Goal: Information Seeking & Learning: Check status

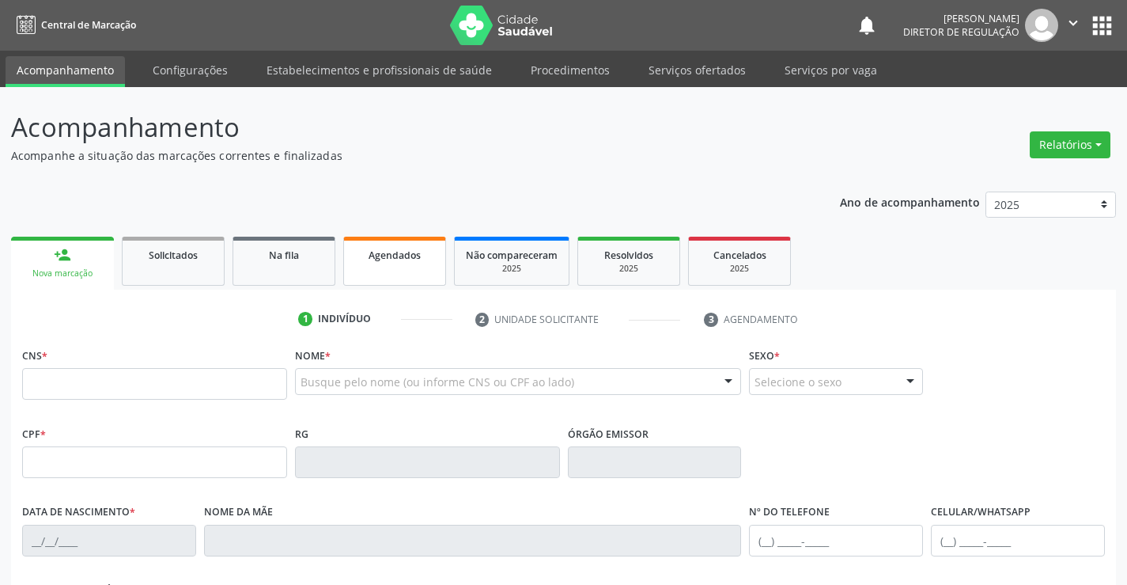
click at [388, 283] on link "Agendados" at bounding box center [394, 261] width 103 height 49
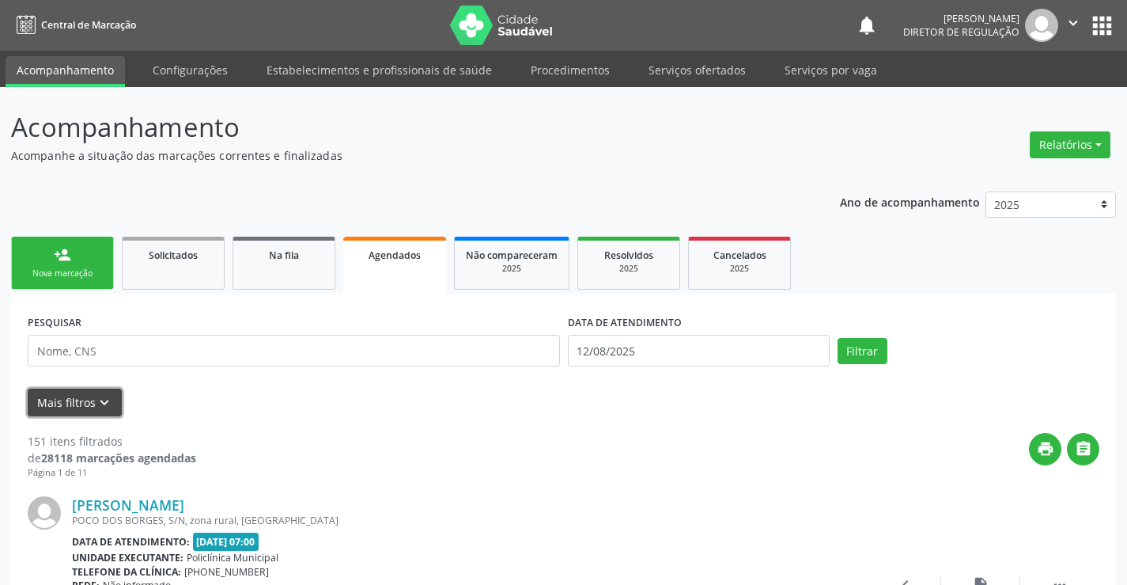
drag, startPoint x: 81, startPoint y: 410, endPoint x: 408, endPoint y: 434, distance: 327.6
click at [83, 408] on button "Mais filtros keyboard_arrow_down" at bounding box center [75, 402] width 94 height 28
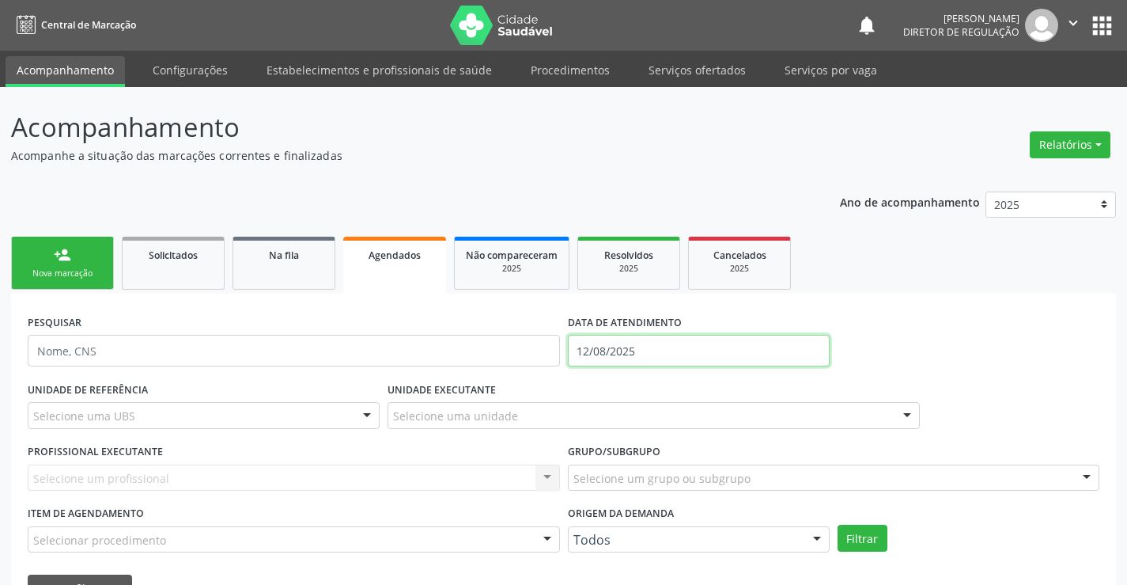
click at [596, 351] on input "12/08/2025" at bounding box center [699, 351] width 262 height 32
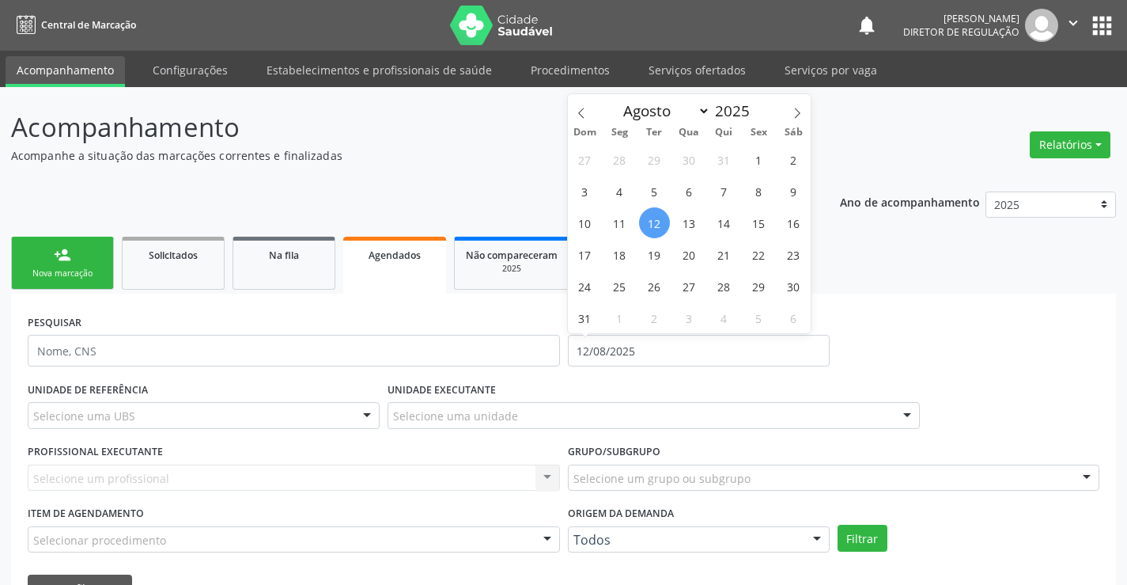
click at [581, 122] on div "Dom Seg Ter Qua Qui Sex Sáb" at bounding box center [690, 132] width 244 height 22
click at [580, 115] on icon at bounding box center [581, 113] width 11 height 11
select select "4"
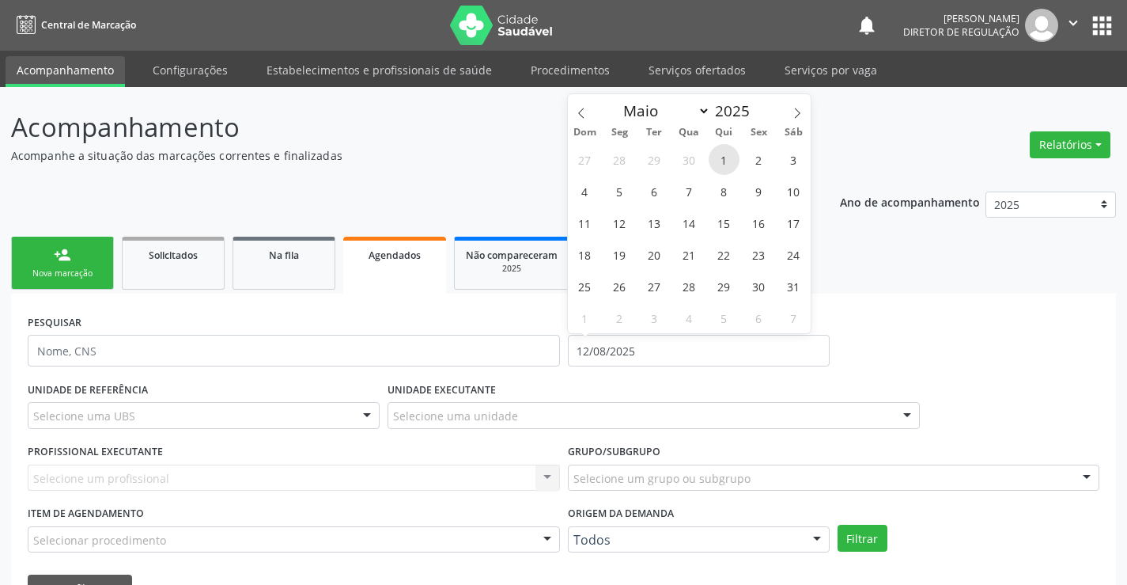
click at [731, 155] on span "1" at bounding box center [724, 159] width 31 height 31
type input "[DATE]"
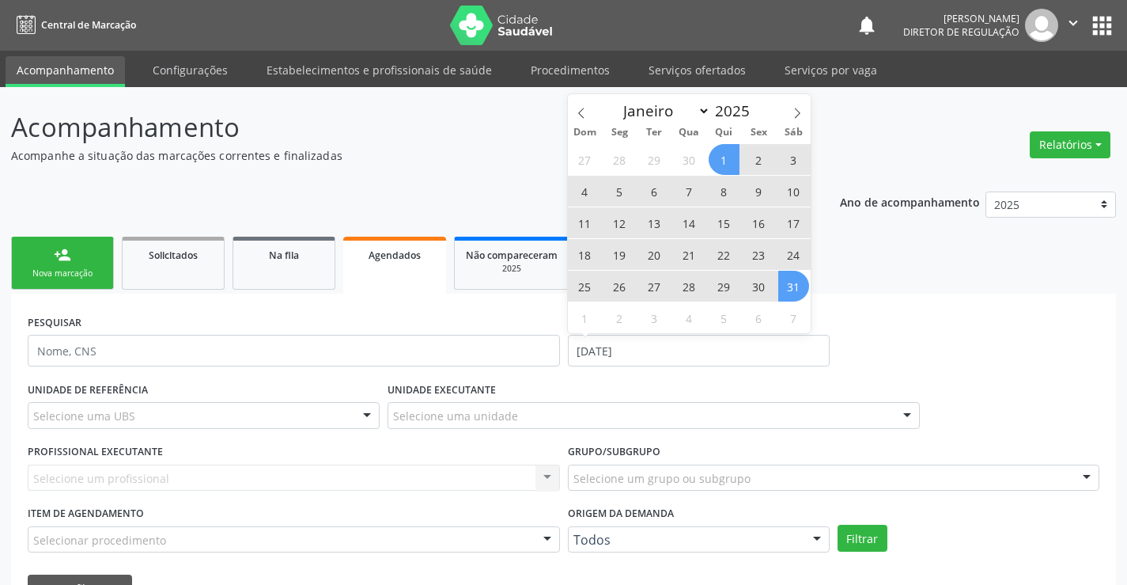
click at [783, 279] on span "31" at bounding box center [793, 286] width 31 height 31
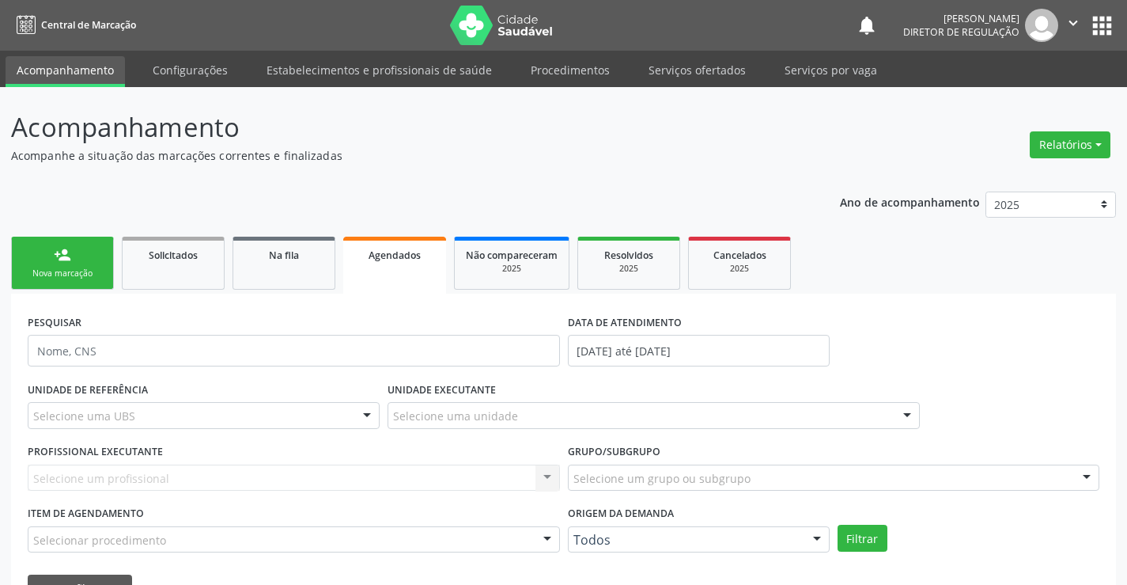
click at [287, 421] on div "Selecione uma UBS" at bounding box center [204, 415] width 352 height 27
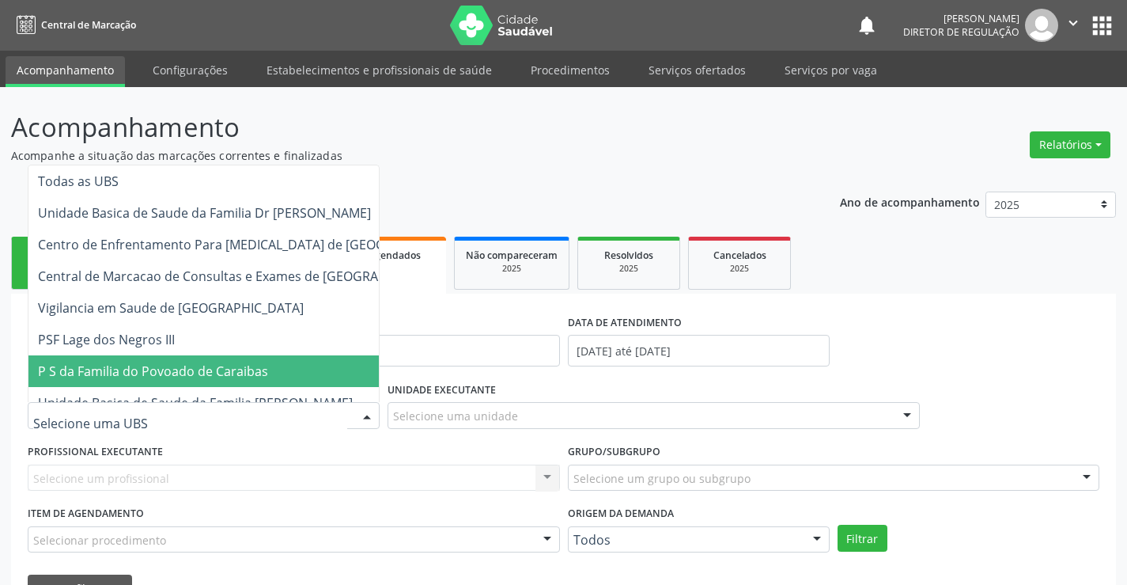
click at [384, 432] on div "UNIDADE EXECUTANTE Selecione uma unidade Todos as unidades Academia da Saude An…" at bounding box center [654, 408] width 540 height 62
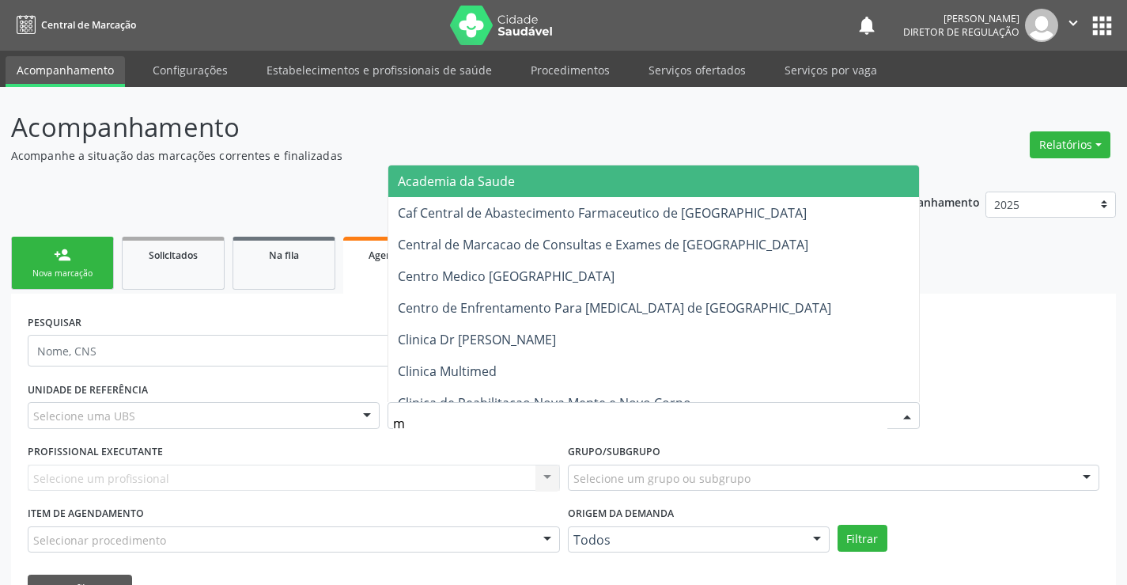
type input "mu"
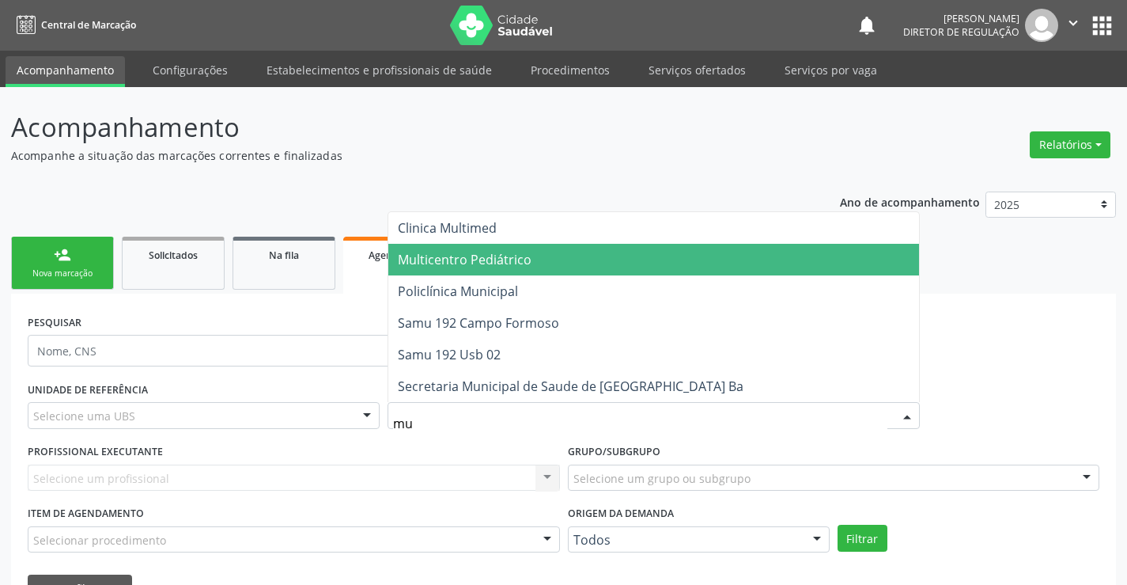
click at [543, 266] on span "Multicentro Pediátrico" at bounding box center [653, 260] width 531 height 32
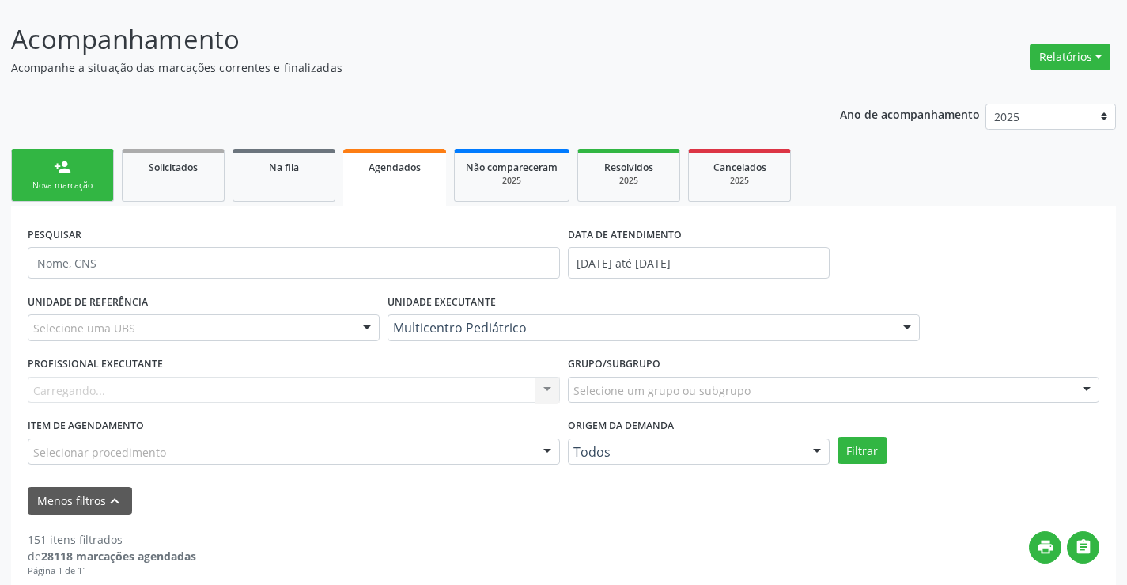
scroll to position [158, 0]
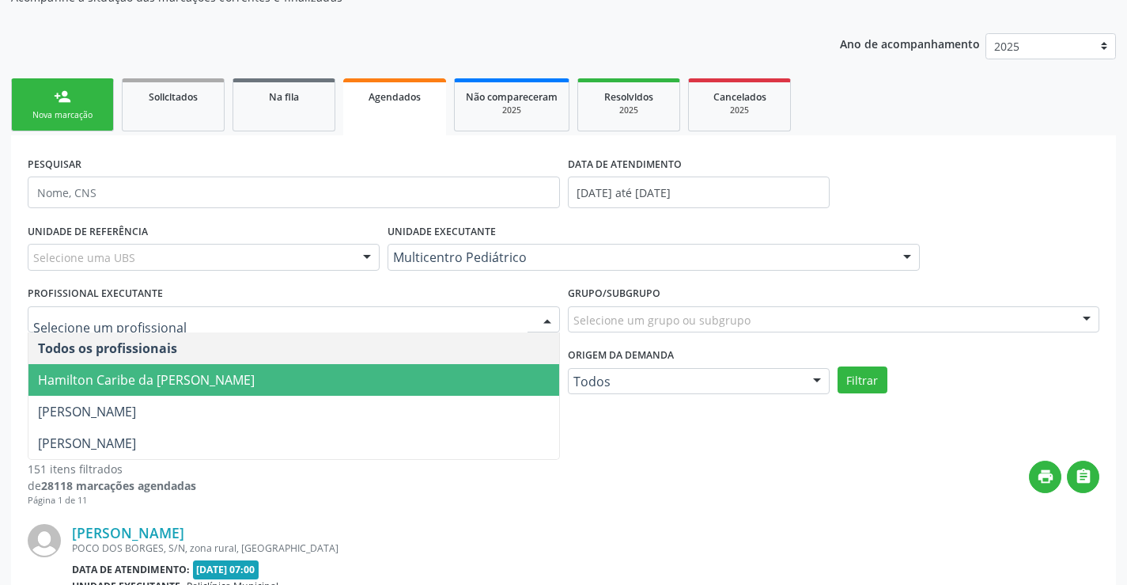
click at [460, 371] on span "Hamilton Caribe da [PERSON_NAME]" at bounding box center [293, 380] width 531 height 32
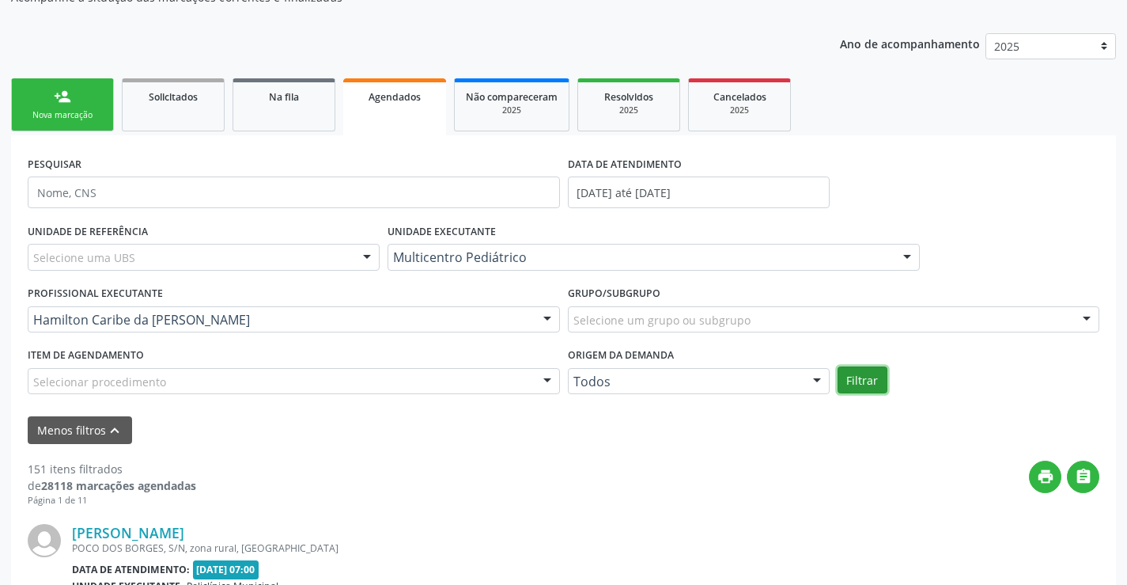
click at [860, 377] on button "Filtrar" at bounding box center [863, 379] width 50 height 27
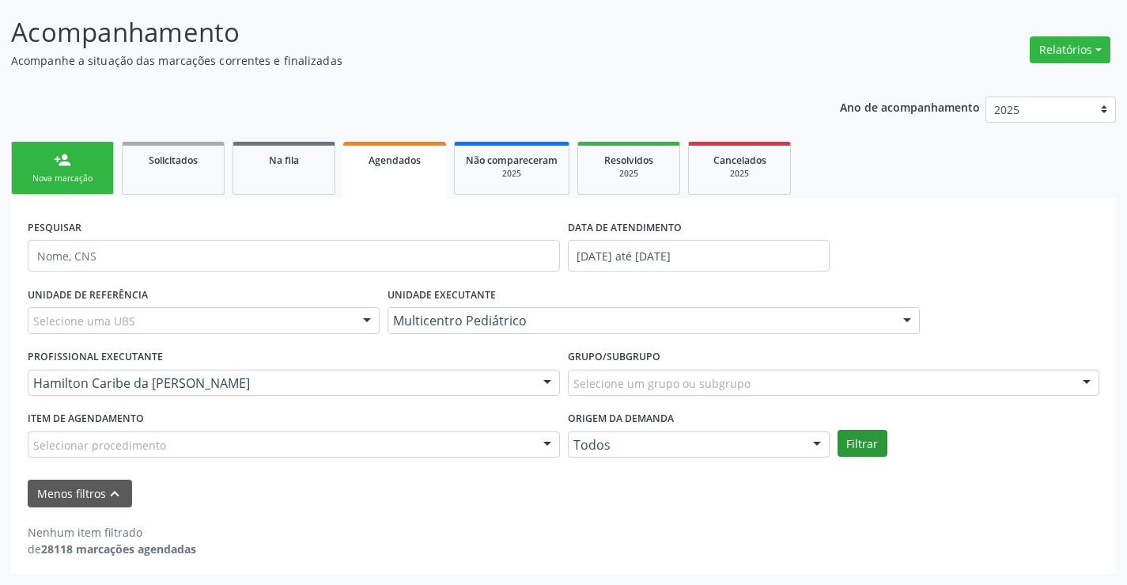
scroll to position [95, 0]
click at [844, 441] on button "Filtrar" at bounding box center [863, 443] width 50 height 27
click at [651, 178] on div "2025" at bounding box center [628, 174] width 79 height 12
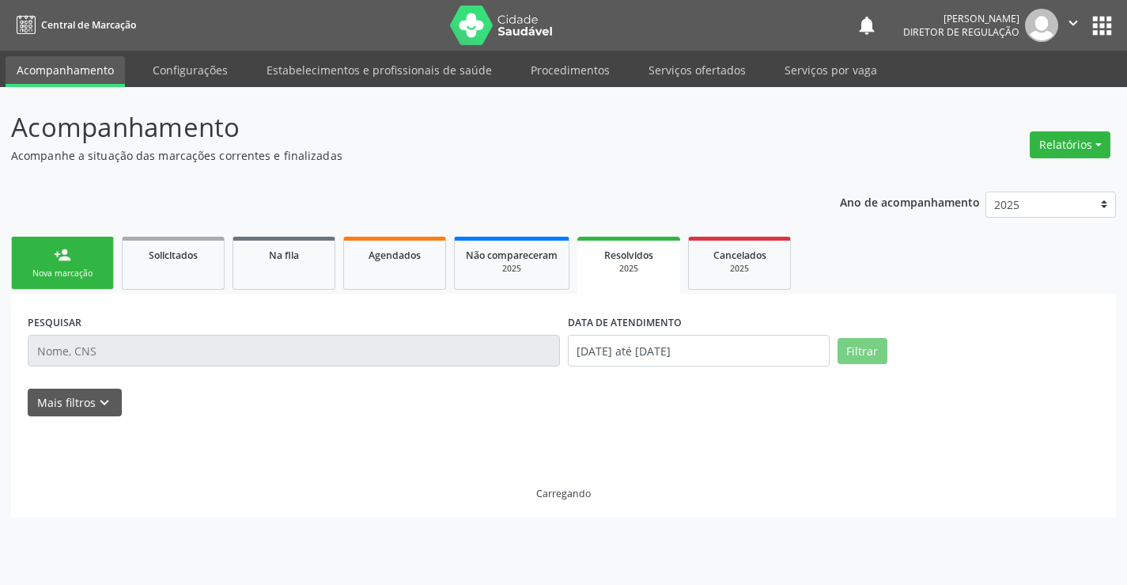
scroll to position [0, 0]
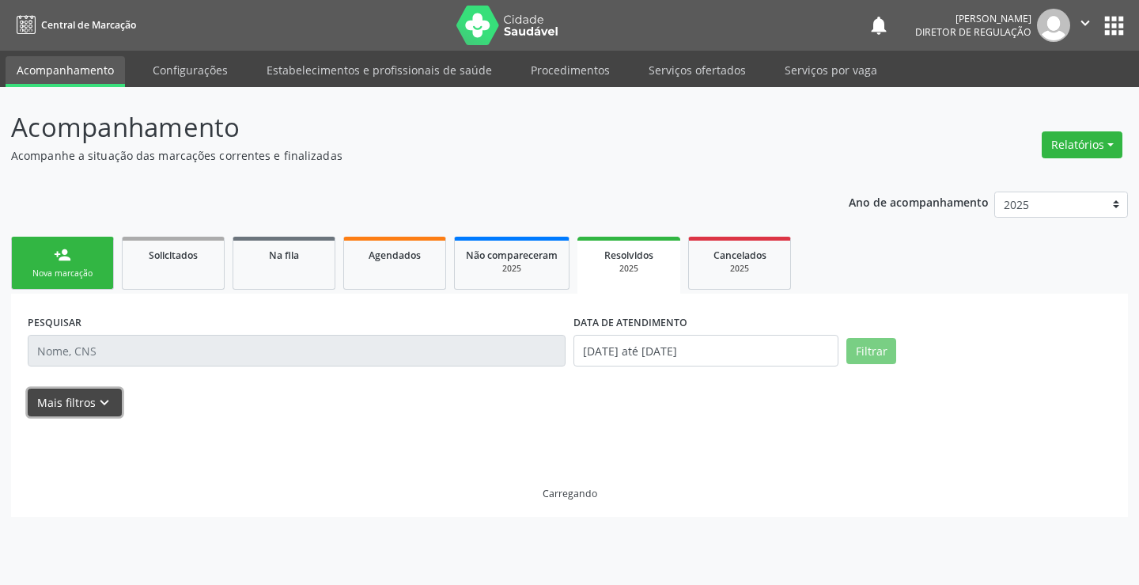
click at [91, 403] on button "Mais filtros keyboard_arrow_down" at bounding box center [75, 402] width 94 height 28
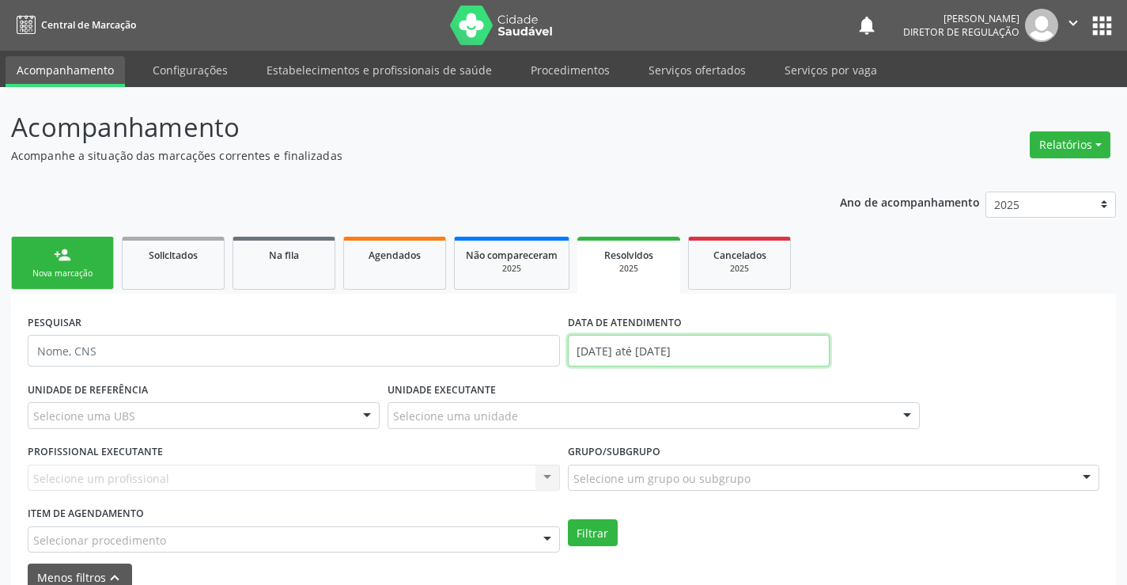
click at [629, 353] on input "[DATE] até [DATE]" at bounding box center [699, 351] width 262 height 32
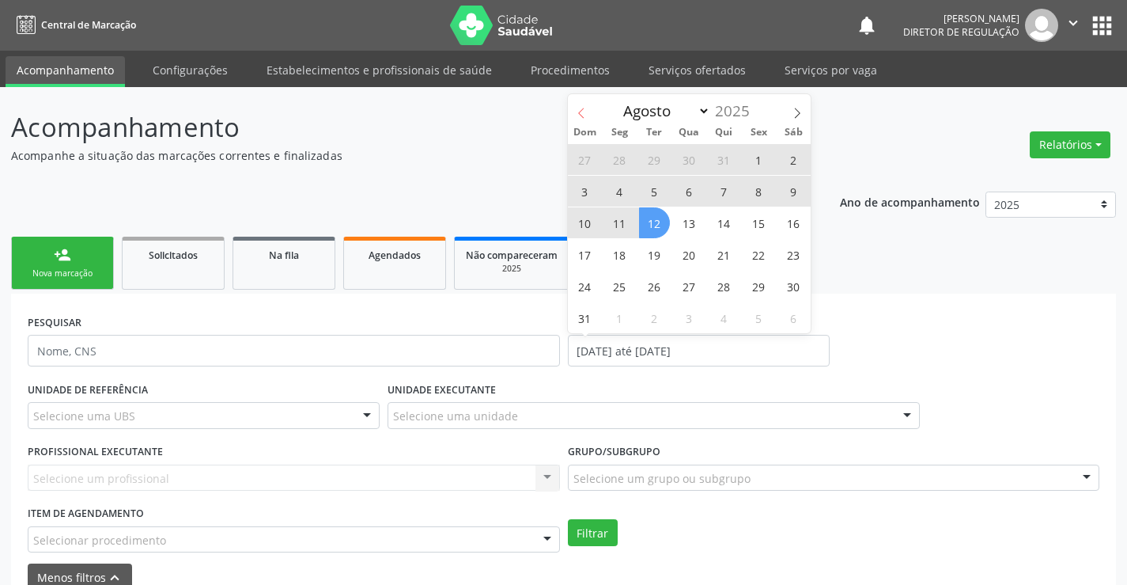
click at [588, 113] on span at bounding box center [581, 107] width 27 height 27
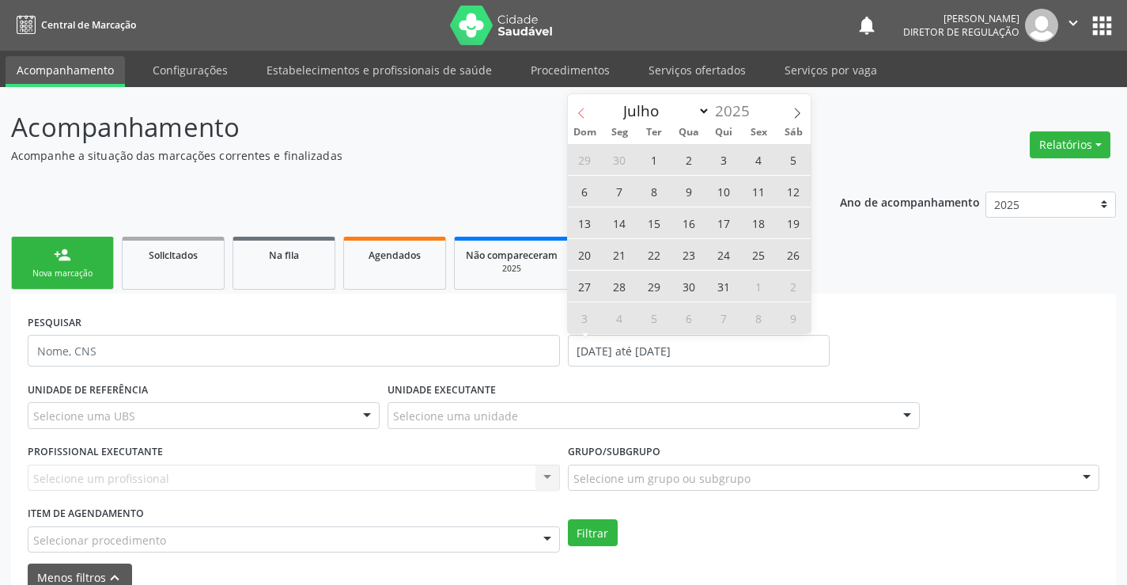
click at [588, 113] on span at bounding box center [581, 107] width 27 height 27
select select "4"
click at [719, 156] on span "1" at bounding box center [724, 159] width 31 height 31
type input "[DATE]"
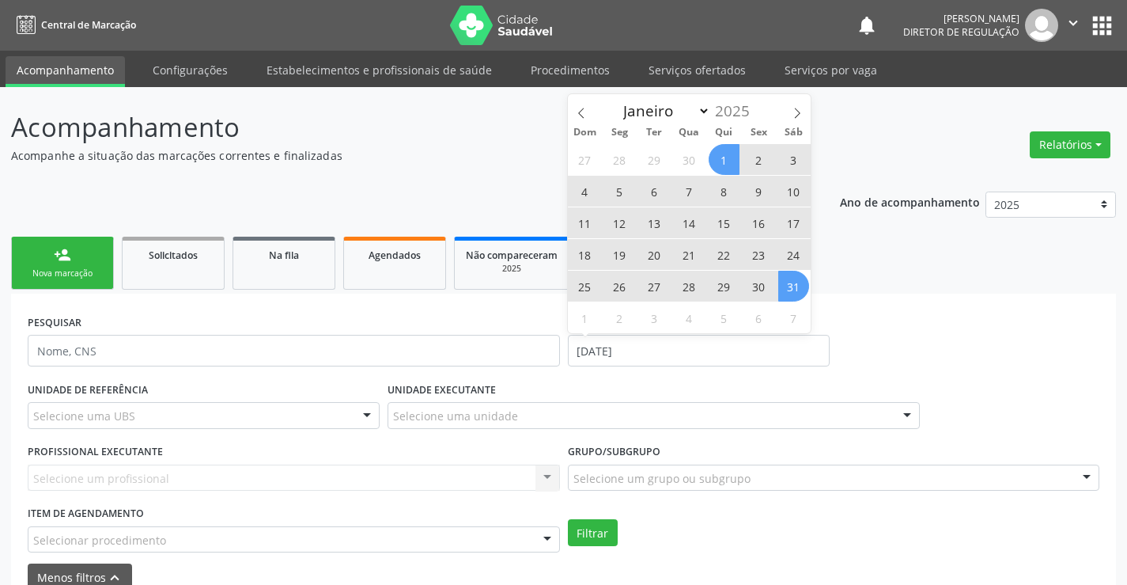
click at [787, 279] on span "31" at bounding box center [793, 286] width 31 height 31
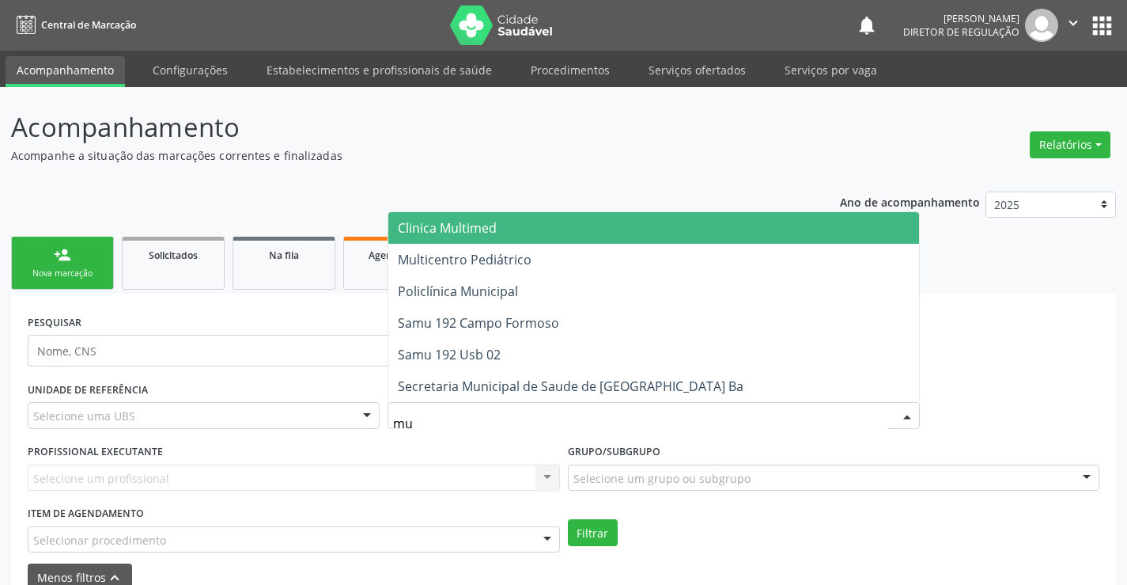
type input "mul"
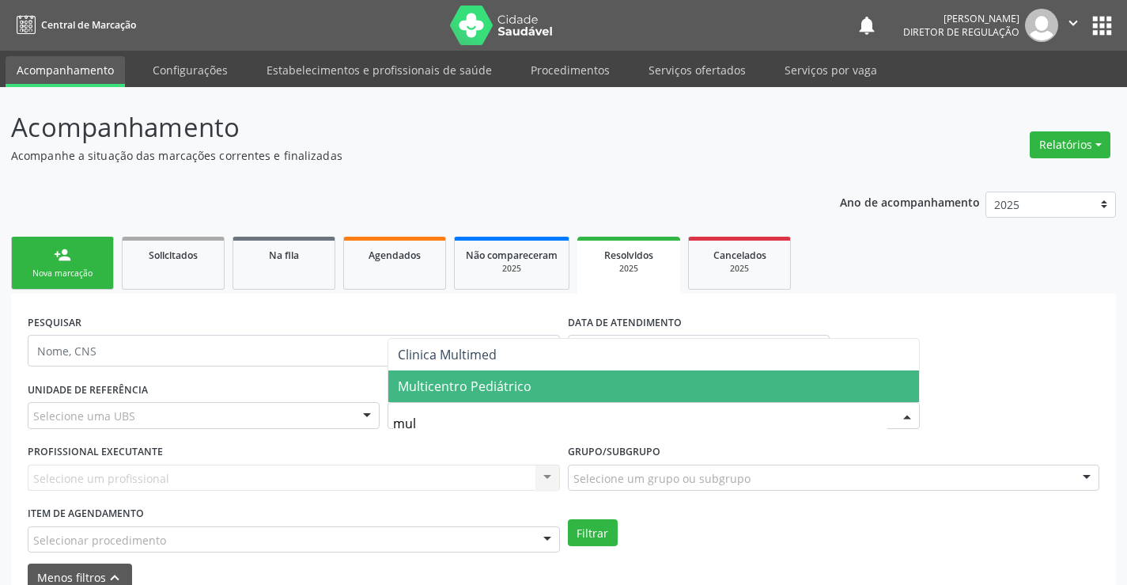
click at [487, 402] on span "Multicentro Pediátrico" at bounding box center [653, 386] width 531 height 32
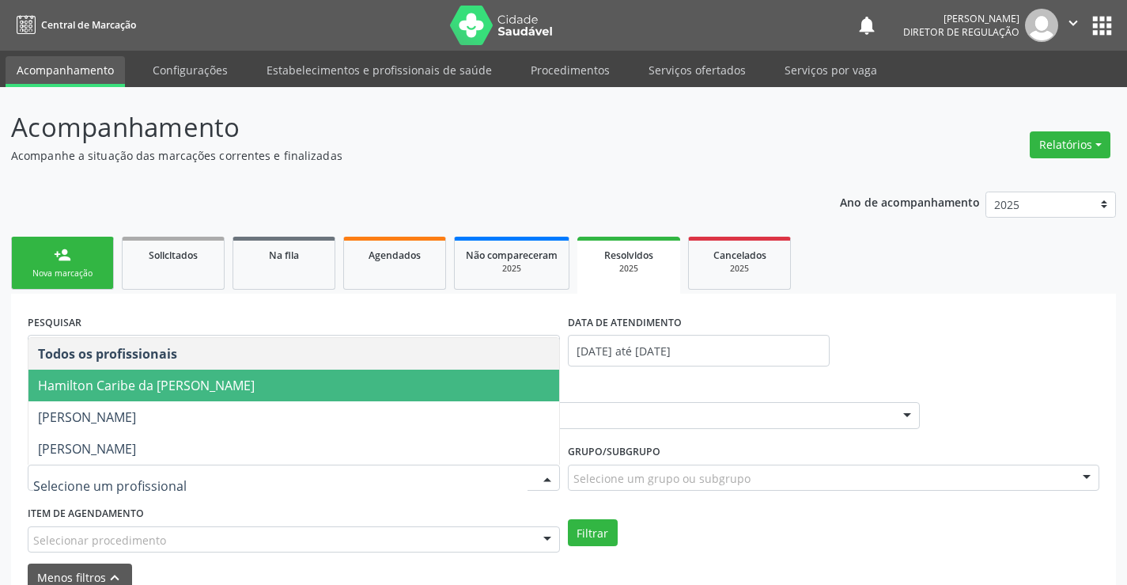
click at [467, 390] on span "Hamilton Caribe da [PERSON_NAME]" at bounding box center [293, 385] width 531 height 32
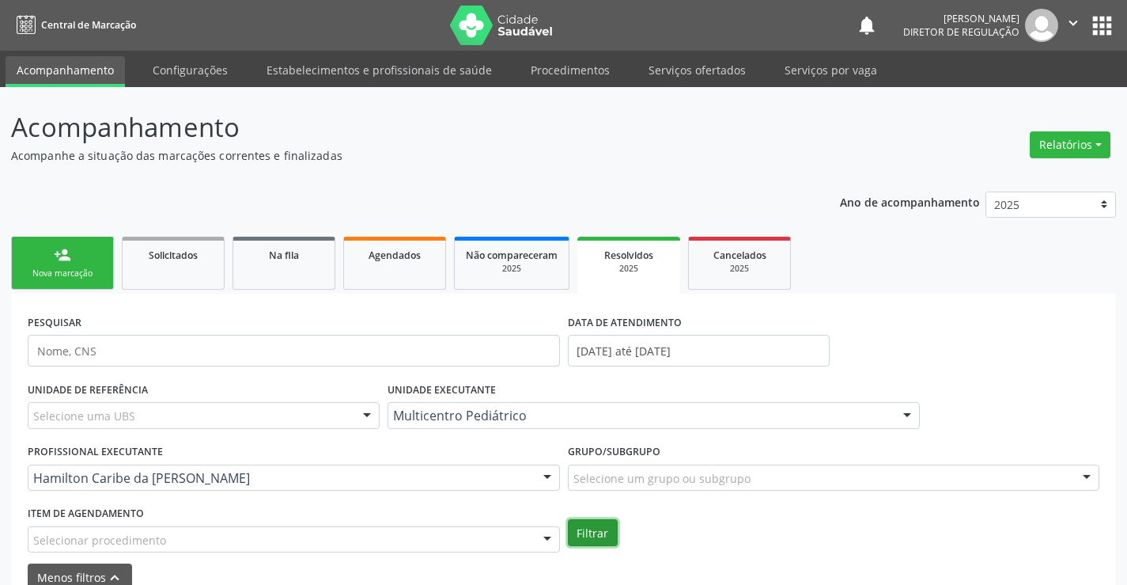
click at [608, 526] on button "Filtrar" at bounding box center [593, 532] width 50 height 27
click at [387, 267] on link "Agendados" at bounding box center [394, 263] width 103 height 53
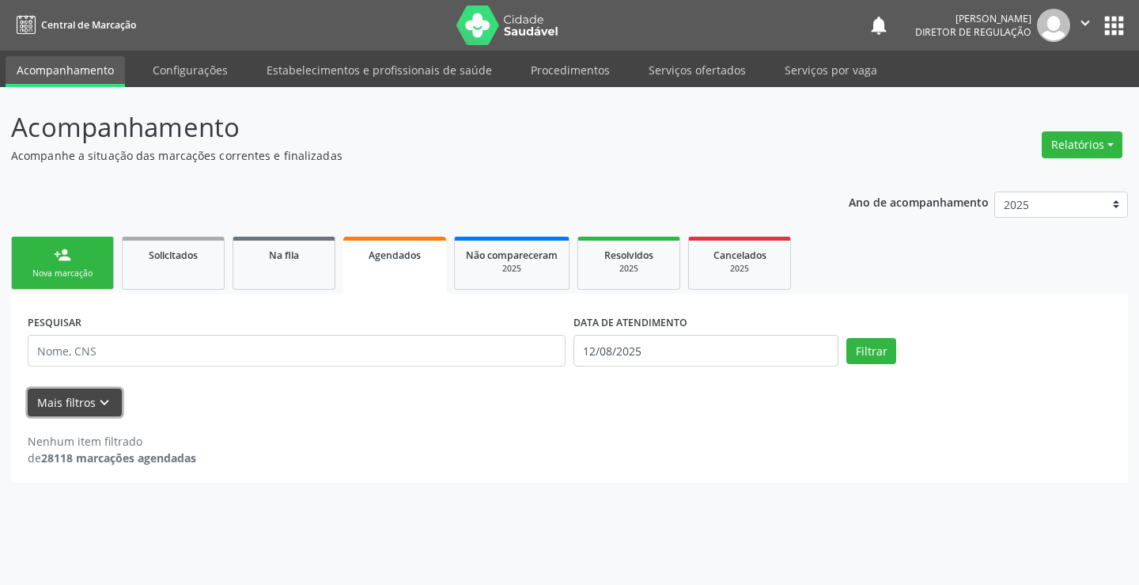
click at [96, 406] on icon "keyboard_arrow_down" at bounding box center [104, 402] width 17 height 17
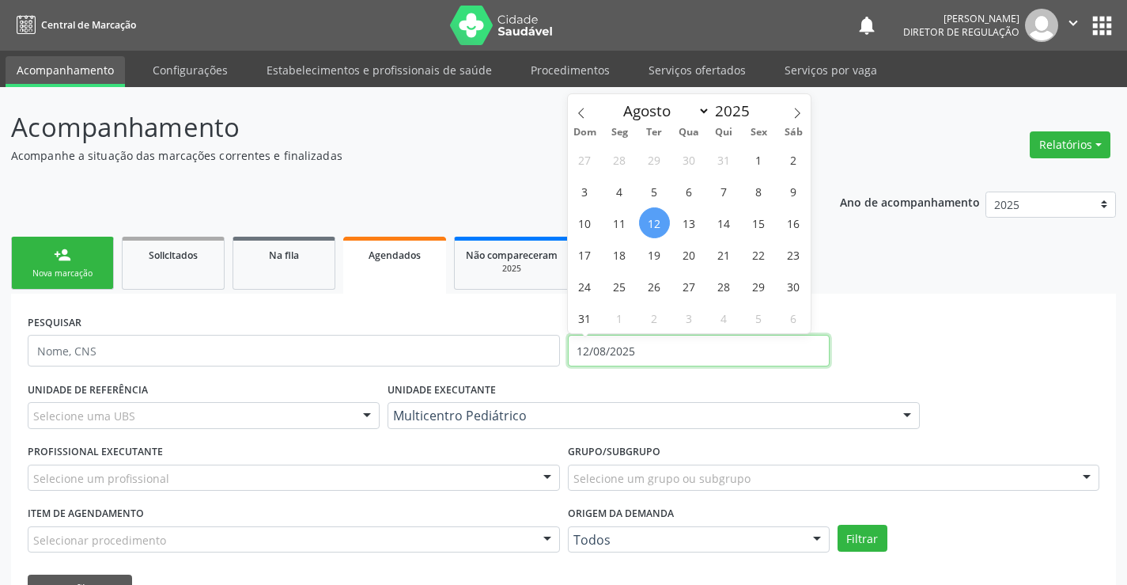
click at [609, 350] on input "12/08/2025" at bounding box center [699, 351] width 262 height 32
click at [582, 115] on icon at bounding box center [581, 113] width 11 height 11
select select "4"
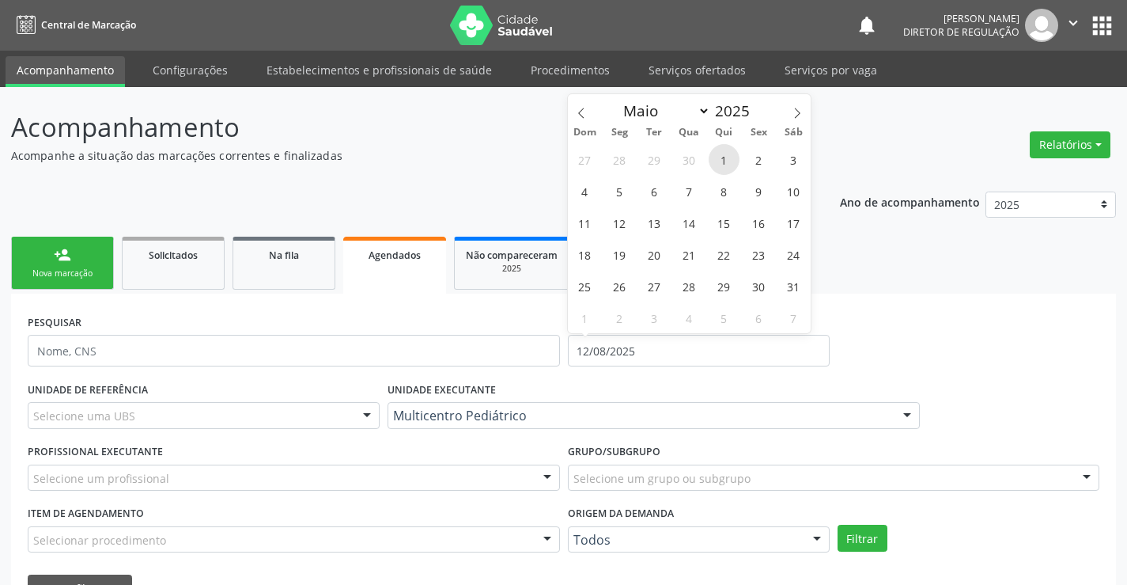
click at [721, 153] on span "1" at bounding box center [724, 159] width 31 height 31
type input "[DATE]"
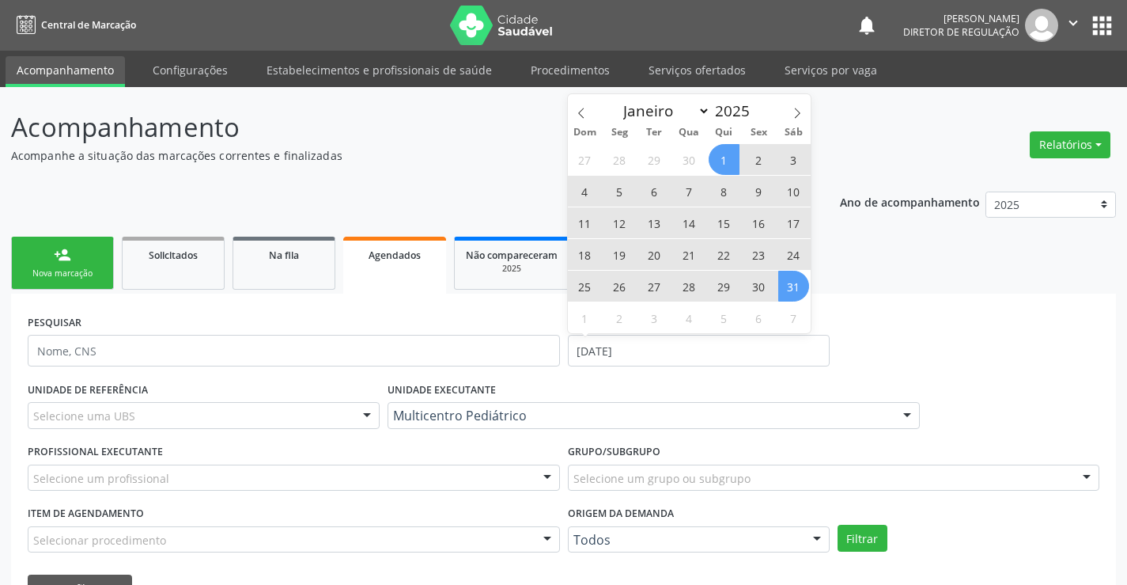
click at [782, 285] on span "31" at bounding box center [793, 286] width 31 height 31
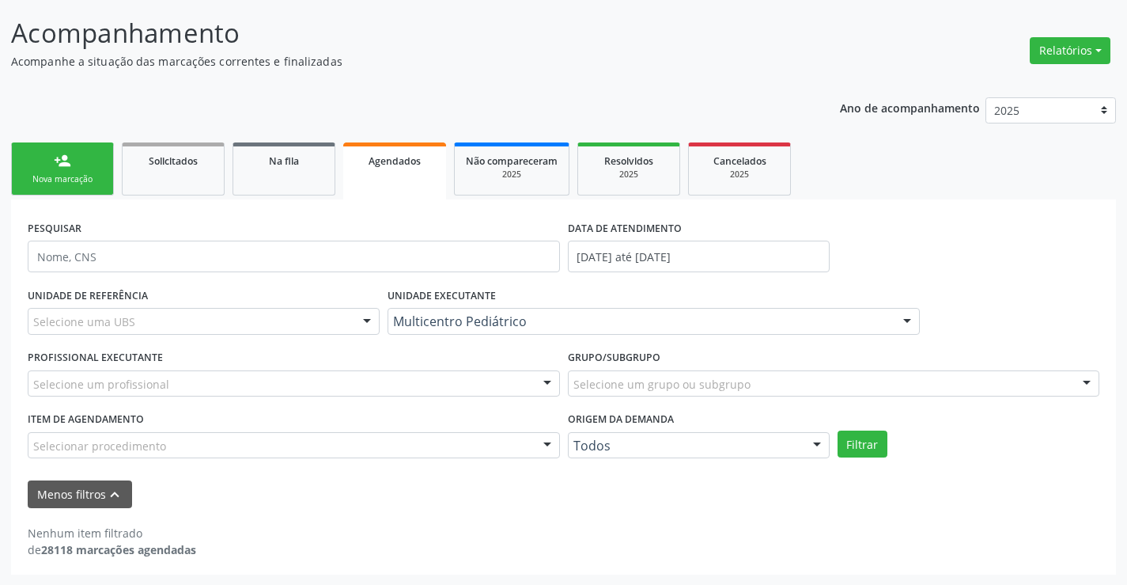
scroll to position [95, 0]
click at [512, 447] on div "Selecionar procedimento" at bounding box center [294, 444] width 532 height 27
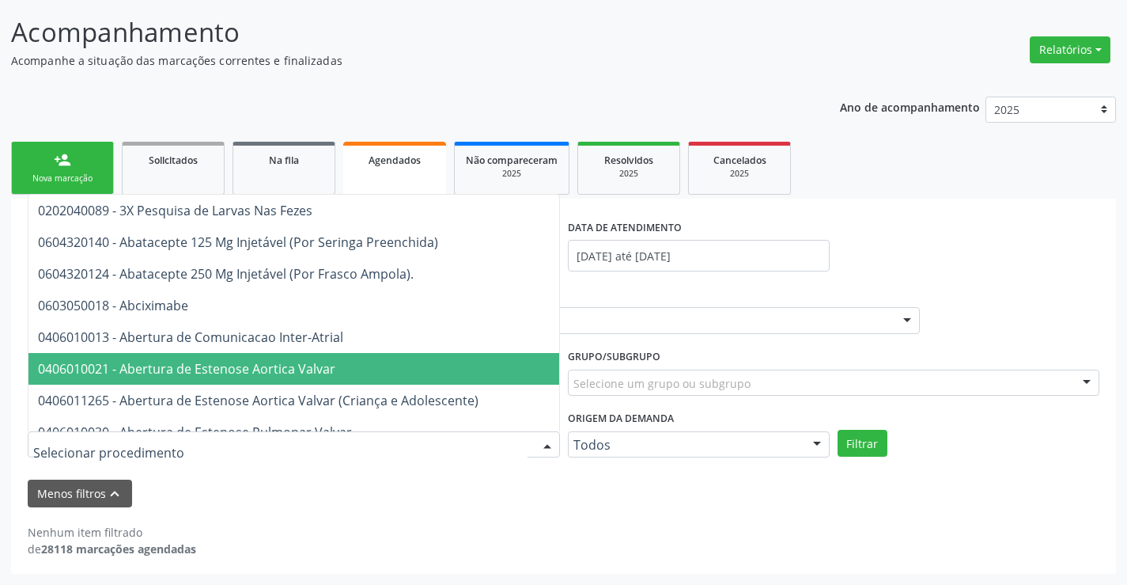
click at [699, 392] on div "Selecione um grupo ou subgrupo" at bounding box center [834, 382] width 532 height 27
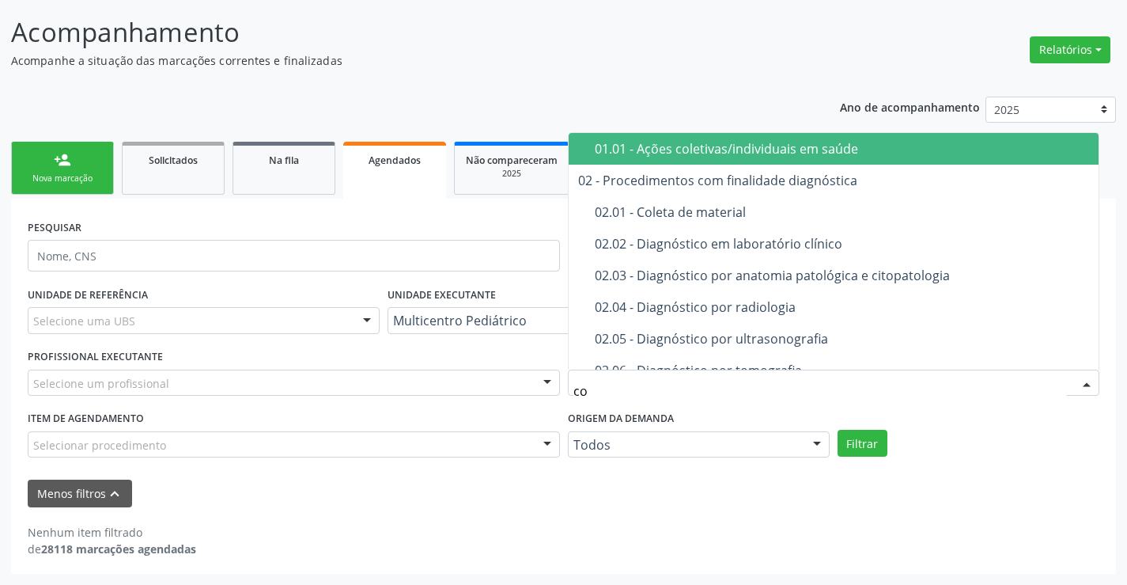
type input "con"
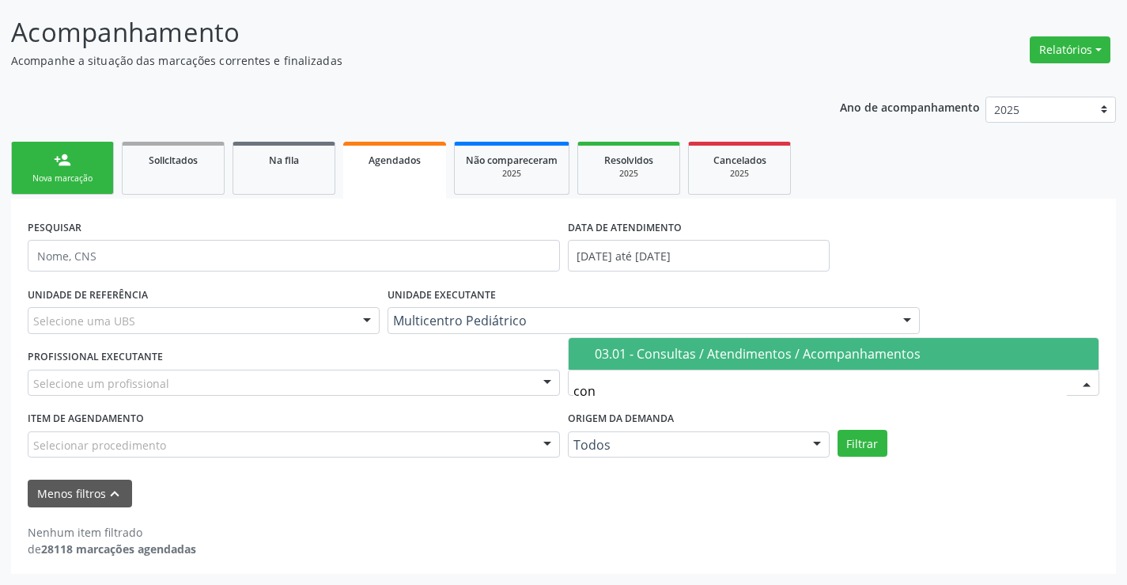
click at [717, 347] on div "03.01 - Consultas / Atendimentos / Acompanhamentos" at bounding box center [842, 353] width 495 height 13
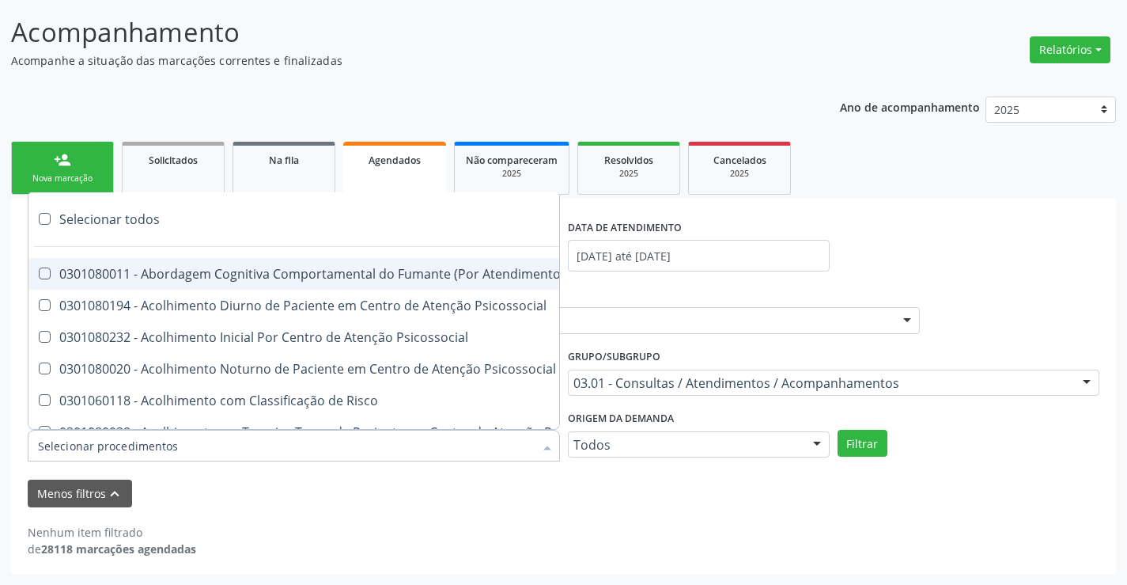
click at [312, 441] on div at bounding box center [294, 446] width 532 height 32
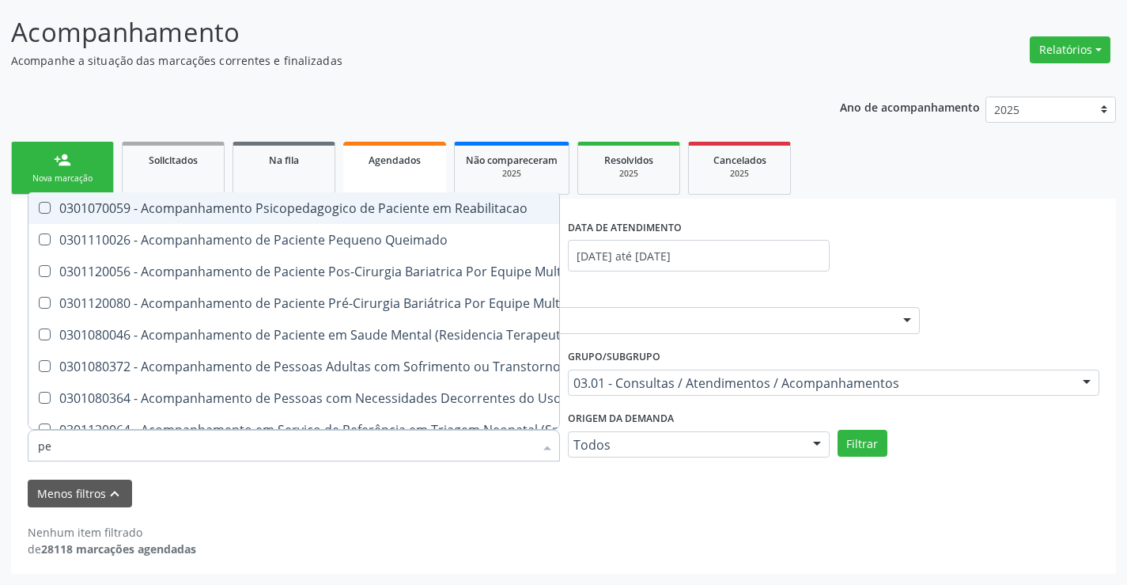
type input "ped"
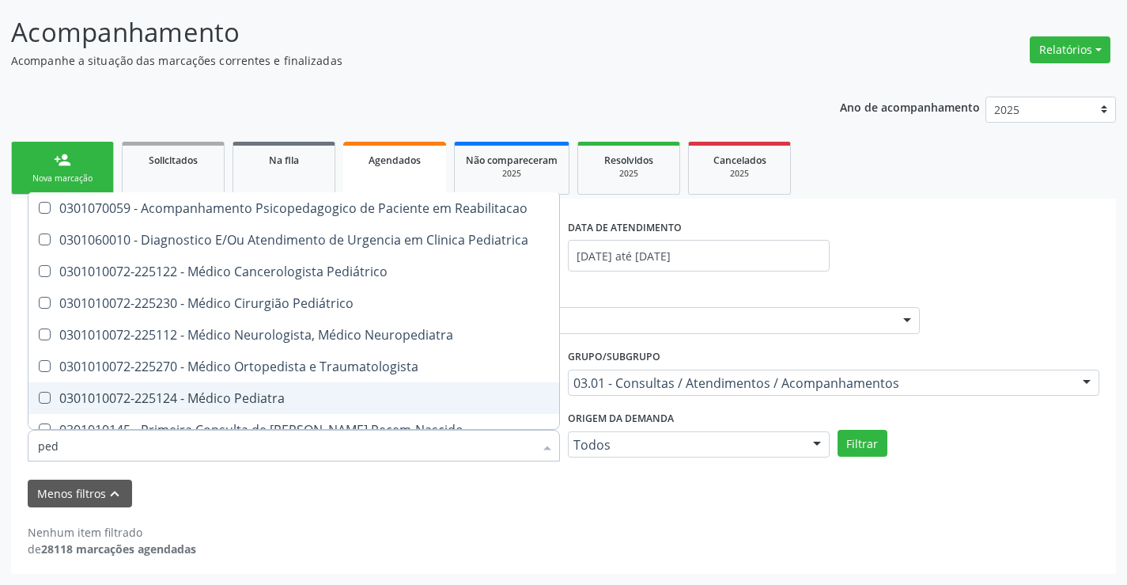
click at [318, 392] on div "0301010072-225124 - Médico Pediatra" at bounding box center [294, 398] width 512 height 13
checkbox Pediatra "true"
checkbox Pediatrica "true"
checkbox Pediatra "false"
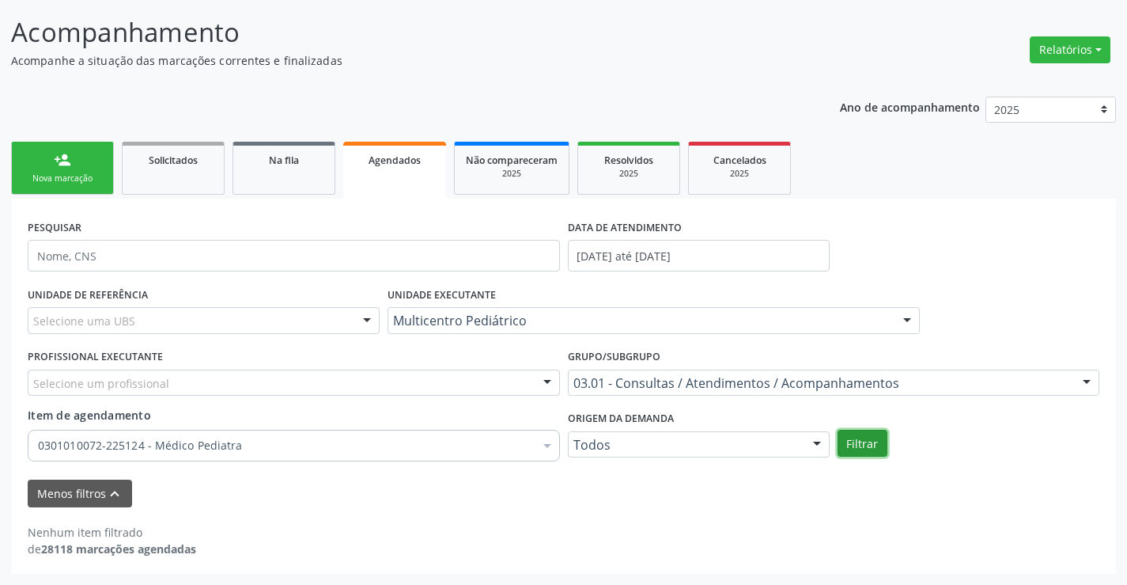
click at [865, 432] on button "Filtrar" at bounding box center [863, 443] width 50 height 27
click at [861, 433] on button "Filtrar" at bounding box center [863, 443] width 50 height 27
click at [302, 434] on div "0301010072-225124 - Médico Pediatra" at bounding box center [294, 446] width 532 height 32
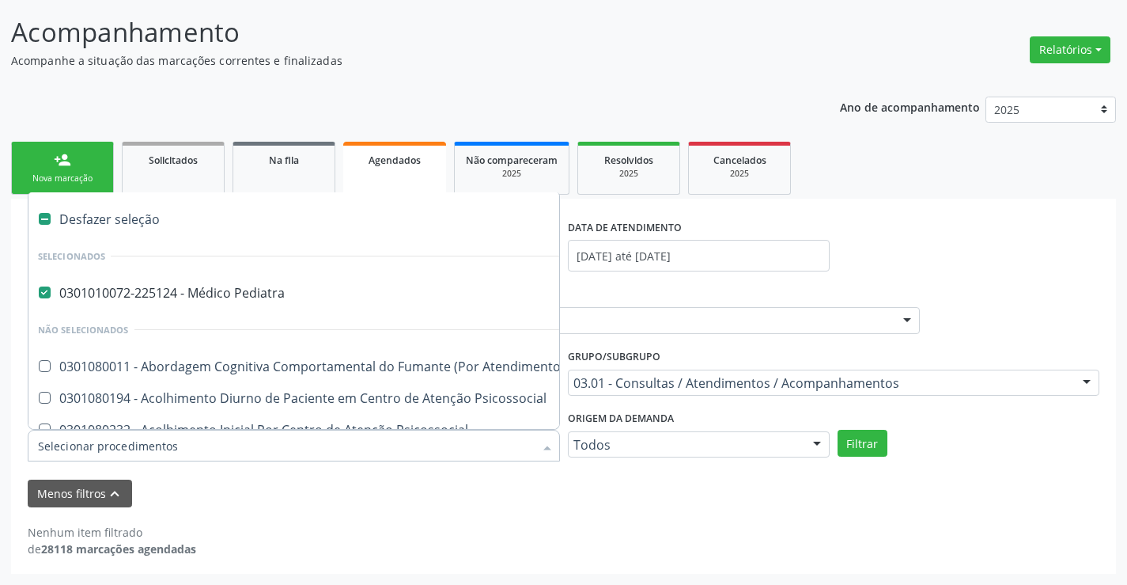
click at [577, 494] on div "Menos filtros keyboard_arrow_up" at bounding box center [564, 493] width 1080 height 28
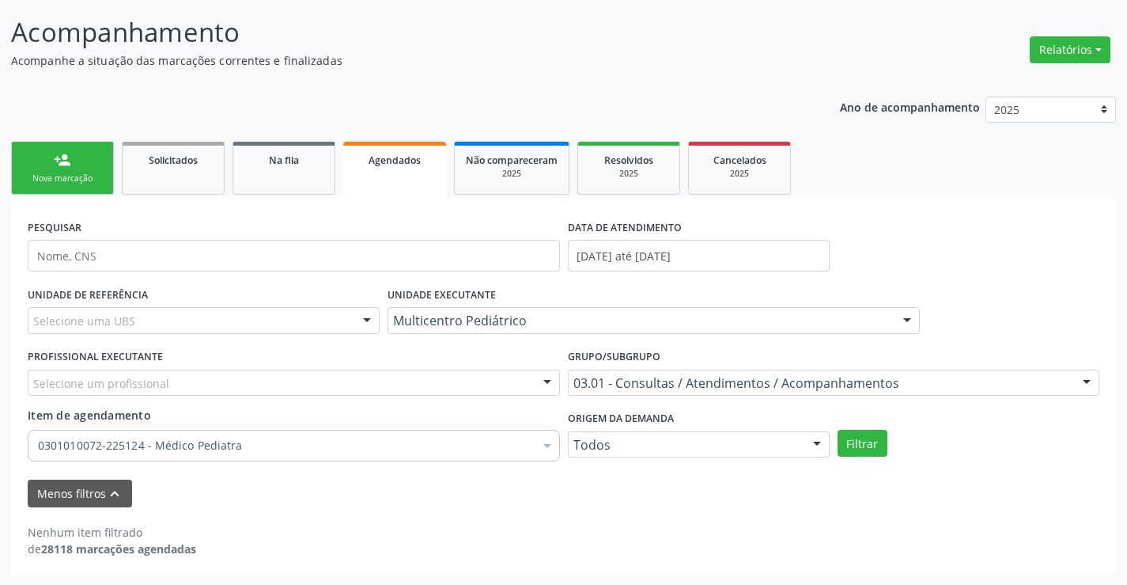
click at [520, 395] on div "Selecione um profissional" at bounding box center [294, 382] width 532 height 27
click at [532, 386] on div at bounding box center [294, 382] width 532 height 27
click at [547, 377] on div at bounding box center [548, 383] width 24 height 27
click at [551, 385] on div at bounding box center [548, 383] width 24 height 27
click at [503, 511] on div "Nenhum item filtrado de 28118 marcações agendadas" at bounding box center [564, 532] width 1072 height 50
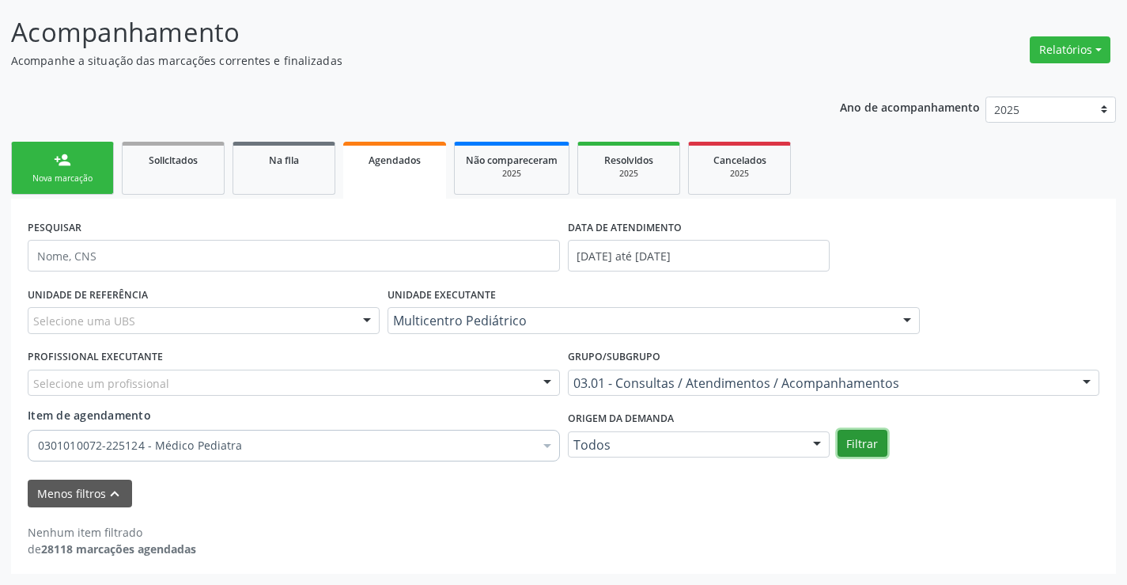
click at [873, 437] on button "Filtrar" at bounding box center [863, 443] width 50 height 27
click at [624, 173] on div "2025" at bounding box center [628, 174] width 79 height 12
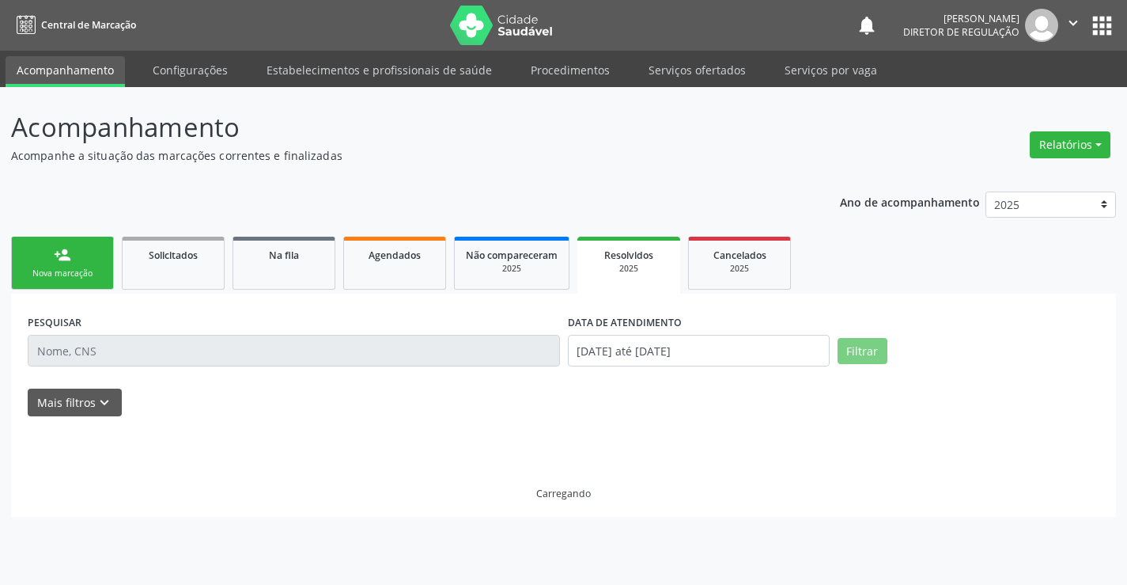
scroll to position [0, 0]
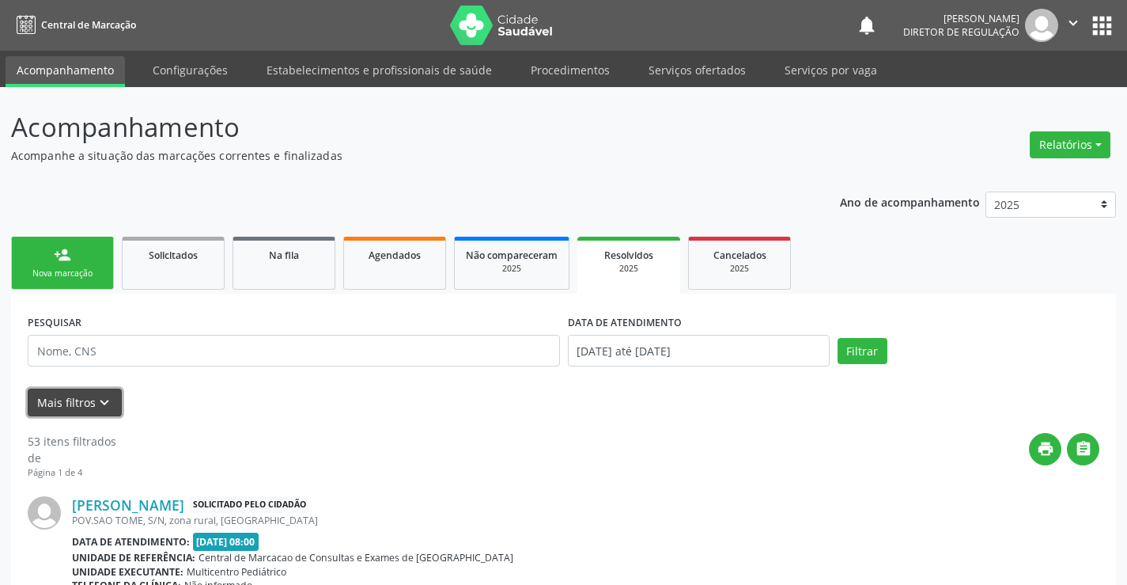
click at [107, 398] on icon "keyboard_arrow_down" at bounding box center [104, 402] width 17 height 17
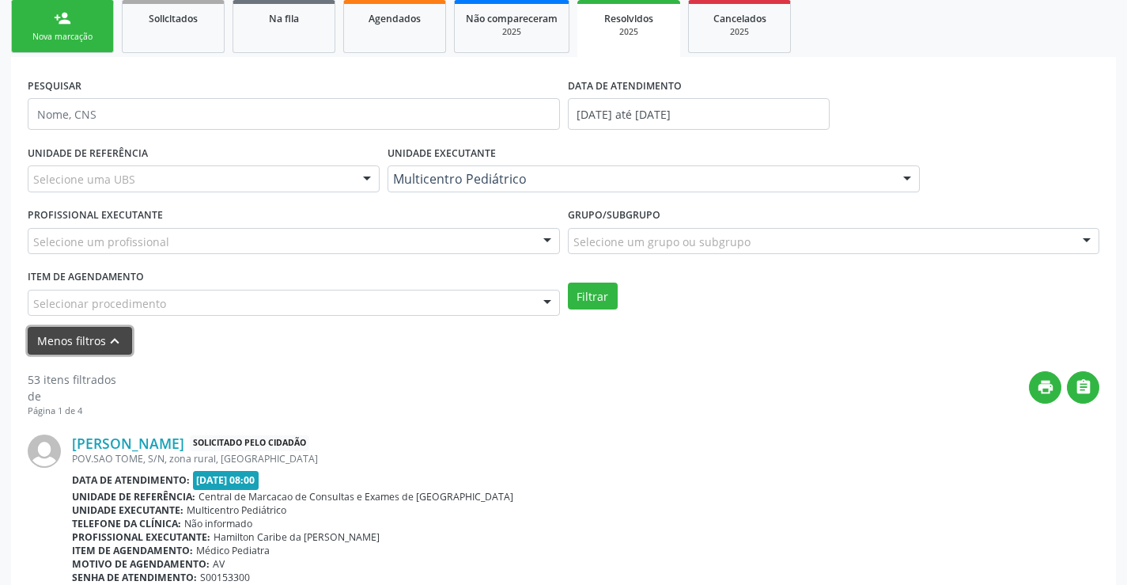
scroll to position [237, 0]
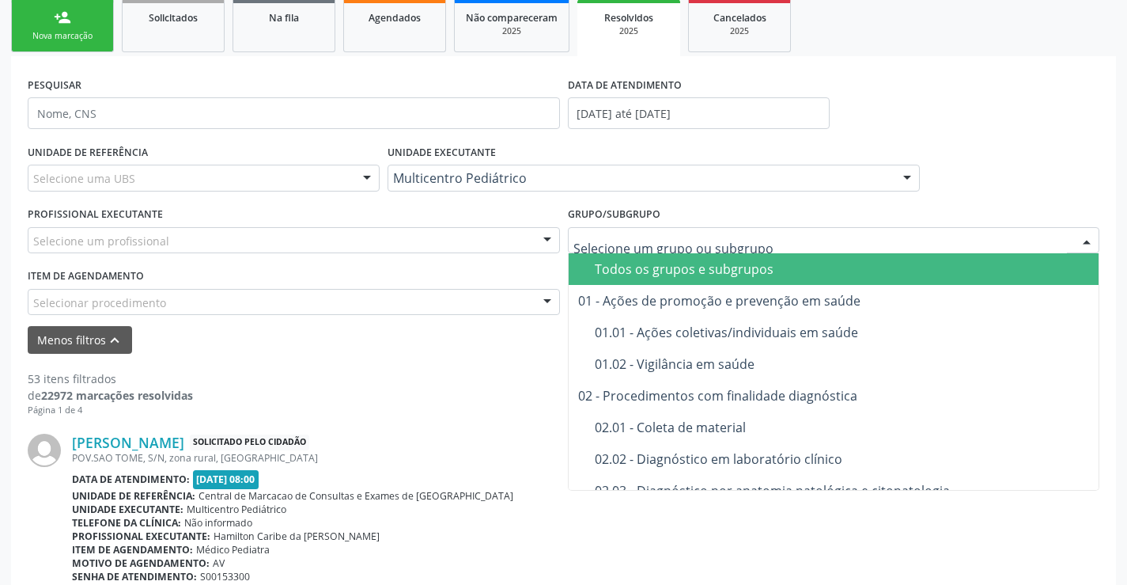
click at [648, 231] on div at bounding box center [834, 240] width 532 height 27
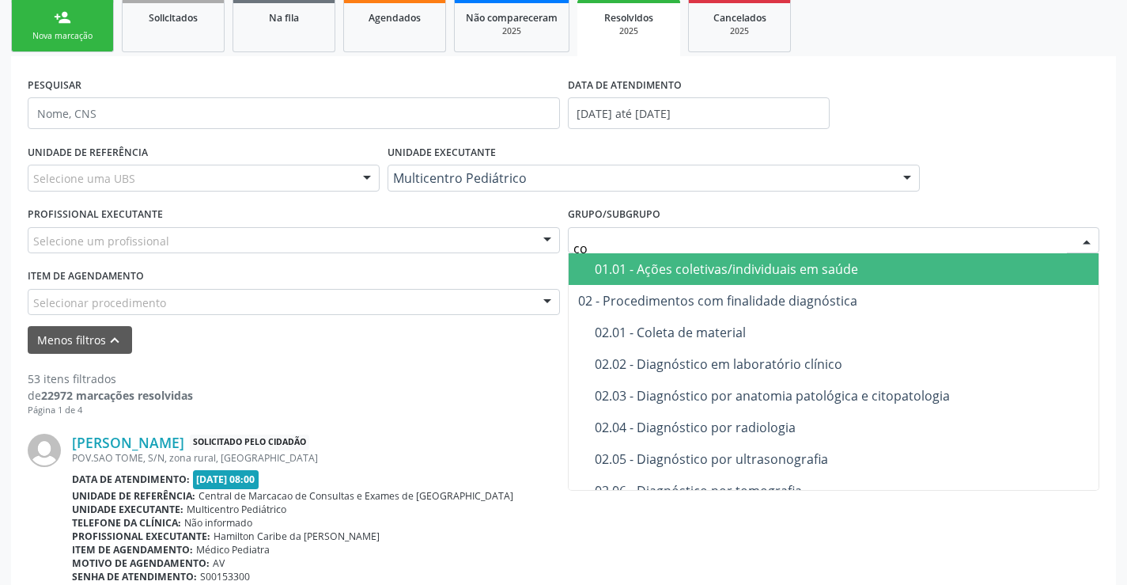
type input "con"
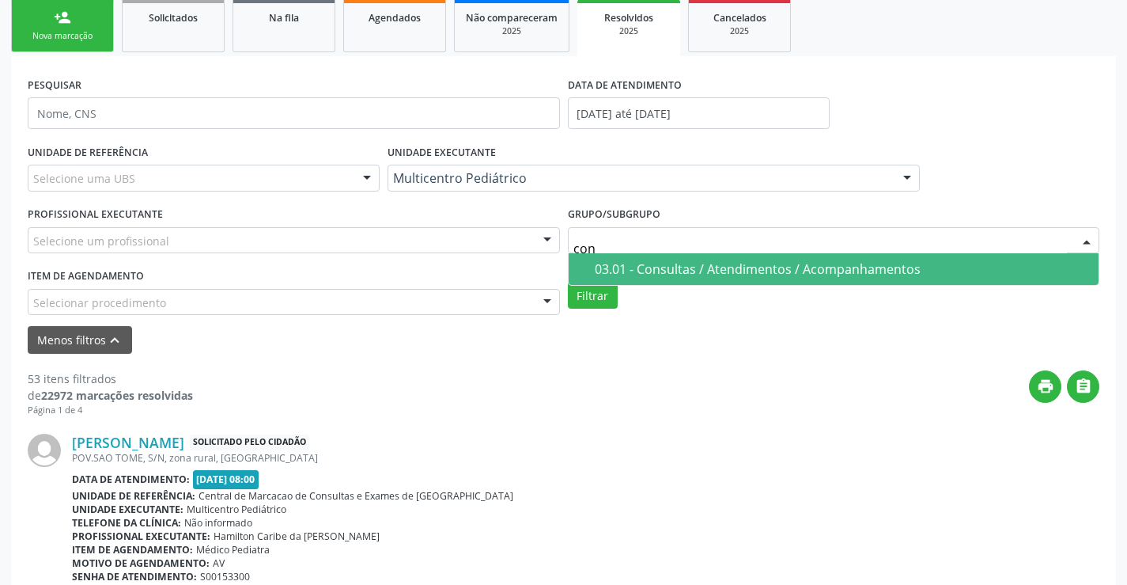
click at [648, 266] on div "03.01 - Consultas / Atendimentos / Acompanhamentos" at bounding box center [842, 269] width 495 height 13
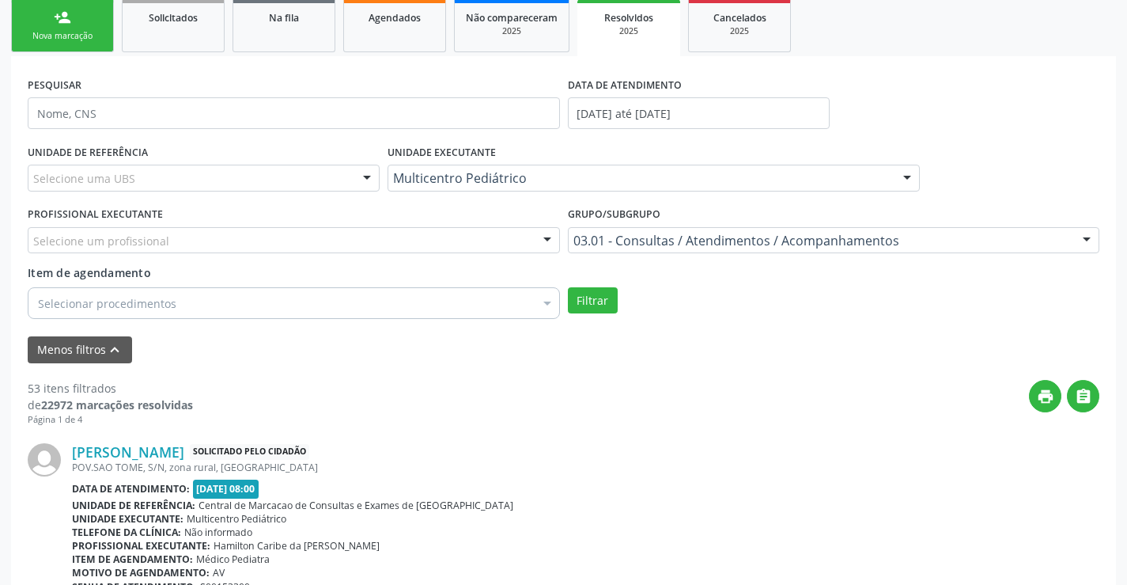
click at [438, 294] on div "Selecionar procedimentos" at bounding box center [294, 303] width 532 height 32
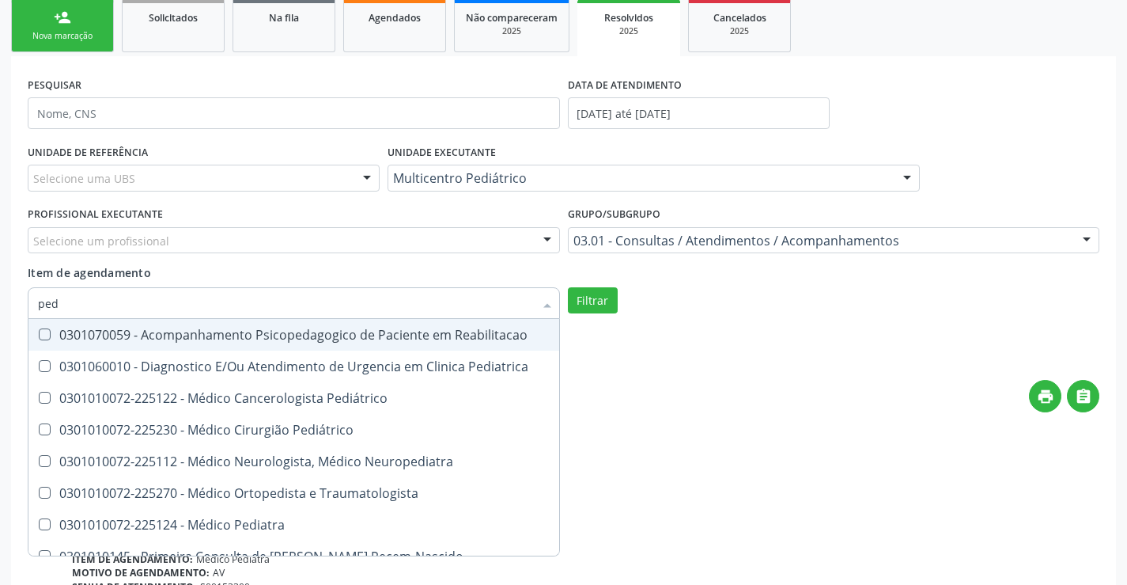
type input "pedi"
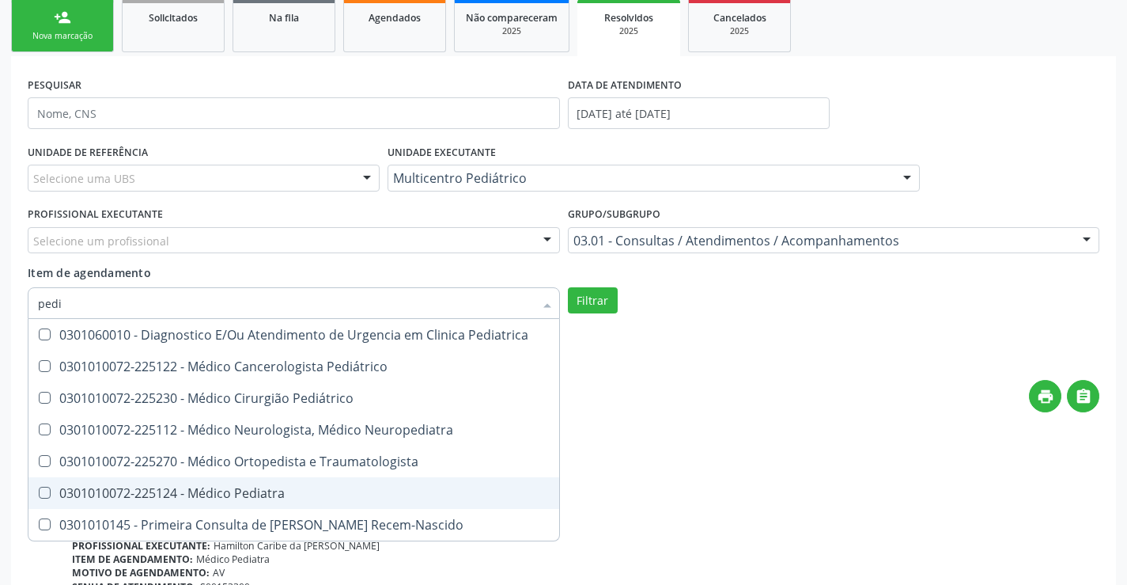
drag, startPoint x: 269, startPoint y: 486, endPoint x: 282, endPoint y: 480, distance: 14.1
click at [270, 486] on div "0301010072-225124 - Médico Pediatra" at bounding box center [294, 492] width 512 height 13
checkbox Pediatra "true"
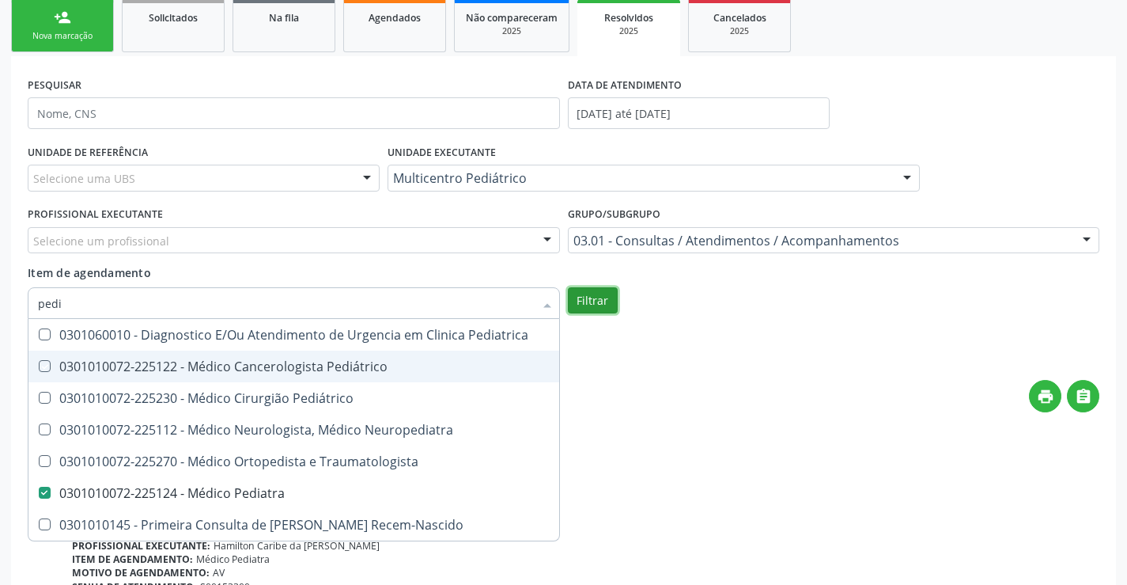
checkbox Pediátrico "true"
checkbox Pediatra "false"
click at [600, 305] on button "Filtrar" at bounding box center [593, 300] width 50 height 27
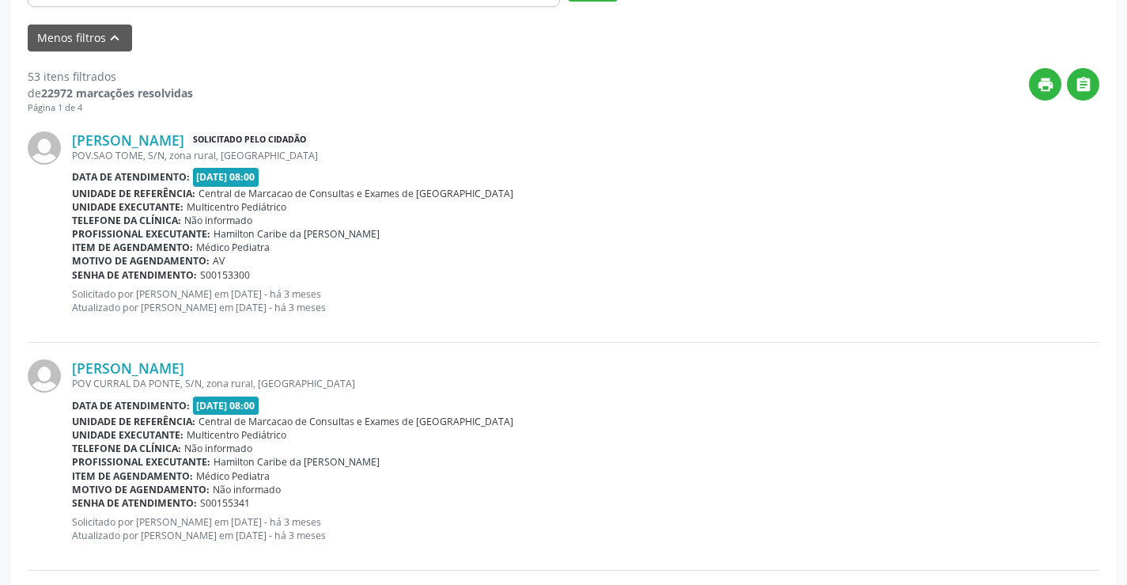
scroll to position [395, 0]
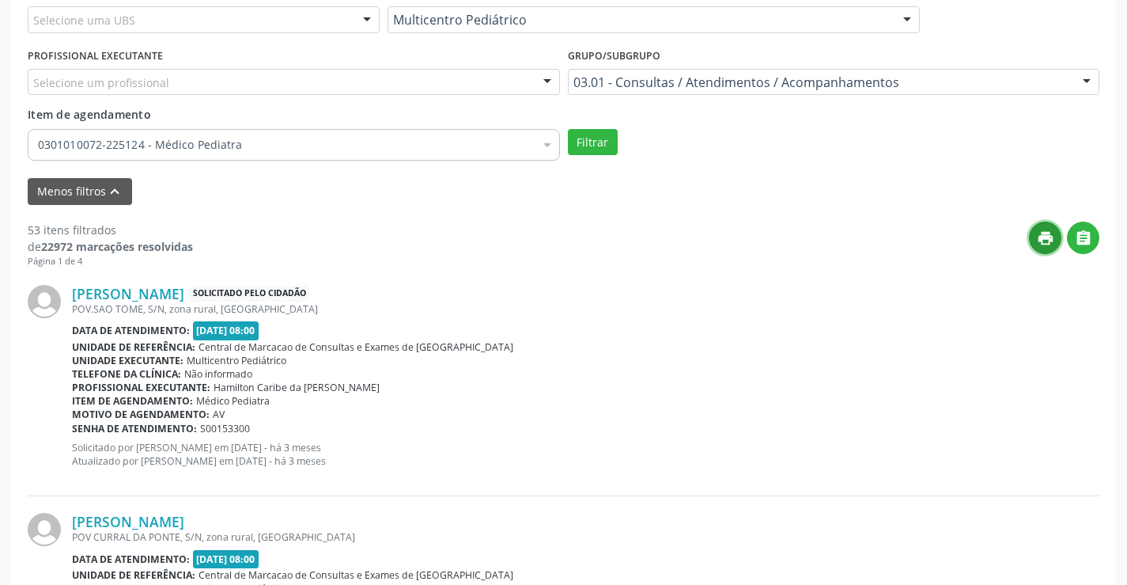
click at [1044, 235] on icon "print" at bounding box center [1045, 237] width 17 height 17
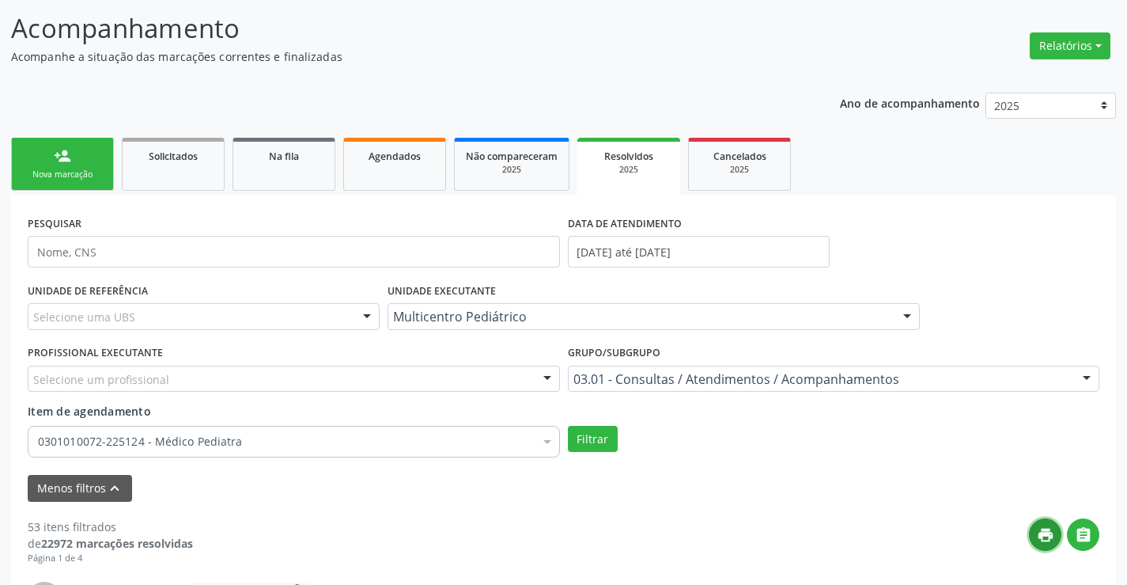
scroll to position [79, 0]
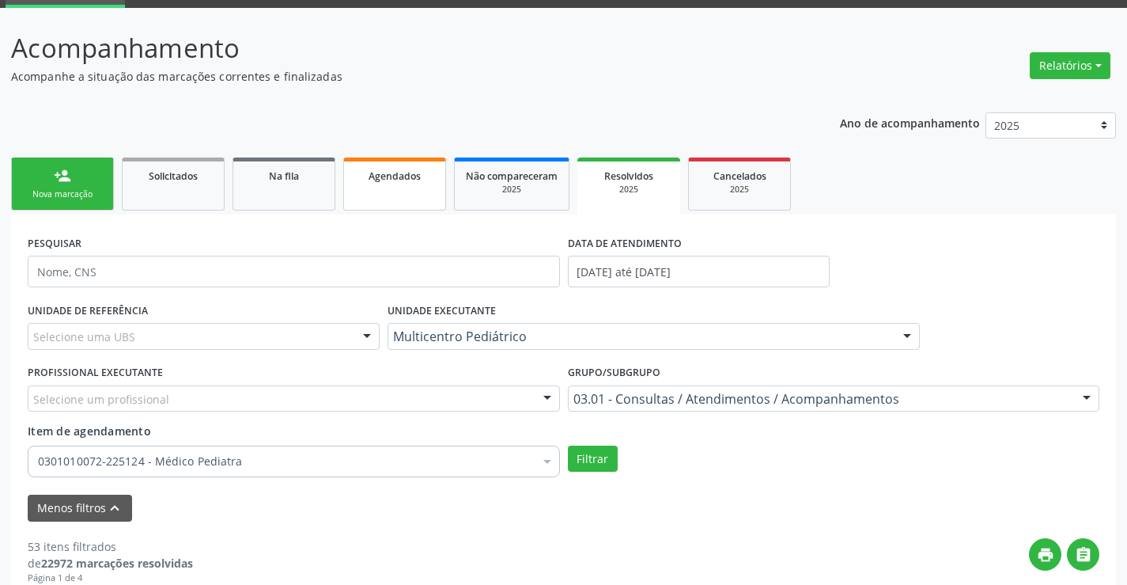
click at [375, 182] on span "Agendados" at bounding box center [395, 175] width 52 height 13
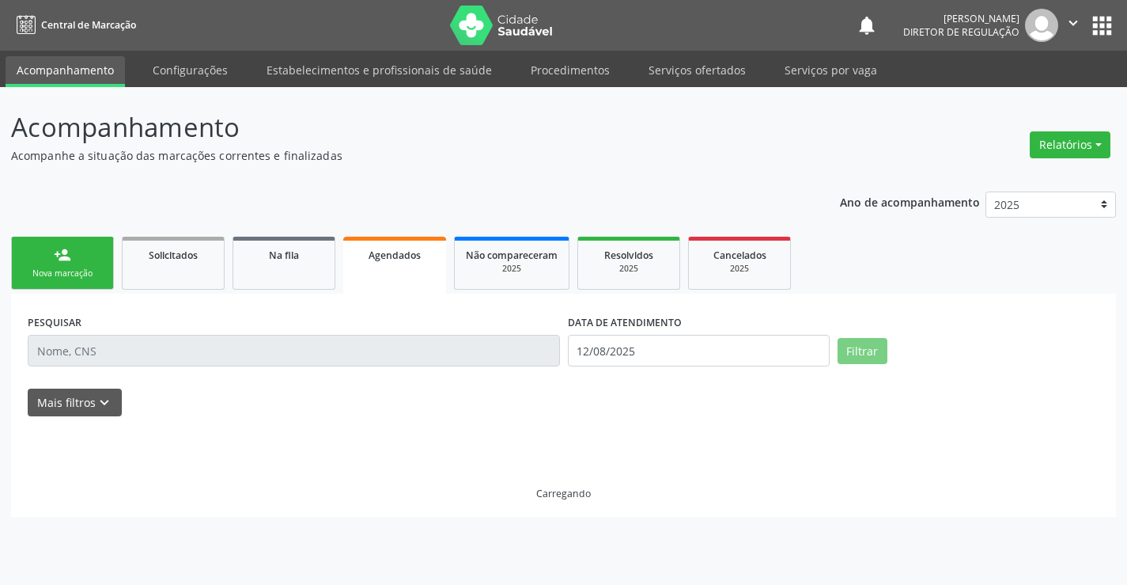
scroll to position [0, 0]
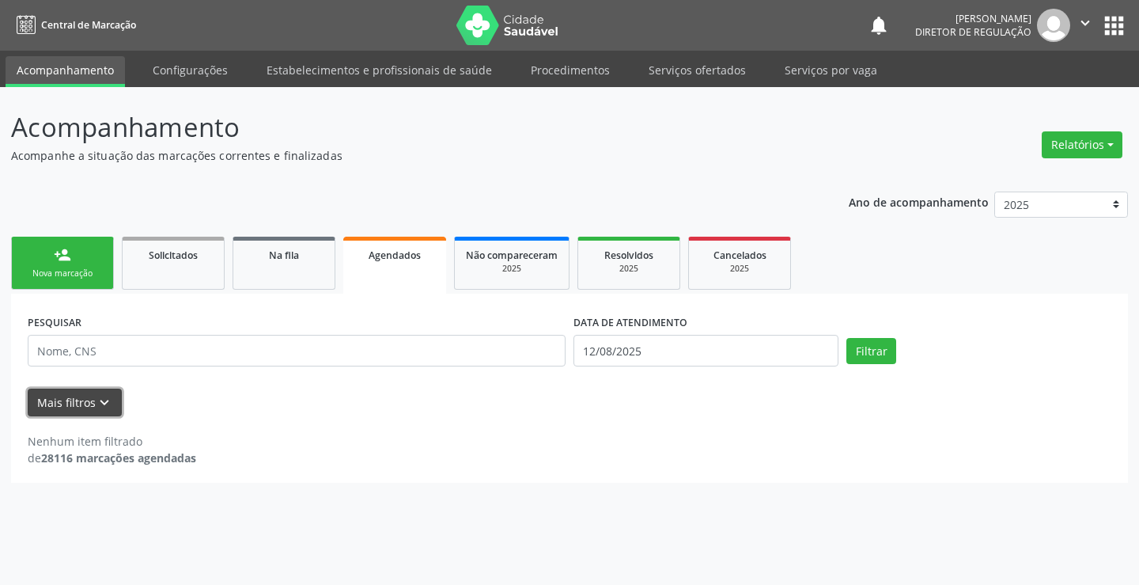
click at [106, 400] on icon "keyboard_arrow_down" at bounding box center [104, 402] width 17 height 17
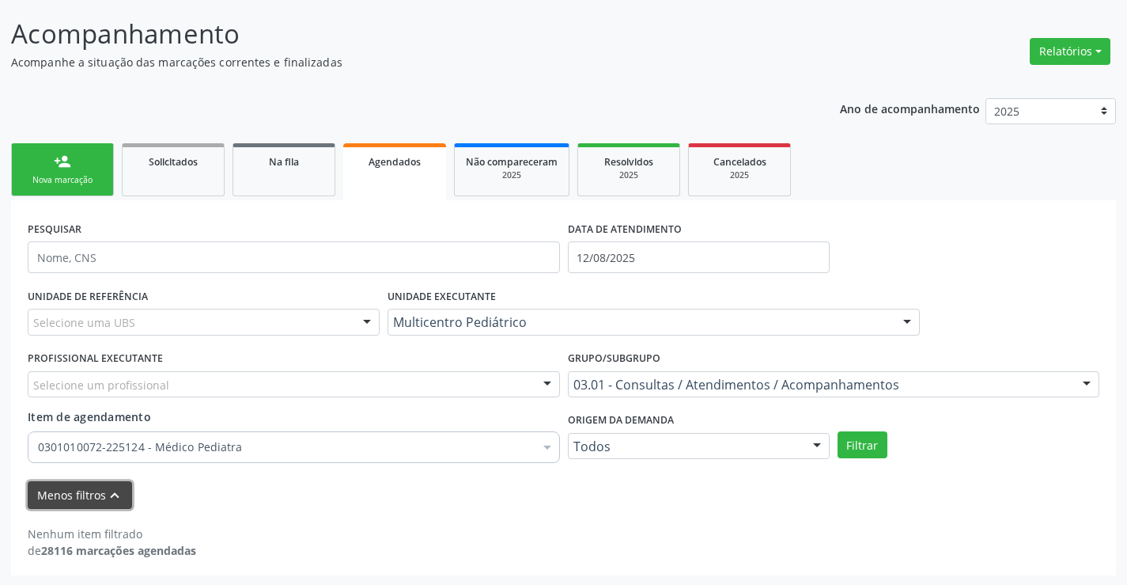
scroll to position [95, 0]
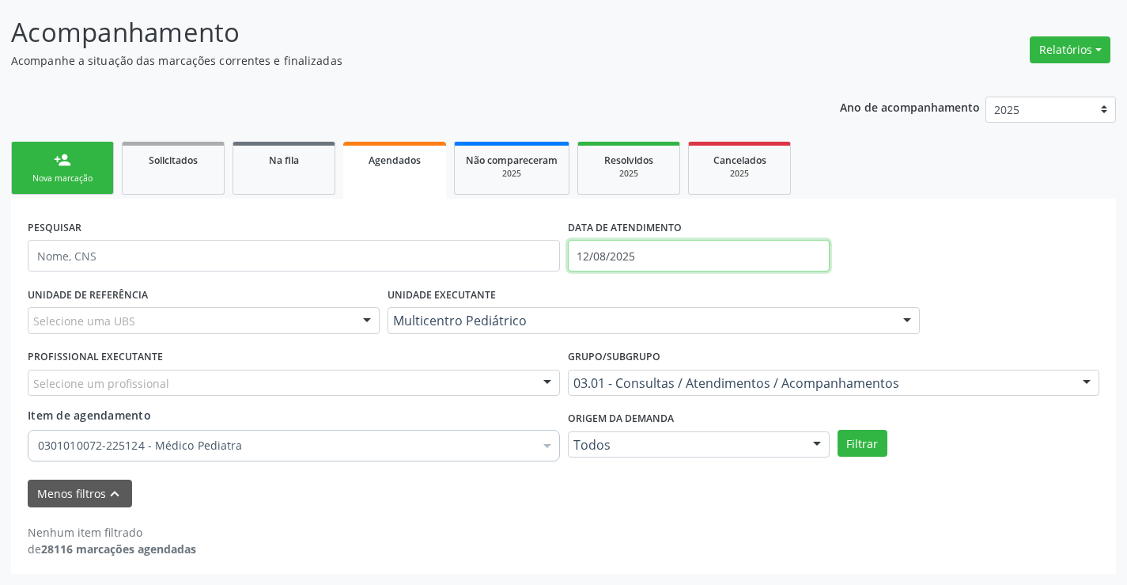
click at [621, 260] on input "12/08/2025" at bounding box center [699, 256] width 262 height 32
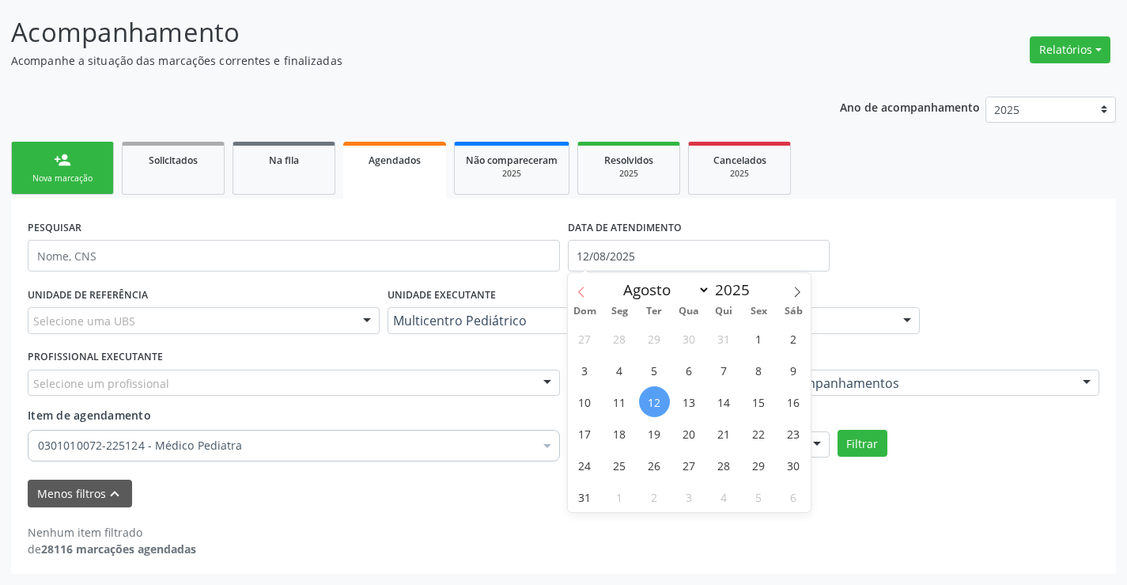
click at [586, 294] on icon at bounding box center [581, 291] width 11 height 11
select select "4"
click at [721, 332] on span "1" at bounding box center [724, 338] width 31 height 31
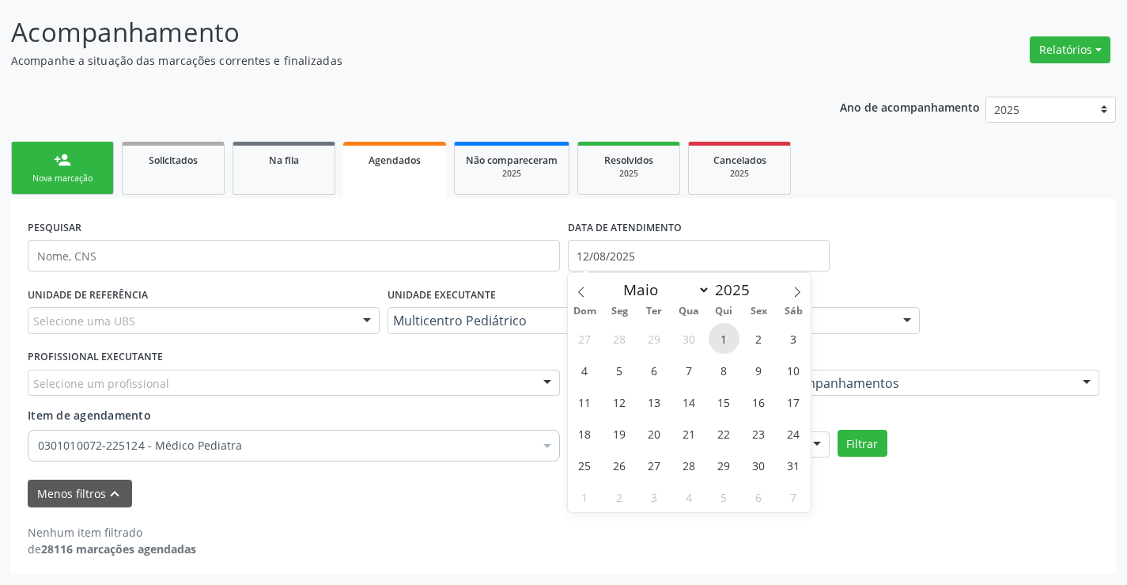
type input "[DATE]"
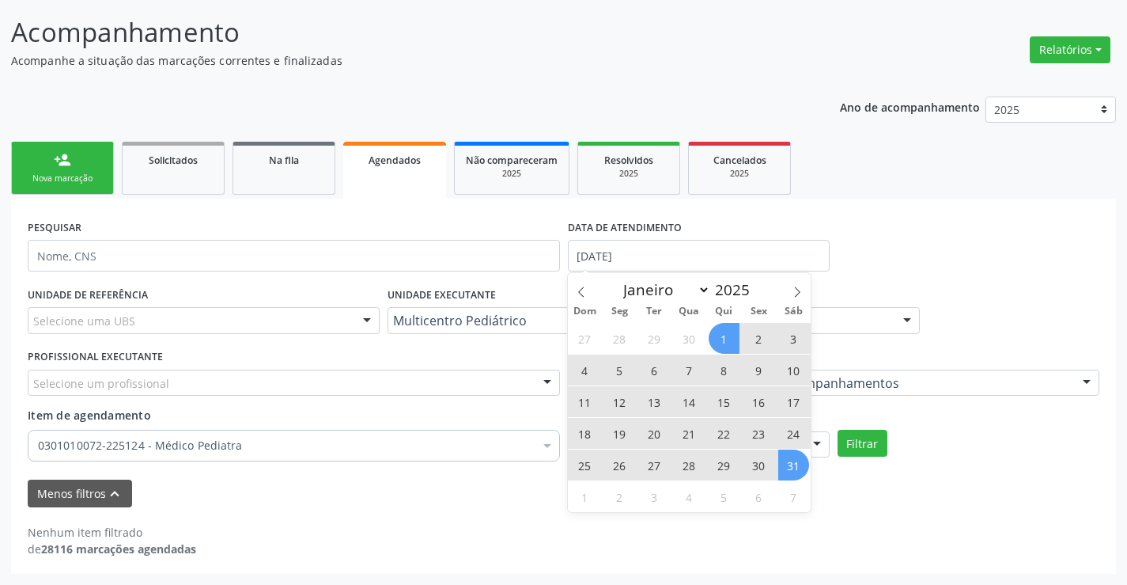
click at [782, 463] on span "31" at bounding box center [793, 464] width 31 height 31
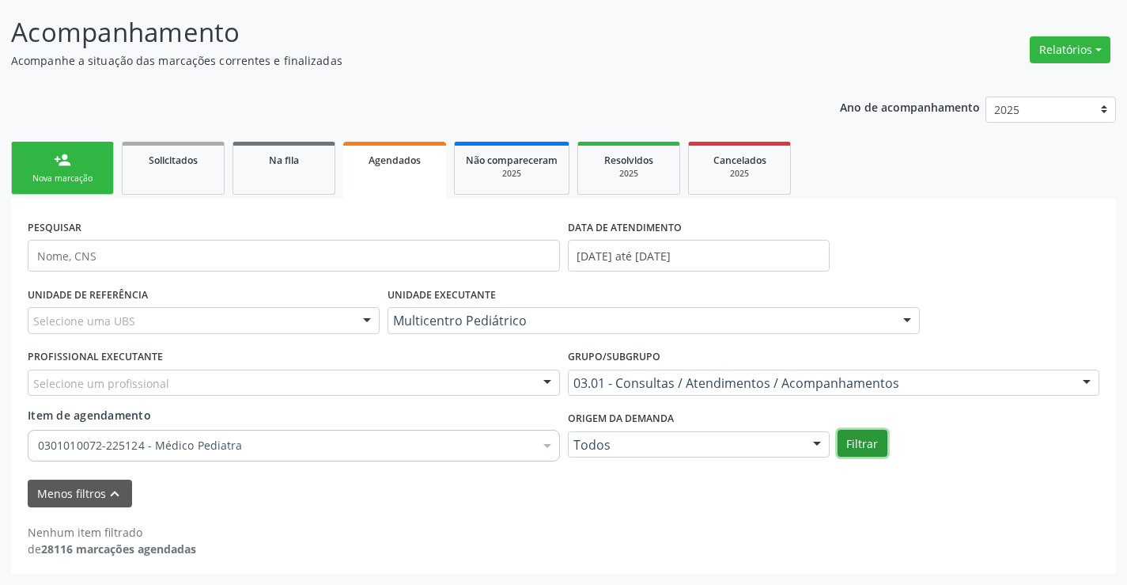
click at [872, 441] on button "Filtrar" at bounding box center [863, 443] width 50 height 27
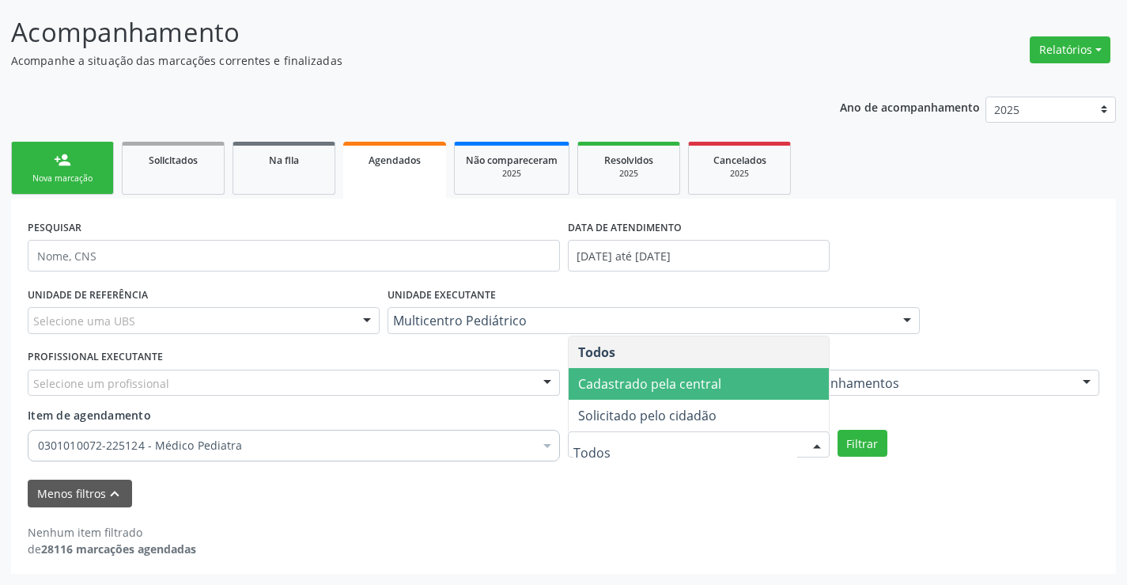
click at [691, 382] on span "Cadastrado pela central" at bounding box center [649, 383] width 143 height 17
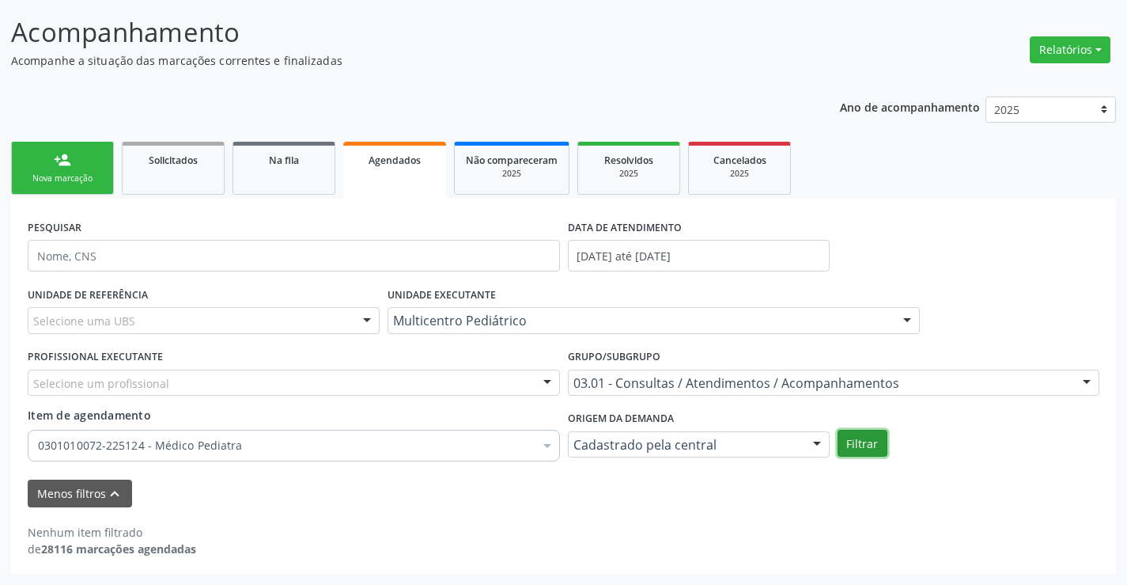
click at [847, 435] on button "Filtrar" at bounding box center [863, 443] width 50 height 27
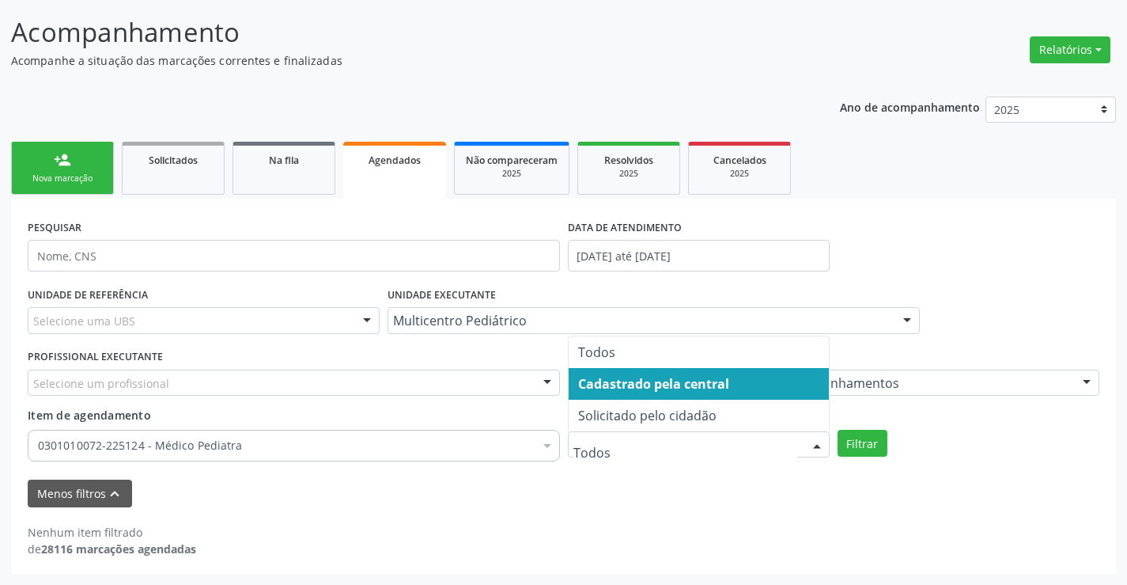
click at [749, 392] on span "Cadastrado pela central" at bounding box center [699, 384] width 260 height 32
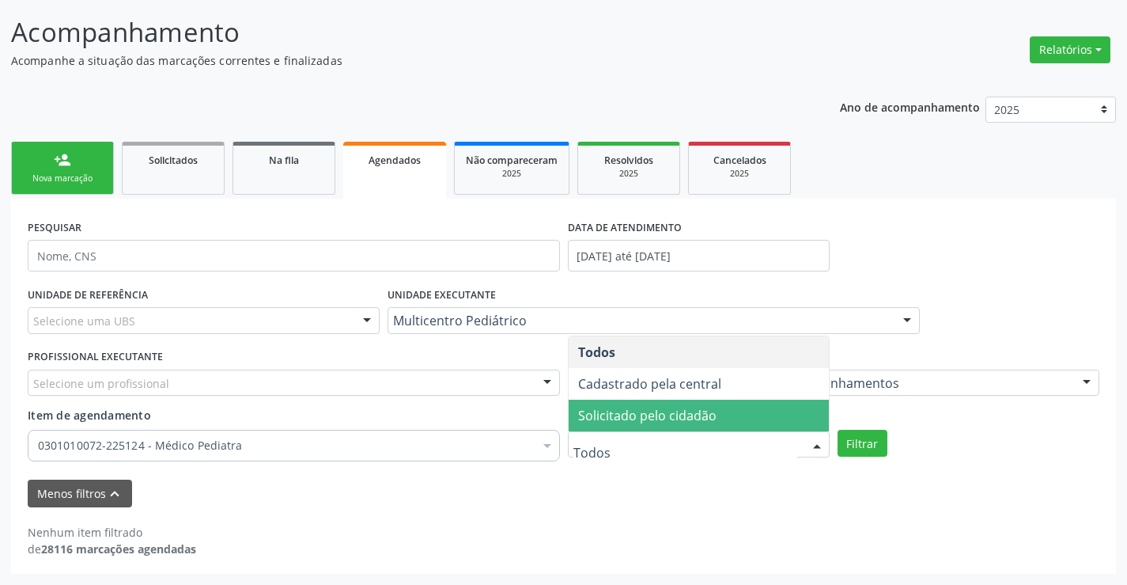
click at [708, 416] on span "Solicitado pelo cidadão" at bounding box center [647, 415] width 138 height 17
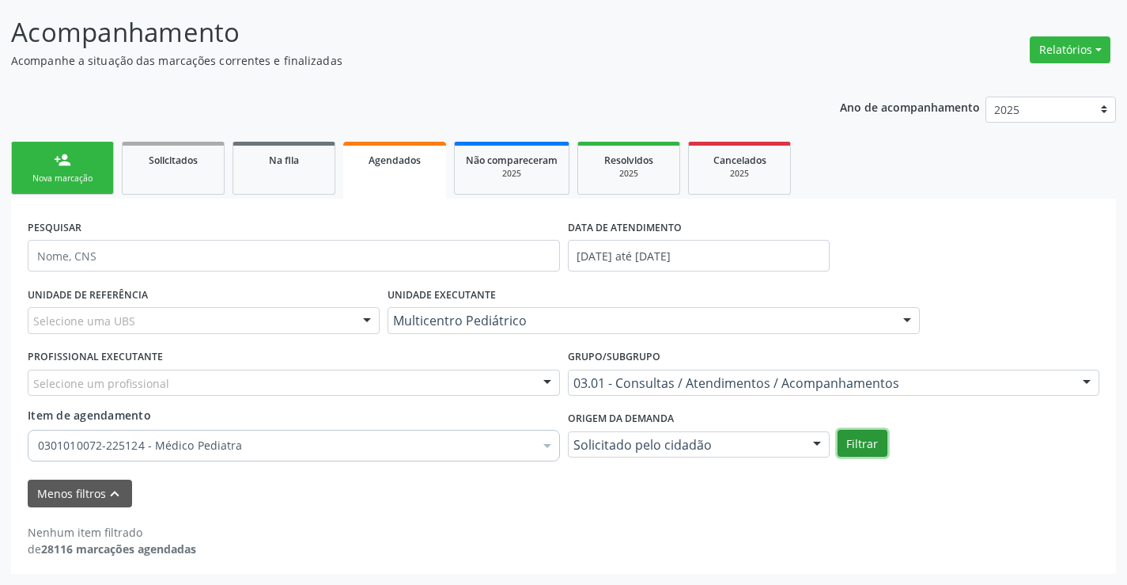
click at [846, 439] on button "Filtrar" at bounding box center [863, 443] width 50 height 27
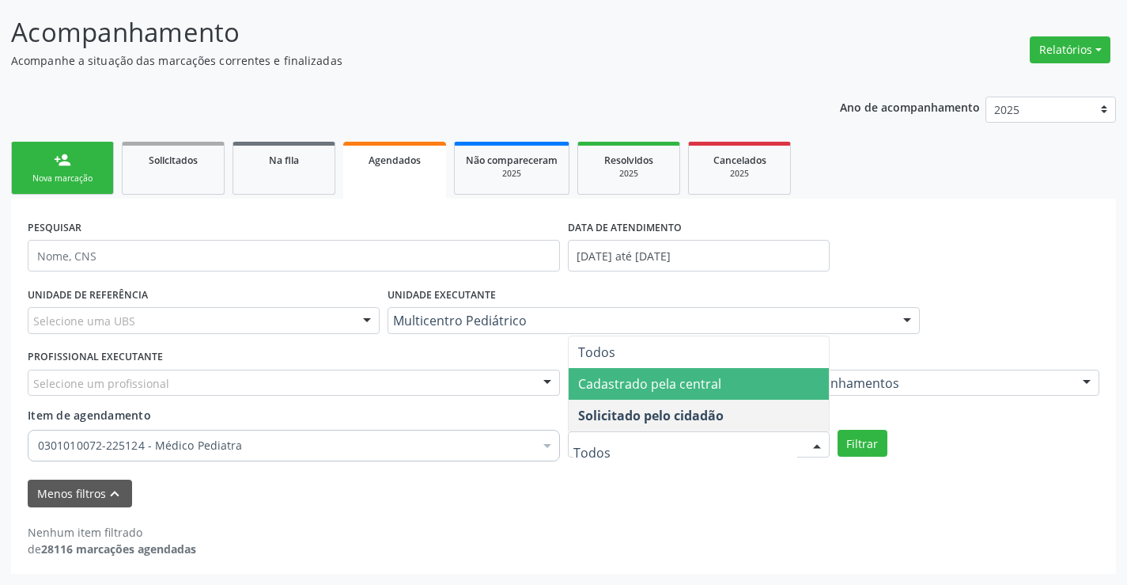
click at [713, 379] on span "Cadastrado pela central" at bounding box center [649, 383] width 143 height 17
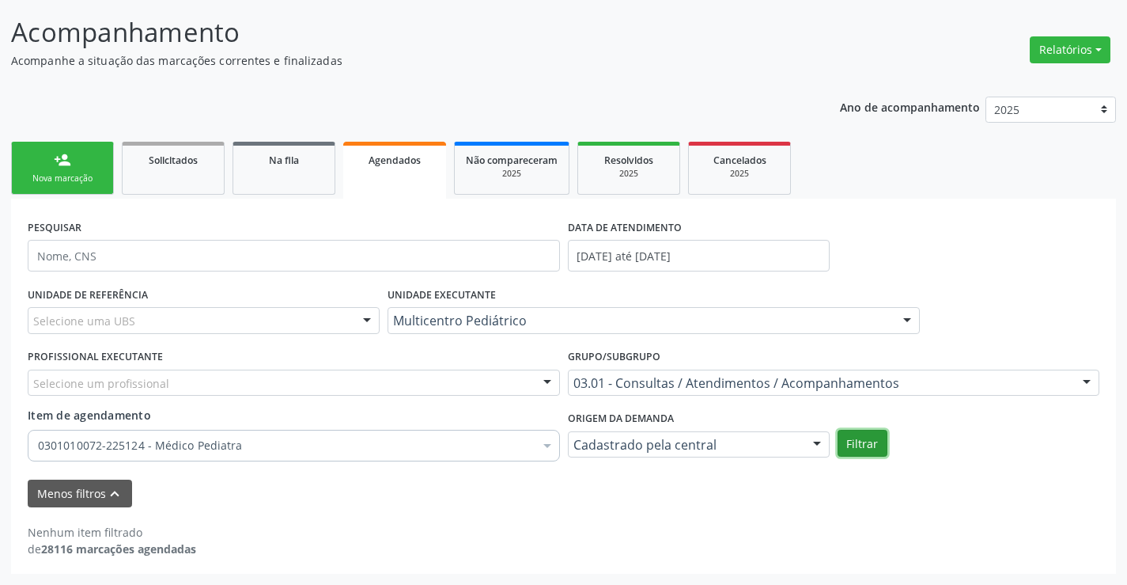
click at [846, 433] on button "Filtrar" at bounding box center [863, 443] width 50 height 27
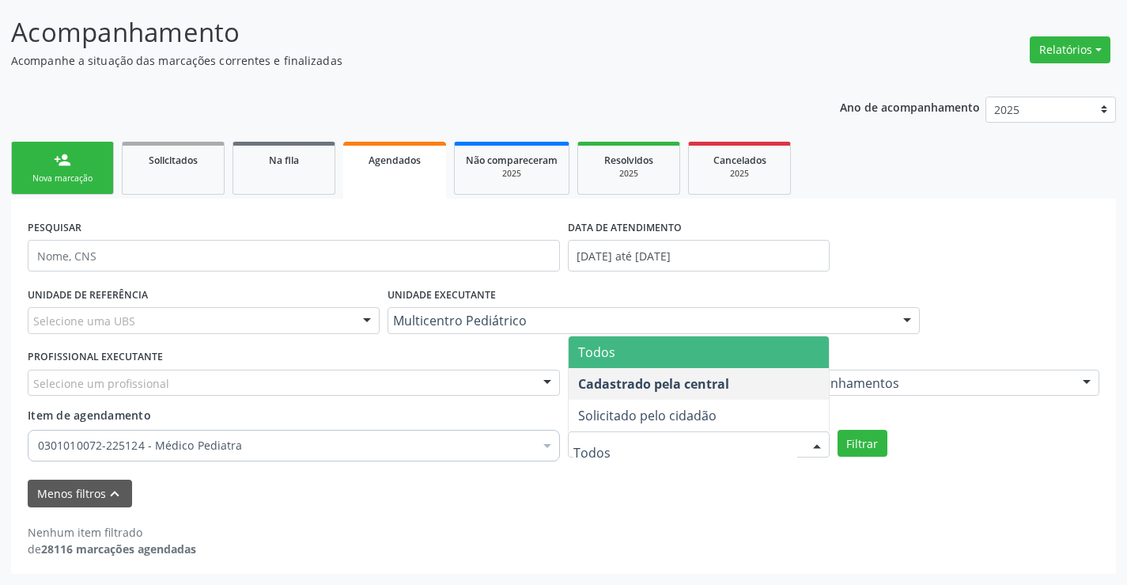
click at [686, 359] on span "Todos" at bounding box center [699, 352] width 260 height 32
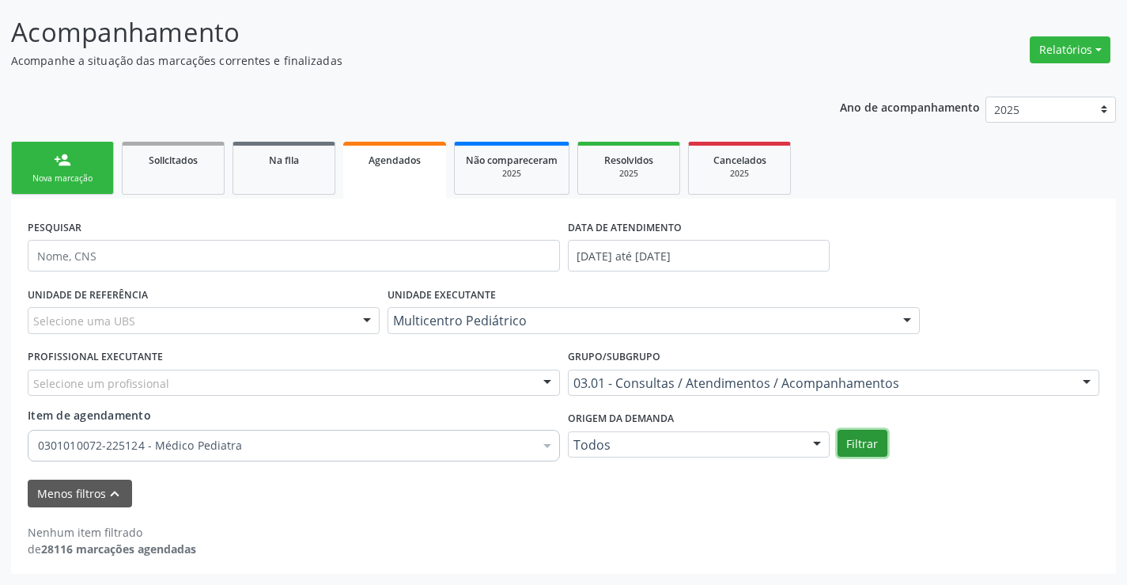
click at [872, 440] on button "Filtrar" at bounding box center [863, 443] width 50 height 27
click at [538, 173] on div "2025" at bounding box center [512, 174] width 92 height 12
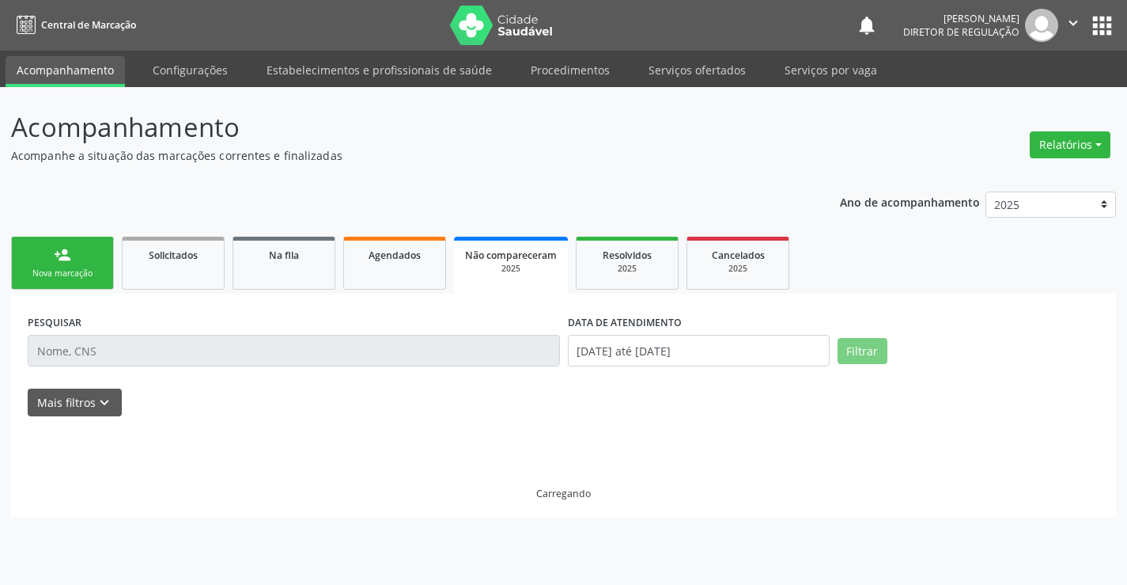
scroll to position [0, 0]
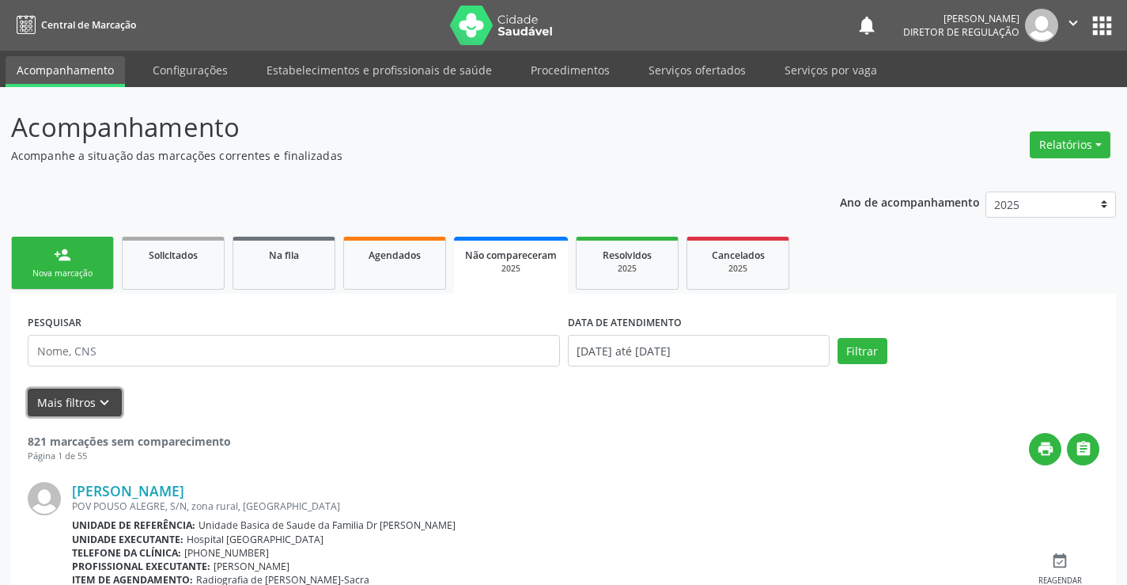
click at [112, 407] on button "Mais filtros keyboard_arrow_down" at bounding box center [75, 402] width 94 height 28
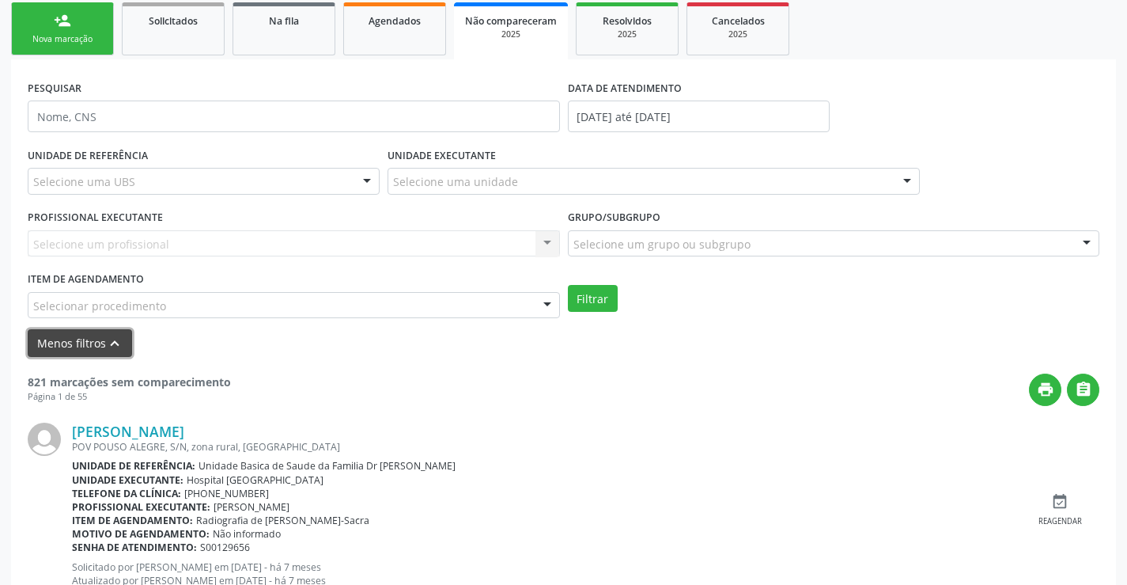
scroll to position [237, 0]
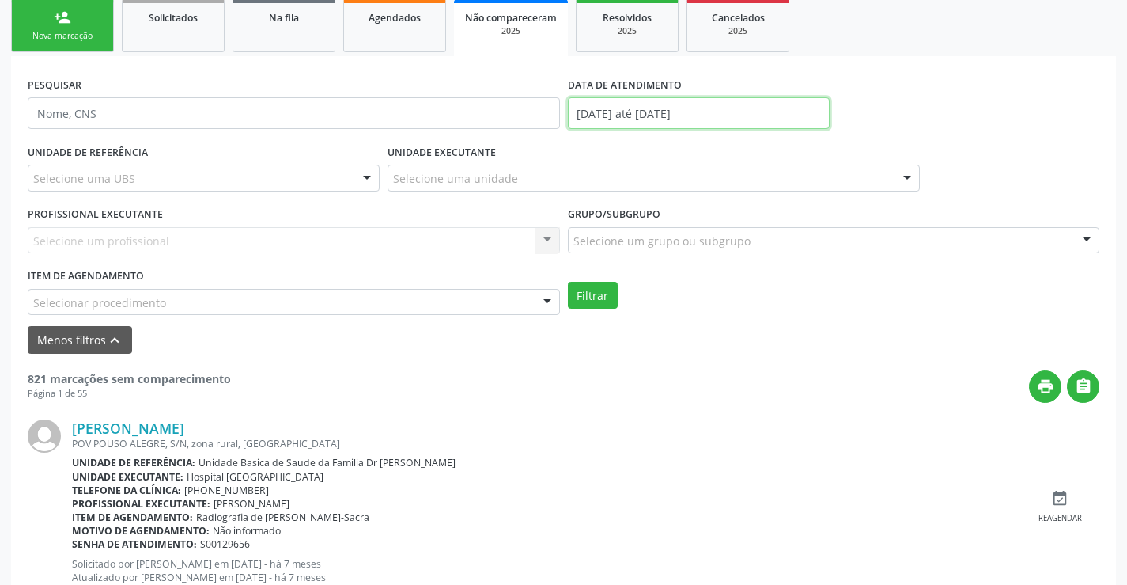
click at [631, 114] on input "[DATE] até [DATE]" at bounding box center [699, 113] width 262 height 32
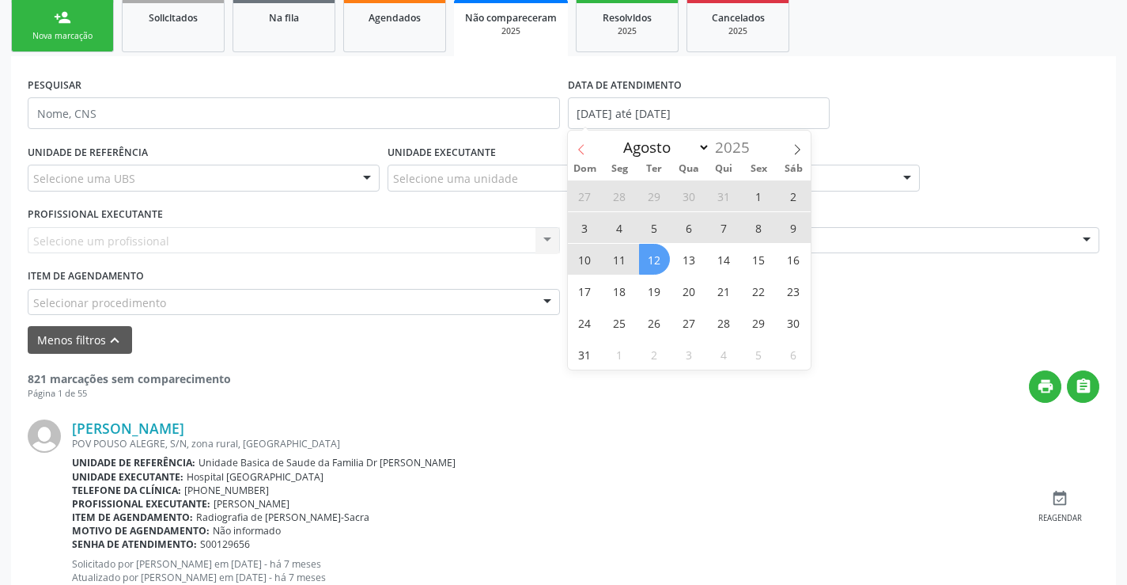
click at [587, 151] on span at bounding box center [581, 144] width 27 height 27
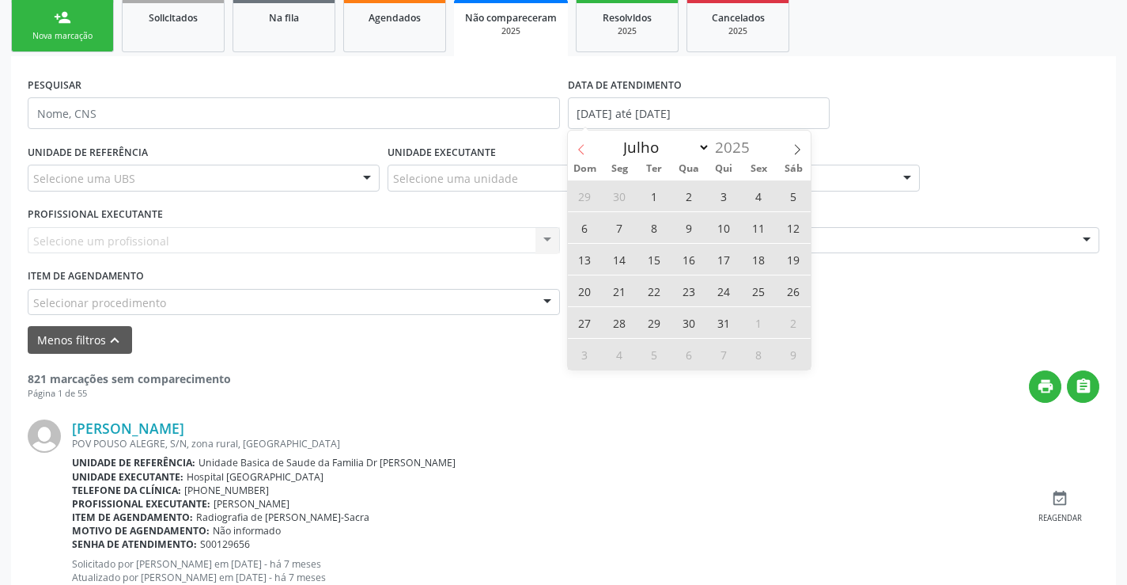
click at [587, 151] on span at bounding box center [581, 144] width 27 height 27
select select "4"
click at [726, 195] on span "1" at bounding box center [724, 195] width 31 height 31
type input "[DATE]"
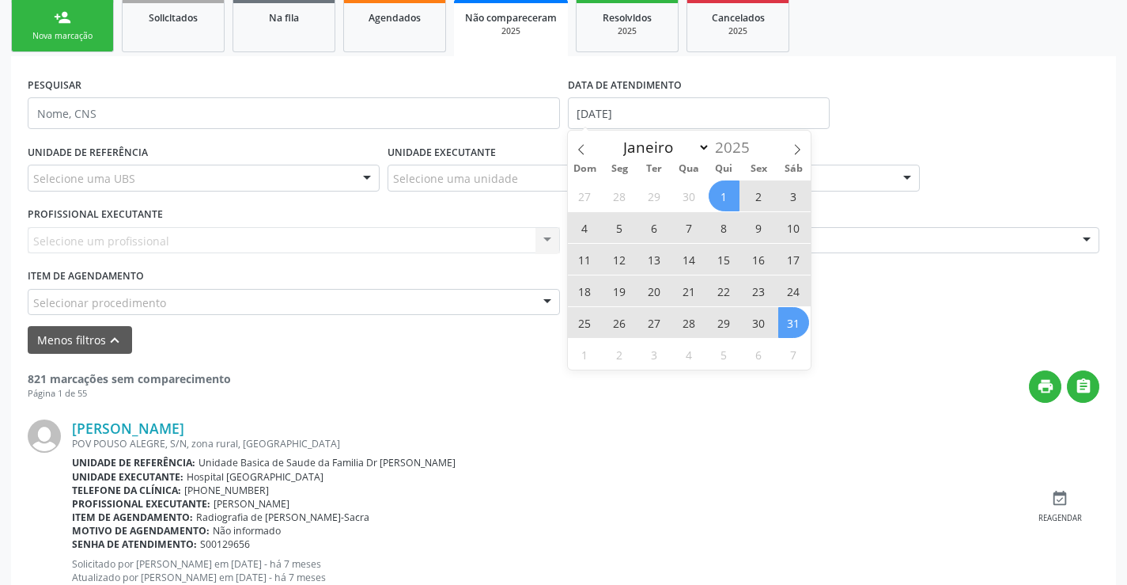
click at [790, 323] on span "31" at bounding box center [793, 322] width 31 height 31
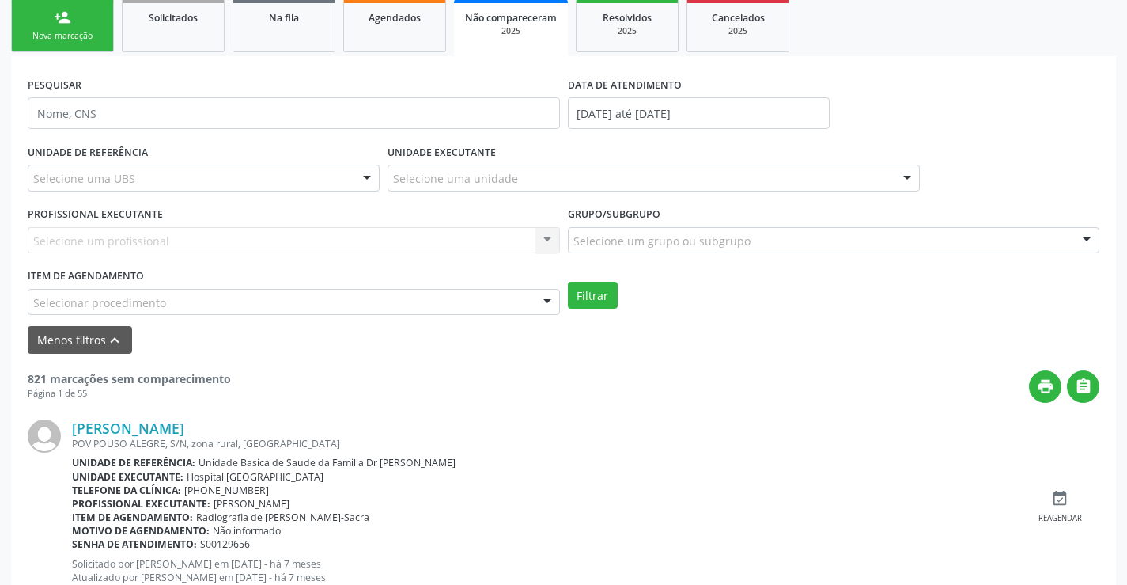
click at [617, 178] on div "Selecione uma unidade" at bounding box center [654, 178] width 532 height 27
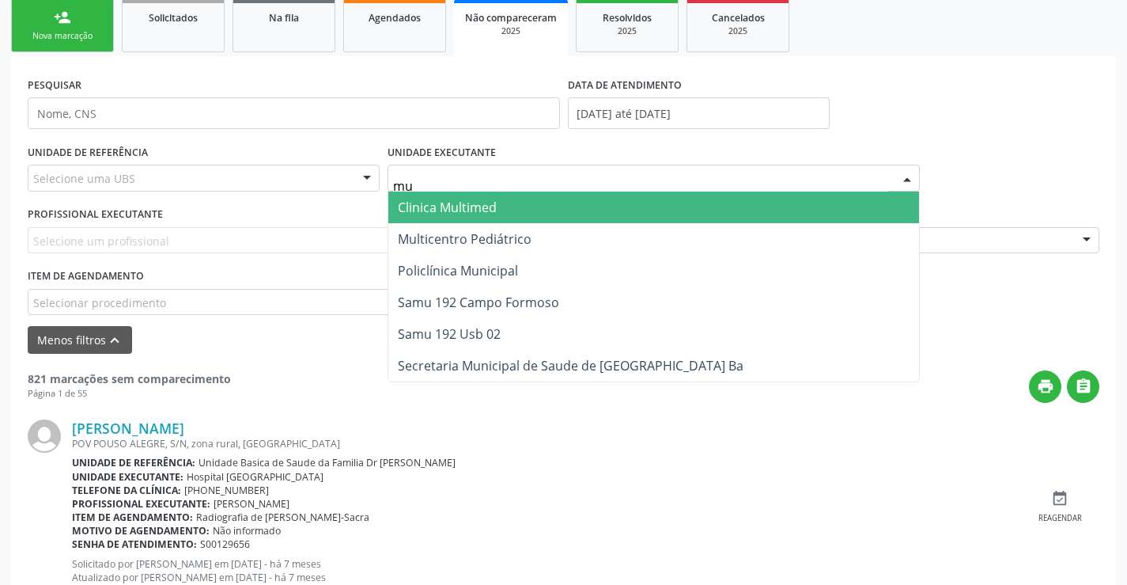
type input "mul"
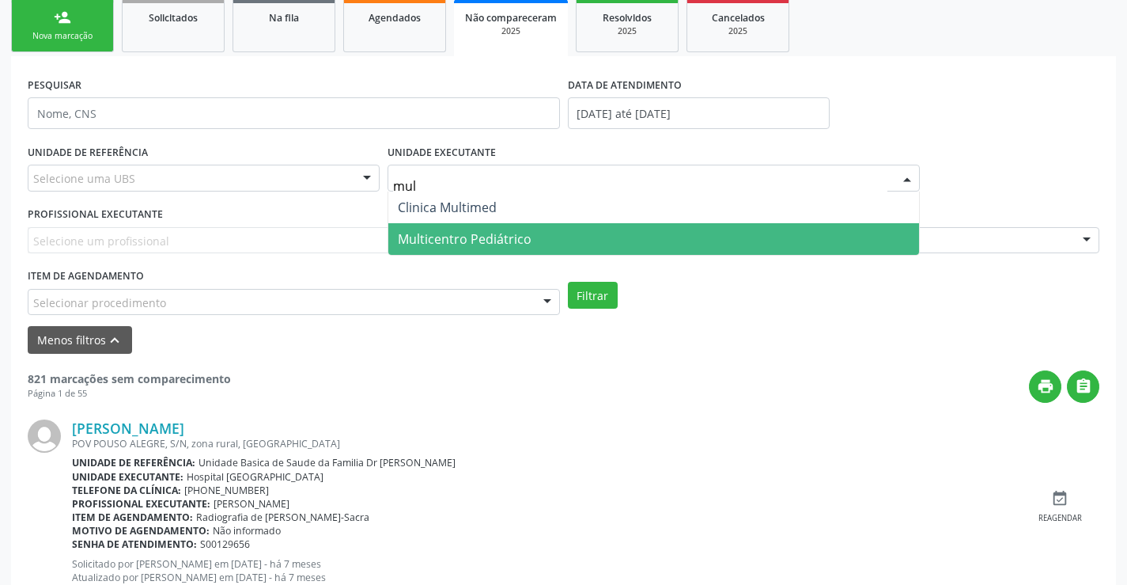
click at [581, 231] on span "Multicentro Pediátrico" at bounding box center [653, 239] width 531 height 32
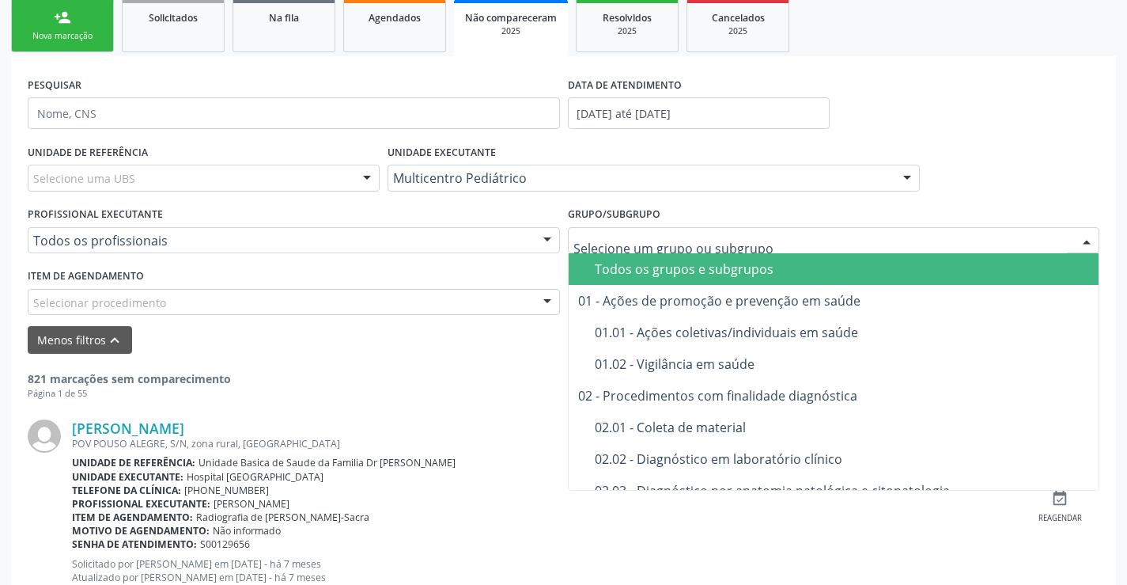
click at [634, 229] on div at bounding box center [834, 240] width 532 height 27
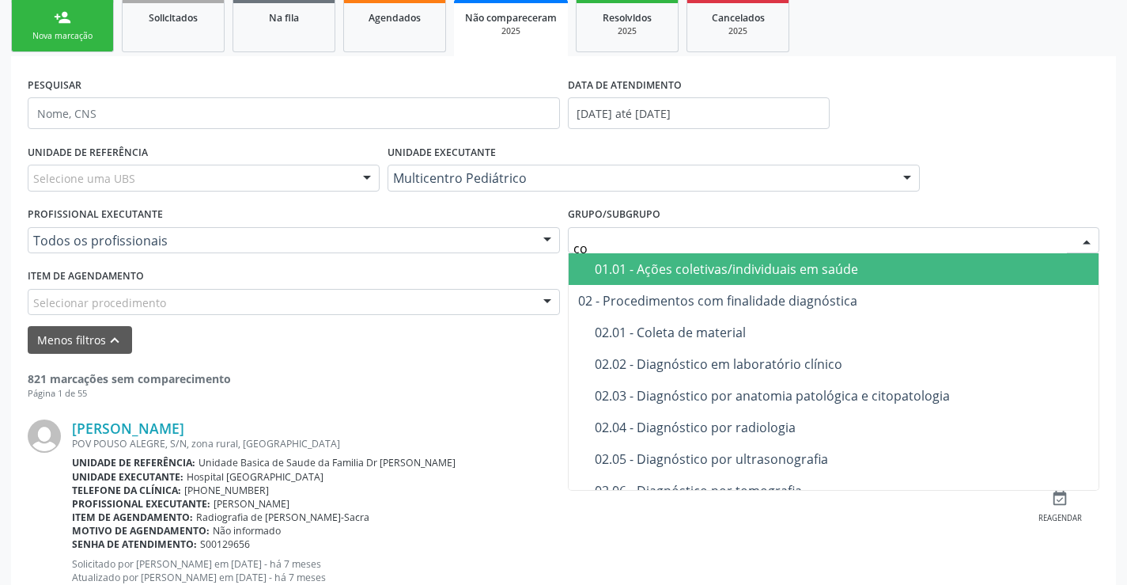
type input "con"
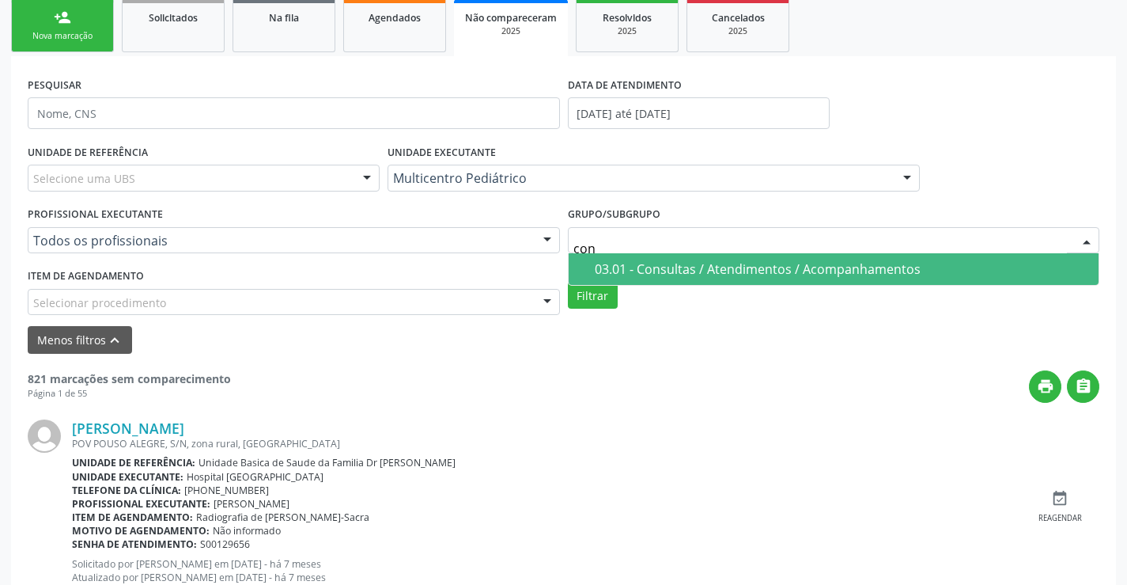
click at [634, 256] on span "03.01 - Consultas / Atendimentos / Acompanhamentos" at bounding box center [834, 269] width 531 height 32
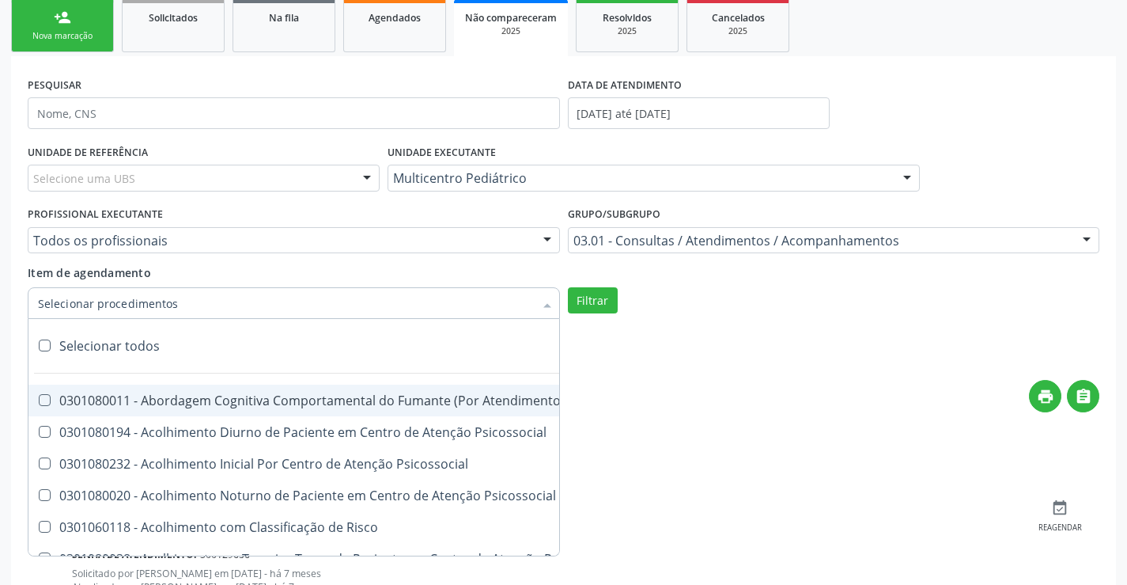
click at [409, 297] on div at bounding box center [294, 303] width 532 height 32
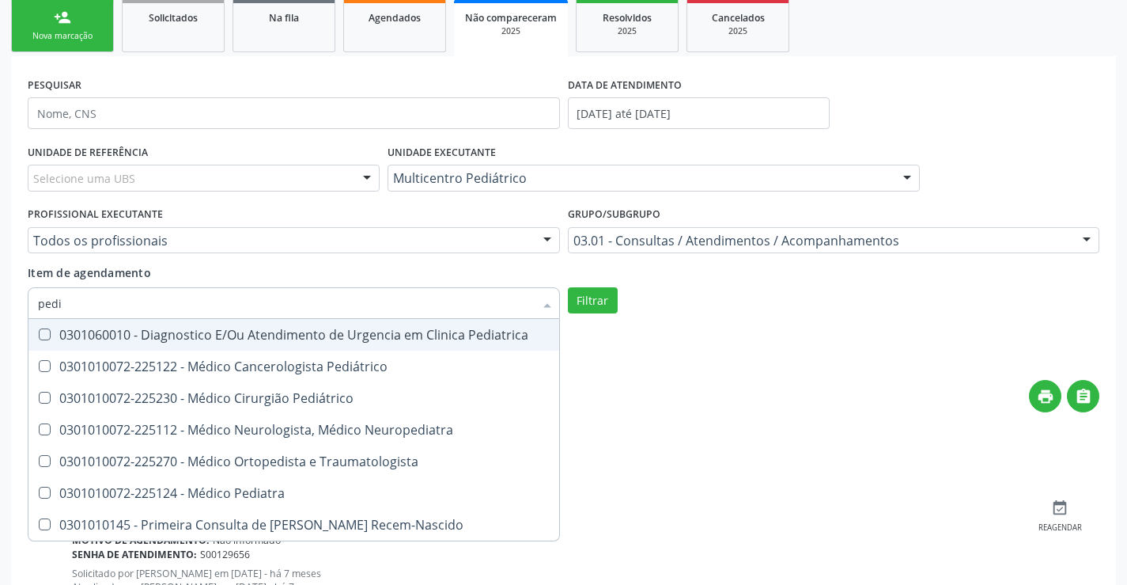
type input "pedia"
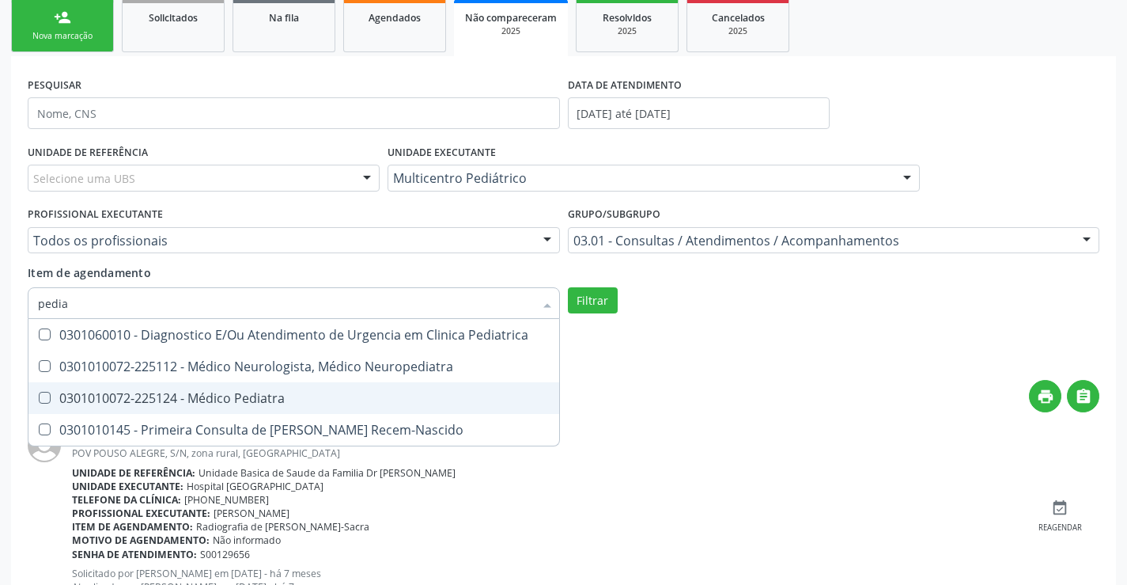
click at [310, 386] on span "0301010072-225124 - Médico Pediatra" at bounding box center [293, 398] width 531 height 32
checkbox Pediatra "true"
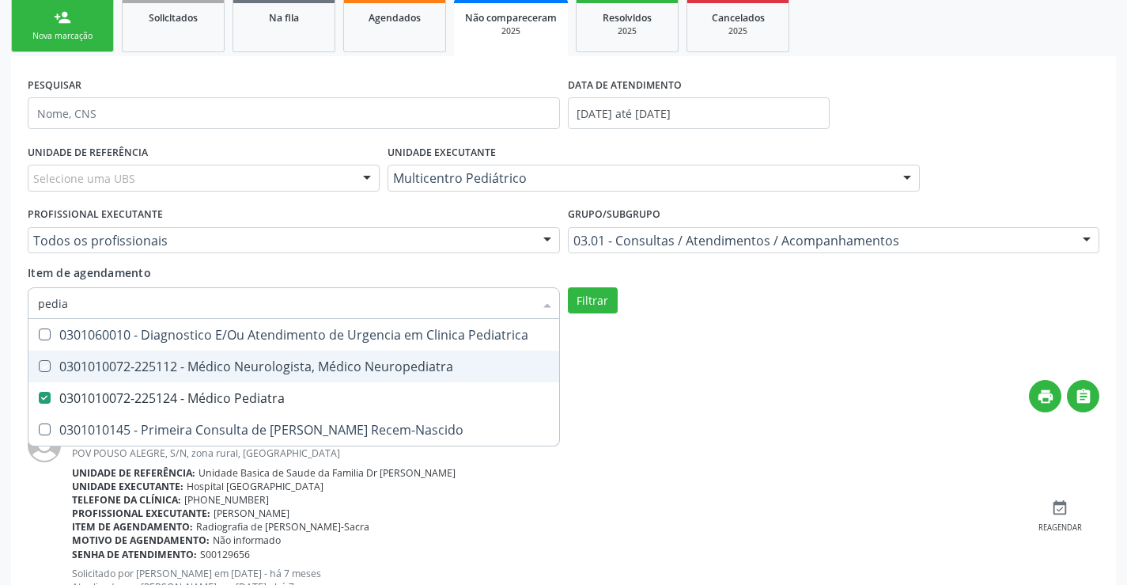
checkbox Neuropediatra "true"
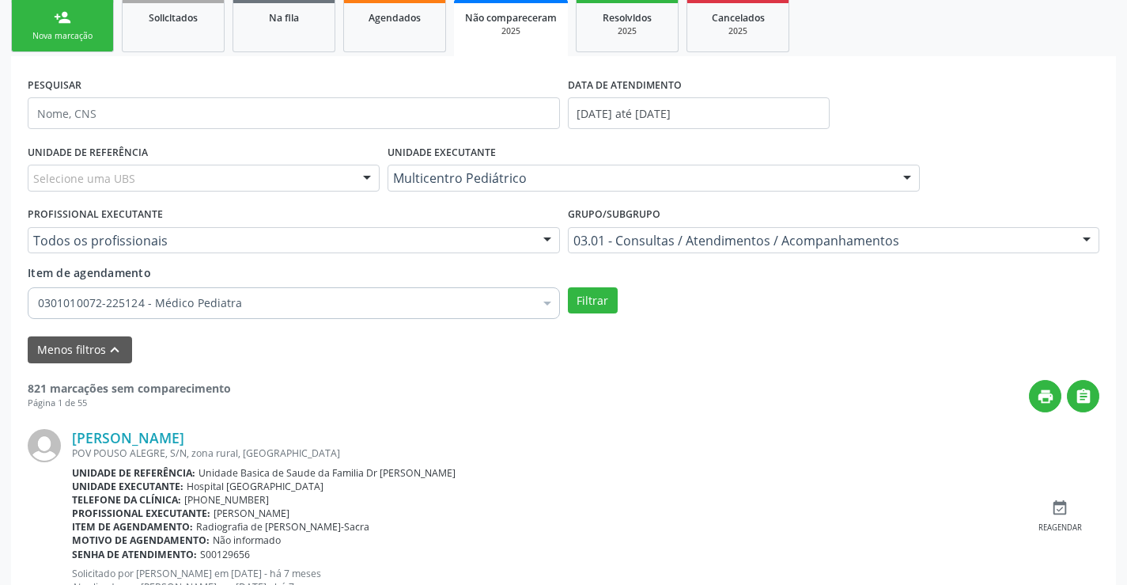
click at [606, 315] on div "UNIDADE DE REFERÊNCIA Selecione uma UBS Todas as UBS Unidade Basica de Saude da…" at bounding box center [564, 232] width 1080 height 184
click at [606, 303] on button "Filtrar" at bounding box center [593, 300] width 50 height 27
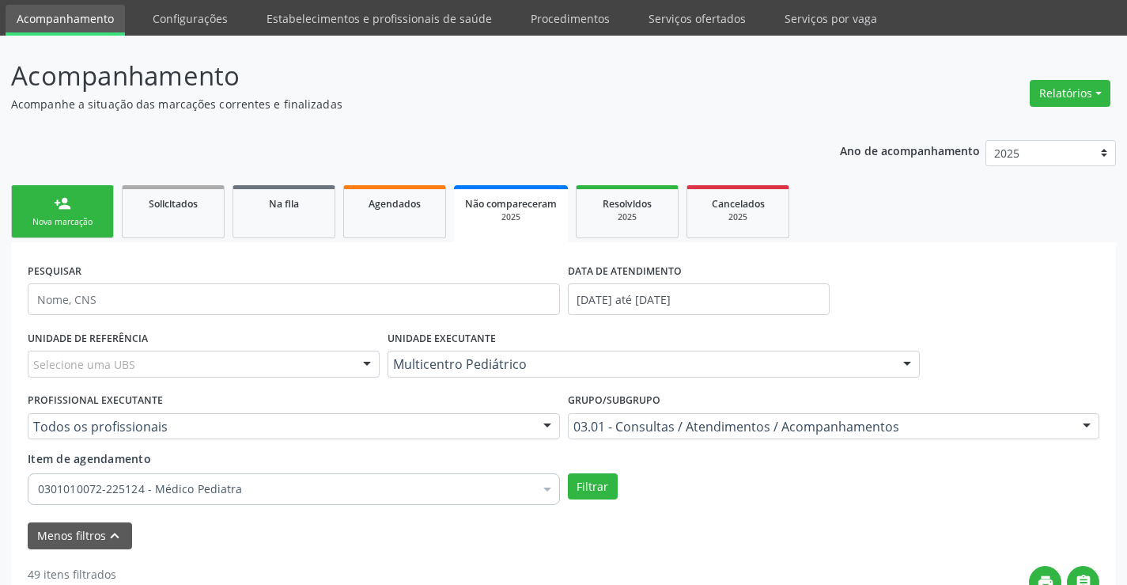
scroll to position [79, 0]
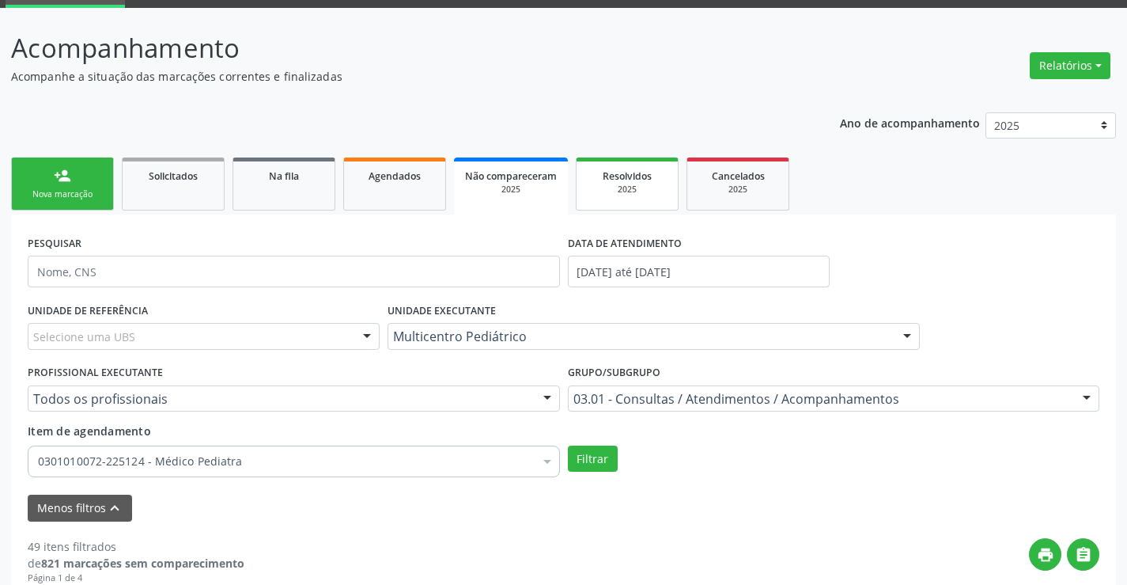
click at [626, 187] on div "2025" at bounding box center [627, 190] width 79 height 12
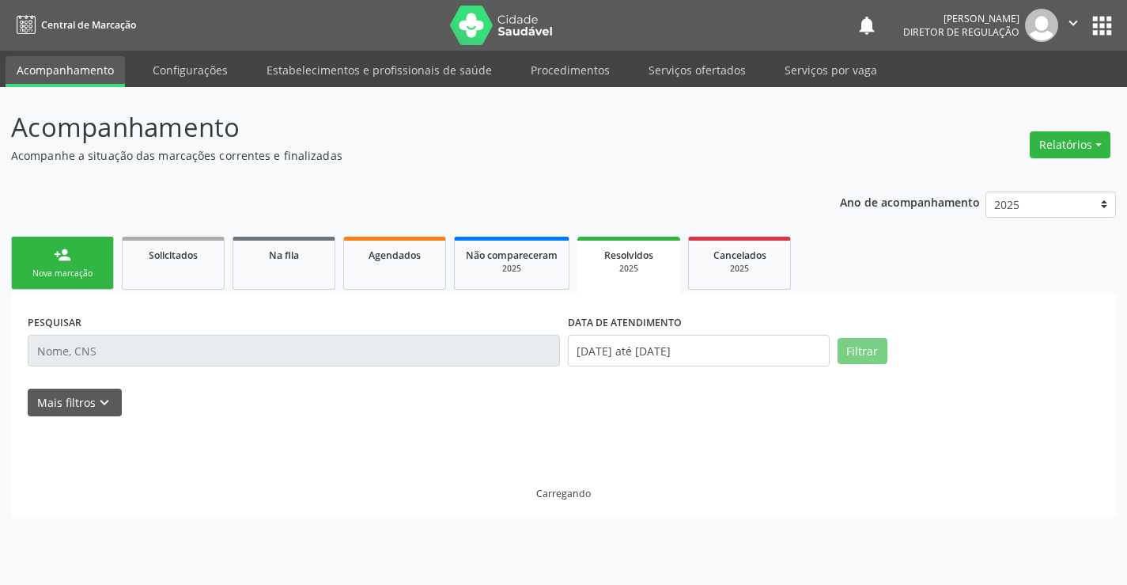
scroll to position [0, 0]
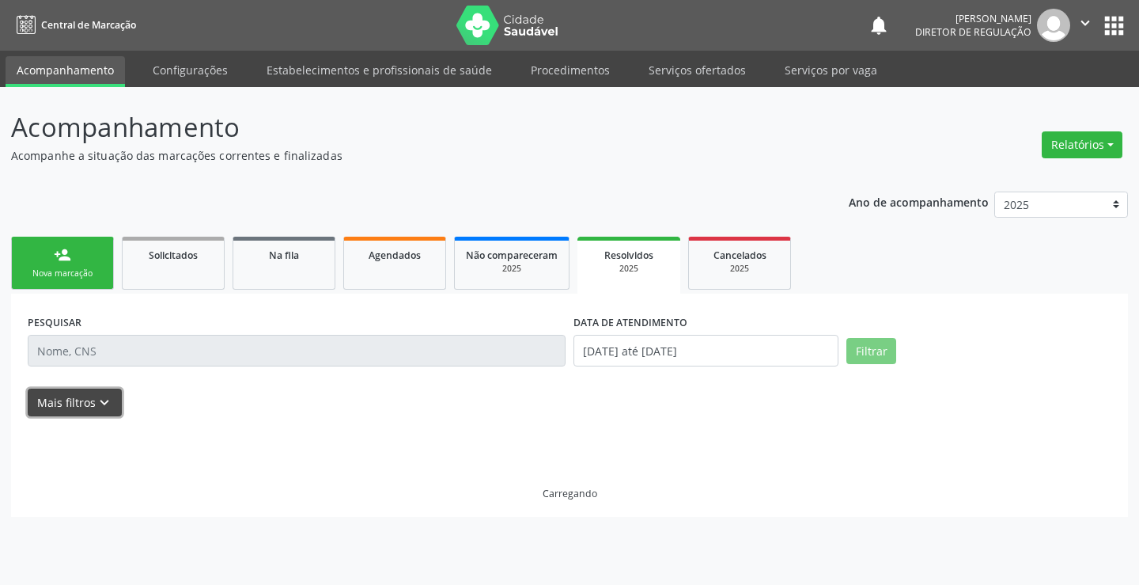
click at [101, 408] on icon "keyboard_arrow_down" at bounding box center [104, 402] width 17 height 17
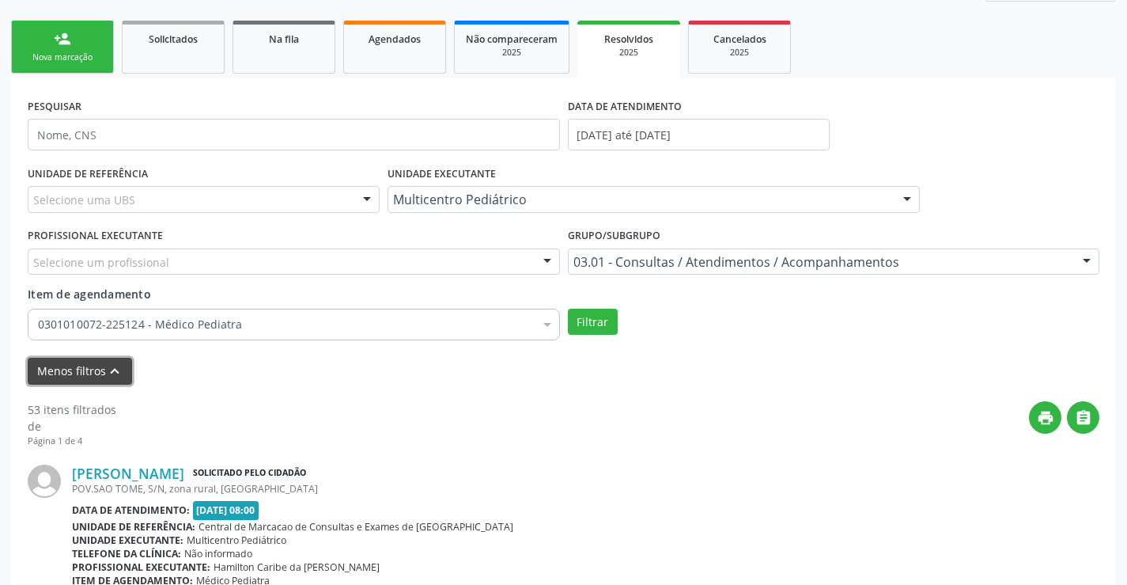
scroll to position [237, 0]
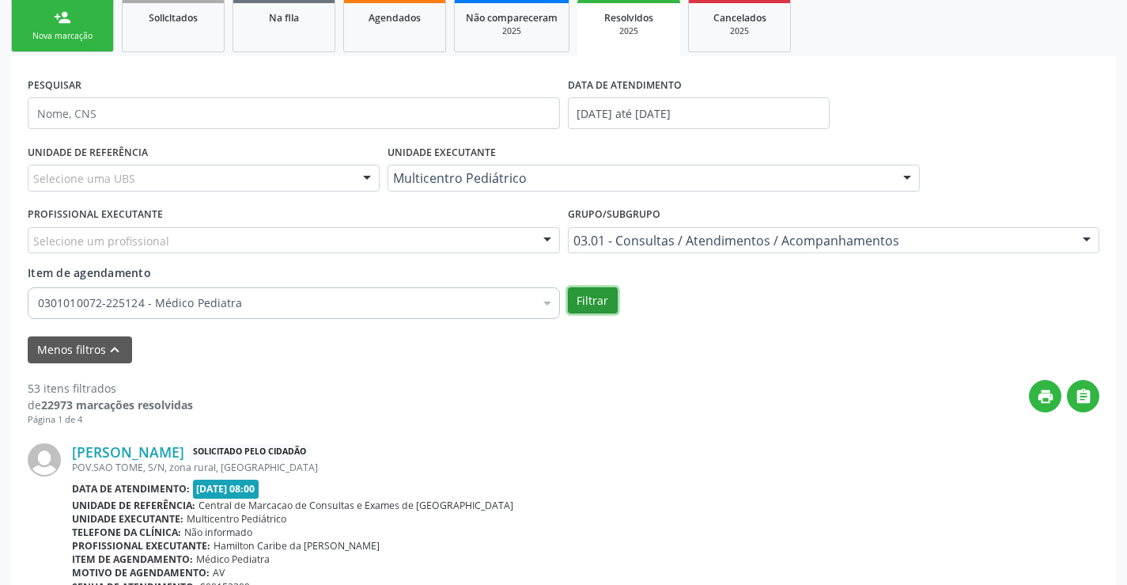
click at [592, 301] on button "Filtrar" at bounding box center [593, 300] width 50 height 27
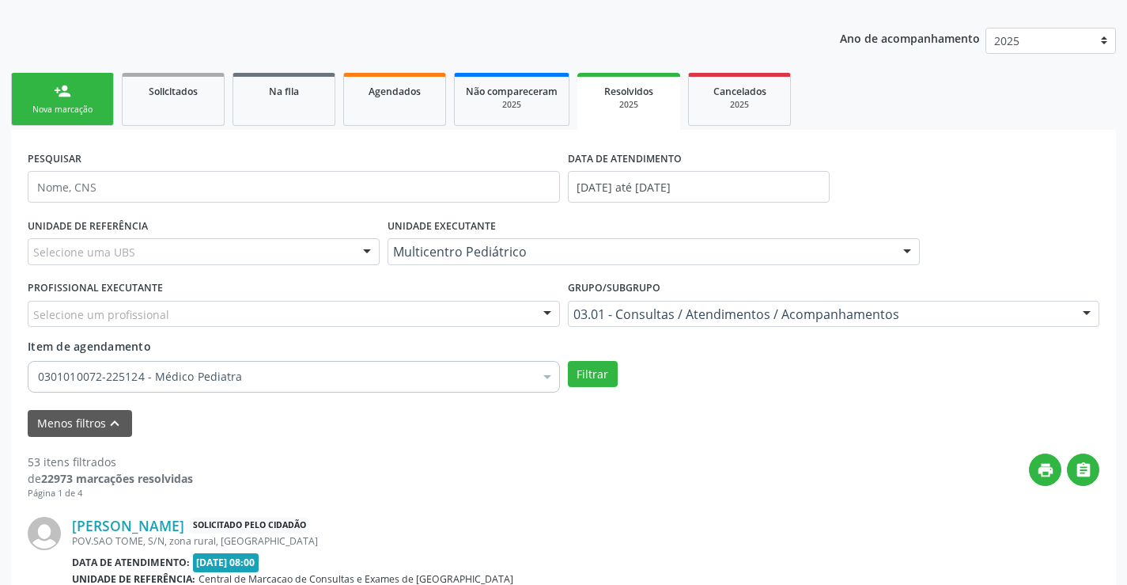
scroll to position [158, 0]
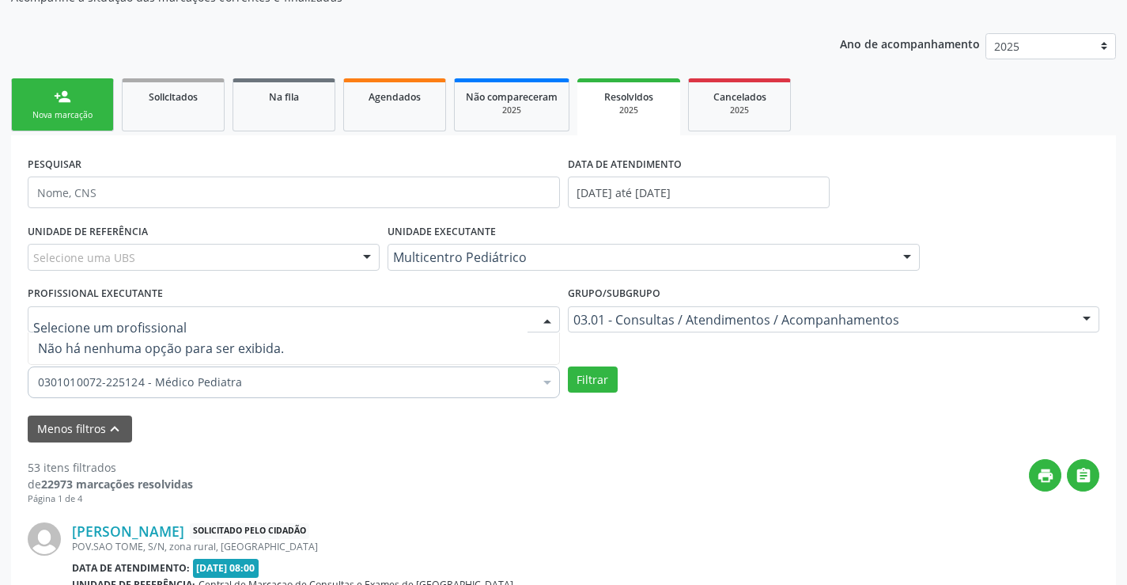
click at [294, 316] on div at bounding box center [294, 319] width 532 height 27
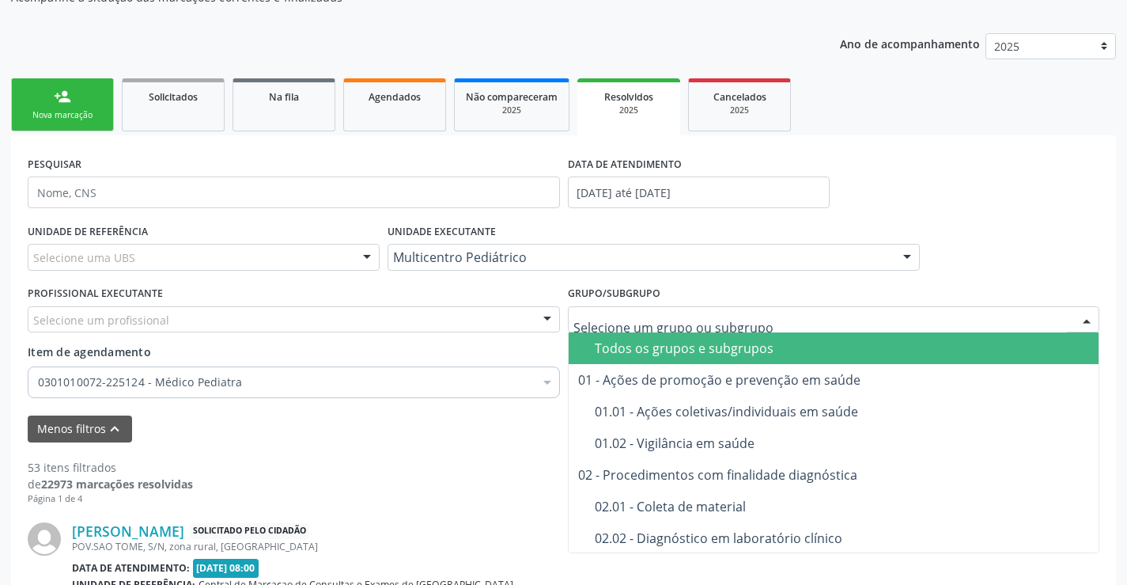
click at [614, 351] on div "Todos os grupos e subgrupos" at bounding box center [862, 348] width 535 height 13
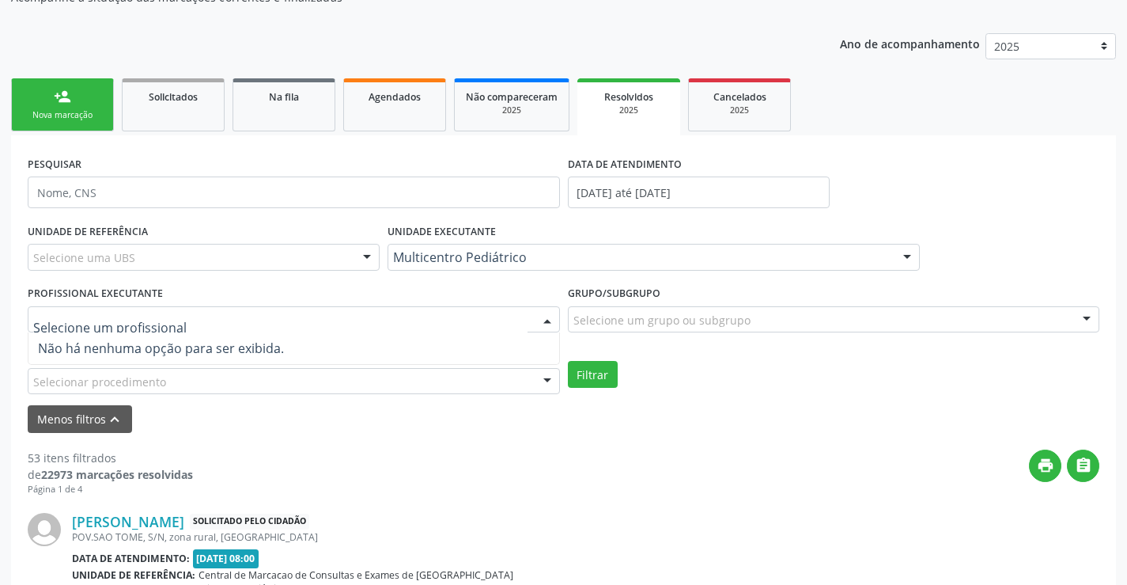
click at [484, 316] on div at bounding box center [294, 319] width 532 height 27
click at [484, 316] on input "text" at bounding box center [280, 328] width 494 height 32
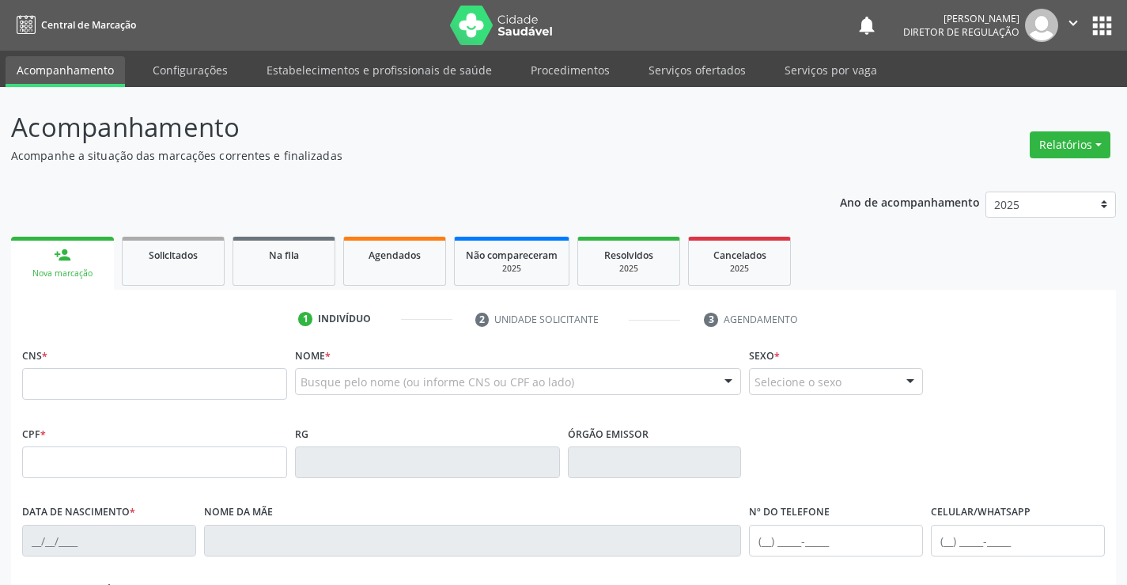
scroll to position [157, 0]
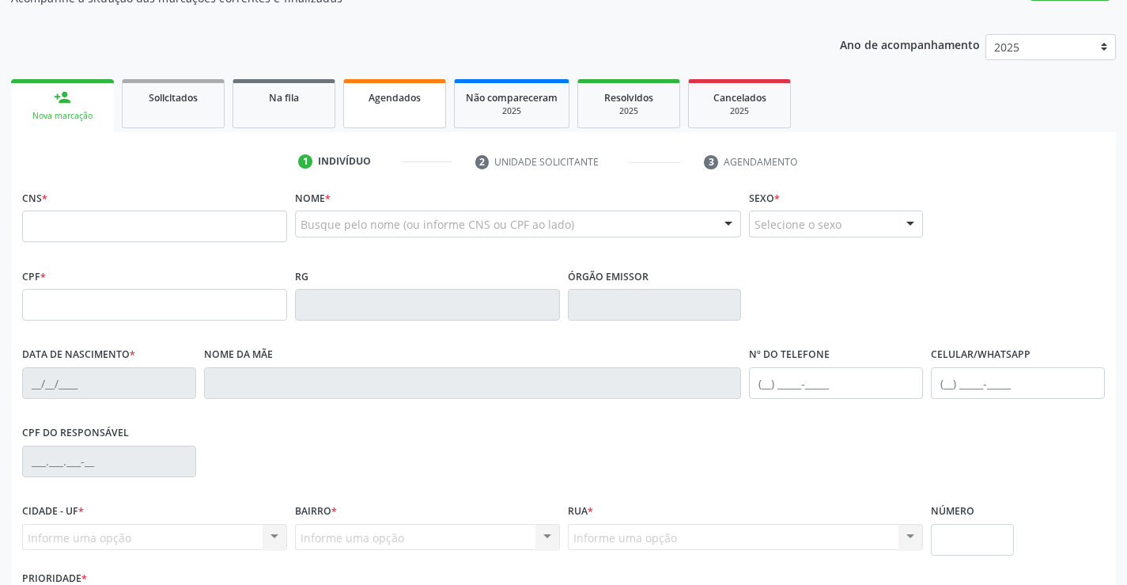
click at [420, 114] on link "Agendados" at bounding box center [394, 103] width 103 height 49
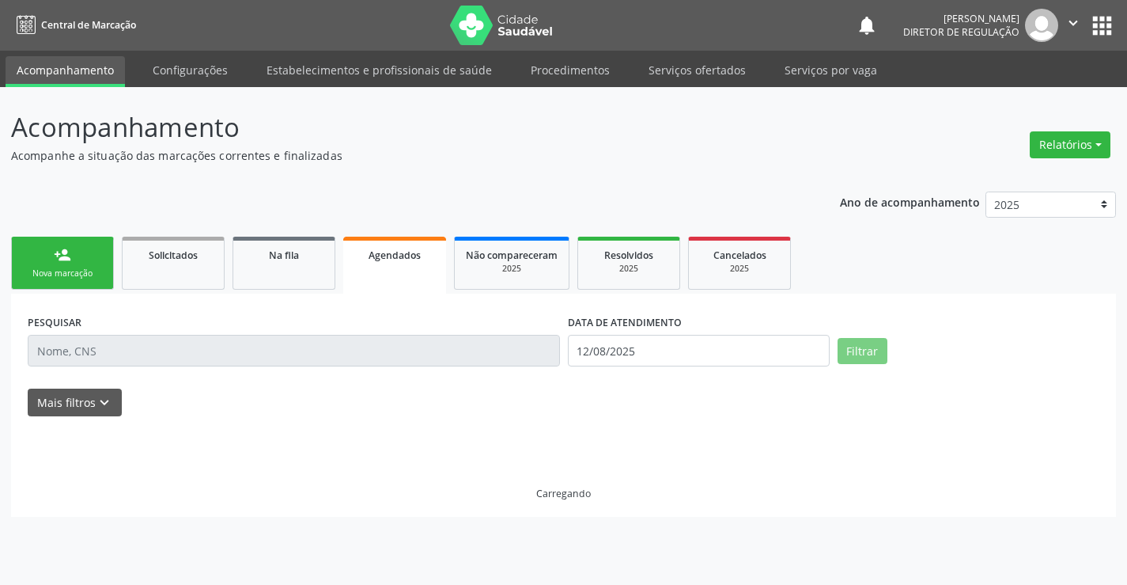
scroll to position [0, 0]
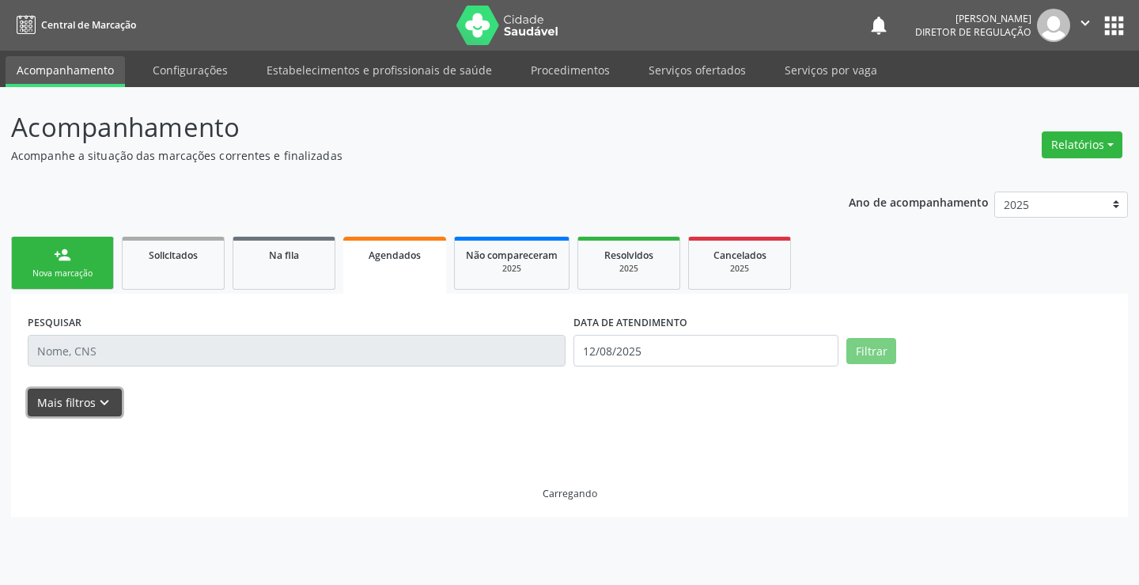
drag, startPoint x: 83, startPoint y: 395, endPoint x: 107, endPoint y: 382, distance: 27.3
click at [85, 395] on button "Mais filtros keyboard_arrow_down" at bounding box center [75, 402] width 94 height 28
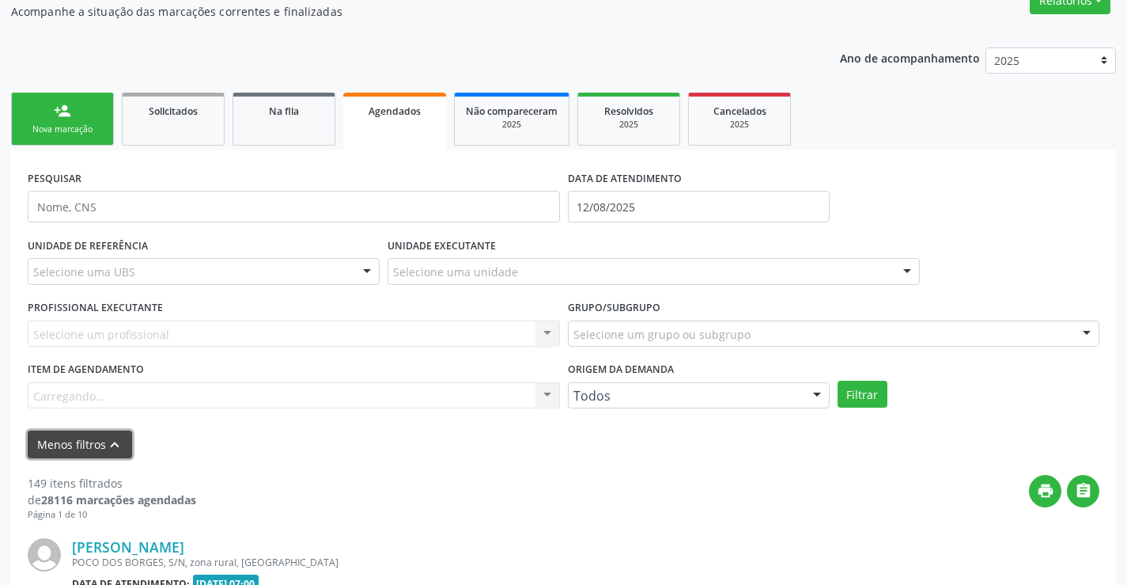
scroll to position [146, 0]
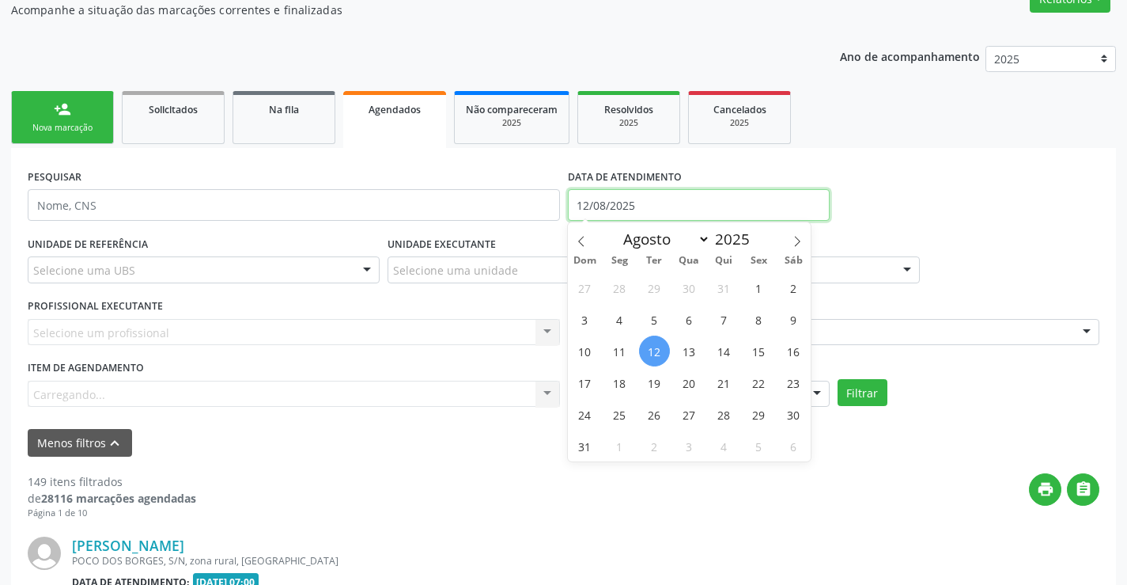
click at [634, 195] on input "12/08/2025" at bounding box center [699, 205] width 262 height 32
click at [579, 236] on icon at bounding box center [581, 241] width 11 height 11
select select "4"
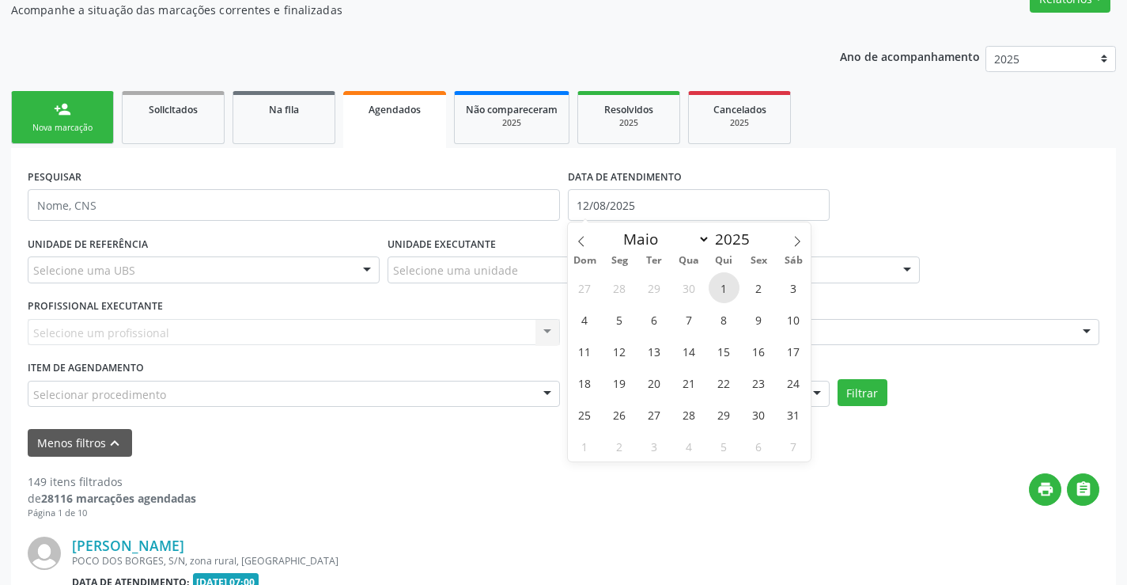
click at [734, 286] on span "1" at bounding box center [724, 287] width 31 height 31
type input "[DATE]"
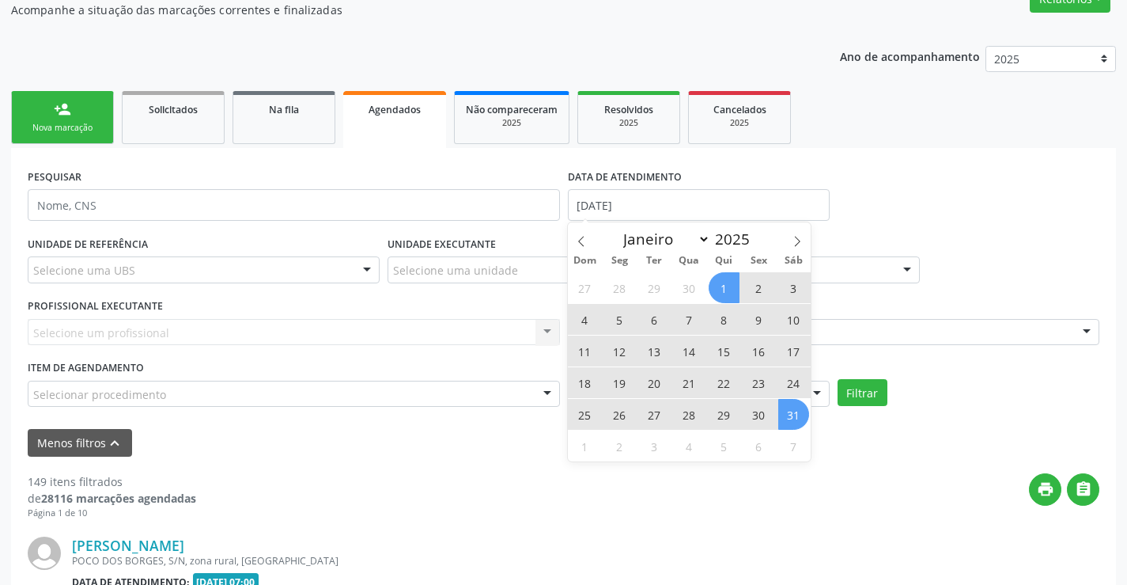
click at [792, 425] on span "31" at bounding box center [793, 414] width 31 height 31
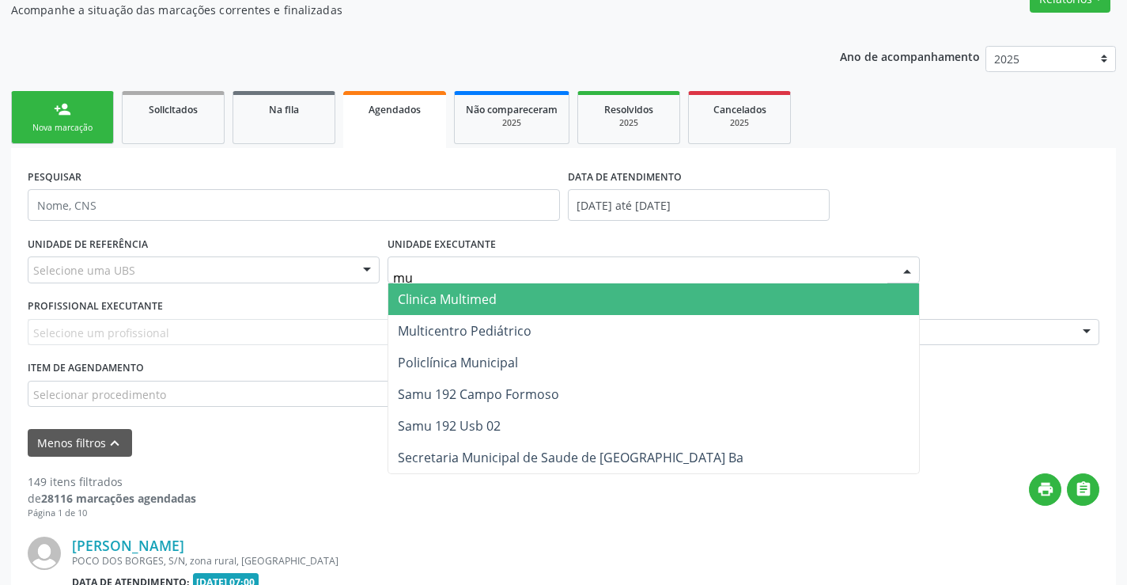
type input "mul"
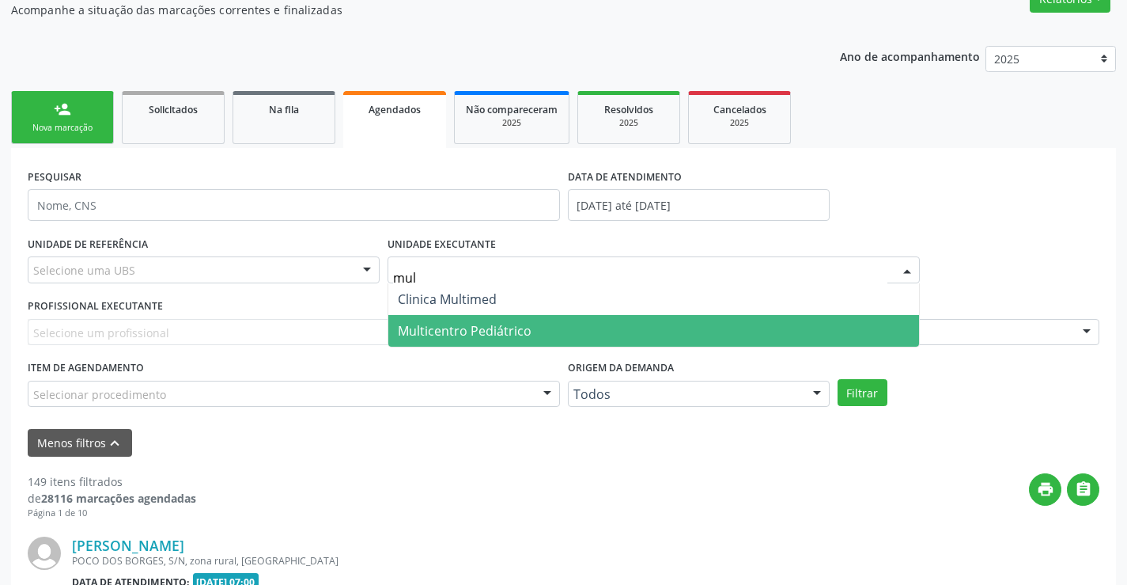
click at [498, 331] on span "Multicentro Pediátrico" at bounding box center [465, 330] width 134 height 17
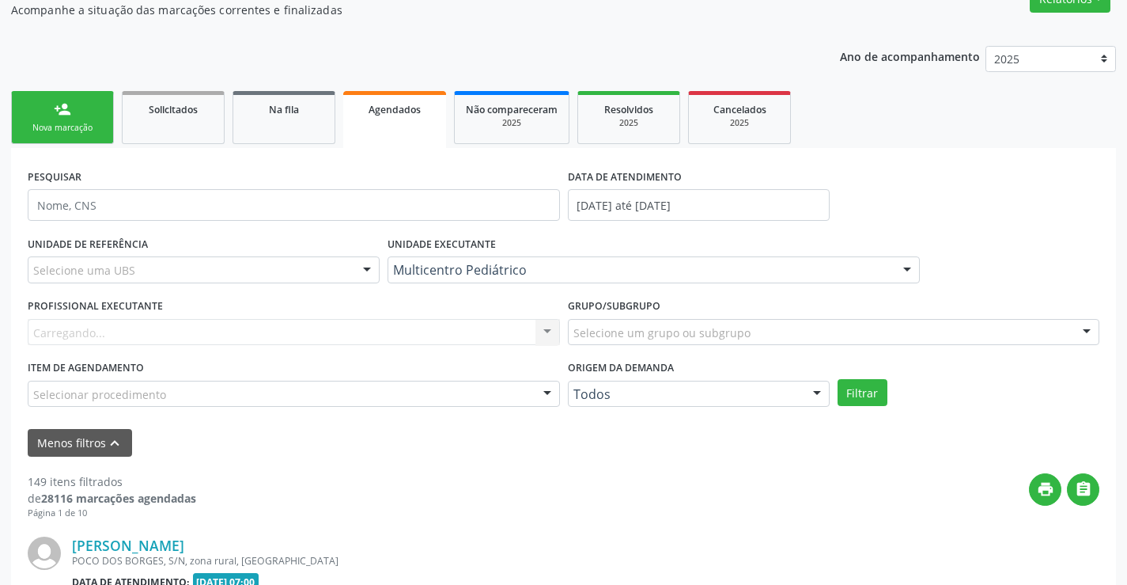
click at [324, 331] on div "Carregando... Nenhum resultado encontrado para: " " Não há nenhuma opção para s…" at bounding box center [294, 332] width 532 height 27
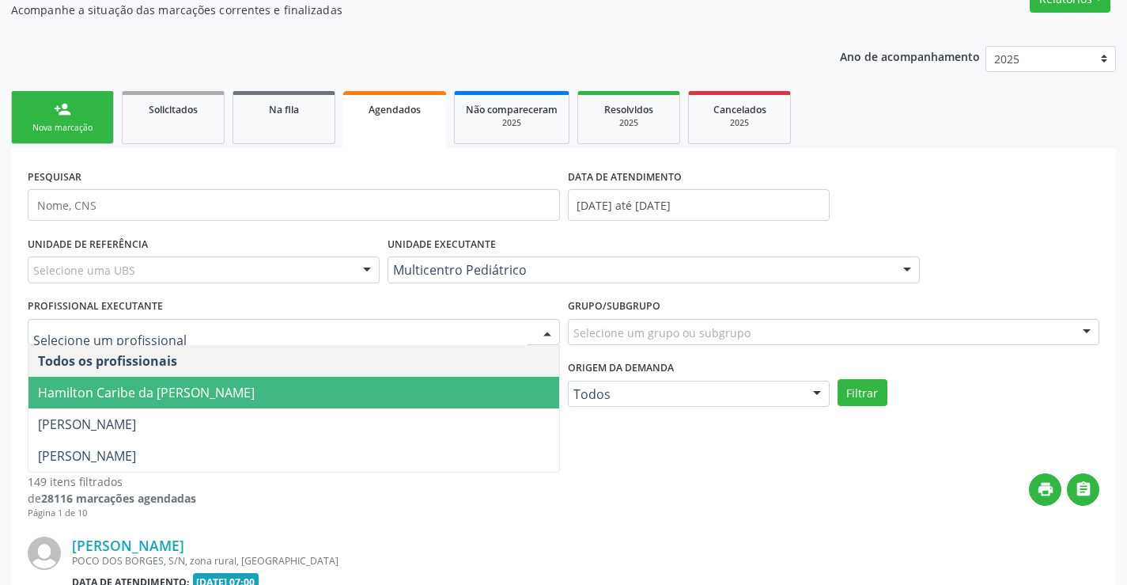
click at [311, 395] on span "Hamilton Caribe da Silva" at bounding box center [293, 393] width 531 height 32
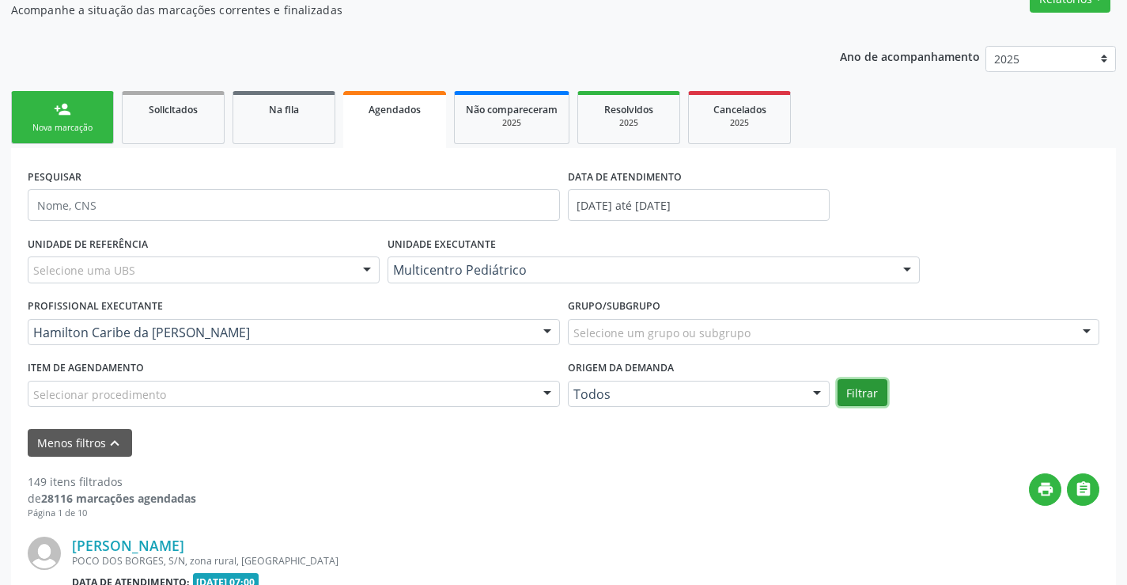
click at [869, 388] on button "Filtrar" at bounding box center [863, 392] width 50 height 27
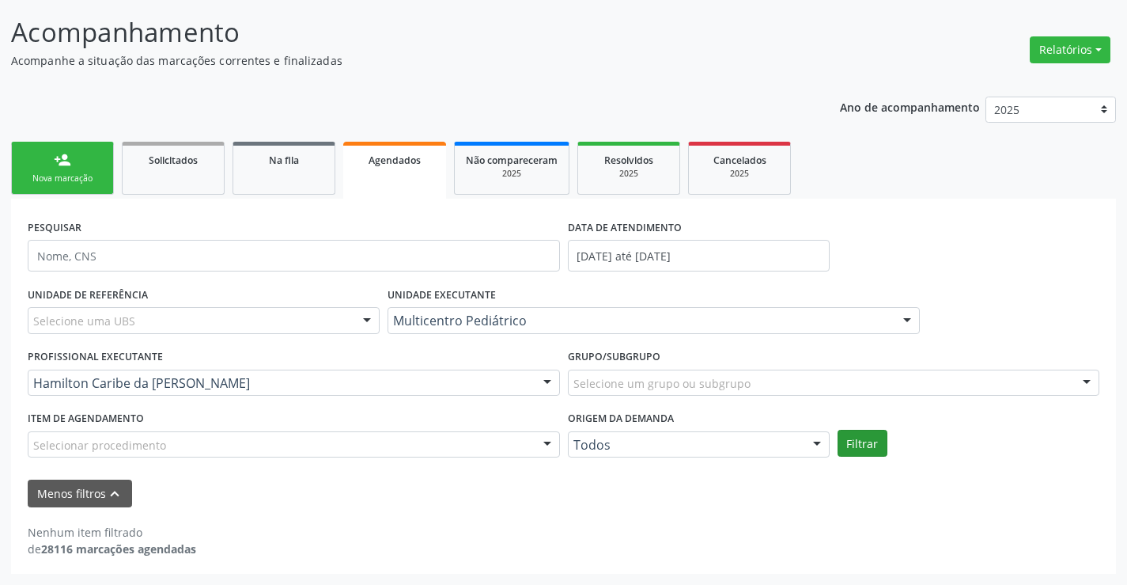
scroll to position [95, 0]
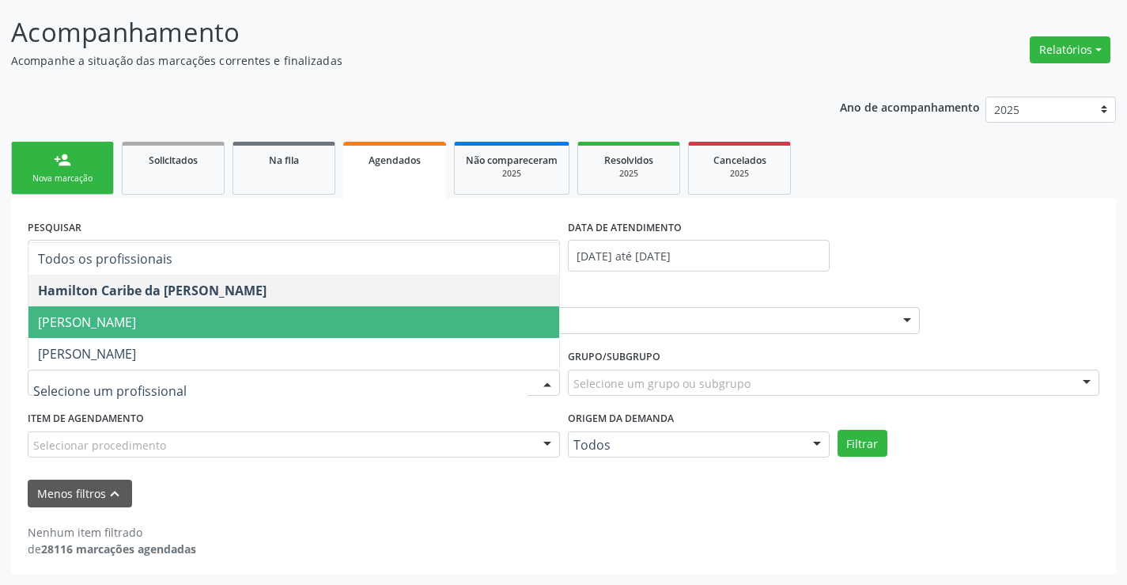
click at [346, 334] on span "[PERSON_NAME]" at bounding box center [293, 322] width 531 height 32
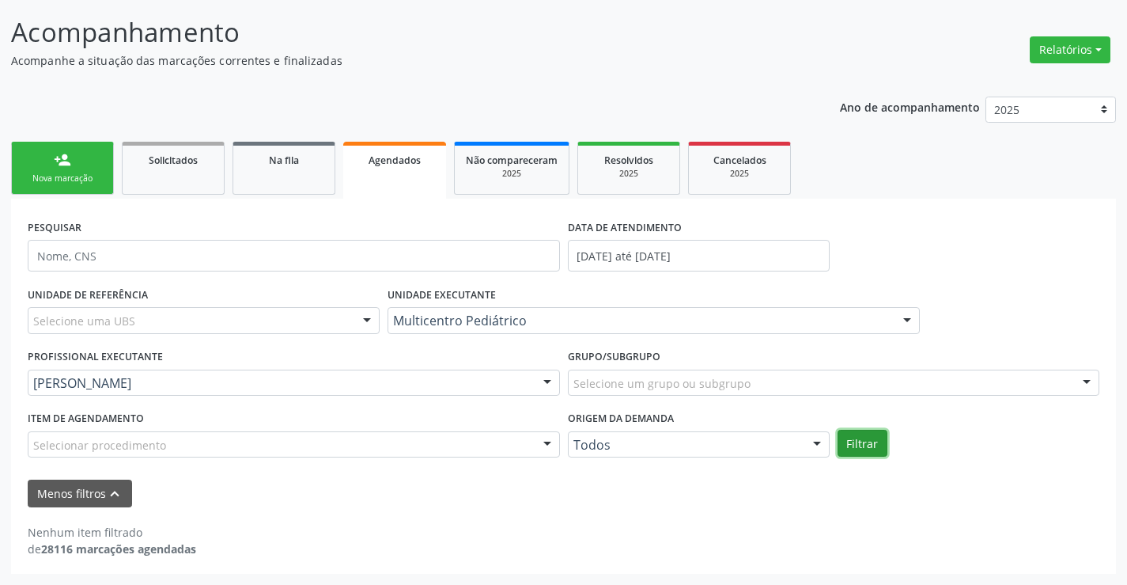
click at [873, 446] on button "Filtrar" at bounding box center [863, 443] width 50 height 27
click at [860, 433] on button "Filtrar" at bounding box center [863, 443] width 50 height 27
click at [398, 372] on div "[PERSON_NAME]" at bounding box center [294, 382] width 532 height 27
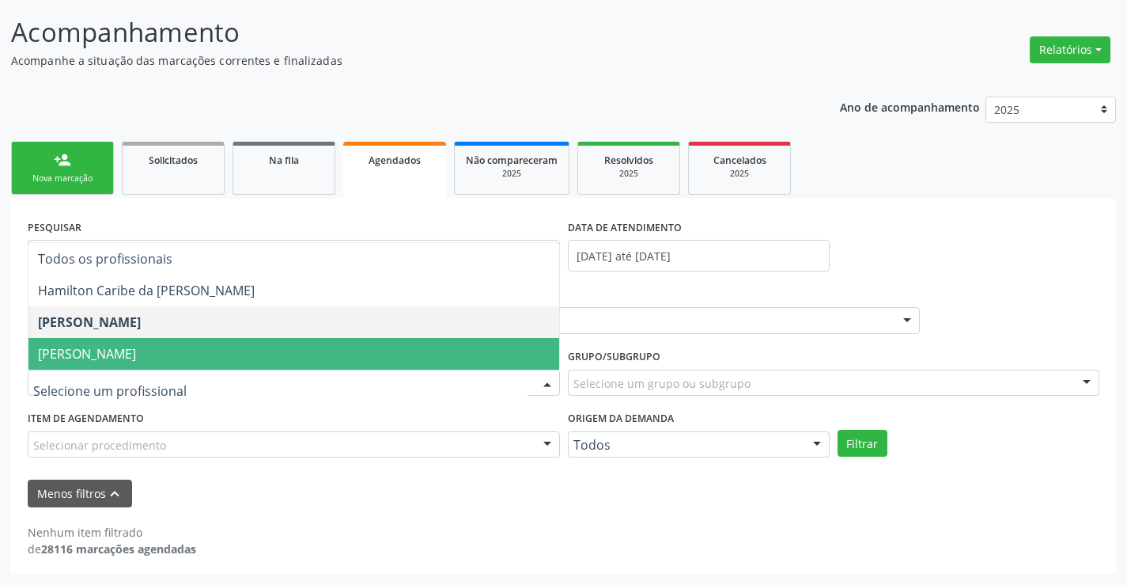
click at [69, 352] on span "[PERSON_NAME]" at bounding box center [87, 353] width 98 height 17
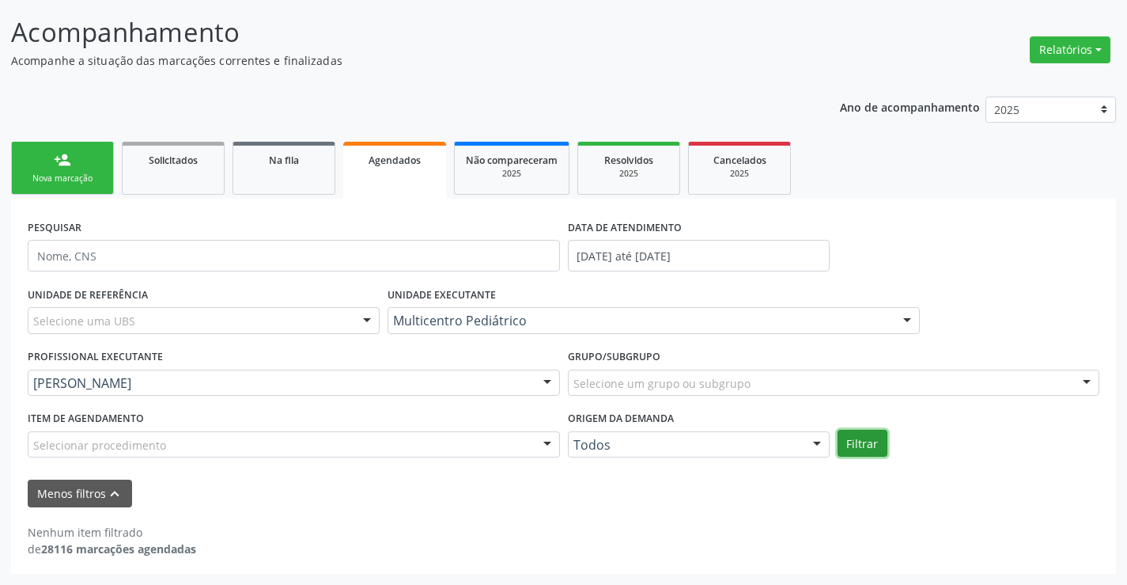
click at [853, 443] on button "Filtrar" at bounding box center [863, 443] width 50 height 27
click at [623, 164] on span "Resolvidos" at bounding box center [628, 159] width 49 height 13
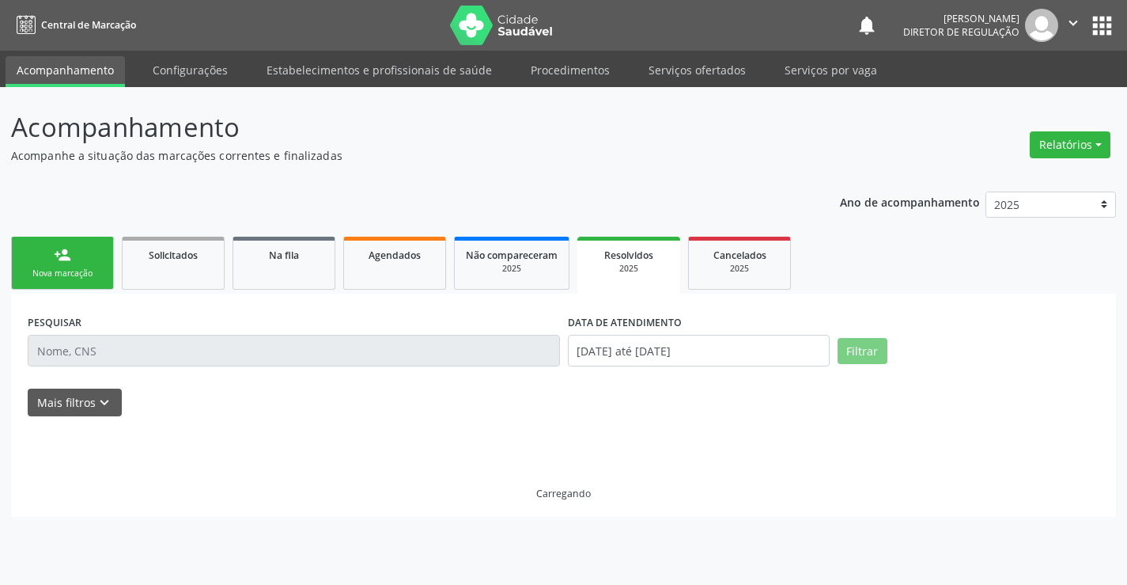
scroll to position [0, 0]
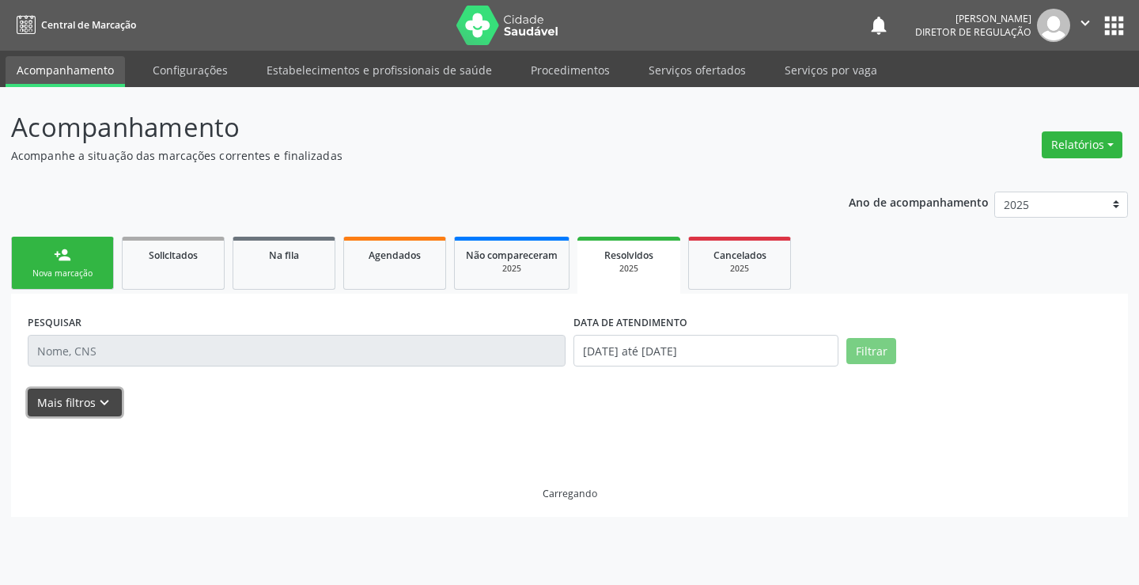
click at [102, 399] on icon "keyboard_arrow_down" at bounding box center [104, 402] width 17 height 17
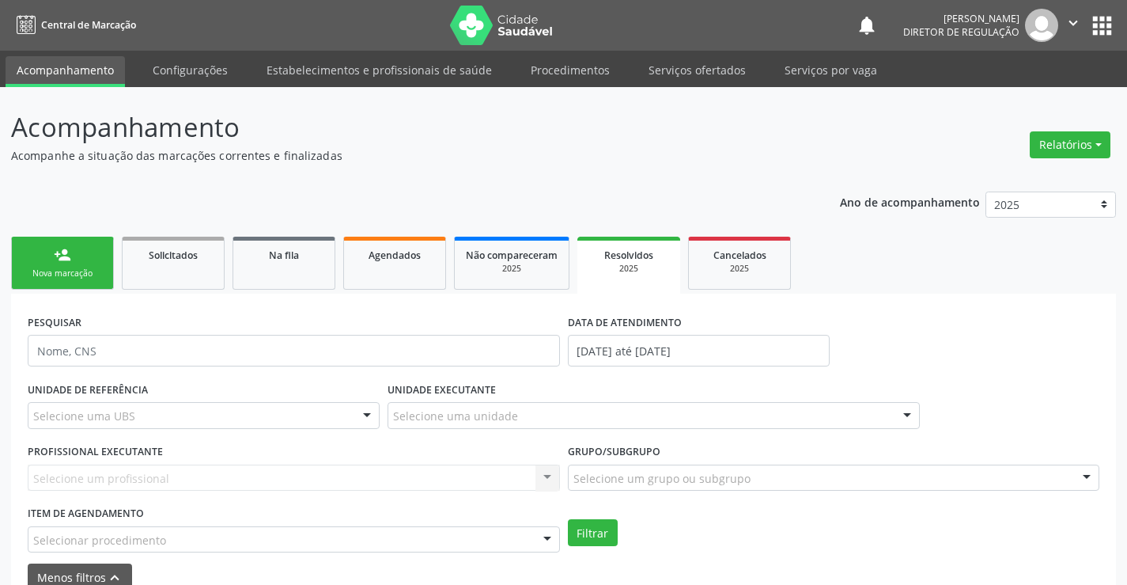
click at [625, 332] on label "DATA DE ATENDIMENTO" at bounding box center [625, 322] width 114 height 25
click at [625, 344] on input "[DATE] até [DATE]" at bounding box center [699, 351] width 262 height 32
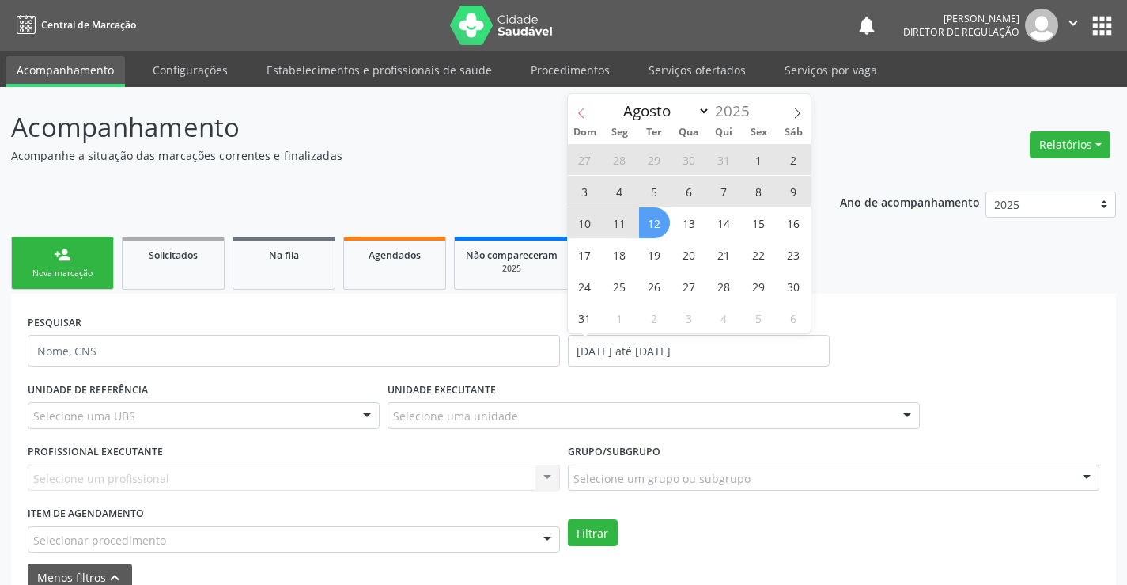
click at [588, 119] on span at bounding box center [581, 107] width 27 height 27
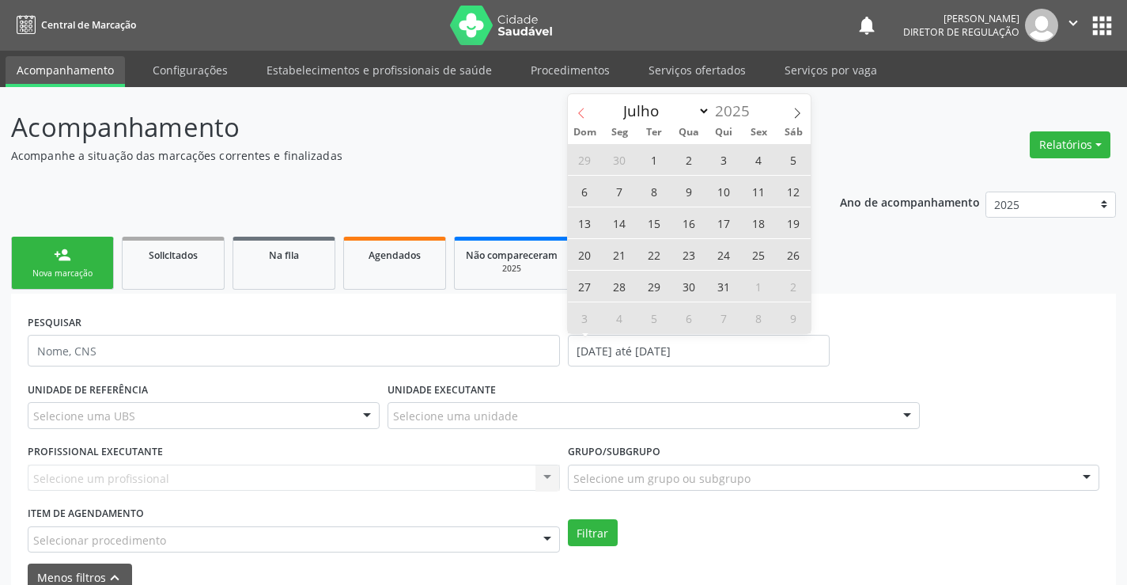
click at [588, 119] on span at bounding box center [581, 107] width 27 height 27
select select "4"
click at [725, 165] on span "1" at bounding box center [724, 159] width 31 height 31
type input "01/05/2025"
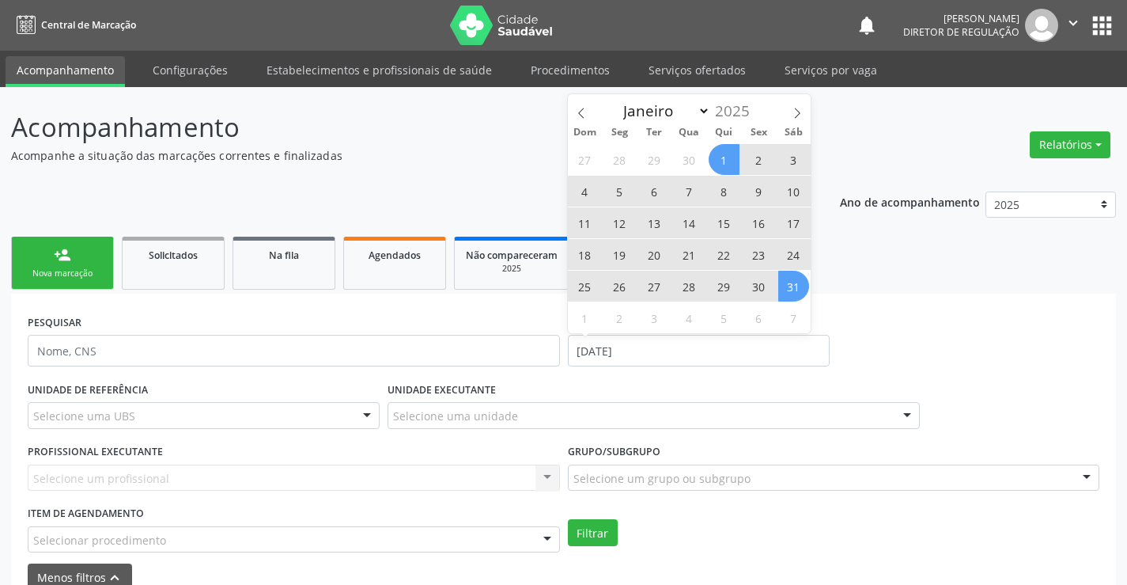
click at [797, 286] on span "31" at bounding box center [793, 286] width 31 height 31
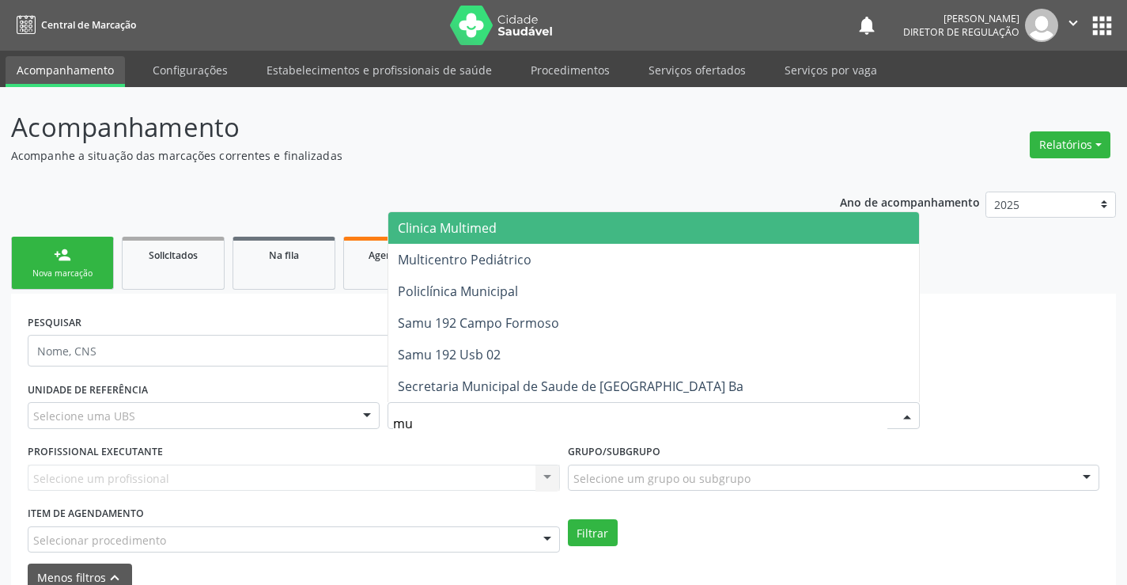
type input "mul"
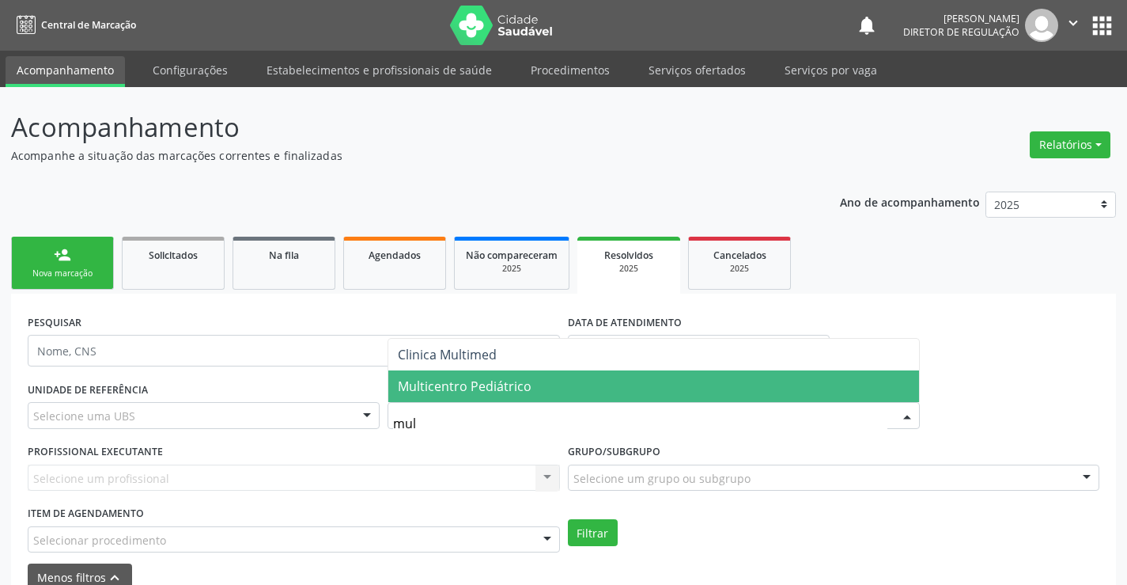
click at [503, 395] on span "Multicentro Pediátrico" at bounding box center [653, 386] width 531 height 32
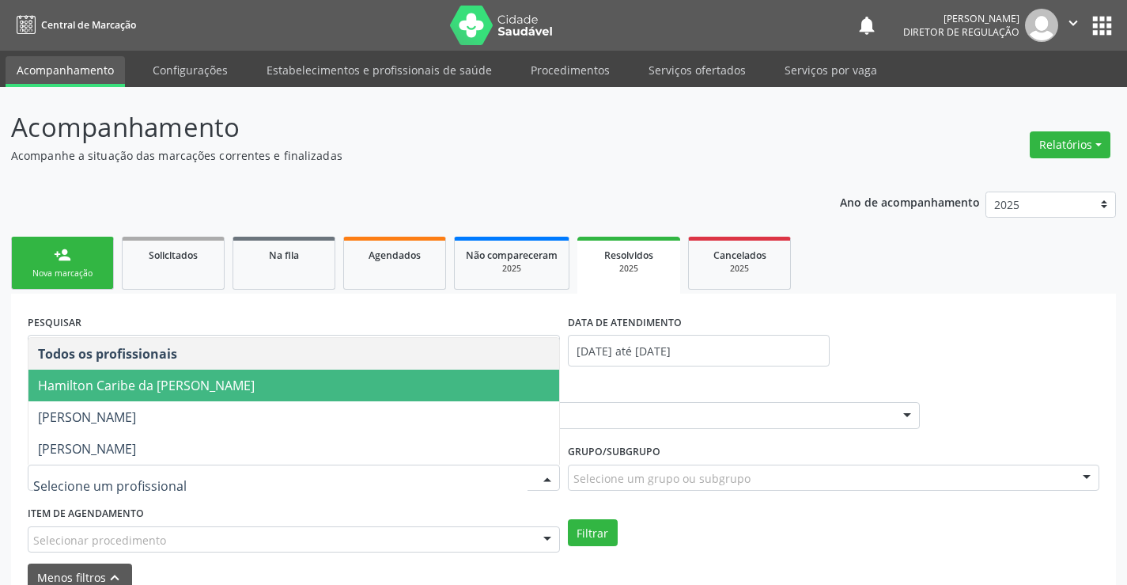
click at [354, 396] on span "Hamilton Caribe da Silva" at bounding box center [293, 385] width 531 height 32
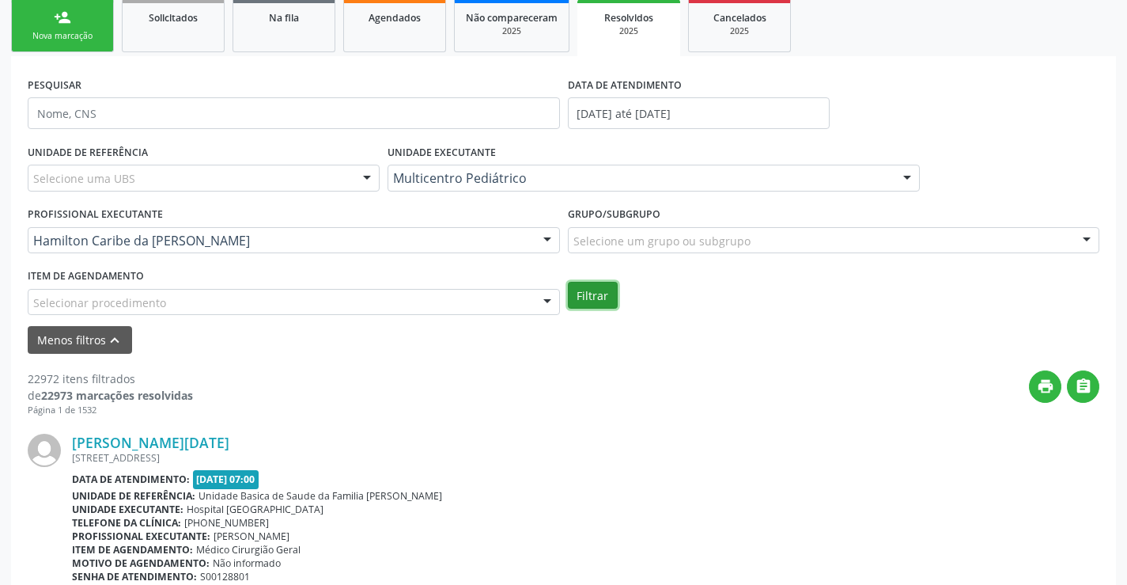
click at [606, 306] on button "Filtrar" at bounding box center [593, 295] width 50 height 27
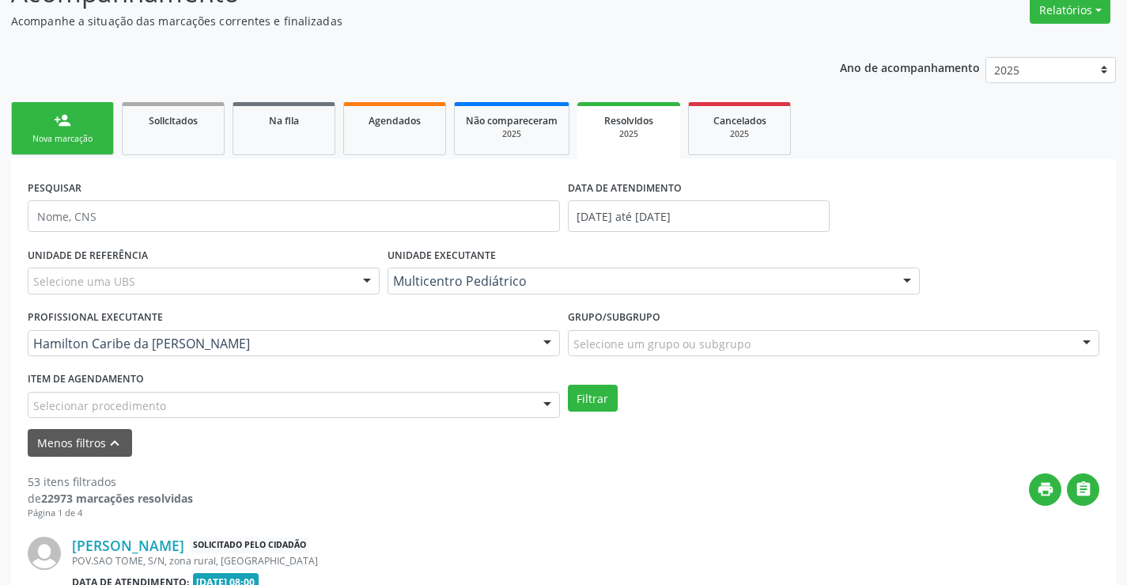
scroll to position [237, 0]
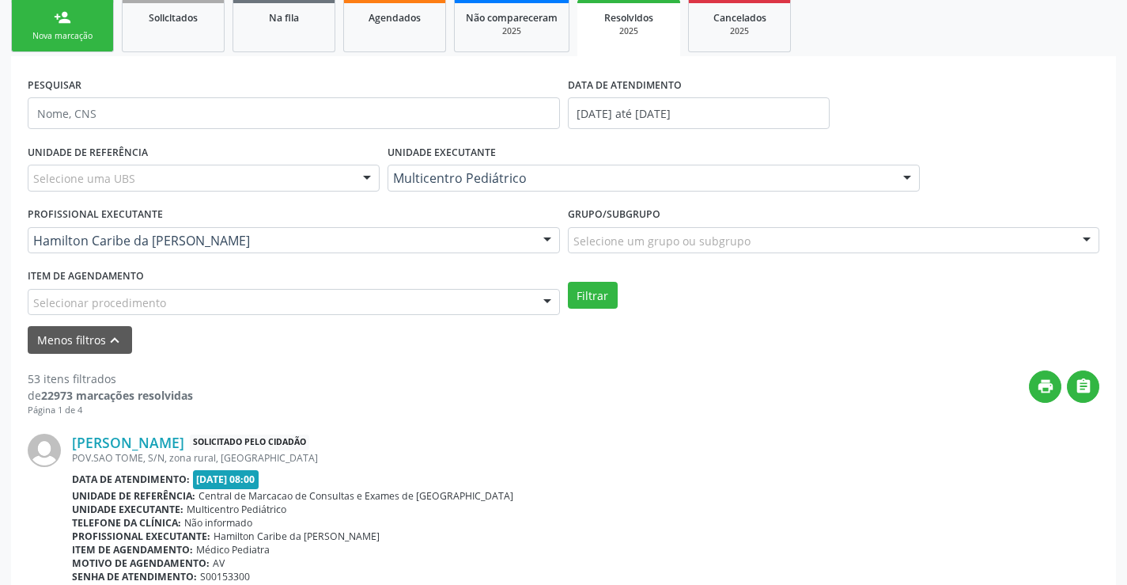
click at [505, 230] on div "Hamilton Caribe da Silva" at bounding box center [294, 240] width 532 height 27
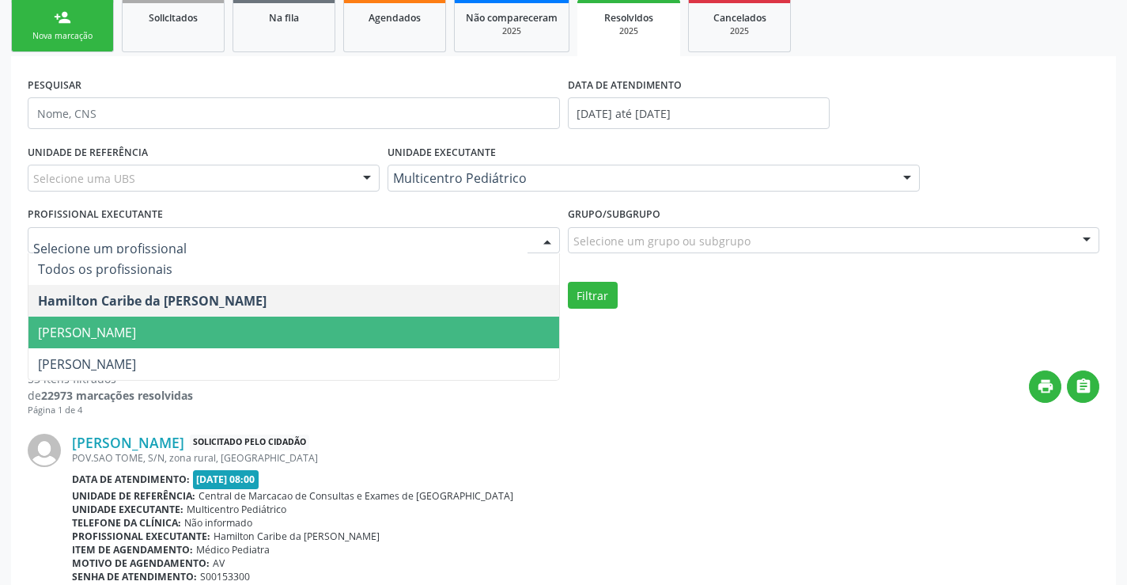
click at [438, 317] on span "[PERSON_NAME]" at bounding box center [293, 332] width 531 height 32
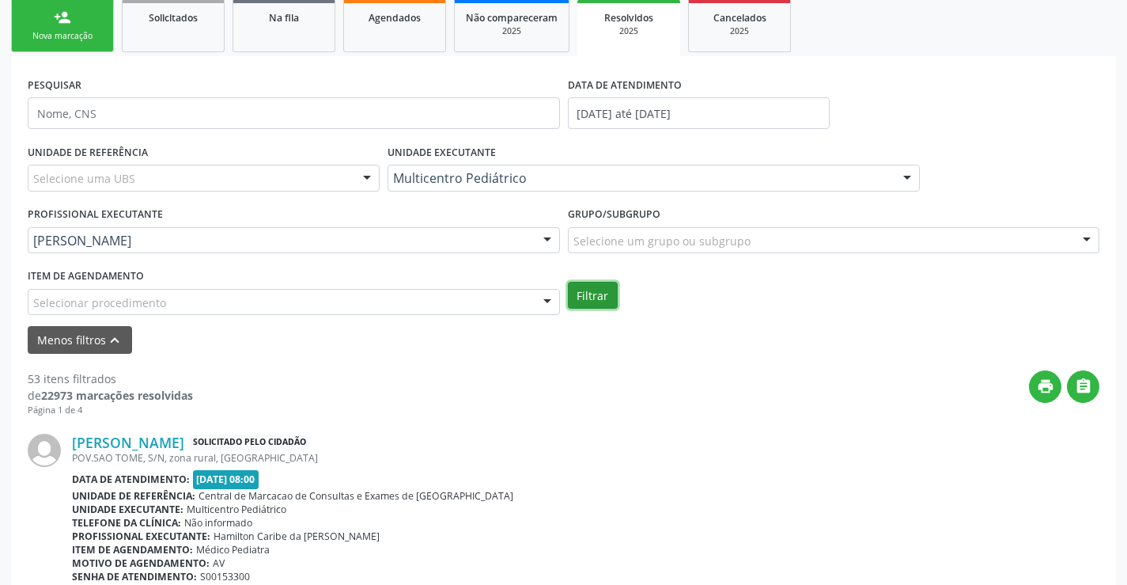
click at [586, 290] on button "Filtrar" at bounding box center [593, 295] width 50 height 27
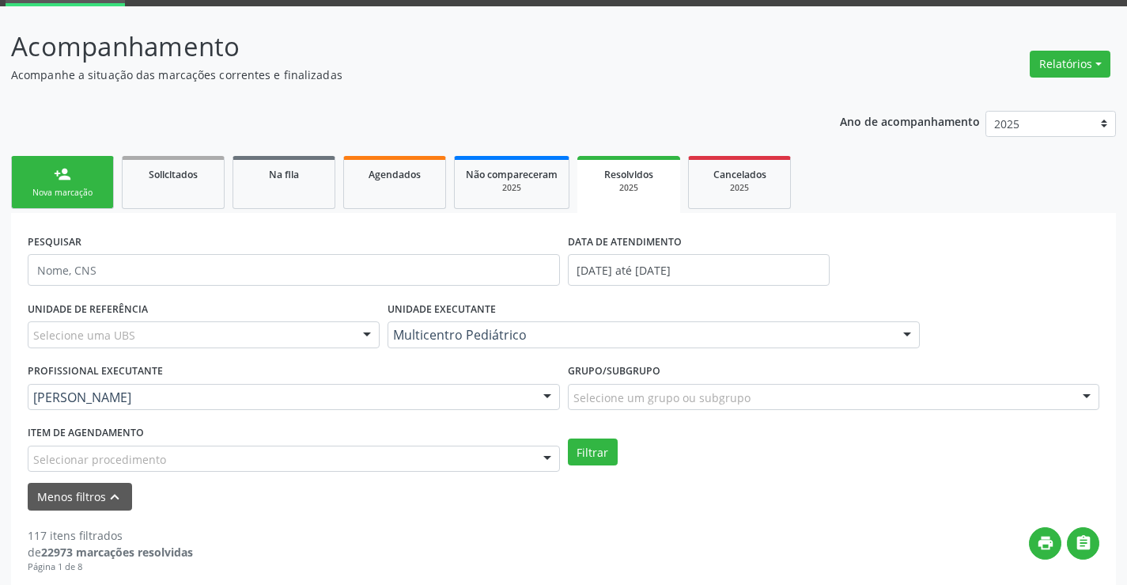
scroll to position [79, 0]
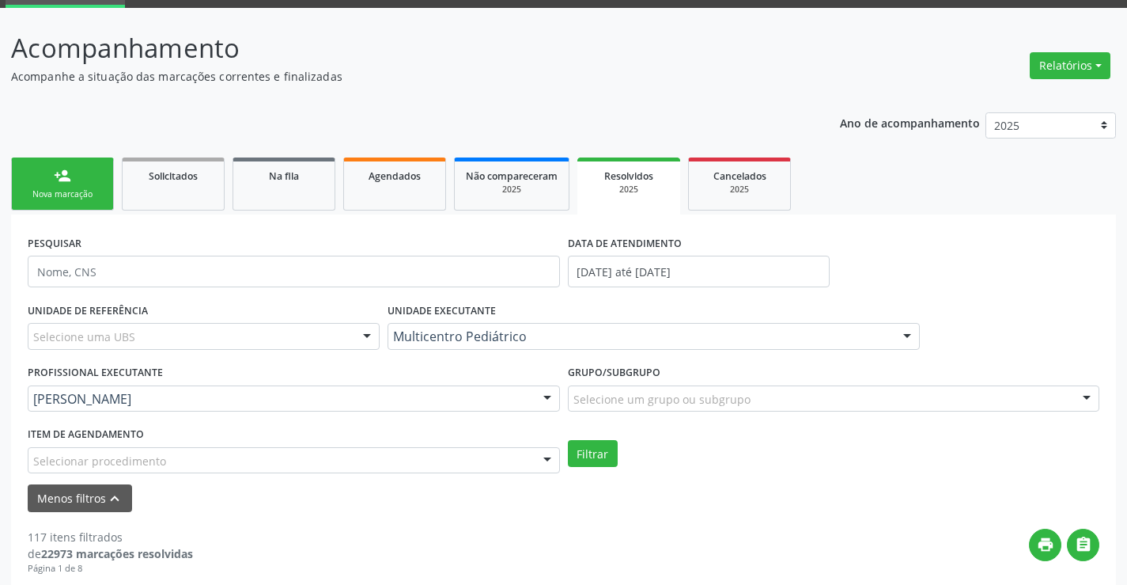
click at [370, 408] on div "[PERSON_NAME]" at bounding box center [294, 398] width 532 height 27
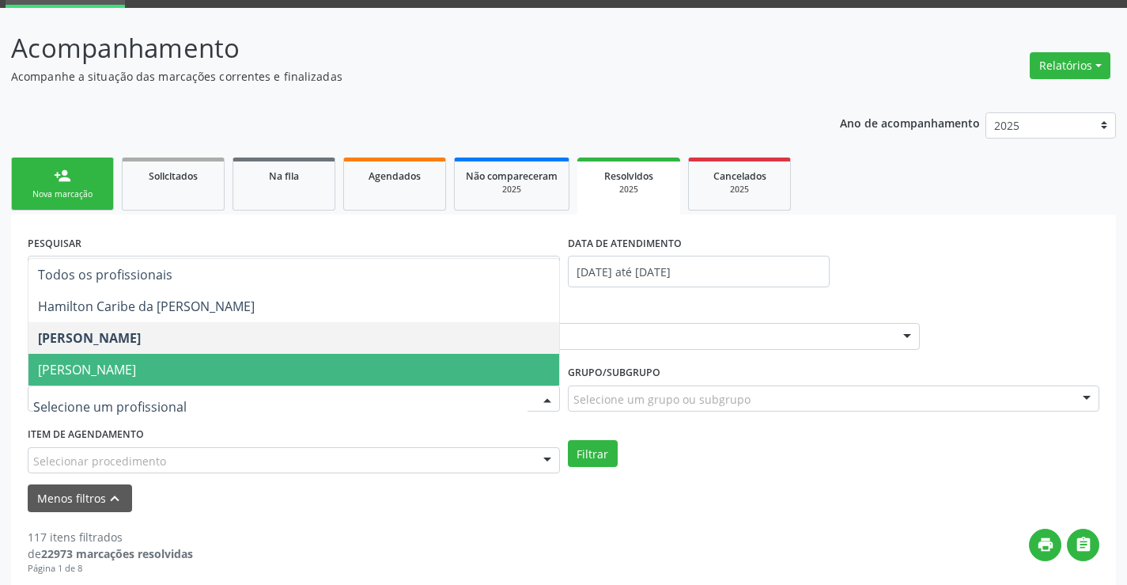
click at [363, 374] on span "[PERSON_NAME]" at bounding box center [293, 370] width 531 height 32
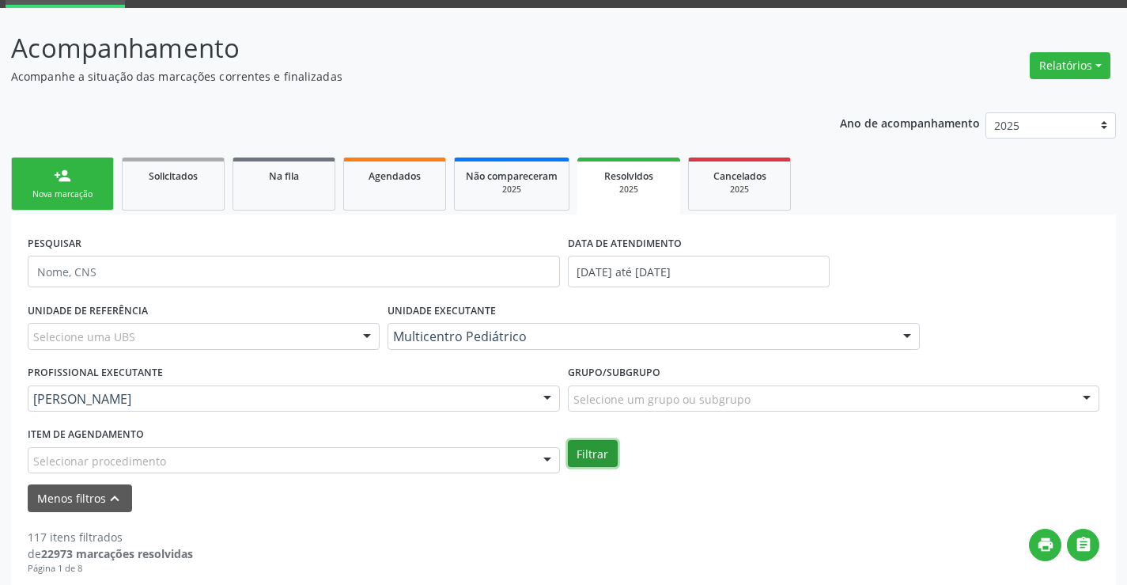
click at [612, 448] on button "Filtrar" at bounding box center [593, 453] width 50 height 27
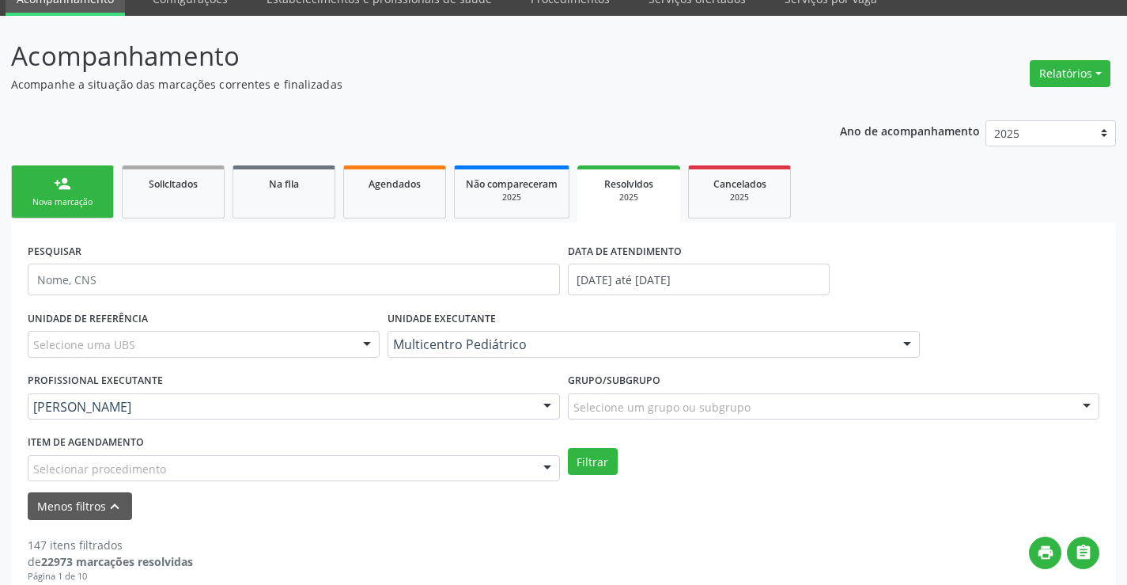
scroll to position [55, 0]
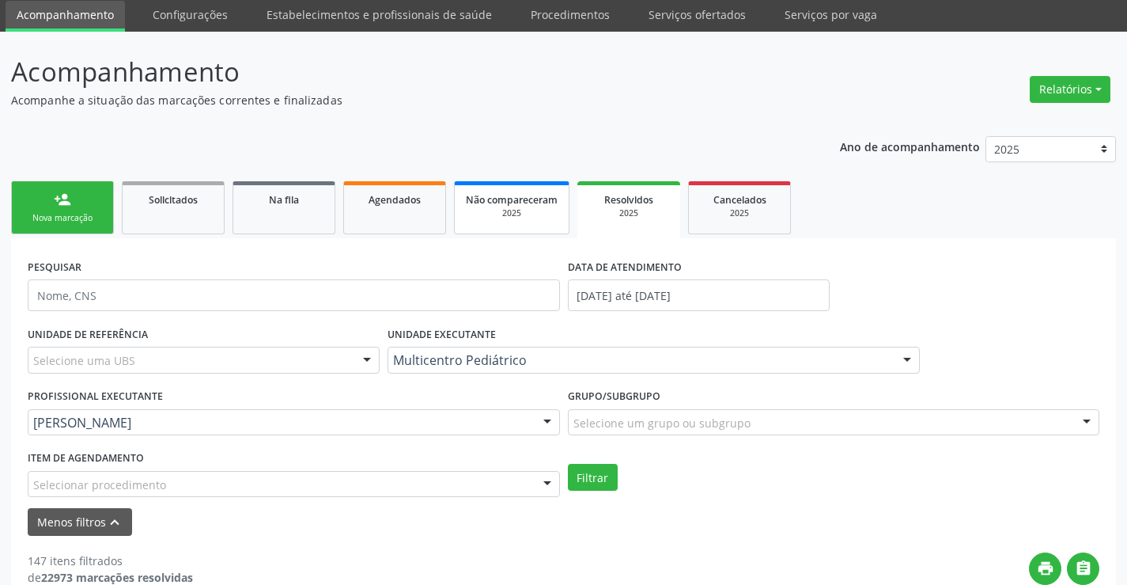
click at [532, 209] on div "2025" at bounding box center [512, 213] width 92 height 12
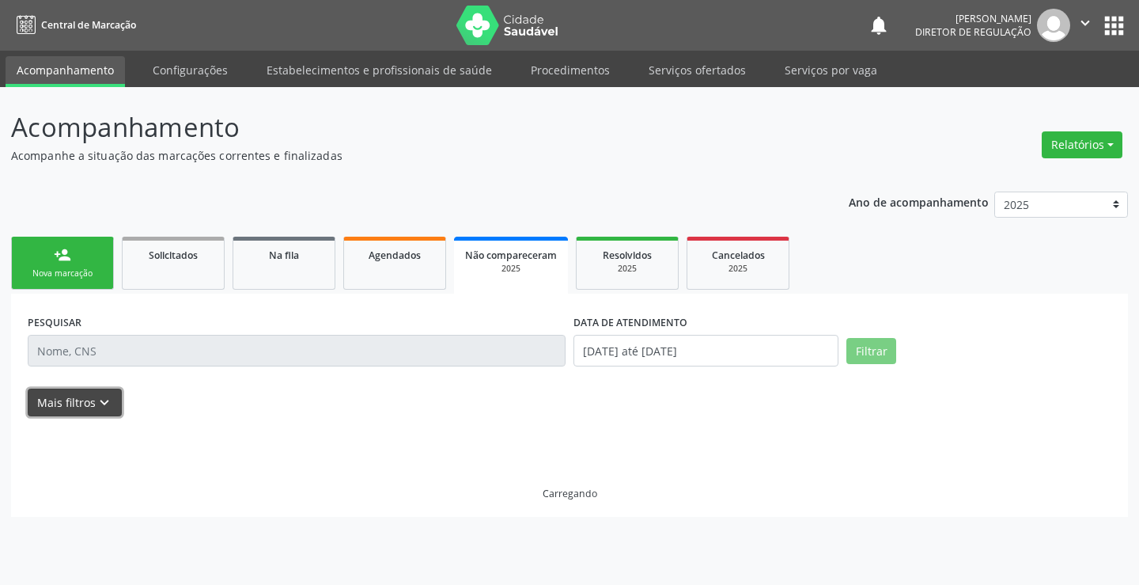
click at [100, 394] on icon "keyboard_arrow_down" at bounding box center [104, 402] width 17 height 17
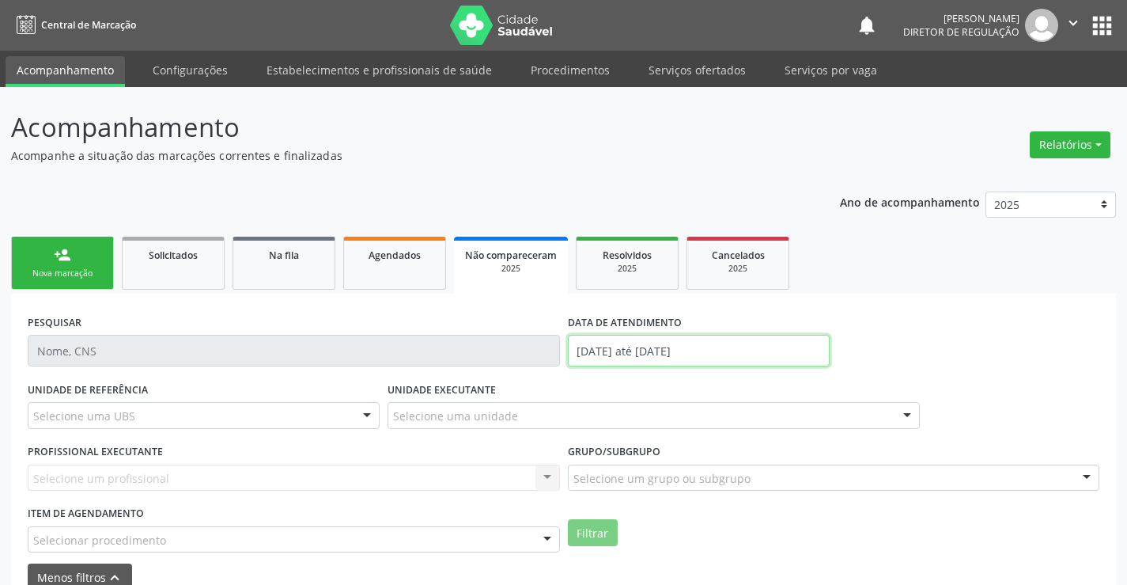
click at [624, 356] on input "[DATE] até [DATE]" at bounding box center [699, 351] width 262 height 32
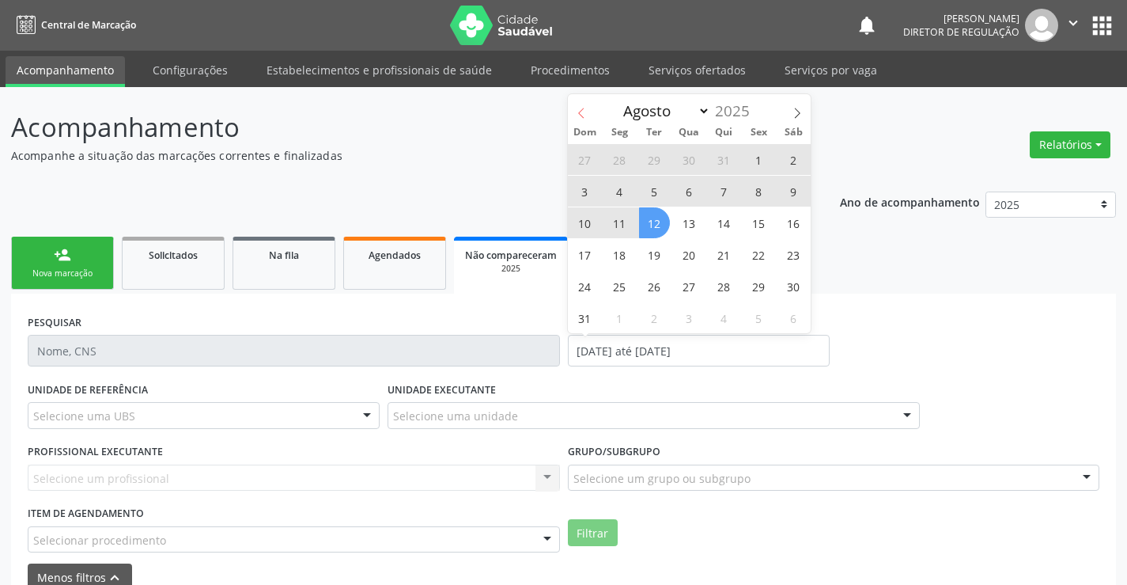
click at [589, 114] on span at bounding box center [581, 107] width 27 height 27
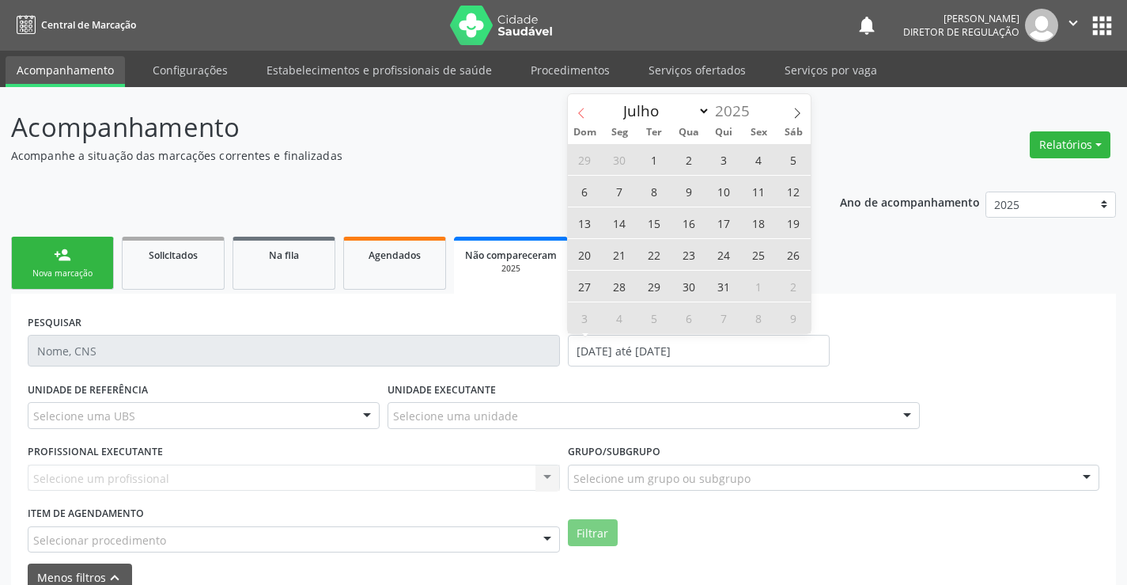
click at [589, 114] on span at bounding box center [581, 107] width 27 height 27
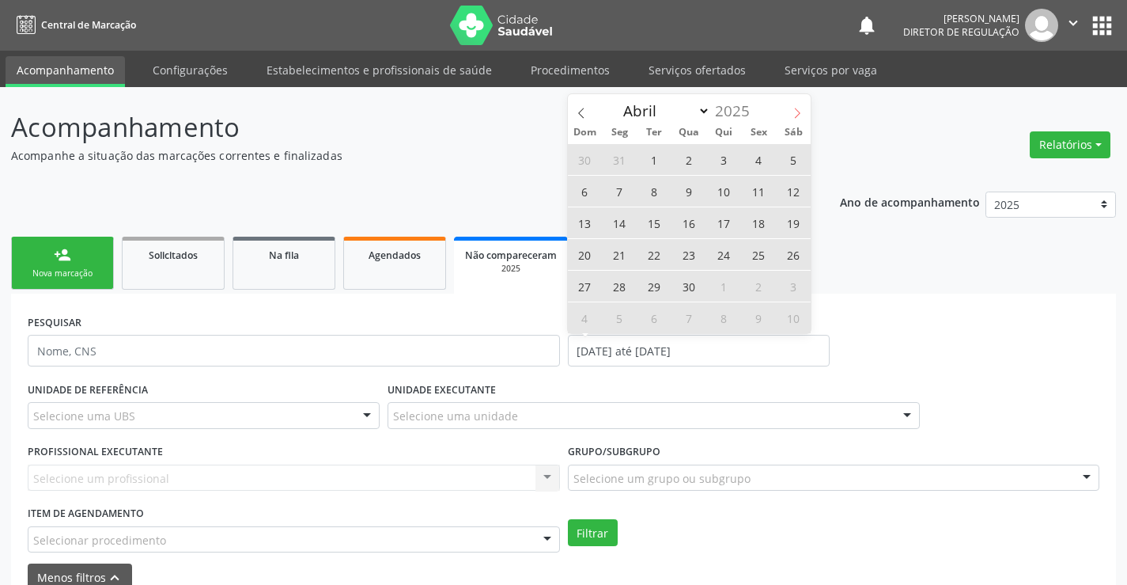
click at [795, 111] on icon at bounding box center [797, 113] width 11 height 11
select select "4"
click at [721, 160] on span "1" at bounding box center [724, 159] width 31 height 31
type input "0[DATE]"
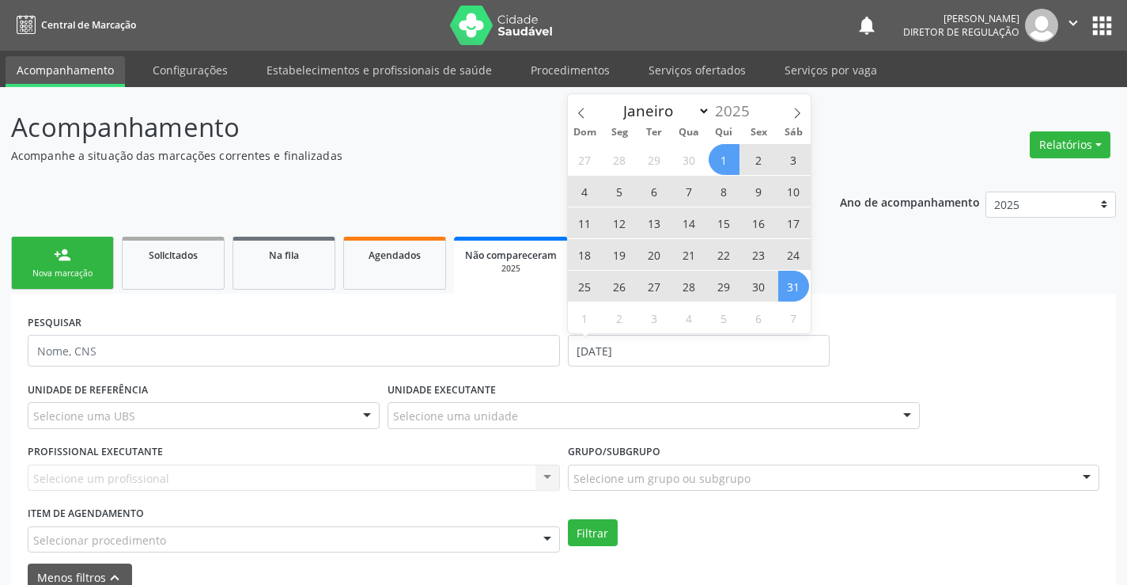
click at [795, 297] on span "31" at bounding box center [793, 286] width 31 height 31
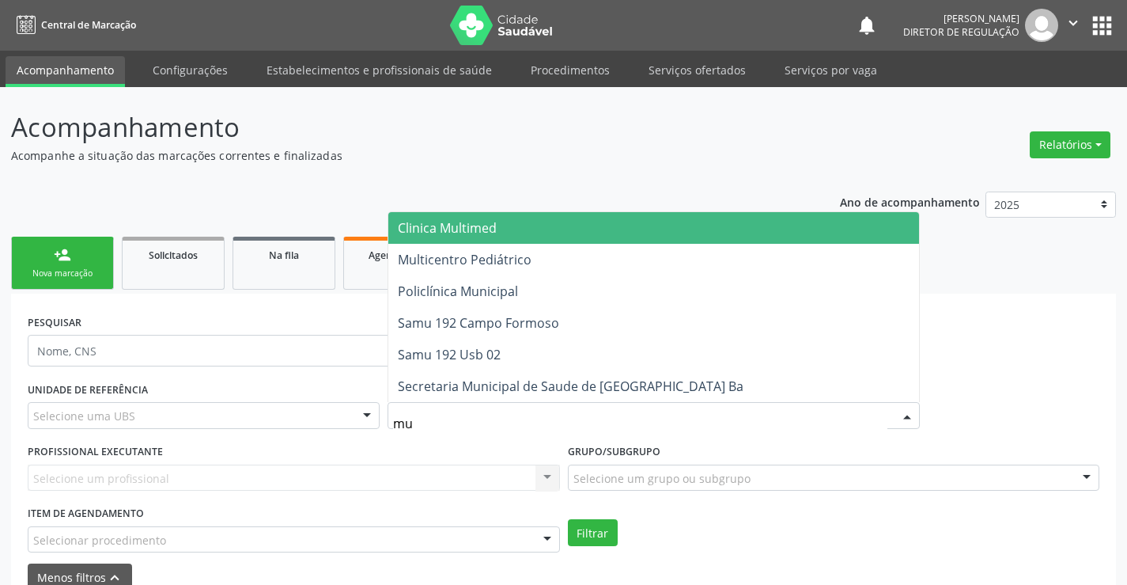
type input "mul"
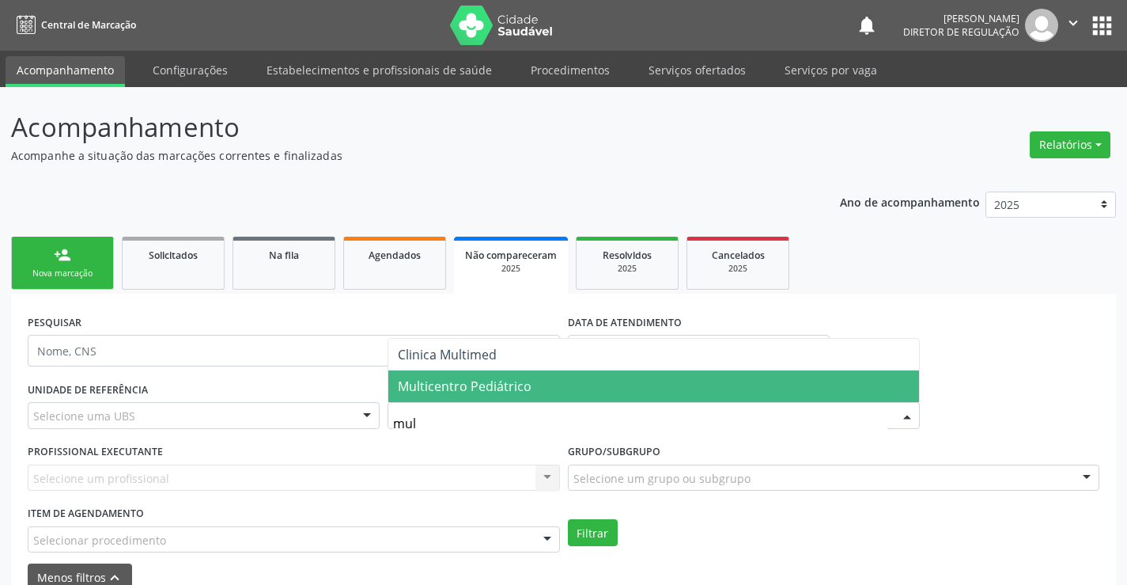
click at [488, 388] on span "Multicentro Pediátrico" at bounding box center [465, 385] width 134 height 17
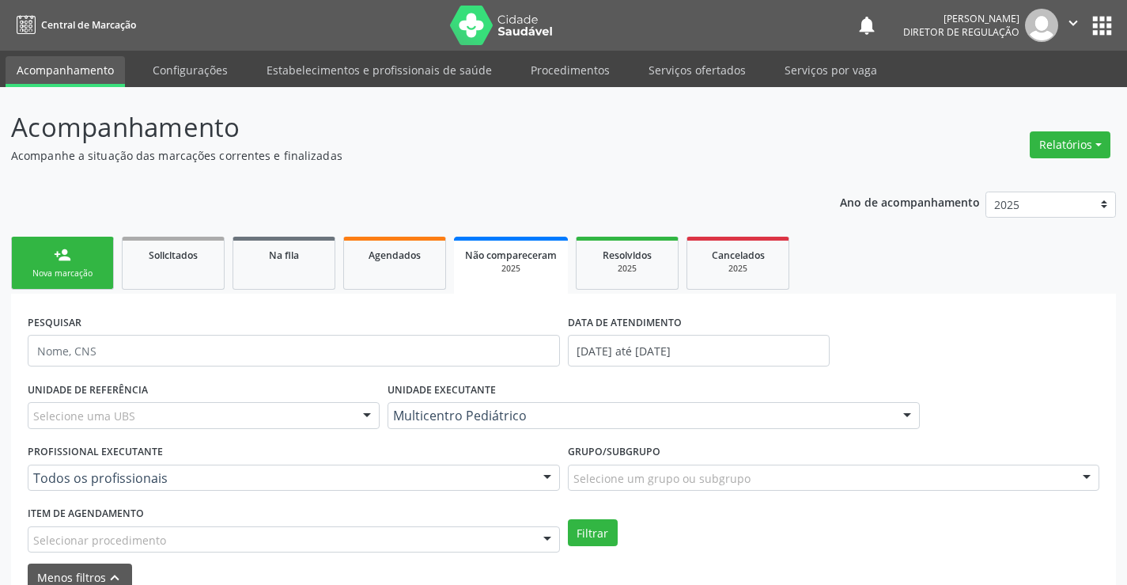
click at [341, 457] on div "PROFISSIONAL EXECUTANTE Todos os profissionais Todos os profissionais Hamilton …" at bounding box center [294, 471] width 540 height 62
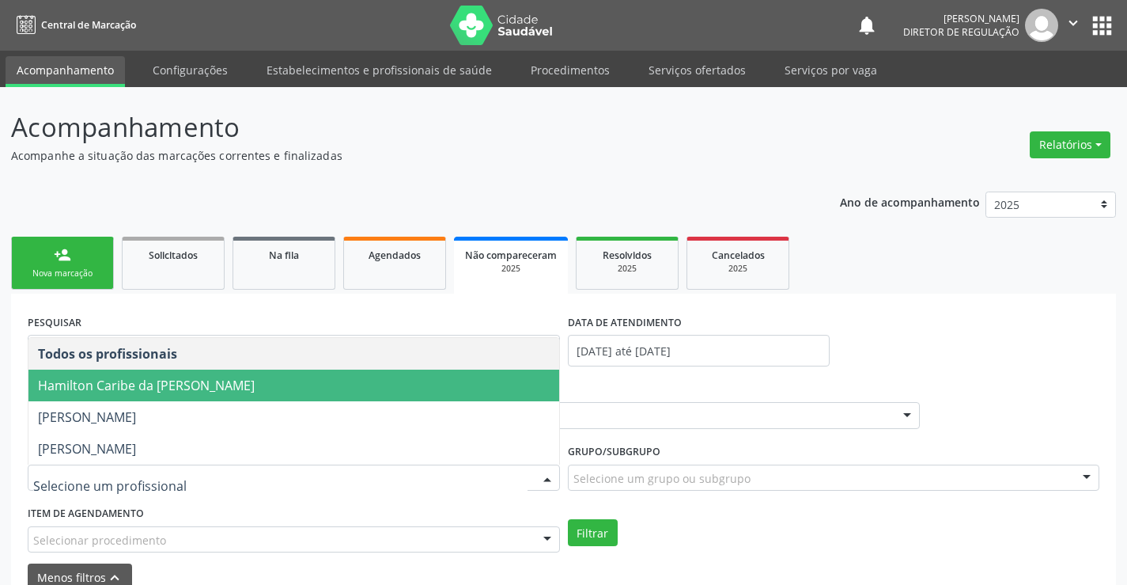
click at [347, 392] on span "Hamilton Caribe da Silva" at bounding box center [293, 385] width 531 height 32
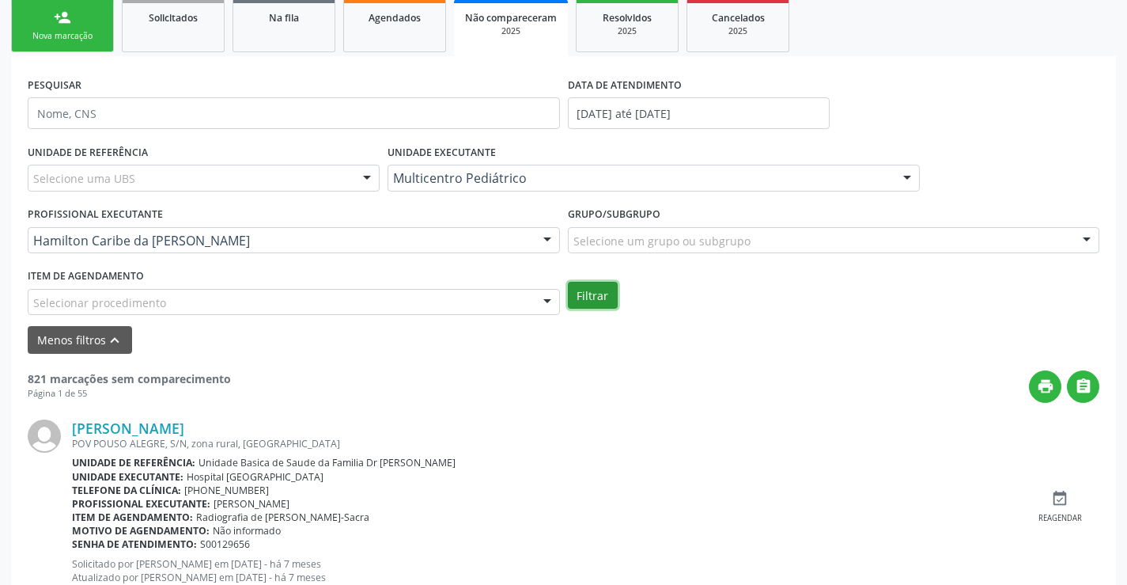
click at [583, 304] on button "Filtrar" at bounding box center [593, 295] width 50 height 27
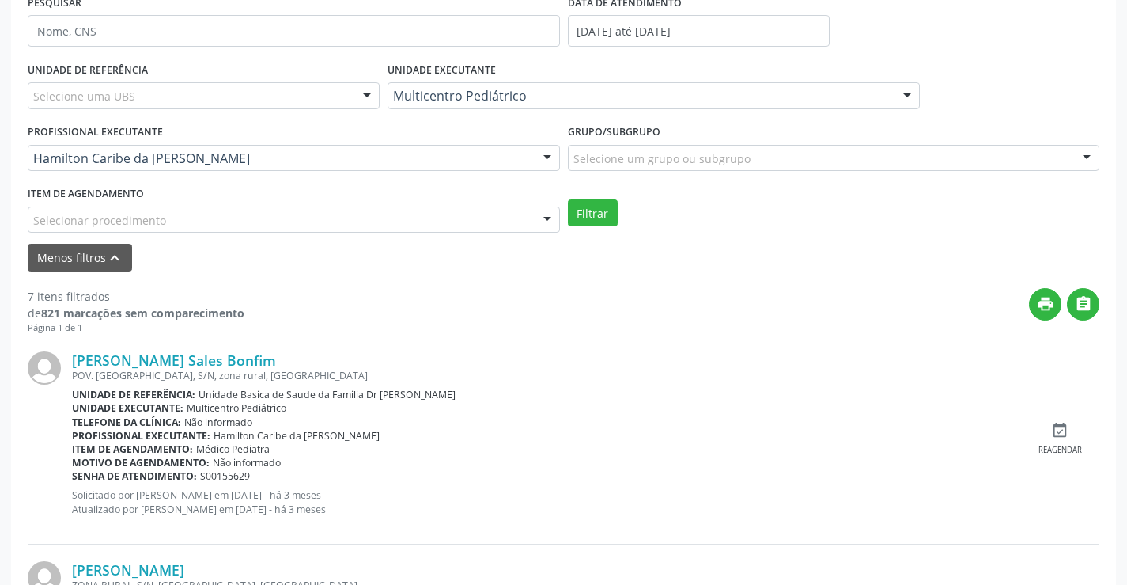
scroll to position [316, 0]
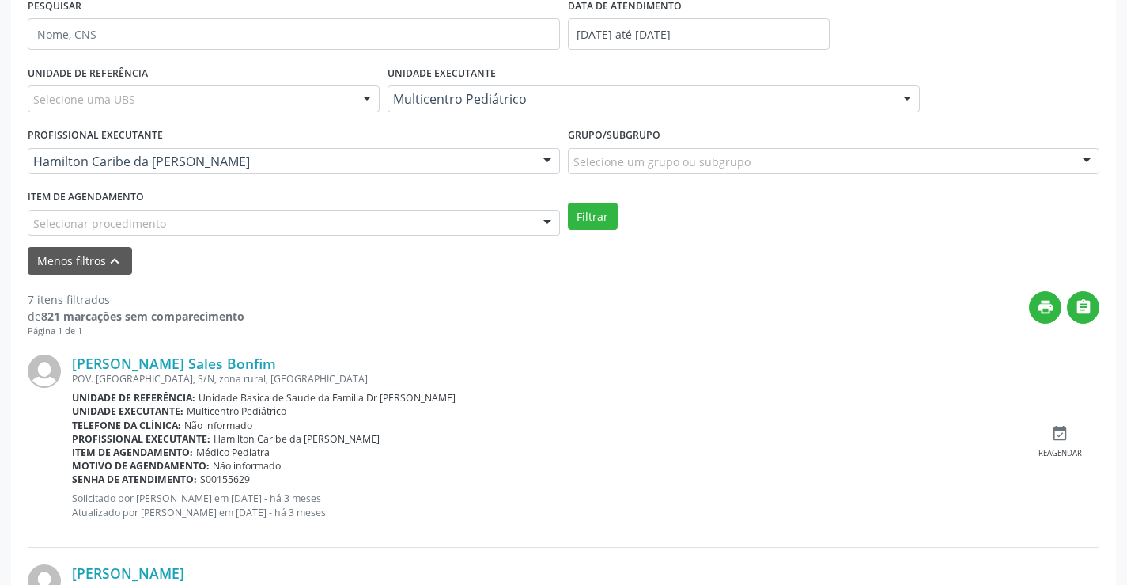
click at [399, 169] on div "Hamilton Caribe da Silva" at bounding box center [294, 161] width 532 height 27
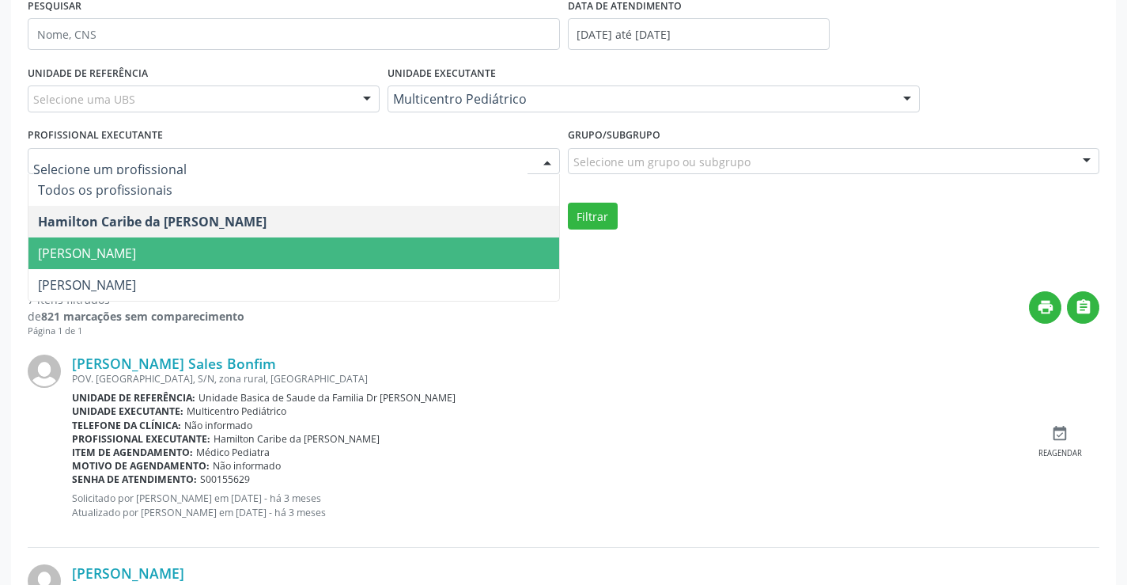
drag, startPoint x: 396, startPoint y: 248, endPoint x: 468, endPoint y: 243, distance: 72.1
click at [396, 248] on span "[PERSON_NAME]" at bounding box center [293, 253] width 531 height 32
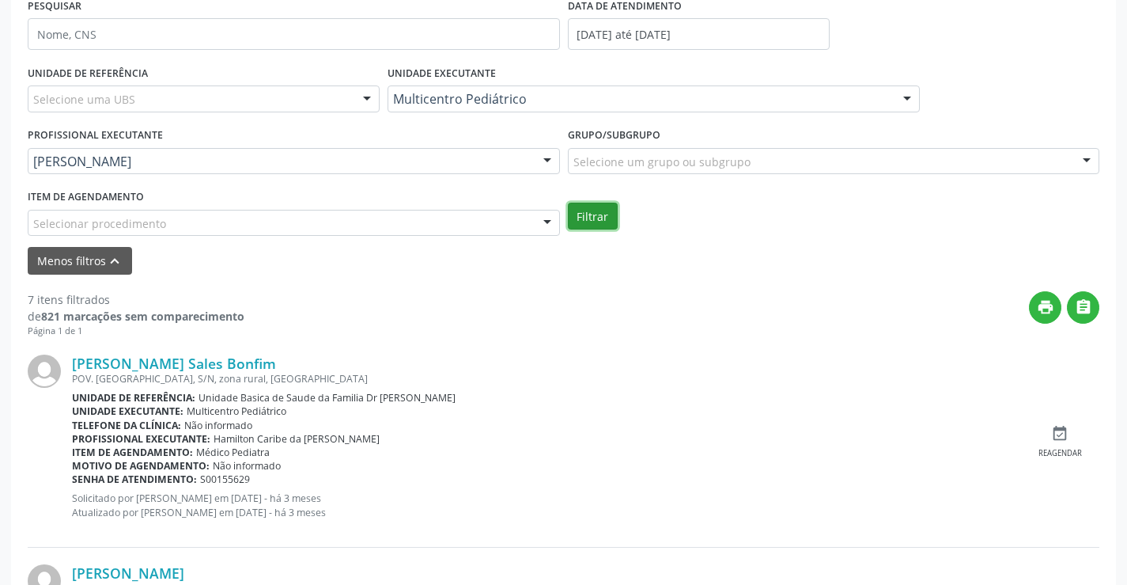
click at [609, 217] on button "Filtrar" at bounding box center [593, 215] width 50 height 27
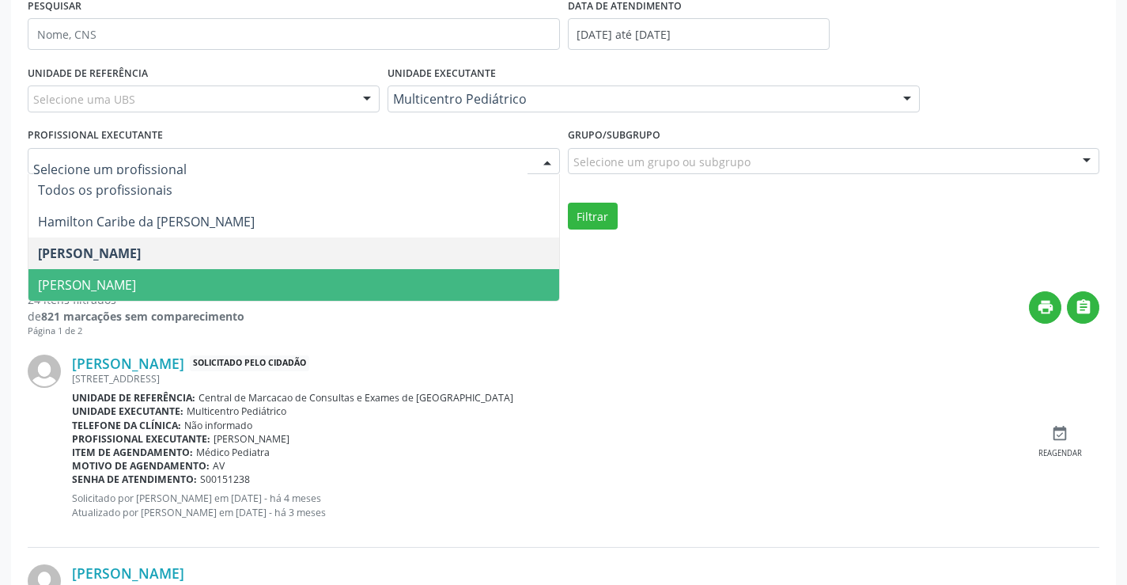
drag, startPoint x: 407, startPoint y: 267, endPoint x: 407, endPoint y: 280, distance: 12.7
click at [407, 280] on ul "Todos os profissionais Hamilton Caribe da Silva Maria Eleny Goncalves de Olivei…" at bounding box center [293, 237] width 531 height 127
click at [407, 280] on span "[PERSON_NAME]" at bounding box center [293, 285] width 531 height 32
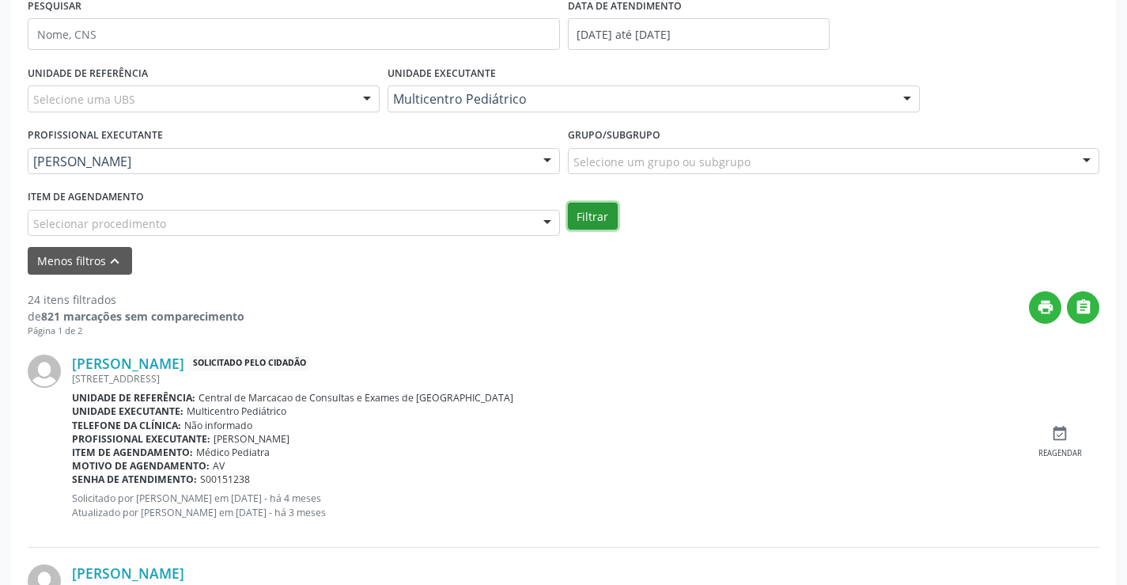
click at [580, 214] on button "Filtrar" at bounding box center [593, 215] width 50 height 27
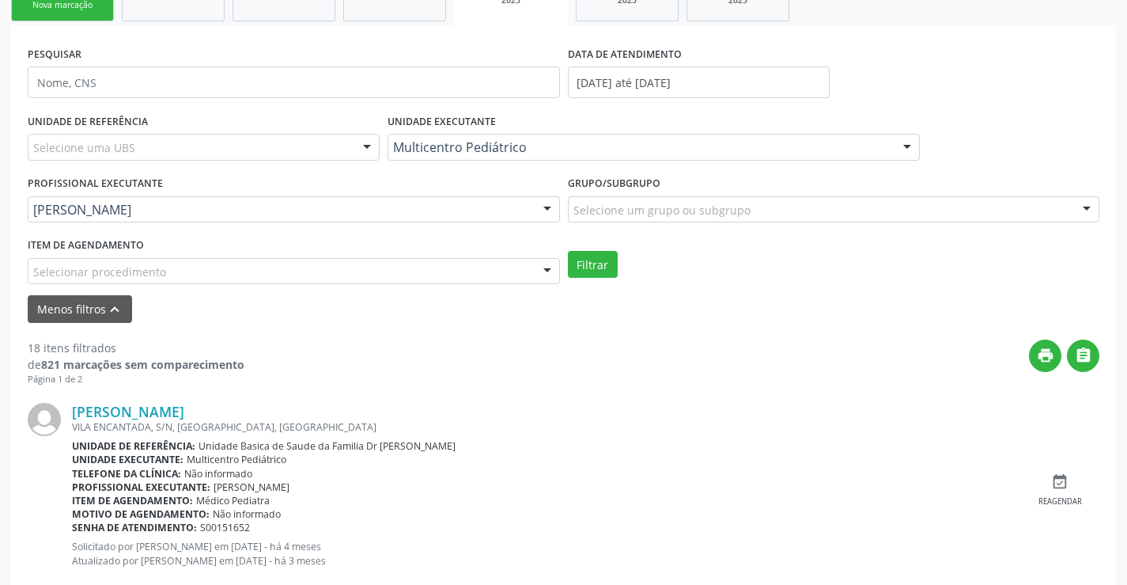
scroll to position [237, 0]
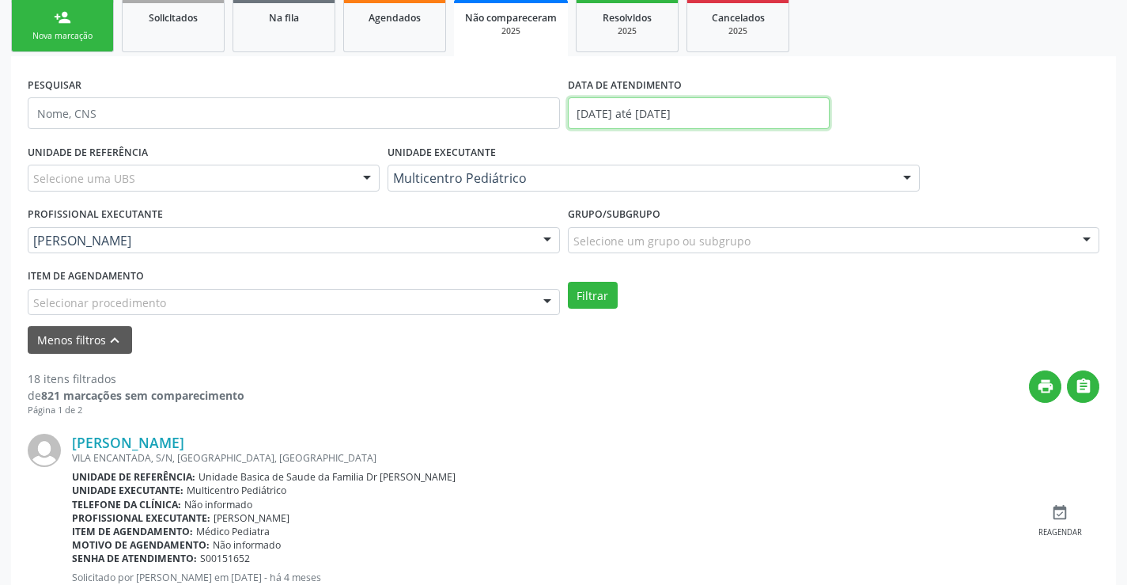
click at [606, 126] on input "01/05/2025 até 31/05/2025" at bounding box center [699, 113] width 262 height 32
click at [415, 48] on link "Agendados" at bounding box center [394, 25] width 103 height 53
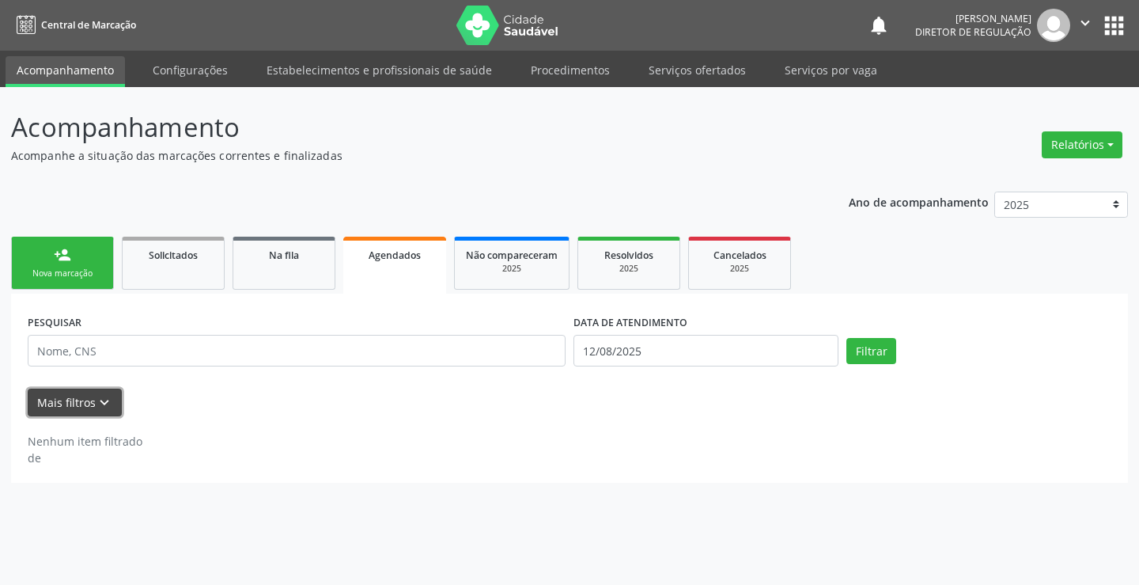
drag, startPoint x: 89, startPoint y: 400, endPoint x: 514, endPoint y: 391, distance: 425.7
click at [89, 399] on button "Mais filtros keyboard_arrow_down" at bounding box center [75, 402] width 94 height 28
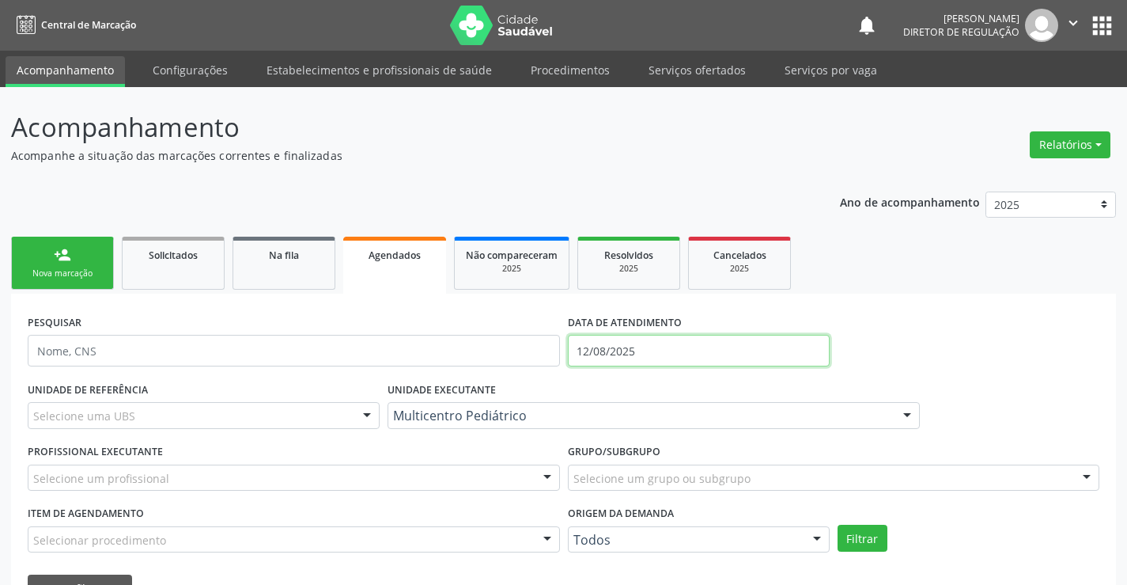
click at [598, 353] on input "12/08/2025" at bounding box center [699, 351] width 262 height 32
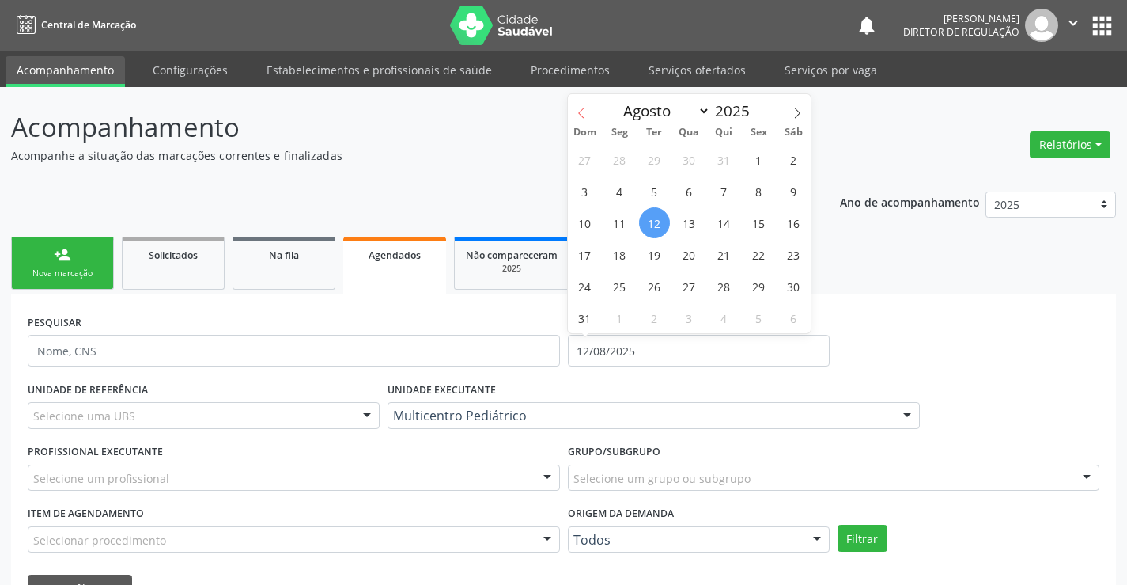
click at [579, 108] on icon at bounding box center [581, 113] width 11 height 11
select select "5"
click at [590, 160] on span "1" at bounding box center [585, 159] width 31 height 31
type input "[DATE]"
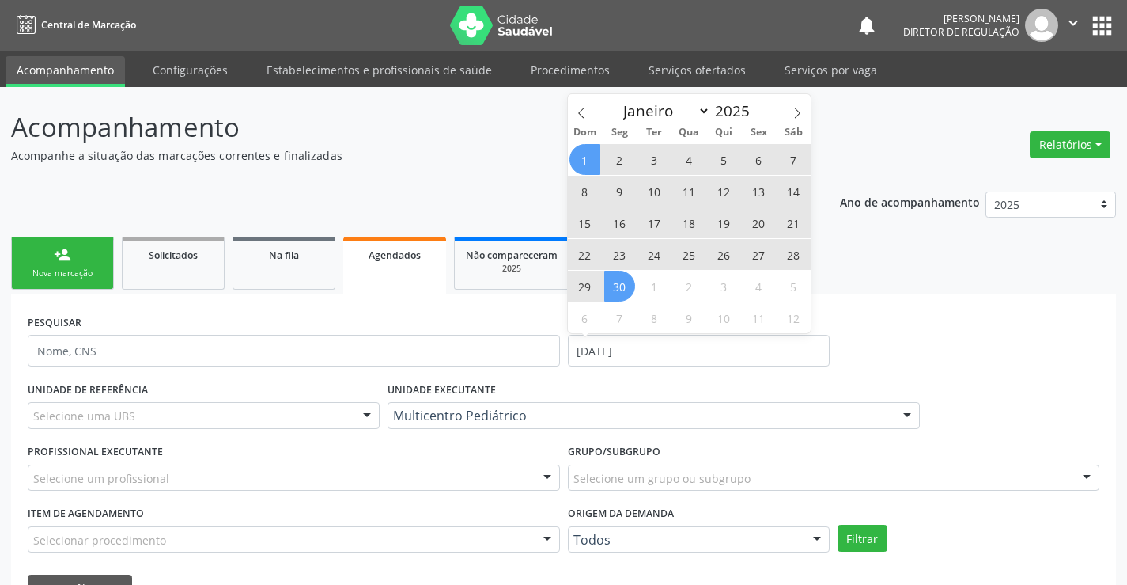
click at [618, 286] on span "30" at bounding box center [619, 286] width 31 height 31
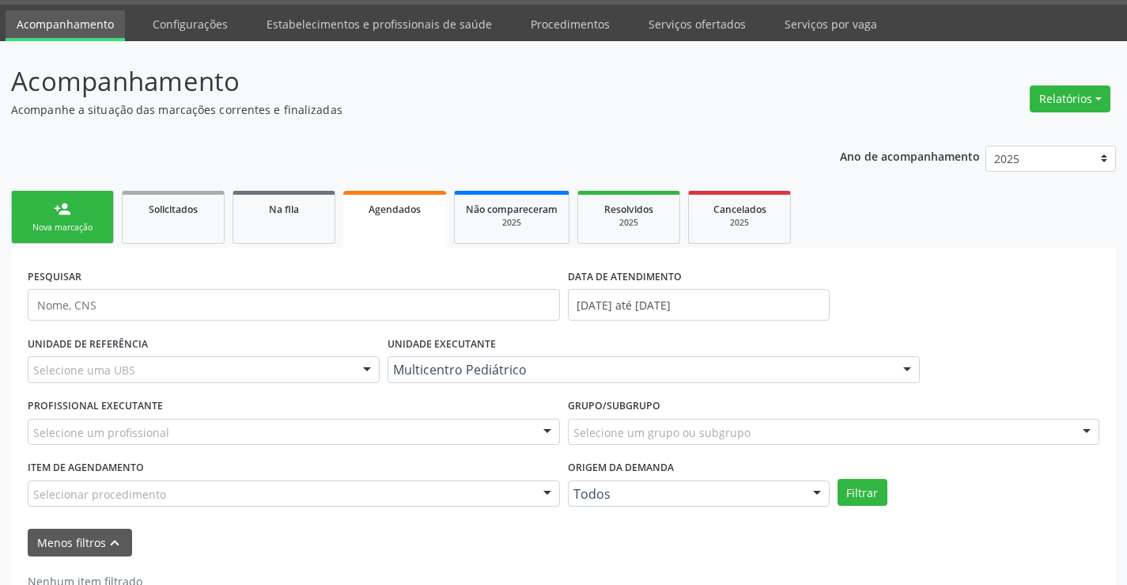
scroll to position [95, 0]
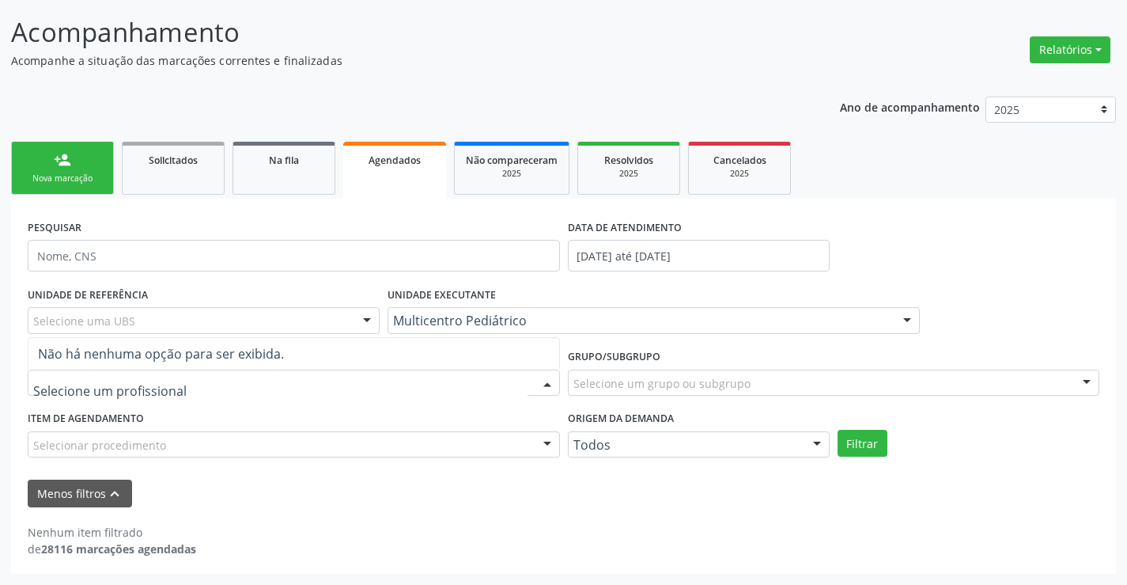
click at [524, 384] on div at bounding box center [294, 382] width 532 height 27
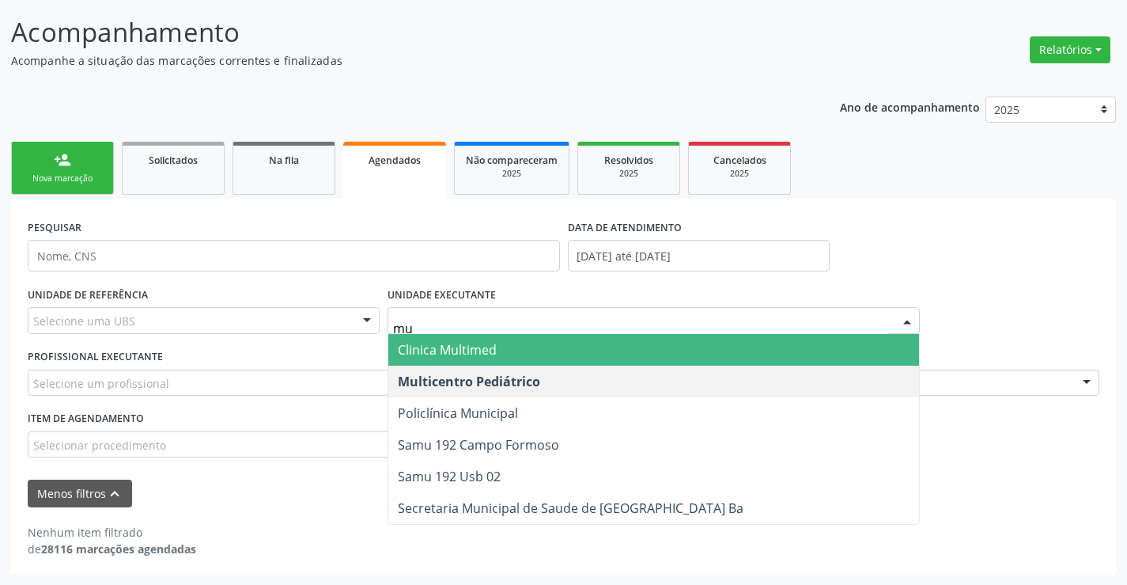
type input "mul"
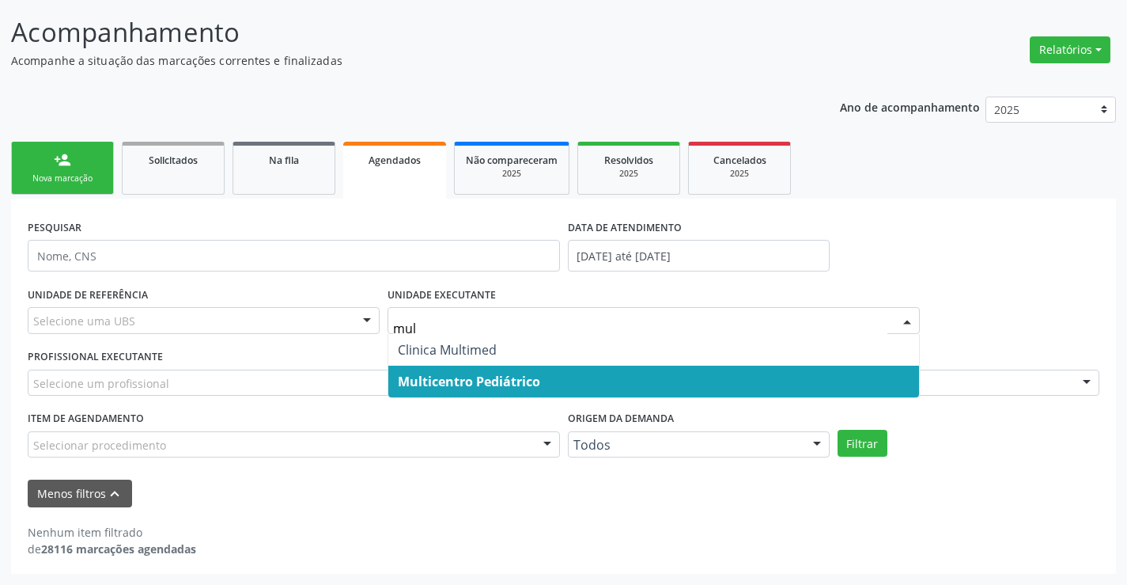
click at [526, 379] on span "Multicentro Pediátrico" at bounding box center [469, 381] width 142 height 17
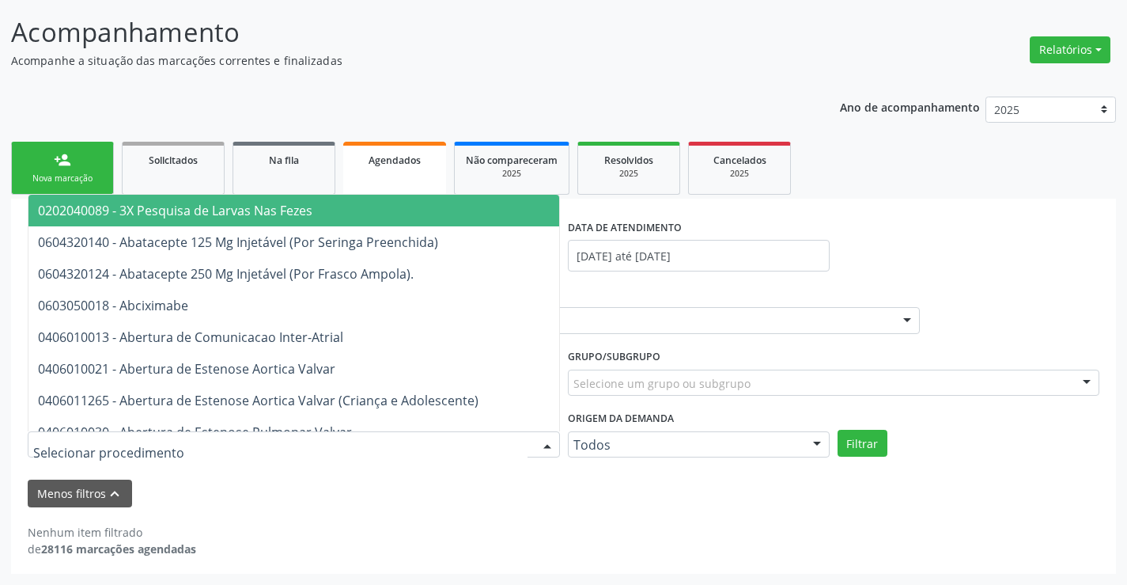
click at [506, 439] on div at bounding box center [294, 444] width 532 height 27
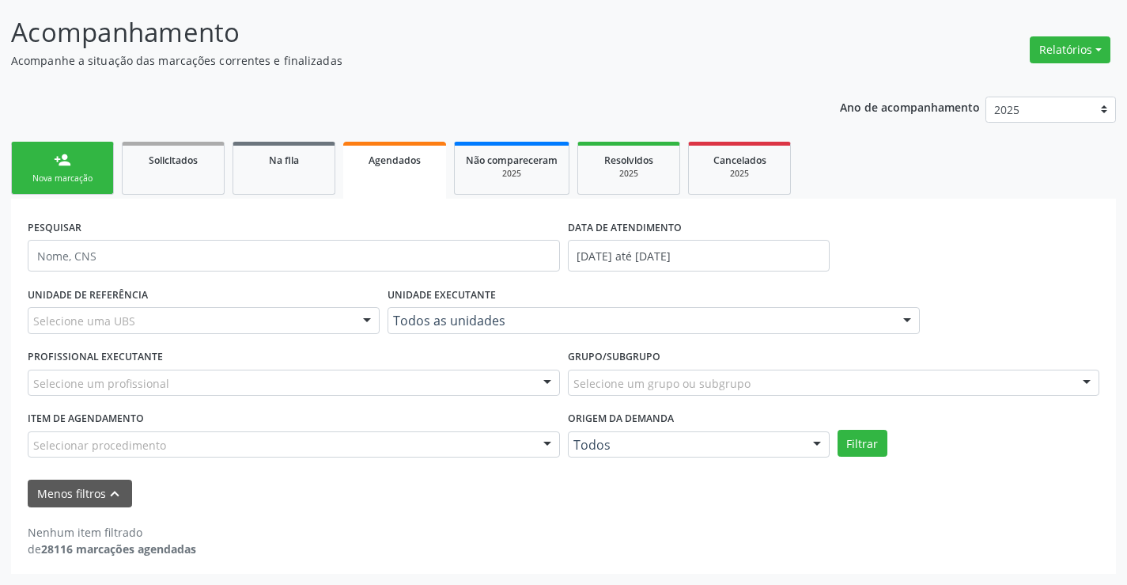
click at [704, 475] on form "PESQUISAR DATA DE ATENDIMENTO 01/06/2025 até 30/06/2025 UNIDADE DE REFERÊNCIA S…" at bounding box center [564, 361] width 1072 height 292
click at [491, 384] on div at bounding box center [294, 382] width 532 height 27
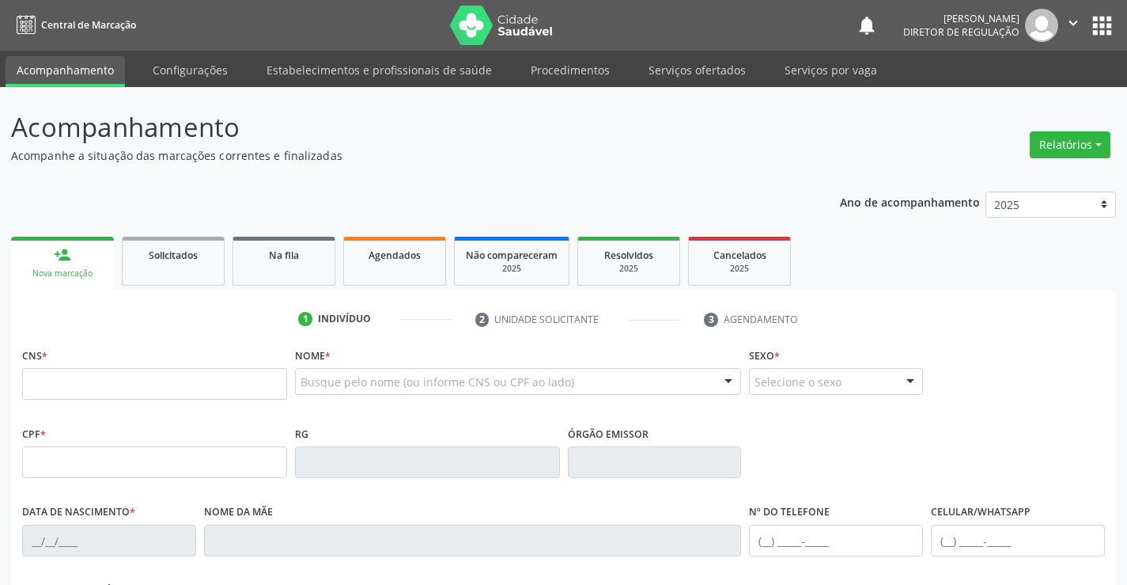
scroll to position [95, 0]
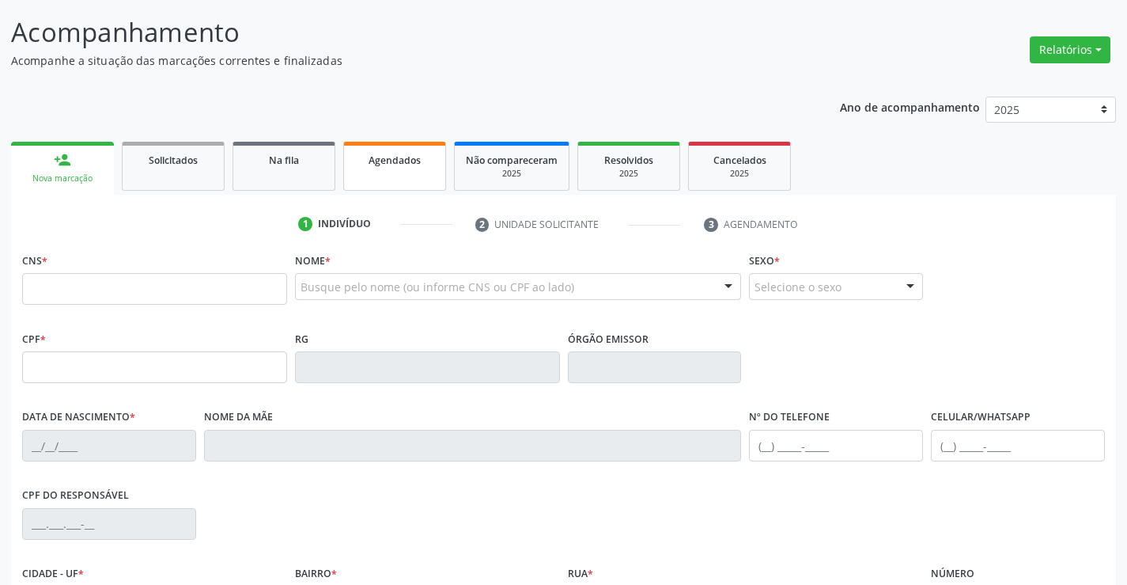
click at [368, 169] on link "Agendados" at bounding box center [394, 166] width 103 height 49
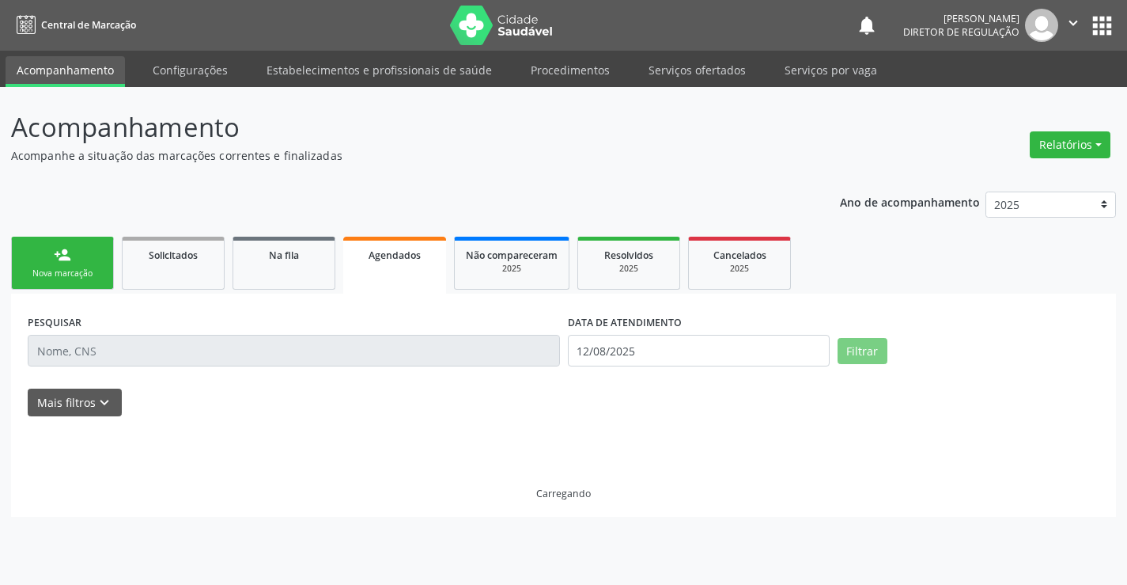
scroll to position [0, 0]
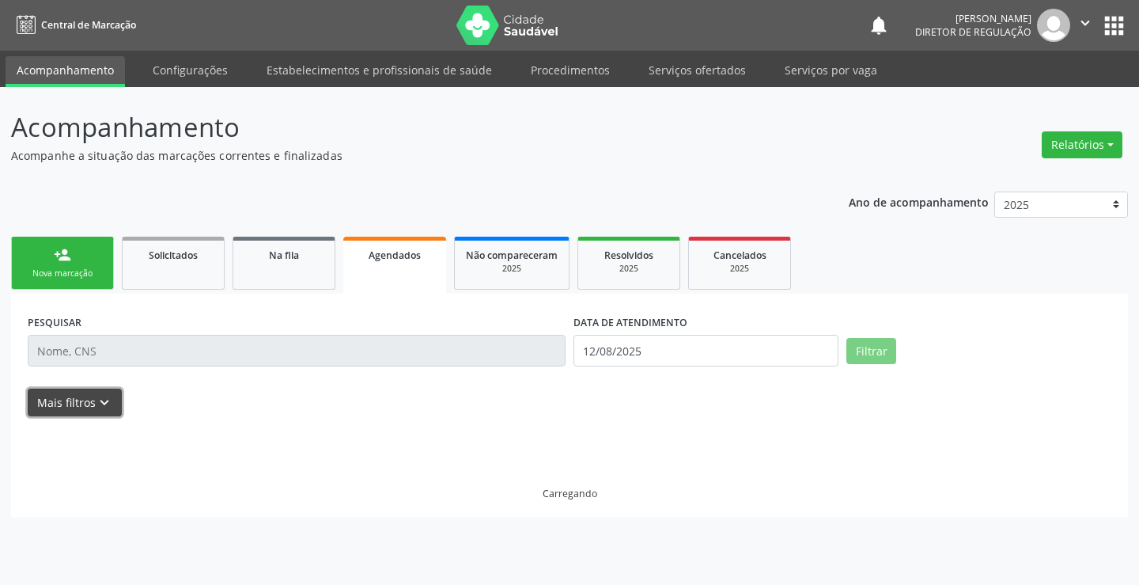
drag, startPoint x: 107, startPoint y: 396, endPoint x: 128, endPoint y: 393, distance: 21.6
click at [108, 395] on icon "keyboard_arrow_down" at bounding box center [104, 402] width 17 height 17
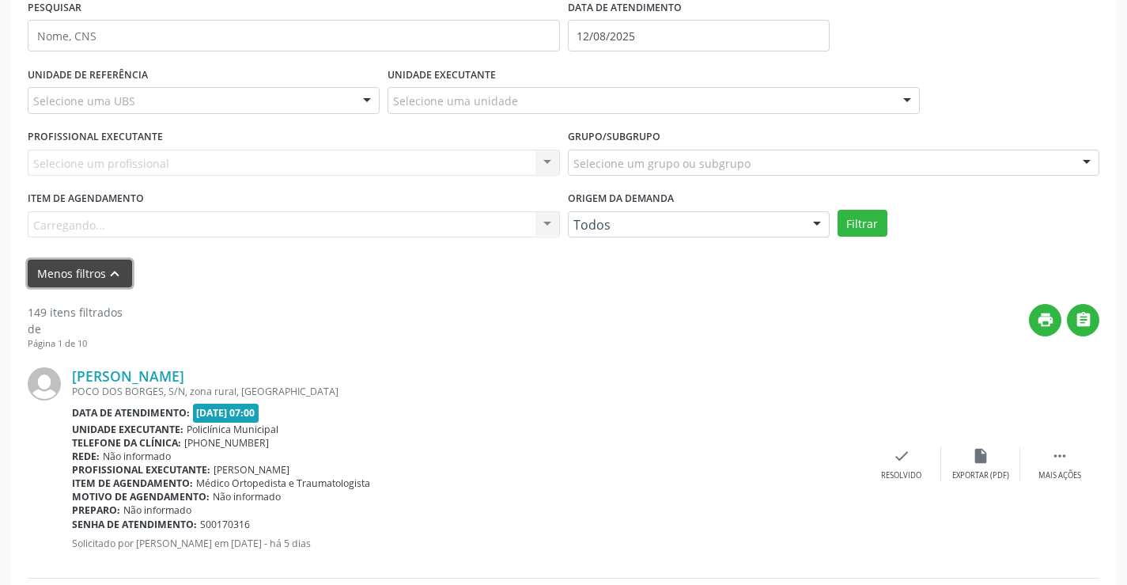
scroll to position [316, 0]
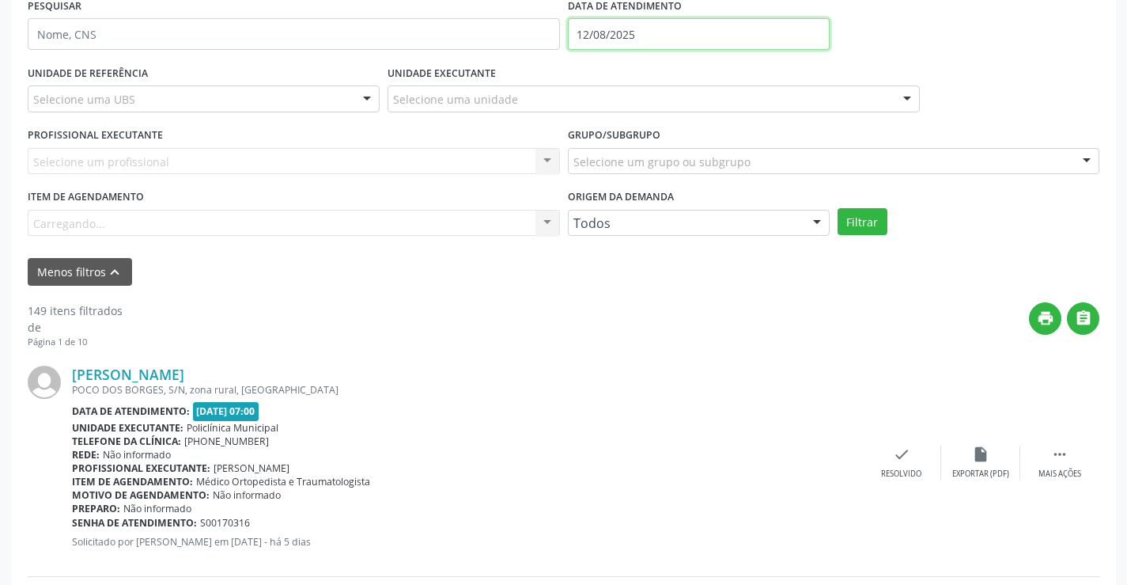
click at [644, 36] on input "12/08/2025" at bounding box center [699, 34] width 262 height 32
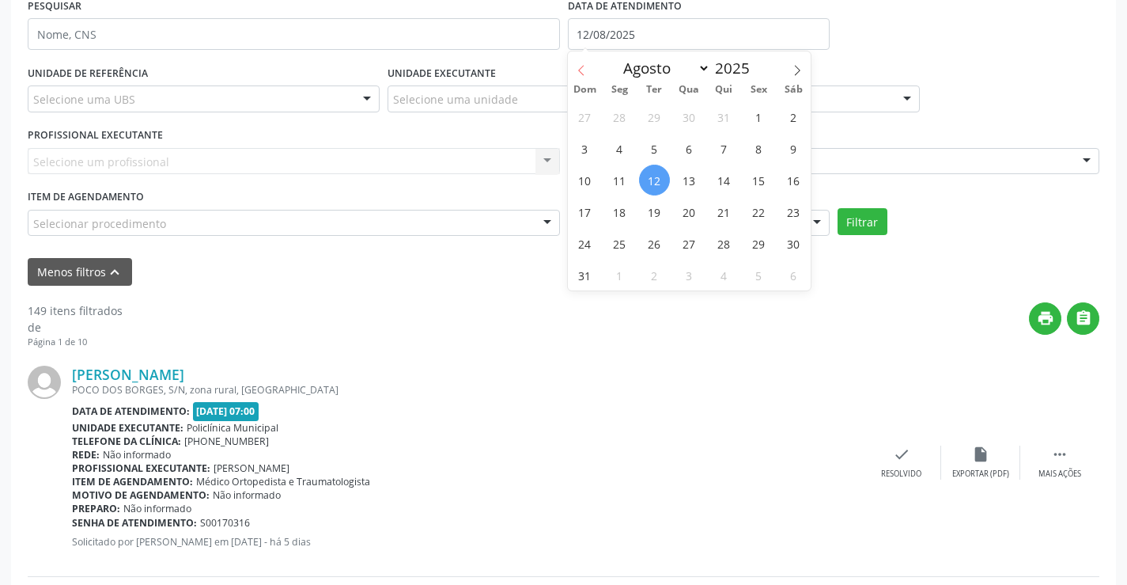
click at [584, 70] on icon at bounding box center [581, 70] width 11 height 11
click at [787, 61] on span at bounding box center [797, 64] width 27 height 27
select select "5"
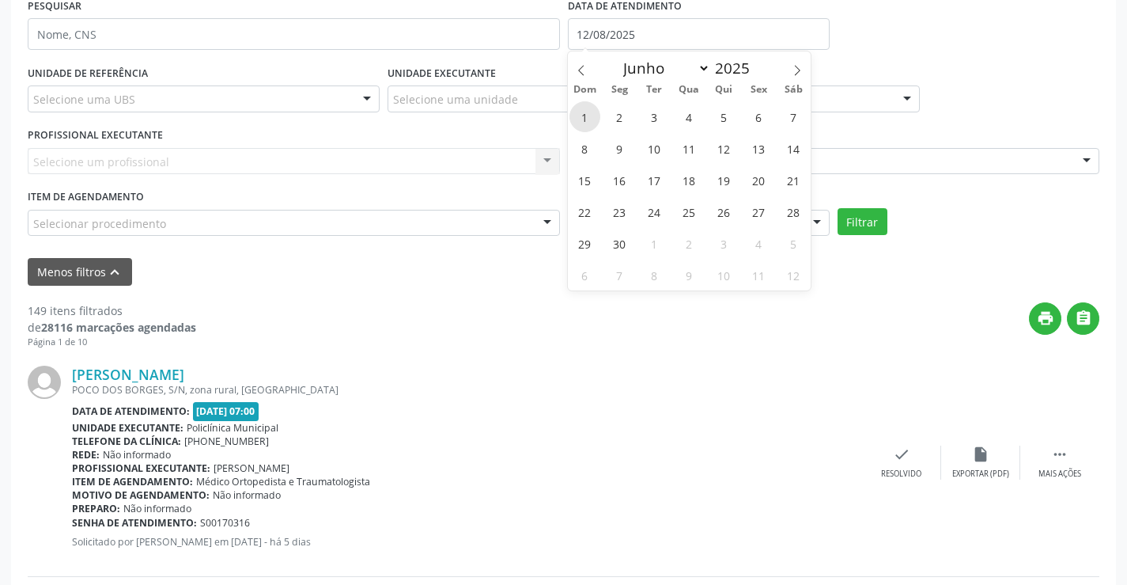
click at [570, 119] on span "1" at bounding box center [585, 116] width 31 height 31
type input "[DATE]"
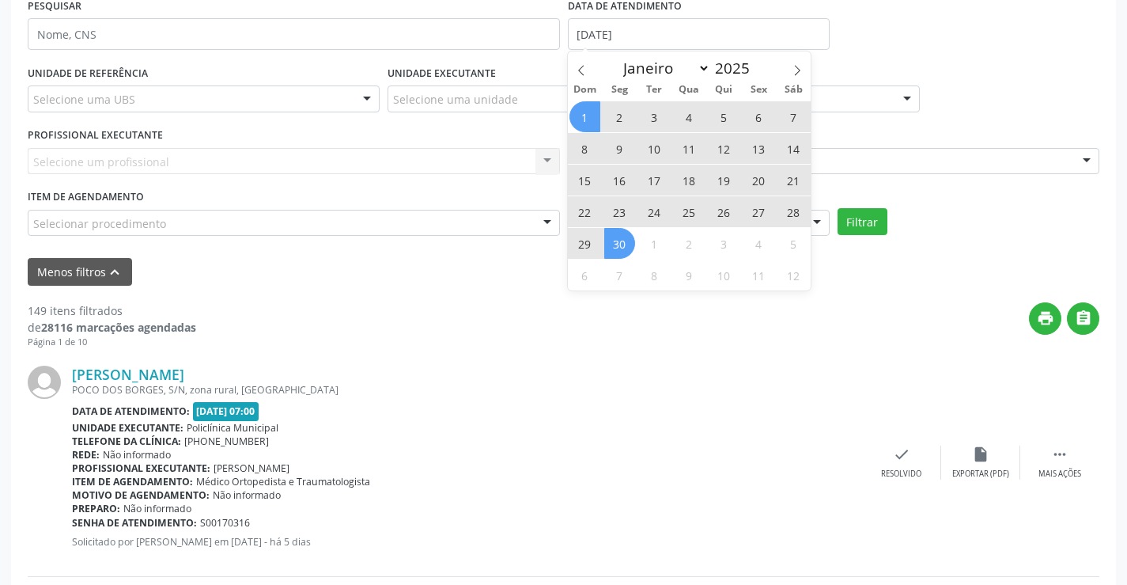
click at [618, 259] on span "30" at bounding box center [619, 243] width 31 height 31
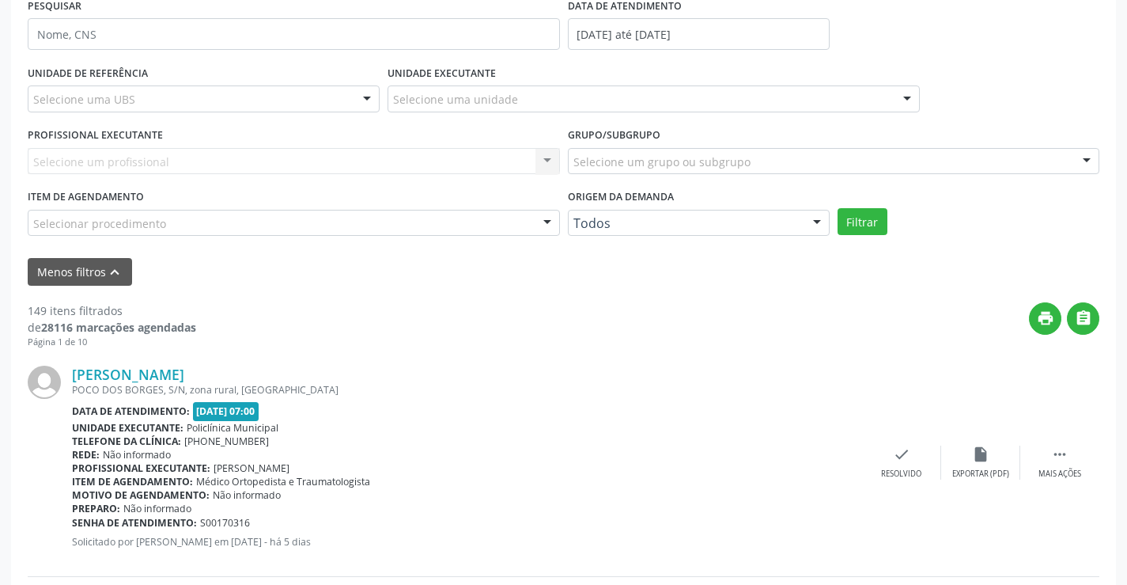
click at [504, 158] on div "Selecione um profissional Nenhum resultado encontrado para: " " Não há nenhuma …" at bounding box center [294, 161] width 532 height 27
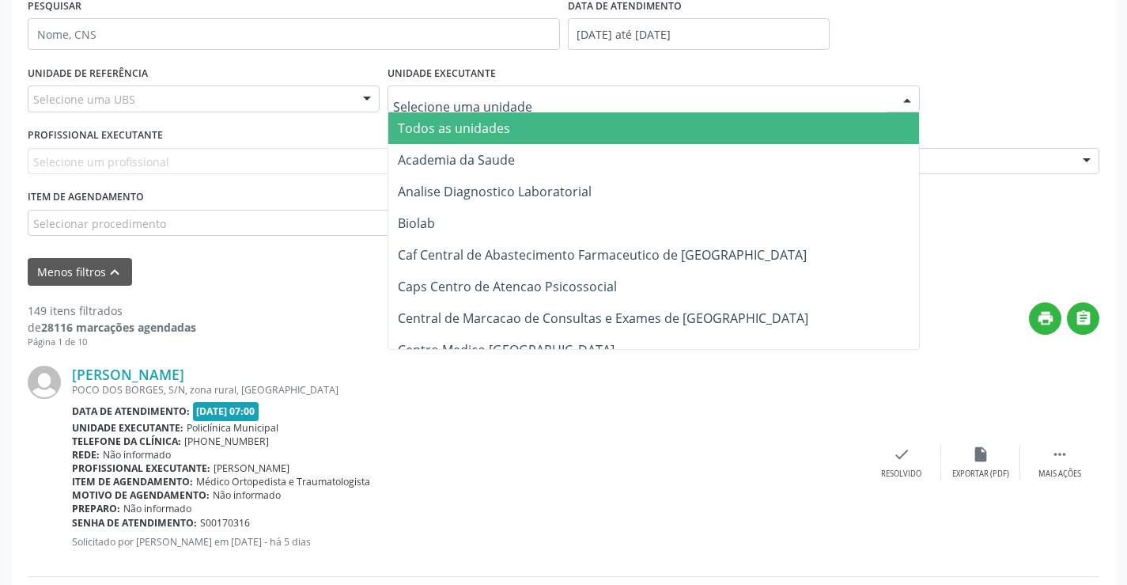
click at [532, 103] on div at bounding box center [654, 98] width 532 height 27
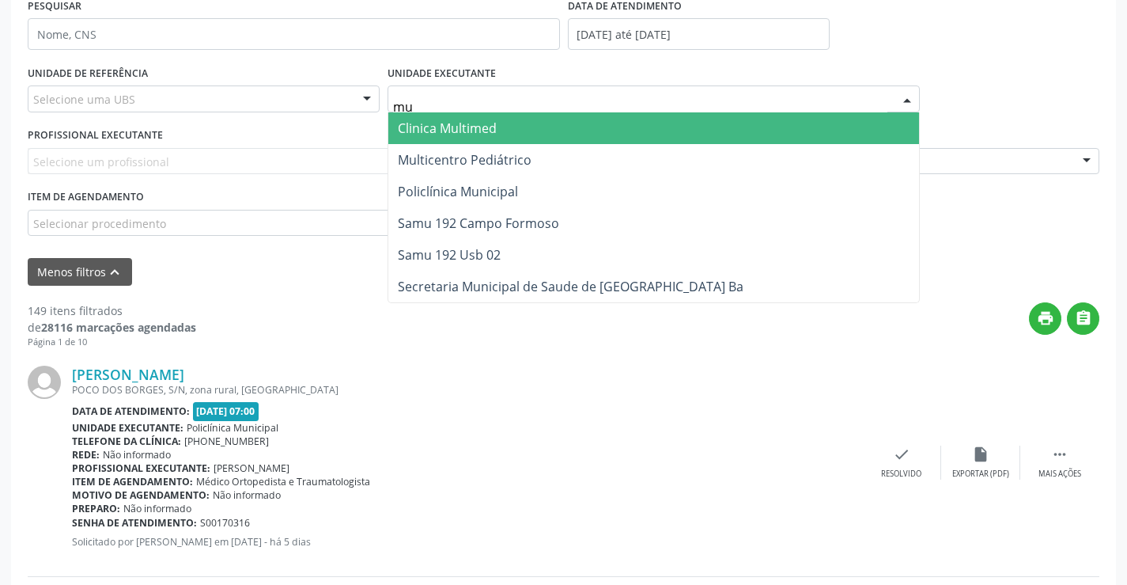
type input "mul"
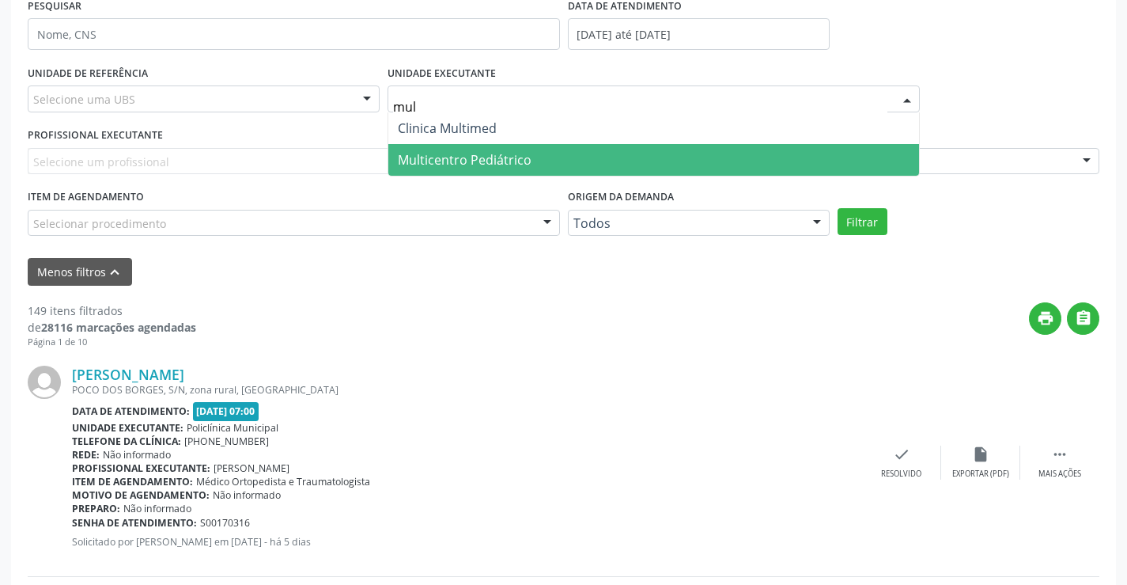
click at [527, 151] on span "Multicentro Pediátrico" at bounding box center [465, 159] width 134 height 17
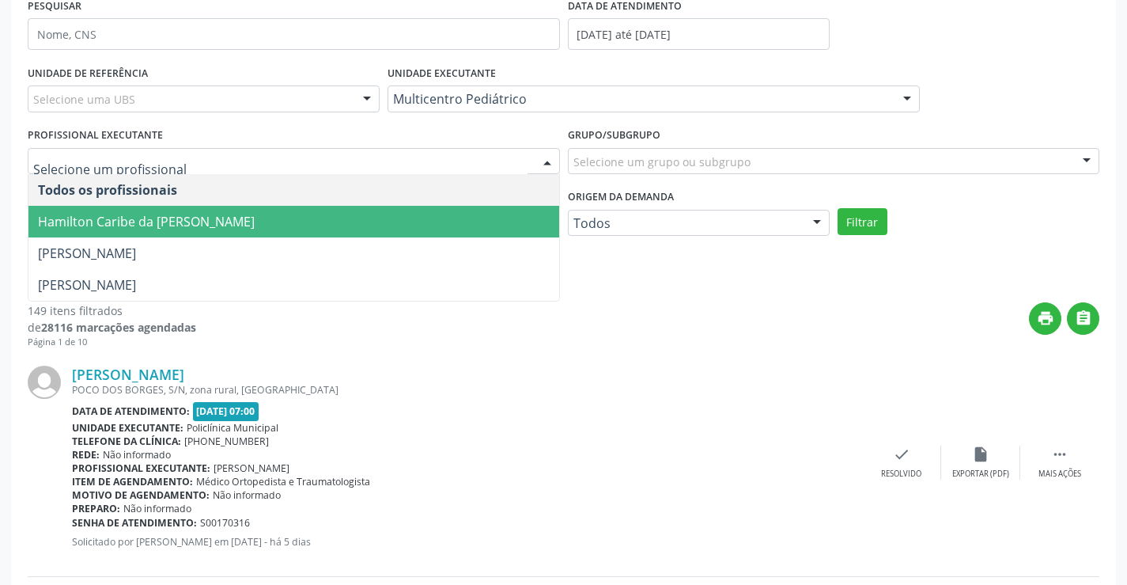
click at [469, 217] on span "Hamilton Caribe da [PERSON_NAME]" at bounding box center [293, 222] width 531 height 32
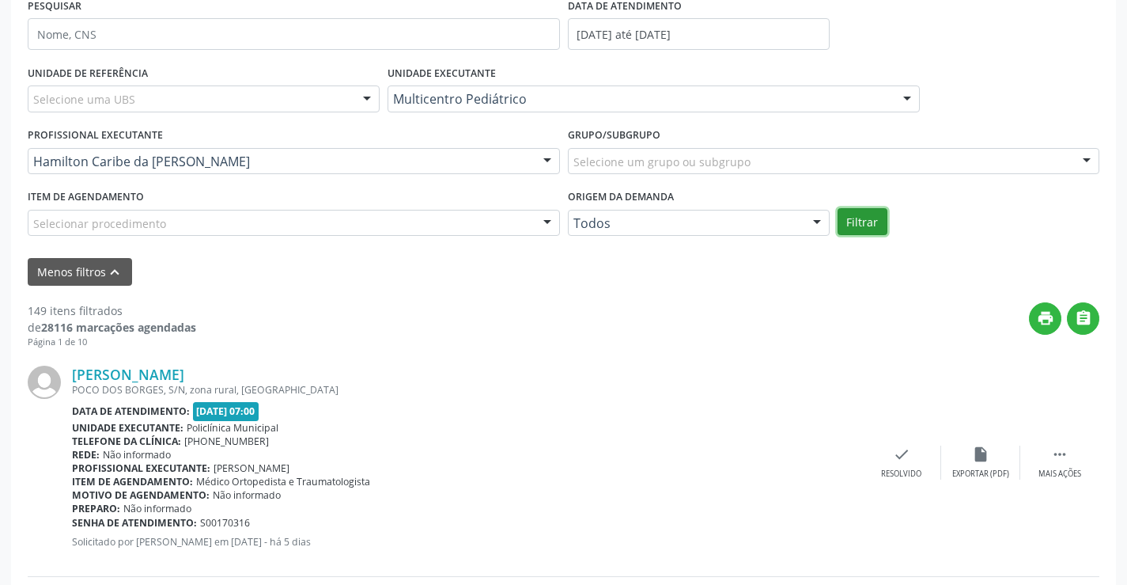
click at [855, 221] on button "Filtrar" at bounding box center [863, 221] width 50 height 27
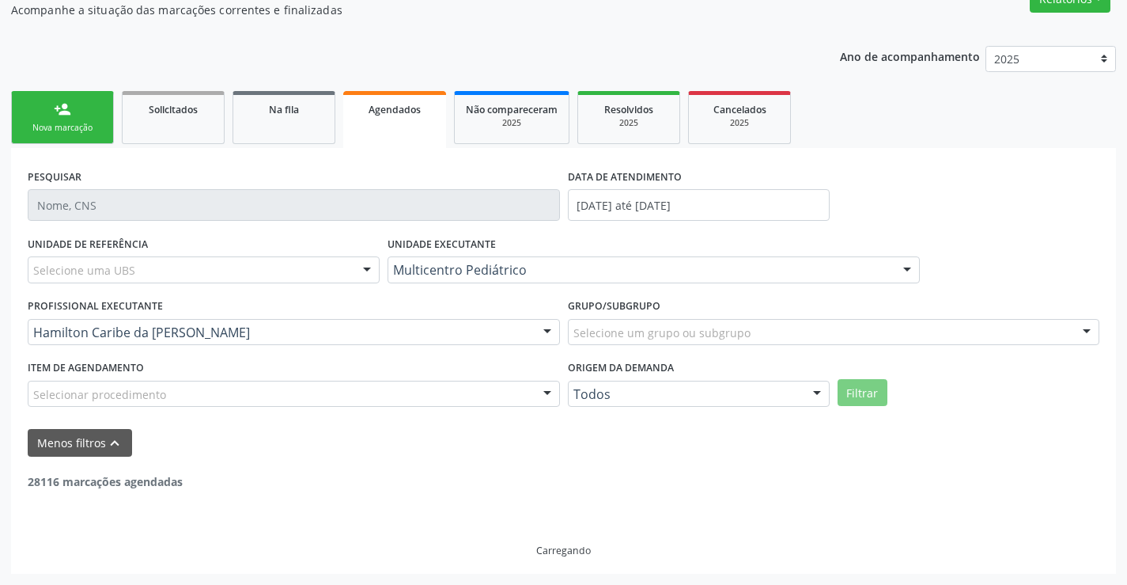
scroll to position [95, 0]
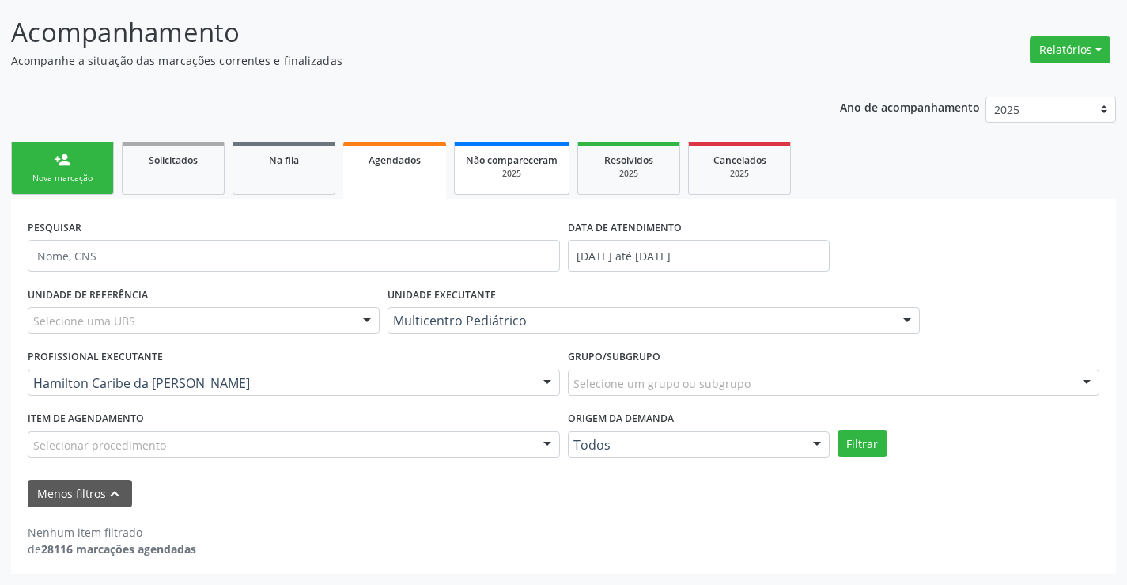
click at [480, 179] on div "2025" at bounding box center [512, 174] width 92 height 12
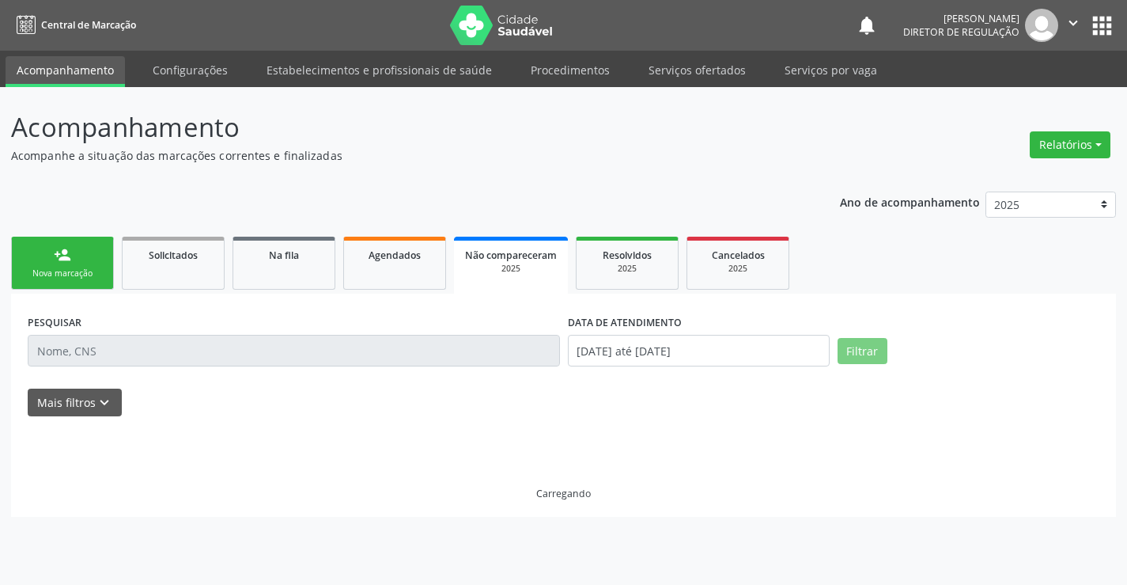
scroll to position [0, 0]
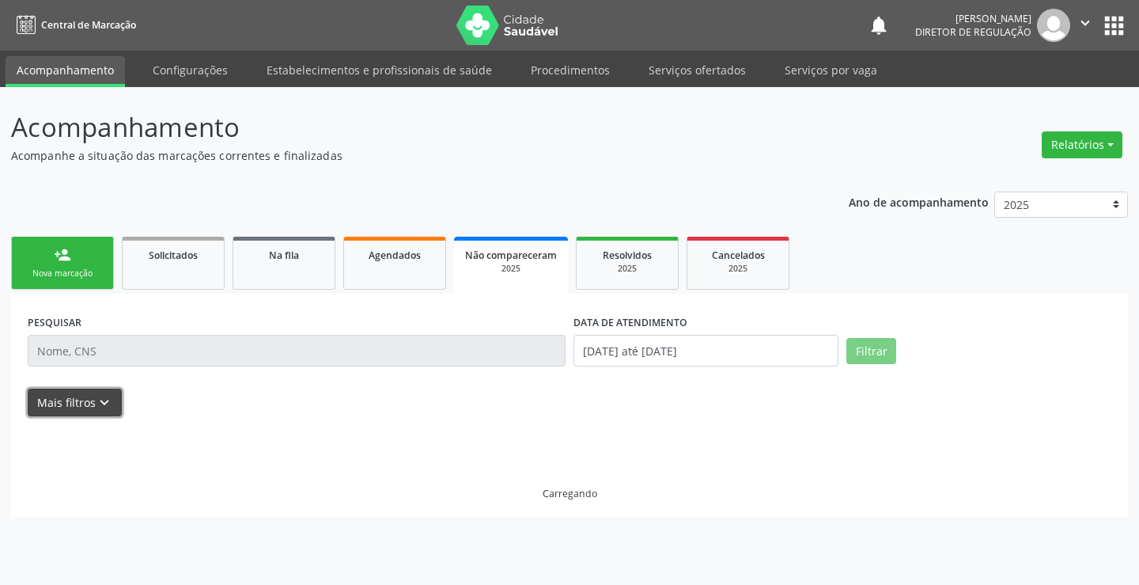
click at [100, 406] on icon "keyboard_arrow_down" at bounding box center [104, 402] width 17 height 17
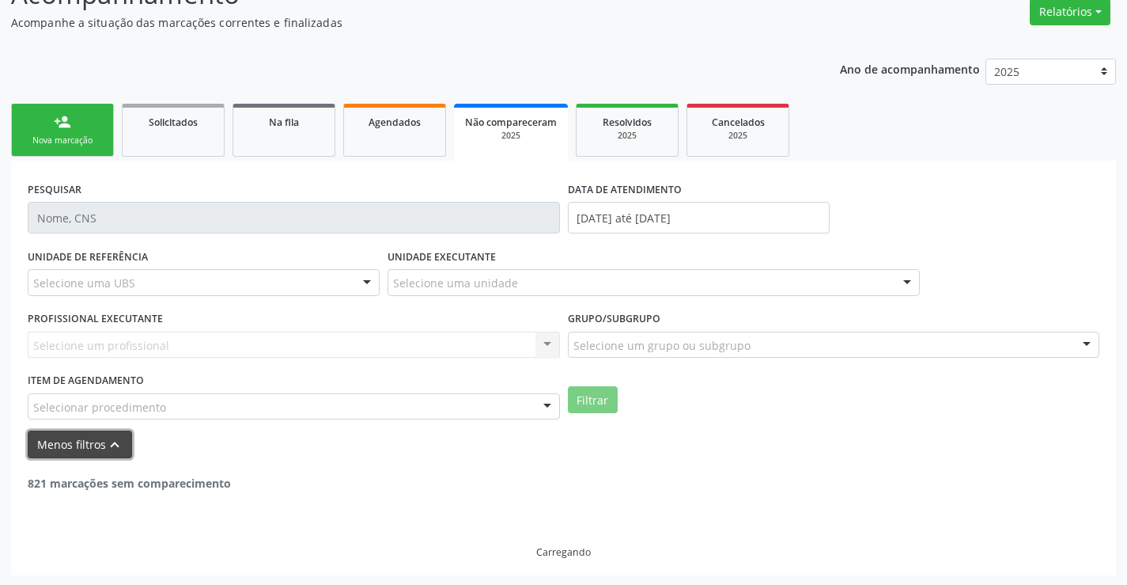
scroll to position [134, 0]
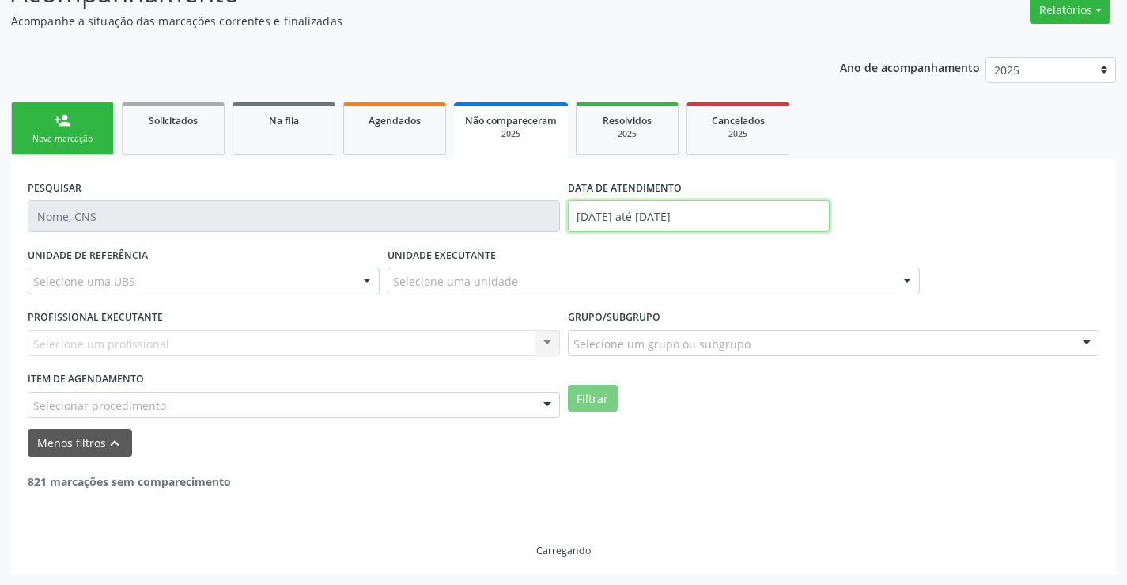
click at [649, 216] on input "[DATE] até [DATE]" at bounding box center [699, 216] width 262 height 32
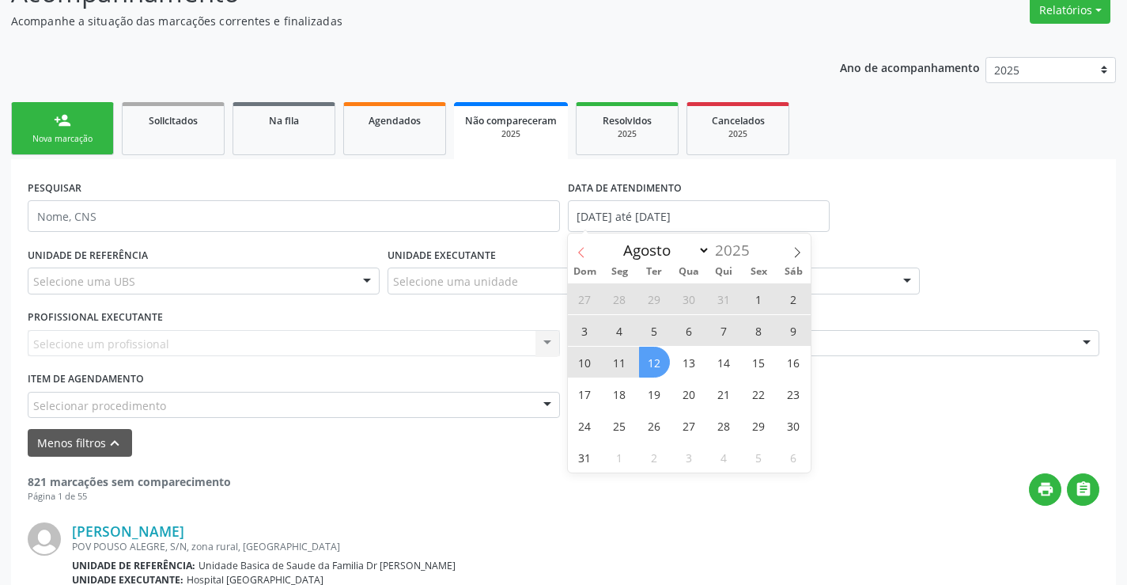
click at [587, 243] on span at bounding box center [581, 246] width 27 height 27
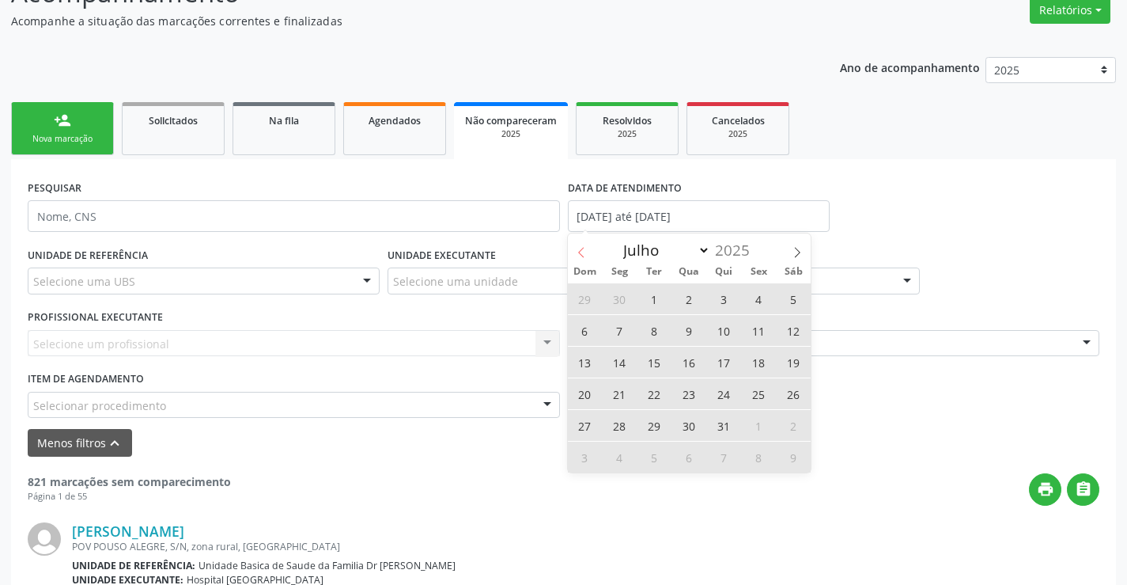
click at [587, 243] on span at bounding box center [581, 246] width 27 height 27
select select "5"
click at [588, 300] on span "1" at bounding box center [585, 298] width 31 height 31
type input "[DATE]"
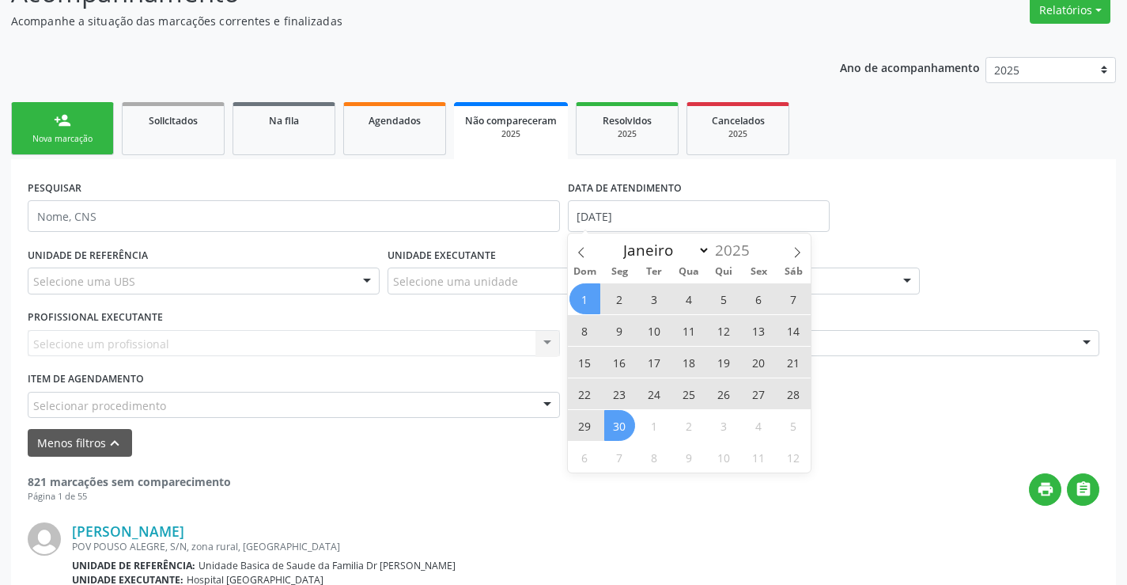
click at [624, 422] on span "30" at bounding box center [619, 425] width 31 height 31
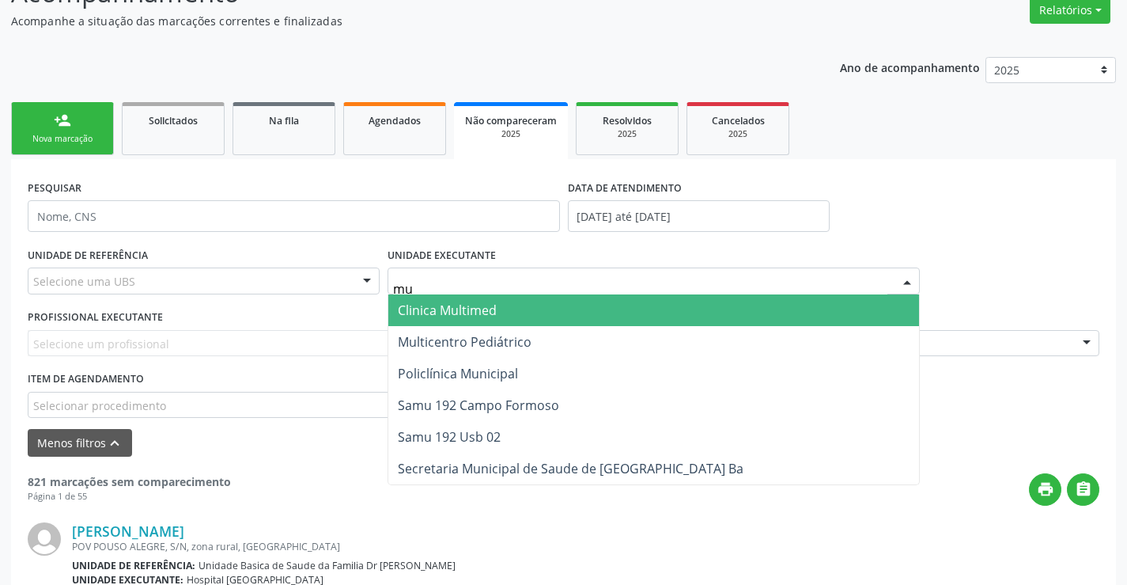
type input "mul"
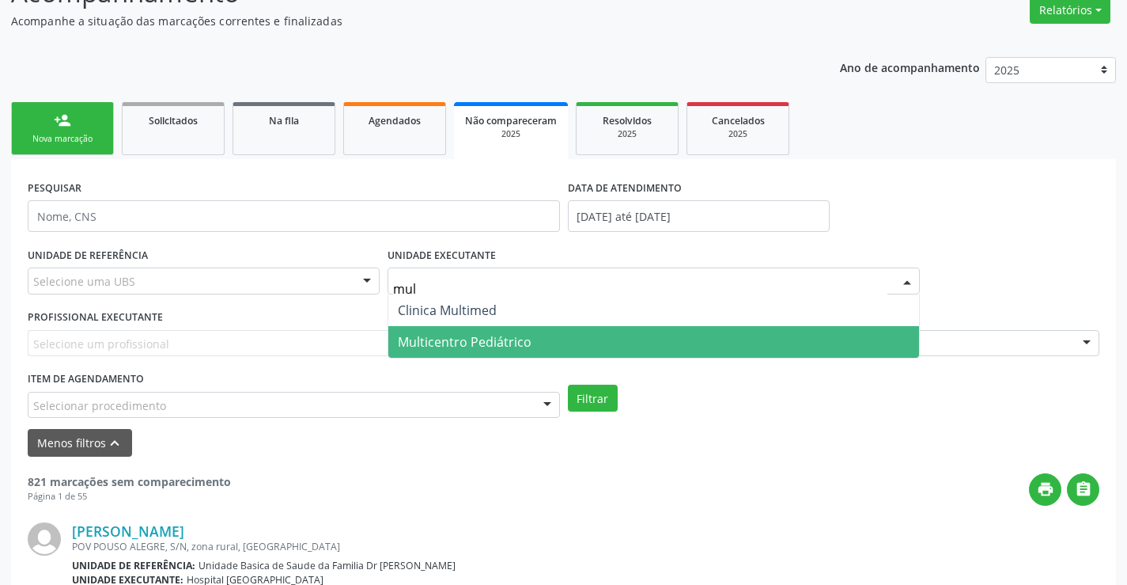
click at [452, 333] on span "Multicentro Pediátrico" at bounding box center [465, 341] width 134 height 17
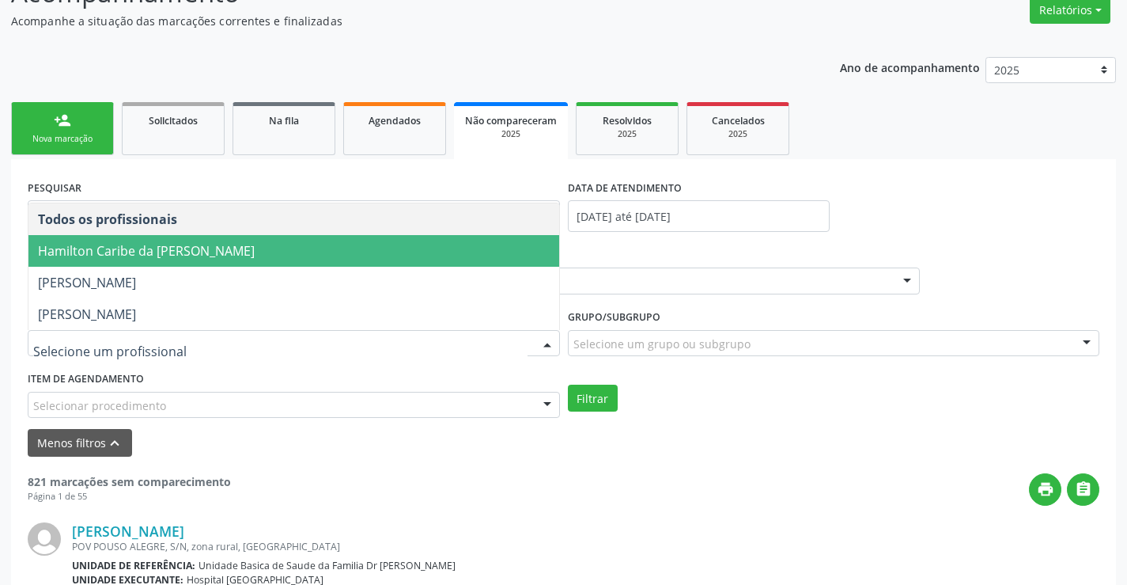
click at [340, 248] on span "Hamilton Caribe da [PERSON_NAME]" at bounding box center [293, 251] width 531 height 32
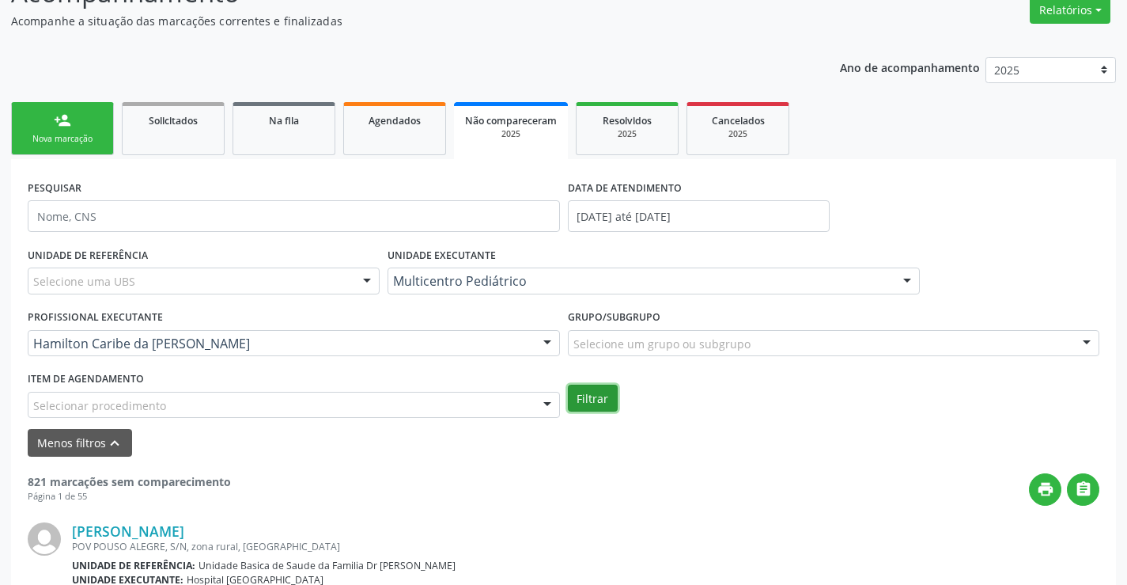
drag, startPoint x: 582, startPoint y: 384, endPoint x: 593, endPoint y: 364, distance: 23.4
click at [585, 384] on button "Filtrar" at bounding box center [593, 397] width 50 height 27
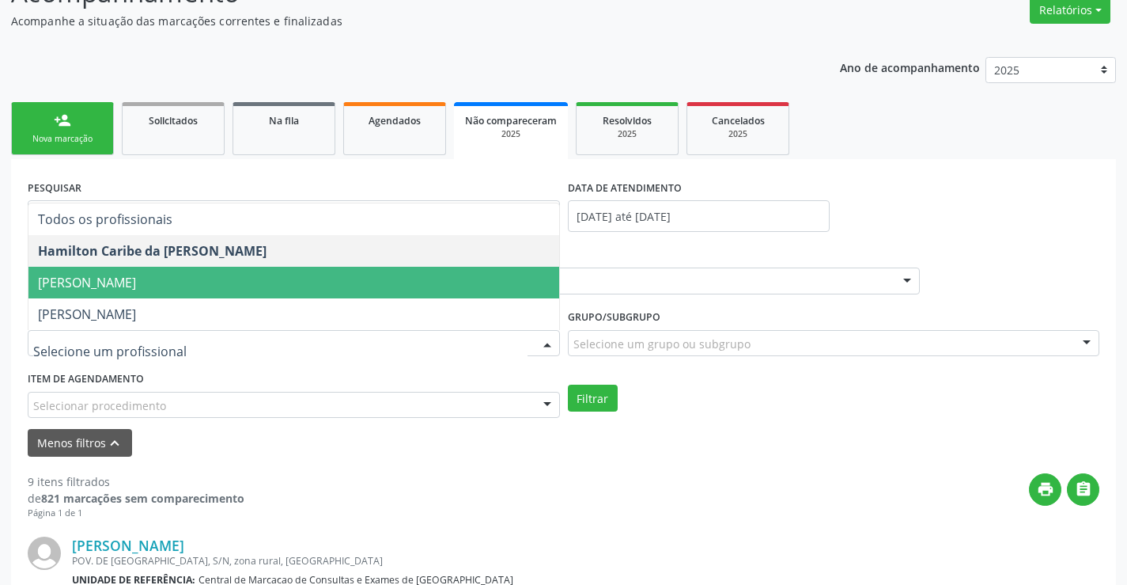
click at [136, 290] on span "[PERSON_NAME]" at bounding box center [87, 282] width 98 height 17
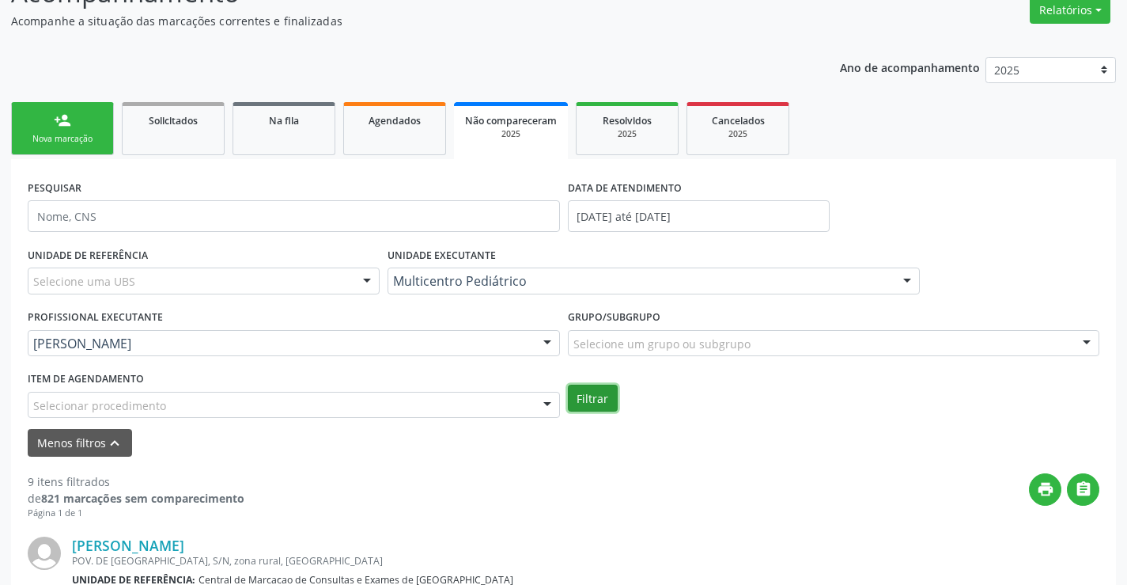
click at [574, 388] on button "Filtrar" at bounding box center [593, 397] width 50 height 27
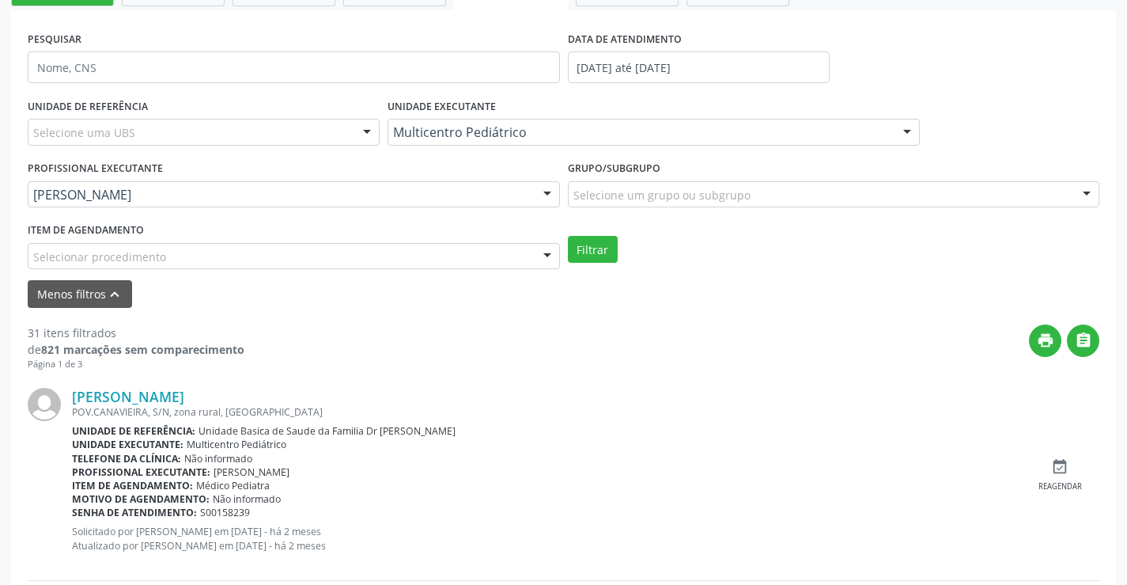
scroll to position [293, 0]
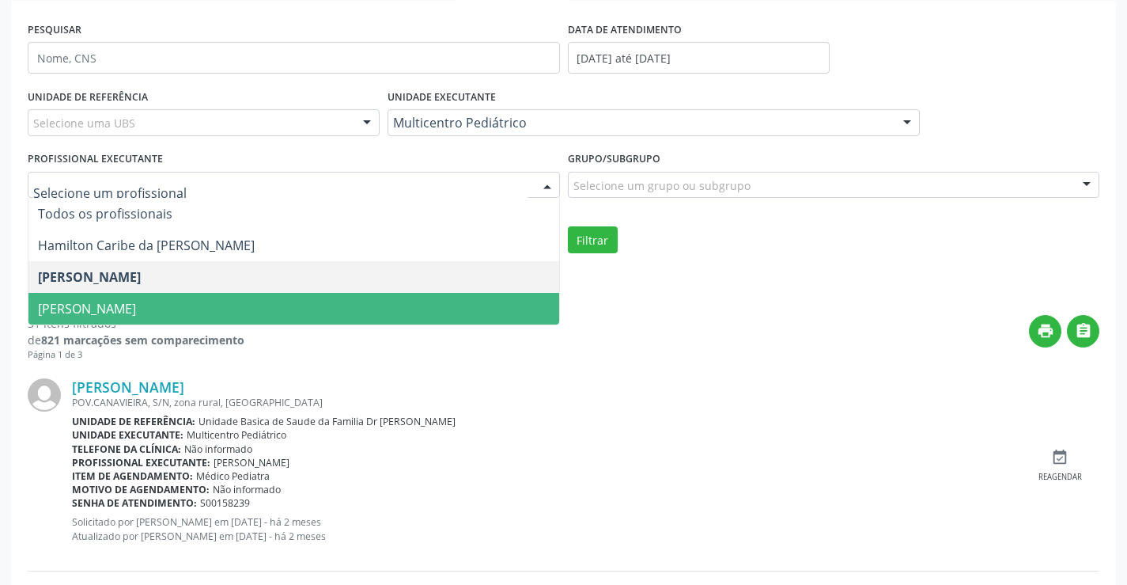
click at [456, 197] on div at bounding box center [294, 185] width 532 height 27
drag, startPoint x: 399, startPoint y: 297, endPoint x: 527, endPoint y: 281, distance: 128.3
click at [399, 297] on span "[PERSON_NAME]" at bounding box center [293, 309] width 531 height 32
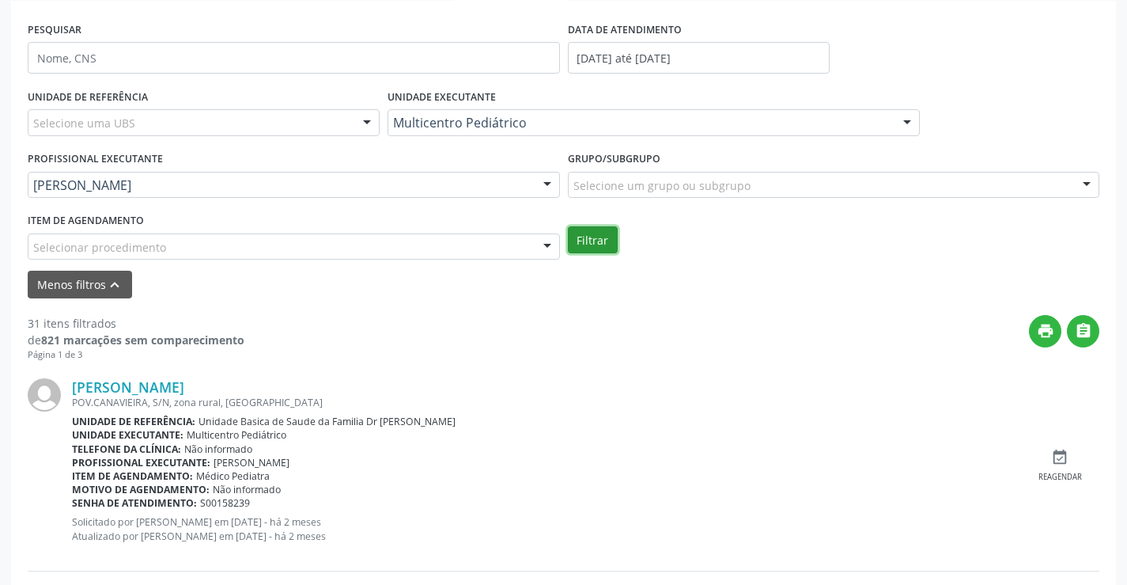
click at [596, 237] on button "Filtrar" at bounding box center [593, 239] width 50 height 27
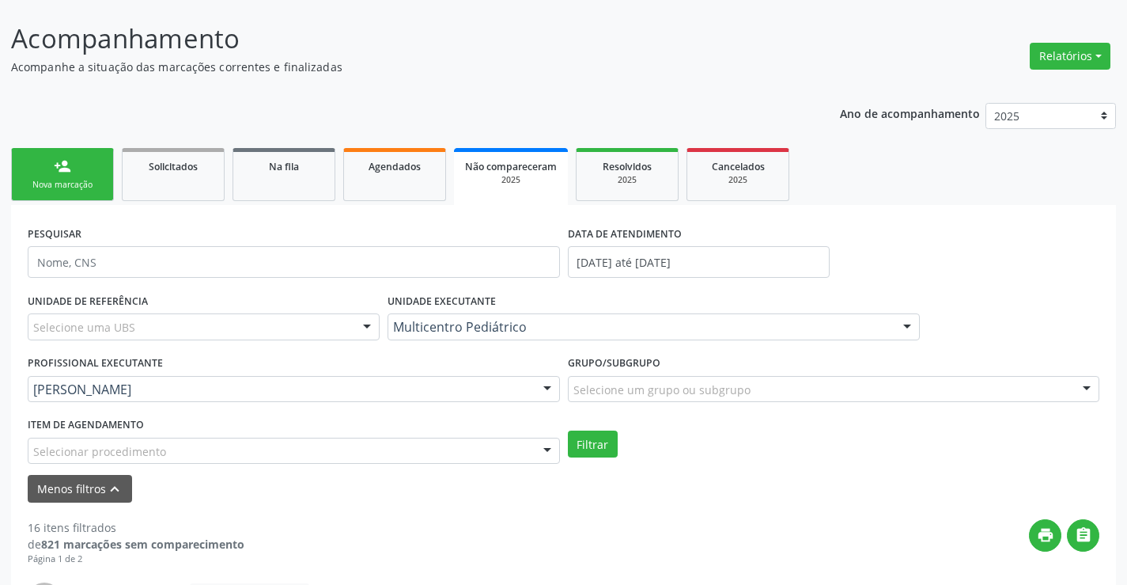
scroll to position [0, 0]
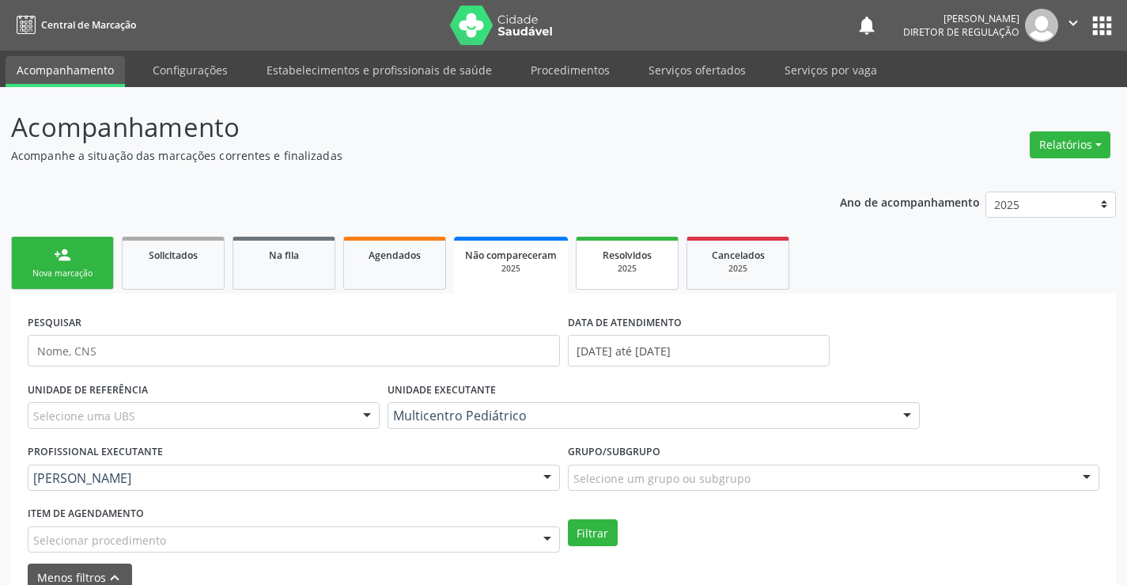
click at [632, 254] on span "Resolvidos" at bounding box center [627, 254] width 49 height 13
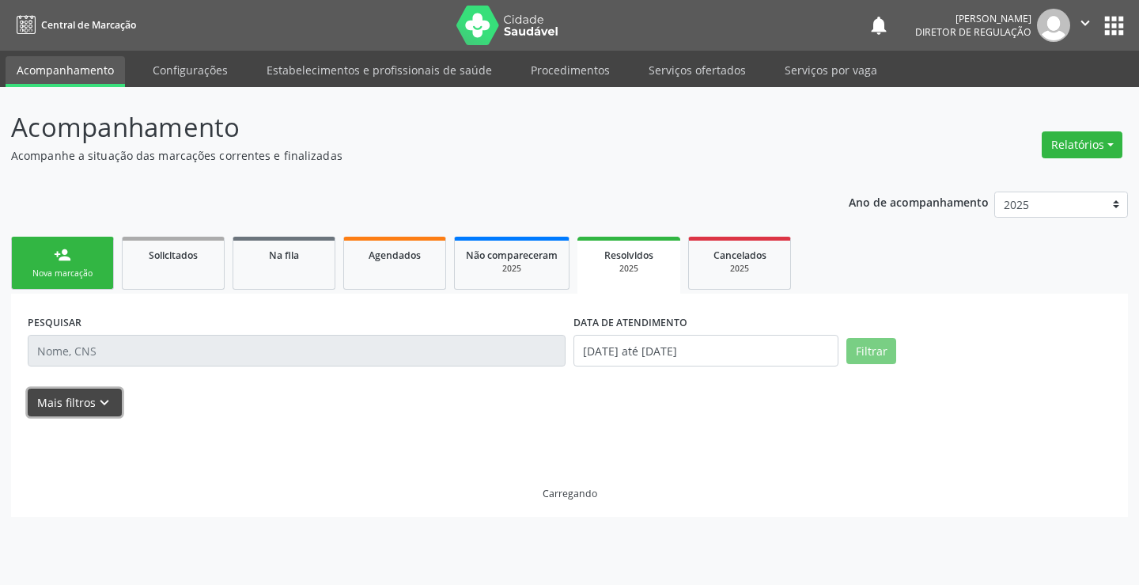
click at [100, 401] on icon "keyboard_arrow_down" at bounding box center [104, 402] width 17 height 17
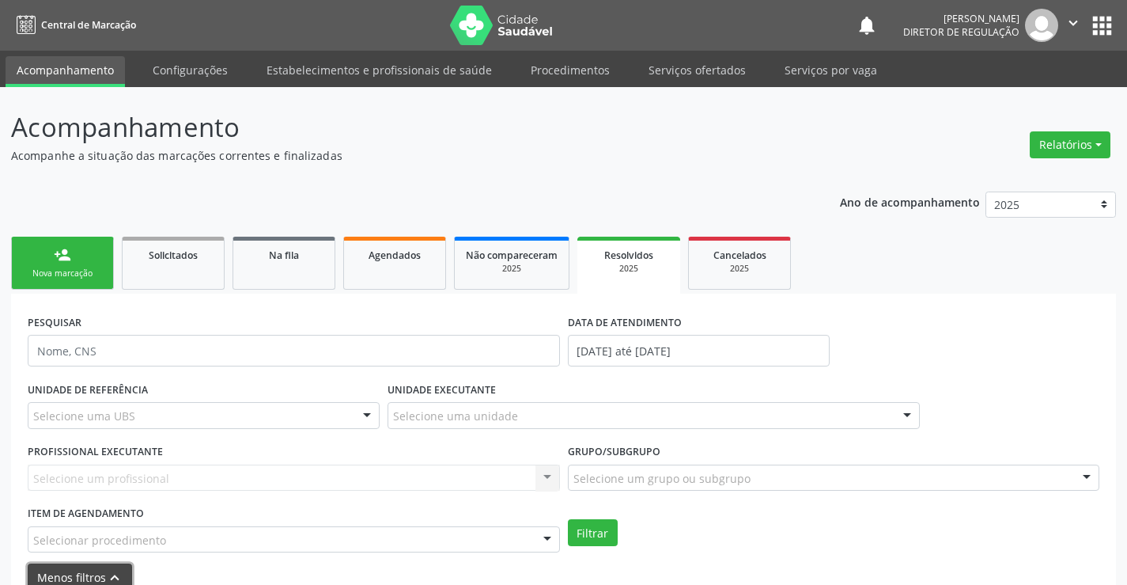
scroll to position [158, 0]
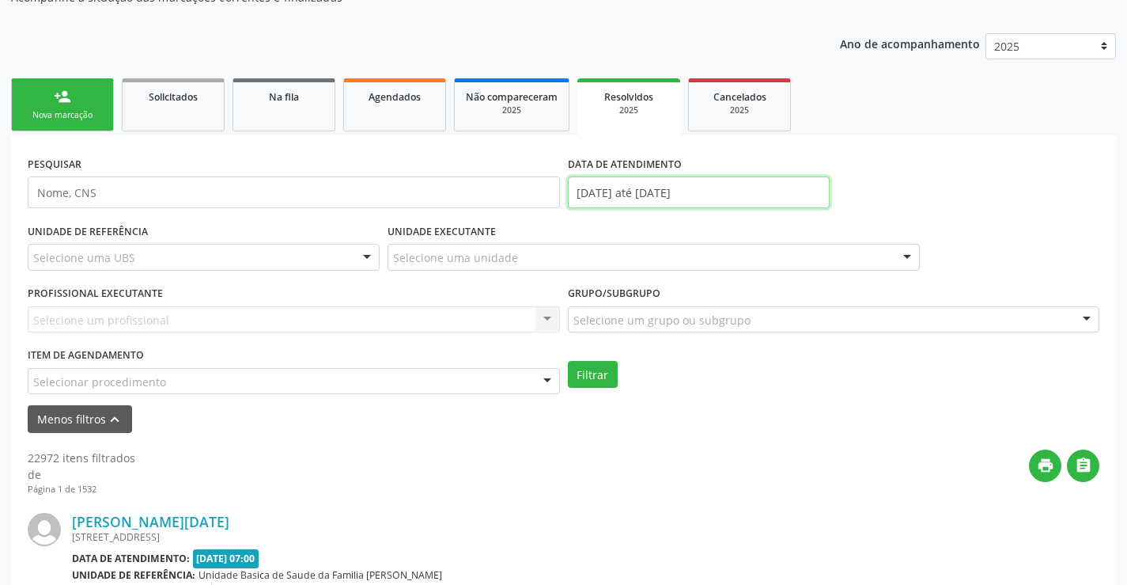
click at [657, 185] on input "[DATE] até [DATE]" at bounding box center [699, 192] width 262 height 32
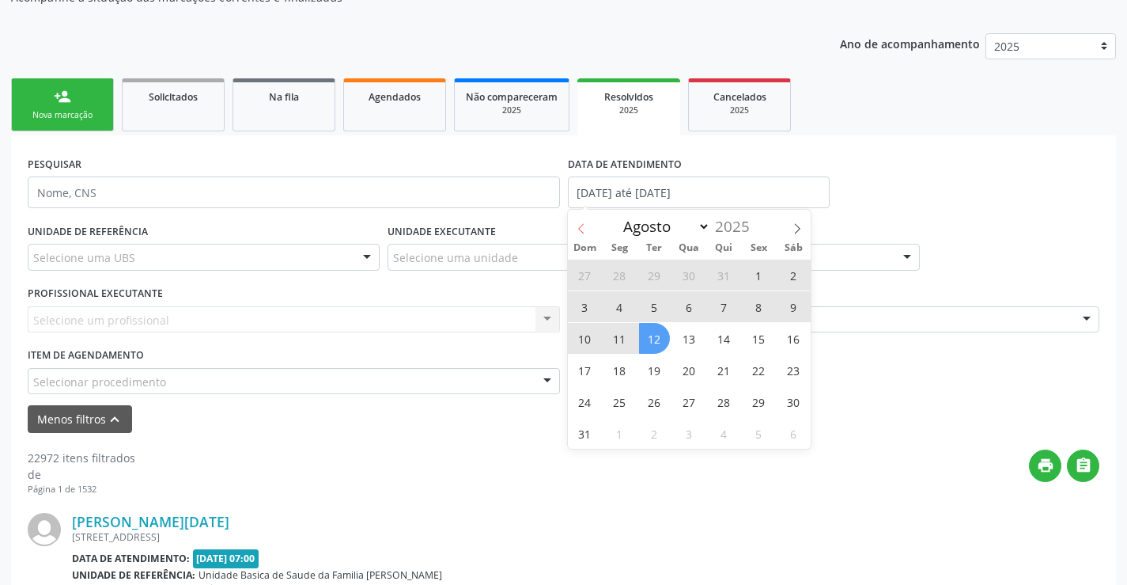
click at [581, 231] on icon at bounding box center [581, 228] width 11 height 11
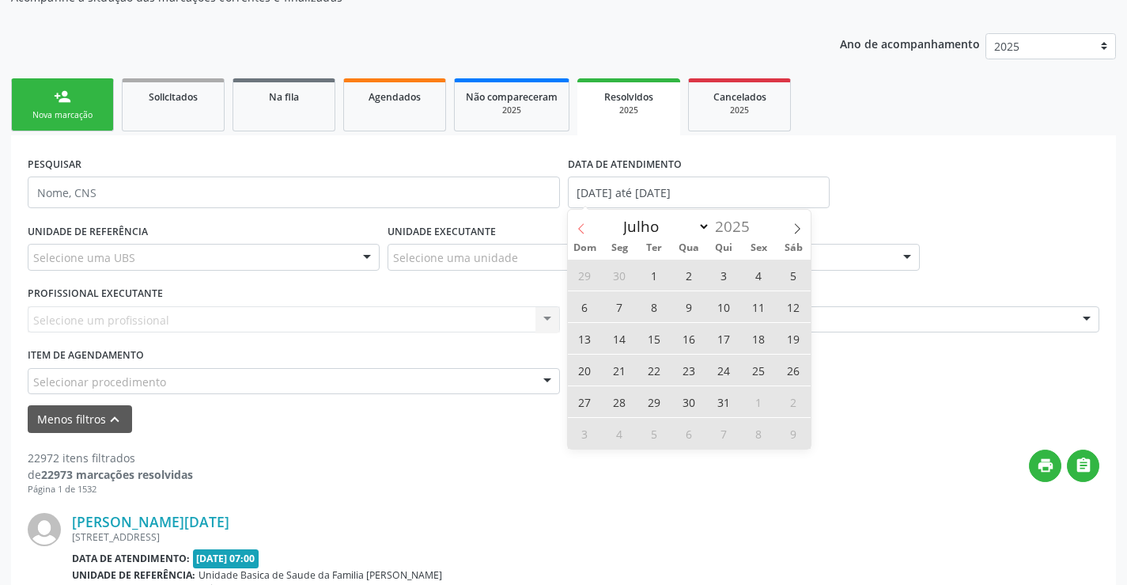
click at [581, 231] on icon at bounding box center [581, 228] width 11 height 11
select select "5"
click at [589, 278] on span "1" at bounding box center [585, 274] width 31 height 31
type input "[DATE]"
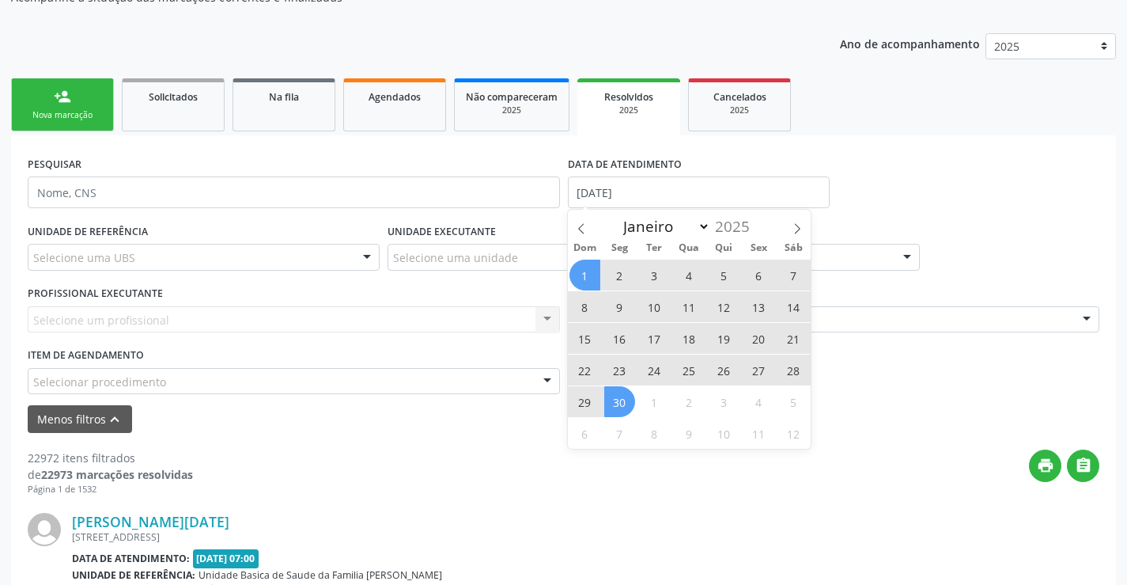
click at [627, 395] on span "30" at bounding box center [619, 401] width 31 height 31
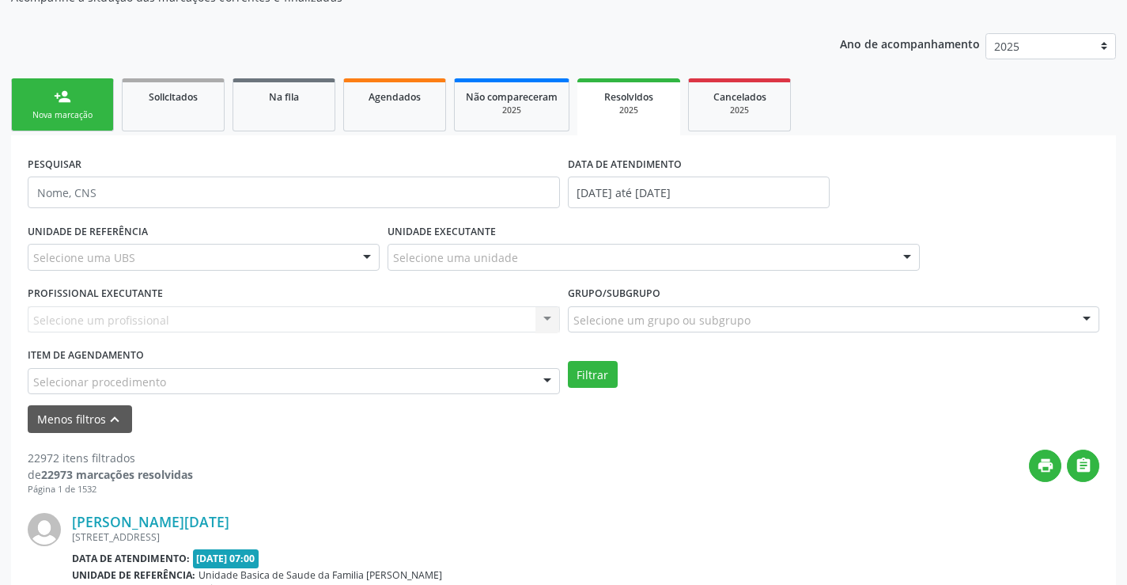
click at [467, 267] on div "Selecione uma unidade" at bounding box center [654, 257] width 532 height 27
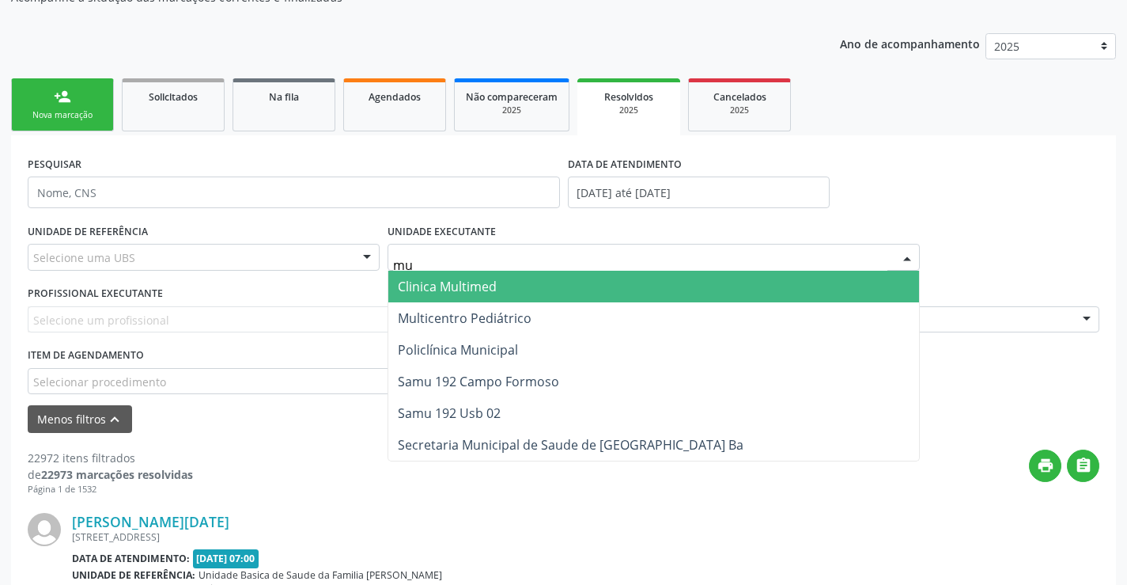
type input "mul"
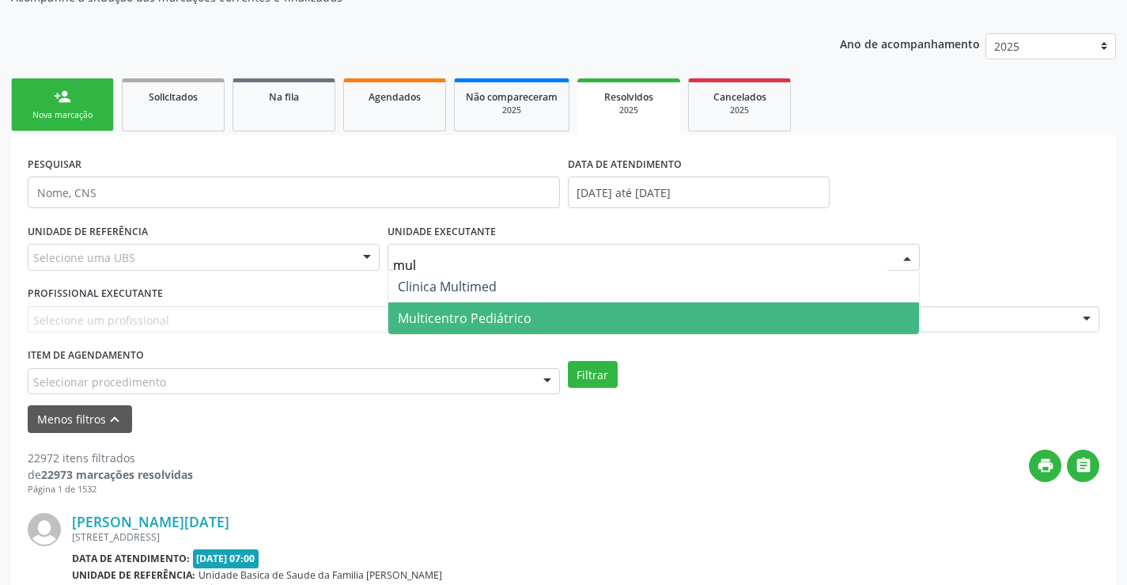
click at [472, 317] on span "Multicentro Pediátrico" at bounding box center [465, 317] width 134 height 17
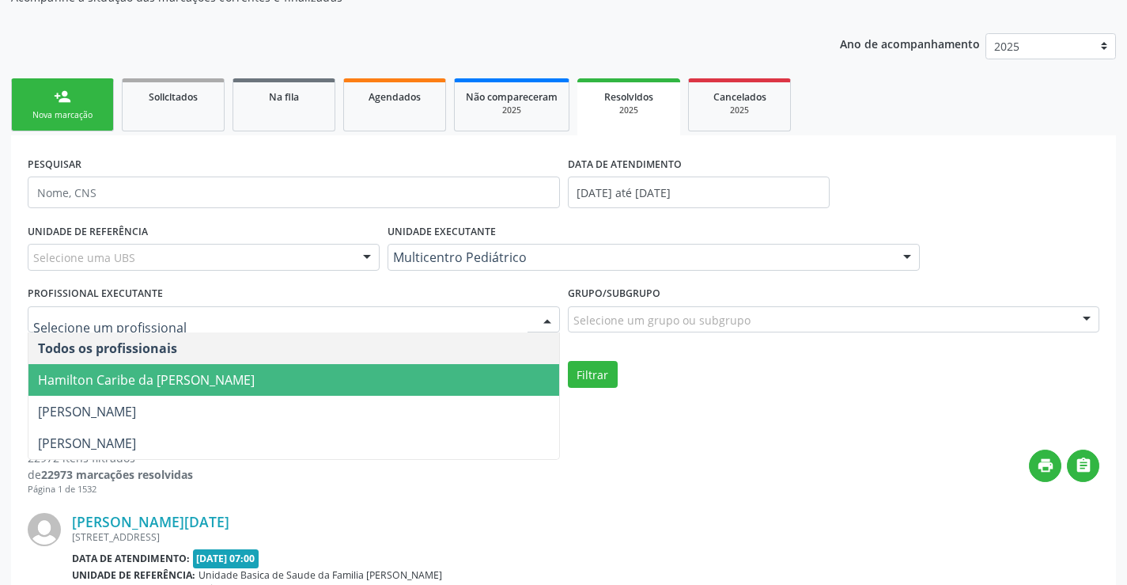
click at [415, 390] on span "Hamilton Caribe da [PERSON_NAME]" at bounding box center [293, 380] width 531 height 32
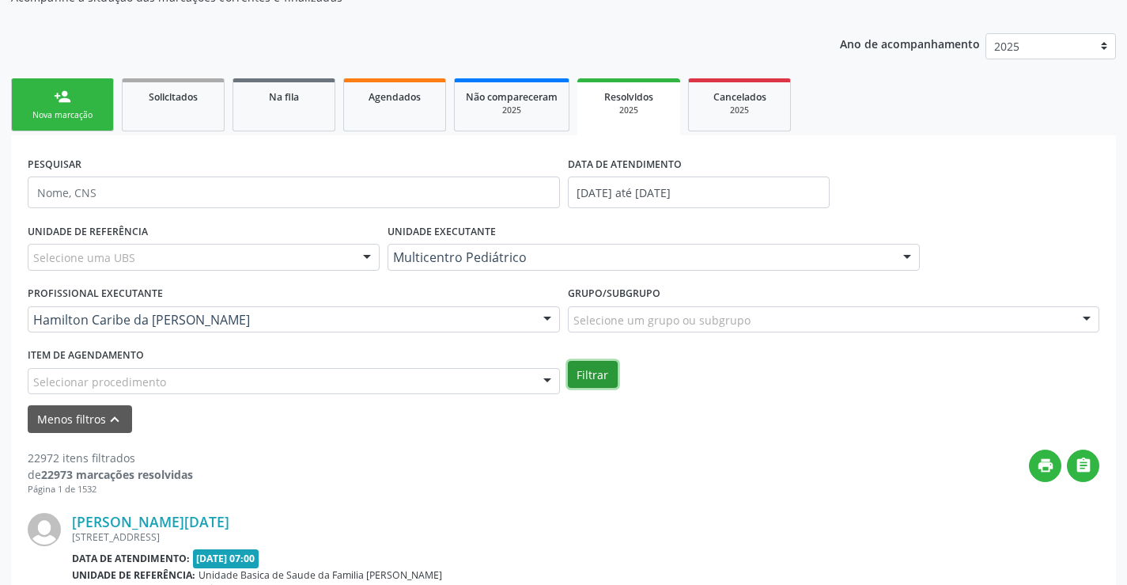
click at [594, 380] on button "Filtrar" at bounding box center [593, 374] width 50 height 27
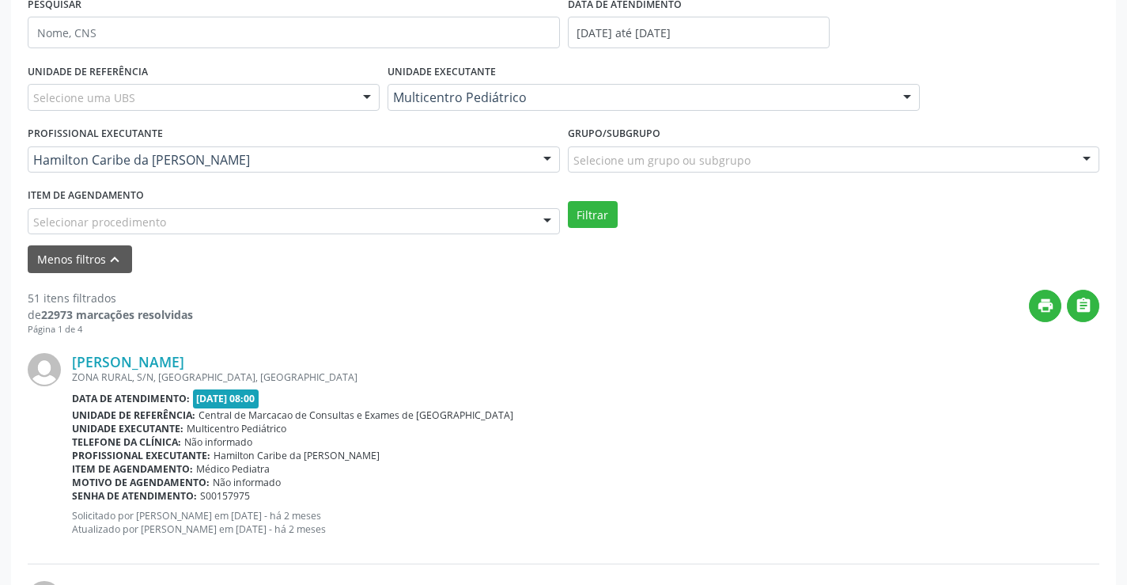
scroll to position [316, 0]
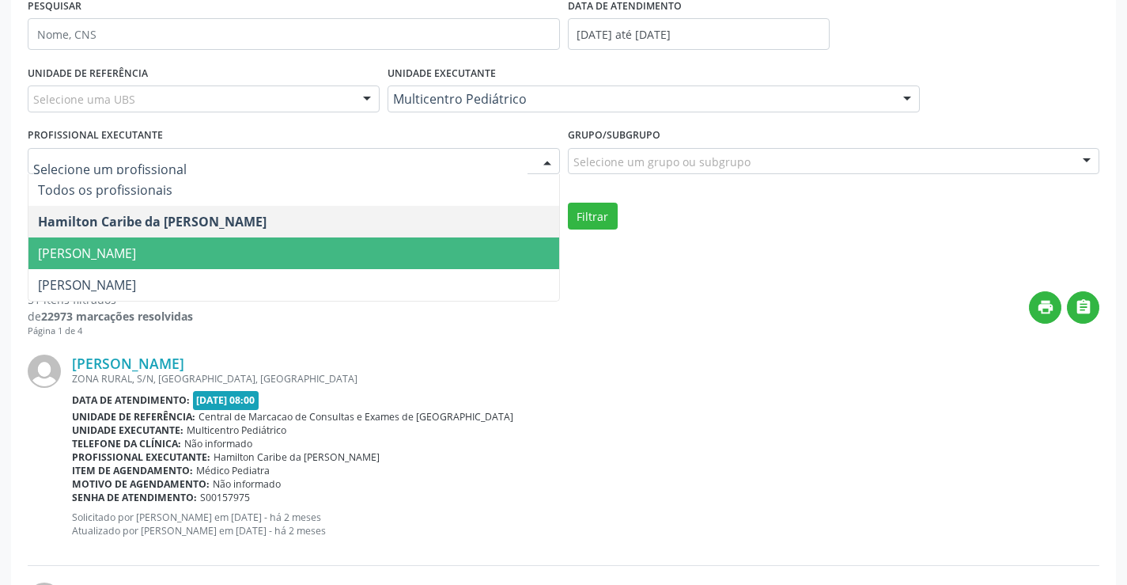
click at [369, 248] on span "[PERSON_NAME]" at bounding box center [293, 253] width 531 height 32
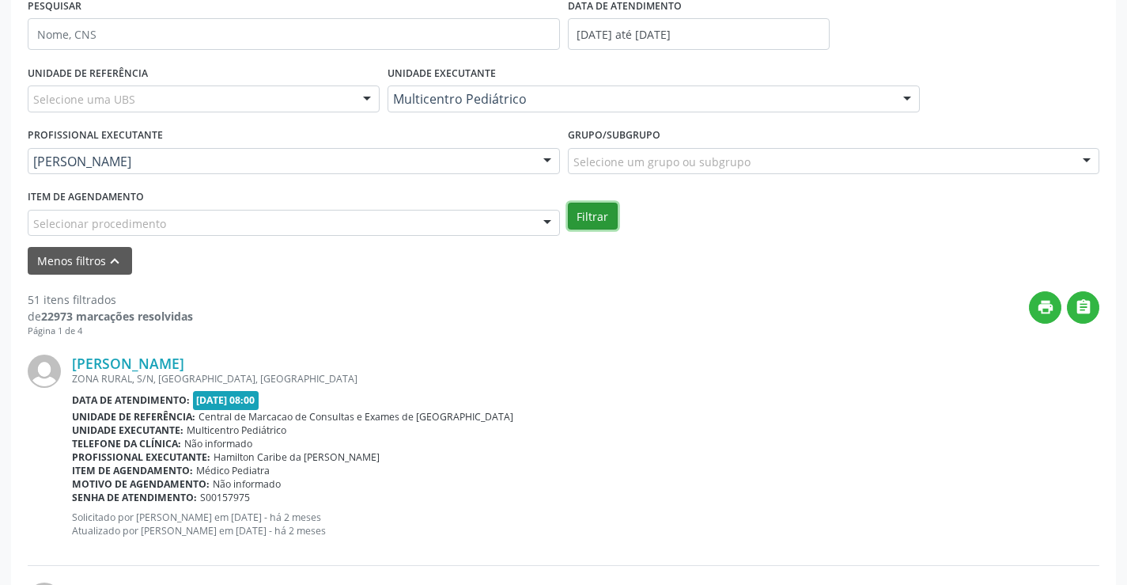
click at [602, 224] on button "Filtrar" at bounding box center [593, 215] width 50 height 27
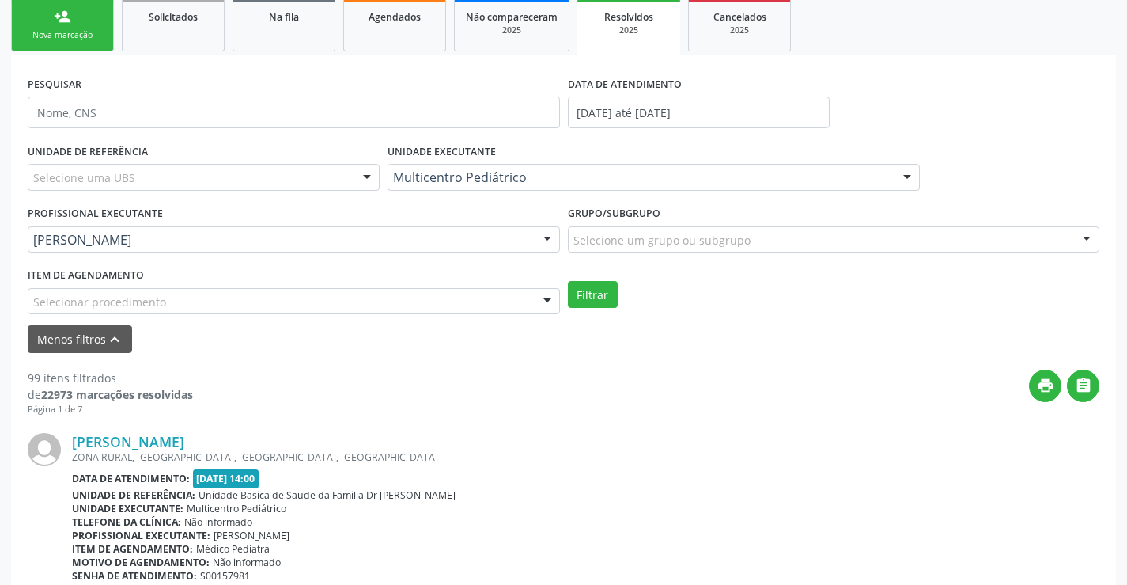
scroll to position [237, 0]
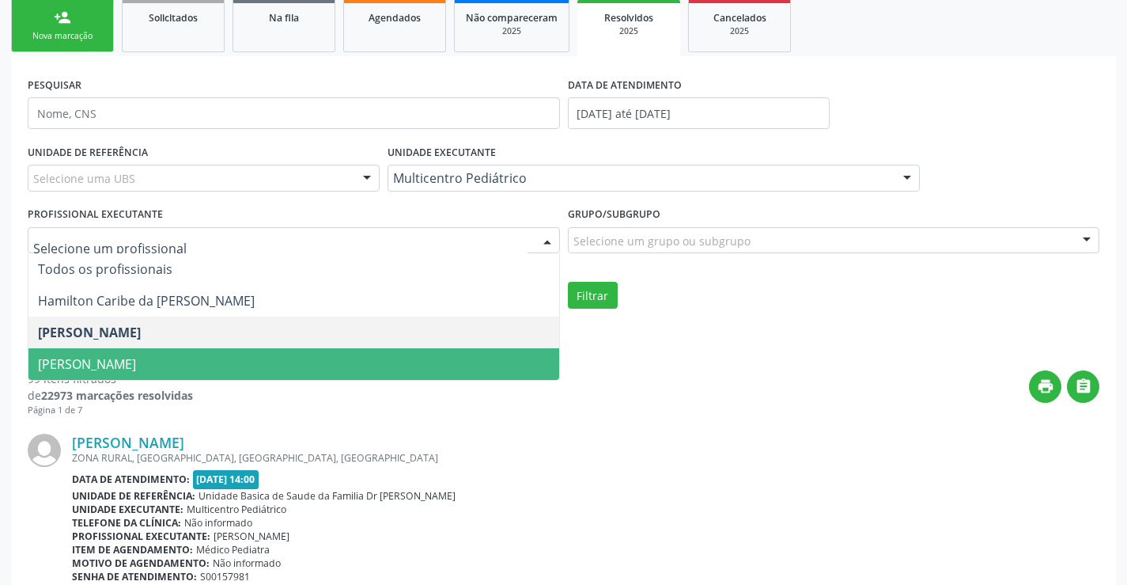
drag, startPoint x: 412, startPoint y: 342, endPoint x: 410, endPoint y: 365, distance: 23.1
click at [410, 365] on ul "Todos os profissionais Hamilton Caribe da [PERSON_NAME] Porto [PERSON_NAME] Nen…" at bounding box center [293, 316] width 531 height 127
click at [410, 365] on span "[PERSON_NAME]" at bounding box center [293, 364] width 531 height 32
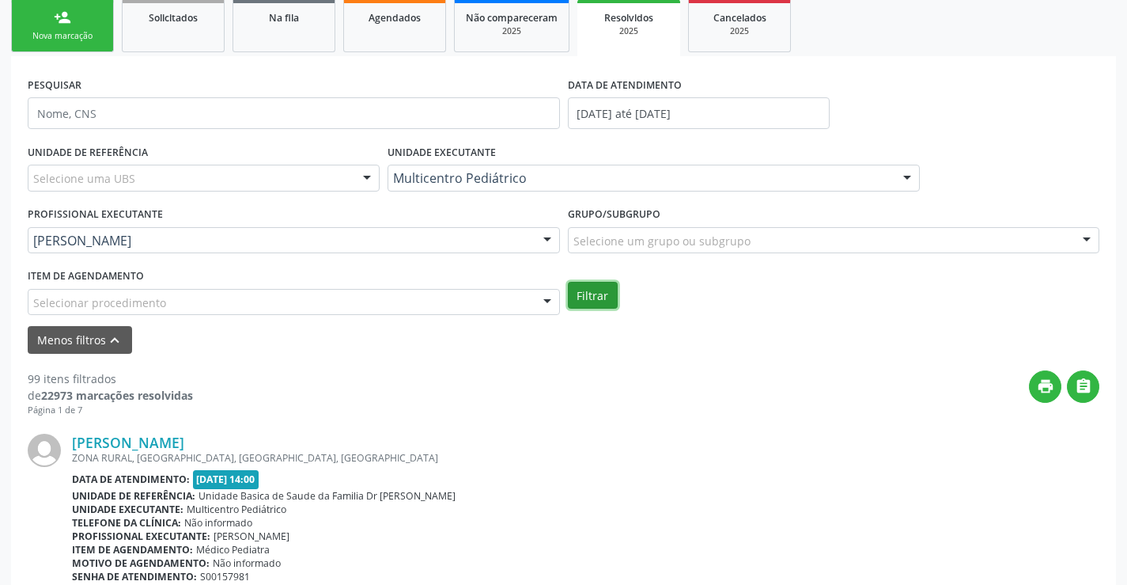
click at [581, 286] on button "Filtrar" at bounding box center [593, 295] width 50 height 27
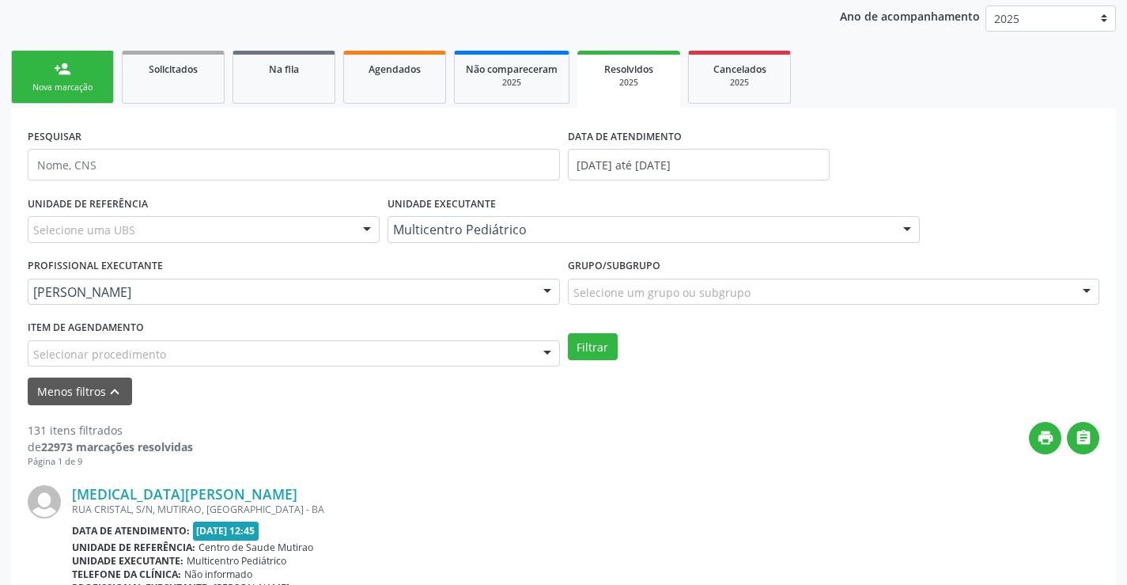
scroll to position [158, 0]
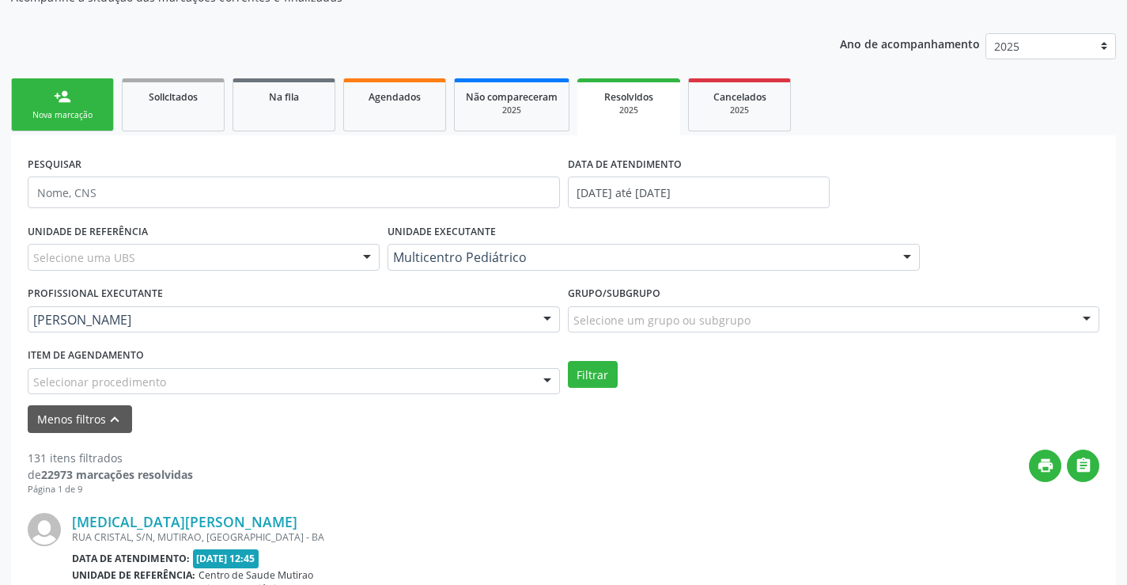
click at [487, 104] on div "Não compareceram" at bounding box center [512, 96] width 92 height 17
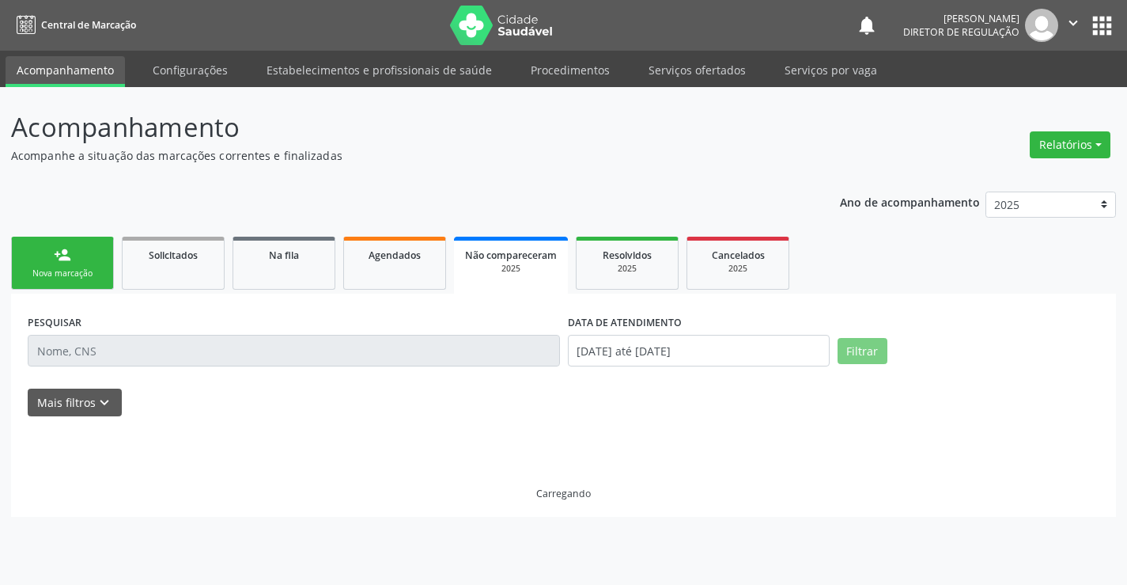
scroll to position [0, 0]
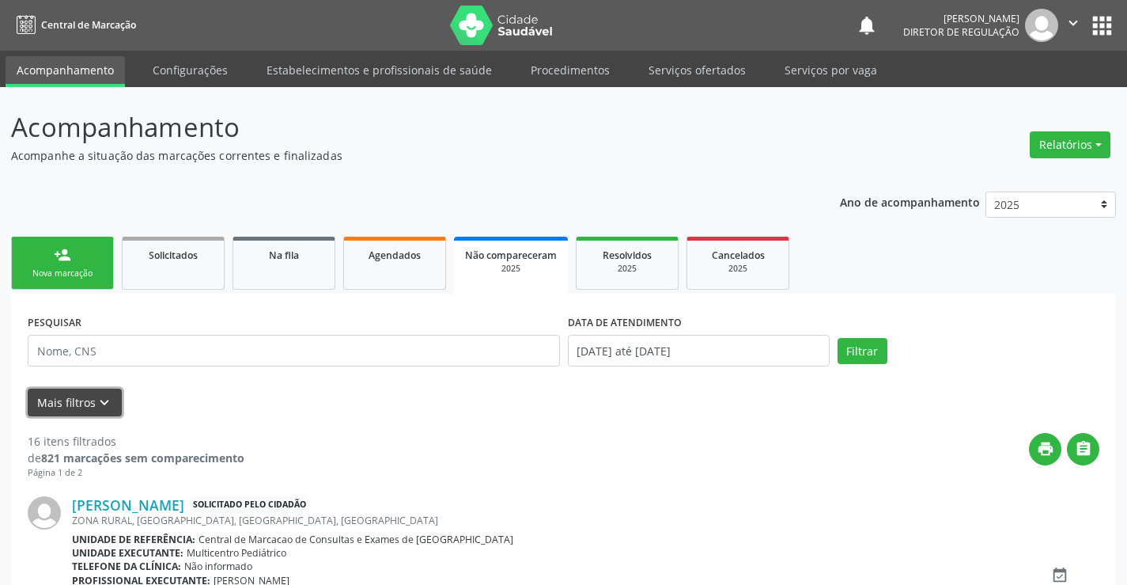
click at [100, 411] on icon "keyboard_arrow_down" at bounding box center [104, 402] width 17 height 17
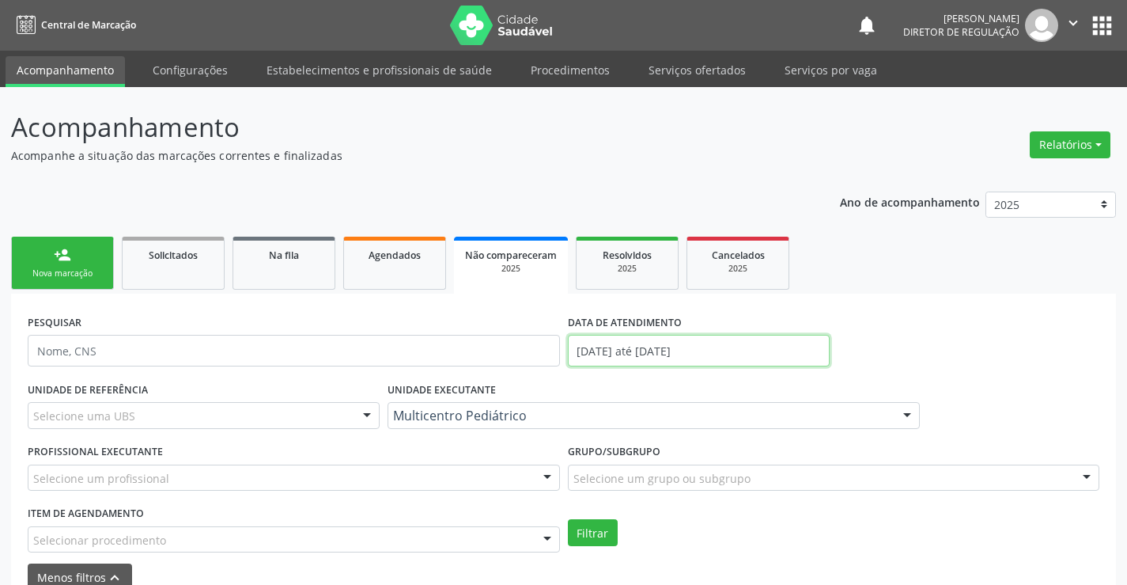
click at [577, 344] on input "[DATE] até [DATE]" at bounding box center [699, 351] width 262 height 32
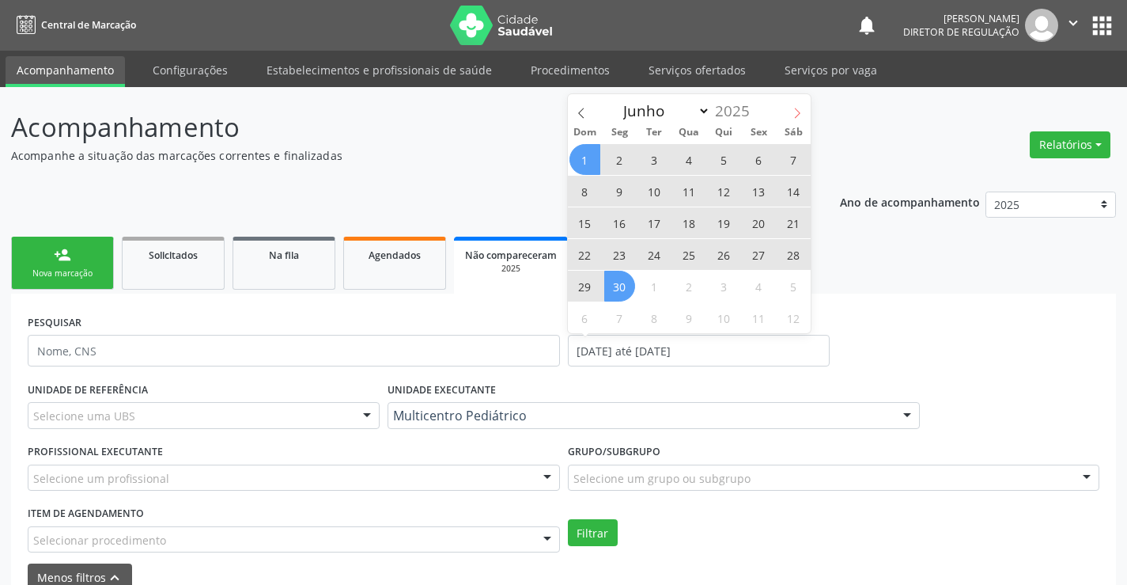
click at [789, 115] on span at bounding box center [797, 107] width 27 height 27
select select "6"
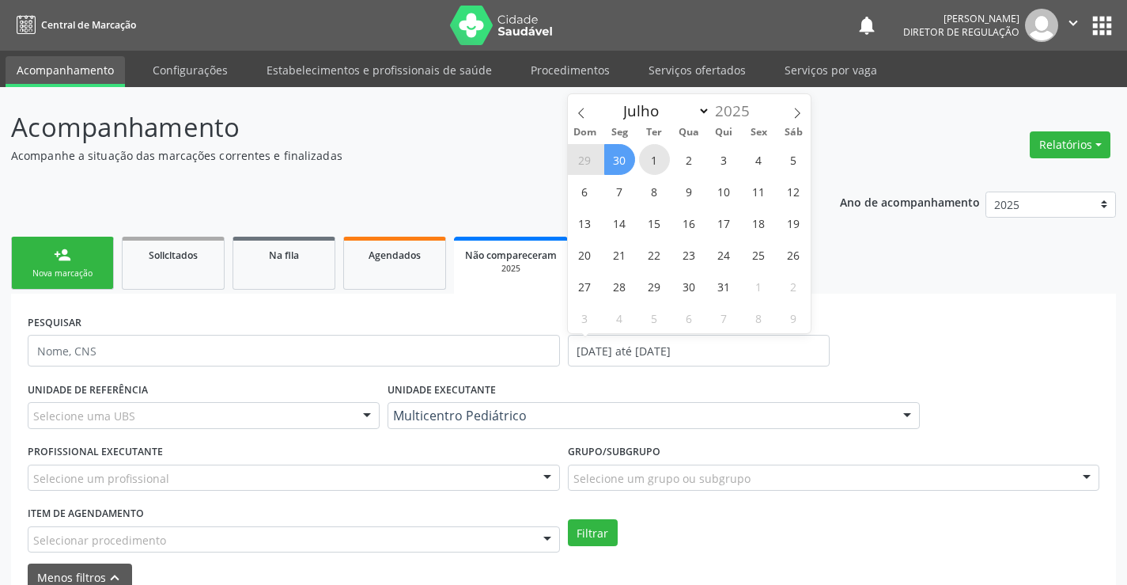
click at [647, 157] on span "1" at bounding box center [654, 159] width 31 height 31
type input "[DATE]"
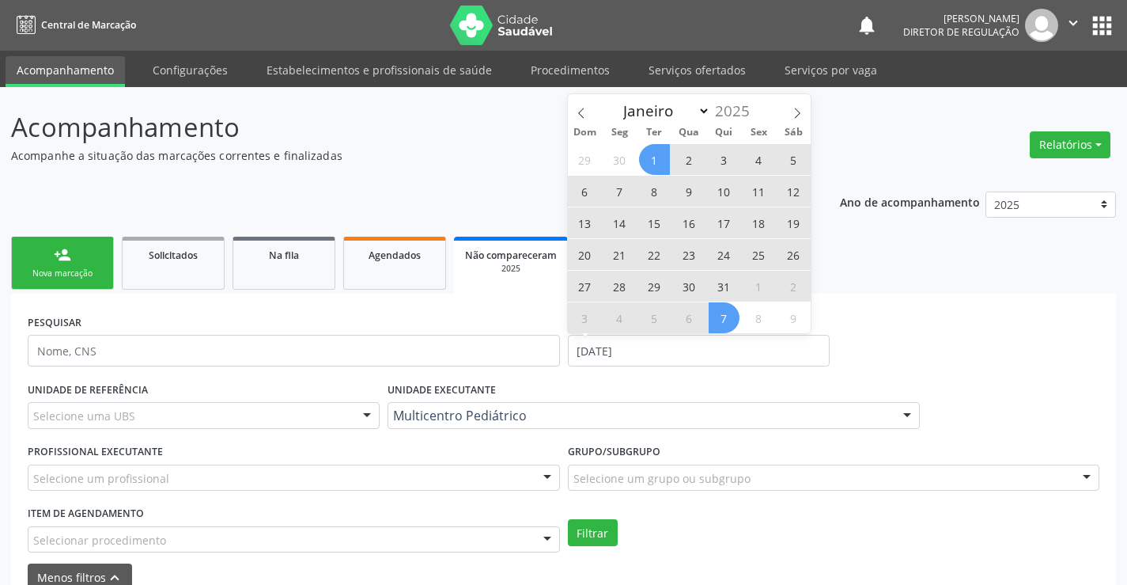
click at [714, 306] on span "7" at bounding box center [724, 317] width 31 height 31
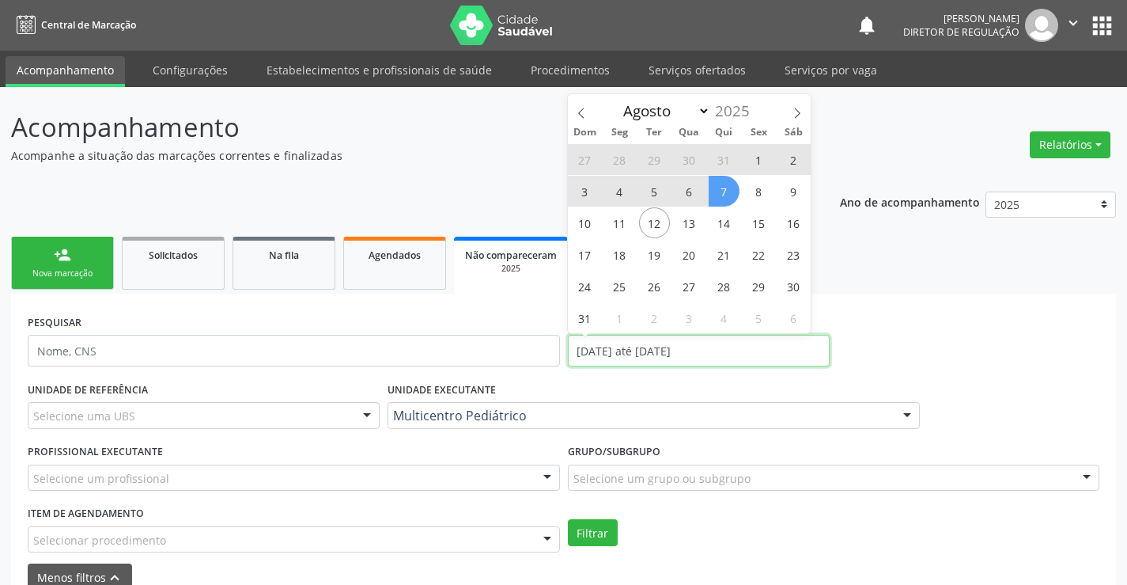
click at [649, 344] on input "01/07/2025 até 07/08/2025" at bounding box center [699, 351] width 262 height 32
click at [587, 111] on span at bounding box center [581, 107] width 27 height 27
select select "6"
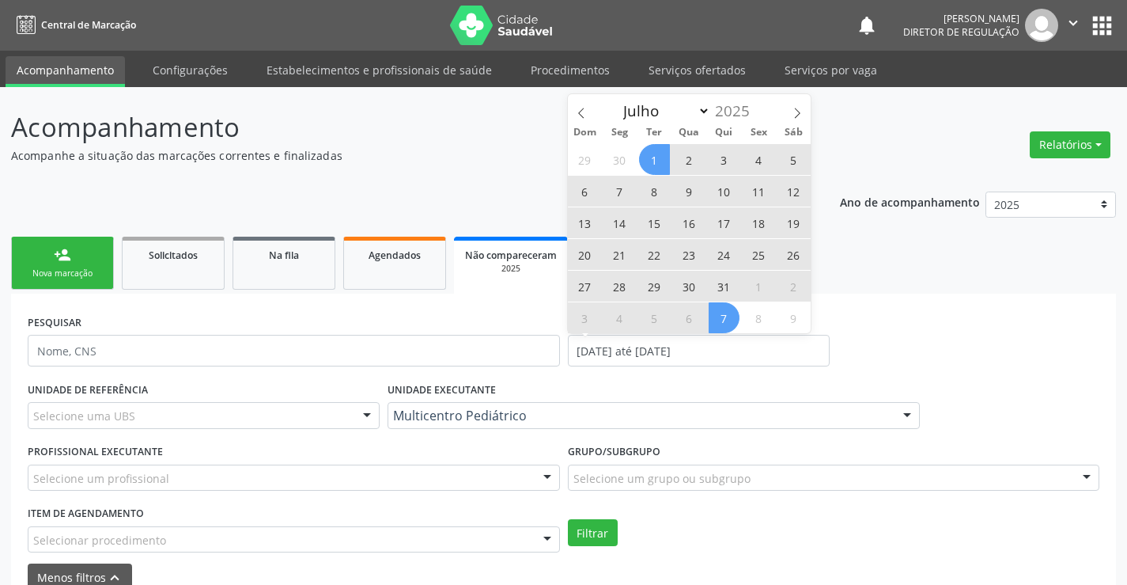
click at [653, 157] on span "1" at bounding box center [654, 159] width 31 height 31
type input "[DATE]"
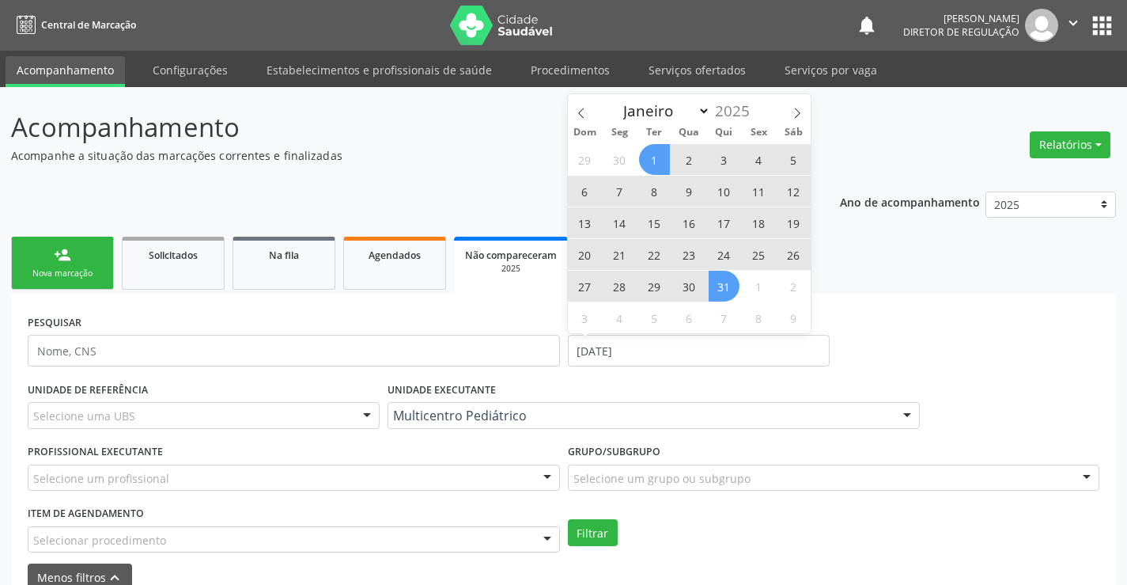
click at [718, 291] on span "31" at bounding box center [724, 286] width 31 height 31
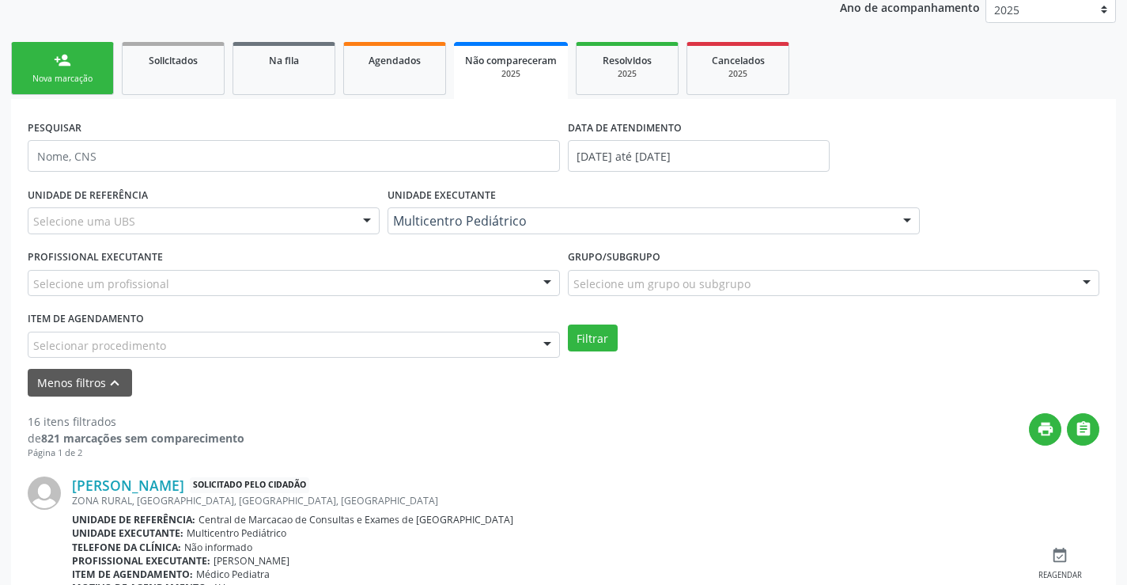
scroll to position [237, 0]
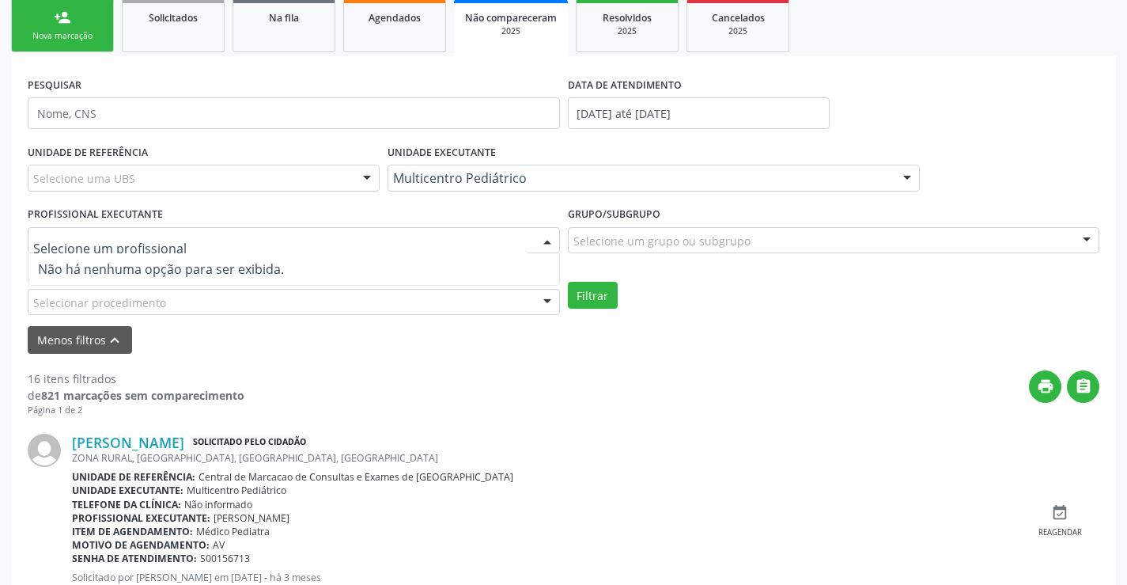
click at [430, 229] on div at bounding box center [294, 240] width 532 height 27
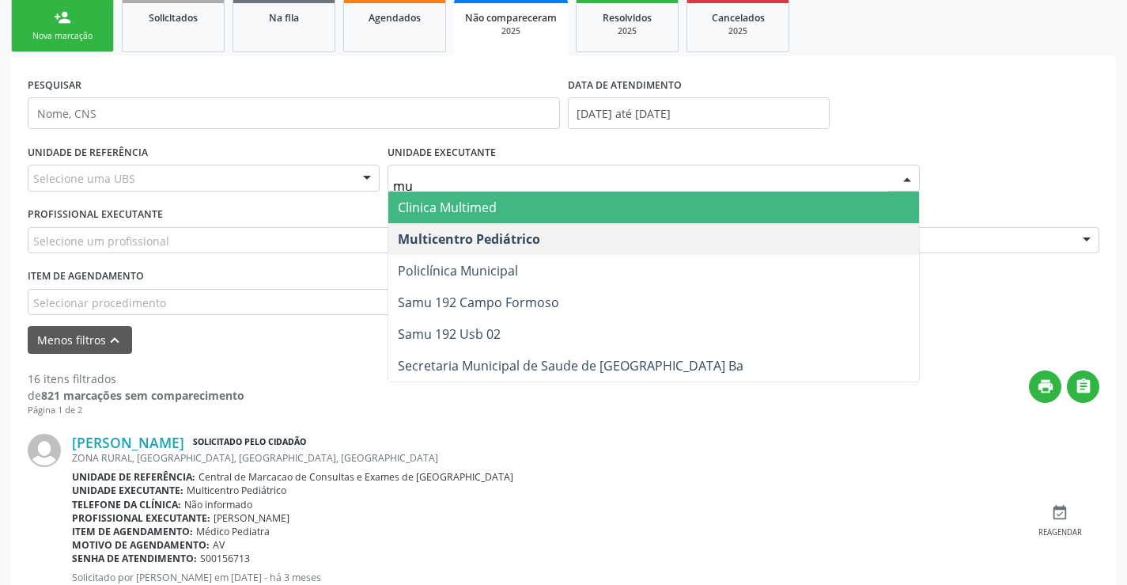
type input "mul"
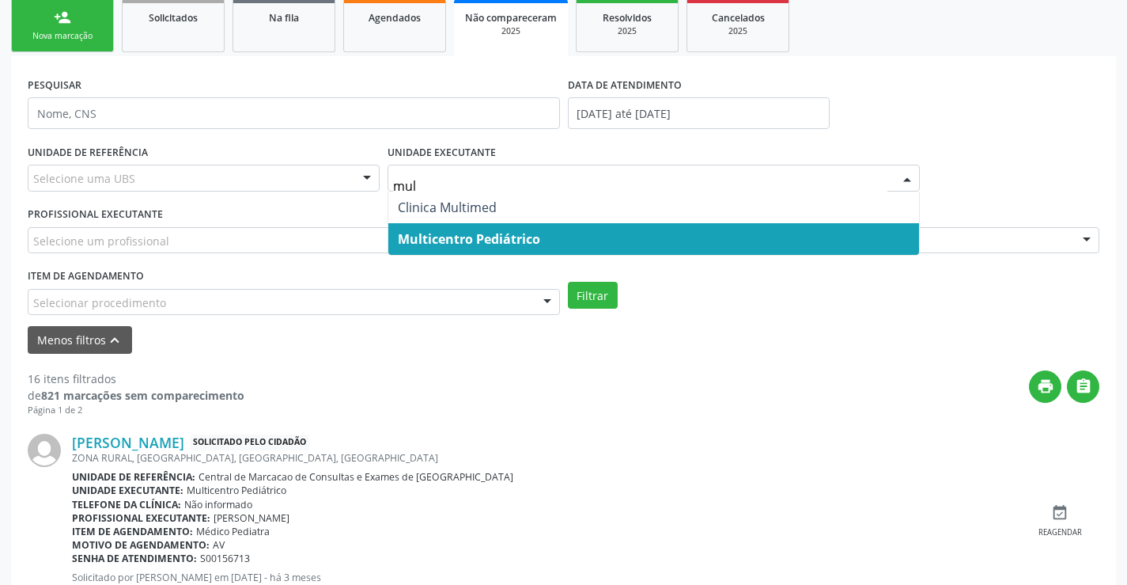
click at [499, 233] on span "Multicentro Pediátrico" at bounding box center [469, 238] width 142 height 17
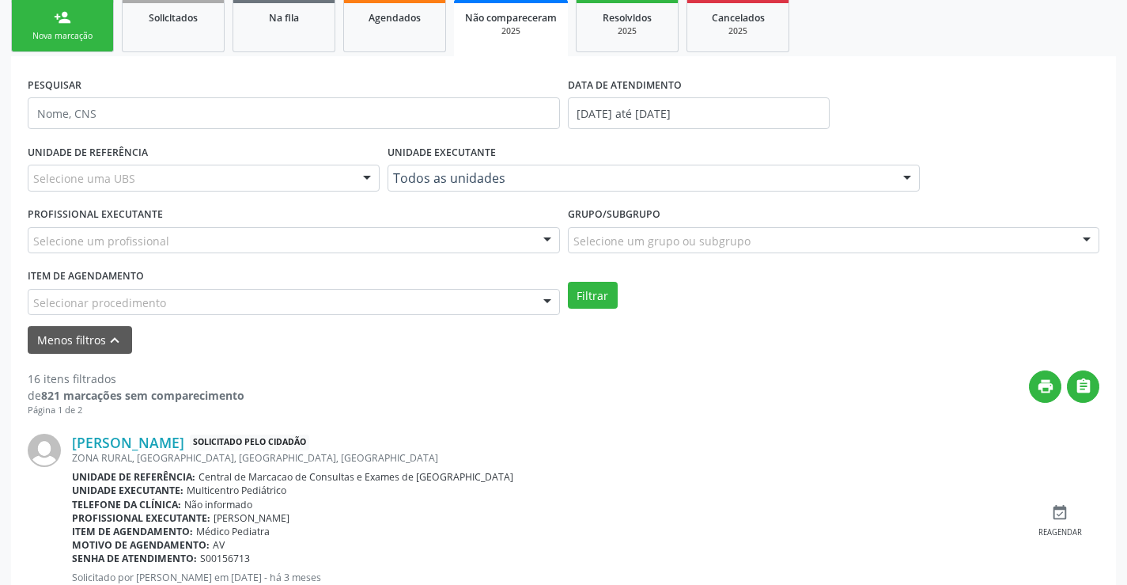
click at [405, 244] on div "Selecione um profissional" at bounding box center [294, 240] width 532 height 27
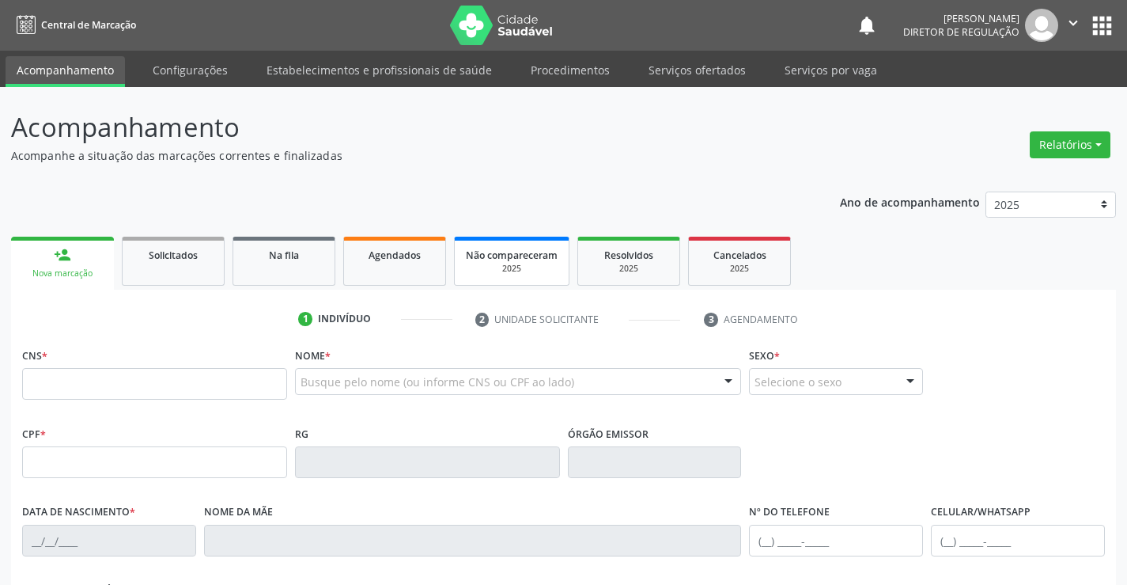
click at [497, 255] on span "Não compareceram" at bounding box center [512, 254] width 92 height 13
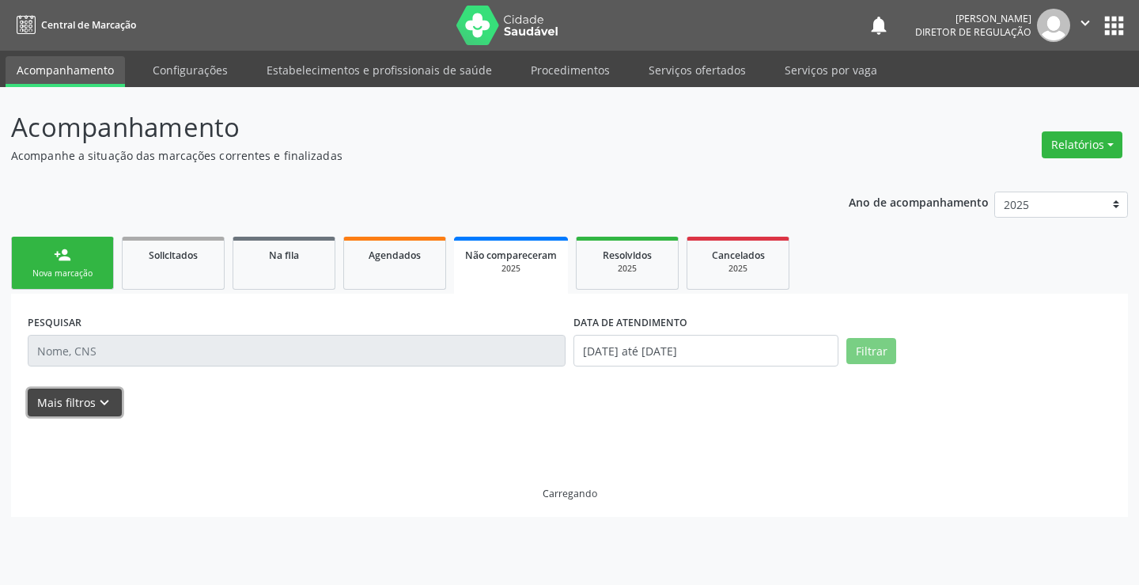
click at [104, 414] on button "Mais filtros keyboard_arrow_down" at bounding box center [75, 402] width 94 height 28
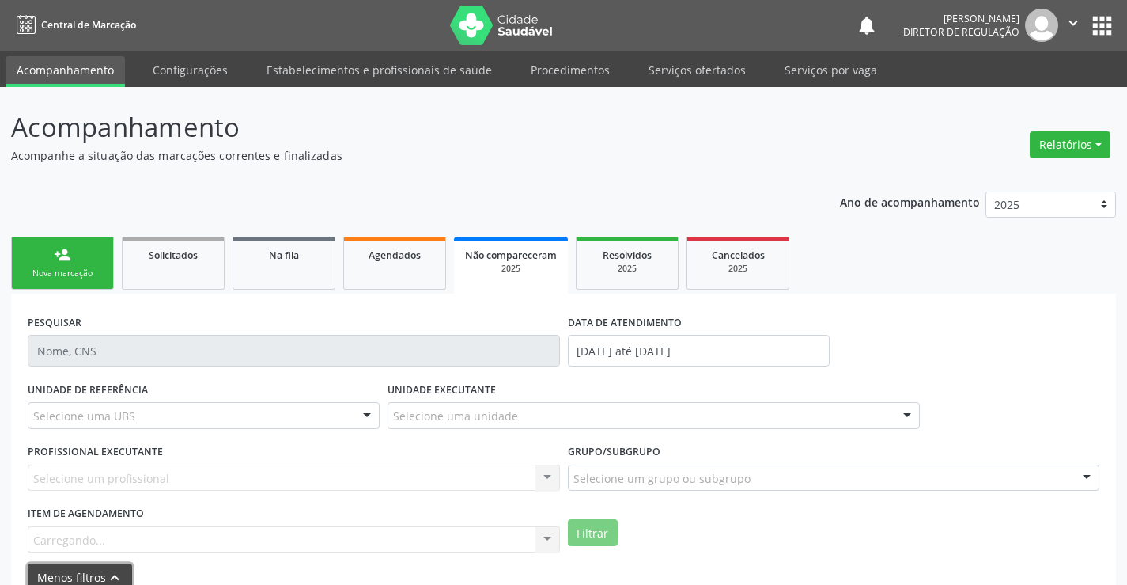
scroll to position [118, 0]
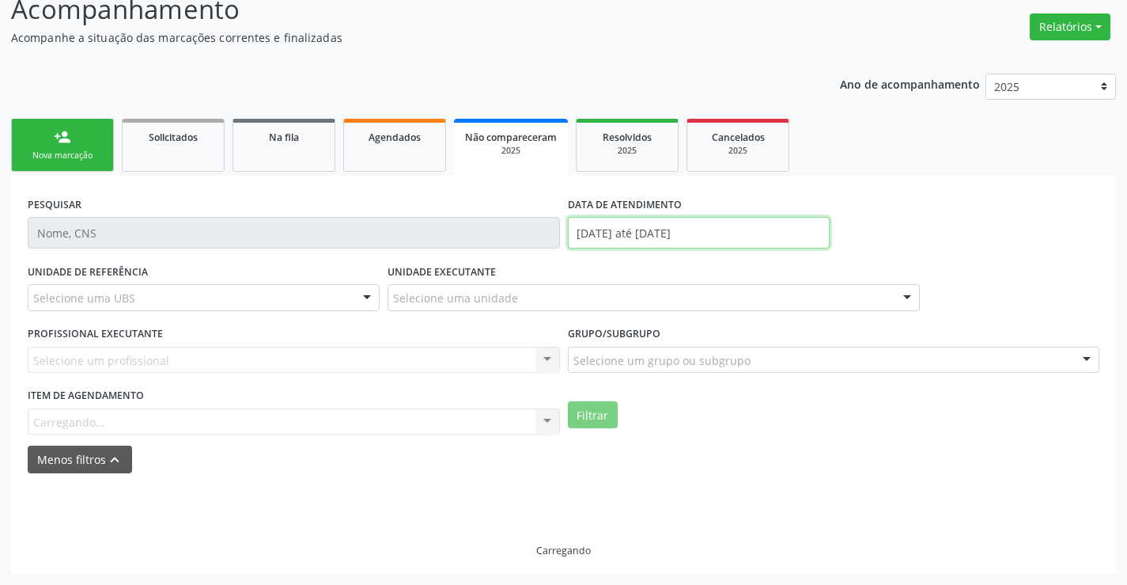
click at [640, 227] on input "[DATE] até [DATE]" at bounding box center [699, 233] width 262 height 32
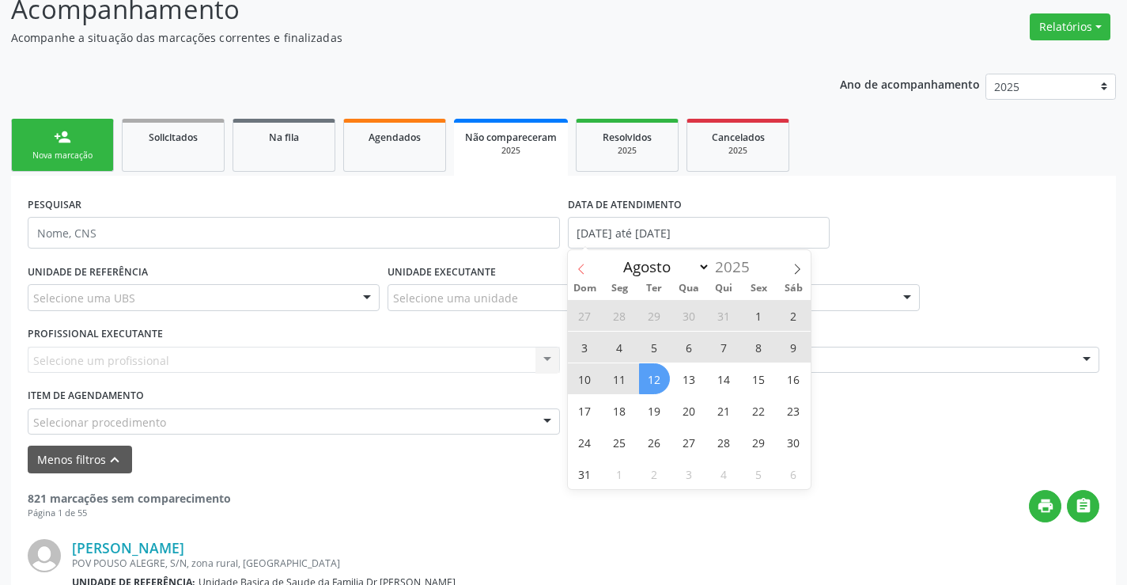
click at [589, 276] on span at bounding box center [581, 263] width 27 height 27
select select "6"
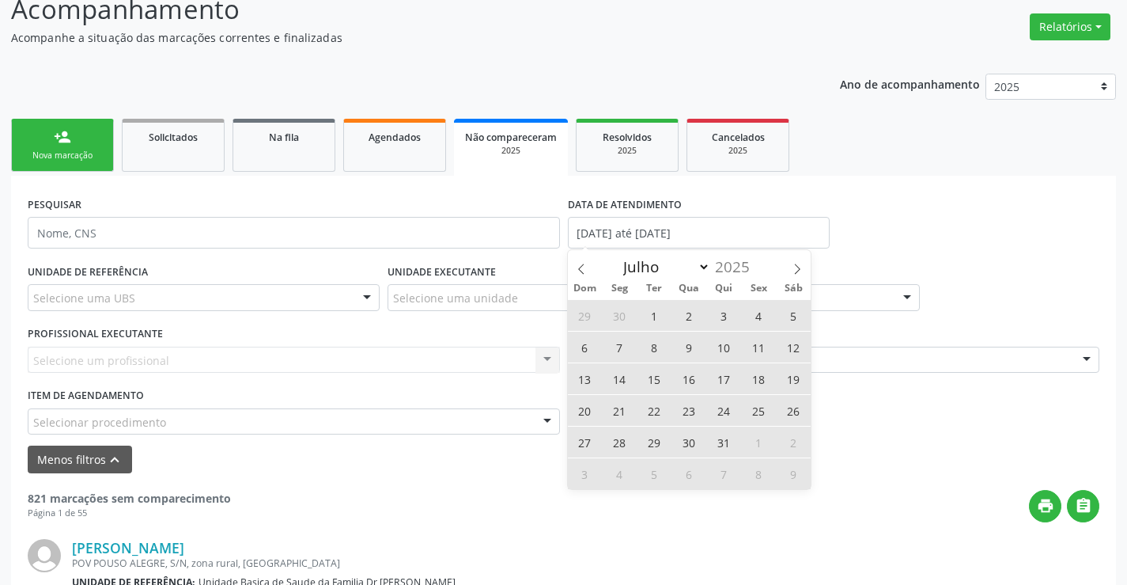
click at [655, 313] on span "1" at bounding box center [654, 315] width 31 height 31
type input "[DATE]"
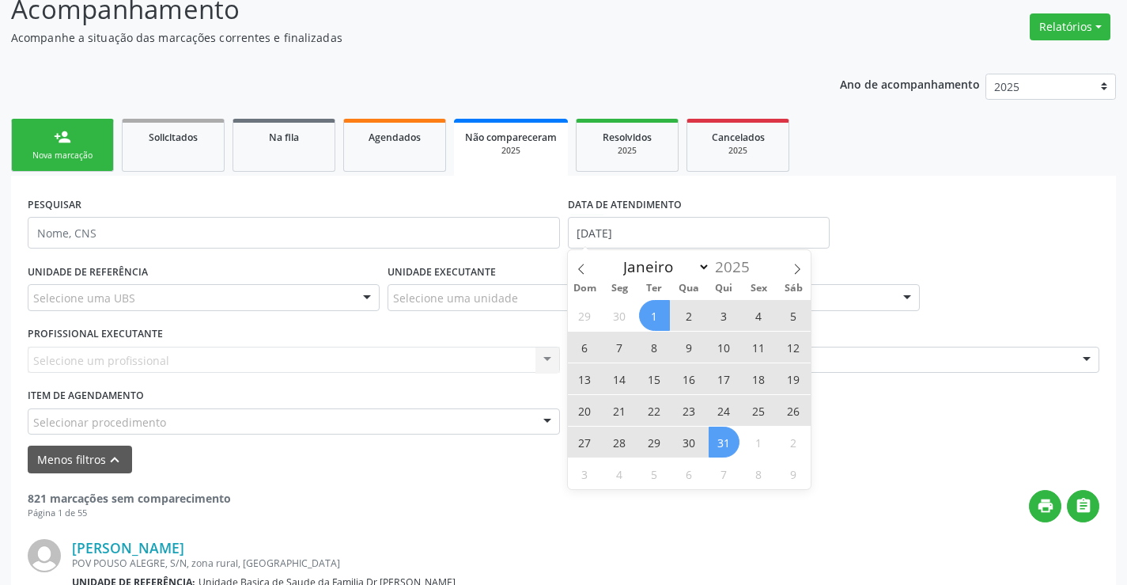
click at [719, 437] on span "31" at bounding box center [724, 441] width 31 height 31
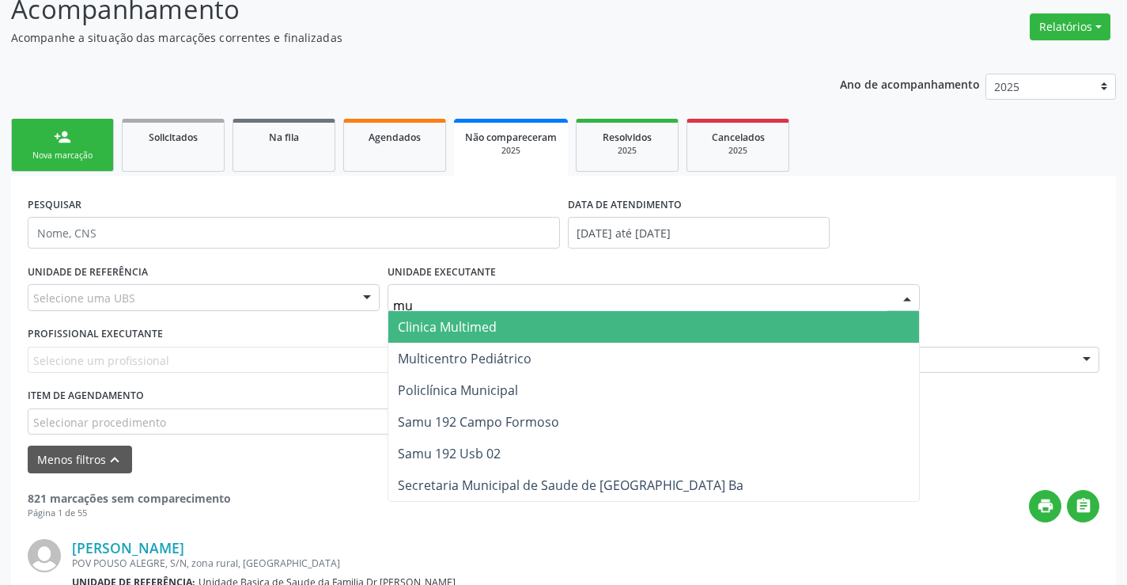
type input "mul"
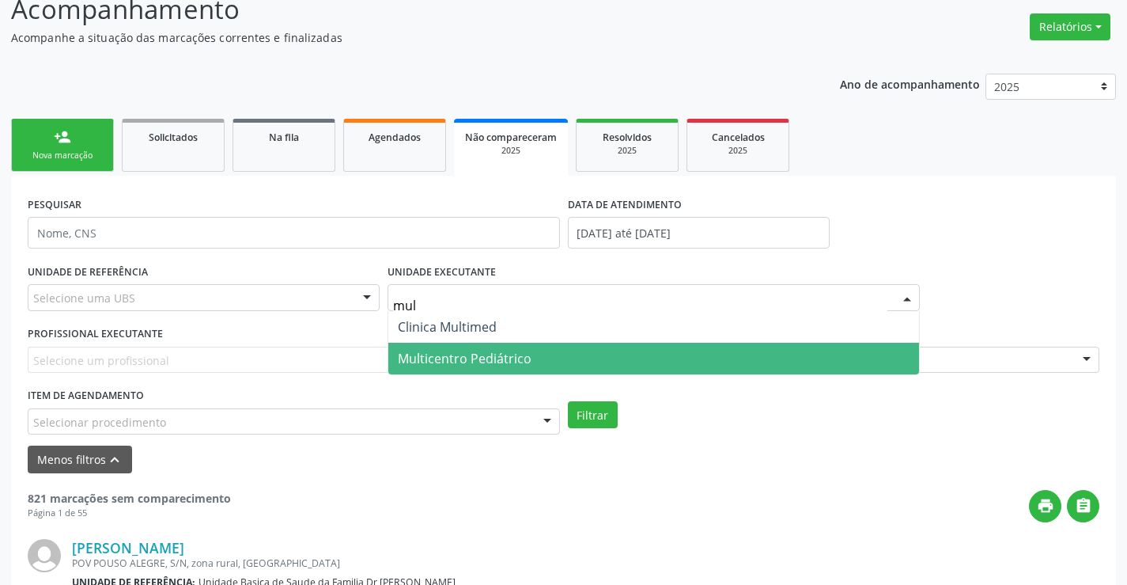
click at [494, 350] on span "Multicentro Pediátrico" at bounding box center [465, 358] width 134 height 17
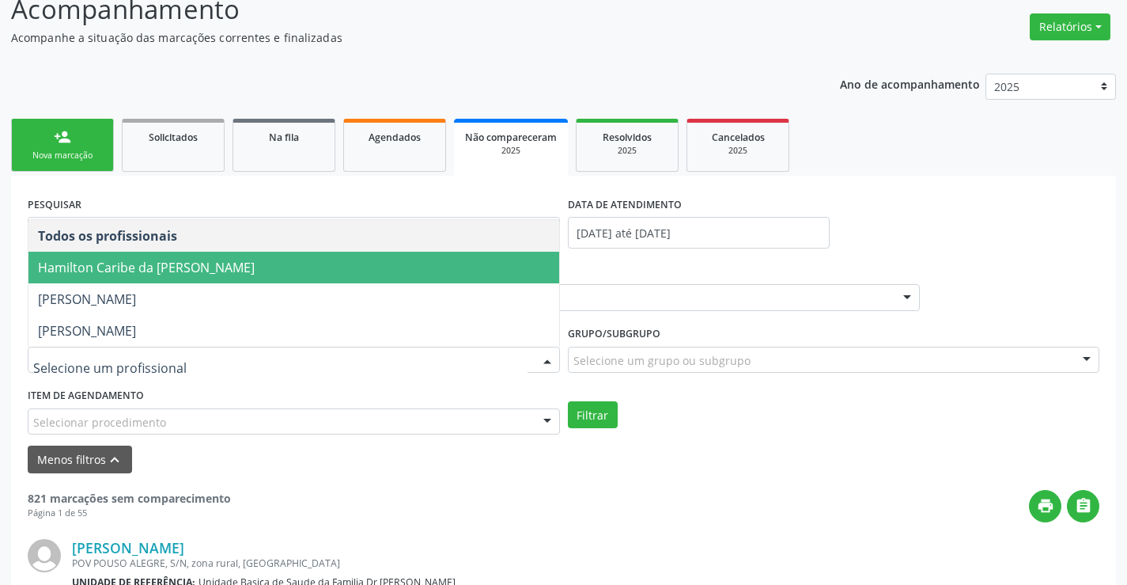
click at [315, 265] on span "Hamilton Caribe da [PERSON_NAME]" at bounding box center [293, 268] width 531 height 32
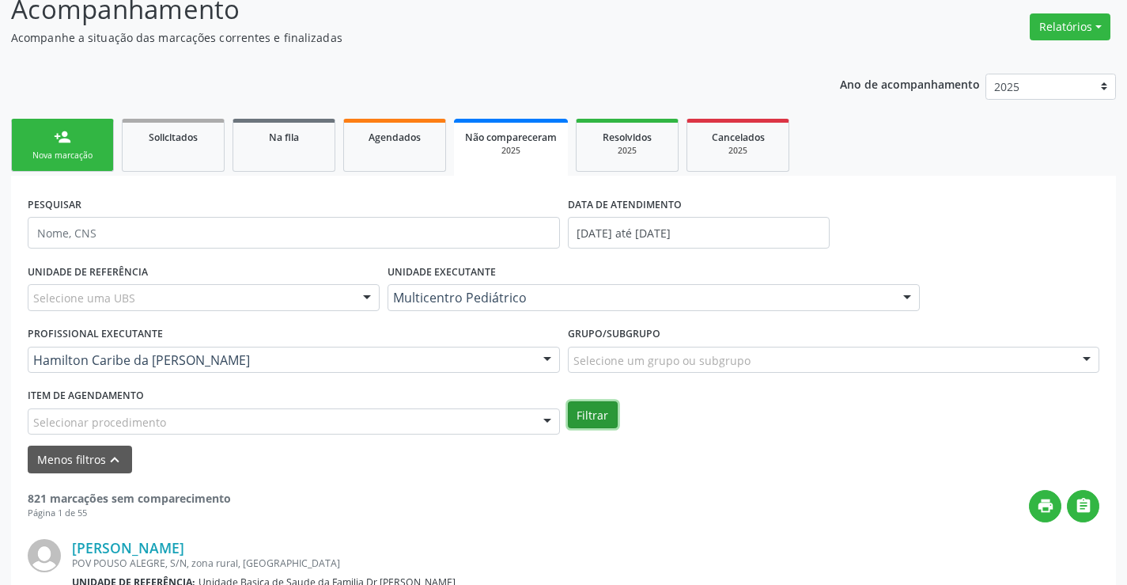
click at [590, 414] on button "Filtrar" at bounding box center [593, 414] width 50 height 27
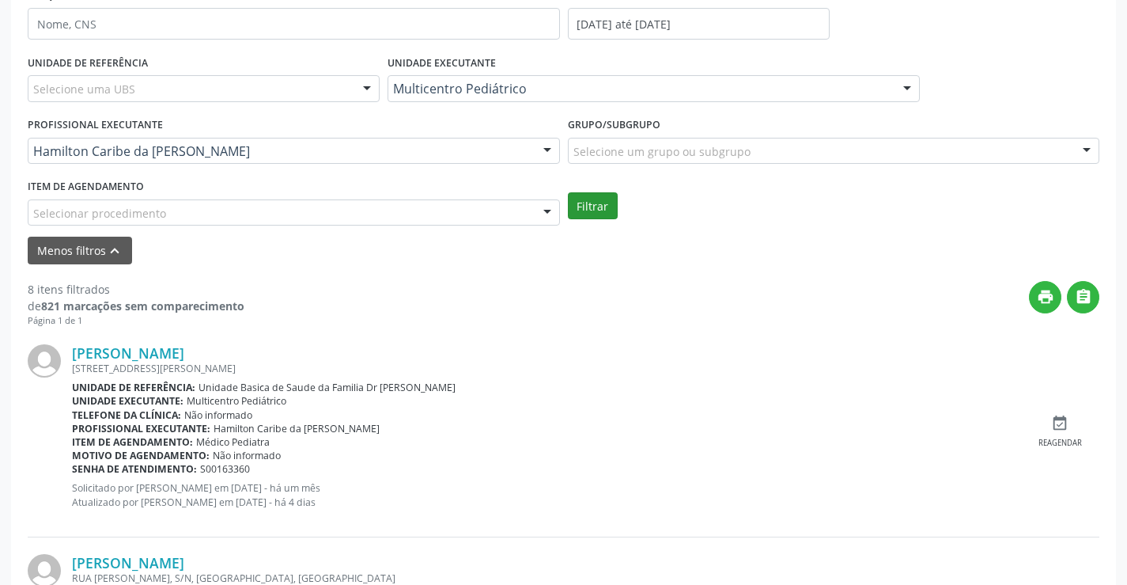
scroll to position [276, 0]
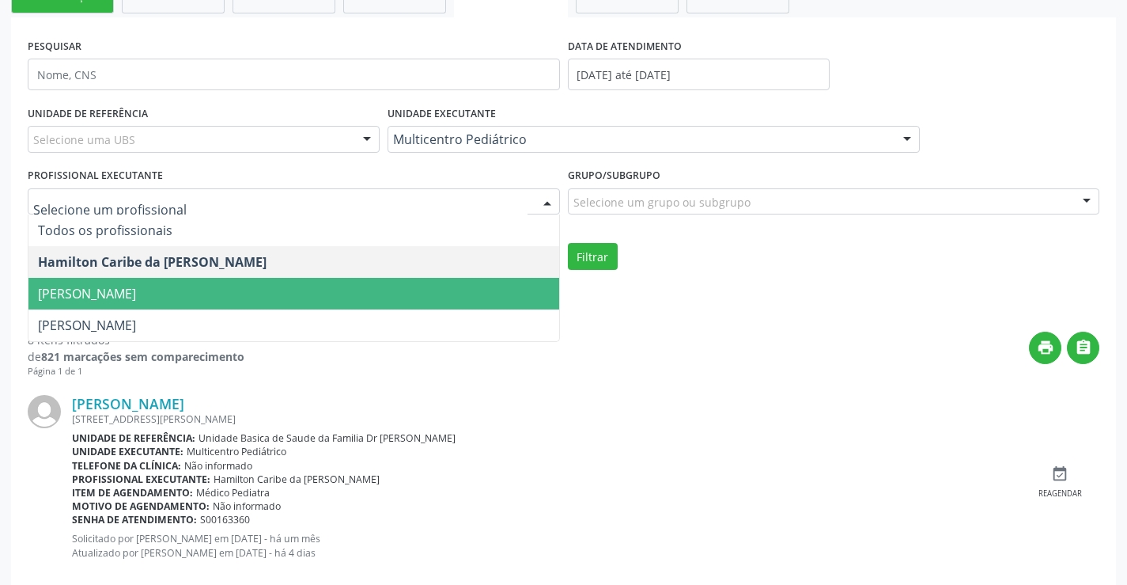
click at [351, 297] on span "[PERSON_NAME]" at bounding box center [293, 294] width 531 height 32
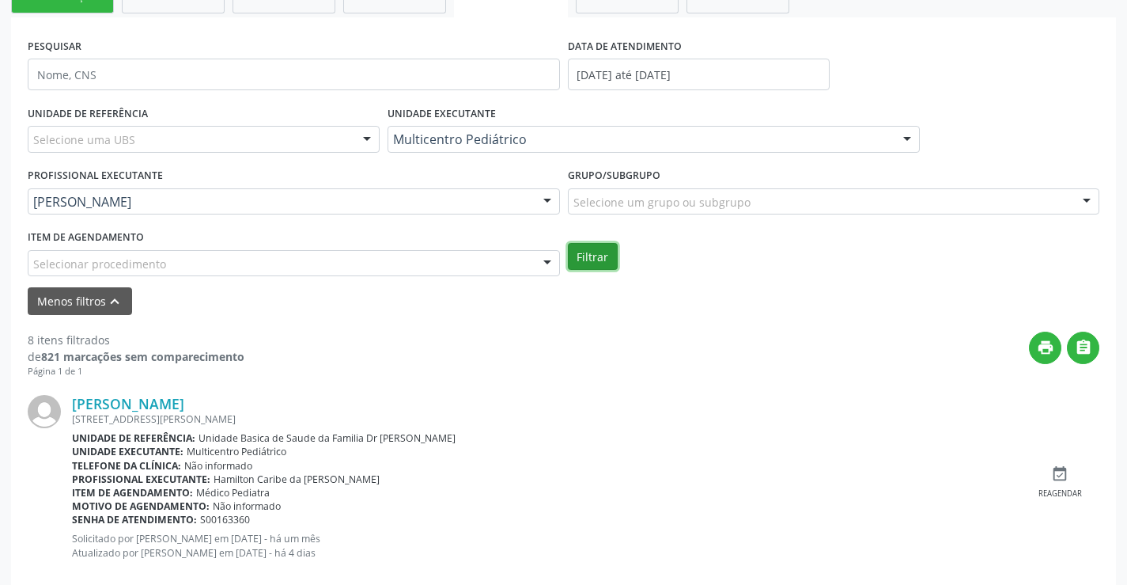
click at [570, 260] on button "Filtrar" at bounding box center [593, 256] width 50 height 27
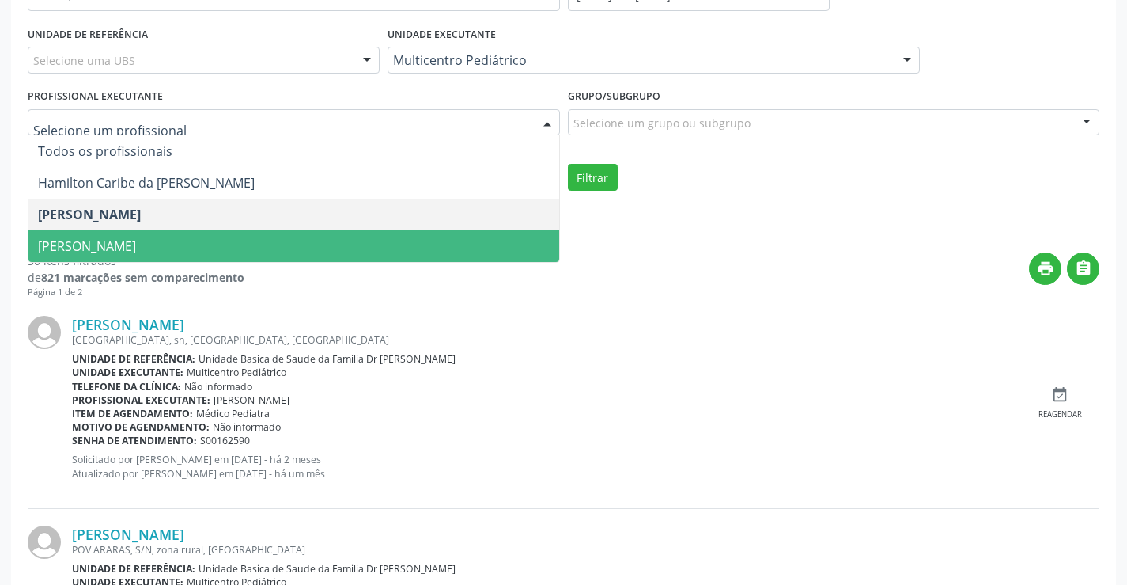
click at [440, 237] on span "[PERSON_NAME]" at bounding box center [293, 246] width 531 height 32
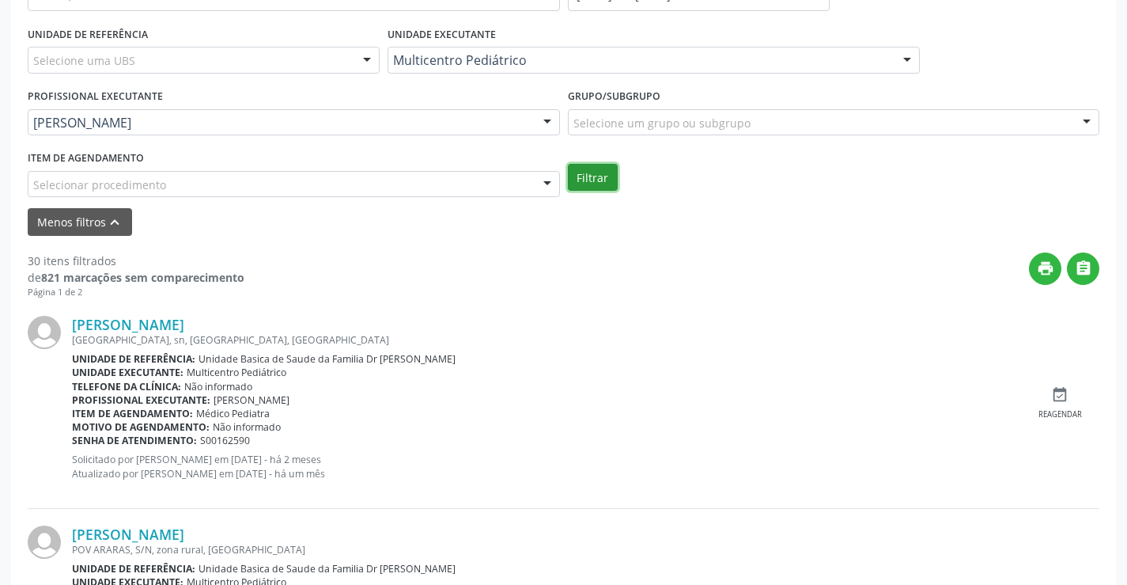
click at [596, 178] on button "Filtrar" at bounding box center [593, 177] width 50 height 27
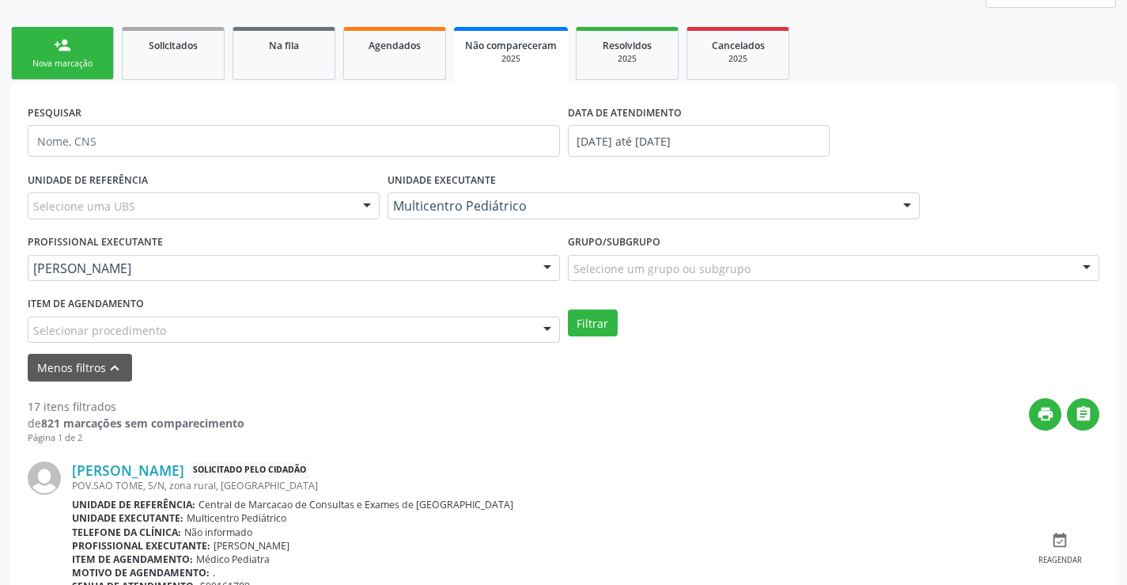
scroll to position [197, 0]
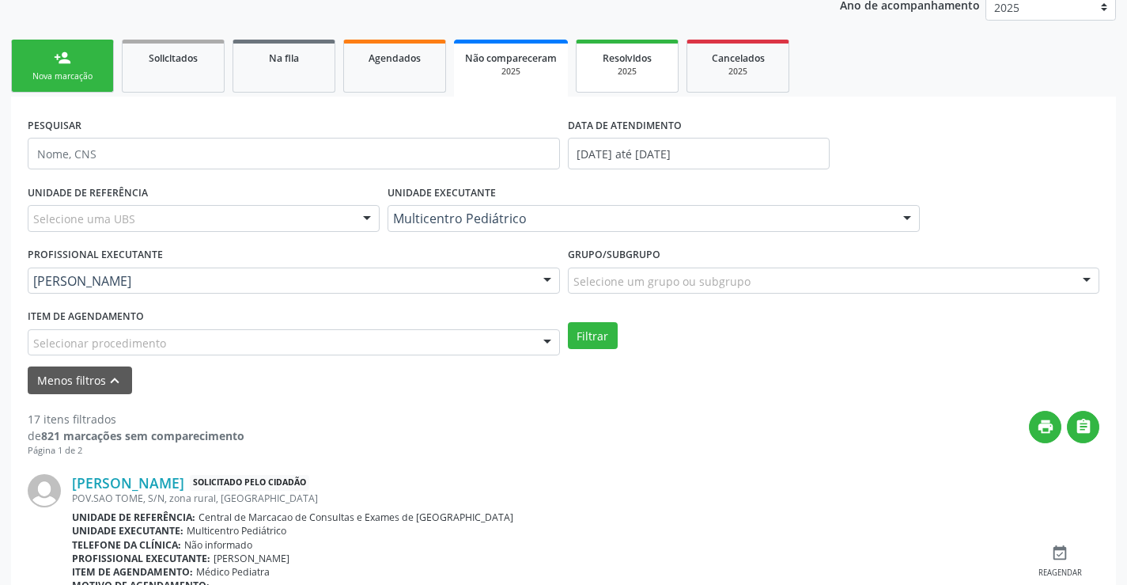
click at [600, 75] on div "2025" at bounding box center [627, 72] width 79 height 12
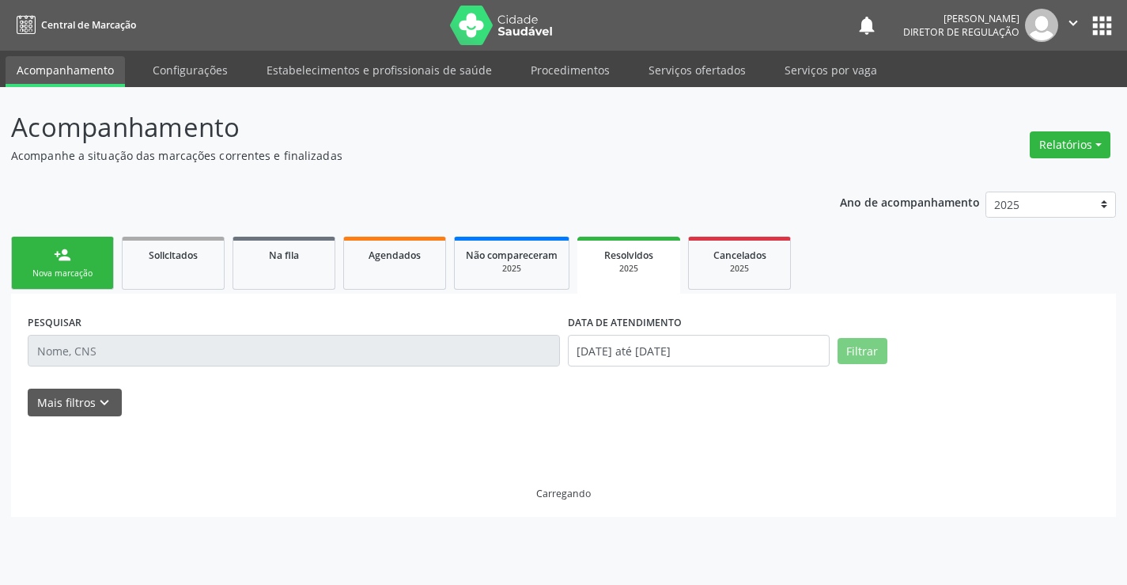
scroll to position [0, 0]
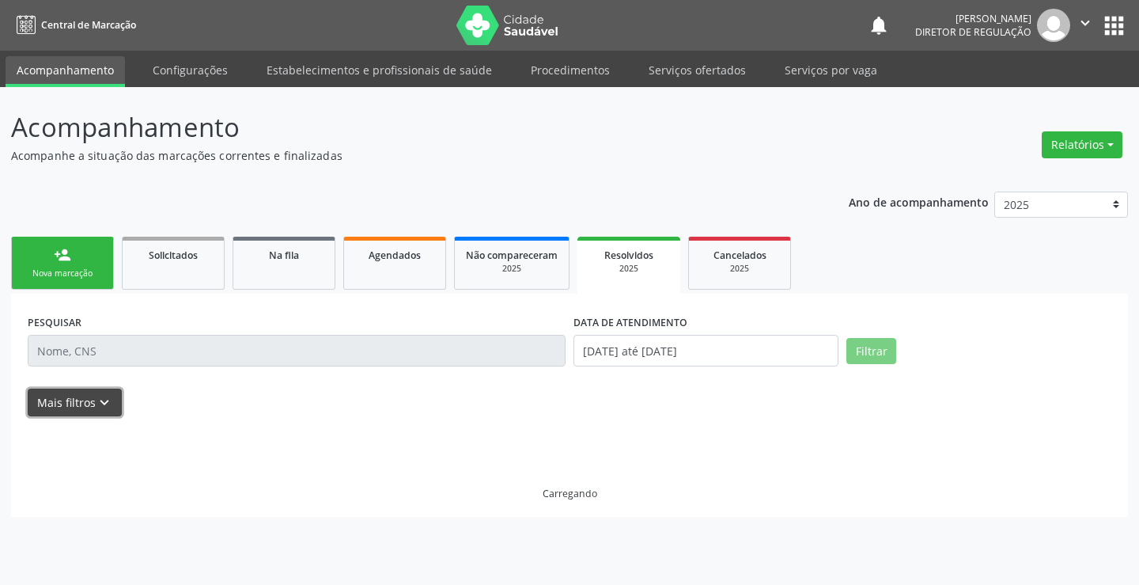
click at [103, 412] on button "Mais filtros keyboard_arrow_down" at bounding box center [75, 402] width 94 height 28
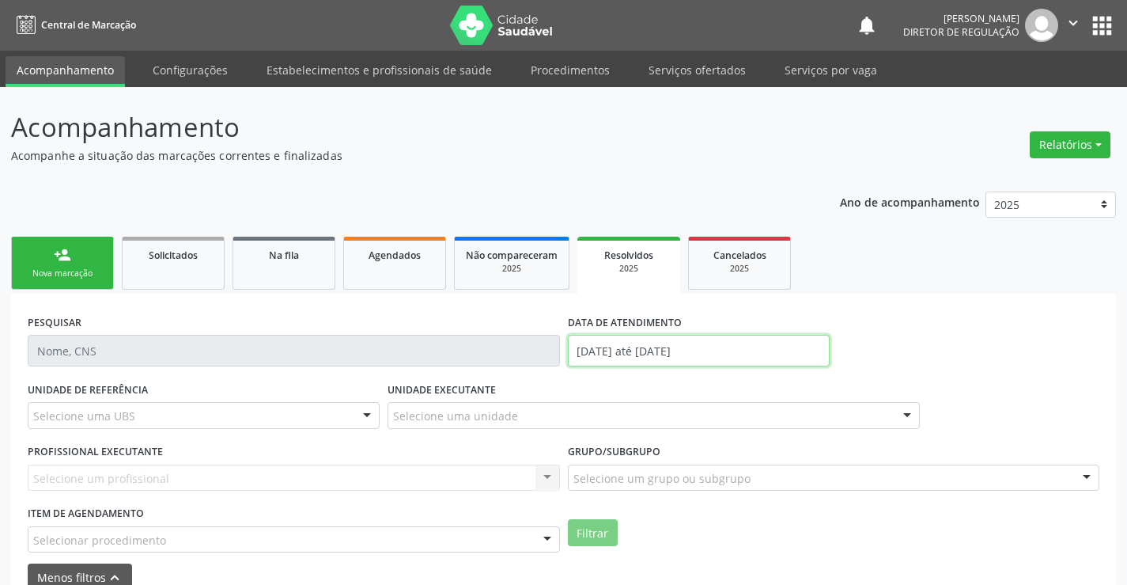
click at [607, 358] on input "[DATE] até [DATE]" at bounding box center [699, 351] width 262 height 32
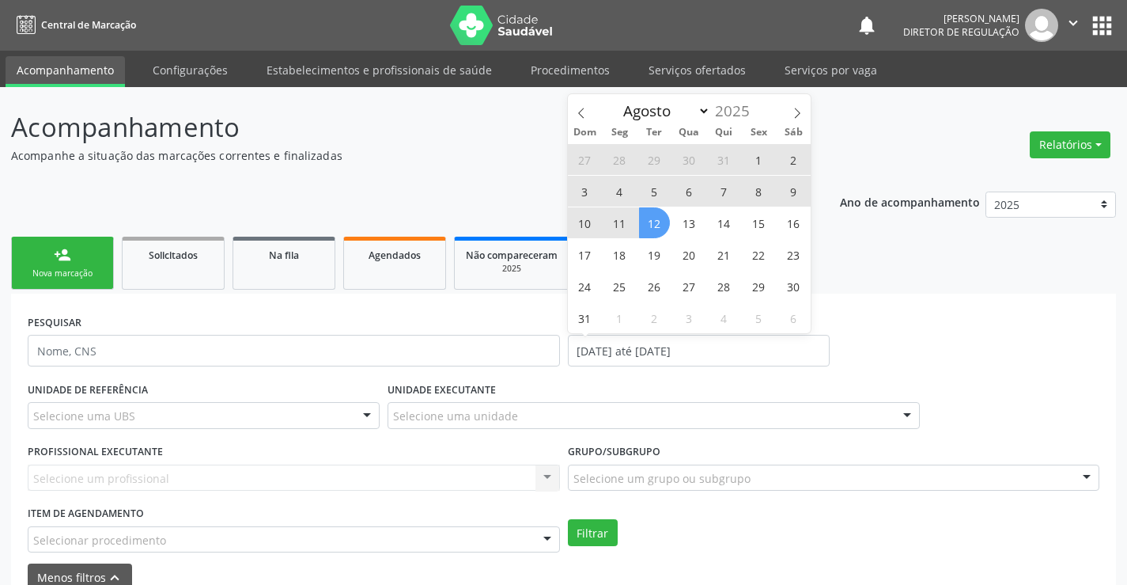
click at [581, 123] on div "Dom Seg Ter Qua Qui Sex Sáb" at bounding box center [690, 132] width 244 height 22
click at [582, 116] on icon at bounding box center [581, 113] width 6 height 10
select select "6"
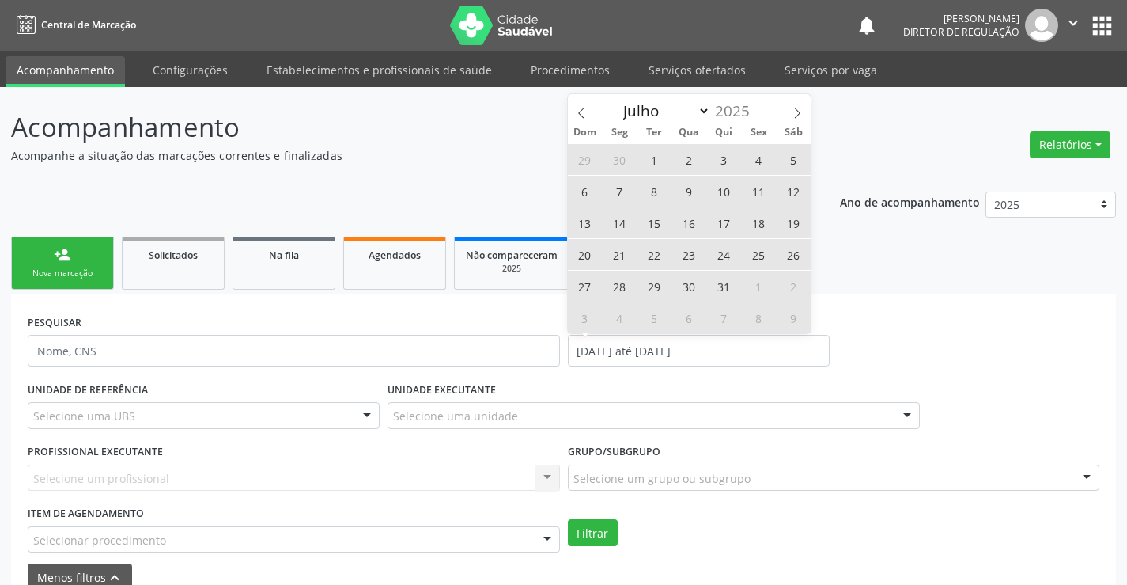
click at [650, 155] on span "1" at bounding box center [654, 159] width 31 height 31
type input "[DATE]"
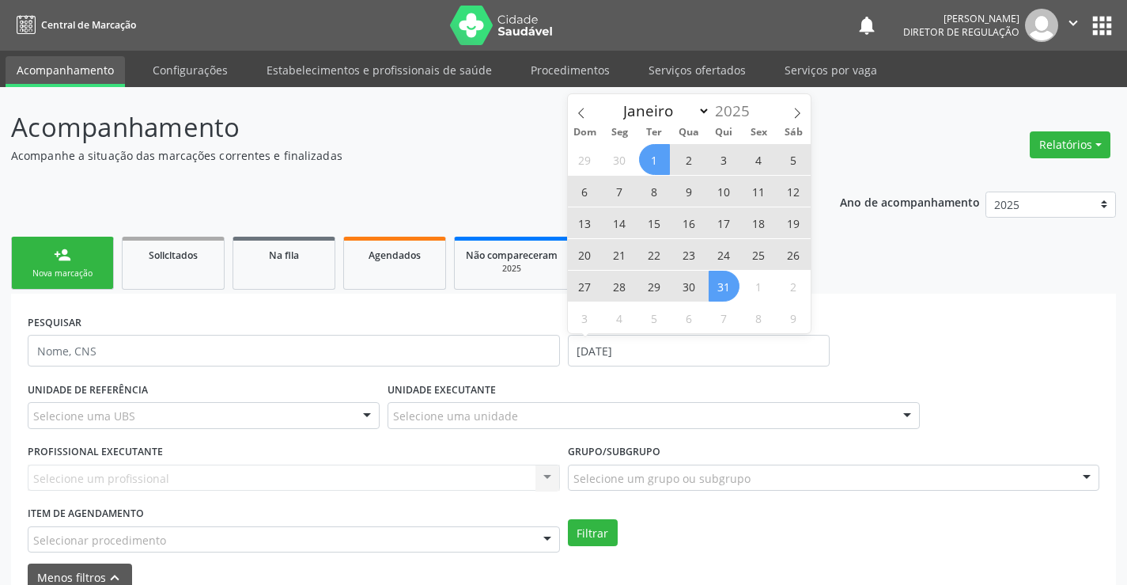
click at [720, 296] on span "31" at bounding box center [724, 286] width 31 height 31
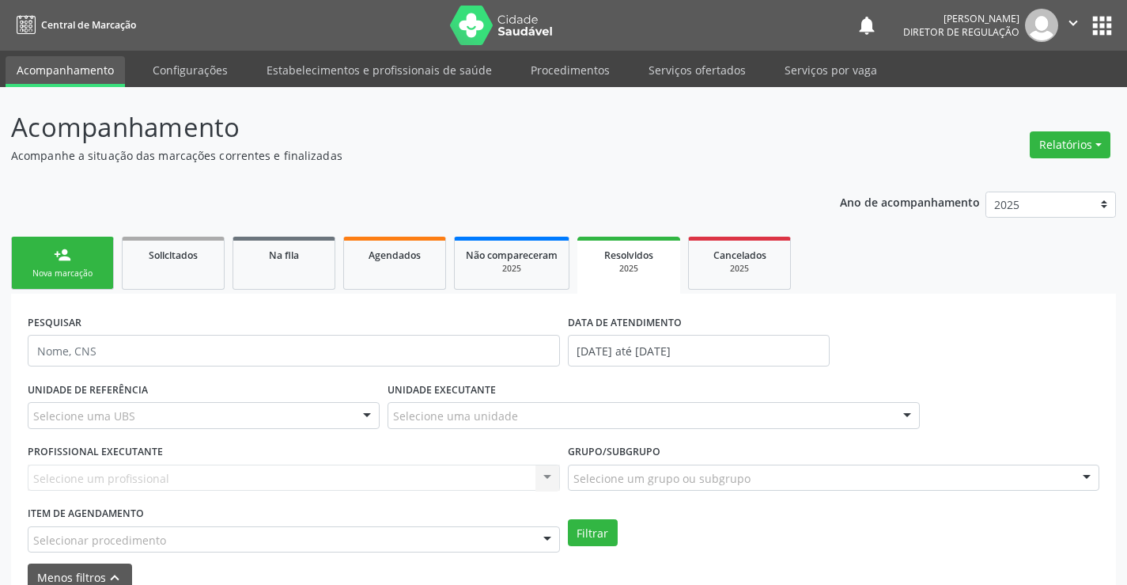
click at [275, 409] on div "Selecione uma UBS" at bounding box center [204, 415] width 352 height 27
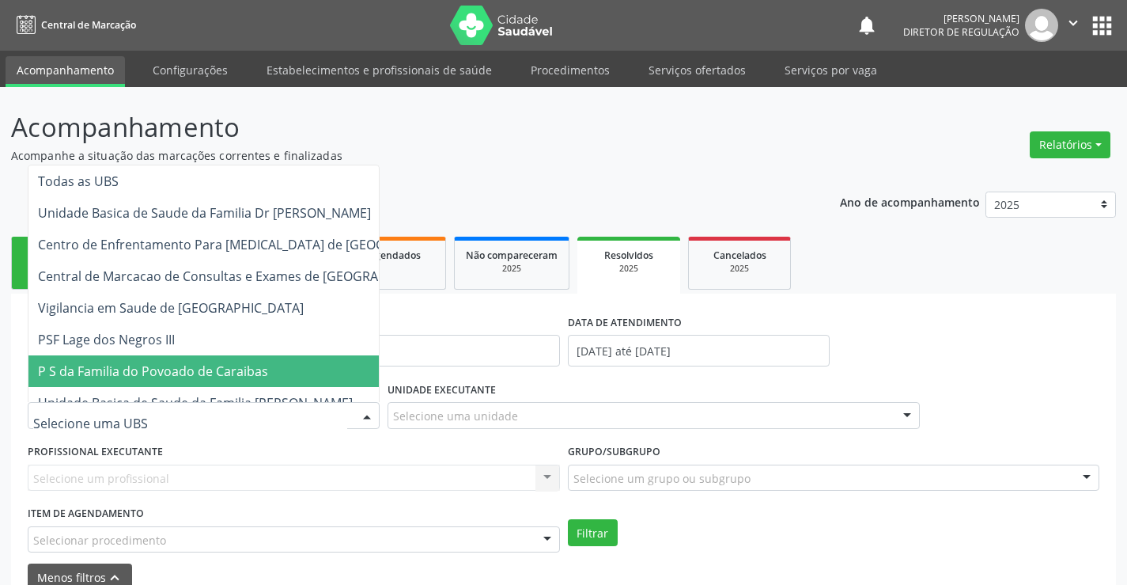
click at [573, 432] on div "UNIDADE EXECUTANTE Selecione uma unidade Todos as unidades Academia da Saude An…" at bounding box center [654, 408] width 540 height 62
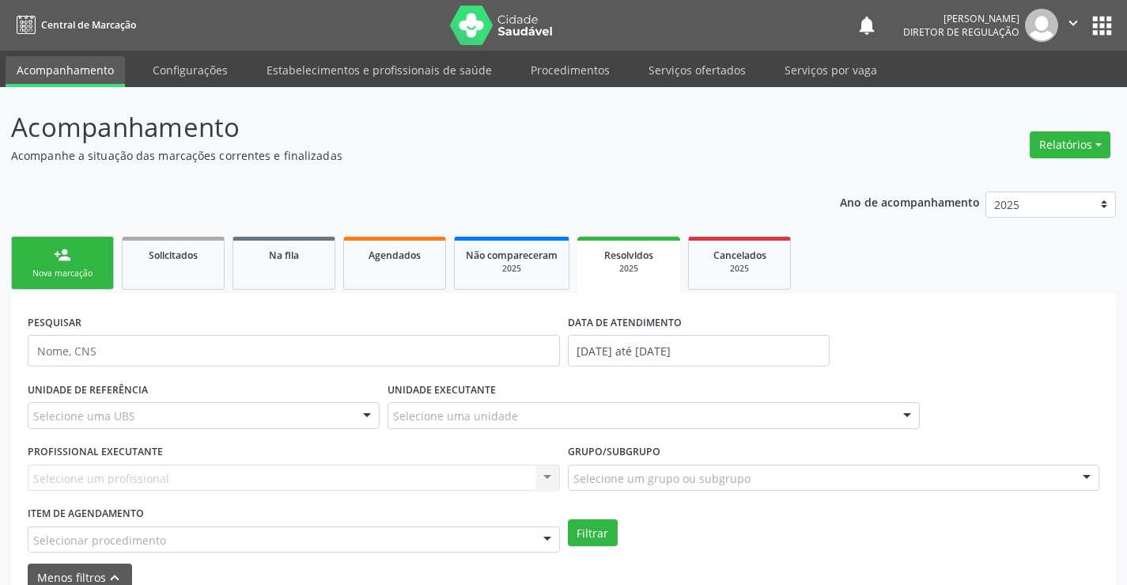
click at [574, 425] on div "Selecione uma unidade" at bounding box center [654, 415] width 532 height 27
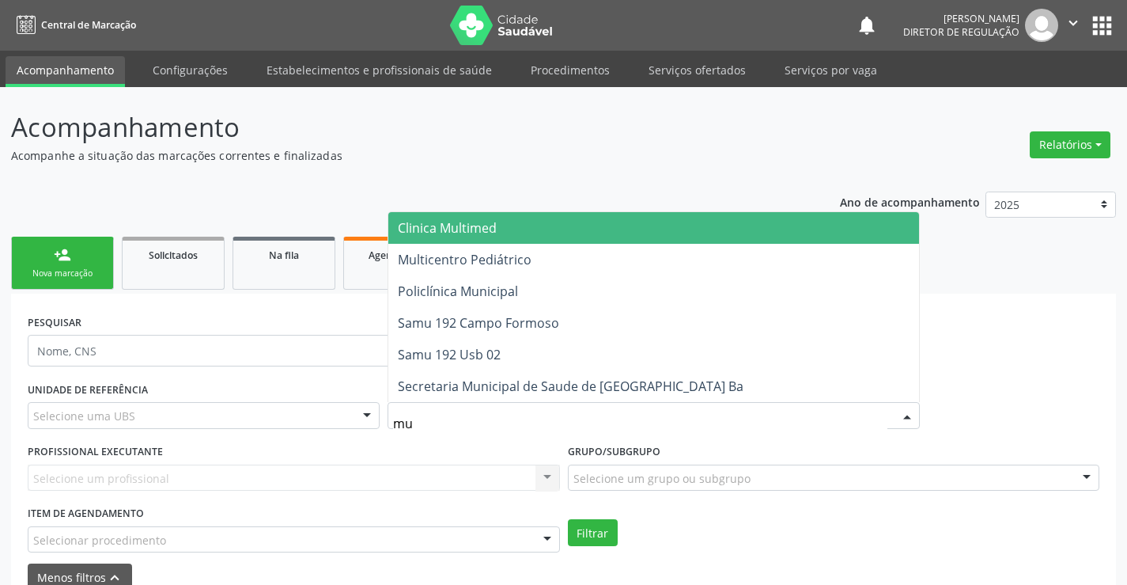
type input "mul"
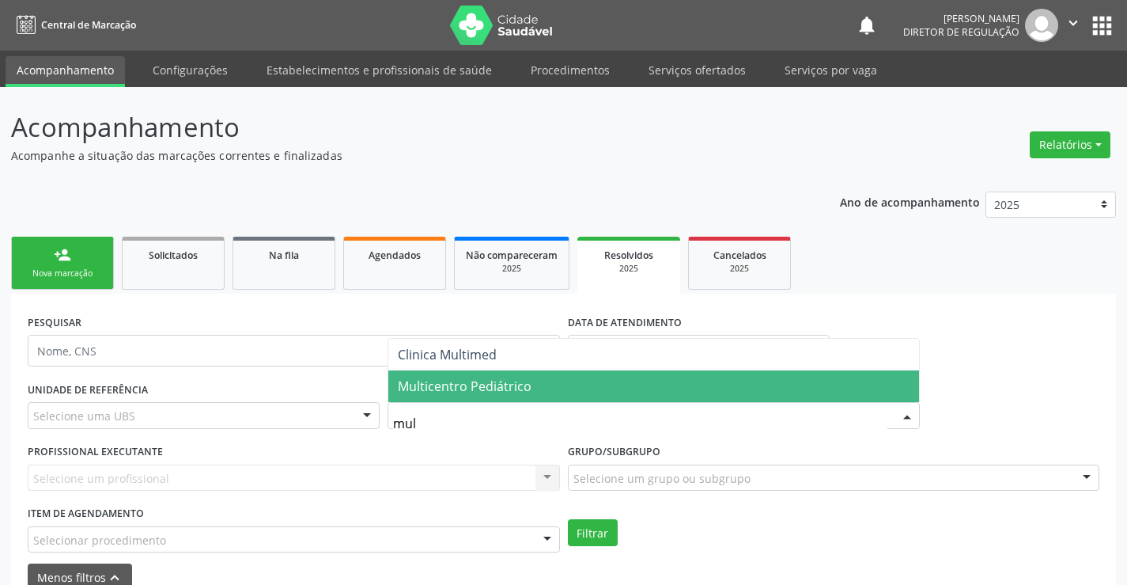
click at [569, 392] on span "Multicentro Pediátrico" at bounding box center [653, 386] width 531 height 32
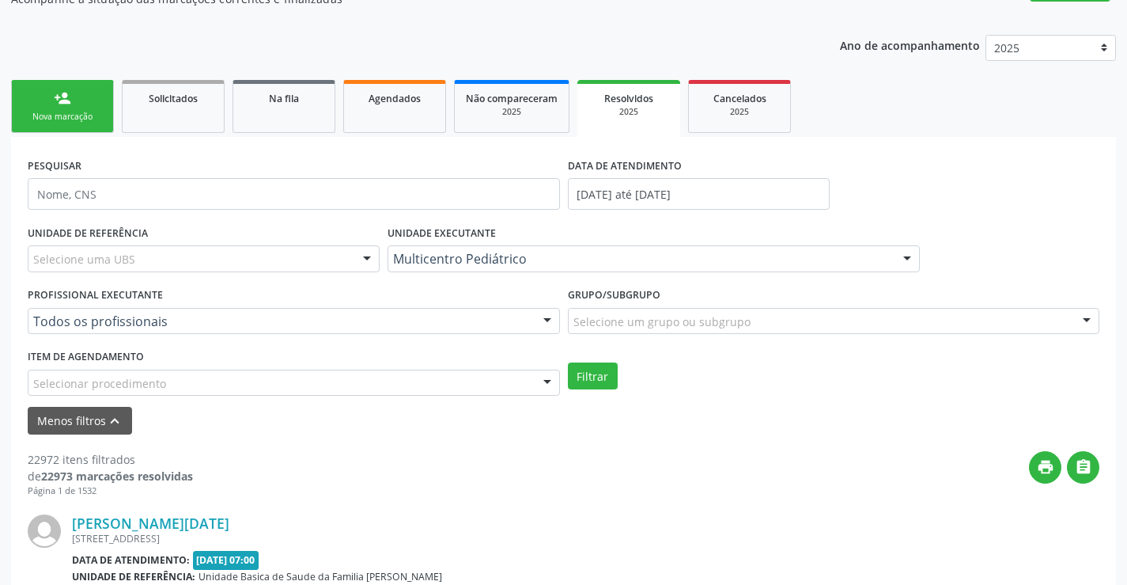
scroll to position [158, 0]
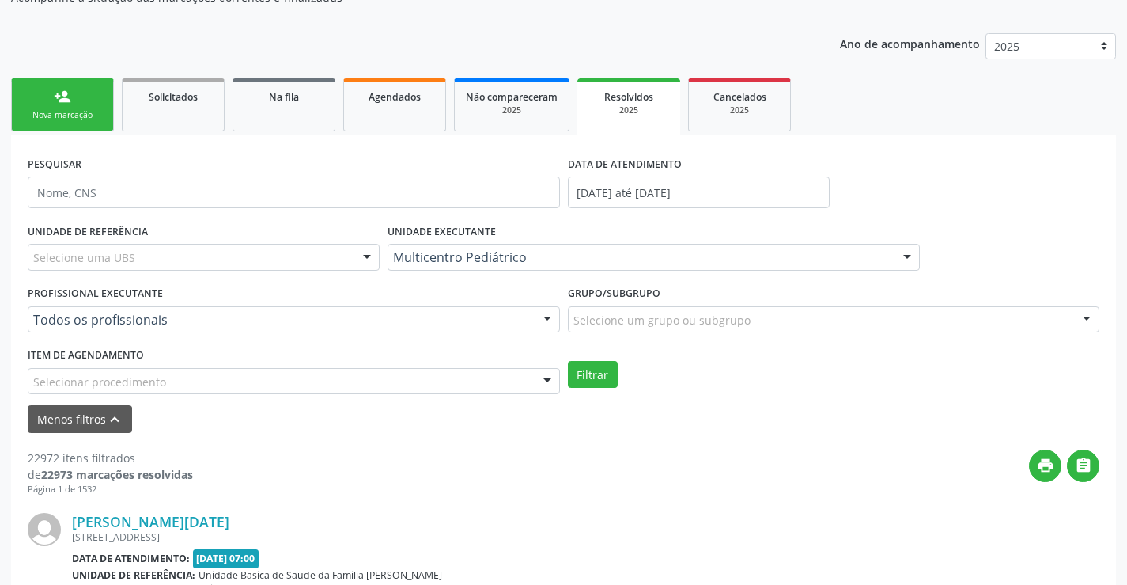
click at [503, 328] on div "Todos os profissionais" at bounding box center [294, 319] width 532 height 27
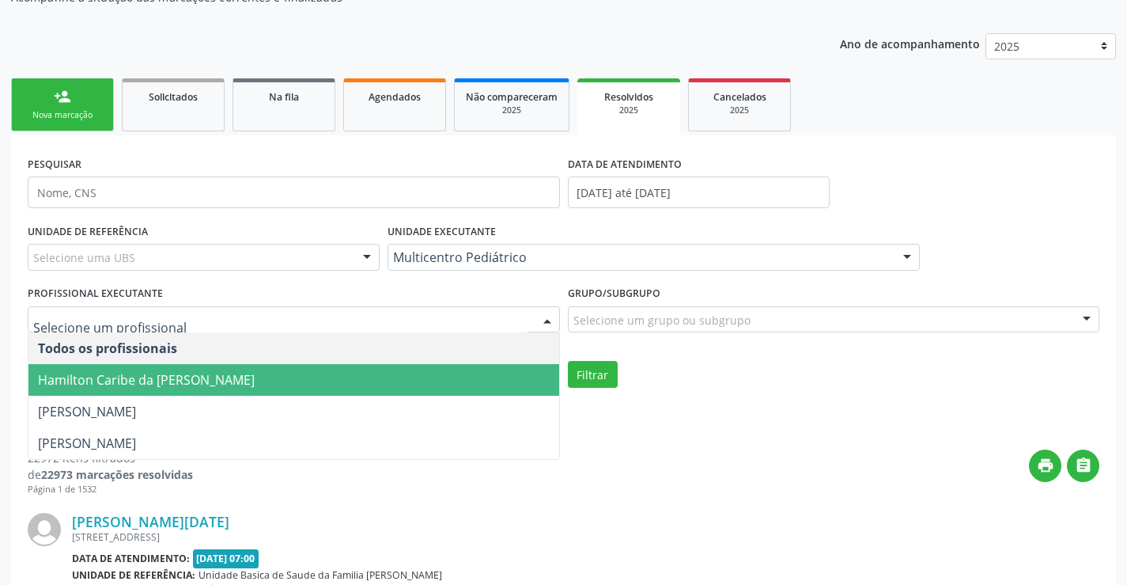
click at [447, 369] on span "Hamilton Caribe da [PERSON_NAME]" at bounding box center [293, 380] width 531 height 32
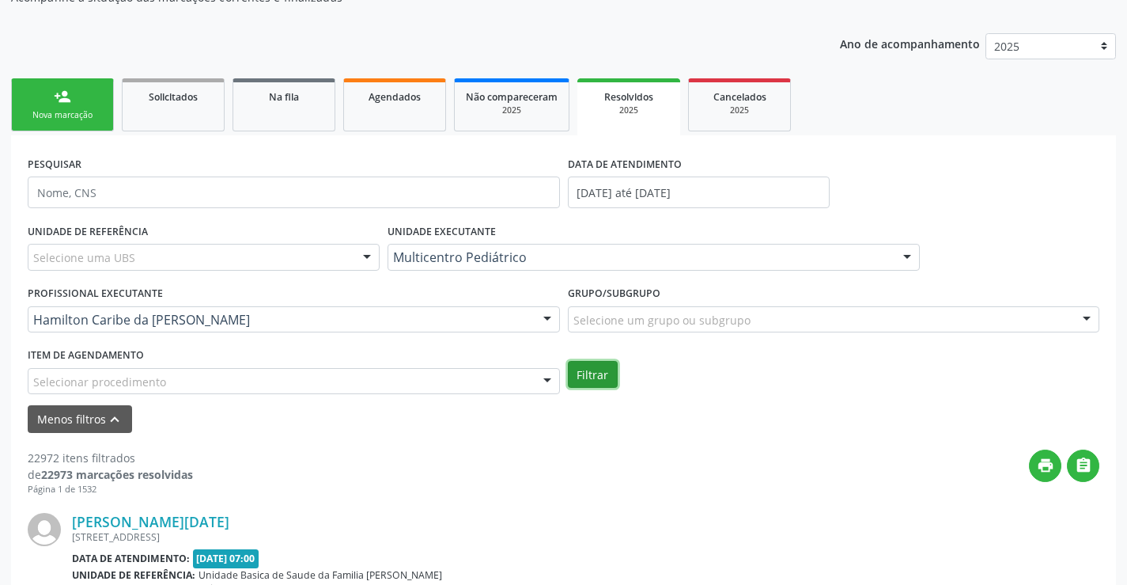
click at [594, 374] on button "Filtrar" at bounding box center [593, 374] width 50 height 27
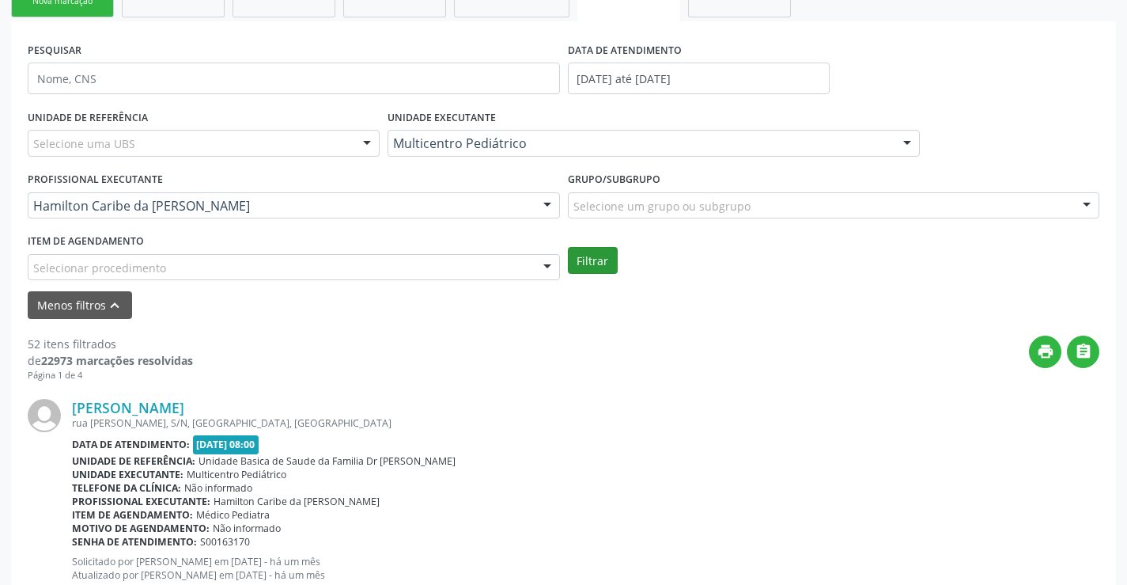
scroll to position [316, 0]
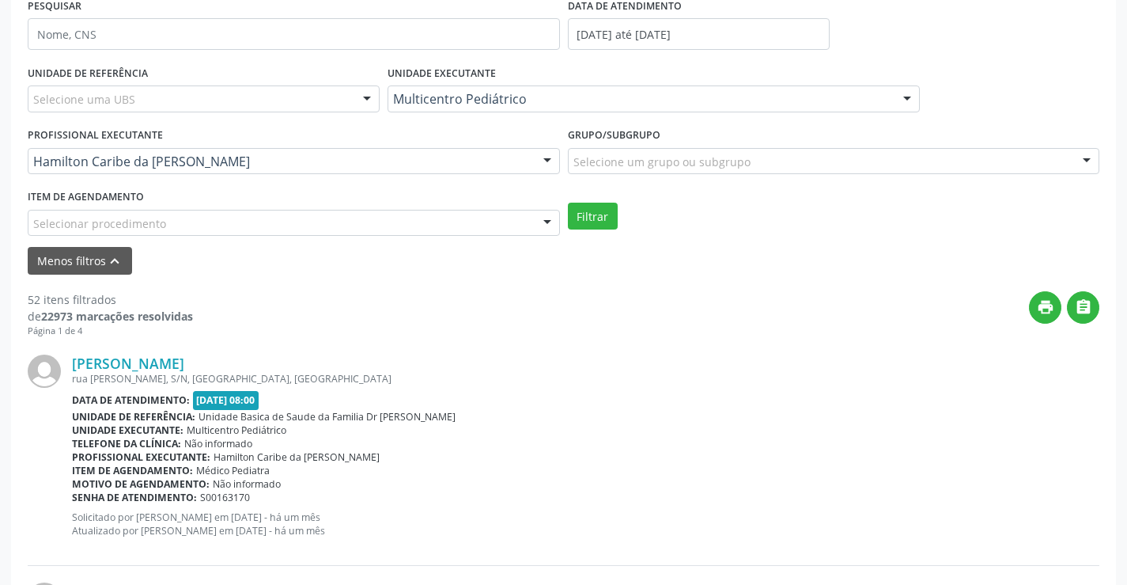
click at [396, 142] on div "PROFISSIONAL EXECUTANTE Hamilton Caribe da Silva Todos os profissionais Hamilto…" at bounding box center [294, 154] width 540 height 62
click at [398, 153] on div "Hamilton Caribe da [PERSON_NAME]" at bounding box center [294, 161] width 532 height 27
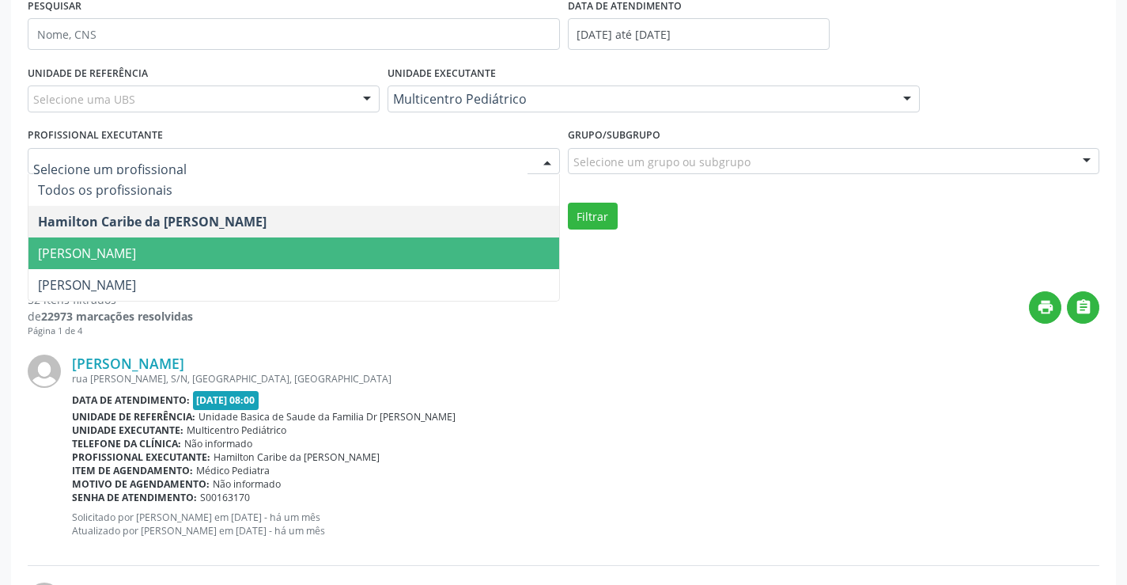
click at [358, 256] on span "[PERSON_NAME]" at bounding box center [293, 253] width 531 height 32
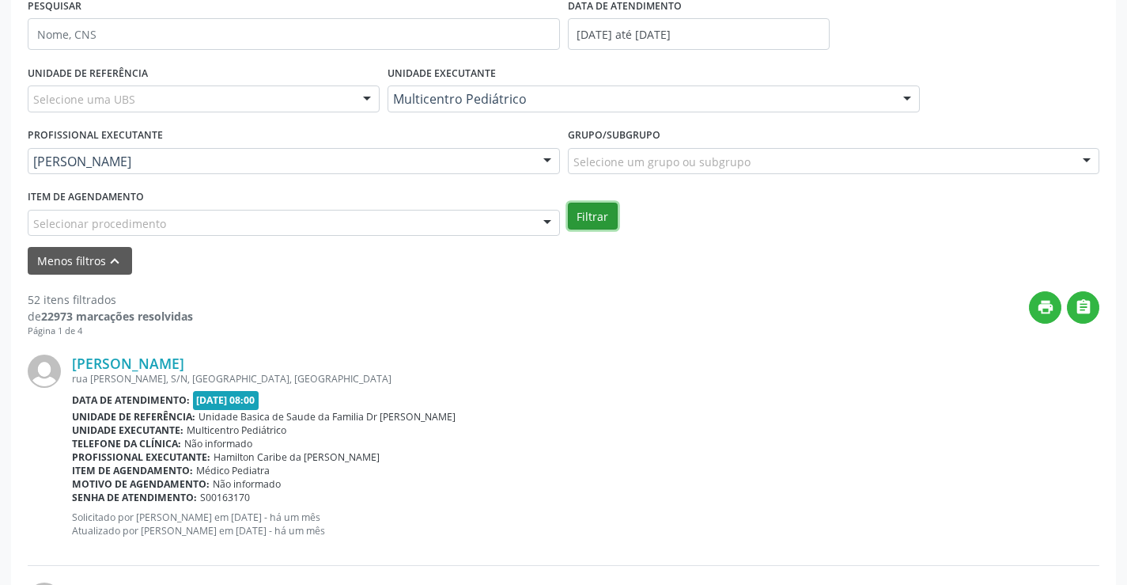
click at [585, 215] on button "Filtrar" at bounding box center [593, 215] width 50 height 27
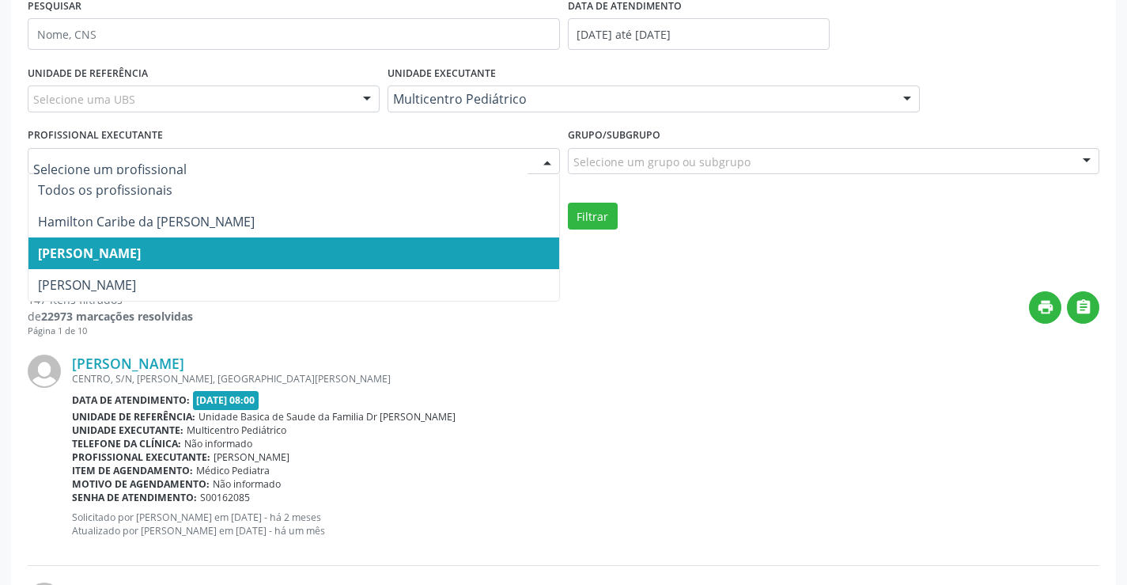
drag, startPoint x: 329, startPoint y: 259, endPoint x: 329, endPoint y: 277, distance: 18.2
click at [329, 277] on ul "Todos os profissionais Hamilton Caribe da [PERSON_NAME] Porto [PERSON_NAME] Nen…" at bounding box center [293, 237] width 531 height 127
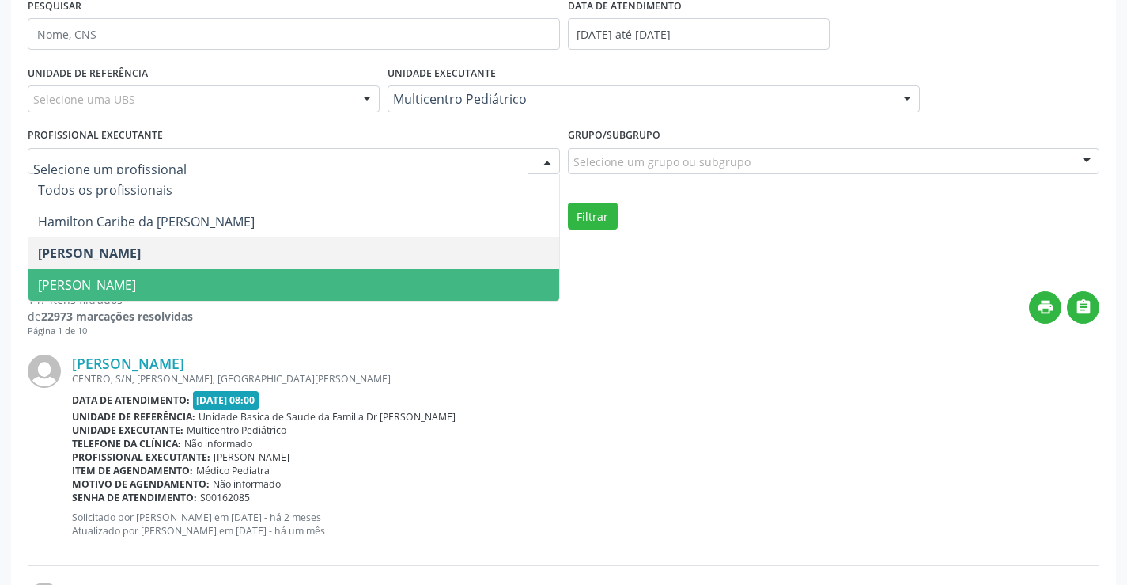
click at [329, 277] on span "[PERSON_NAME]" at bounding box center [293, 285] width 531 height 32
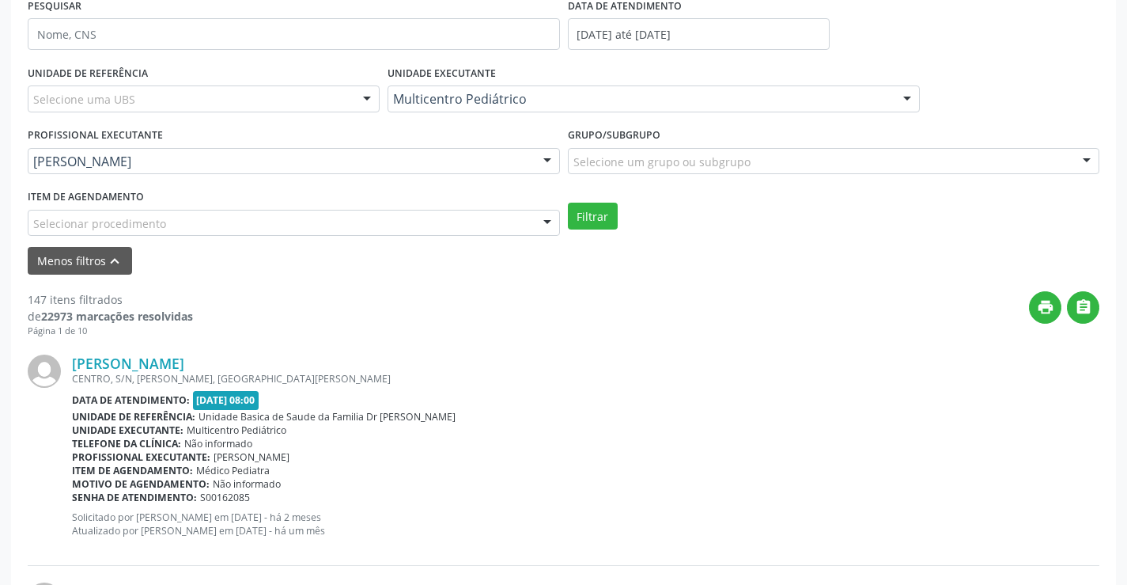
click at [580, 231] on div "UNIDADE DE REFERÊNCIA Selecione uma UBS Todas as UBS Unidade Basica de Saude da…" at bounding box center [564, 148] width 1080 height 175
click at [594, 204] on button "Filtrar" at bounding box center [593, 215] width 50 height 27
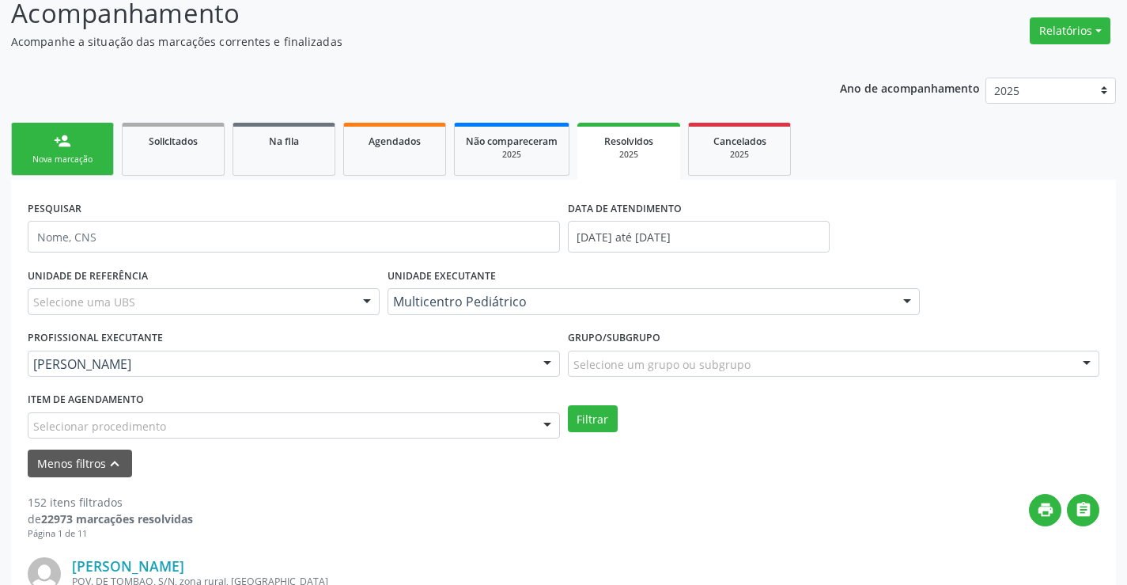
scroll to position [79, 0]
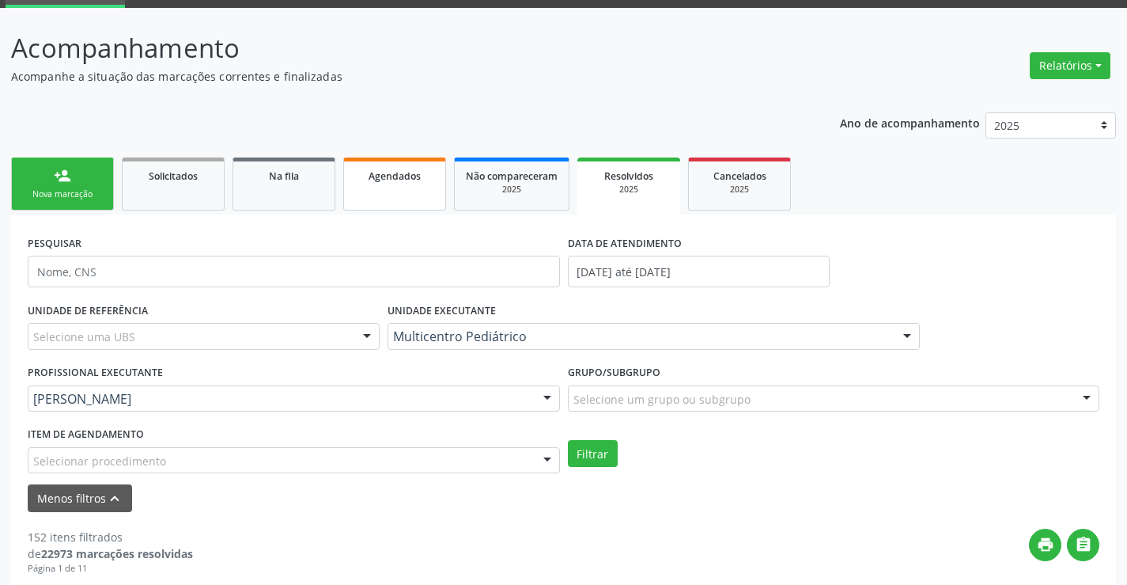
click at [388, 192] on link "Agendados" at bounding box center [394, 183] width 103 height 53
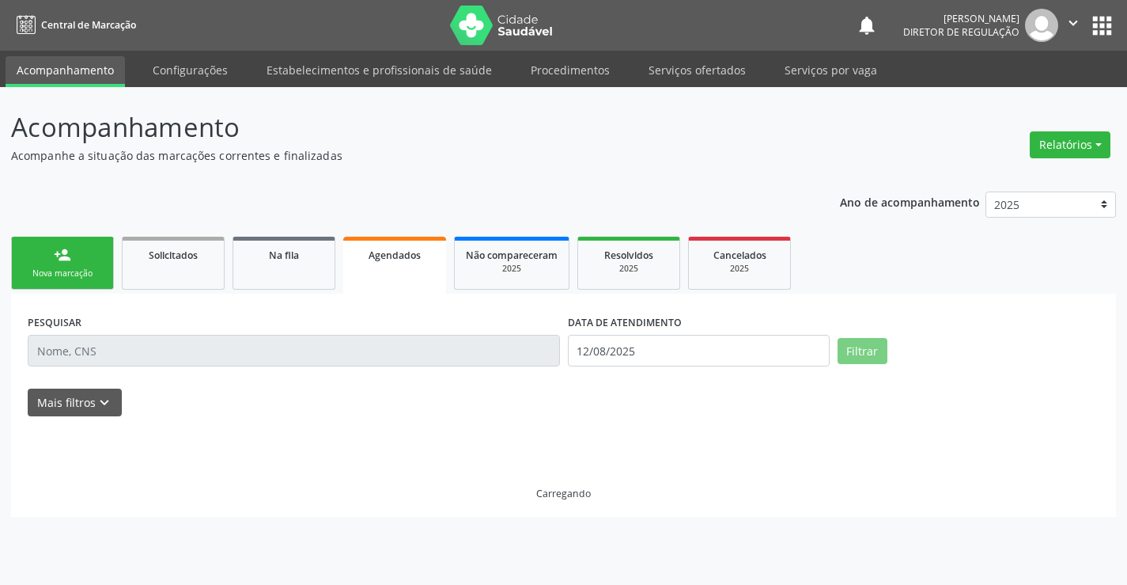
scroll to position [0, 0]
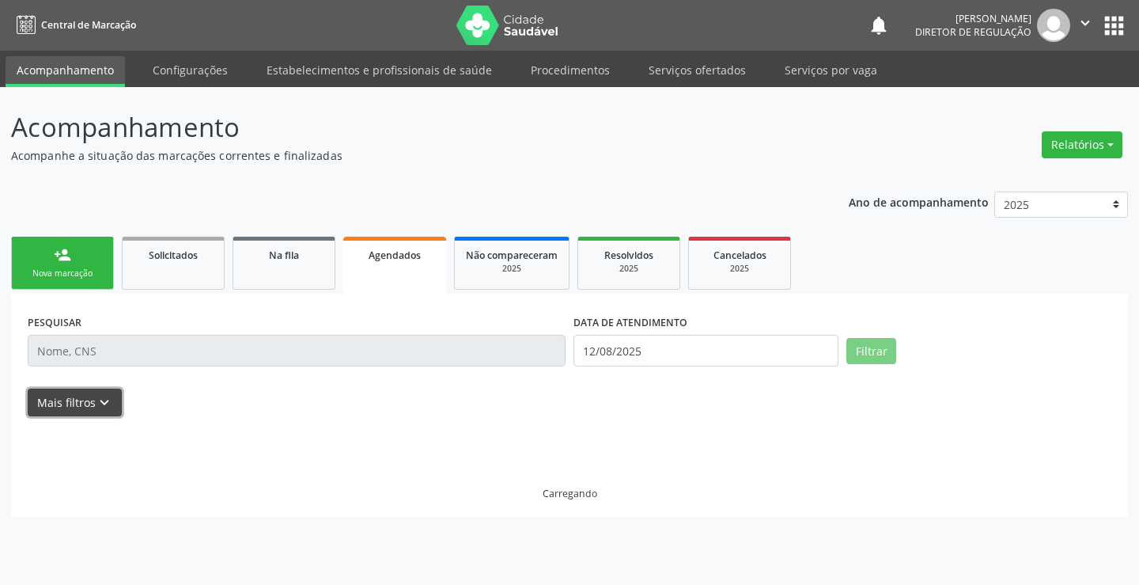
click at [92, 404] on button "Mais filtros keyboard_arrow_down" at bounding box center [75, 402] width 94 height 28
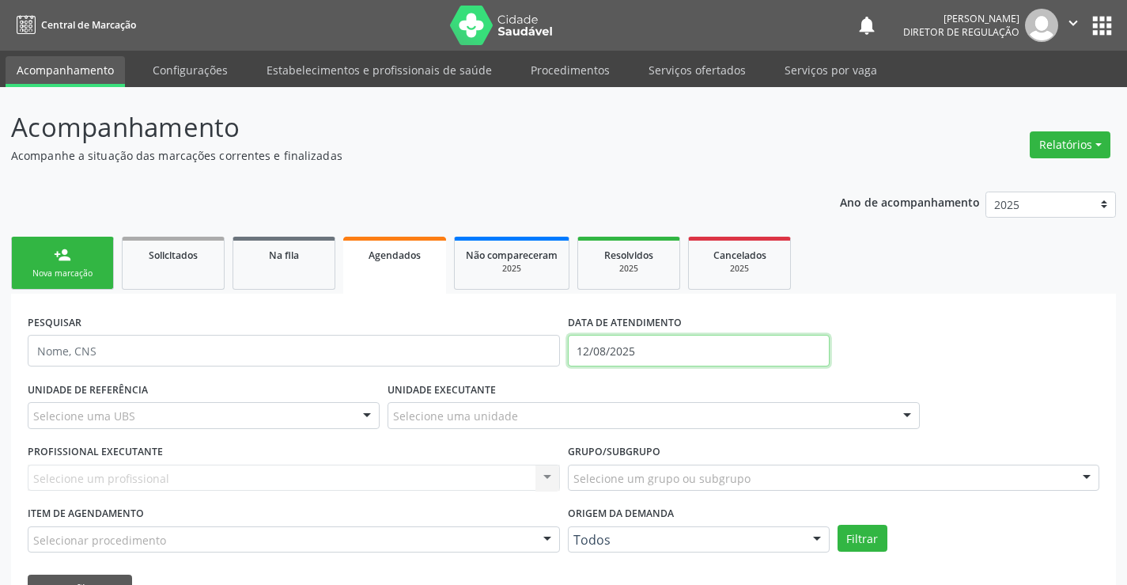
click at [600, 341] on input "12/08/2025" at bounding box center [699, 351] width 262 height 32
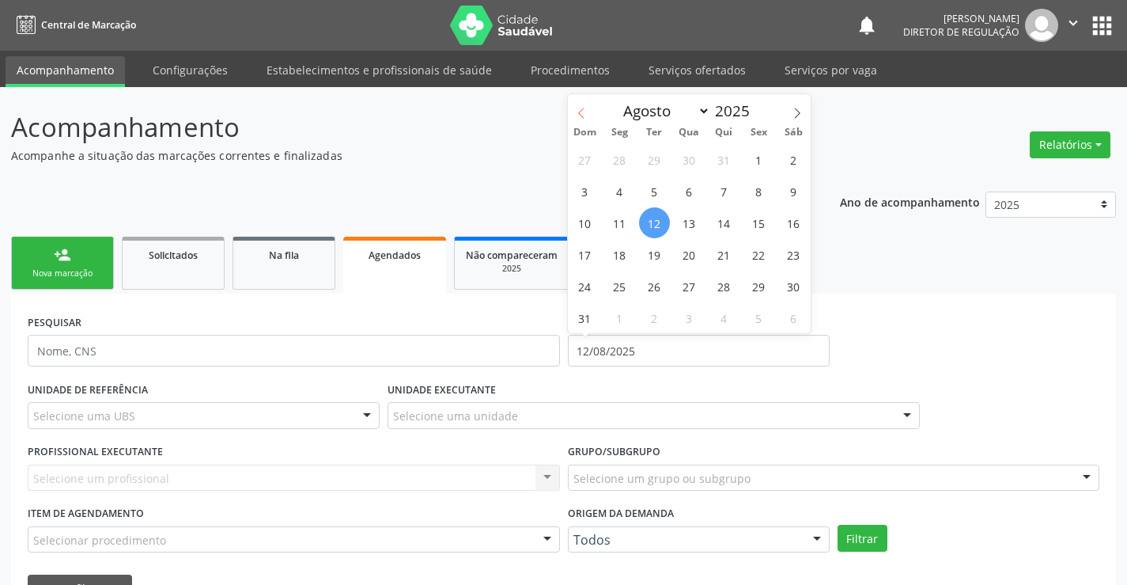
click at [583, 110] on icon at bounding box center [581, 113] width 11 height 11
select select "4"
click at [725, 153] on span "1" at bounding box center [724, 159] width 31 height 31
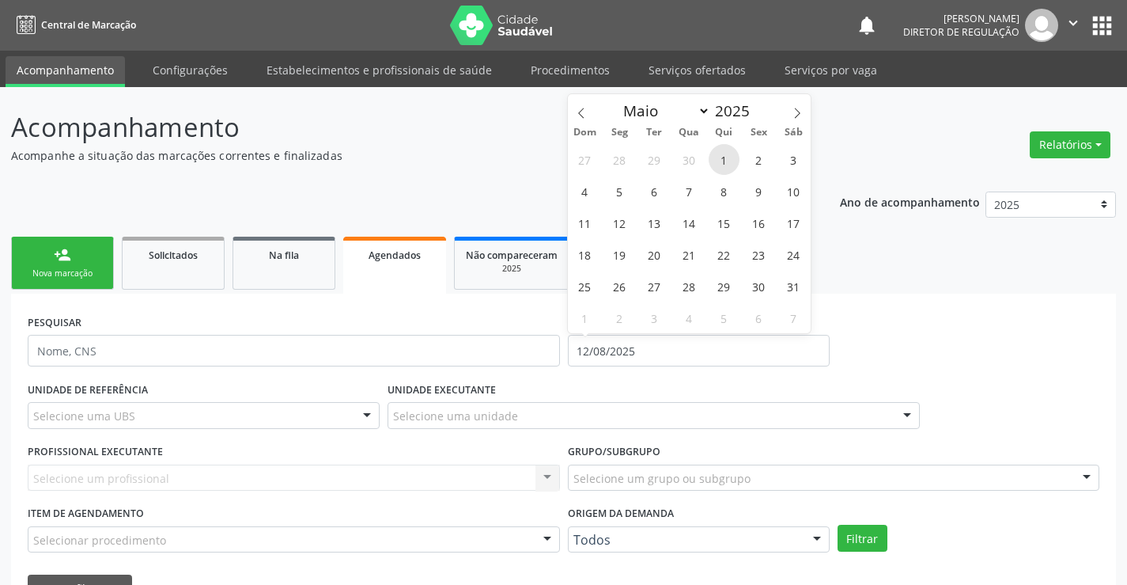
type input "[DATE]"
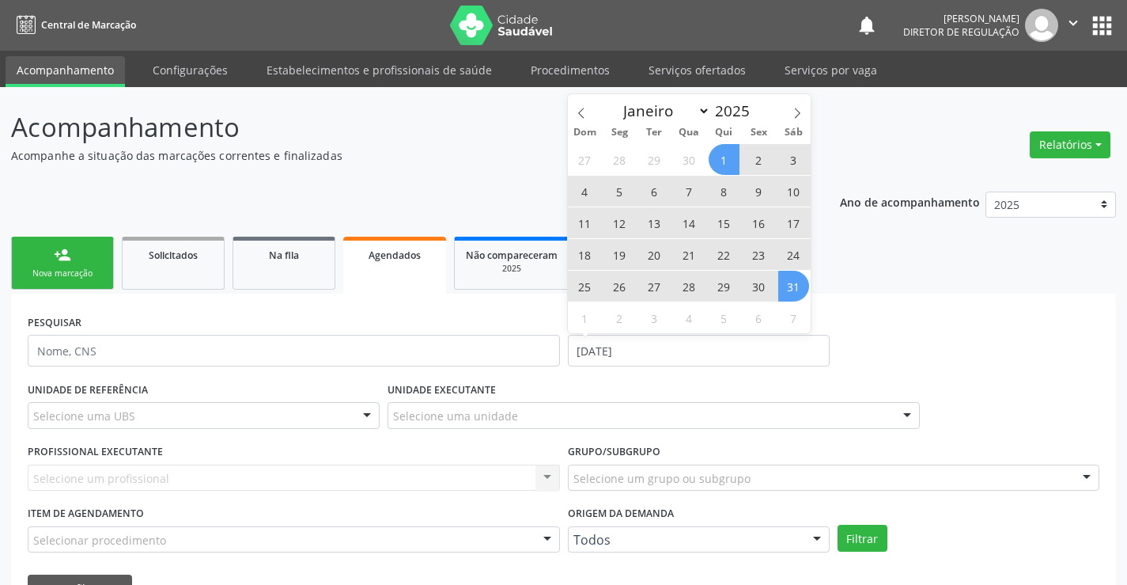
click at [793, 293] on span "31" at bounding box center [793, 286] width 31 height 31
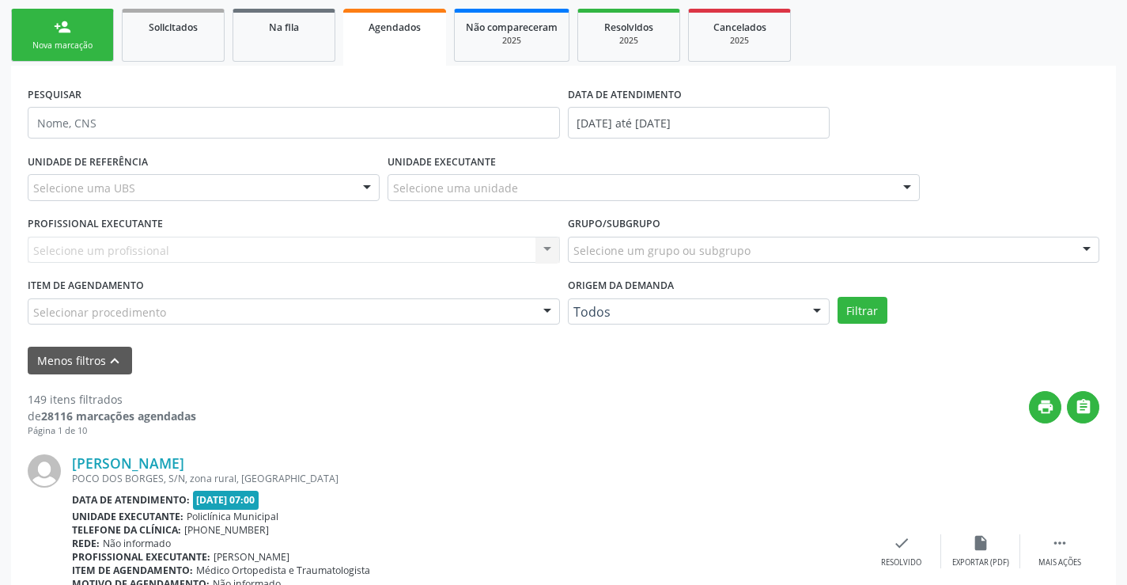
scroll to position [237, 0]
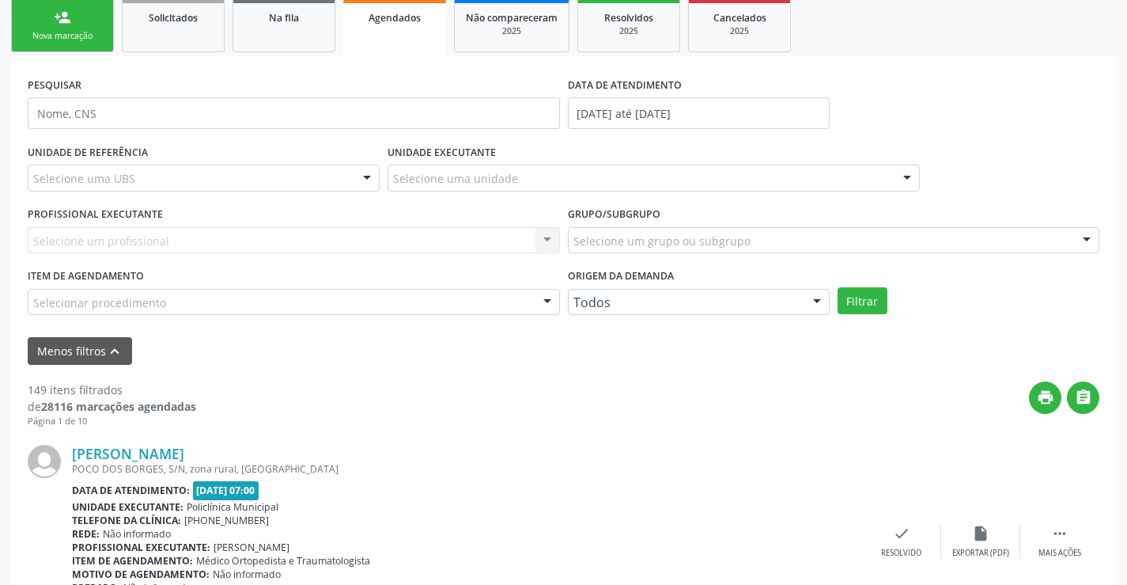
click at [525, 182] on div "Selecione uma unidade" at bounding box center [654, 178] width 532 height 27
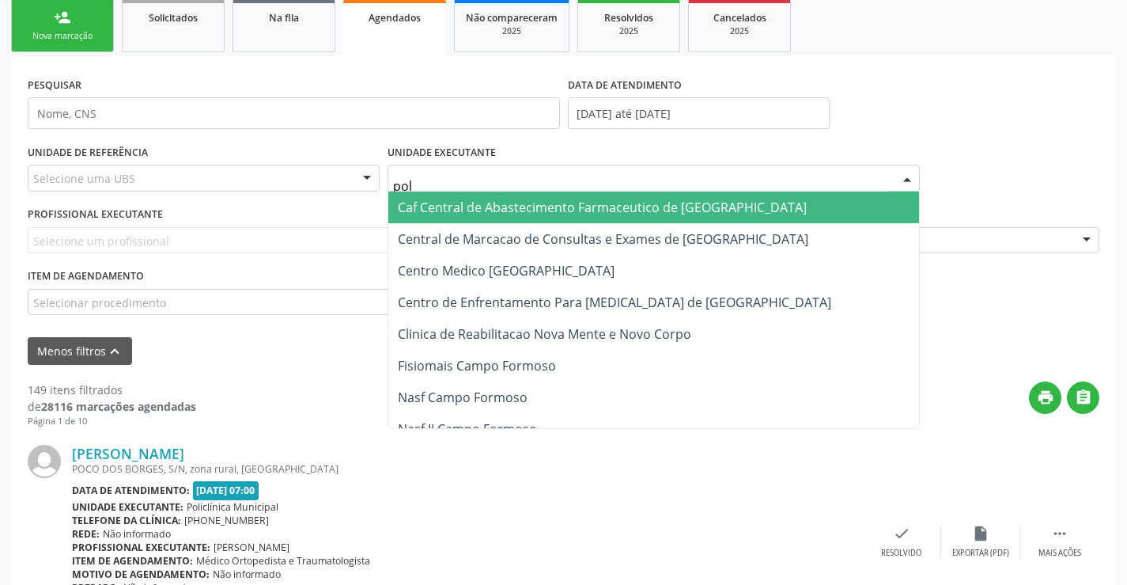
type input "poli"
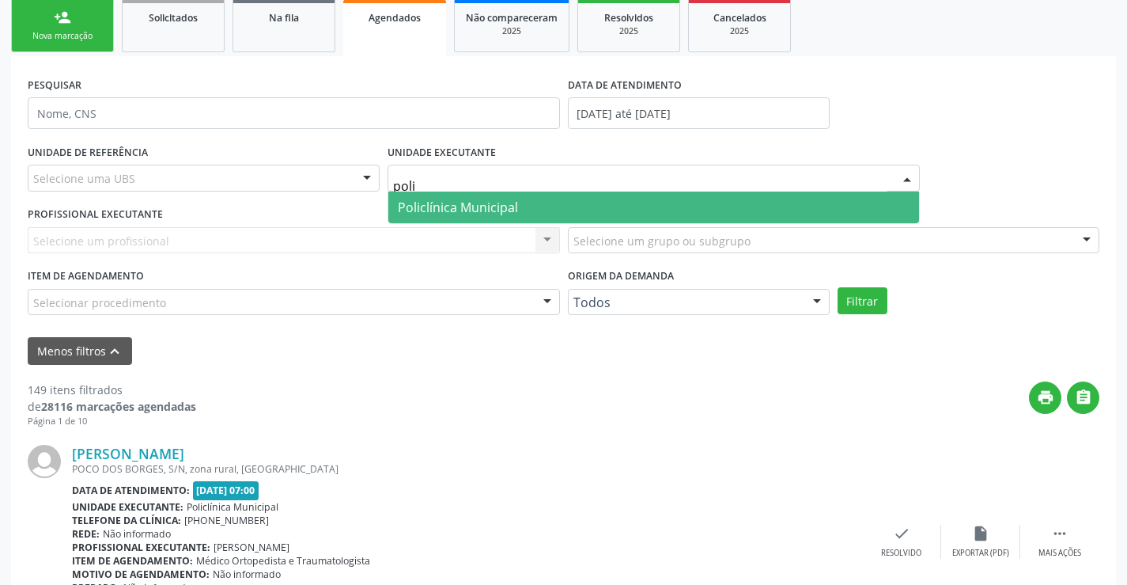
click at [517, 210] on span "Policlínica Municipal" at bounding box center [653, 207] width 531 height 32
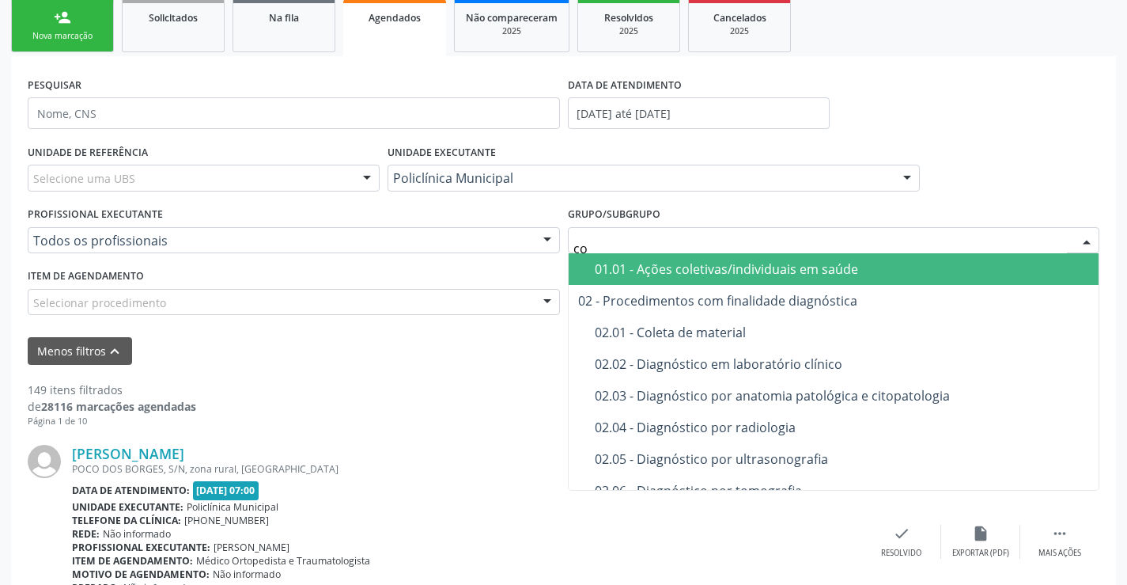
type input "con"
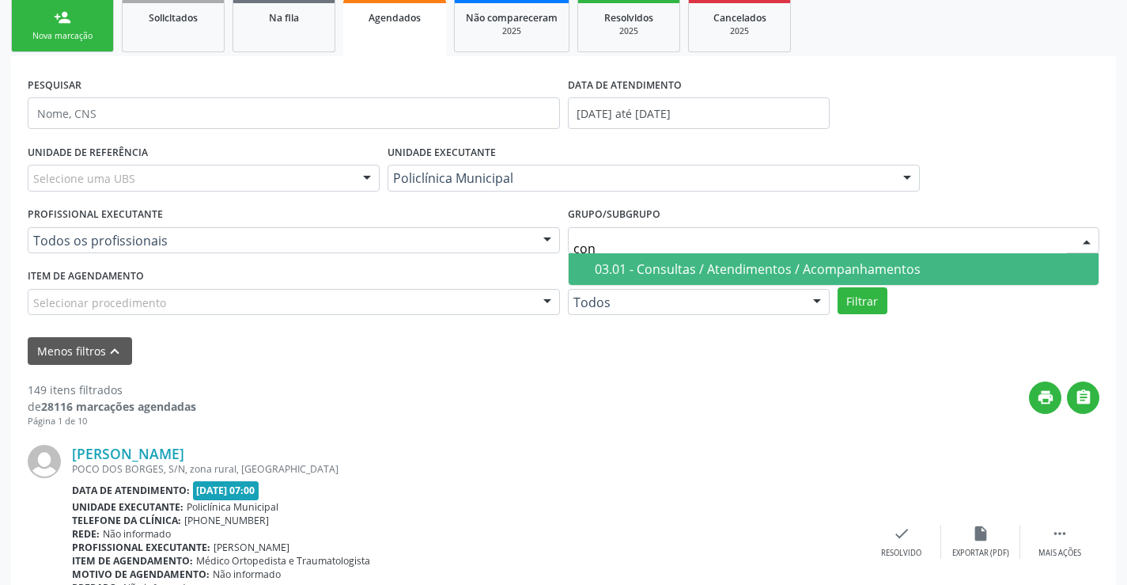
click at [634, 273] on div "03.01 - Consultas / Atendimentos / Acompanhamentos" at bounding box center [842, 269] width 495 height 13
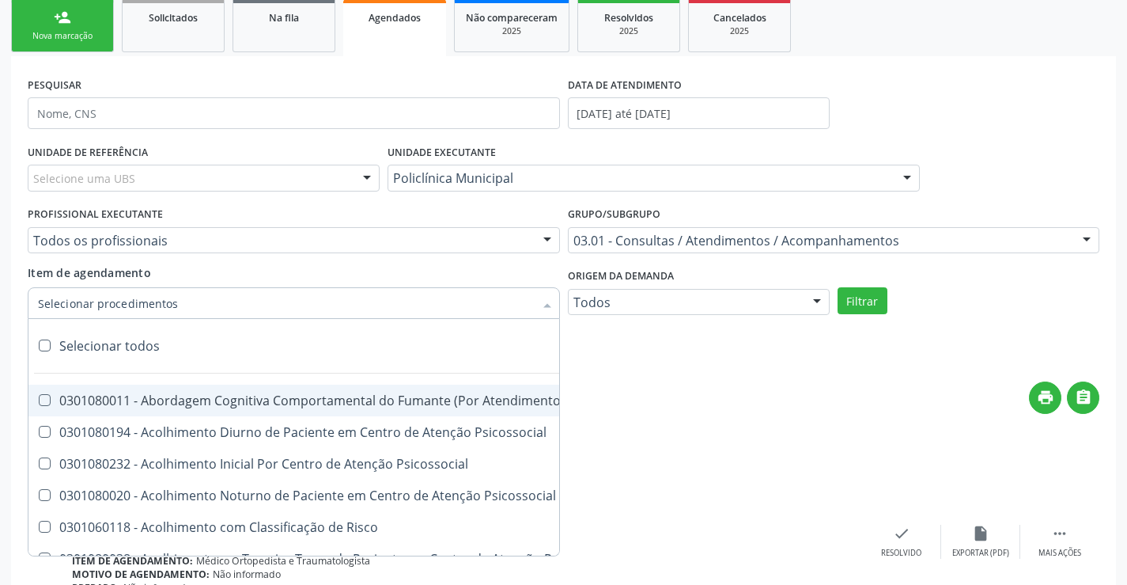
click at [383, 308] on div at bounding box center [294, 303] width 532 height 32
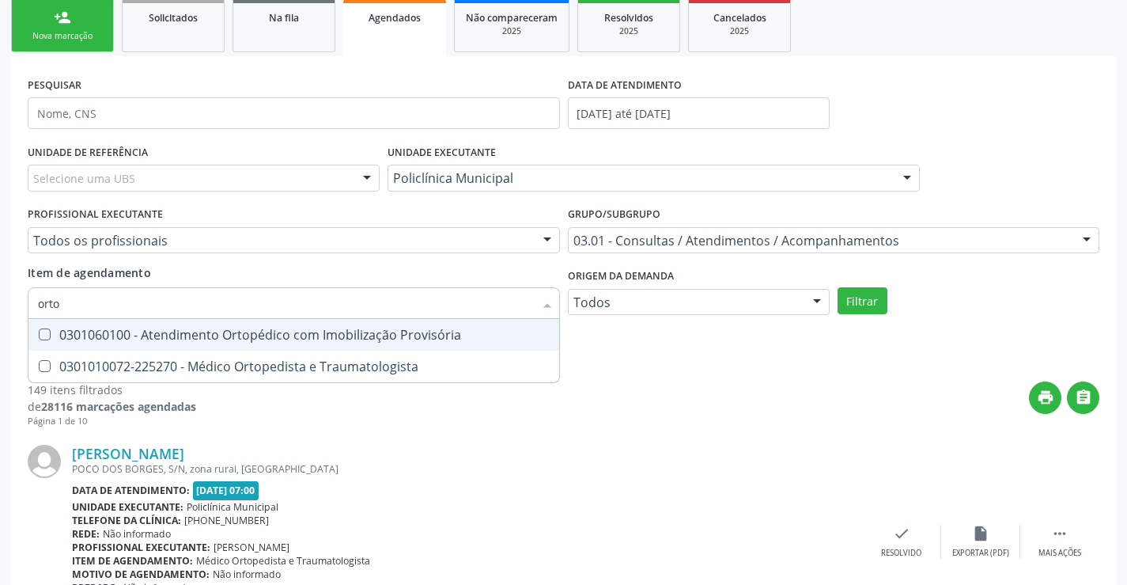
type input "ortop"
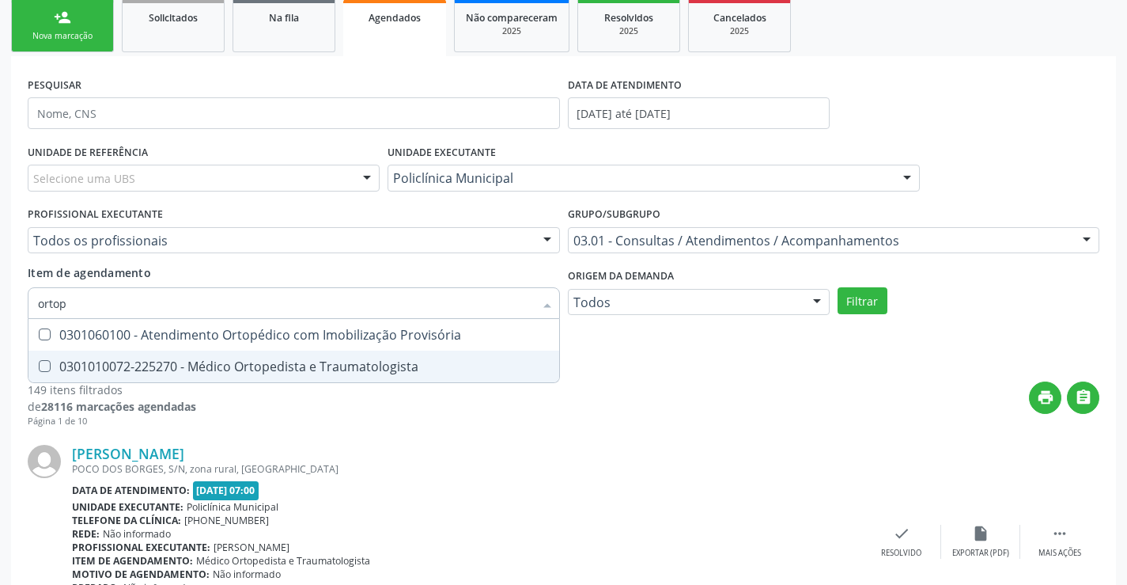
click at [374, 361] on div "0301010072-225270 - Médico Ortopedista e Traumatologista" at bounding box center [294, 366] width 512 height 13
checkbox Traumatologista "true"
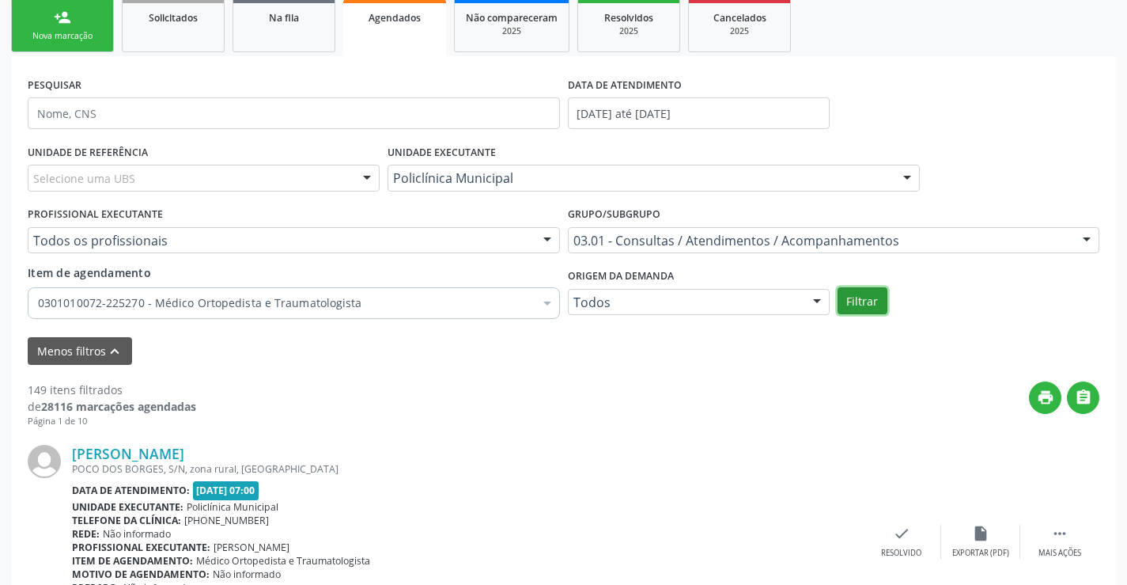
click at [853, 311] on button "Filtrar" at bounding box center [863, 300] width 50 height 27
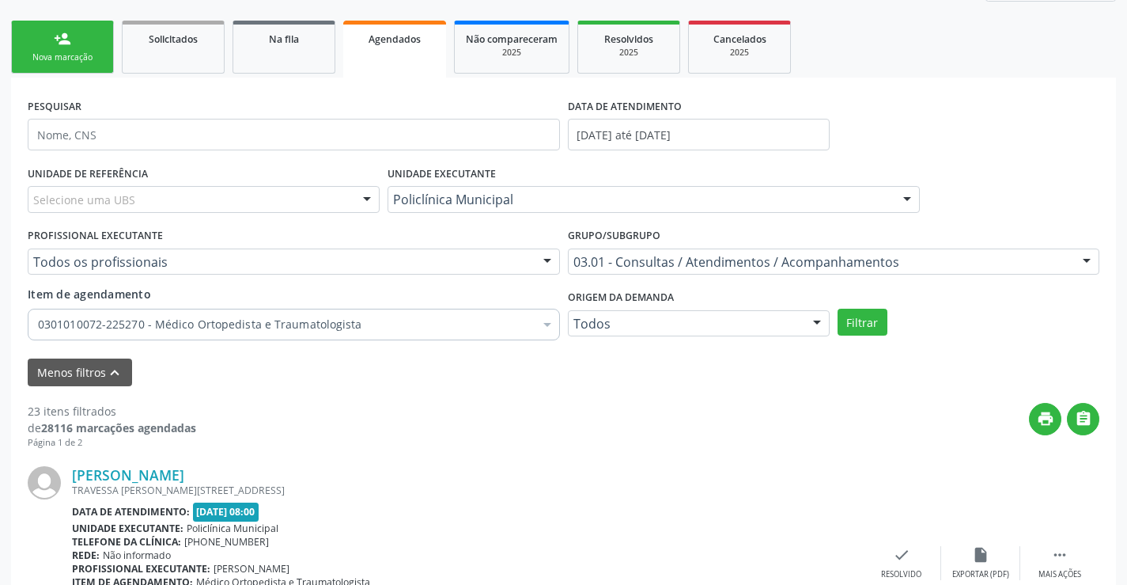
scroll to position [0, 0]
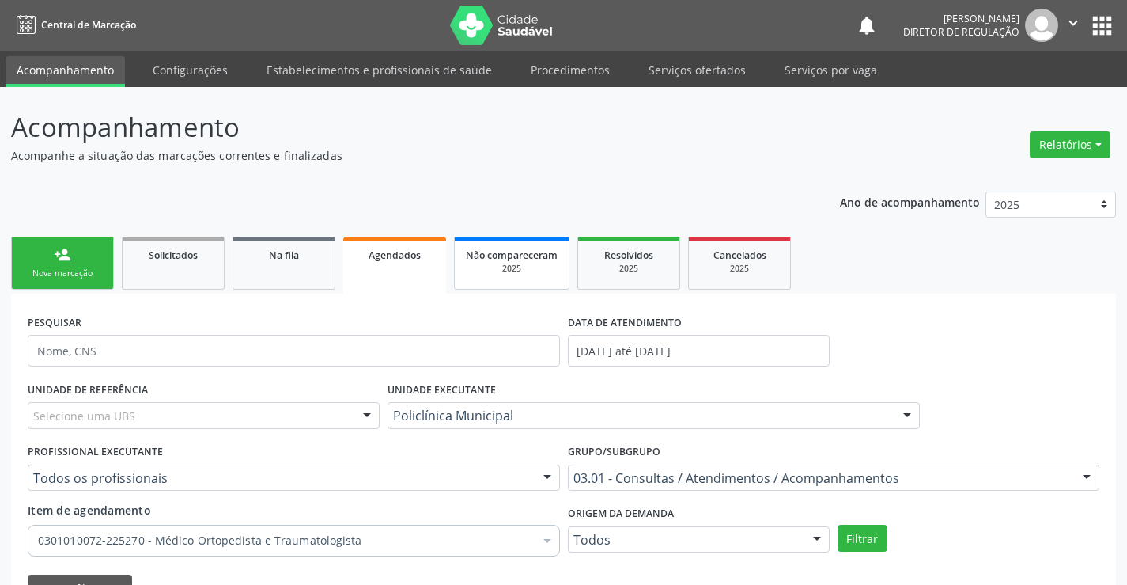
click at [520, 273] on div "2025" at bounding box center [512, 269] width 92 height 12
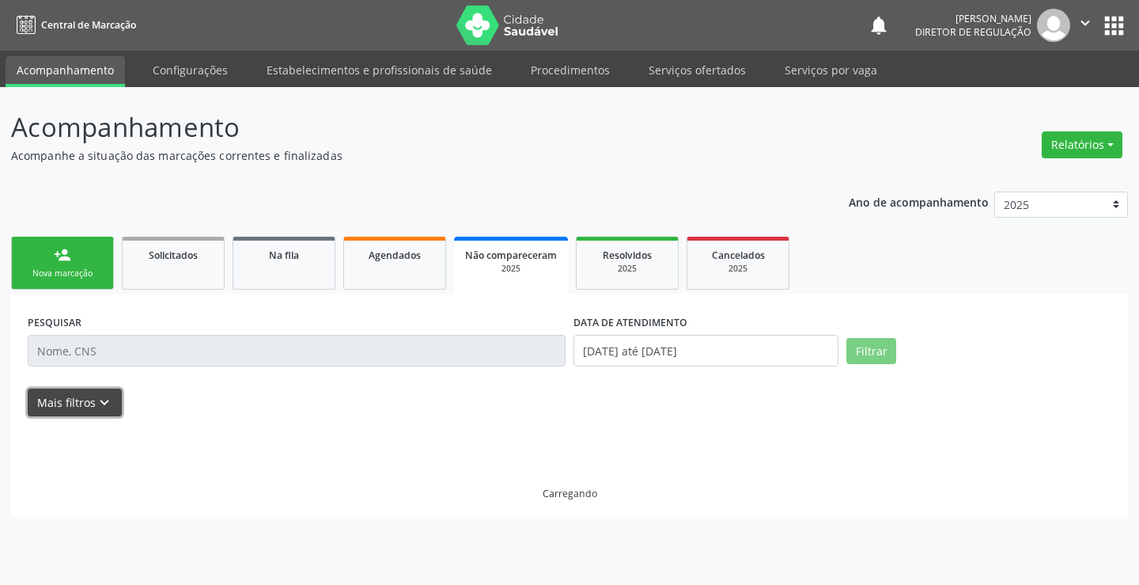
click at [89, 403] on button "Mais filtros keyboard_arrow_down" at bounding box center [75, 402] width 94 height 28
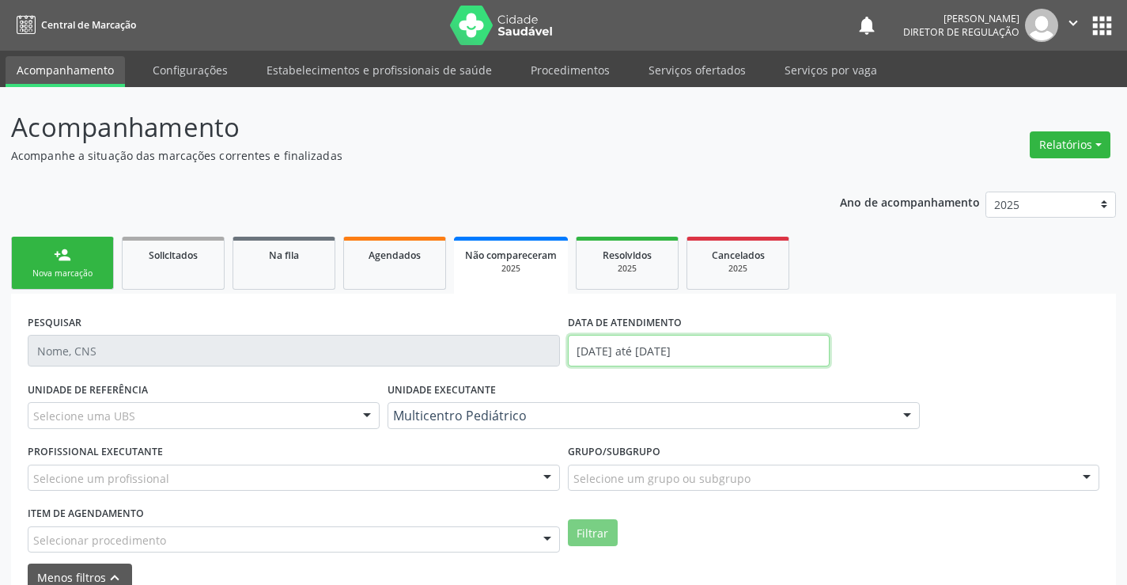
click at [586, 350] on input "[DATE] até [DATE]" at bounding box center [699, 351] width 262 height 32
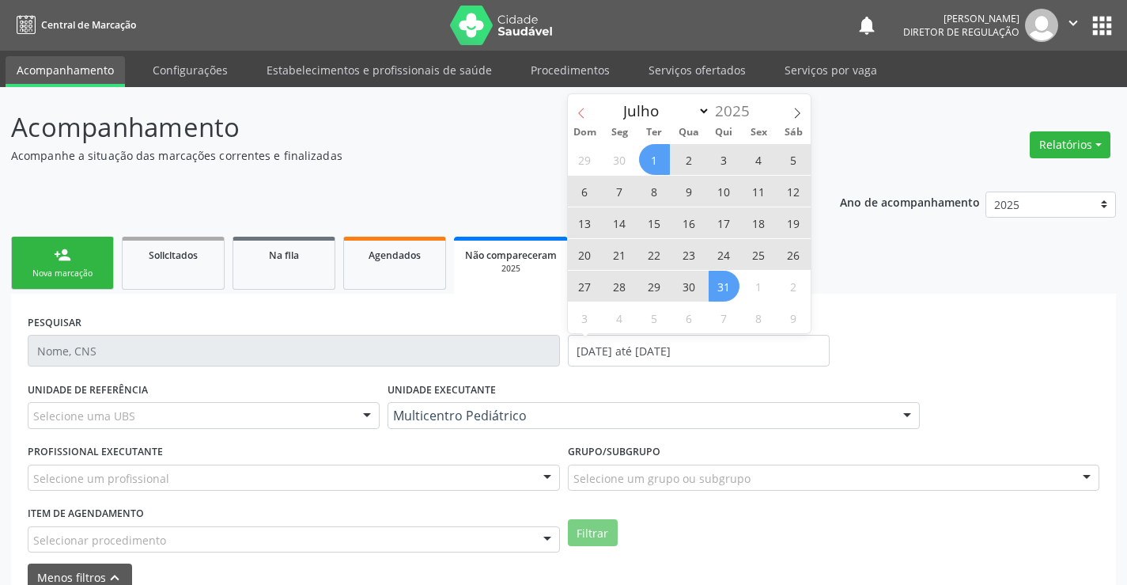
click at [592, 100] on span at bounding box center [581, 107] width 27 height 27
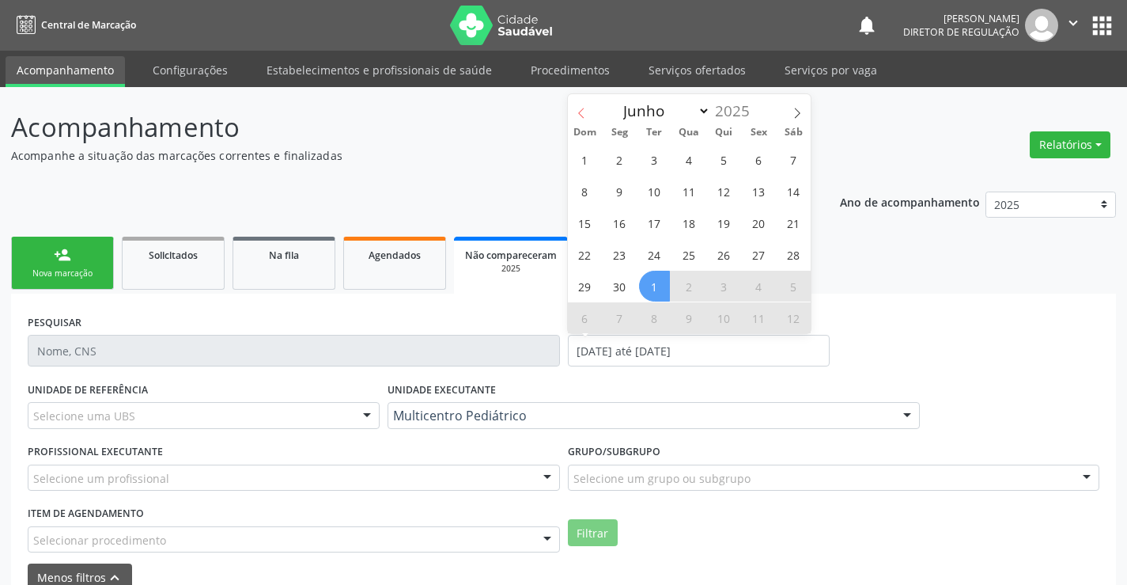
click at [584, 103] on span at bounding box center [581, 107] width 27 height 27
select select "4"
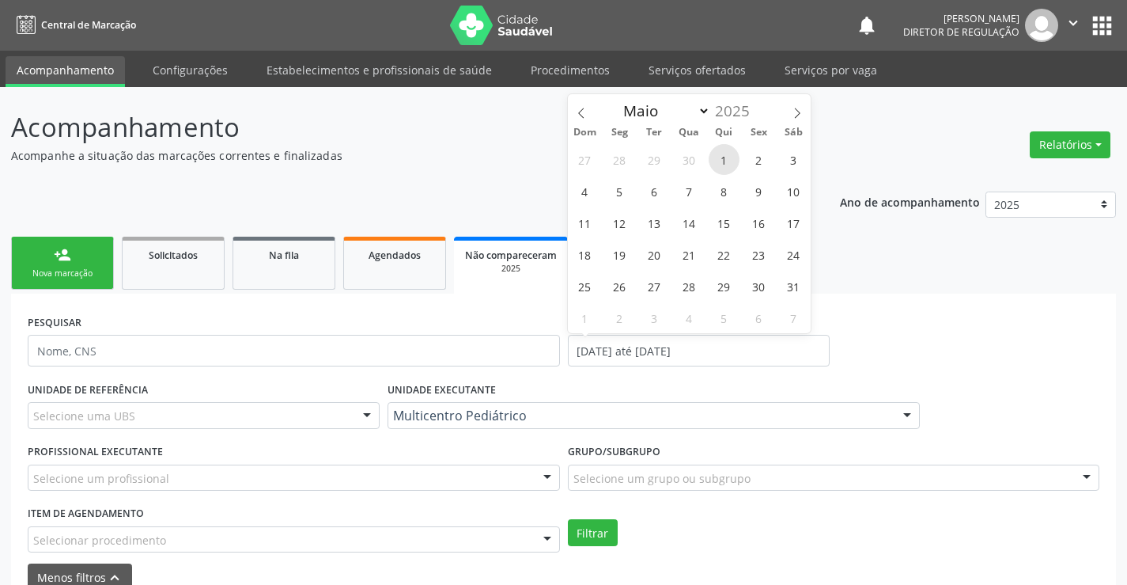
click at [725, 165] on span "1" at bounding box center [724, 159] width 31 height 31
type input "[DATE]"
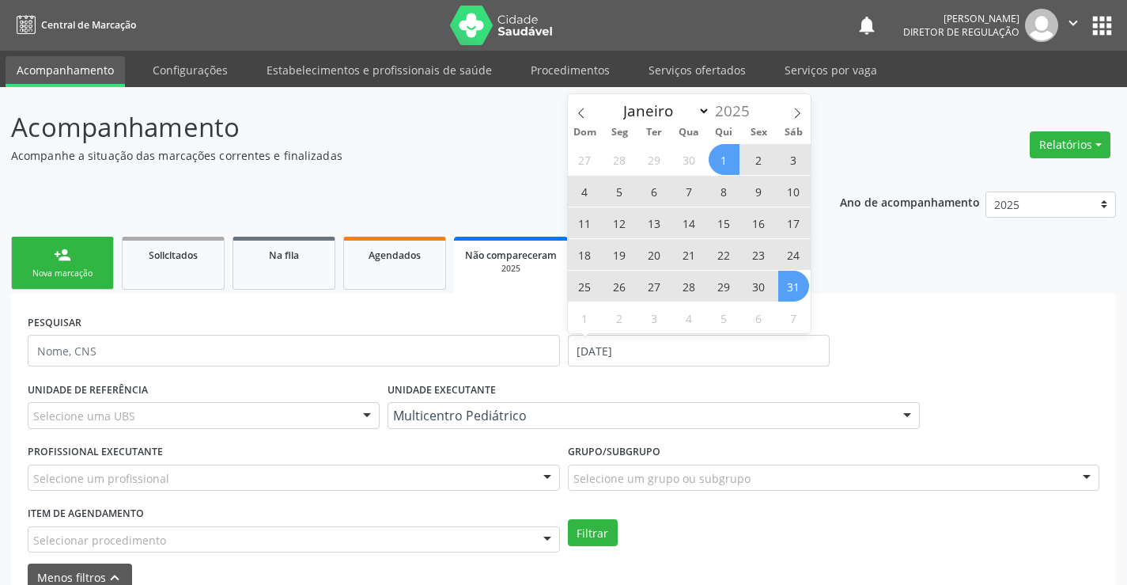
click at [785, 289] on span "31" at bounding box center [793, 286] width 31 height 31
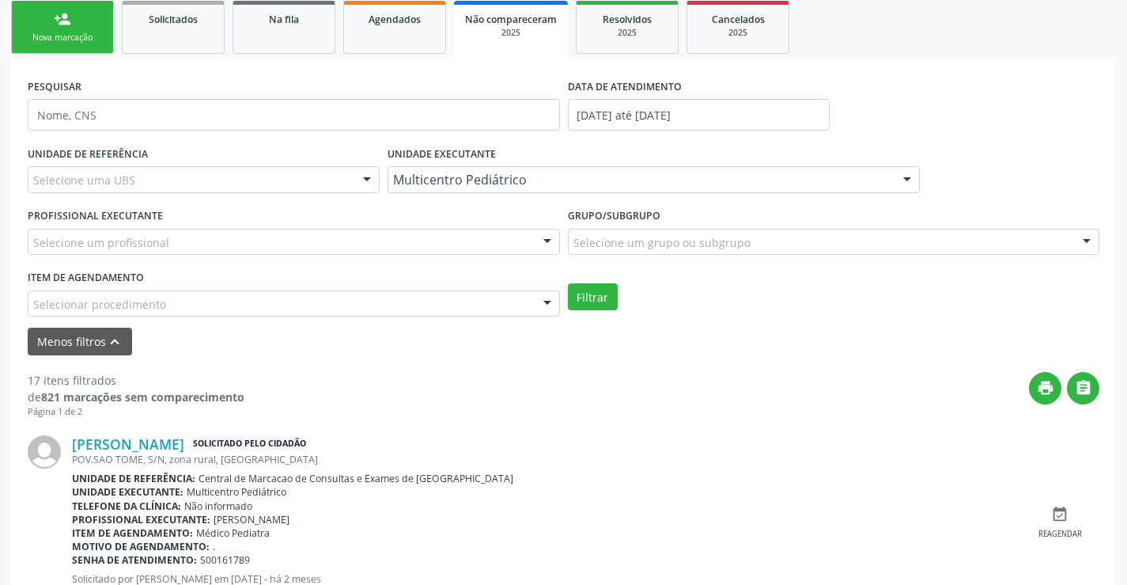
scroll to position [237, 0]
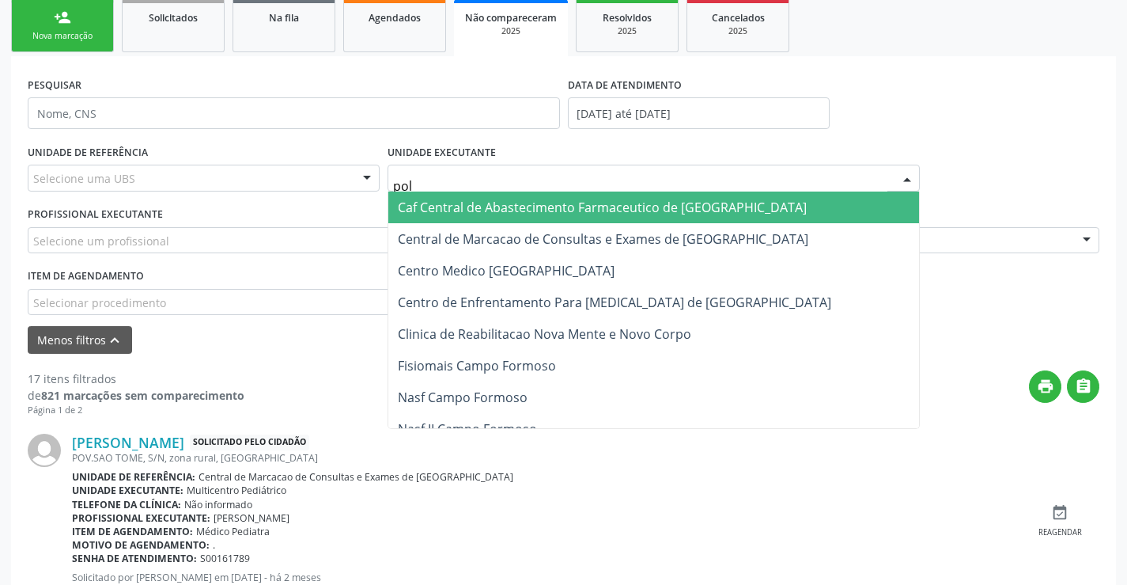
type input "poli"
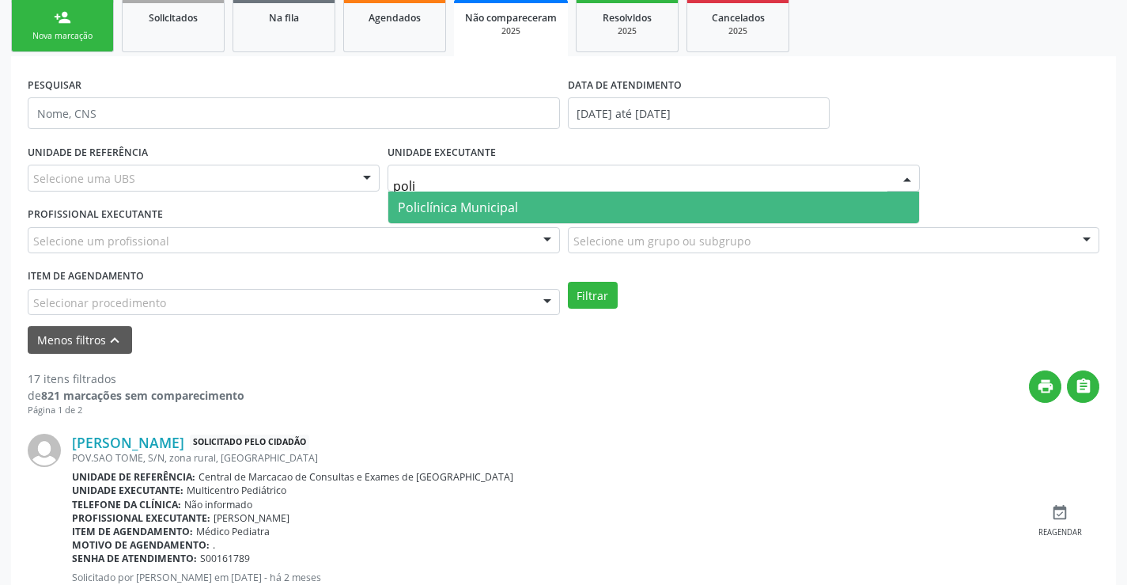
click at [553, 204] on span "Policlínica Municipal" at bounding box center [653, 207] width 531 height 32
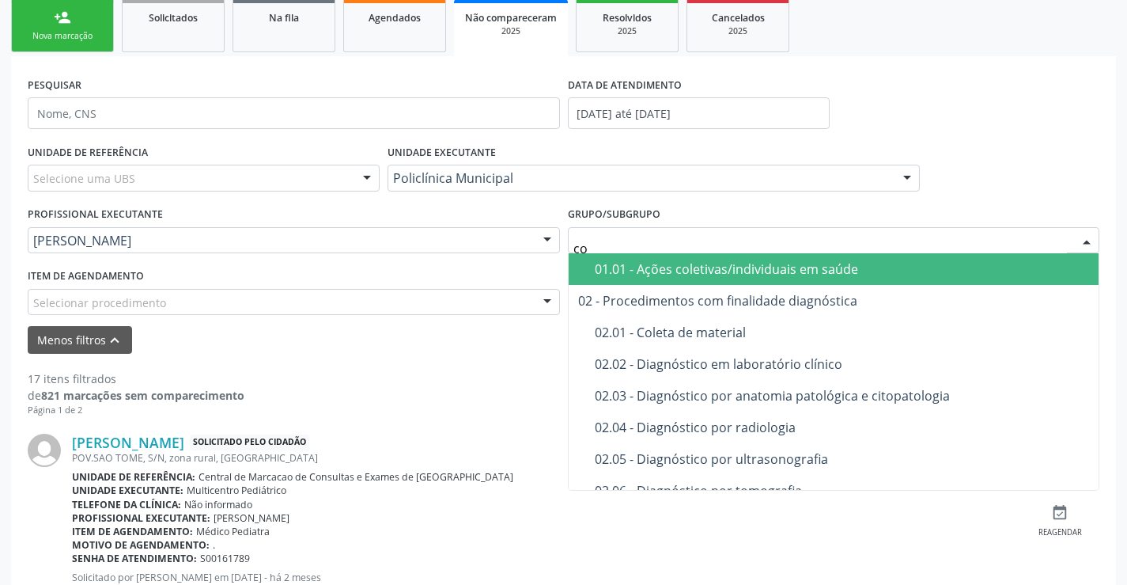
type input "con"
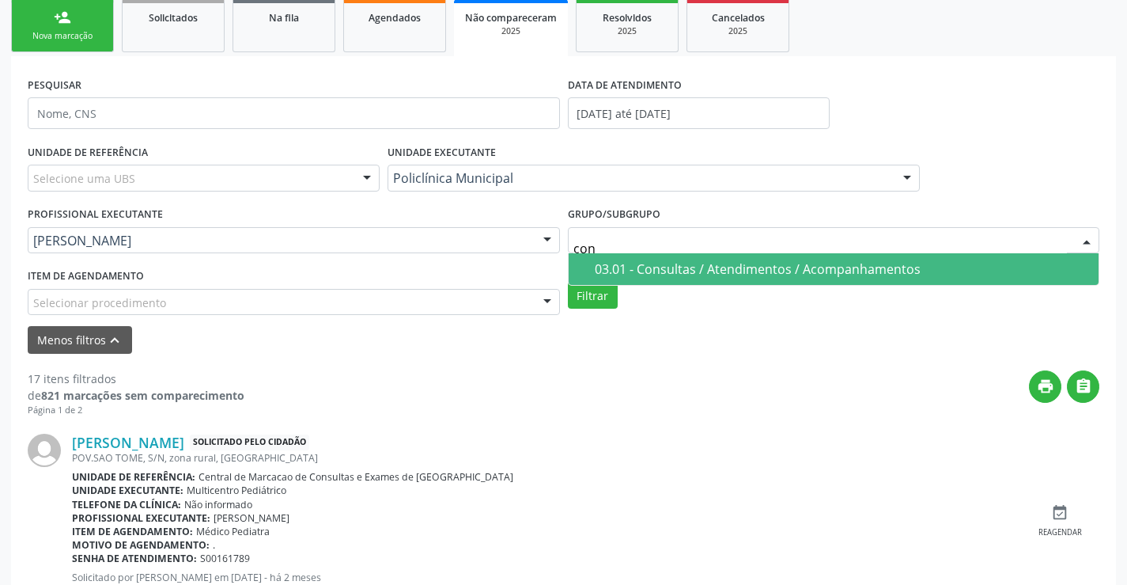
click at [652, 263] on div "03.01 - Consultas / Atendimentos / Acompanhamentos" at bounding box center [842, 269] width 495 height 13
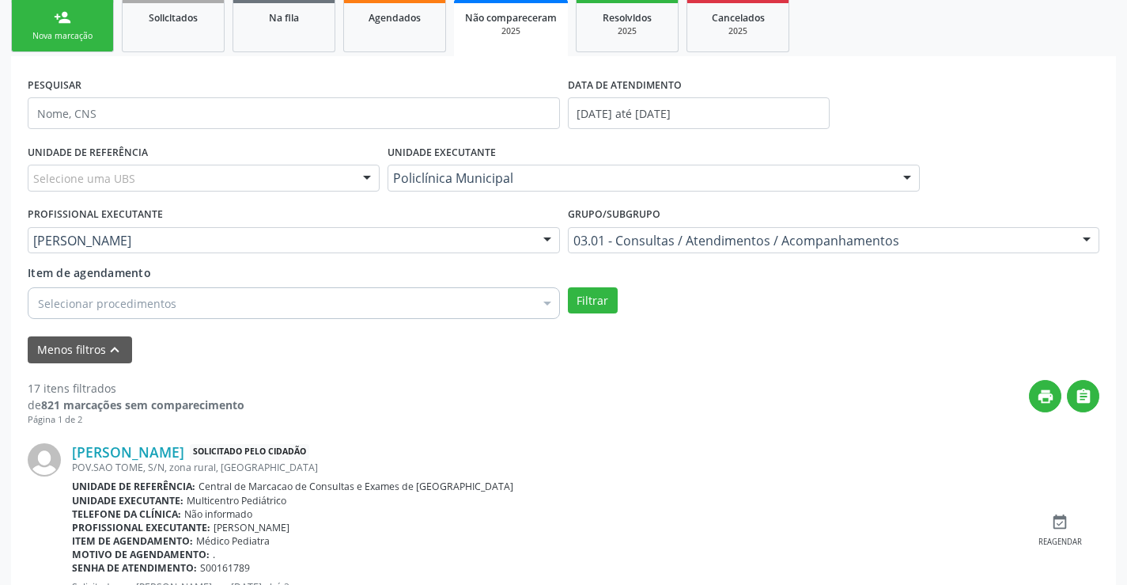
click at [461, 293] on div "Selecionar procedimentos" at bounding box center [294, 303] width 532 height 32
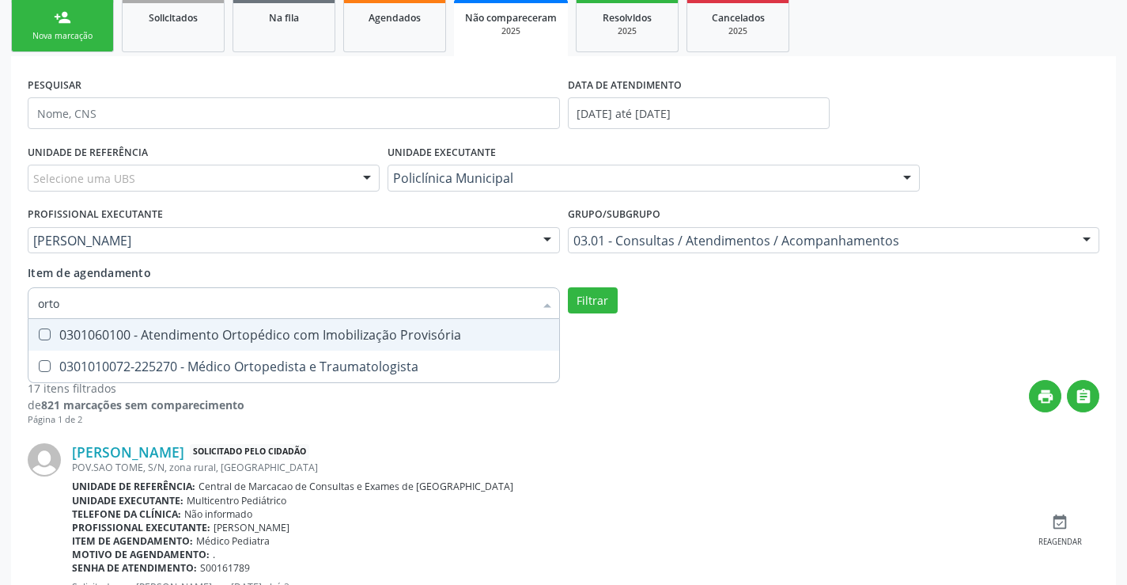
type input "ortop"
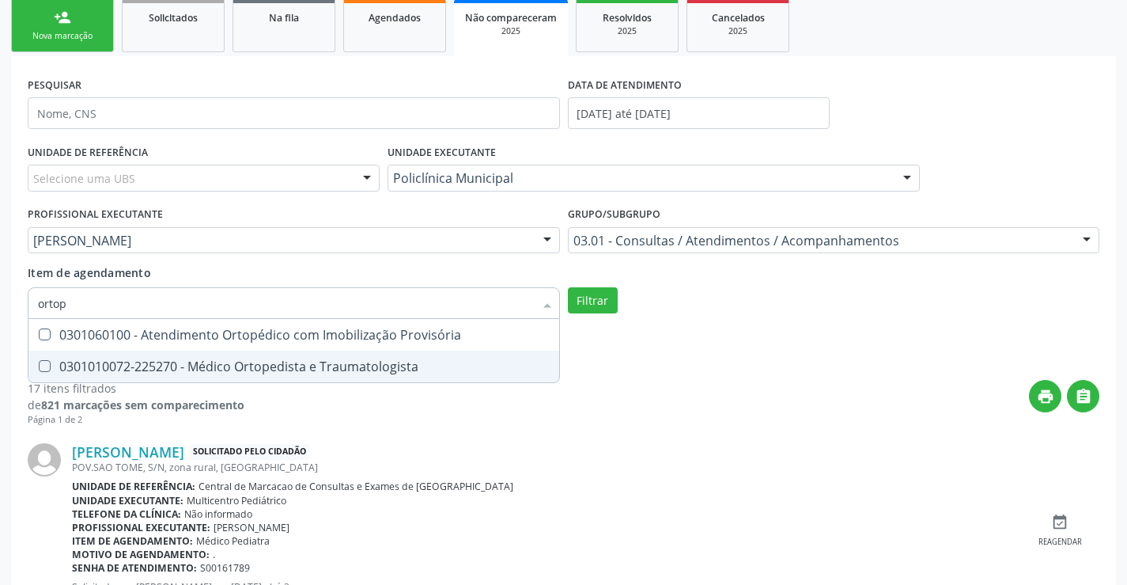
drag, startPoint x: 397, startPoint y: 369, endPoint x: 567, endPoint y: 335, distance: 173.3
click at [397, 369] on div "0301010072-225270 - Médico Ortopedista e Traumatologista" at bounding box center [294, 366] width 512 height 13
checkbox Traumatologista "true"
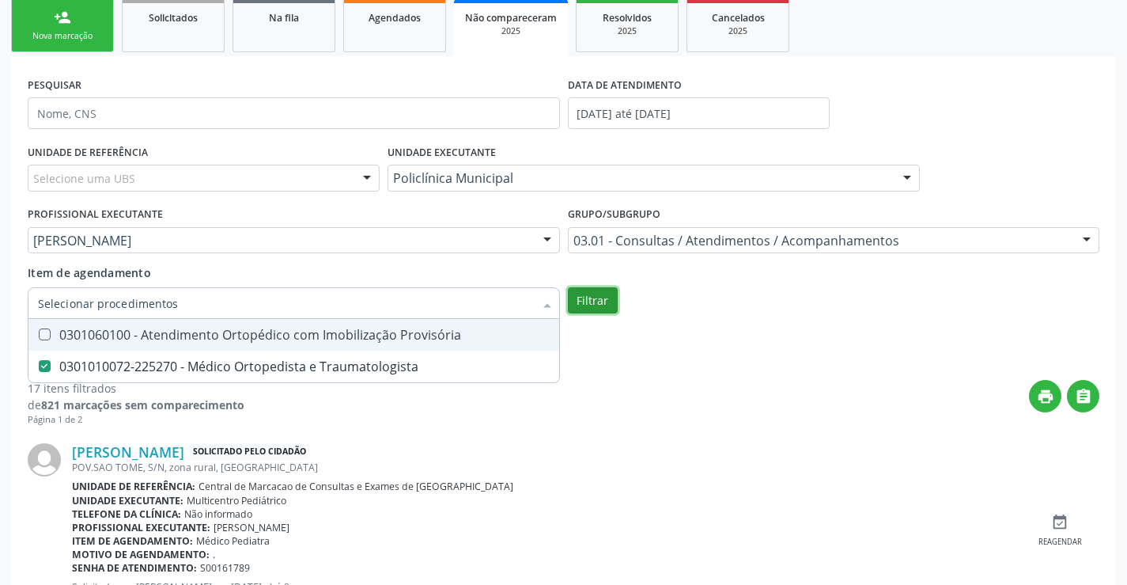
click at [593, 308] on button "Filtrar" at bounding box center [593, 300] width 50 height 27
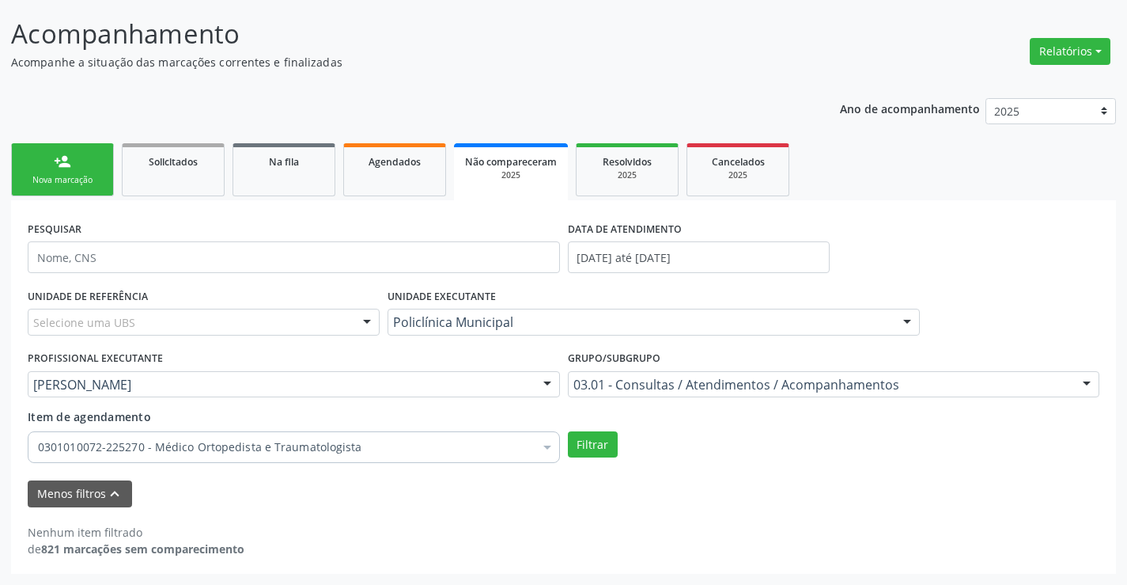
scroll to position [93, 0]
click at [604, 161] on span "Resolvidos" at bounding box center [627, 161] width 49 height 13
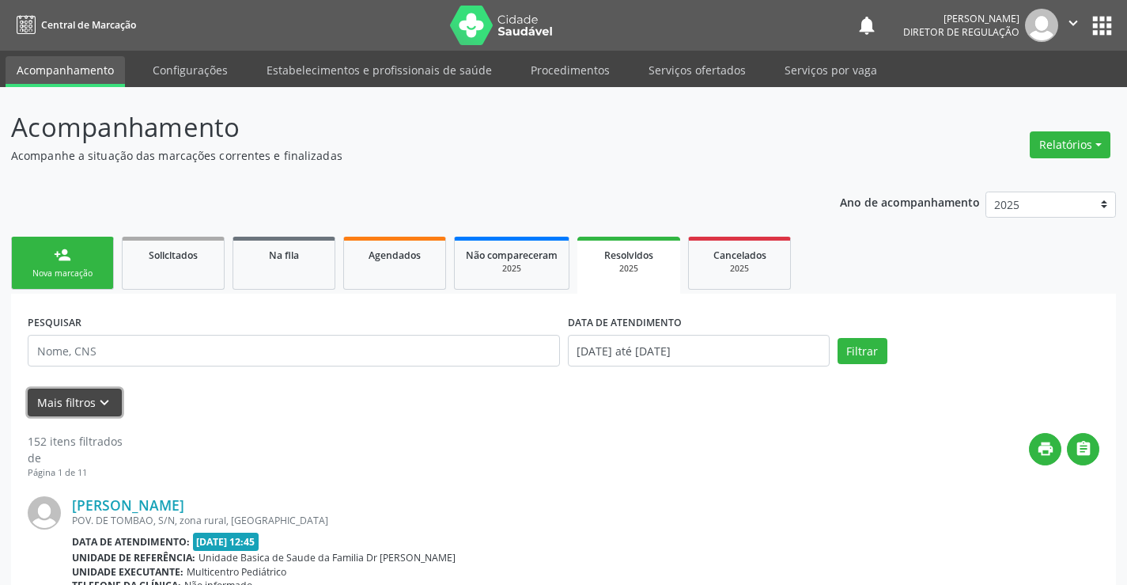
click at [101, 399] on icon "keyboard_arrow_down" at bounding box center [104, 402] width 17 height 17
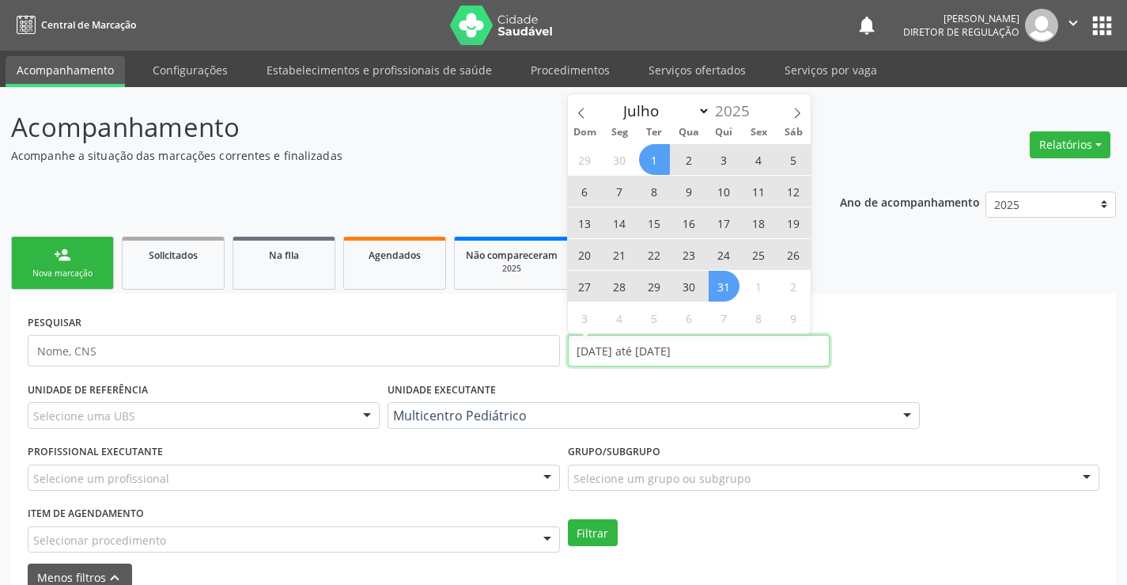
click at [645, 341] on input "[DATE] até [DATE]" at bounding box center [699, 351] width 262 height 32
click at [580, 117] on icon at bounding box center [581, 113] width 11 height 11
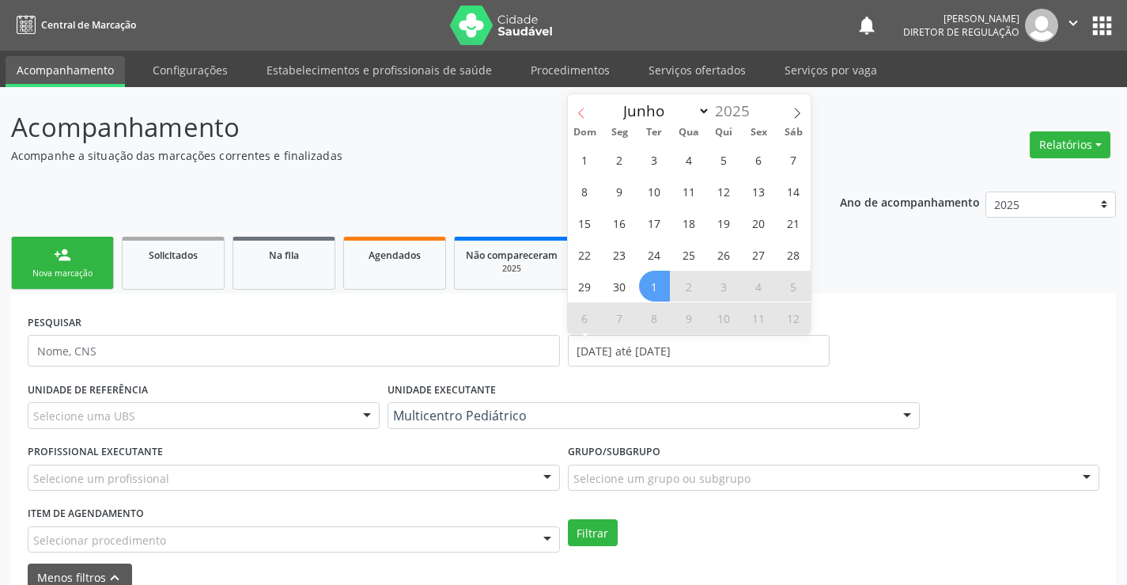
click at [580, 117] on icon at bounding box center [581, 113] width 11 height 11
select select "4"
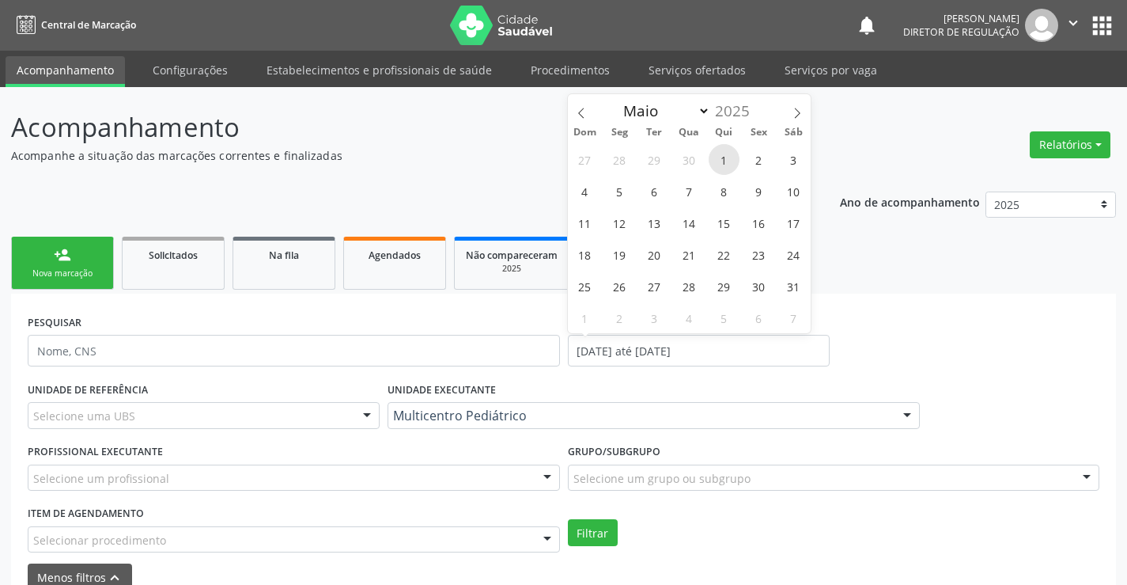
click at [719, 159] on span "1" at bounding box center [724, 159] width 31 height 31
type input "[DATE]"
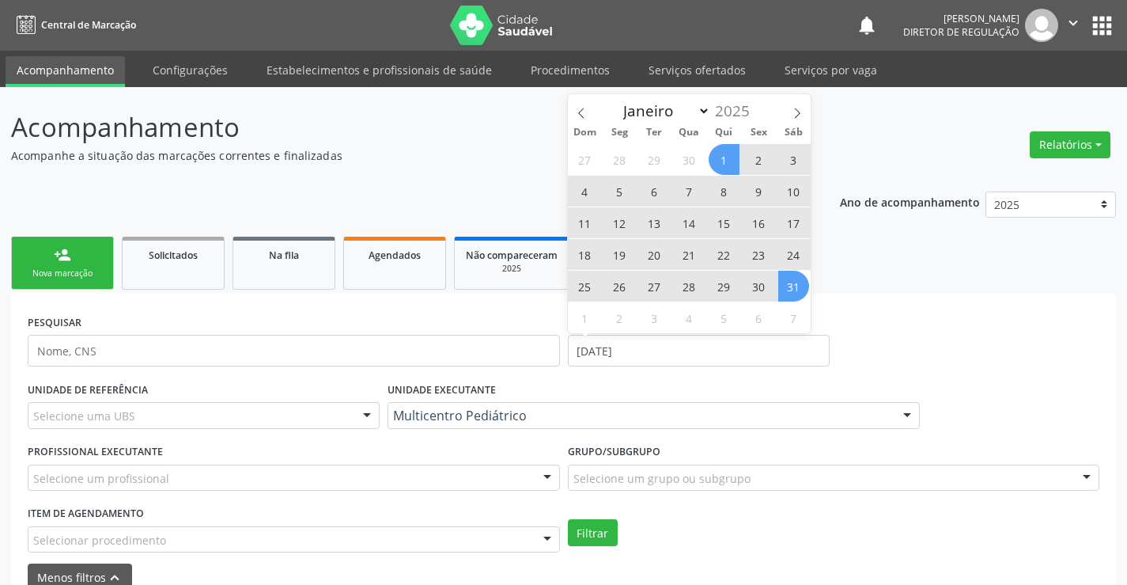
click at [793, 293] on span "31" at bounding box center [793, 286] width 31 height 31
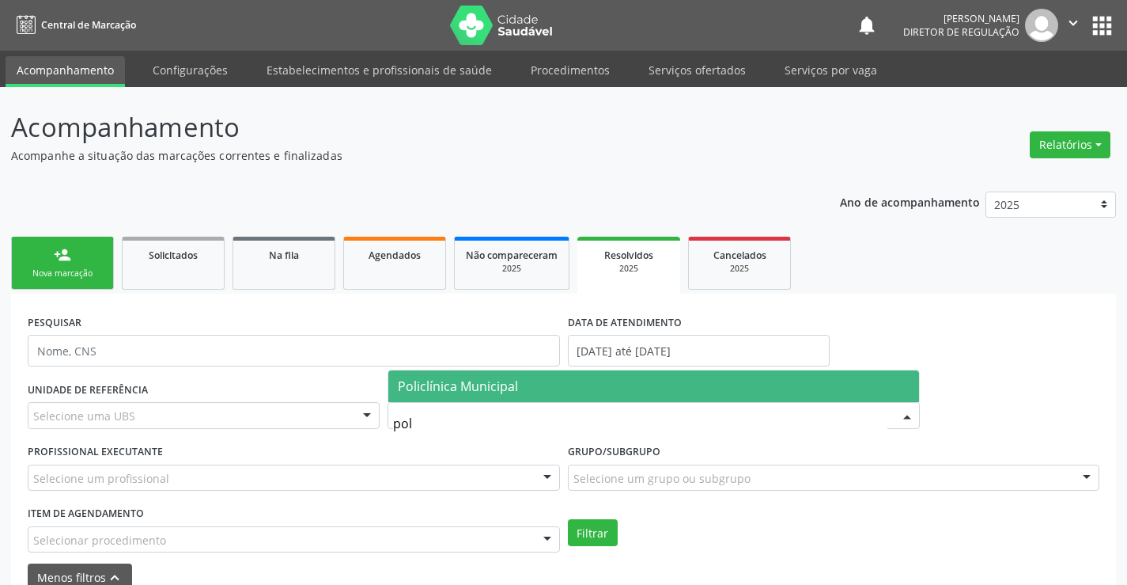
type input "poli"
click at [479, 392] on span "Policlínica Municipal" at bounding box center [458, 385] width 120 height 17
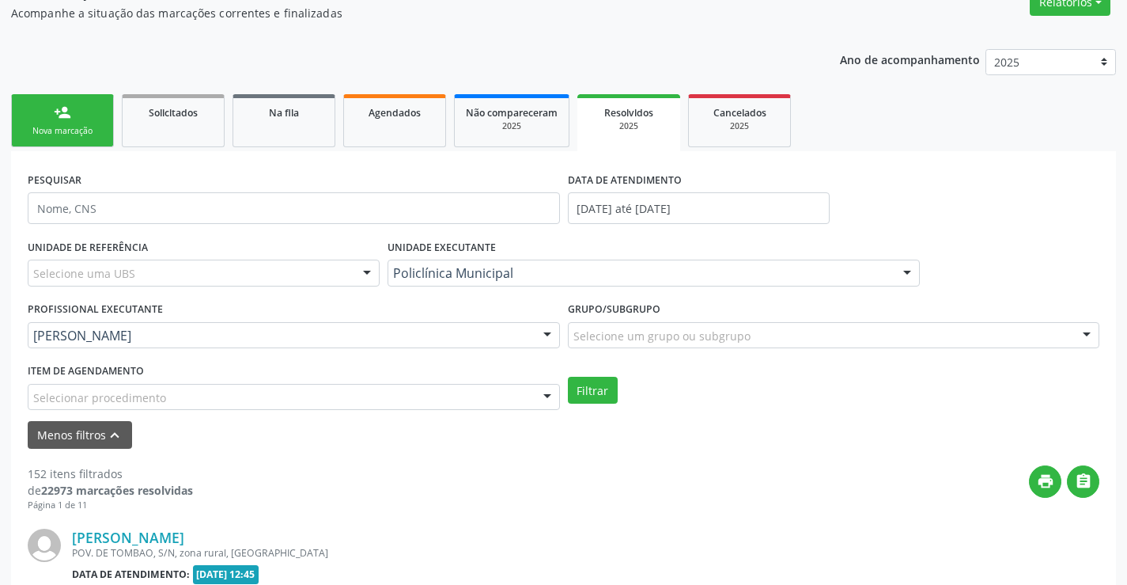
scroll to position [158, 0]
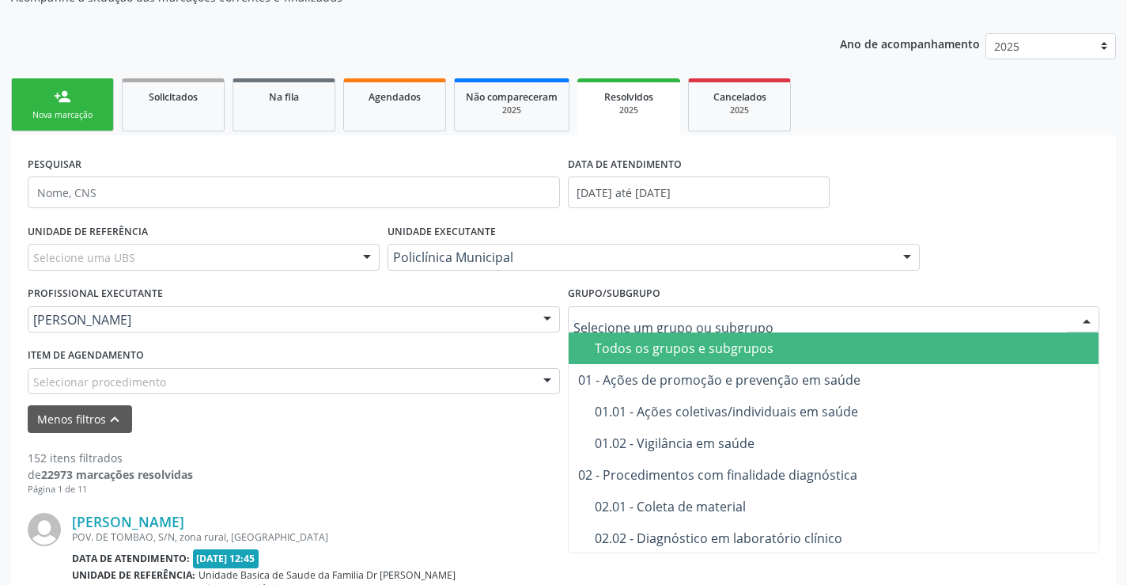
click at [546, 325] on div at bounding box center [548, 320] width 24 height 27
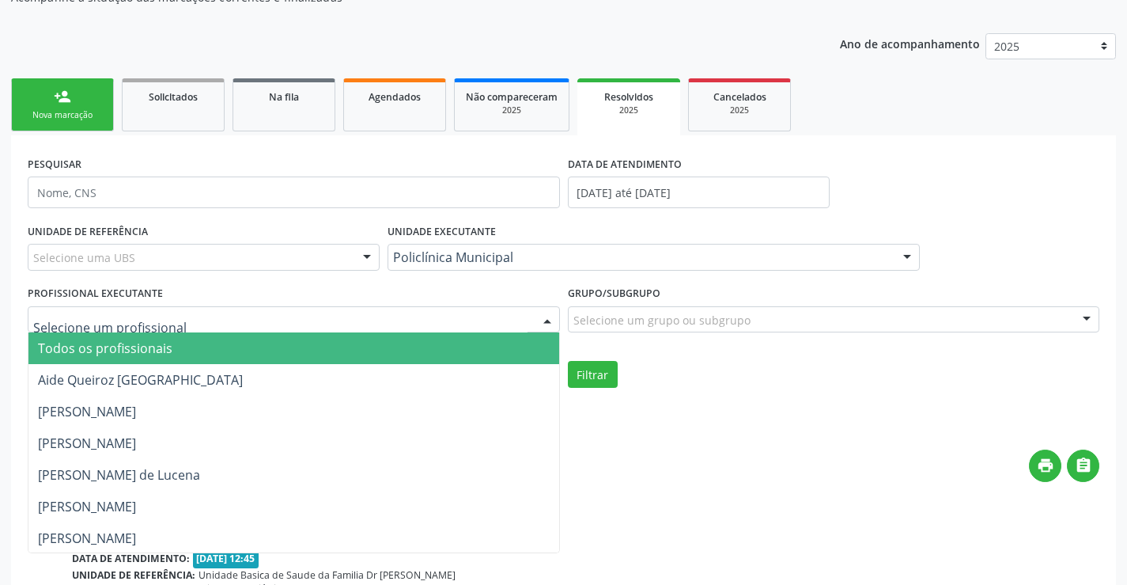
click at [373, 336] on span "Todos os profissionais" at bounding box center [293, 348] width 531 height 32
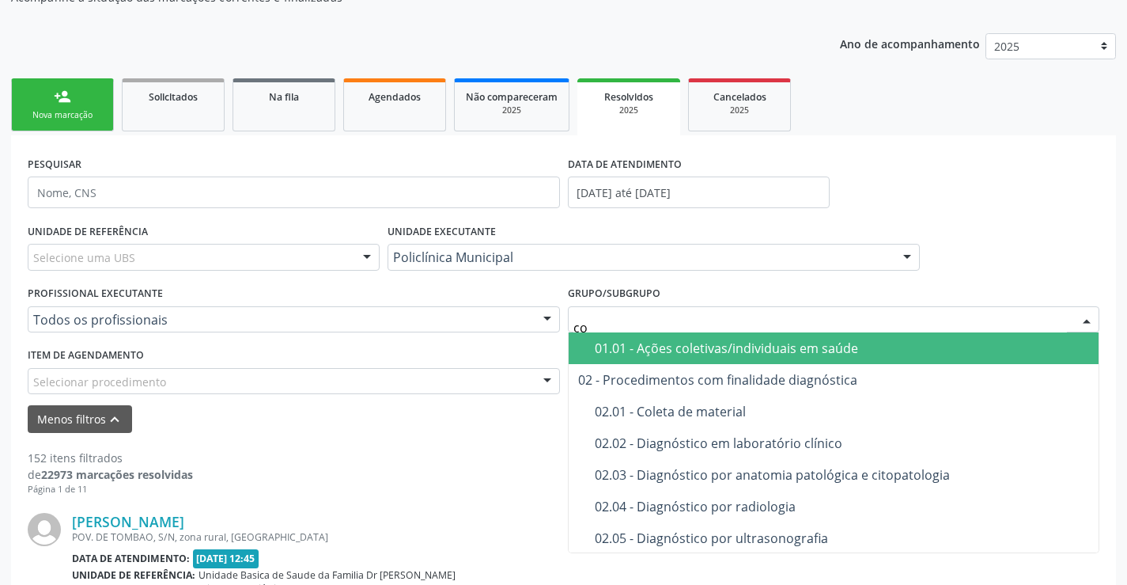
type input "con"
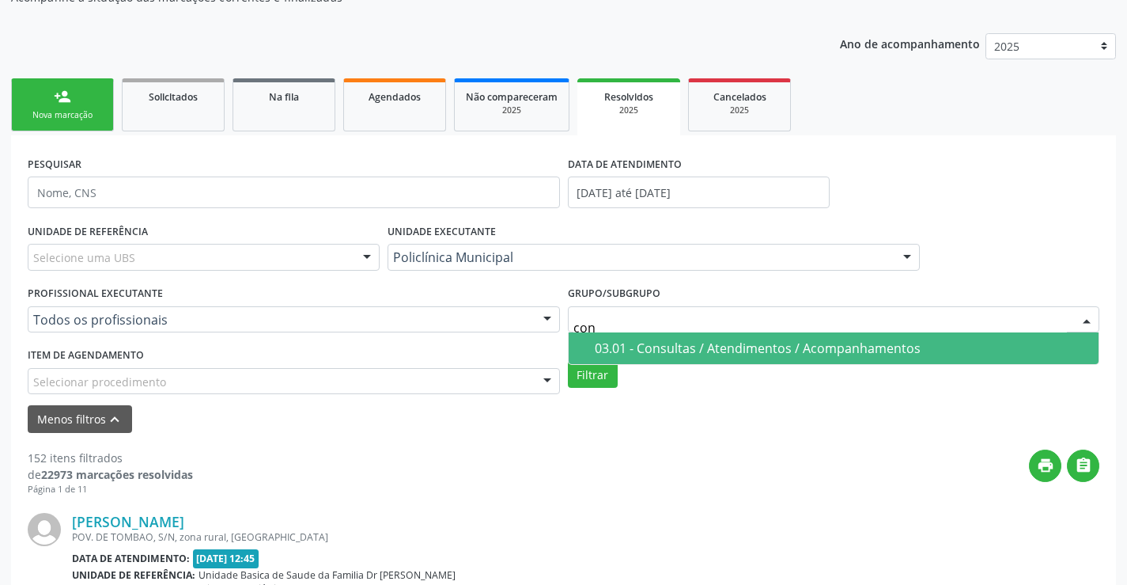
drag, startPoint x: 623, startPoint y: 344, endPoint x: 576, endPoint y: 354, distance: 48.6
click at [623, 346] on div "03.01 - Consultas / Atendimentos / Acompanhamentos" at bounding box center [842, 348] width 495 height 13
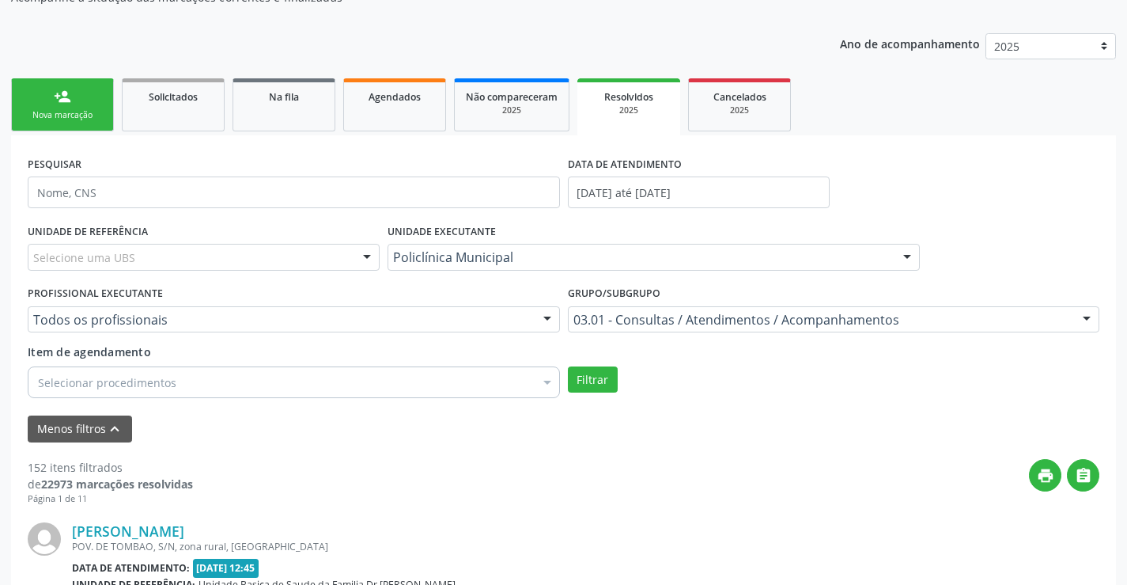
click at [445, 382] on div "Selecionar procedimentos" at bounding box center [294, 382] width 532 height 32
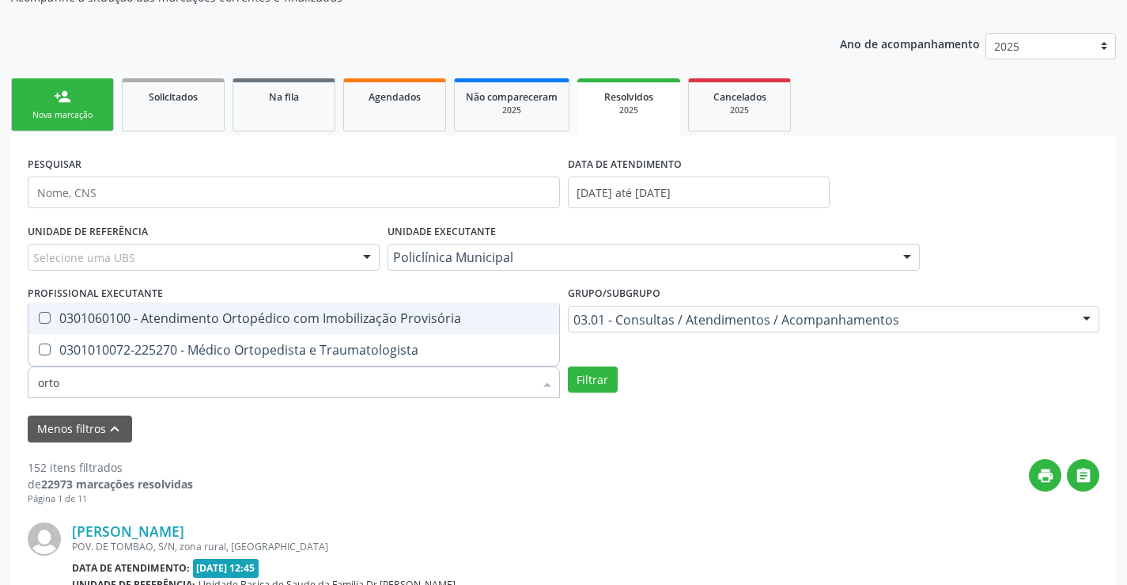
type input "ortop"
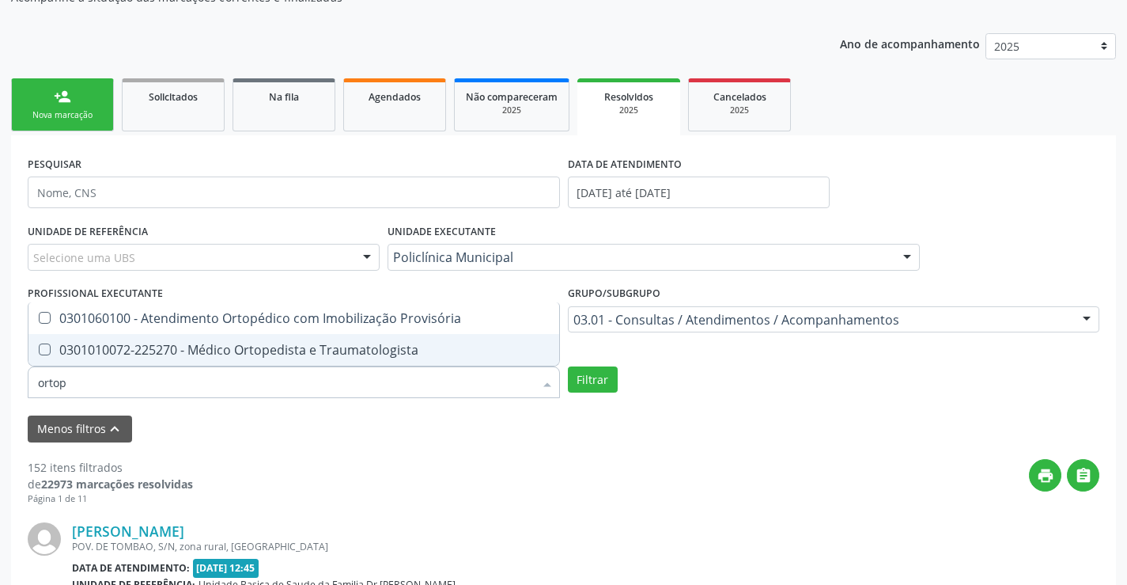
click at [444, 354] on div "0301010072-225270 - Médico Ortopedista e Traumatologista" at bounding box center [294, 349] width 512 height 13
checkbox Traumatologista "true"
click at [592, 381] on button "Filtrar" at bounding box center [593, 379] width 50 height 27
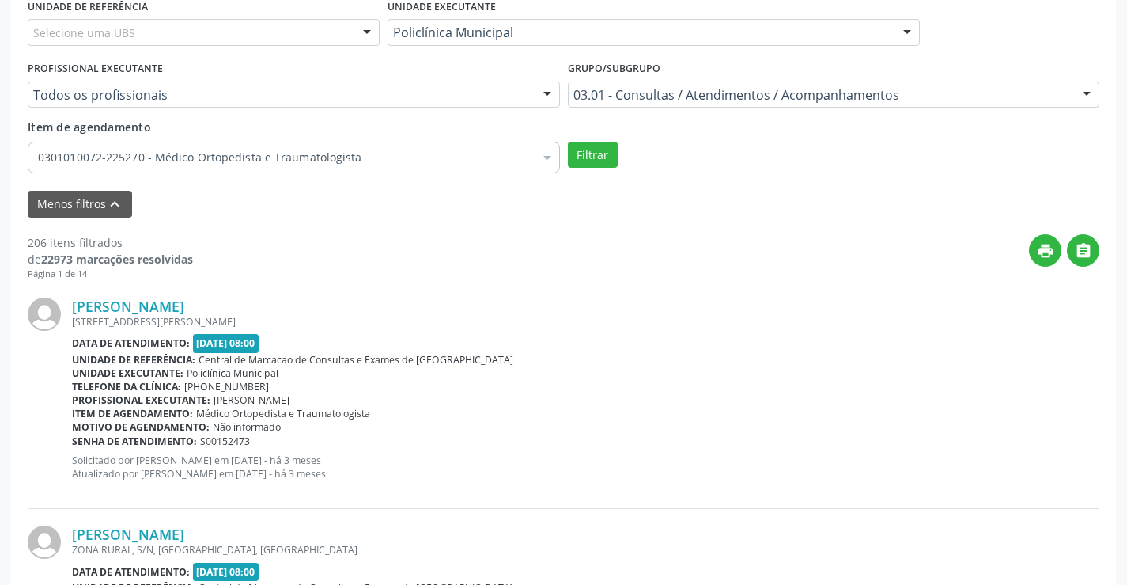
scroll to position [237, 0]
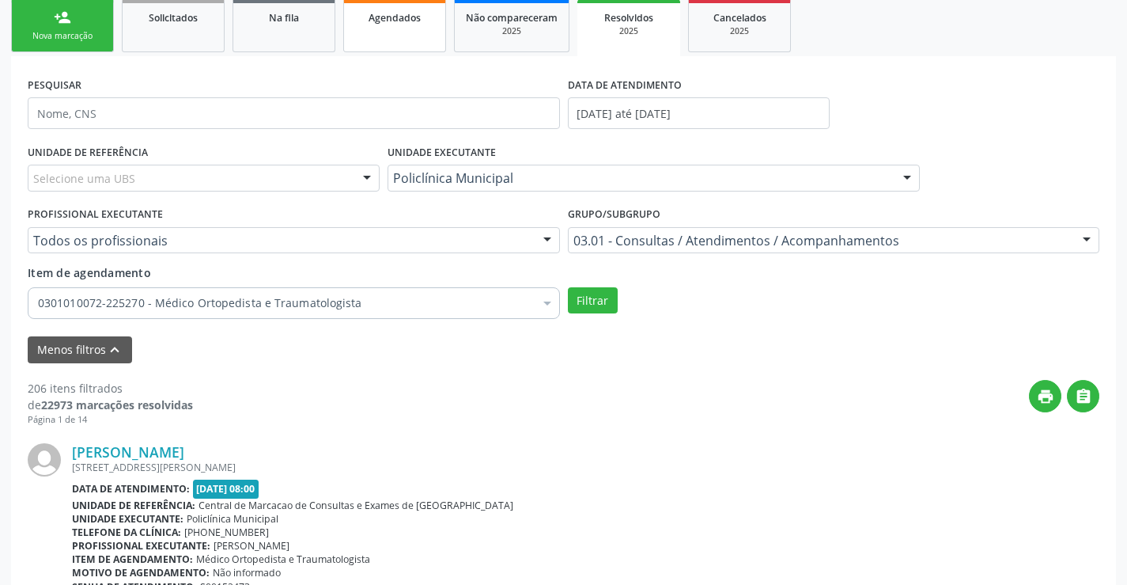
click at [426, 43] on link "Agendados" at bounding box center [394, 25] width 103 height 53
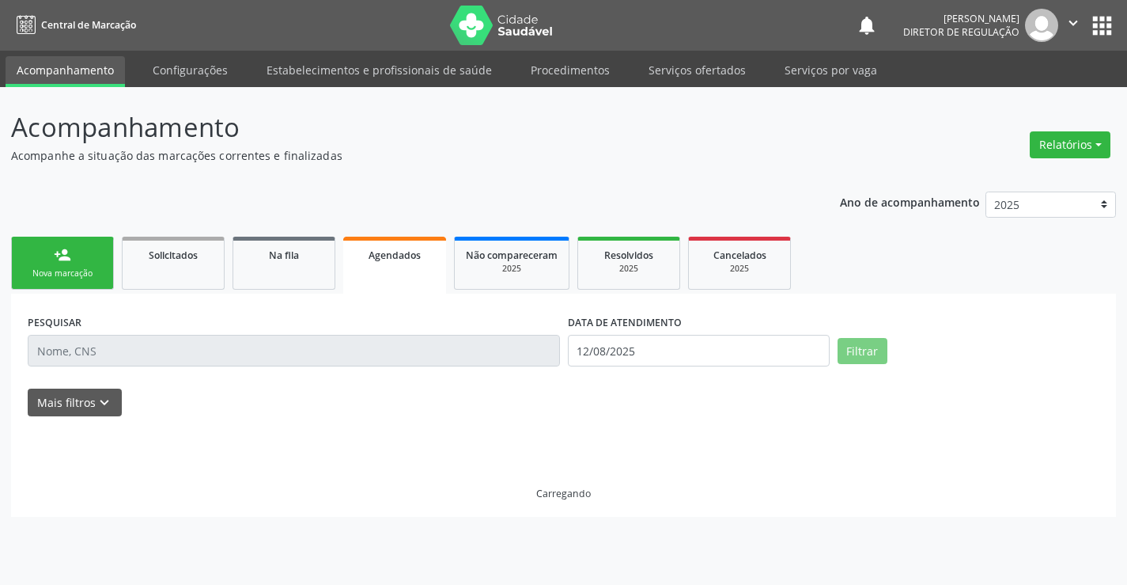
scroll to position [0, 0]
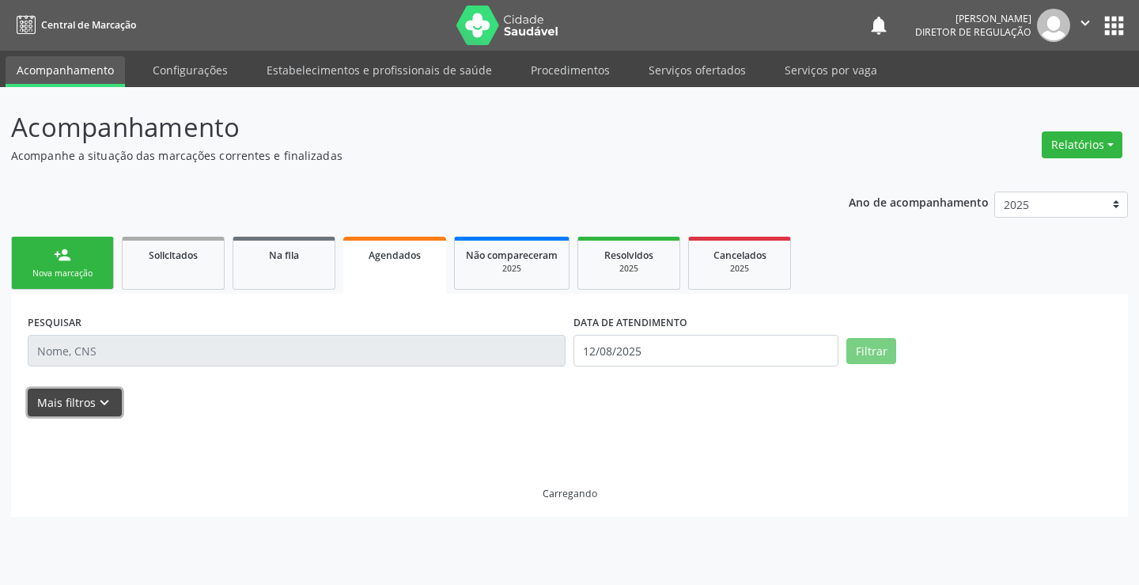
click at [100, 403] on icon "keyboard_arrow_down" at bounding box center [104, 402] width 17 height 17
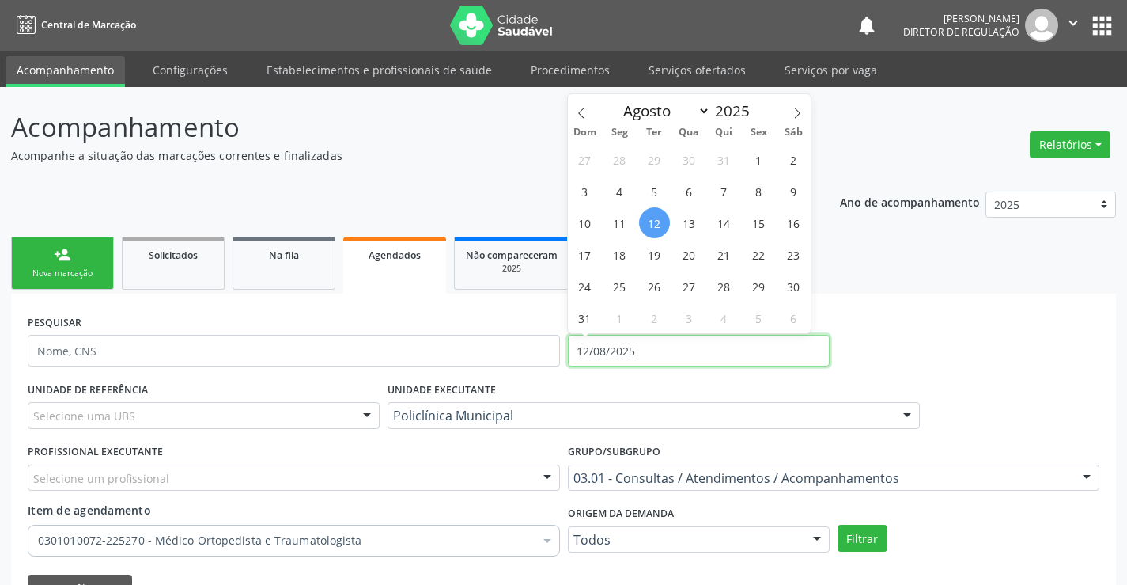
click at [596, 365] on input "12/08/2025" at bounding box center [699, 351] width 262 height 32
click at [595, 119] on div "Janeiro Fevereiro Março Abril Maio Junho Julho Agosto Setembro Outubro Novembro…" at bounding box center [690, 107] width 244 height 27
click at [585, 116] on icon at bounding box center [581, 113] width 11 height 11
select select "5"
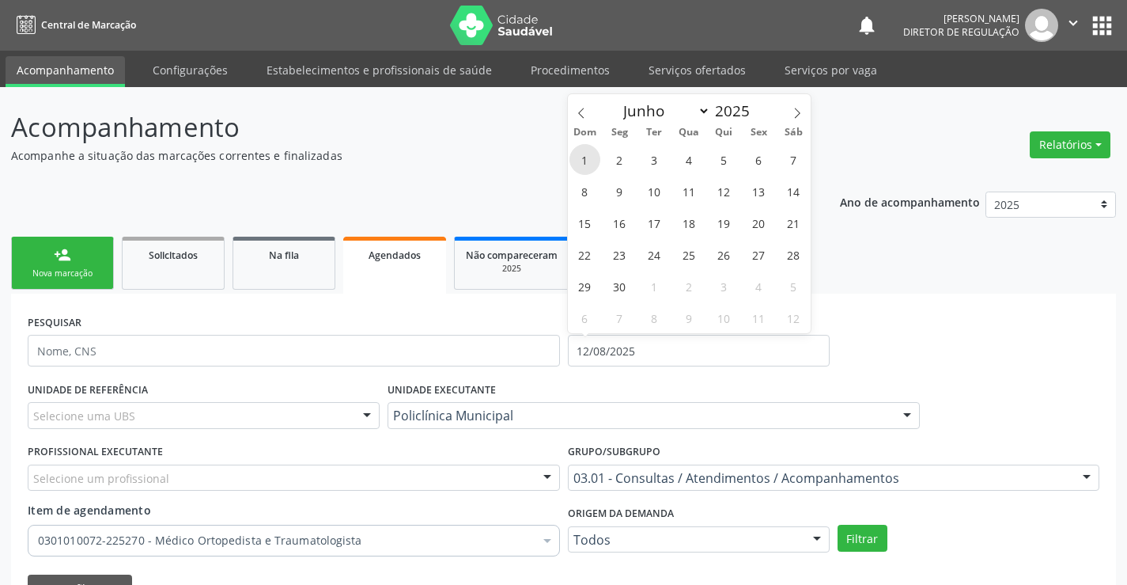
click at [588, 160] on span "1" at bounding box center [585, 159] width 31 height 31
type input "[DATE]"
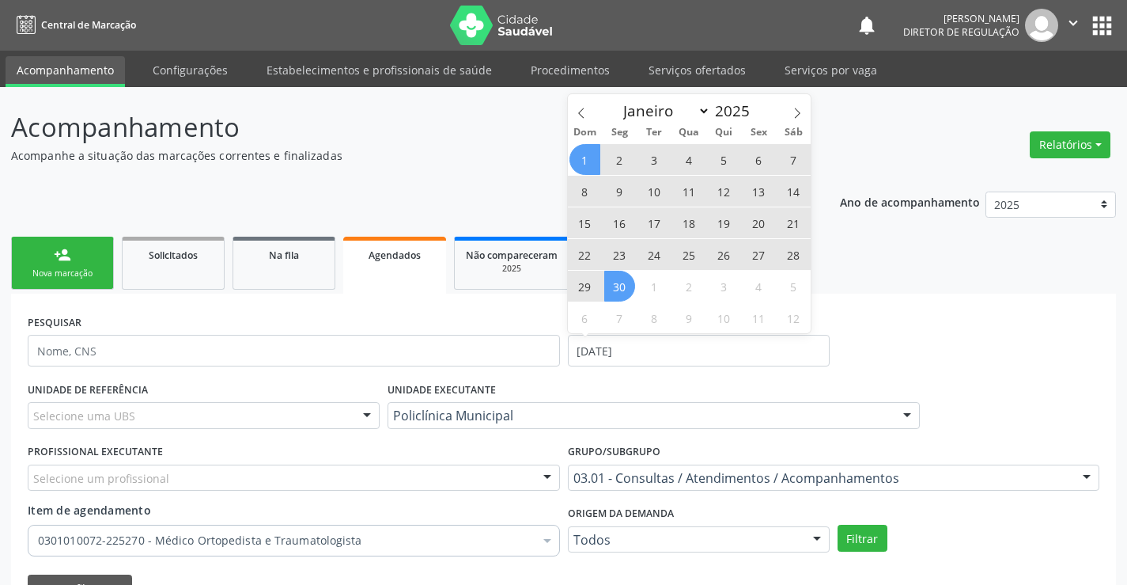
click at [615, 292] on span "30" at bounding box center [619, 286] width 31 height 31
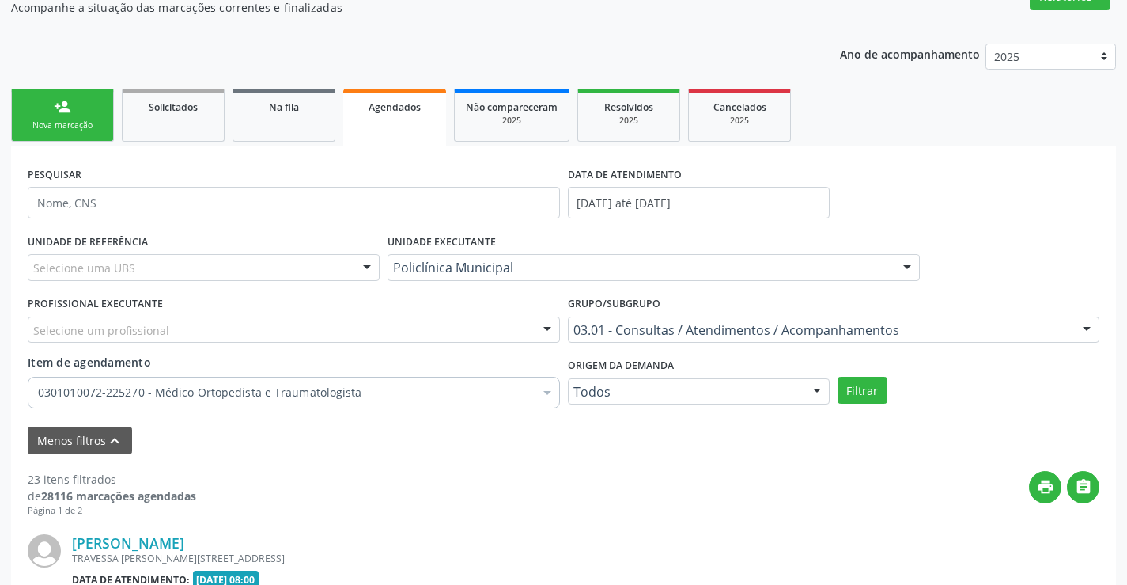
scroll to position [158, 0]
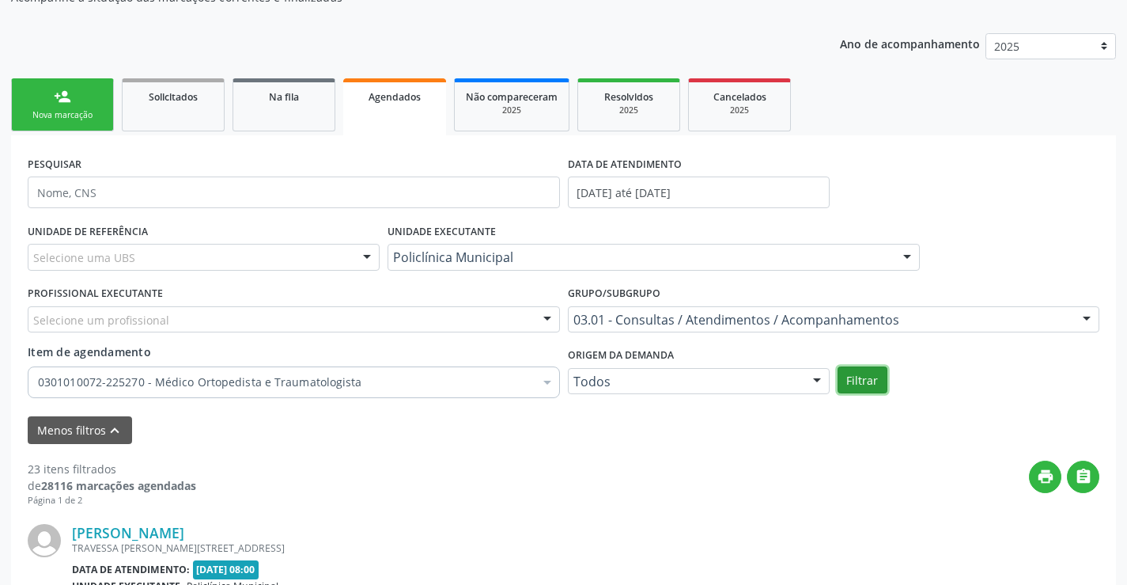
click at [857, 384] on button "Filtrar" at bounding box center [863, 379] width 50 height 27
click at [634, 118] on link "Resolvidos 2025" at bounding box center [628, 104] width 103 height 53
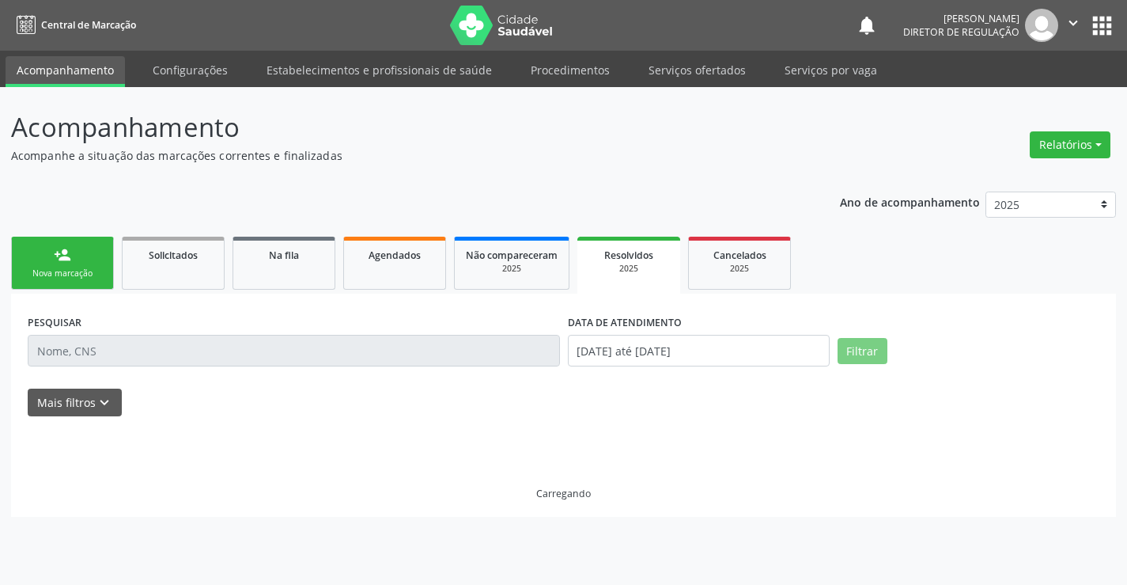
scroll to position [0, 0]
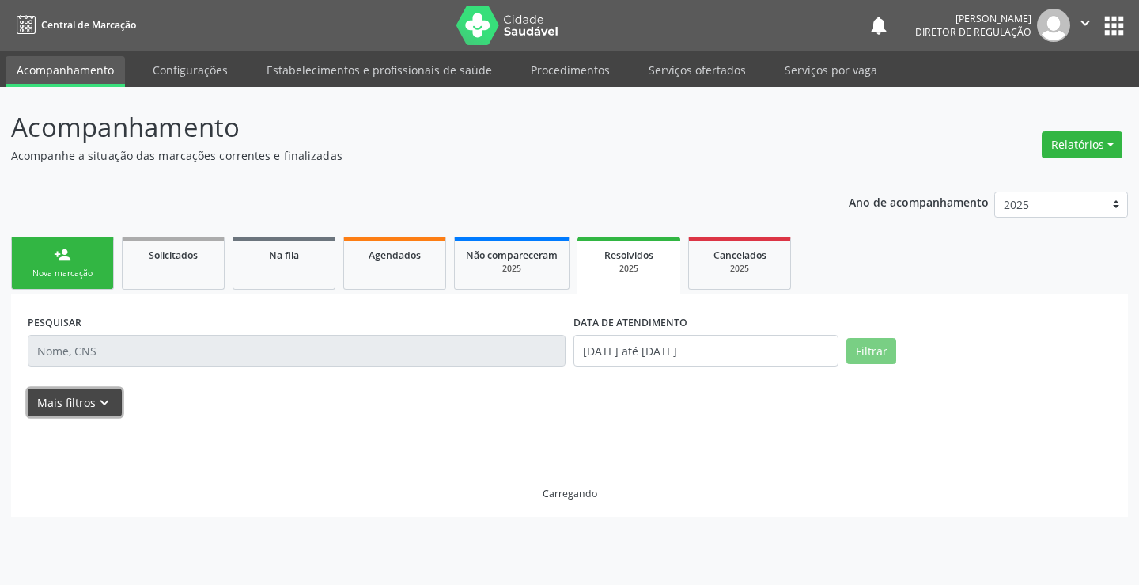
click at [90, 396] on button "Mais filtros keyboard_arrow_down" at bounding box center [75, 402] width 94 height 28
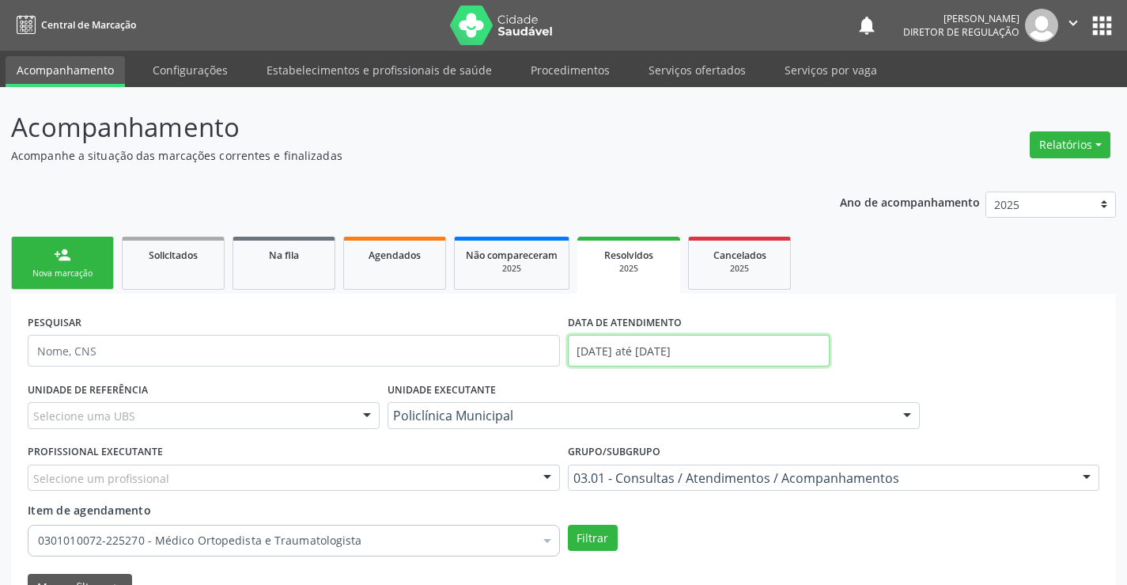
click at [592, 355] on input "[DATE] até [DATE]" at bounding box center [699, 351] width 262 height 32
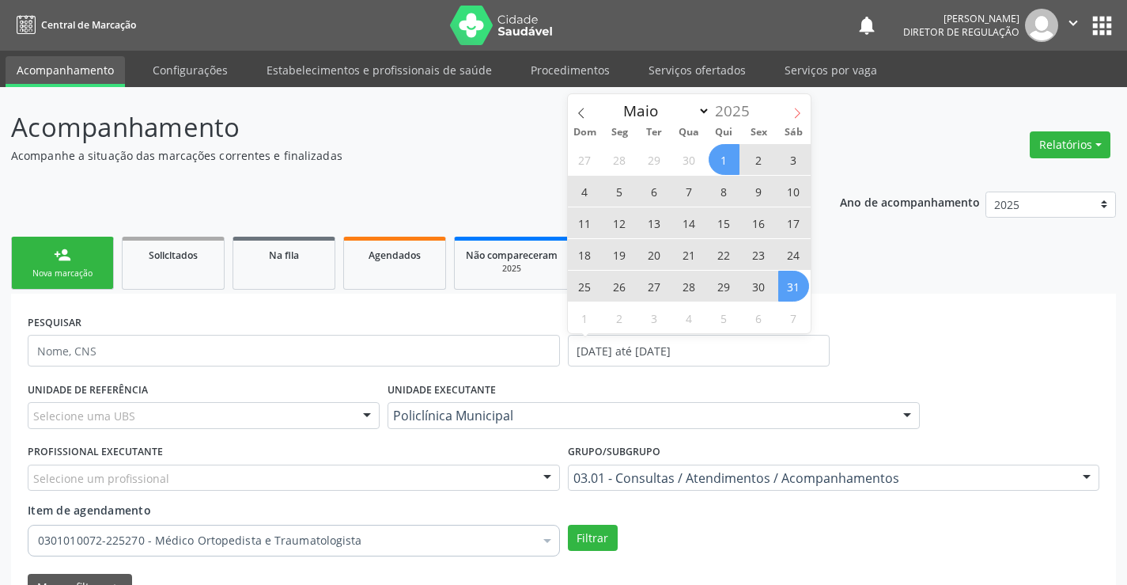
click at [793, 112] on icon at bounding box center [797, 113] width 11 height 11
select select "5"
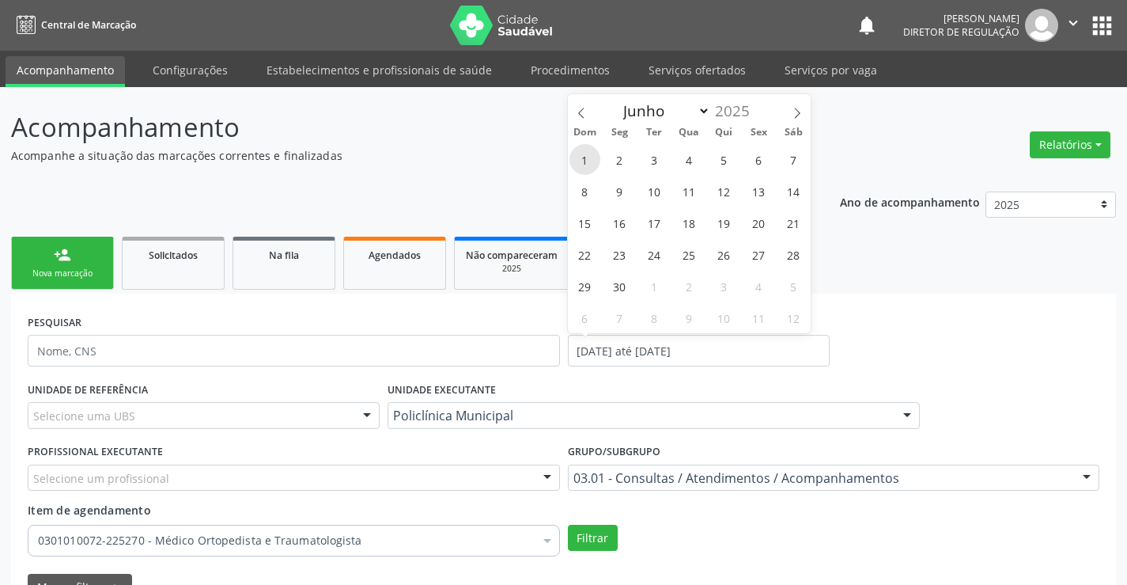
click at [582, 157] on span "1" at bounding box center [585, 159] width 31 height 31
type input "[DATE]"
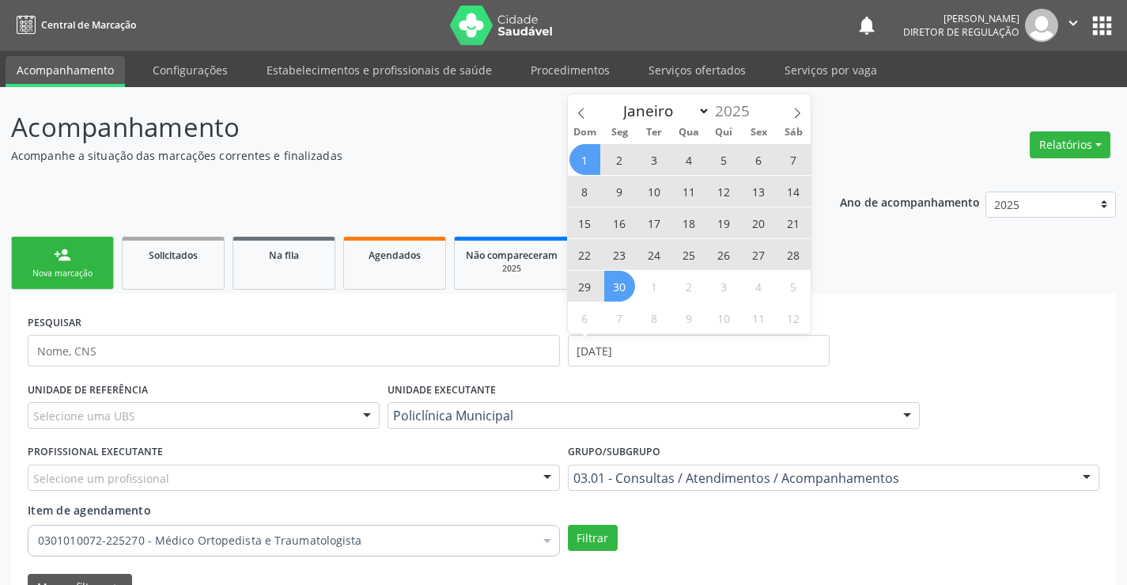
click at [623, 296] on span "30" at bounding box center [619, 286] width 31 height 31
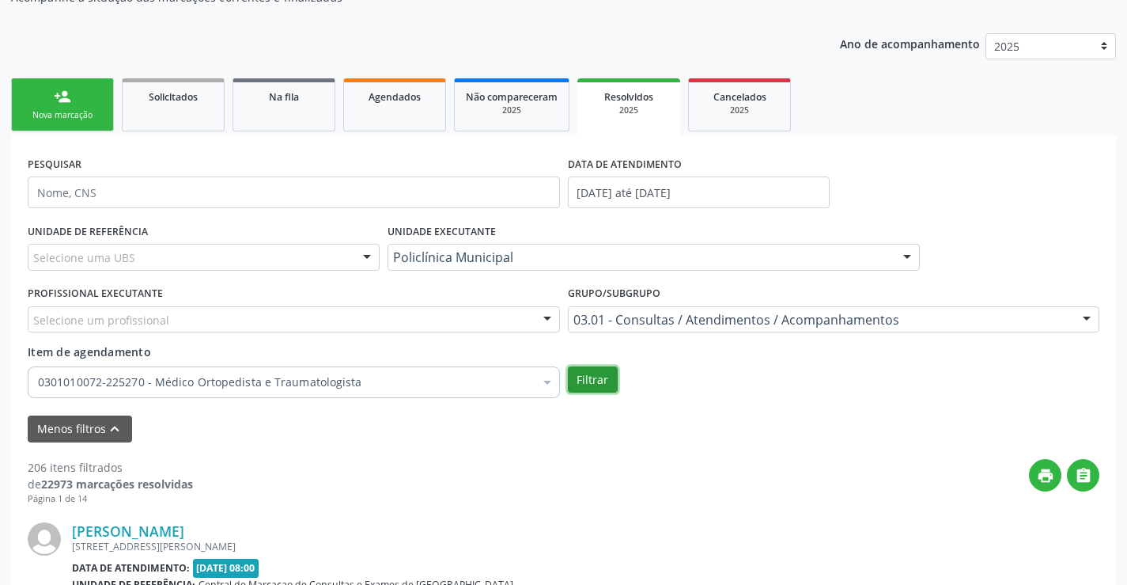
click at [594, 384] on button "Filtrar" at bounding box center [593, 379] width 50 height 27
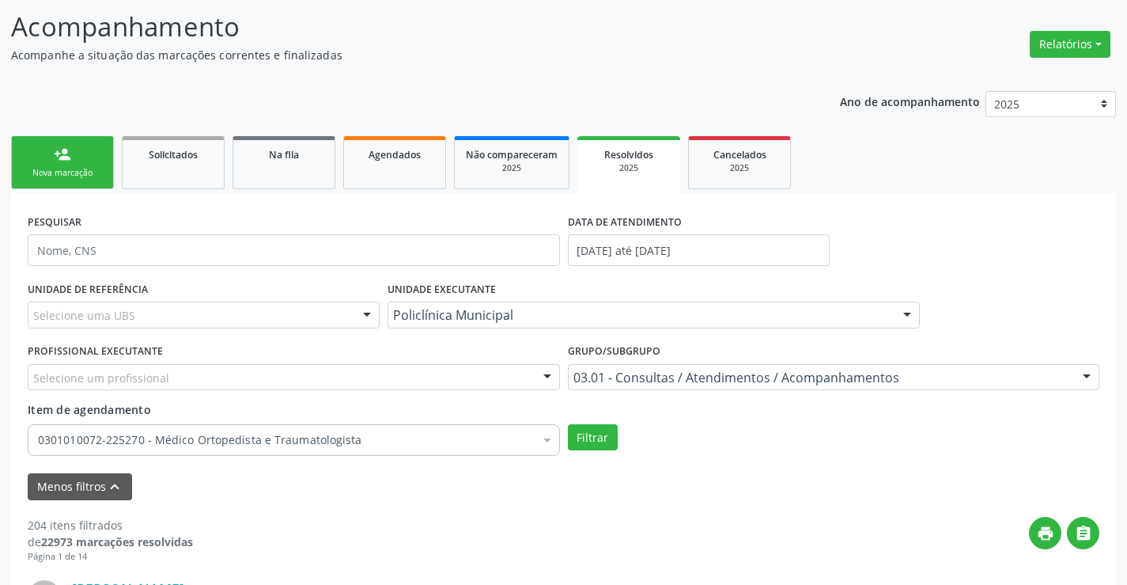
scroll to position [79, 0]
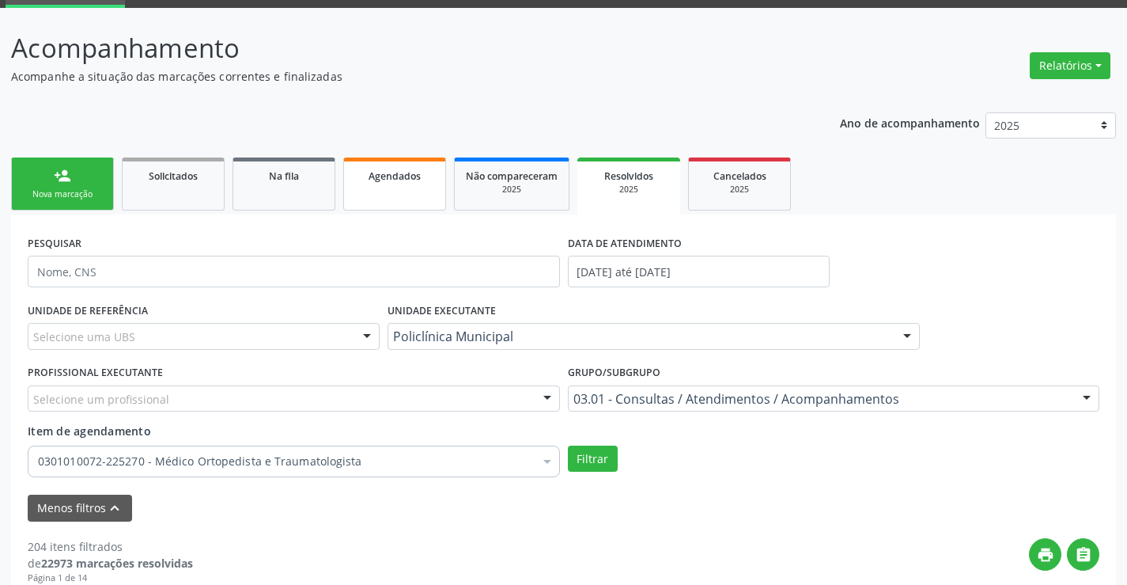
click at [395, 177] on span "Agendados" at bounding box center [395, 175] width 52 height 13
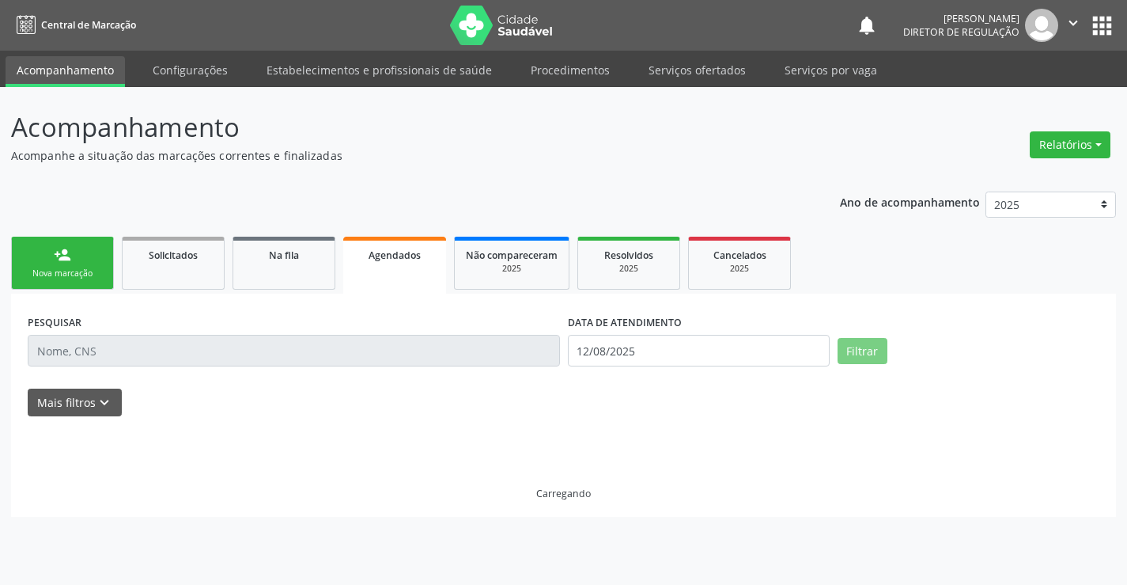
scroll to position [0, 0]
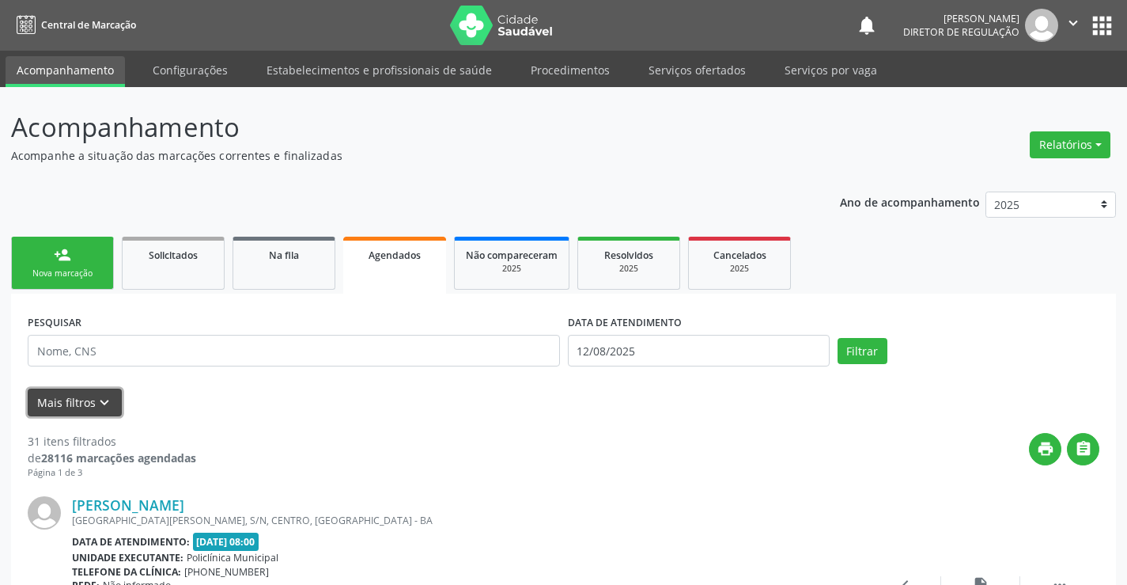
click at [96, 404] on icon "keyboard_arrow_down" at bounding box center [104, 402] width 17 height 17
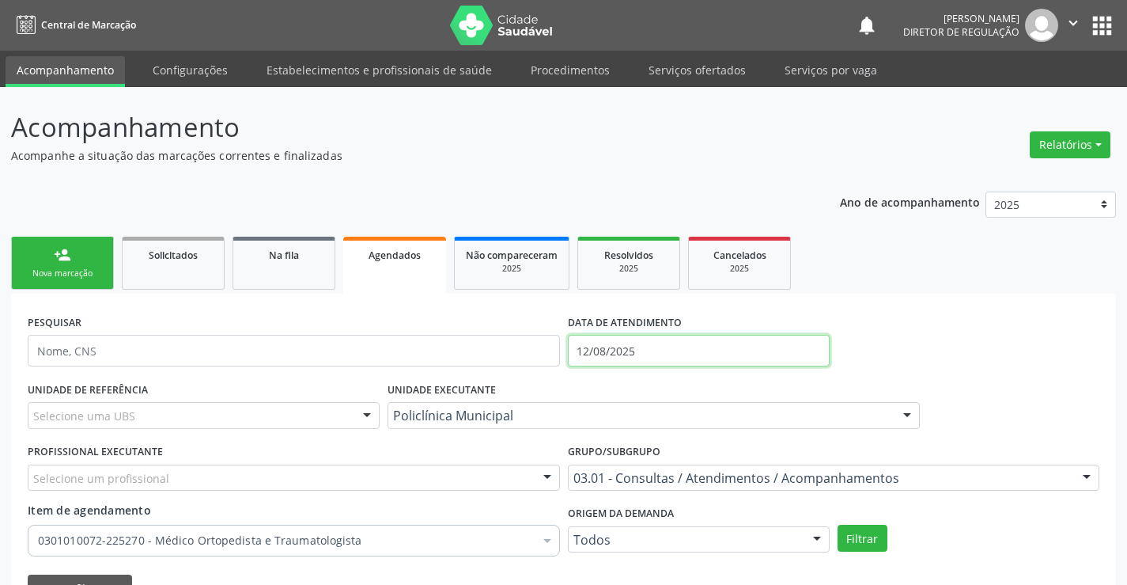
click at [650, 349] on input "12/08/2025" at bounding box center [699, 351] width 262 height 32
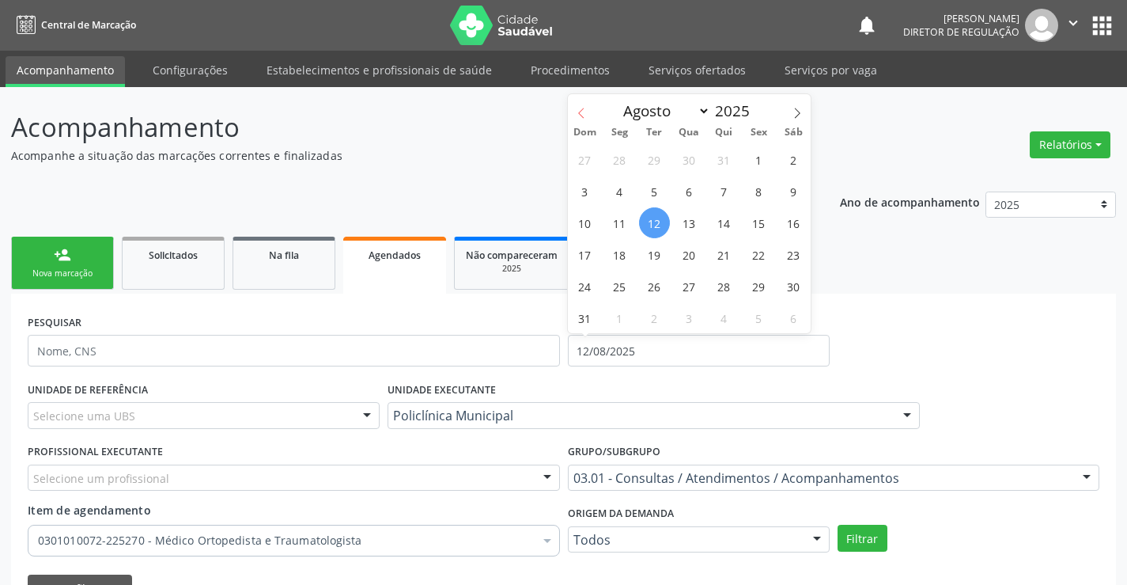
click at [589, 114] on span at bounding box center [581, 107] width 27 height 27
select select "6"
click at [664, 162] on span "1" at bounding box center [654, 159] width 31 height 31
type input "01/07/2025"
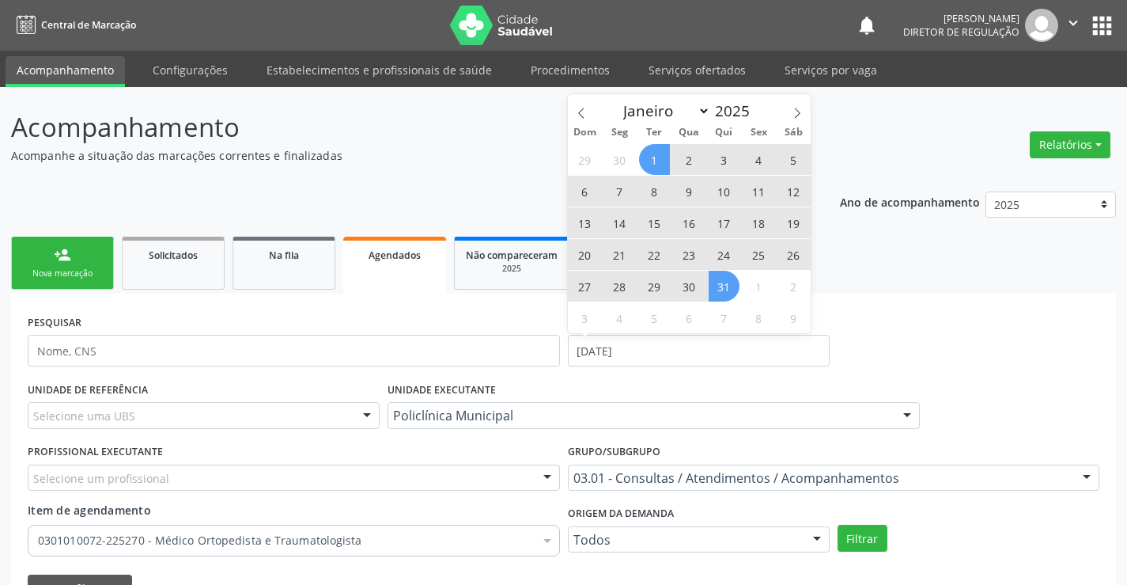
click at [729, 280] on span "31" at bounding box center [724, 286] width 31 height 31
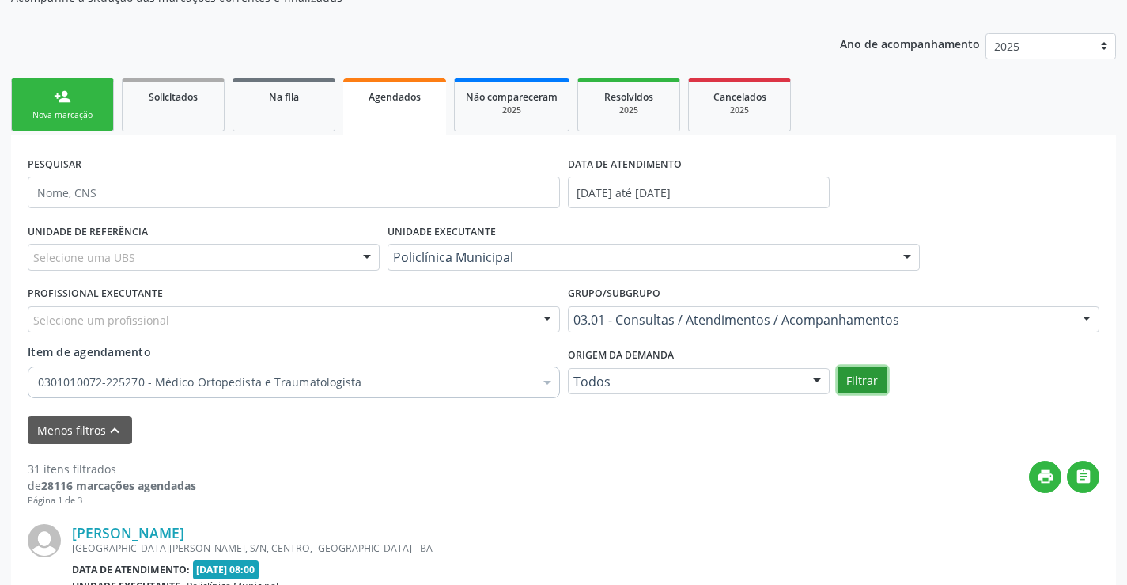
click at [856, 392] on button "Filtrar" at bounding box center [863, 379] width 50 height 27
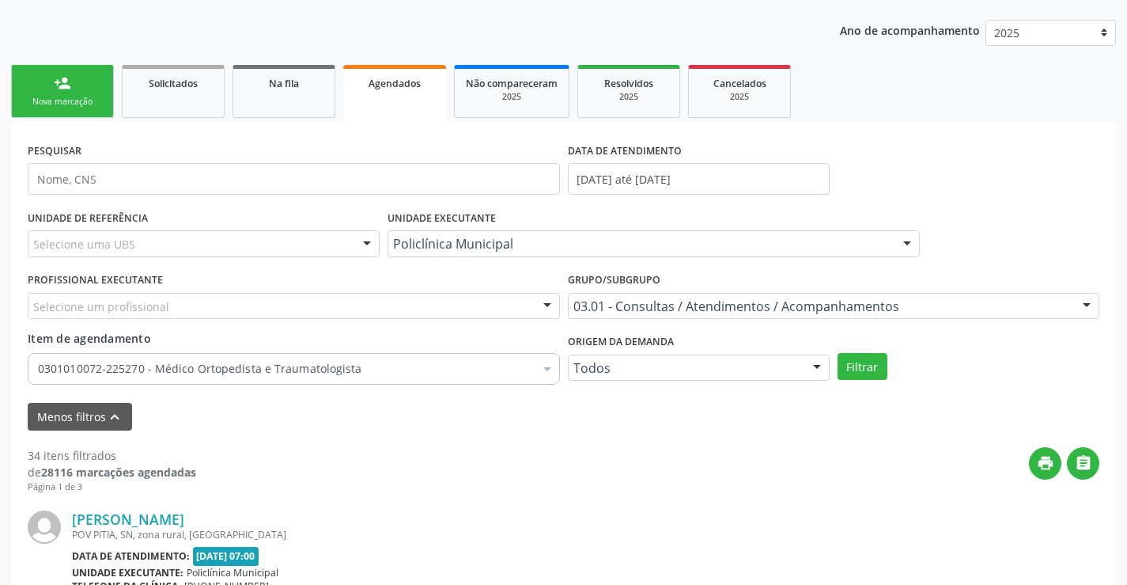
scroll to position [158, 0]
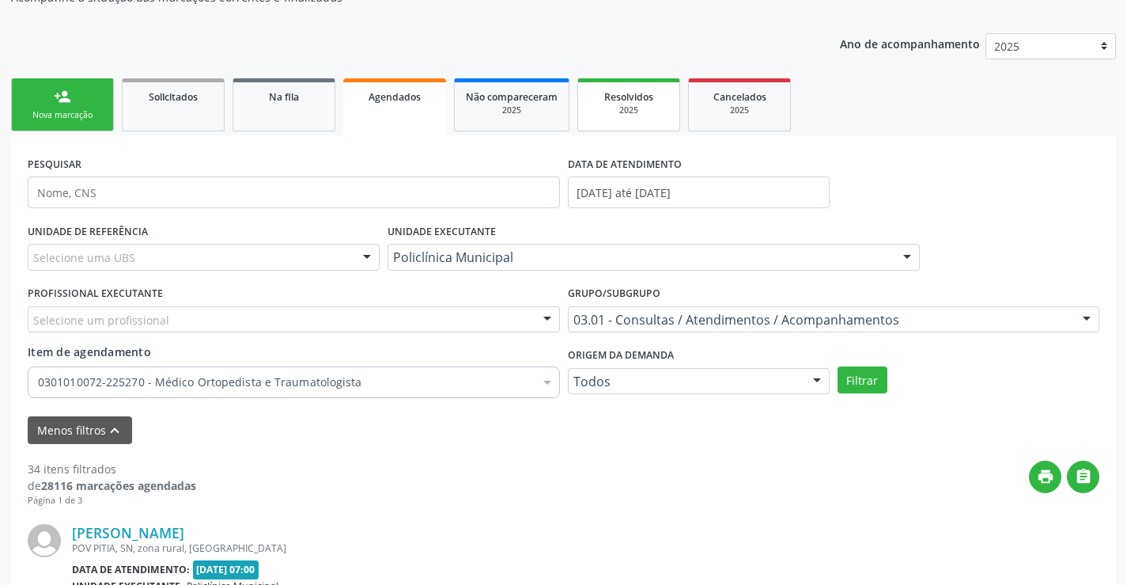
click at [600, 104] on div "Resolvidos" at bounding box center [628, 96] width 79 height 17
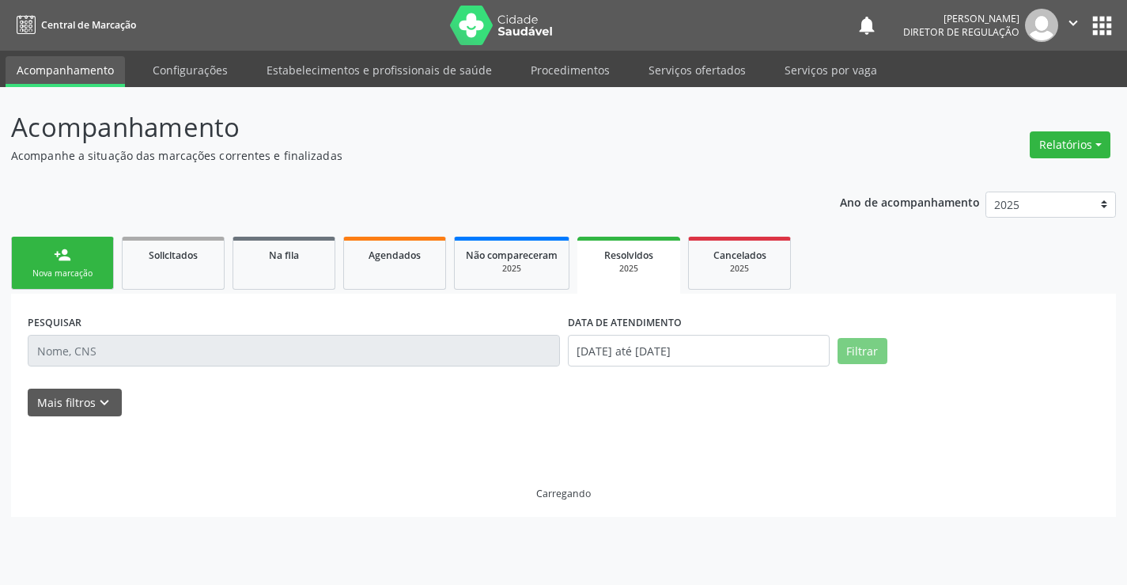
scroll to position [0, 0]
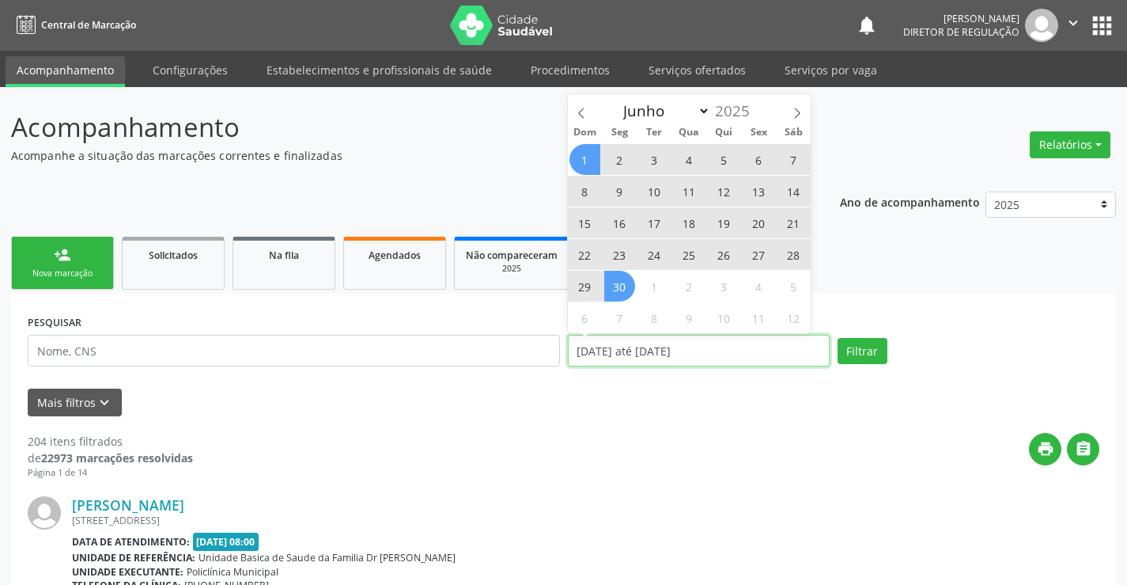
drag, startPoint x: 597, startPoint y: 343, endPoint x: 594, endPoint y: 267, distance: 76.0
click at [596, 343] on input "[DATE] até [DATE]" at bounding box center [699, 351] width 262 height 32
click at [799, 110] on icon at bounding box center [797, 113] width 11 height 11
select select "6"
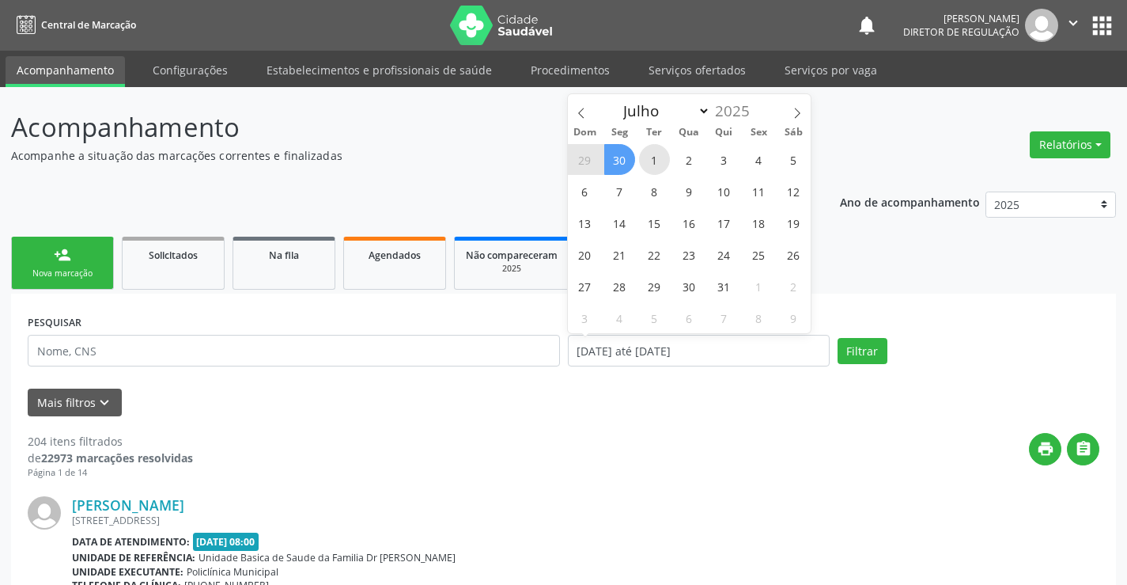
click at [661, 159] on span "1" at bounding box center [654, 159] width 31 height 31
type input "[DATE]"
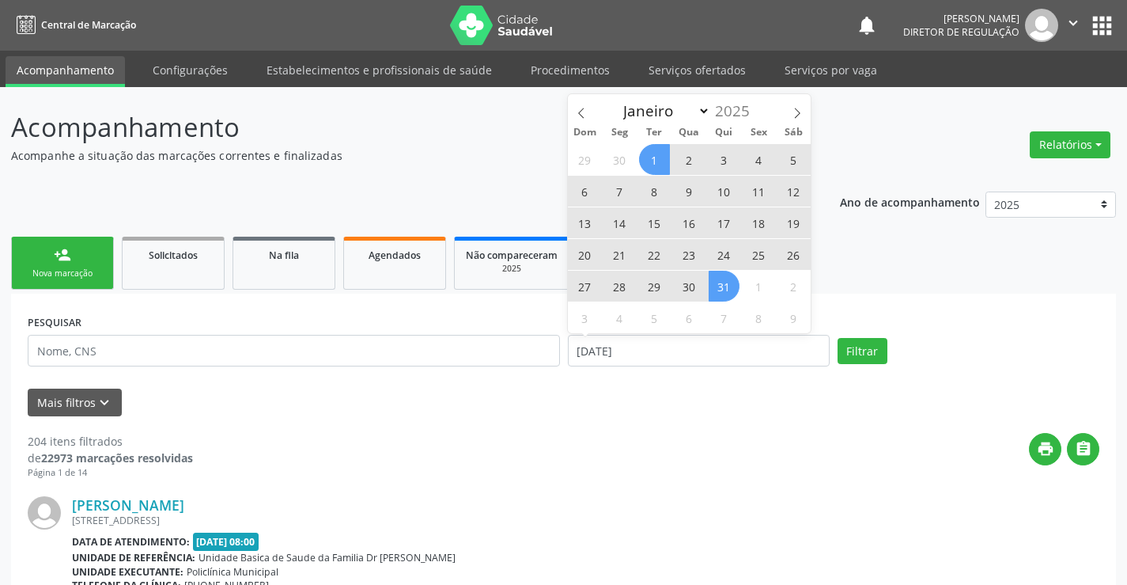
click at [724, 294] on span "31" at bounding box center [724, 286] width 31 height 31
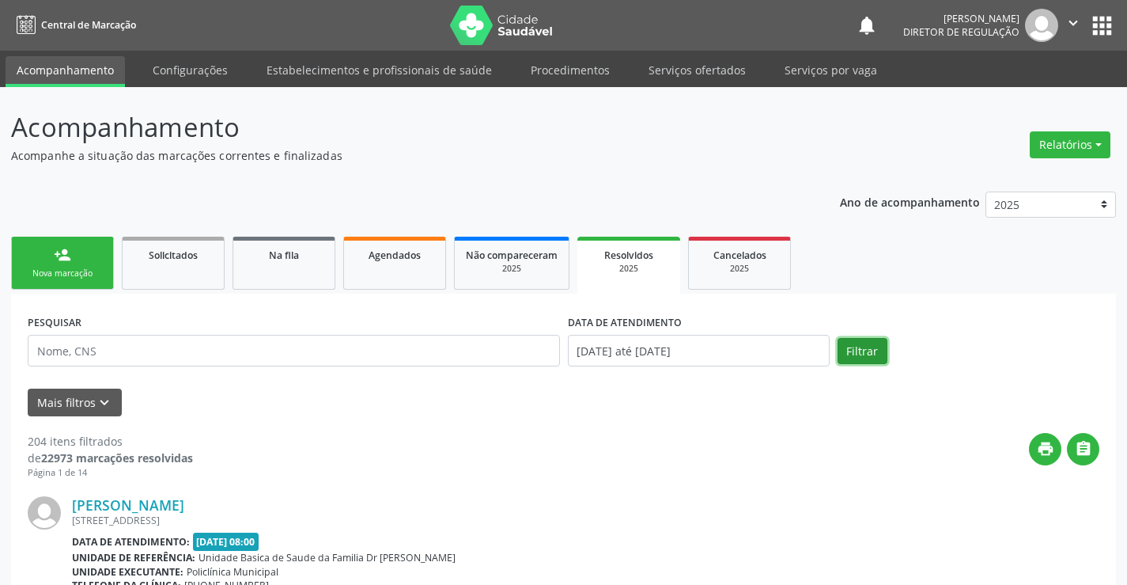
click at [866, 352] on button "Filtrar" at bounding box center [863, 351] width 50 height 27
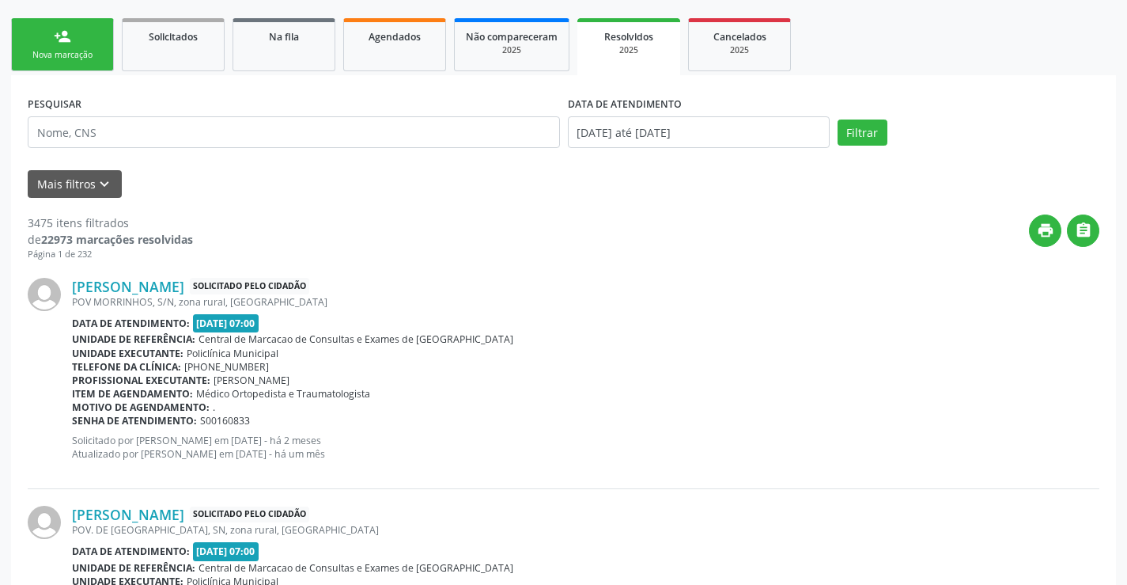
scroll to position [79, 0]
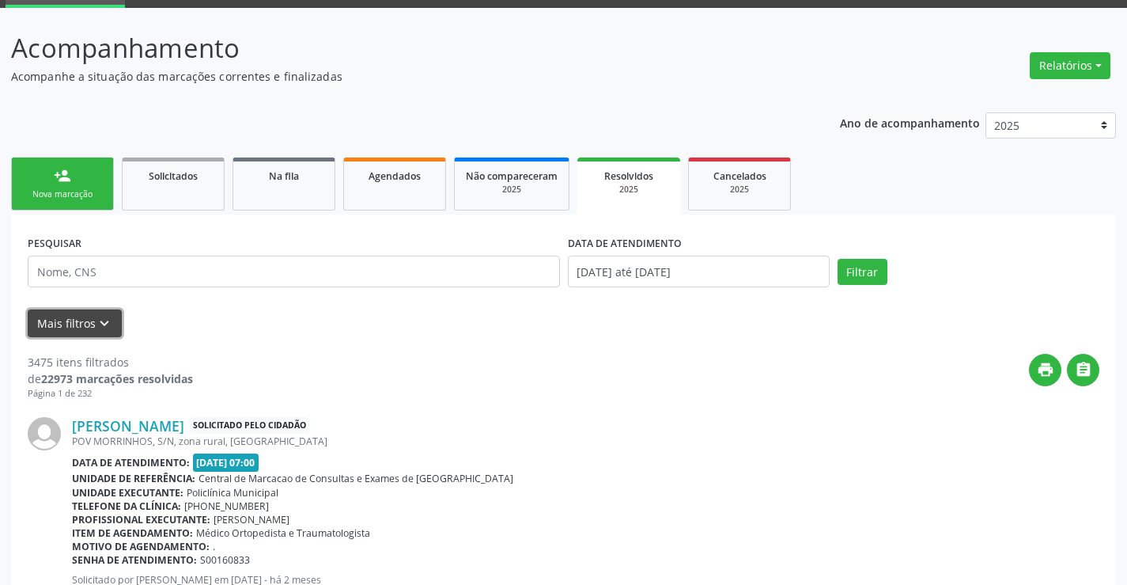
click at [104, 331] on icon "keyboard_arrow_down" at bounding box center [104, 323] width 17 height 17
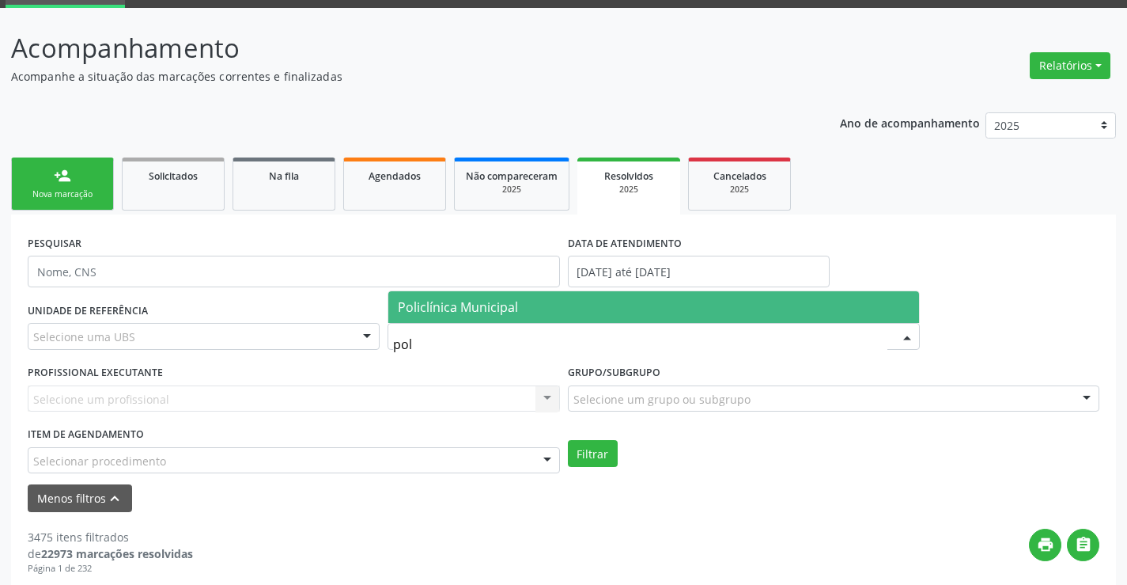
type input "poli"
click at [490, 316] on span "Policlínica Municipal" at bounding box center [458, 306] width 120 height 17
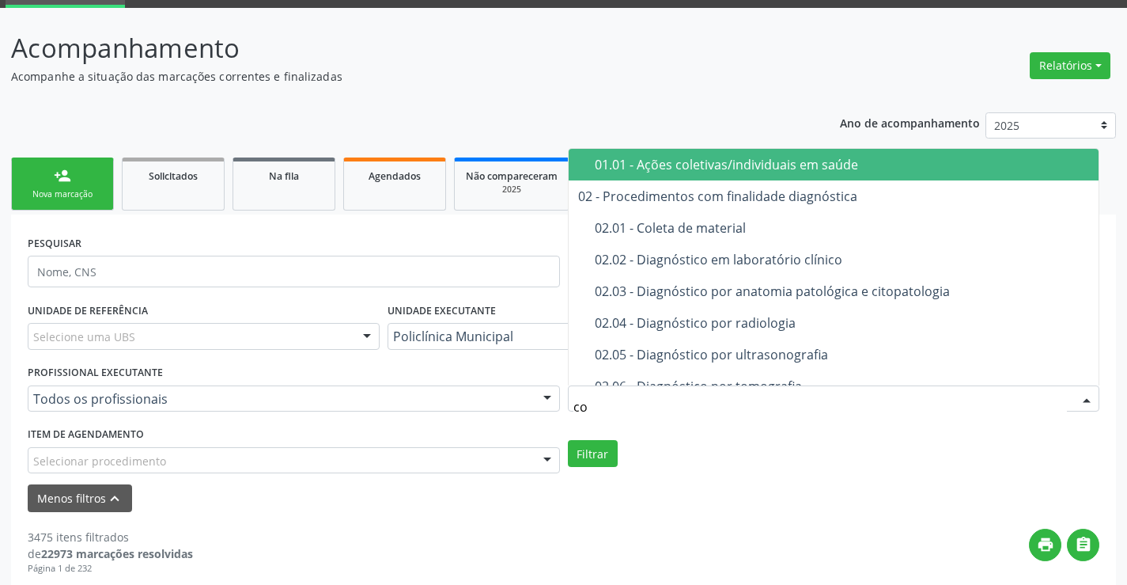
type input "con"
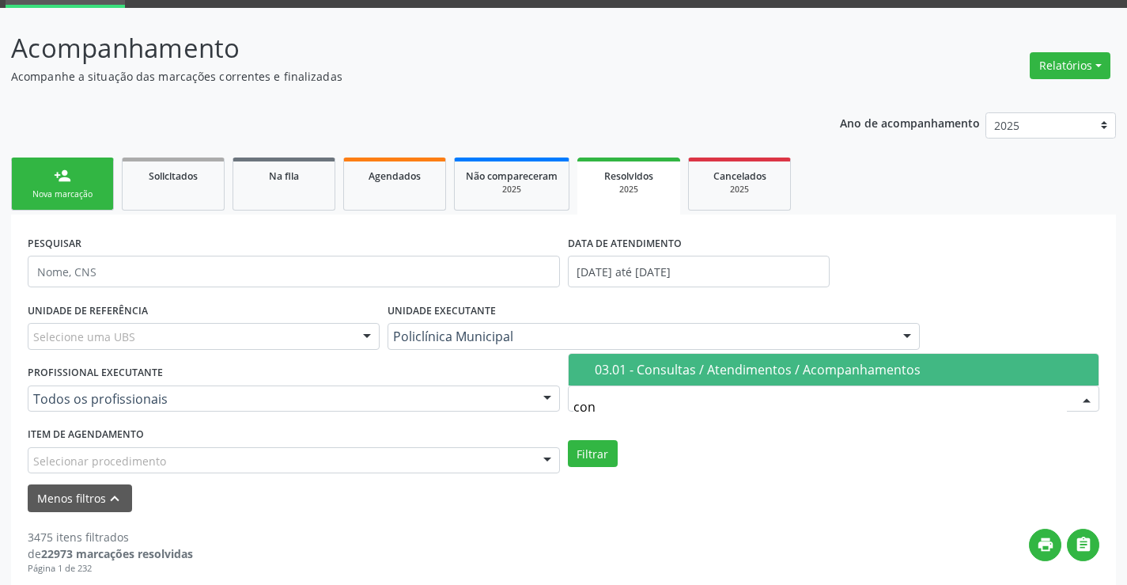
click at [638, 373] on div "03.01 - Consultas / Atendimentos / Acompanhamentos" at bounding box center [842, 369] width 495 height 13
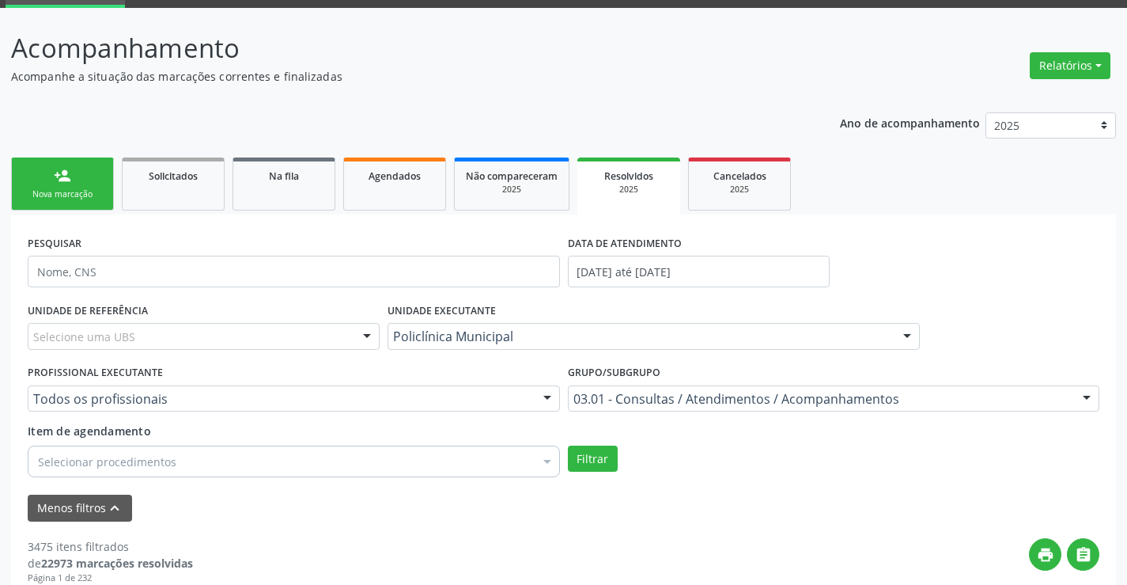
click at [330, 457] on div "Selecionar procedimentos" at bounding box center [294, 461] width 532 height 32
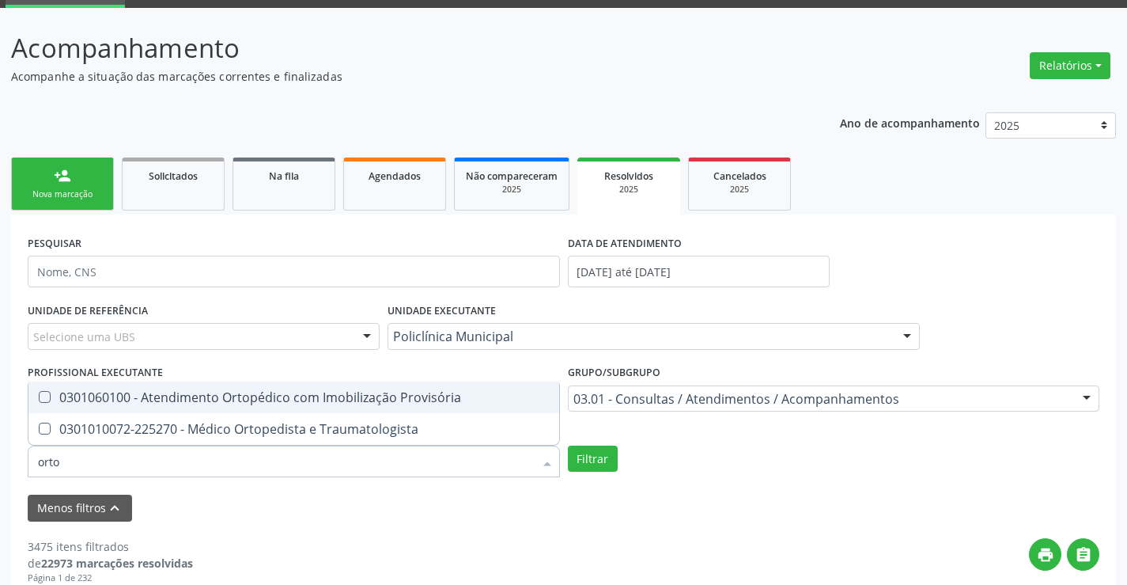
type input "ortop"
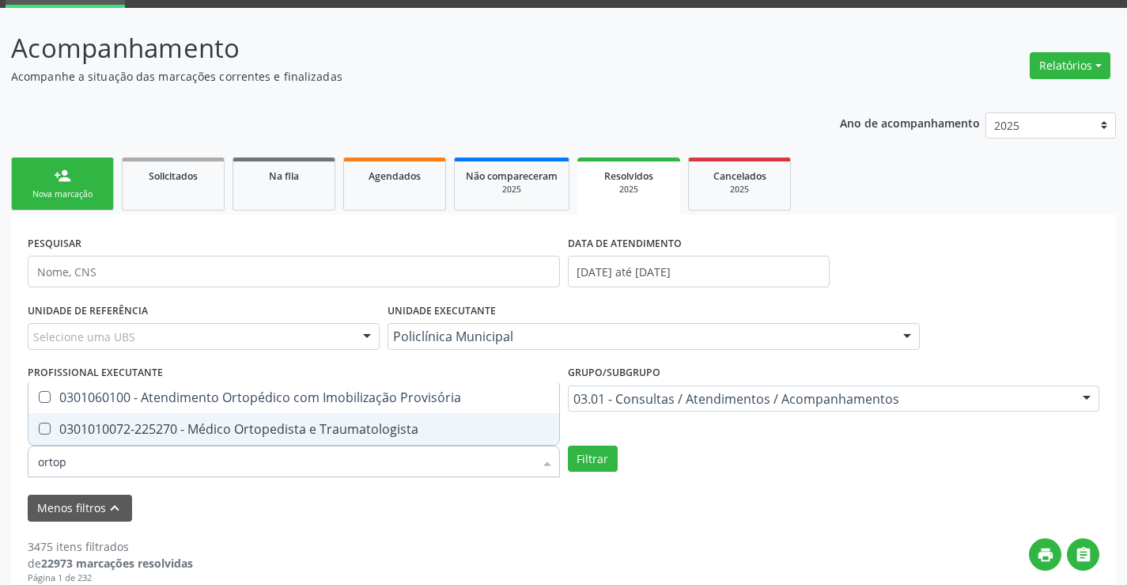
click at [341, 433] on div "0301010072-225270 - Médico Ortopedista e Traumatologista" at bounding box center [294, 428] width 512 height 13
checkbox Traumatologista "true"
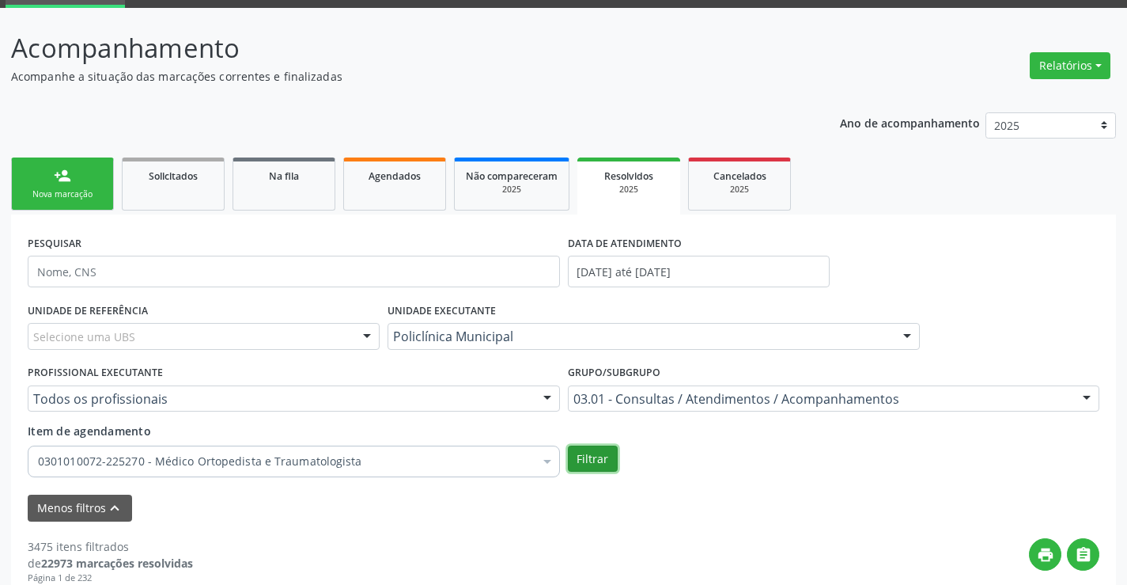
click at [588, 457] on button "Filtrar" at bounding box center [593, 458] width 50 height 27
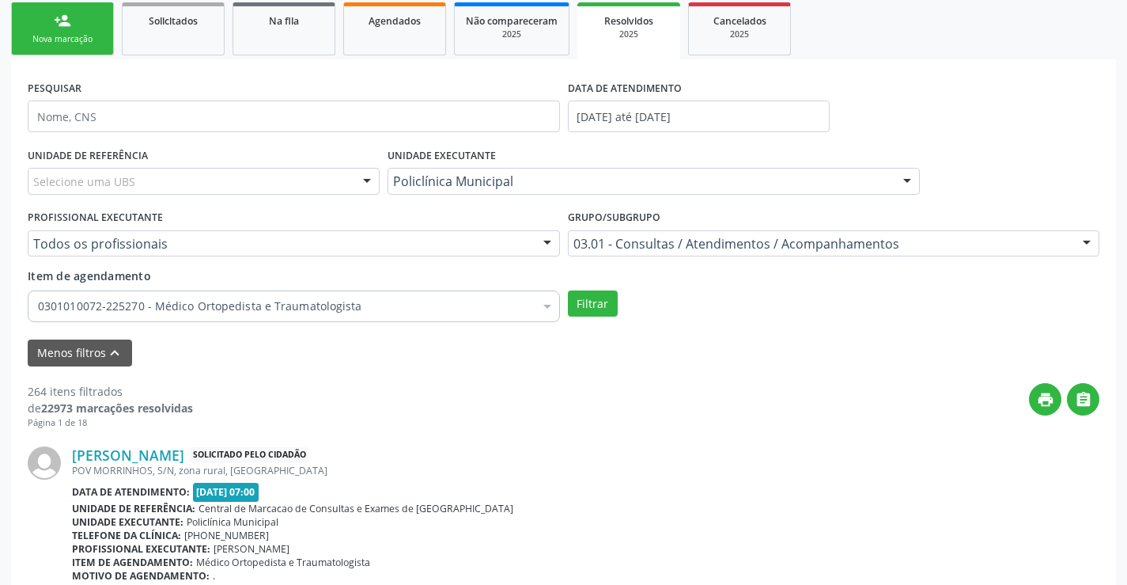
scroll to position [144, 0]
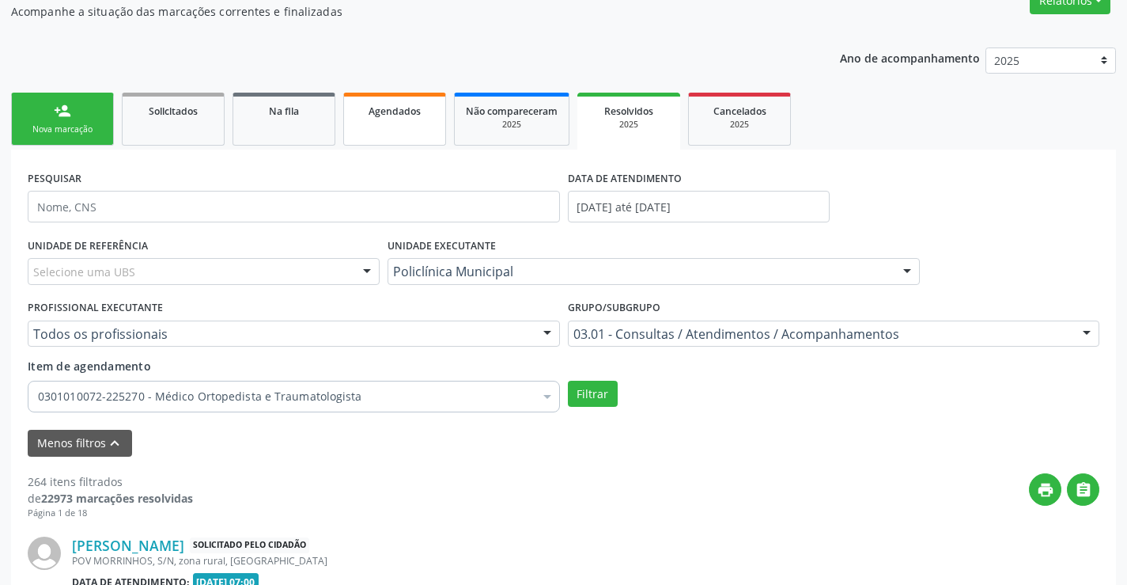
click at [377, 119] on link "Agendados" at bounding box center [394, 119] width 103 height 53
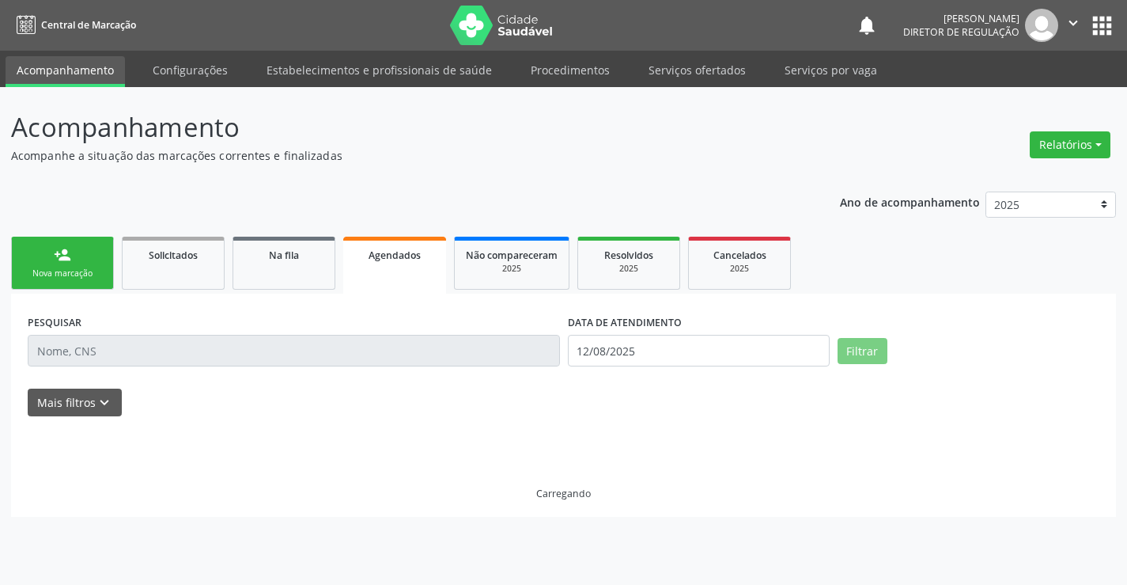
scroll to position [0, 0]
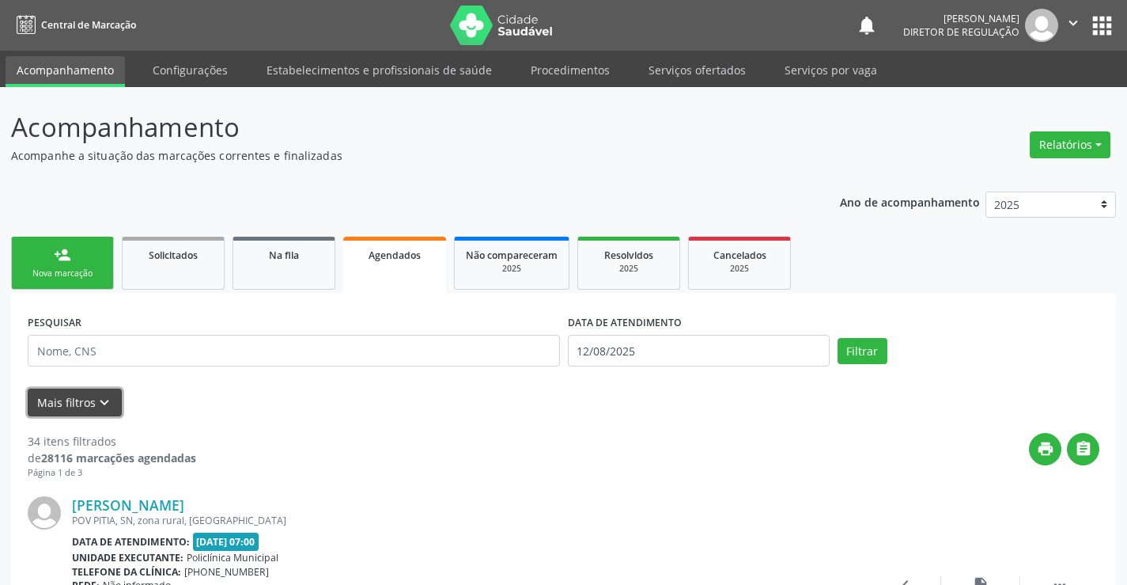
click at [108, 401] on icon "keyboard_arrow_down" at bounding box center [104, 402] width 17 height 17
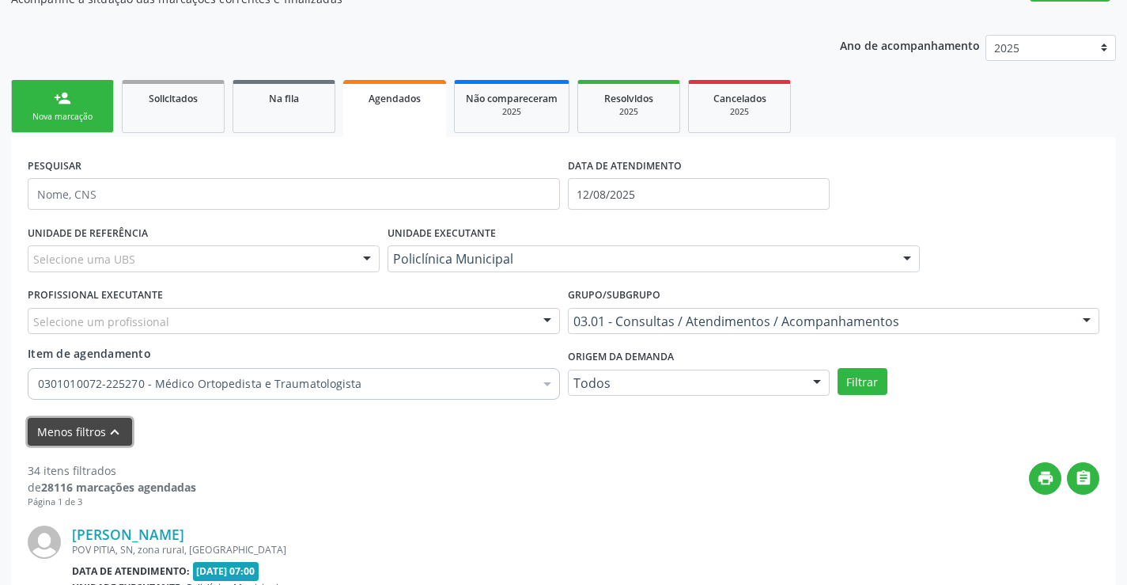
scroll to position [158, 0]
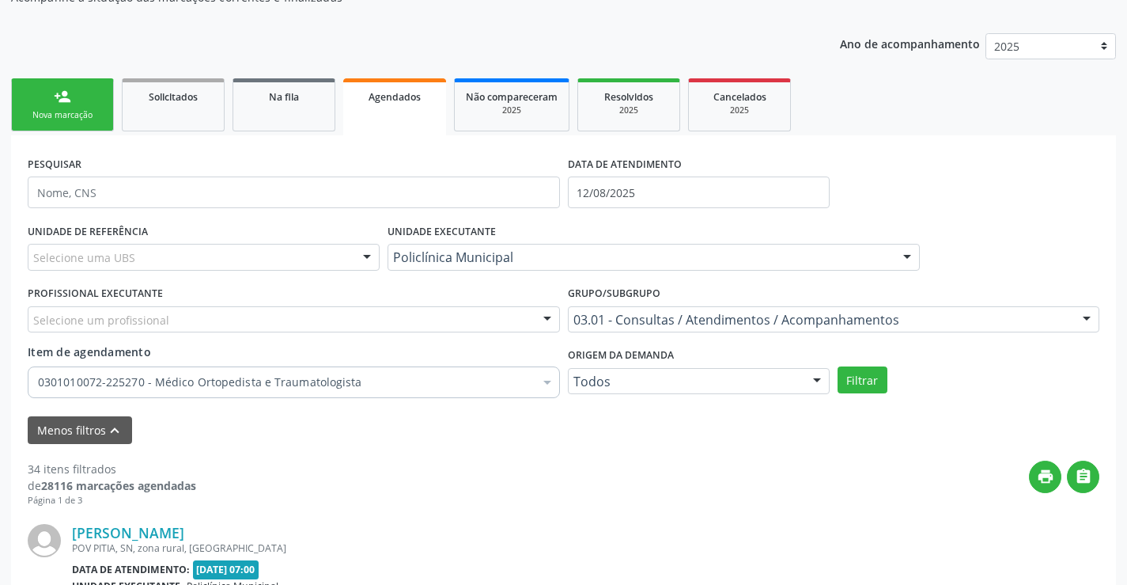
click at [608, 174] on label "DATA DE ATENDIMENTO" at bounding box center [625, 164] width 114 height 25
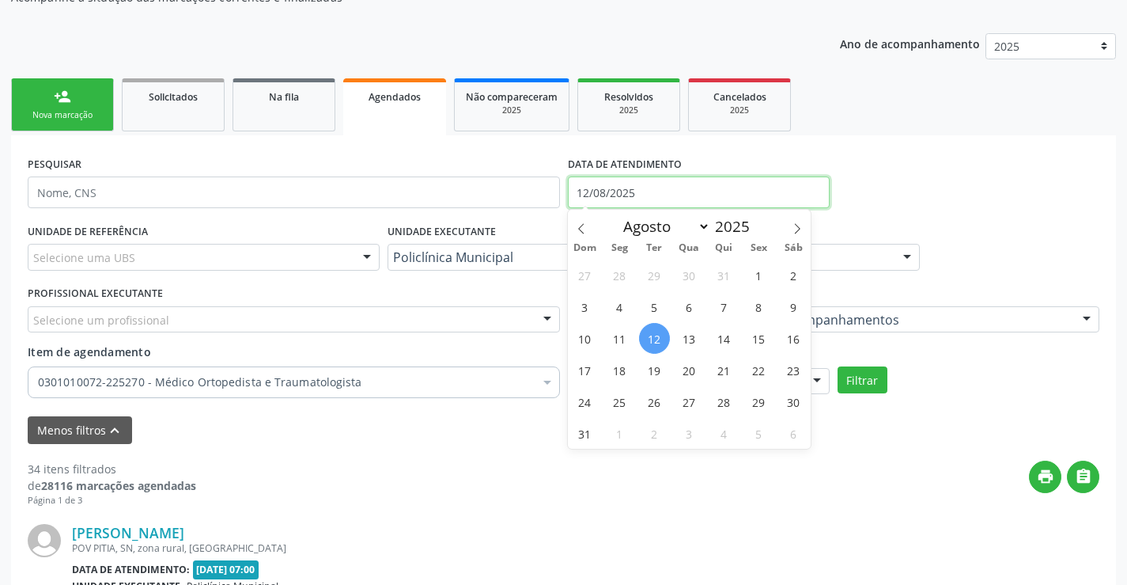
click at [604, 192] on input "12/08/2025" at bounding box center [699, 192] width 262 height 32
click at [583, 231] on icon at bounding box center [581, 228] width 11 height 11
select select "4"
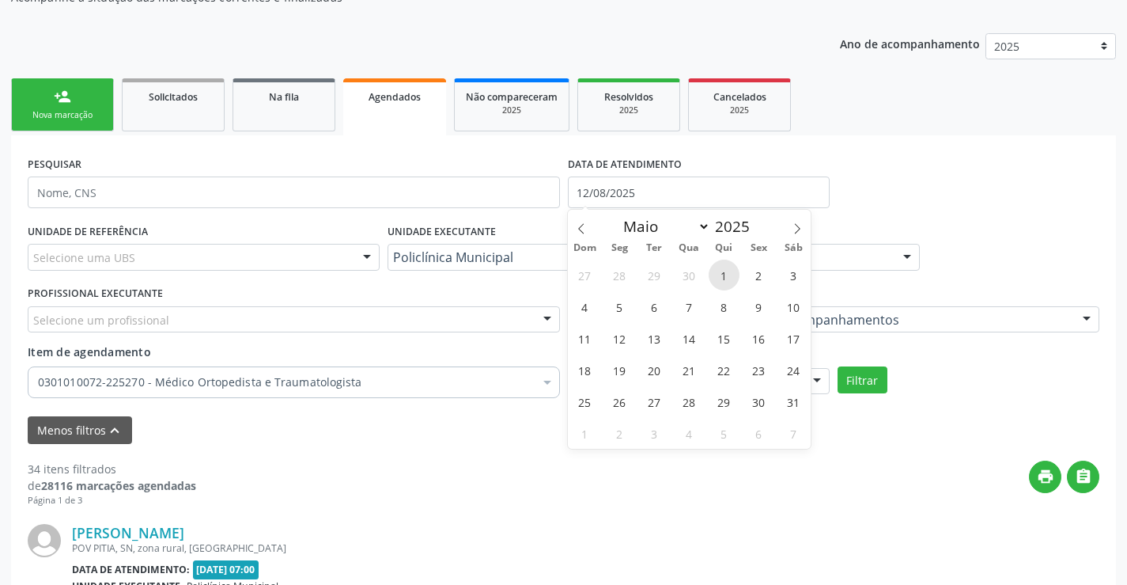
click at [726, 276] on span "1" at bounding box center [724, 274] width 31 height 31
type input "01/05/2025"
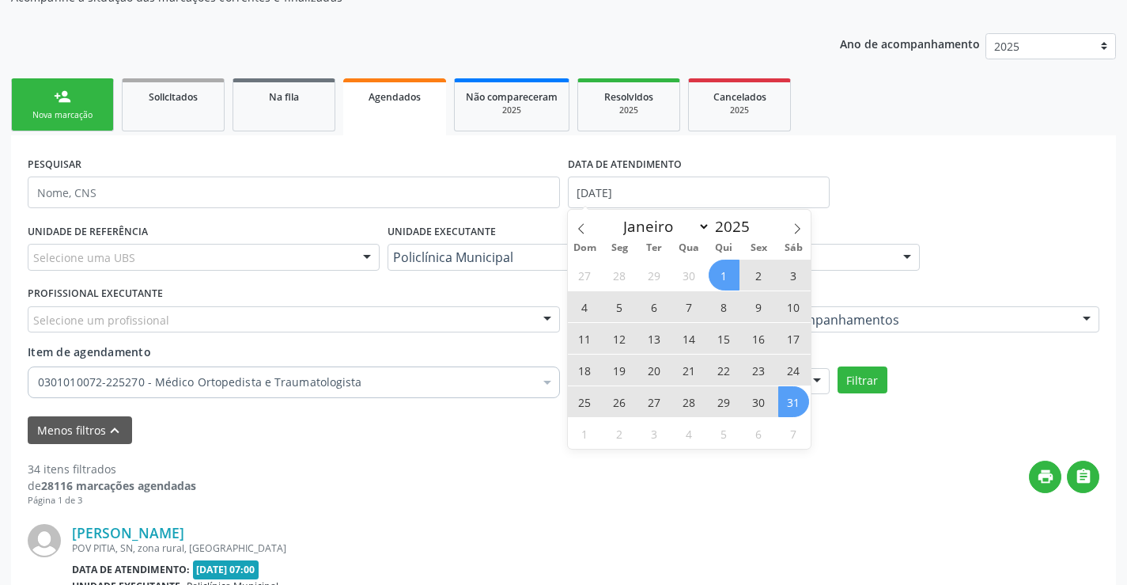
click at [784, 418] on div "27 28 29 30 1 2 3 4 5 6 7 8 9 10 11 12 13 14 15 16 17 18 19 20 21 22 23 24 25 2…" at bounding box center [690, 354] width 244 height 190
click at [794, 405] on span "31" at bounding box center [793, 401] width 31 height 31
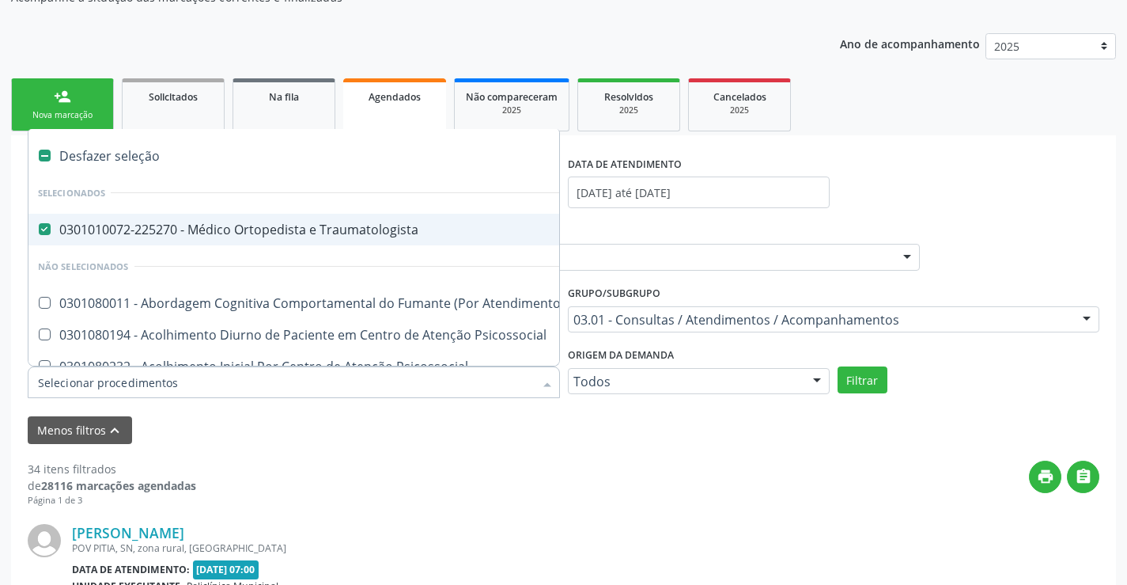
click at [366, 215] on span "0301010072-225270 - Médico Ortopedista e Traumatologista" at bounding box center [875, 230] width 1694 height 32
checkbox Traumatologista "false"
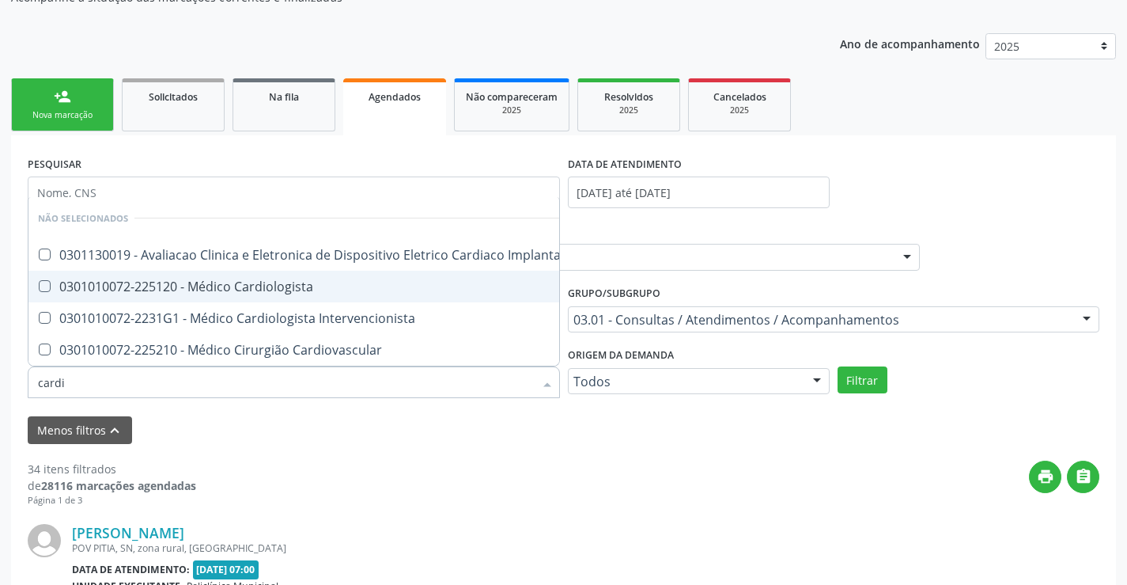
type input "cardio"
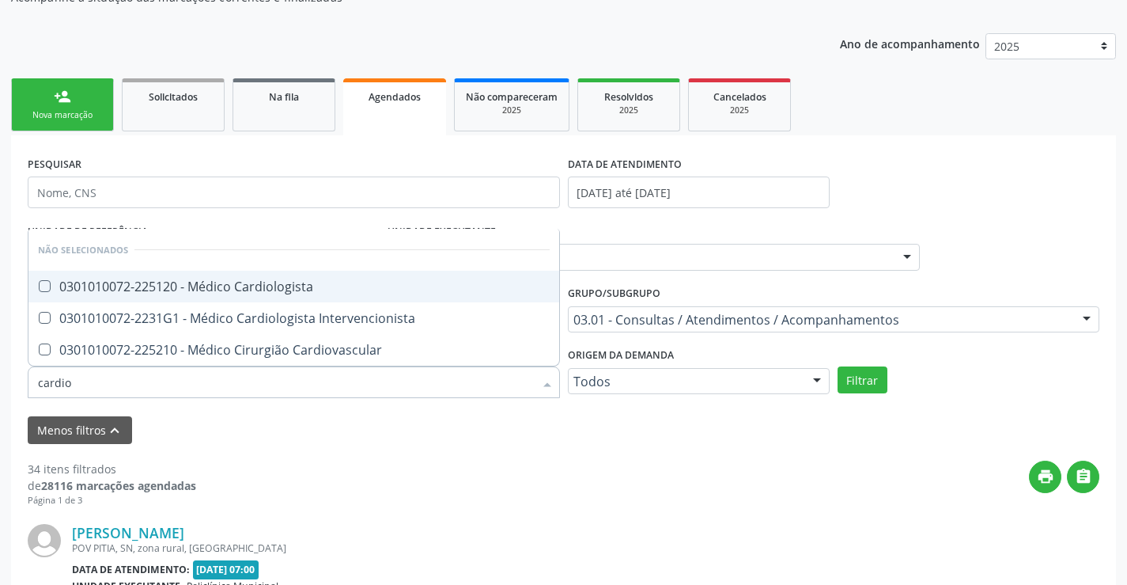
click at [340, 288] on div "0301010072-225120 - Médico Cardiologista" at bounding box center [294, 286] width 512 height 13
checkbox Cardiologista "true"
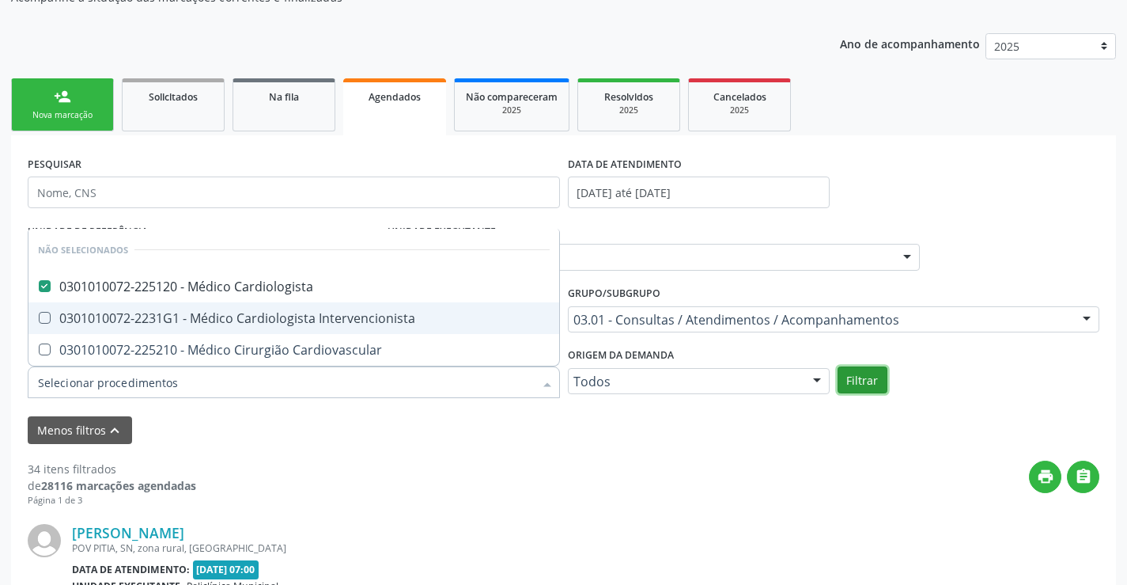
click at [863, 381] on button "Filtrar" at bounding box center [863, 379] width 50 height 27
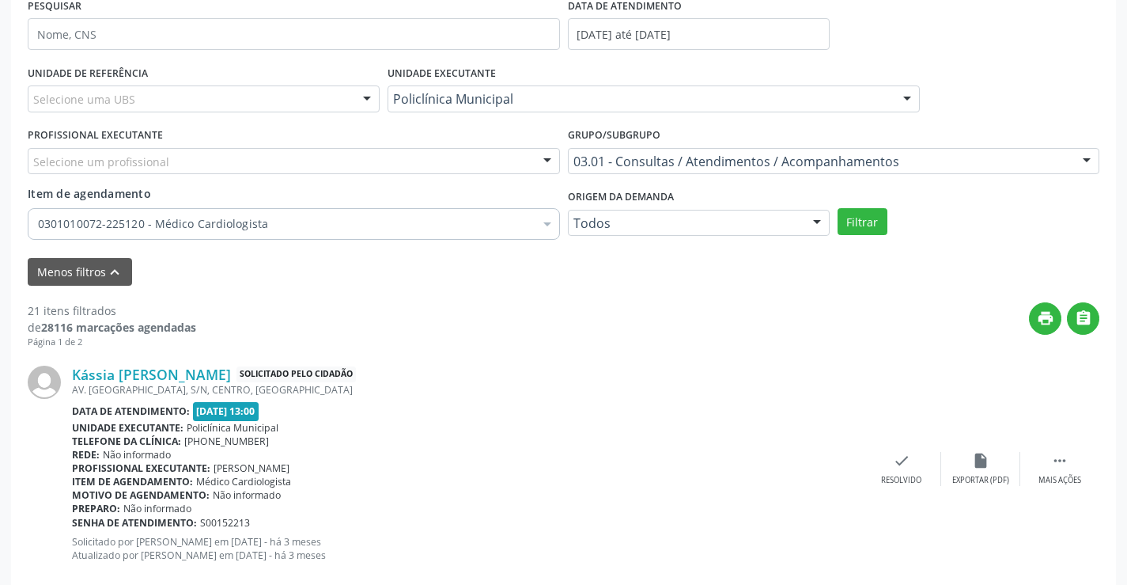
scroll to position [79, 0]
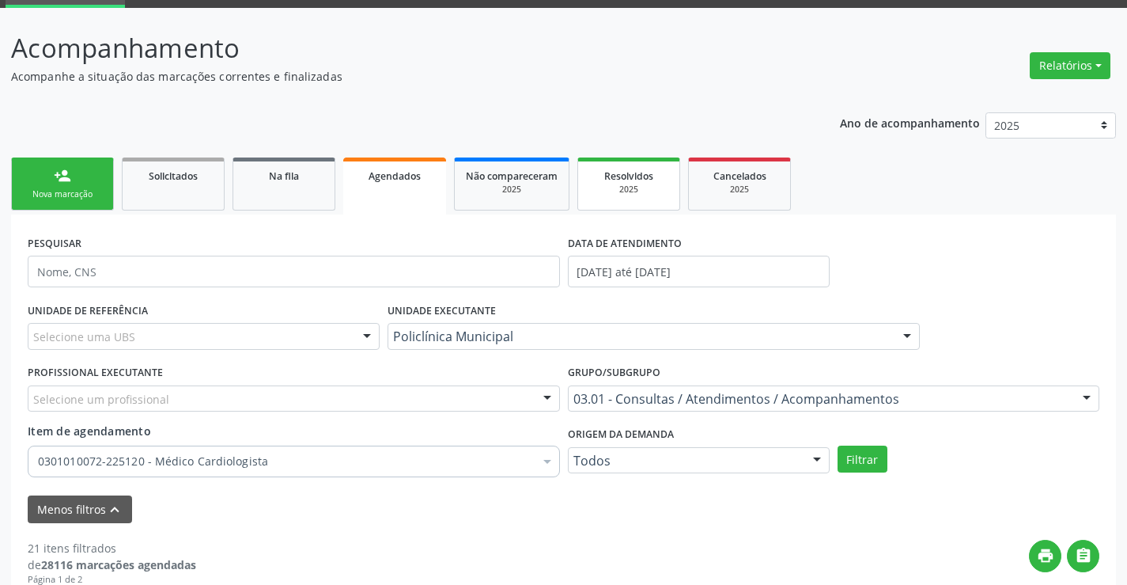
click at [630, 199] on link "Resolvidos 2025" at bounding box center [628, 183] width 103 height 53
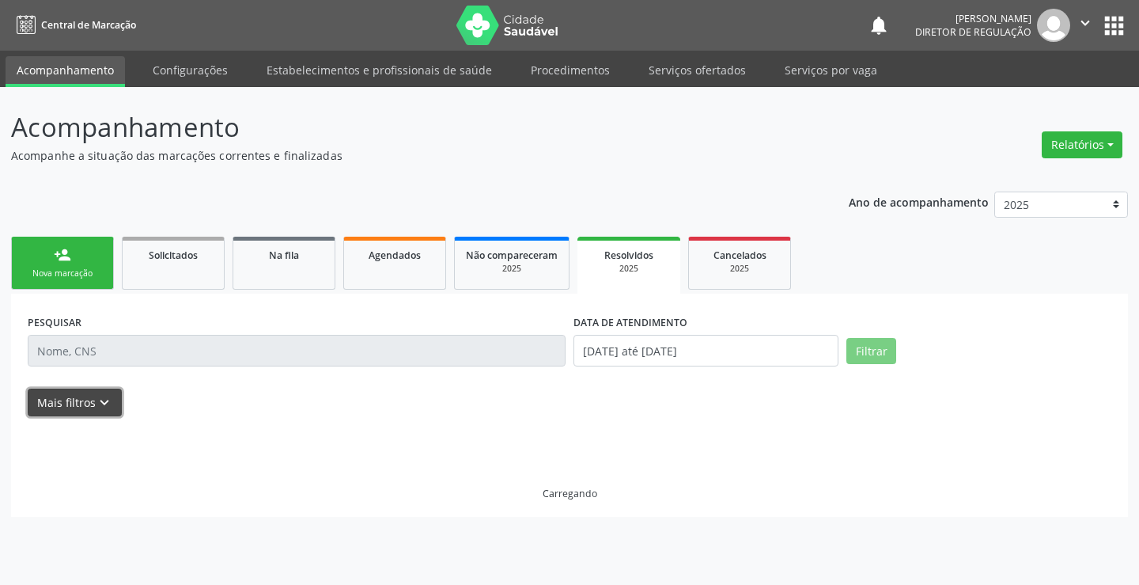
click at [81, 405] on button "Mais filtros keyboard_arrow_down" at bounding box center [75, 402] width 94 height 28
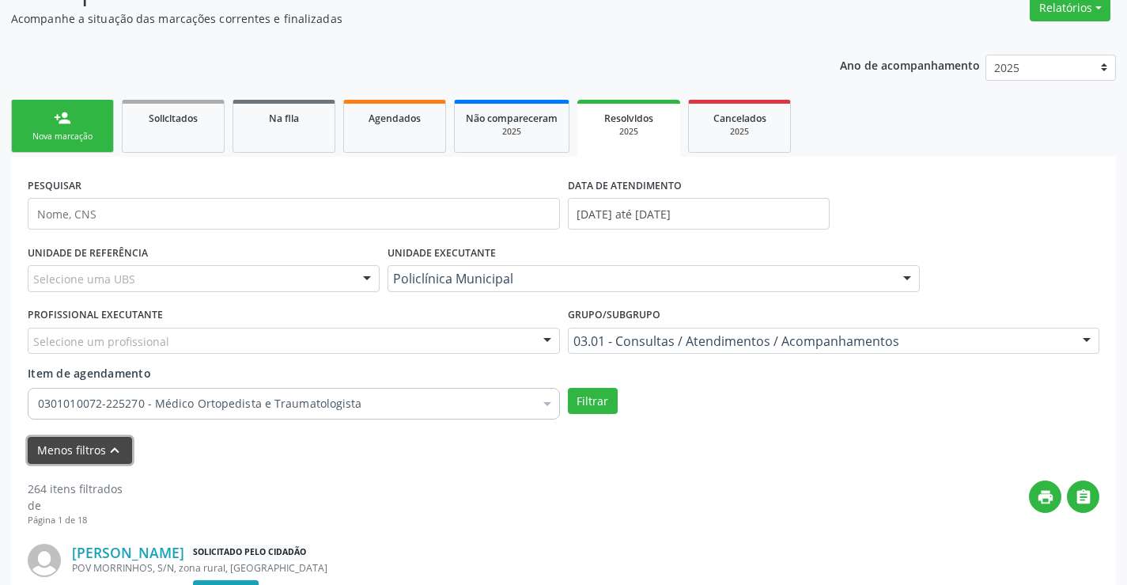
scroll to position [158, 0]
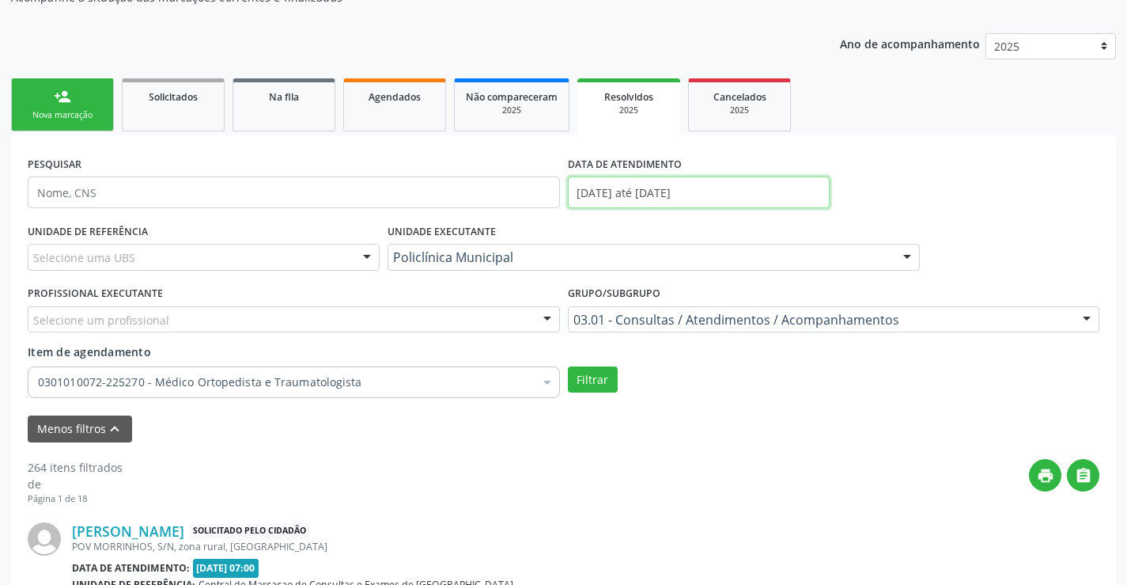
click at [632, 198] on input "[DATE] até [DATE]" at bounding box center [699, 192] width 262 height 32
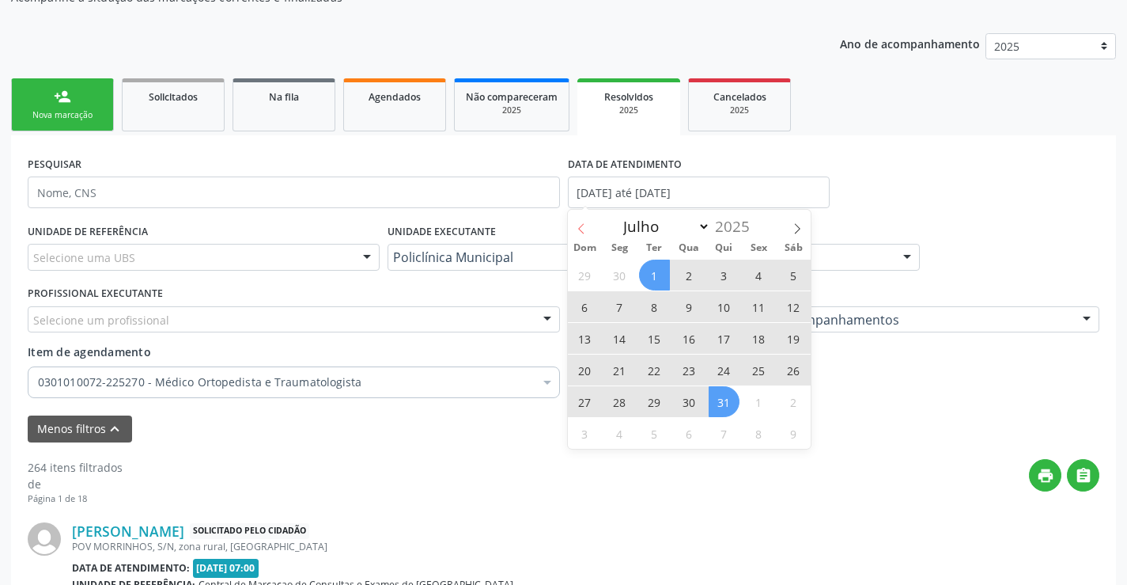
click at [585, 225] on icon at bounding box center [581, 228] width 11 height 11
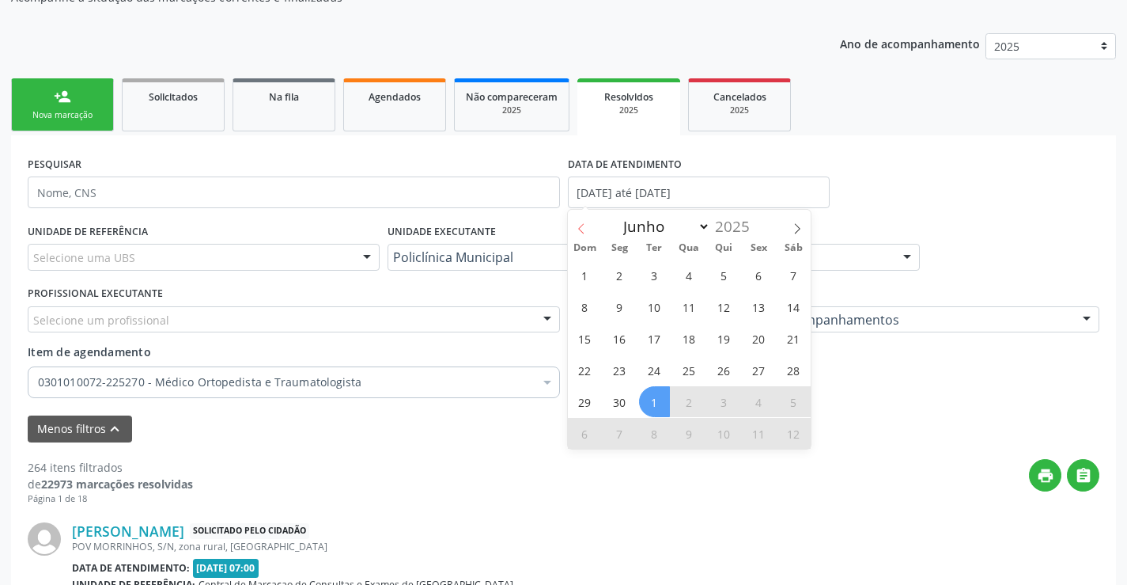
click at [585, 225] on icon at bounding box center [581, 228] width 11 height 11
select select "4"
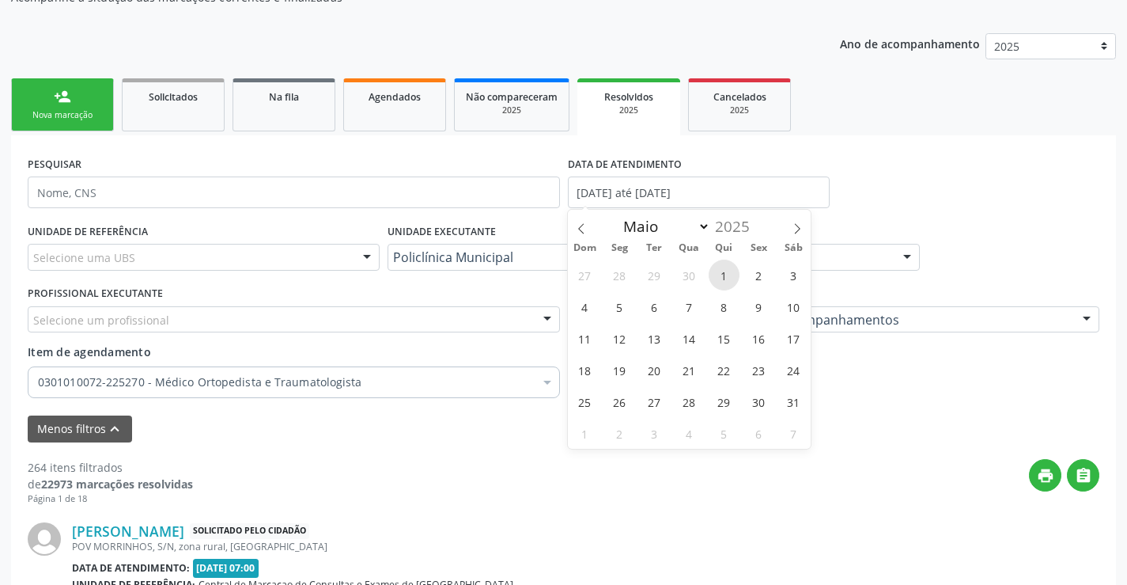
click at [718, 269] on span "1" at bounding box center [724, 274] width 31 height 31
type input "[DATE]"
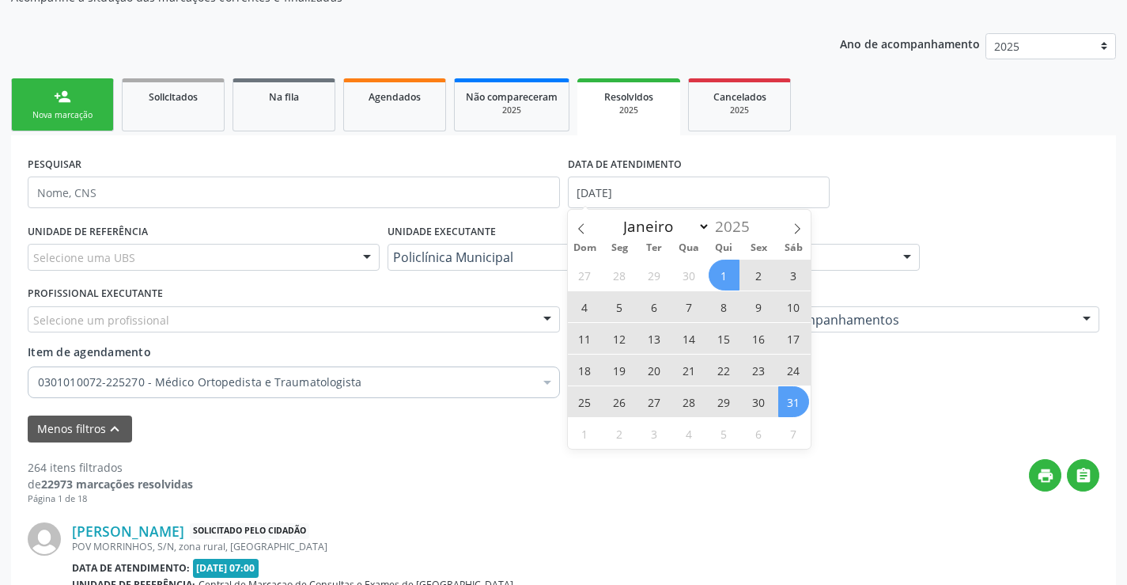
click at [795, 403] on span "31" at bounding box center [793, 401] width 31 height 31
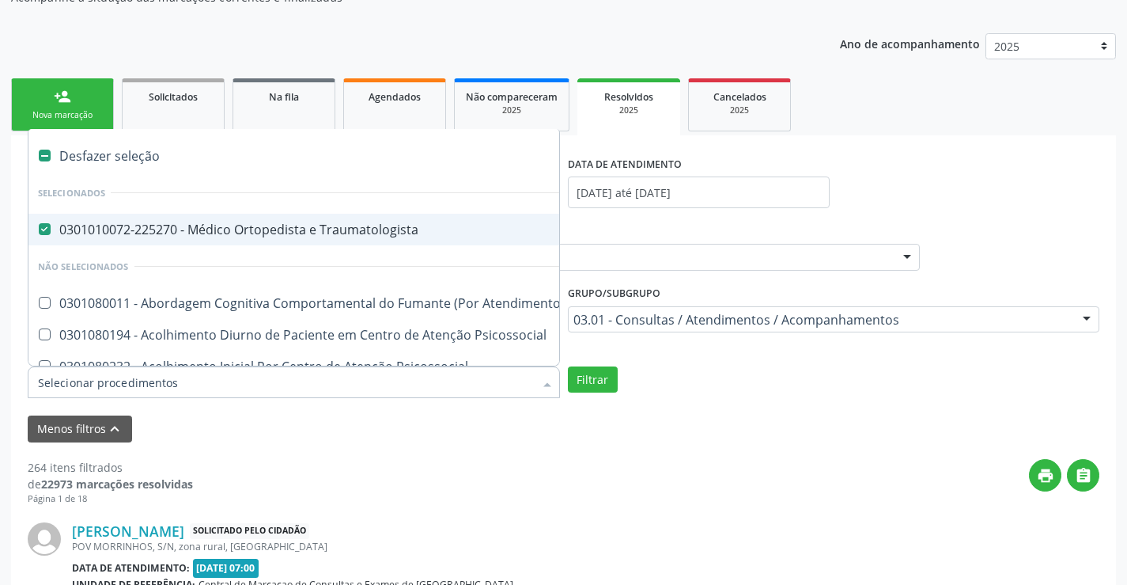
click at [401, 235] on div "0301010072-225270 - Médico Ortopedista e Traumatologista" at bounding box center [875, 229] width 1675 height 13
checkbox Traumatologista "false"
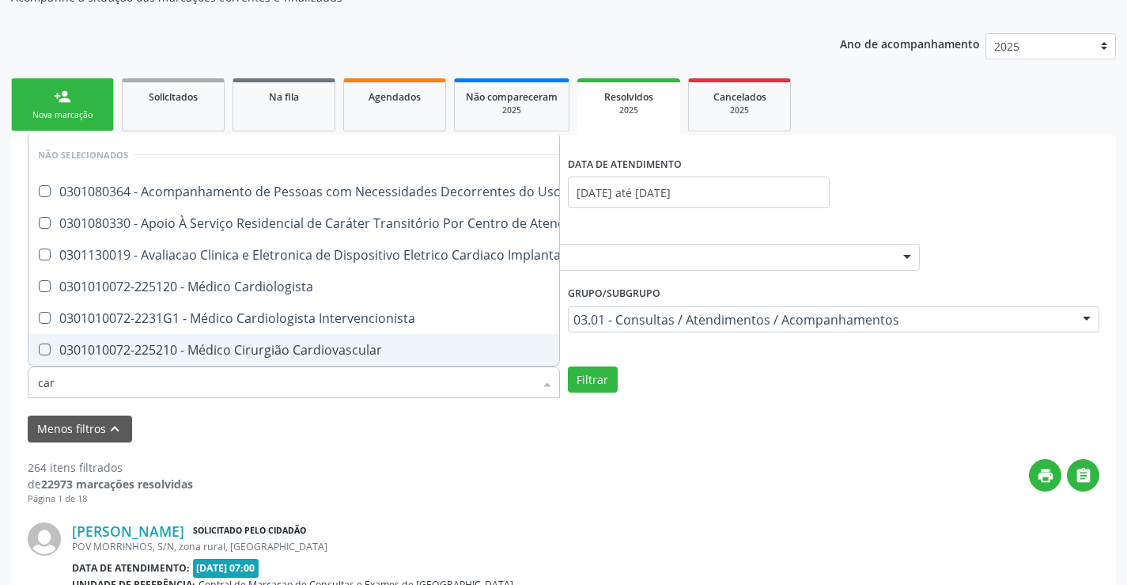
type input "card"
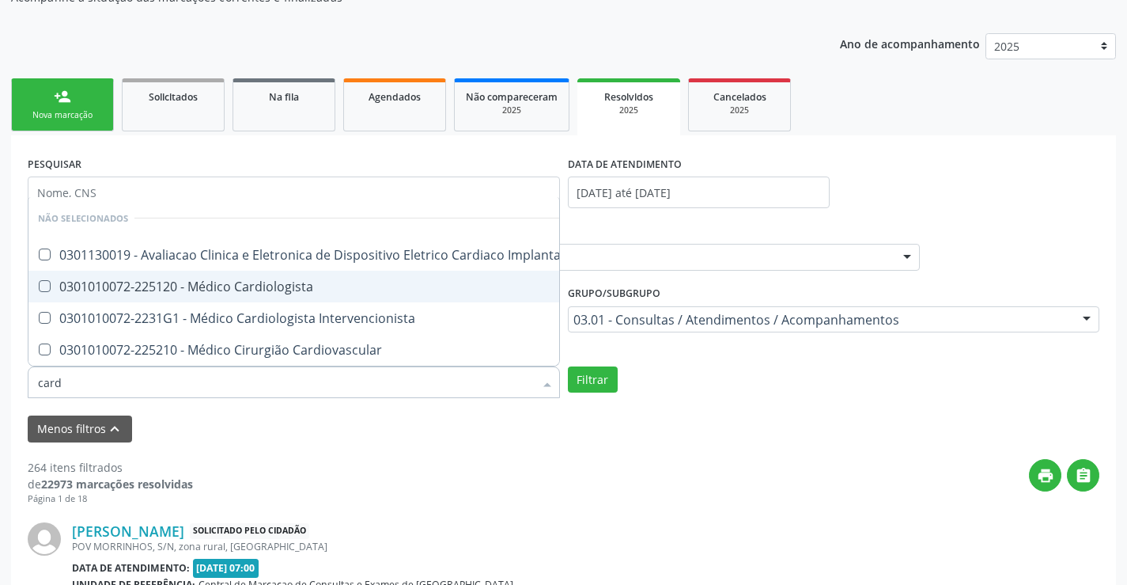
click at [428, 280] on div "0301010072-225120 - Médico Cardiologista" at bounding box center [307, 286] width 539 height 13
checkbox Cardiologista "true"
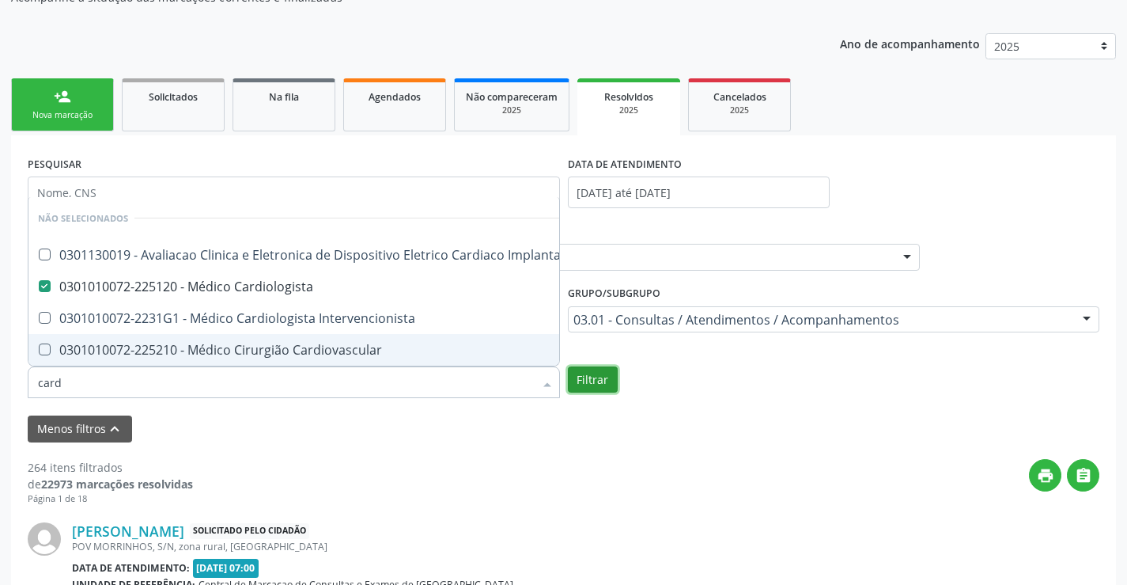
checkbox Implantavel "true"
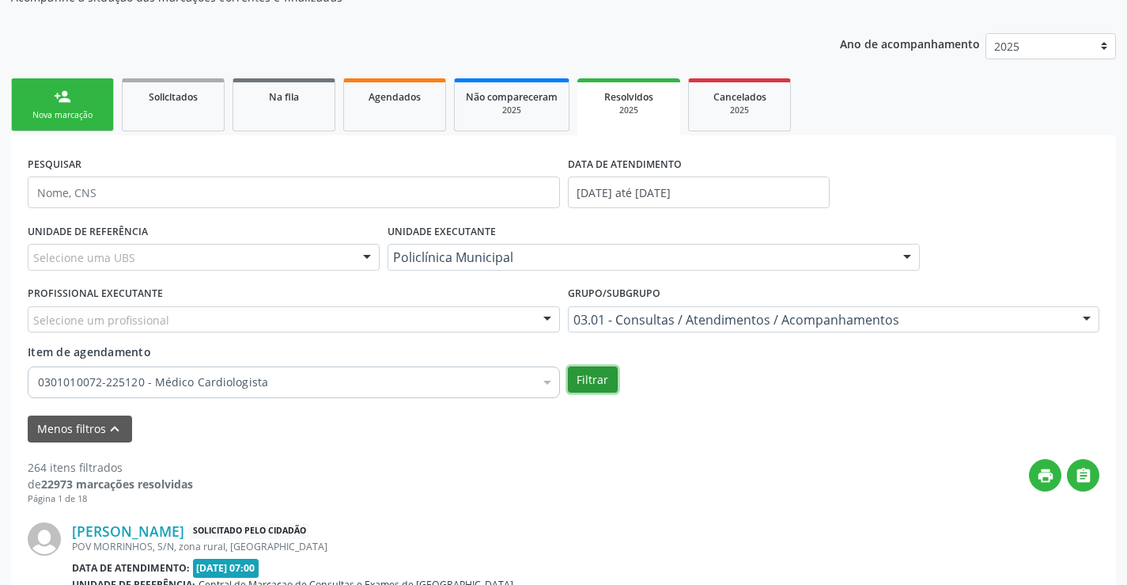
click at [606, 379] on button "Filtrar" at bounding box center [593, 379] width 50 height 27
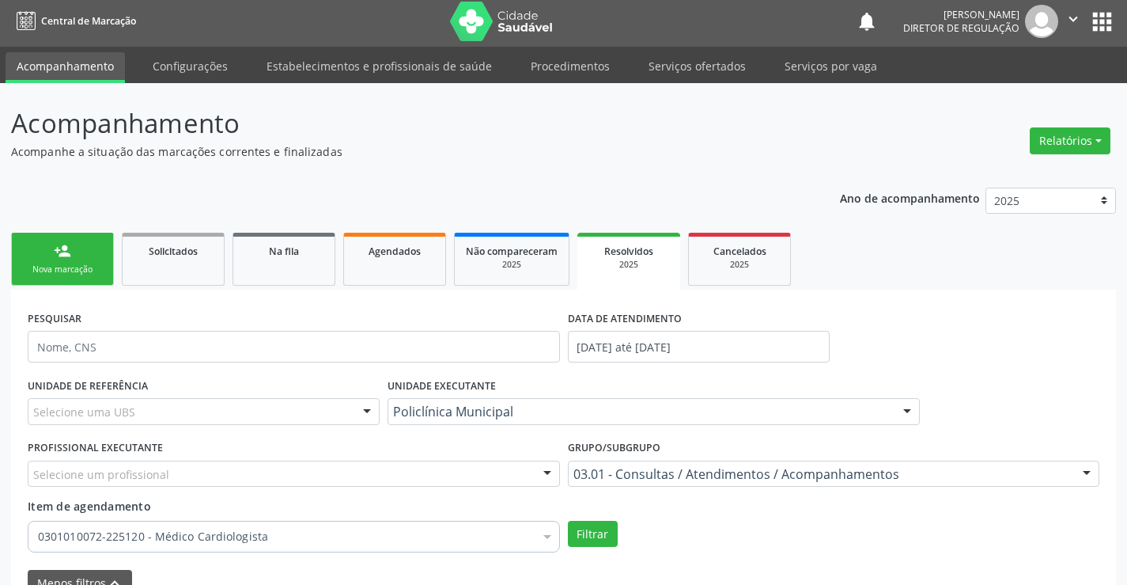
scroll to position [0, 0]
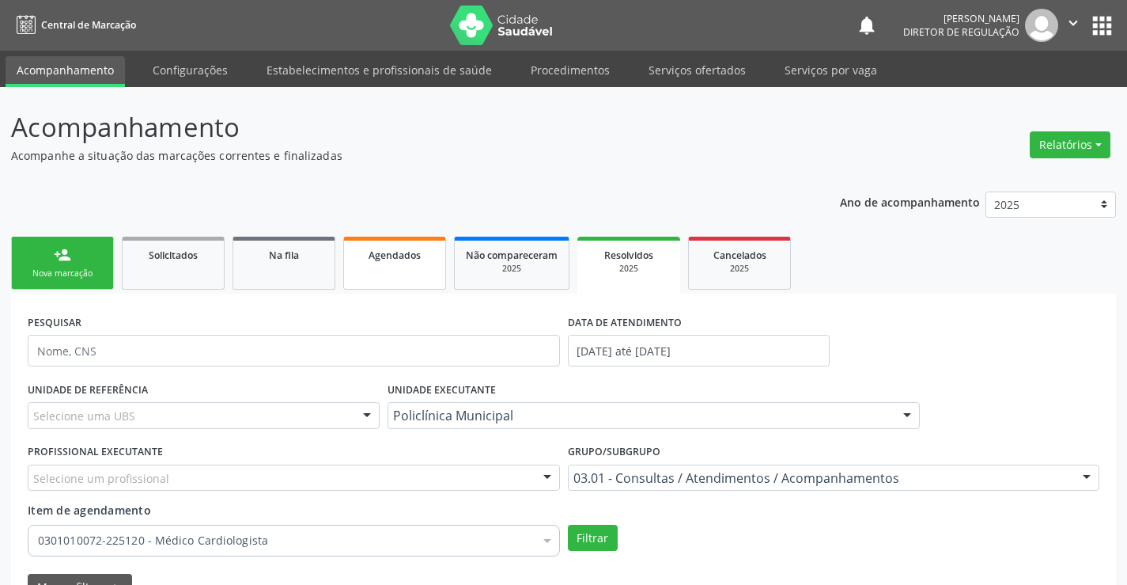
click at [378, 255] on span "Agendados" at bounding box center [395, 254] width 52 height 13
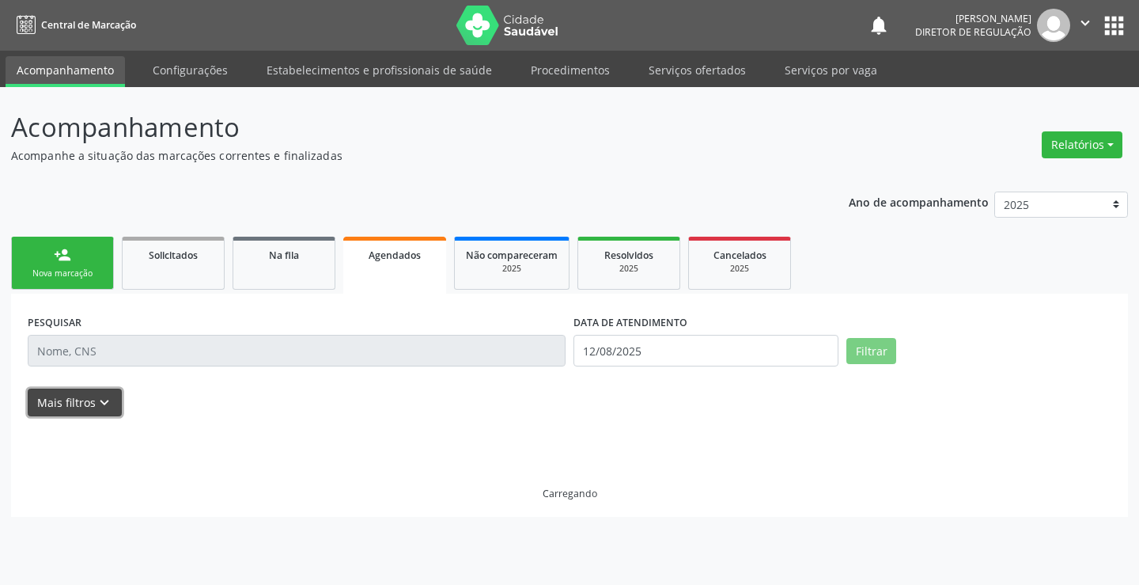
click at [110, 408] on button "Mais filtros keyboard_arrow_down" at bounding box center [75, 402] width 94 height 28
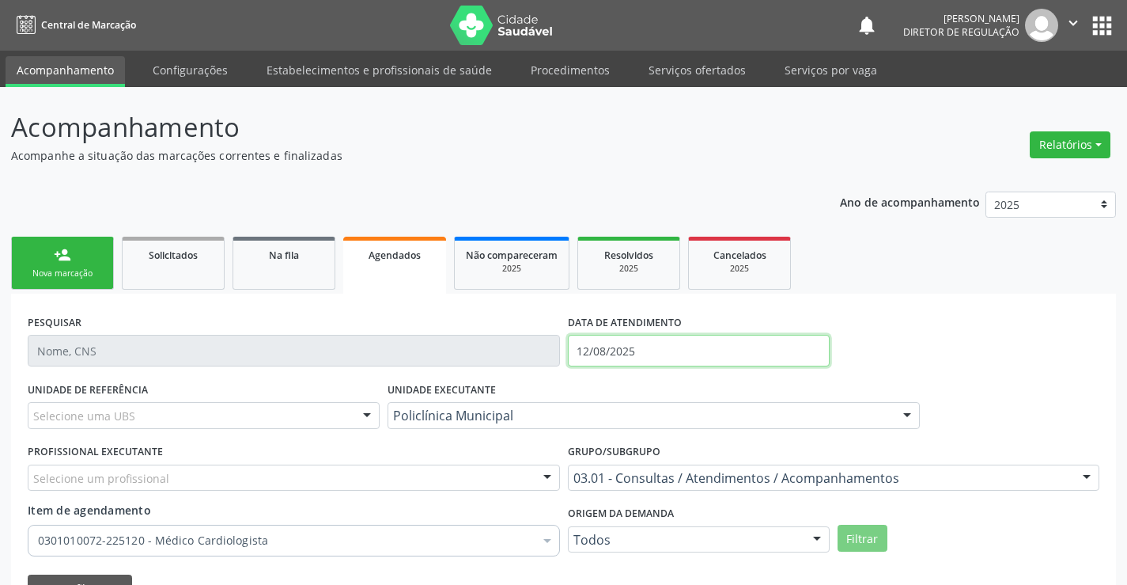
click at [573, 361] on input "12/08/2025" at bounding box center [699, 351] width 262 height 32
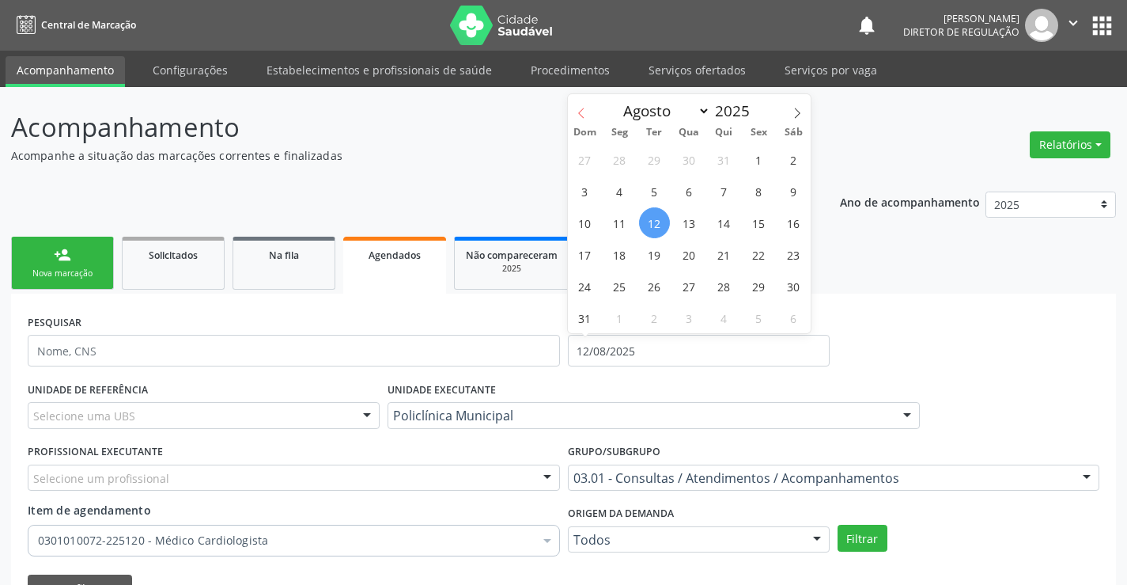
click at [591, 111] on span at bounding box center [581, 107] width 27 height 27
select select "5"
click at [581, 159] on span "1" at bounding box center [585, 159] width 31 height 31
type input "0[DATE]"
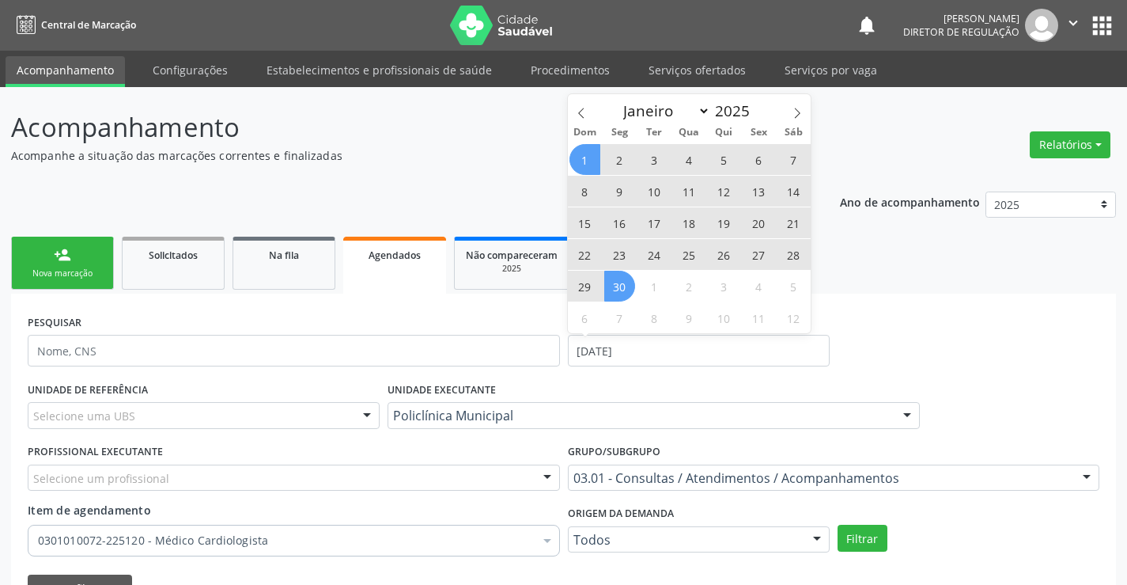
click at [621, 289] on span "30" at bounding box center [619, 286] width 31 height 31
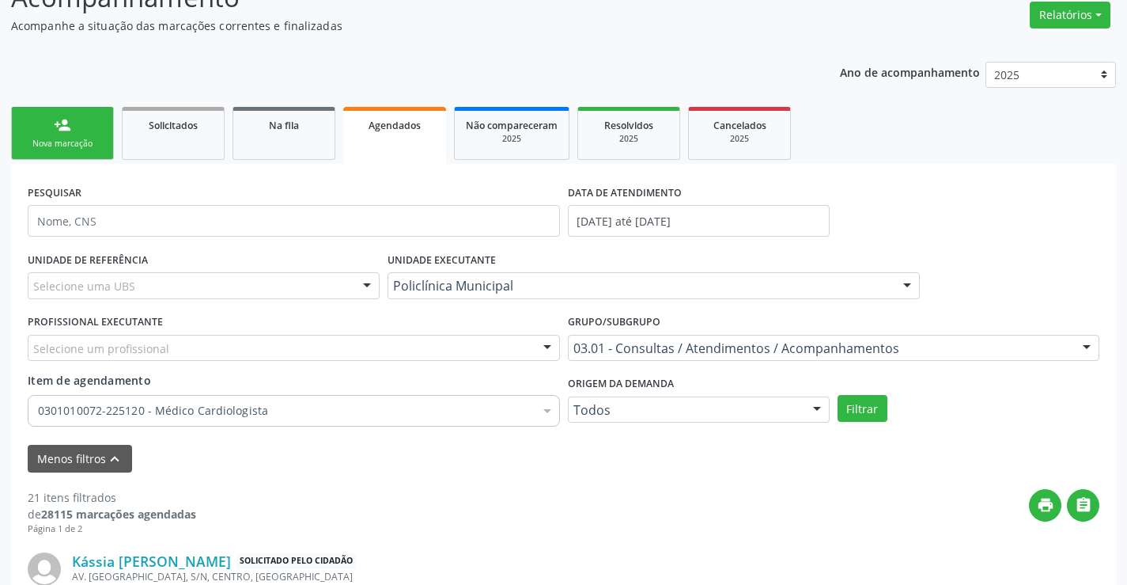
scroll to position [316, 0]
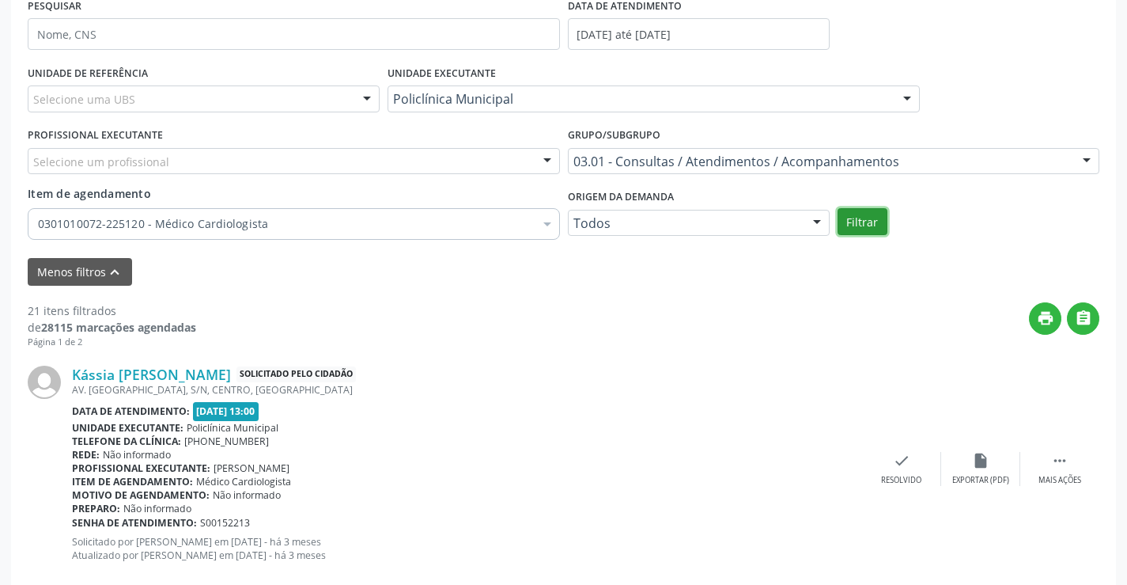
click at [870, 225] on button "Filtrar" at bounding box center [863, 221] width 50 height 27
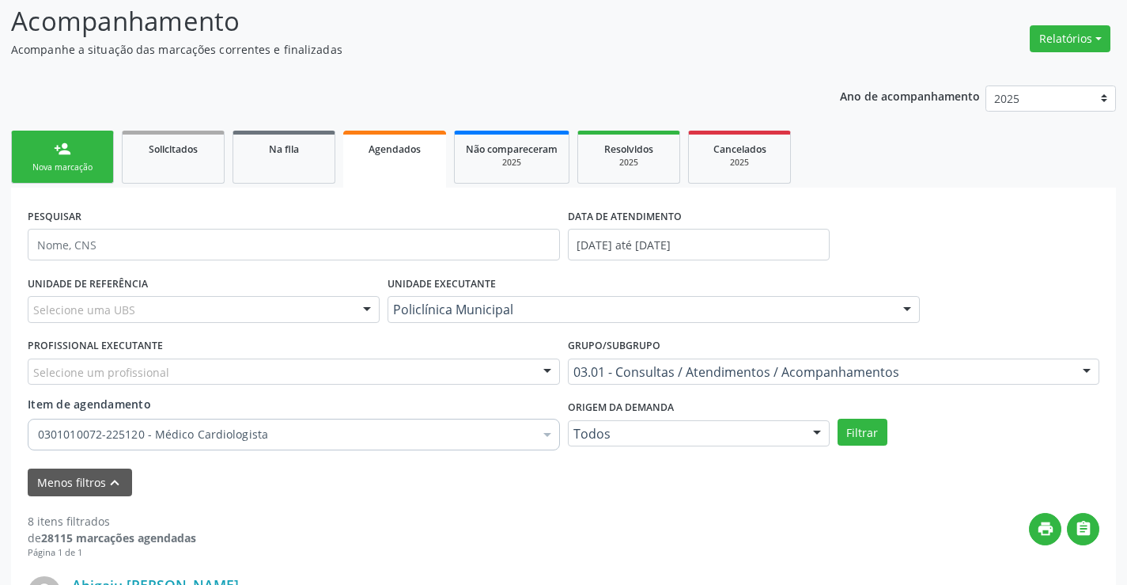
scroll to position [79, 0]
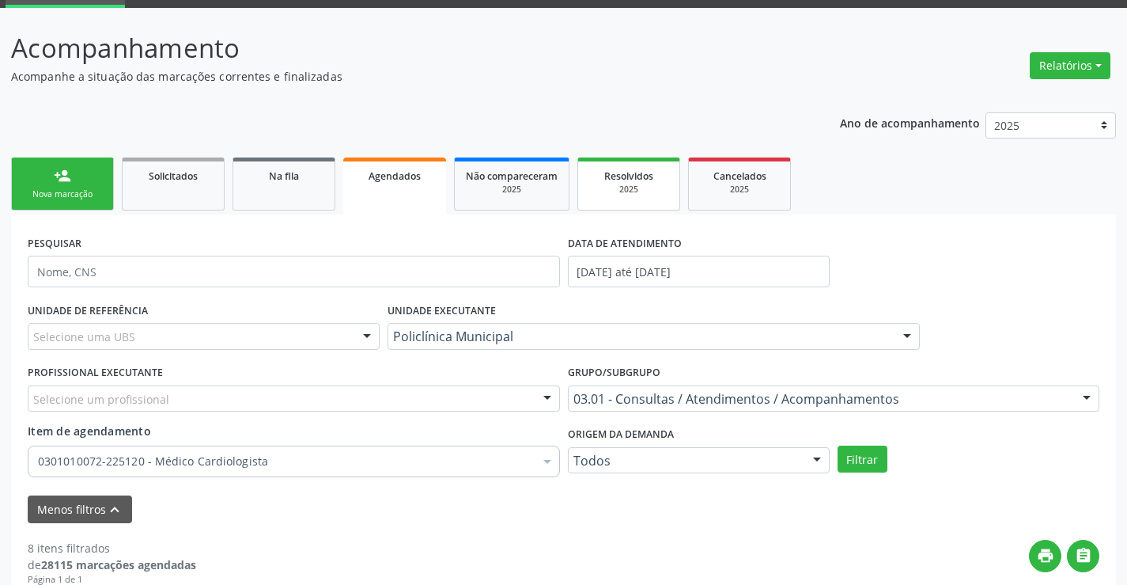
click at [608, 177] on span "Resolvidos" at bounding box center [628, 175] width 49 height 13
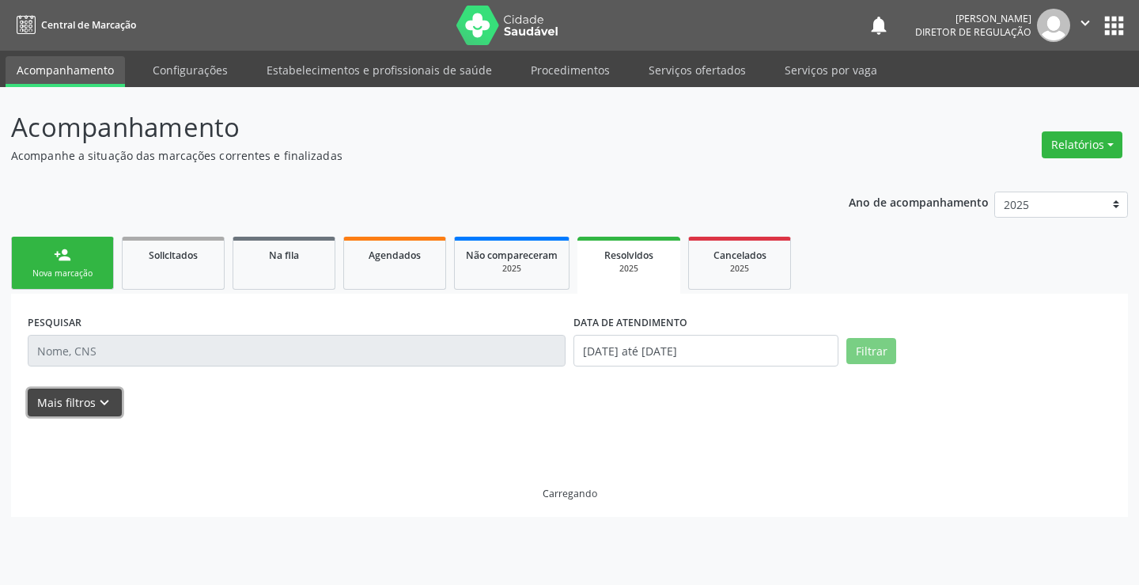
click at [96, 406] on icon "keyboard_arrow_down" at bounding box center [104, 402] width 17 height 17
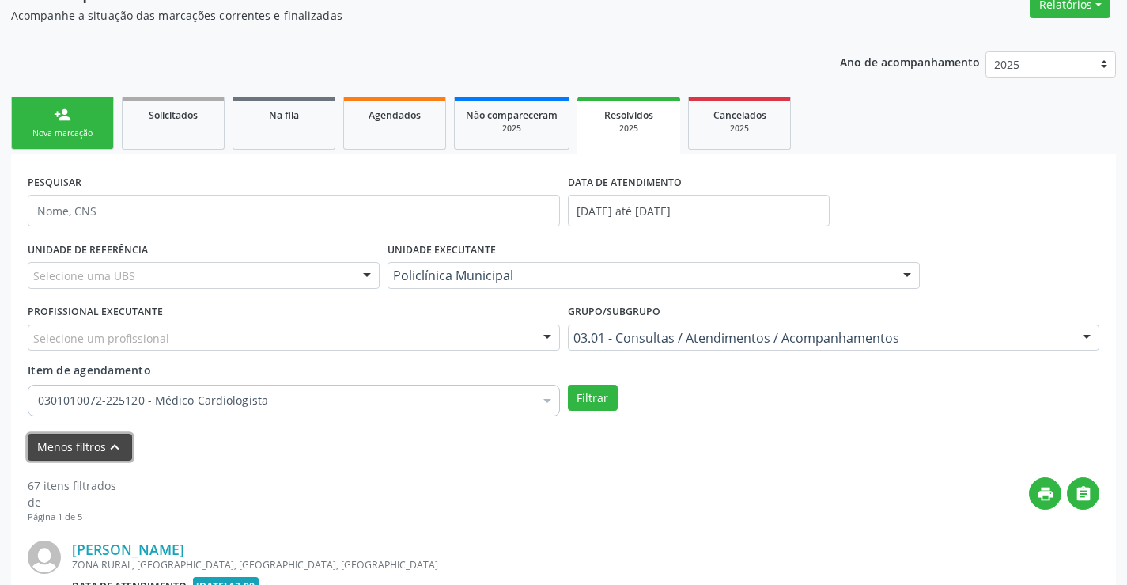
scroll to position [158, 0]
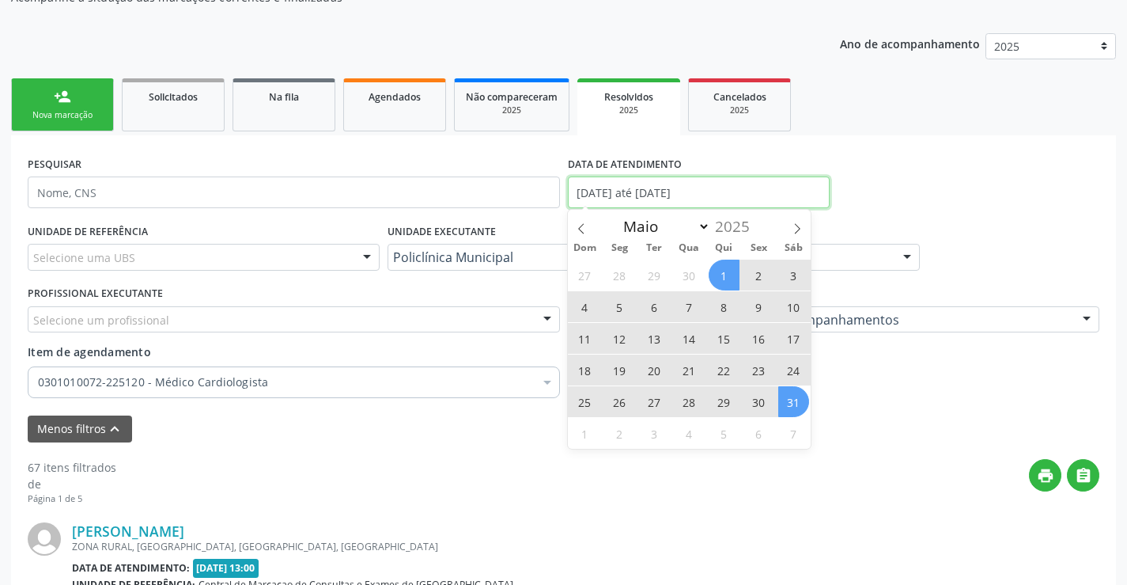
click at [658, 181] on input "0[DATE] até 3[DATE]" at bounding box center [699, 192] width 262 height 32
click at [790, 230] on span at bounding box center [797, 223] width 27 height 27
select select "5"
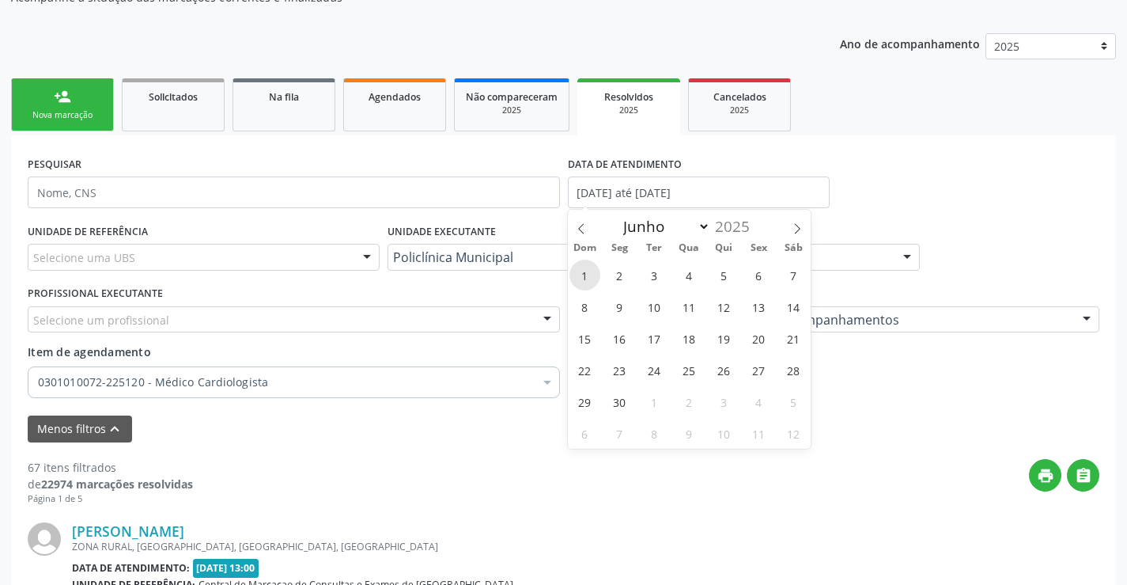
click at [576, 270] on span "1" at bounding box center [585, 274] width 31 height 31
type input "[DATE]"
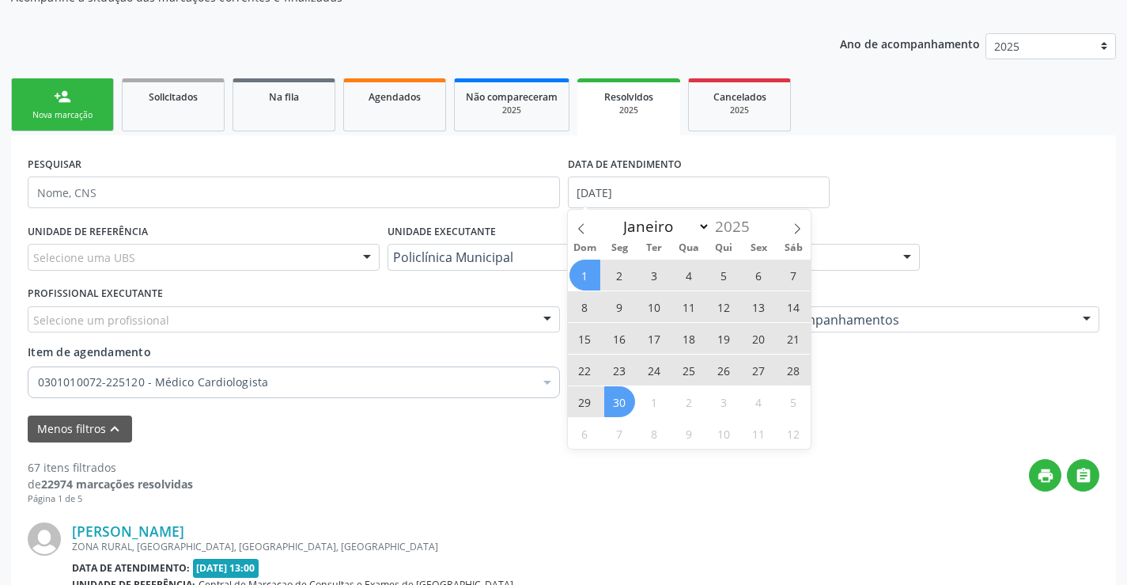
click at [609, 397] on span "30" at bounding box center [619, 401] width 31 height 31
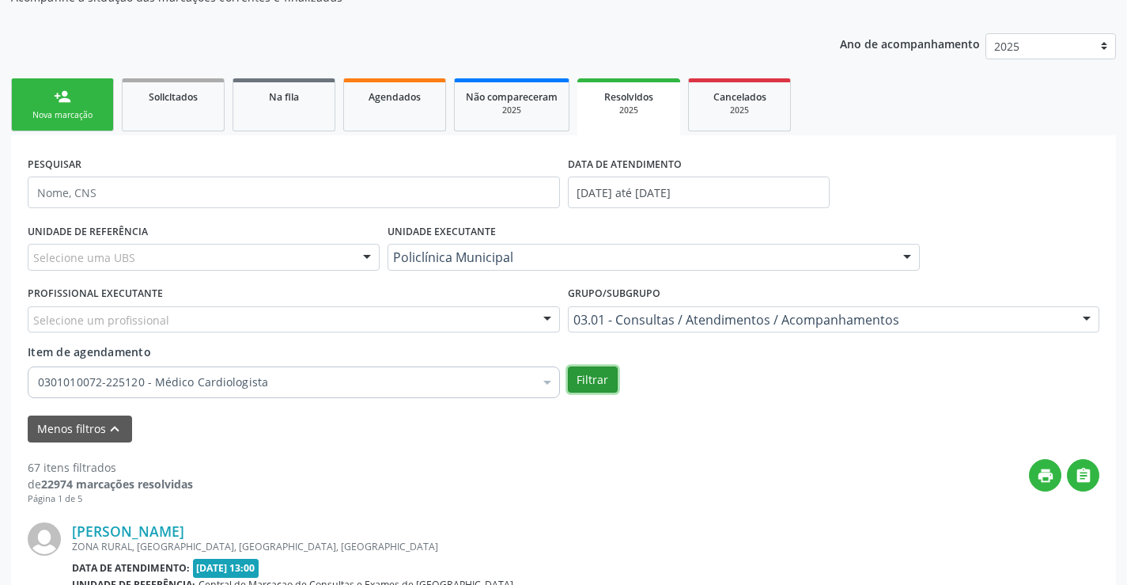
click at [601, 384] on button "Filtrar" at bounding box center [593, 379] width 50 height 27
click at [346, 103] on link "Agendados" at bounding box center [394, 104] width 103 height 53
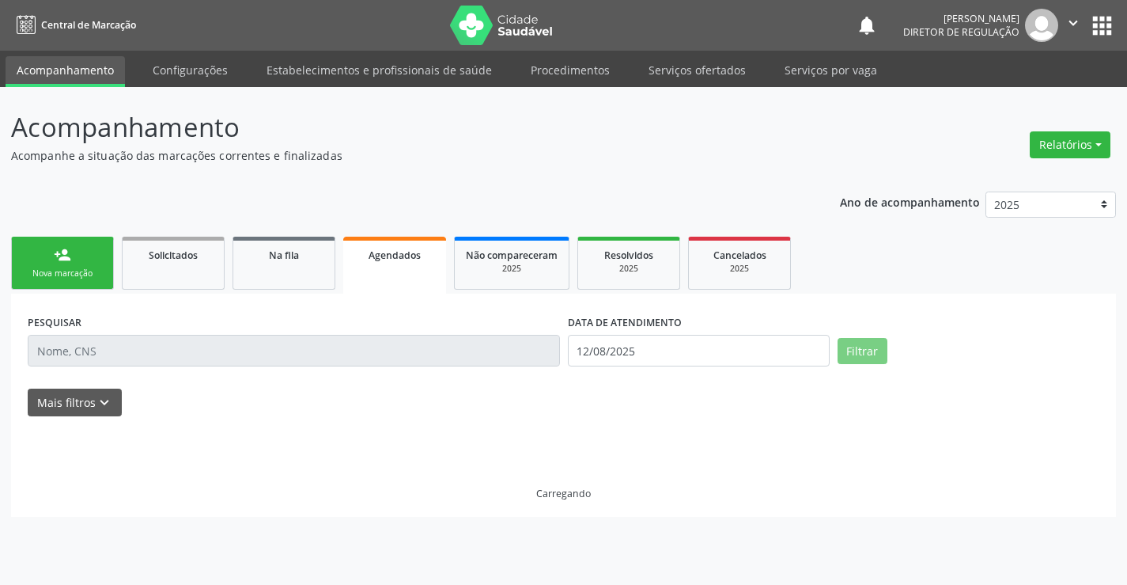
scroll to position [0, 0]
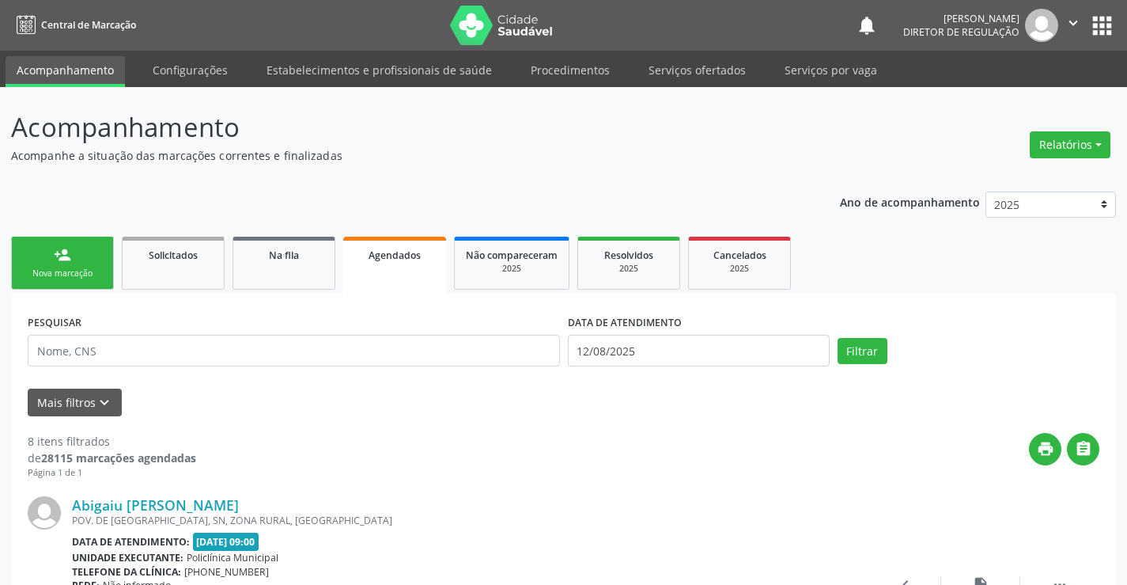
click at [139, 403] on div "Mais filtros keyboard_arrow_down" at bounding box center [564, 402] width 1080 height 28
click at [92, 402] on button "Mais filtros keyboard_arrow_down" at bounding box center [75, 402] width 94 height 28
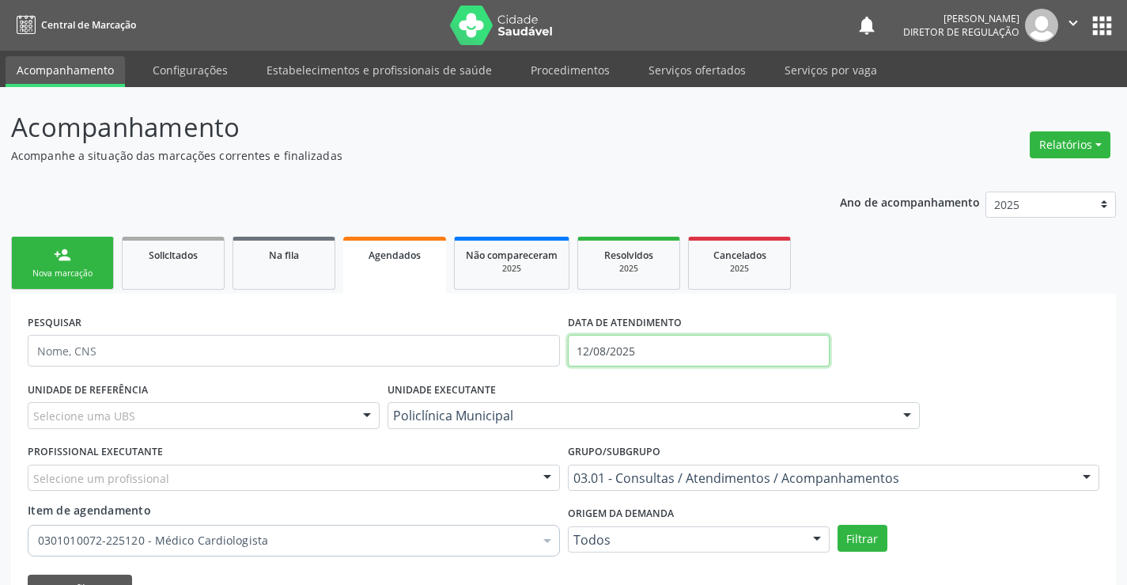
click at [585, 356] on input "12/08/2025" at bounding box center [699, 351] width 262 height 32
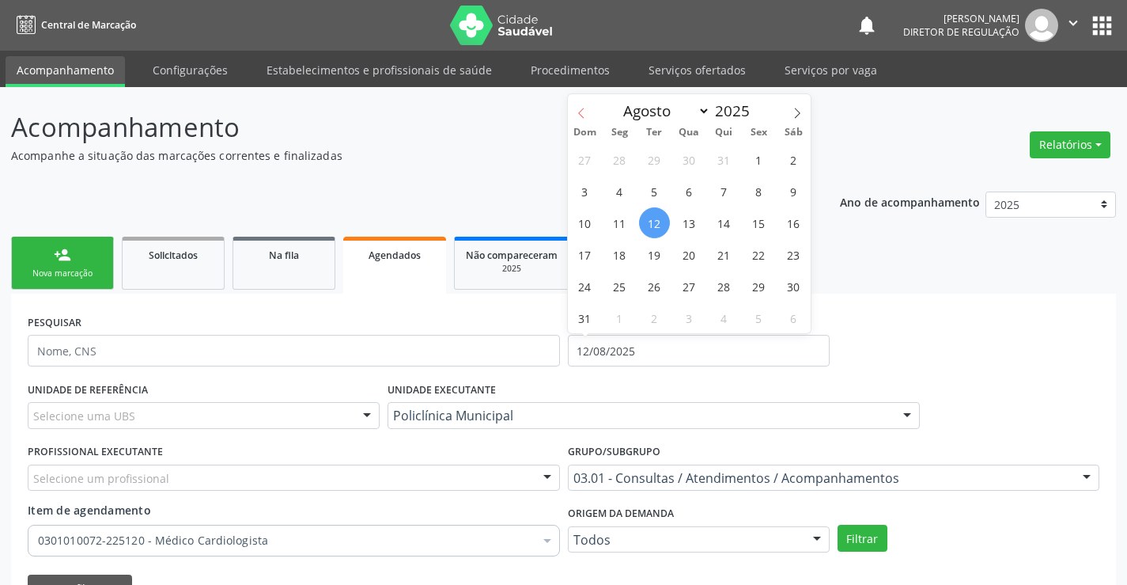
click at [583, 113] on icon at bounding box center [581, 113] width 11 height 11
click at [581, 118] on icon at bounding box center [581, 113] width 11 height 11
select select "4"
click at [719, 155] on span "1" at bounding box center [724, 159] width 31 height 31
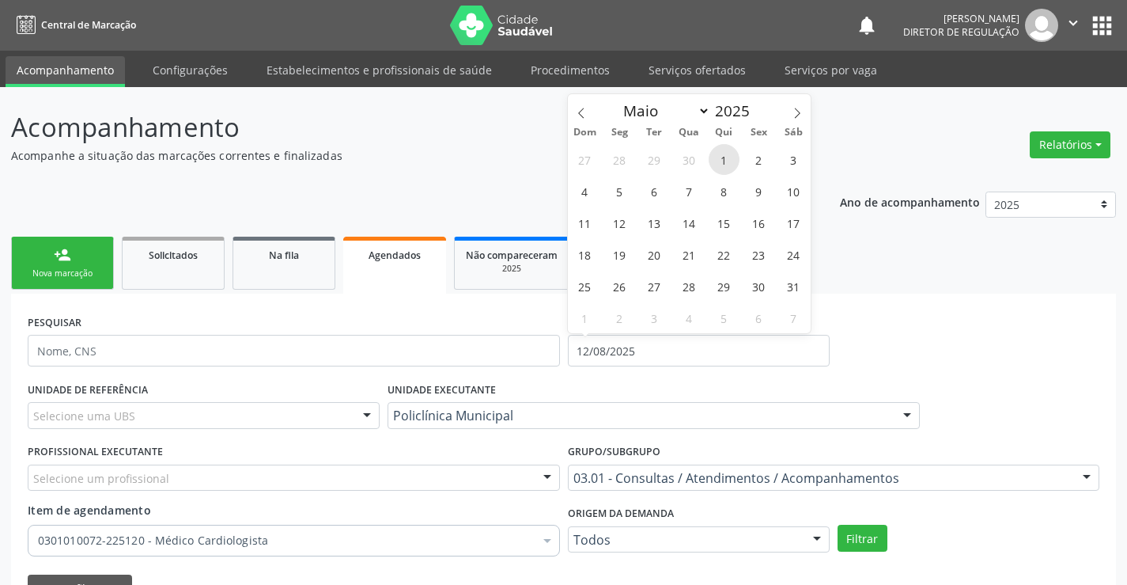
type input "01/05/2025"
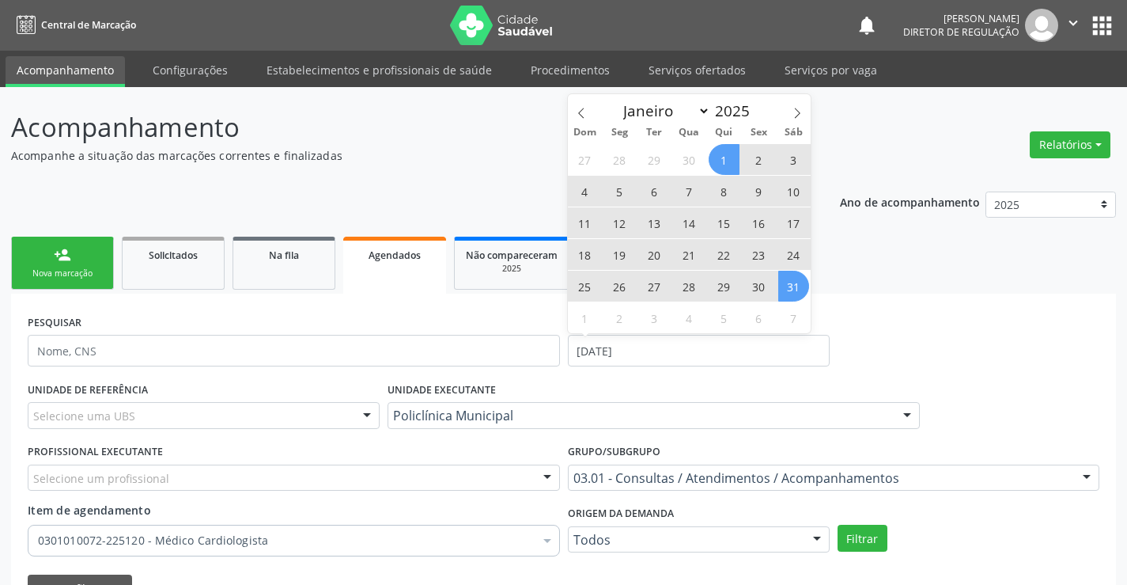
click at [798, 293] on span "31" at bounding box center [793, 286] width 31 height 31
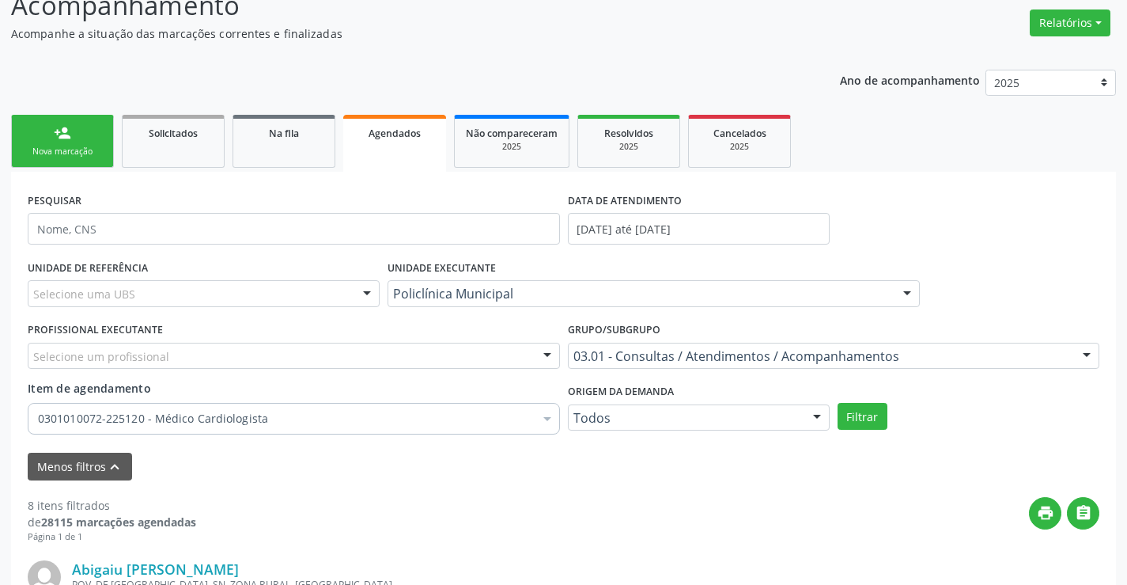
scroll to position [316, 0]
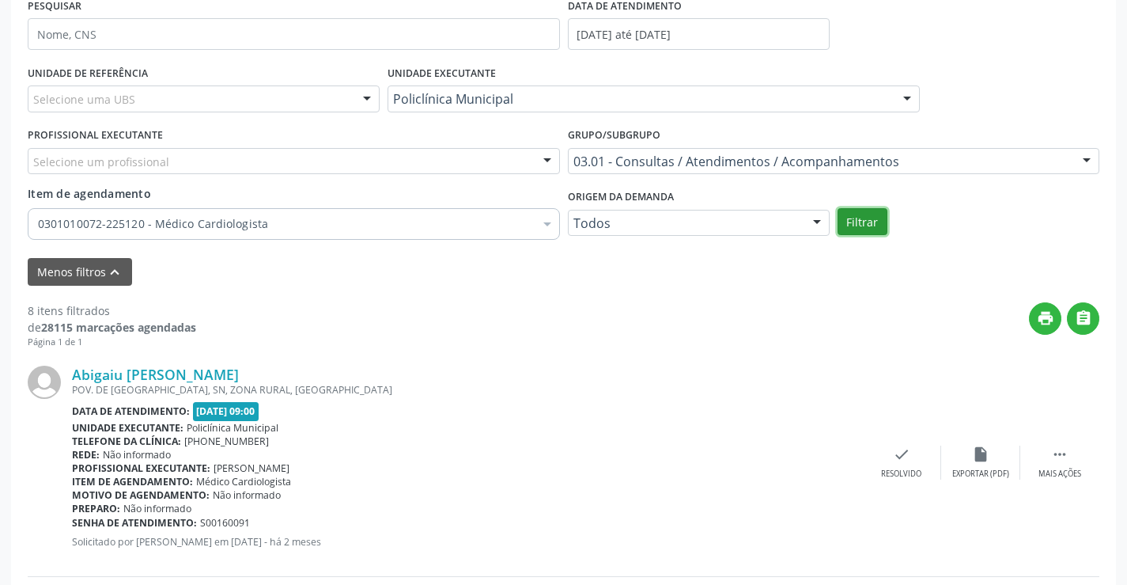
click at [863, 234] on button "Filtrar" at bounding box center [863, 221] width 50 height 27
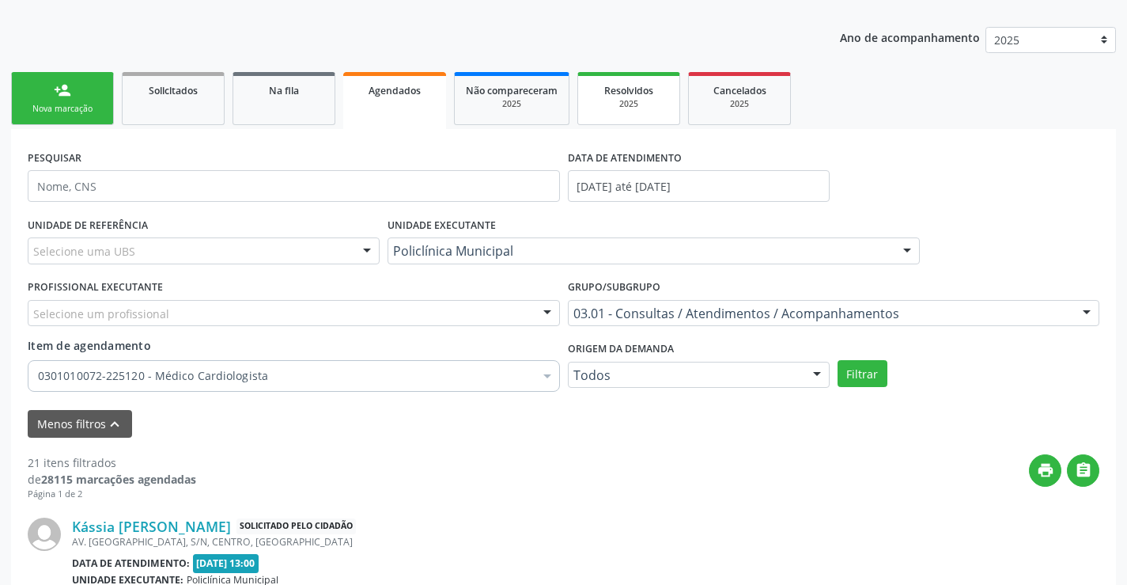
scroll to position [158, 0]
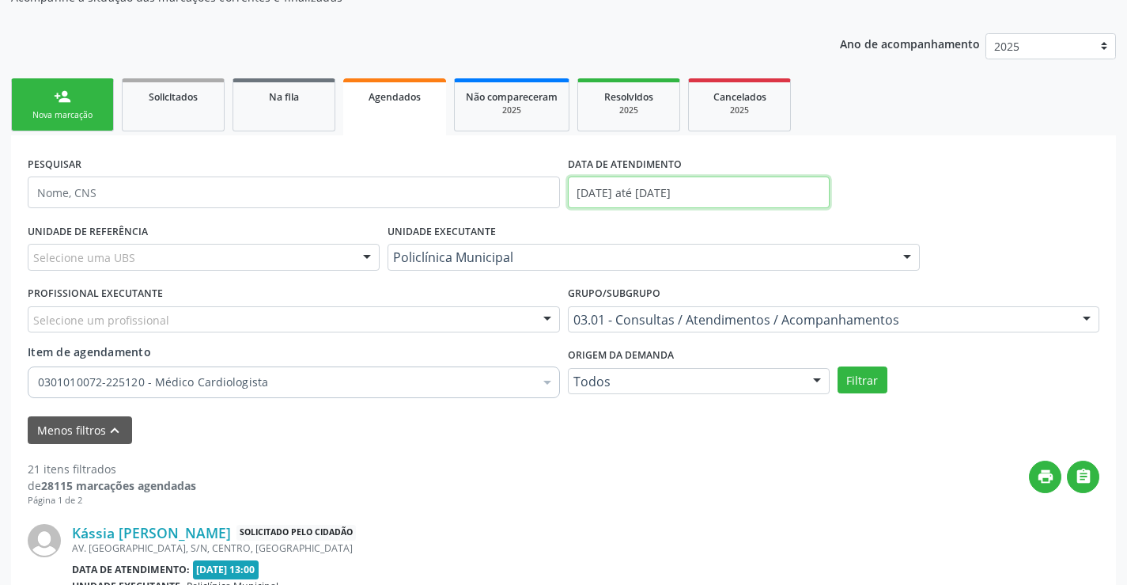
click at [619, 191] on input "01/05/2025 até 31/05/2025" at bounding box center [699, 192] width 262 height 32
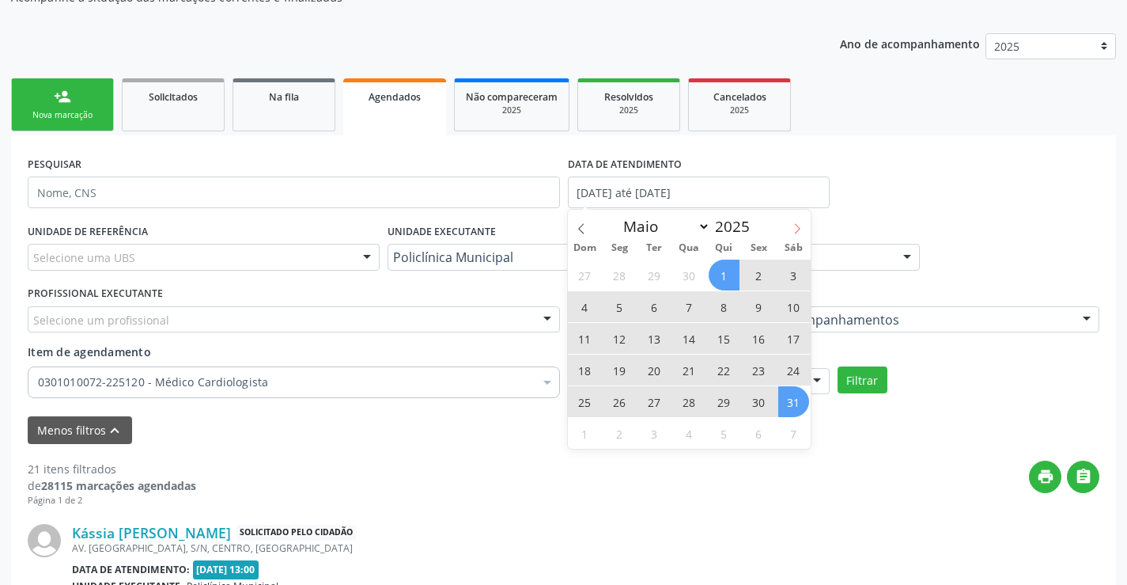
click at [806, 225] on span at bounding box center [797, 223] width 27 height 27
select select "5"
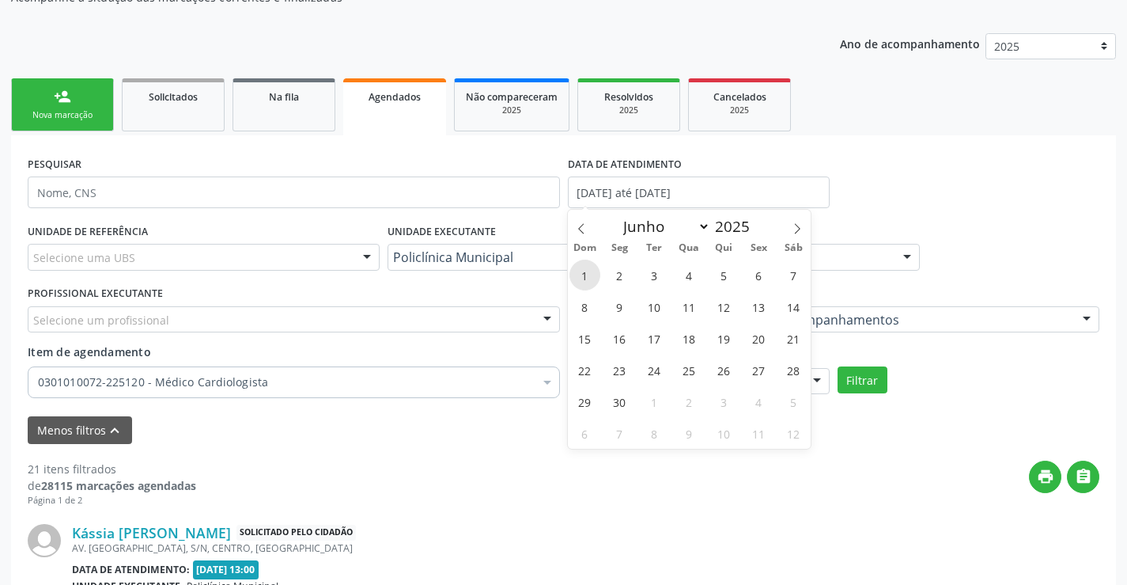
click at [588, 273] on span "1" at bounding box center [585, 274] width 31 height 31
type input "[DATE]"
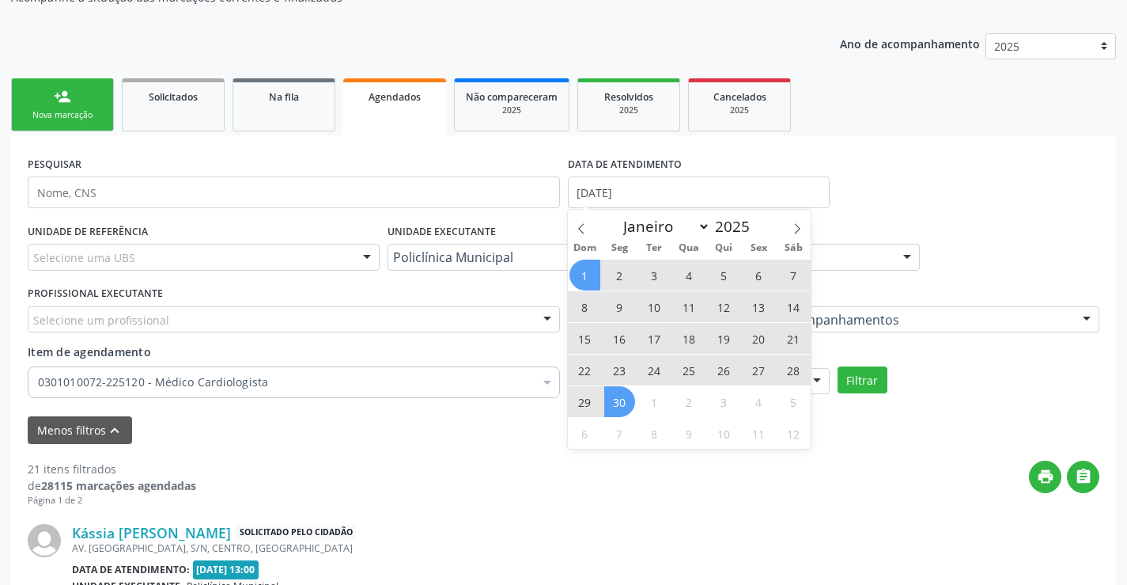
click at [618, 395] on span "30" at bounding box center [619, 401] width 31 height 31
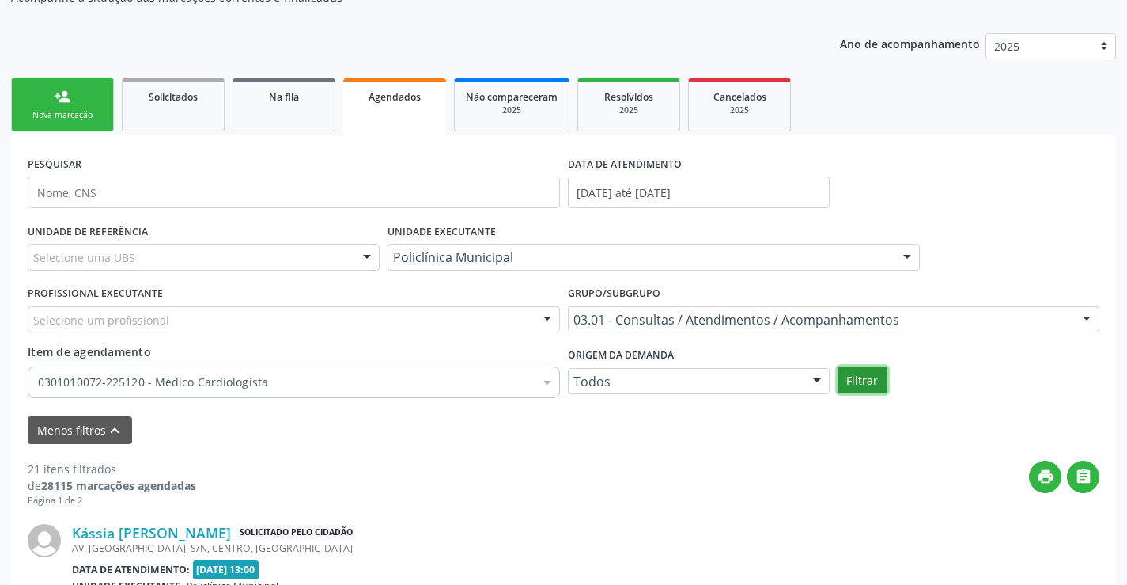
click at [859, 370] on button "Filtrar" at bounding box center [863, 379] width 50 height 27
click at [625, 97] on span "Resolvidos" at bounding box center [628, 96] width 49 height 13
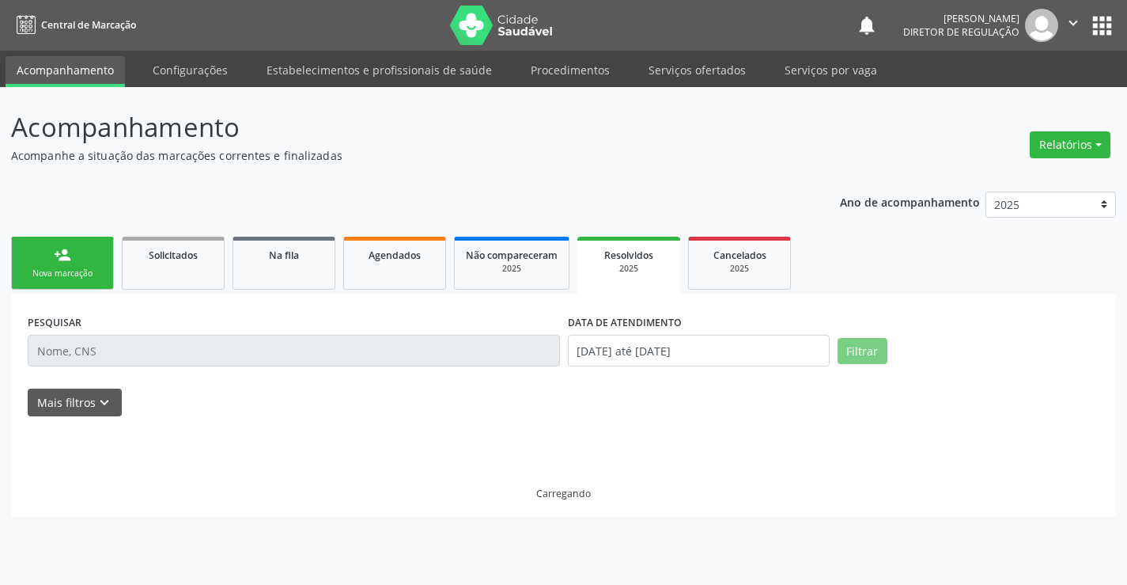
scroll to position [0, 0]
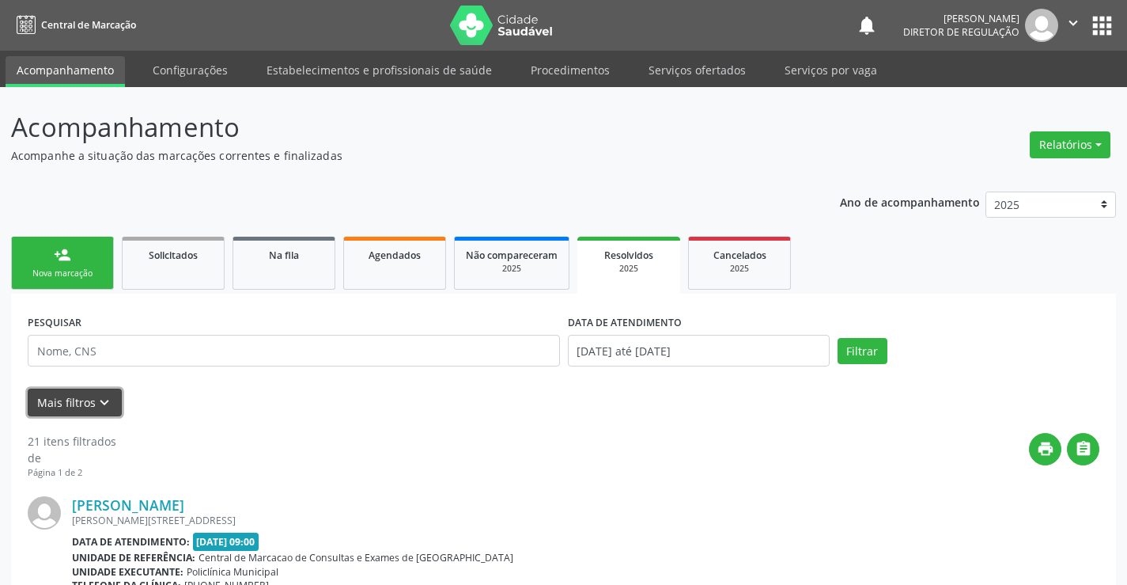
click at [104, 401] on icon "keyboard_arrow_down" at bounding box center [104, 402] width 17 height 17
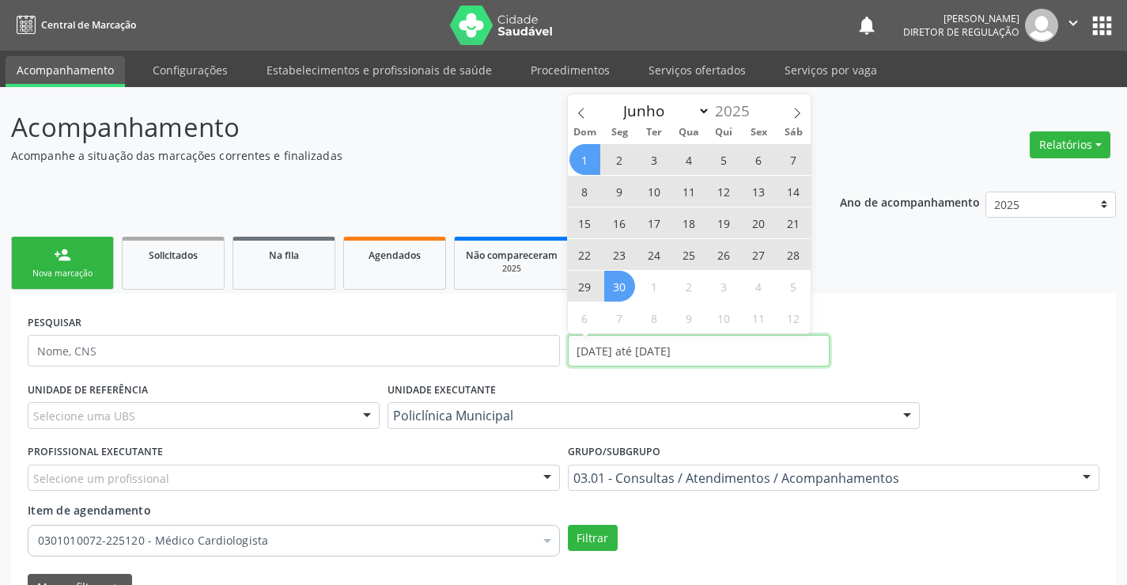
click at [645, 351] on input "[DATE] até [DATE]" at bounding box center [699, 351] width 262 height 32
click at [578, 111] on icon at bounding box center [581, 113] width 11 height 11
select select "4"
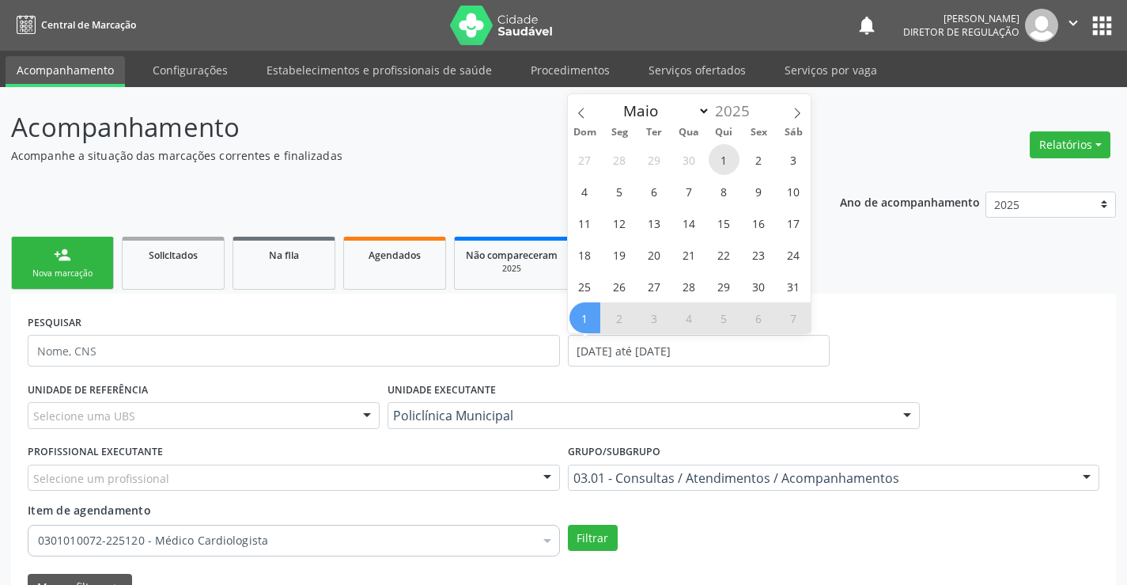
click at [730, 160] on span "1" at bounding box center [724, 159] width 31 height 31
type input "01/05/2025"
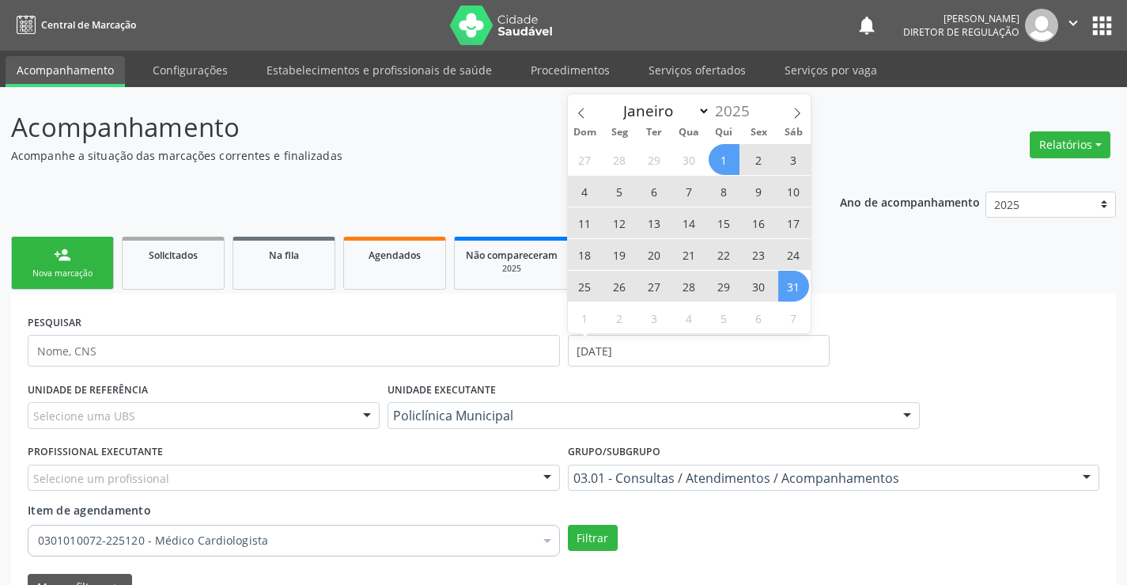
click at [806, 286] on span "31" at bounding box center [793, 286] width 31 height 31
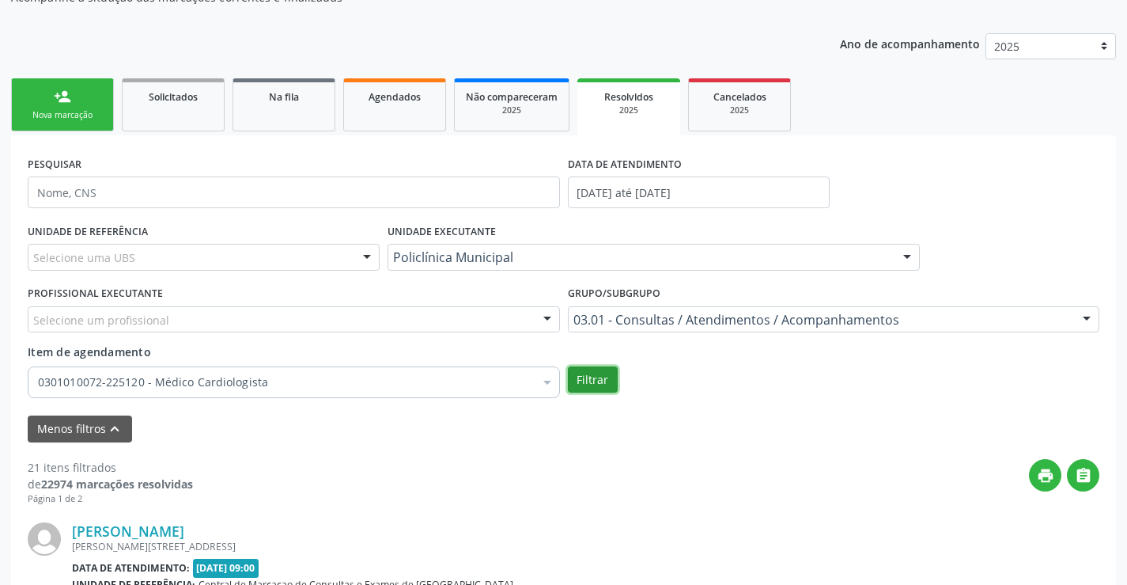
click at [590, 372] on button "Filtrar" at bounding box center [593, 379] width 50 height 27
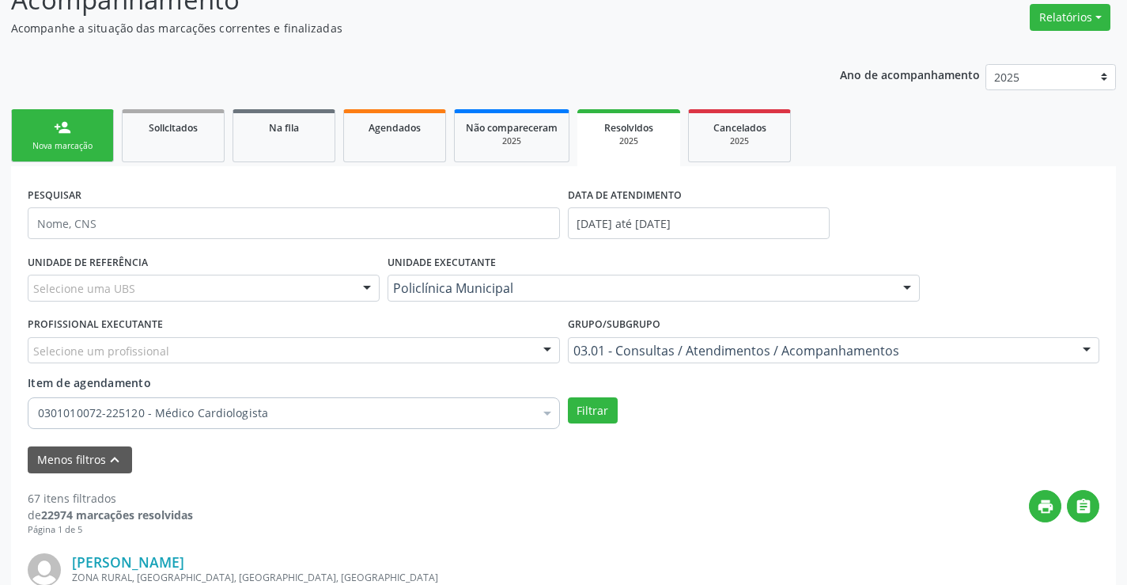
scroll to position [79, 0]
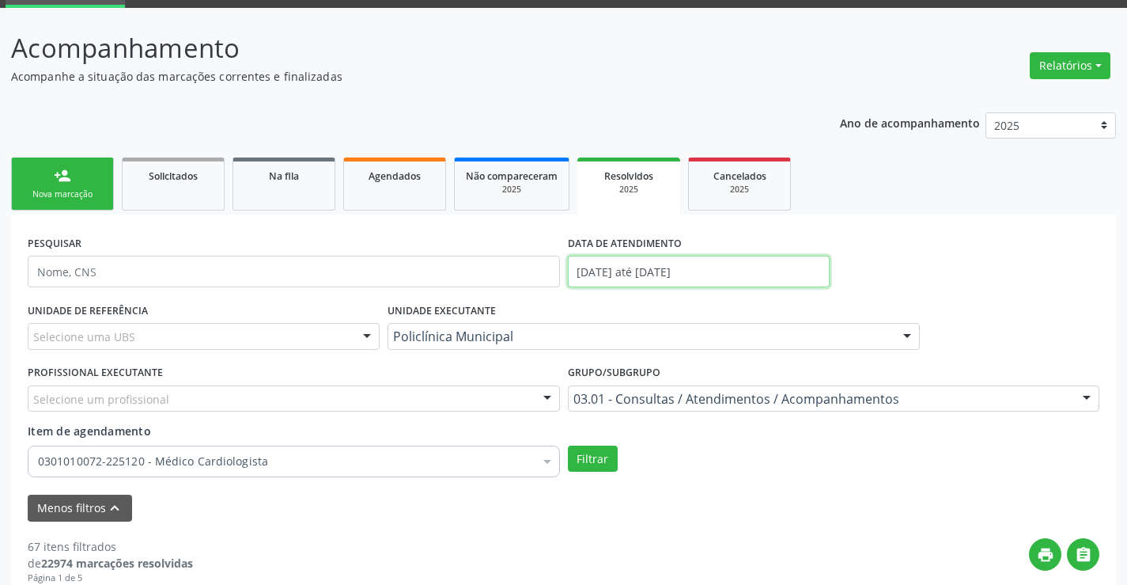
click at [611, 286] on body "Central de Marcação notifications Ana Karolainy Santos Serafim Diretor de regul…" at bounding box center [563, 213] width 1127 height 585
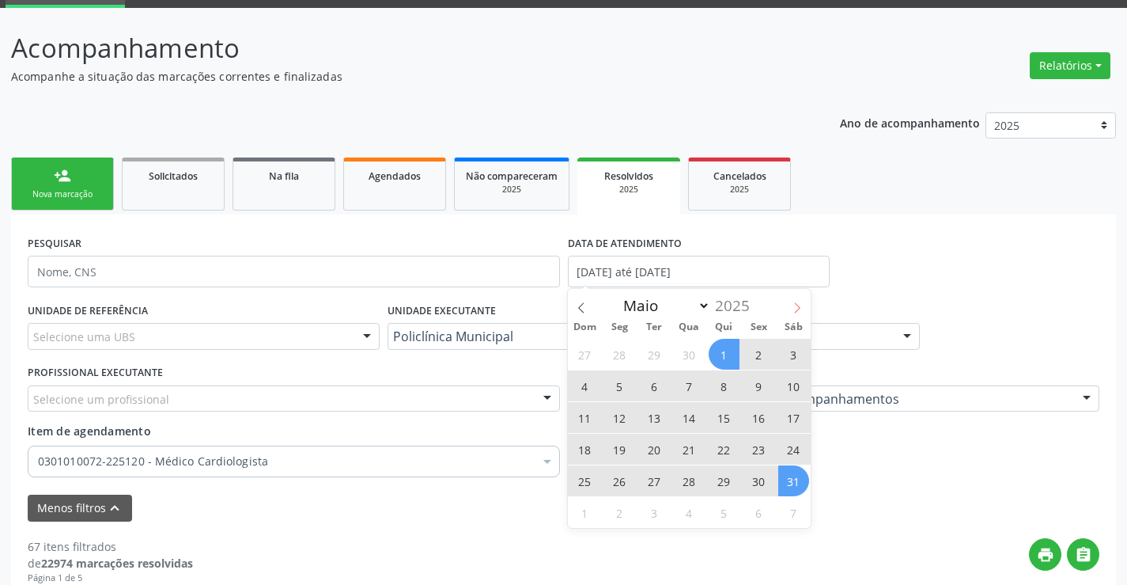
click at [797, 300] on span at bounding box center [797, 302] width 27 height 27
select select "5"
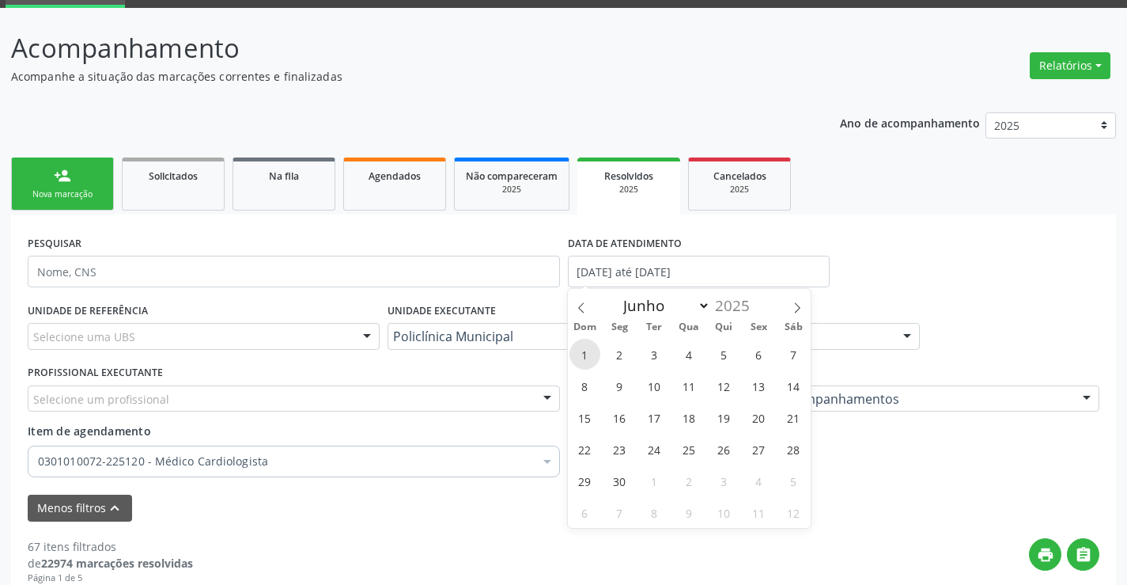
click at [580, 354] on span "1" at bounding box center [585, 354] width 31 height 31
type input "[DATE]"
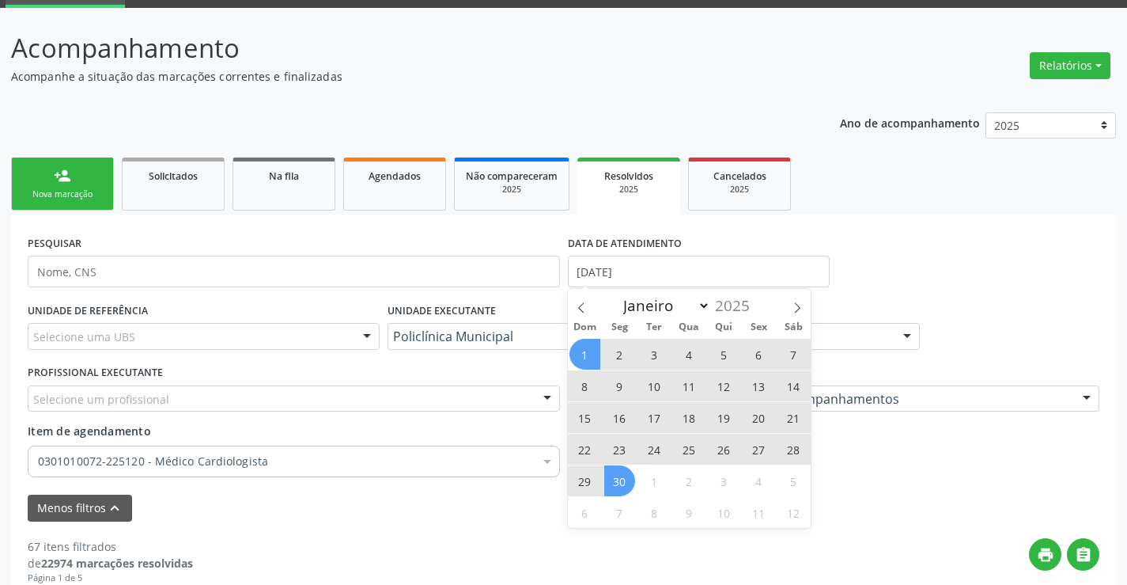
drag, startPoint x: 613, startPoint y: 473, endPoint x: 583, endPoint y: 470, distance: 30.2
click at [613, 473] on span "30" at bounding box center [619, 480] width 31 height 31
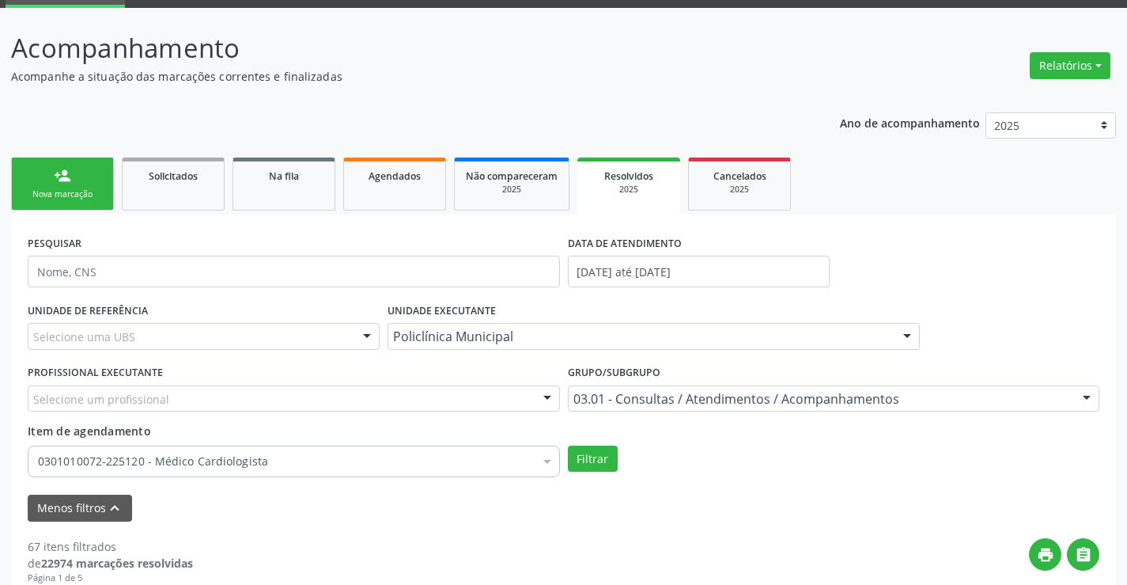
click at [627, 456] on div "Filtrar" at bounding box center [834, 458] width 540 height 27
click at [594, 456] on button "Filtrar" at bounding box center [593, 458] width 50 height 27
click at [520, 174] on span "Não compareceram" at bounding box center [512, 175] width 92 height 13
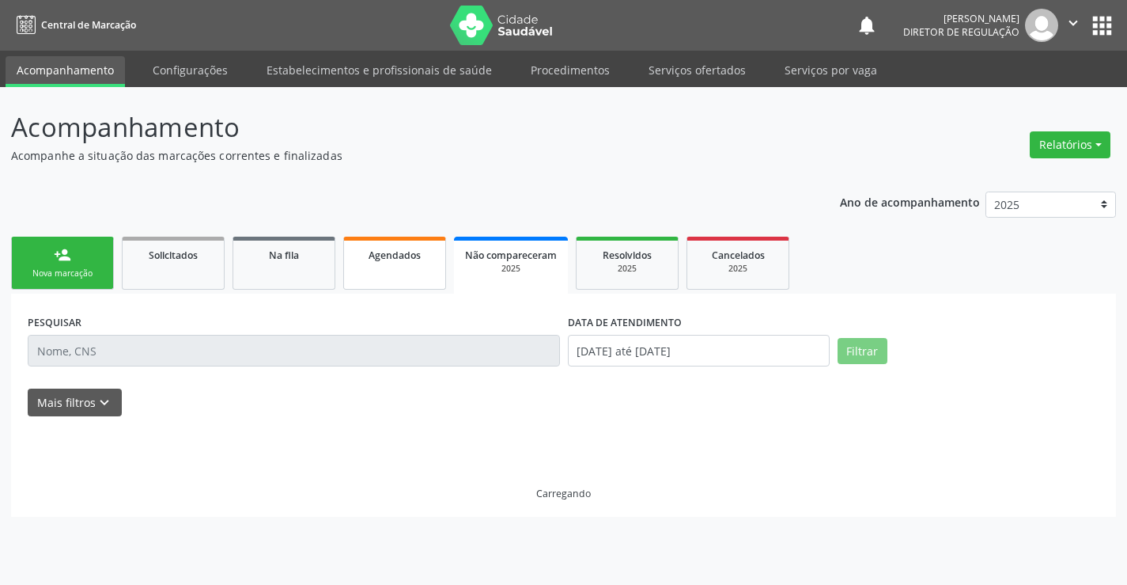
scroll to position [0, 0]
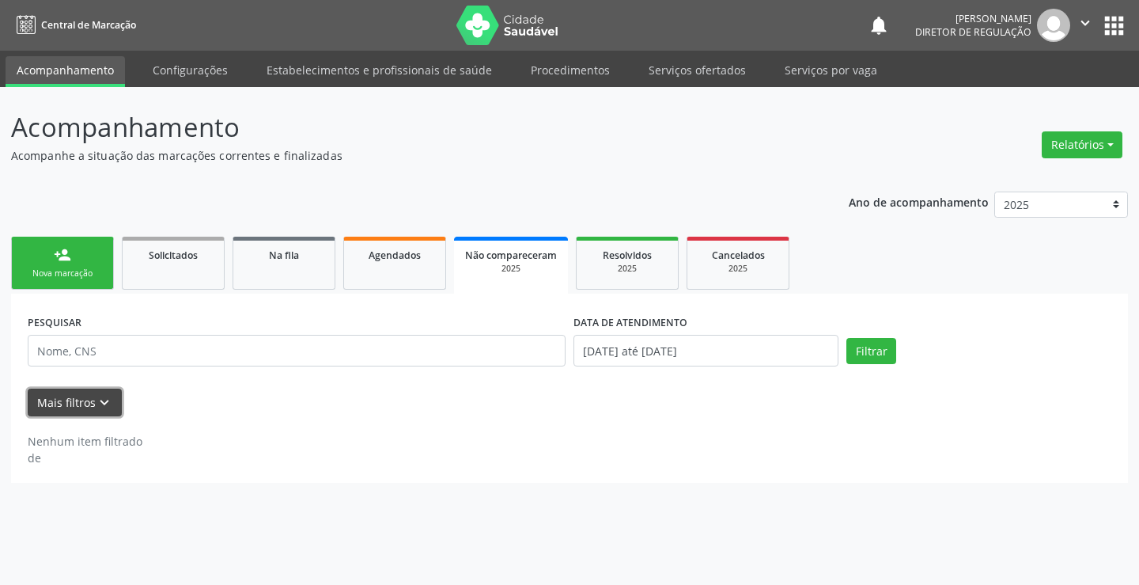
click at [100, 405] on icon "keyboard_arrow_down" at bounding box center [104, 402] width 17 height 17
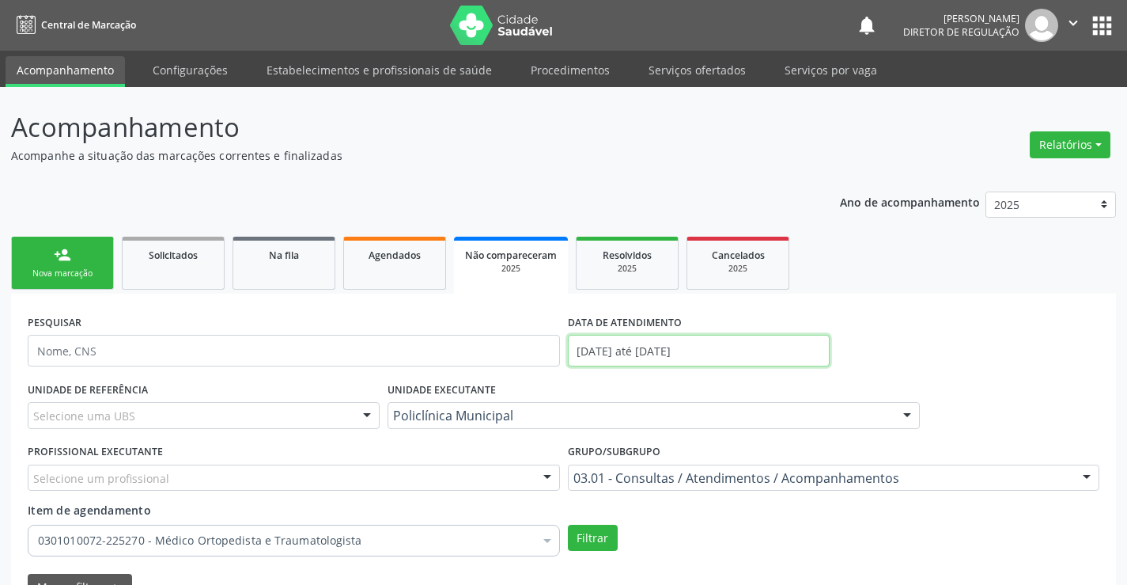
click at [621, 359] on input "01/05/2025 até 31/05/2025" at bounding box center [699, 351] width 262 height 32
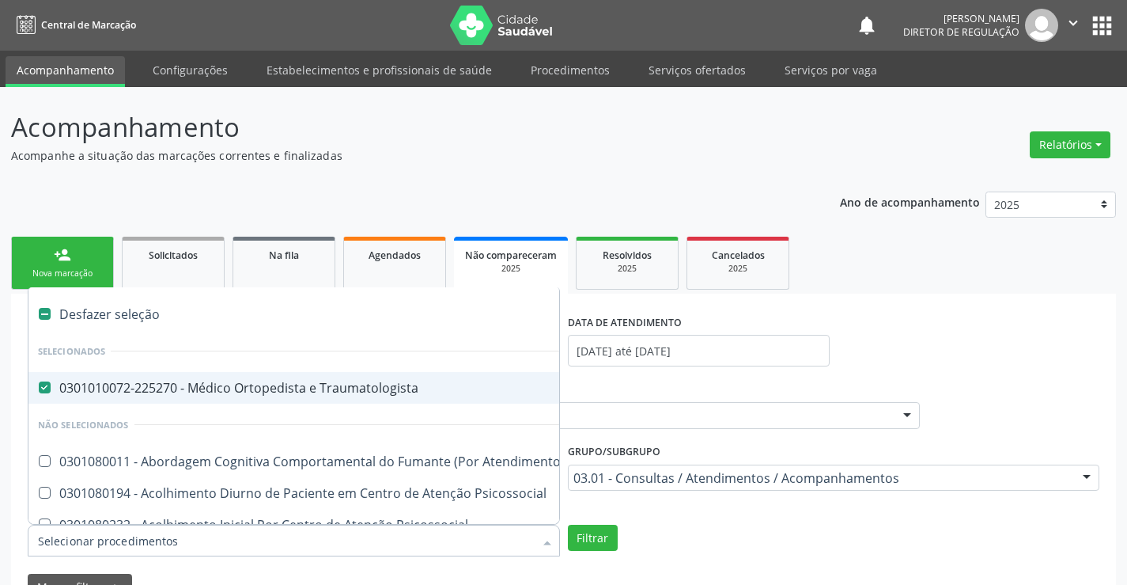
click at [294, 382] on div "0301010072-225270 - Médico Ortopedista e Traumatologista" at bounding box center [875, 387] width 1675 height 13
checkbox Traumatologista "false"
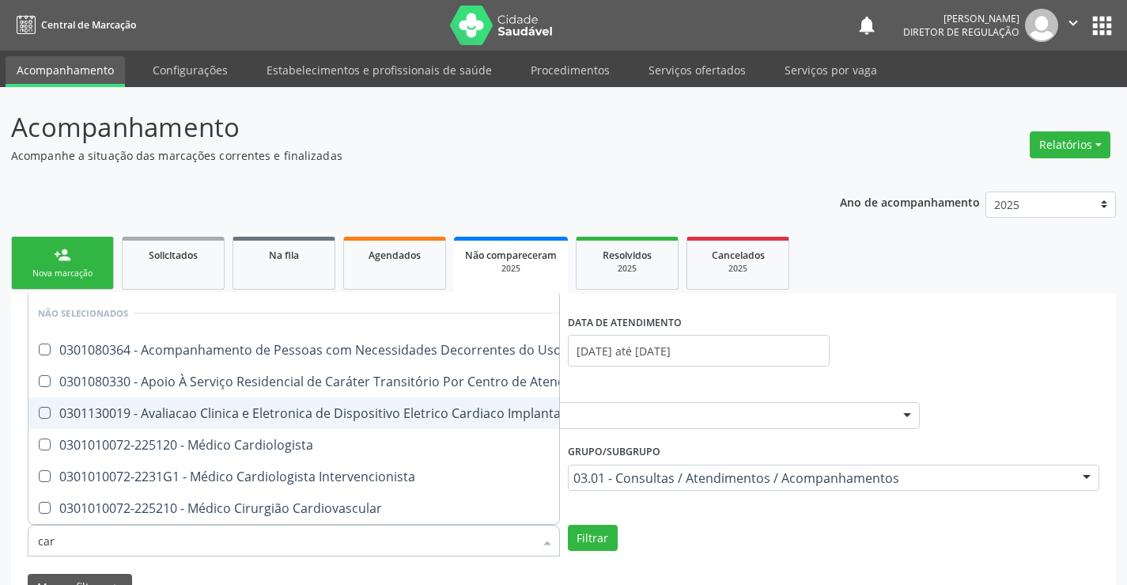
type input "card"
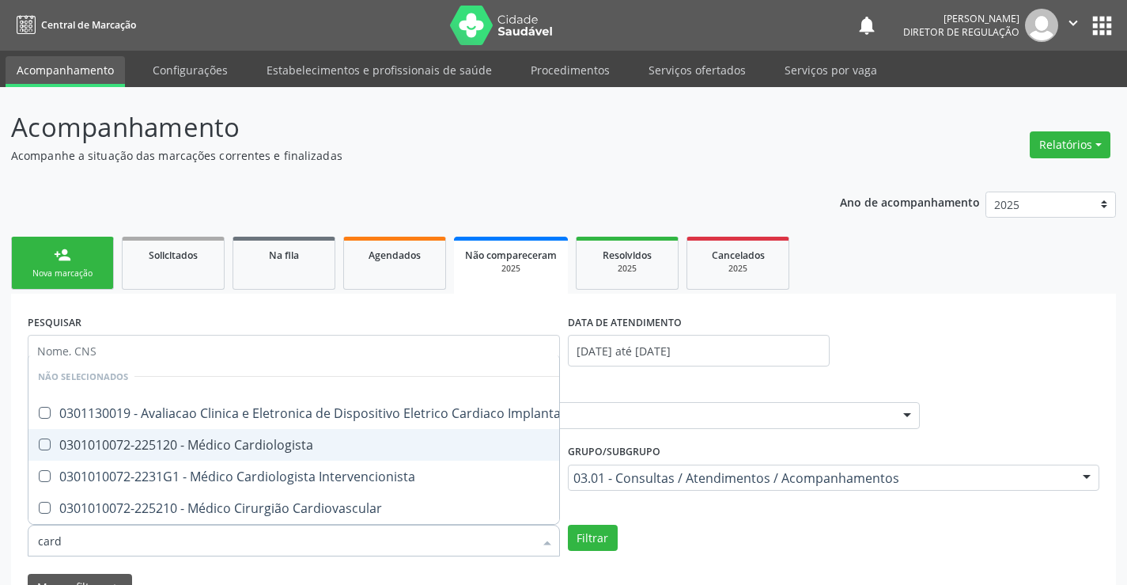
click at [277, 438] on div "0301010072-225120 - Médico Cardiologista" at bounding box center [307, 444] width 539 height 13
checkbox Cardiologista "true"
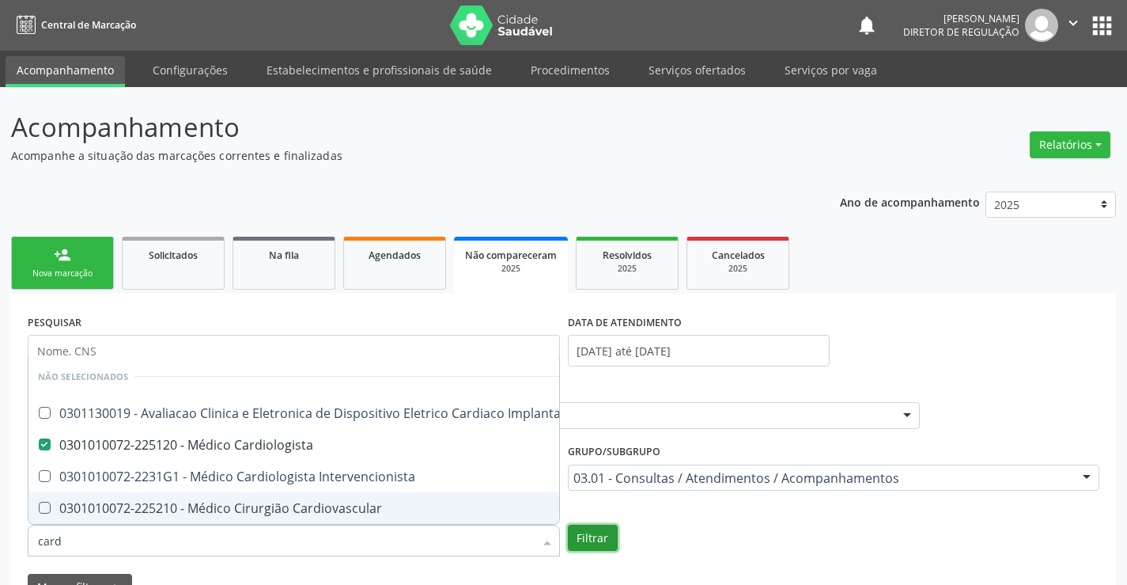
checkbox Implantavel "true"
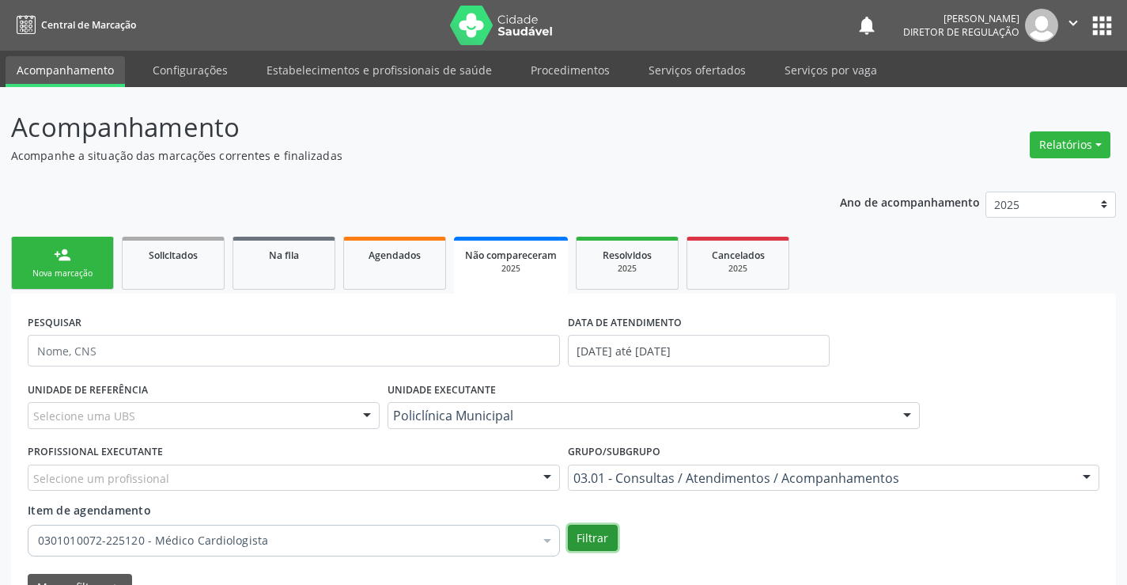
click at [588, 539] on button "Filtrar" at bounding box center [593, 537] width 50 height 27
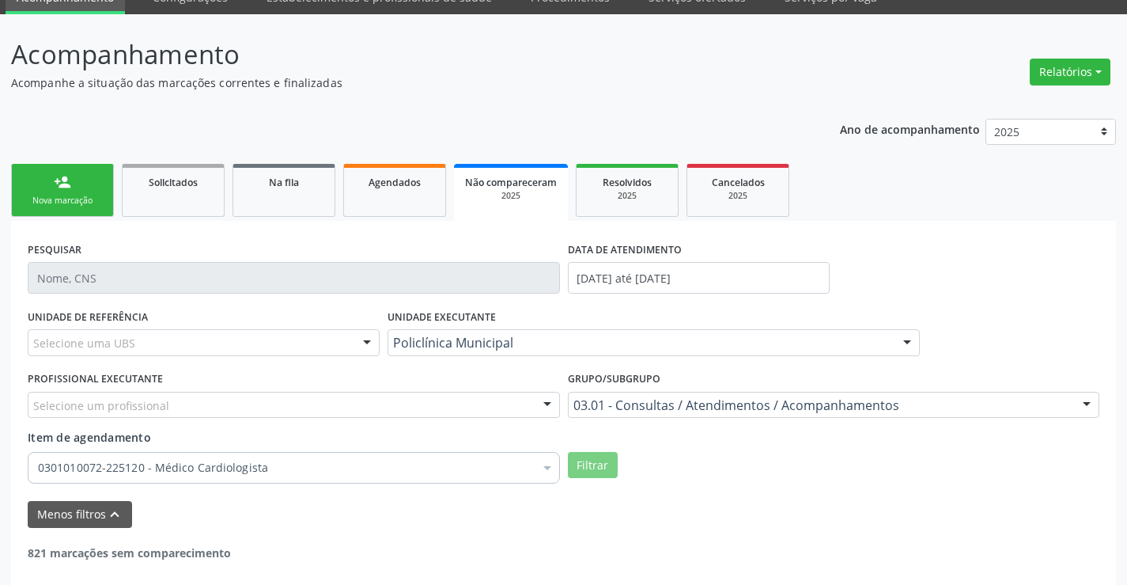
scroll to position [93, 0]
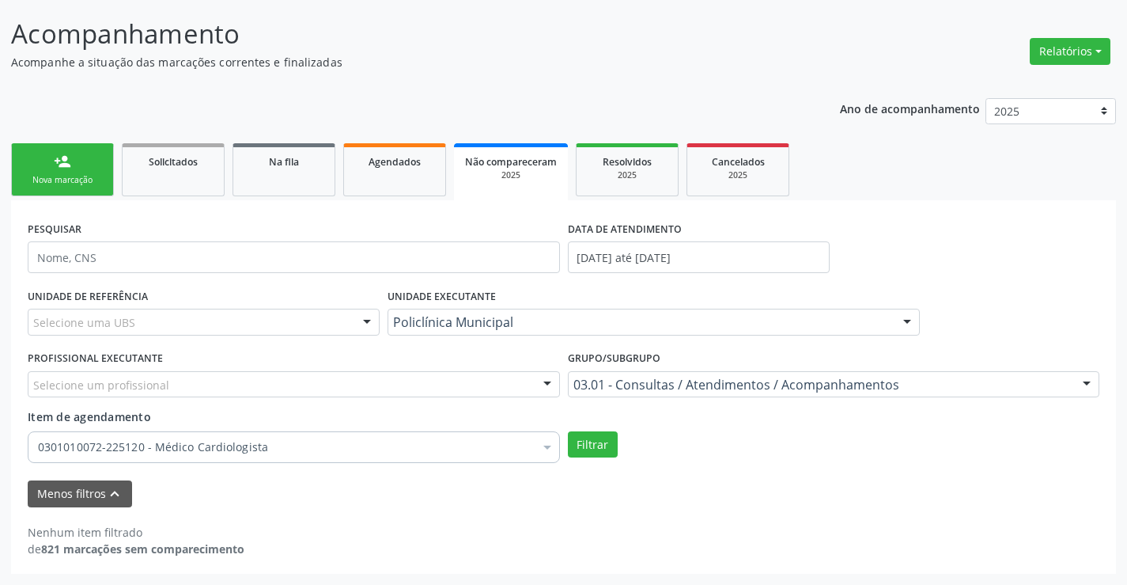
click at [667, 238] on label "DATA DE ATENDIMENTO" at bounding box center [625, 229] width 114 height 25
click at [655, 252] on input "01/05/2025 até 31/05/2025" at bounding box center [699, 257] width 262 height 32
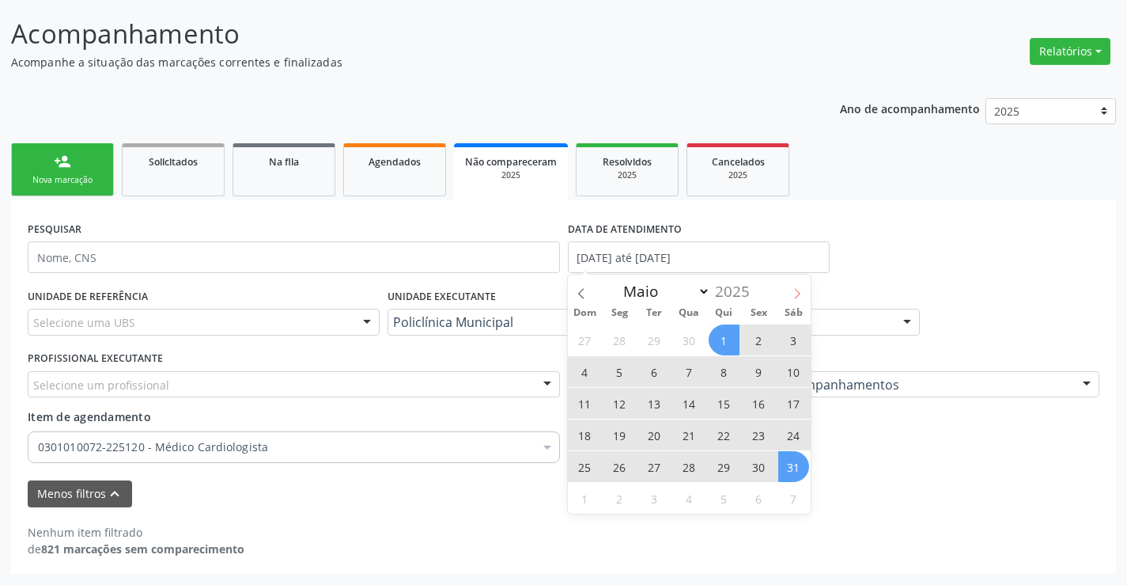
drag, startPoint x: 797, startPoint y: 293, endPoint x: 753, endPoint y: 321, distance: 52.7
click at [797, 294] on icon at bounding box center [797, 293] width 11 height 11
select select "5"
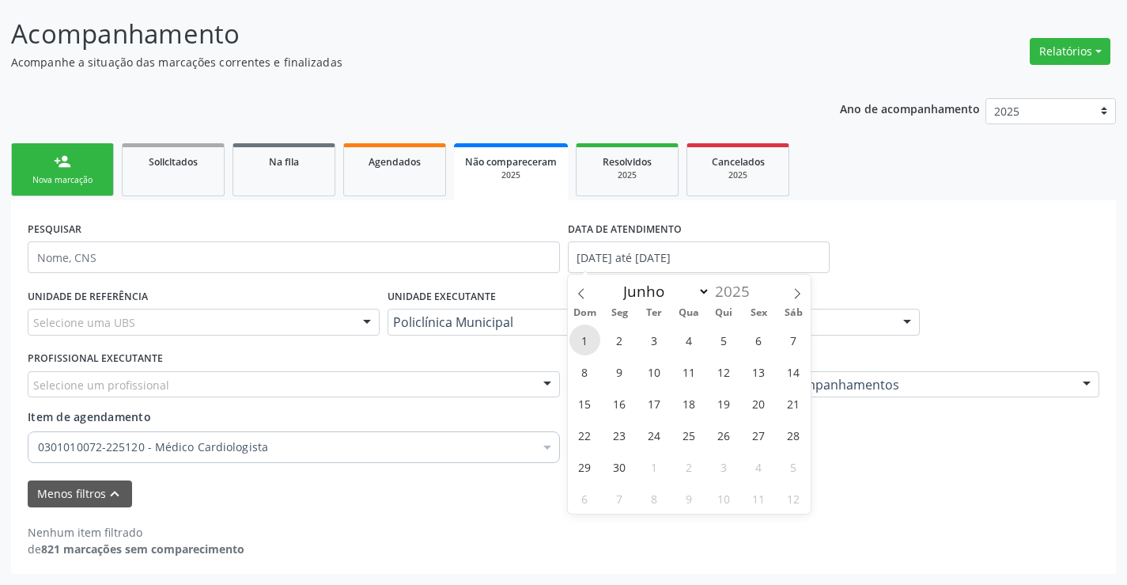
click at [587, 346] on span "1" at bounding box center [585, 339] width 31 height 31
type input "[DATE]"
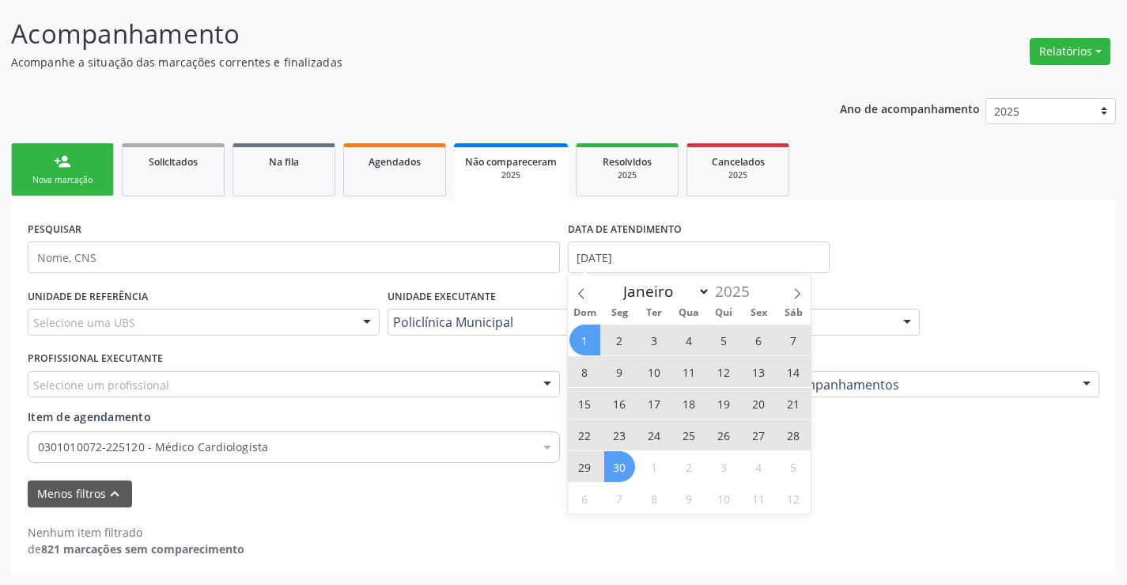
click at [630, 458] on span "30" at bounding box center [619, 466] width 31 height 31
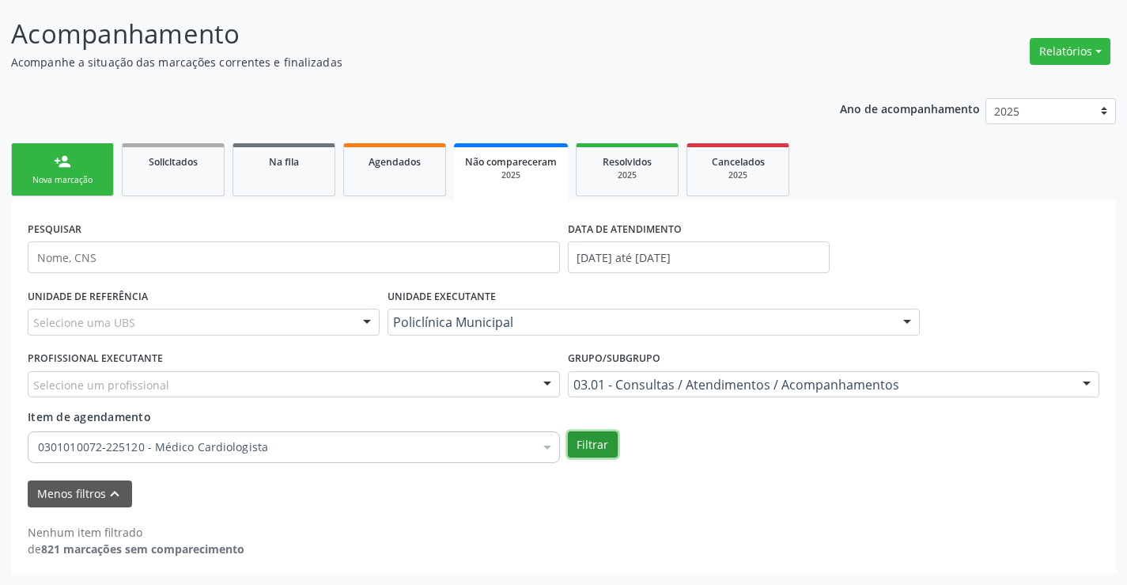
click at [607, 444] on button "Filtrar" at bounding box center [593, 444] width 50 height 27
click at [587, 450] on button "Filtrar" at bounding box center [593, 444] width 50 height 27
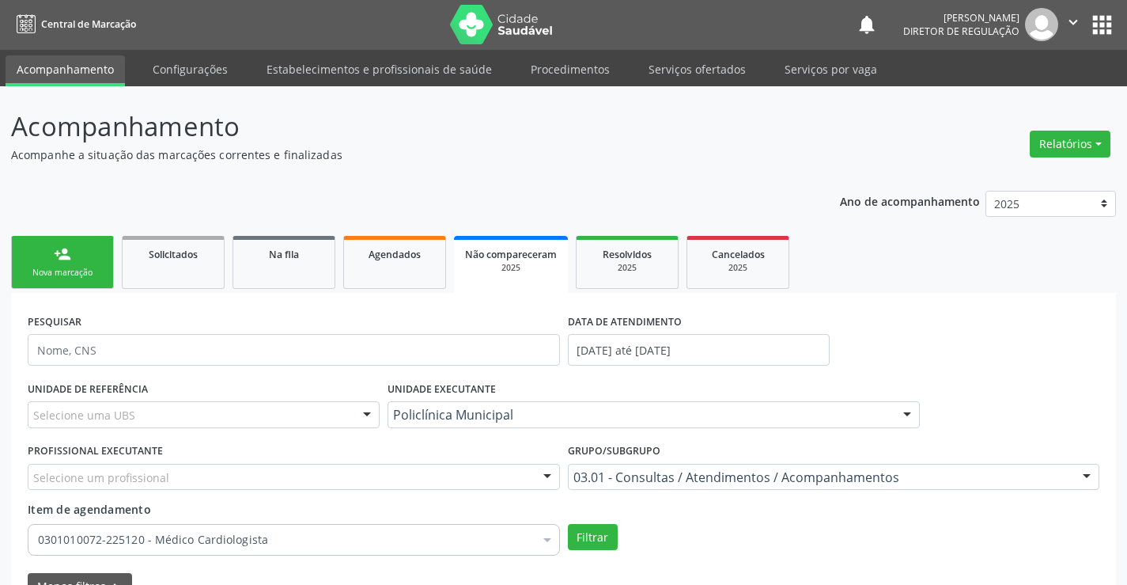
scroll to position [0, 0]
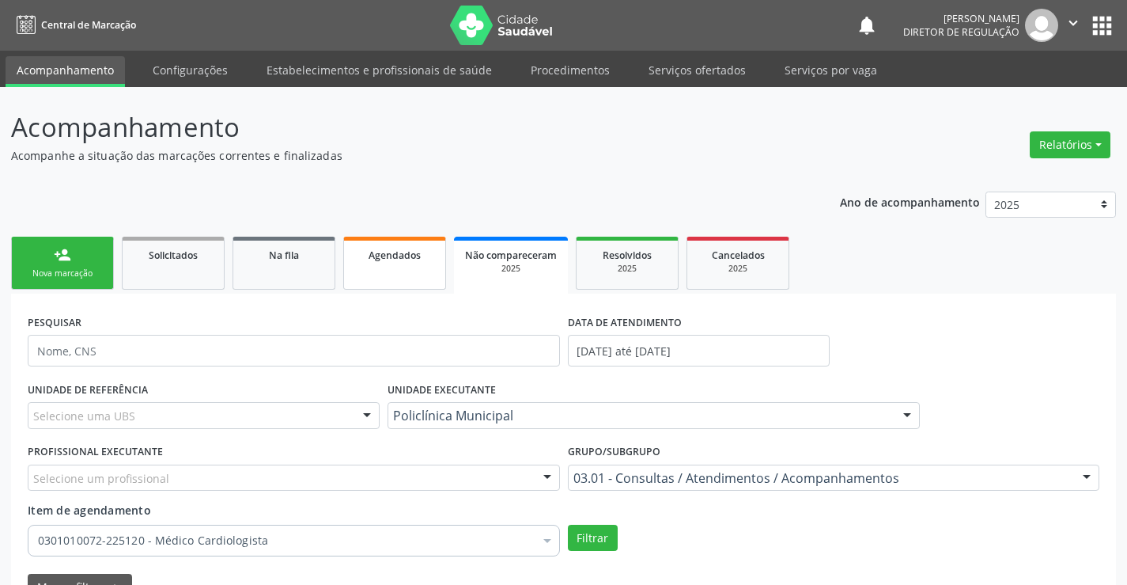
click at [382, 267] on link "Agendados" at bounding box center [394, 263] width 103 height 53
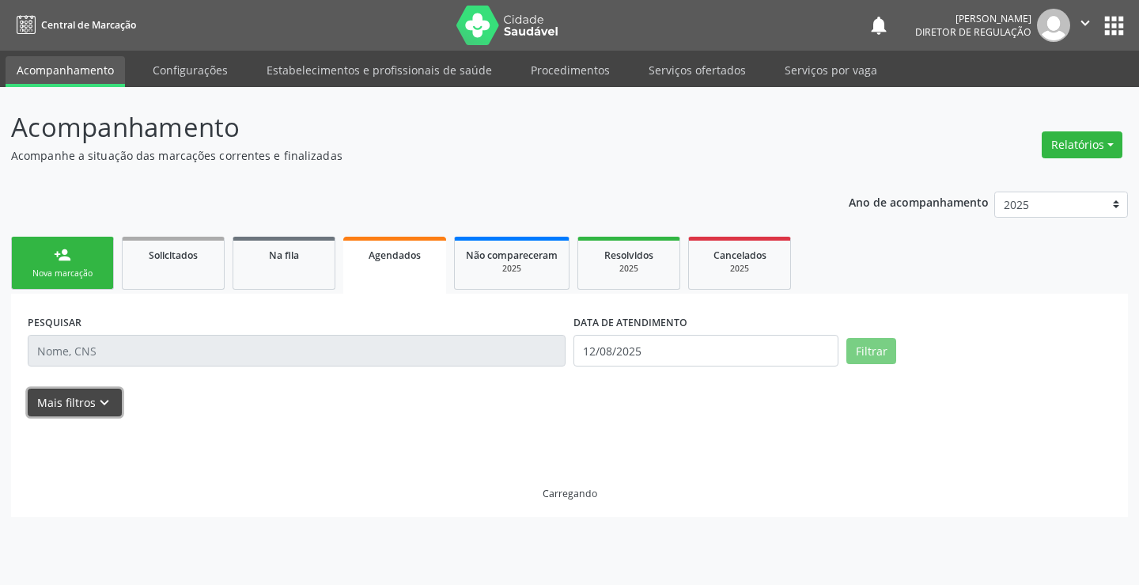
click at [97, 401] on icon "keyboard_arrow_down" at bounding box center [104, 402] width 17 height 17
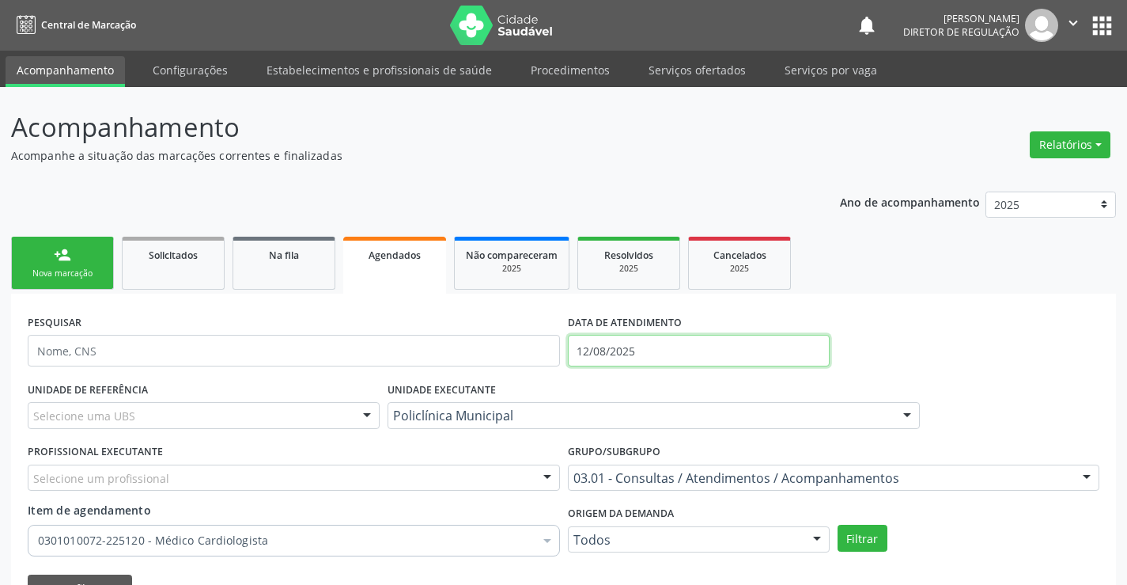
click at [614, 345] on input "12/08/2025" at bounding box center [699, 351] width 262 height 32
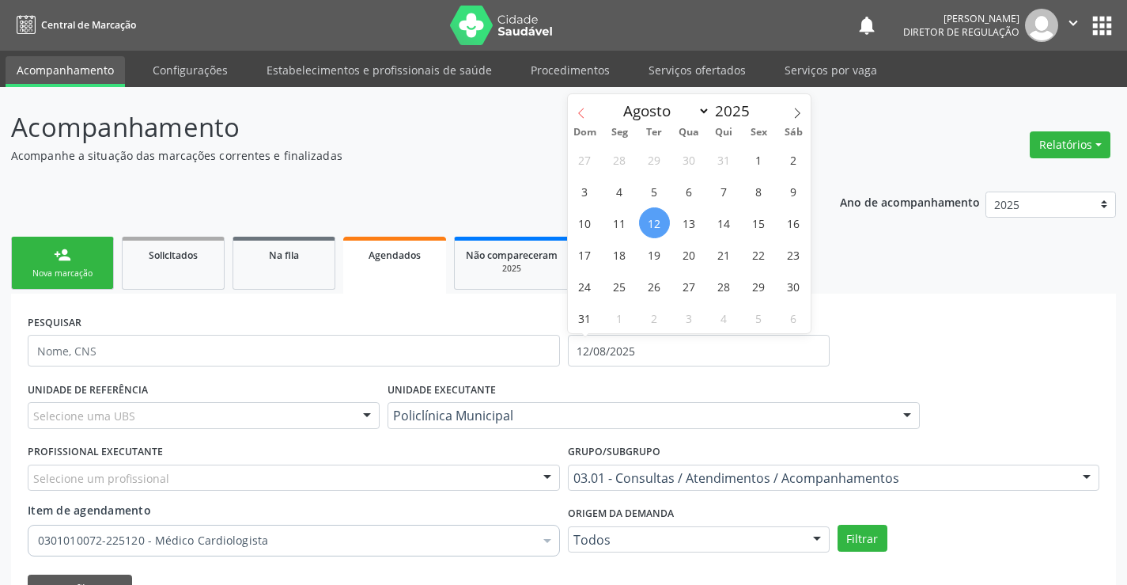
click at [586, 113] on icon at bounding box center [581, 113] width 11 height 11
select select "6"
click at [658, 165] on span "1" at bounding box center [654, 159] width 31 height 31
type input "[DATE]"
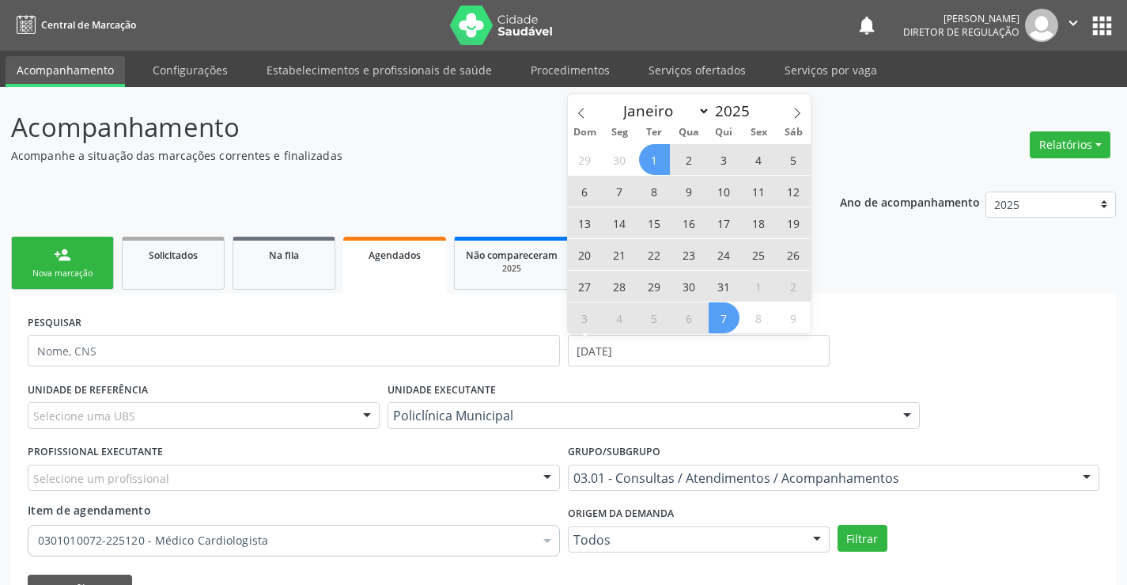
click at [740, 293] on div "29 30 1 2 3 4 5 6 7 8 9 10 11 12 13 14 15 16 17 18 19 20 21 22 23 24 25 26 27 2…" at bounding box center [690, 238] width 244 height 190
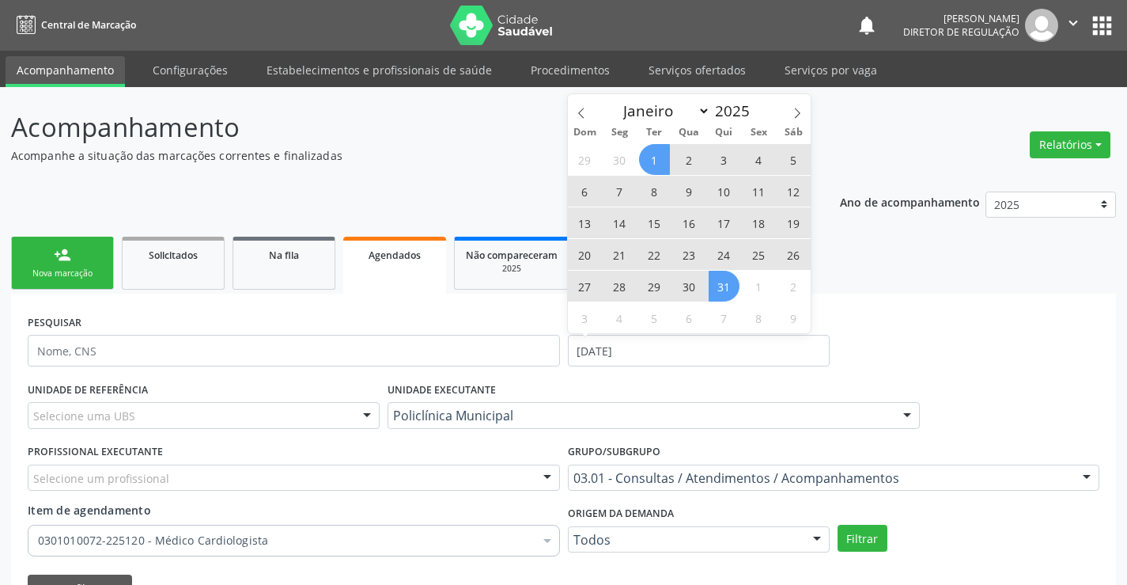
click at [726, 291] on span "31" at bounding box center [724, 286] width 31 height 31
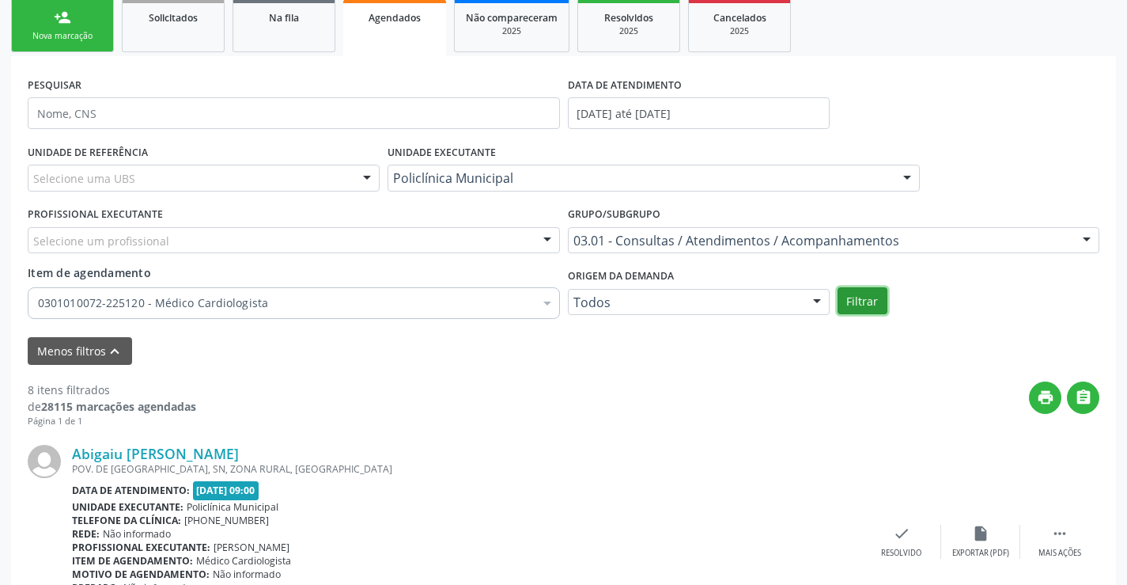
click at [852, 301] on button "Filtrar" at bounding box center [863, 300] width 50 height 27
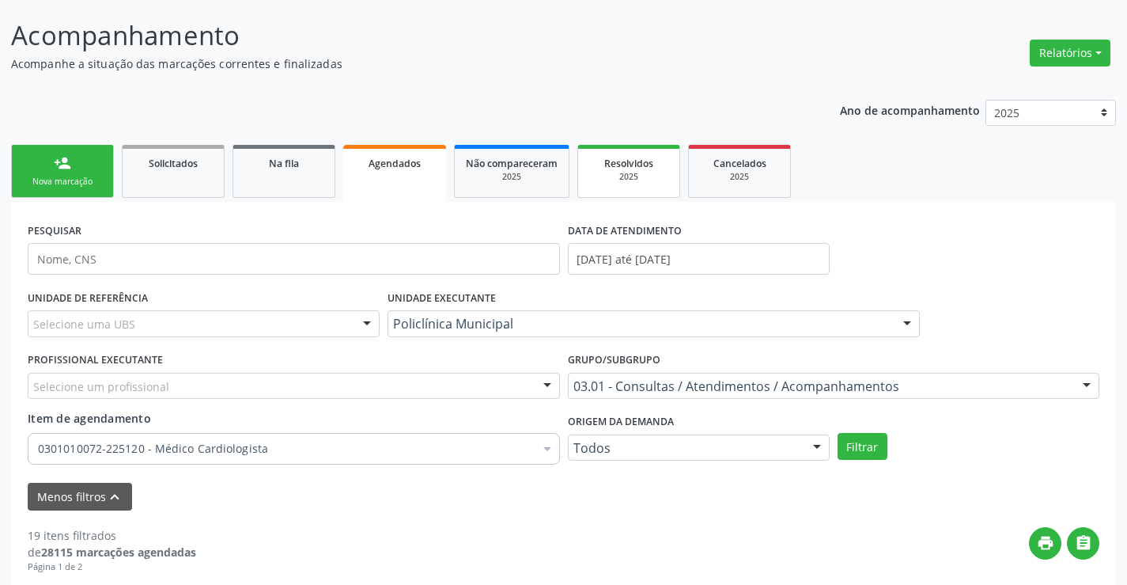
scroll to position [79, 0]
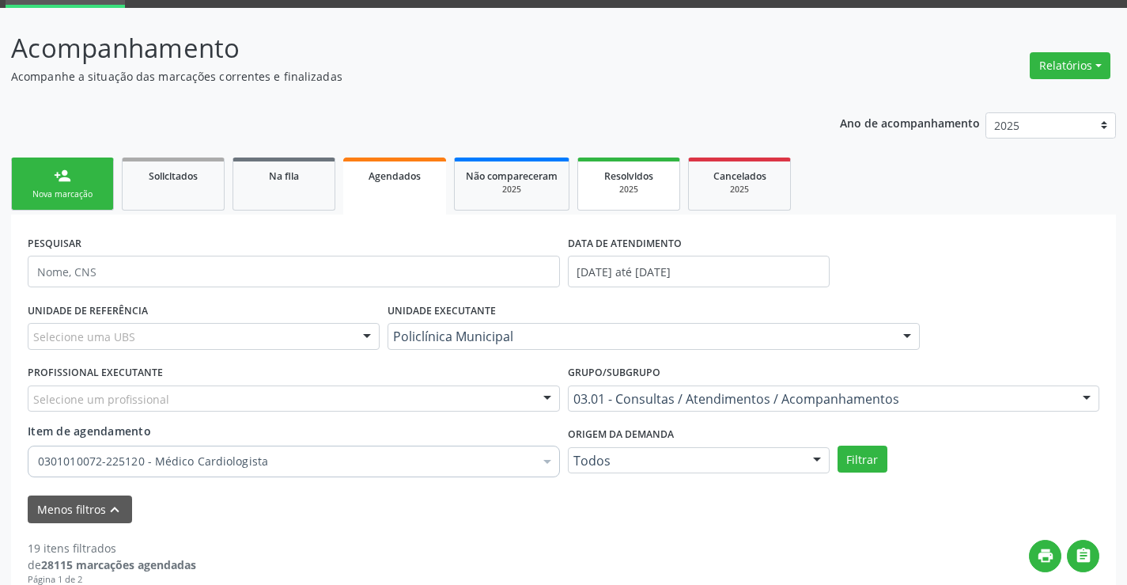
click at [663, 209] on link "Resolvidos 2025" at bounding box center [628, 183] width 103 height 53
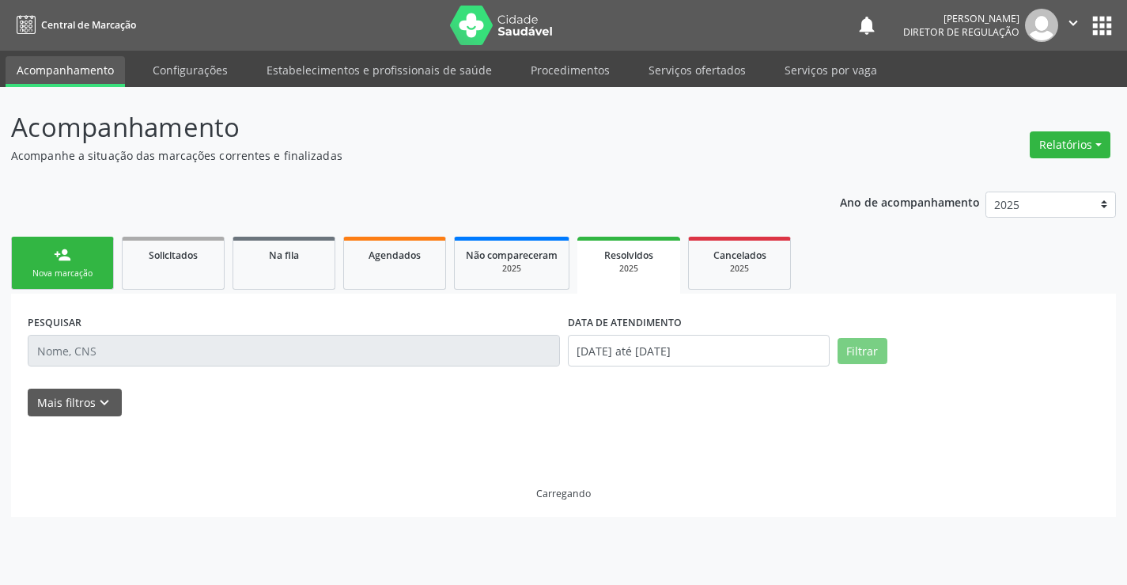
scroll to position [0, 0]
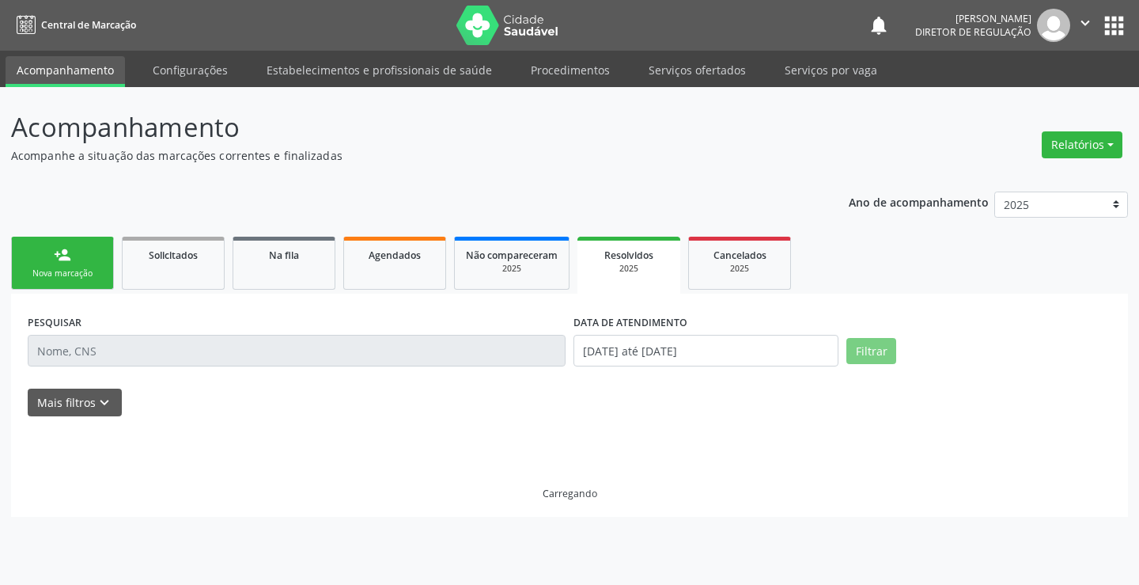
drag, startPoint x: 643, startPoint y: 191, endPoint x: 623, endPoint y: 218, distance: 34.5
click at [641, 191] on div "Ano de acompanhamento 2025 2024 2023 person_add Nova marcação Solicitados Na fi…" at bounding box center [569, 348] width 1117 height 336
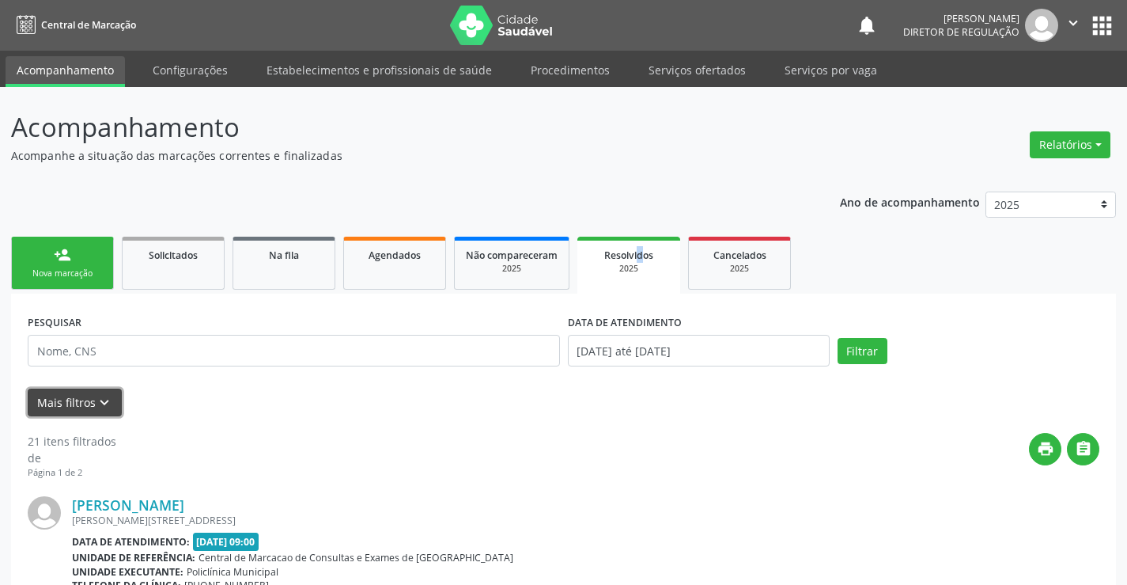
click at [93, 407] on button "Mais filtros keyboard_arrow_down" at bounding box center [75, 402] width 94 height 28
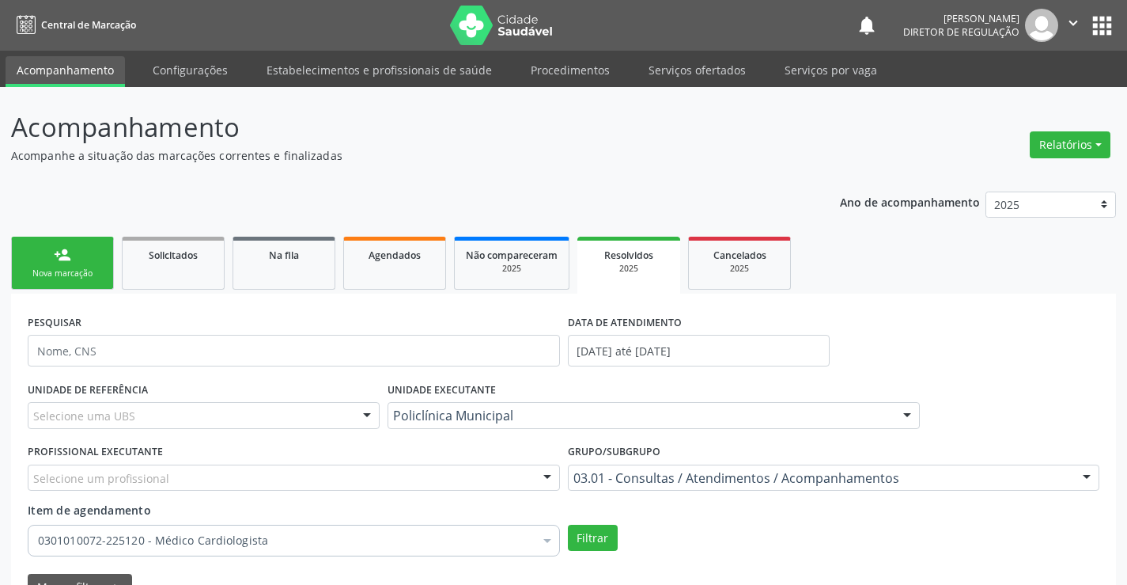
click at [612, 388] on div "UNIDADE EXECUTANTE Policlínica Municipal Todos as unidades Academia da Saude An…" at bounding box center [654, 408] width 540 height 62
click at [619, 361] on input "[DATE] até [DATE]" at bounding box center [699, 351] width 262 height 32
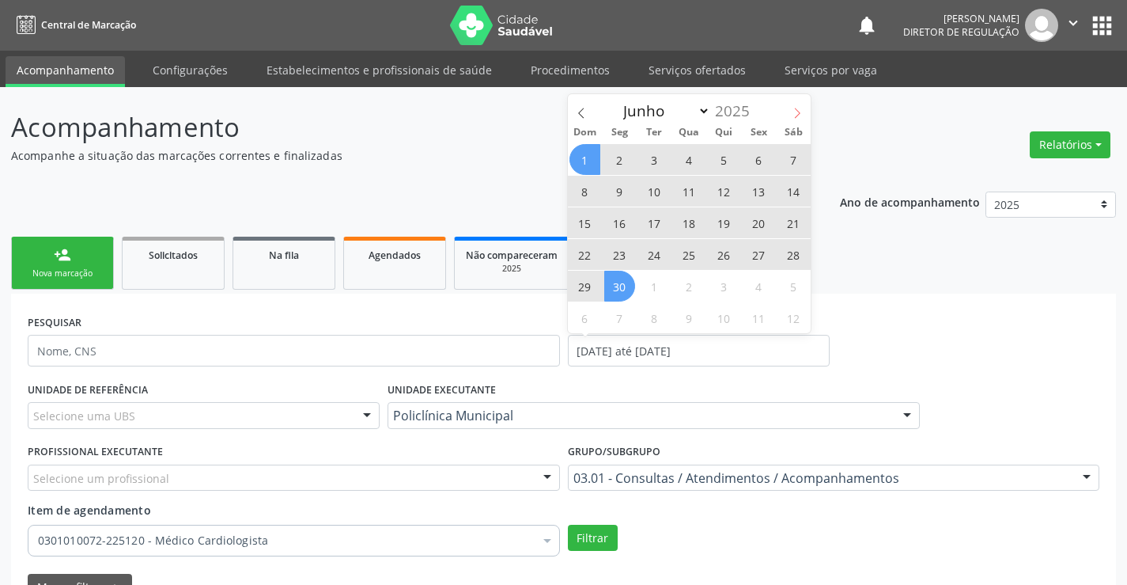
click at [804, 105] on span at bounding box center [797, 107] width 27 height 27
select select "6"
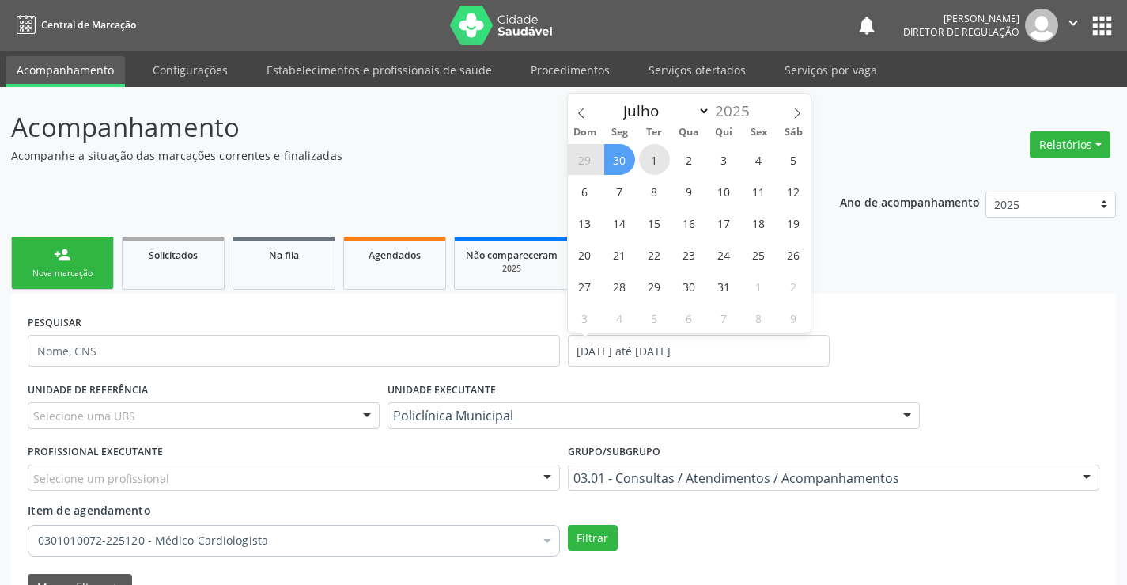
click at [649, 157] on span "1" at bounding box center [654, 159] width 31 height 31
type input "[DATE]"
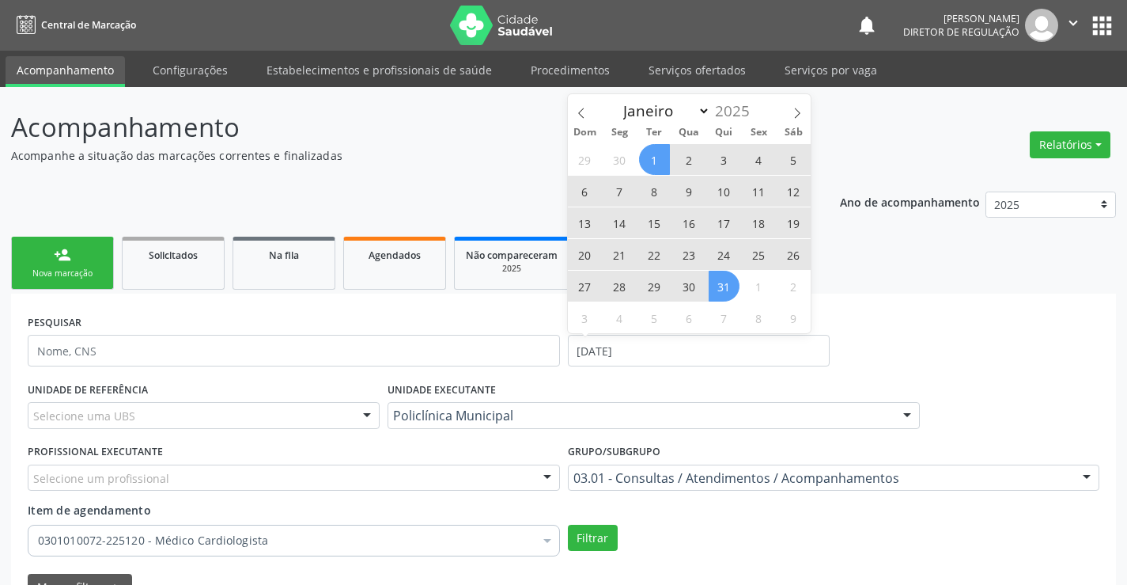
click at [721, 294] on span "31" at bounding box center [724, 286] width 31 height 31
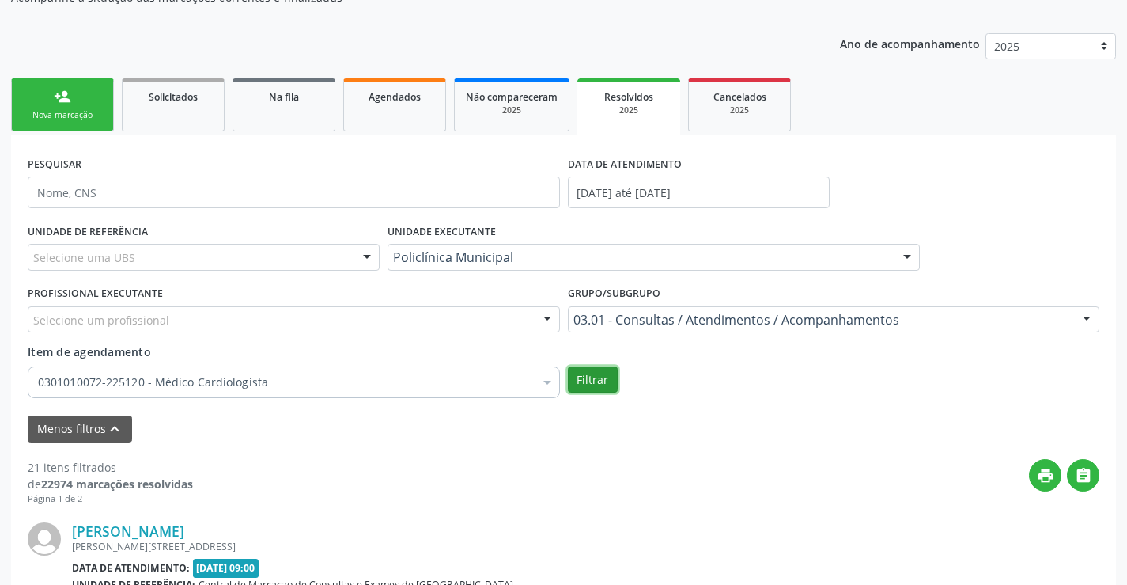
click at [593, 380] on button "Filtrar" at bounding box center [593, 379] width 50 height 27
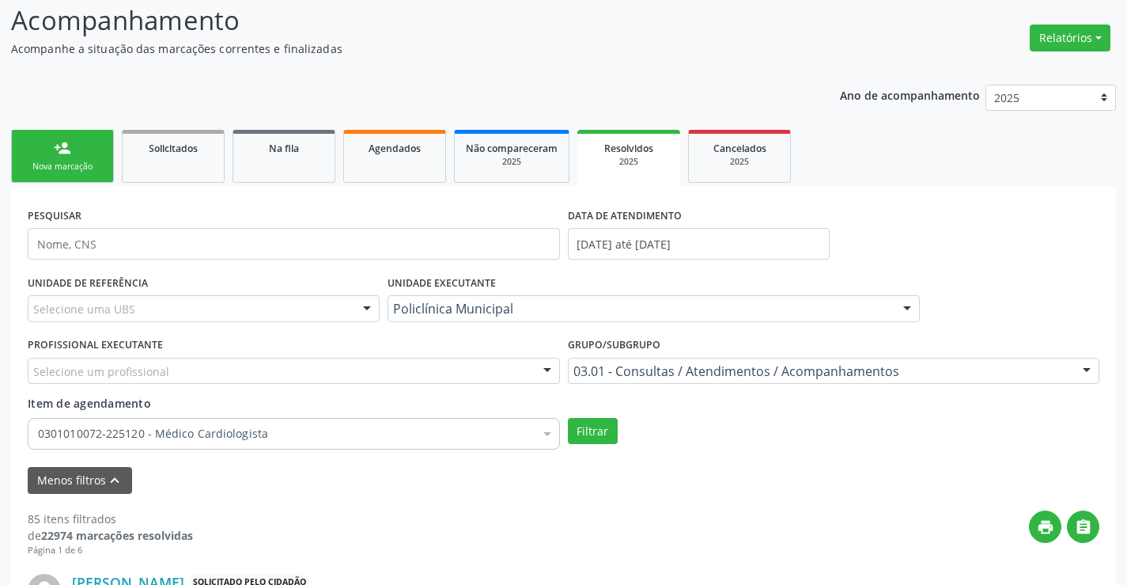
scroll to position [79, 0]
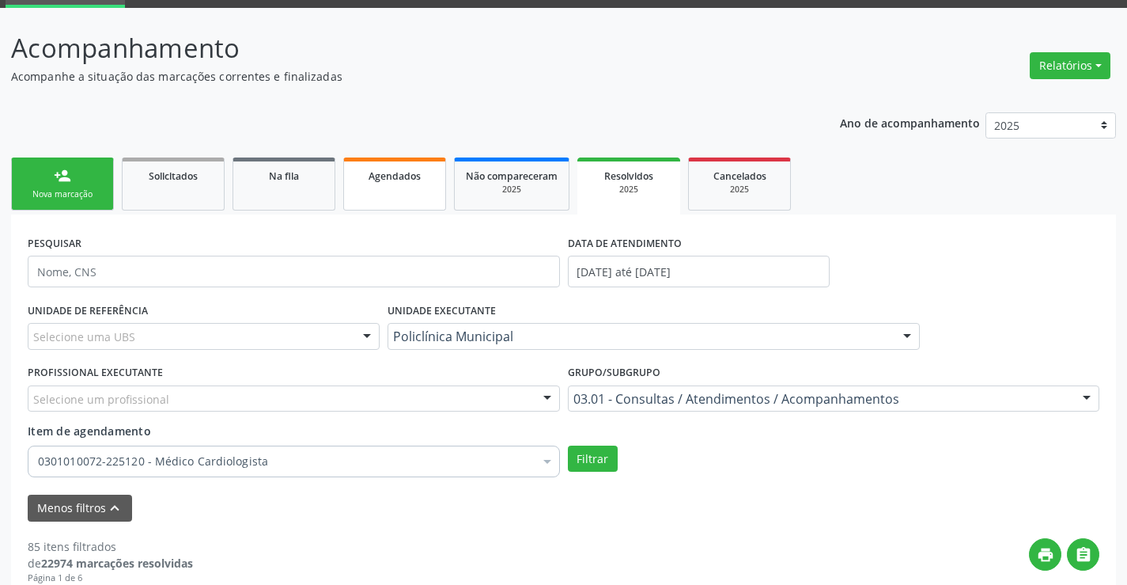
click at [388, 193] on link "Agendados" at bounding box center [394, 183] width 103 height 53
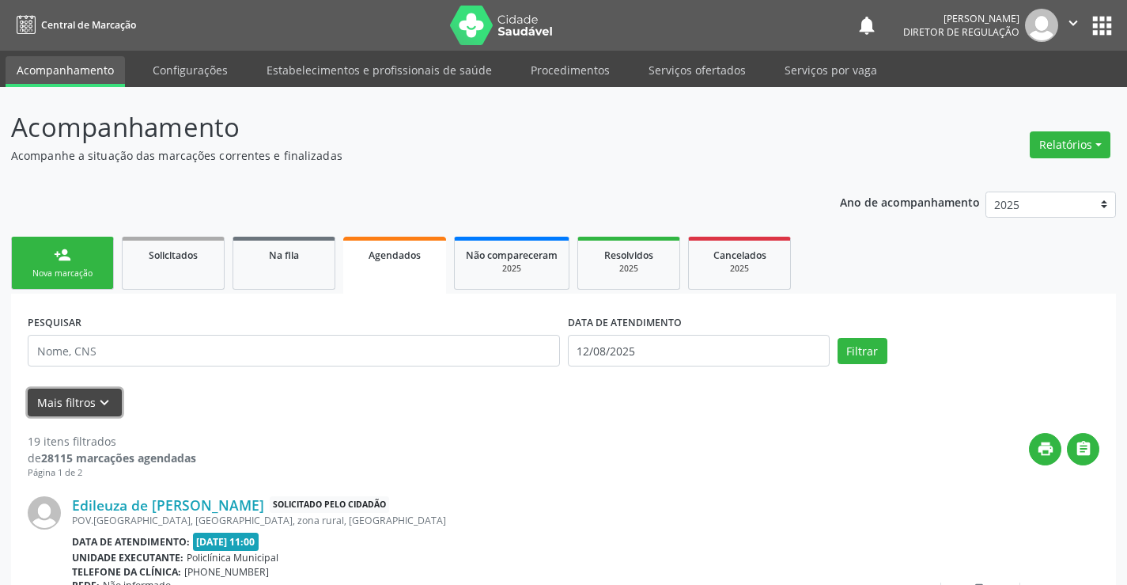
click at [113, 411] on button "Mais filtros keyboard_arrow_down" at bounding box center [75, 402] width 94 height 28
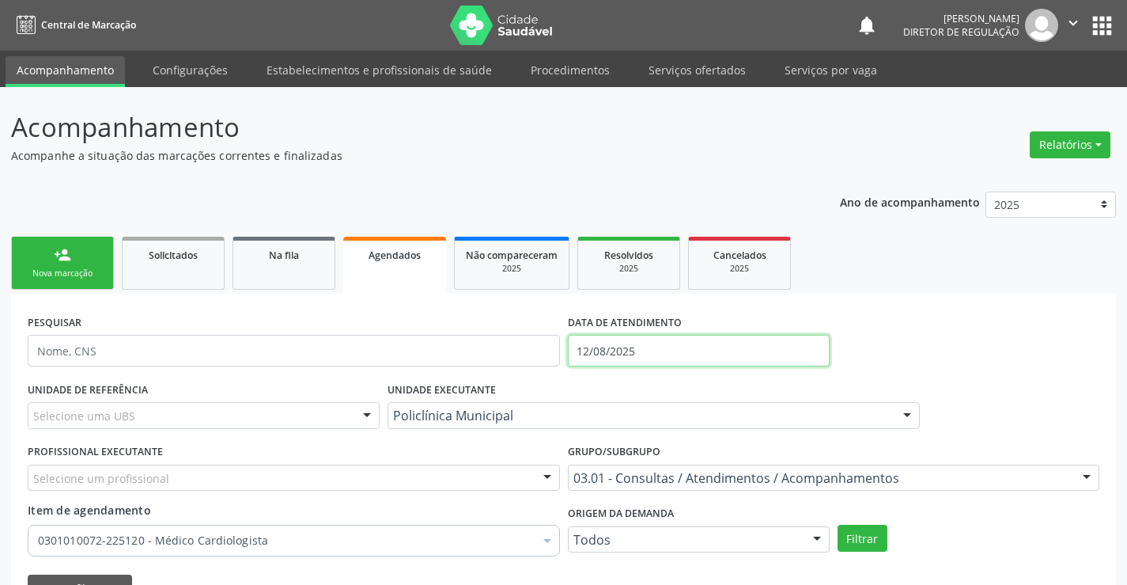
click at [622, 357] on input "12/08/2025" at bounding box center [699, 351] width 262 height 32
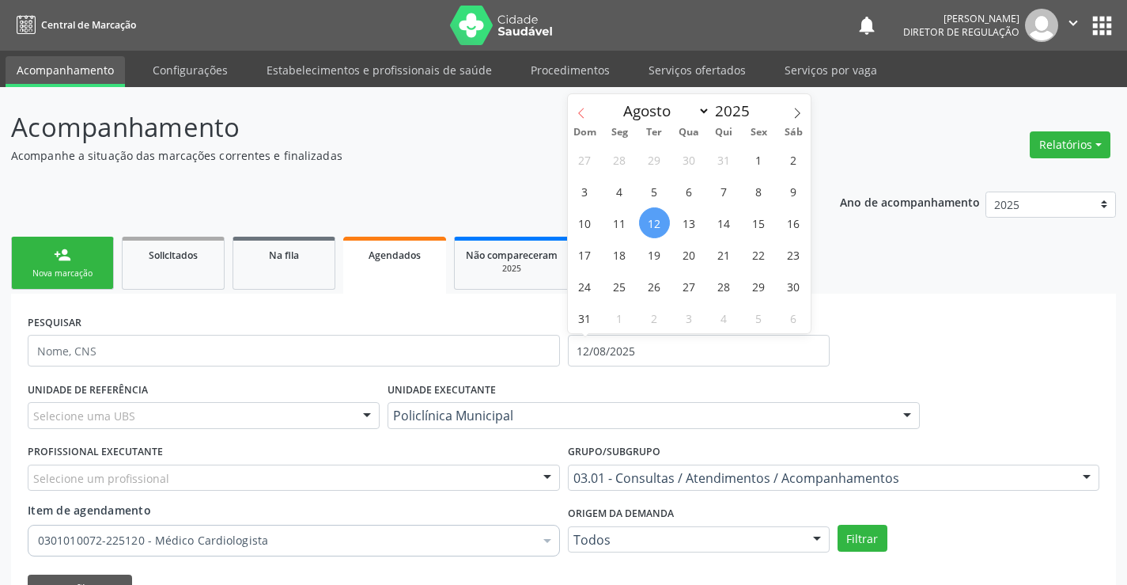
click at [583, 115] on icon at bounding box center [581, 113] width 11 height 11
select select "4"
click at [726, 153] on span "1" at bounding box center [724, 159] width 31 height 31
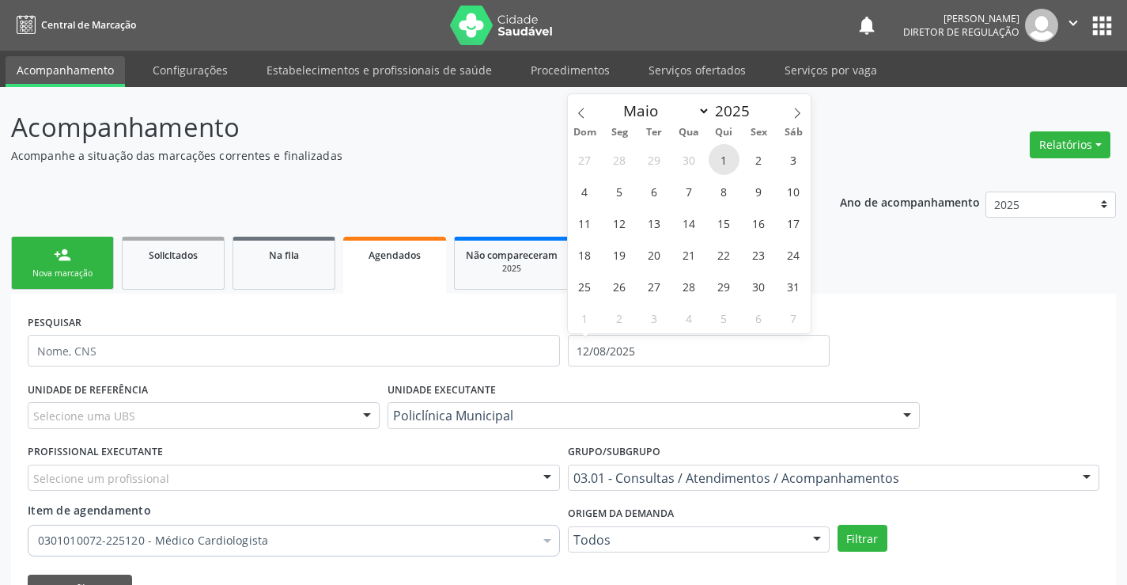
type input "01/05/2025"
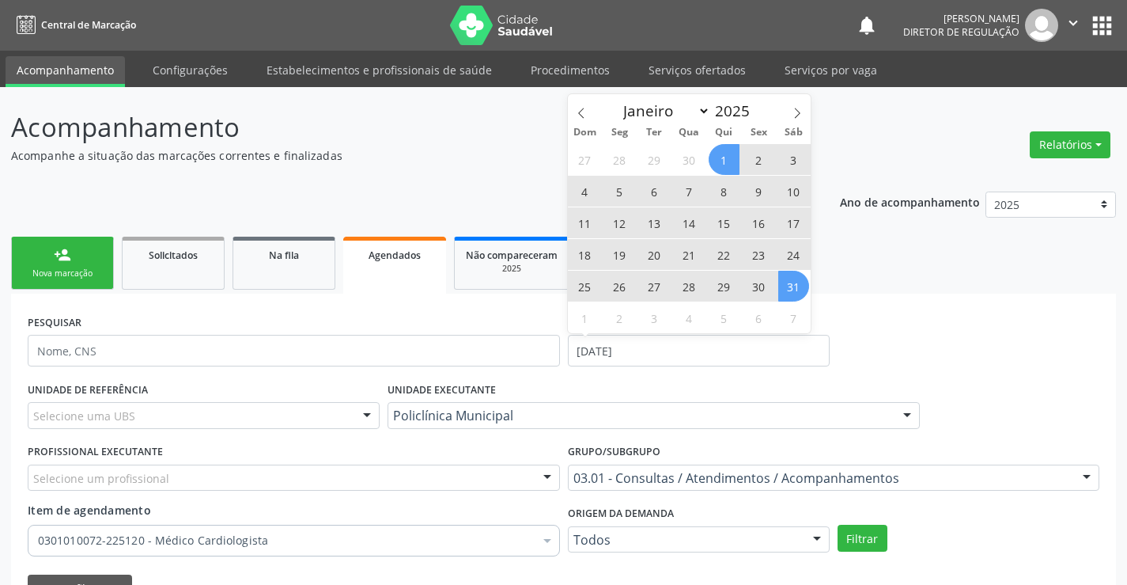
click at [785, 289] on span "31" at bounding box center [793, 286] width 31 height 31
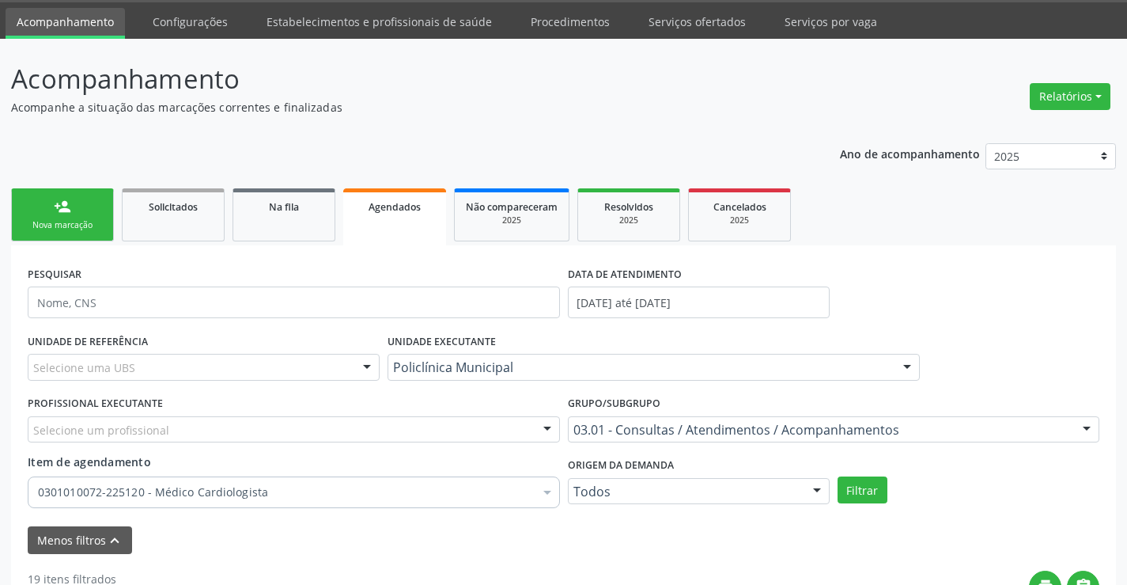
scroll to position [237, 0]
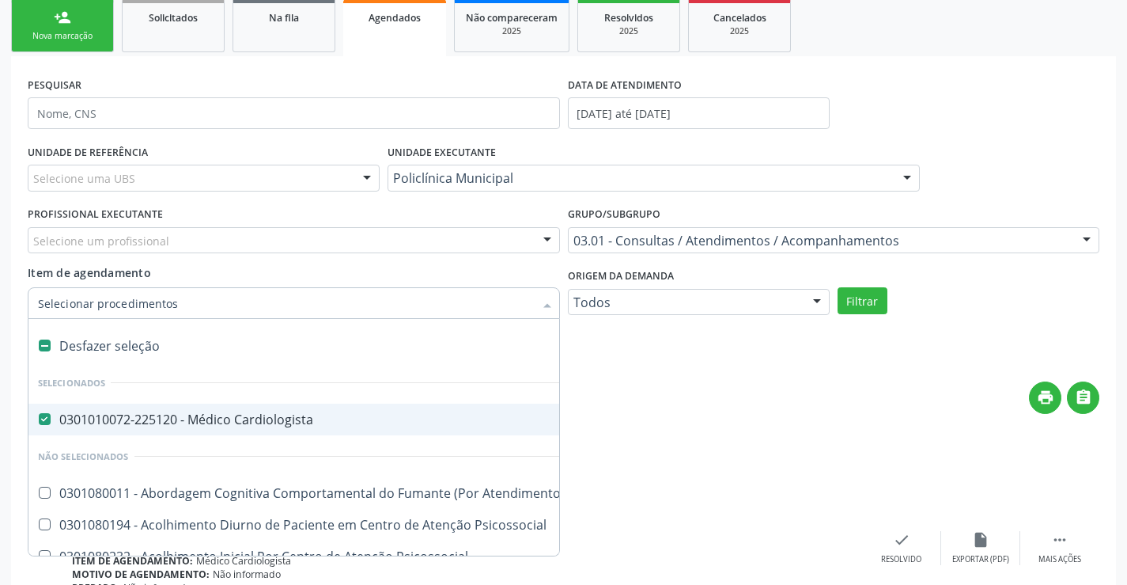
click at [181, 408] on span "0301010072-225120 - Médico Cardiologista" at bounding box center [875, 419] width 1694 height 32
checkbox Cardiologista "false"
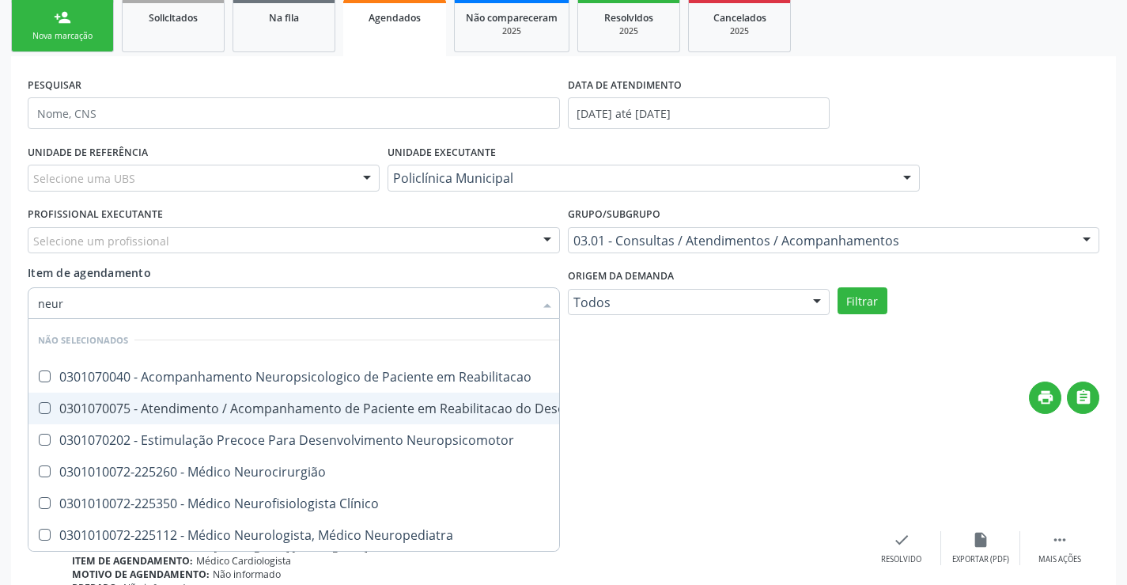
type input "neuro"
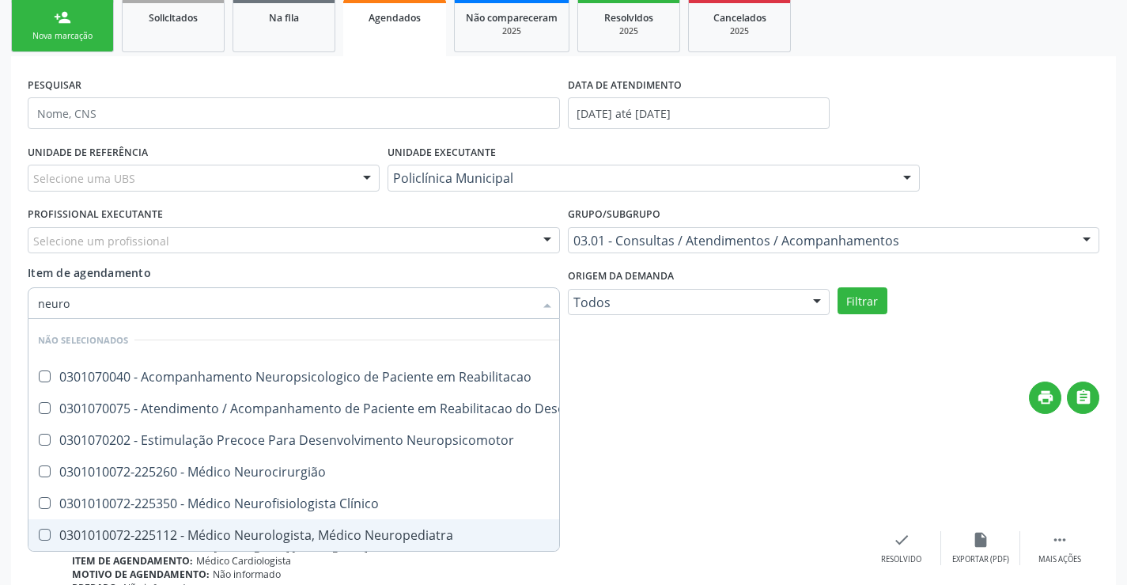
click at [312, 528] on div "0301010072-225112 - Médico Neurologista, Médico Neuropediatra" at bounding box center [394, 534] width 712 height 13
checkbox Neuropediatra "true"
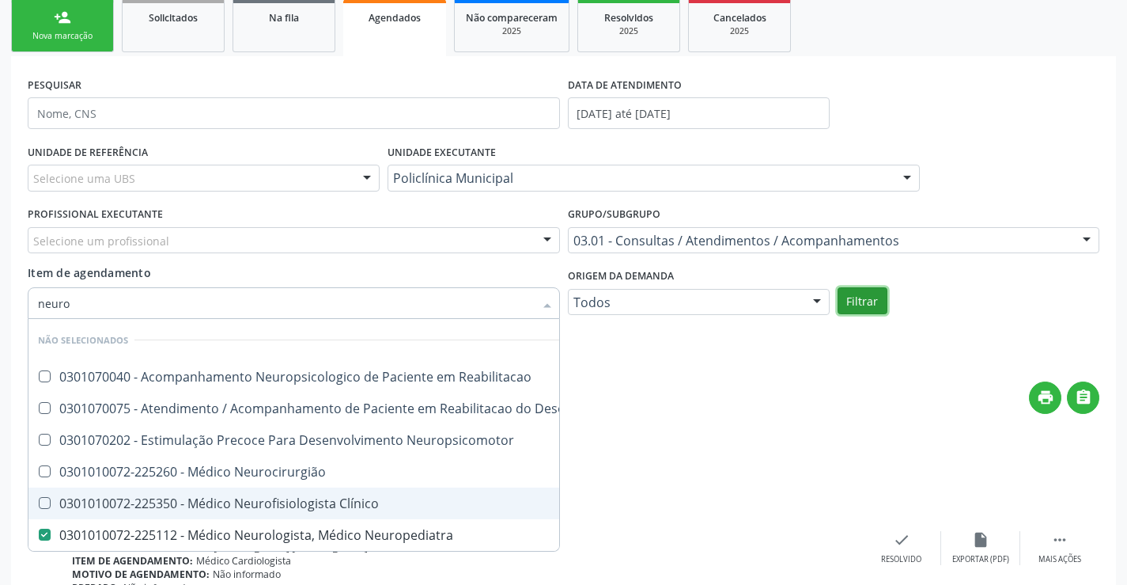
checkbox Reabilitacao "true"
checkbox Neuropediatra "false"
click at [874, 312] on button "Filtrar" at bounding box center [863, 300] width 50 height 27
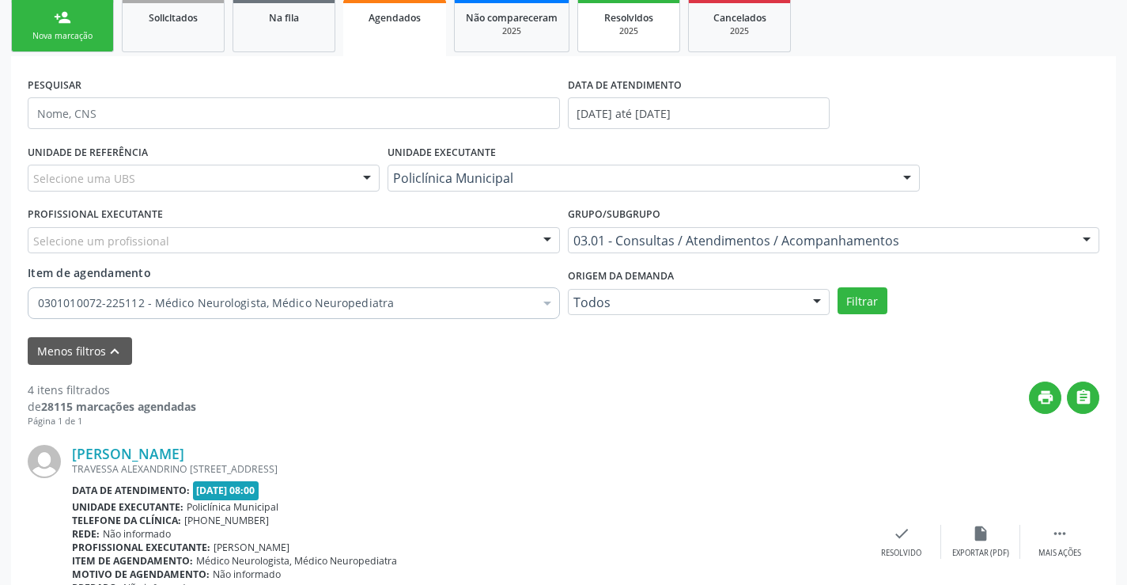
click at [590, 23] on div "Resolvidos" at bounding box center [628, 17] width 79 height 17
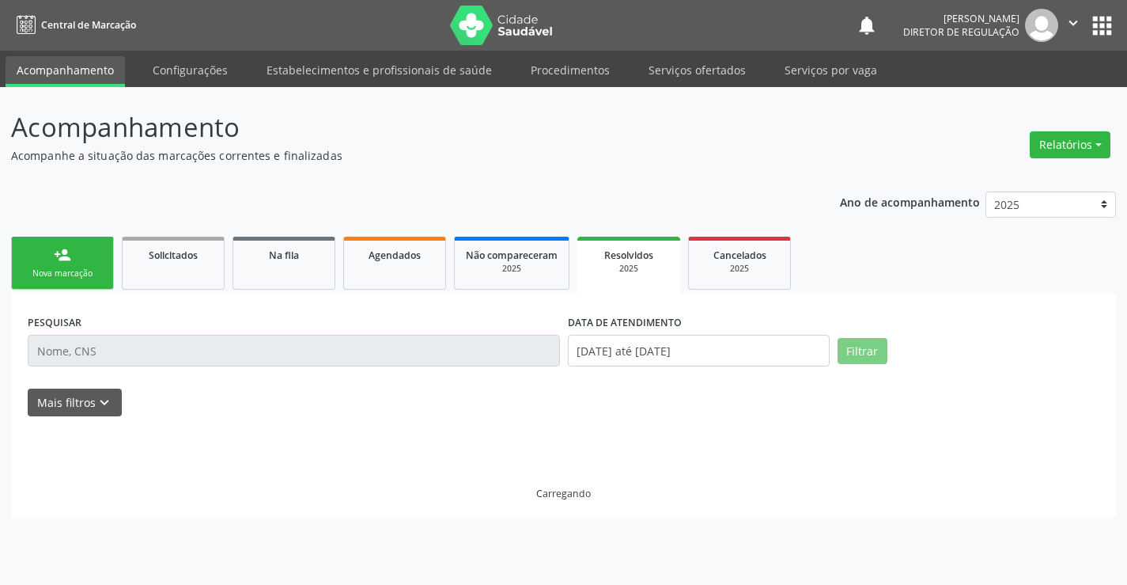
scroll to position [0, 0]
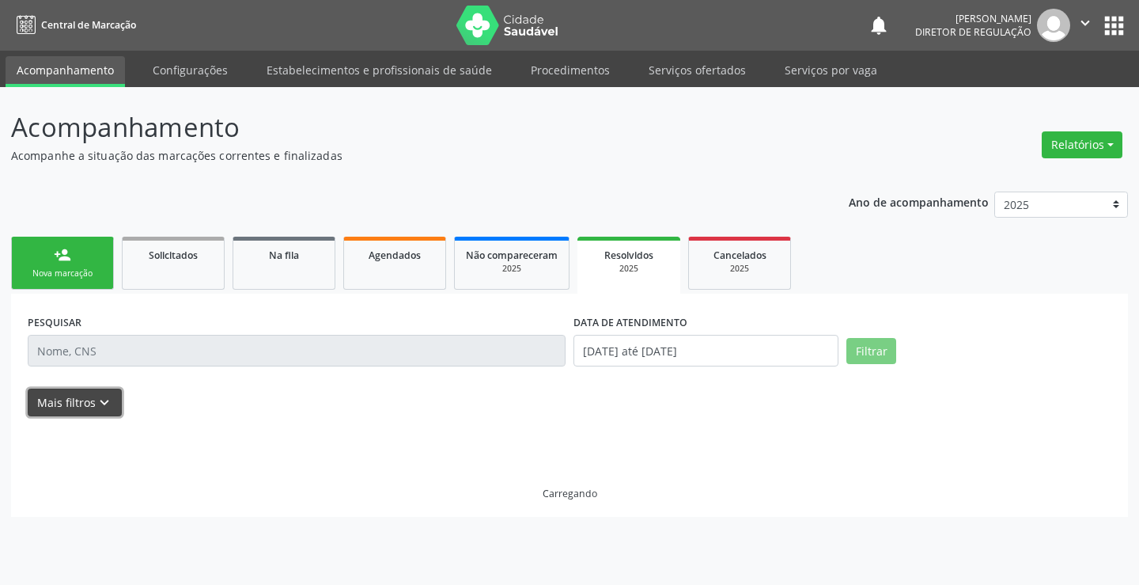
click at [93, 389] on button "Mais filtros keyboard_arrow_down" at bounding box center [75, 402] width 94 height 28
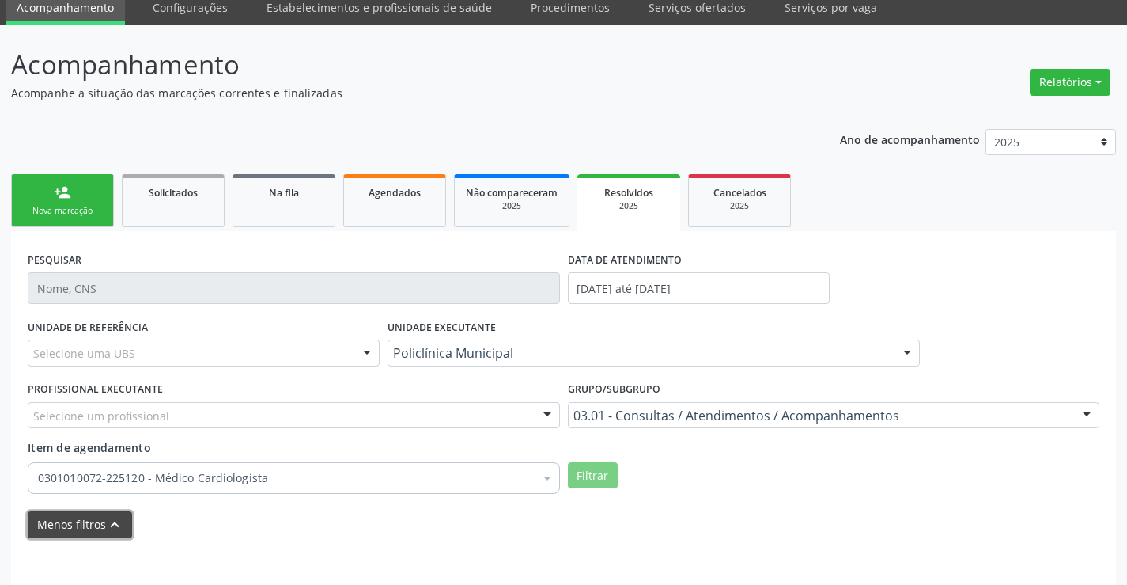
scroll to position [127, 0]
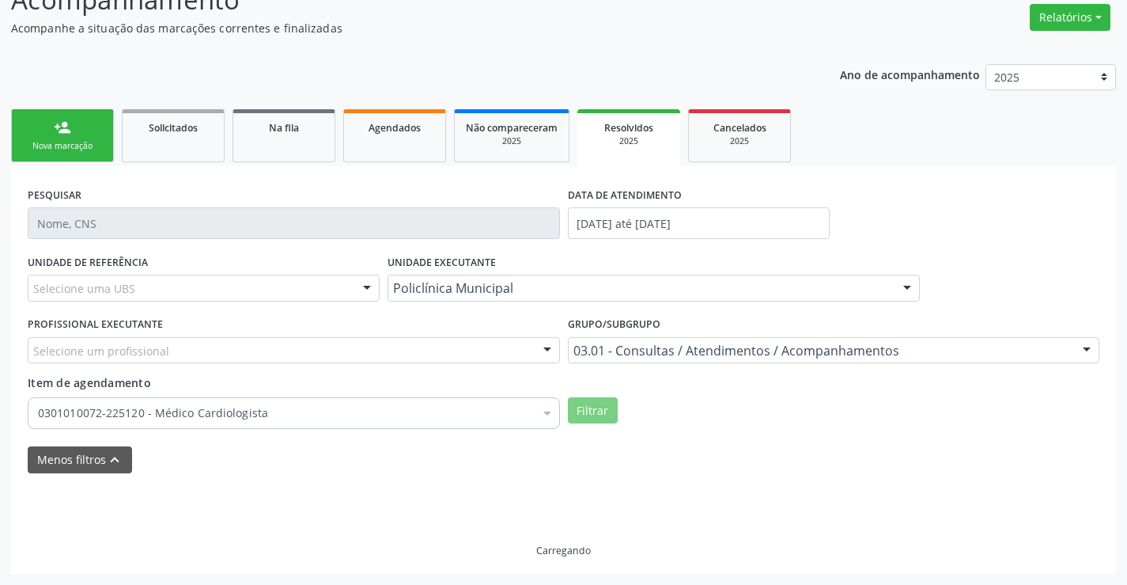
click at [641, 206] on label "DATA DE ATENDIMENTO" at bounding box center [625, 195] width 114 height 25
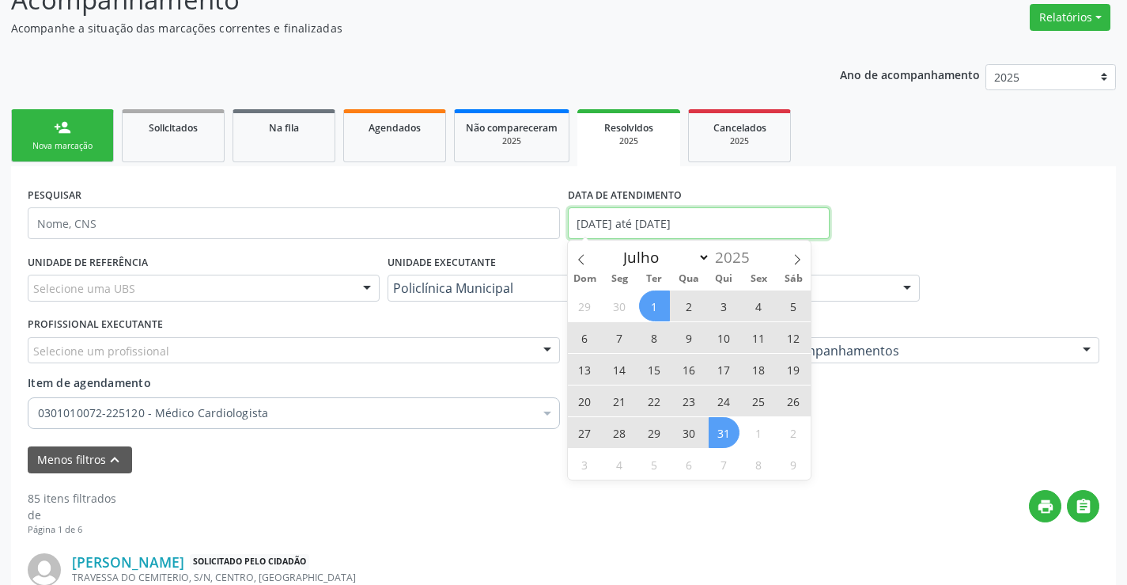
click at [638, 221] on input "01/[DATE]é 31/[DATE]" at bounding box center [699, 223] width 262 height 32
click at [579, 249] on span at bounding box center [581, 253] width 27 height 27
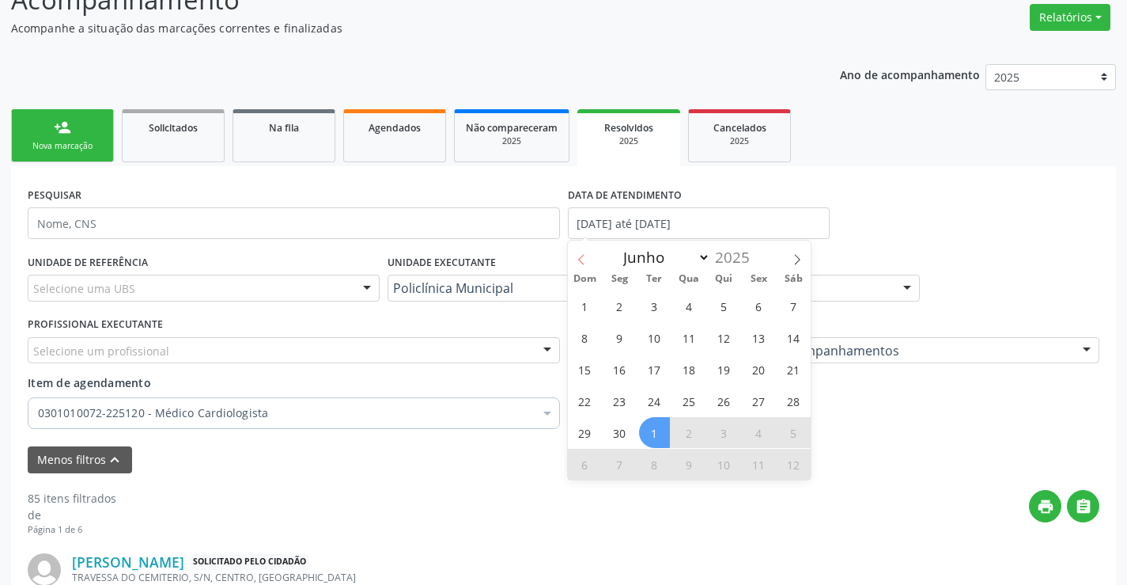
click at [579, 249] on span at bounding box center [581, 253] width 27 height 27
select select "4"
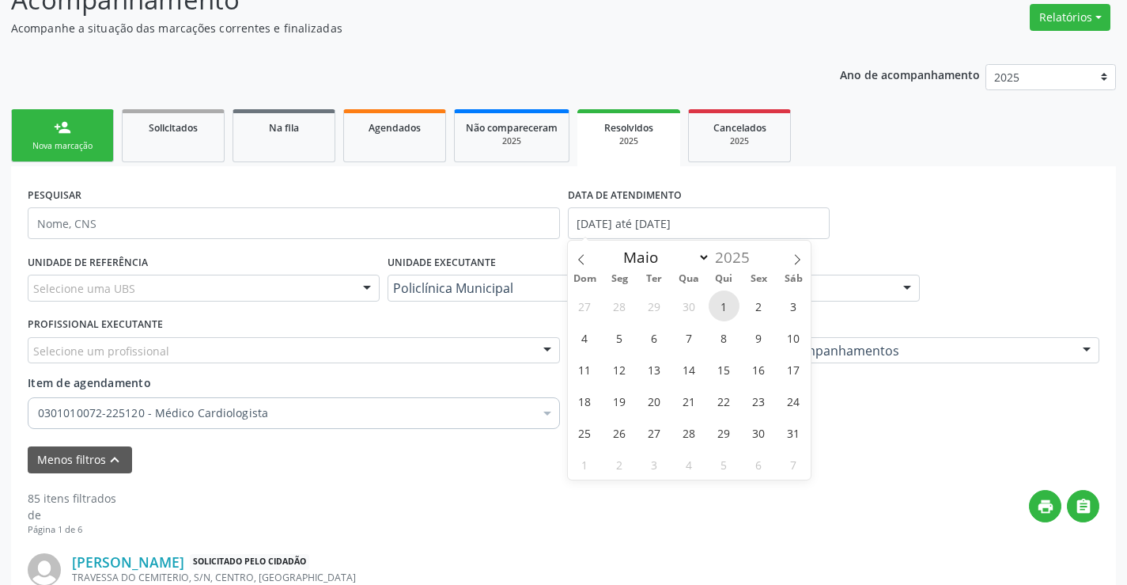
click at [732, 300] on span "1" at bounding box center [724, 305] width 31 height 31
type input "[DATE]"
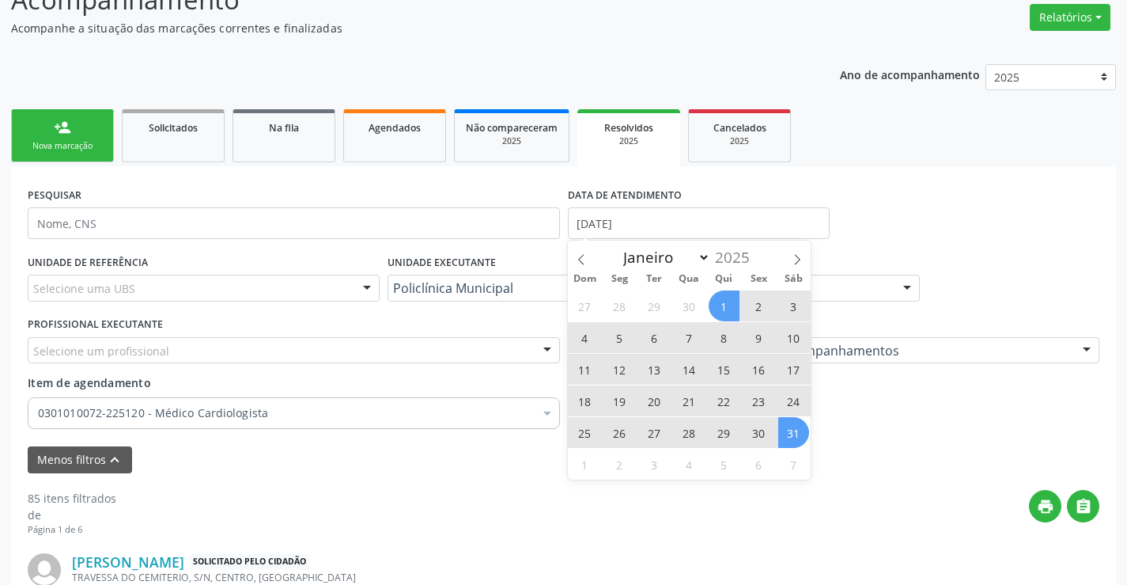
click at [792, 439] on span "31" at bounding box center [793, 432] width 31 height 31
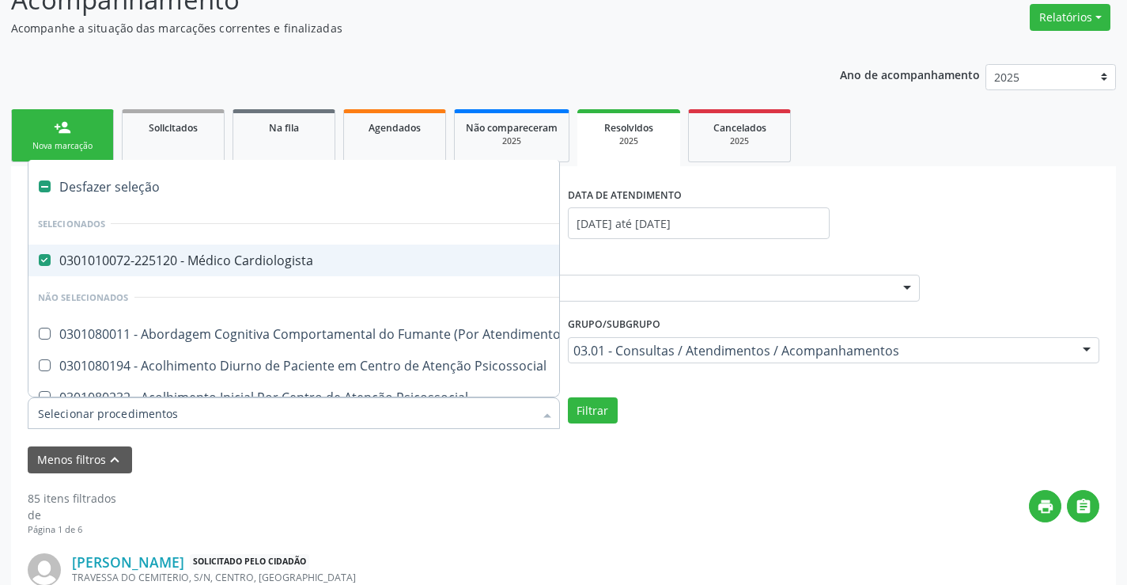
click at [346, 260] on div "0301010072-225120 - Médico Cardiologista" at bounding box center [875, 260] width 1675 height 13
checkbox Cardiologista "false"
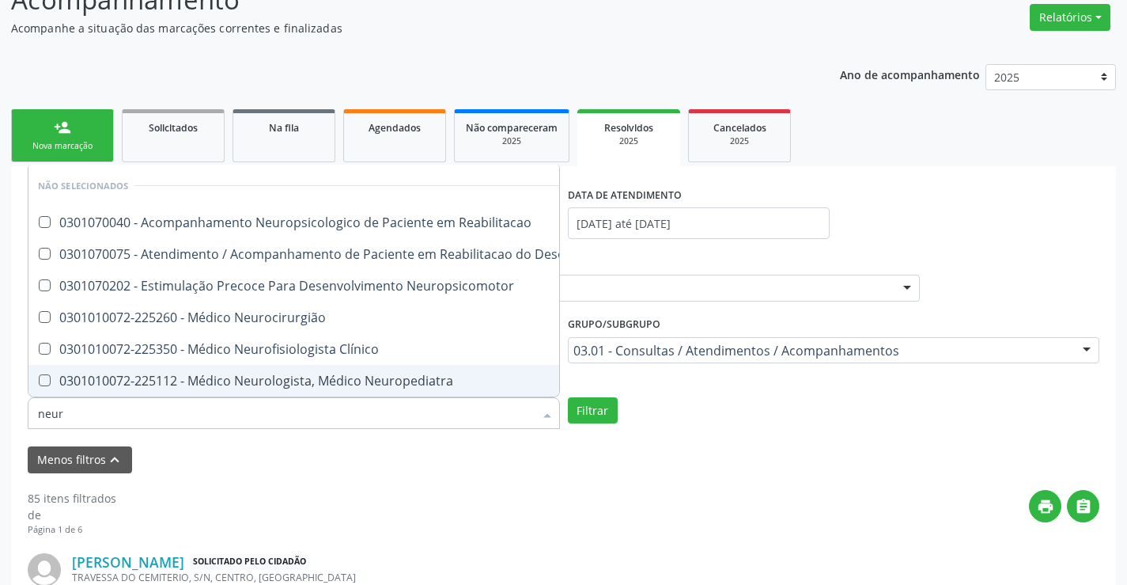
type input "neuro"
click at [368, 376] on div "0301010072-225112 - Médico Neurologista, Médico Neuropediatra" at bounding box center [394, 380] width 712 height 13
checkbox Neuropediatra "true"
checkbox Reabilitacao "true"
checkbox Neuropediatra "false"
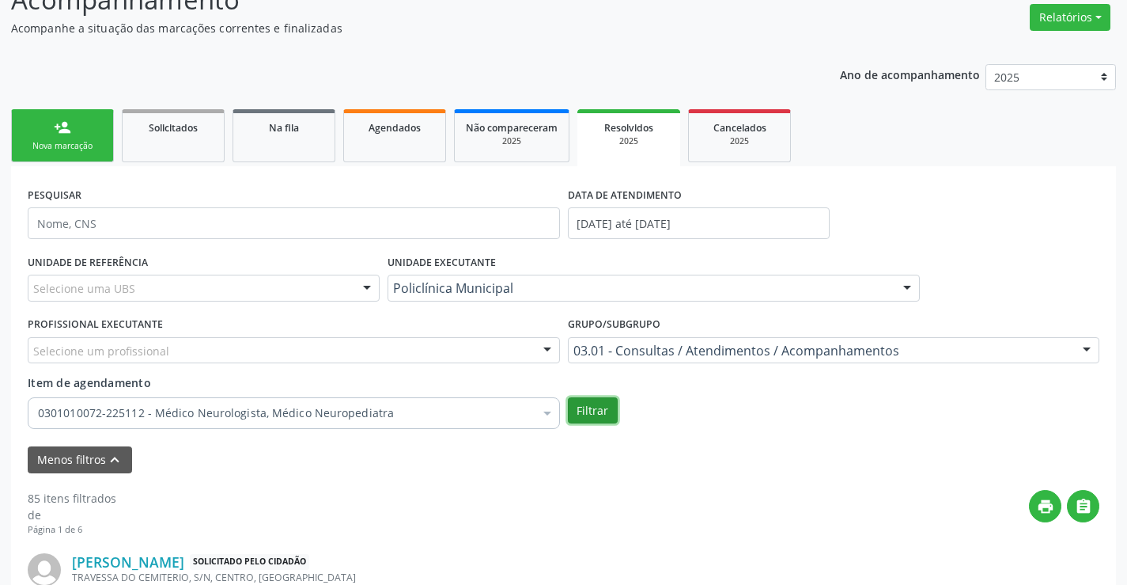
click at [585, 418] on button "Filtrar" at bounding box center [593, 410] width 50 height 27
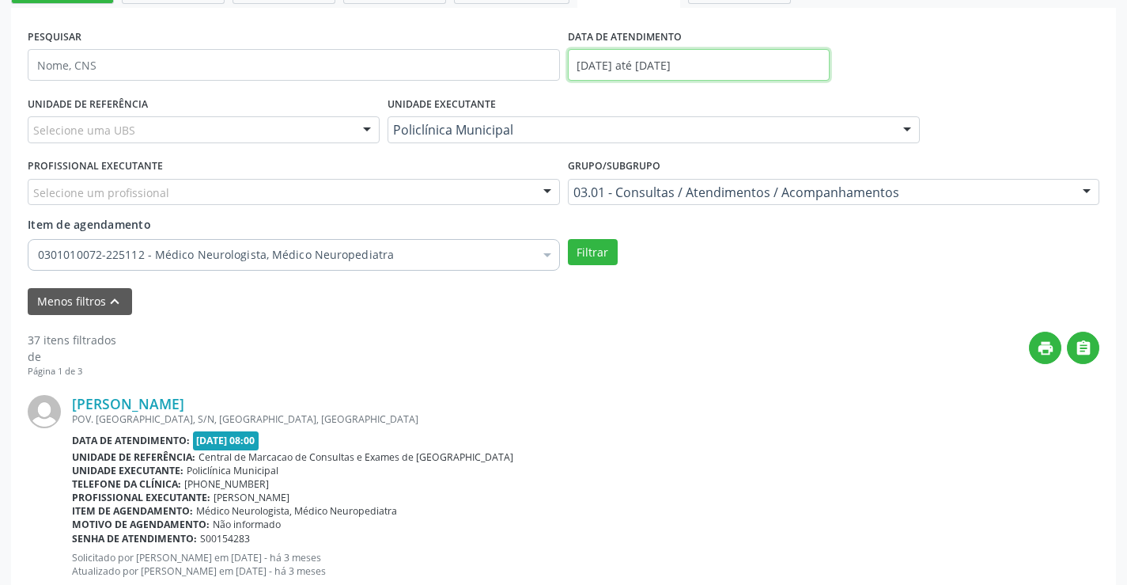
drag, startPoint x: 630, startPoint y: 56, endPoint x: 648, endPoint y: 63, distance: 19.5
click at [630, 56] on input "[DATE] até [DATE]" at bounding box center [699, 65] width 262 height 32
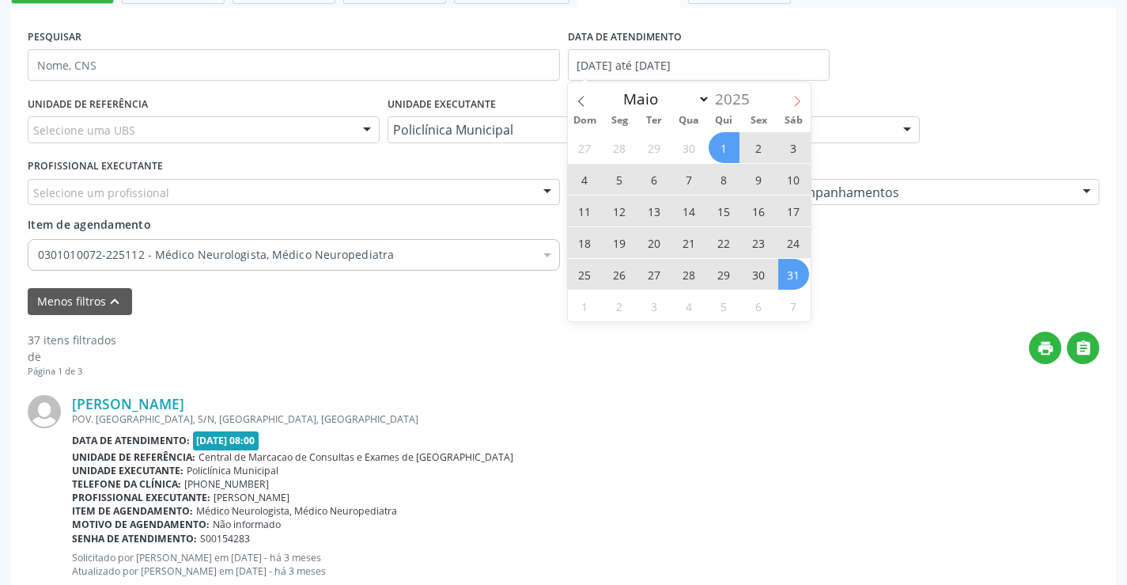
click at [794, 108] on span at bounding box center [797, 95] width 27 height 27
select select "5"
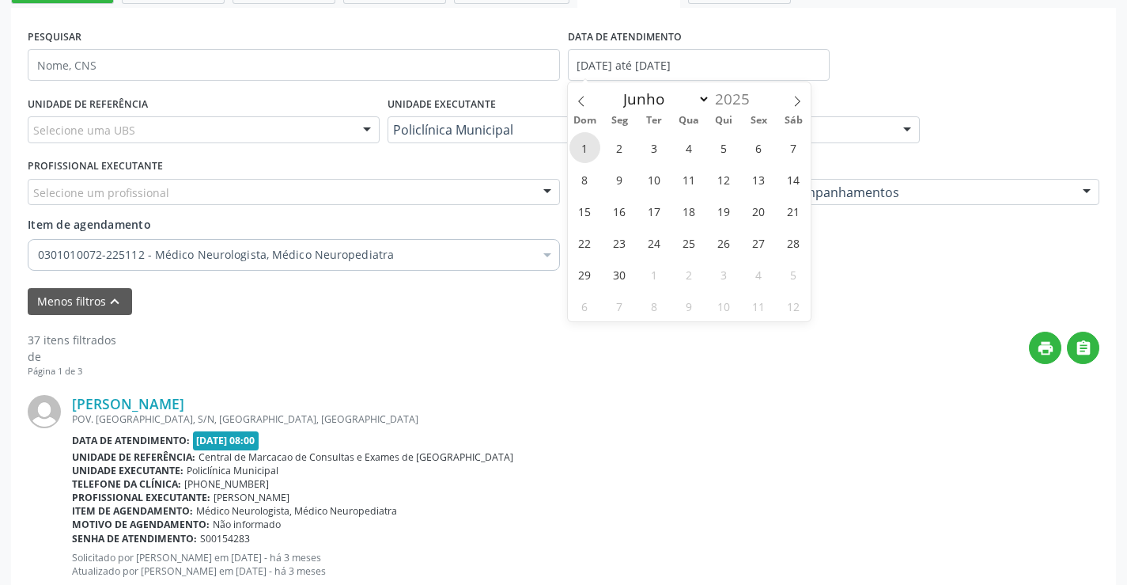
click at [586, 151] on span "1" at bounding box center [585, 147] width 31 height 31
type input "[DATE]"
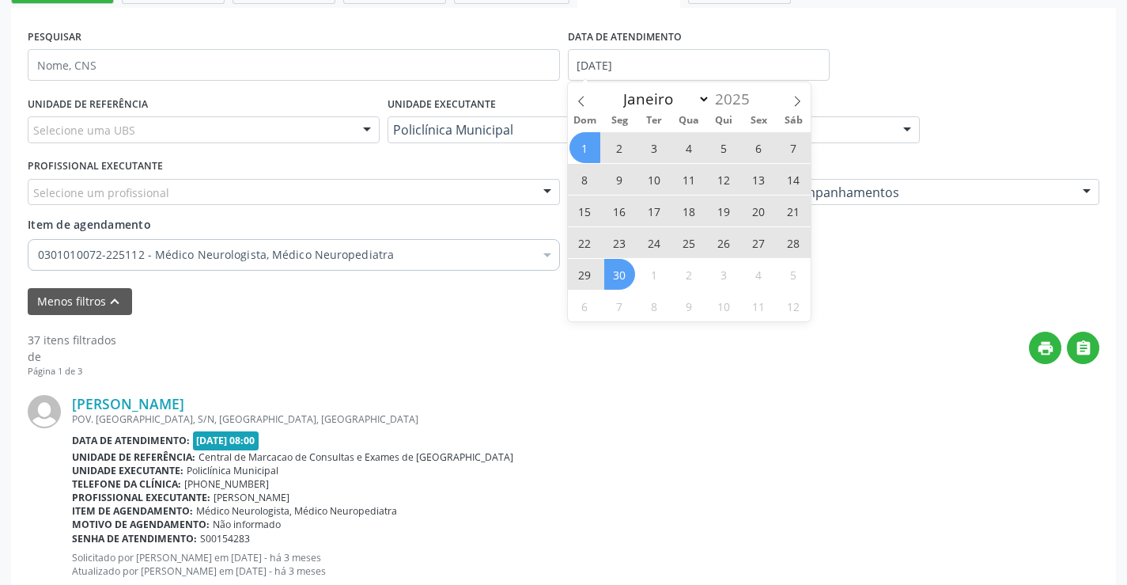
click at [620, 281] on span "30" at bounding box center [619, 274] width 31 height 31
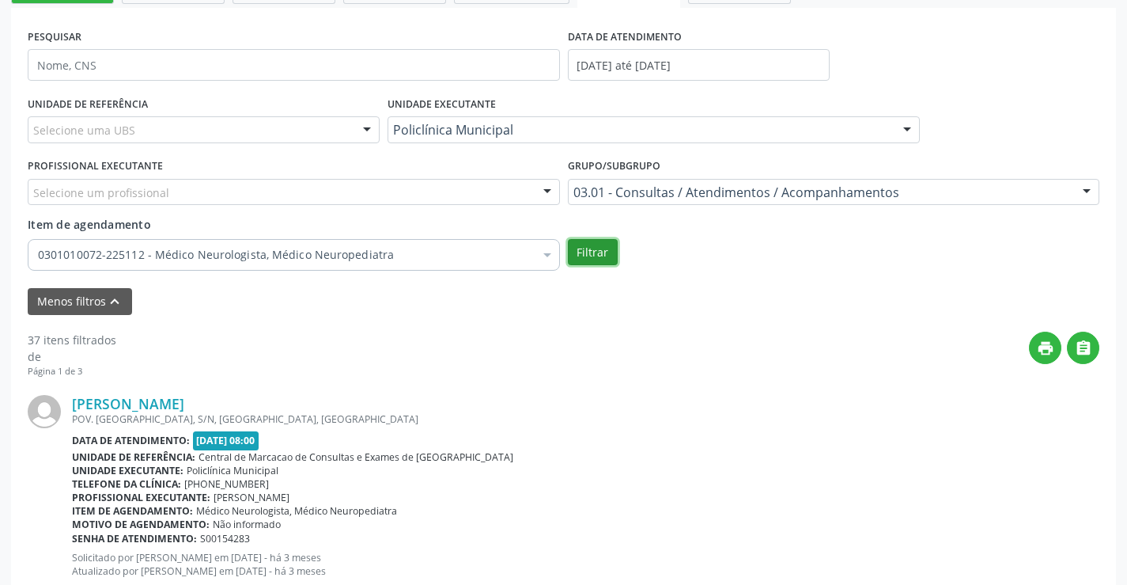
click at [585, 253] on button "Filtrar" at bounding box center [593, 252] width 50 height 27
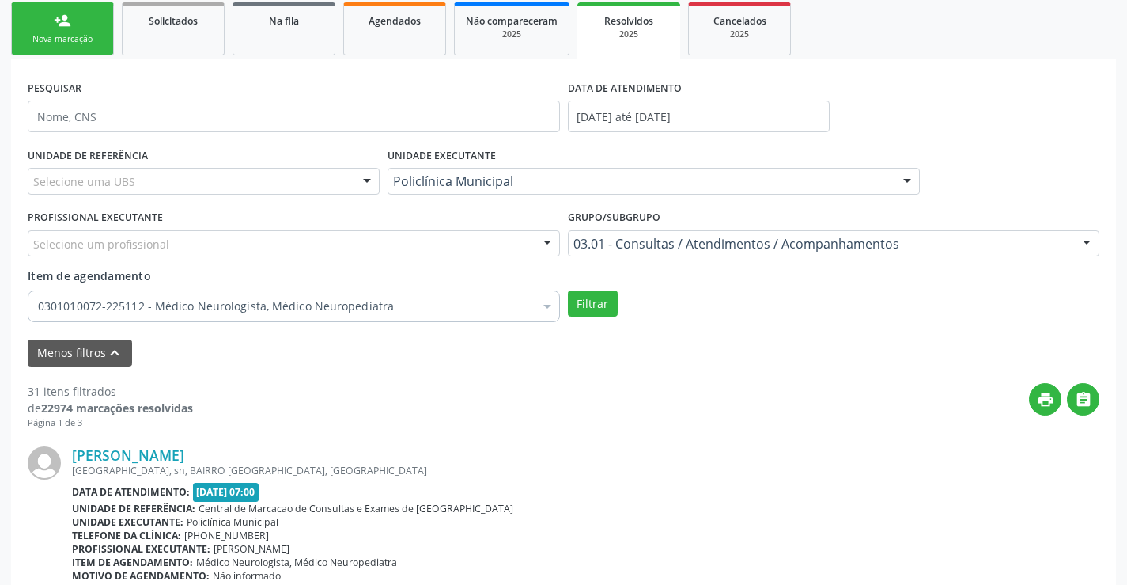
scroll to position [206, 0]
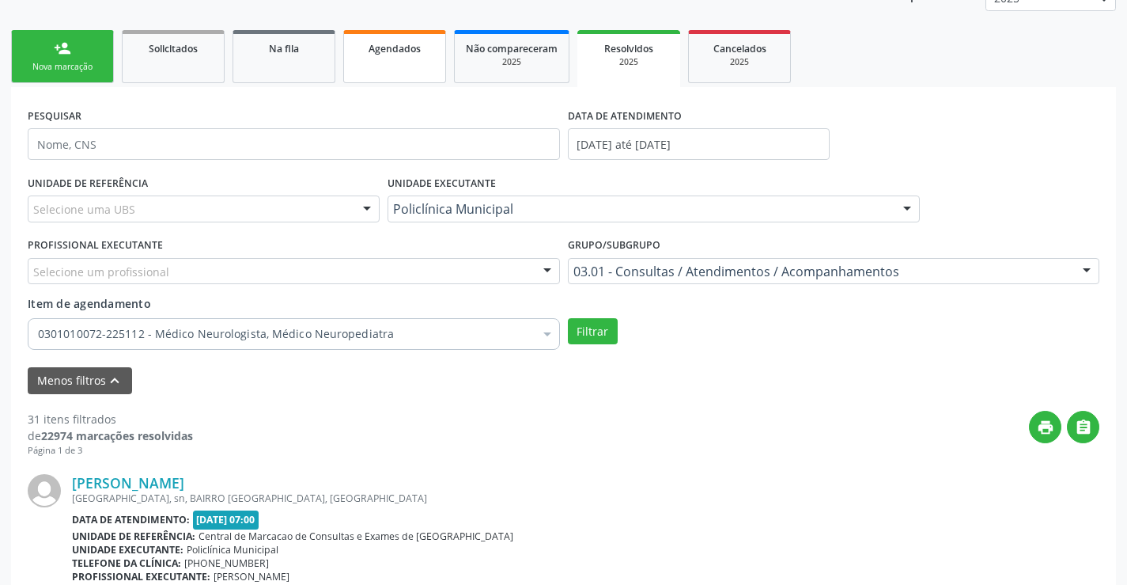
click at [427, 74] on link "Agendados" at bounding box center [394, 56] width 103 height 53
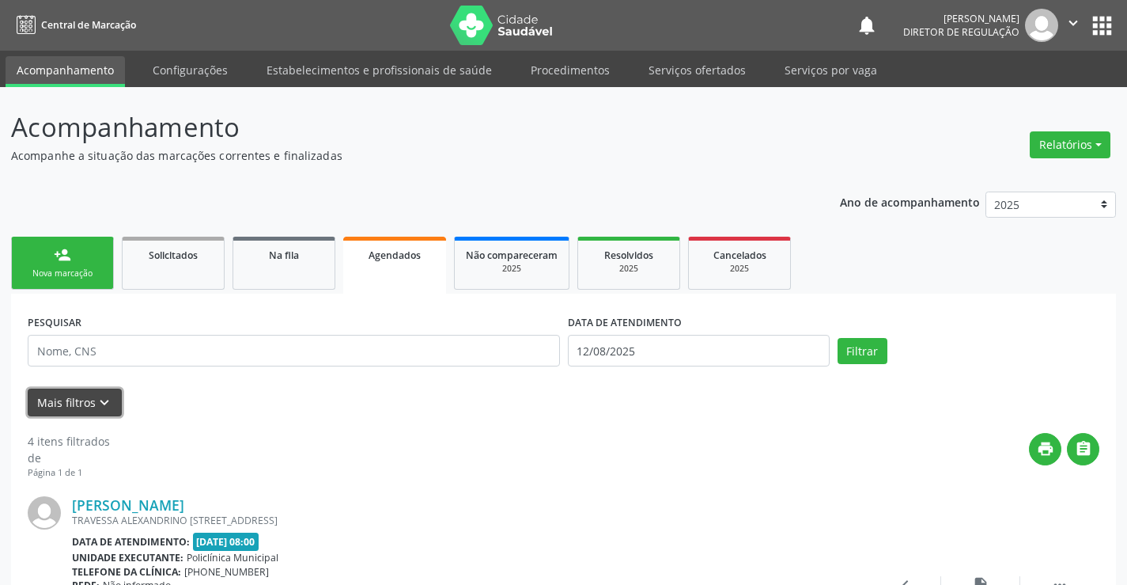
click at [108, 400] on icon "keyboard_arrow_down" at bounding box center [104, 402] width 17 height 17
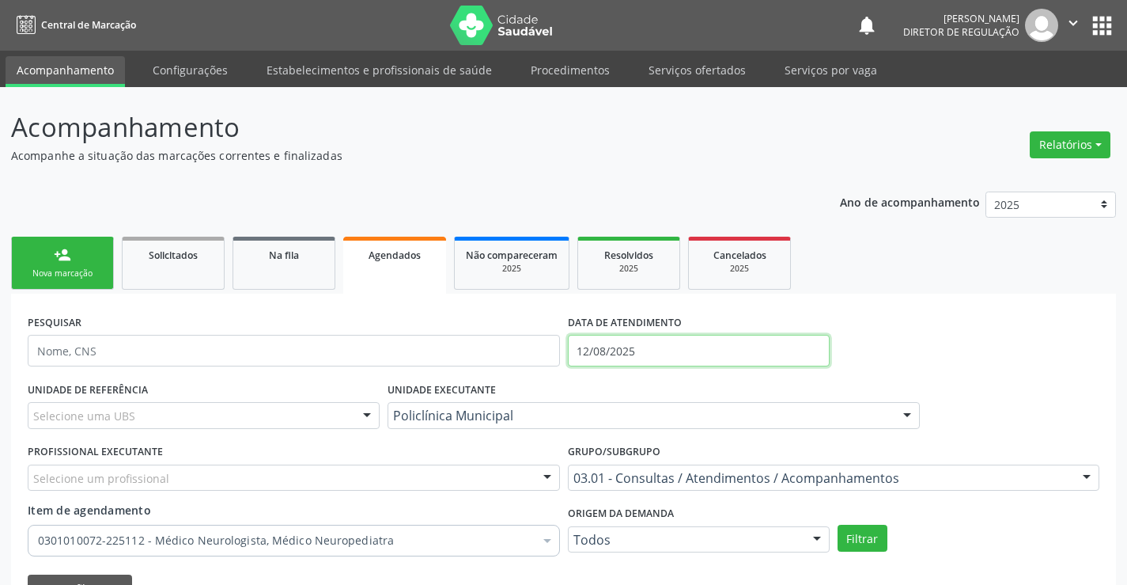
click at [613, 346] on input "12/08/2025" at bounding box center [699, 351] width 262 height 32
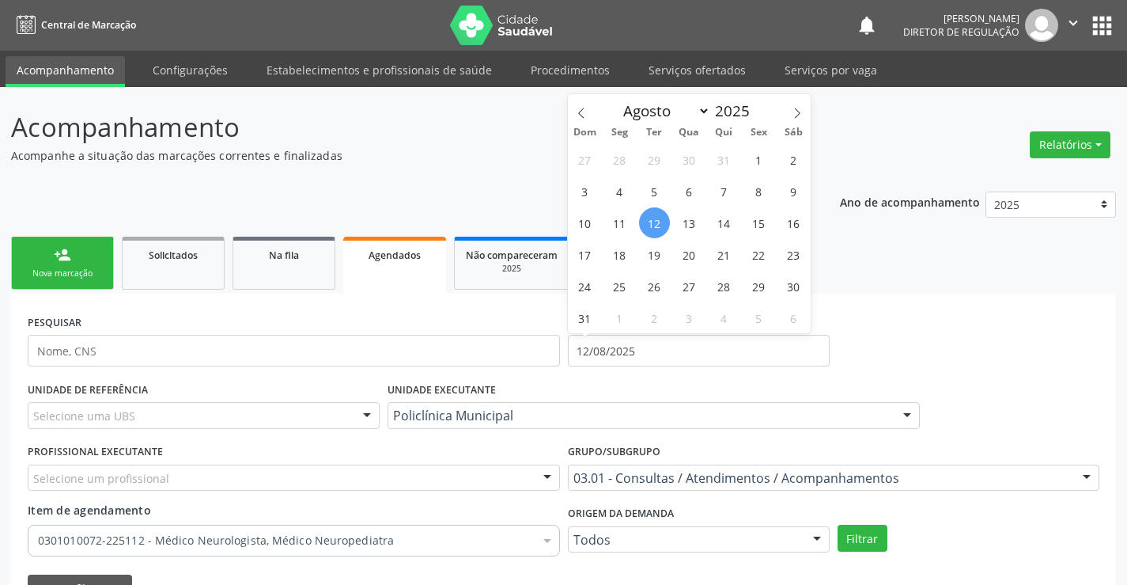
click at [562, 109] on p "Acompanhamento" at bounding box center [398, 128] width 774 height 40
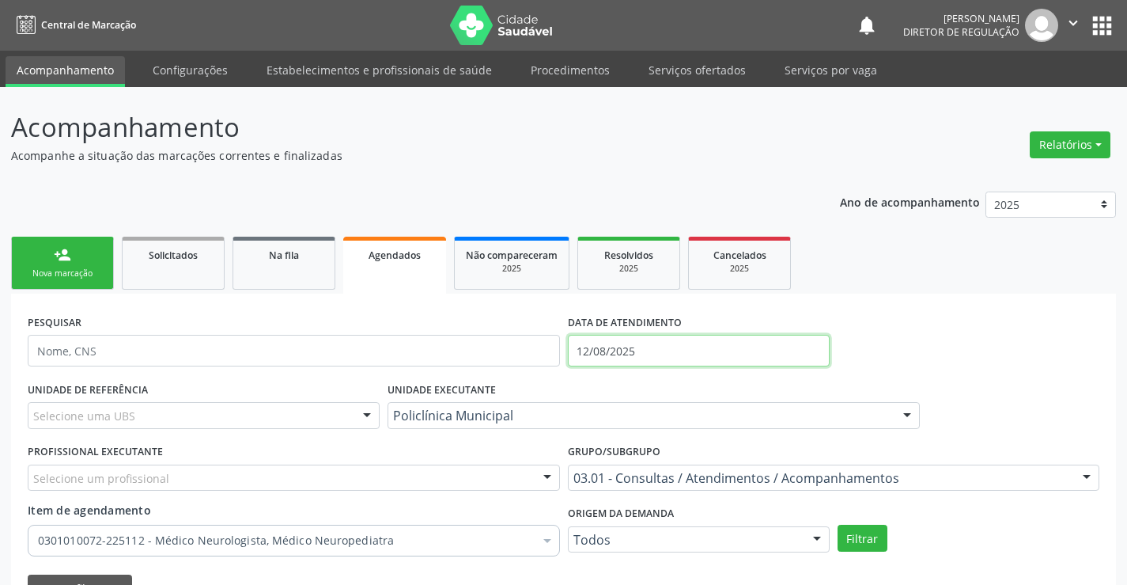
click at [618, 339] on input "12/08/2025" at bounding box center [699, 351] width 262 height 32
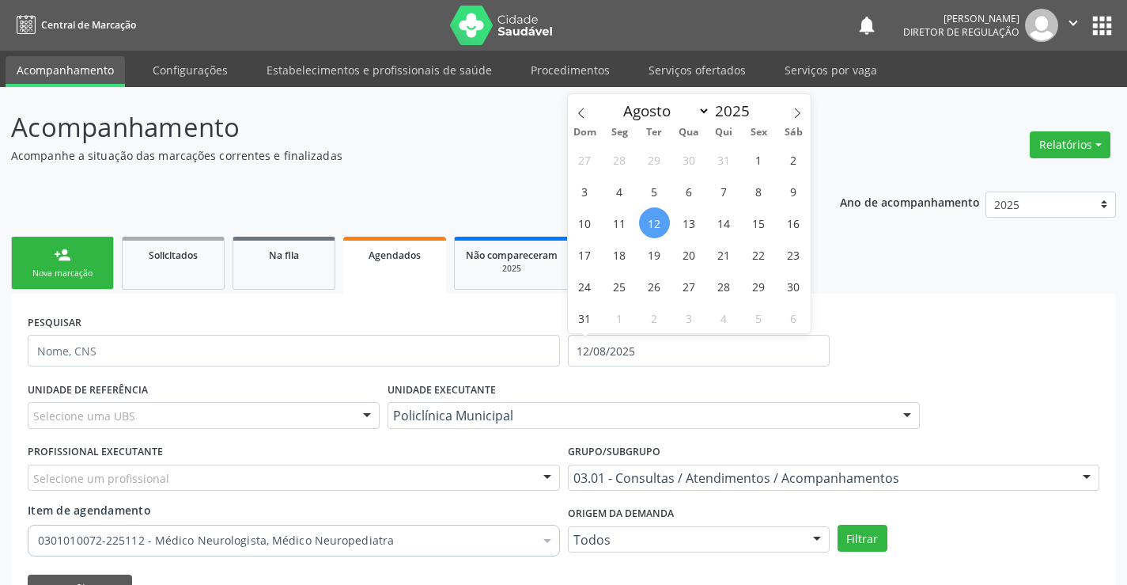
click at [581, 122] on div "Dom Seg Ter Qua Qui Sex Sáb" at bounding box center [690, 132] width 244 height 22
click at [579, 115] on icon at bounding box center [581, 113] width 11 height 11
select select "5"
click at [586, 158] on span "1" at bounding box center [585, 159] width 31 height 31
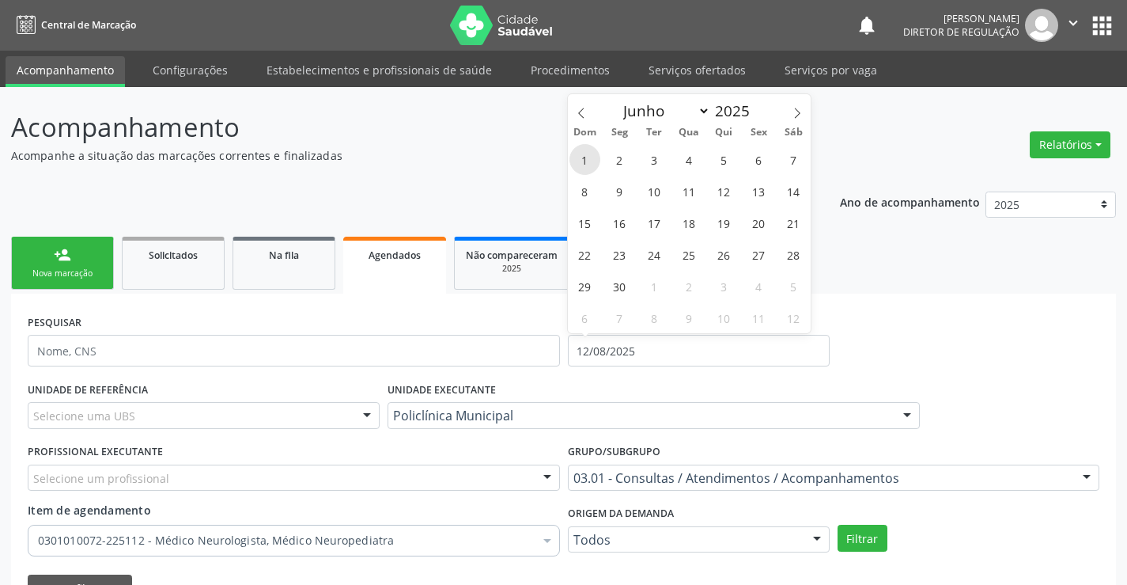
type input "[DATE]"
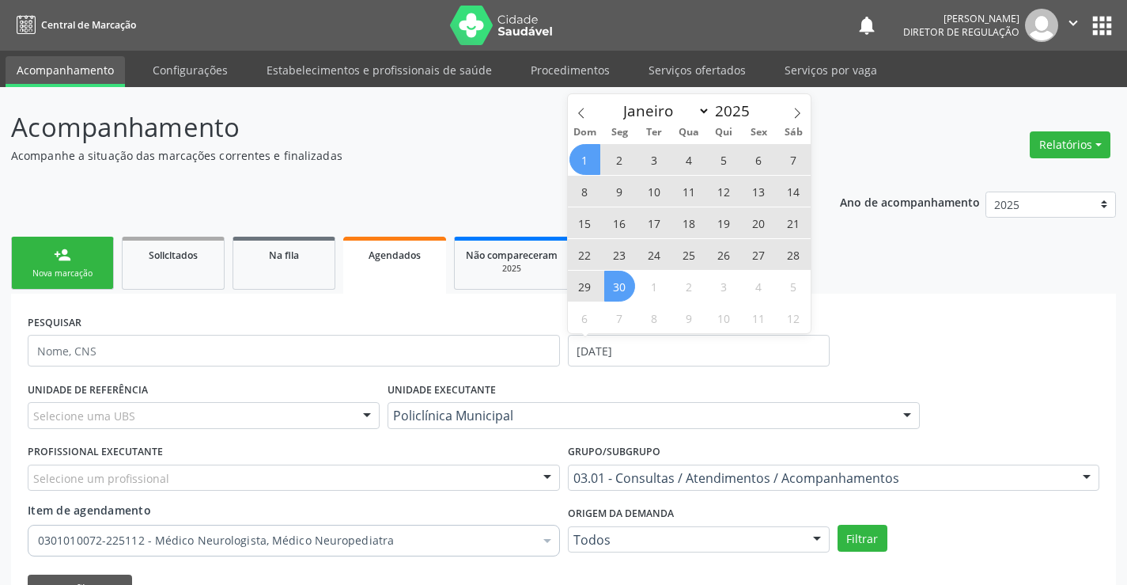
click at [625, 285] on span "30" at bounding box center [619, 286] width 31 height 31
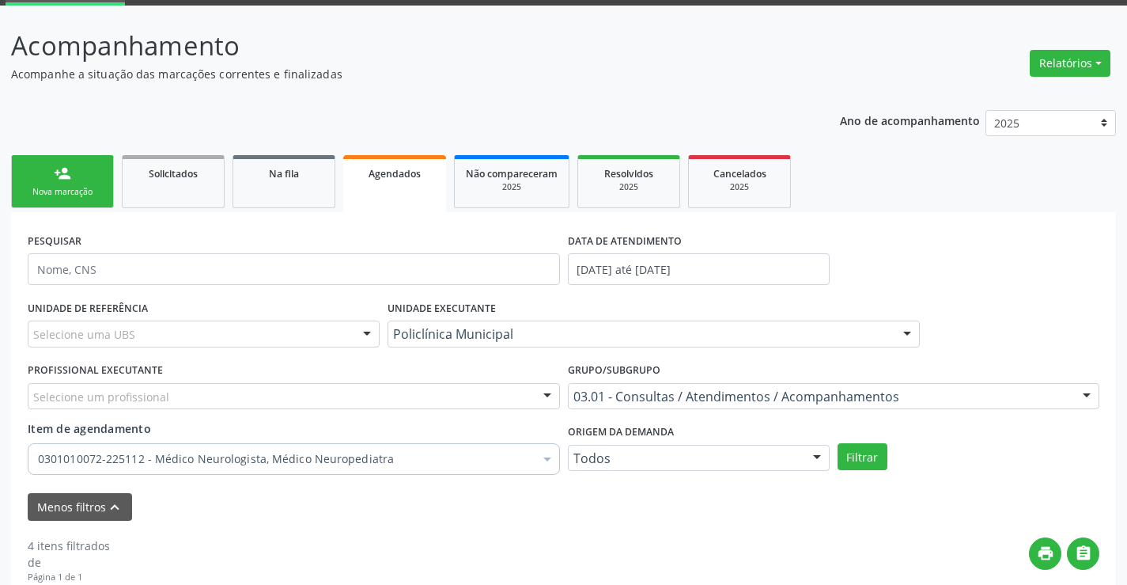
scroll to position [158, 0]
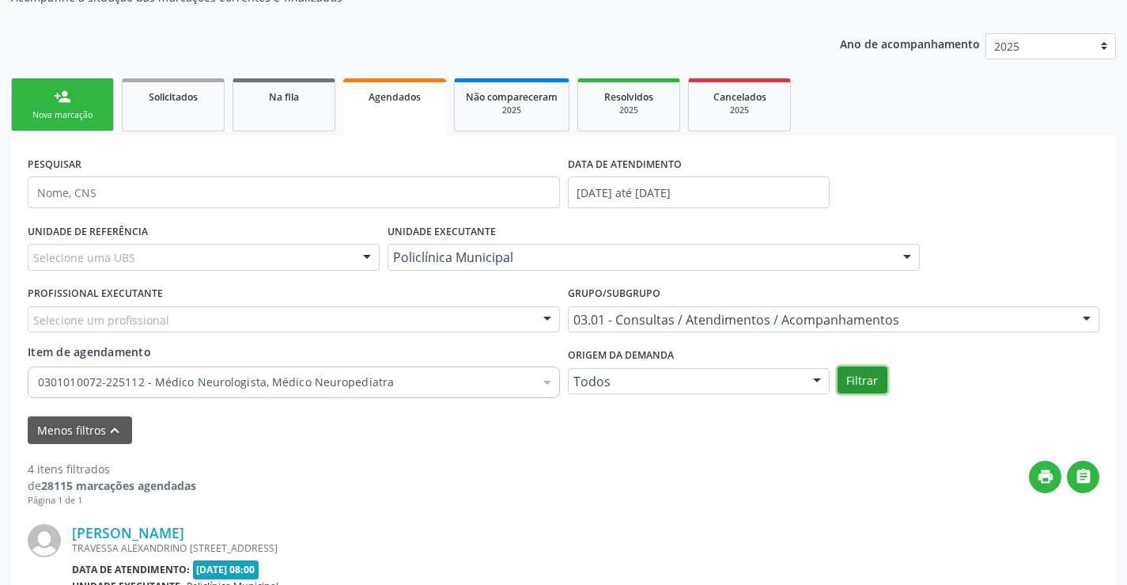
click at [855, 378] on button "Filtrar" at bounding box center [863, 379] width 50 height 27
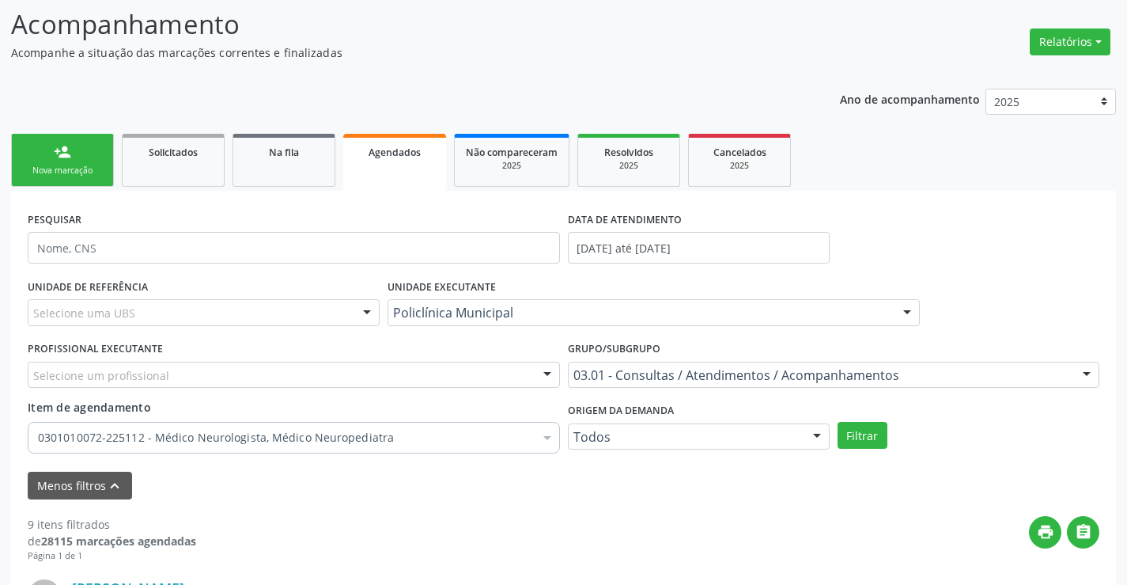
scroll to position [79, 0]
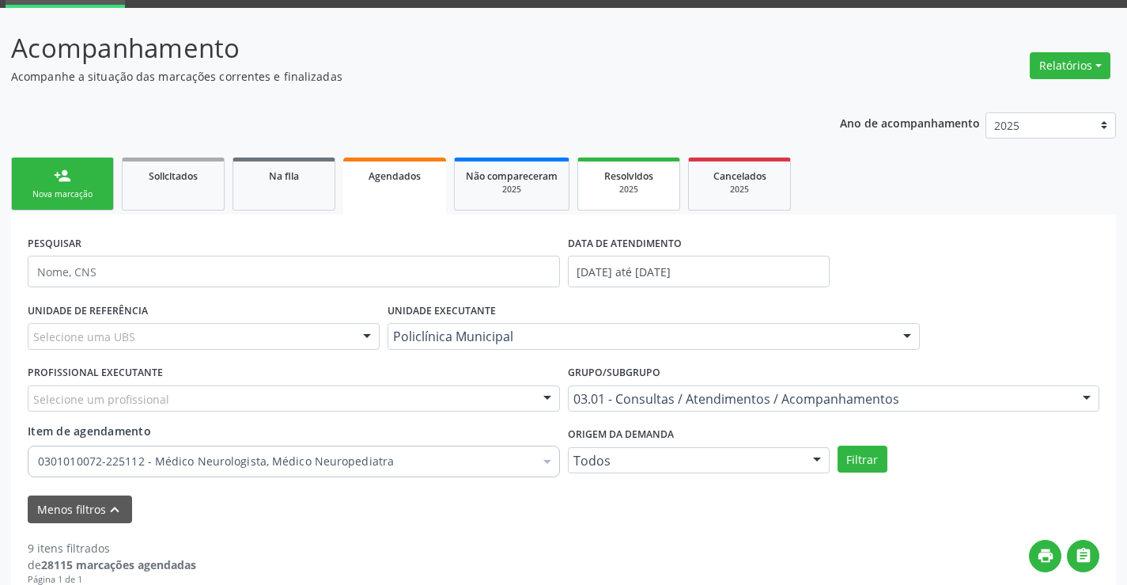
click at [595, 186] on div "2025" at bounding box center [628, 190] width 79 height 12
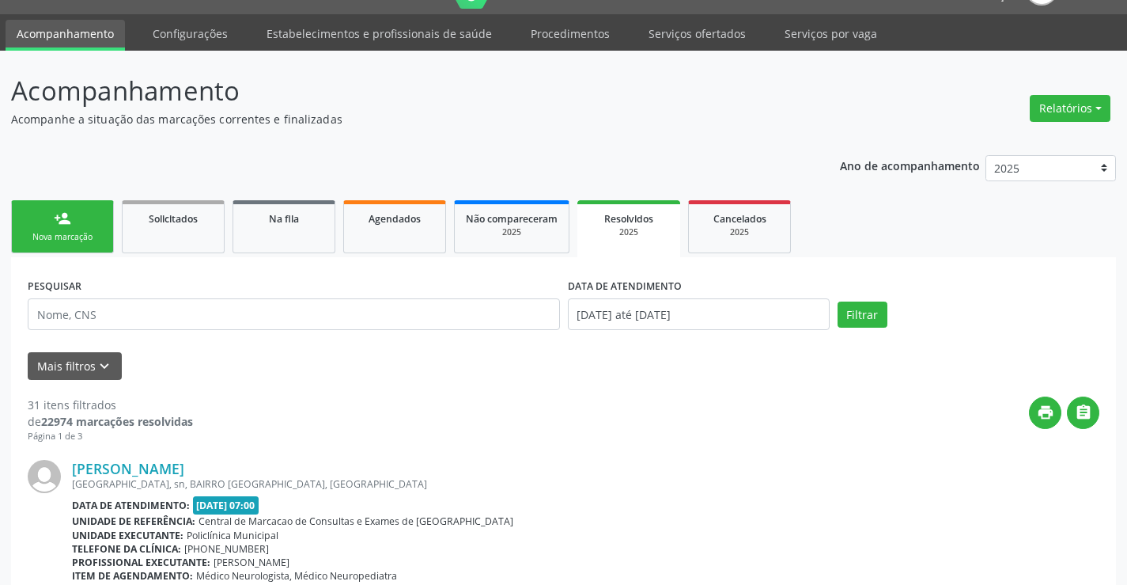
scroll to position [0, 0]
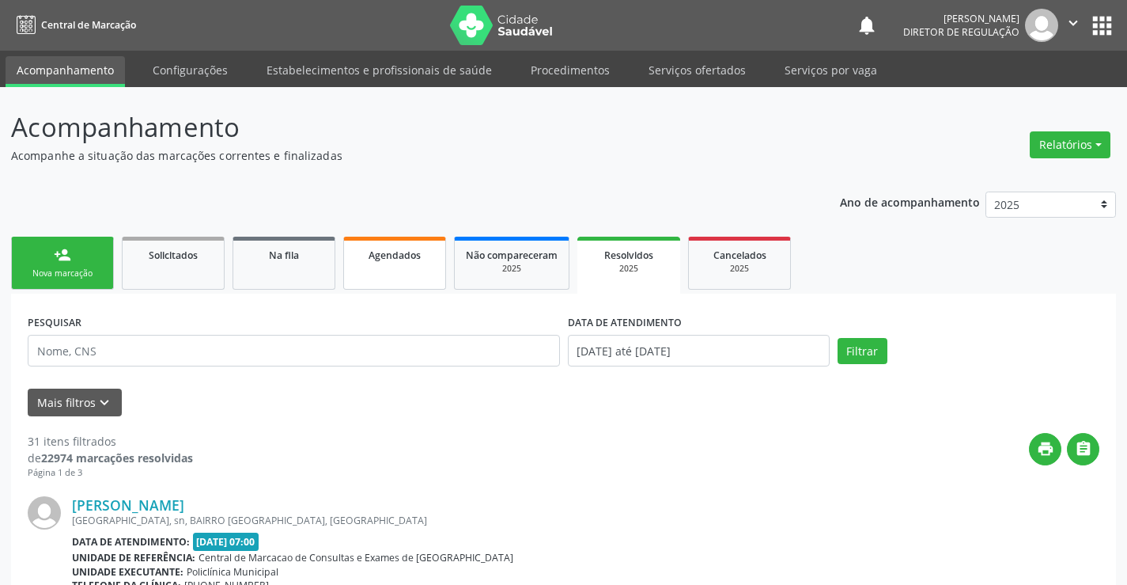
click at [390, 271] on link "Agendados" at bounding box center [394, 263] width 103 height 53
select select "7"
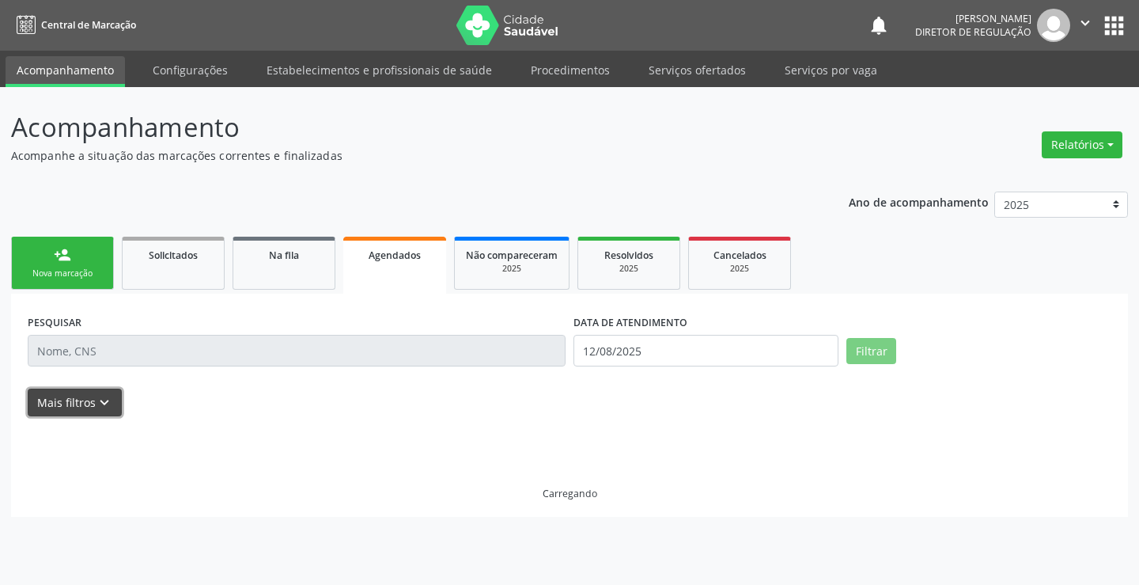
click at [112, 403] on button "Mais filtros keyboard_arrow_down" at bounding box center [75, 402] width 94 height 28
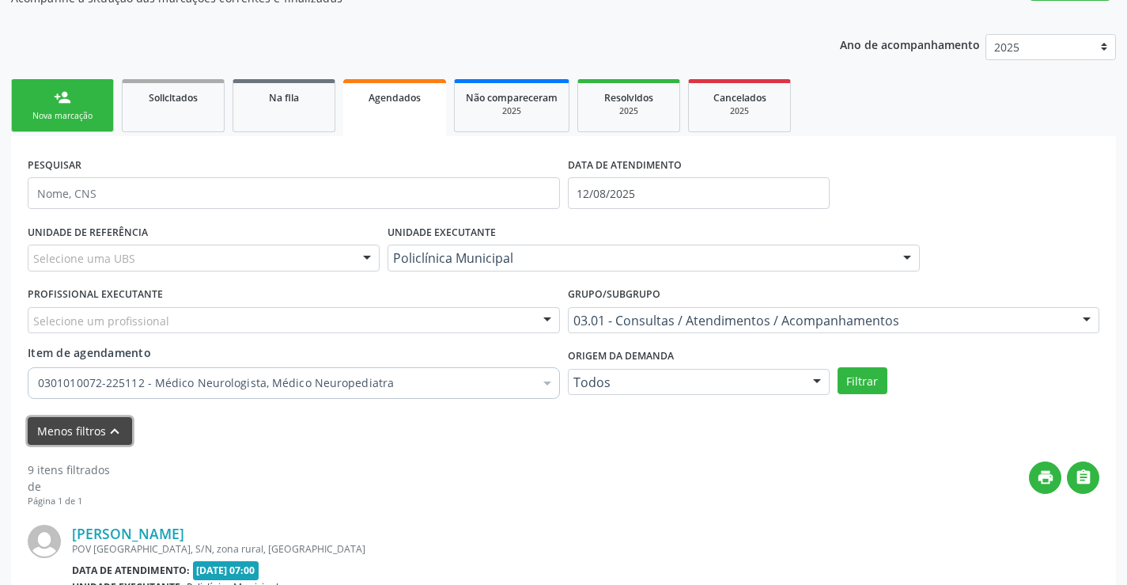
scroll to position [158, 0]
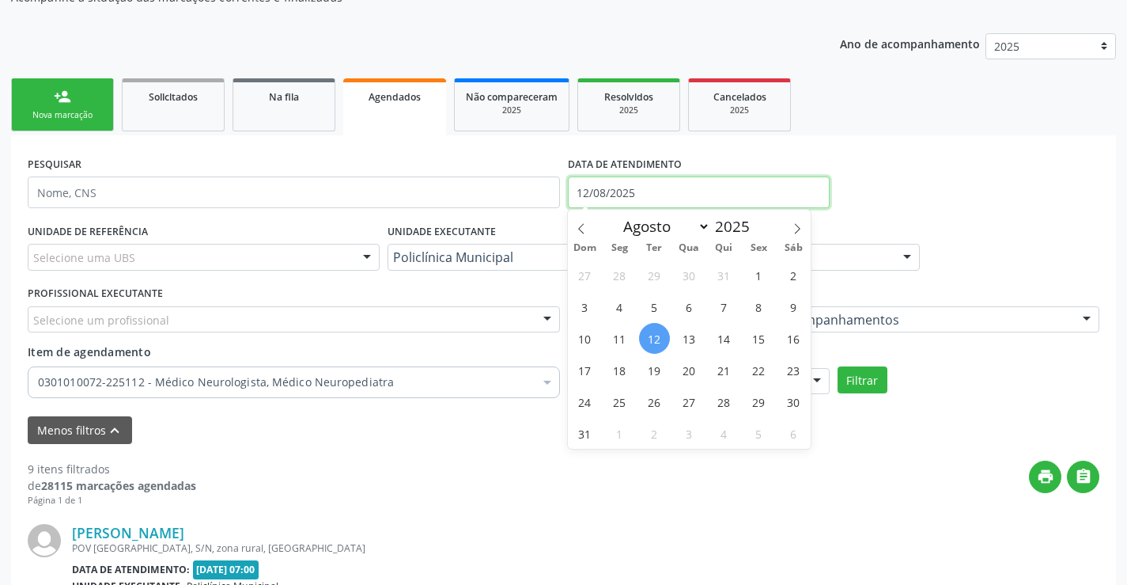
click at [643, 183] on input "12/08/2025" at bounding box center [699, 192] width 262 height 32
click at [558, 225] on div "UNIDADE EXECUTANTE Policlínica Municipal Todos as unidades Academia da Saude An…" at bounding box center [654, 250] width 540 height 62
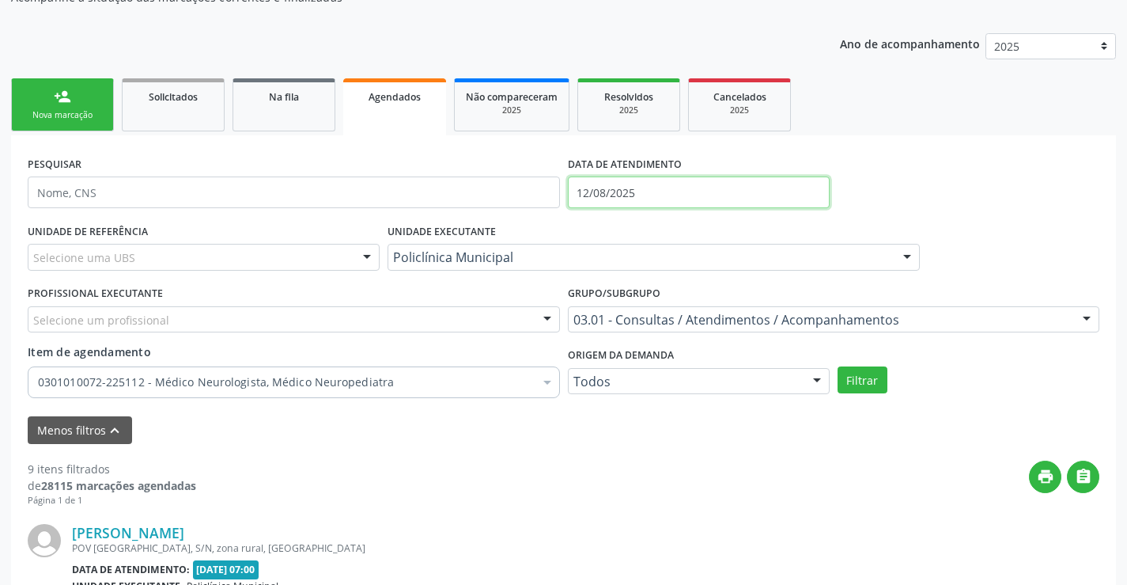
click at [617, 187] on input "12/08/2025" at bounding box center [699, 192] width 262 height 32
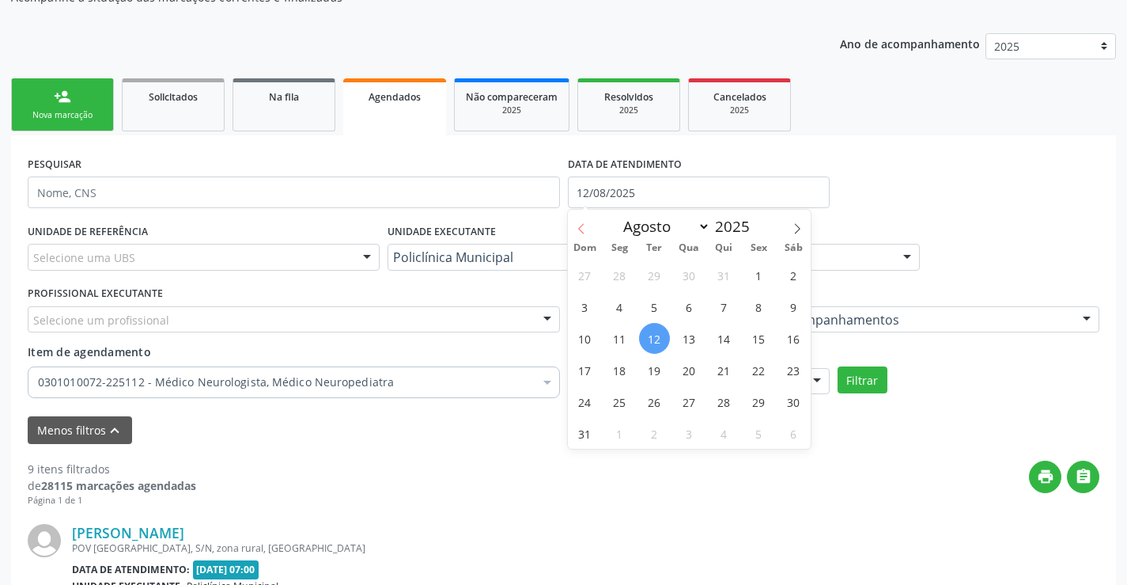
click at [586, 221] on span at bounding box center [581, 223] width 27 height 27
select select "6"
click at [660, 276] on span "1" at bounding box center [654, 274] width 31 height 31
type input "[DATE]"
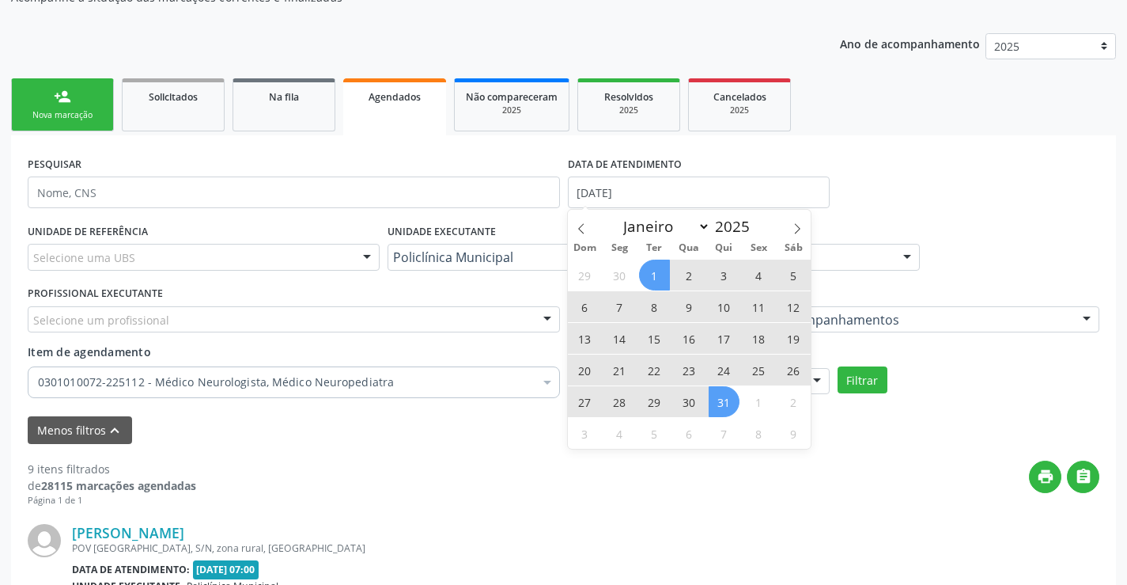
click at [731, 403] on span "31" at bounding box center [724, 401] width 31 height 31
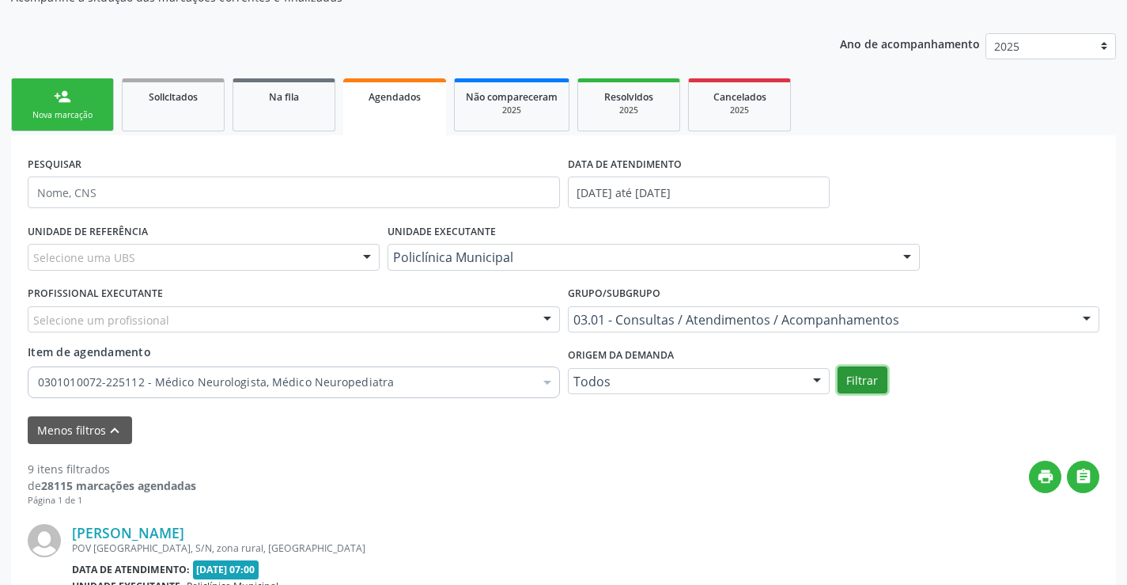
click at [850, 380] on button "Filtrar" at bounding box center [863, 379] width 50 height 27
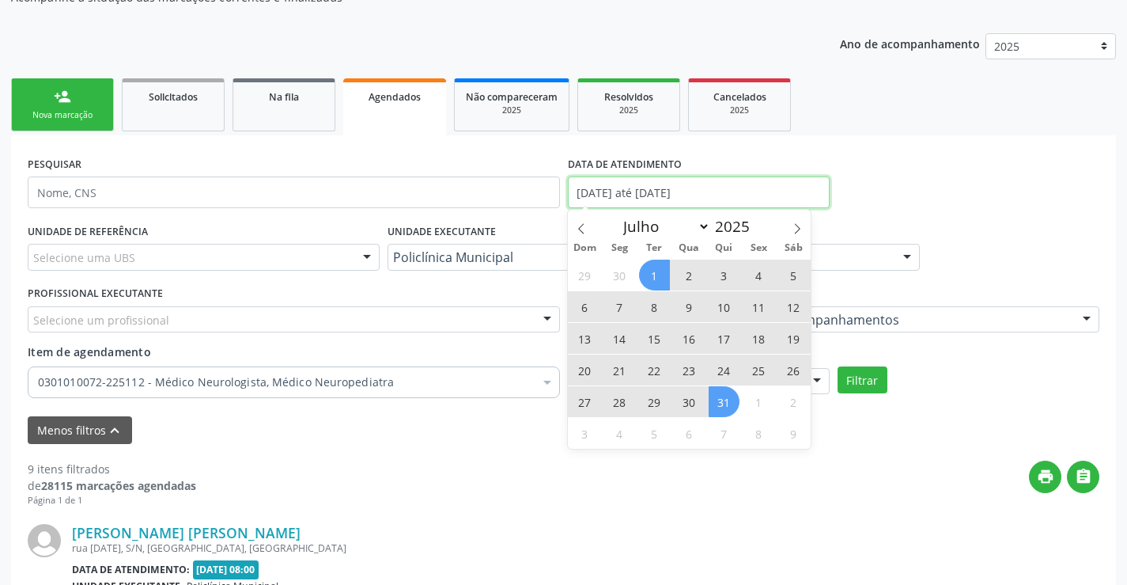
click at [627, 201] on input "[DATE] até [DATE]" at bounding box center [699, 192] width 262 height 32
click at [588, 230] on span at bounding box center [581, 223] width 27 height 27
select select "5"
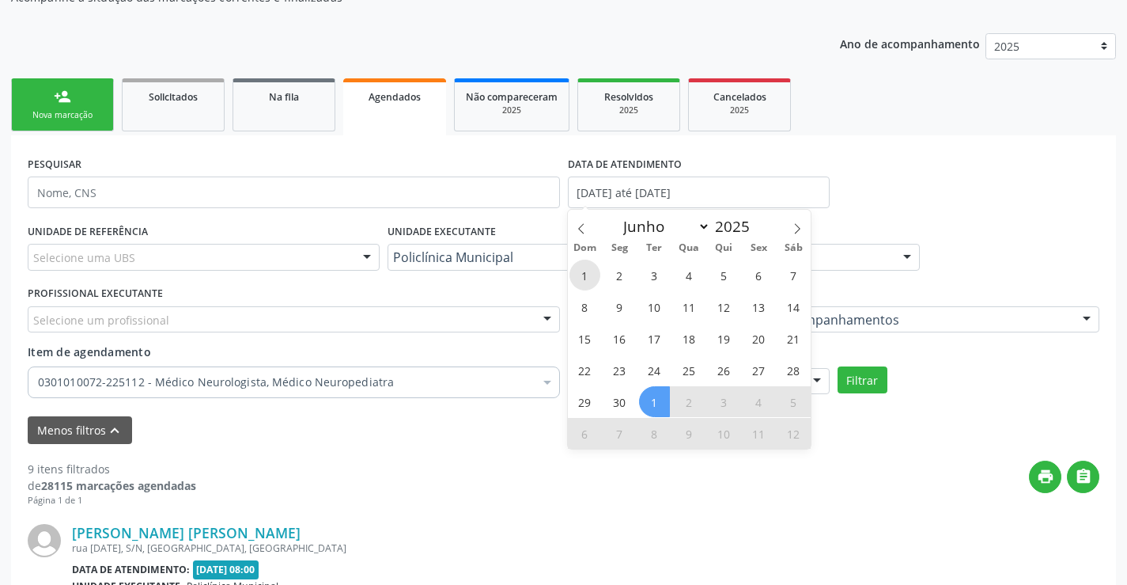
click at [592, 278] on span "1" at bounding box center [585, 274] width 31 height 31
type input "01/06/2025"
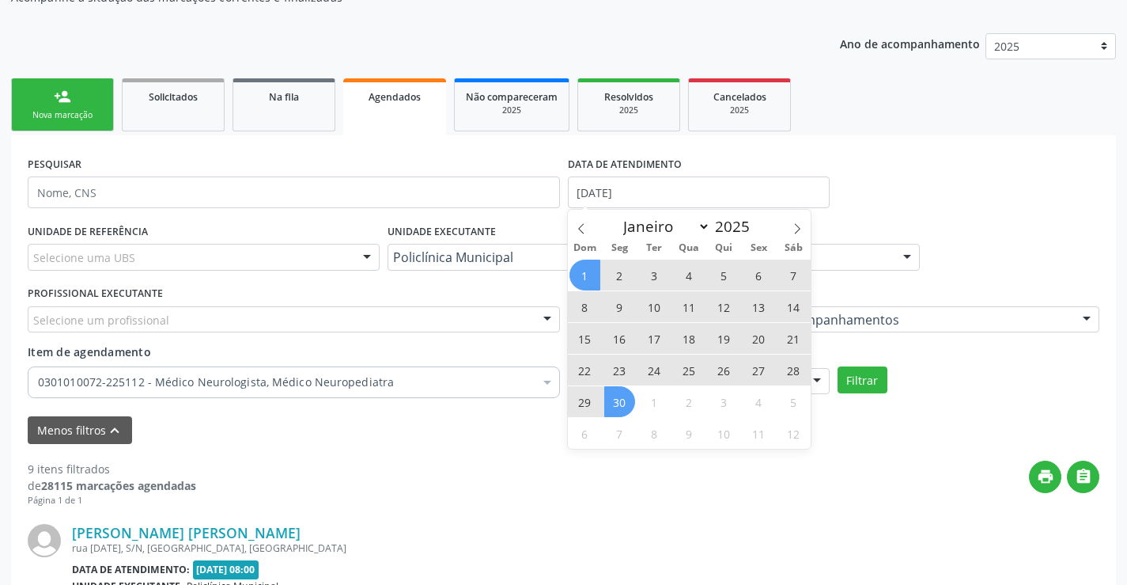
click at [632, 403] on span "30" at bounding box center [619, 401] width 31 height 31
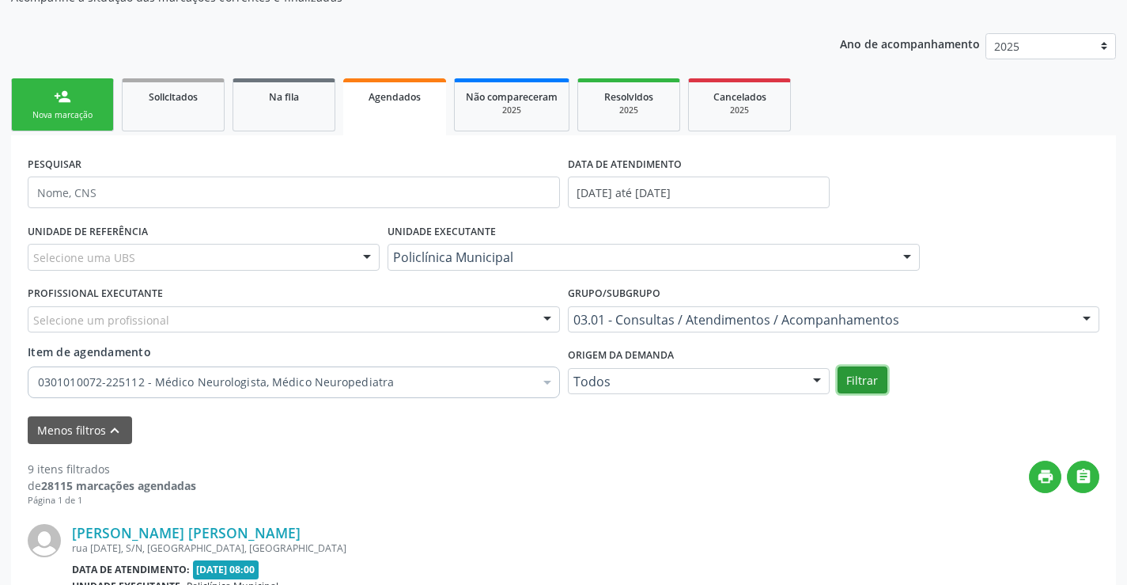
click at [856, 388] on button "Filtrar" at bounding box center [863, 379] width 50 height 27
click at [657, 118] on link "Resolvidos 2025" at bounding box center [628, 104] width 103 height 53
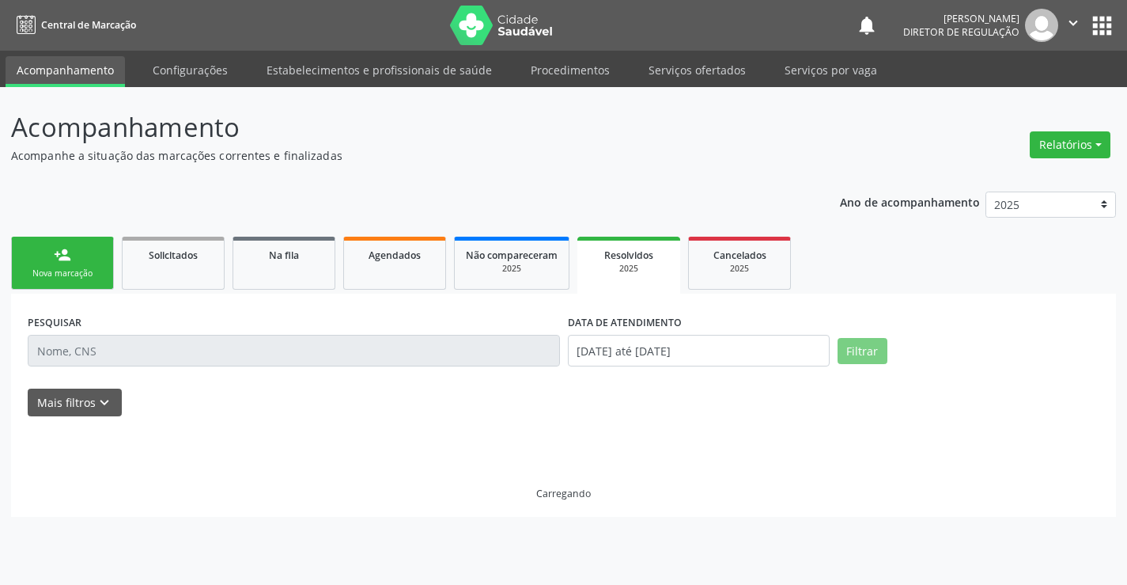
scroll to position [0, 0]
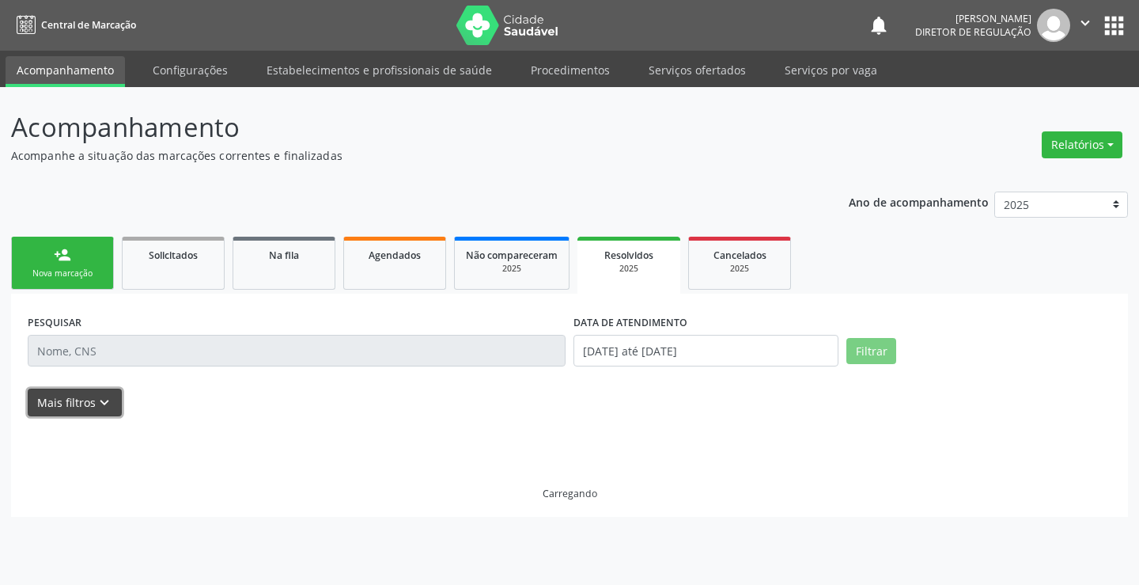
click at [97, 404] on icon "keyboard_arrow_down" at bounding box center [104, 402] width 17 height 17
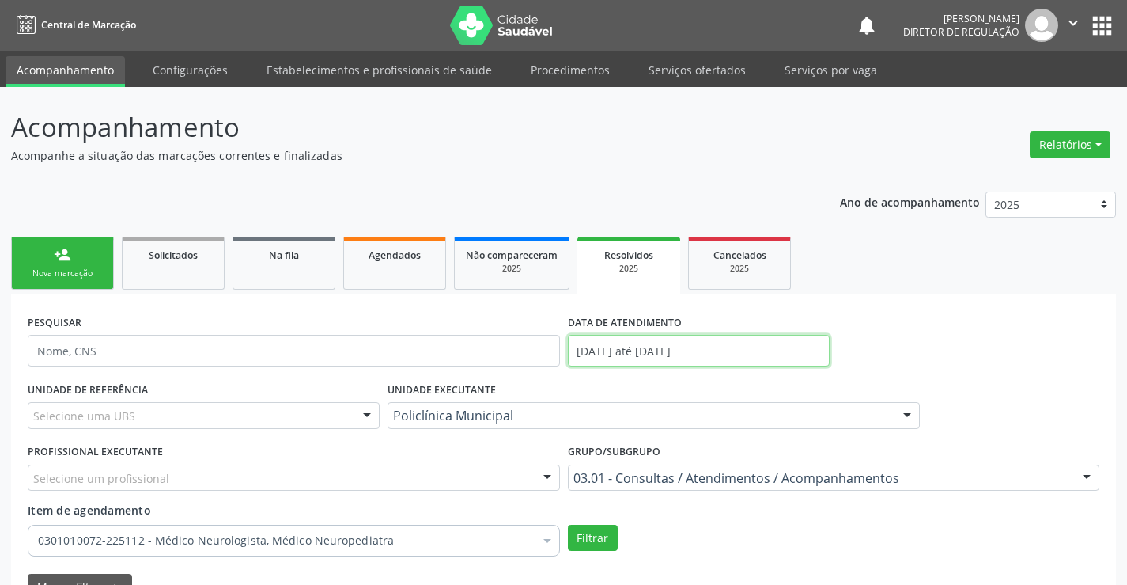
click at [618, 354] on input "01/06/2025 até 30/06/2025" at bounding box center [699, 351] width 262 height 32
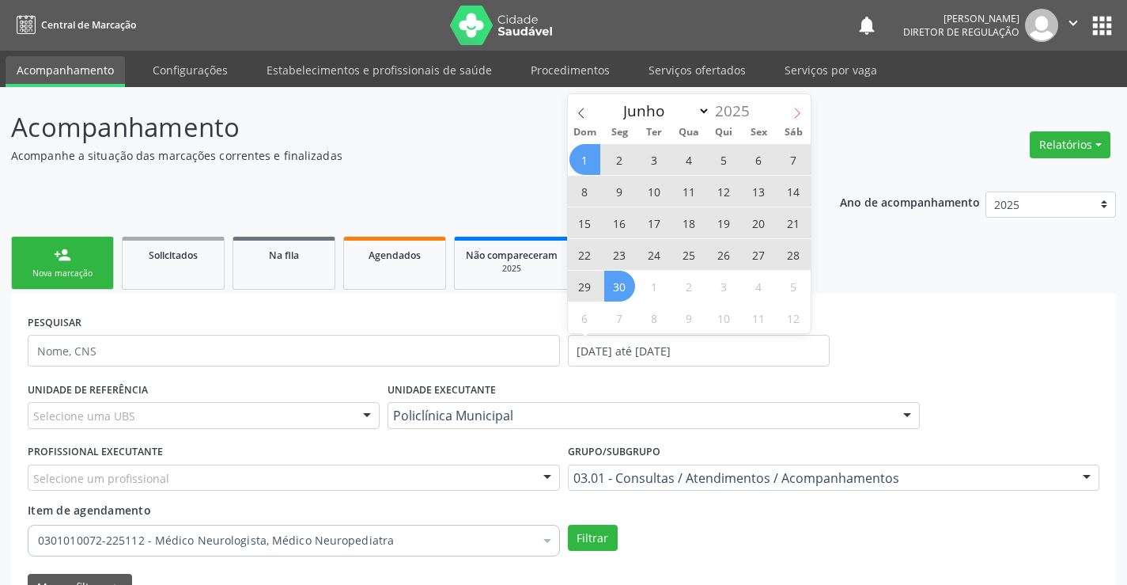
click at [793, 112] on icon at bounding box center [797, 113] width 11 height 11
select select "6"
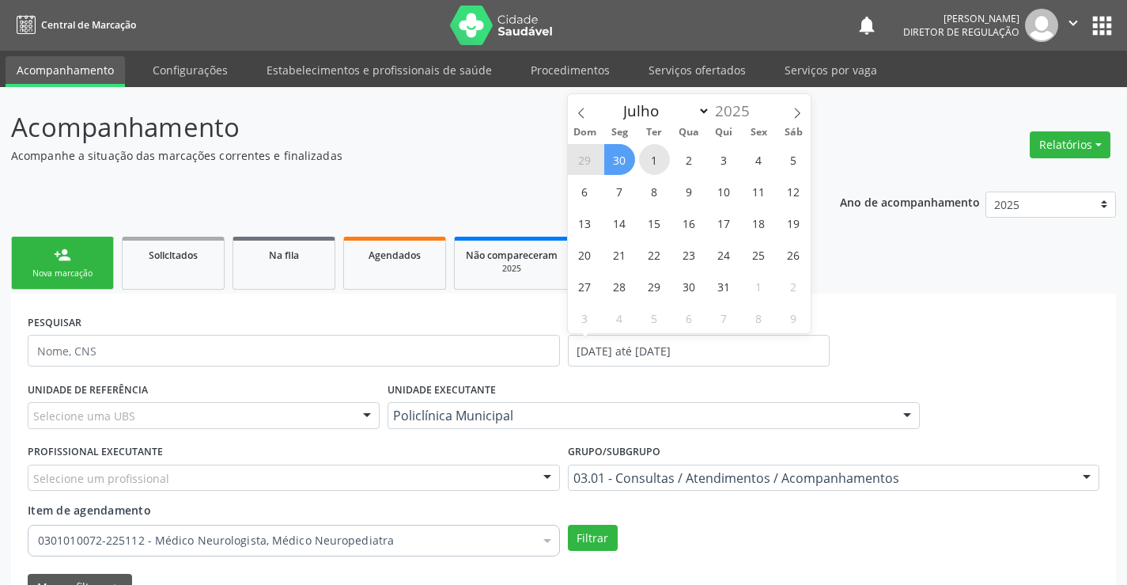
click at [657, 168] on span "1" at bounding box center [654, 159] width 31 height 31
type input "01/07/2025"
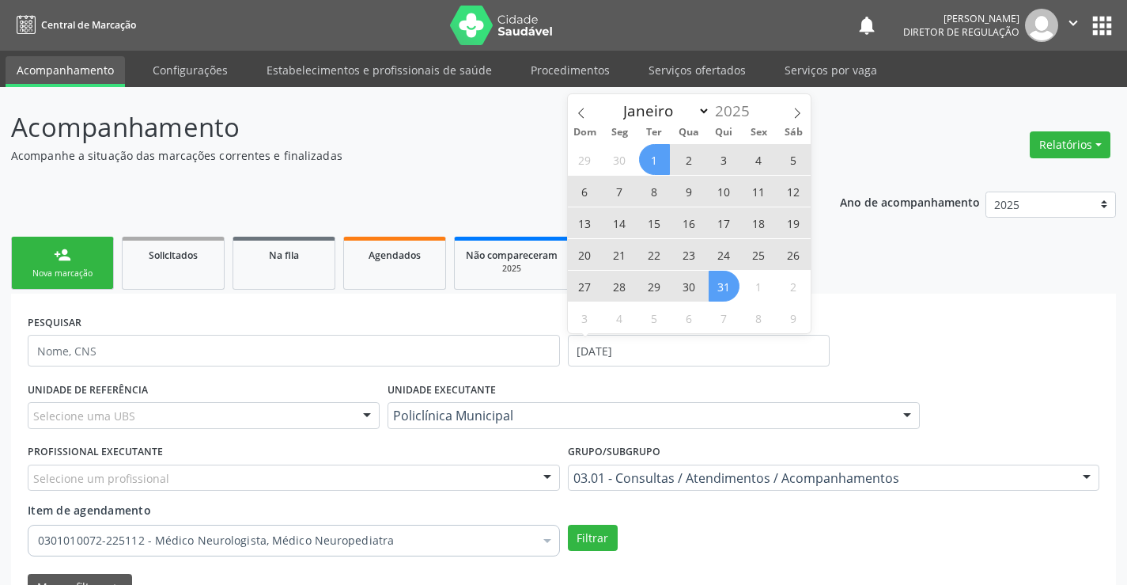
click at [728, 278] on span "31" at bounding box center [724, 286] width 31 height 31
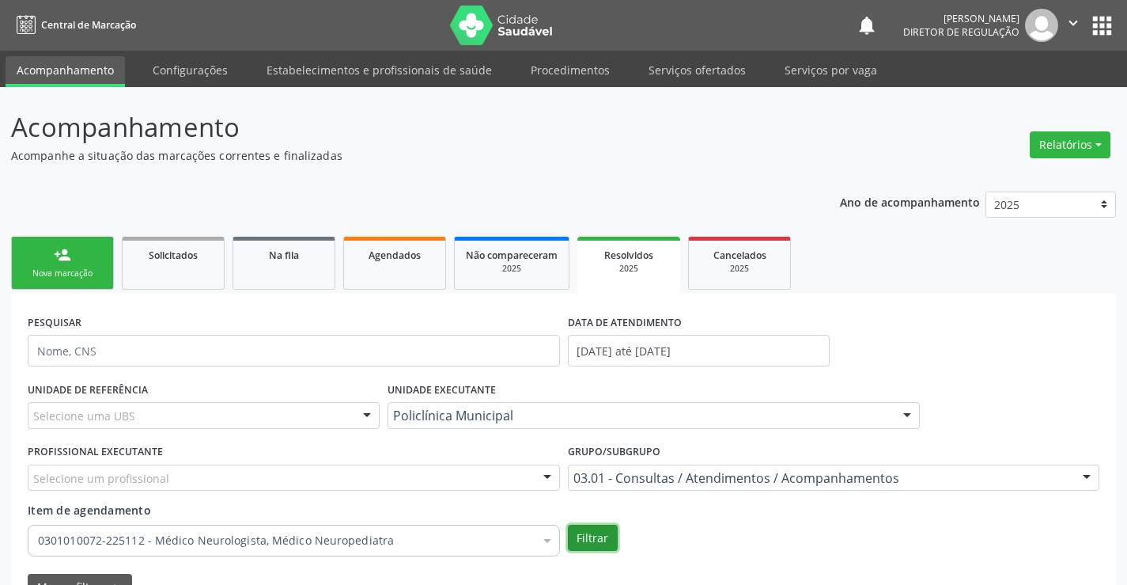
click at [581, 539] on button "Filtrar" at bounding box center [593, 537] width 50 height 27
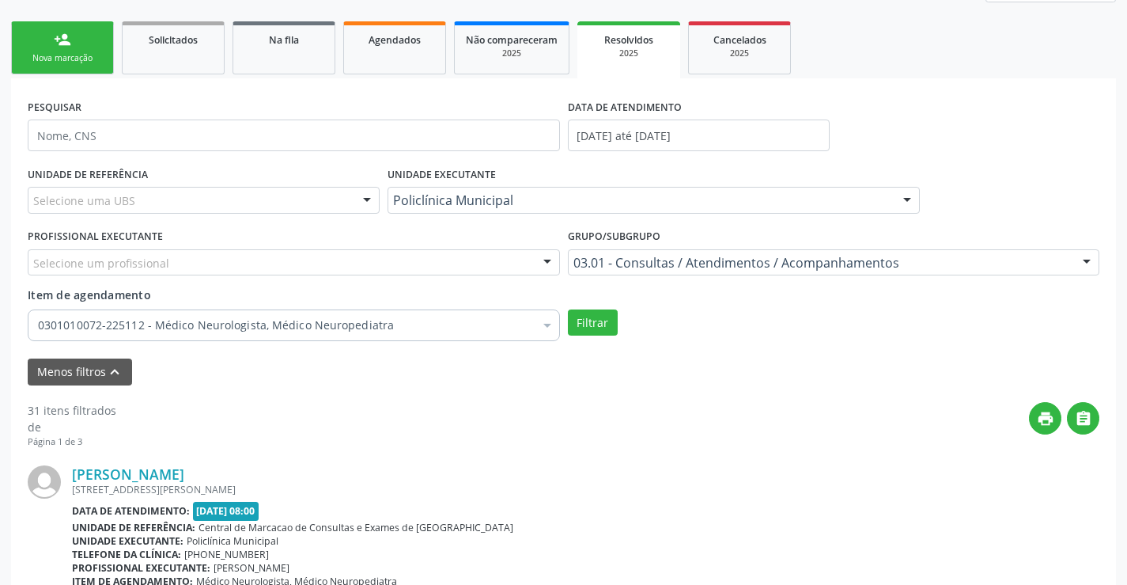
scroll to position [48, 0]
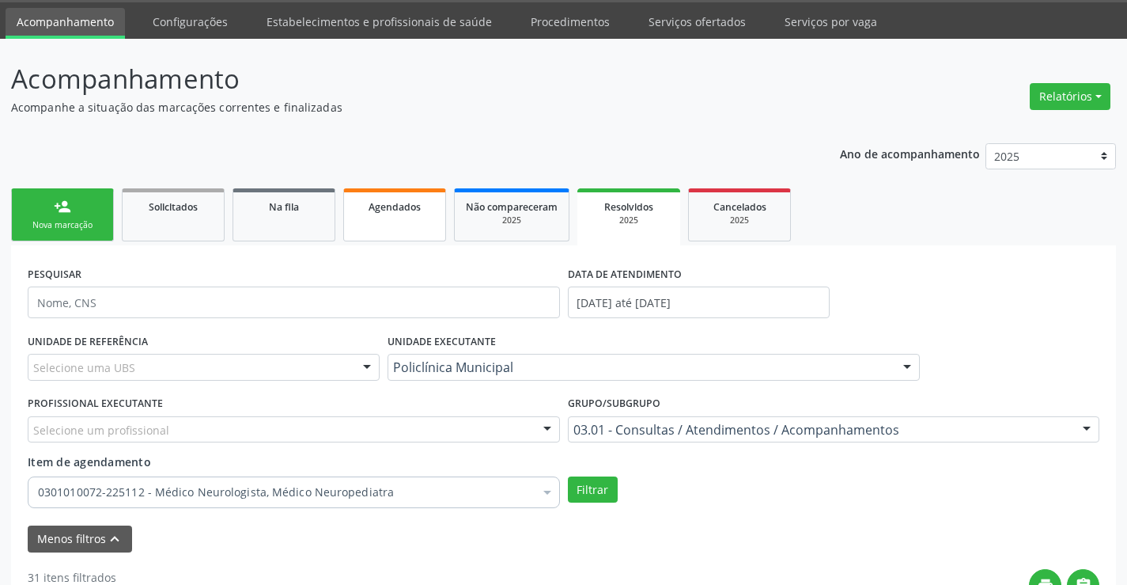
click at [373, 220] on link "Agendados" at bounding box center [394, 214] width 103 height 53
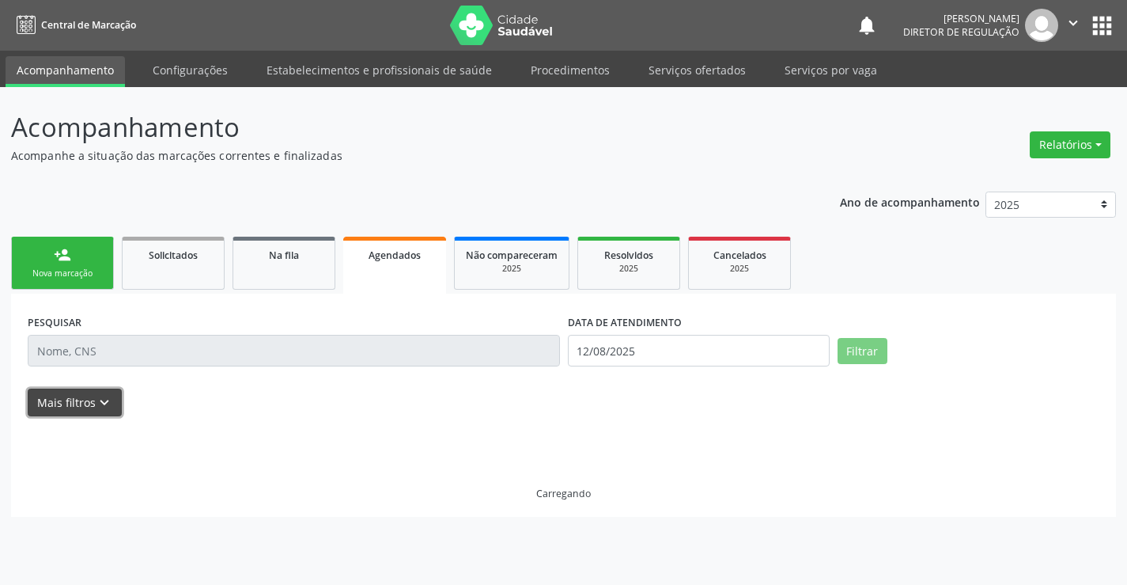
click at [101, 395] on icon "keyboard_arrow_down" at bounding box center [104, 402] width 17 height 17
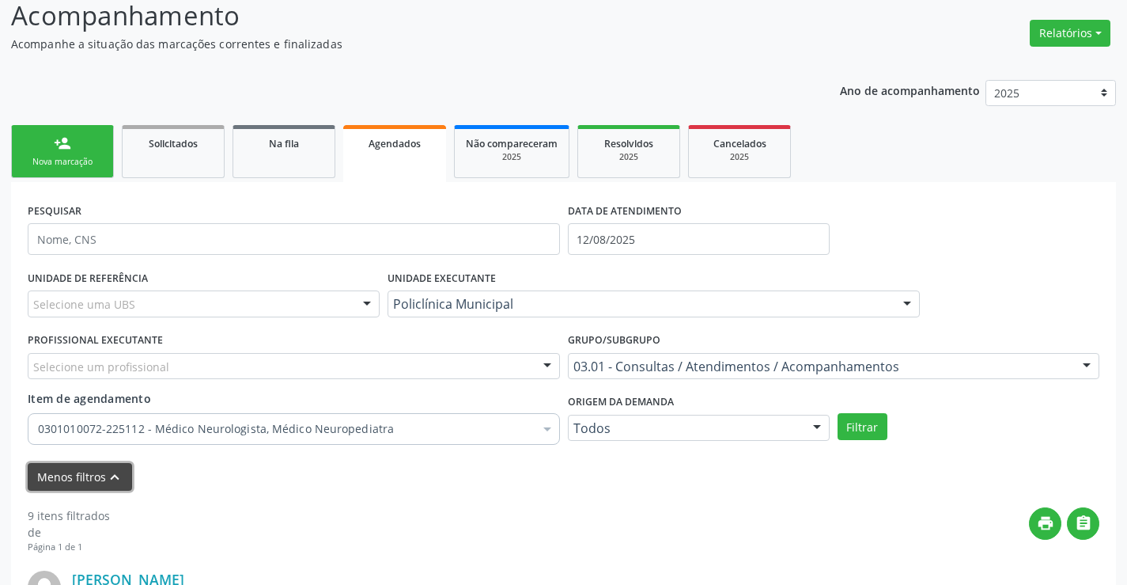
scroll to position [158, 0]
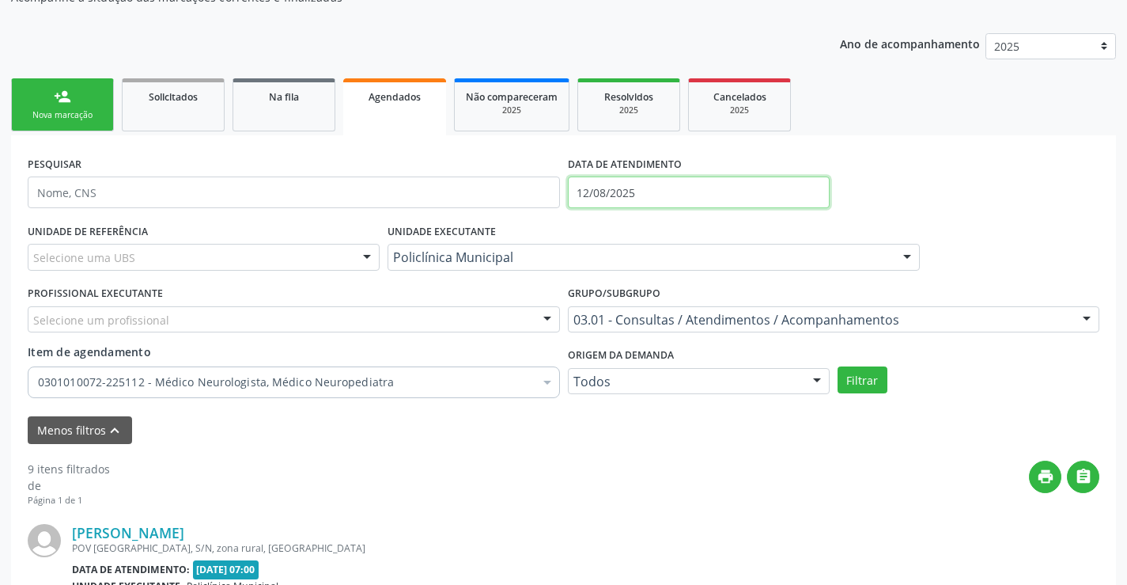
click at [645, 196] on input "12/08/2025" at bounding box center [699, 192] width 262 height 32
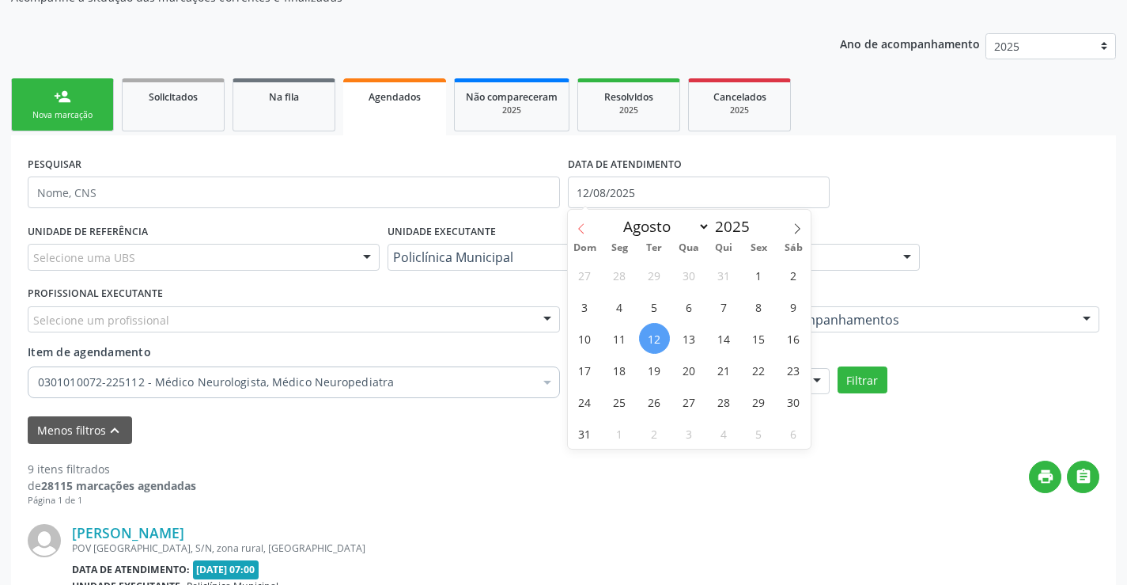
click at [577, 223] on icon at bounding box center [581, 228] width 11 height 11
select select "4"
click at [728, 279] on span "1" at bounding box center [724, 274] width 31 height 31
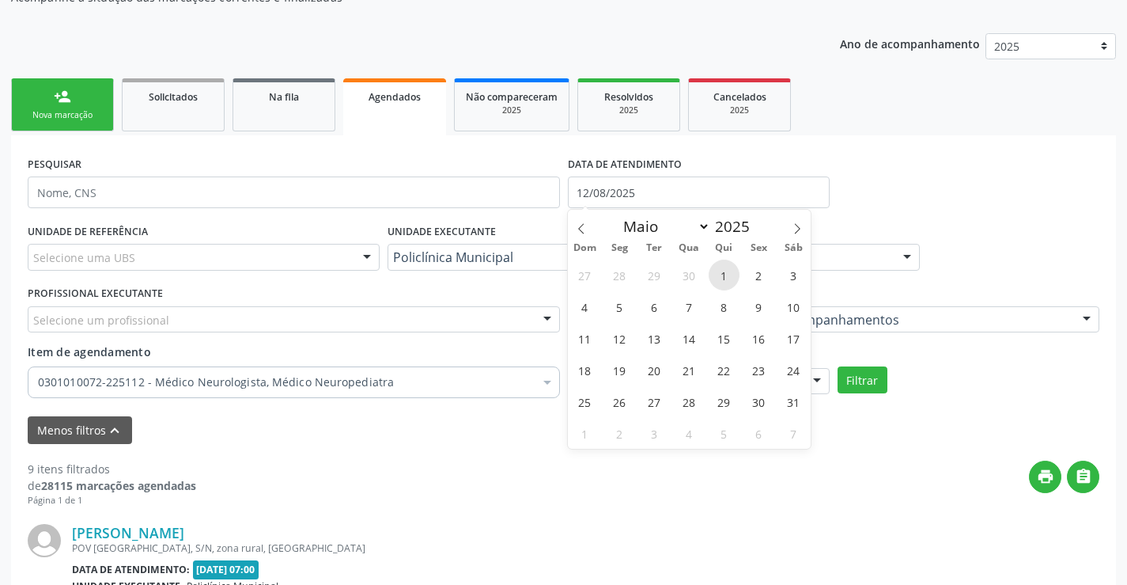
type input "01/05/2025"
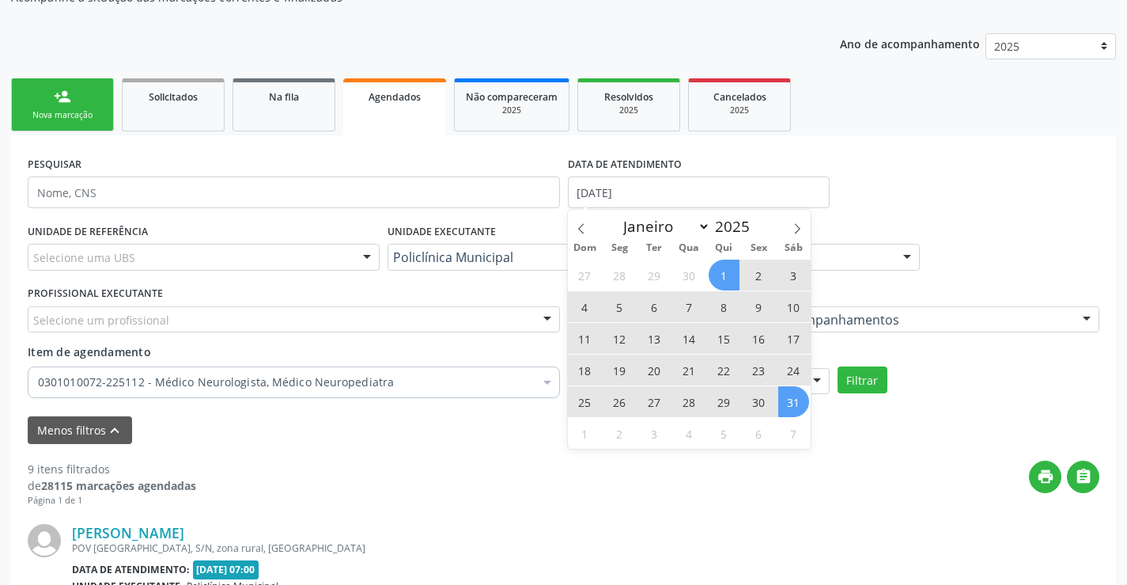
click at [798, 408] on span "31" at bounding box center [793, 401] width 31 height 31
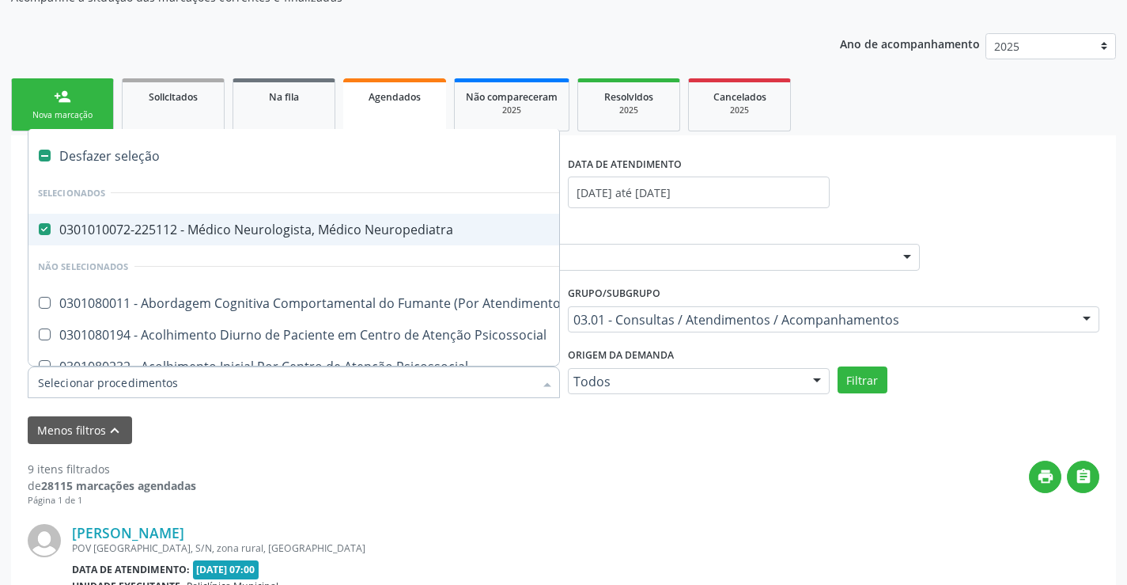
click at [317, 226] on div "0301010072-225112 - Médico Neurologista, Médico Neuropediatra" at bounding box center [875, 229] width 1675 height 13
checkbox Neuropediatra "false"
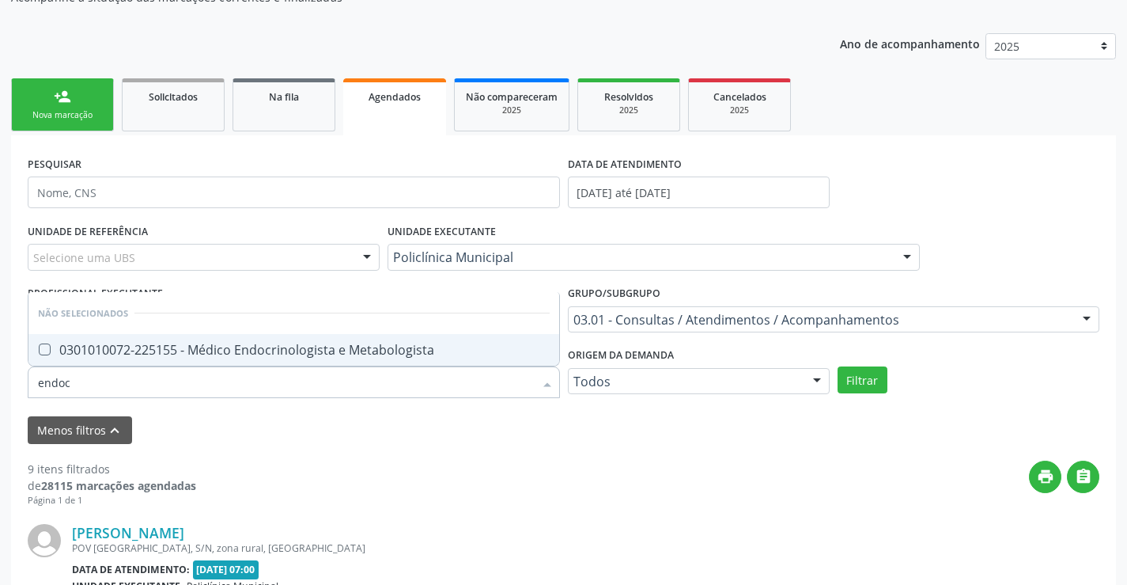
type input "endocr"
click at [318, 343] on div "0301010072-225155 - Médico Endocrinologista e Metabologista" at bounding box center [294, 349] width 512 height 13
checkbox Metabologista "true"
click at [848, 398] on div "UNIDADE DE REFERÊNCIA Selecione uma UBS Todas as UBS Unidade Basica de Saude da…" at bounding box center [564, 312] width 1080 height 186
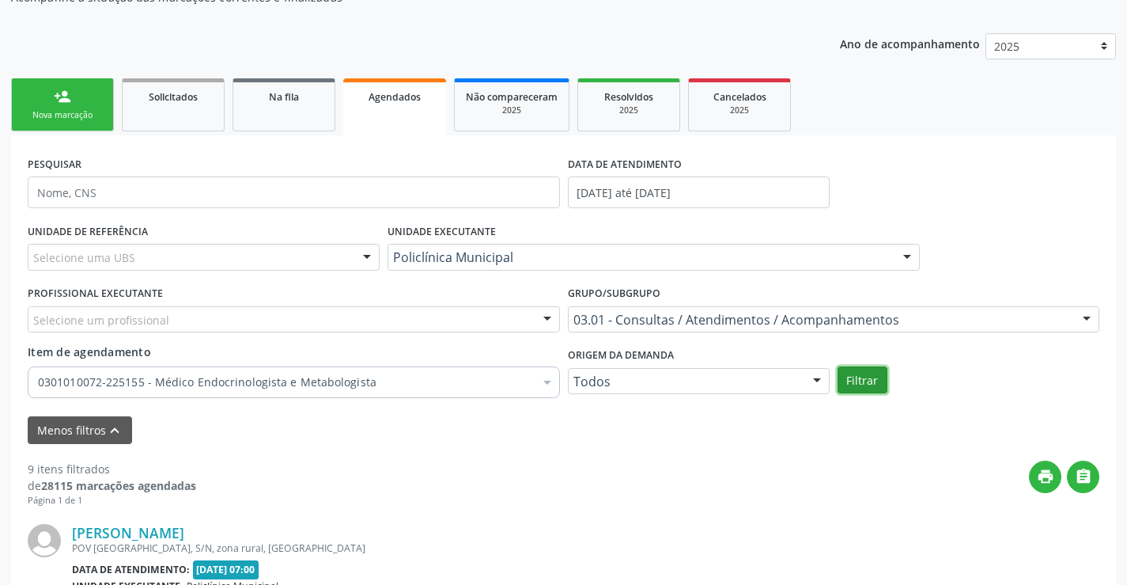
click at [853, 389] on button "Filtrar" at bounding box center [863, 379] width 50 height 27
click at [625, 111] on div "2025" at bounding box center [628, 110] width 79 height 12
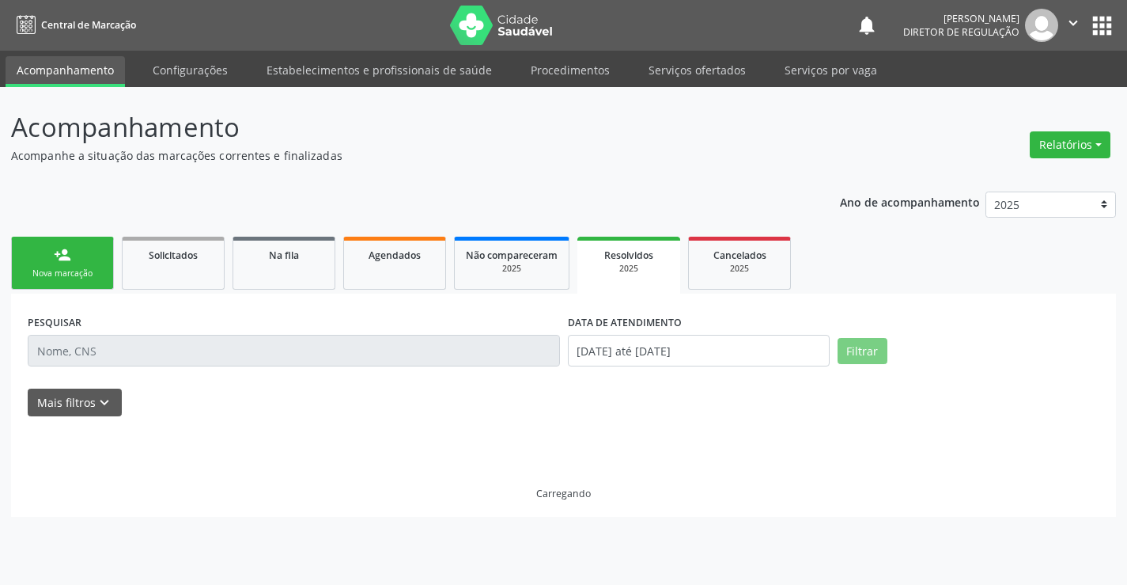
scroll to position [0, 0]
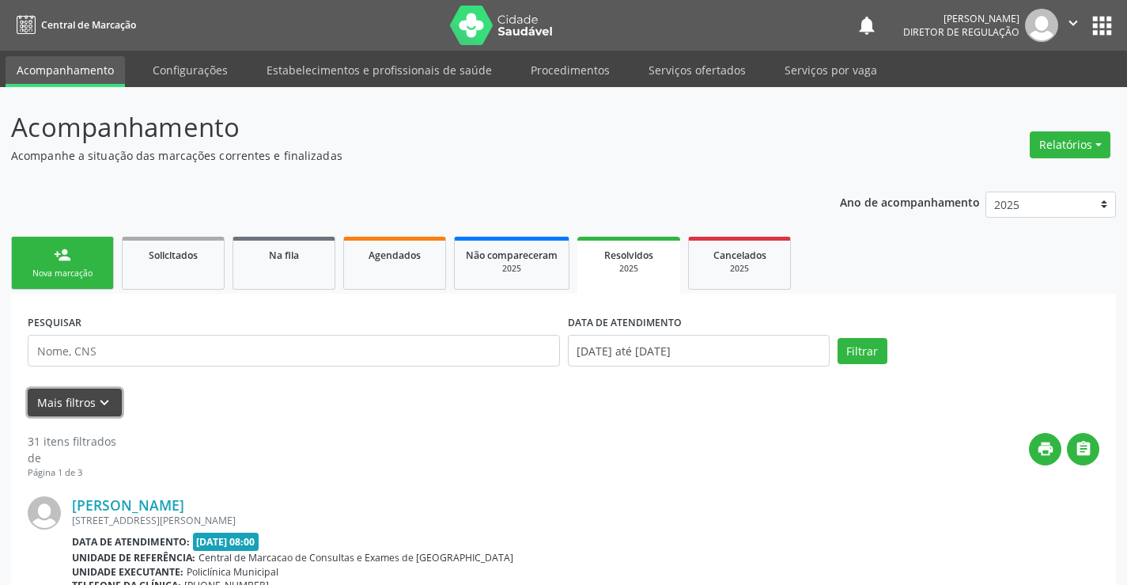
click at [108, 392] on button "Mais filtros keyboard_arrow_down" at bounding box center [75, 402] width 94 height 28
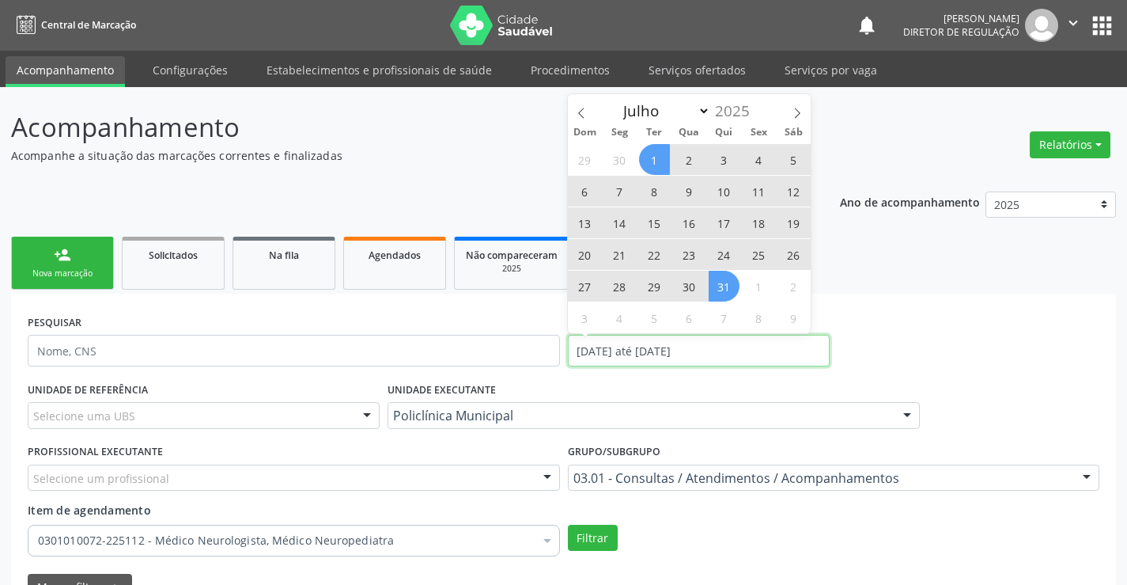
click at [599, 350] on input "01/07/2025 até 31/07/2025" at bounding box center [699, 351] width 262 height 32
click at [583, 108] on icon at bounding box center [581, 113] width 11 height 11
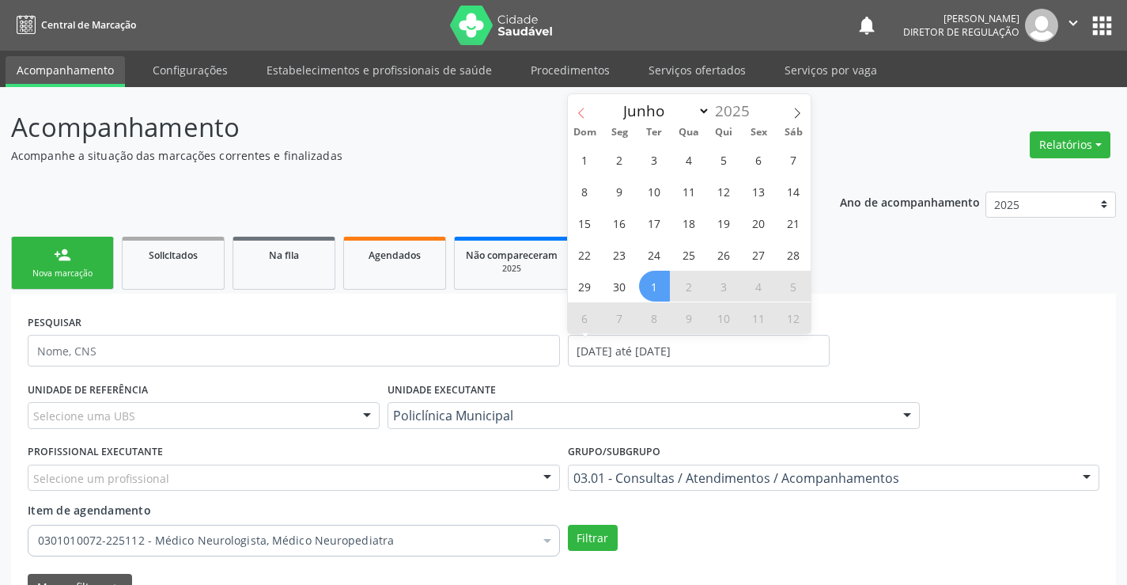
click at [583, 108] on icon at bounding box center [581, 113] width 11 height 11
select select "4"
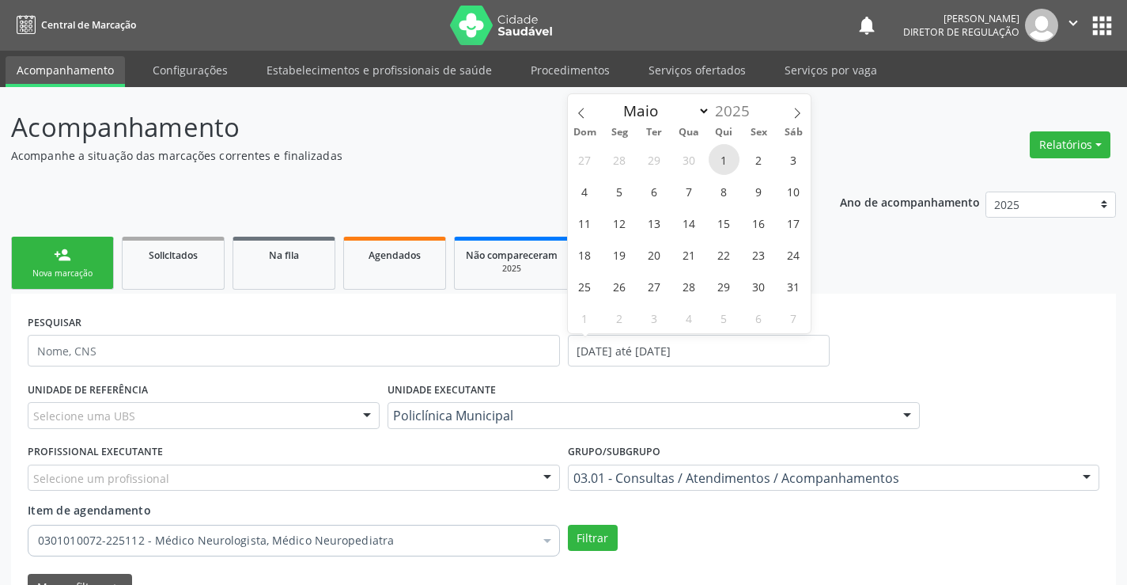
click at [716, 161] on span "1" at bounding box center [724, 159] width 31 height 31
type input "01/05/2025"
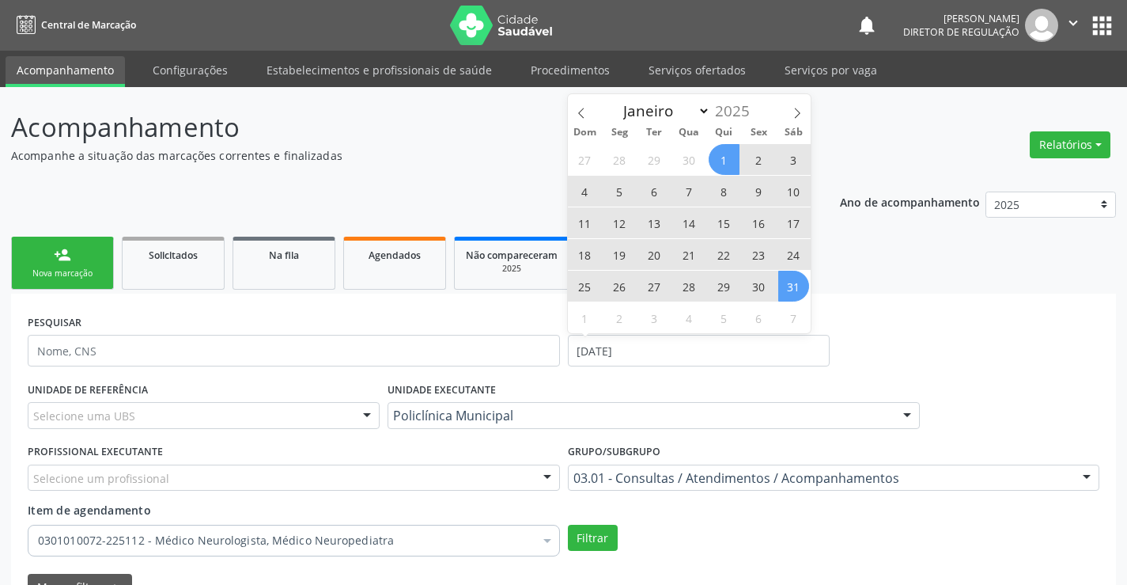
click at [803, 283] on span "31" at bounding box center [793, 286] width 31 height 31
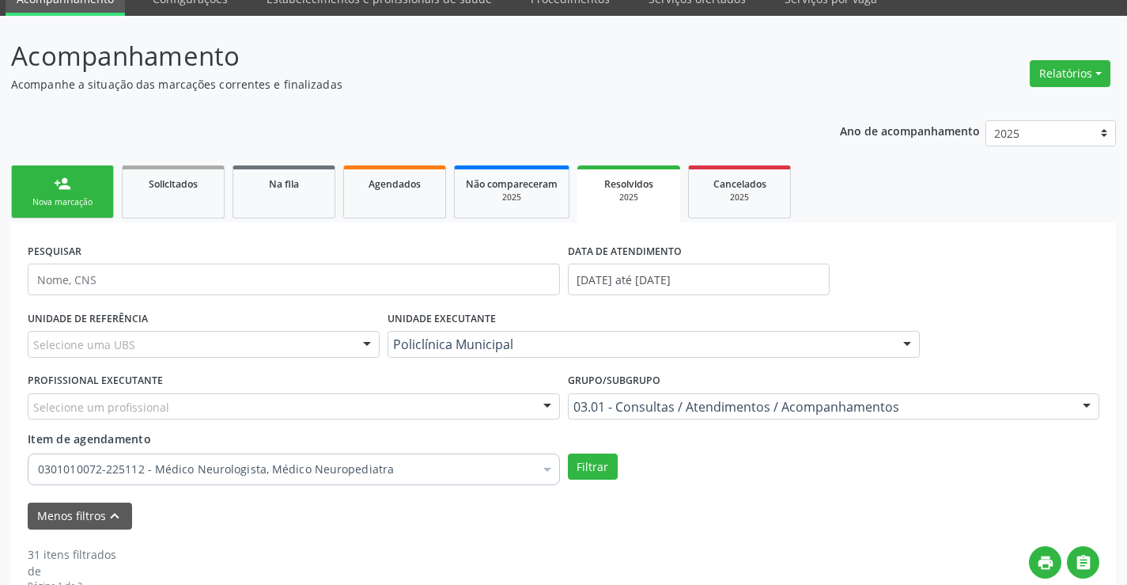
scroll to position [158, 0]
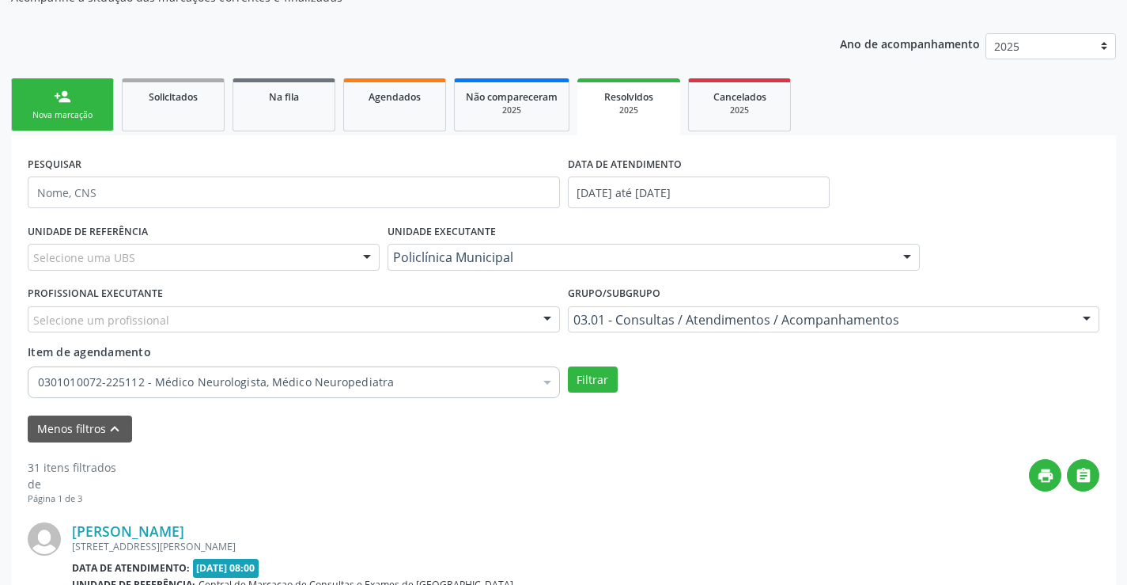
click at [634, 398] on div "UNIDADE DE REFERÊNCIA Selecione uma UBS Todas as UBS Unidade Basica de Saude da…" at bounding box center [564, 311] width 1080 height 184
click at [604, 380] on button "Filtrar" at bounding box center [593, 379] width 50 height 27
click at [365, 396] on div "0301010072-225112 - Médico Neurologista, Médico Neuropediatra" at bounding box center [294, 382] width 532 height 32
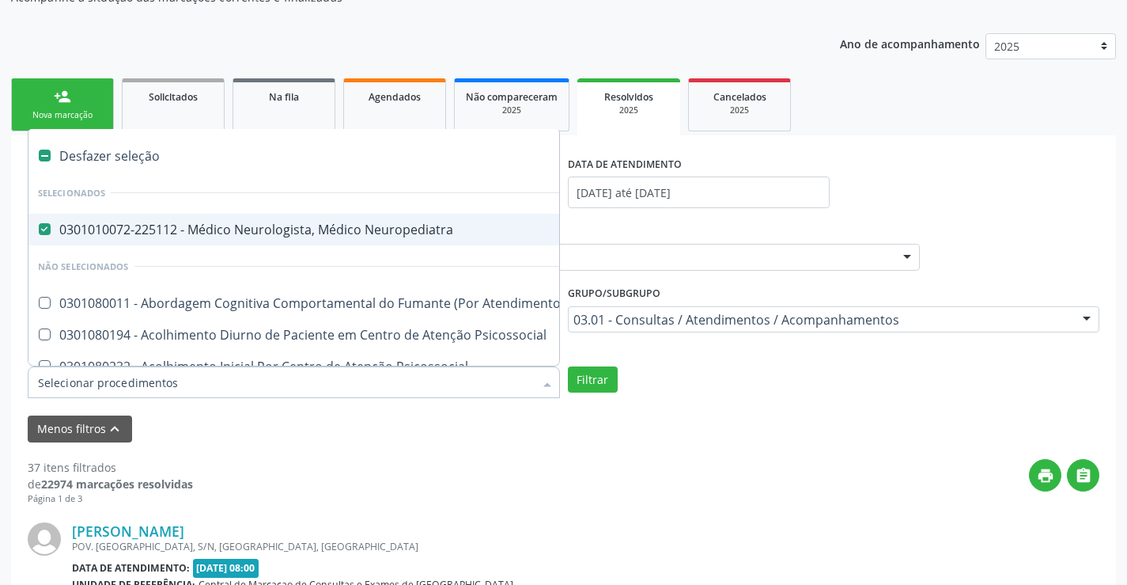
click at [337, 241] on span "0301010072-225112 - Médico Neurologista, Médico Neuropediatra" at bounding box center [875, 230] width 1694 height 32
checkbox Neuropediatra "false"
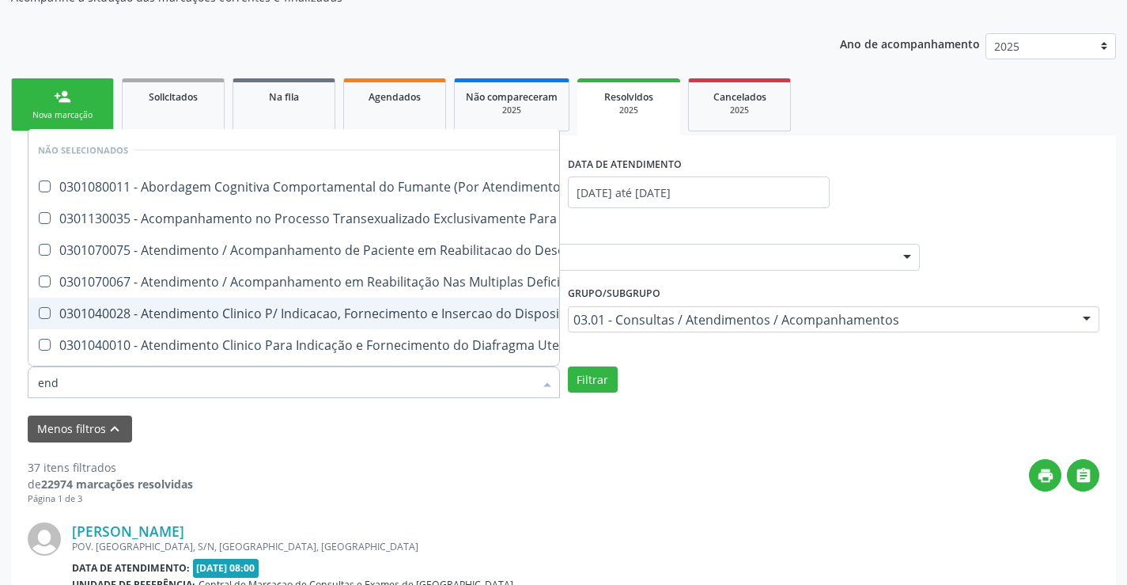
type input "endo"
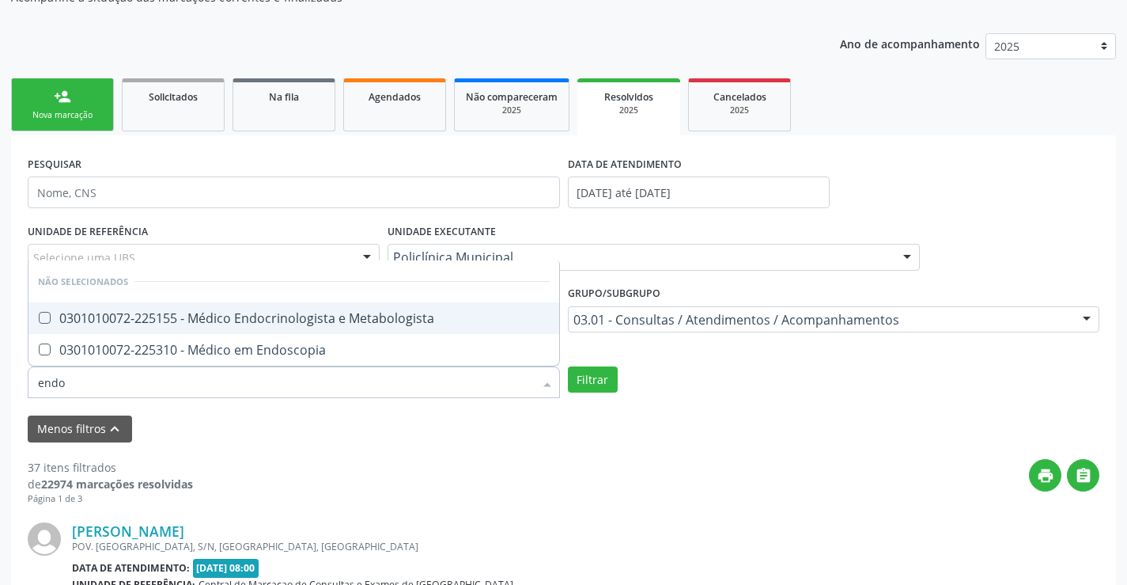
click at [335, 321] on div "0301010072-225155 - Médico Endocrinologista e Metabologista" at bounding box center [294, 318] width 512 height 13
checkbox Metabologista "true"
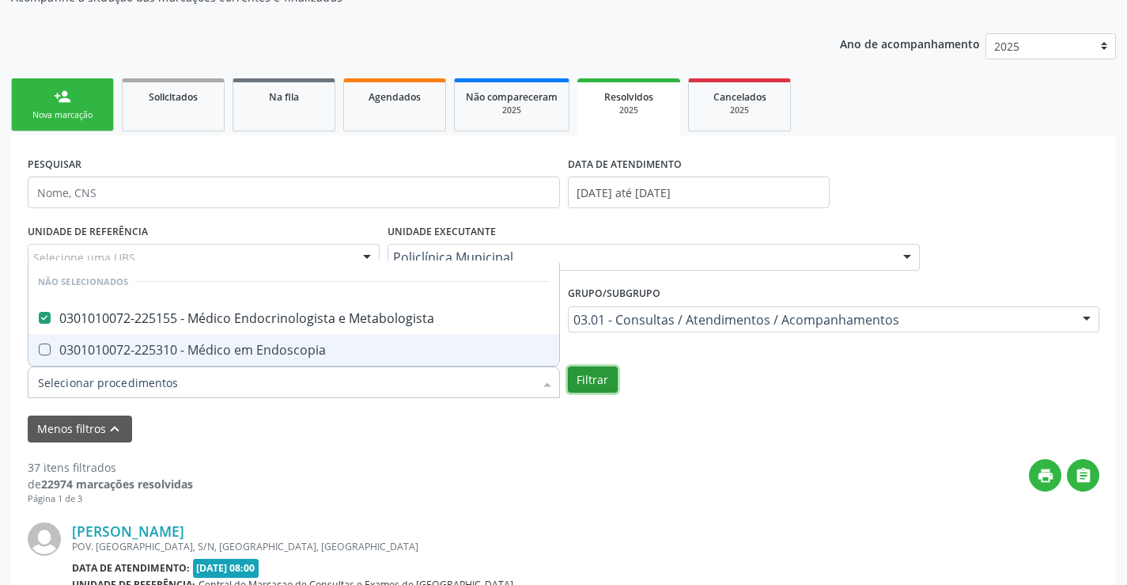
click at [607, 371] on button "Filtrar" at bounding box center [593, 379] width 50 height 27
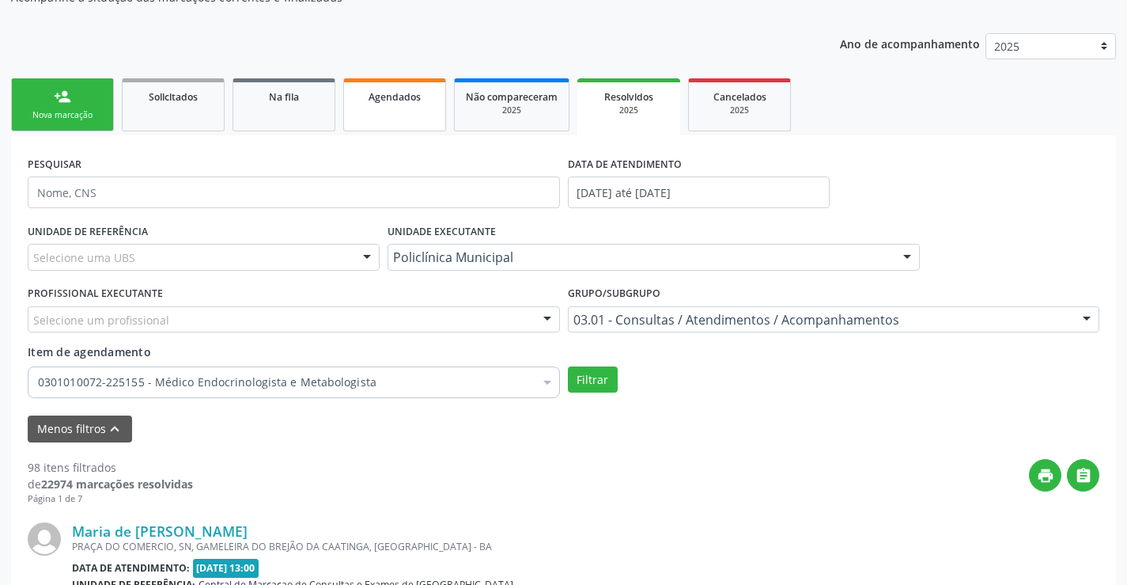
click at [433, 117] on link "Agendados" at bounding box center [394, 104] width 103 height 53
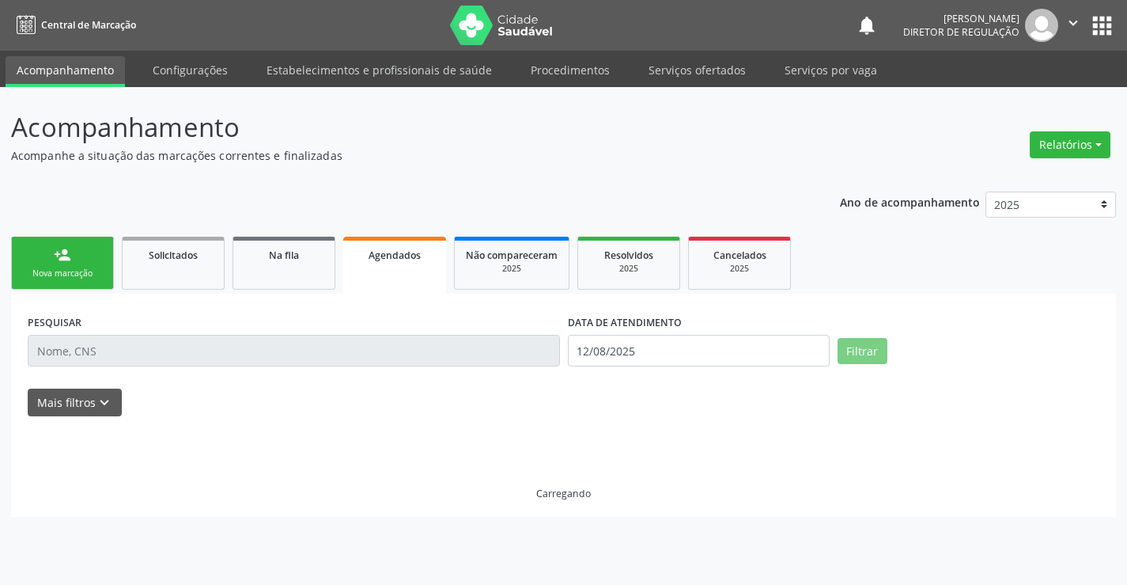
scroll to position [0, 0]
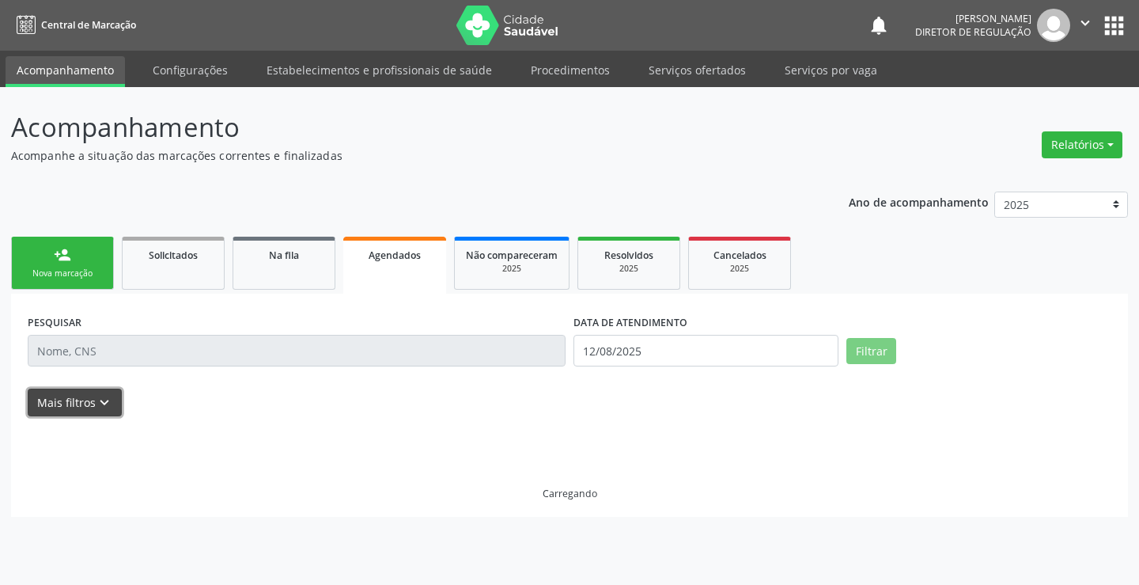
click at [98, 403] on icon "keyboard_arrow_down" at bounding box center [104, 402] width 17 height 17
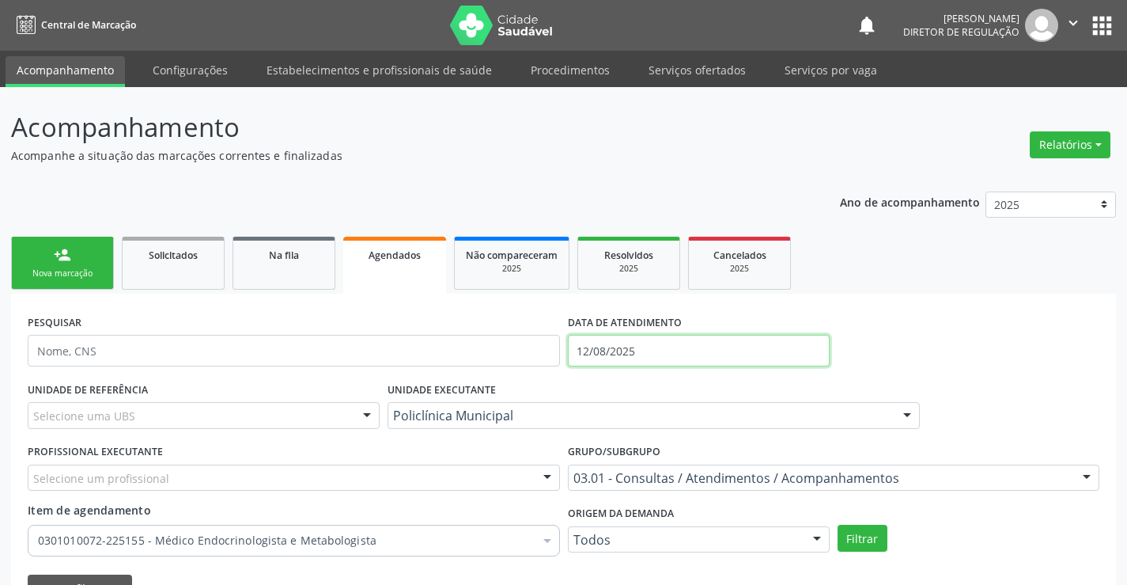
click at [628, 356] on input "12/08/2025" at bounding box center [699, 351] width 262 height 32
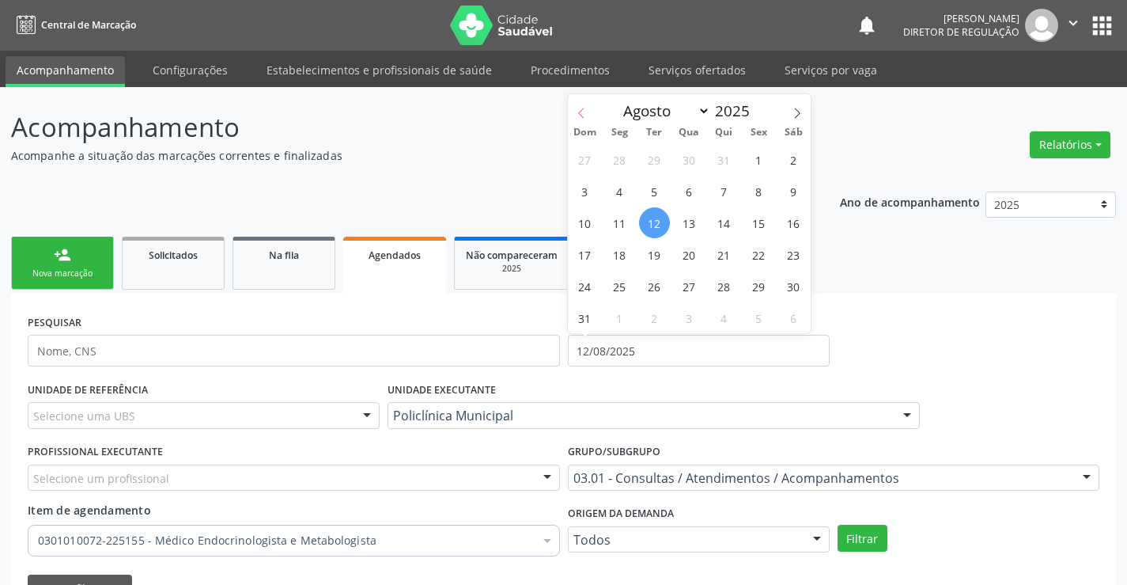
click at [588, 108] on span at bounding box center [581, 107] width 27 height 27
select select "5"
click at [588, 159] on span "1" at bounding box center [585, 159] width 31 height 31
type input "01/06/2025"
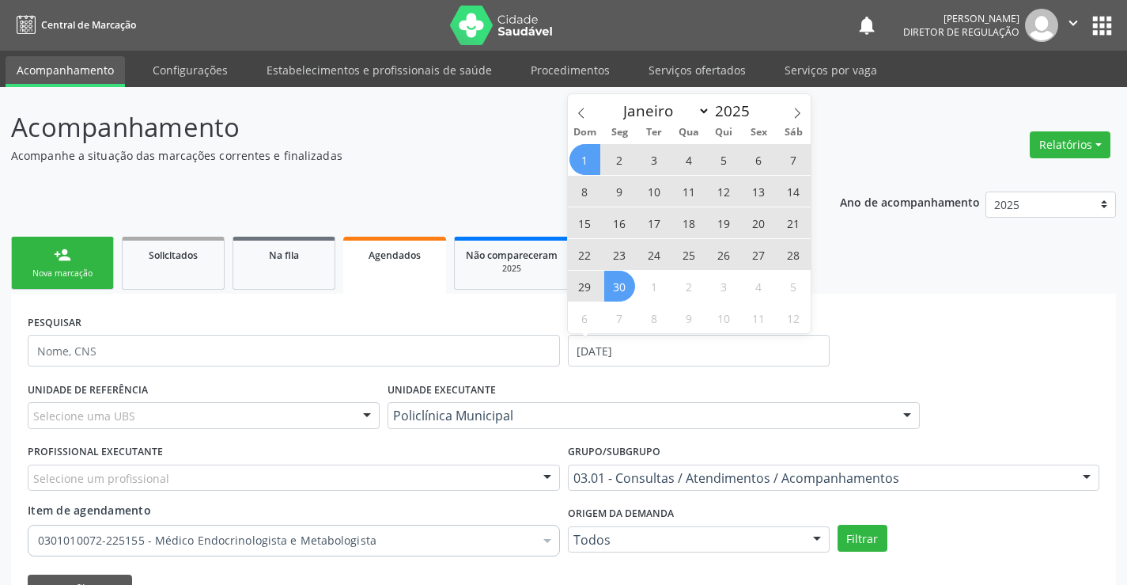
click at [625, 295] on span "30" at bounding box center [619, 286] width 31 height 31
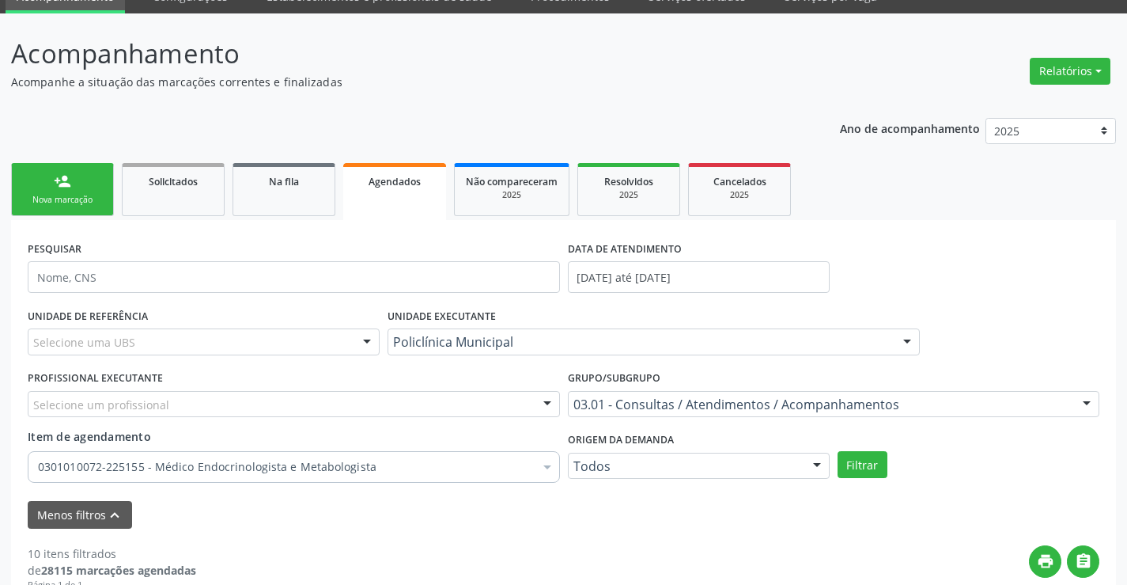
scroll to position [158, 0]
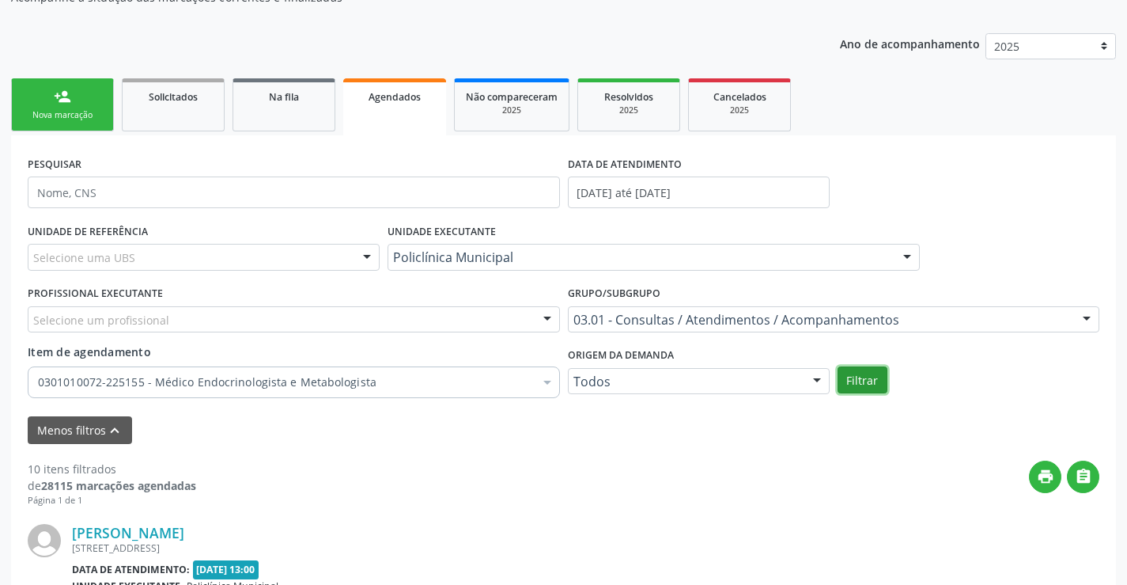
click at [860, 380] on button "Filtrar" at bounding box center [863, 379] width 50 height 27
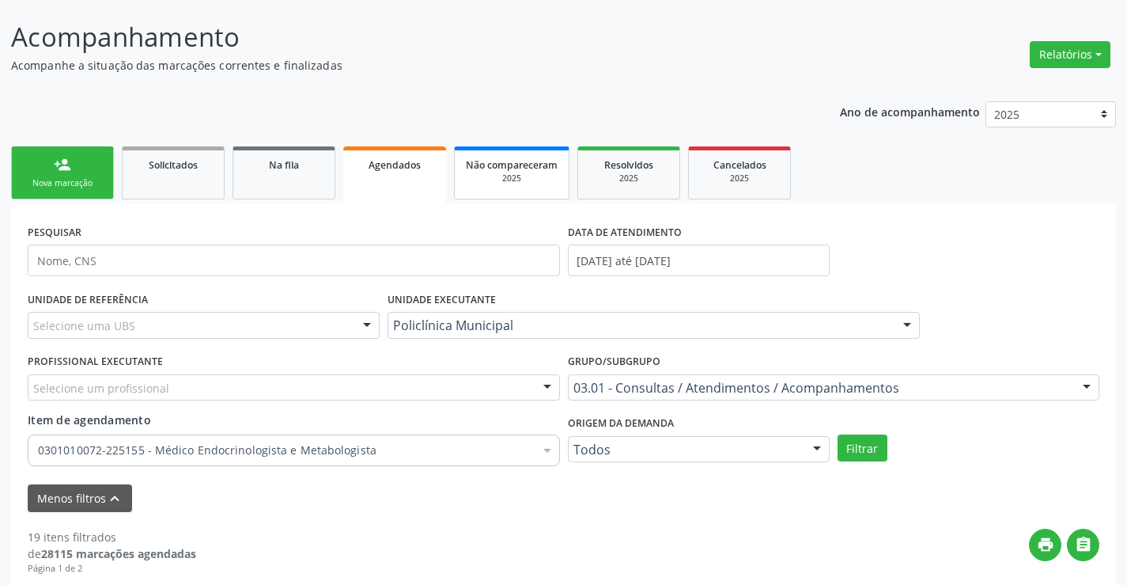
scroll to position [79, 0]
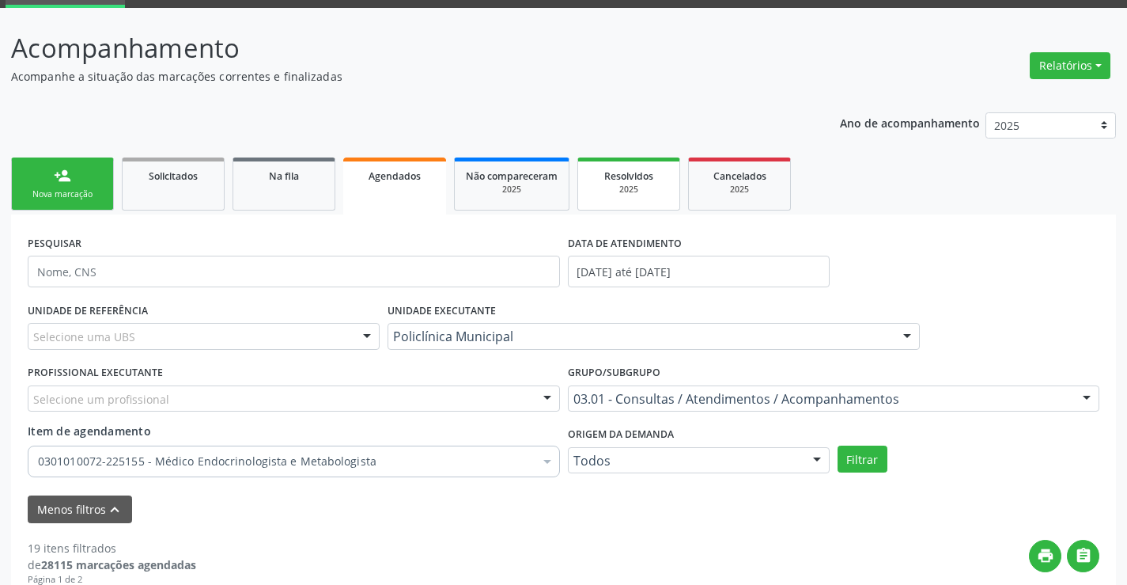
click at [613, 187] on div "2025" at bounding box center [628, 190] width 79 height 12
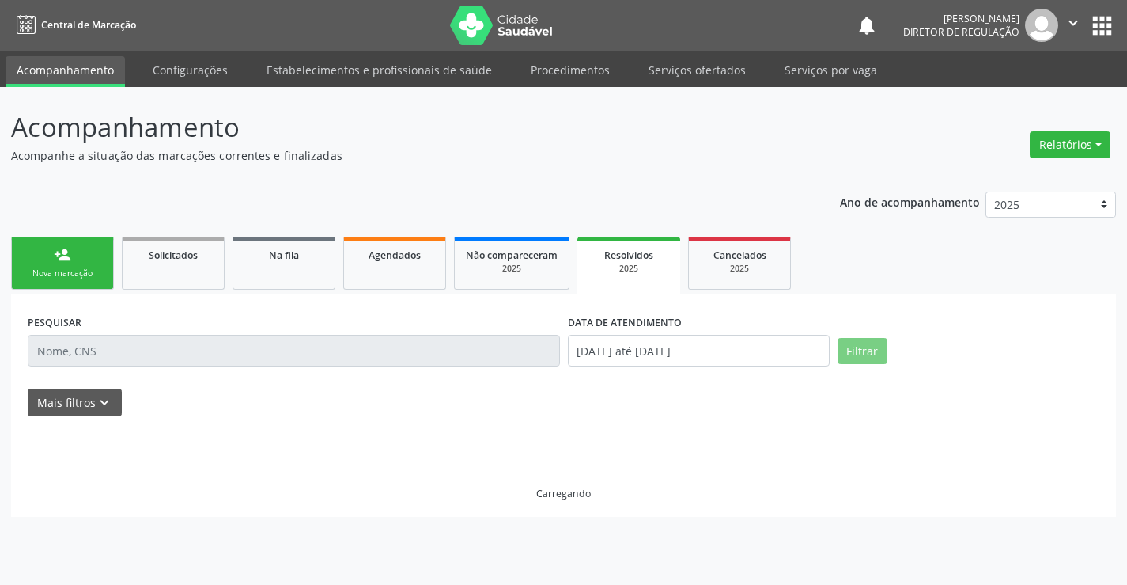
scroll to position [0, 0]
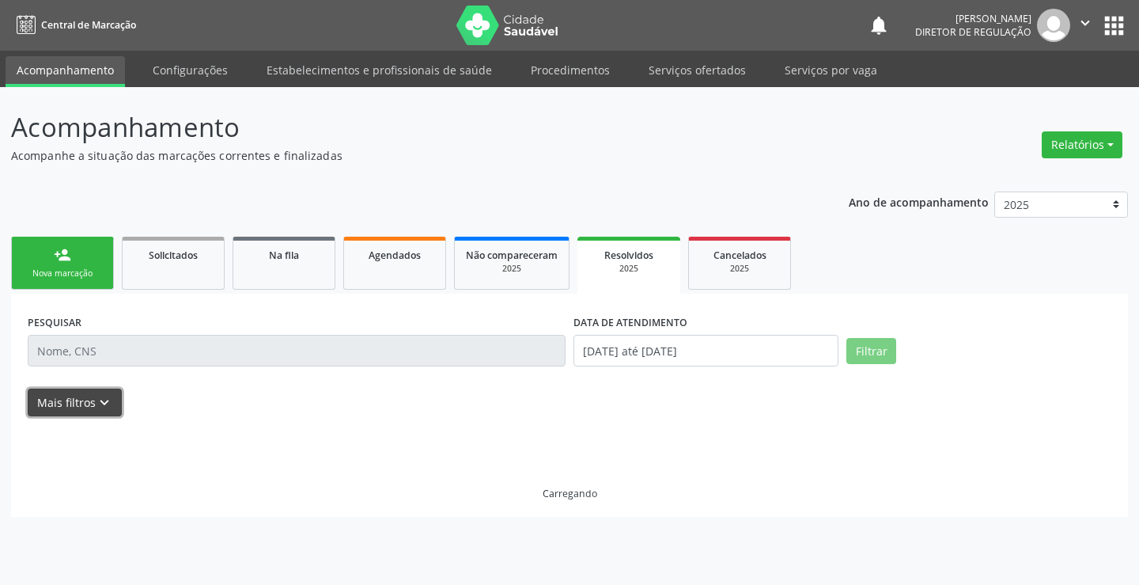
drag, startPoint x: 97, startPoint y: 392, endPoint x: 339, endPoint y: 406, distance: 242.5
click at [98, 392] on button "Mais filtros keyboard_arrow_down" at bounding box center [75, 402] width 94 height 28
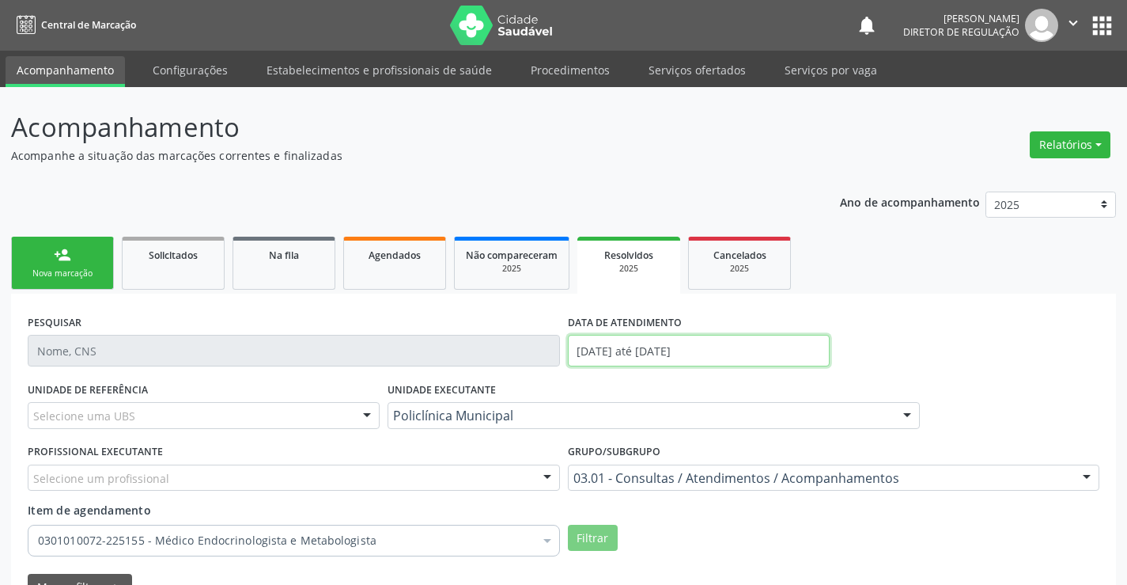
click at [644, 356] on input "01/05/2025 até 31/05/2025" at bounding box center [699, 351] width 262 height 32
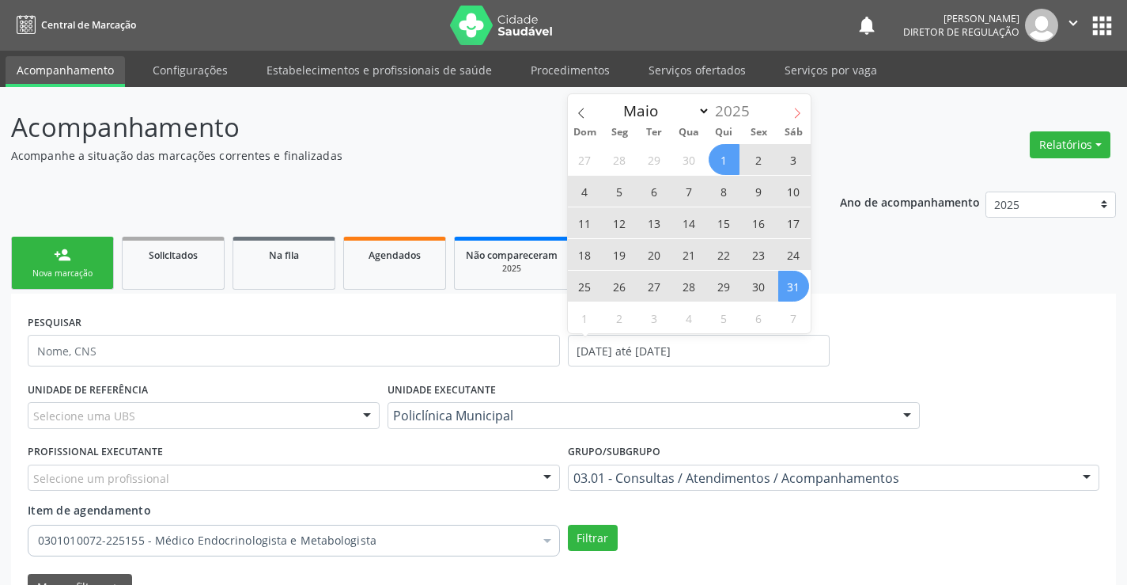
click at [792, 115] on icon at bounding box center [797, 113] width 11 height 11
select select "5"
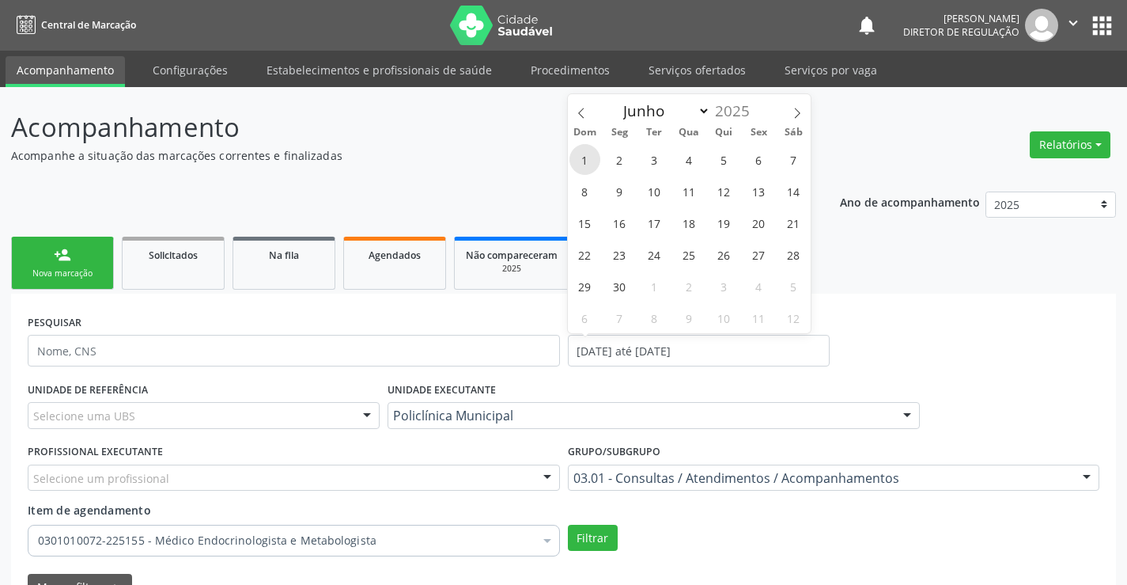
click at [575, 153] on span "1" at bounding box center [585, 159] width 31 height 31
type input "01/06/2025"
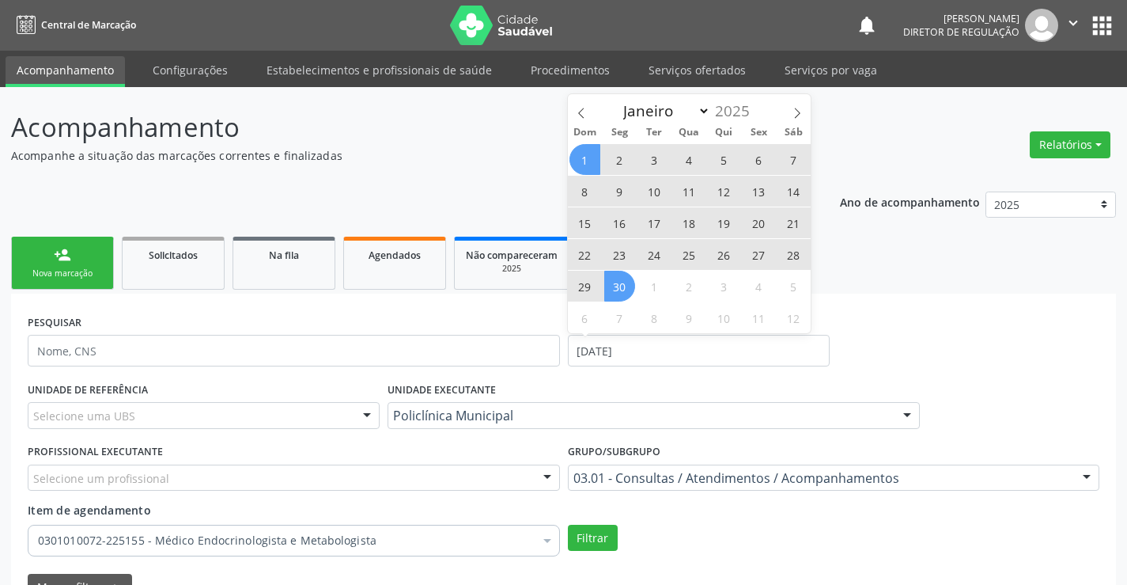
click at [608, 293] on span "30" at bounding box center [619, 286] width 31 height 31
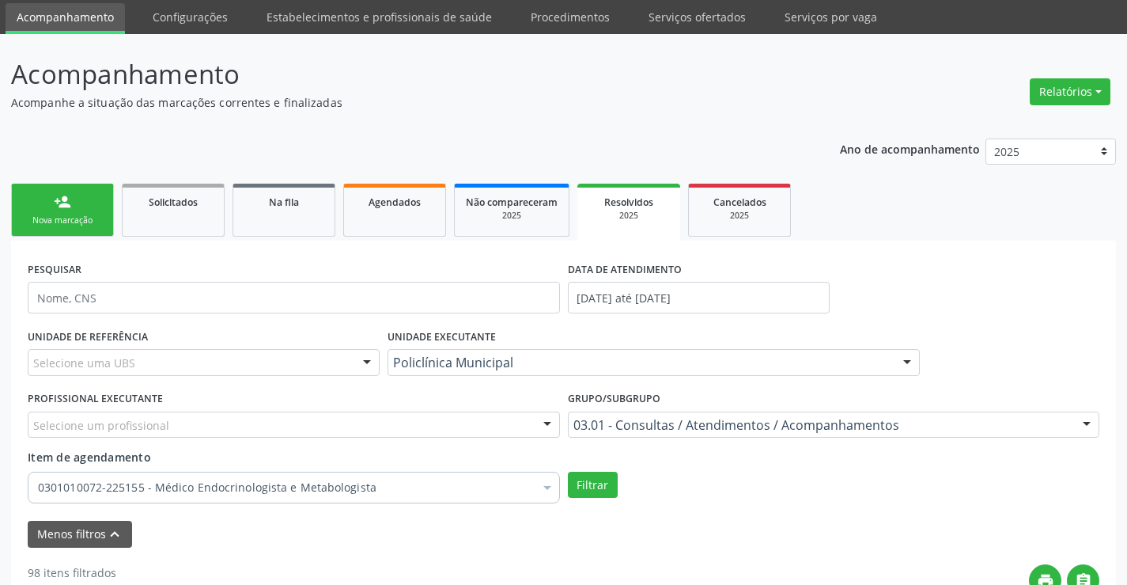
scroll to position [158, 0]
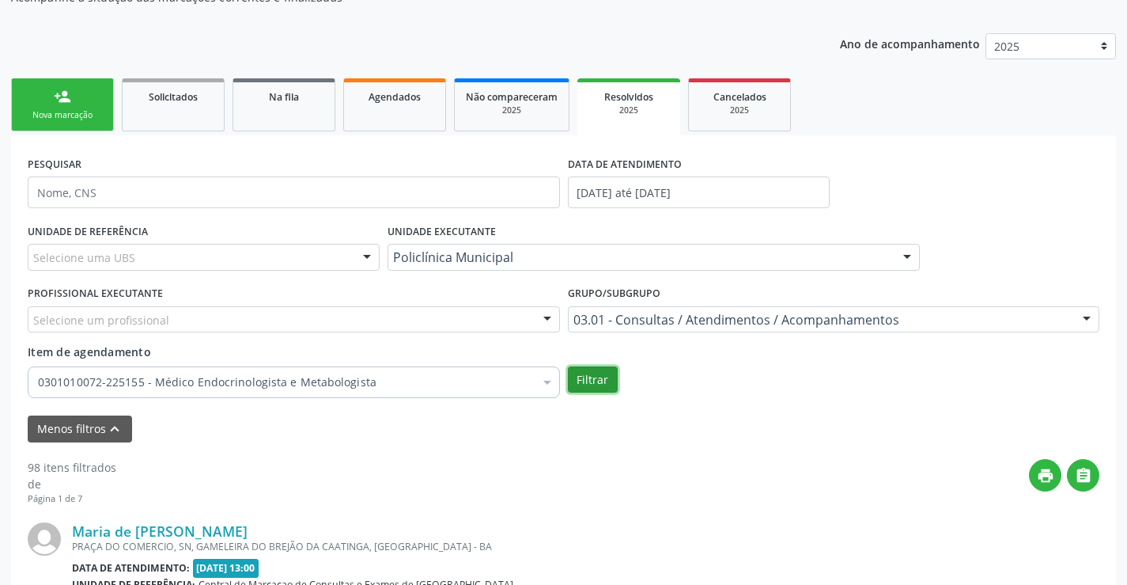
click at [574, 377] on button "Filtrar" at bounding box center [593, 379] width 50 height 27
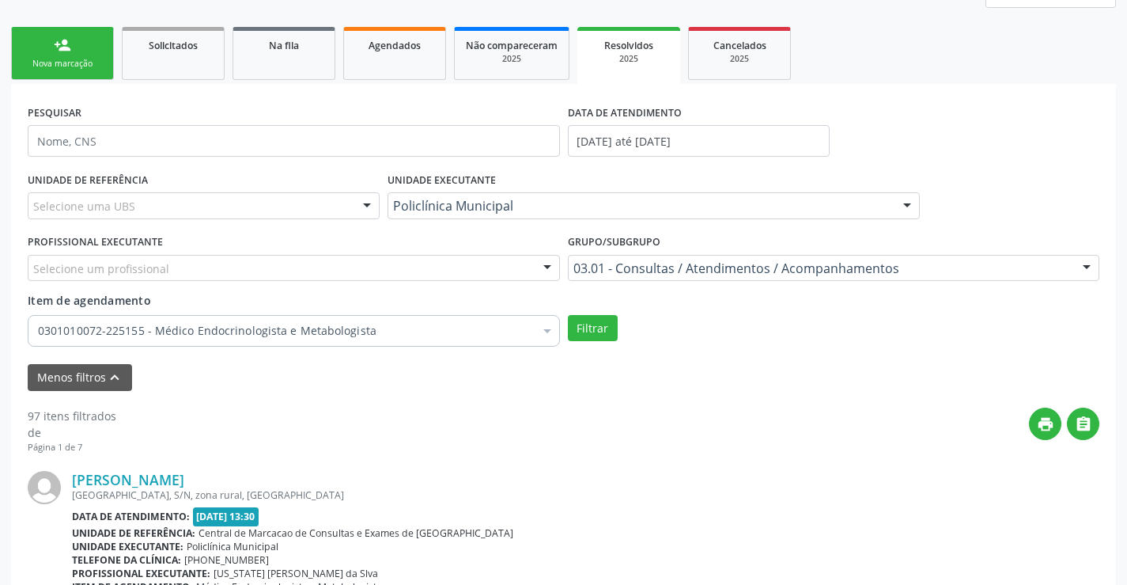
scroll to position [237, 0]
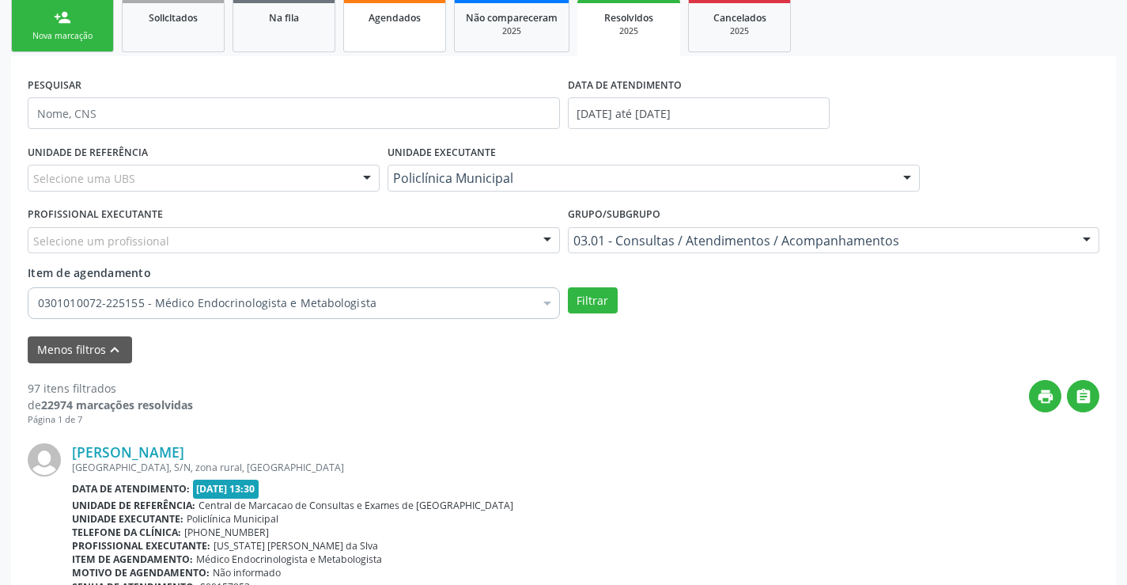
click at [403, 44] on link "Agendados" at bounding box center [394, 25] width 103 height 53
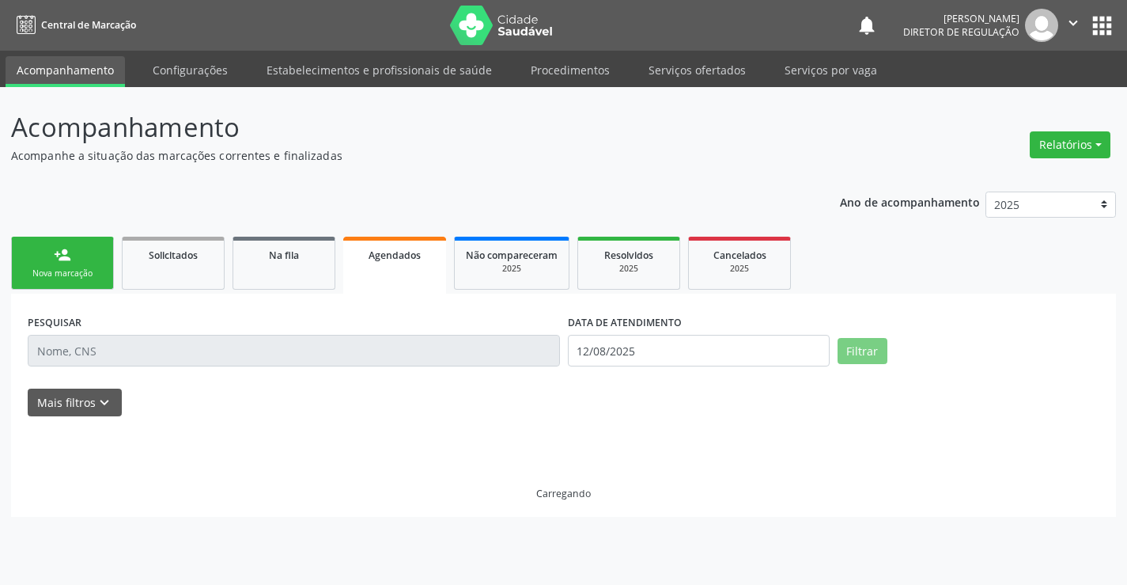
scroll to position [0, 0]
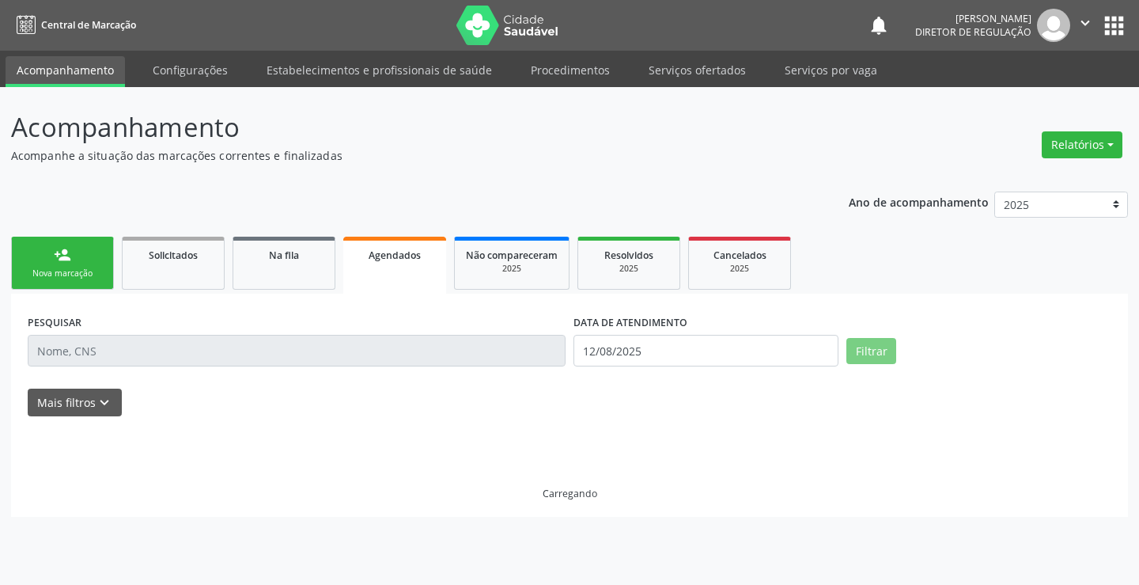
click at [108, 420] on div at bounding box center [570, 424] width 1084 height 17
click at [74, 399] on button "Mais filtros keyboard_arrow_down" at bounding box center [75, 402] width 94 height 28
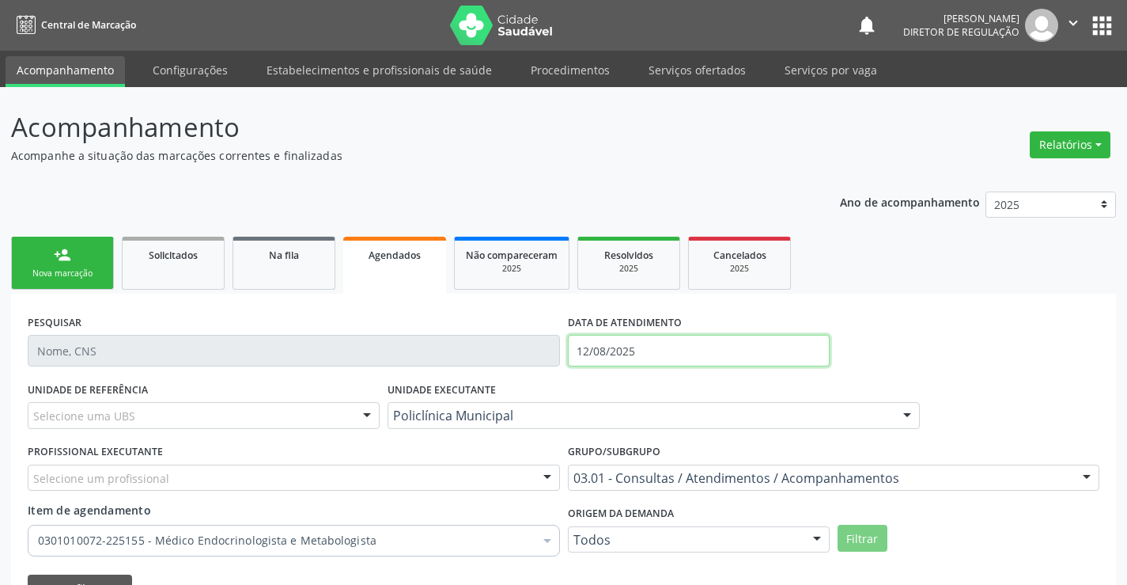
click at [664, 355] on input "12/08/2025" at bounding box center [699, 351] width 262 height 32
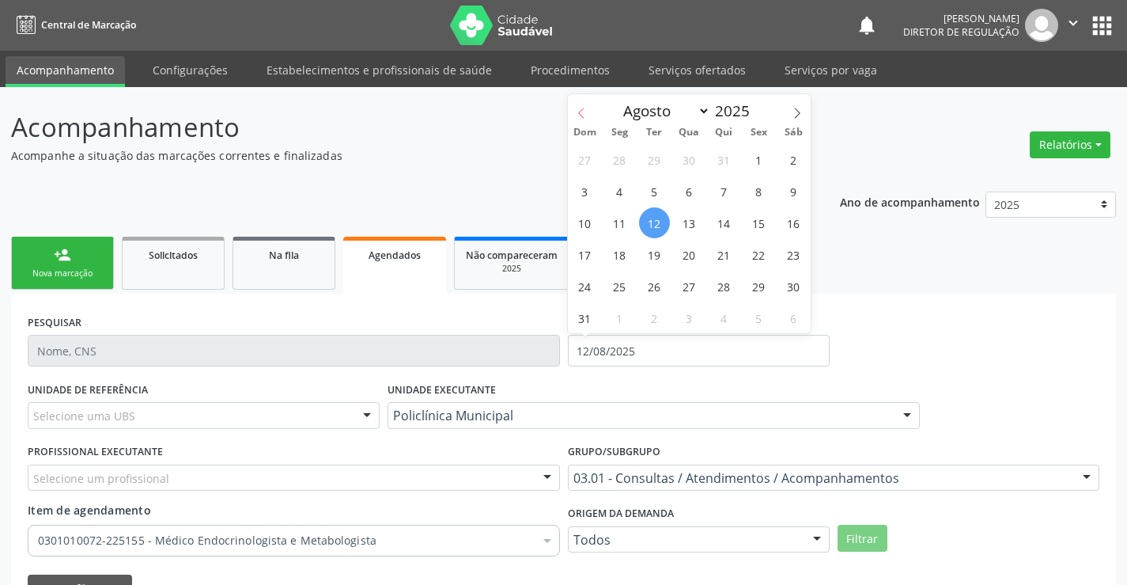
click at [585, 113] on icon at bounding box center [581, 113] width 11 height 11
select select "6"
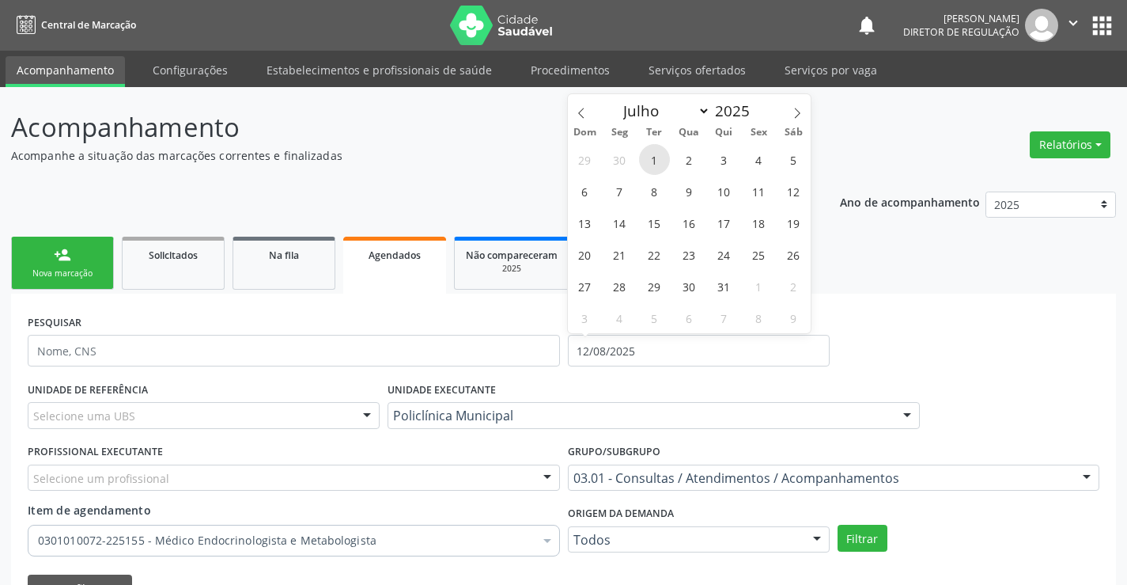
click at [652, 158] on span "1" at bounding box center [654, 159] width 31 height 31
type input "01/07/2025"
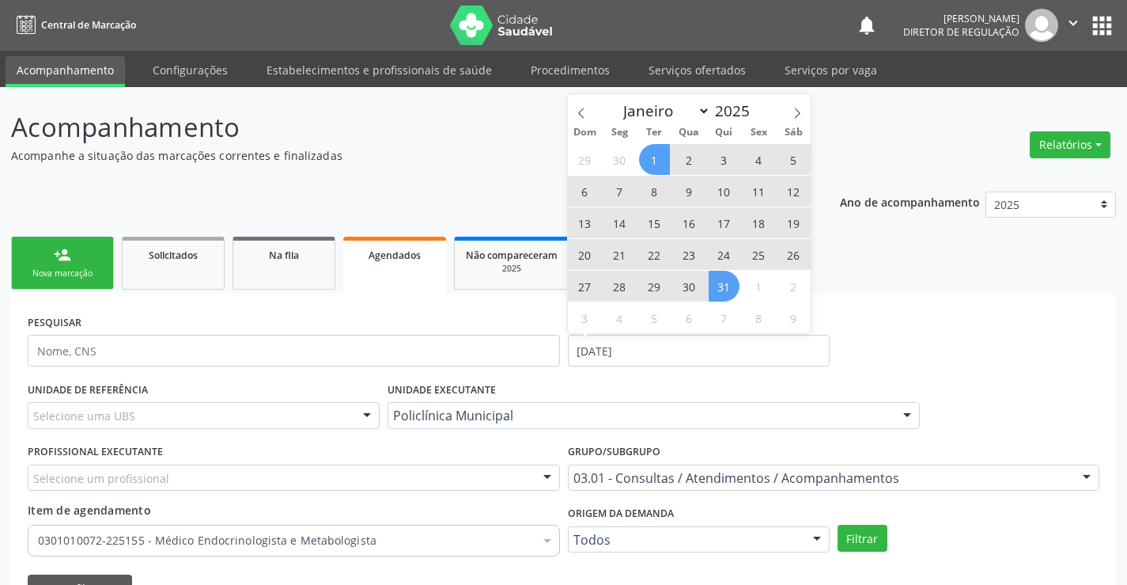
click at [724, 295] on span "31" at bounding box center [724, 286] width 31 height 31
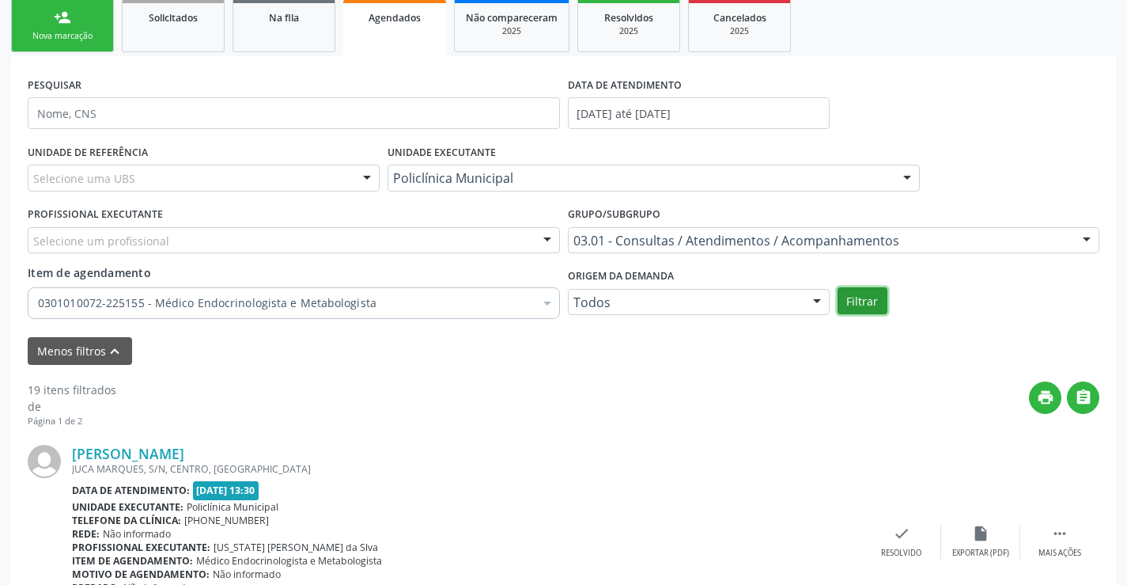
click at [878, 293] on button "Filtrar" at bounding box center [863, 300] width 50 height 27
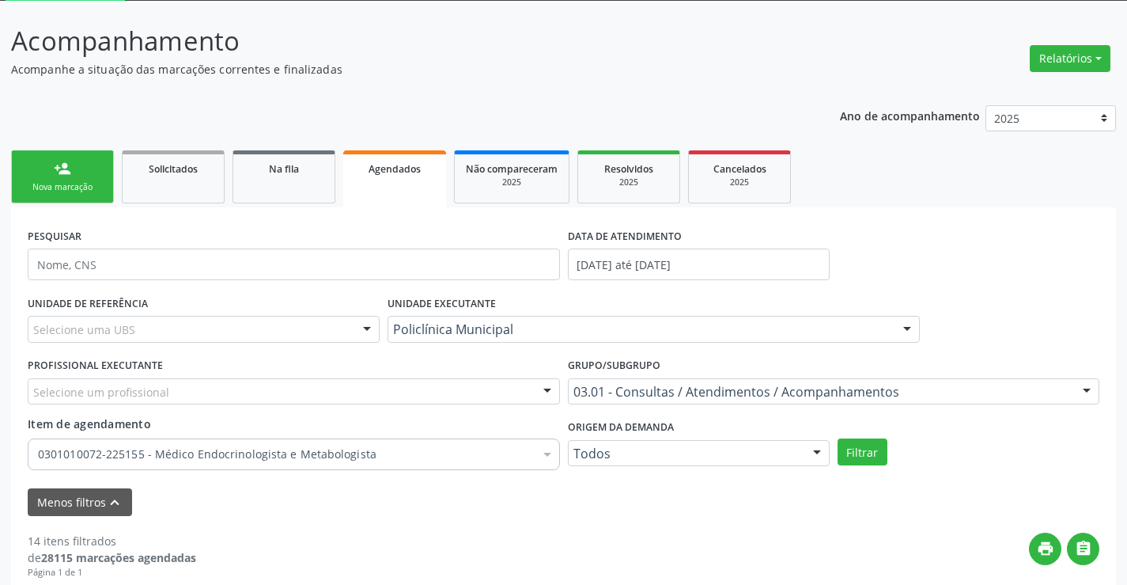
scroll to position [79, 0]
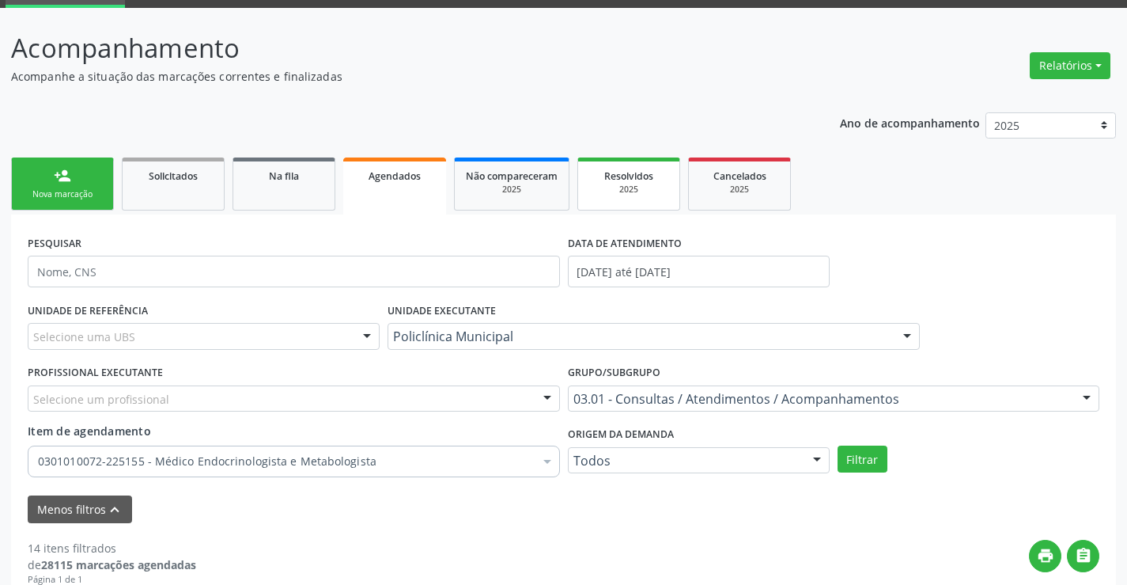
click at [626, 179] on span "Resolvidos" at bounding box center [628, 175] width 49 height 13
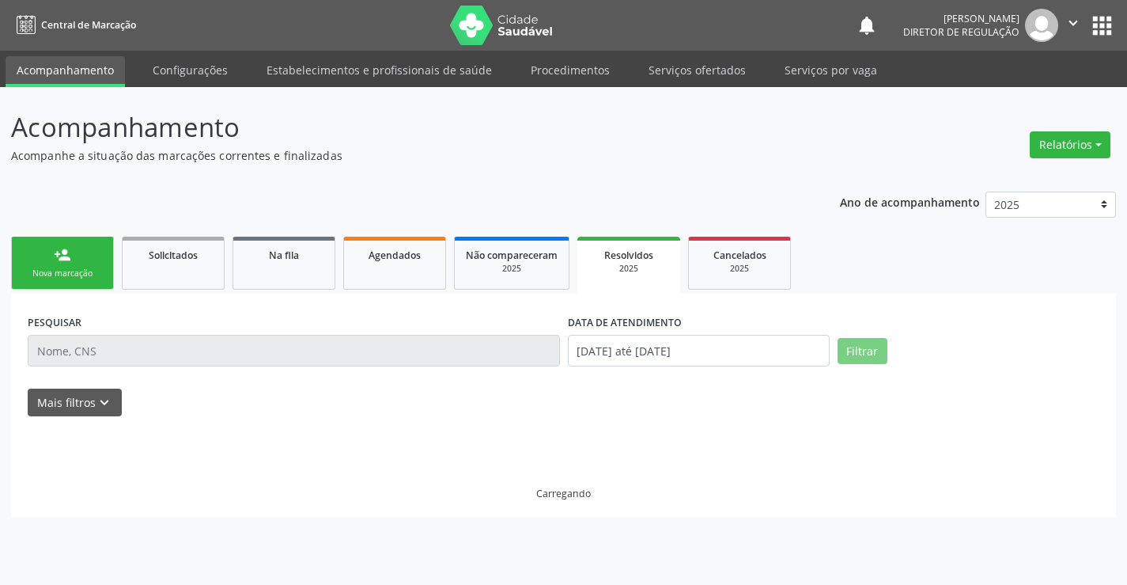
scroll to position [0, 0]
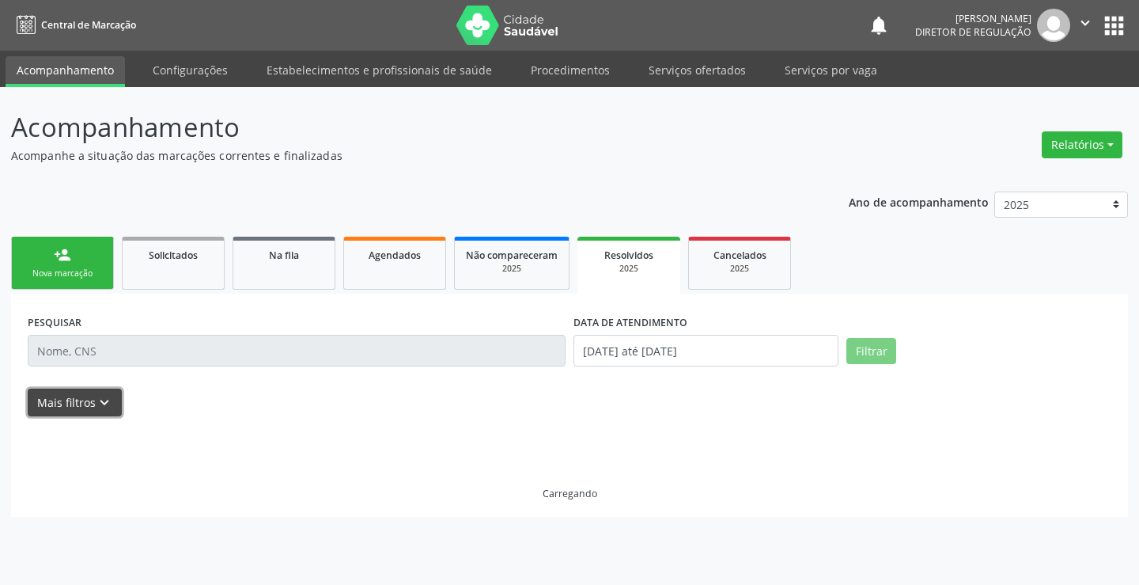
drag, startPoint x: 105, startPoint y: 413, endPoint x: 600, endPoint y: 400, distance: 494.5
click at [105, 412] on button "Mais filtros keyboard_arrow_down" at bounding box center [75, 402] width 94 height 28
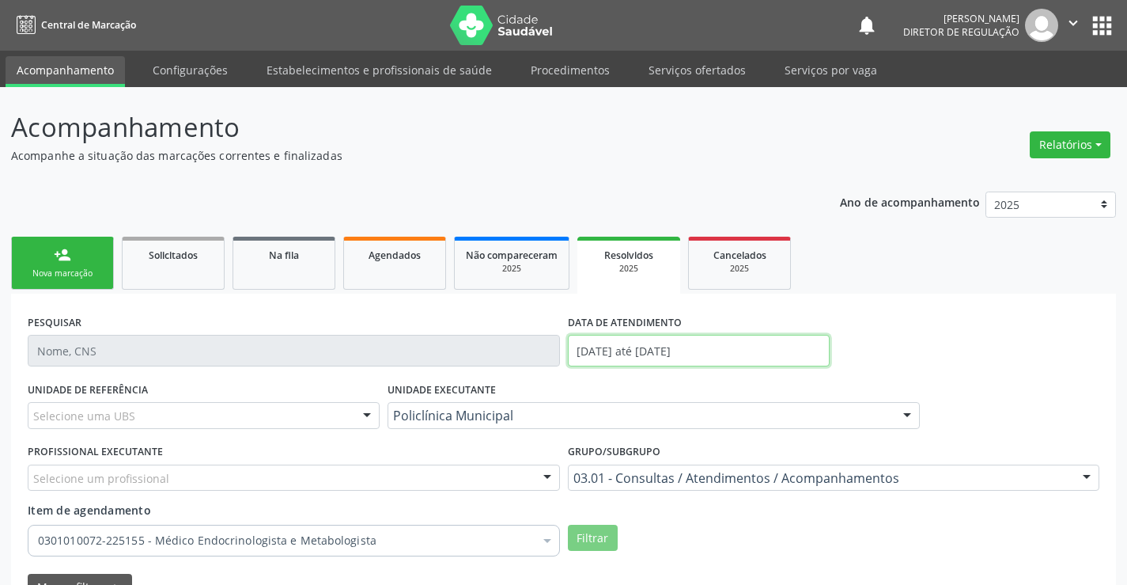
click at [644, 357] on input "01/06/2025 até 30/06/2025" at bounding box center [699, 351] width 262 height 32
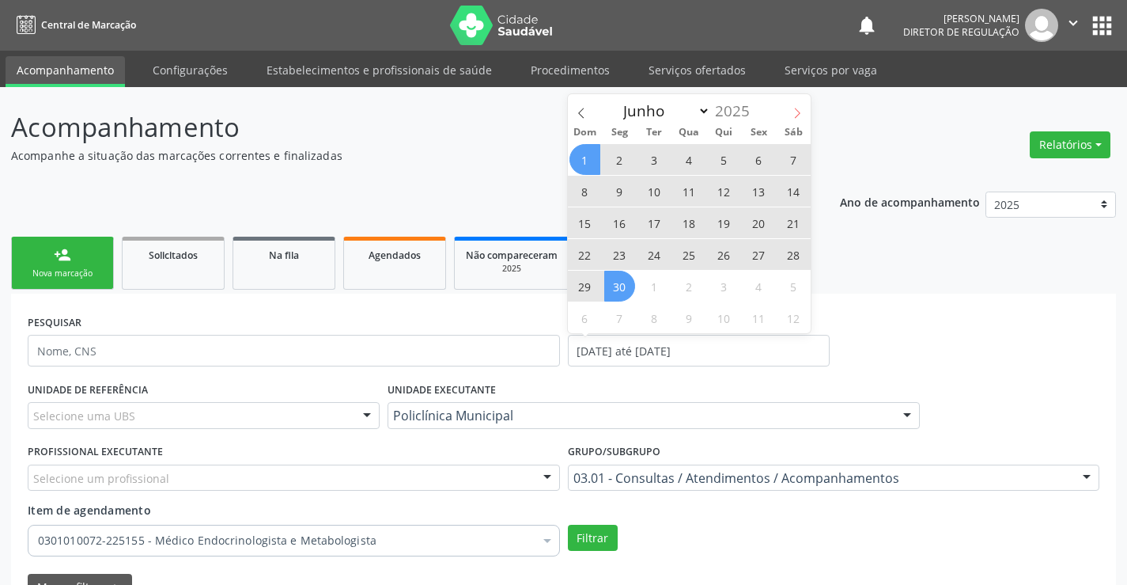
click at [807, 111] on span at bounding box center [797, 107] width 27 height 27
select select "6"
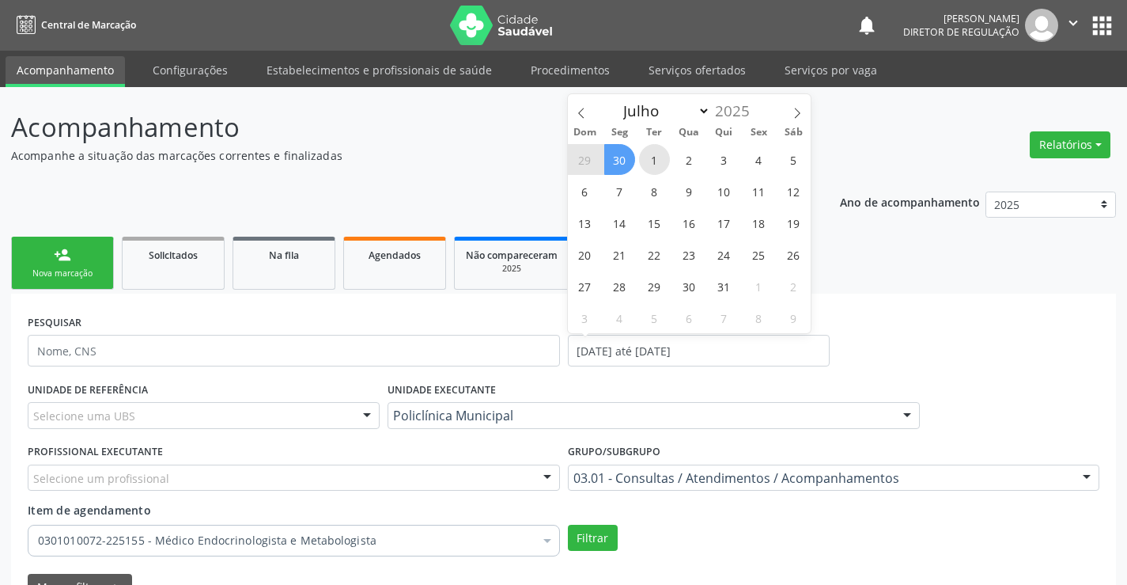
click at [642, 156] on span "1" at bounding box center [654, 159] width 31 height 31
type input "01/07/2025"
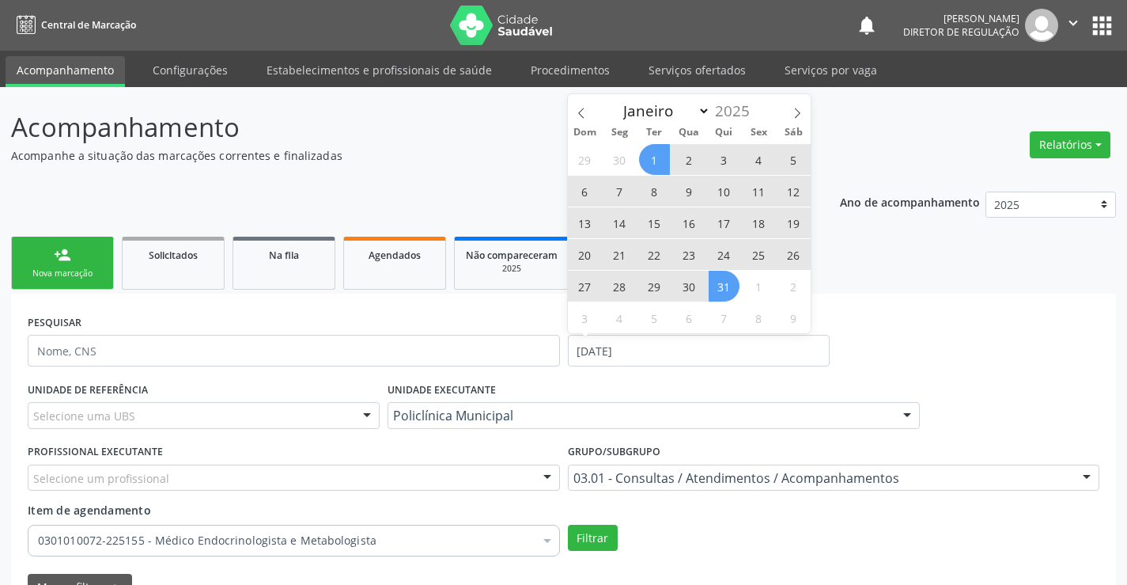
click at [719, 288] on span "31" at bounding box center [724, 286] width 31 height 31
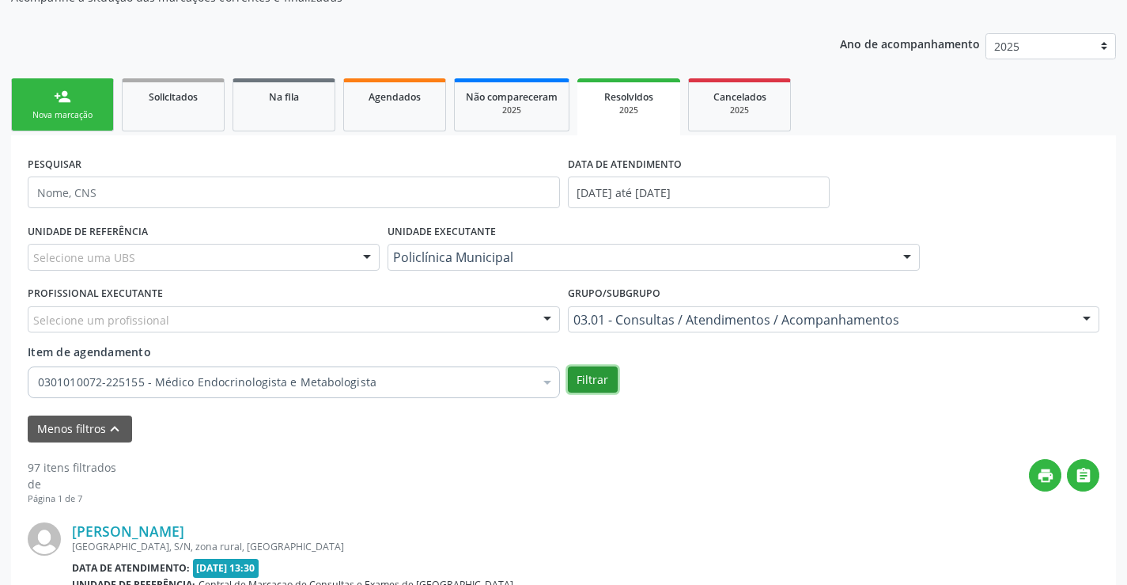
click at [579, 388] on button "Filtrar" at bounding box center [593, 379] width 50 height 27
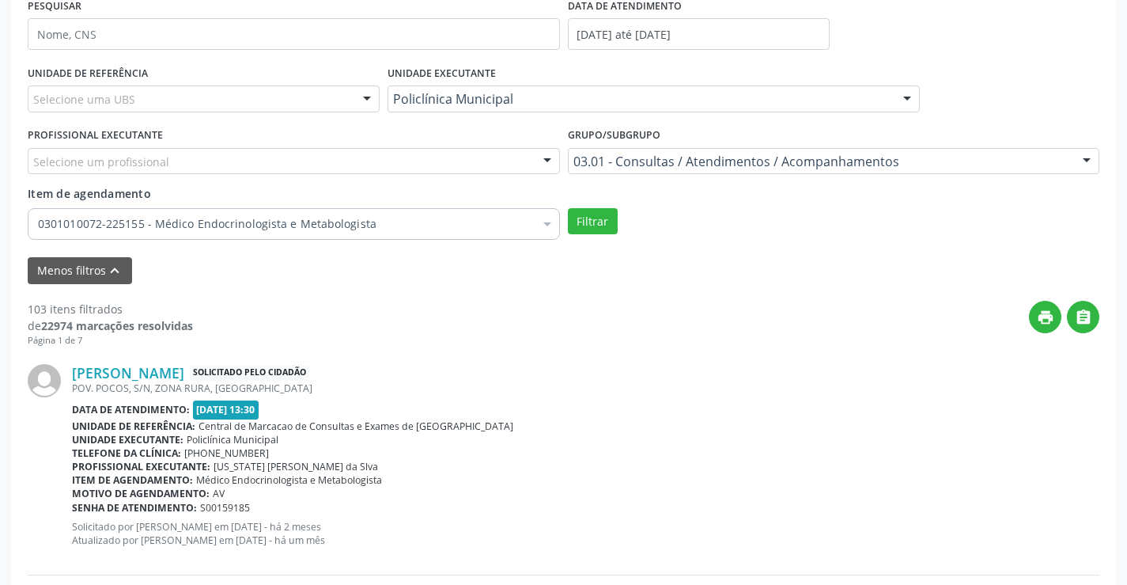
scroll to position [237, 0]
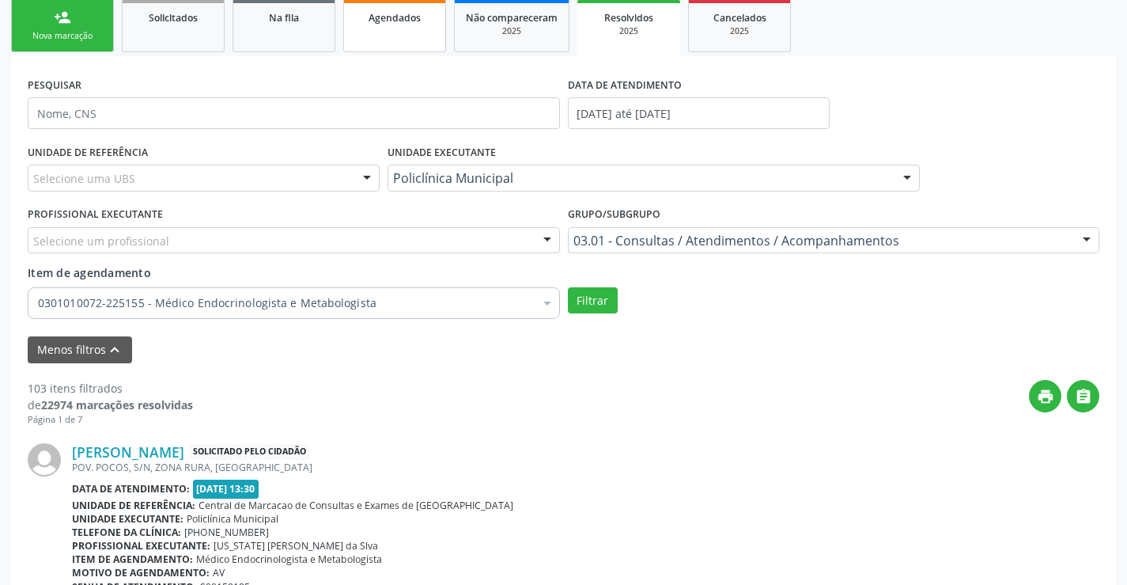
click at [407, 37] on link "Agendados" at bounding box center [394, 25] width 103 height 53
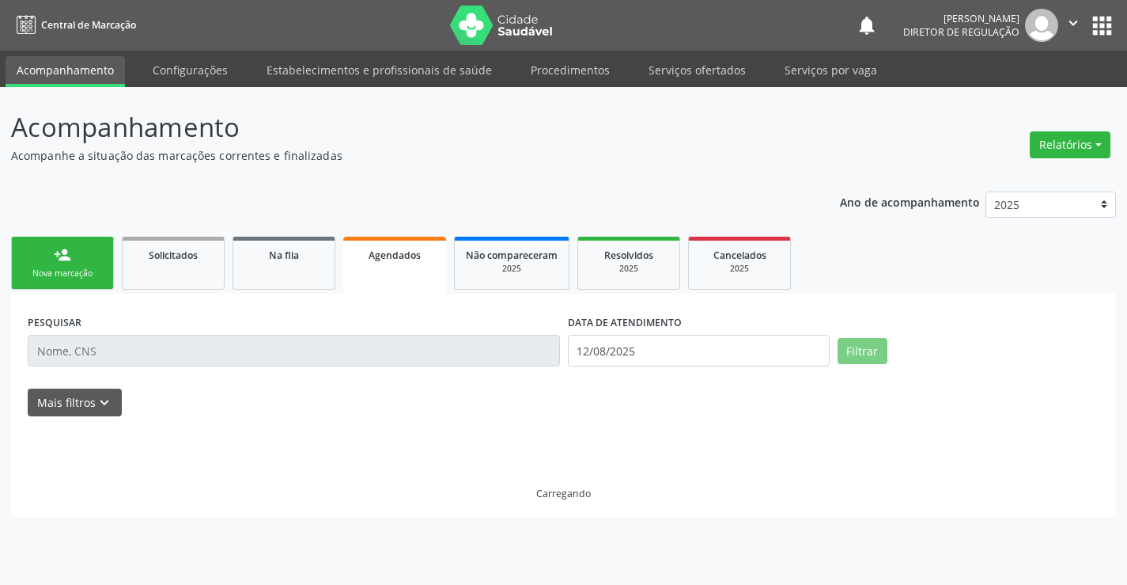
scroll to position [0, 0]
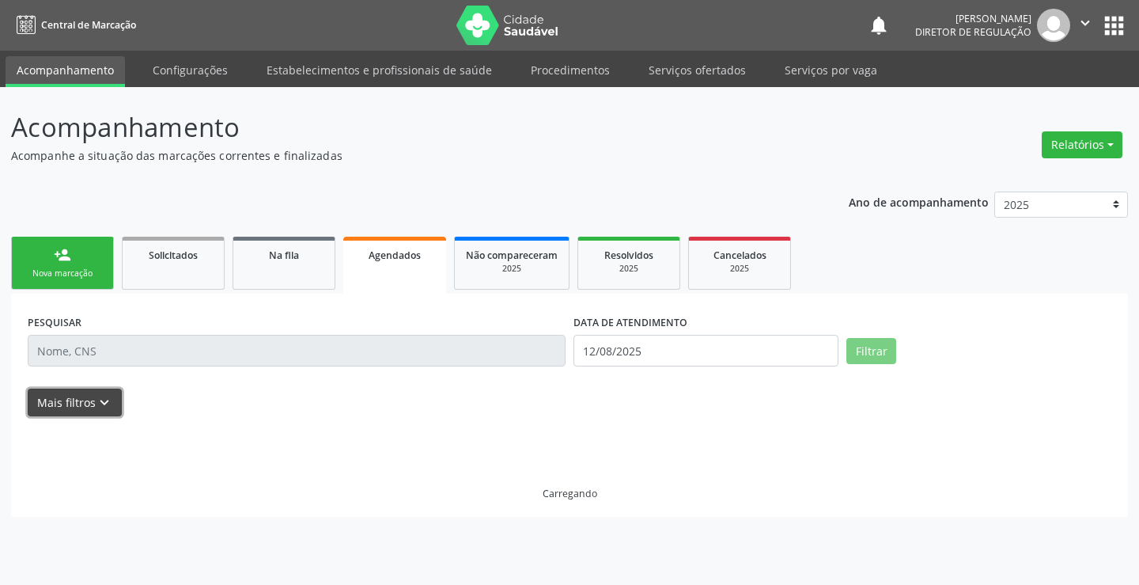
click at [84, 404] on button "Mais filtros keyboard_arrow_down" at bounding box center [75, 402] width 94 height 28
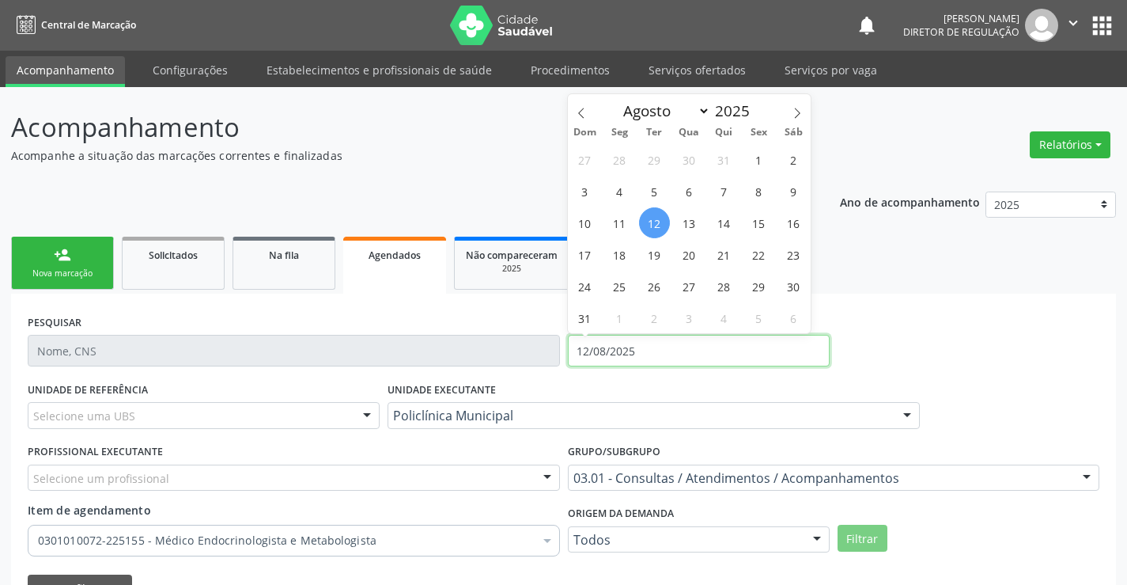
click at [619, 350] on input "12/08/2025" at bounding box center [699, 351] width 262 height 32
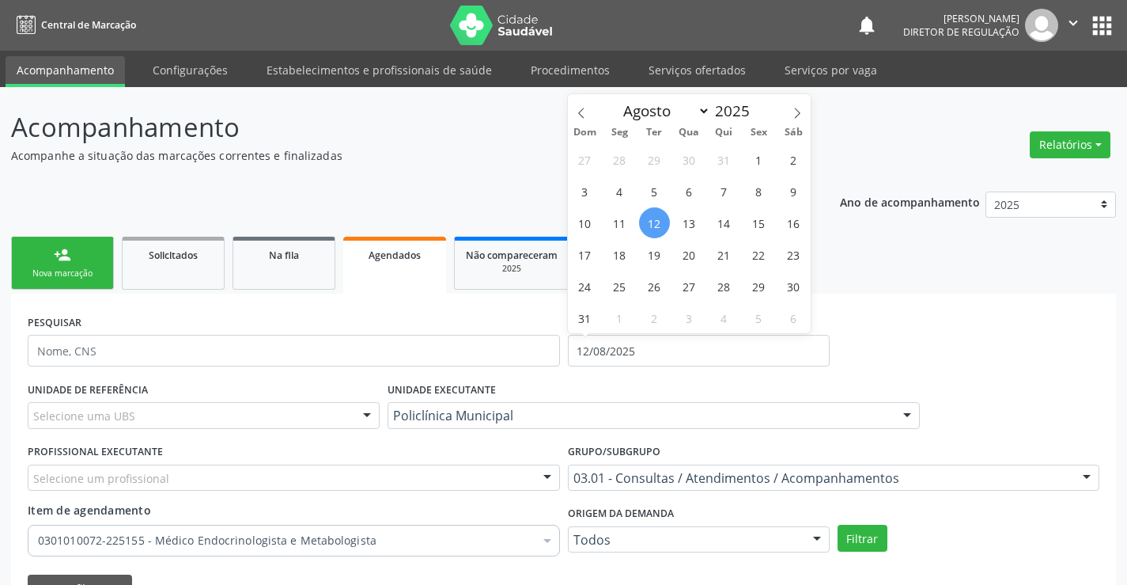
click at [596, 103] on div "Janeiro Fevereiro Março Abril Maio Junho Julho Agosto Setembro Outubro Novembro…" at bounding box center [690, 107] width 244 height 27
click at [581, 108] on icon at bounding box center [581, 113] width 11 height 11
select select "4"
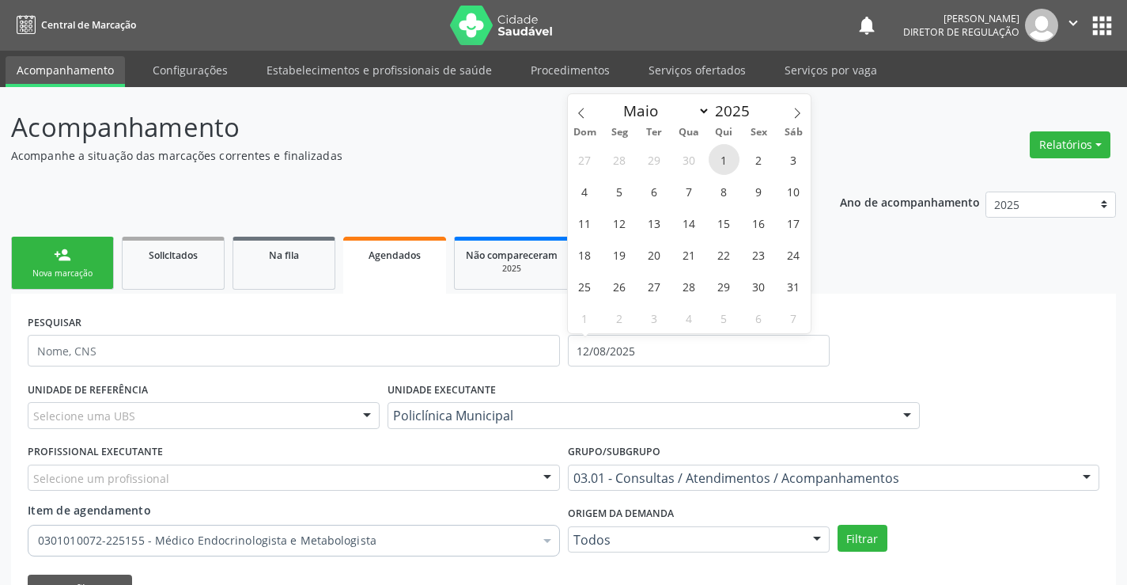
click at [718, 159] on span "1" at bounding box center [724, 159] width 31 height 31
type input "01/05/2025"
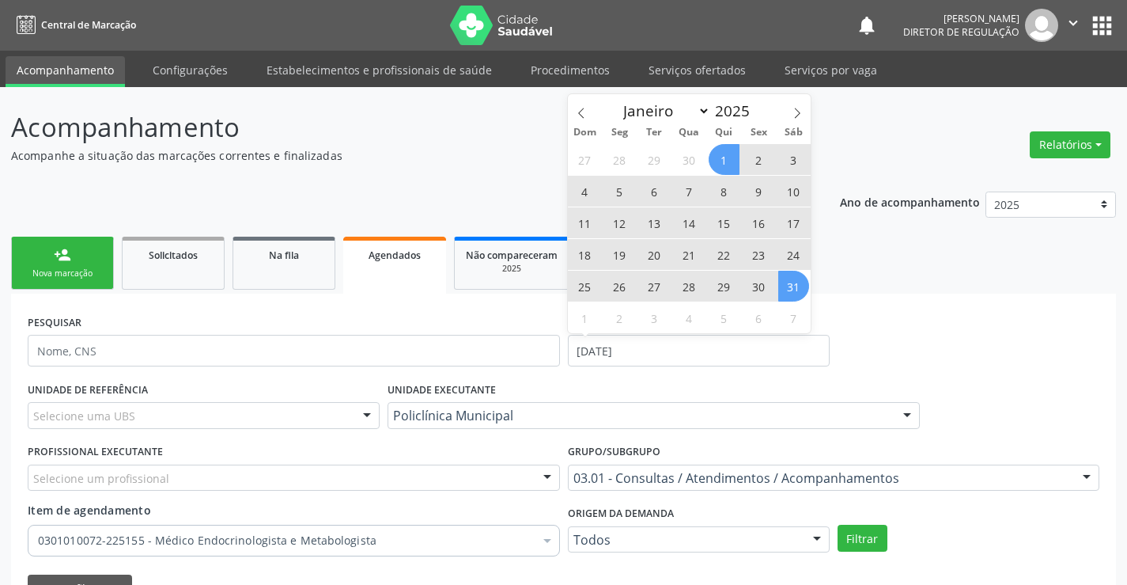
click at [789, 278] on span "31" at bounding box center [793, 286] width 31 height 31
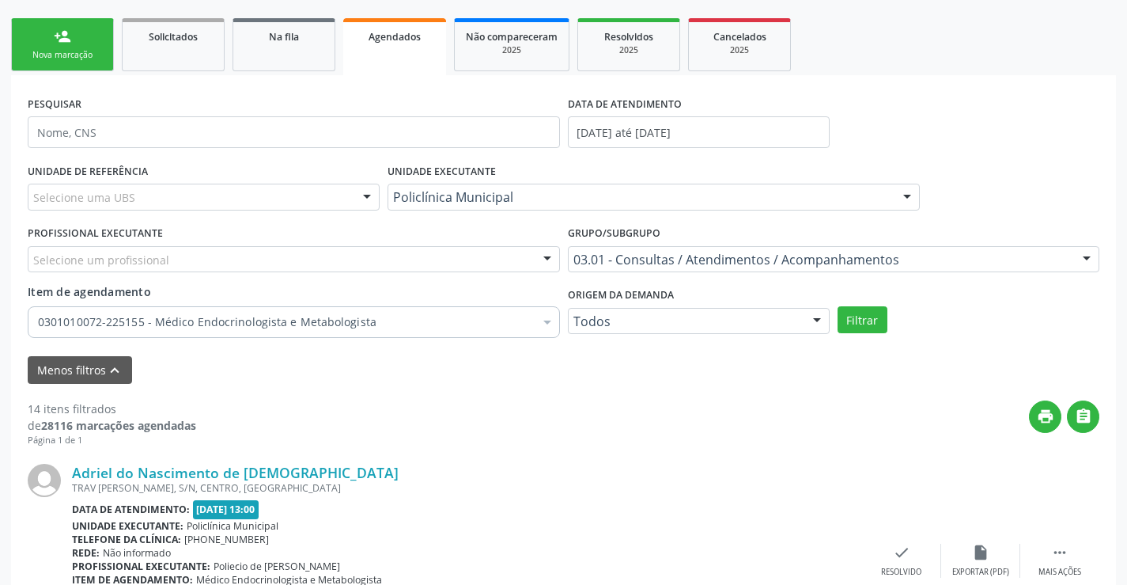
scroll to position [237, 0]
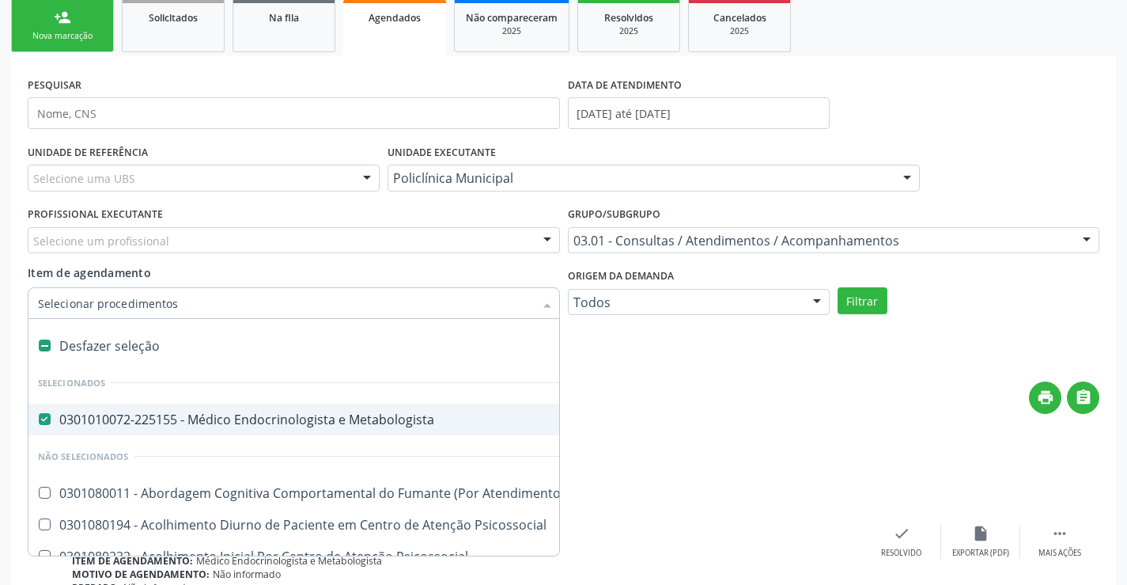
click at [422, 293] on div at bounding box center [294, 303] width 532 height 32
click at [370, 414] on div "0301010072-225155 - Médico Endocrinologista e Metabologista" at bounding box center [875, 419] width 1675 height 13
checkbox Metabologista "false"
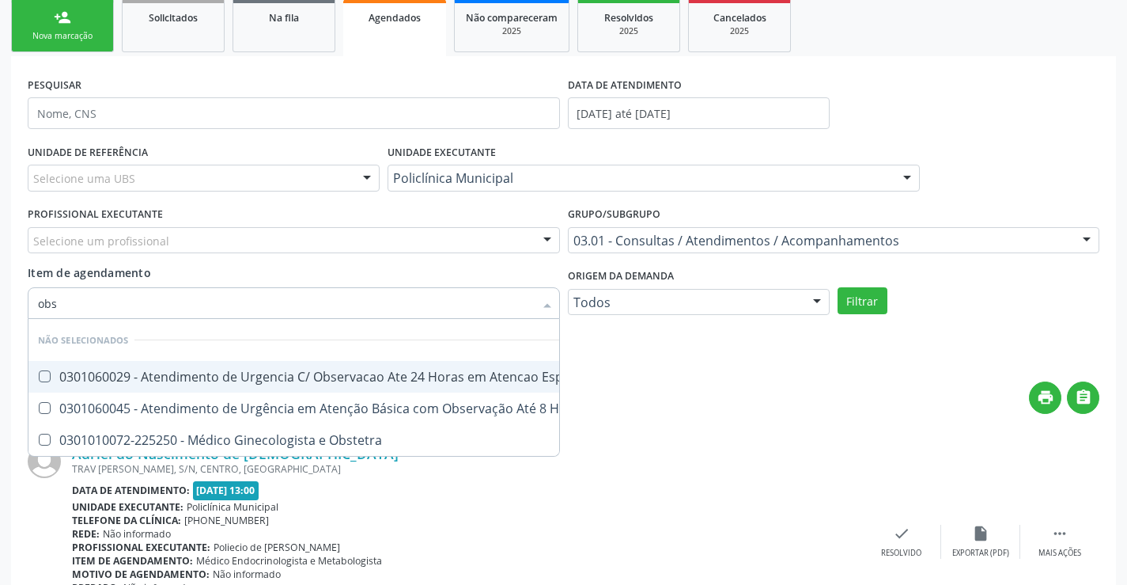
type input "obst"
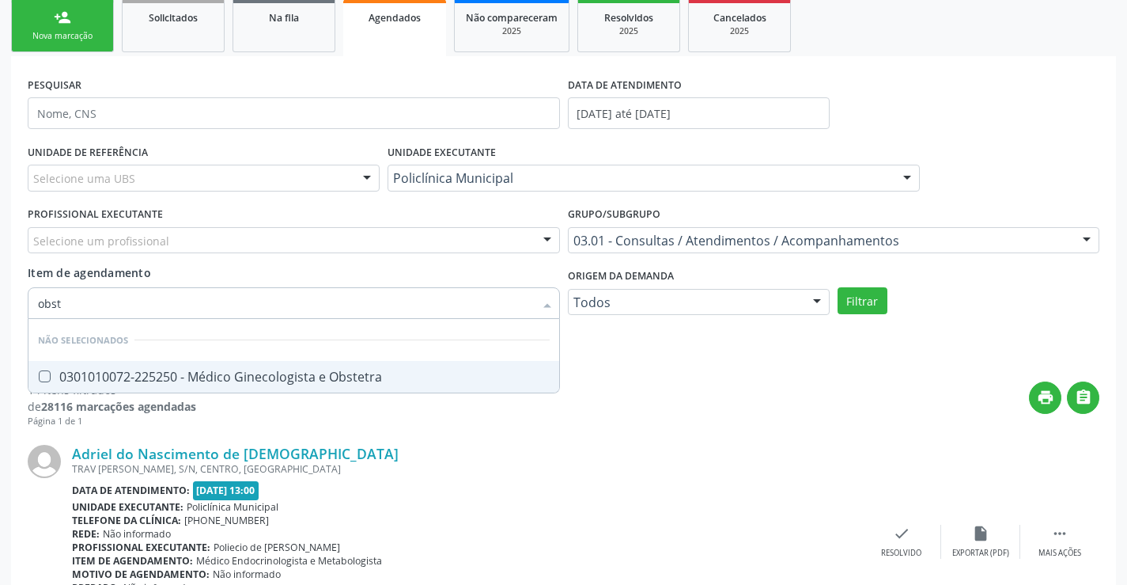
click at [396, 374] on div "0301010072-225250 - Médico Ginecologista e Obstetra" at bounding box center [294, 376] width 512 height 13
checkbox Obstetra "true"
click at [867, 314] on div "UNIDADE DE REFERÊNCIA Selecione uma UBS Todas as UBS Unidade Basica de Saude da…" at bounding box center [564, 233] width 1080 height 186
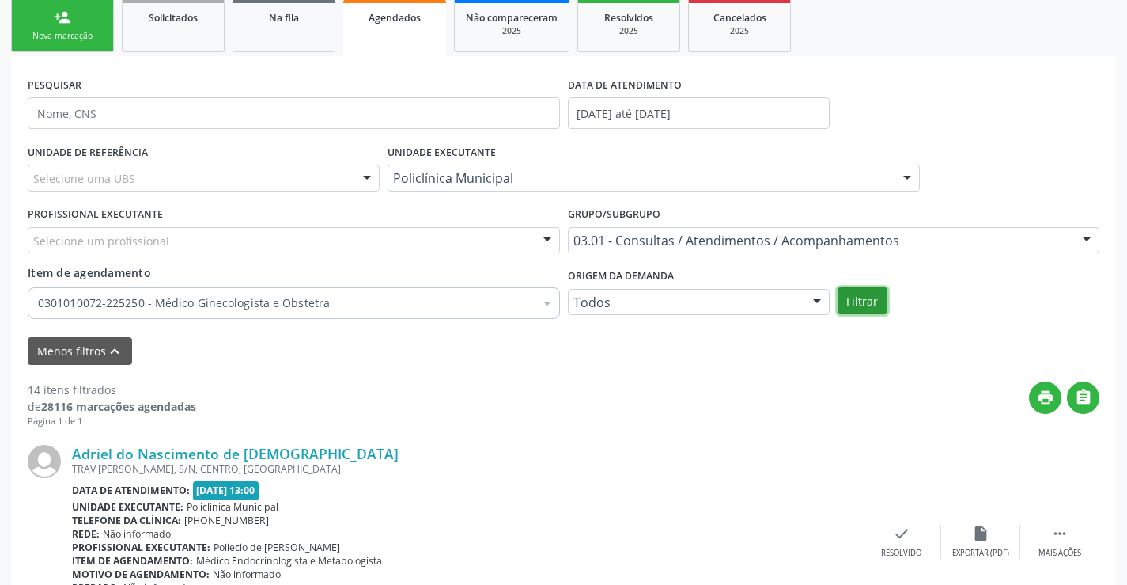
click at [865, 309] on button "Filtrar" at bounding box center [863, 300] width 50 height 27
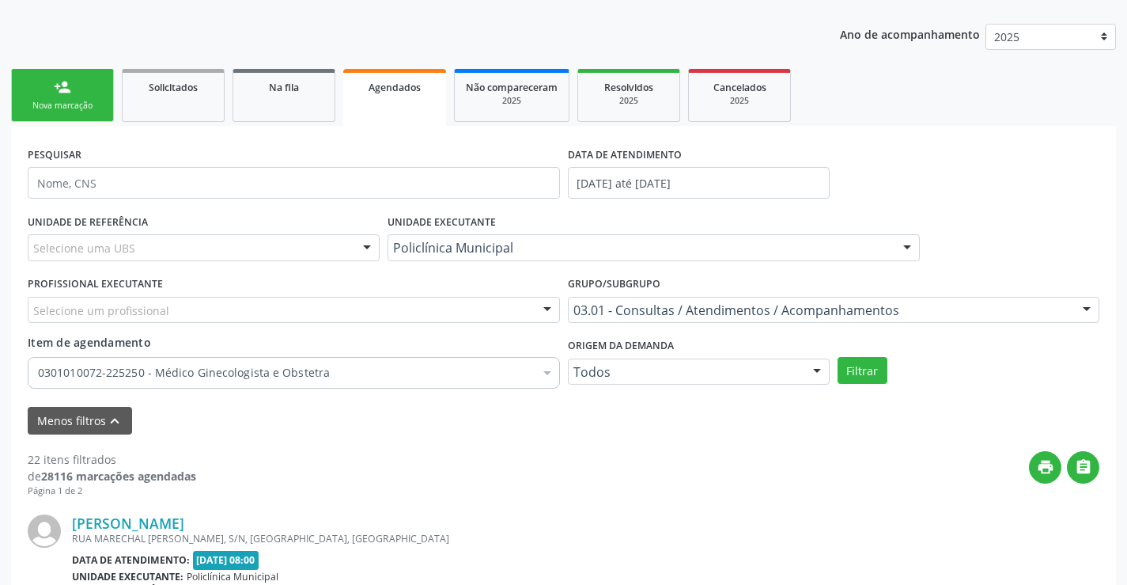
scroll to position [158, 0]
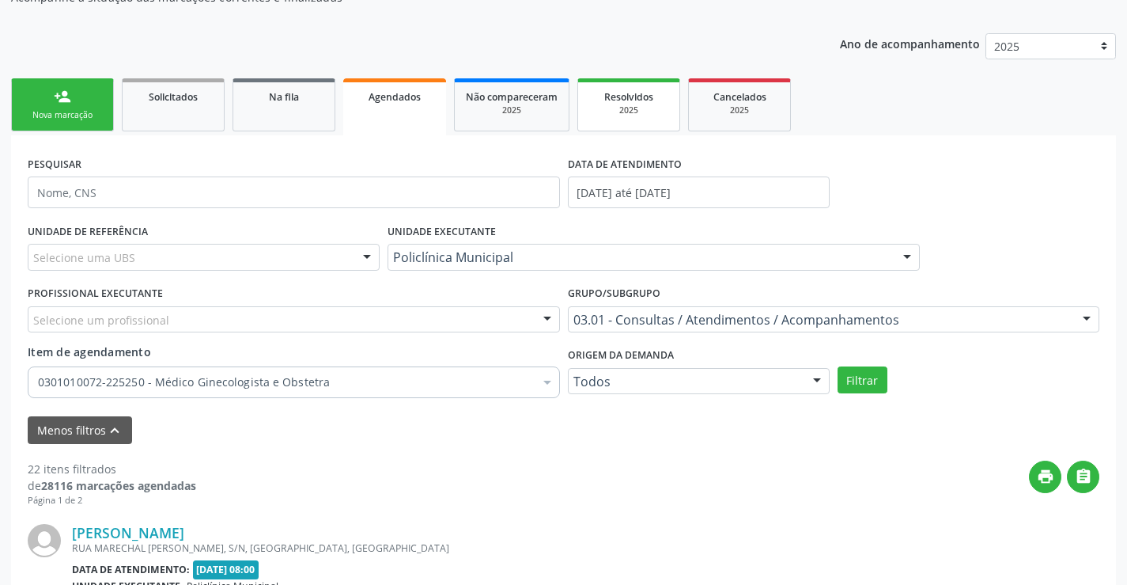
click at [598, 88] on div "Resolvidos" at bounding box center [628, 96] width 79 height 17
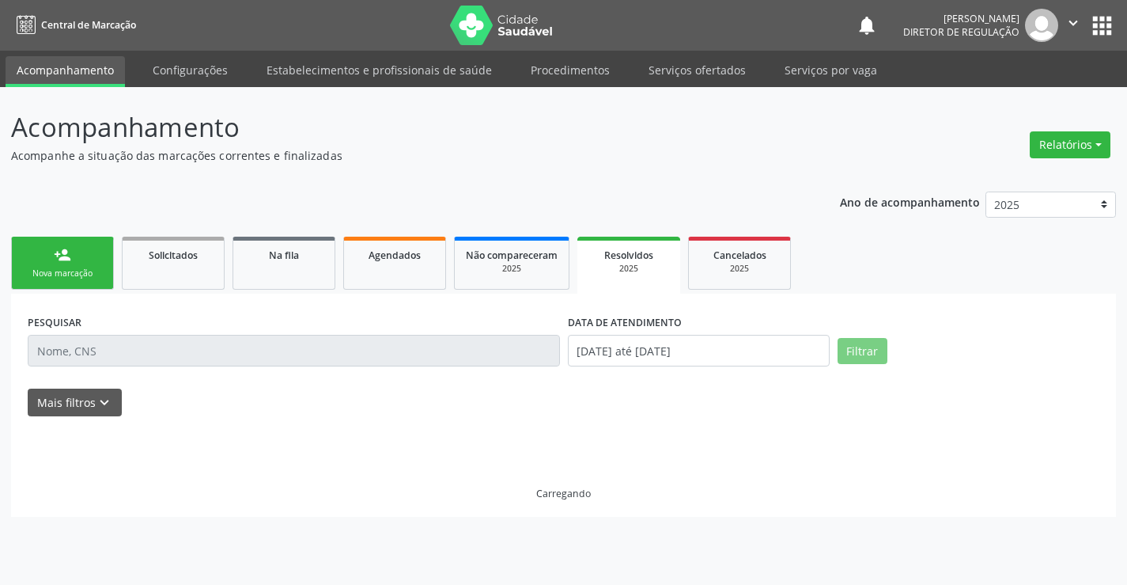
scroll to position [0, 0]
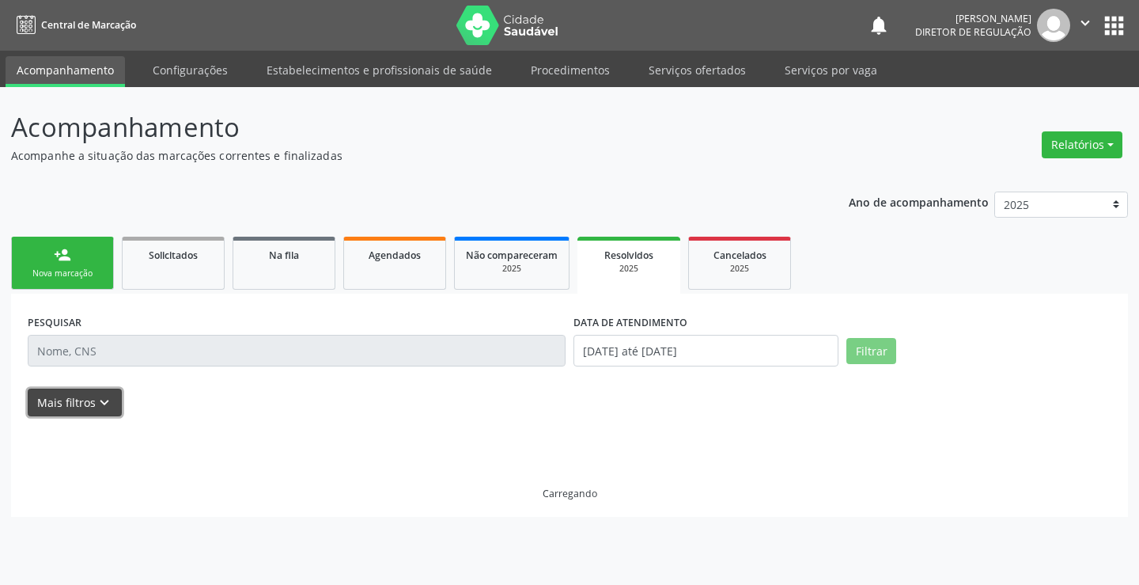
click at [115, 409] on button "Mais filtros keyboard_arrow_down" at bounding box center [75, 402] width 94 height 28
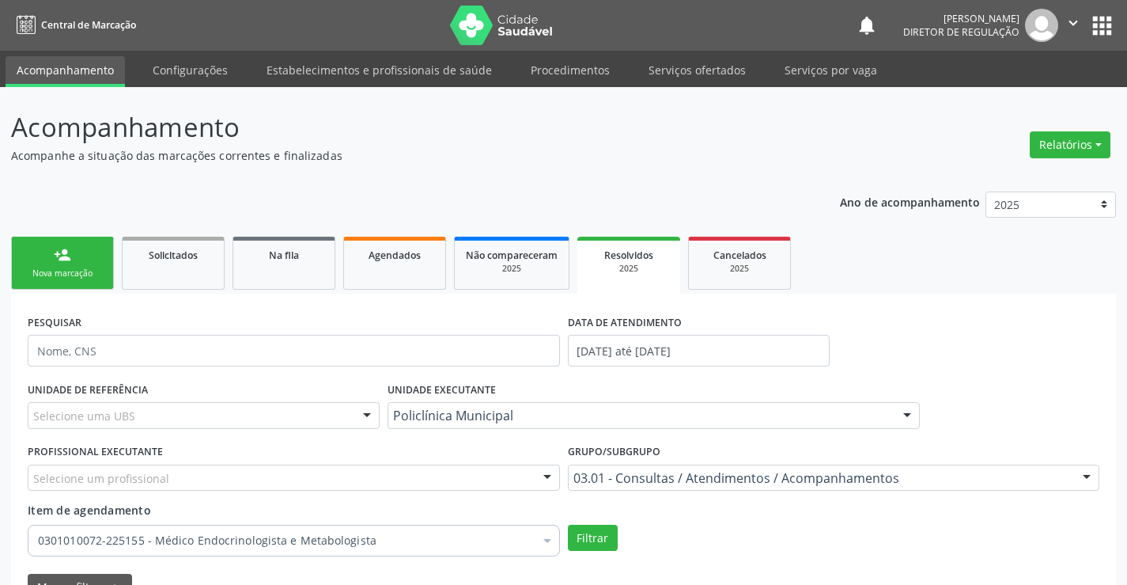
click at [613, 329] on label "DATA DE ATENDIMENTO" at bounding box center [625, 322] width 114 height 25
click at [612, 350] on input "01/07/2025 até 31/07/2025" at bounding box center [699, 351] width 262 height 32
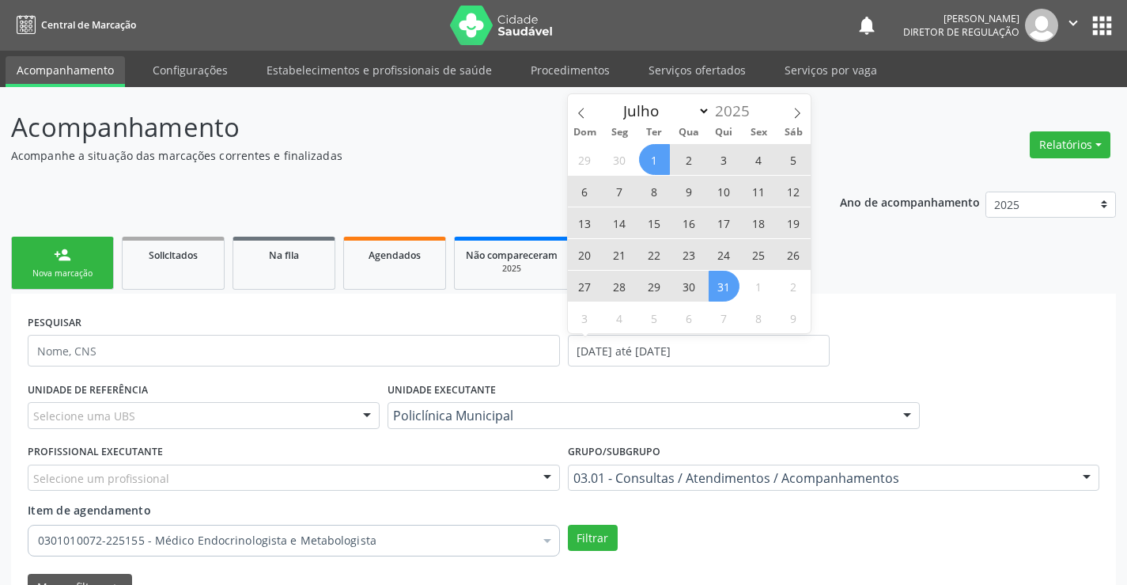
click at [592, 122] on div "Dom Seg Ter Qua Qui Sex Sáb" at bounding box center [690, 132] width 244 height 22
click at [581, 112] on icon at bounding box center [581, 113] width 11 height 11
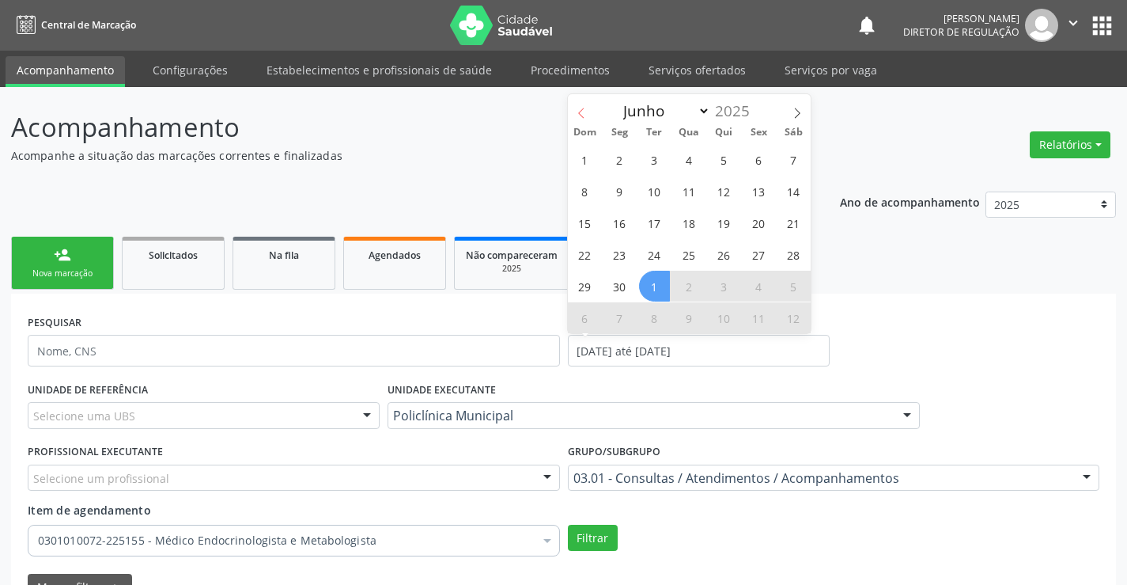
click at [581, 112] on icon at bounding box center [581, 113] width 11 height 11
select select "4"
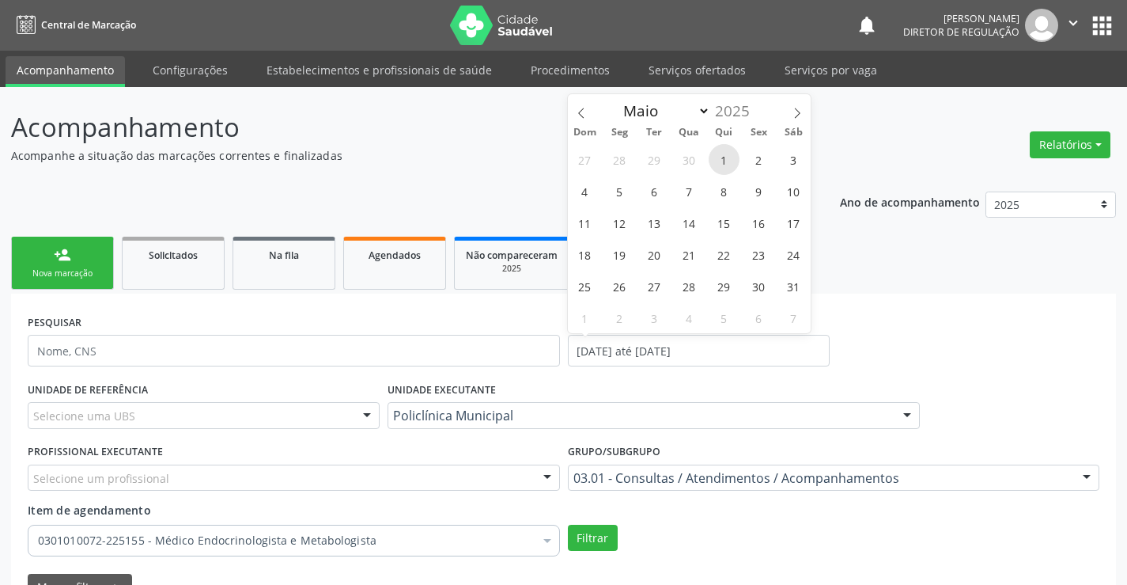
click at [720, 154] on span "1" at bounding box center [724, 159] width 31 height 31
type input "01/05/2025"
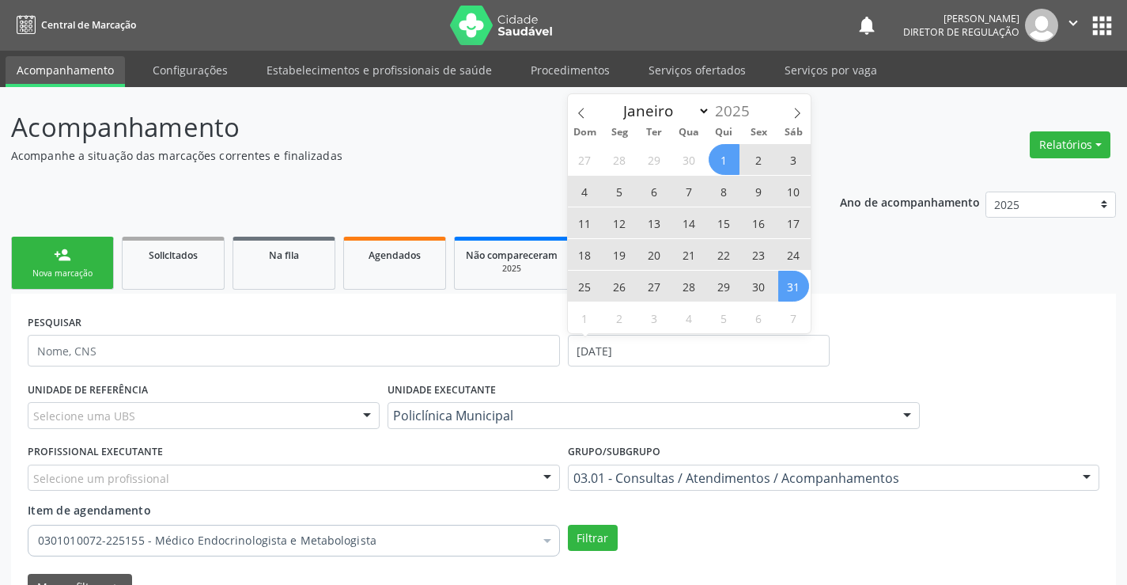
click at [788, 284] on span "31" at bounding box center [793, 286] width 31 height 31
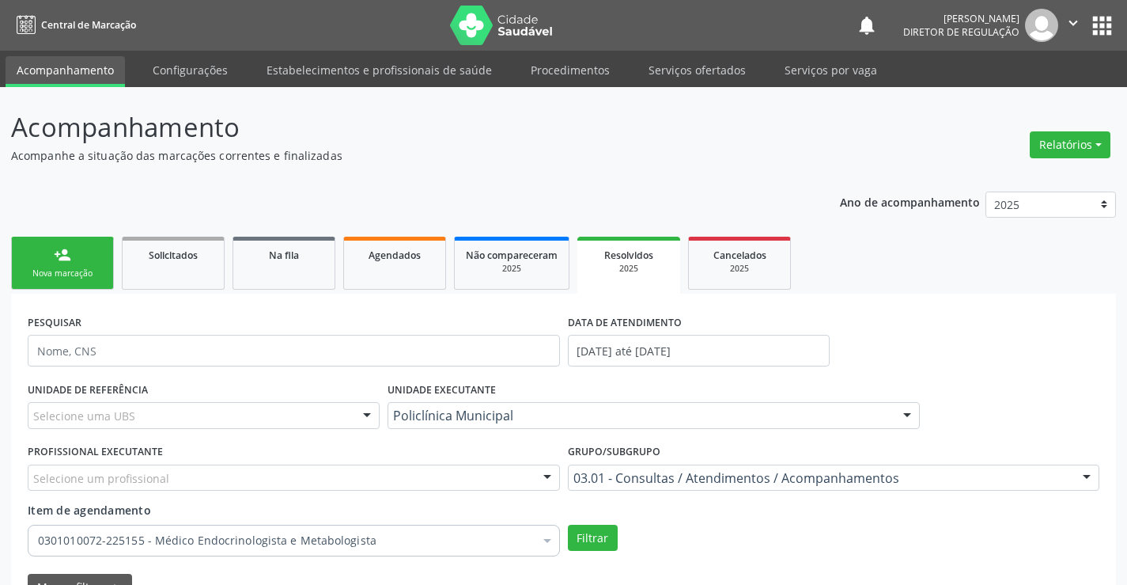
click at [498, 555] on div "0301010072-225155 - Médico Endocrinologista e Metabologista" at bounding box center [294, 540] width 532 height 32
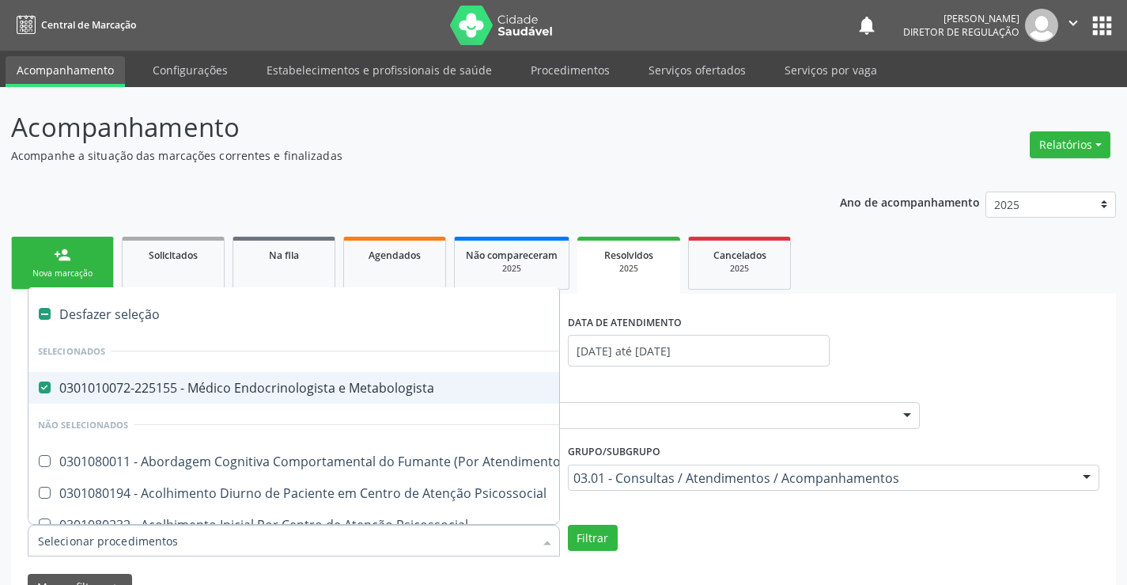
click at [404, 394] on div "0301010072-225155 - Médico Endocrinologista e Metabologista" at bounding box center [875, 387] width 1675 height 13
checkbox Metabologista "false"
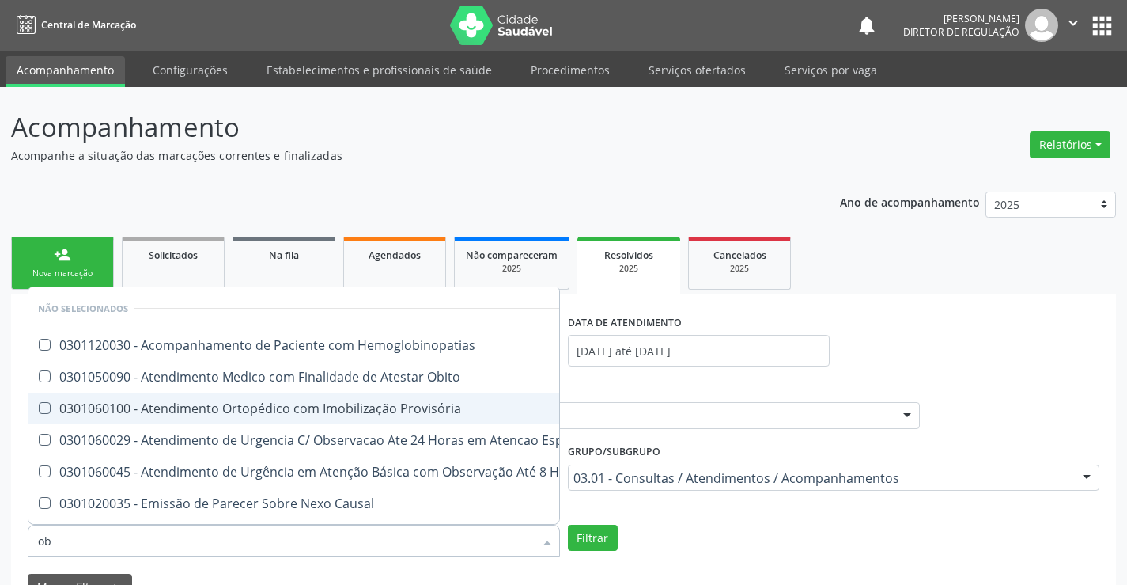
type input "obs"
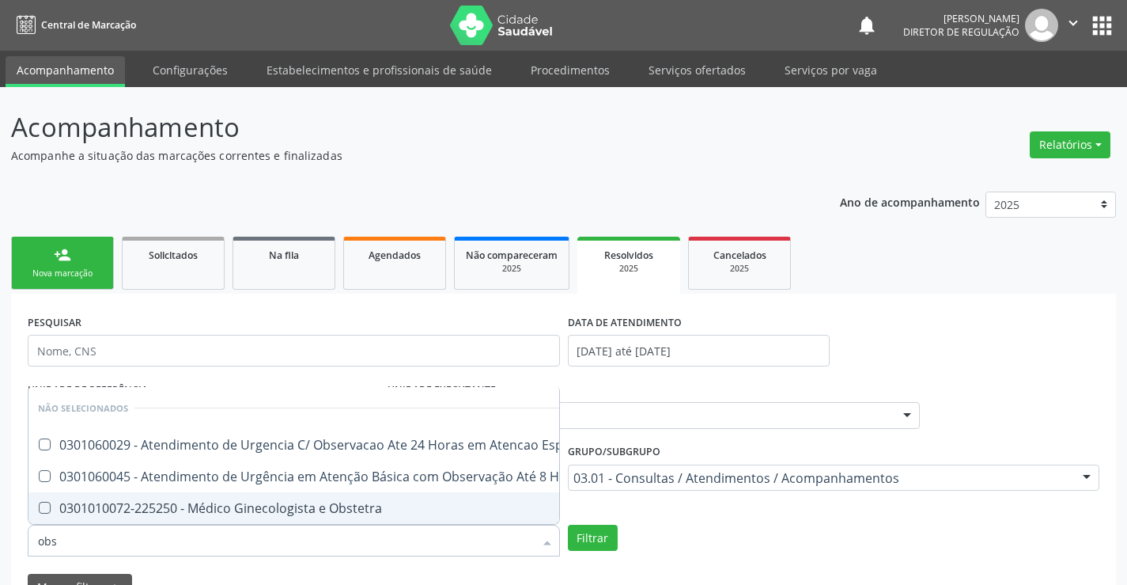
click at [353, 507] on span "0301010072-225250 - Médico Ginecologista e Obstetra" at bounding box center [329, 508] width 602 height 32
checkbox Obstetra "true"
checkbox Especializada "true"
checkbox Obstetra "false"
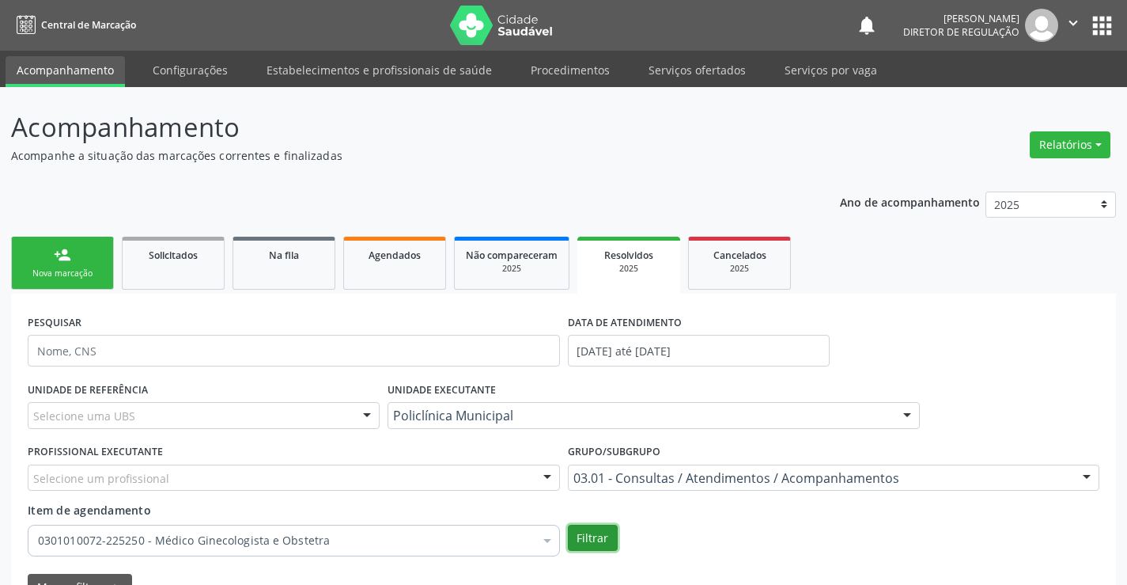
click at [594, 527] on button "Filtrar" at bounding box center [593, 537] width 50 height 27
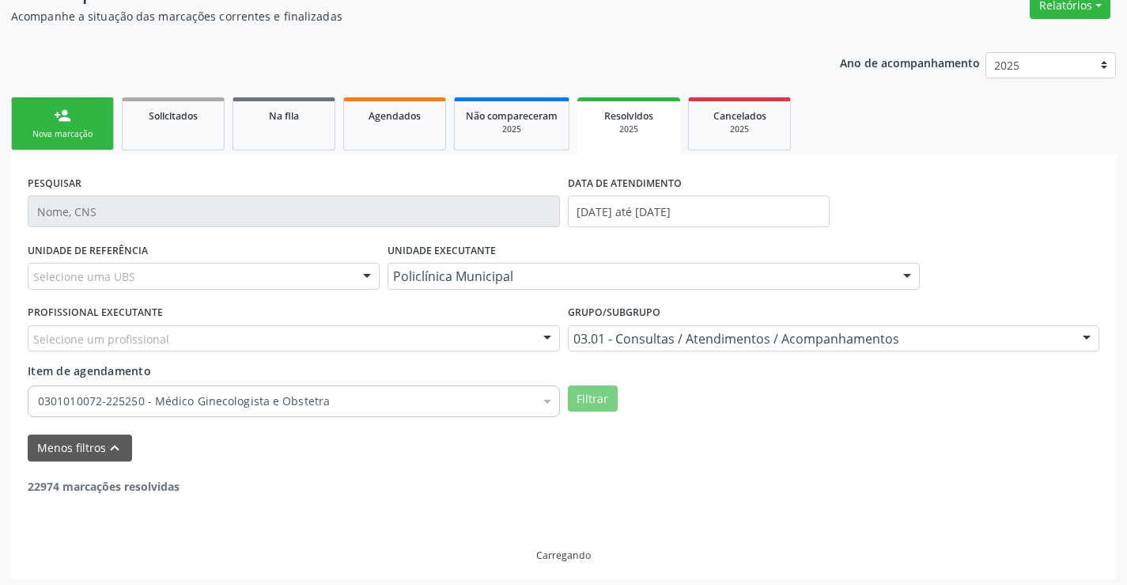
scroll to position [144, 0]
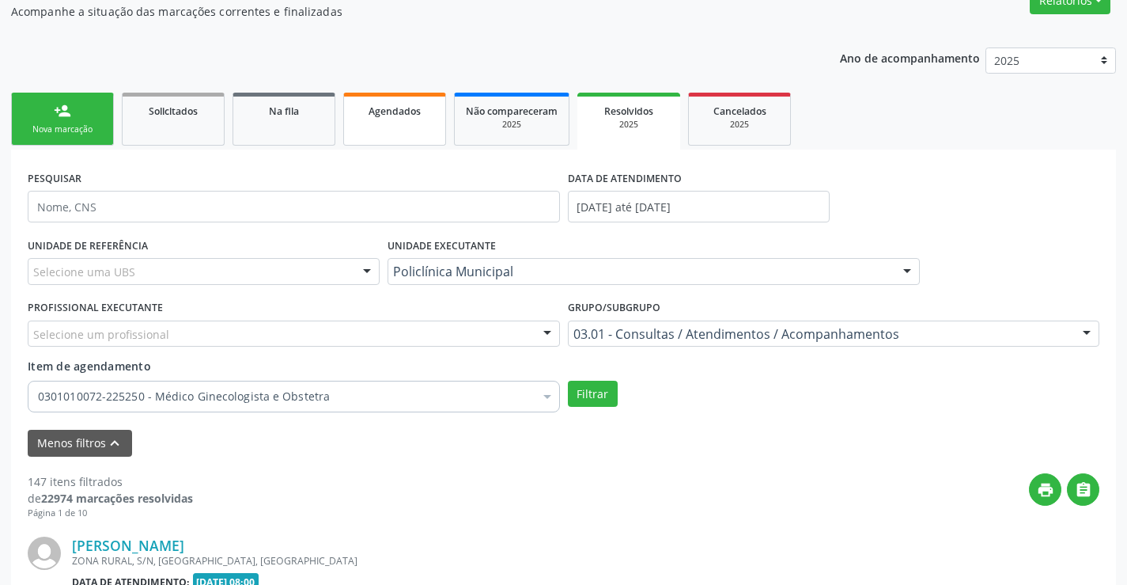
click at [365, 110] on div "Agendados" at bounding box center [394, 110] width 79 height 17
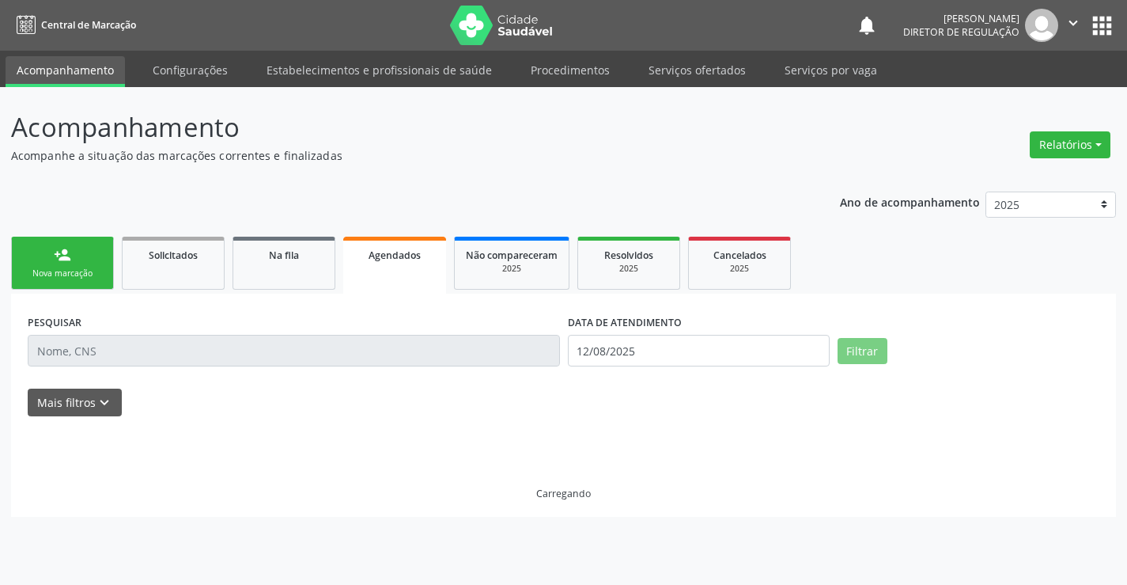
scroll to position [0, 0]
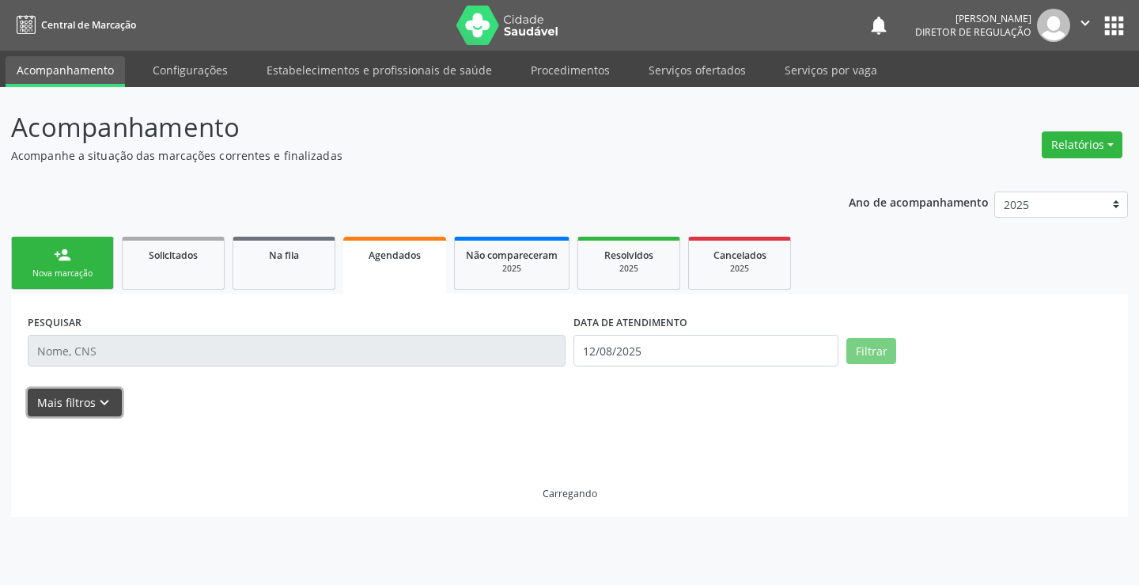
click at [98, 391] on button "Mais filtros keyboard_arrow_down" at bounding box center [75, 402] width 94 height 28
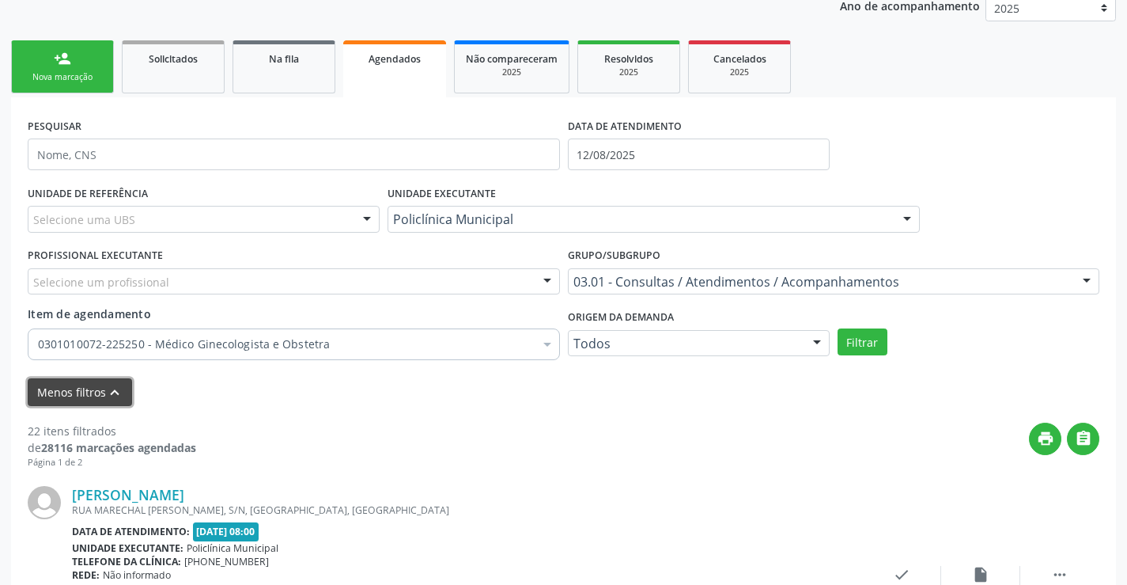
scroll to position [237, 0]
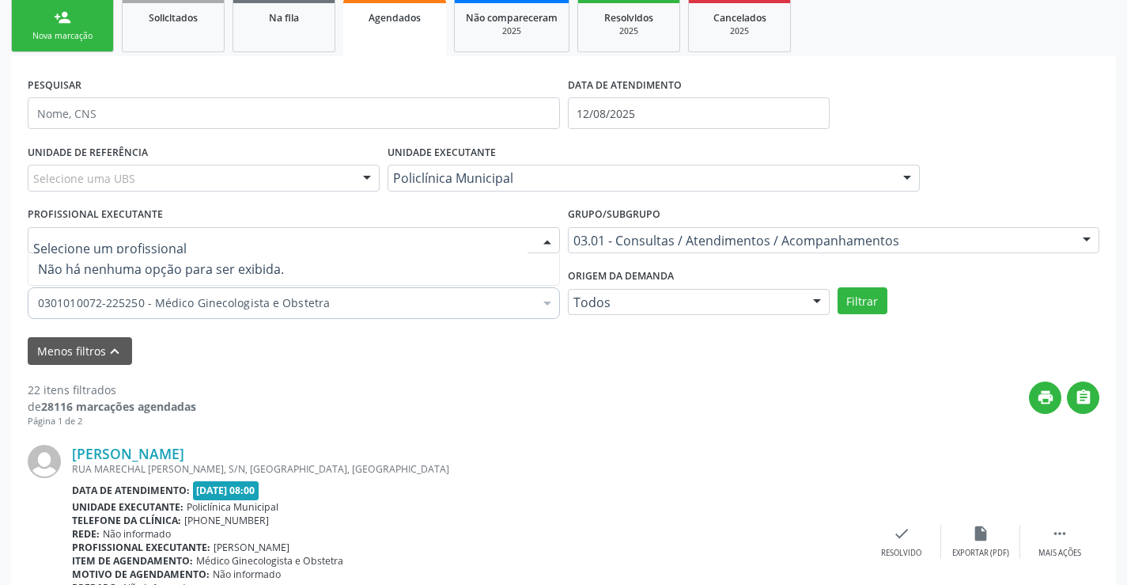
click at [404, 249] on div at bounding box center [294, 240] width 532 height 27
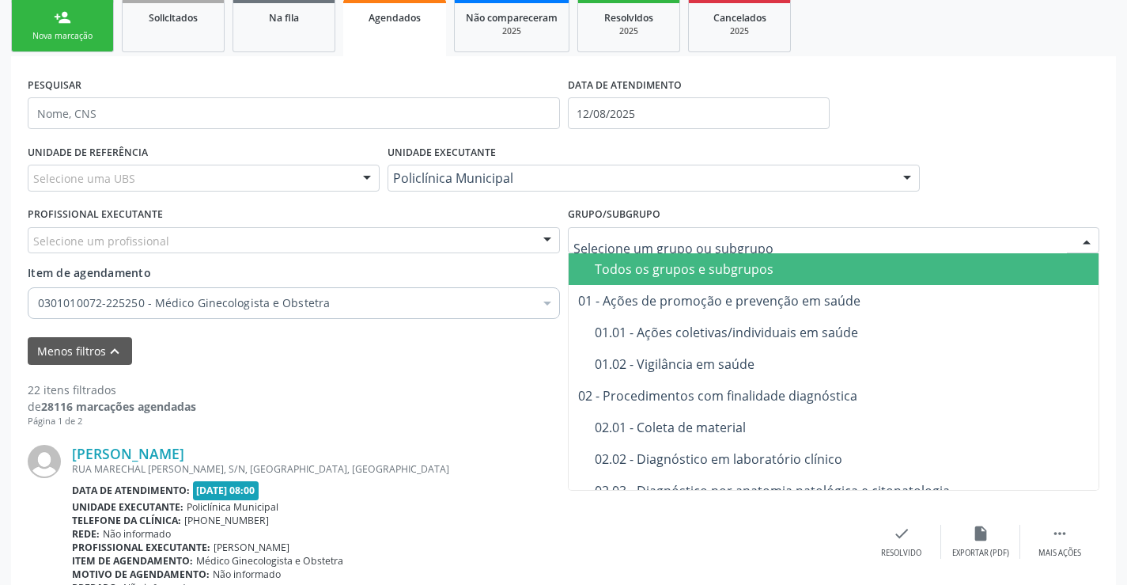
click at [619, 231] on div at bounding box center [834, 240] width 532 height 27
click at [610, 255] on span "Todos os grupos e subgrupos" at bounding box center [854, 269] width 570 height 32
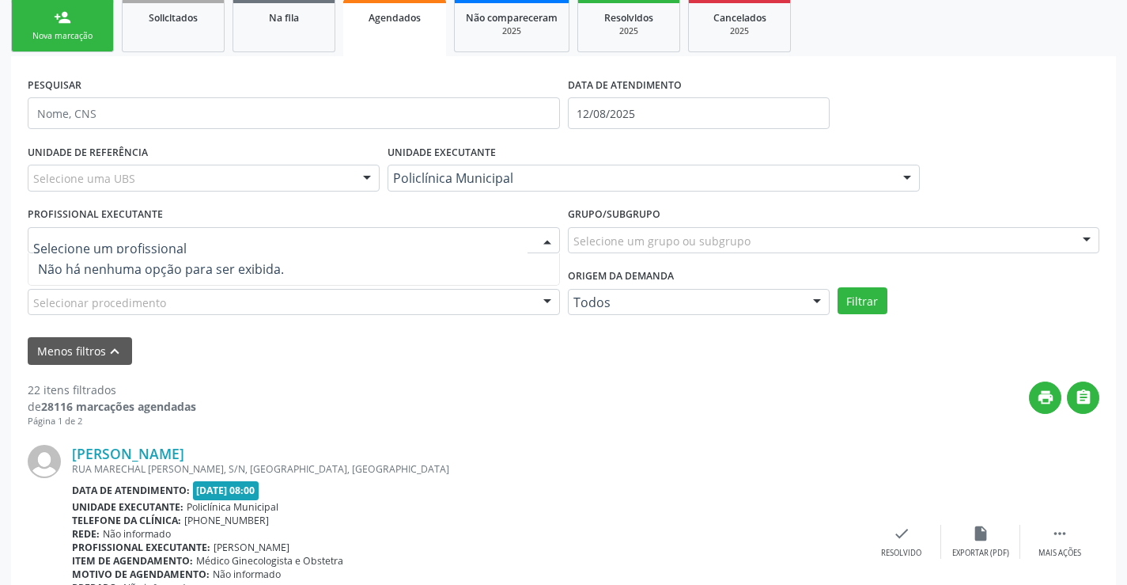
click at [487, 244] on div at bounding box center [294, 240] width 532 height 27
click at [487, 244] on input "text" at bounding box center [280, 249] width 494 height 32
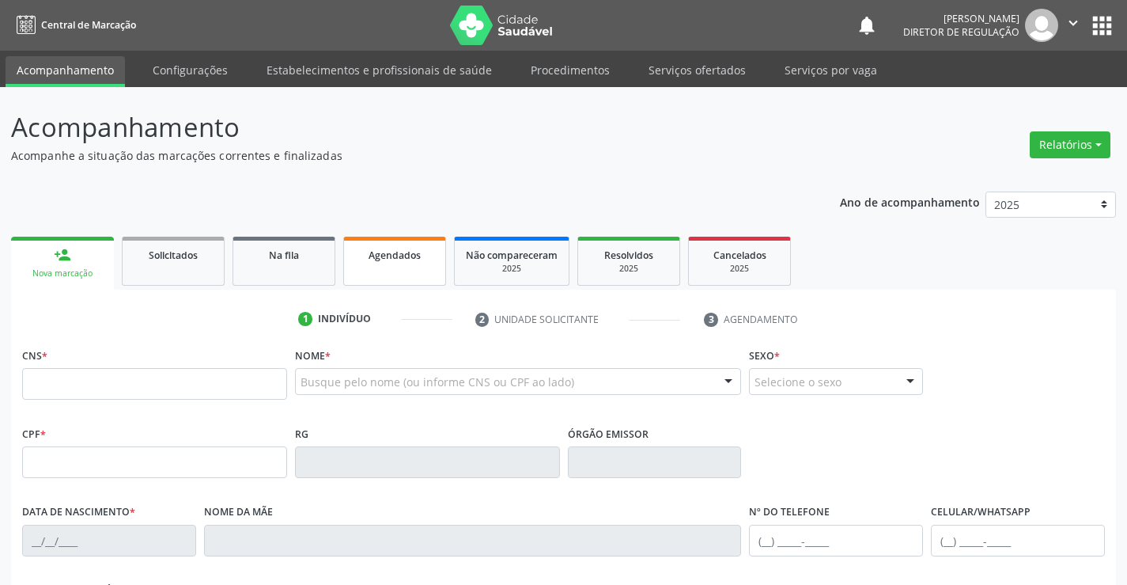
click at [417, 277] on link "Agendados" at bounding box center [394, 261] width 103 height 49
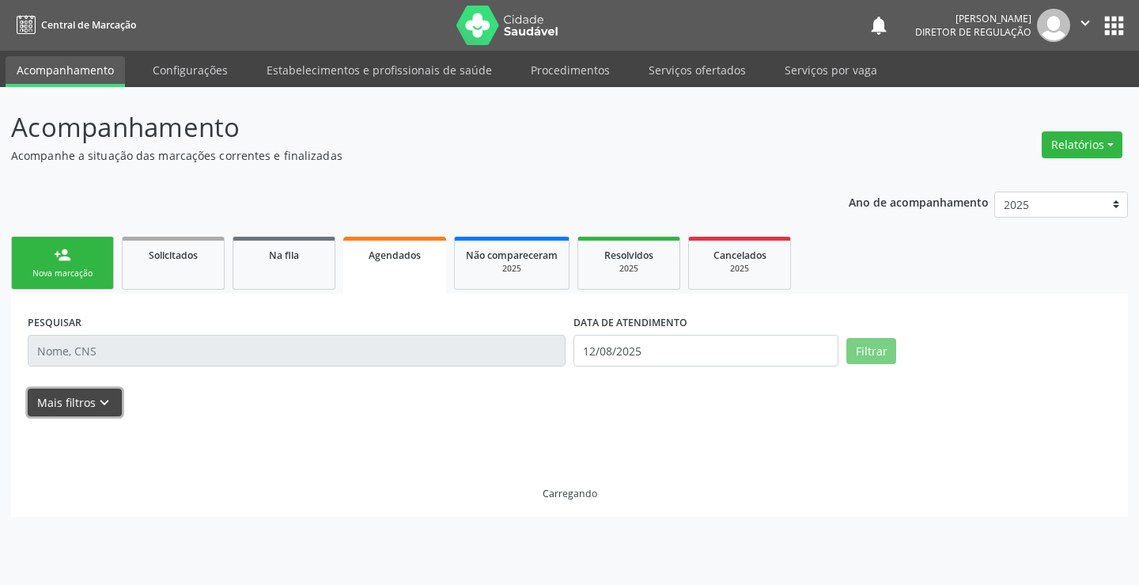
click at [115, 395] on button "Mais filtros keyboard_arrow_down" at bounding box center [75, 402] width 94 height 28
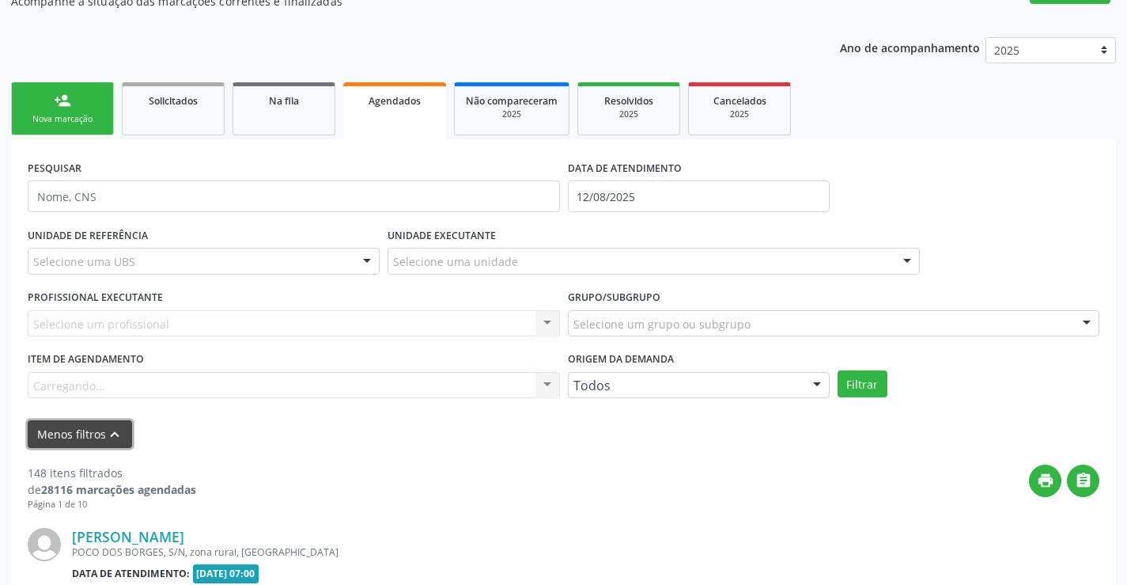
scroll to position [158, 0]
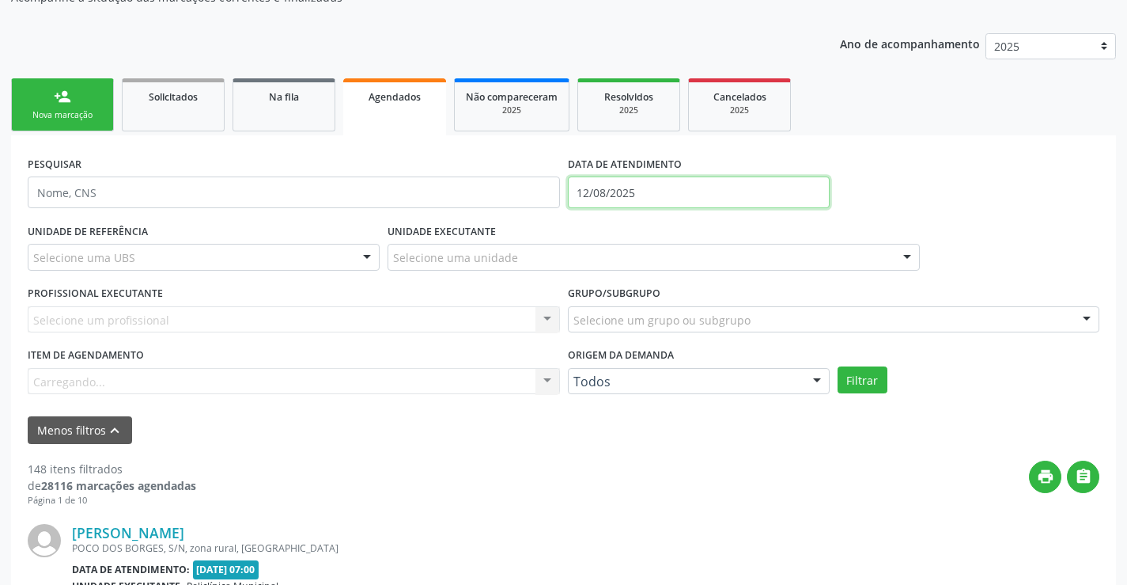
click at [637, 195] on input "12/08/2025" at bounding box center [699, 192] width 262 height 32
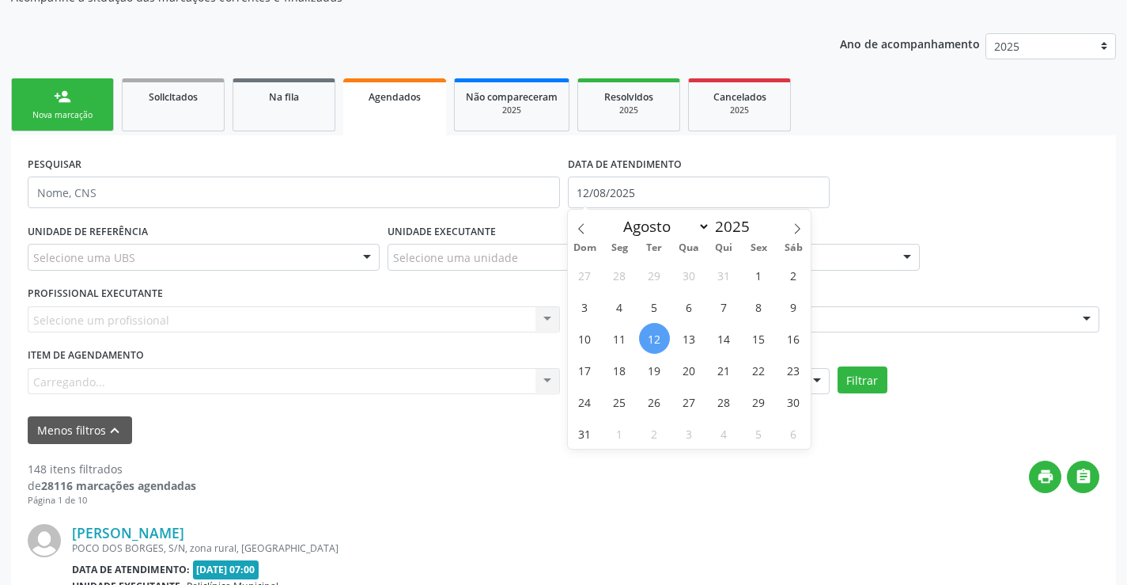
click at [566, 228] on div "UNIDADE EXECUTANTE Selecione uma unidade Todos as unidades Academia da Saude An…" at bounding box center [654, 250] width 540 height 62
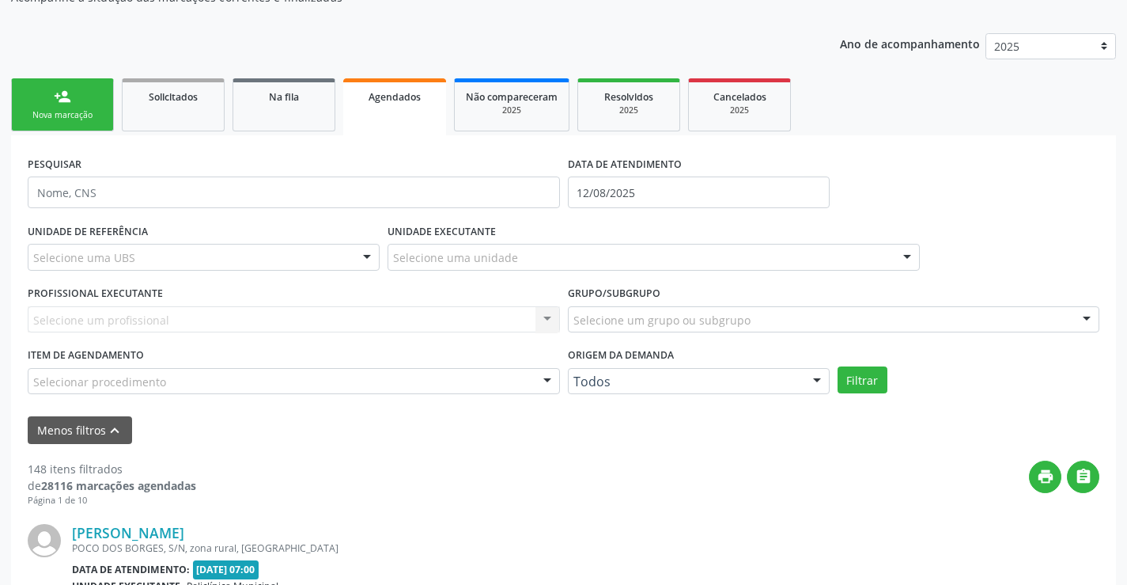
drag, startPoint x: 606, startPoint y: 171, endPoint x: 598, endPoint y: 220, distance: 49.7
click at [606, 170] on label "DATA DE ATENDIMENTO" at bounding box center [625, 164] width 114 height 25
click at [598, 222] on div "UNIDADE EXECUTANTE Selecione uma unidade Todos as unidades Academia da Saude An…" at bounding box center [654, 250] width 540 height 62
click at [602, 191] on input "12/08/2025" at bounding box center [699, 192] width 262 height 32
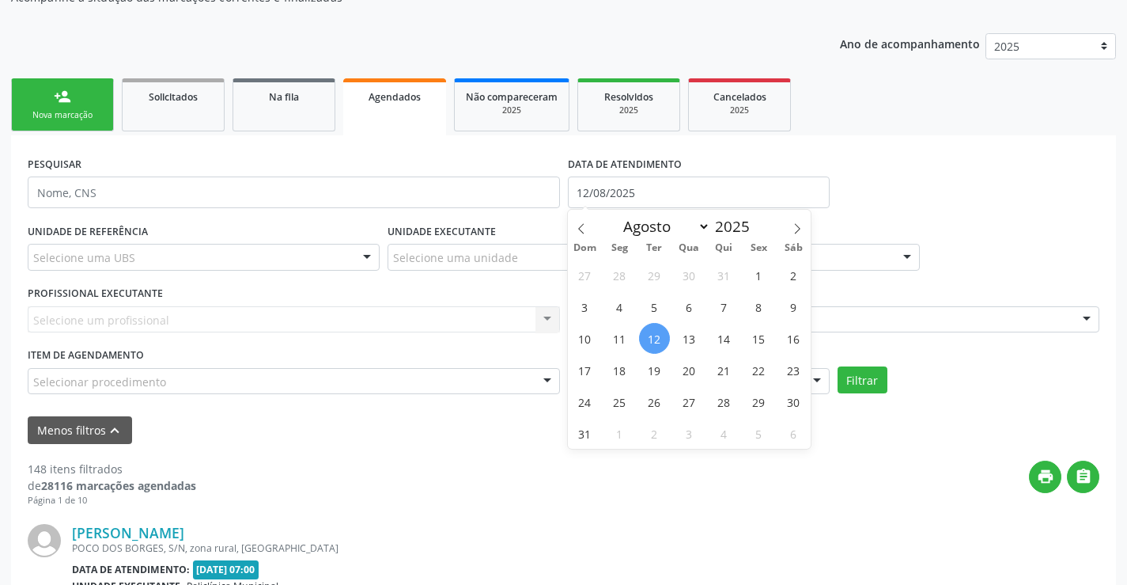
click at [582, 237] on div "Dom Seg Ter Qua Qui Sex Sáb" at bounding box center [690, 248] width 244 height 22
click at [579, 228] on icon at bounding box center [581, 228] width 6 height 10
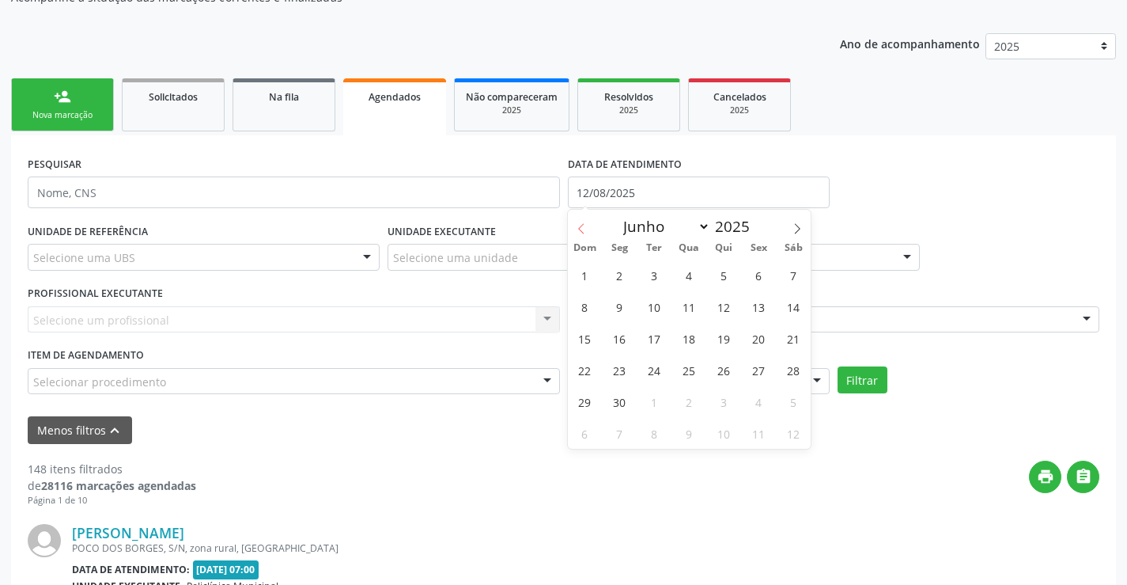
click at [579, 228] on icon at bounding box center [581, 228] width 6 height 10
select select "4"
click at [725, 276] on span "1" at bounding box center [724, 274] width 31 height 31
type input "[DATE]"
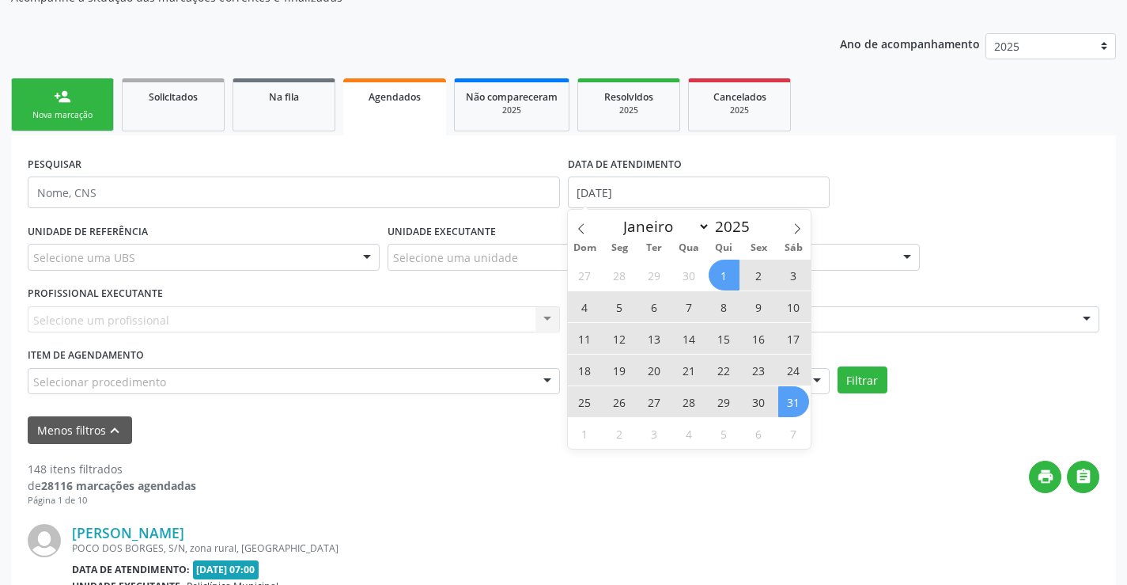
click at [797, 408] on span "31" at bounding box center [793, 401] width 31 height 31
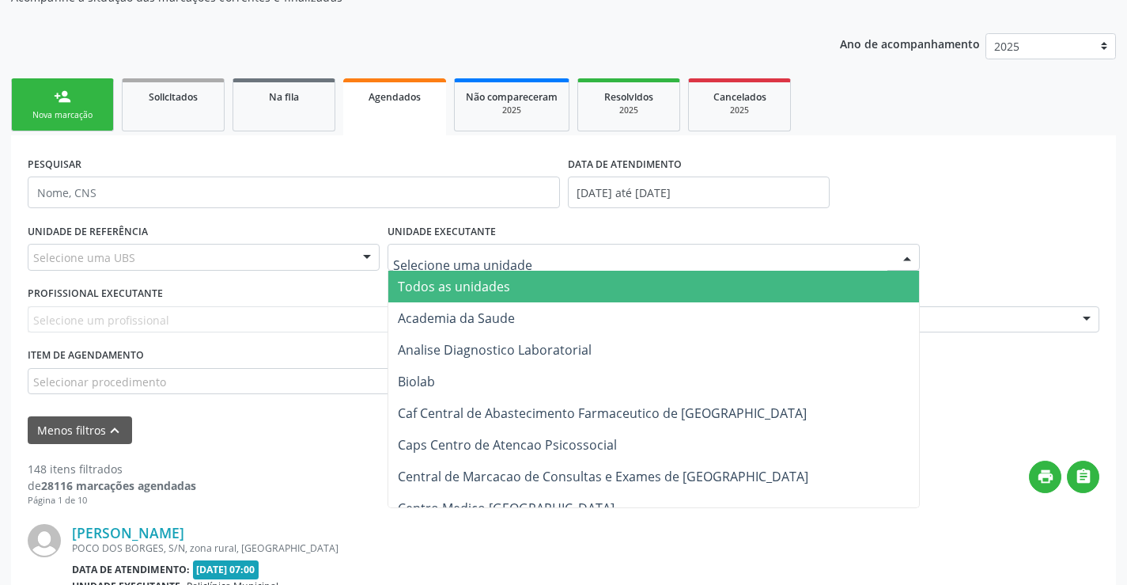
click at [447, 248] on div at bounding box center [654, 257] width 532 height 27
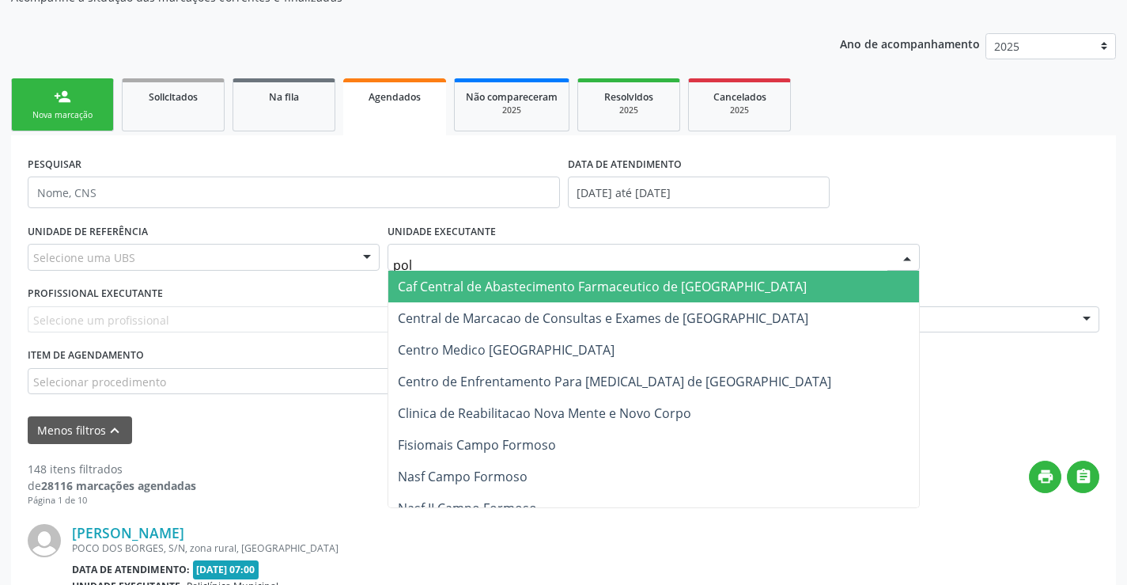
type input "poli"
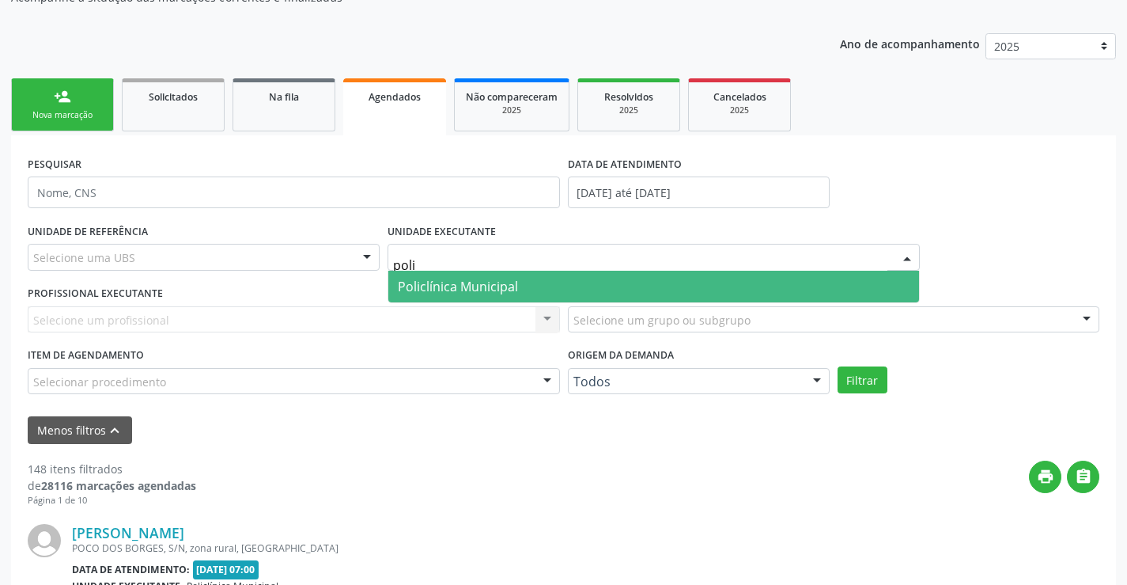
click at [438, 278] on span "Policlínica Municipal" at bounding box center [458, 286] width 120 height 17
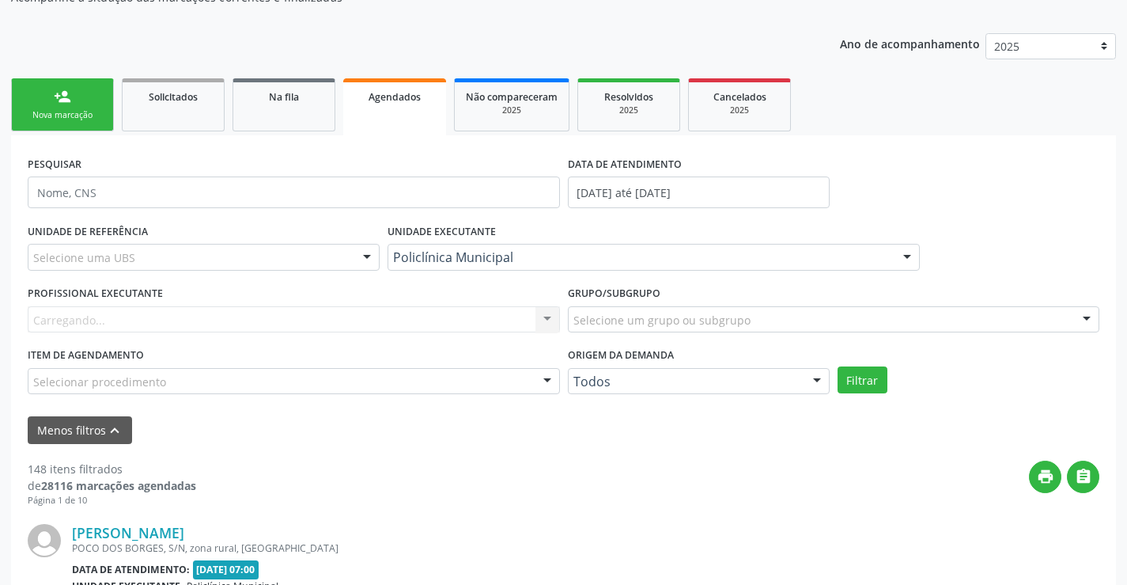
click at [440, 313] on div "Carregando... Nenhum resultado encontrado para: " " Não há nenhuma opção para s…" at bounding box center [294, 319] width 532 height 27
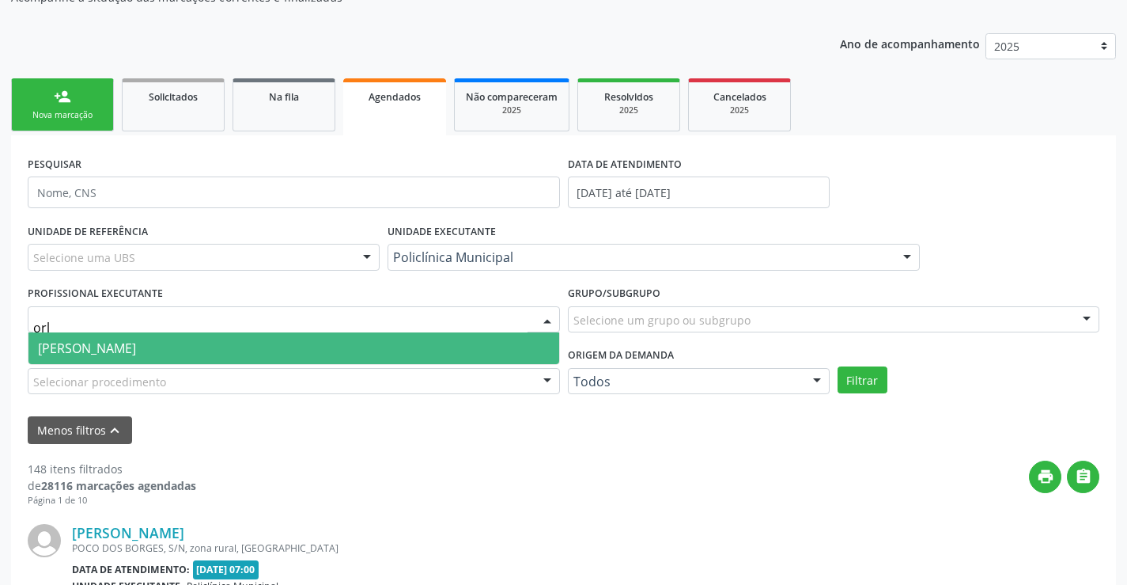
type input "orli"
click at [432, 342] on span "[PERSON_NAME]" at bounding box center [293, 348] width 531 height 32
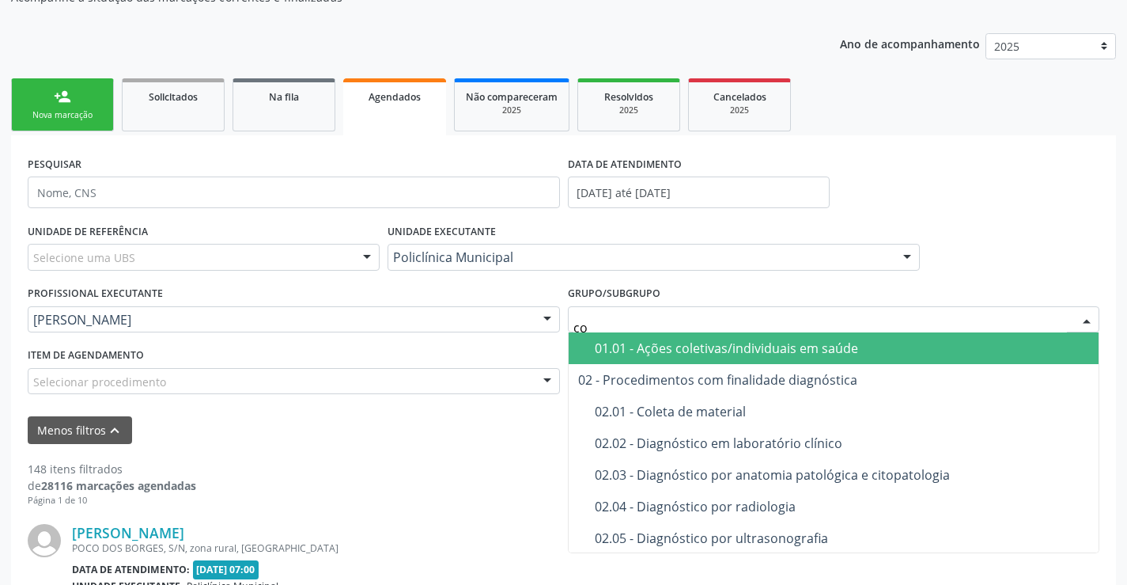
type input "con"
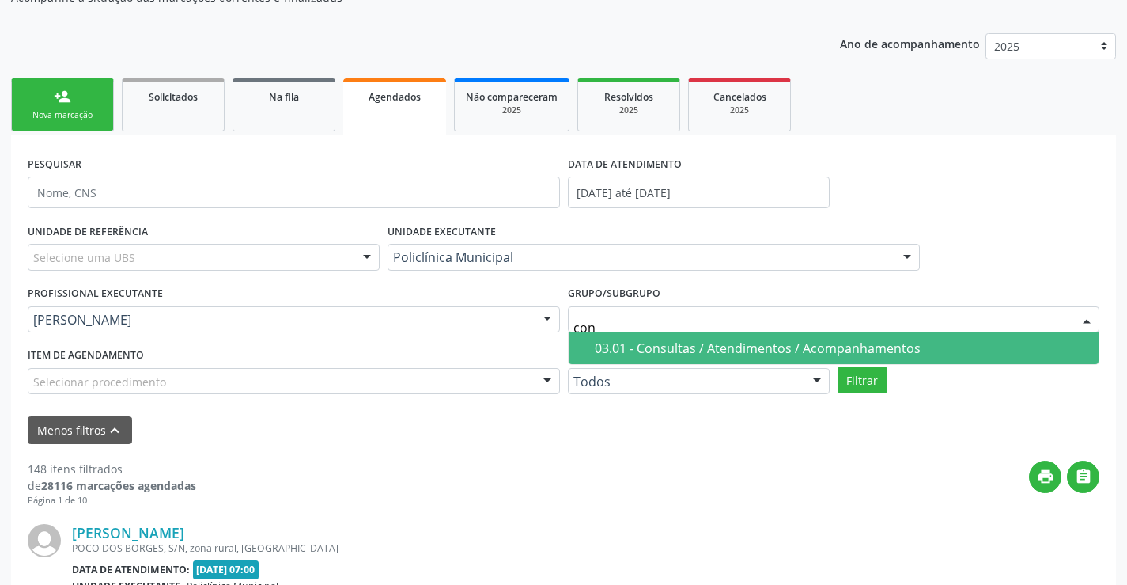
click at [620, 354] on div "03.01 - Consultas / Atendimentos / Acompanhamentos" at bounding box center [842, 348] width 495 height 13
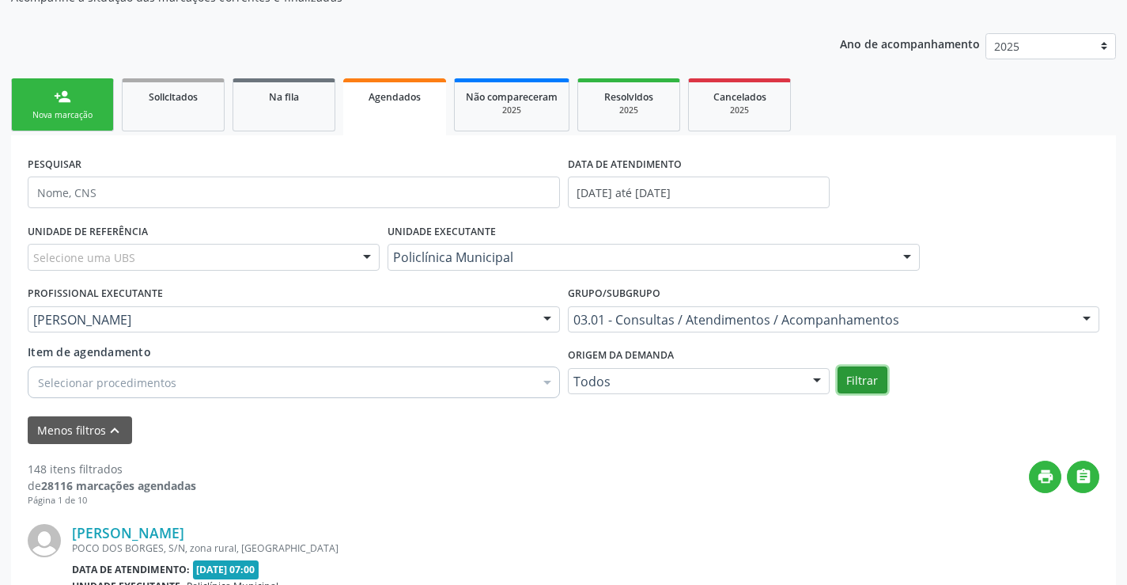
click at [861, 385] on button "Filtrar" at bounding box center [863, 379] width 50 height 27
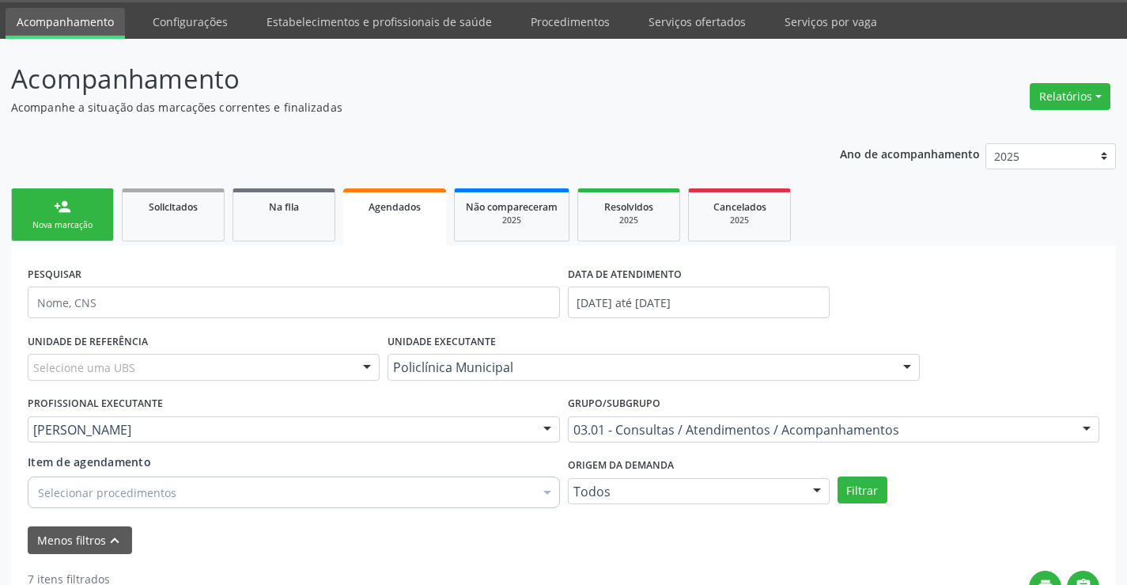
scroll to position [0, 0]
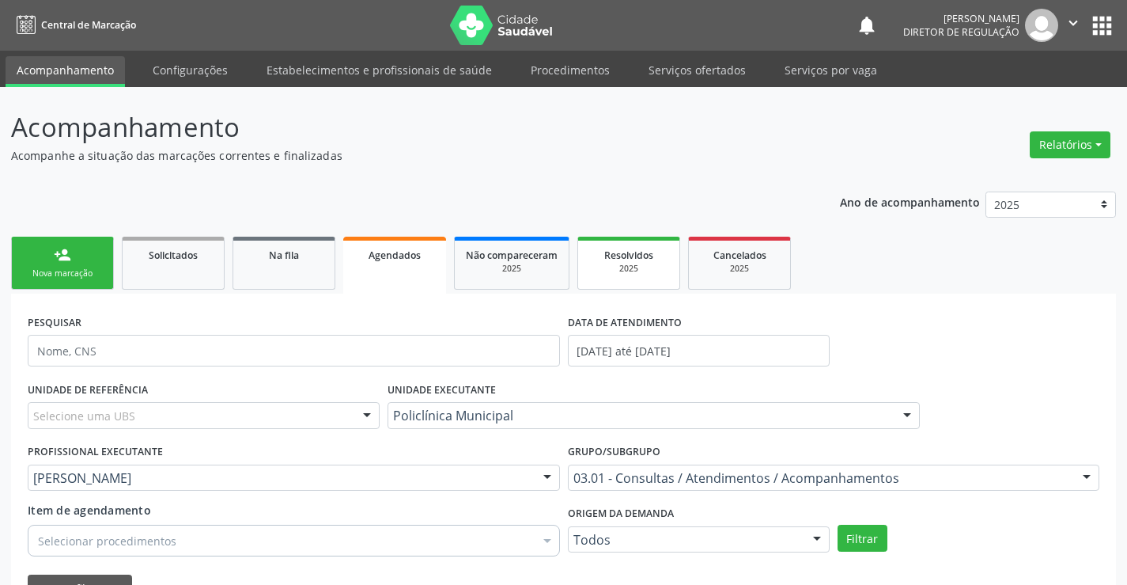
click at [617, 271] on div "2025" at bounding box center [628, 269] width 79 height 12
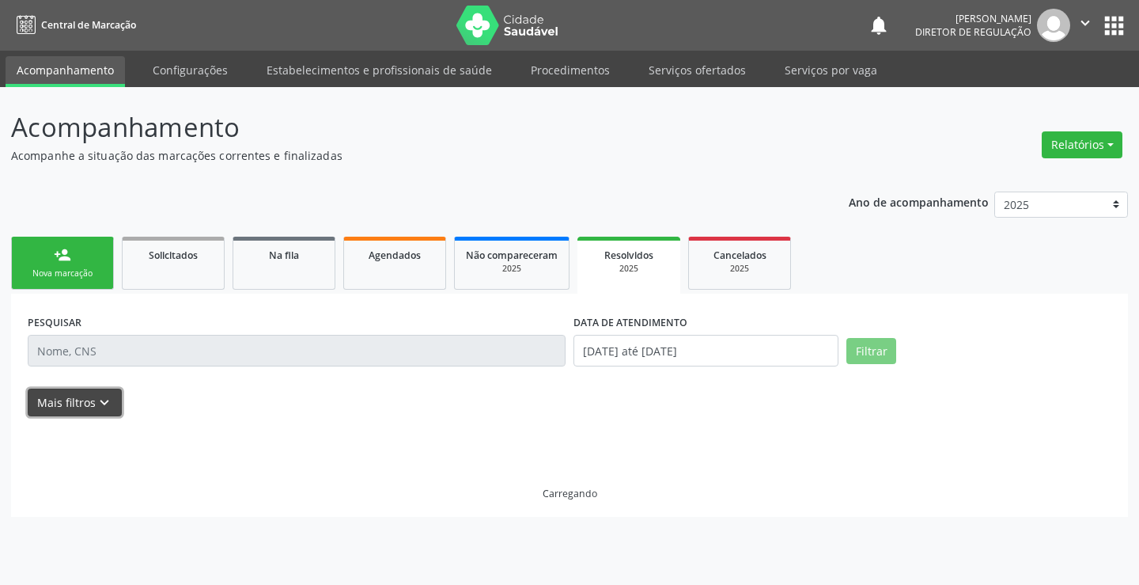
click at [117, 401] on button "Mais filtros keyboard_arrow_down" at bounding box center [75, 402] width 94 height 28
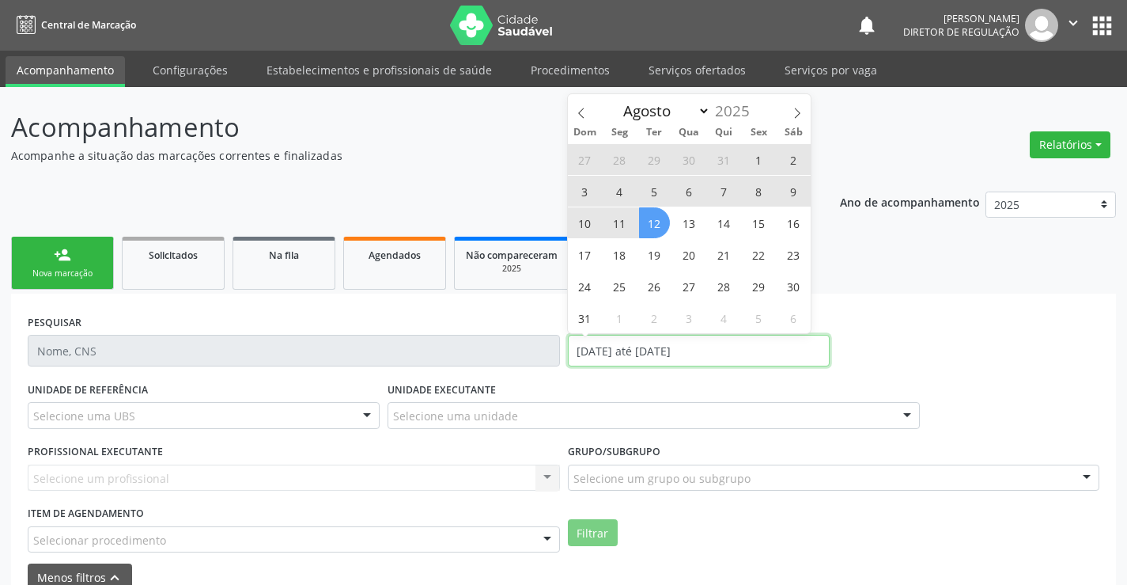
click at [606, 350] on input "[DATE] até [DATE]" at bounding box center [699, 351] width 262 height 32
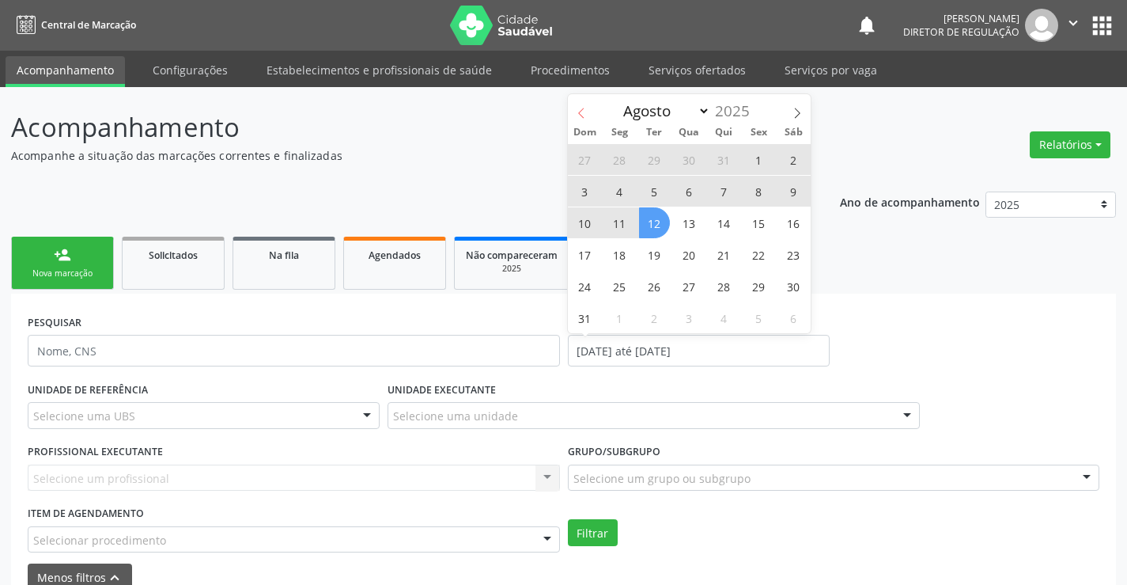
click at [576, 116] on icon at bounding box center [581, 113] width 11 height 11
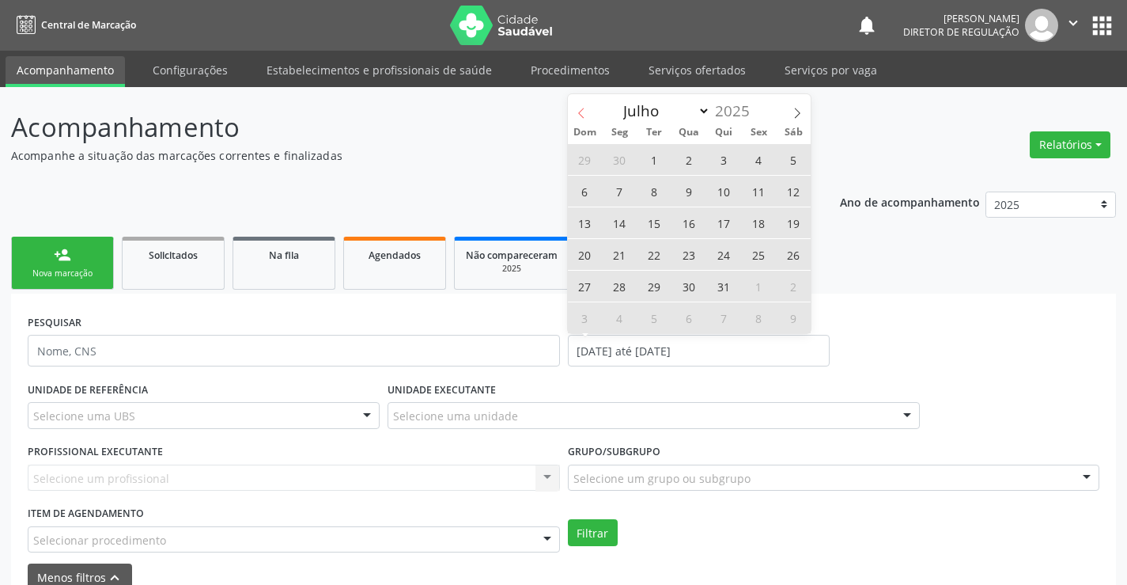
click at [576, 116] on icon at bounding box center [581, 113] width 11 height 11
click at [584, 111] on icon at bounding box center [581, 113] width 11 height 11
select select "4"
click at [726, 150] on span "1" at bounding box center [724, 159] width 31 height 31
type input "[DATE]"
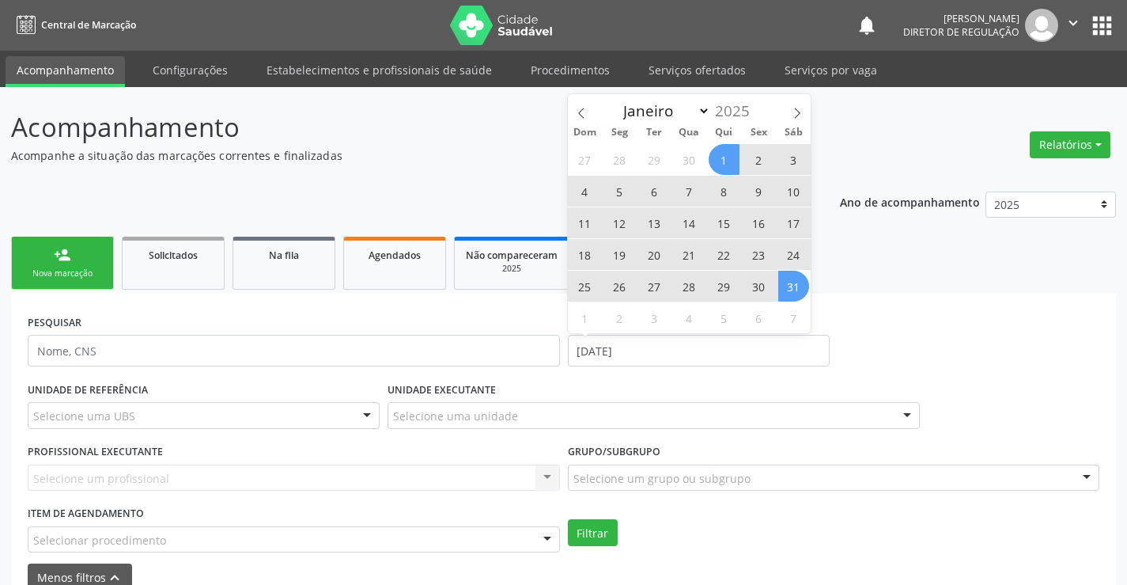
click at [803, 290] on span "31" at bounding box center [793, 286] width 31 height 31
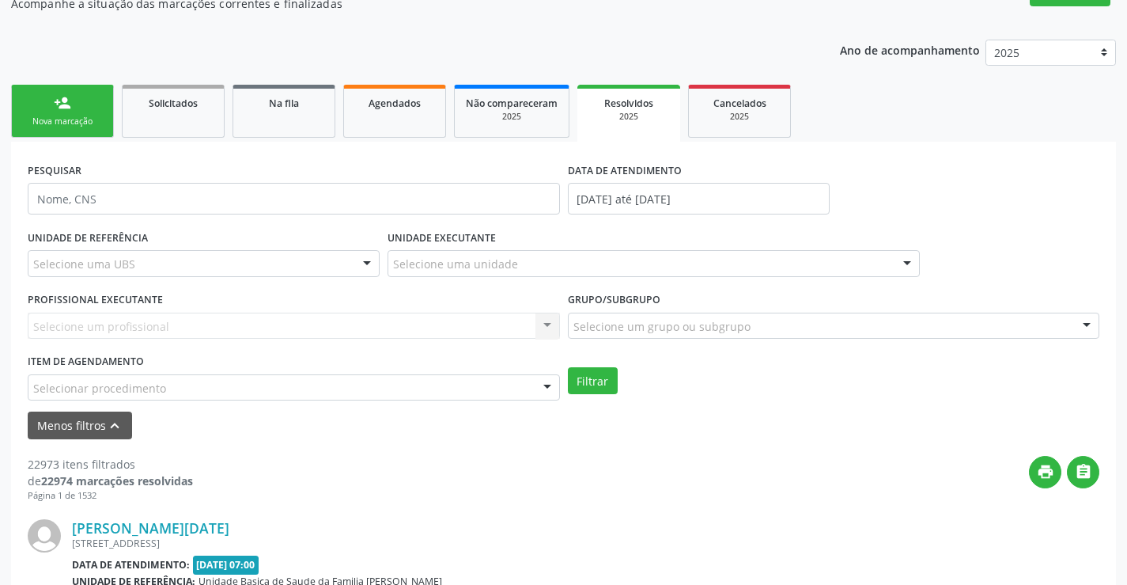
scroll to position [158, 0]
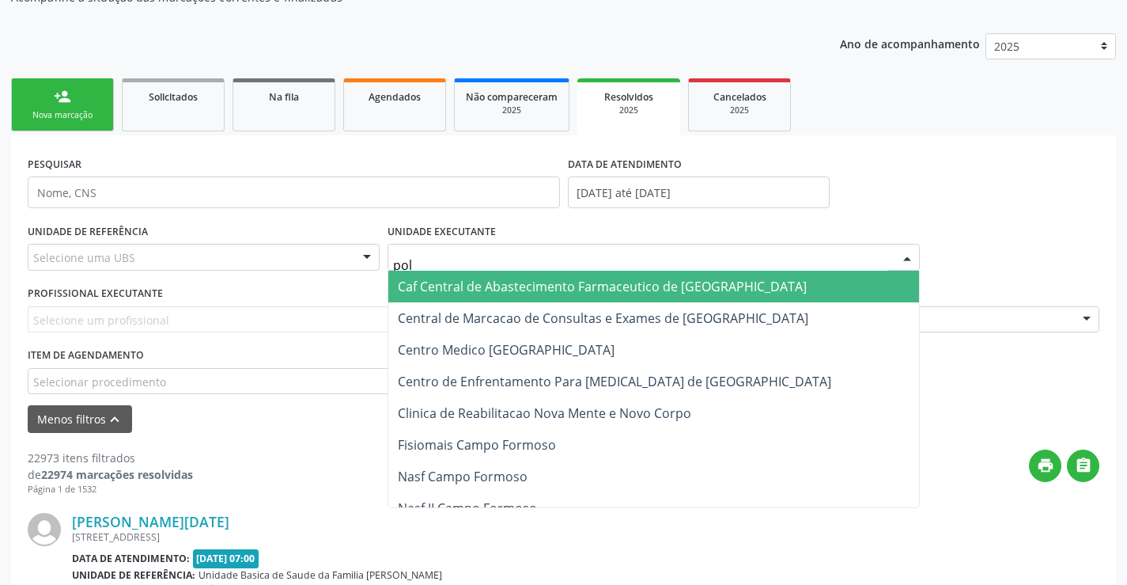
type input "poli"
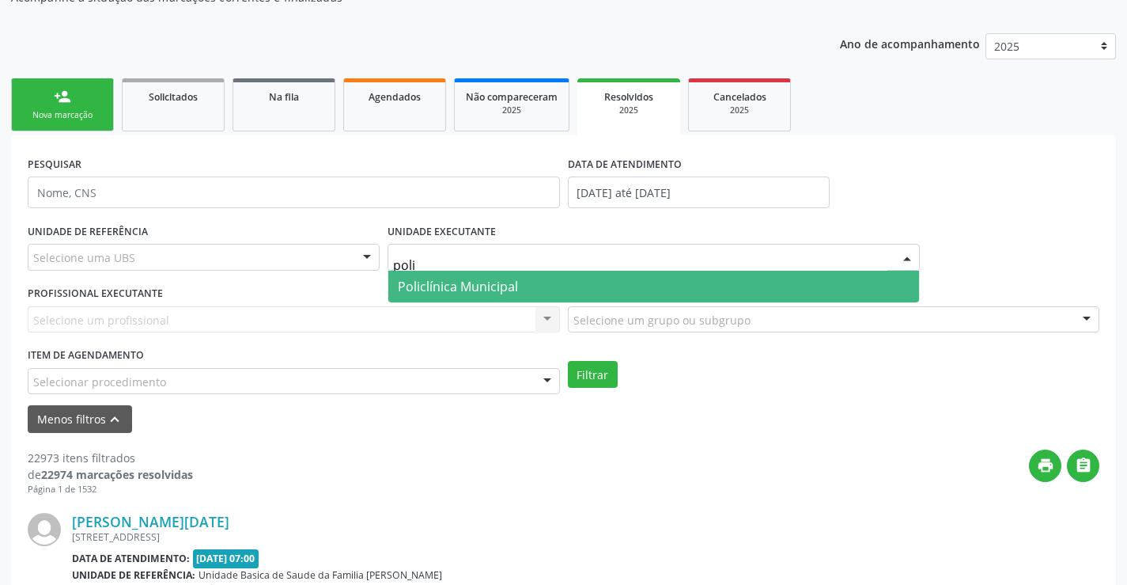
click at [456, 290] on span "Policlínica Municipal" at bounding box center [458, 286] width 120 height 17
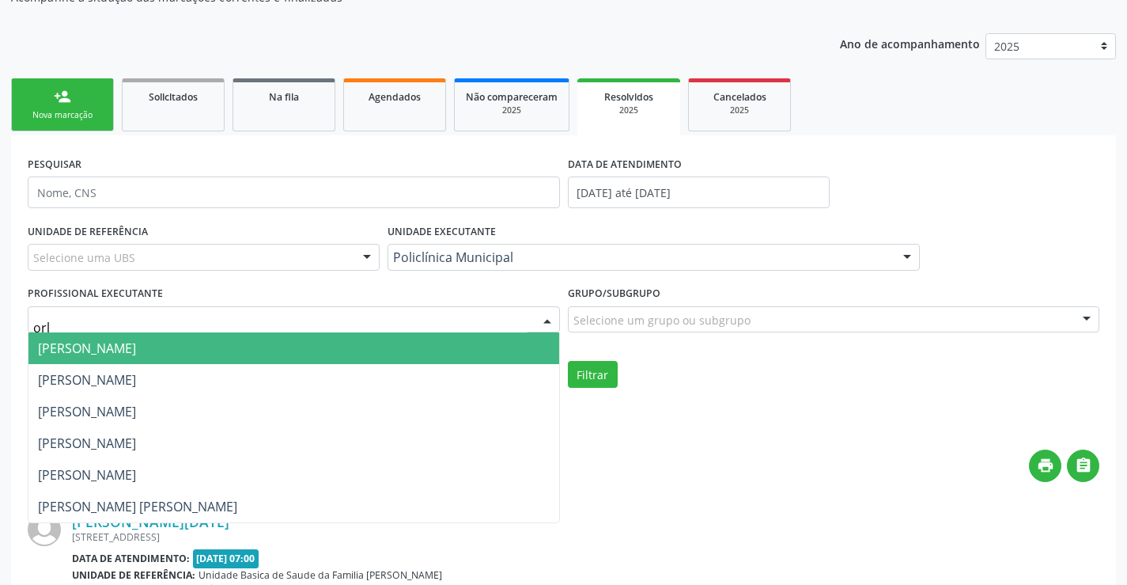
type input "orli"
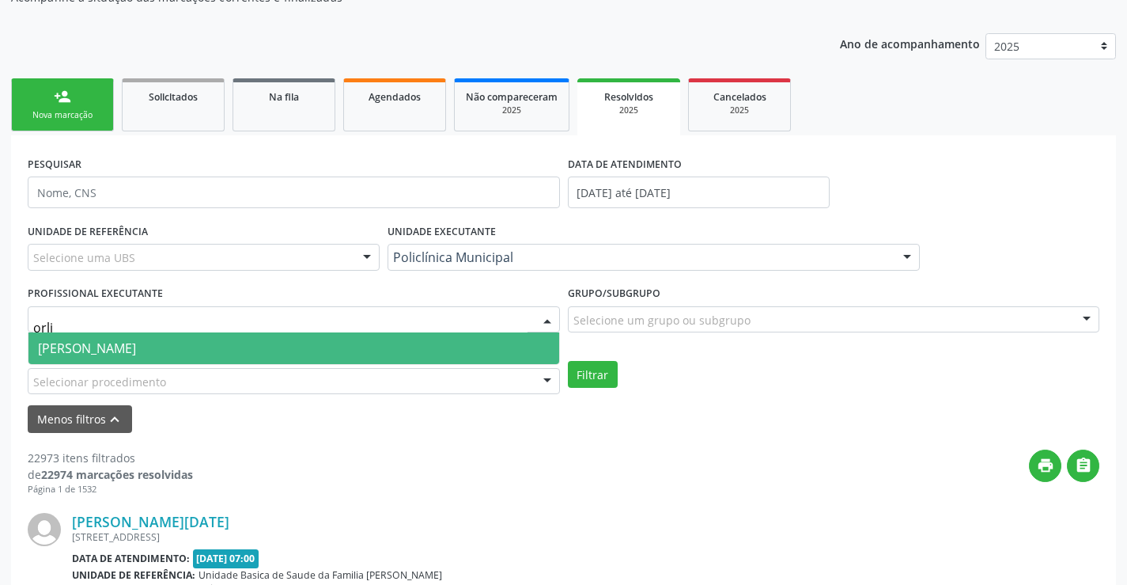
click at [430, 352] on span "[PERSON_NAME]" at bounding box center [293, 348] width 531 height 32
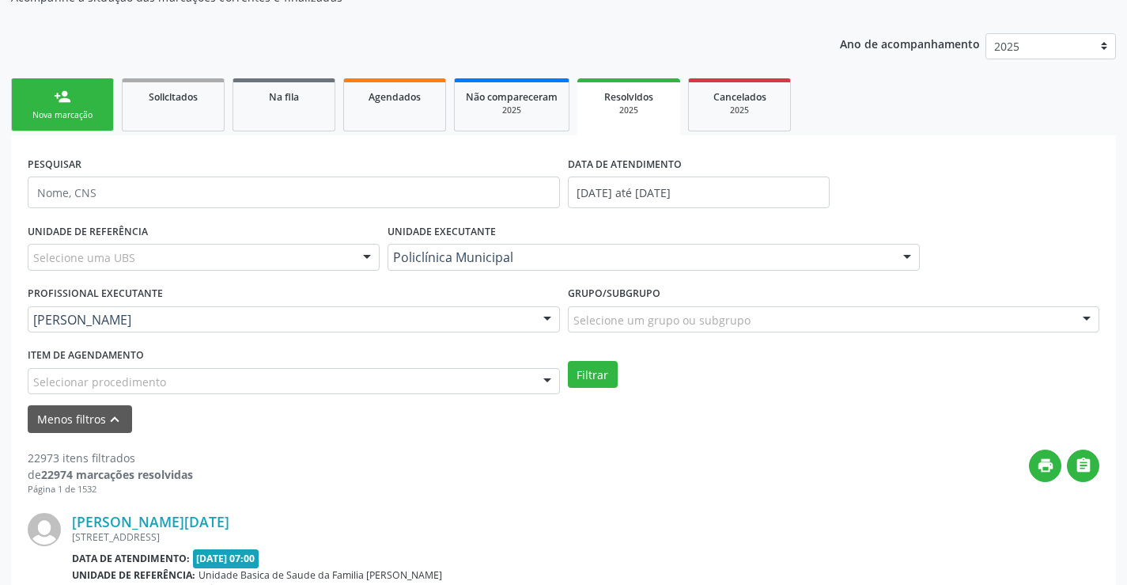
click at [623, 329] on div "Selecione um grupo ou subgrupo" at bounding box center [834, 319] width 532 height 27
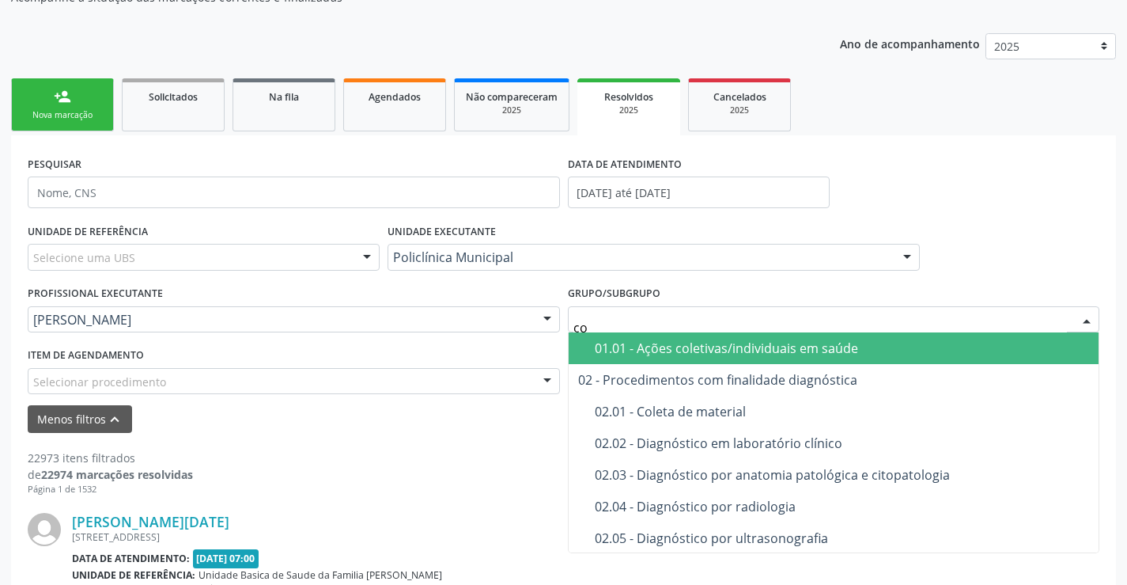
type input "con"
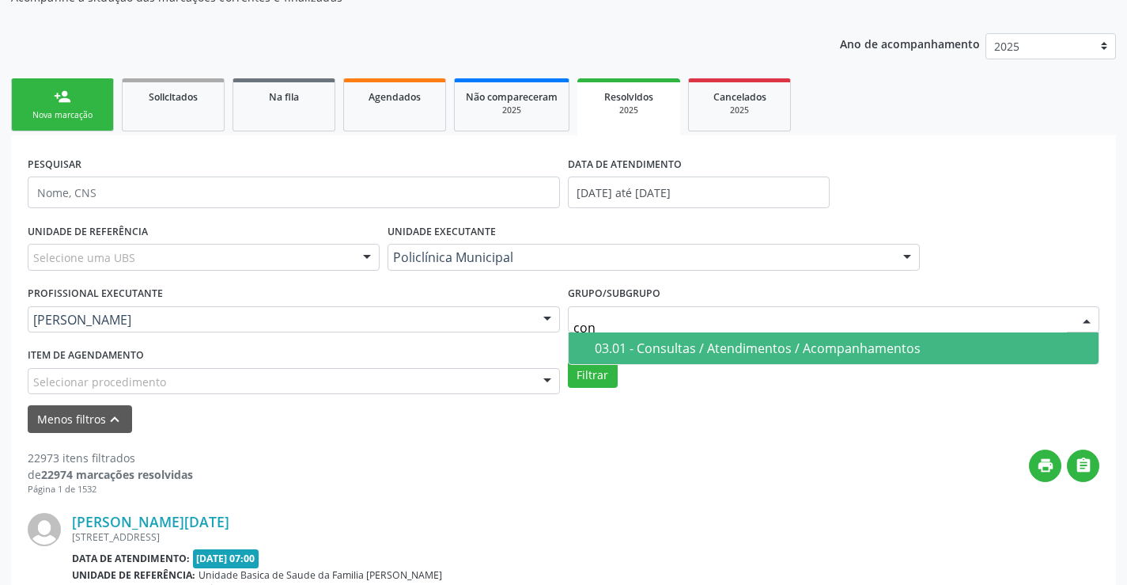
click at [621, 346] on div "03.01 - Consultas / Atendimentos / Acompanhamentos" at bounding box center [842, 348] width 495 height 13
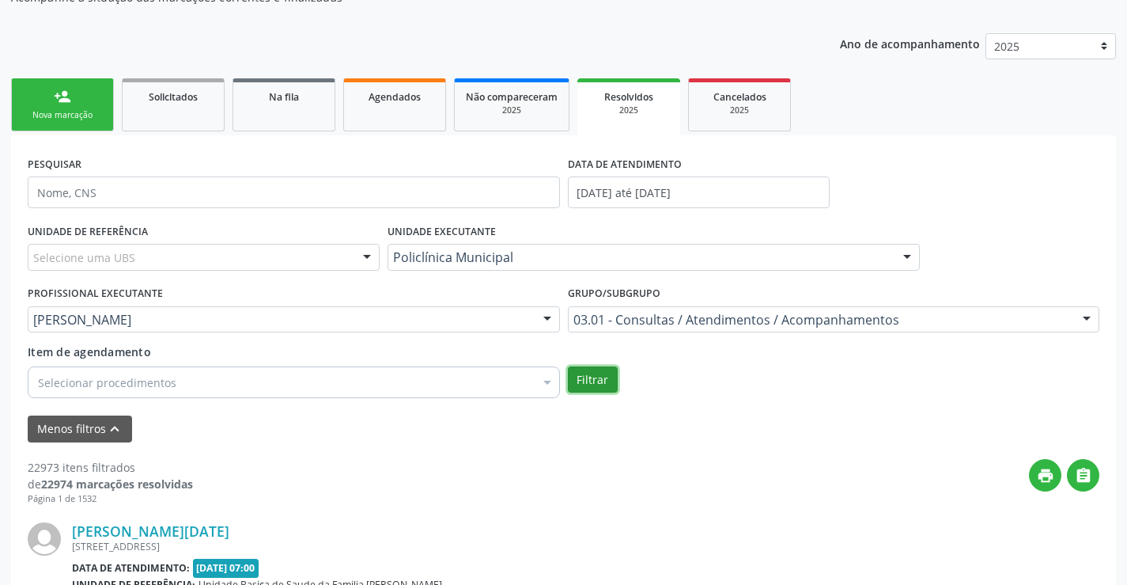
click at [593, 376] on button "Filtrar" at bounding box center [593, 379] width 50 height 27
click at [403, 115] on link "Agendados" at bounding box center [394, 104] width 103 height 53
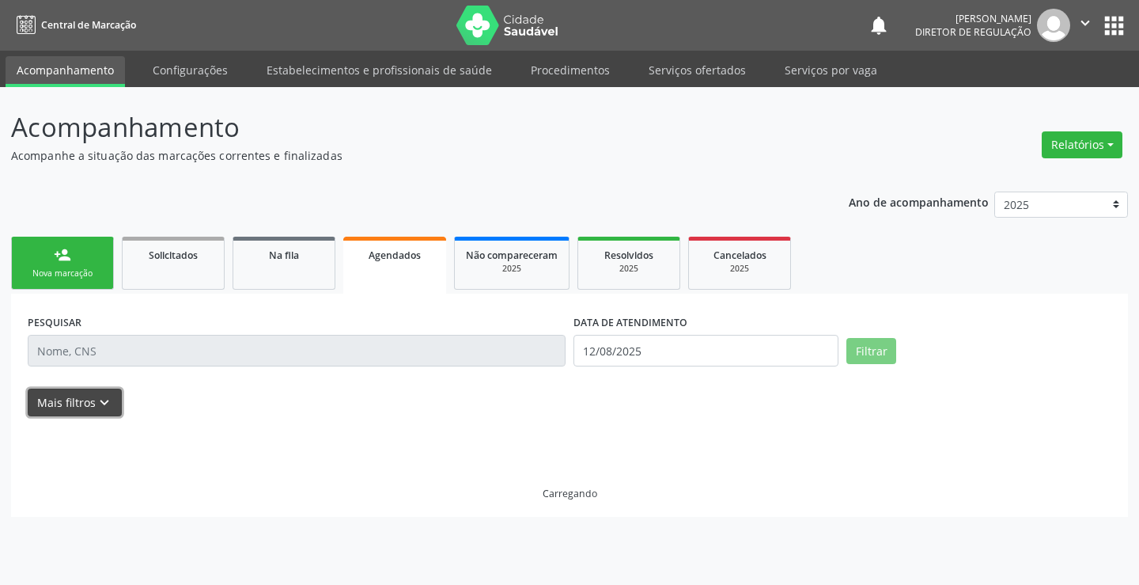
drag, startPoint x: 66, startPoint y: 407, endPoint x: 434, endPoint y: 400, distance: 367.9
click at [66, 407] on button "Mais filtros keyboard_arrow_down" at bounding box center [75, 402] width 94 height 28
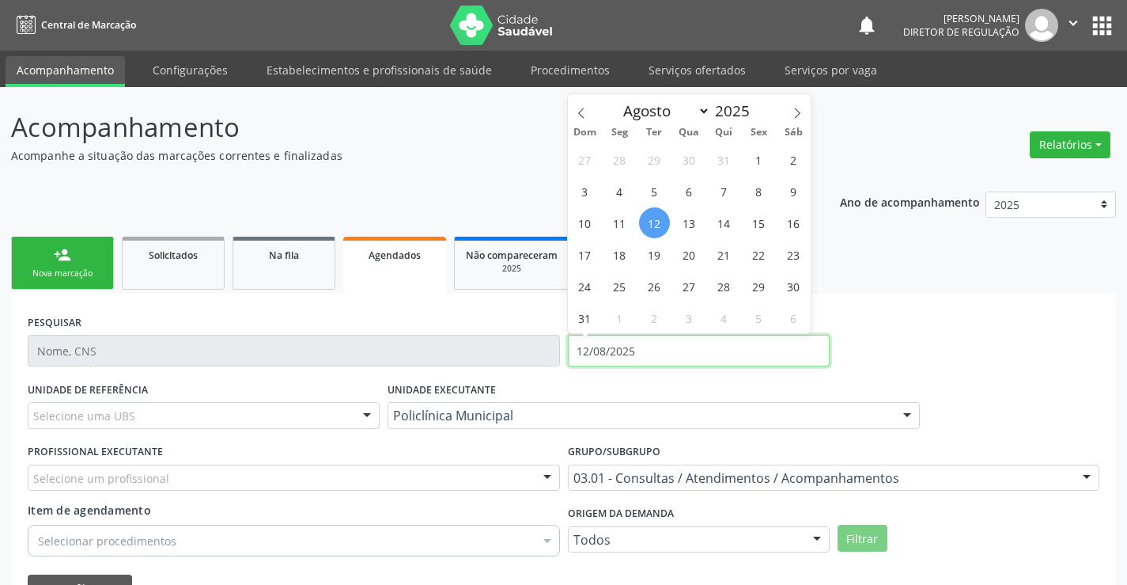
click at [613, 353] on input "12/08/2025" at bounding box center [699, 351] width 262 height 32
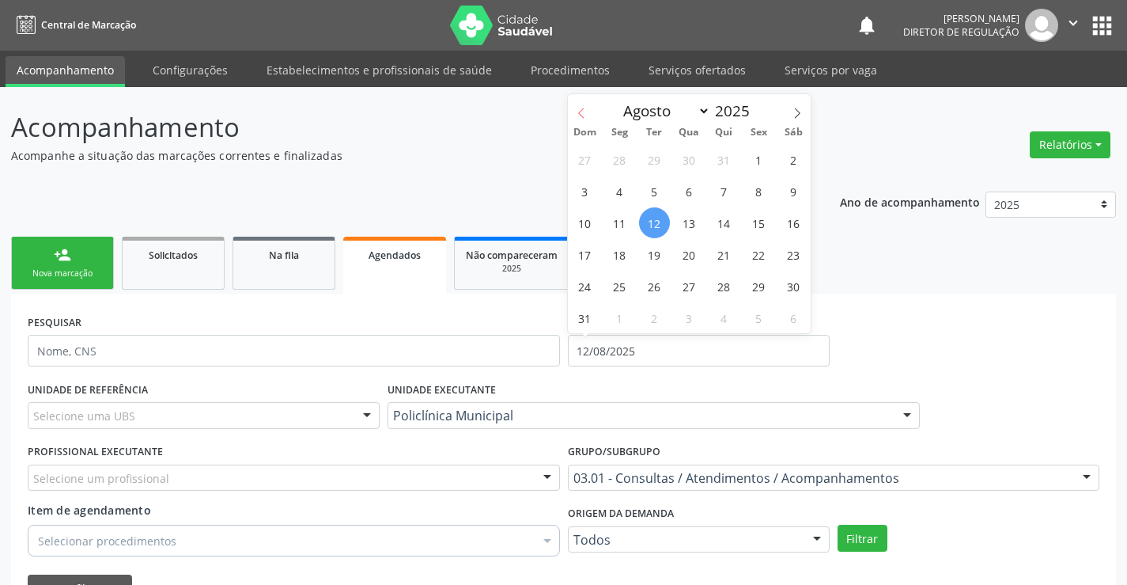
click at [589, 106] on span at bounding box center [581, 107] width 27 height 27
select select "5"
click at [592, 155] on span "1" at bounding box center [585, 159] width 31 height 31
type input "[DATE]"
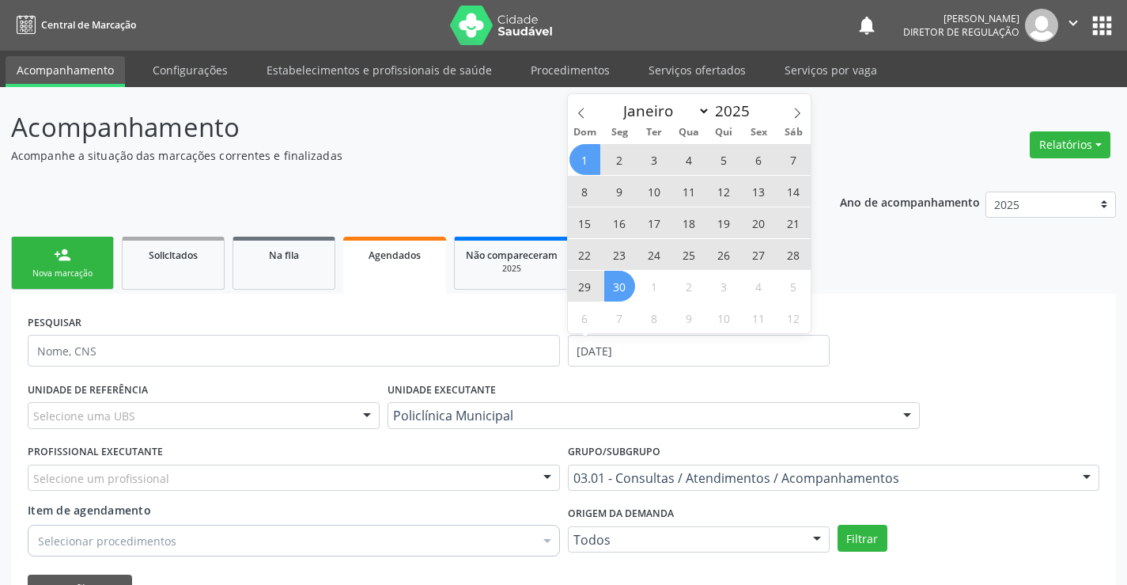
click at [630, 278] on span "30" at bounding box center [619, 286] width 31 height 31
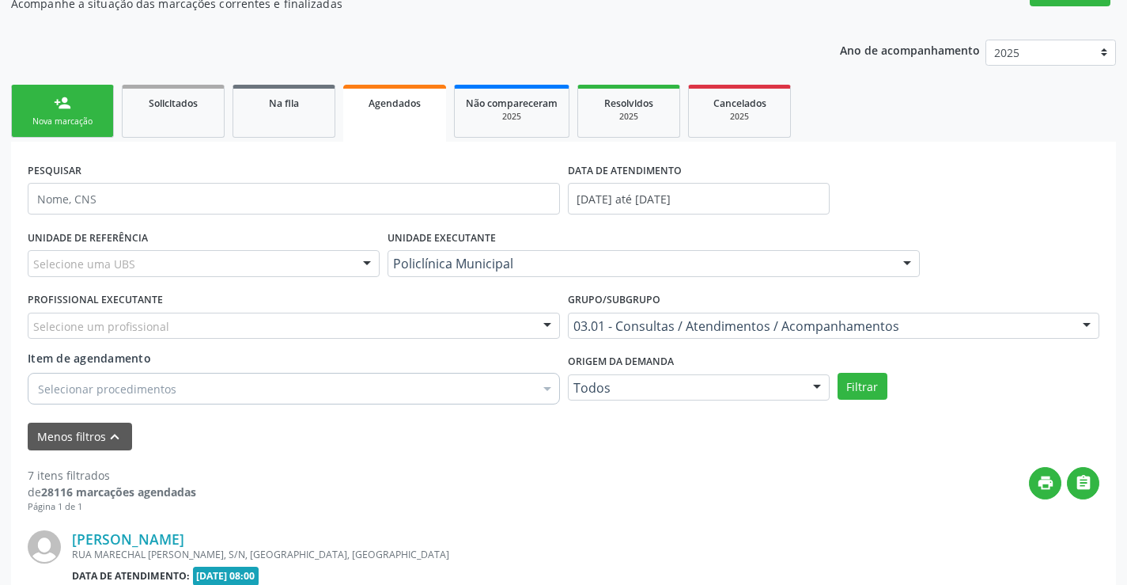
scroll to position [158, 0]
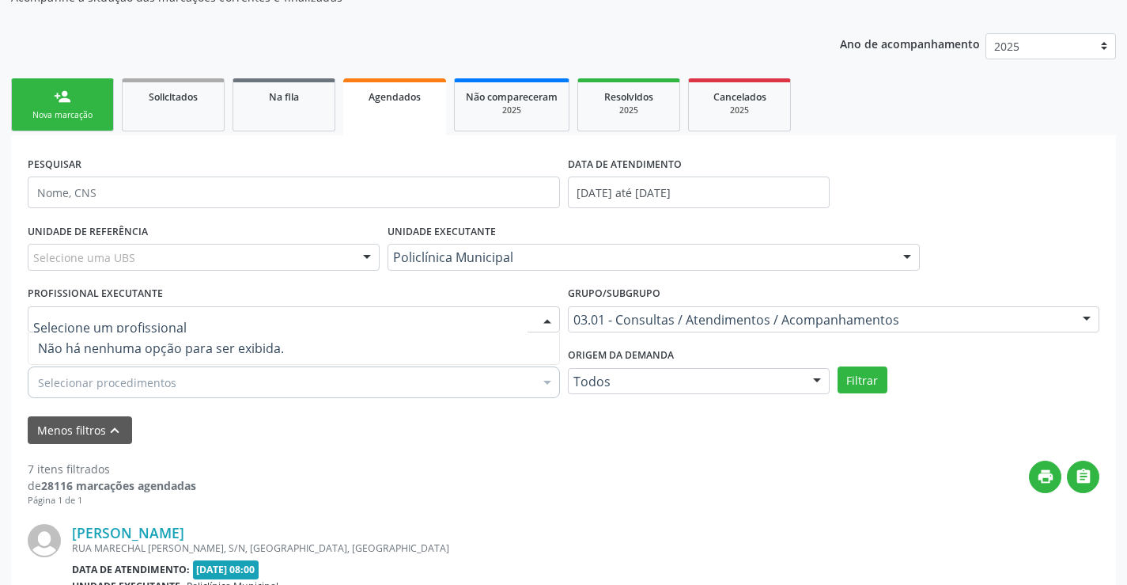
click at [495, 318] on div at bounding box center [294, 319] width 532 height 27
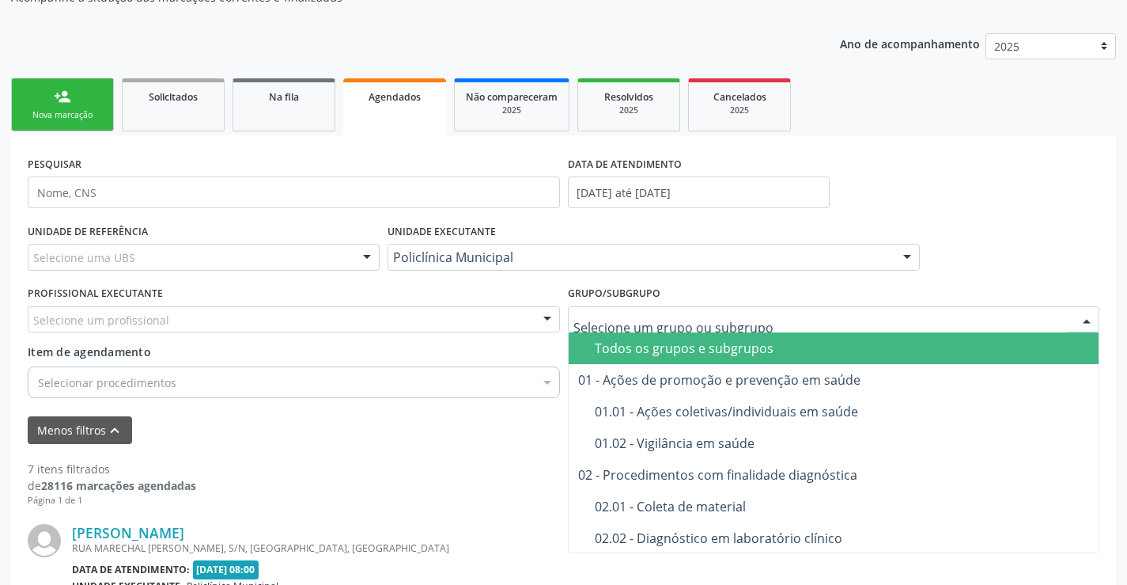
click at [673, 339] on span "Todos os grupos e subgrupos" at bounding box center [854, 348] width 570 height 32
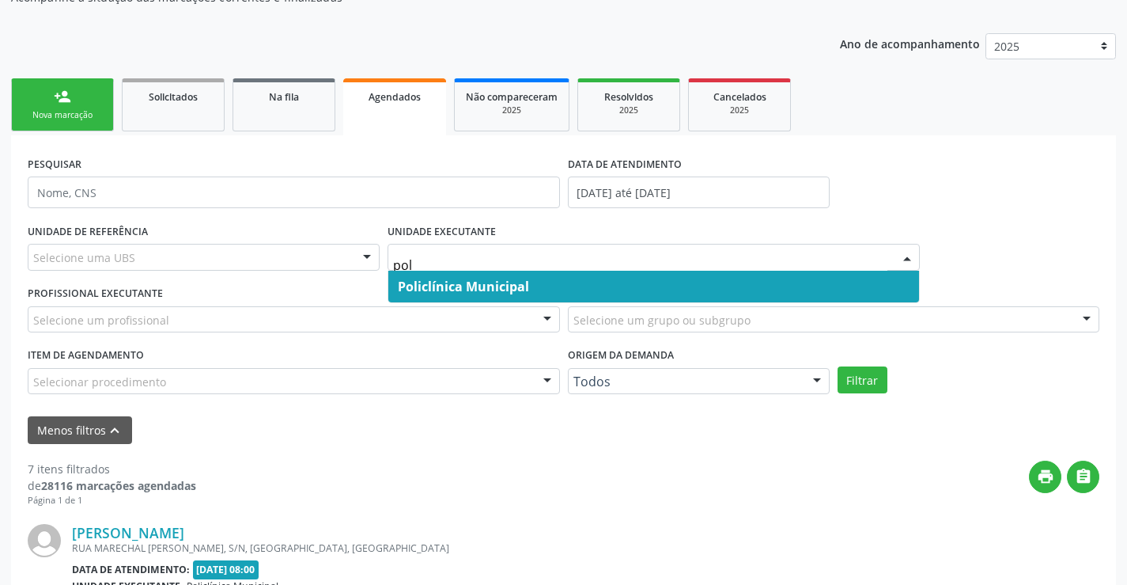
type input "poli"
click at [512, 290] on span "Policlínica Municipal" at bounding box center [463, 286] width 131 height 17
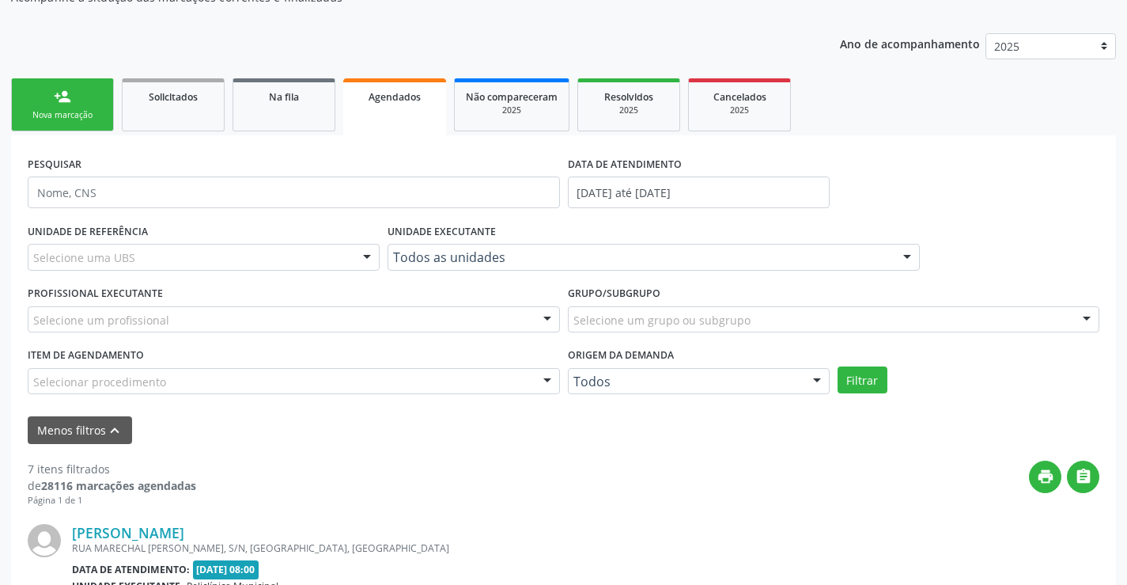
click at [545, 320] on div at bounding box center [548, 320] width 24 height 27
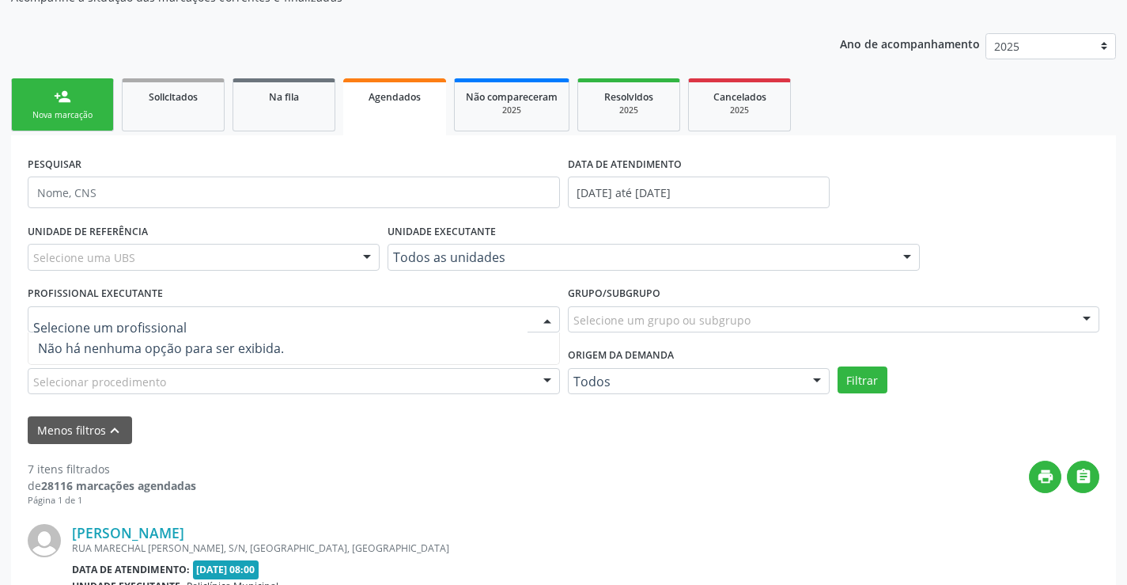
click at [545, 320] on div at bounding box center [548, 320] width 24 height 27
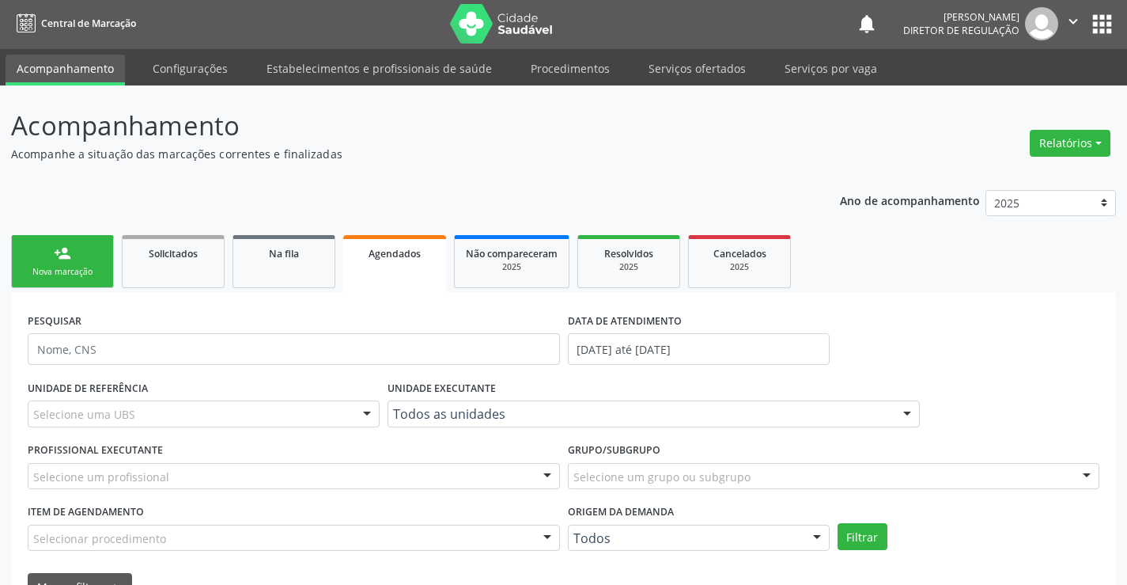
scroll to position [0, 0]
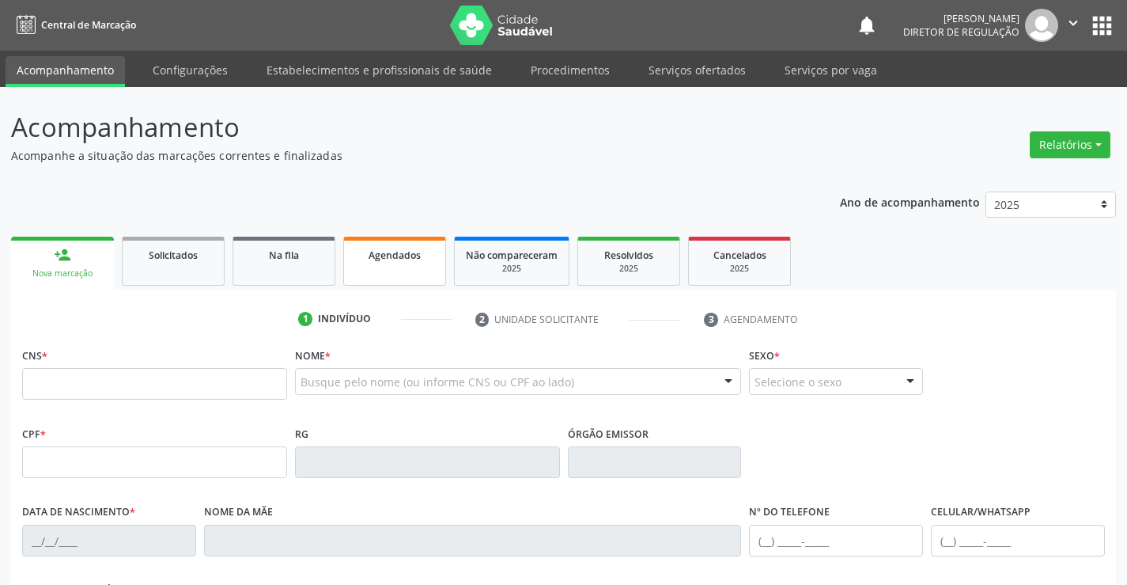
click at [352, 251] on link "Agendados" at bounding box center [394, 261] width 103 height 49
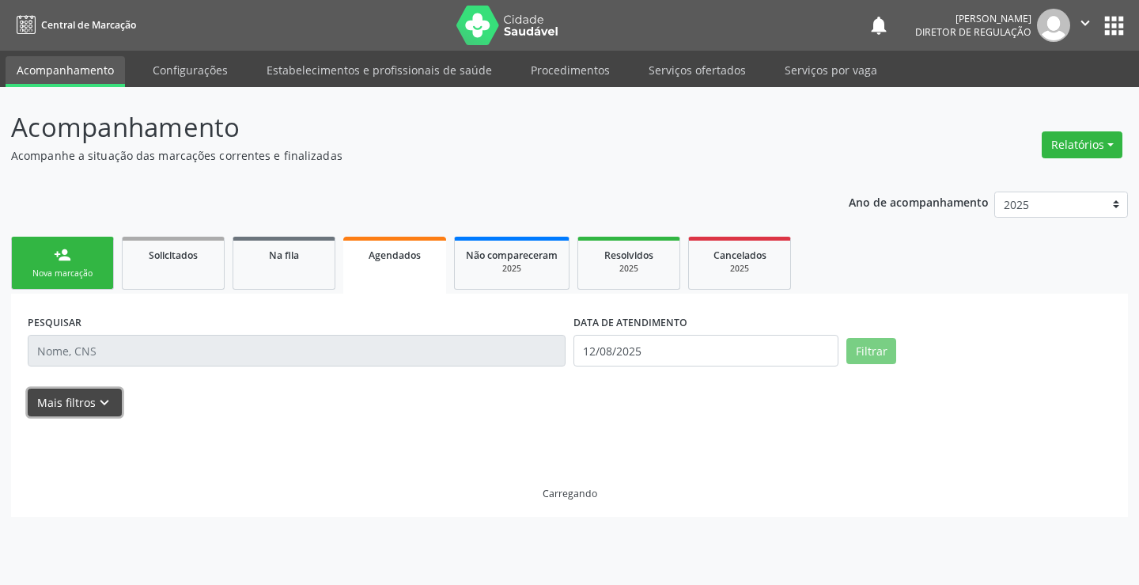
click at [113, 390] on button "Mais filtros keyboard_arrow_down" at bounding box center [75, 402] width 94 height 28
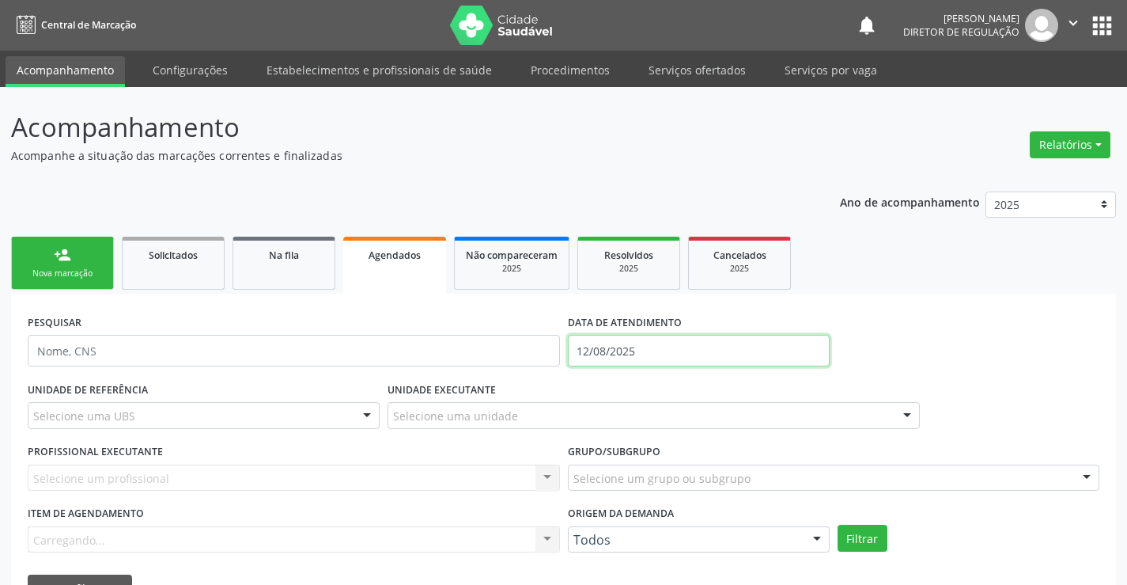
click at [638, 346] on input "12/08/2025" at bounding box center [699, 351] width 262 height 32
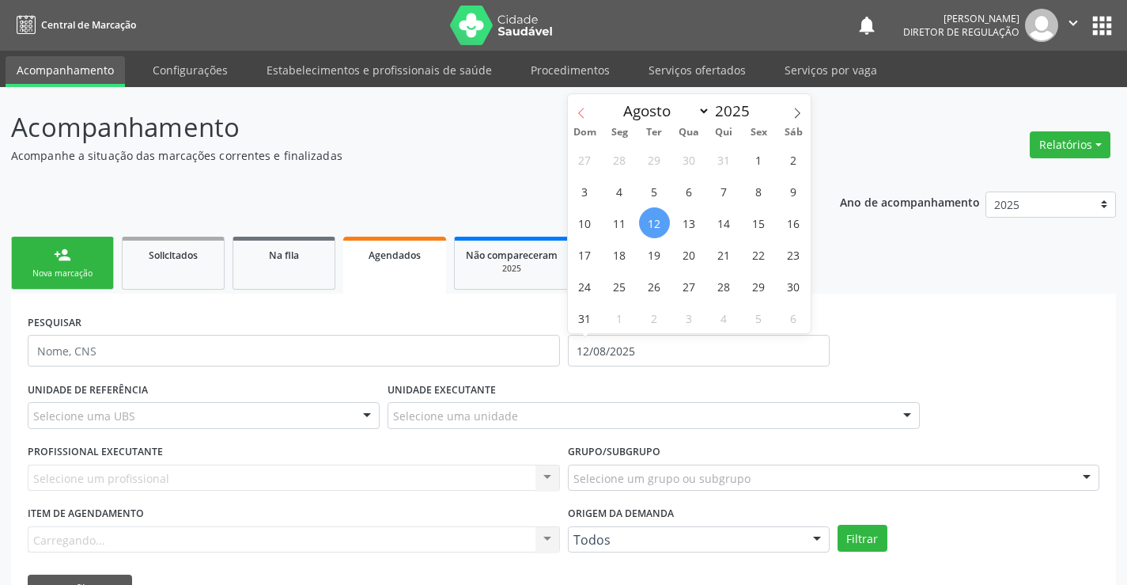
click at [580, 115] on icon at bounding box center [581, 113] width 11 height 11
select select "5"
click at [584, 164] on span "1" at bounding box center [585, 159] width 31 height 31
type input "[DATE]"
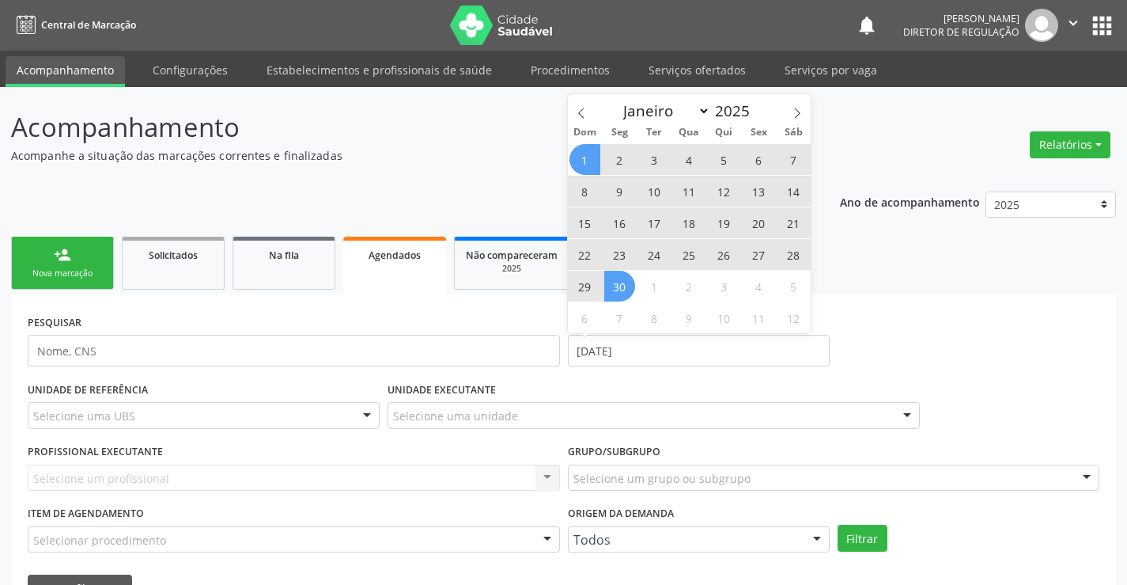
click at [634, 283] on span "30" at bounding box center [619, 286] width 31 height 31
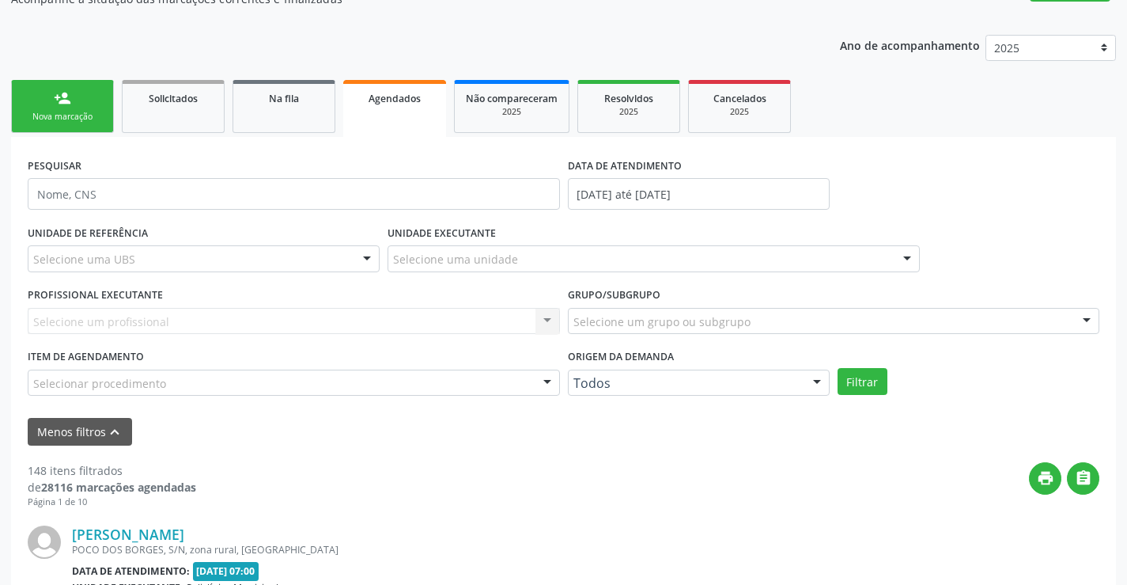
scroll to position [158, 0]
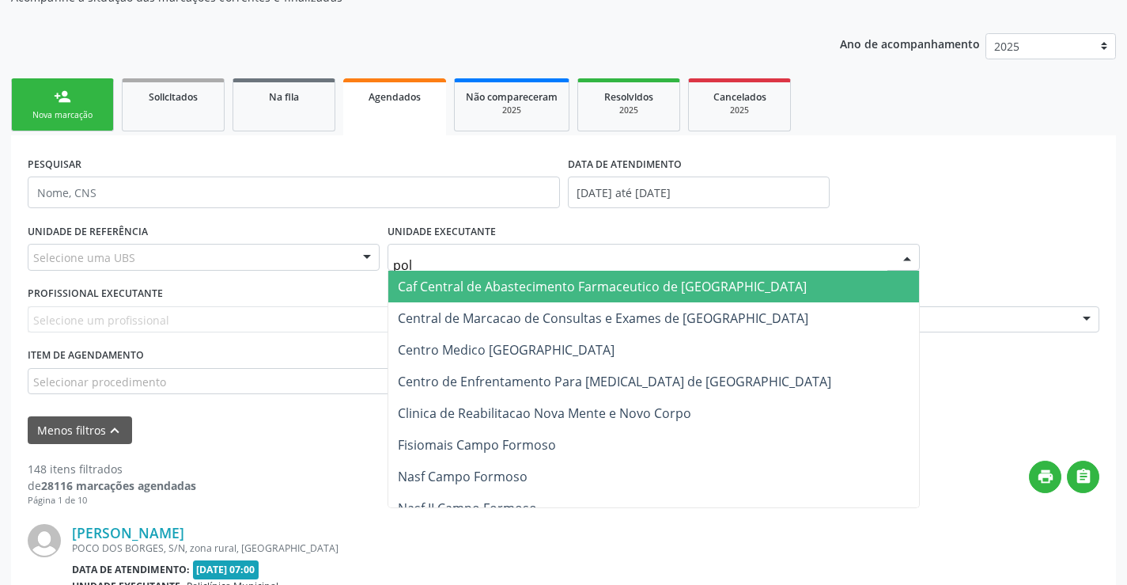
type input "poli"
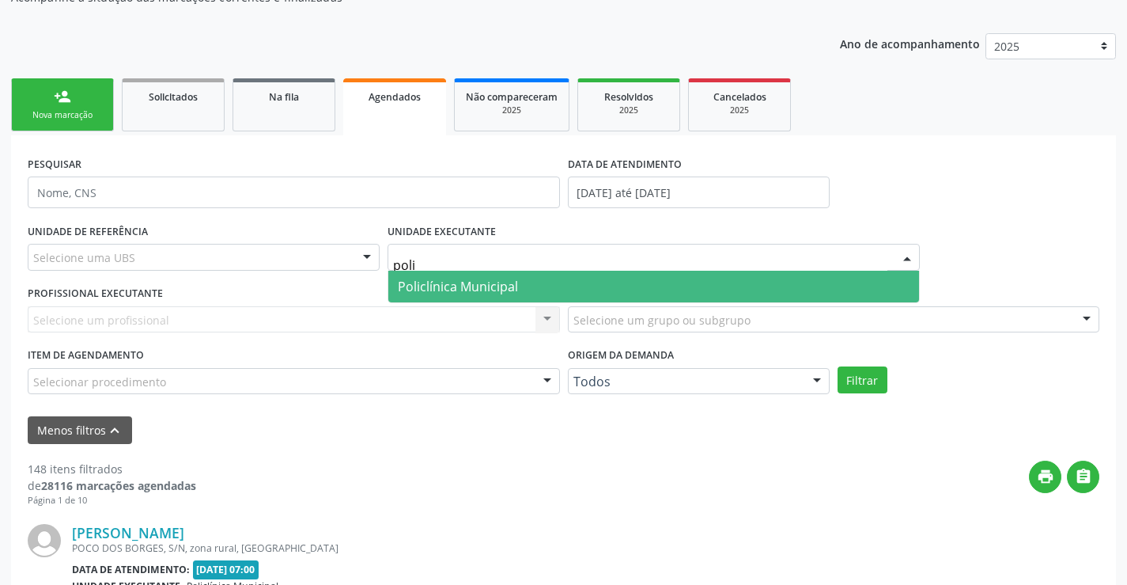
click at [443, 290] on span "Policlínica Municipal" at bounding box center [458, 286] width 120 height 17
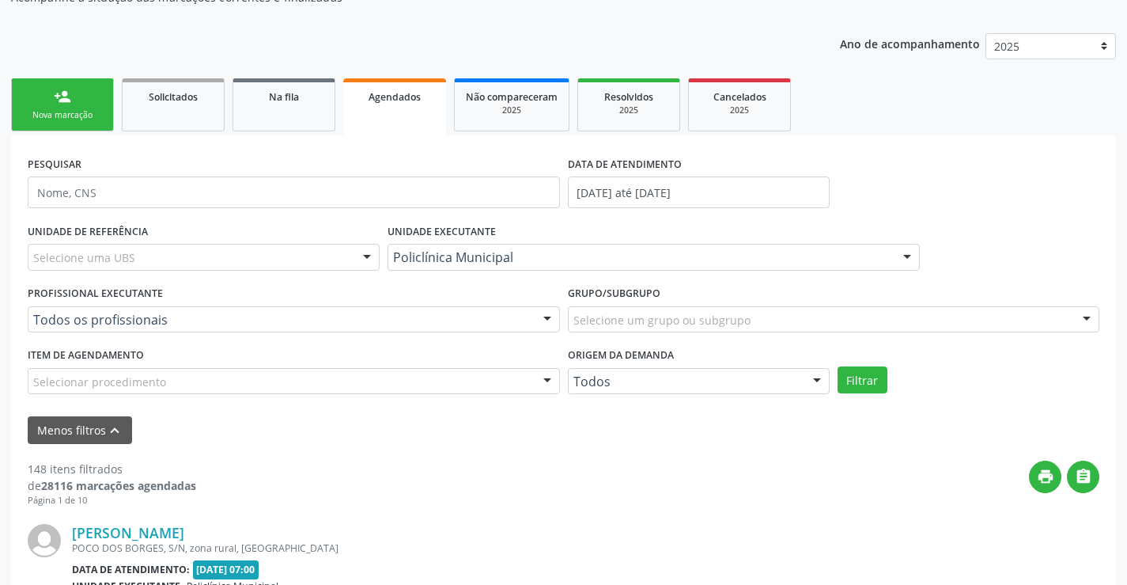
click at [503, 309] on div "Todos os profissionais" at bounding box center [294, 319] width 532 height 27
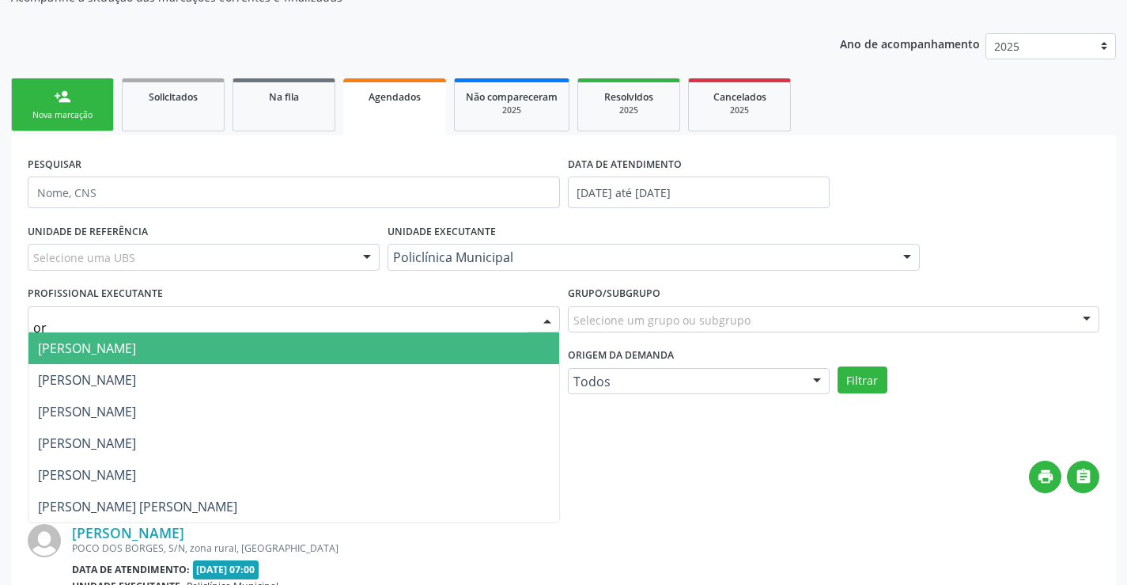
type input "orl"
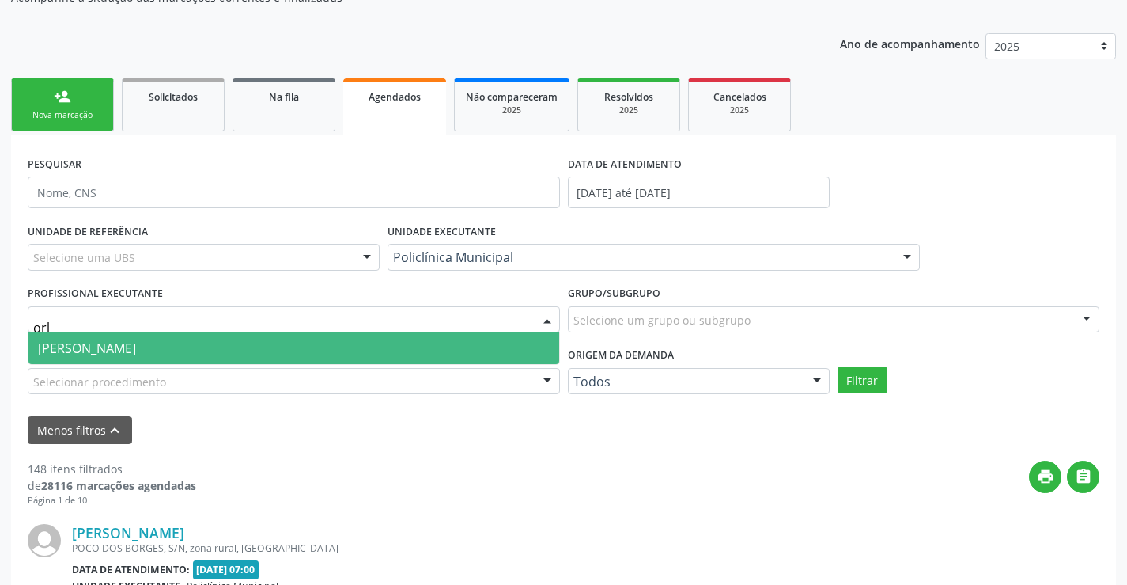
click at [517, 346] on span "[PERSON_NAME]" at bounding box center [293, 348] width 531 height 32
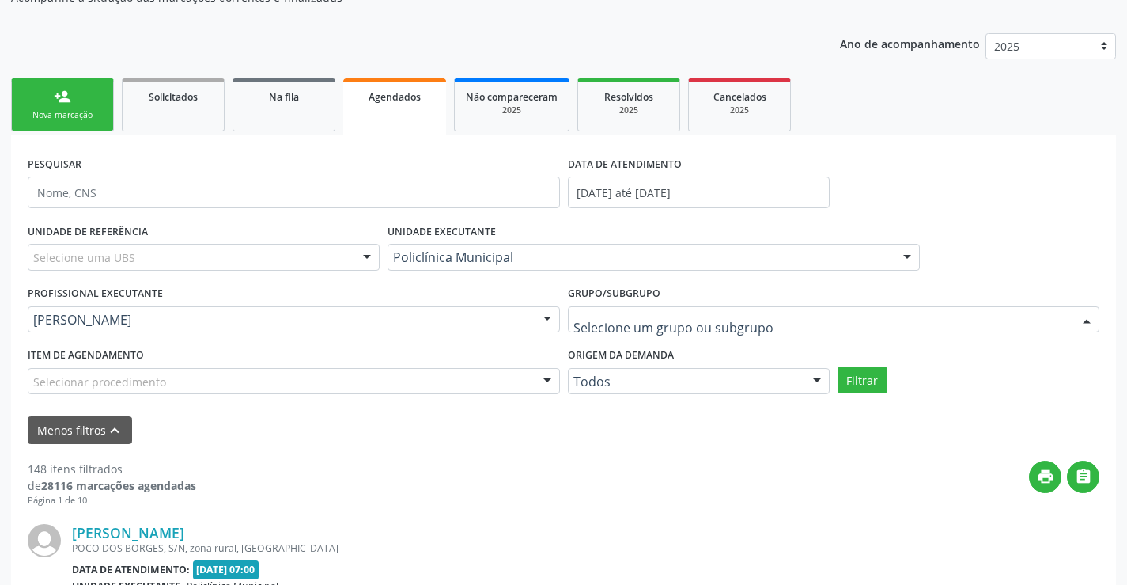
click at [811, 327] on div at bounding box center [834, 319] width 532 height 27
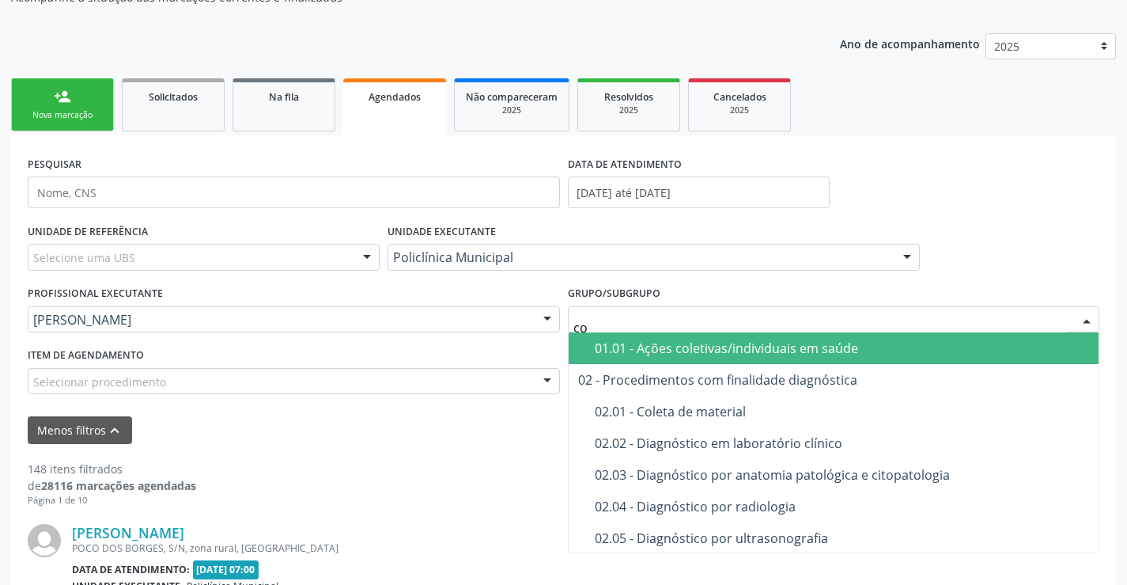
type input "con"
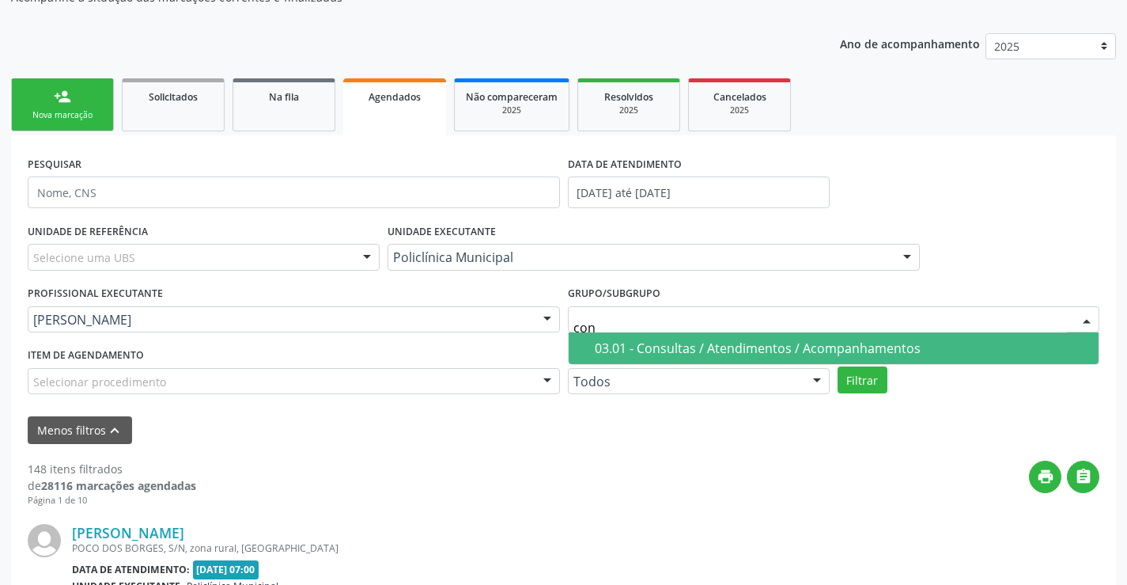
click at [801, 349] on div "03.01 - Consultas / Atendimentos / Acompanhamentos" at bounding box center [842, 348] width 495 height 13
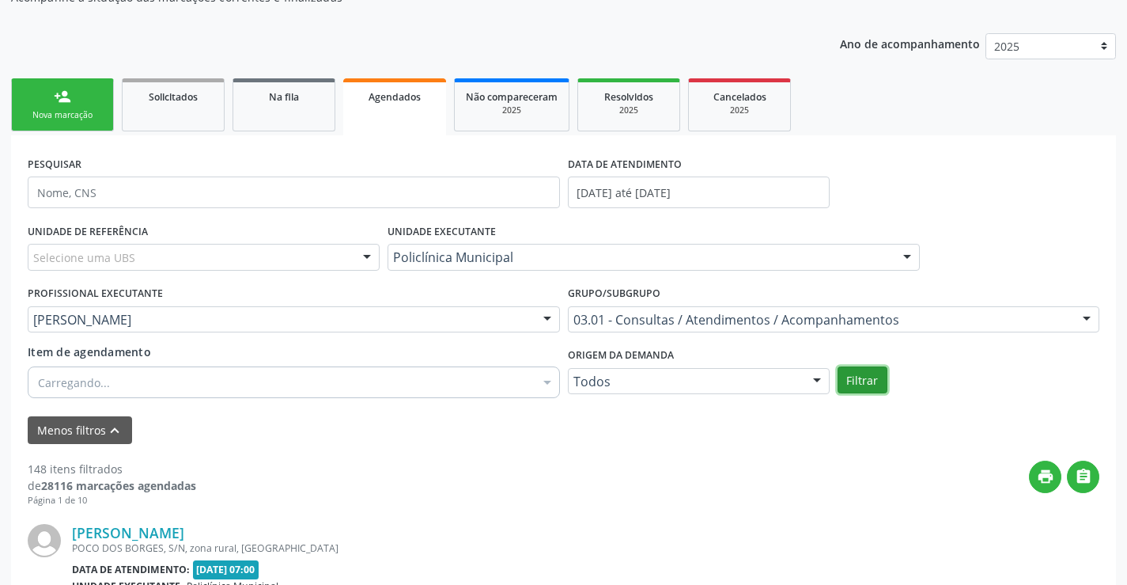
click at [851, 375] on button "Filtrar" at bounding box center [863, 379] width 50 height 27
click at [661, 196] on input "[DATE] até [DATE]" at bounding box center [699, 192] width 262 height 32
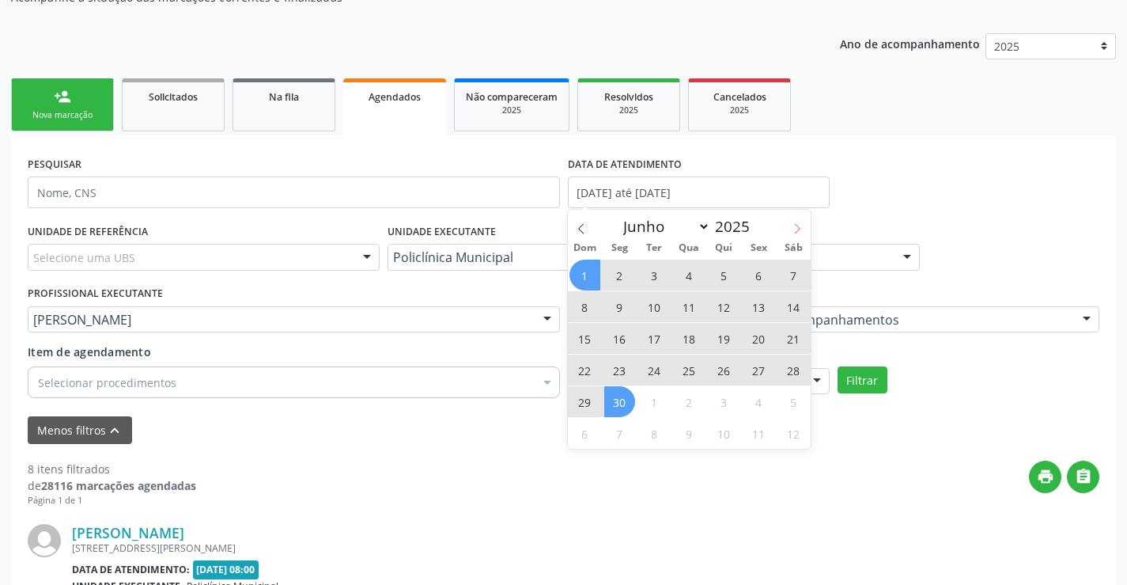
click at [797, 232] on icon at bounding box center [798, 228] width 6 height 10
select select "6"
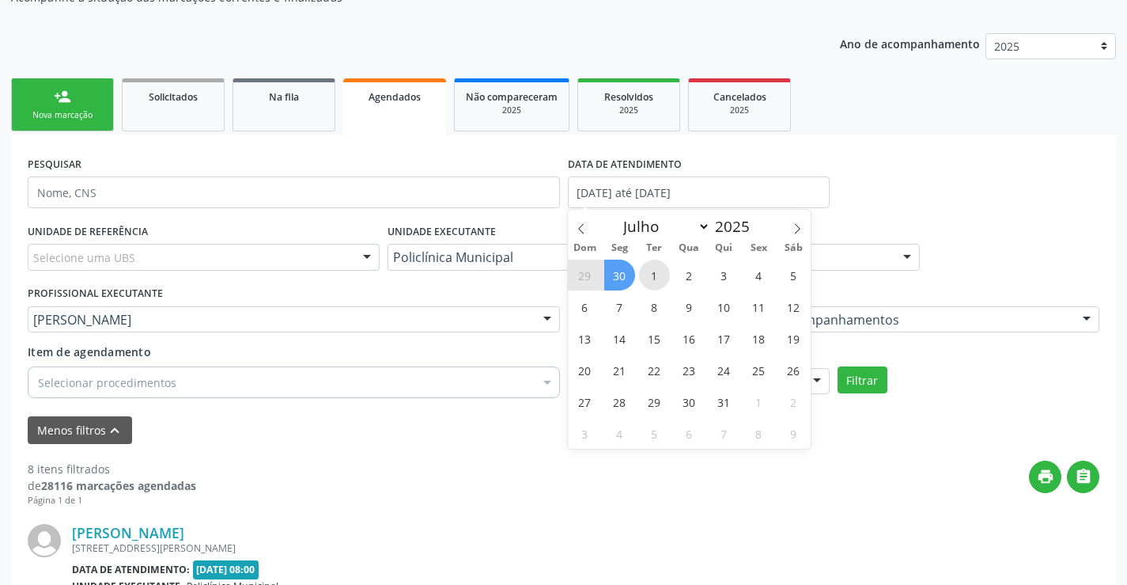
click at [662, 272] on span "1" at bounding box center [654, 274] width 31 height 31
type input "[DATE]"
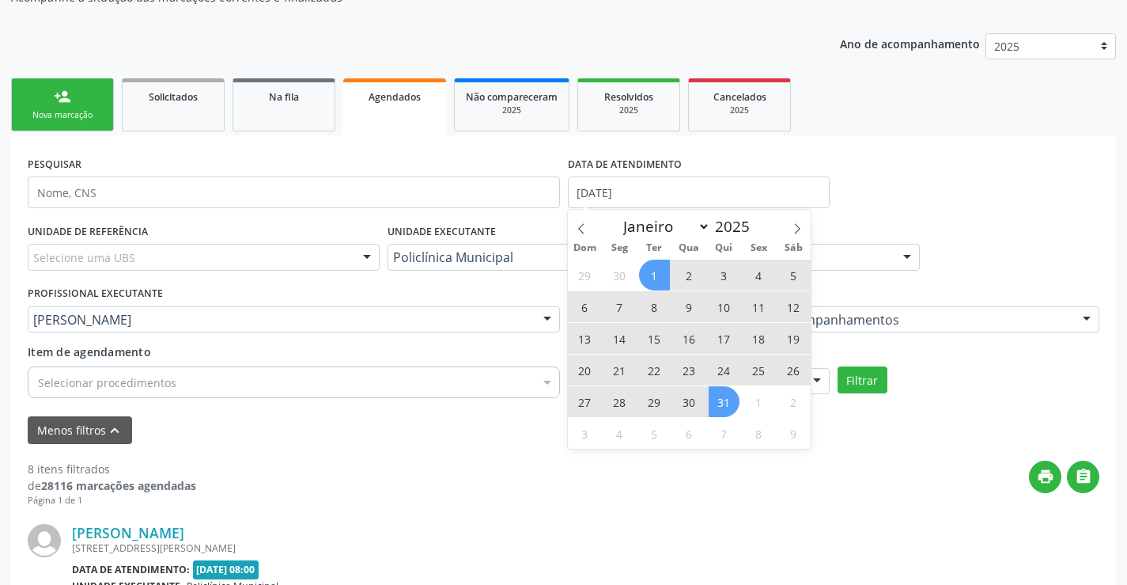
click at [717, 406] on span "31" at bounding box center [724, 401] width 31 height 31
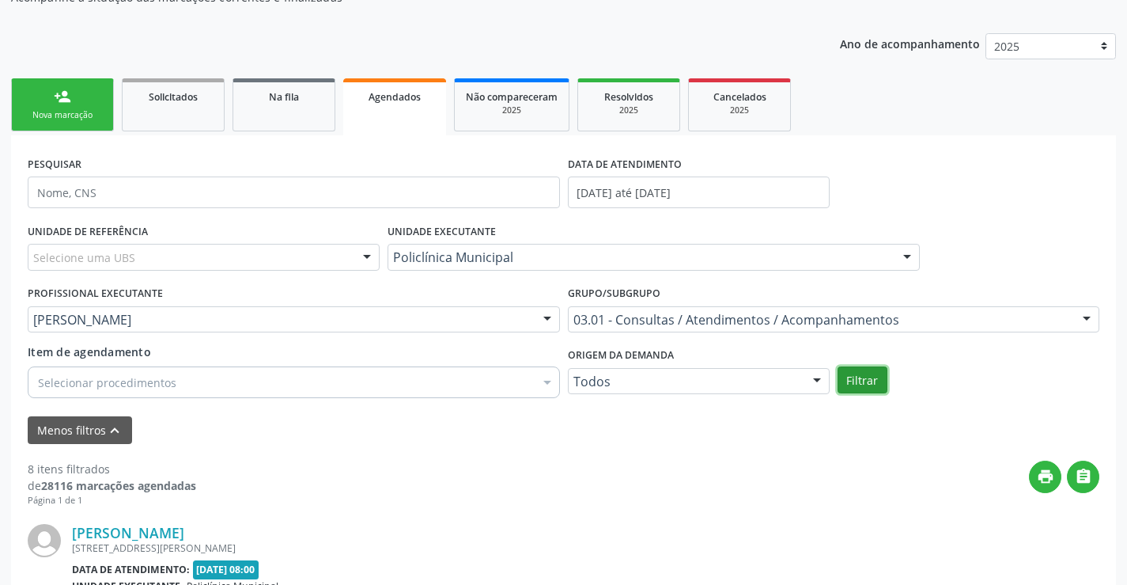
click at [871, 381] on button "Filtrar" at bounding box center [863, 379] width 50 height 27
click at [623, 101] on span "Resolvidos" at bounding box center [628, 96] width 49 height 13
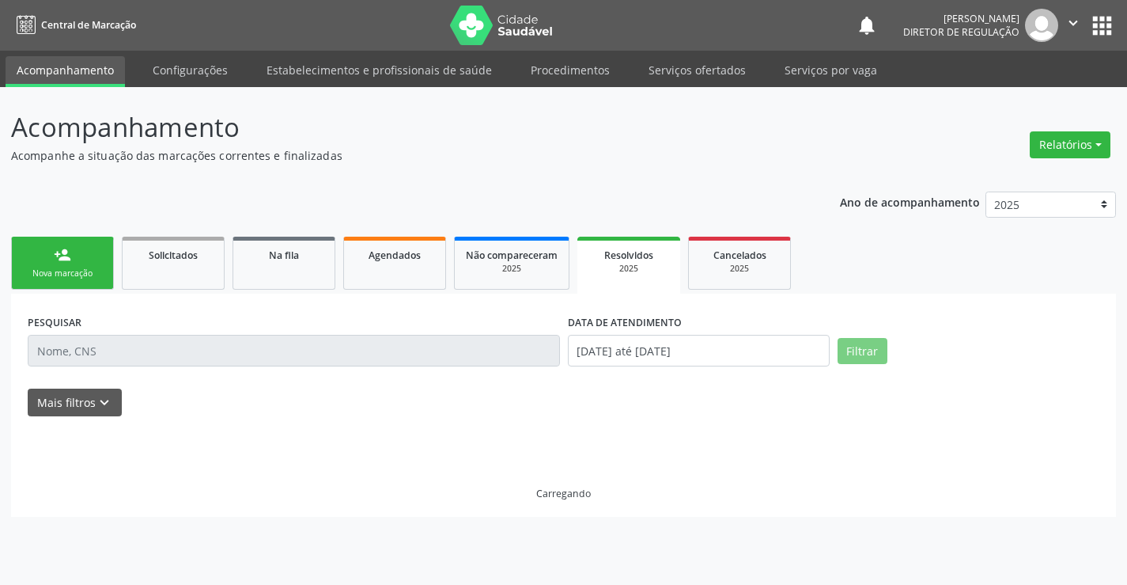
scroll to position [0, 0]
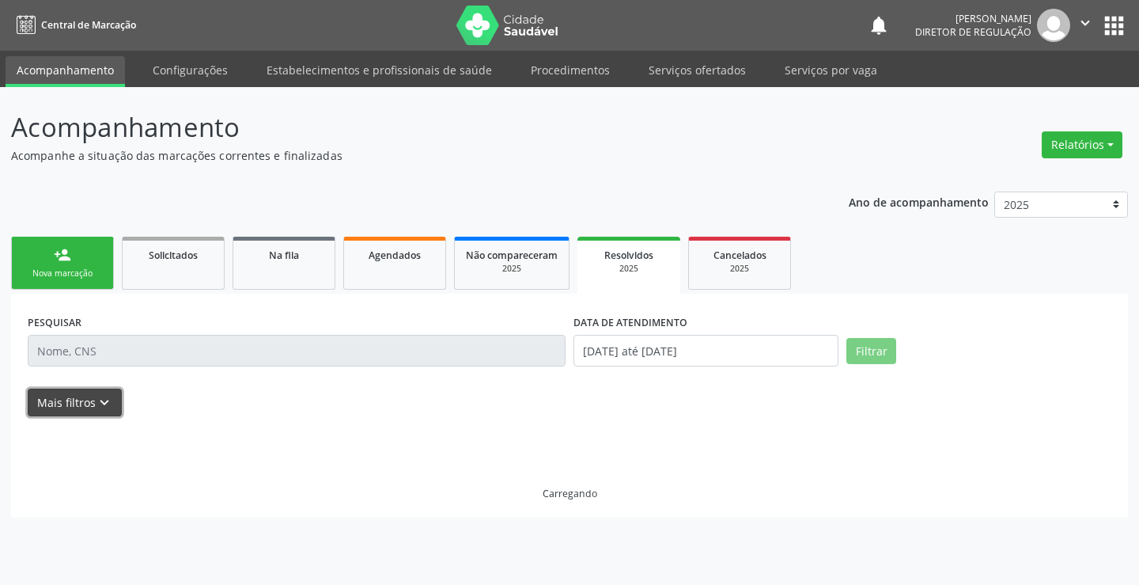
drag, startPoint x: 73, startPoint y: 396, endPoint x: 576, endPoint y: 385, distance: 503.2
click at [81, 394] on button "Mais filtros keyboard_arrow_down" at bounding box center [75, 402] width 94 height 28
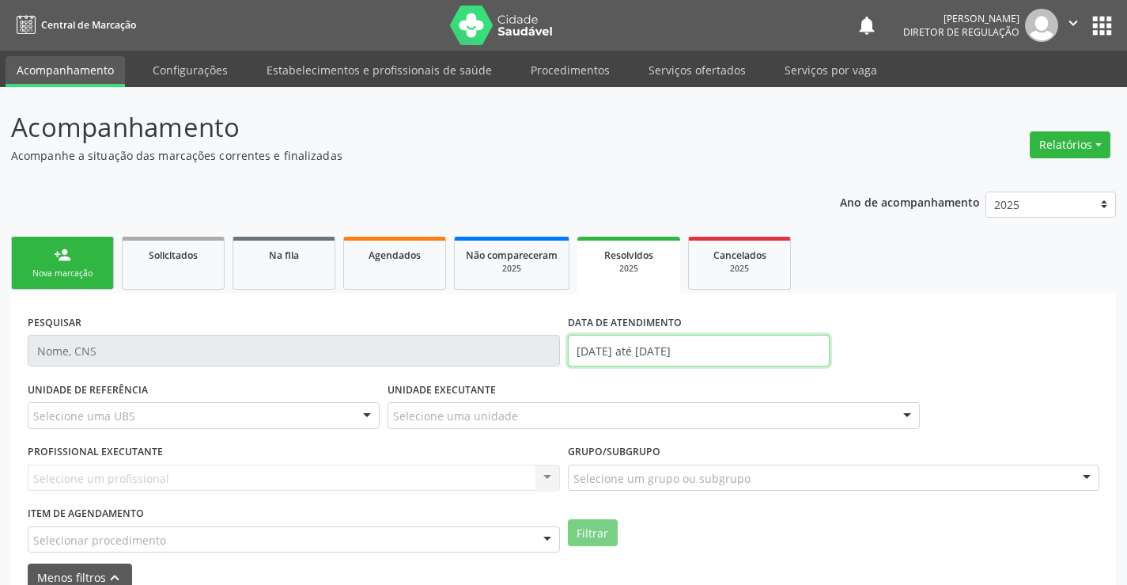
click at [616, 350] on input "[DATE] até [DATE]" at bounding box center [699, 351] width 262 height 32
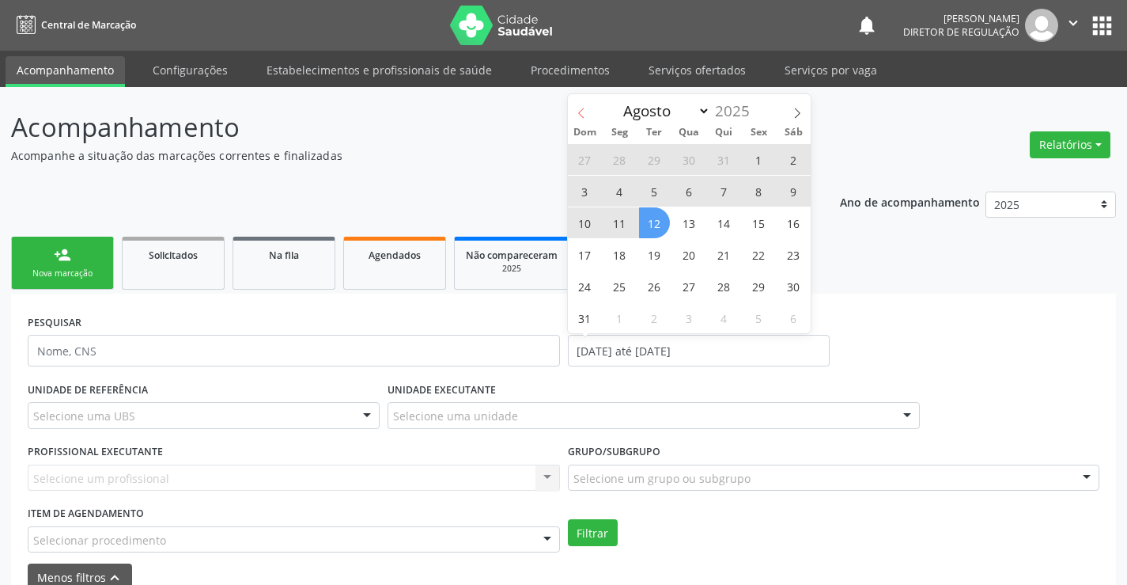
click at [577, 106] on span at bounding box center [581, 107] width 27 height 27
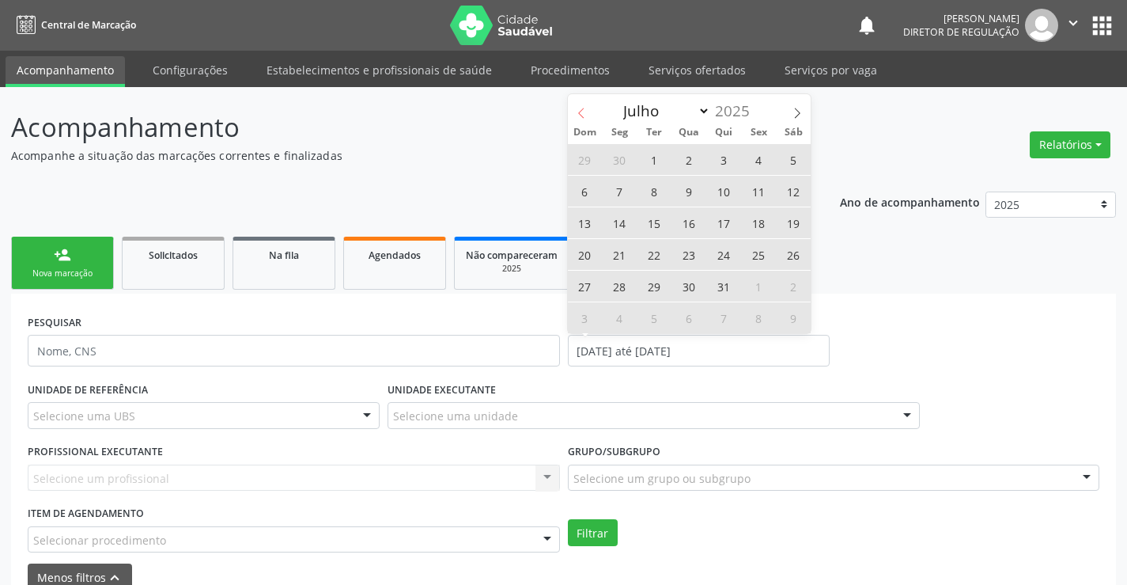
click at [577, 106] on span at bounding box center [581, 107] width 27 height 27
select select "5"
click at [578, 159] on span "1" at bounding box center [585, 159] width 31 height 31
type input "[DATE]"
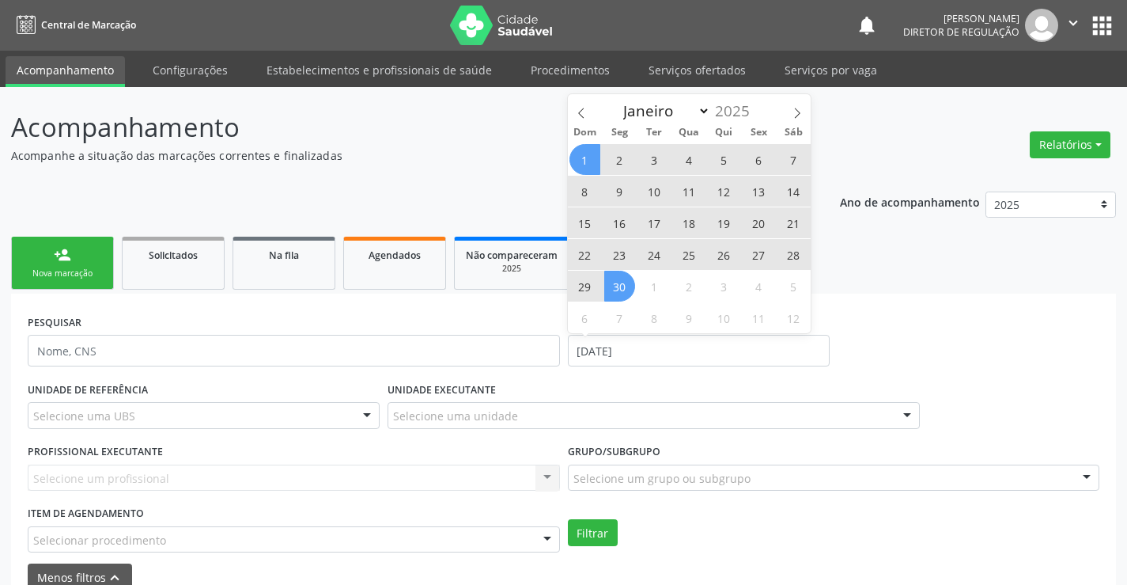
click at [604, 288] on span "30" at bounding box center [619, 286] width 31 height 31
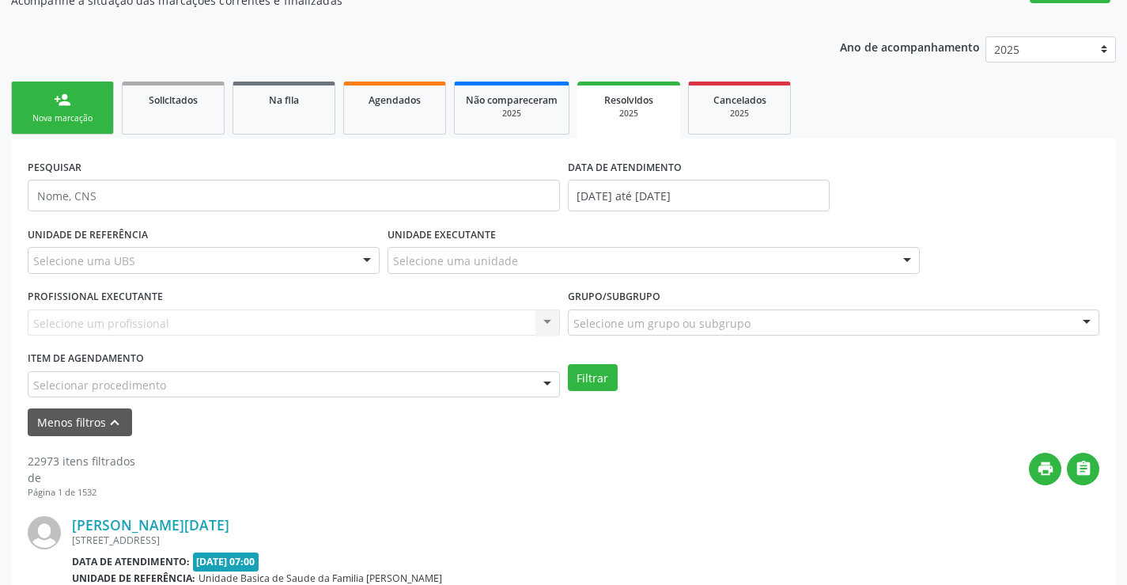
scroll to position [158, 0]
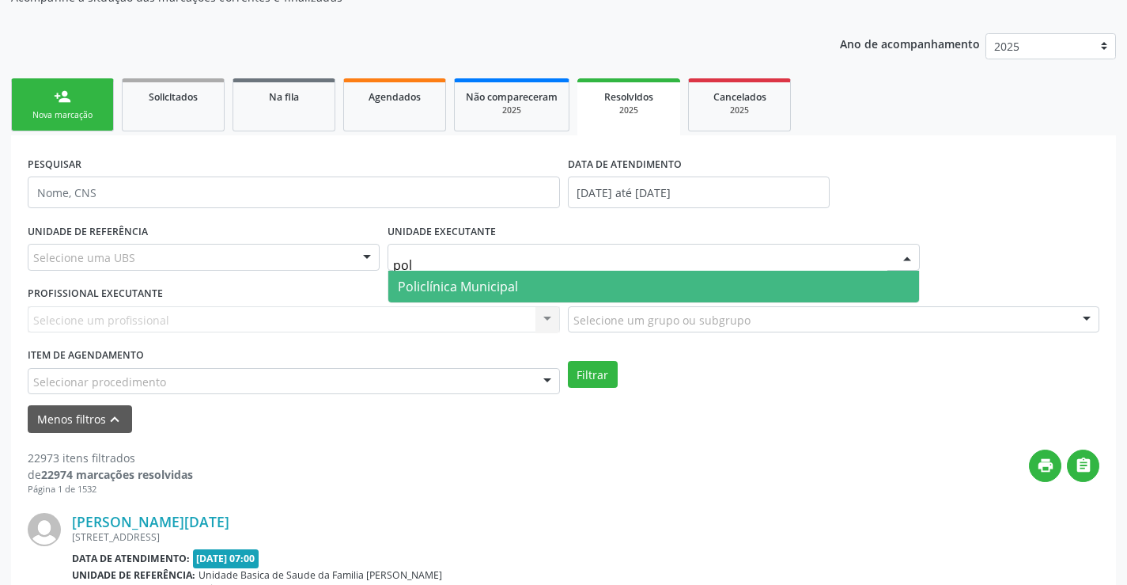
type input "poli"
click at [431, 278] on span "Policlínica Municipal" at bounding box center [458, 286] width 120 height 17
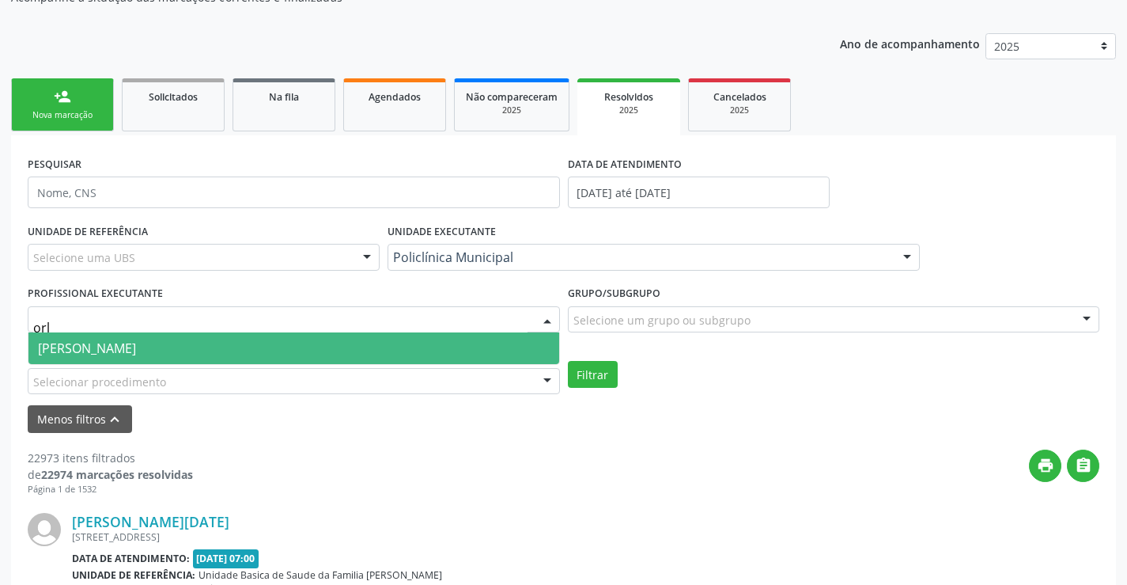
type input "orli"
click at [484, 357] on span "[PERSON_NAME]" at bounding box center [293, 348] width 531 height 32
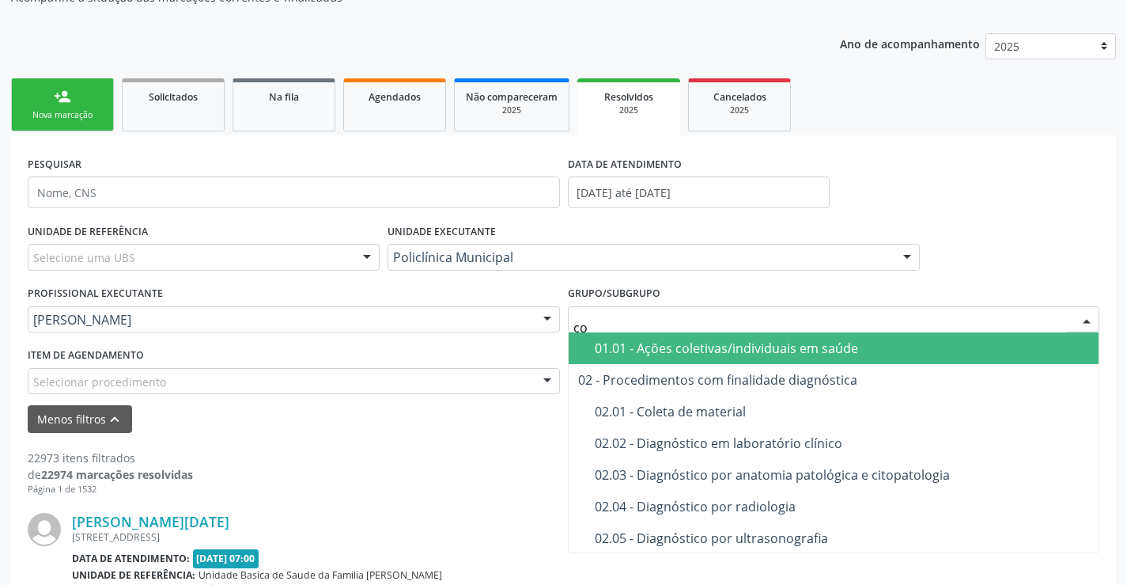
type input "con"
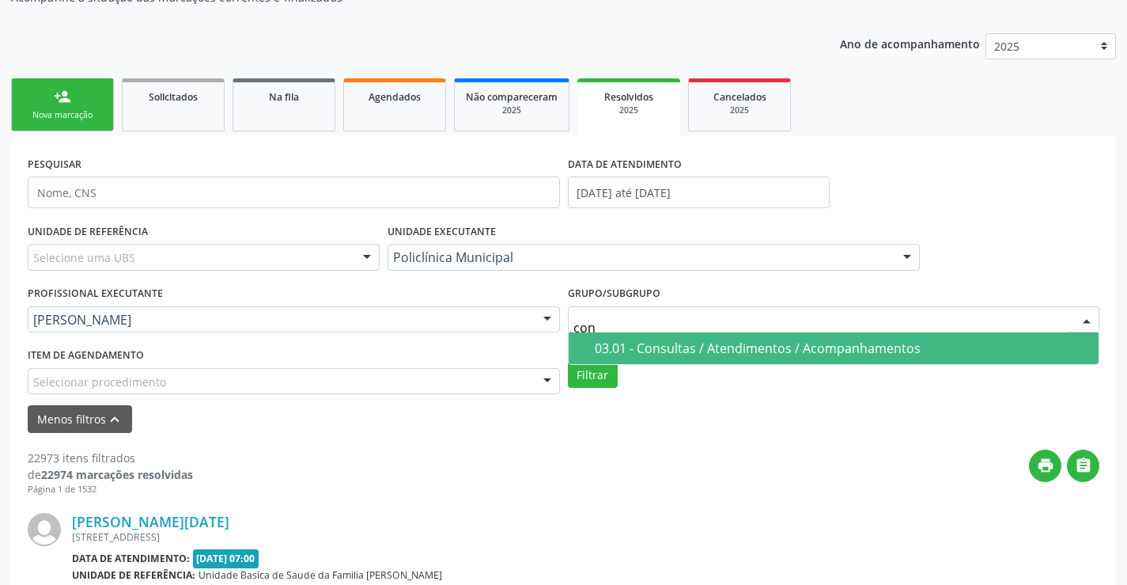
click at [626, 344] on div "03.01 - Consultas / Atendimentos / Acompanhamentos" at bounding box center [842, 348] width 495 height 13
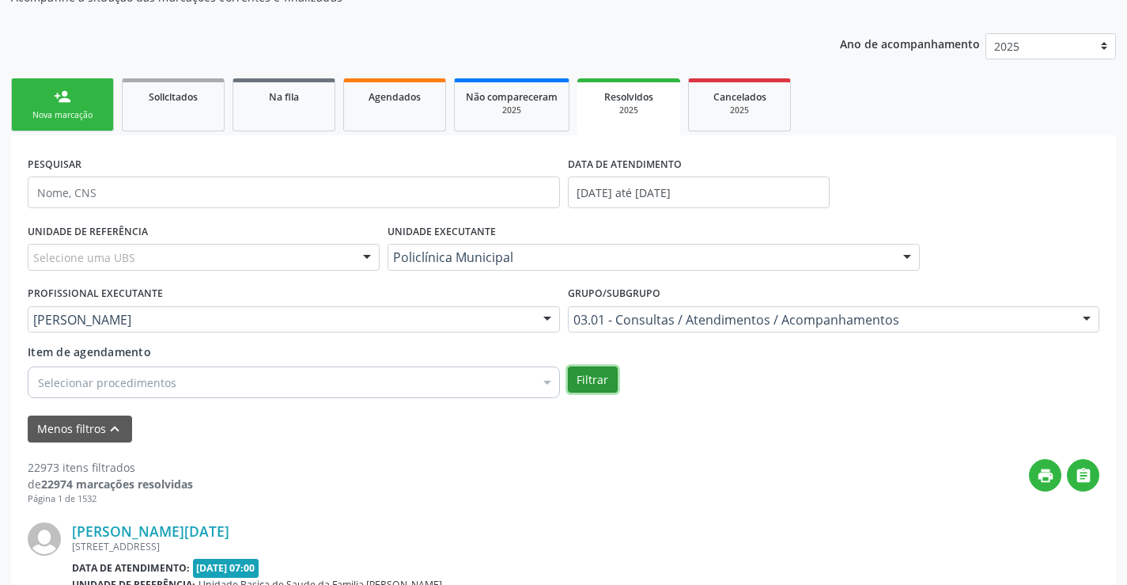
click at [597, 376] on button "Filtrar" at bounding box center [593, 379] width 50 height 27
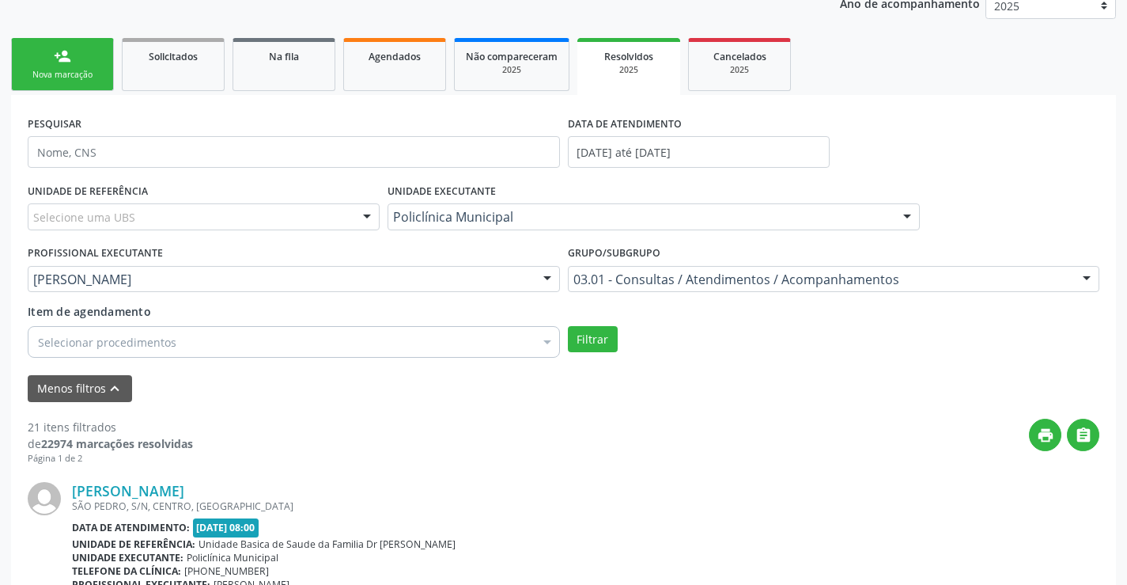
scroll to position [237, 0]
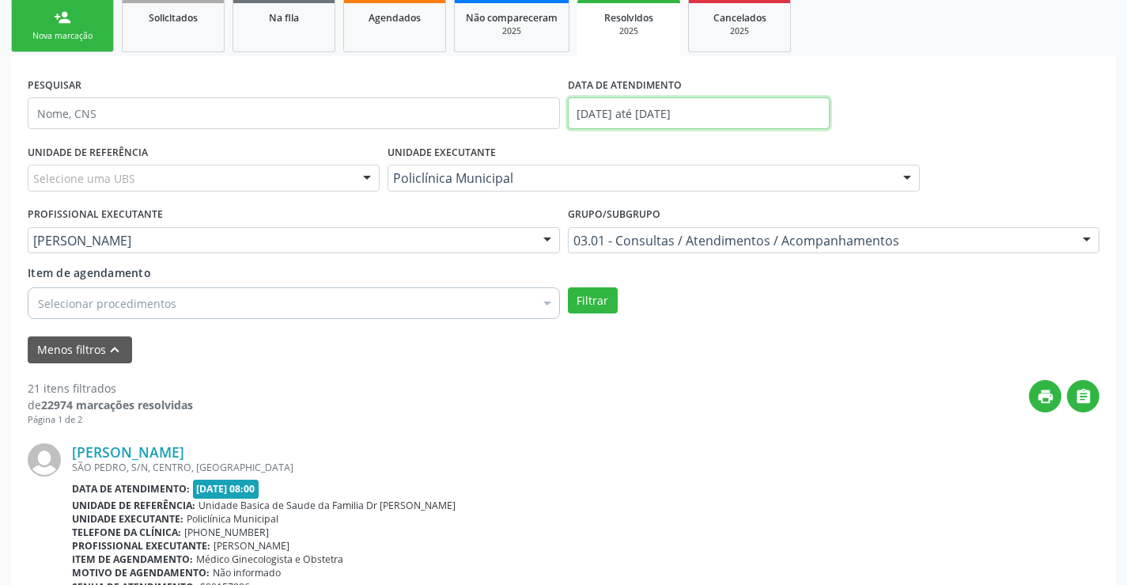
click at [581, 112] on input "[DATE] até [DATE]" at bounding box center [699, 113] width 262 height 32
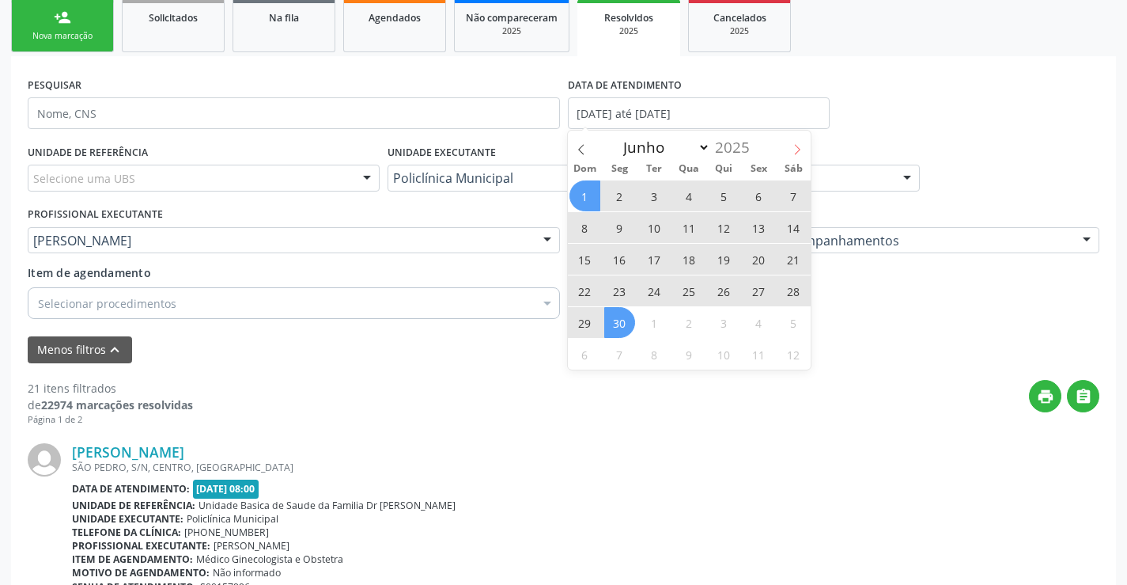
click at [804, 155] on span at bounding box center [797, 144] width 27 height 27
select select "6"
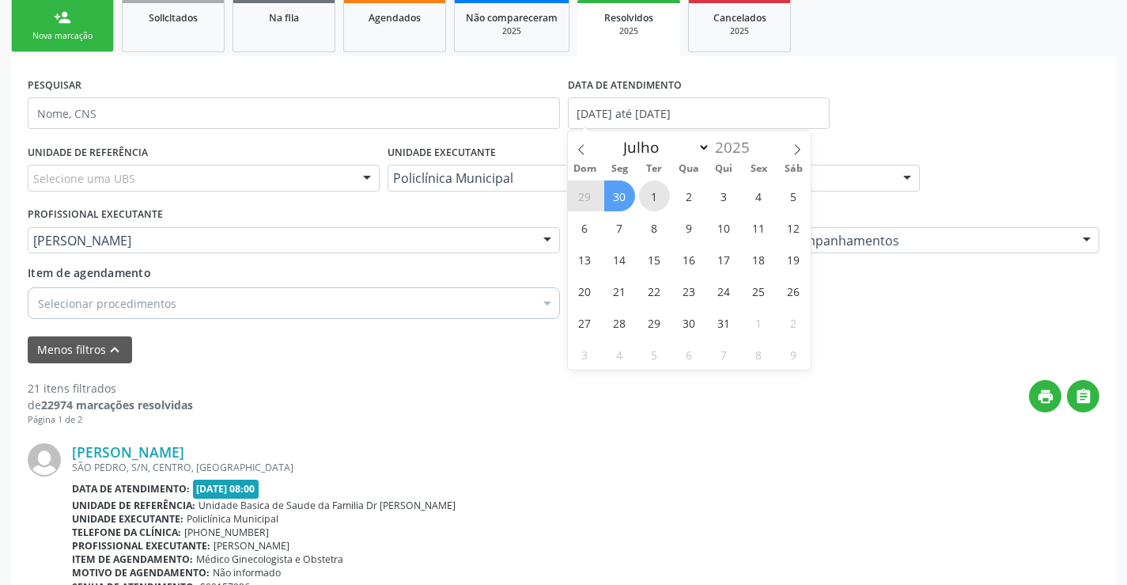
click at [651, 195] on span "1" at bounding box center [654, 195] width 31 height 31
type input "[DATE]"
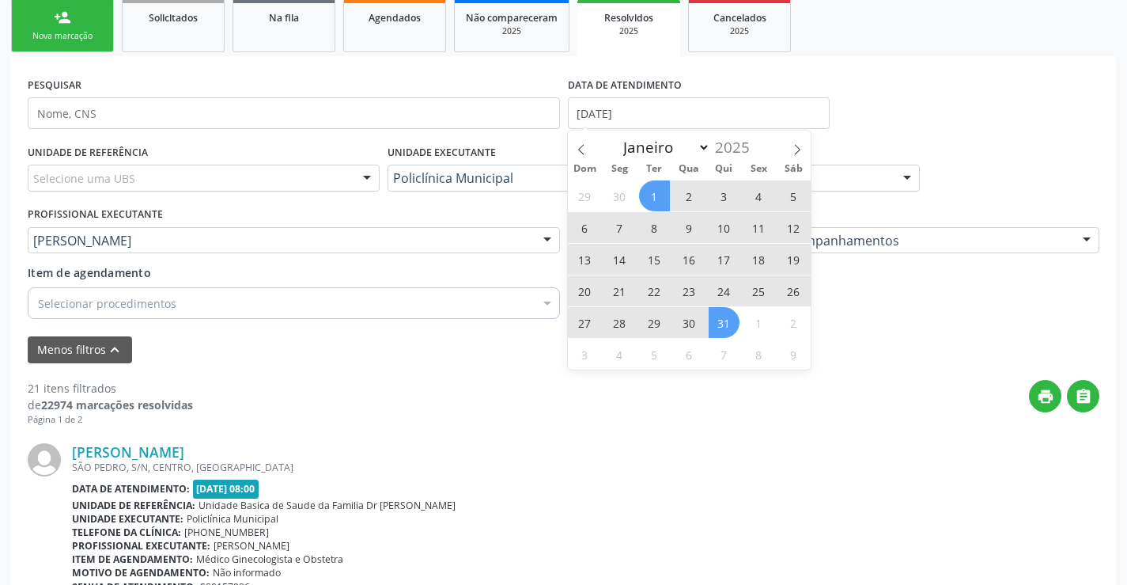
drag, startPoint x: 715, startPoint y: 316, endPoint x: 703, endPoint y: 317, distance: 11.9
click at [715, 317] on span "31" at bounding box center [724, 322] width 31 height 31
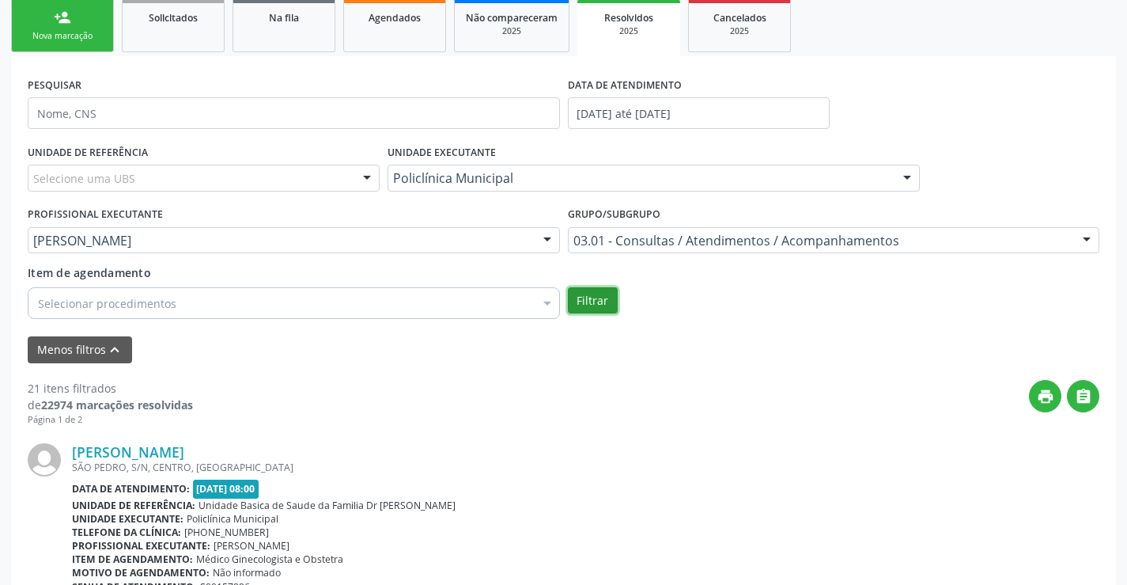
click at [612, 299] on button "Filtrar" at bounding box center [593, 300] width 50 height 27
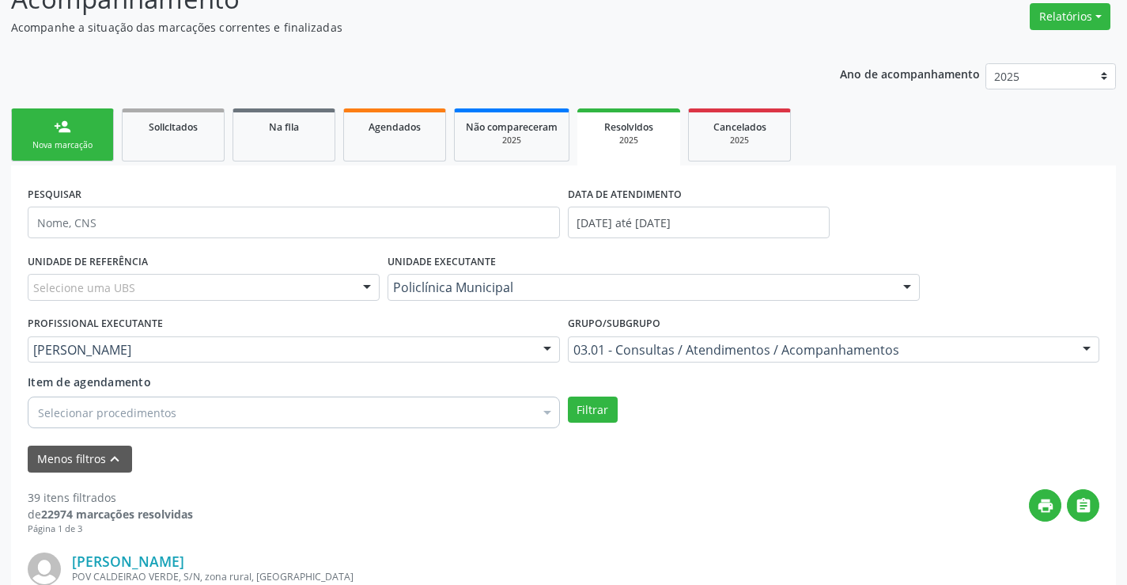
scroll to position [79, 0]
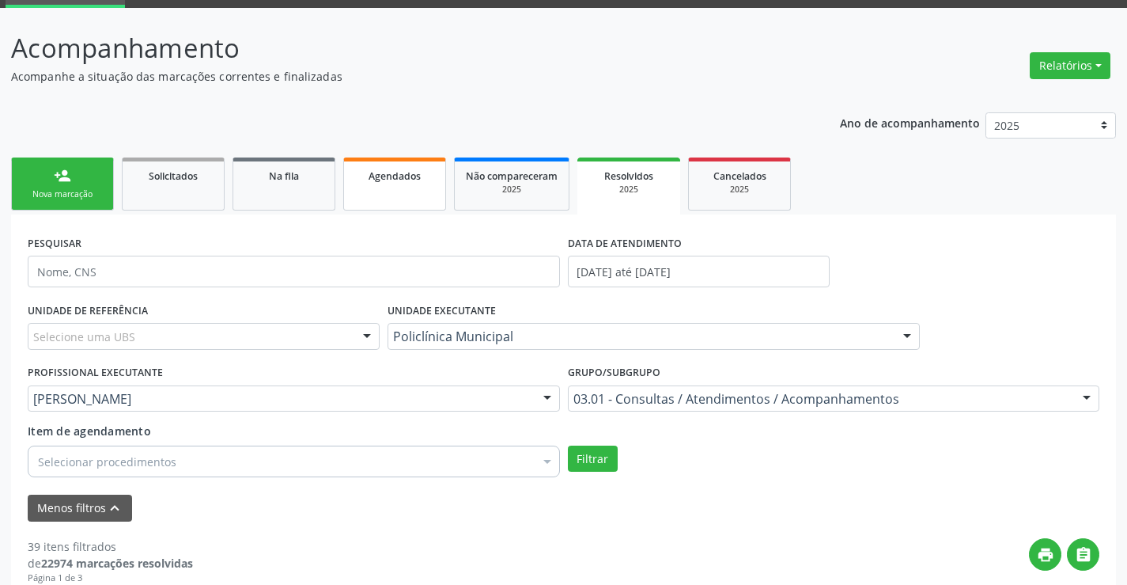
drag, startPoint x: 378, startPoint y: 182, endPoint x: 359, endPoint y: 202, distance: 28.0
click at [377, 182] on span "Agendados" at bounding box center [395, 175] width 52 height 13
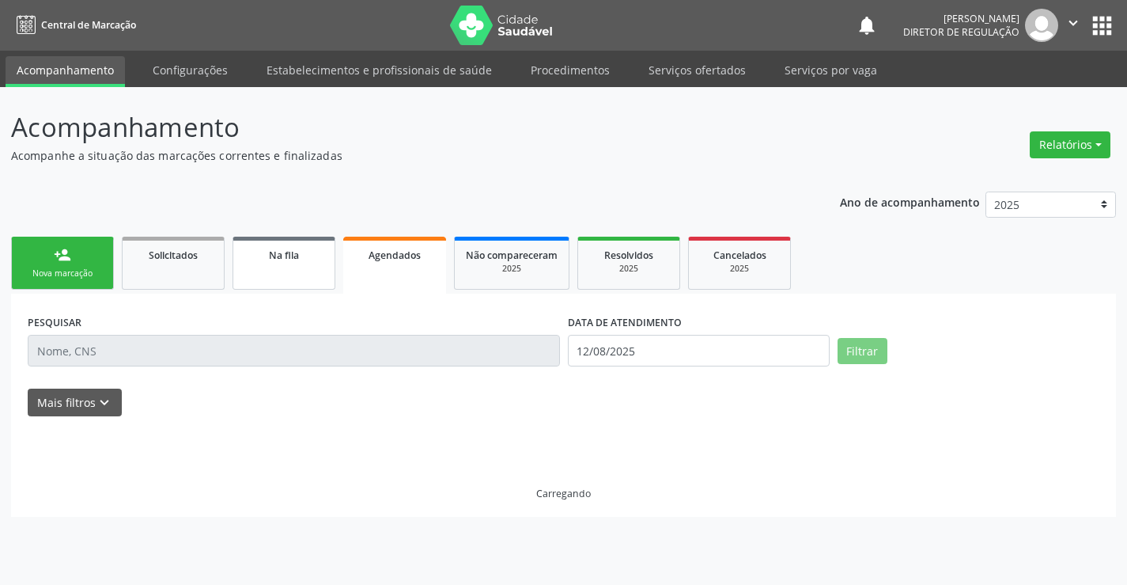
scroll to position [0, 0]
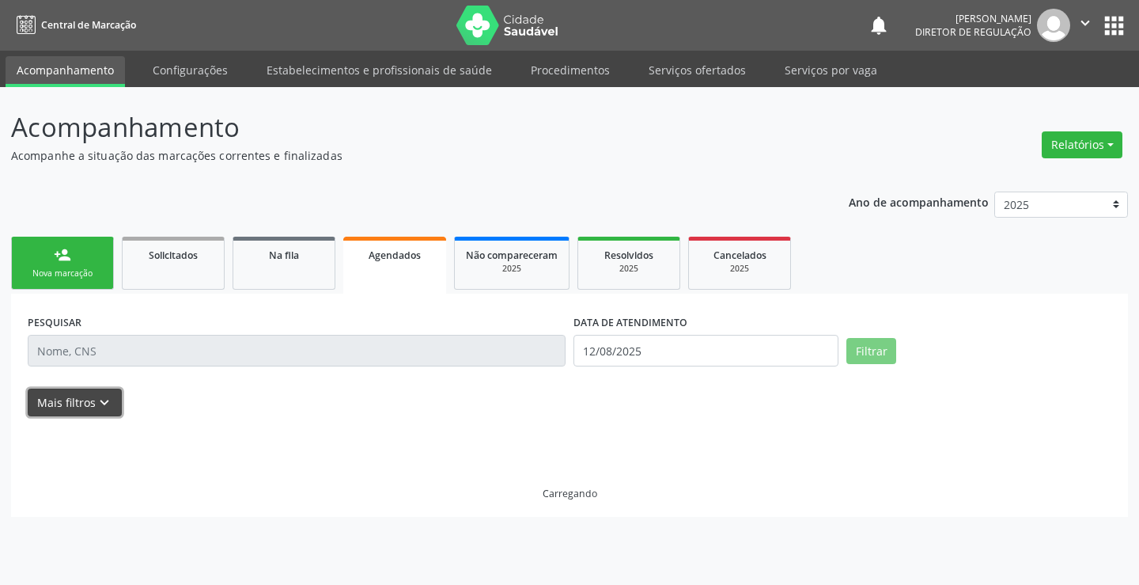
click at [101, 392] on button "Mais filtros keyboard_arrow_down" at bounding box center [75, 402] width 94 height 28
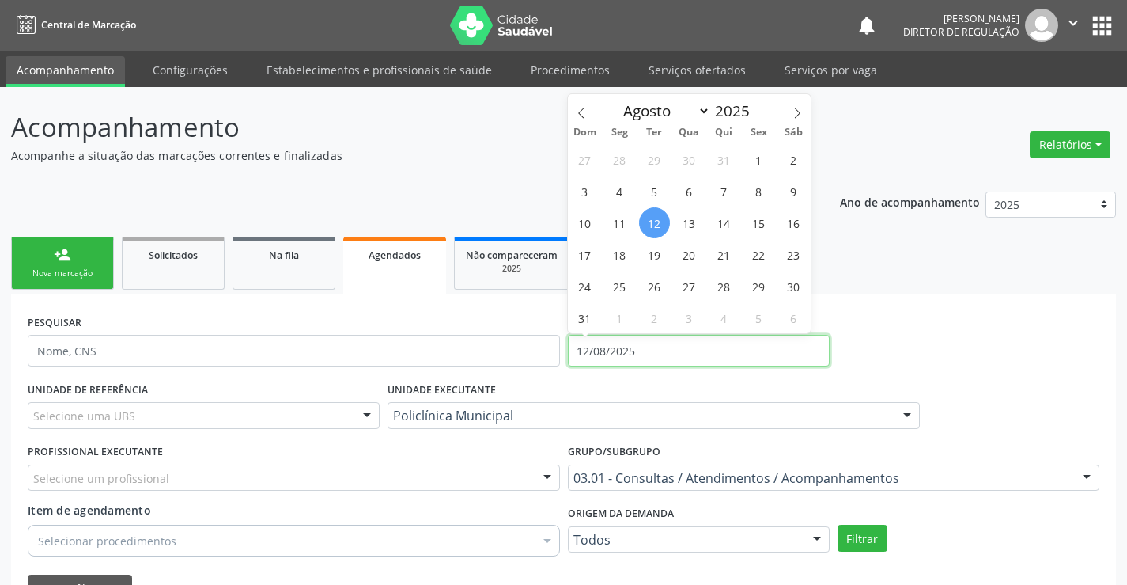
click at [634, 349] on input "12/08/2025" at bounding box center [699, 351] width 262 height 32
click at [587, 118] on span at bounding box center [581, 107] width 27 height 27
click at [583, 112] on icon at bounding box center [581, 113] width 11 height 11
select select "4"
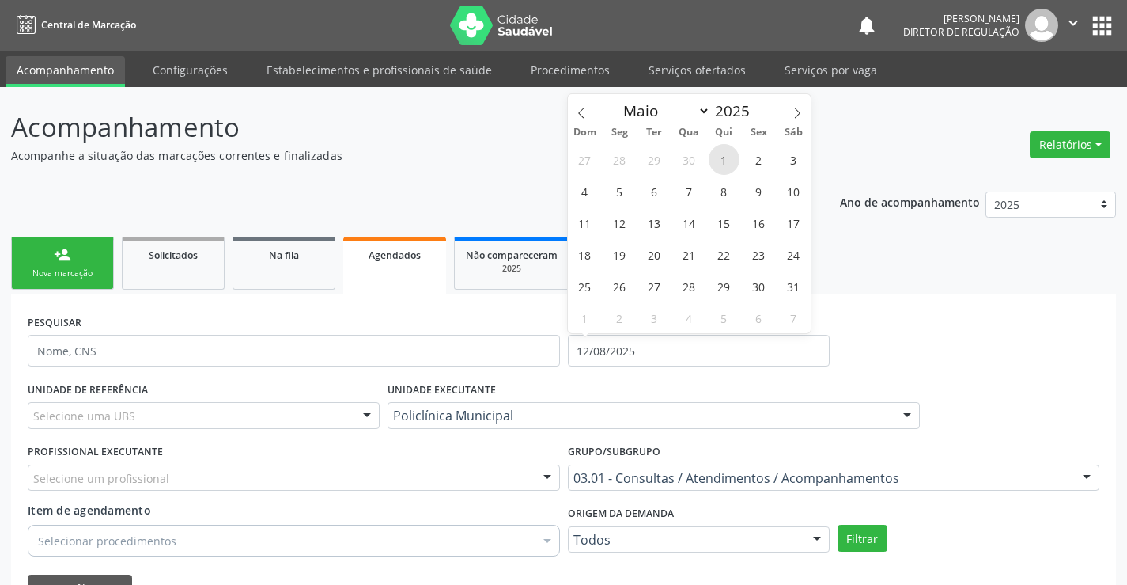
click at [731, 162] on span "1" at bounding box center [724, 159] width 31 height 31
type input "[DATE]"
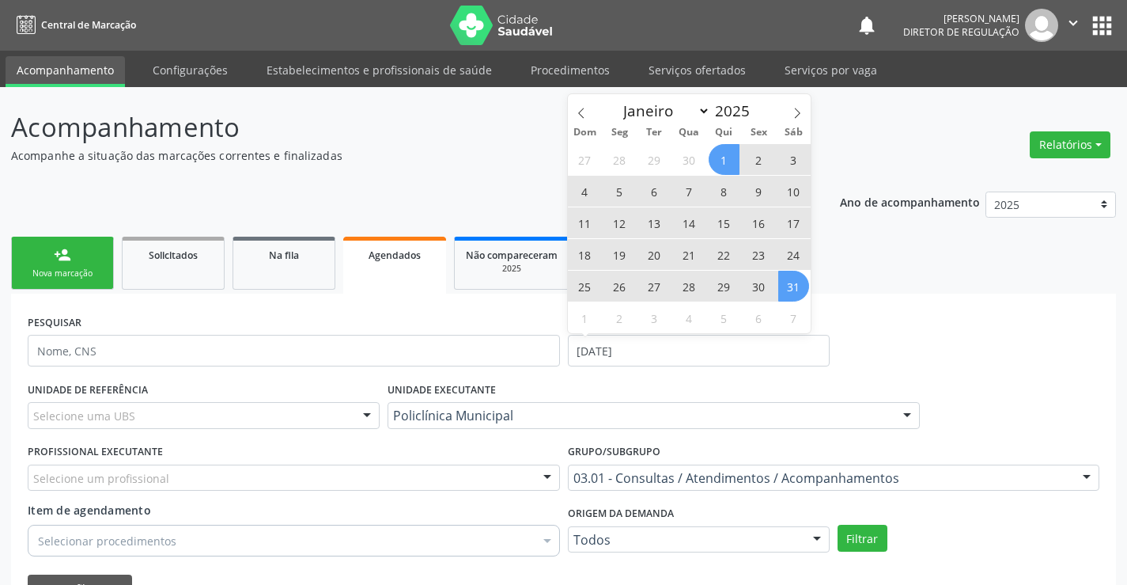
click at [797, 278] on span "31" at bounding box center [793, 286] width 31 height 31
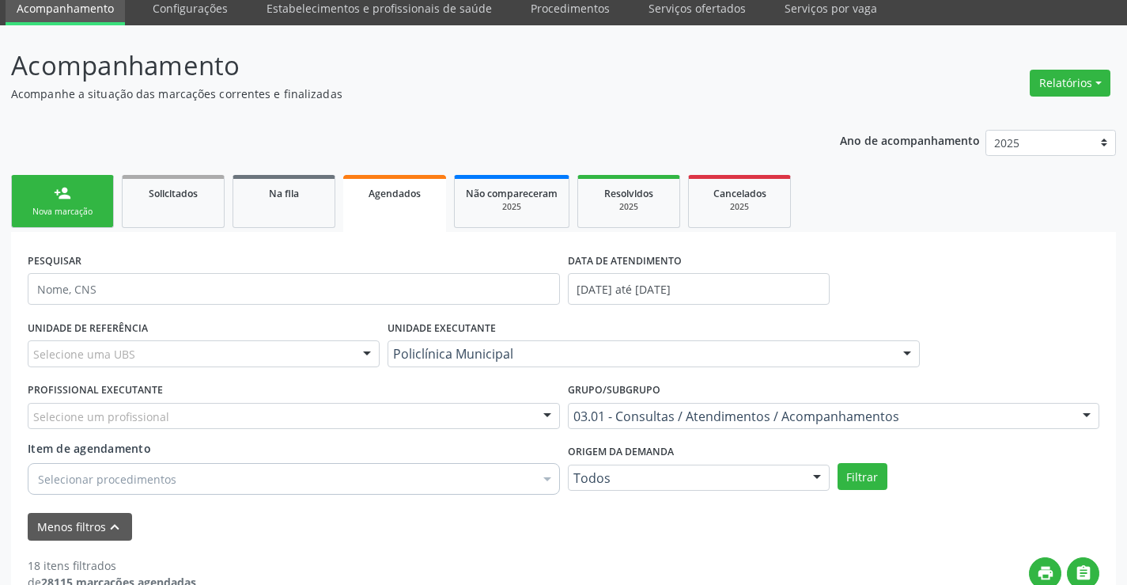
scroll to position [158, 0]
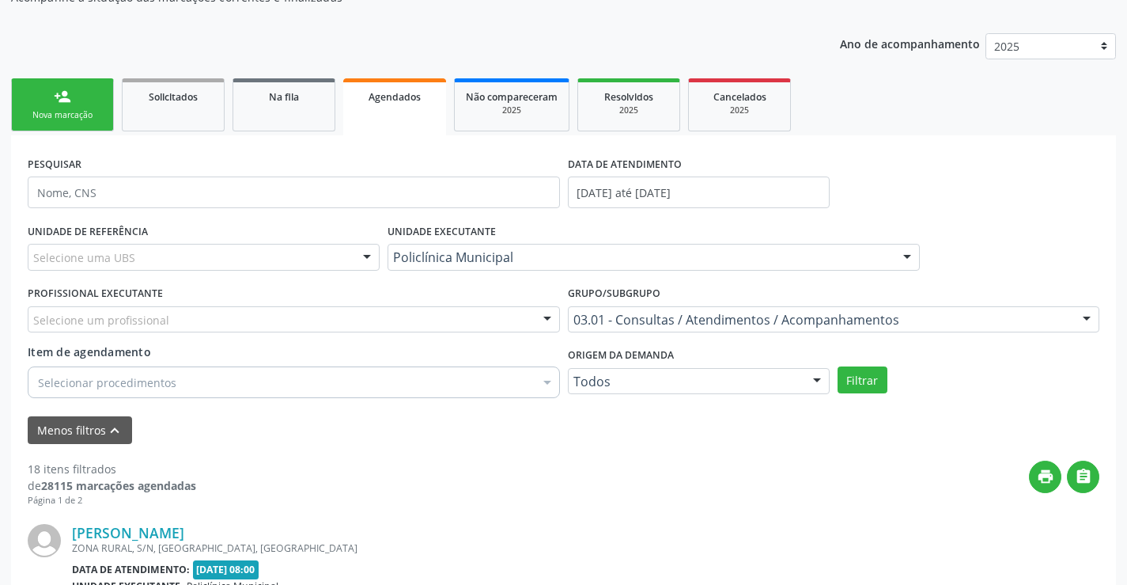
click at [499, 365] on div "Item de agendamento Selecionar procedimentos Selecionar todos 0301080011 - Abor…" at bounding box center [294, 368] width 532 height 50
click at [498, 367] on div "Selecionar procedimentos" at bounding box center [294, 382] width 532 height 32
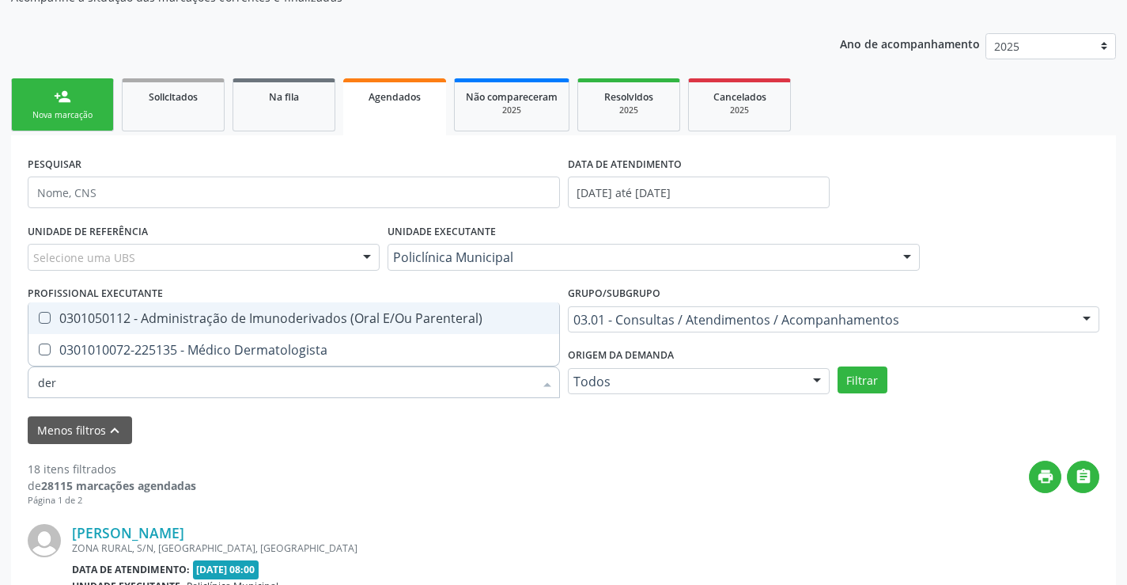
type input "derm"
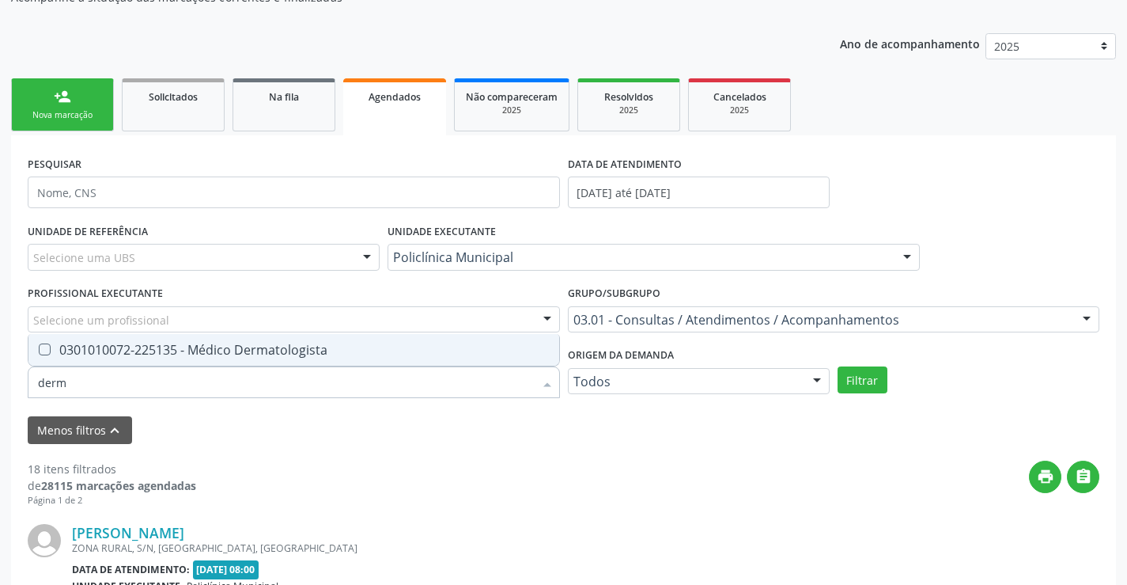
click at [461, 354] on div "0301010072-225135 - Médico Dermatologista" at bounding box center [294, 349] width 512 height 13
checkbox Dermatologista "true"
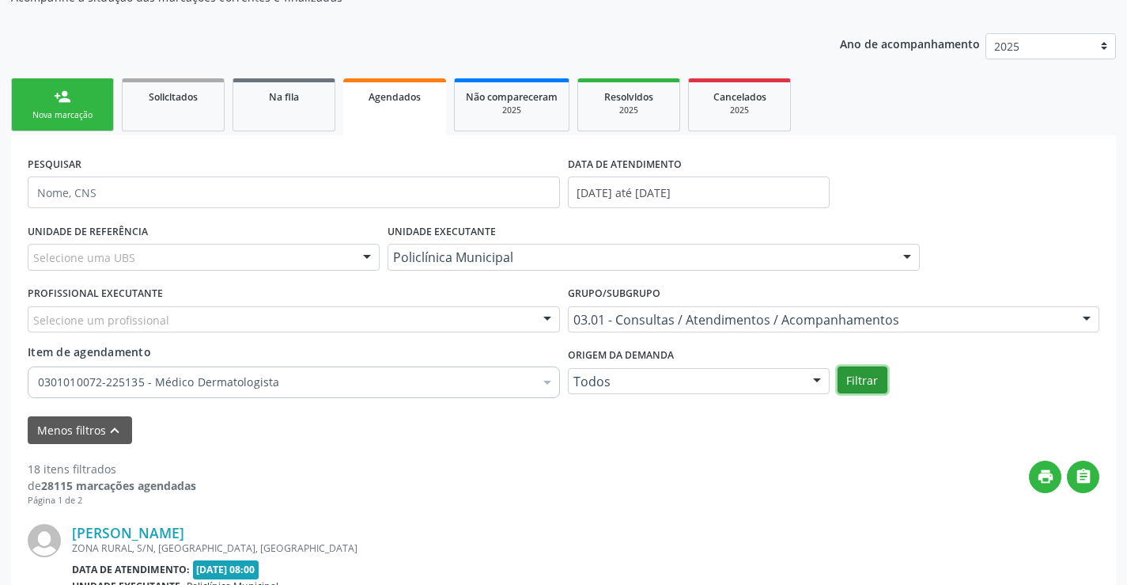
click at [874, 376] on button "Filtrar" at bounding box center [863, 379] width 50 height 27
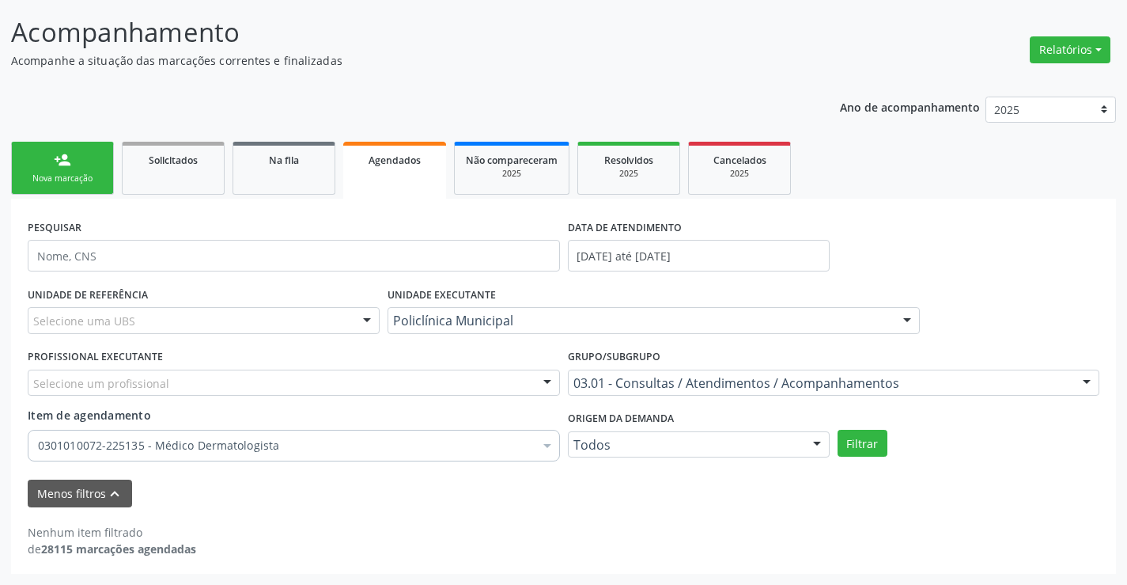
scroll to position [95, 0]
click at [872, 445] on button "Filtrar" at bounding box center [863, 443] width 50 height 27
click at [618, 166] on span "Resolvidos" at bounding box center [628, 159] width 49 height 13
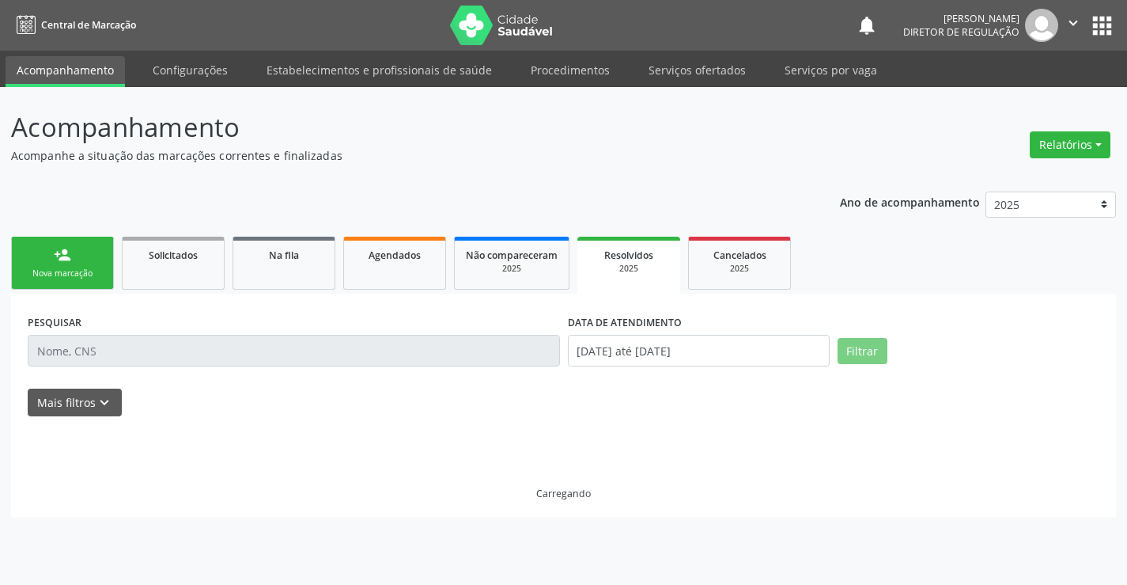
scroll to position [0, 0]
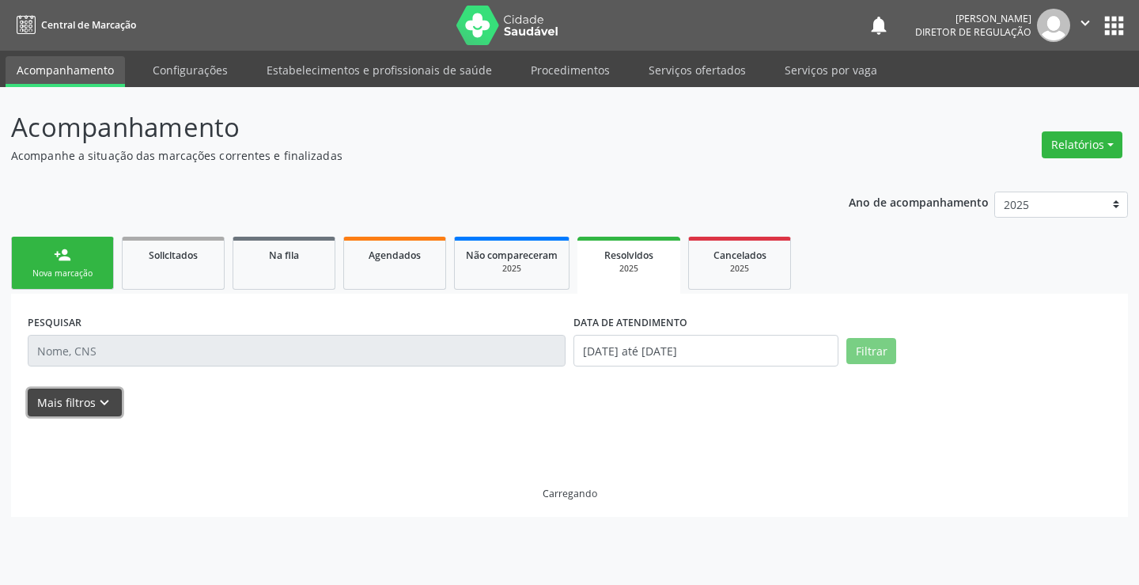
click at [110, 399] on icon "keyboard_arrow_down" at bounding box center [104, 402] width 17 height 17
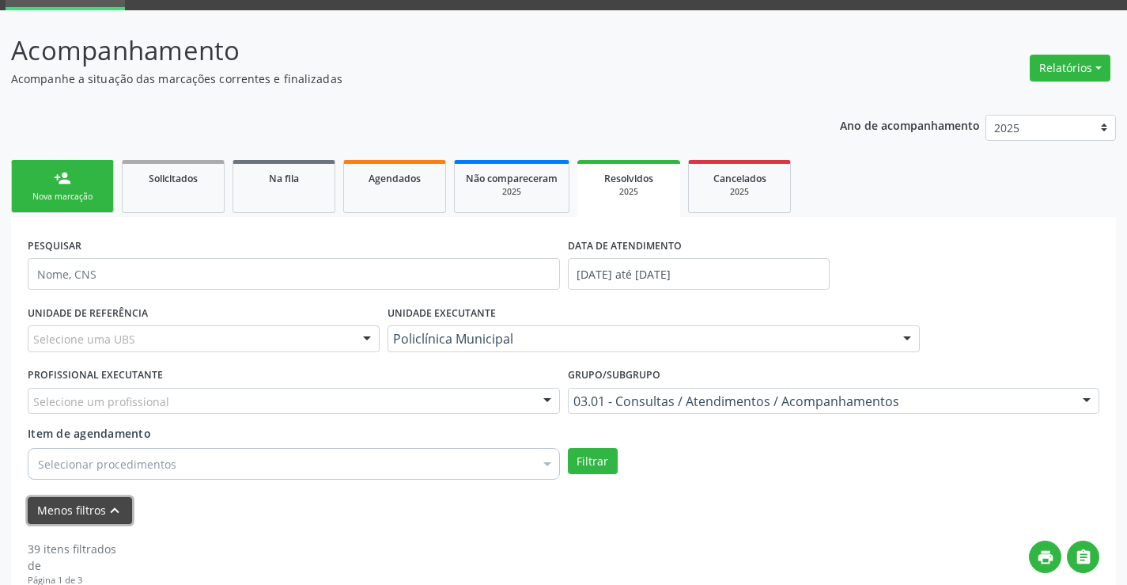
scroll to position [158, 0]
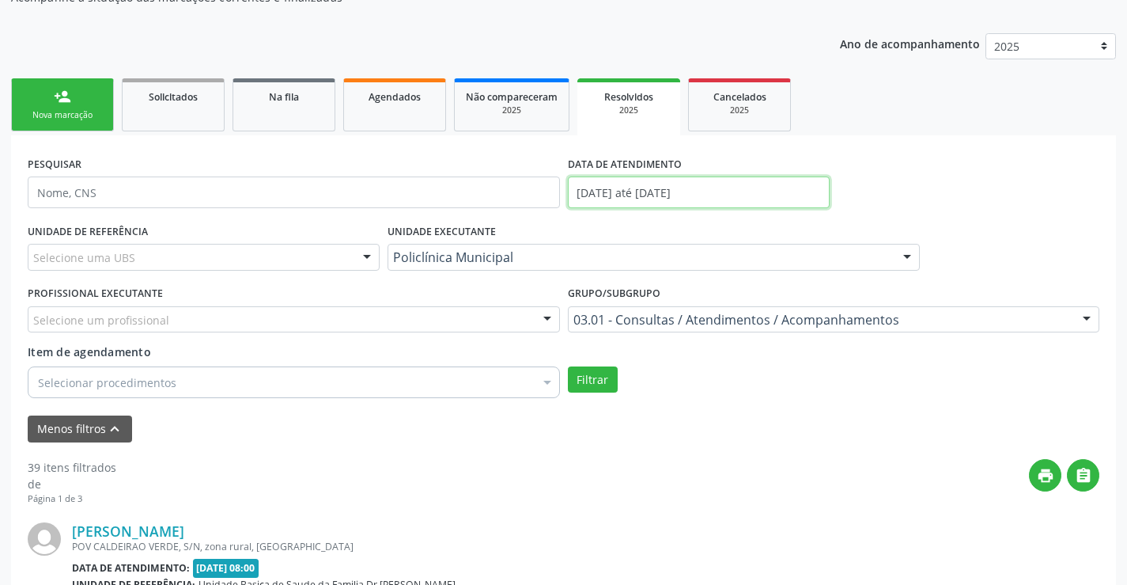
click at [696, 191] on input "[DATE] até [DATE]" at bounding box center [699, 192] width 262 height 32
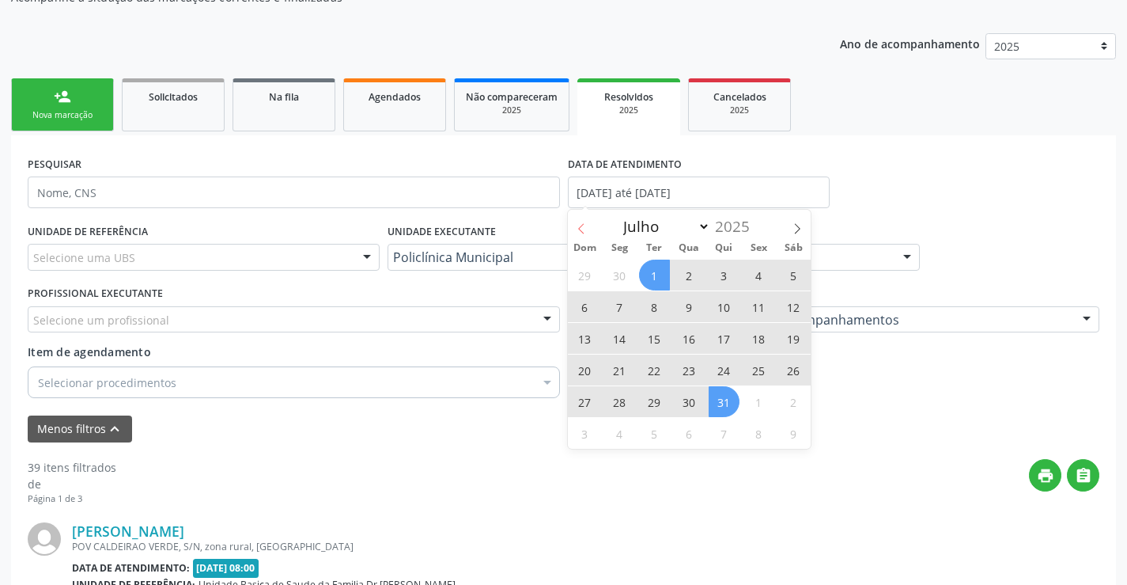
click at [576, 223] on icon at bounding box center [581, 228] width 11 height 11
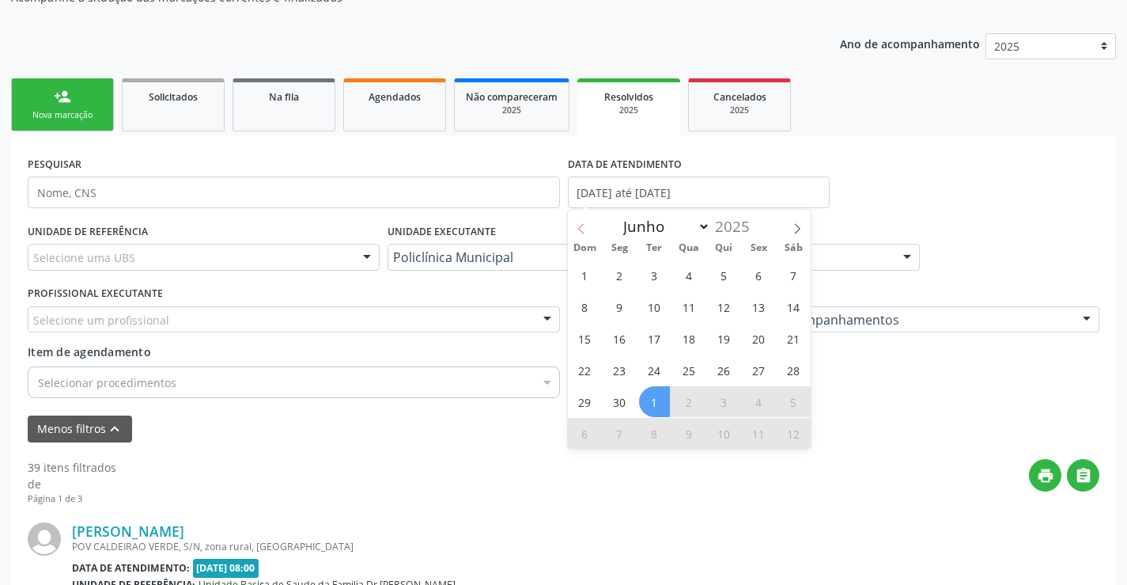
click at [576, 223] on icon at bounding box center [581, 228] width 11 height 11
select select "4"
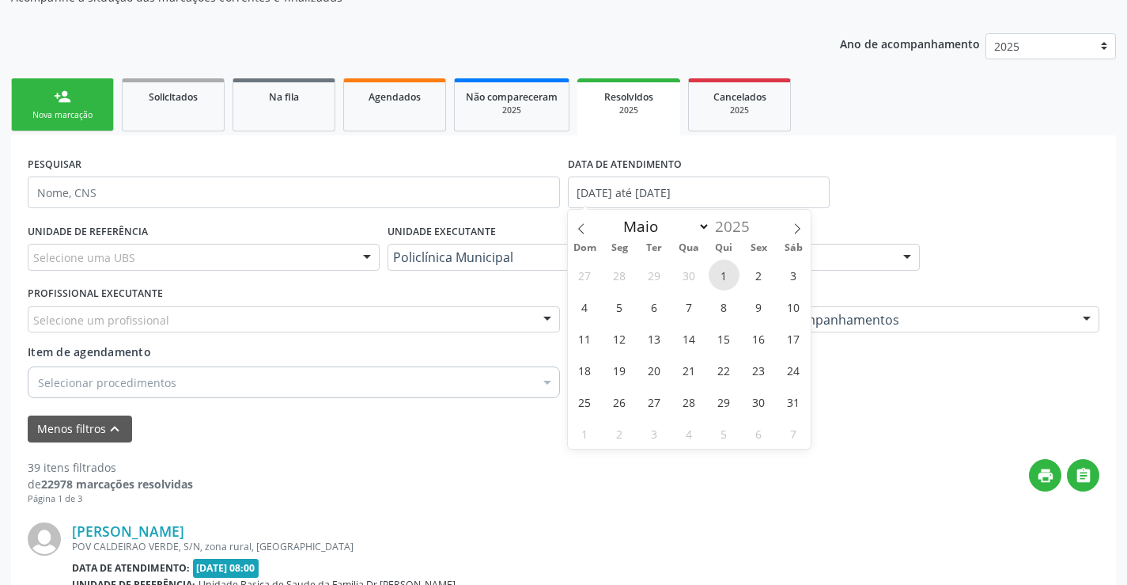
click at [730, 275] on span "1" at bounding box center [724, 274] width 31 height 31
type input "[DATE]"
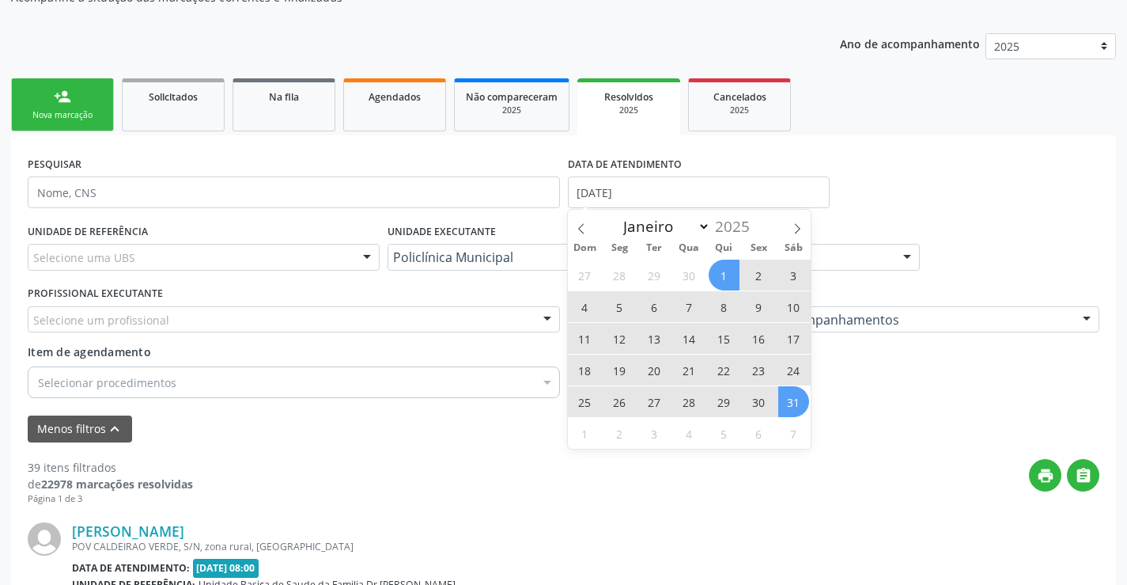
click at [789, 406] on span "31" at bounding box center [793, 401] width 31 height 31
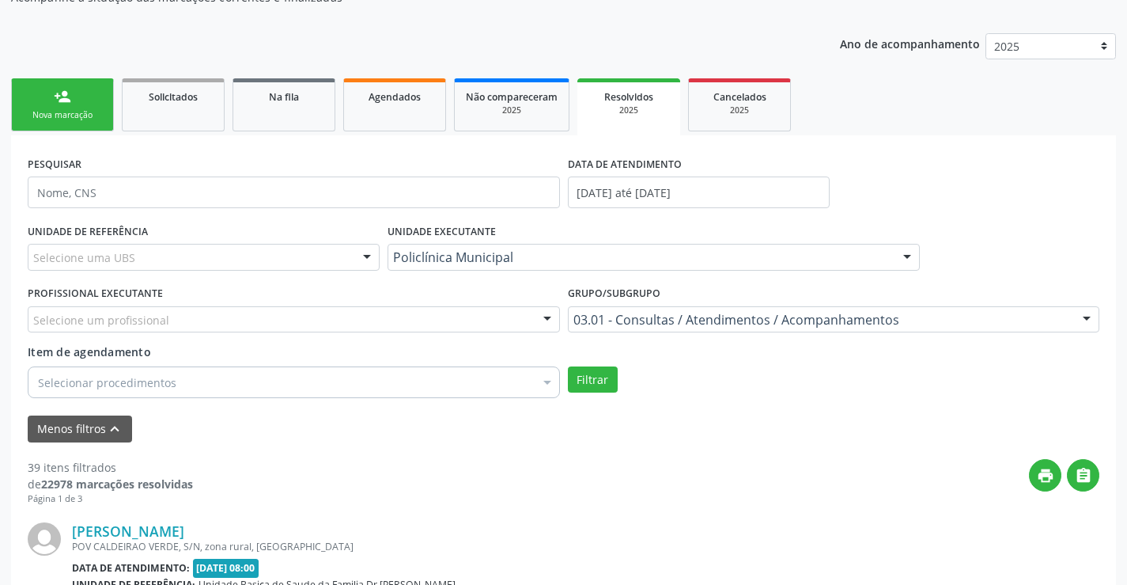
click at [423, 384] on div "Selecionar procedimentos" at bounding box center [294, 382] width 532 height 32
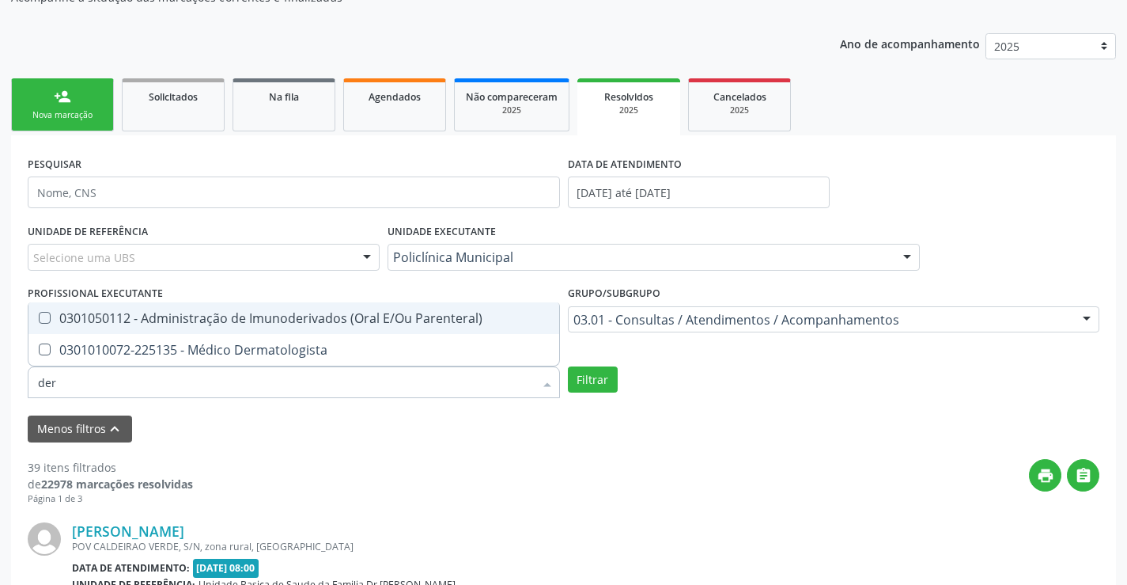
type input "derm"
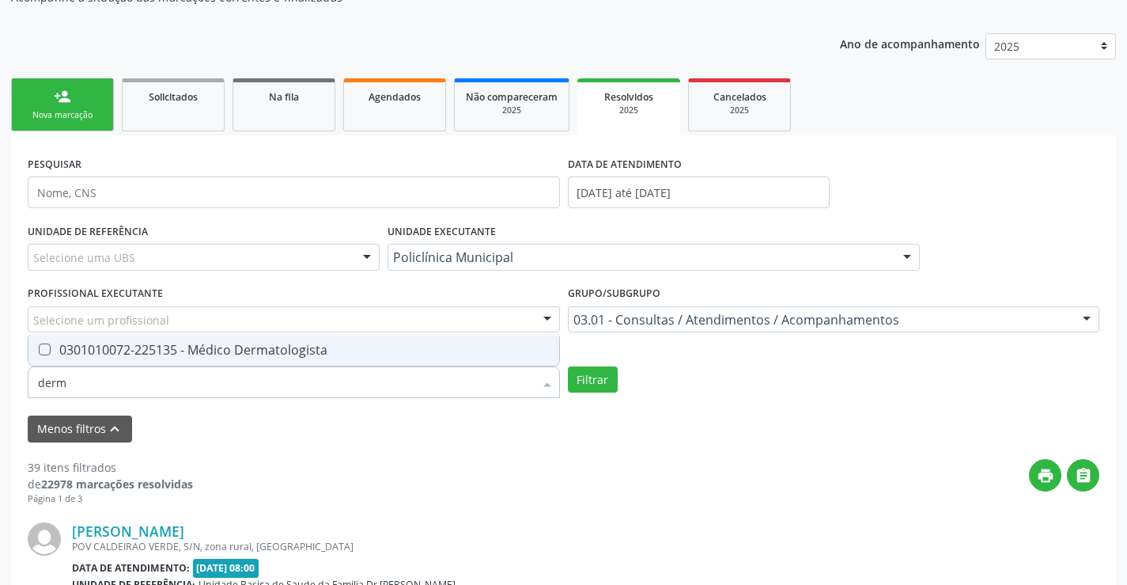
click at [429, 348] on div "0301010072-225135 - Médico Dermatologista" at bounding box center [294, 349] width 512 height 13
checkbox Dermatologista "true"
click at [594, 380] on button "Filtrar" at bounding box center [593, 379] width 50 height 27
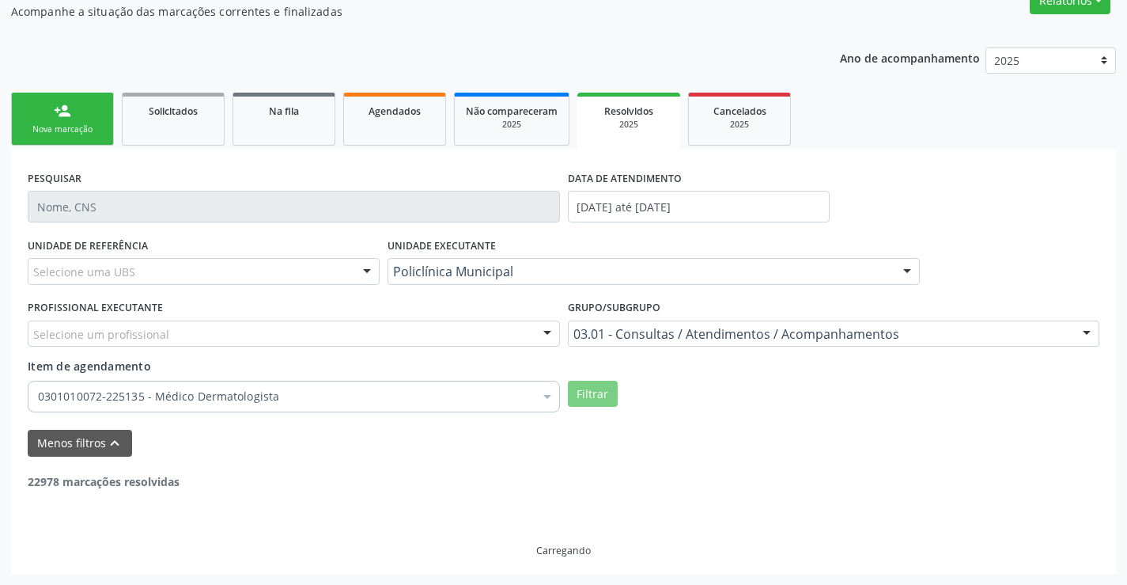
scroll to position [93, 0]
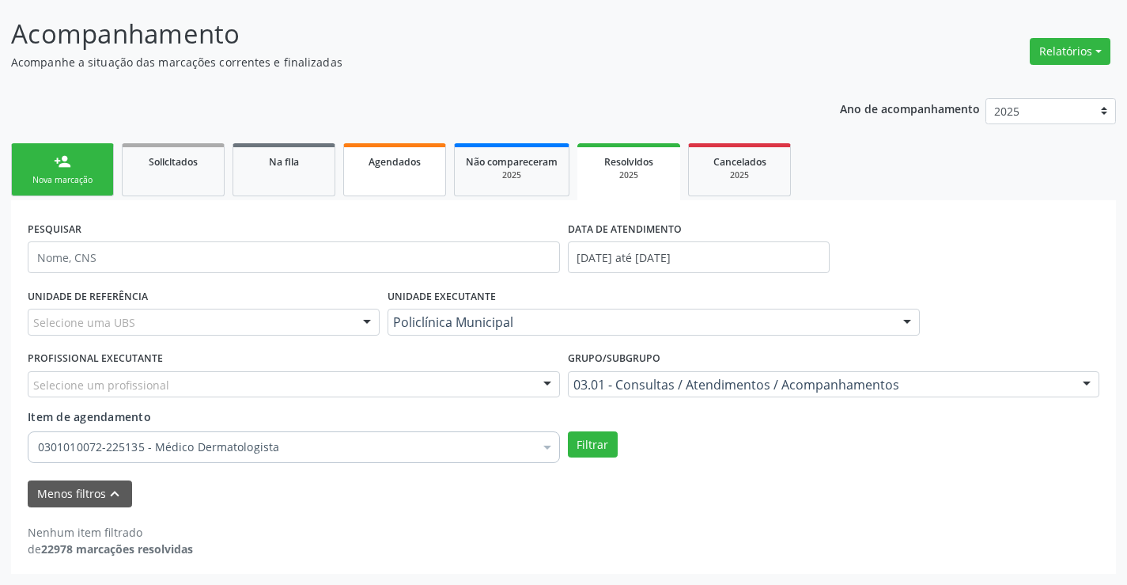
click at [417, 167] on span "Agendados" at bounding box center [395, 161] width 52 height 13
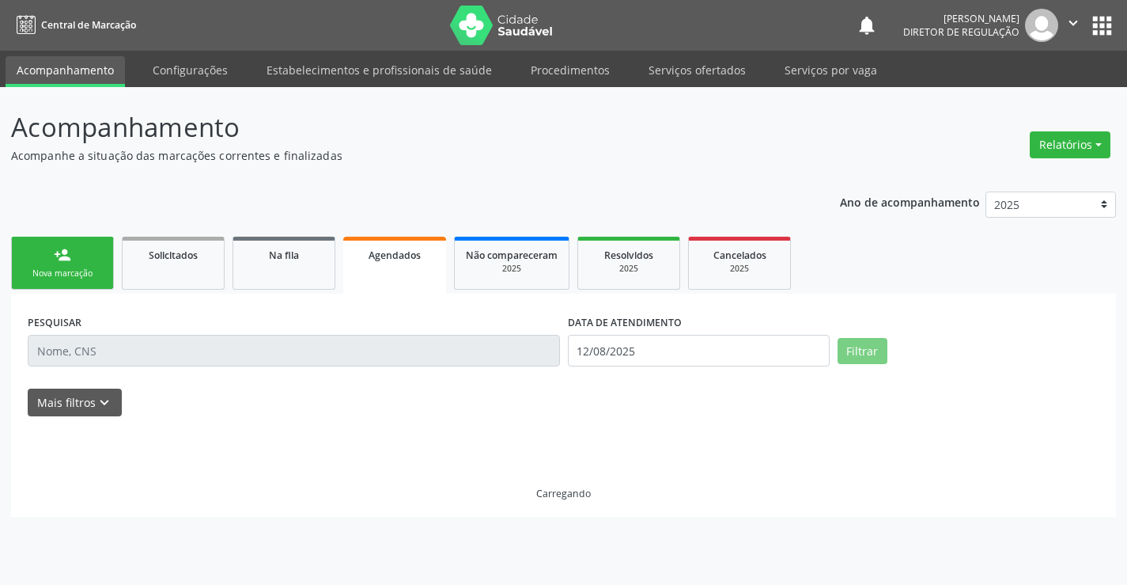
scroll to position [0, 0]
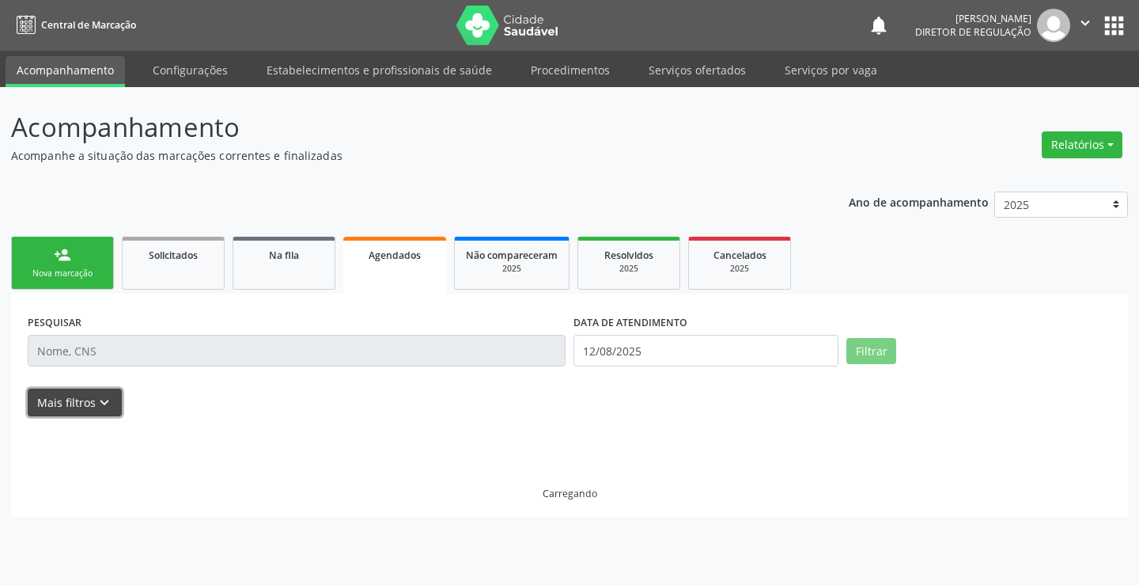
click at [108, 399] on icon "keyboard_arrow_down" at bounding box center [104, 402] width 17 height 17
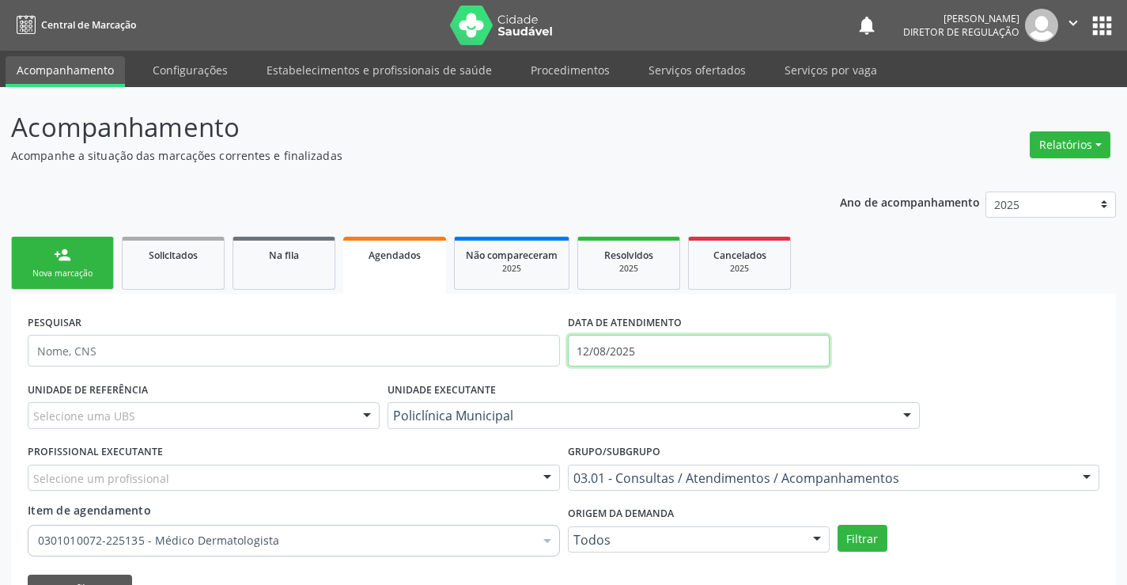
click at [625, 345] on input "12/08/2025" at bounding box center [699, 351] width 262 height 32
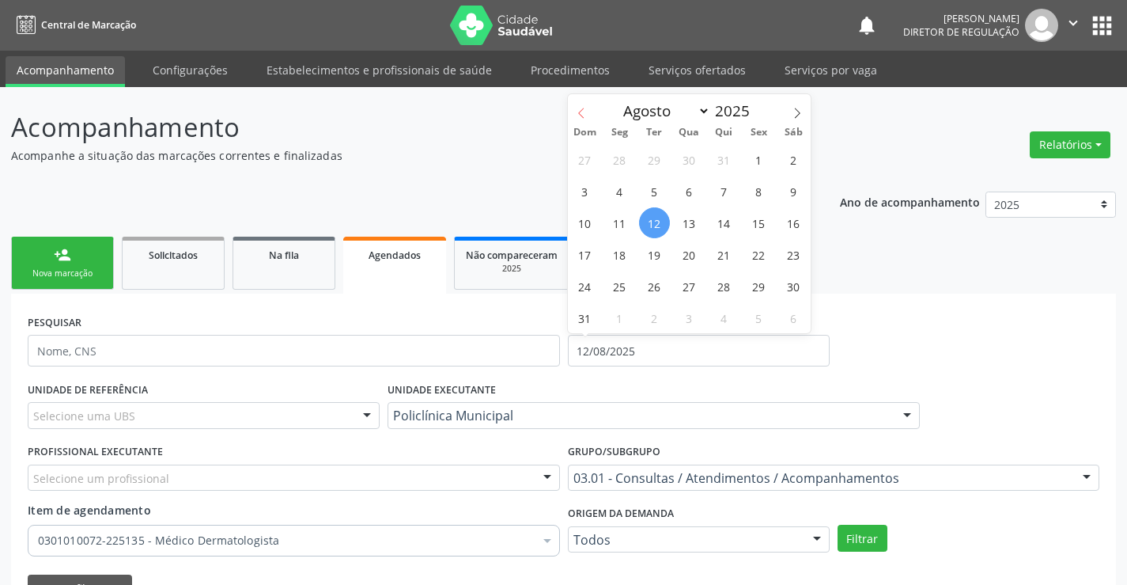
click at [579, 111] on icon at bounding box center [581, 113] width 11 height 11
select select "5"
click at [594, 157] on span "1" at bounding box center [585, 159] width 31 height 31
type input "[DATE]"
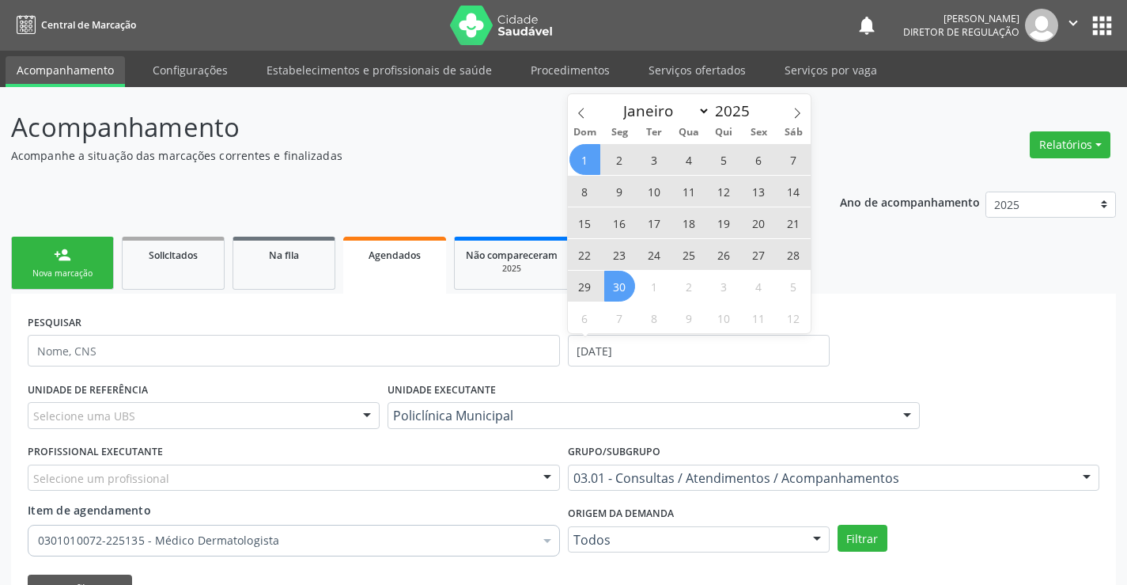
click at [630, 294] on span "30" at bounding box center [619, 286] width 31 height 31
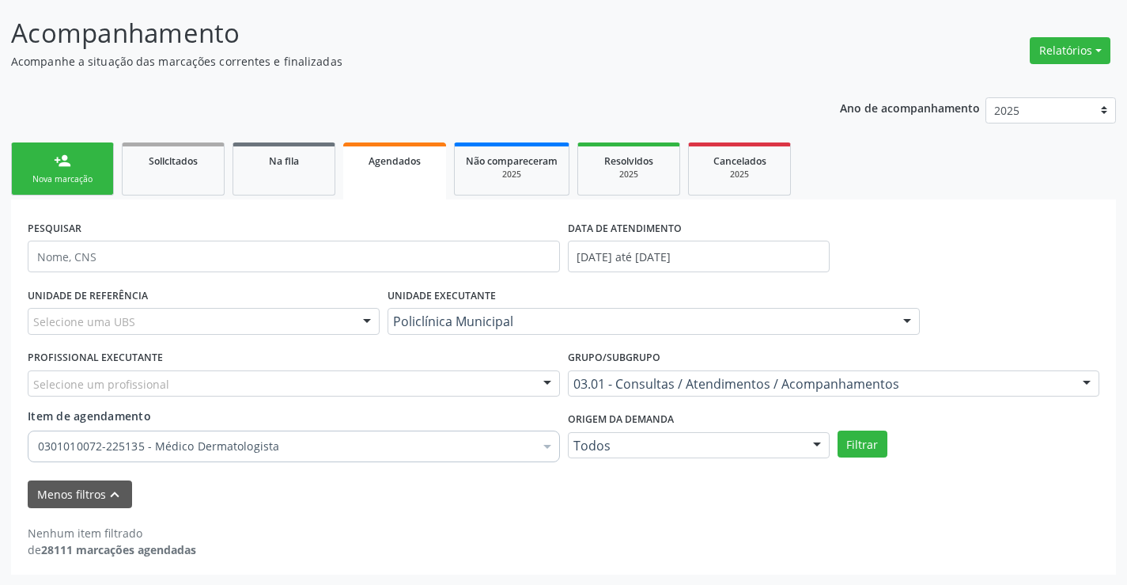
scroll to position [95, 0]
click at [873, 447] on button "Filtrar" at bounding box center [863, 443] width 50 height 27
click at [610, 167] on div "Resolvidos" at bounding box center [628, 159] width 79 height 17
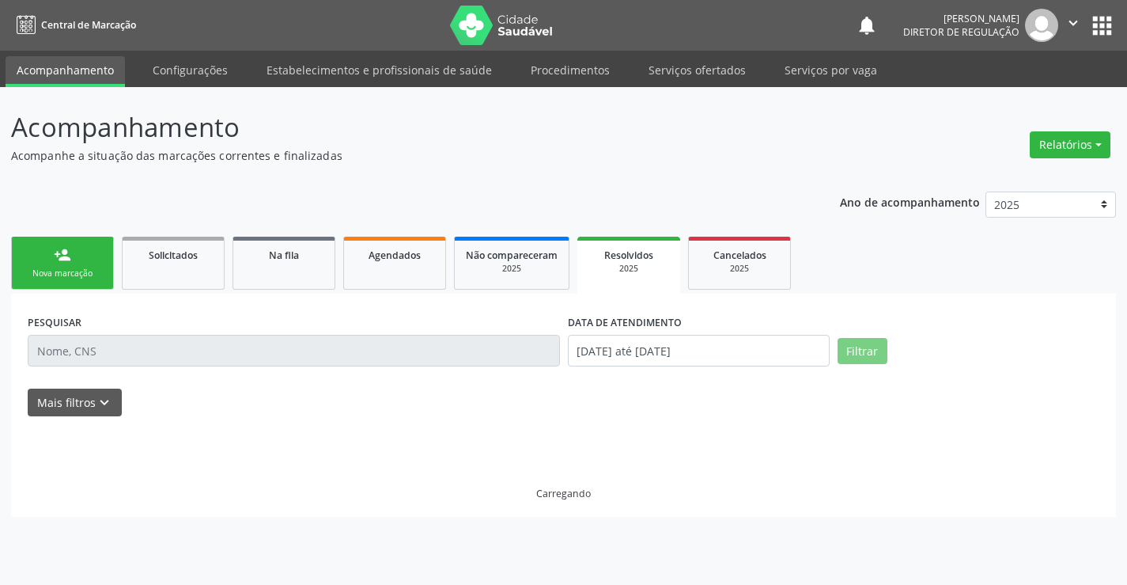
scroll to position [0, 0]
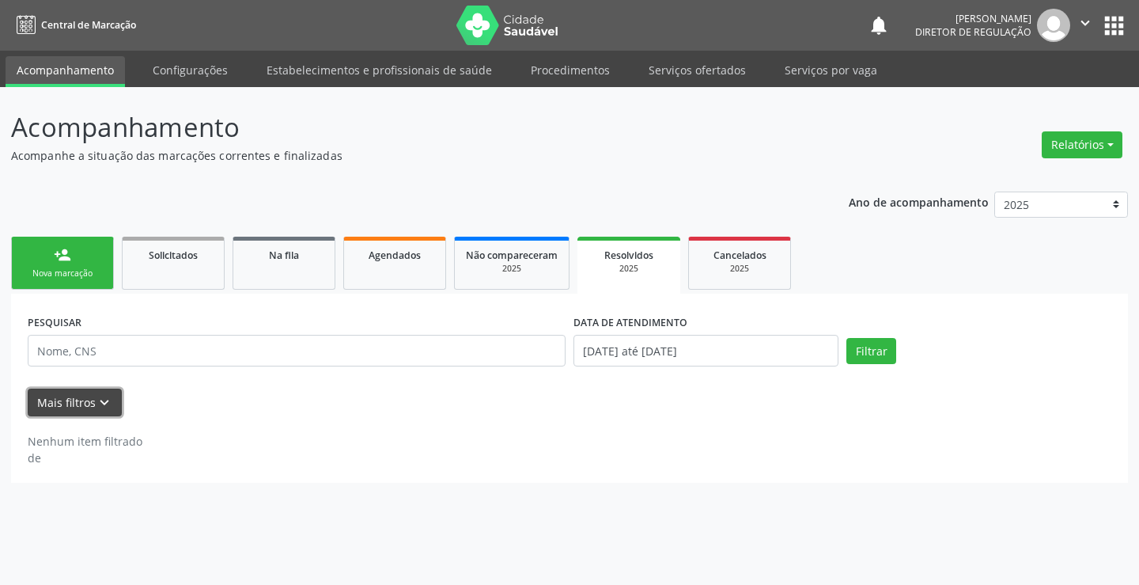
click at [106, 408] on icon "keyboard_arrow_down" at bounding box center [104, 402] width 17 height 17
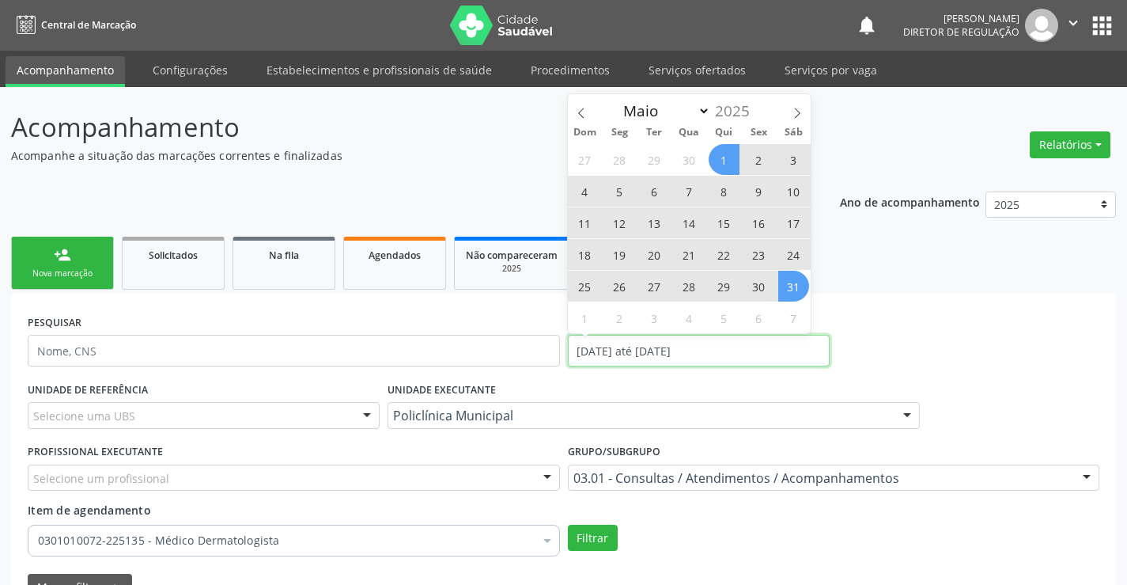
click at [585, 351] on input "[DATE] até [DATE]" at bounding box center [699, 351] width 262 height 32
click at [785, 112] on span at bounding box center [797, 107] width 27 height 27
select select "5"
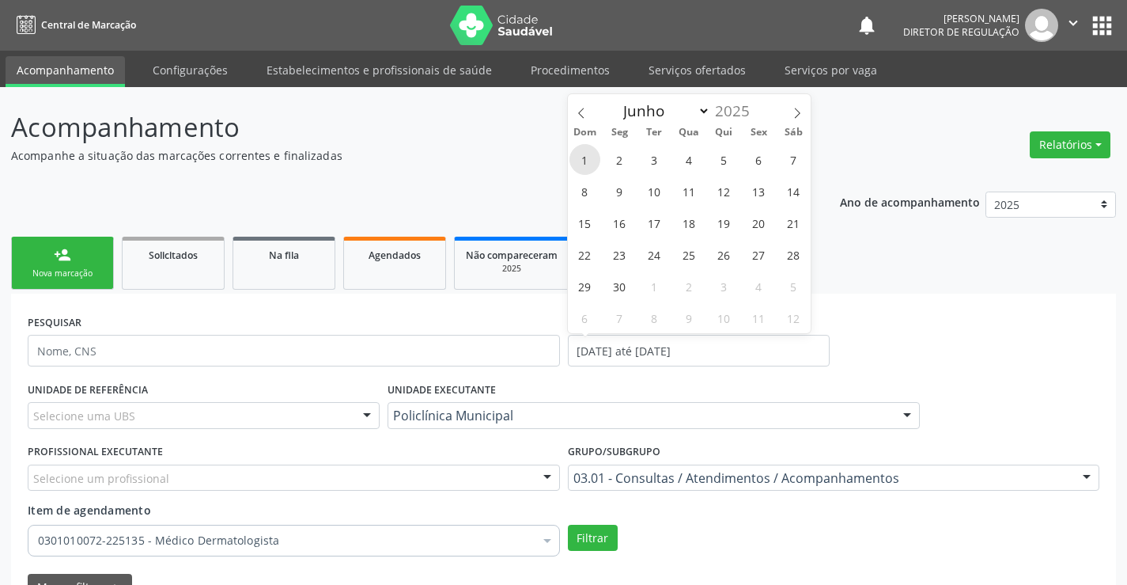
click at [598, 165] on span "1" at bounding box center [585, 159] width 31 height 31
type input "[DATE]"
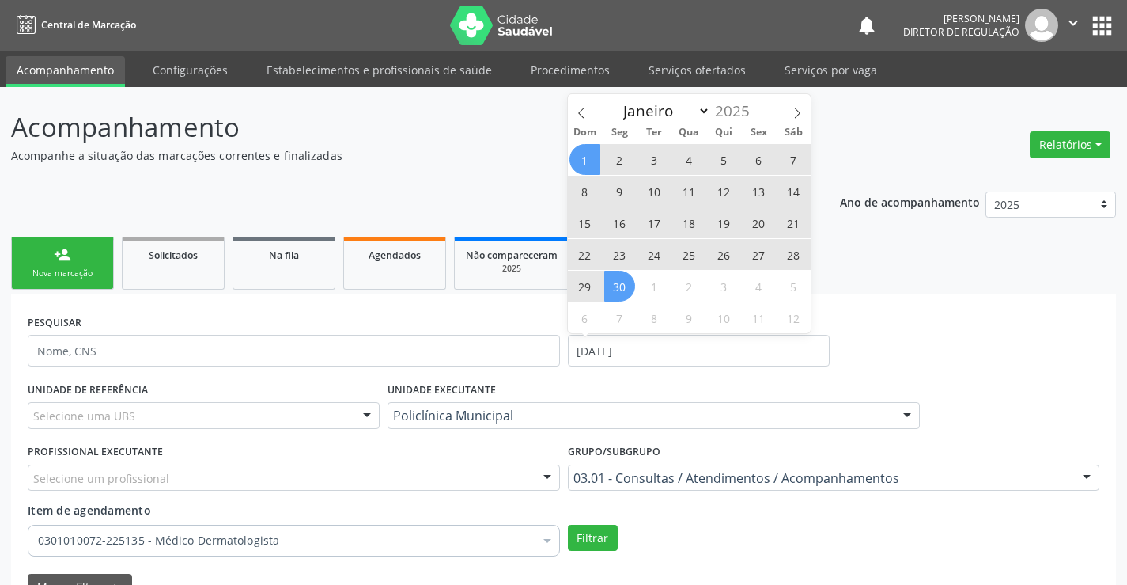
click at [626, 291] on span "30" at bounding box center [619, 286] width 31 height 31
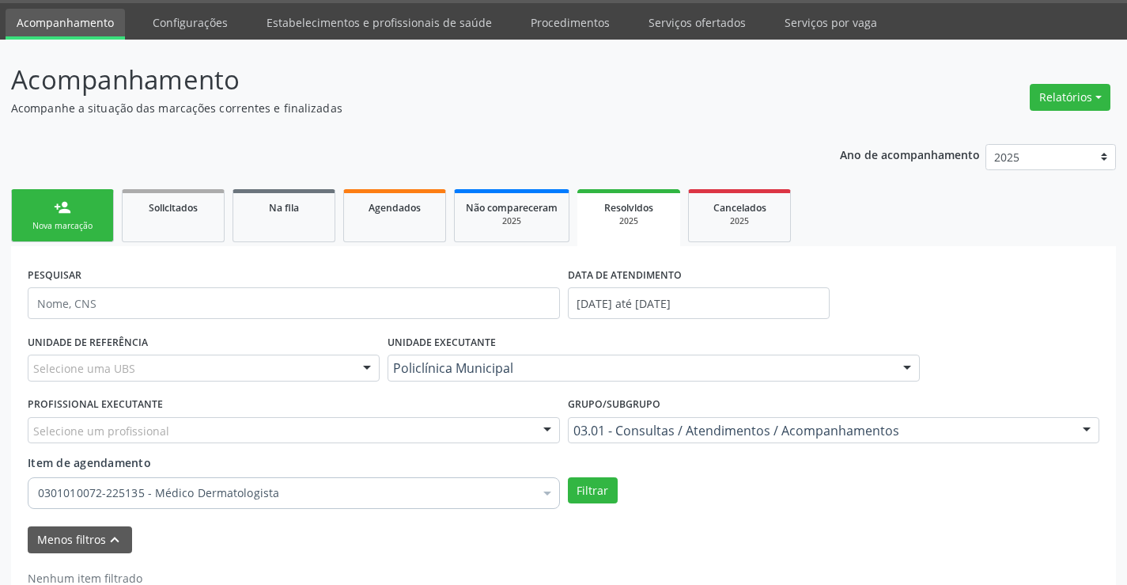
scroll to position [93, 0]
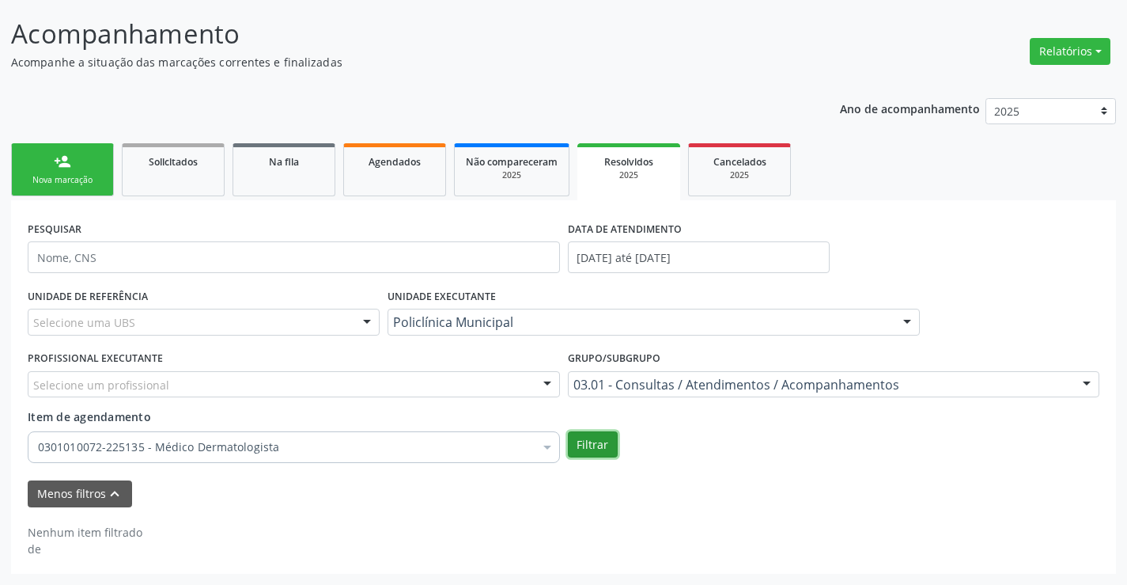
click at [596, 448] on button "Filtrar" at bounding box center [593, 444] width 50 height 27
click at [431, 173] on link "Agendados" at bounding box center [394, 169] width 103 height 53
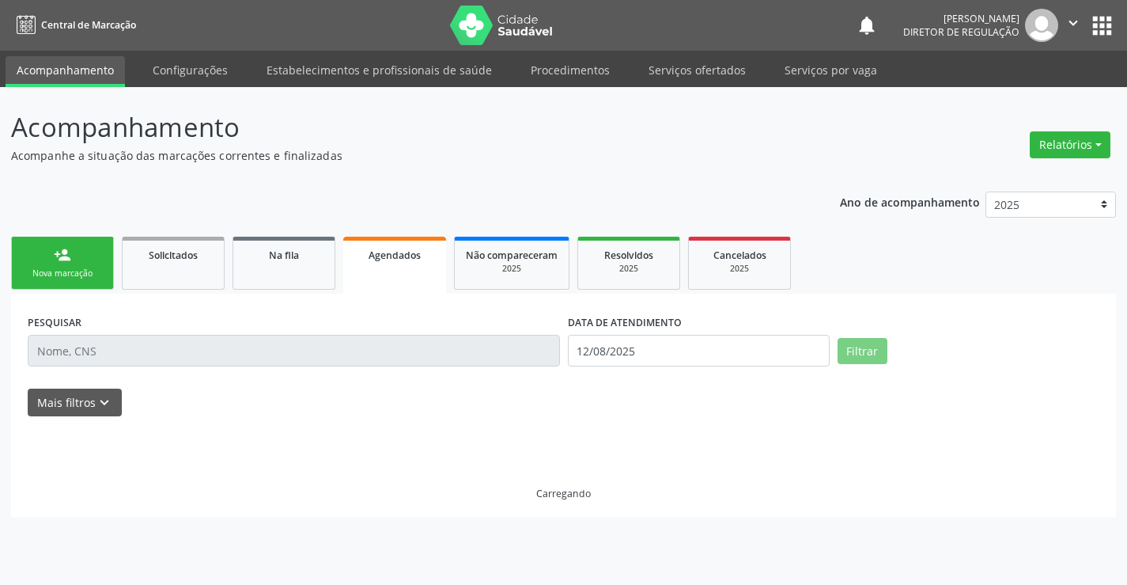
scroll to position [0, 0]
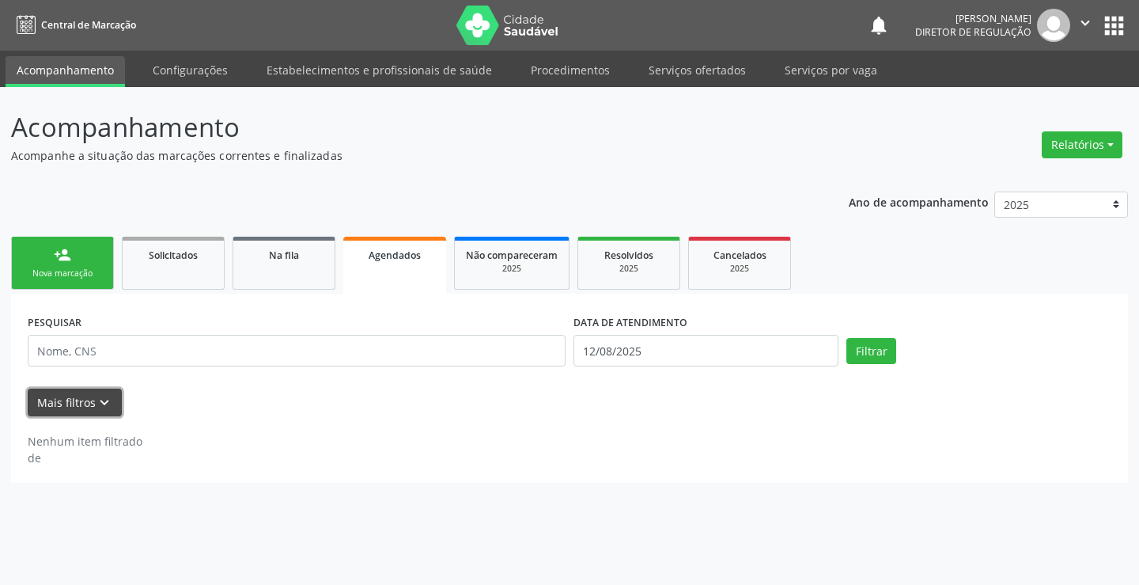
click at [96, 395] on icon "keyboard_arrow_down" at bounding box center [104, 402] width 17 height 17
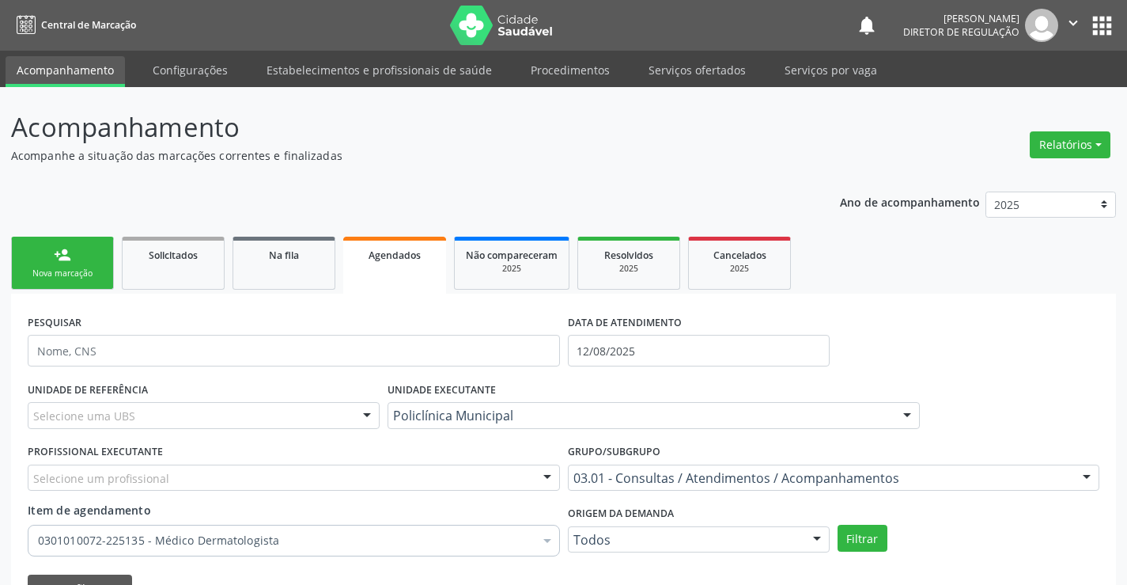
click at [687, 331] on div "DATA DE ATENDIMENTO" at bounding box center [699, 322] width 262 height 25
click at [664, 358] on input "12/08/2025" at bounding box center [699, 351] width 262 height 32
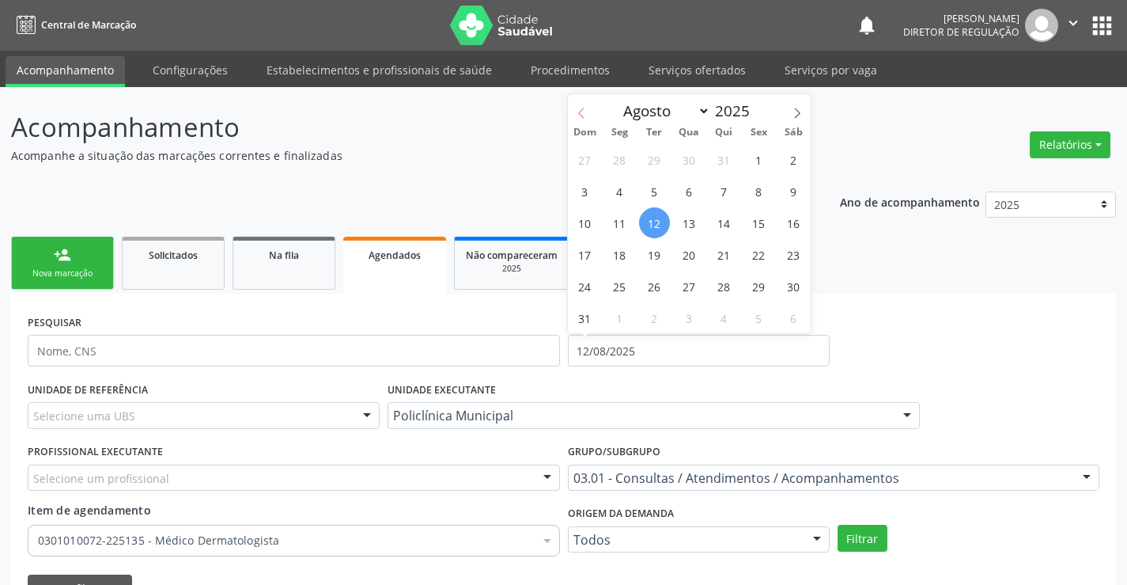
click at [581, 103] on span at bounding box center [581, 107] width 27 height 27
select select "6"
click at [661, 157] on span "1" at bounding box center [654, 159] width 31 height 31
type input "[DATE]"
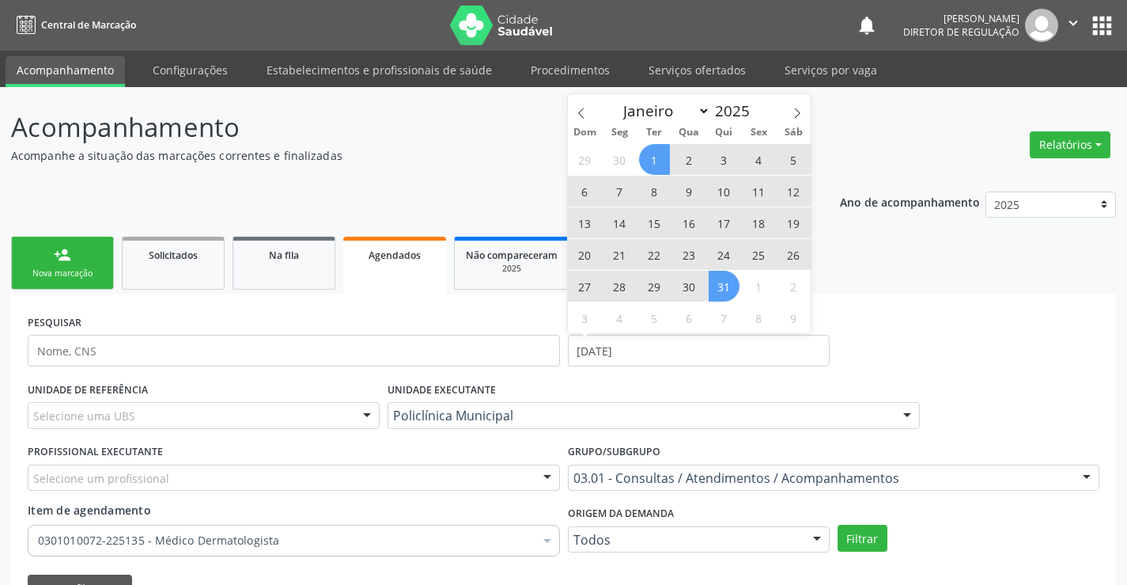
click at [734, 290] on span "31" at bounding box center [724, 286] width 31 height 31
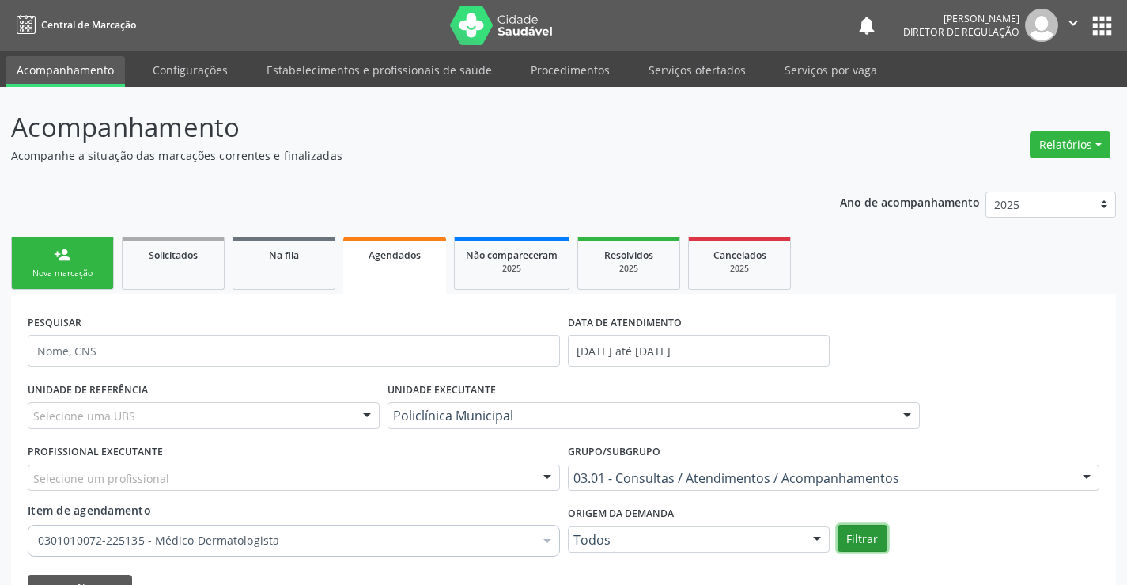
click at [871, 540] on button "Filtrar" at bounding box center [863, 537] width 50 height 27
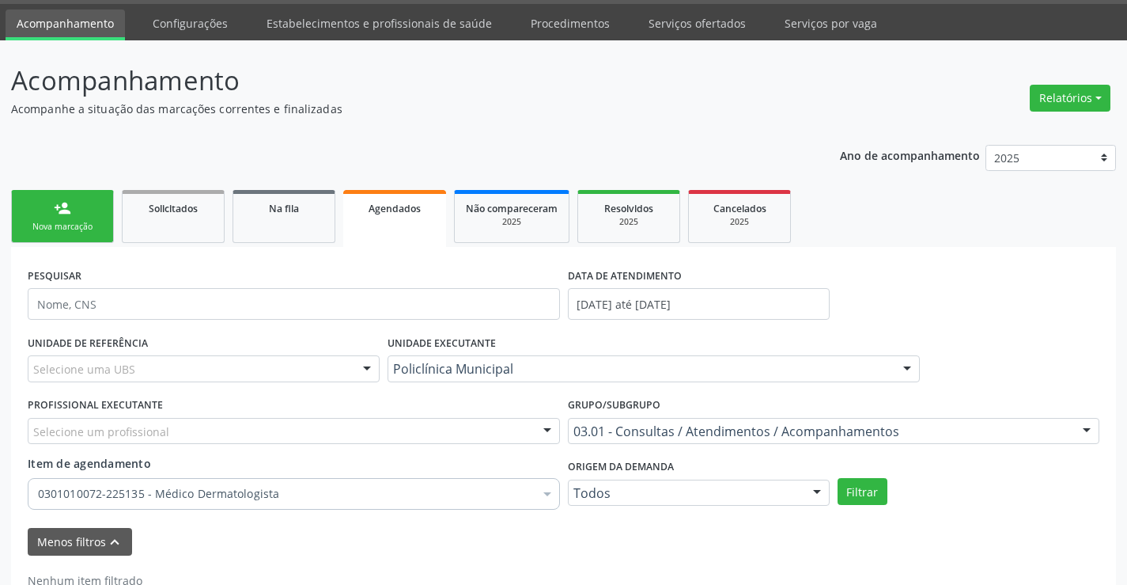
scroll to position [95, 0]
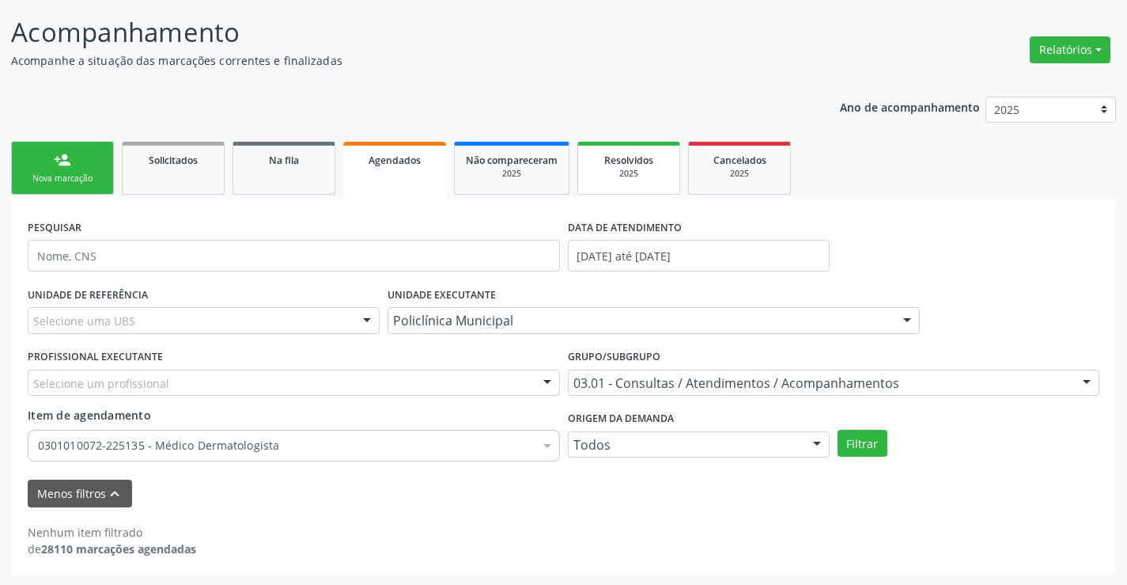
click at [677, 176] on link "Resolvidos 2025" at bounding box center [628, 168] width 103 height 53
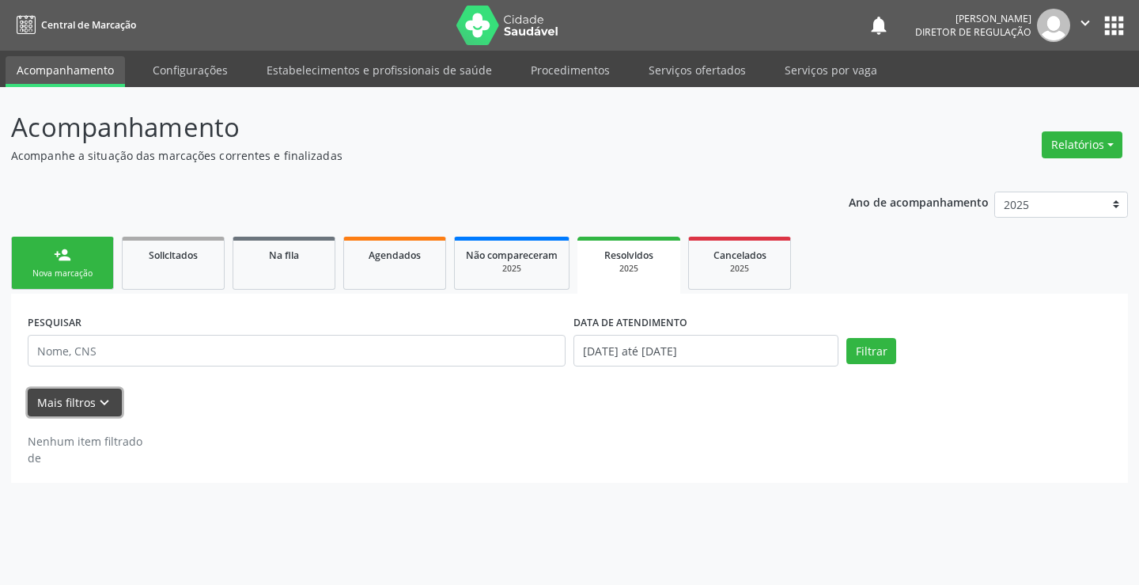
click at [87, 405] on button "Mais filtros keyboard_arrow_down" at bounding box center [75, 402] width 94 height 28
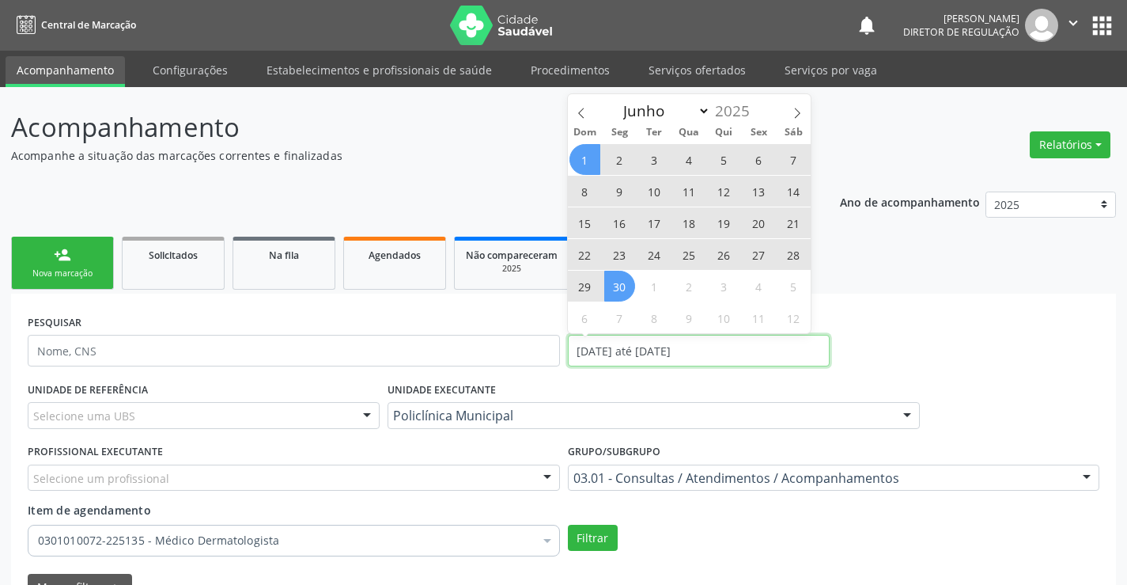
click at [609, 354] on input "[DATE] até [DATE]" at bounding box center [699, 351] width 262 height 32
click at [802, 110] on icon at bounding box center [797, 113] width 11 height 11
select select "6"
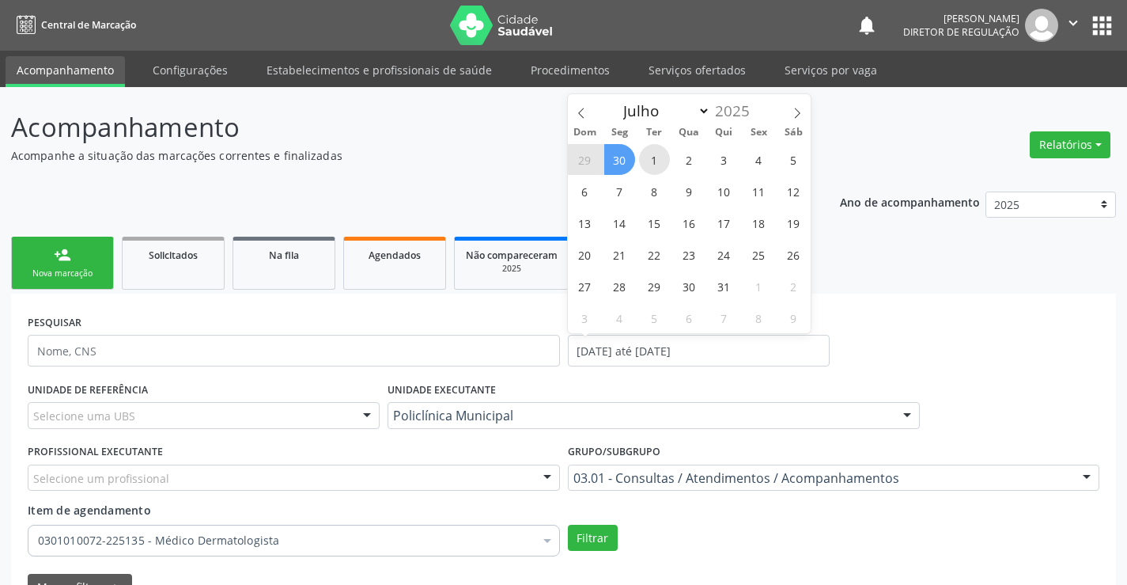
click at [647, 150] on span "1" at bounding box center [654, 159] width 31 height 31
type input "[DATE]"
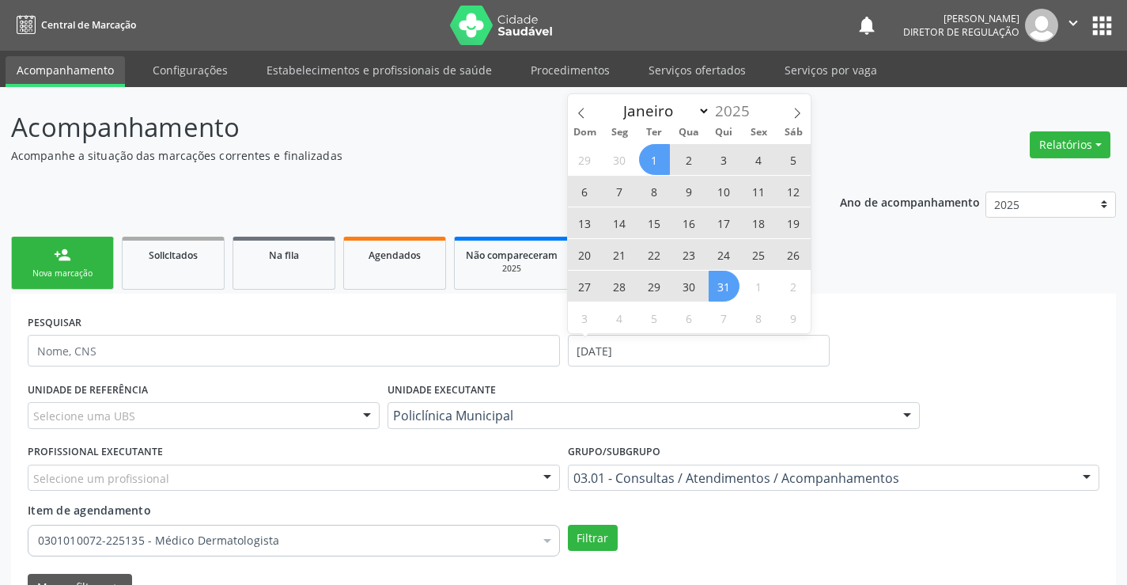
click at [729, 301] on span "31" at bounding box center [724, 286] width 31 height 31
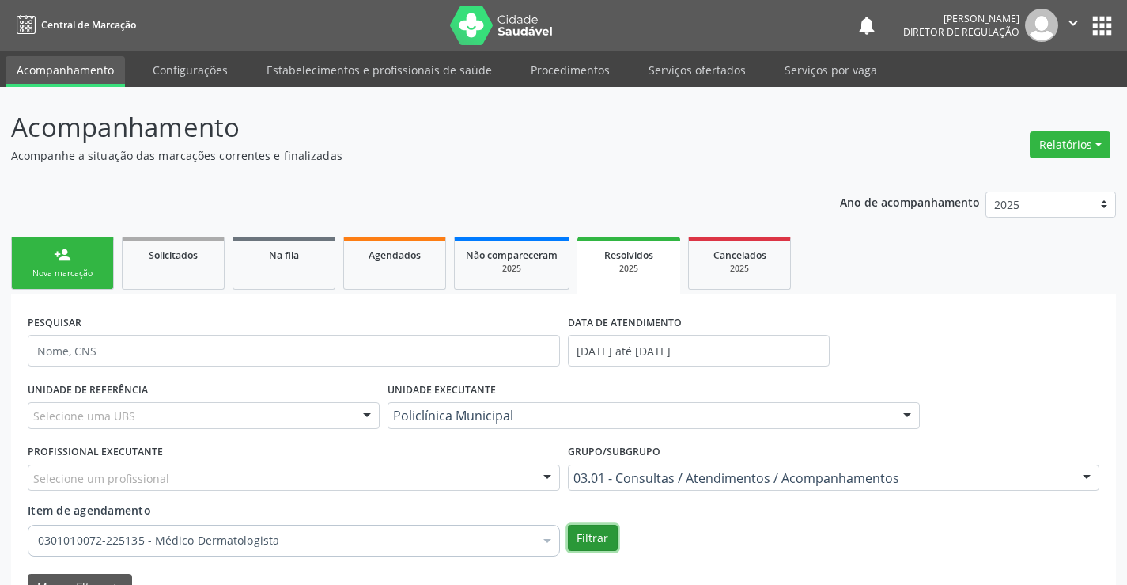
click at [590, 536] on button "Filtrar" at bounding box center [593, 537] width 50 height 27
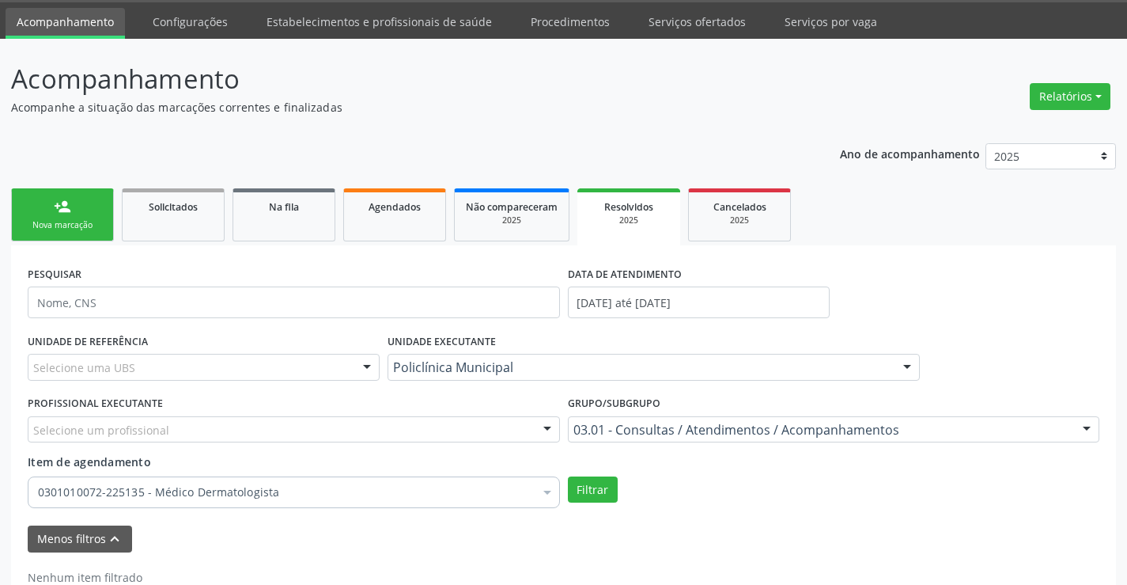
scroll to position [93, 0]
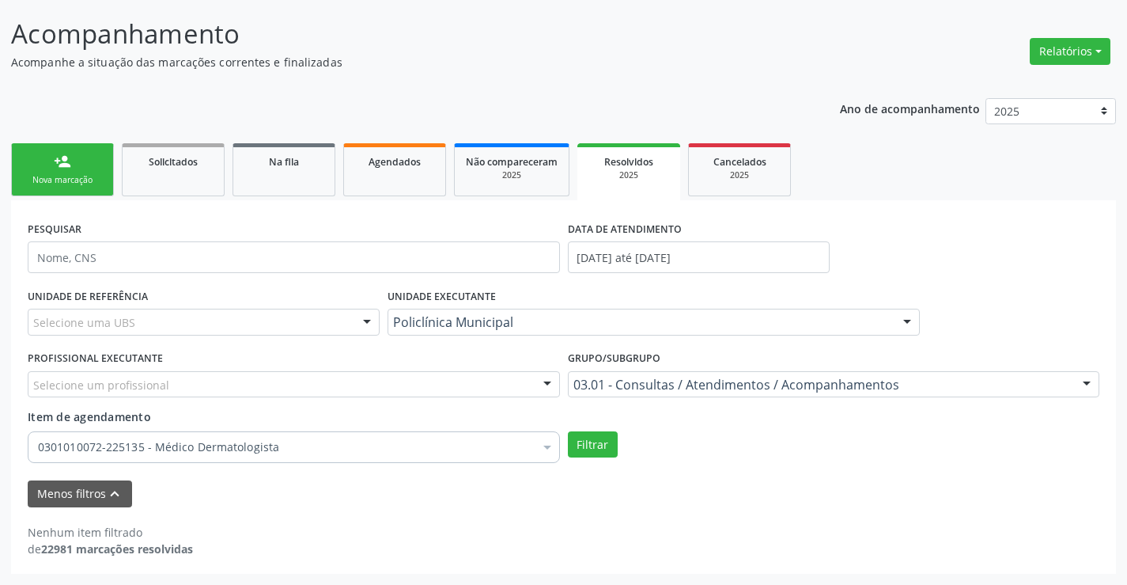
click at [359, 157] on div "Agendados" at bounding box center [394, 161] width 79 height 17
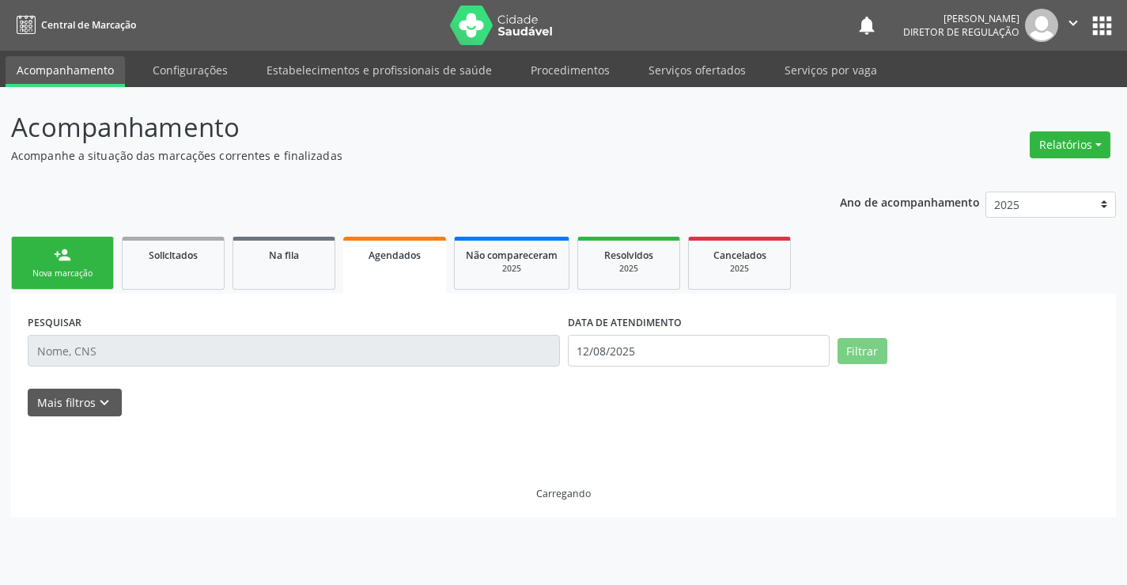
scroll to position [0, 0]
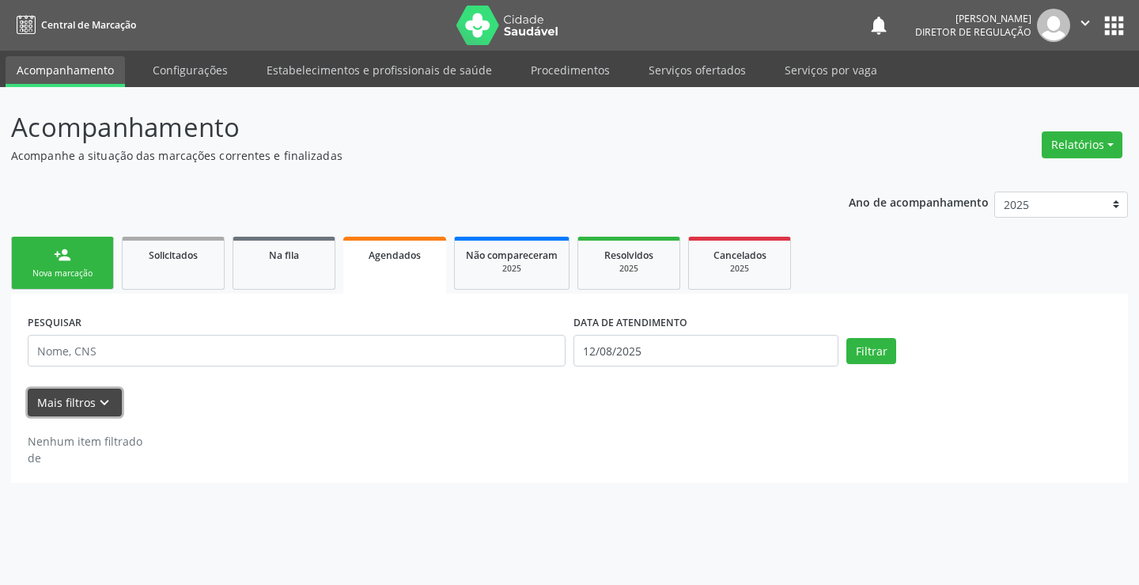
drag, startPoint x: 81, startPoint y: 407, endPoint x: 103, endPoint y: 402, distance: 22.7
click at [82, 407] on button "Mais filtros keyboard_arrow_down" at bounding box center [75, 402] width 94 height 28
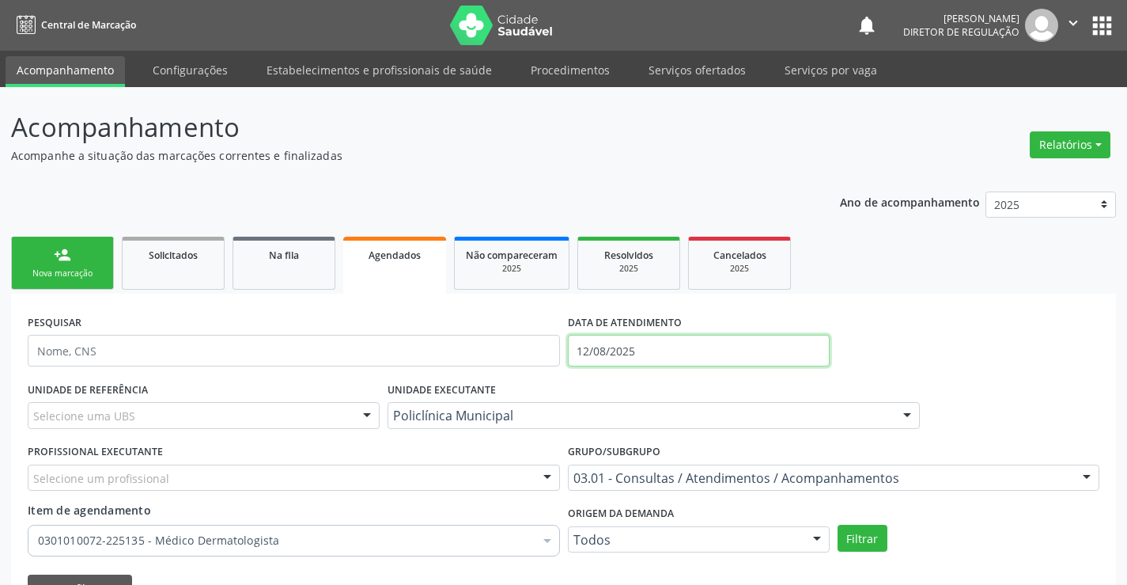
click at [634, 358] on input "12/08/2025" at bounding box center [699, 351] width 262 height 32
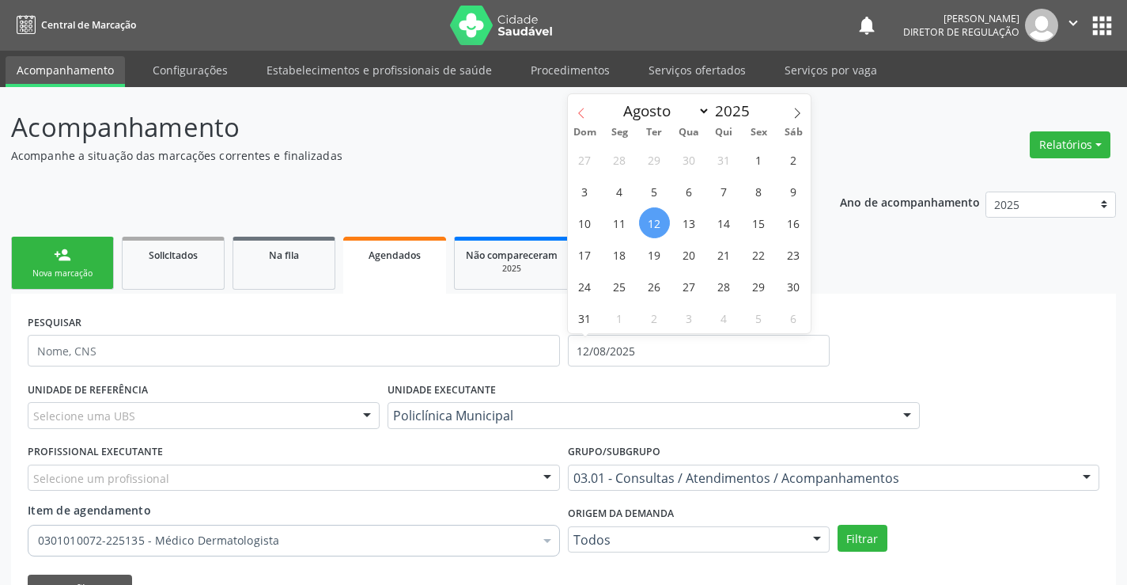
click at [592, 114] on span at bounding box center [581, 107] width 27 height 27
click at [578, 115] on icon at bounding box center [581, 113] width 11 height 11
select select "4"
click at [721, 153] on span "1" at bounding box center [724, 159] width 31 height 31
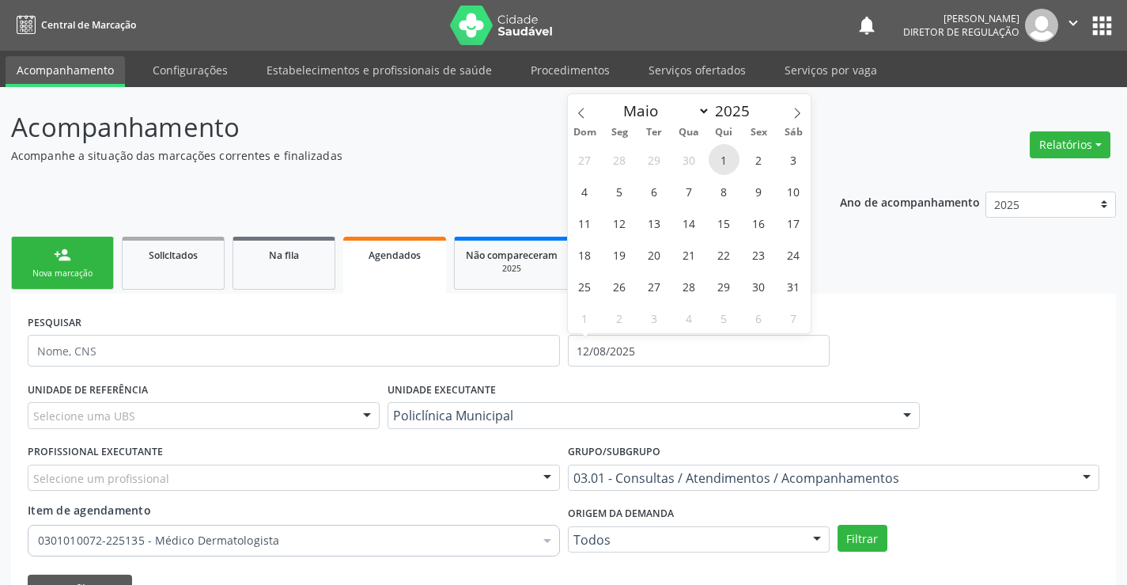
type input "[DATE]"
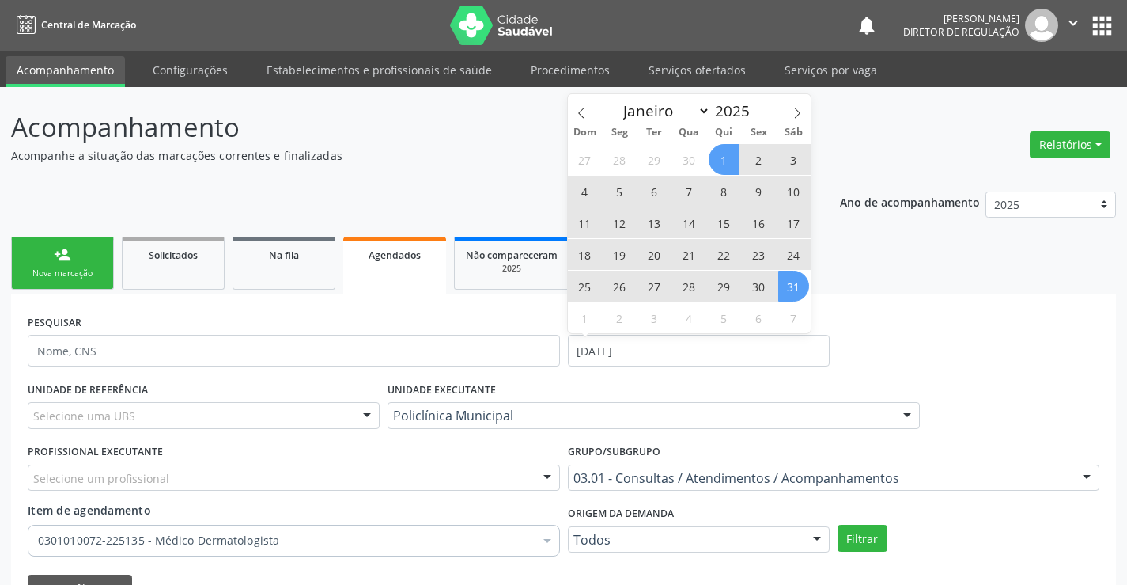
click at [798, 290] on span "31" at bounding box center [793, 286] width 31 height 31
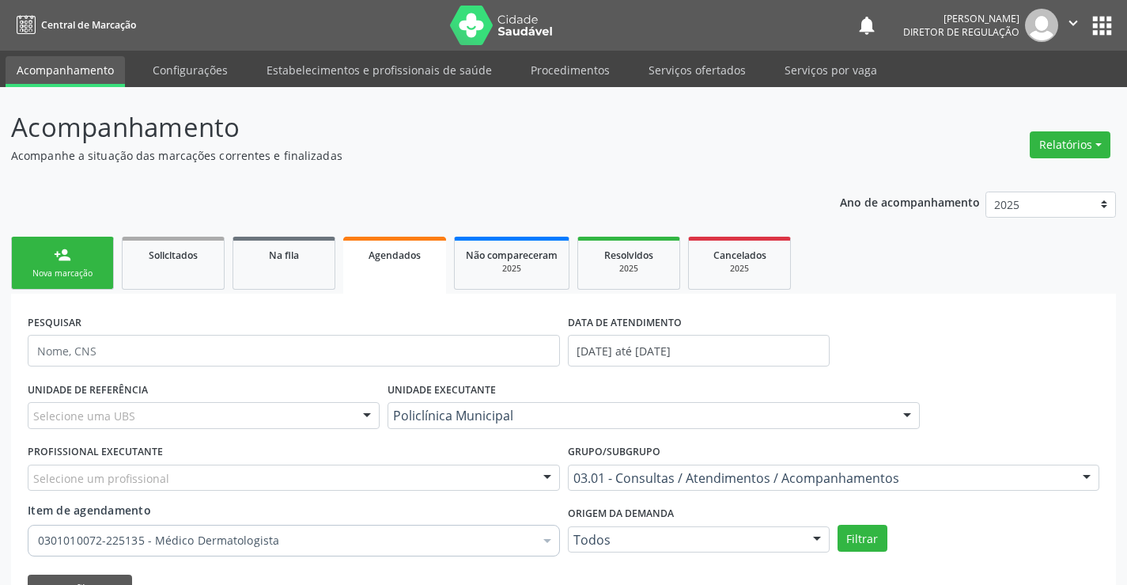
click at [612, 488] on div "03.01 - Consultas / Atendimentos / Acompanhamentos" at bounding box center [834, 477] width 532 height 27
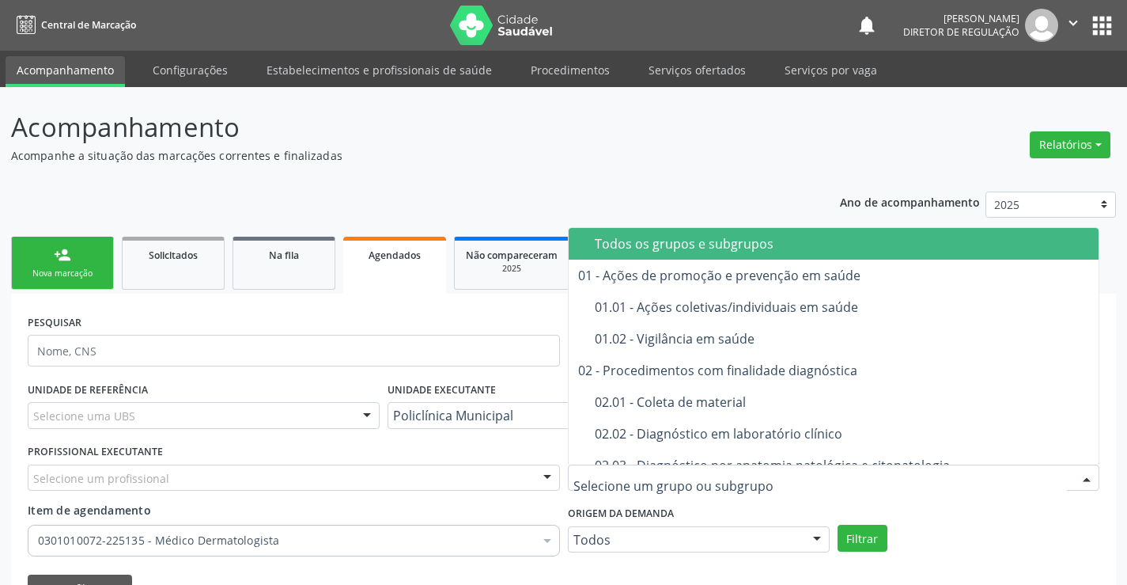
click at [641, 243] on div "Todos os grupos e subgrupos" at bounding box center [862, 243] width 535 height 13
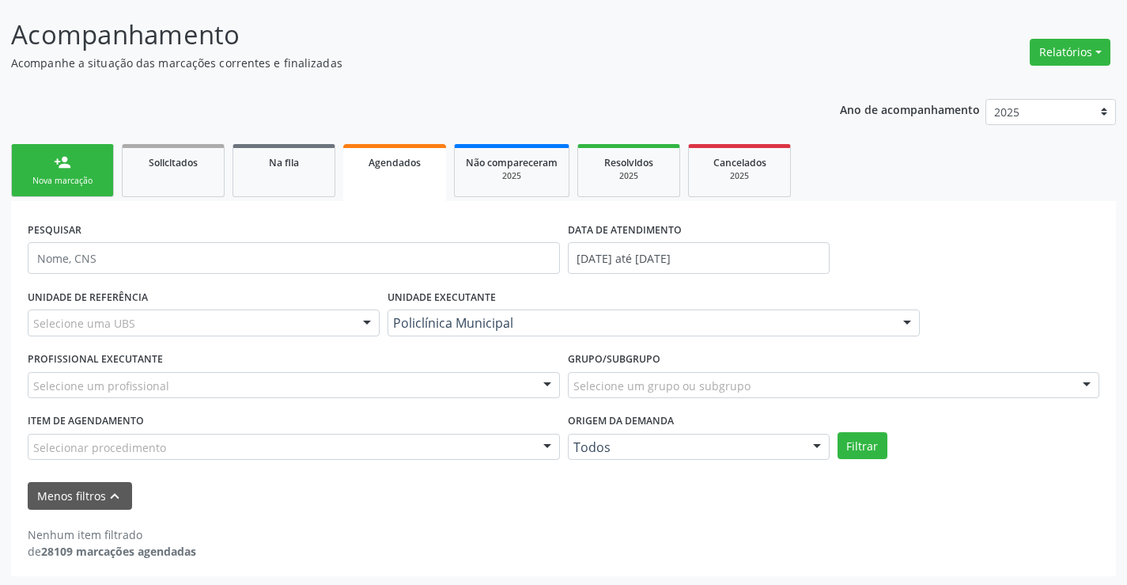
scroll to position [95, 0]
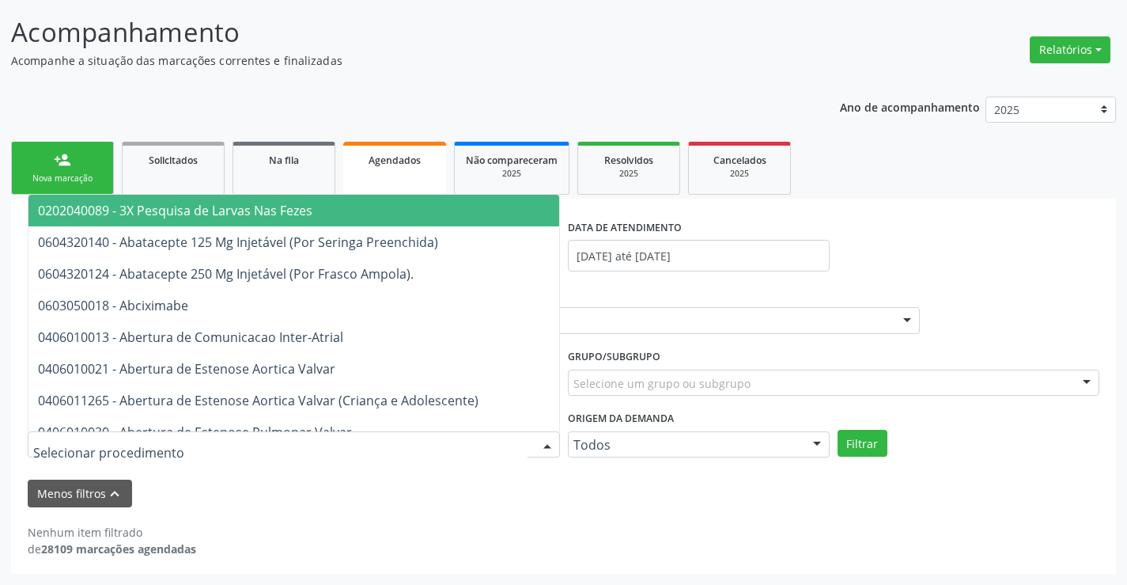
click at [515, 448] on div at bounding box center [294, 444] width 532 height 27
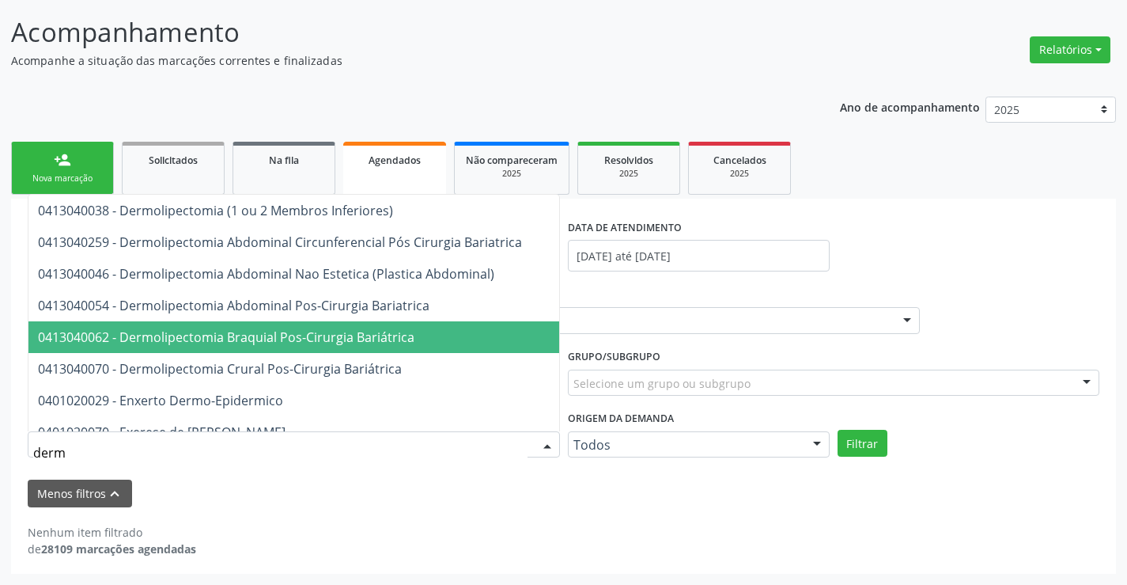
type input "derma"
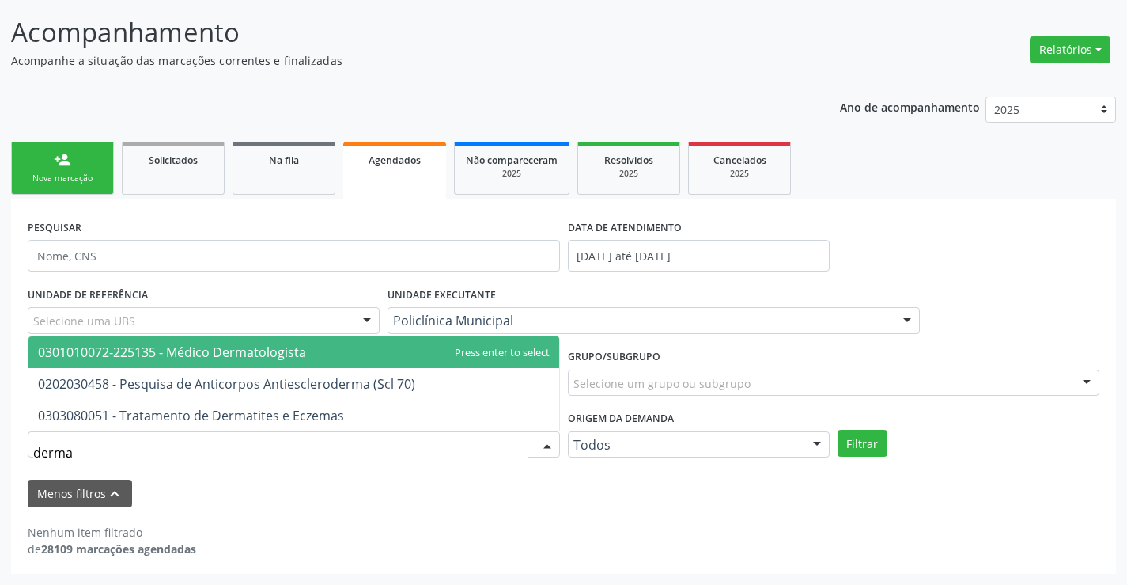
click at [324, 361] on span "0301010072-225135 - Médico Dermatologista" at bounding box center [293, 352] width 531 height 32
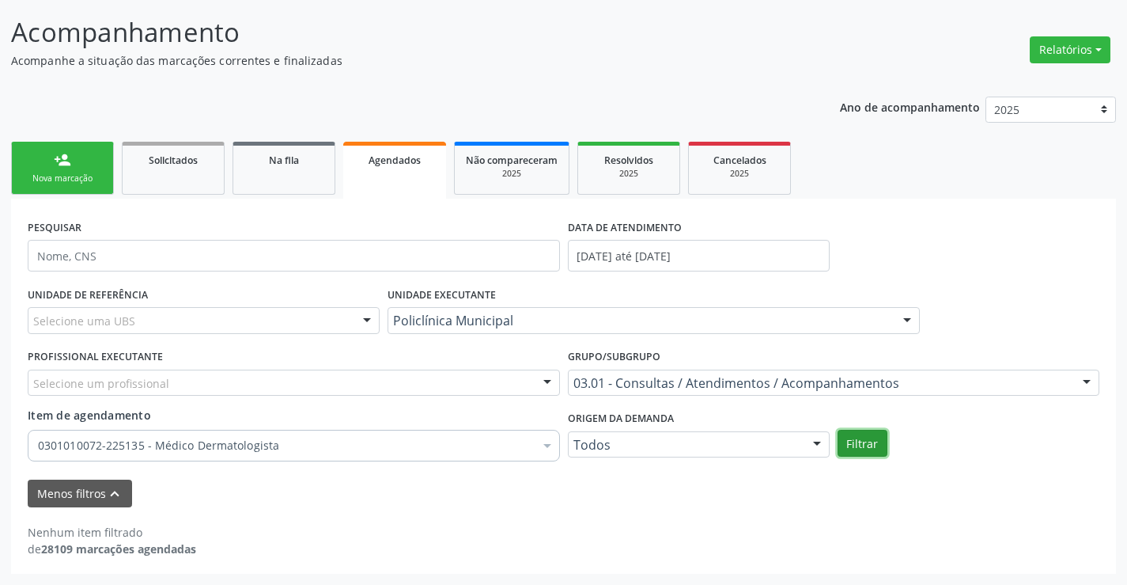
click at [850, 445] on button "Filtrar" at bounding box center [863, 443] width 50 height 27
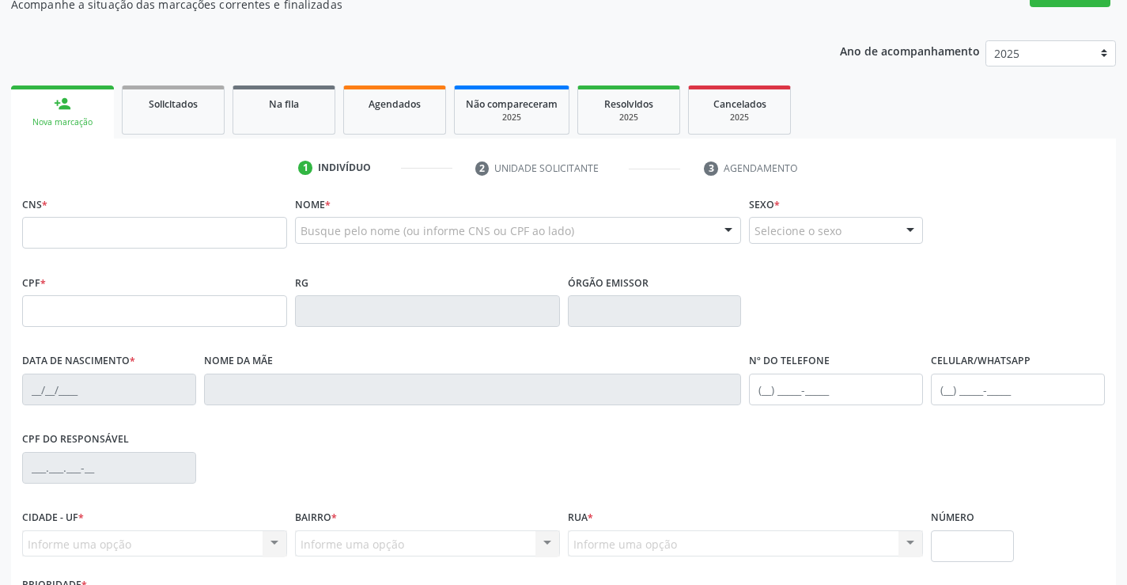
scroll to position [248, 0]
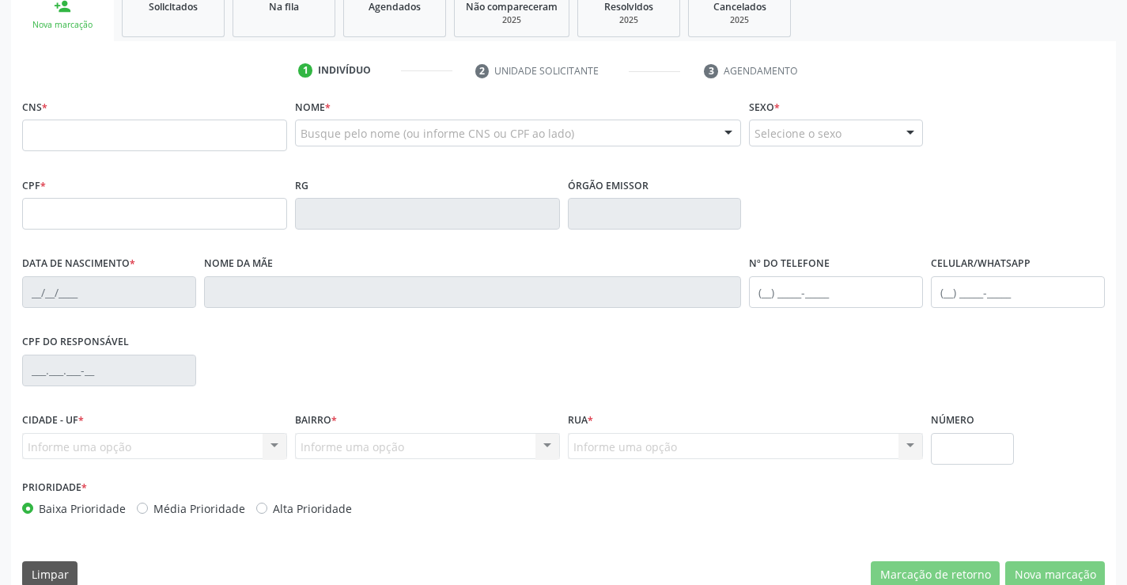
click at [367, 28] on link "Agendados" at bounding box center [394, 12] width 103 height 49
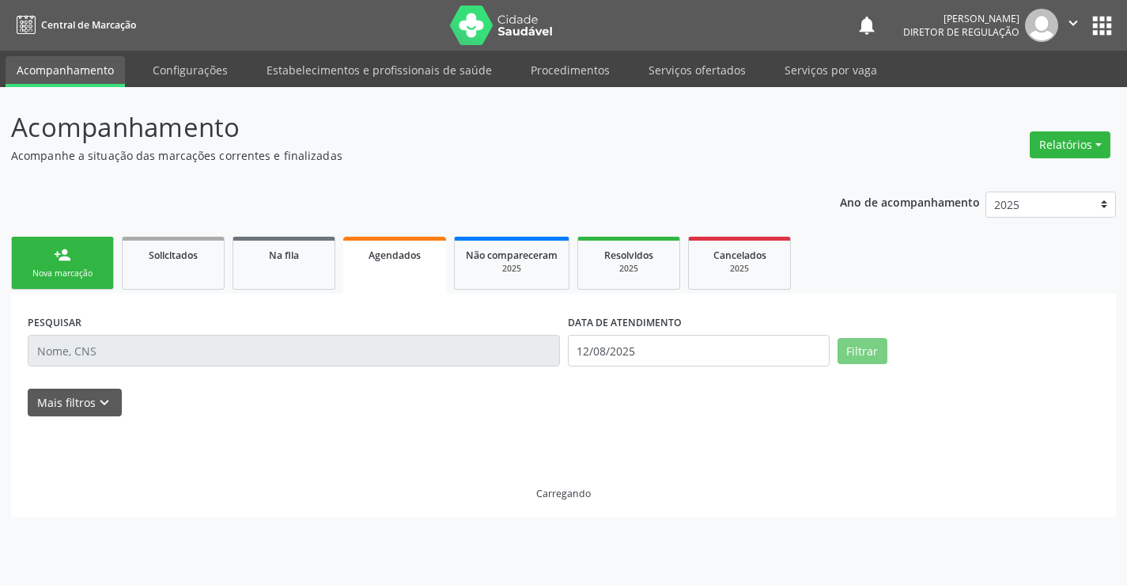
scroll to position [0, 0]
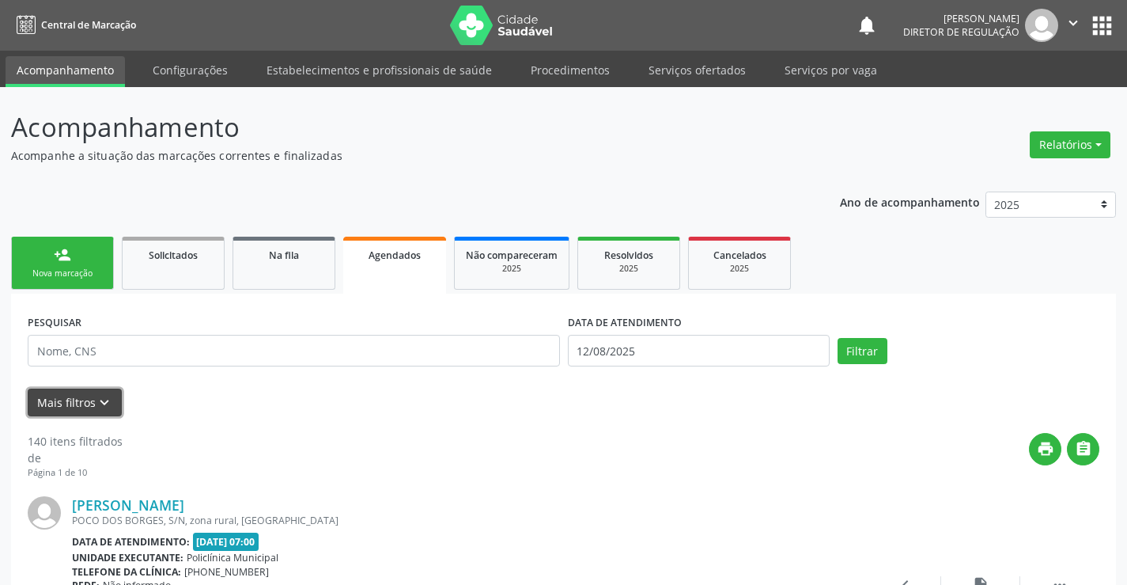
click at [106, 399] on icon "keyboard_arrow_down" at bounding box center [104, 402] width 17 height 17
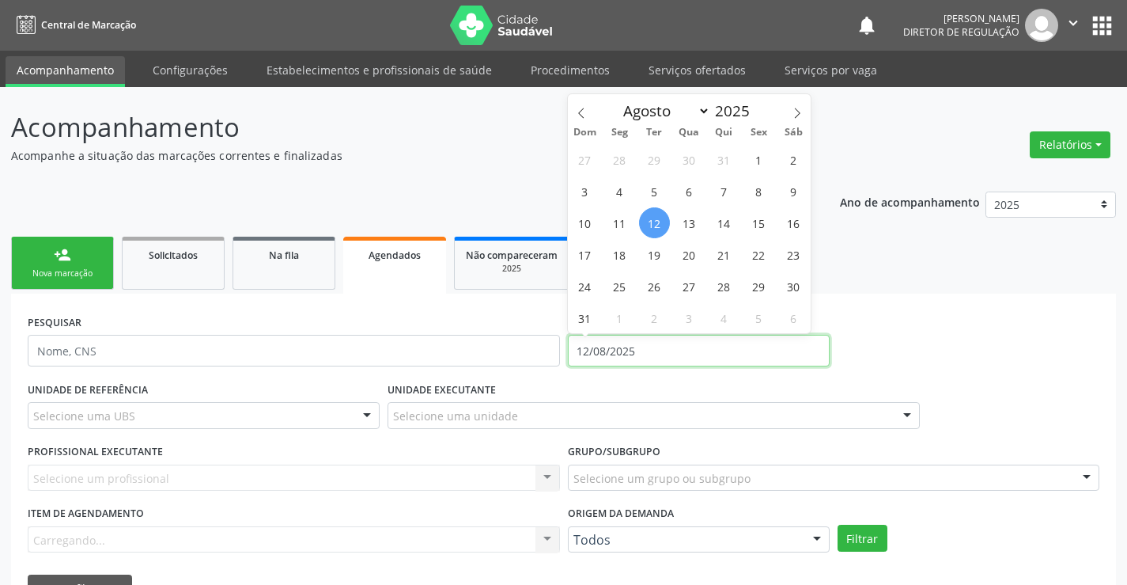
click at [641, 350] on input "12/08/2025" at bounding box center [699, 351] width 262 height 32
click at [585, 115] on icon at bounding box center [581, 113] width 11 height 11
click at [579, 106] on span at bounding box center [581, 107] width 27 height 27
select select "4"
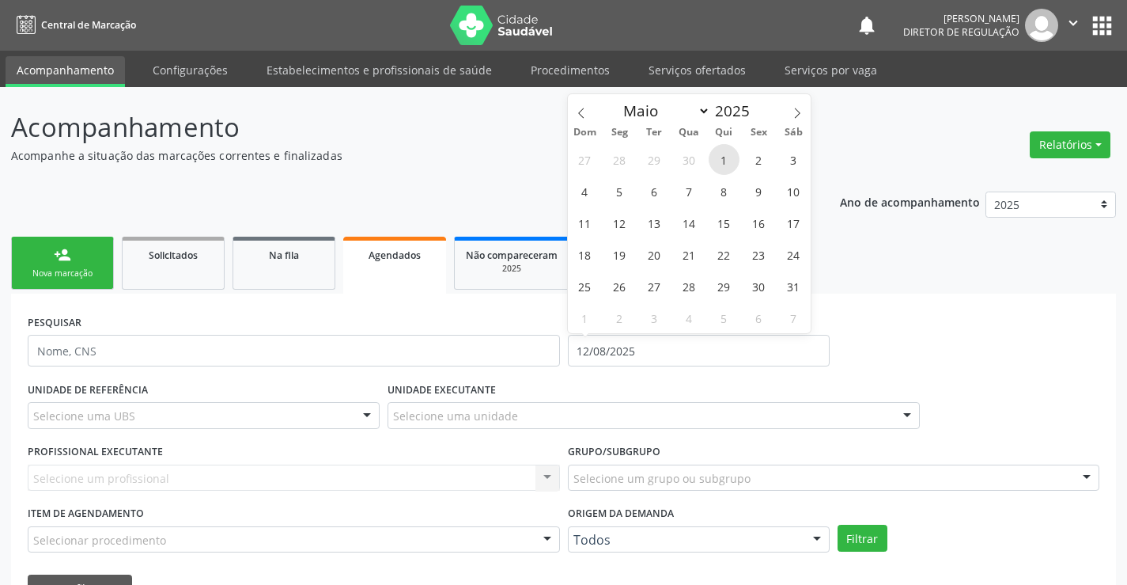
click at [724, 159] on span "1" at bounding box center [724, 159] width 31 height 31
type input "[DATE]"
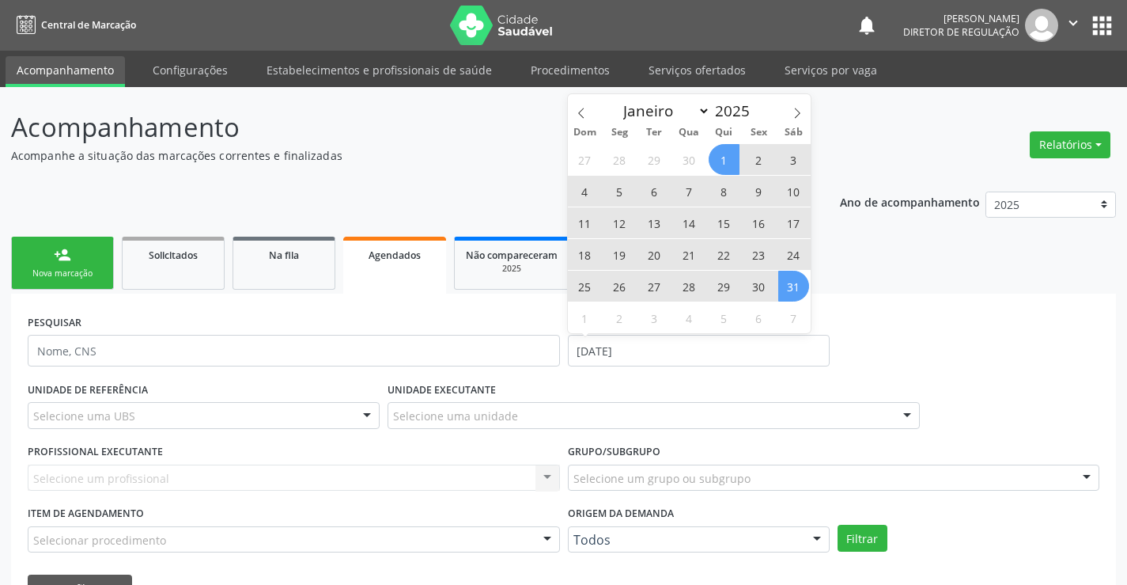
click at [799, 282] on span "31" at bounding box center [793, 286] width 31 height 31
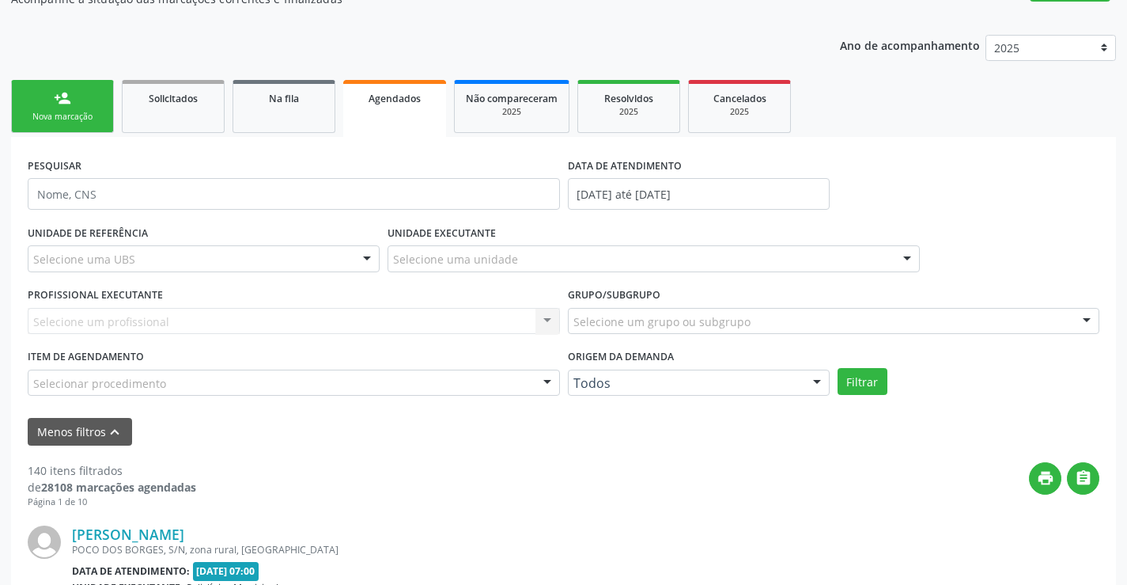
scroll to position [158, 0]
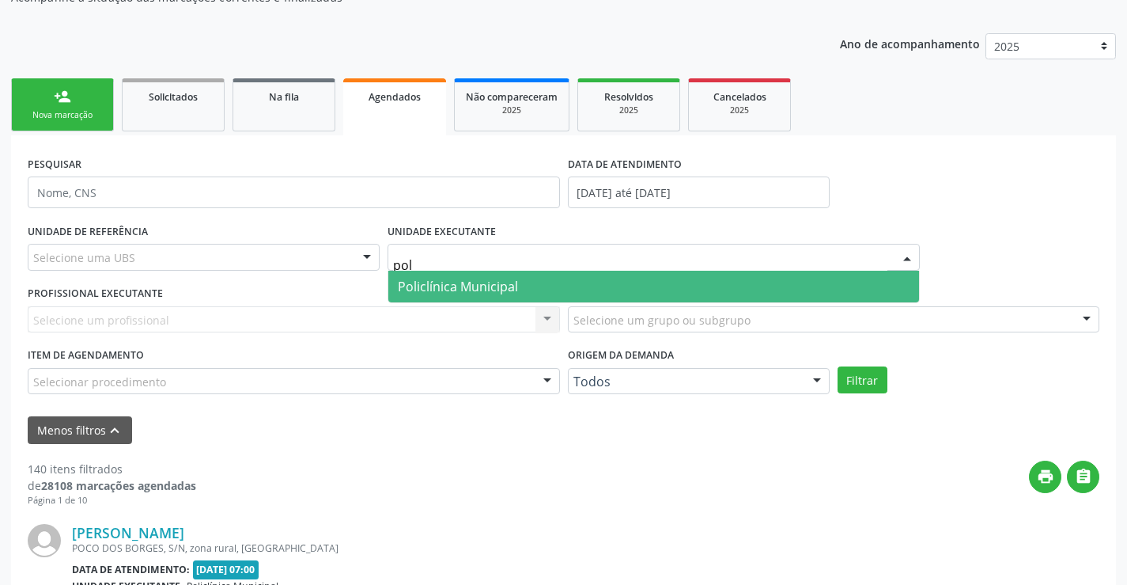
type input "poli"
click at [480, 280] on span "Policlínica Municipal" at bounding box center [458, 286] width 120 height 17
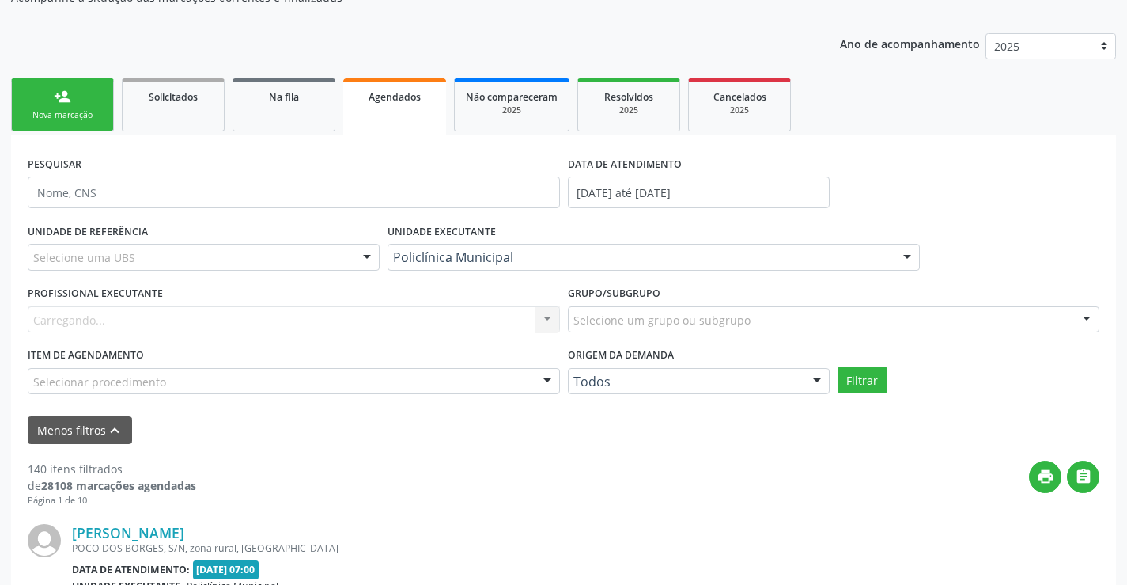
click at [503, 314] on div "Carregando... Nenhum resultado encontrado para: " " Não há nenhuma opção para s…" at bounding box center [294, 319] width 532 height 27
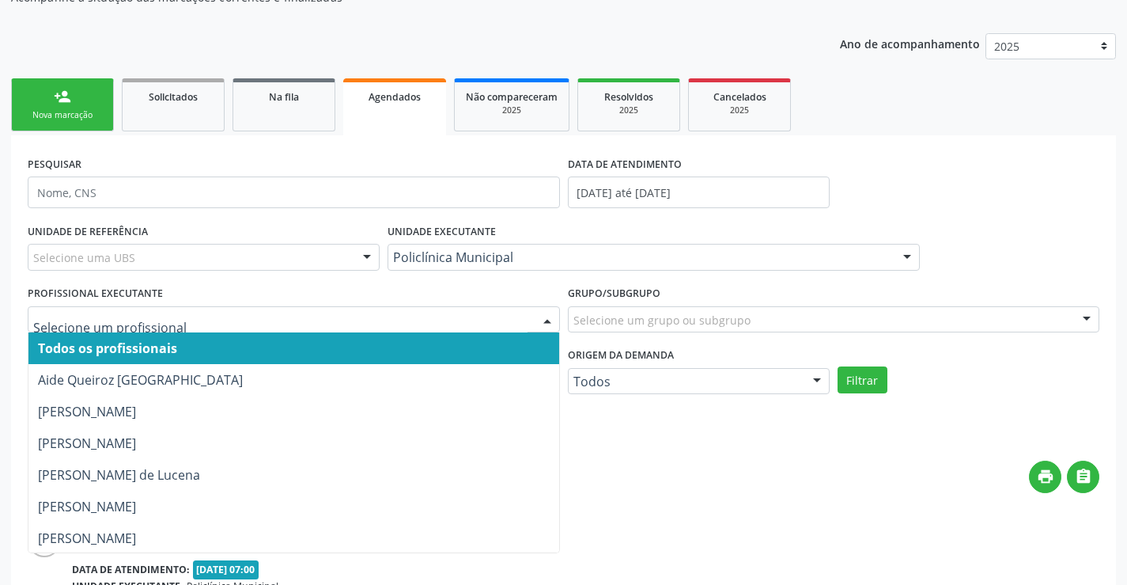
type input "e"
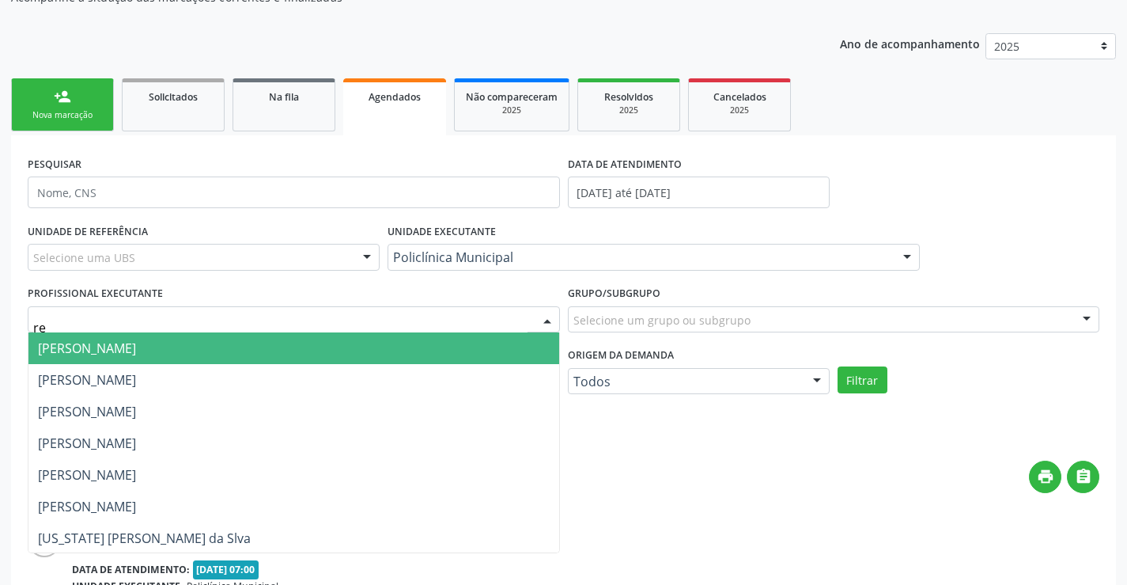
type input "ren"
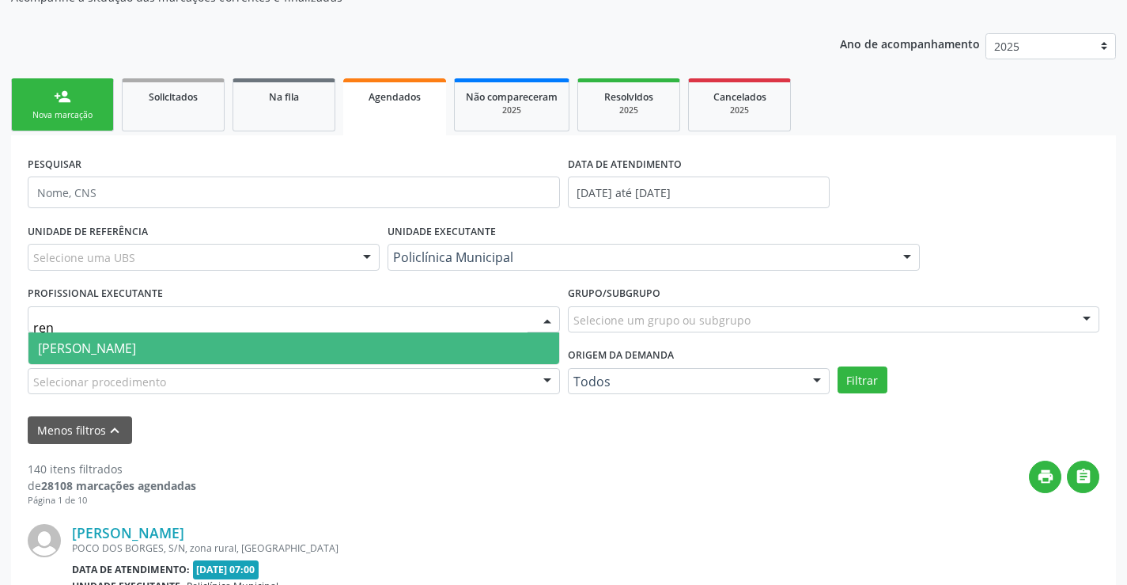
click at [479, 350] on span "[PERSON_NAME]" at bounding box center [293, 348] width 531 height 32
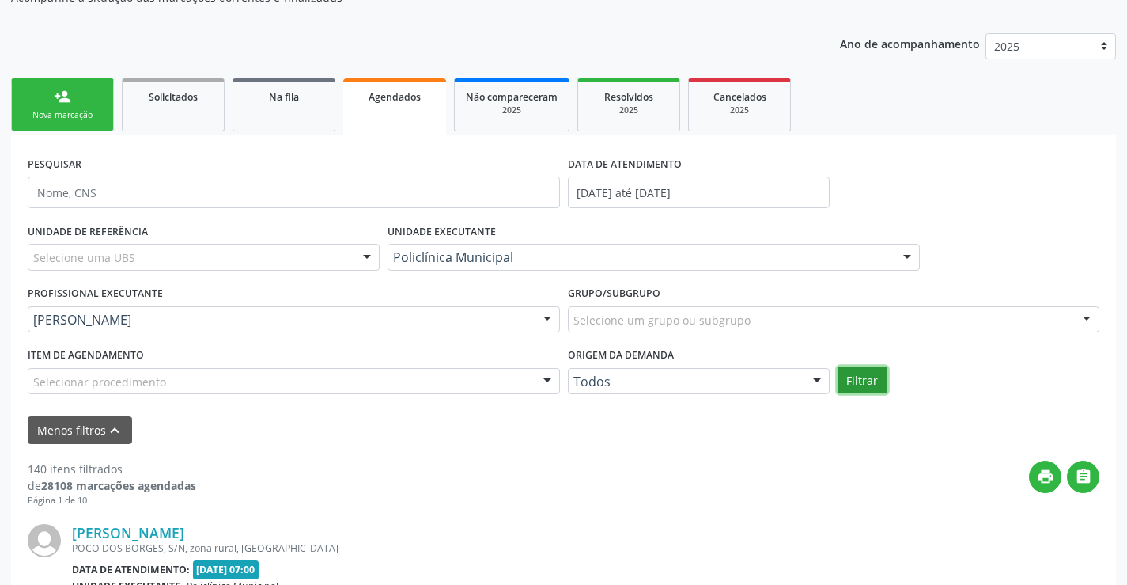
click at [850, 379] on button "Filtrar" at bounding box center [863, 379] width 50 height 27
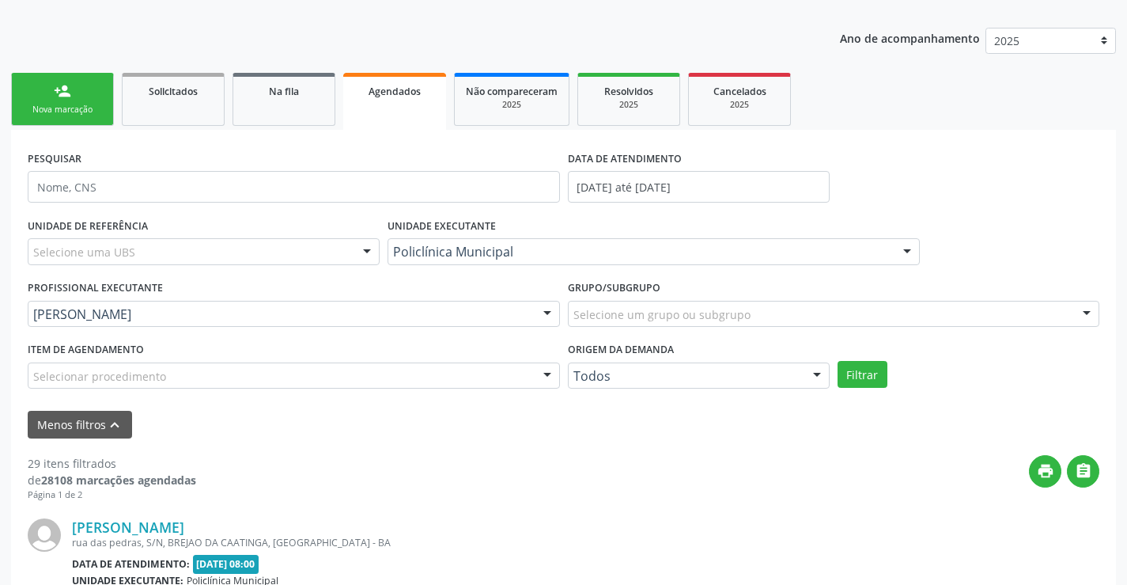
scroll to position [79, 0]
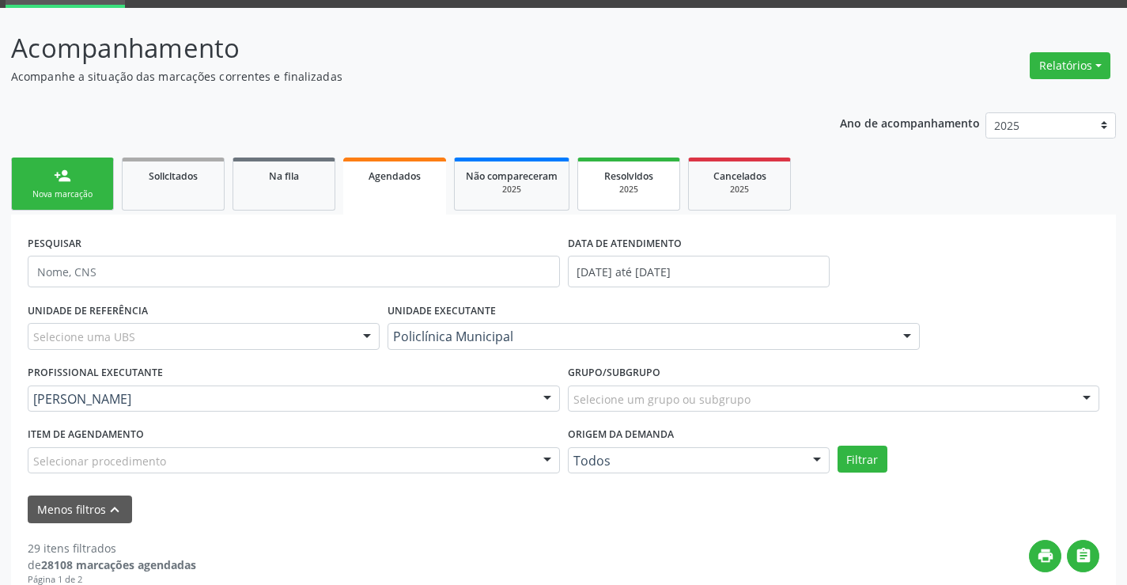
click at [664, 188] on div "2025" at bounding box center [628, 190] width 79 height 12
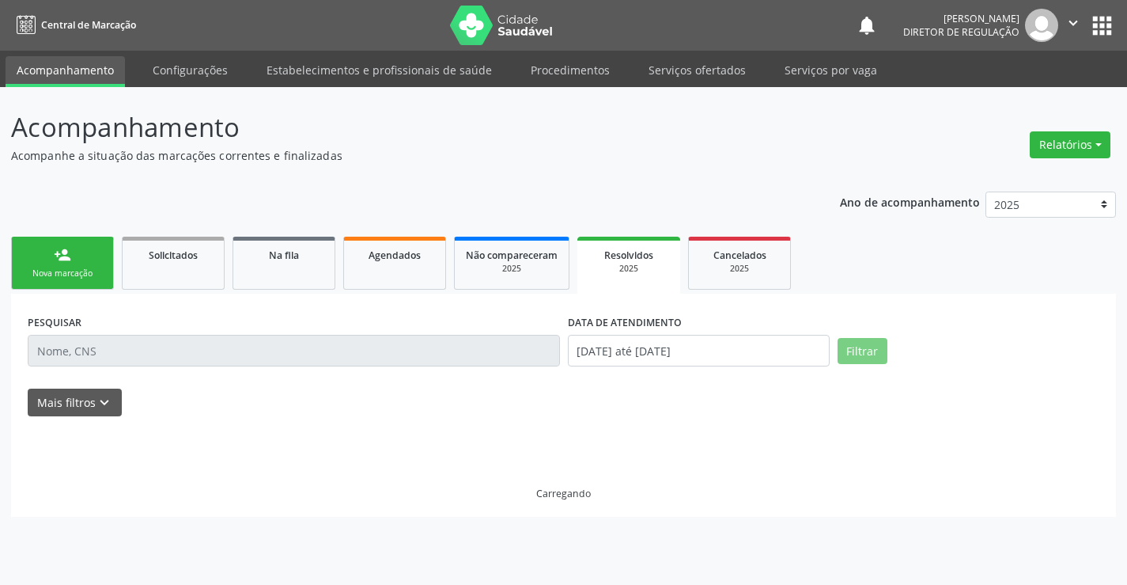
scroll to position [0, 0]
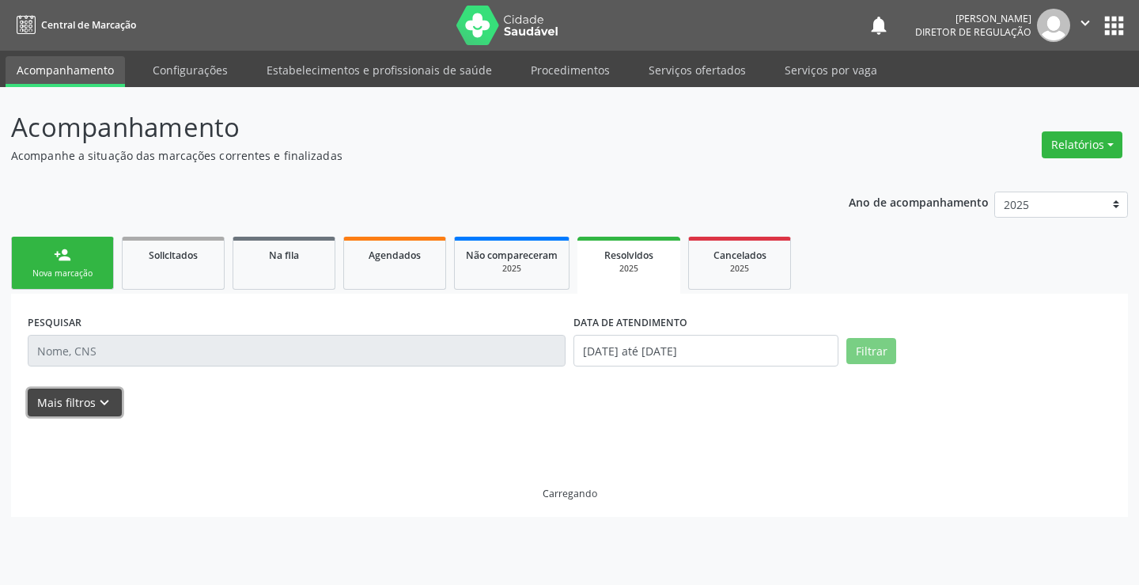
click at [96, 404] on icon "keyboard_arrow_down" at bounding box center [104, 402] width 17 height 17
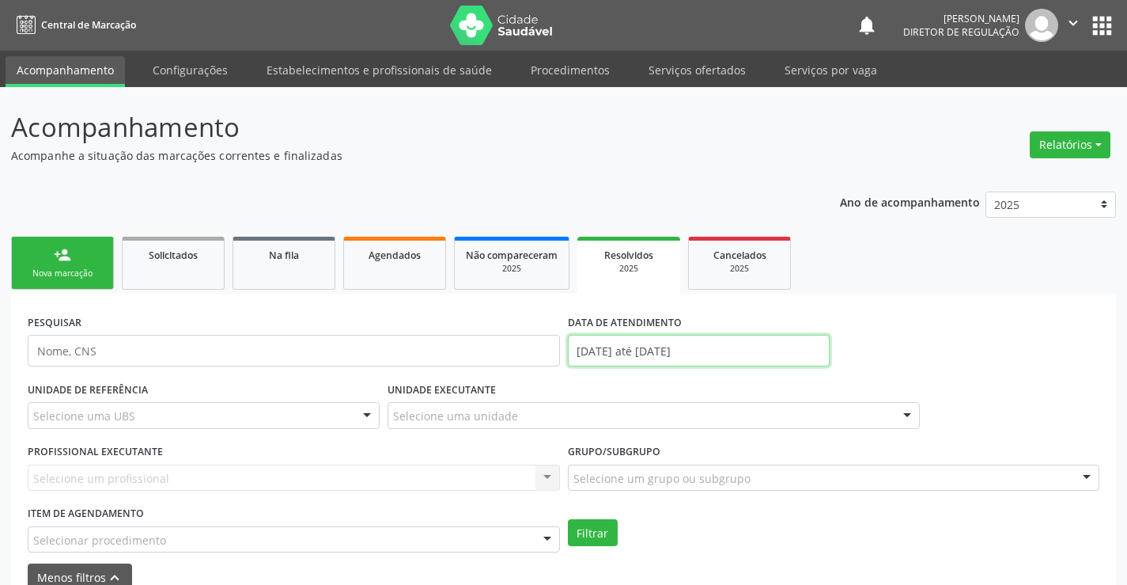
click at [614, 354] on input "[DATE] até [DATE]" at bounding box center [699, 351] width 262 height 32
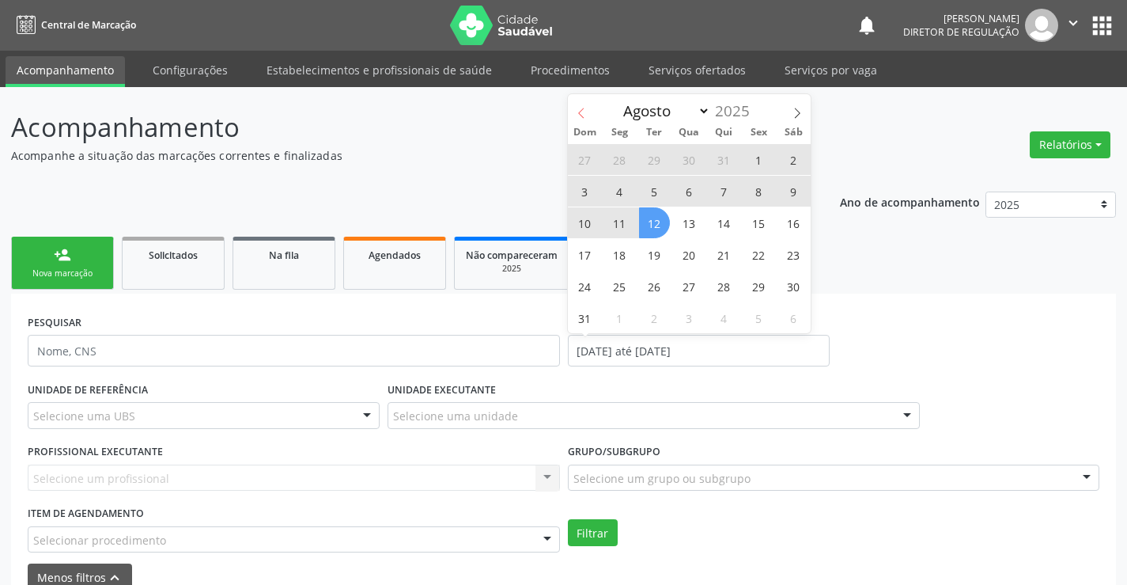
click at [576, 108] on icon at bounding box center [581, 113] width 11 height 11
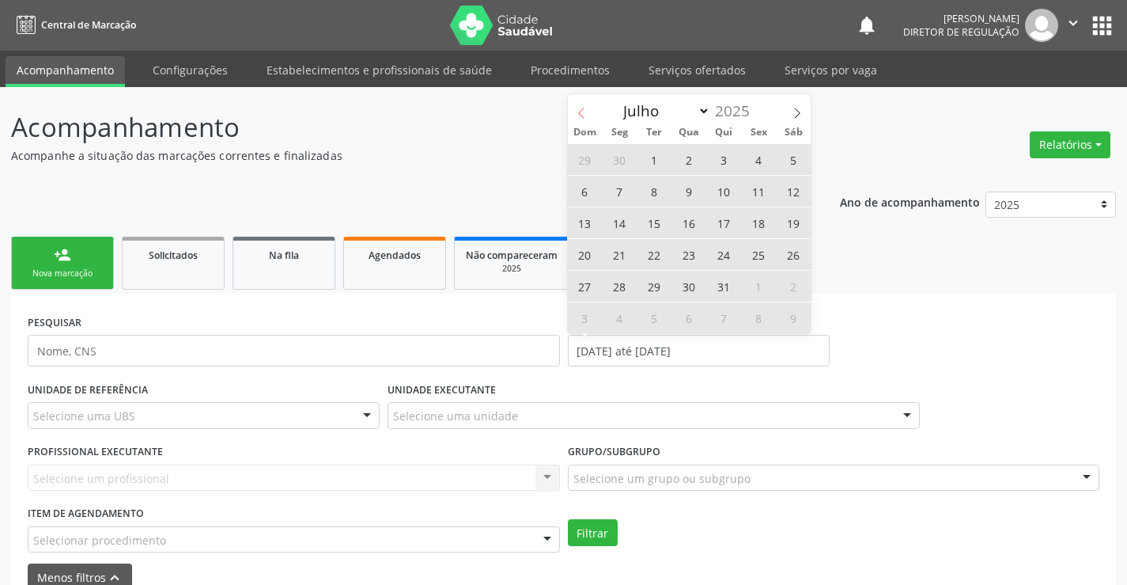
click at [576, 108] on icon at bounding box center [581, 113] width 11 height 11
select select "4"
click at [721, 163] on span "1" at bounding box center [724, 159] width 31 height 31
type input "01/05/2025"
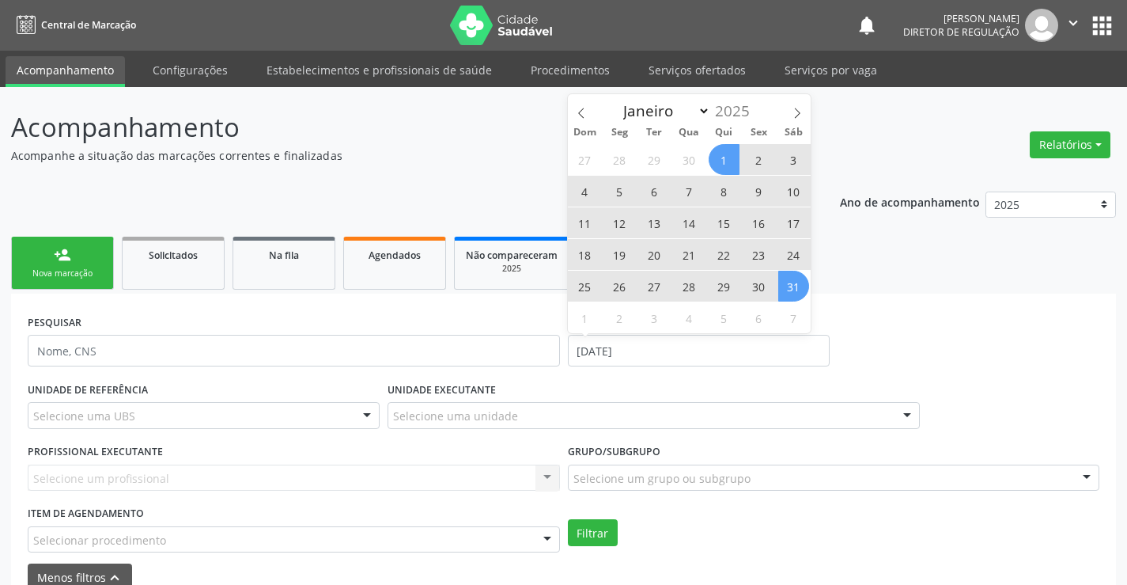
click at [793, 280] on span "31" at bounding box center [793, 286] width 31 height 31
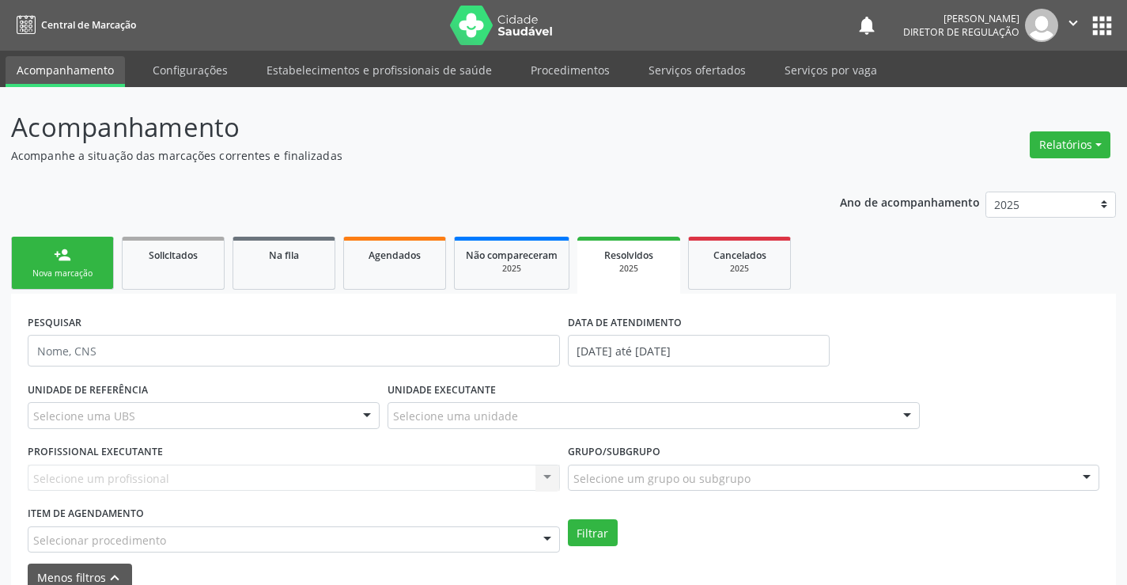
click at [373, 415] on div at bounding box center [367, 416] width 24 height 27
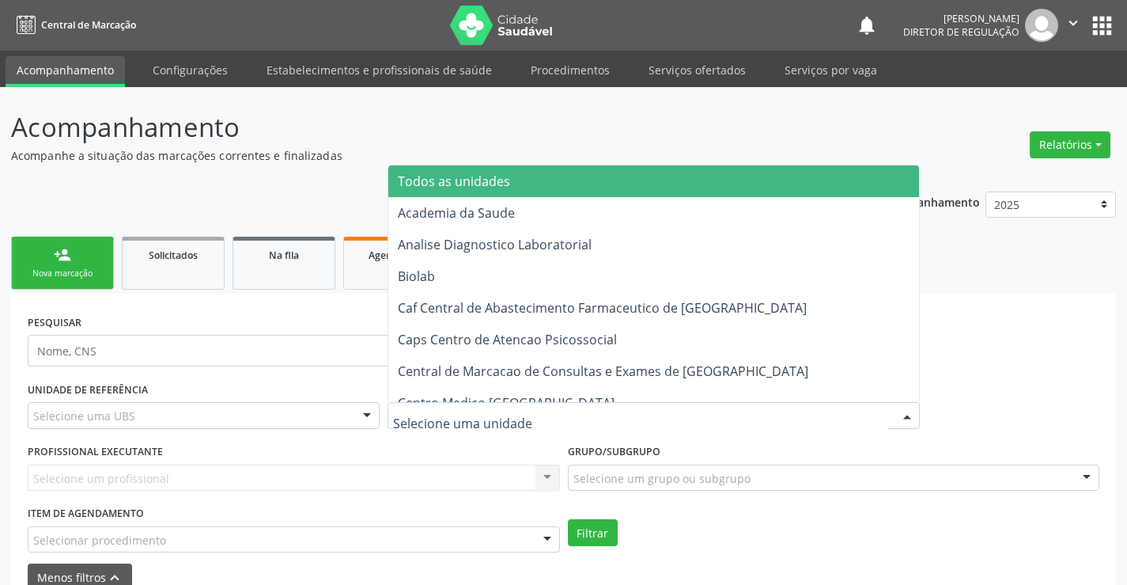
click at [534, 412] on div at bounding box center [654, 415] width 532 height 27
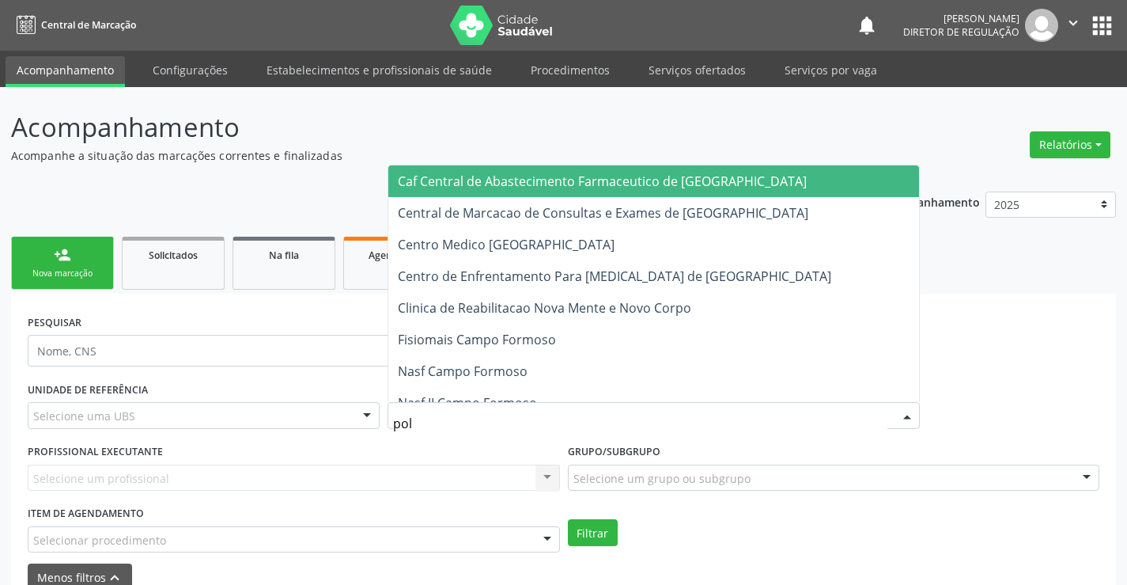
type input "poli"
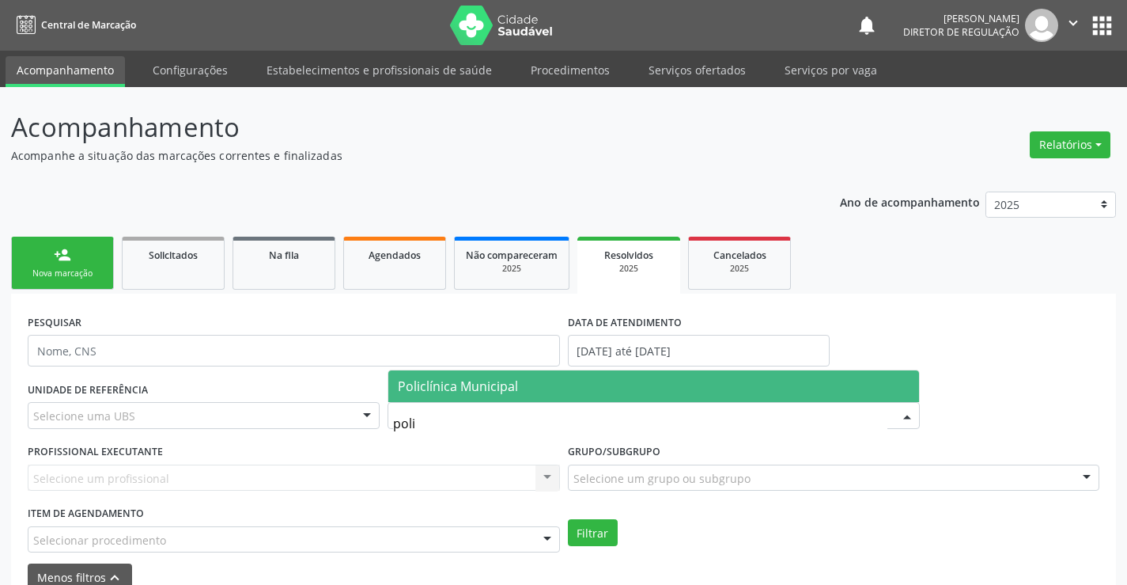
click at [543, 389] on span "Policlínica Municipal" at bounding box center [653, 386] width 531 height 32
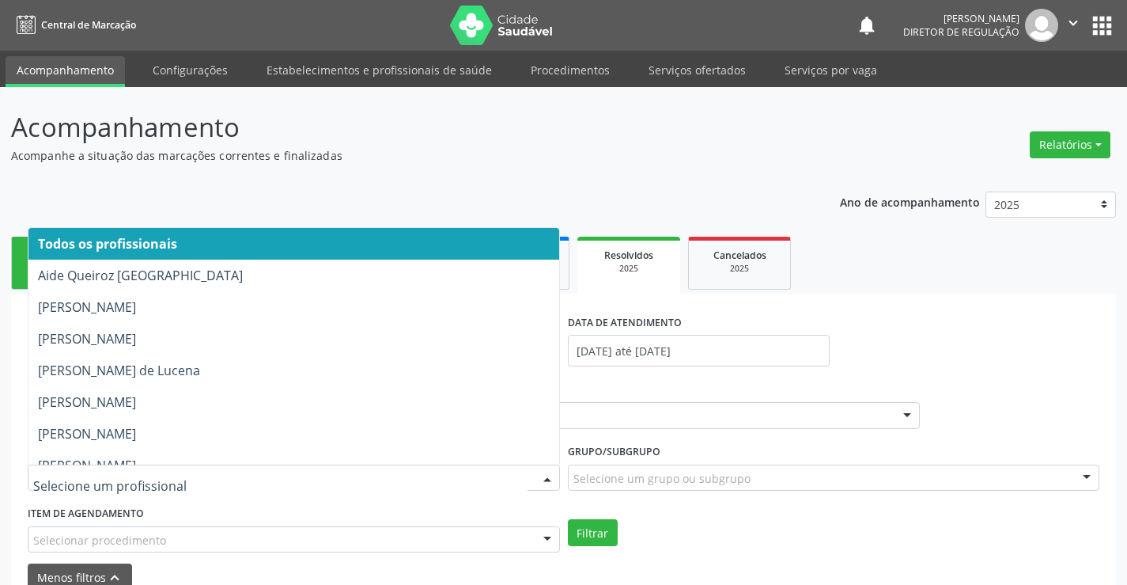
type input "t"
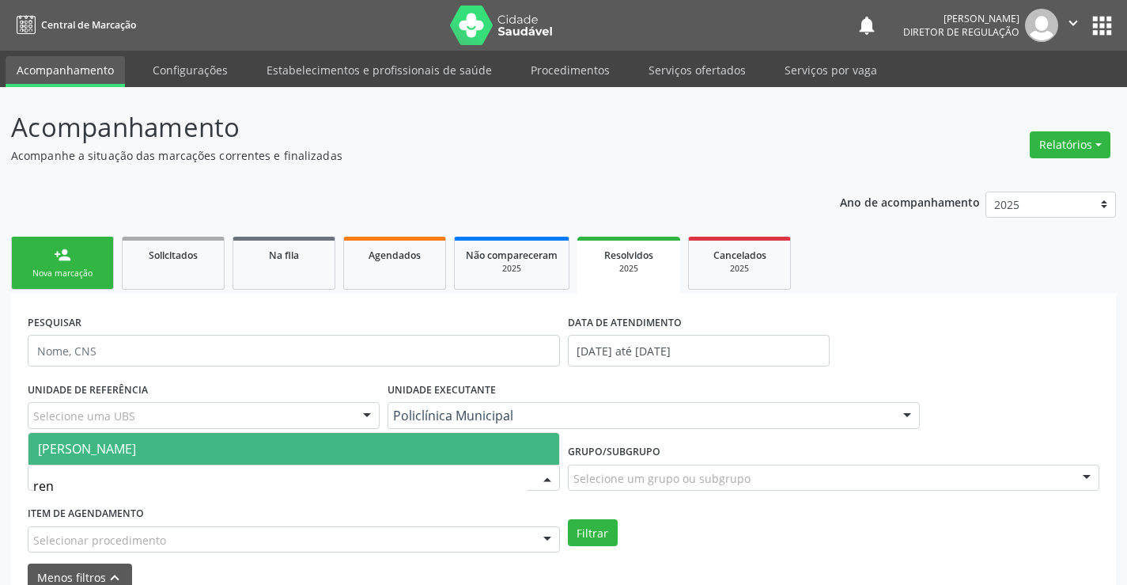
type input "rena"
click at [452, 455] on span "[PERSON_NAME]" at bounding box center [293, 449] width 531 height 32
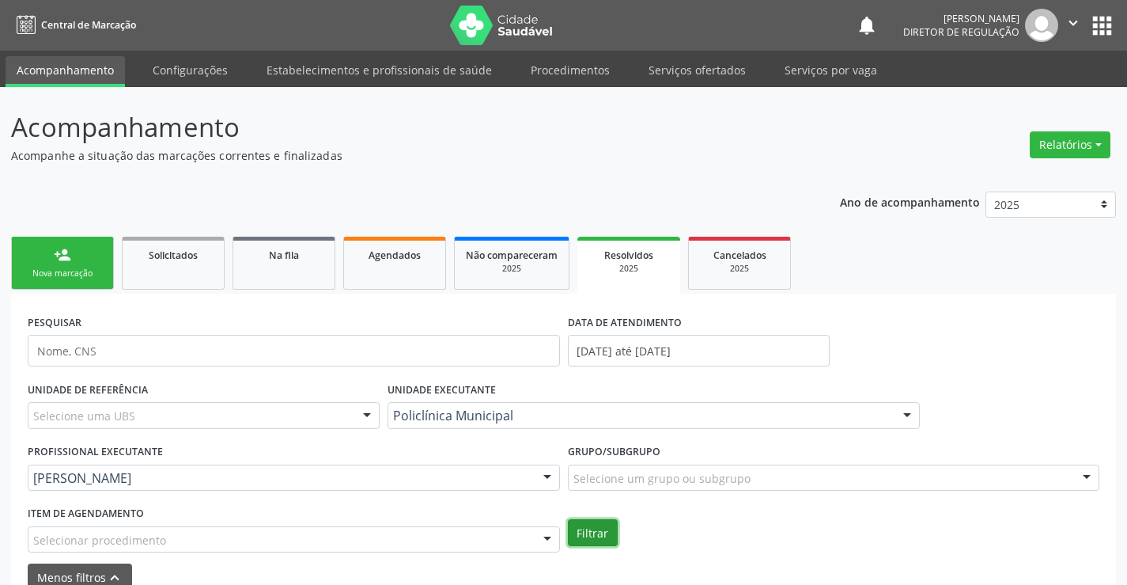
click at [585, 528] on button "Filtrar" at bounding box center [593, 532] width 50 height 27
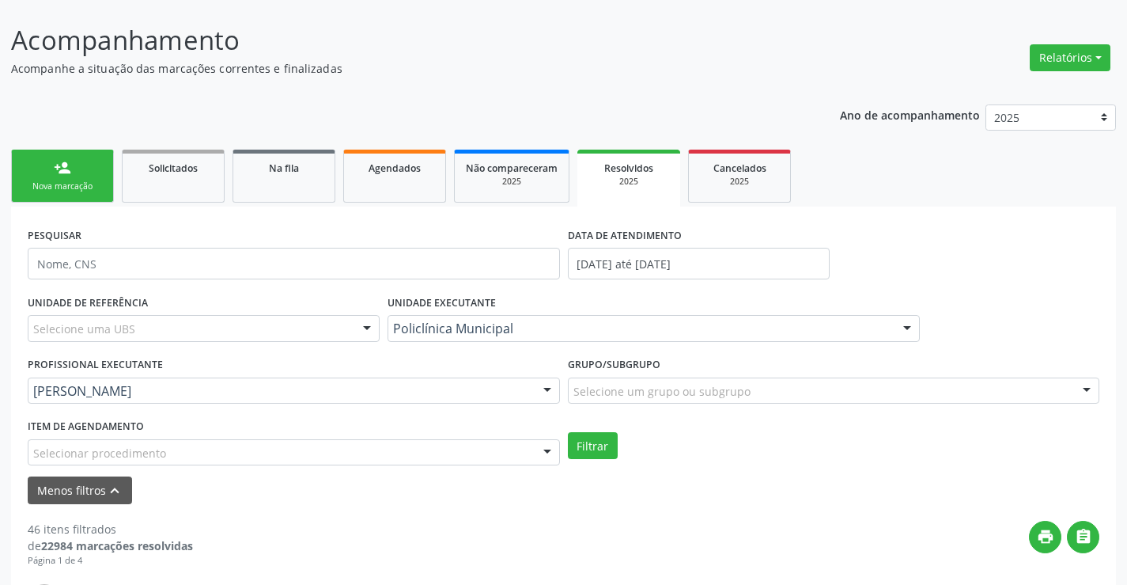
scroll to position [55, 0]
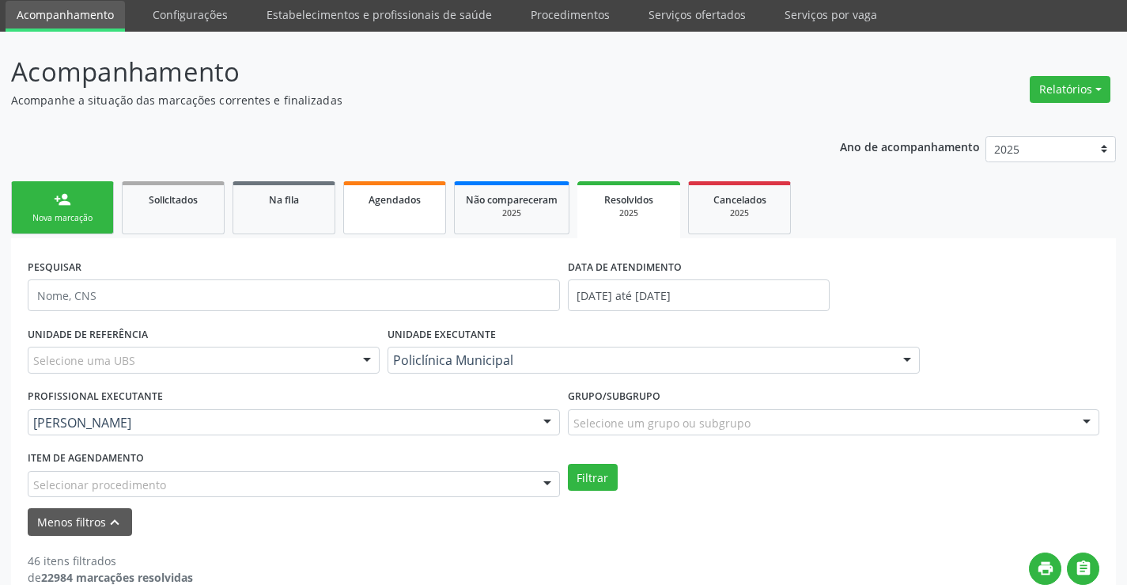
click at [433, 220] on link "Agendados" at bounding box center [394, 207] width 103 height 53
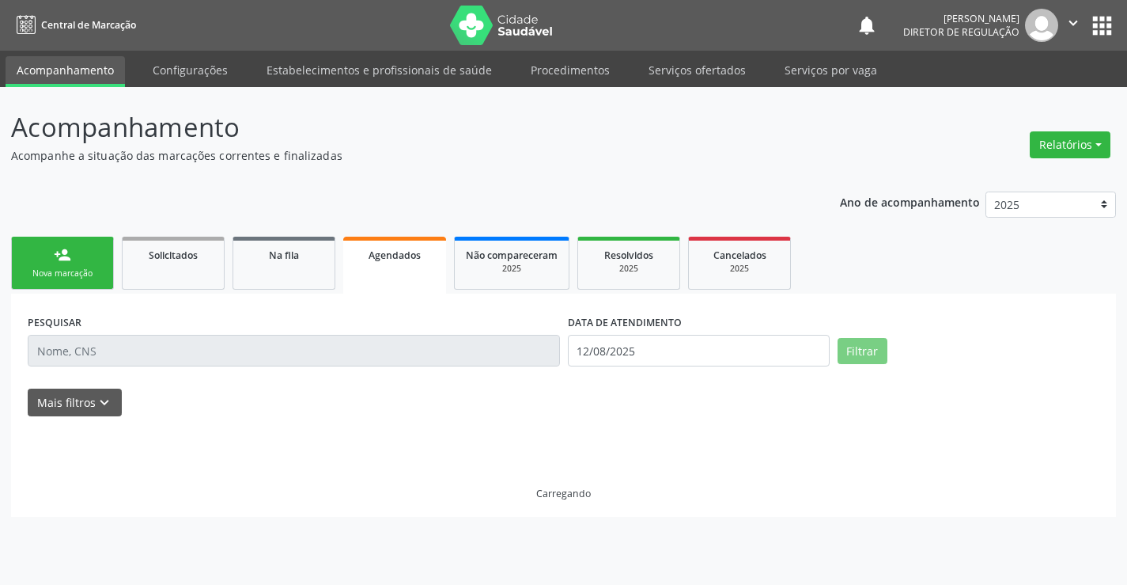
scroll to position [0, 0]
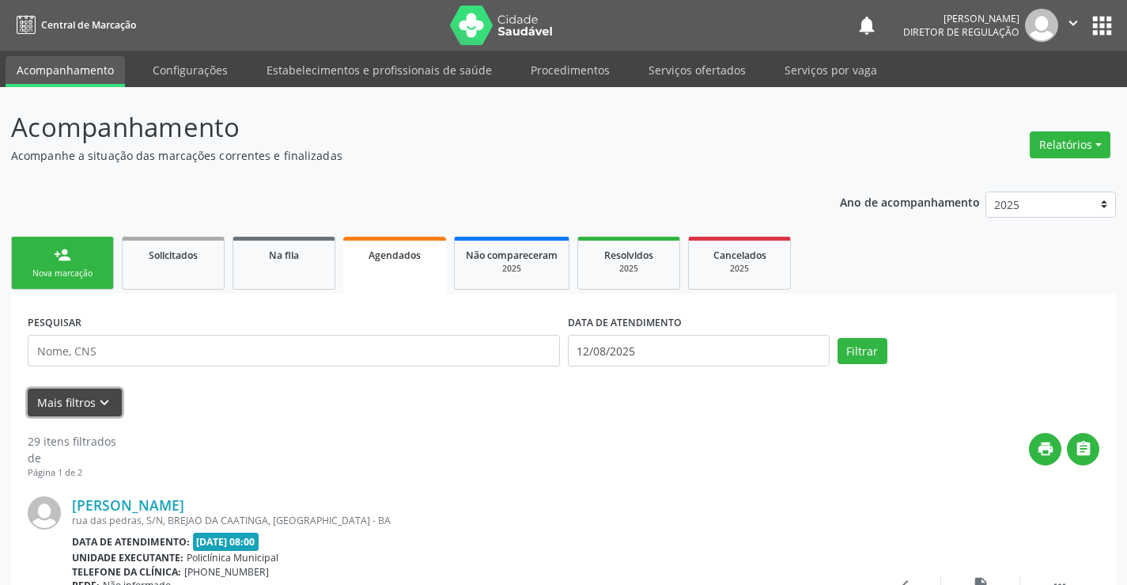
click at [101, 395] on icon "keyboard_arrow_down" at bounding box center [104, 402] width 17 height 17
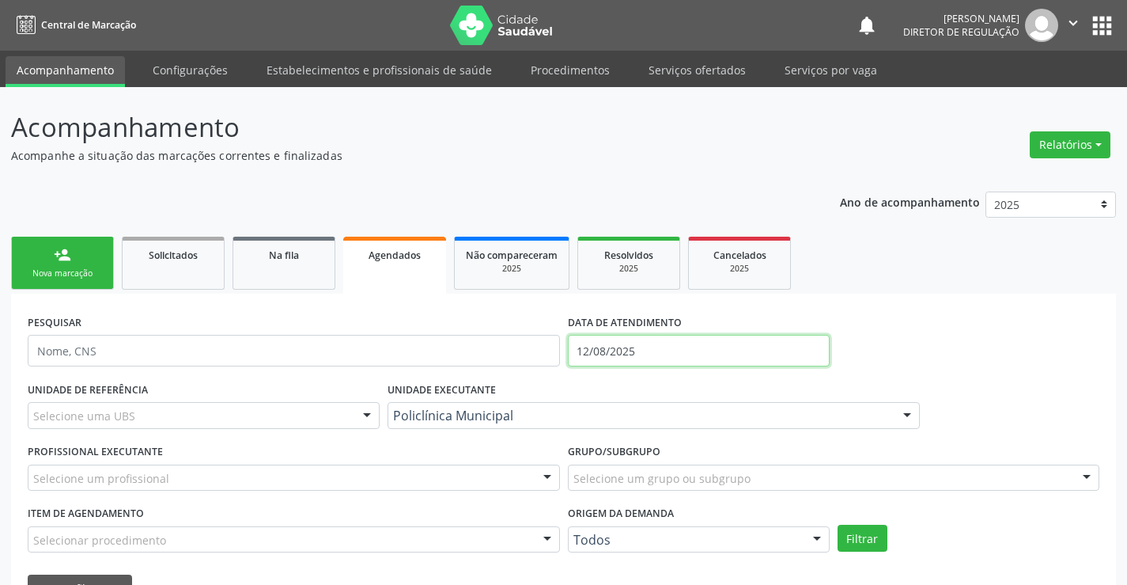
click at [611, 342] on input "12/08/2025" at bounding box center [699, 351] width 262 height 32
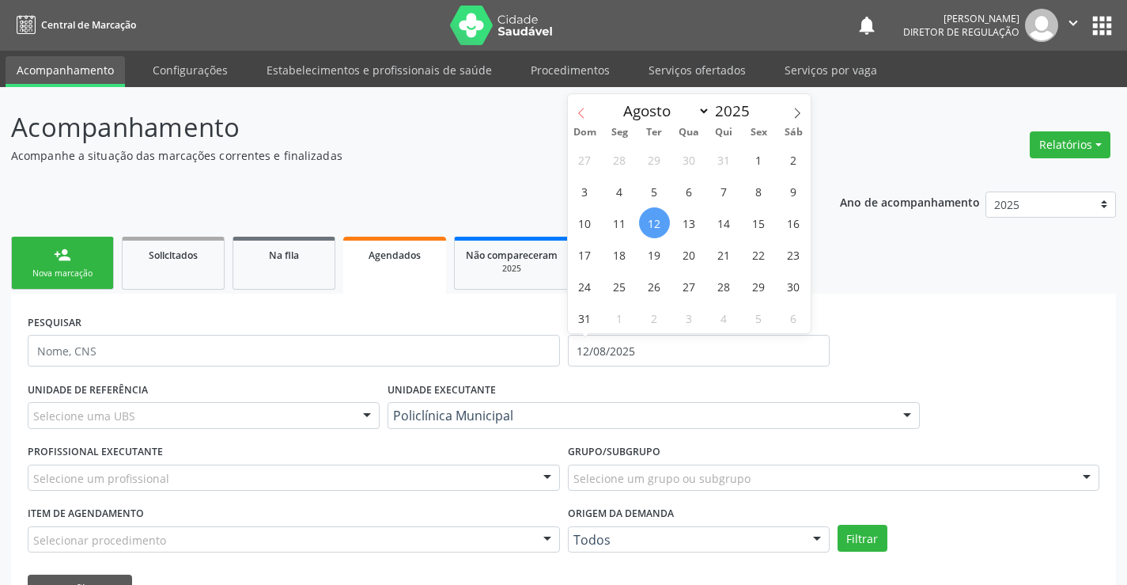
click at [589, 109] on span at bounding box center [581, 107] width 27 height 27
select select "5"
click at [584, 155] on span "1" at bounding box center [585, 159] width 31 height 31
type input "[DATE]"
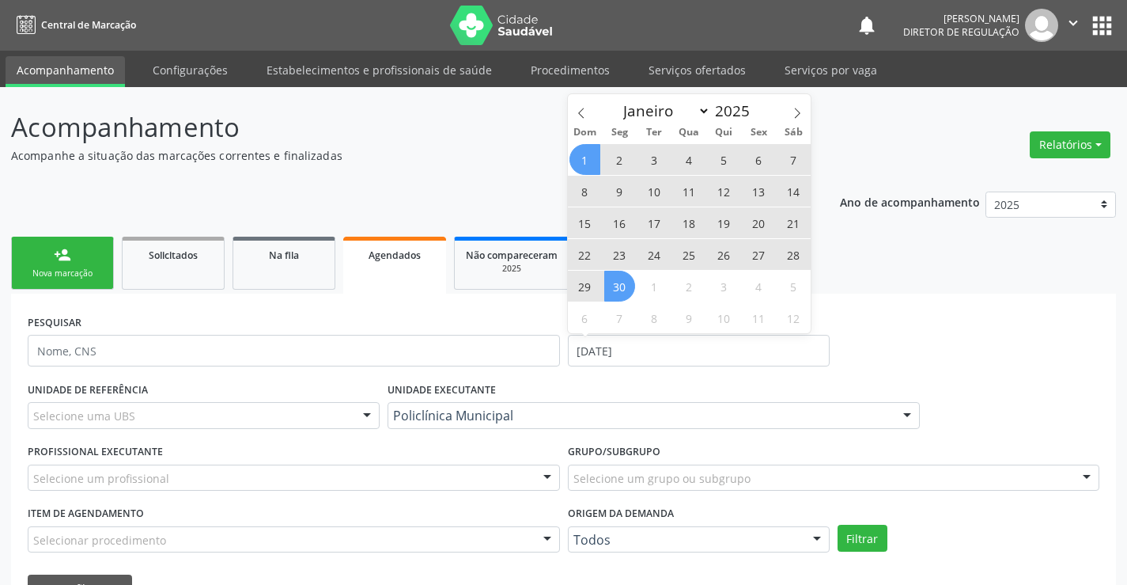
click at [611, 277] on span "30" at bounding box center [619, 286] width 31 height 31
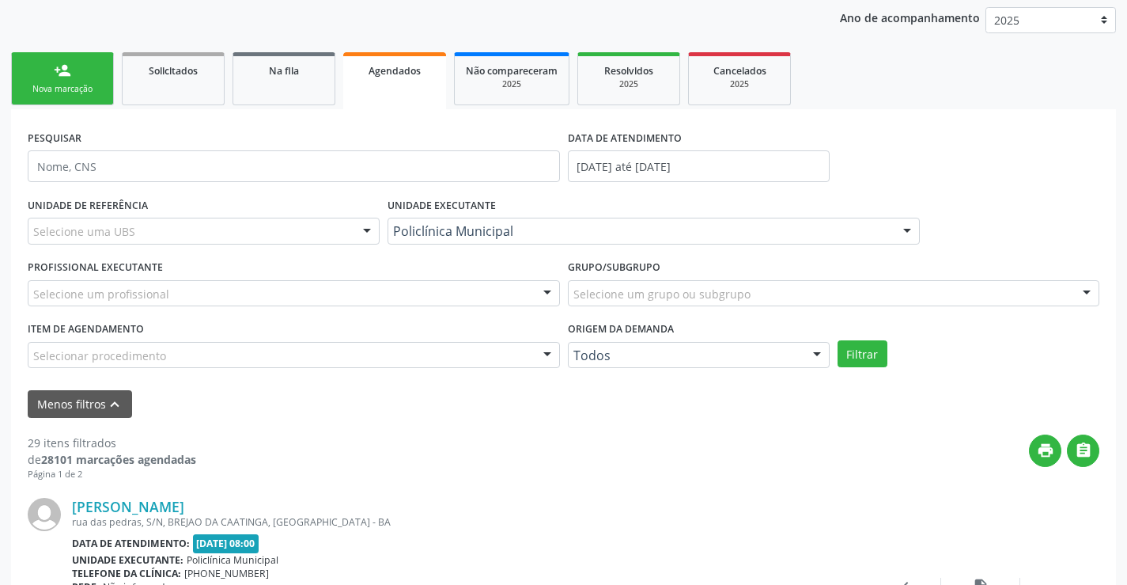
scroll to position [237, 0]
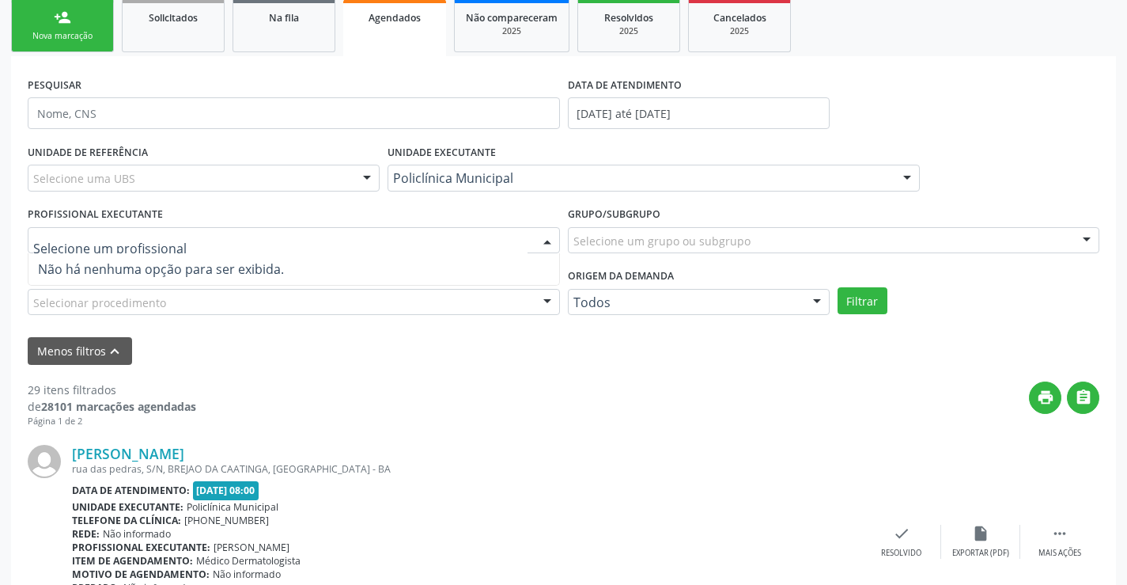
click at [501, 251] on div at bounding box center [294, 240] width 532 height 27
type input "re"
click at [524, 235] on input "re" at bounding box center [280, 249] width 494 height 32
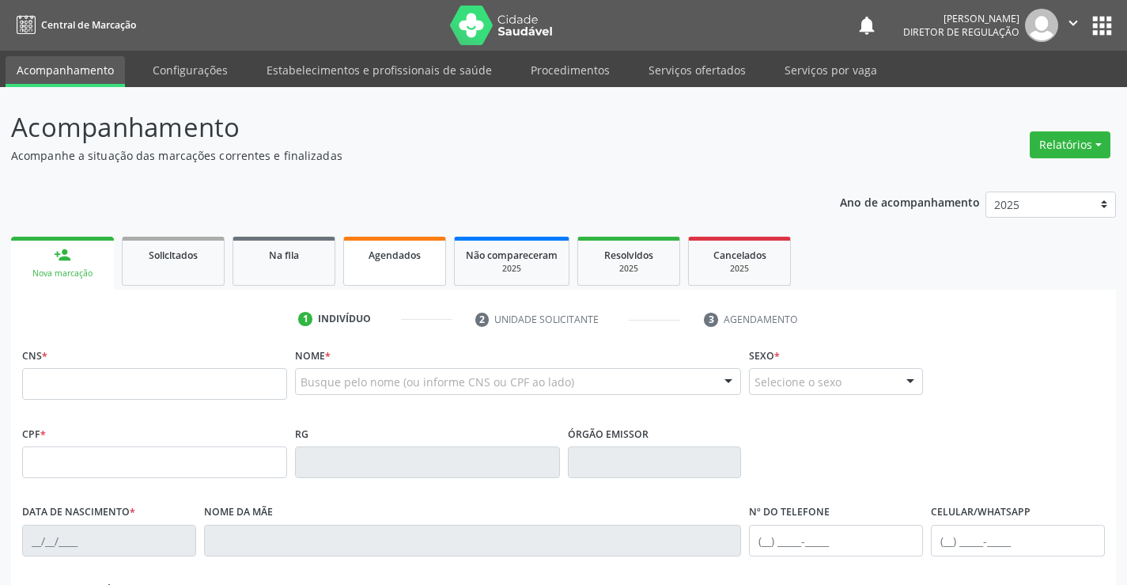
click at [395, 257] on span "Agendados" at bounding box center [395, 254] width 52 height 13
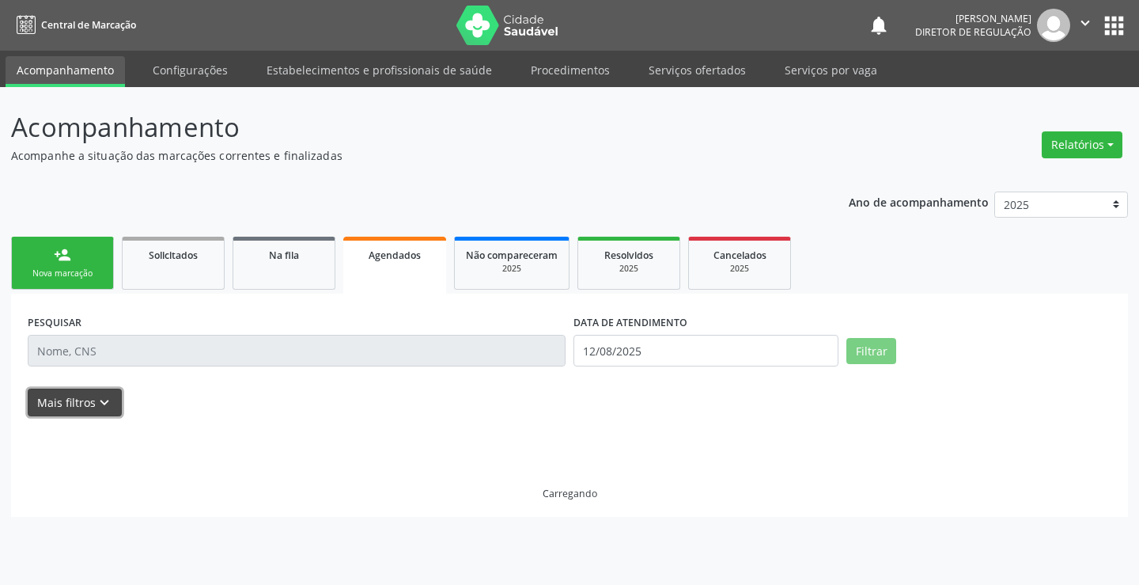
click at [81, 411] on button "Mais filtros keyboard_arrow_down" at bounding box center [75, 402] width 94 height 28
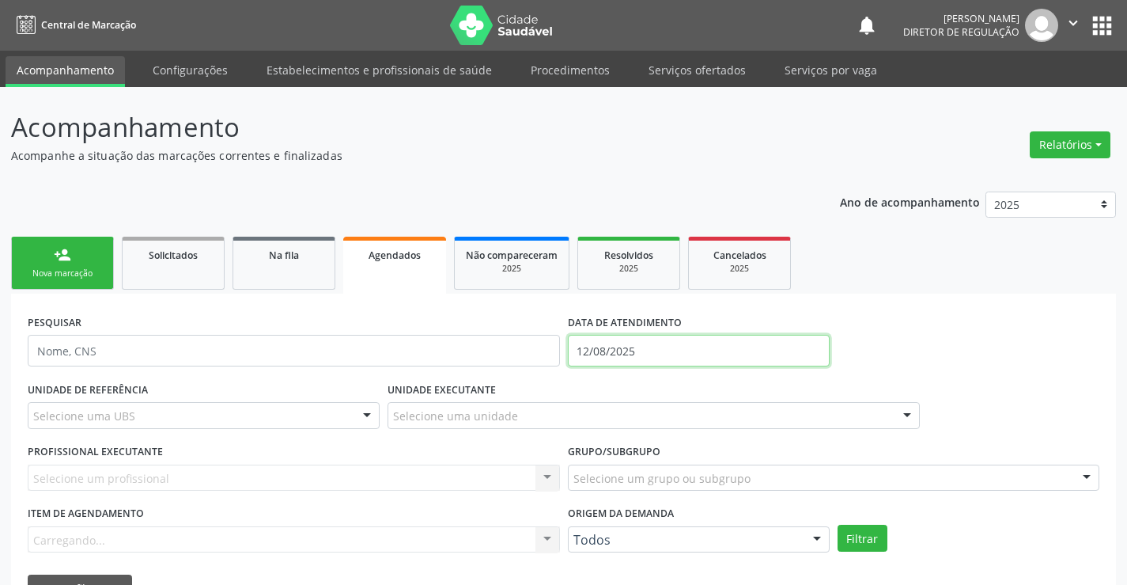
click at [596, 346] on input "12/08/2025" at bounding box center [699, 351] width 262 height 32
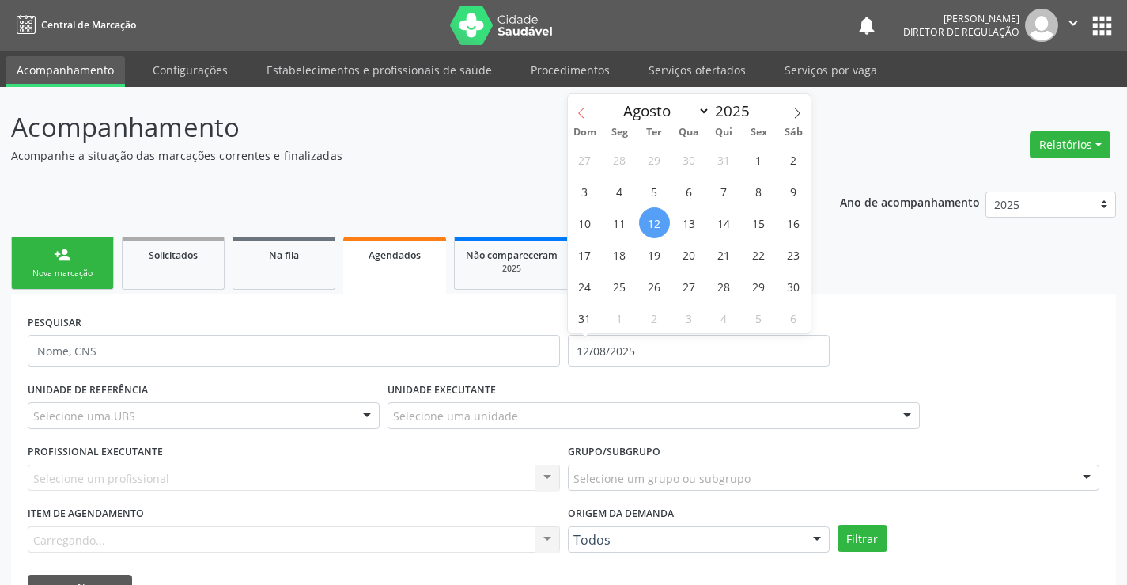
click at [585, 119] on span at bounding box center [581, 107] width 27 height 27
select select "5"
click at [591, 159] on span "1" at bounding box center [585, 159] width 31 height 31
type input "[DATE]"
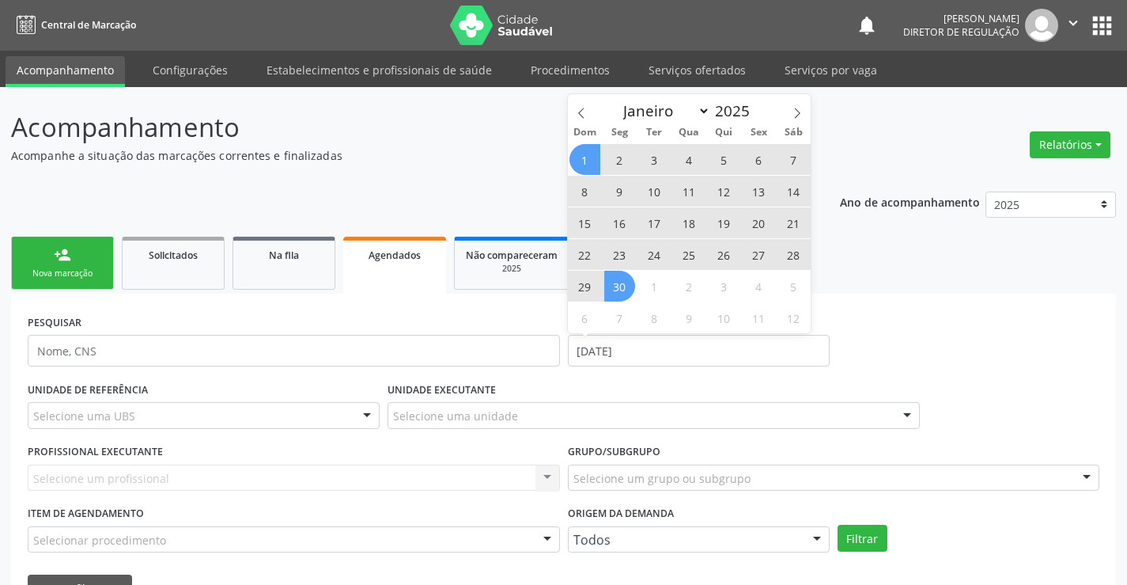
click at [607, 288] on span "30" at bounding box center [619, 286] width 31 height 31
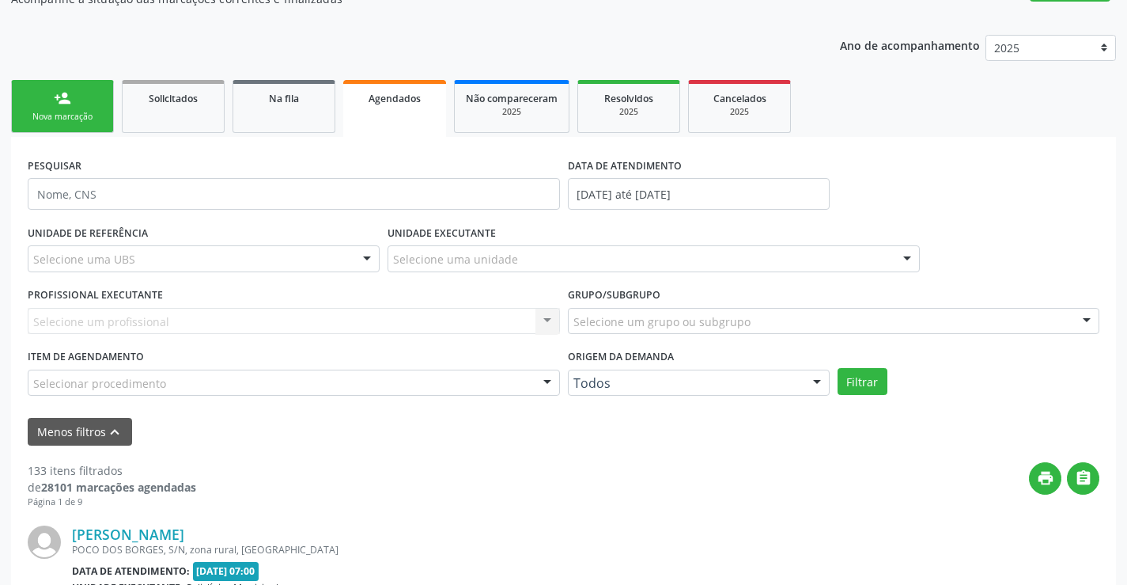
scroll to position [158, 0]
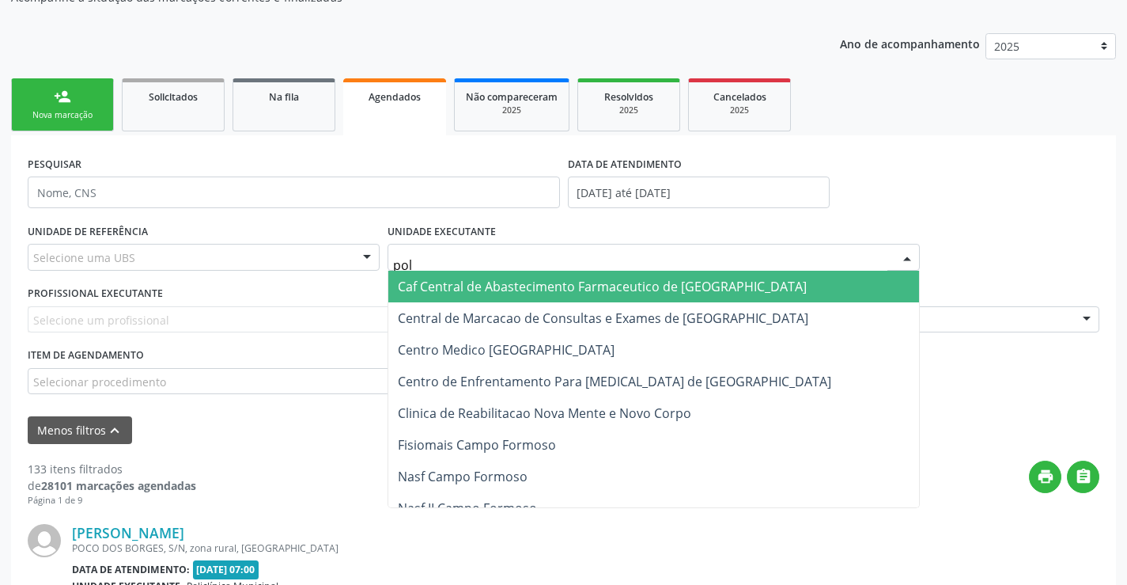
type input "poli"
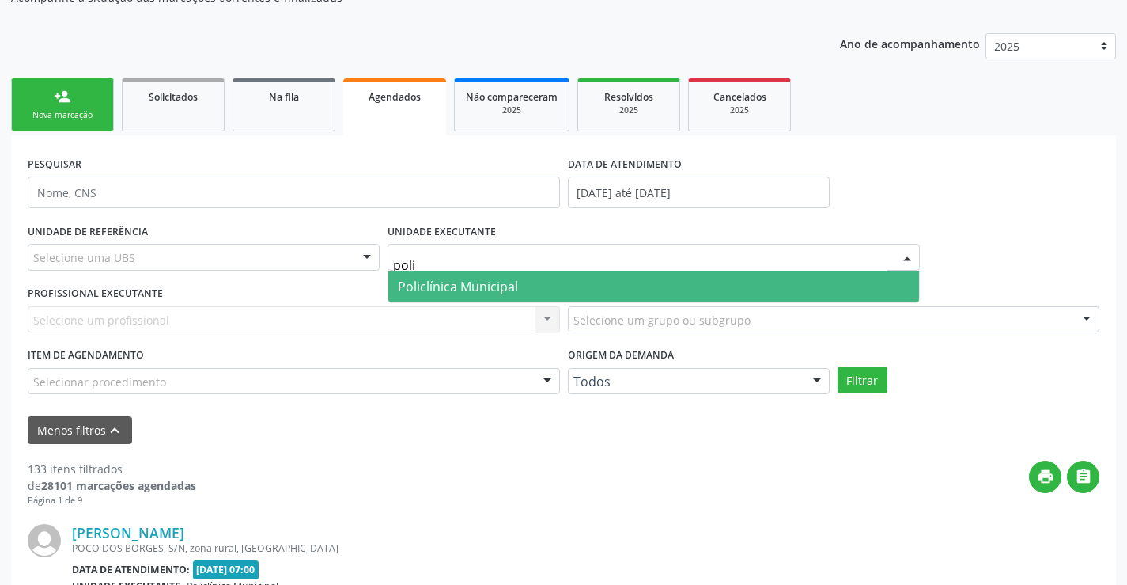
click at [467, 290] on span "Policlínica Municipal" at bounding box center [458, 286] width 120 height 17
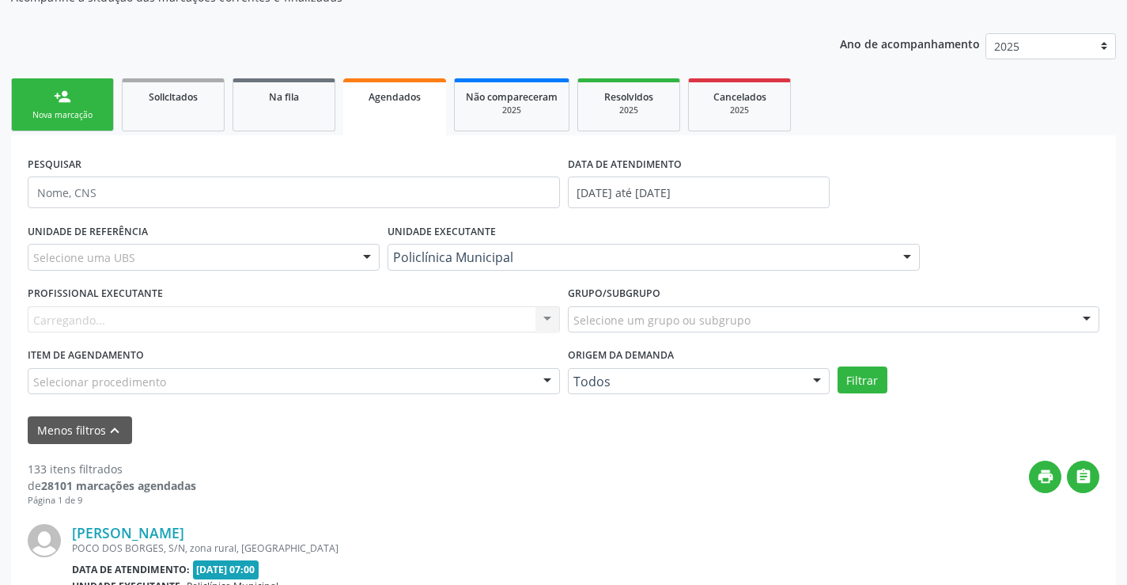
click at [476, 312] on div "Carregando... Nenhum resultado encontrado para: " " Não há nenhuma opção para s…" at bounding box center [294, 319] width 532 height 27
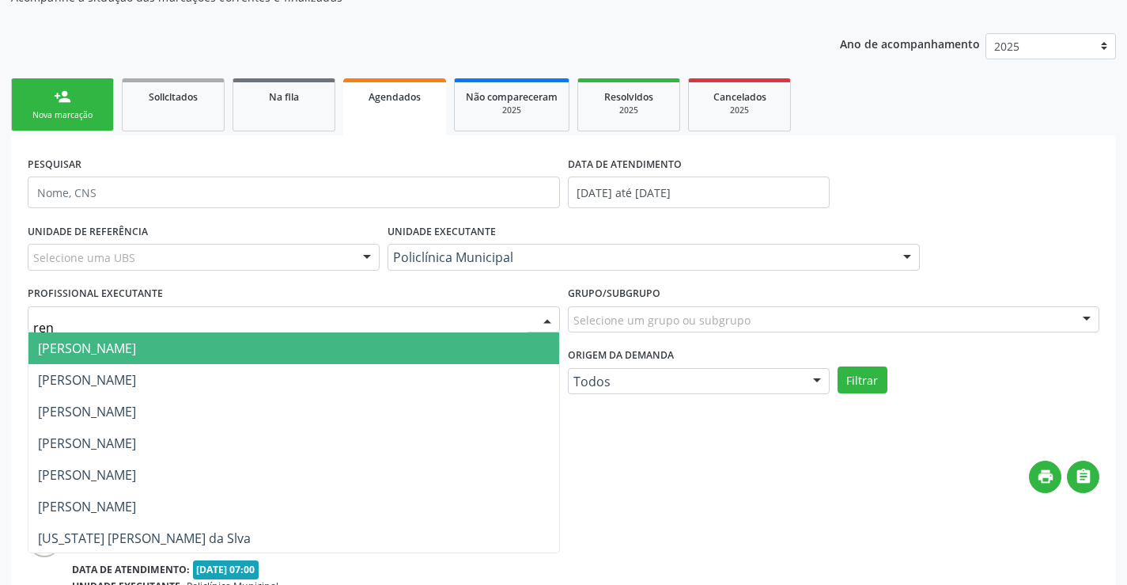
type input "rena"
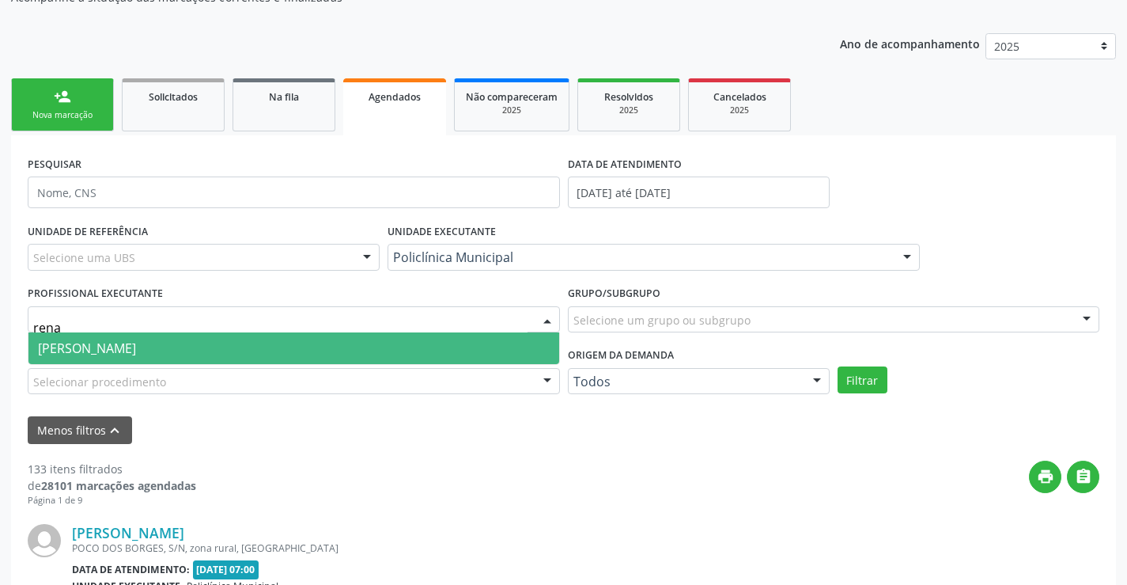
click at [468, 346] on span "[PERSON_NAME]" at bounding box center [293, 348] width 531 height 32
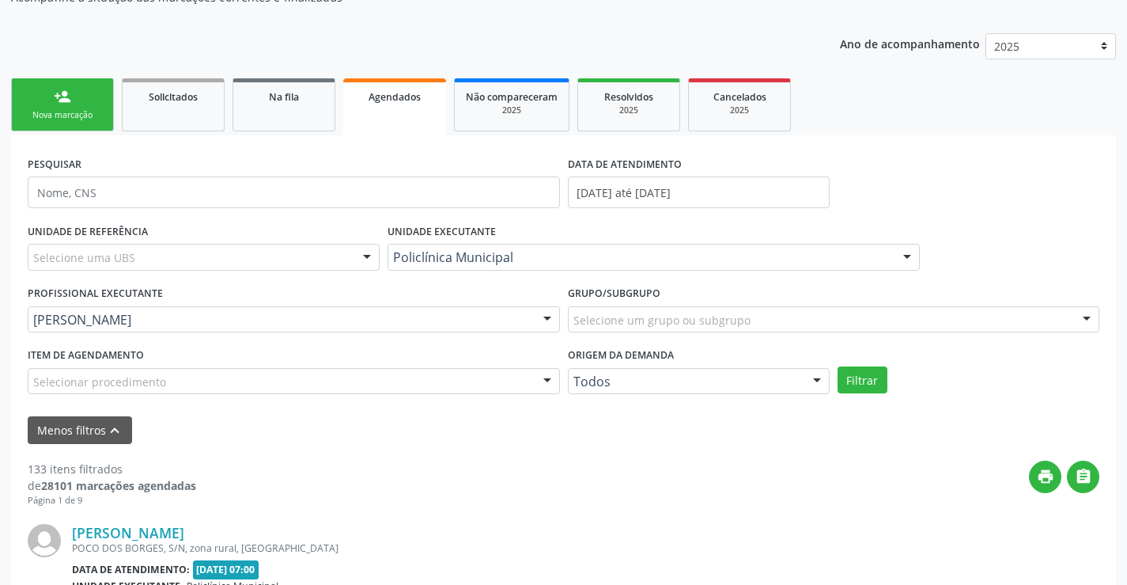
click at [891, 378] on div "Filtrar" at bounding box center [969, 379] width 270 height 27
click at [877, 377] on button "Filtrar" at bounding box center [863, 379] width 50 height 27
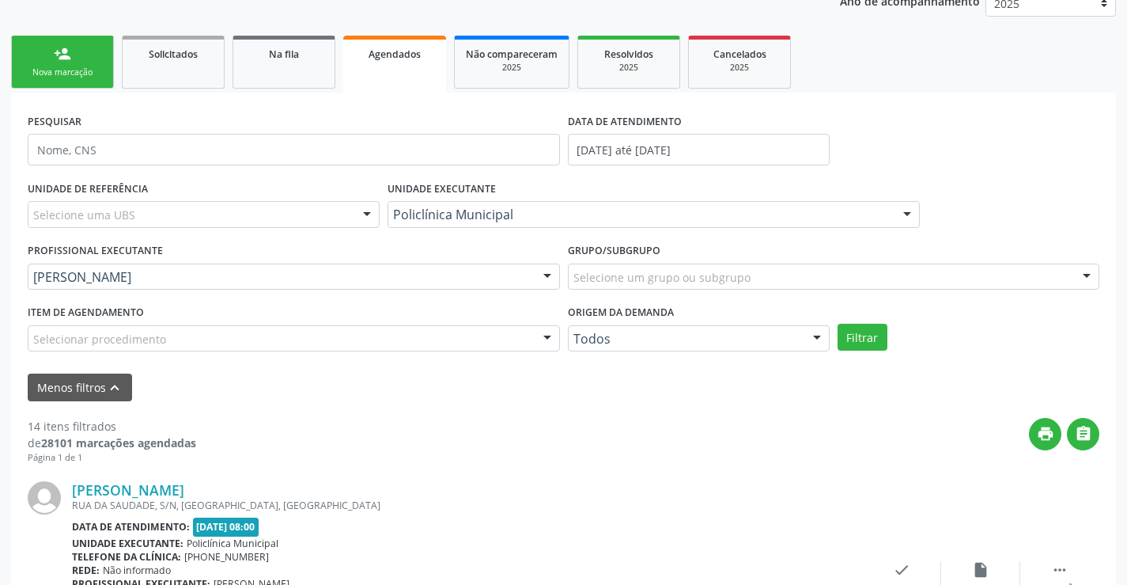
scroll to position [237, 0]
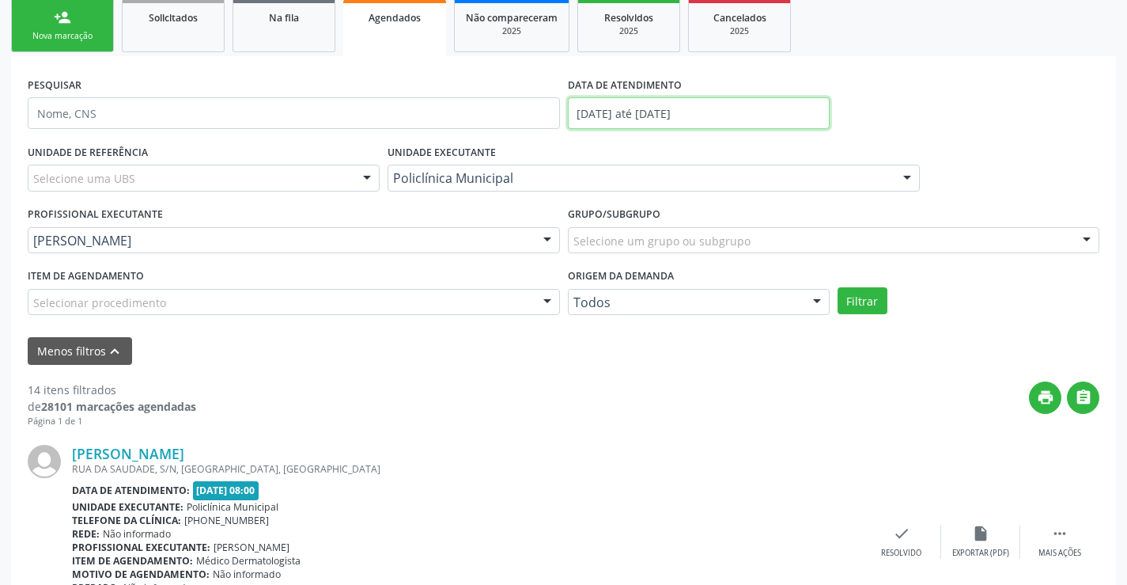
click at [621, 123] on input "[DATE] até [DATE]" at bounding box center [699, 113] width 262 height 32
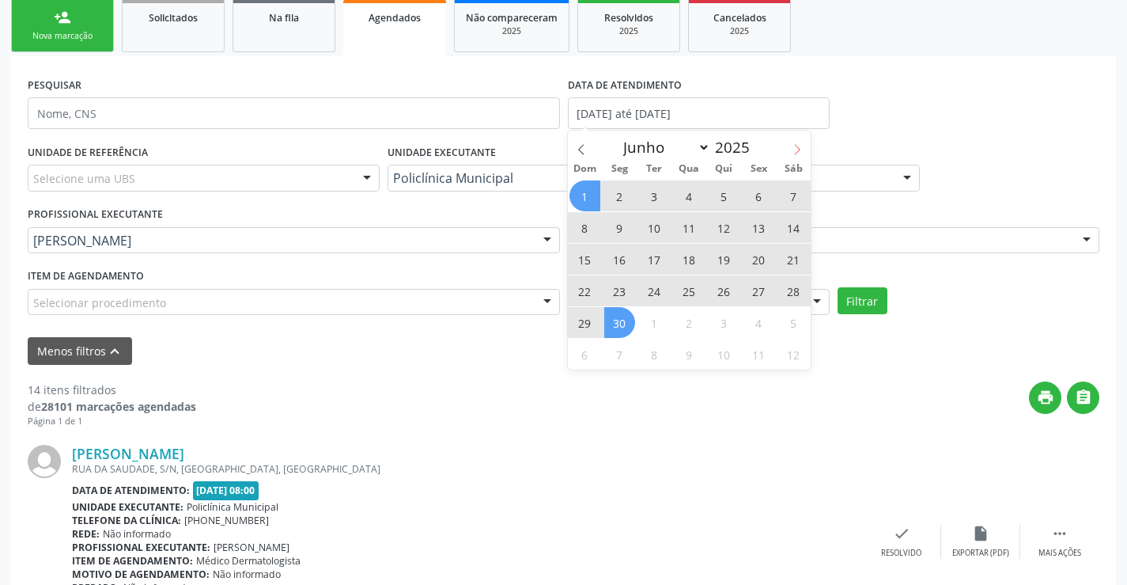
drag, startPoint x: 796, startPoint y: 146, endPoint x: 713, endPoint y: 169, distance: 85.4
click at [795, 146] on icon at bounding box center [797, 149] width 11 height 11
select select "6"
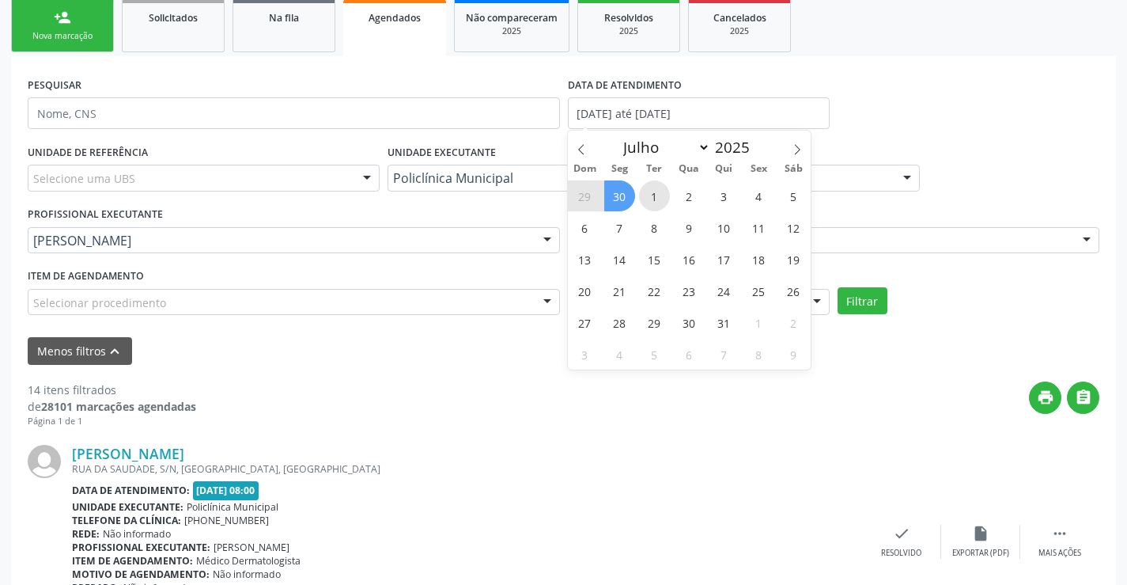
click at [650, 195] on span "1" at bounding box center [654, 195] width 31 height 31
type input "[DATE]"
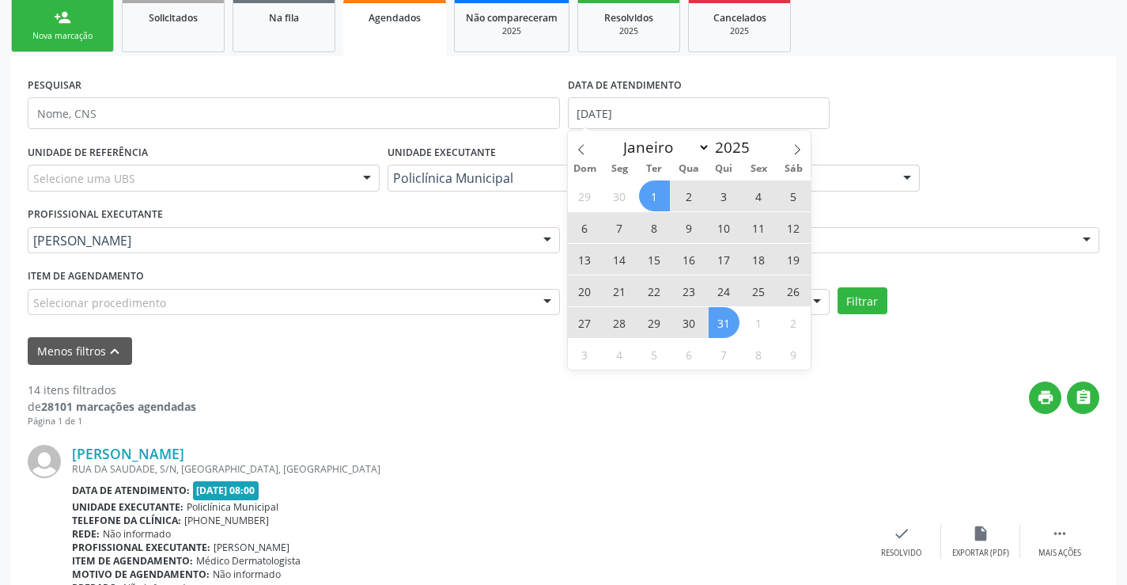
click at [718, 321] on span "31" at bounding box center [724, 322] width 31 height 31
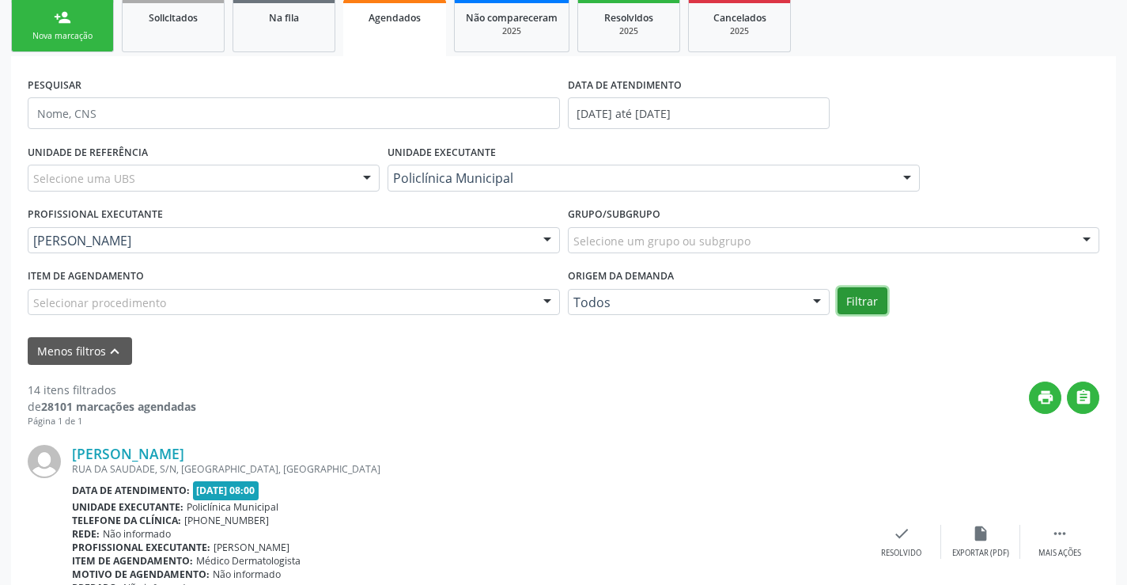
click at [859, 306] on button "Filtrar" at bounding box center [863, 300] width 50 height 27
click at [659, 9] on div "Resolvidos" at bounding box center [628, 17] width 79 height 17
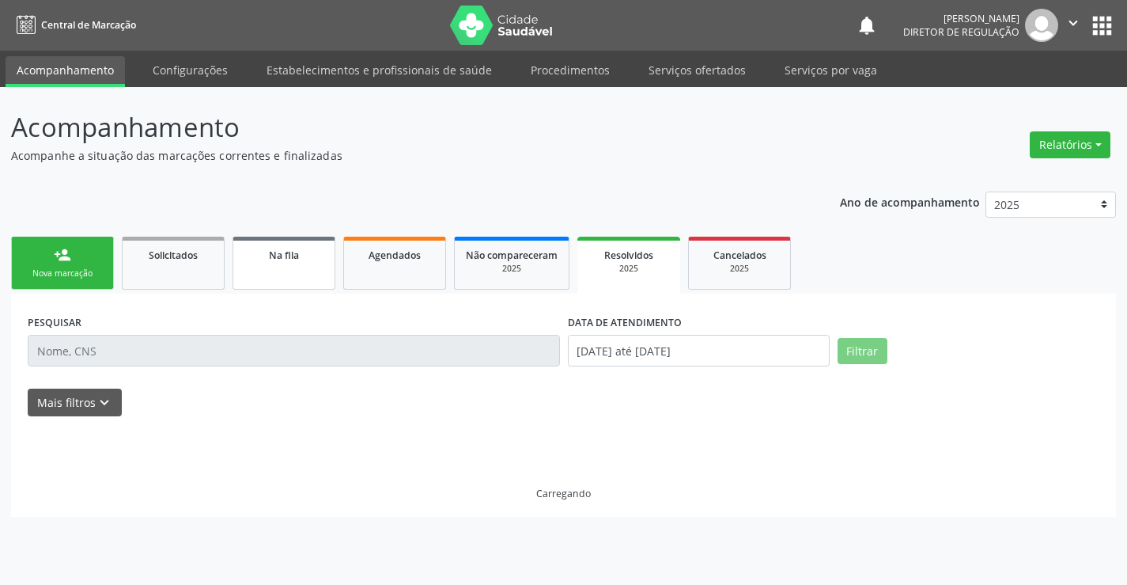
scroll to position [0, 0]
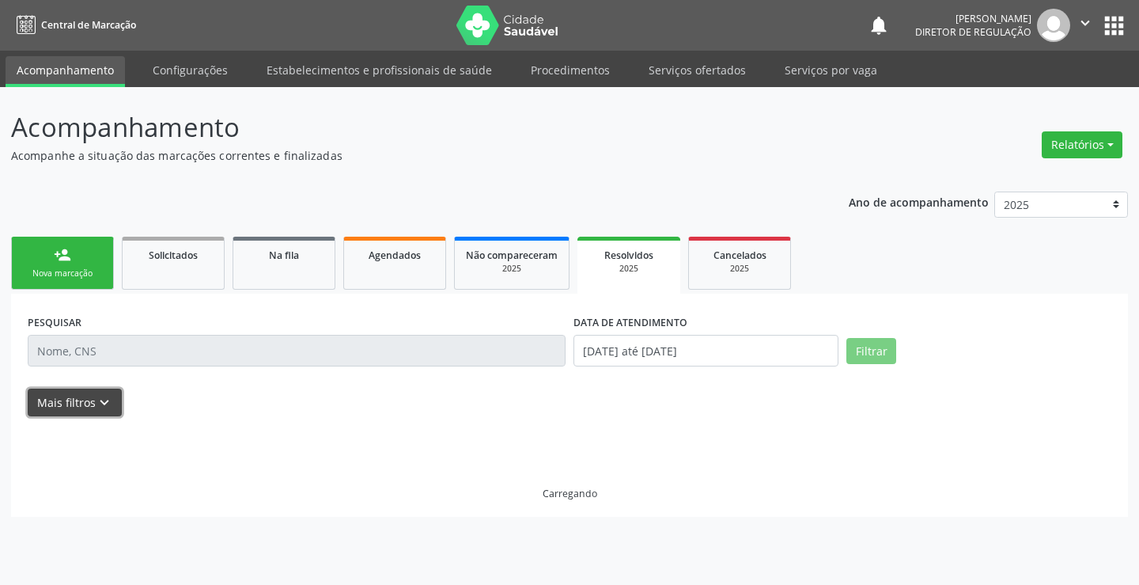
drag, startPoint x: 85, startPoint y: 397, endPoint x: 533, endPoint y: 381, distance: 448.0
click at [87, 397] on button "Mais filtros keyboard_arrow_down" at bounding box center [75, 402] width 94 height 28
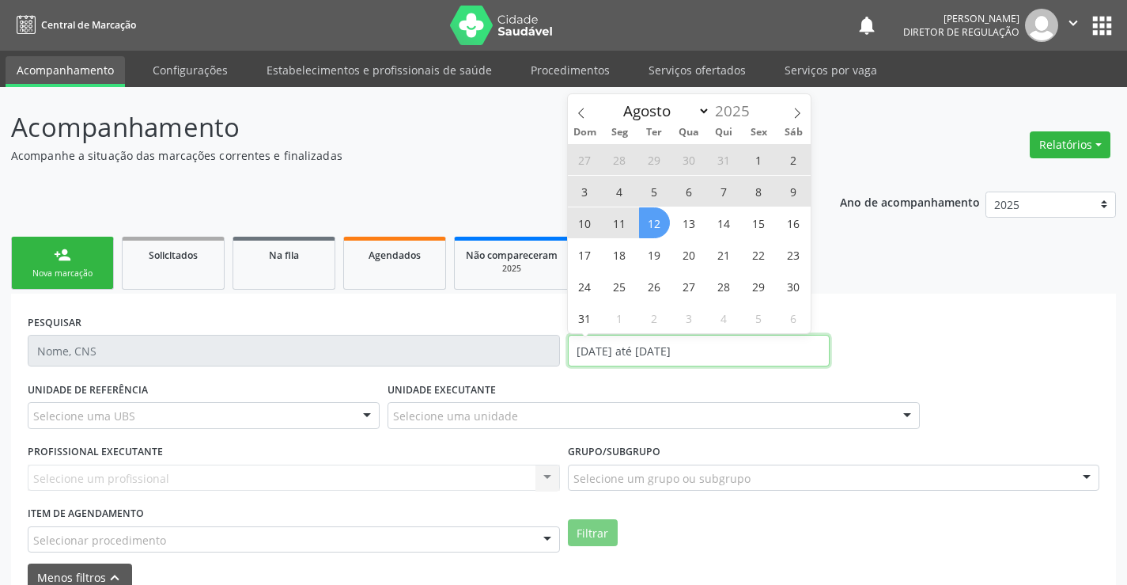
click at [616, 356] on input "[DATE] até [DATE]" at bounding box center [699, 351] width 262 height 32
click at [580, 113] on icon at bounding box center [581, 113] width 11 height 11
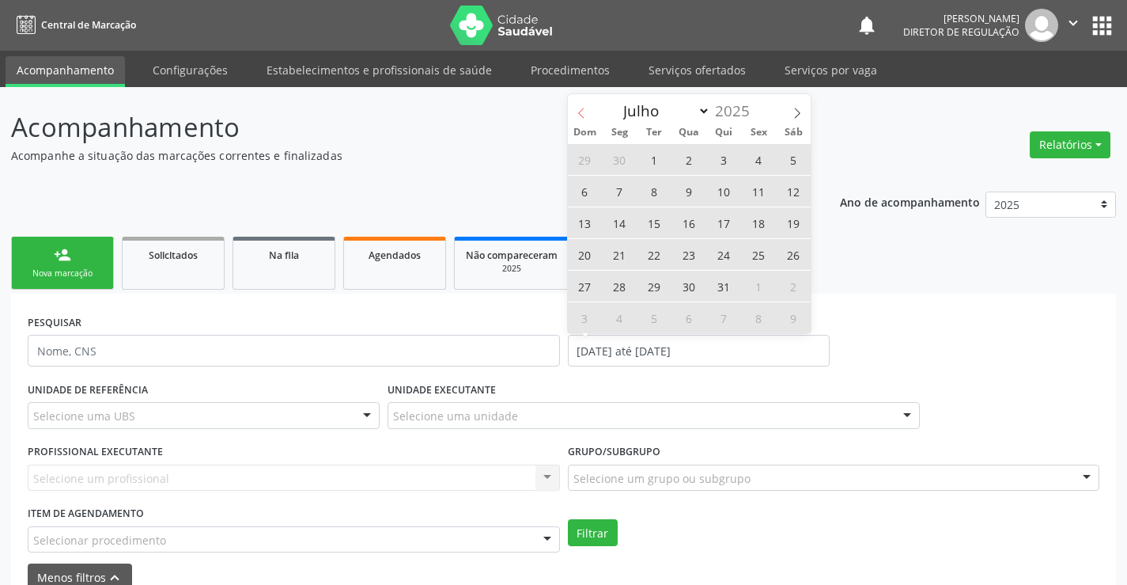
click at [580, 113] on icon at bounding box center [581, 113] width 11 height 11
select select "5"
click at [588, 163] on span "1" at bounding box center [585, 159] width 31 height 31
type input "[DATE]"
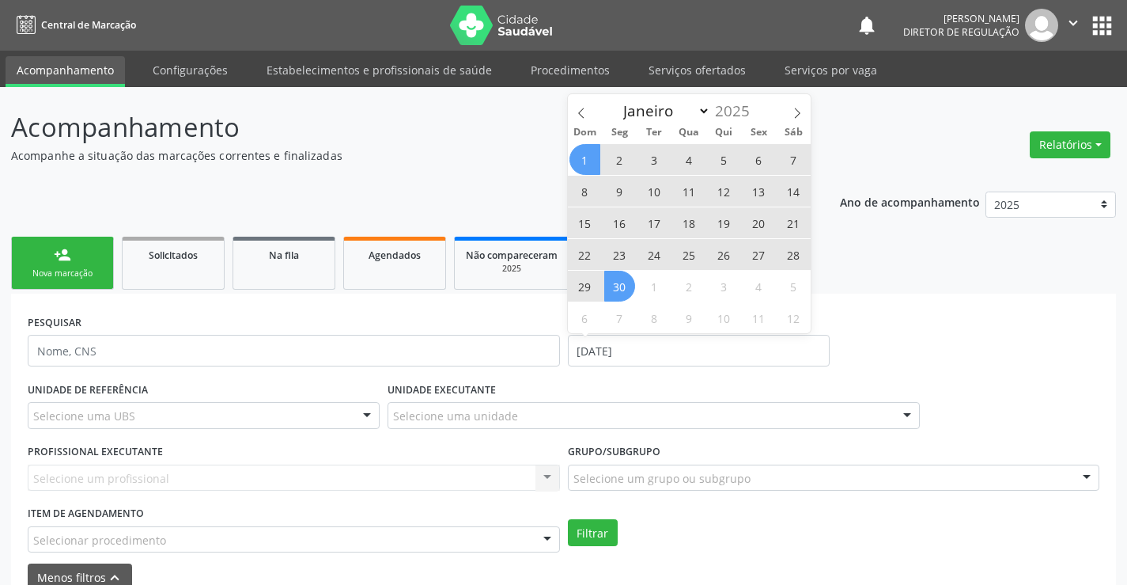
click at [622, 293] on span "30" at bounding box center [619, 286] width 31 height 31
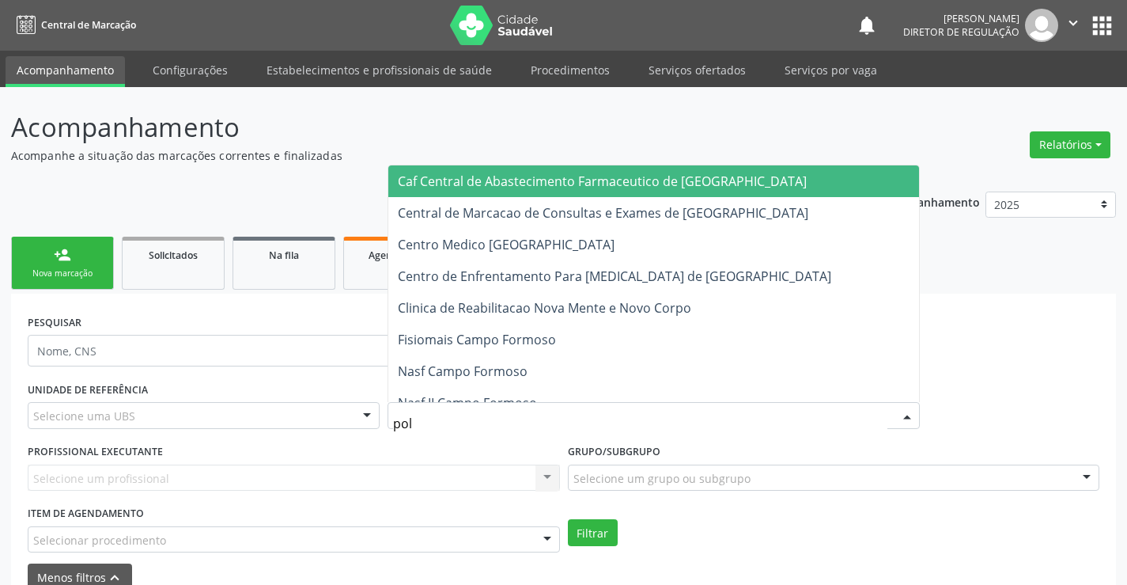
type input "poli"
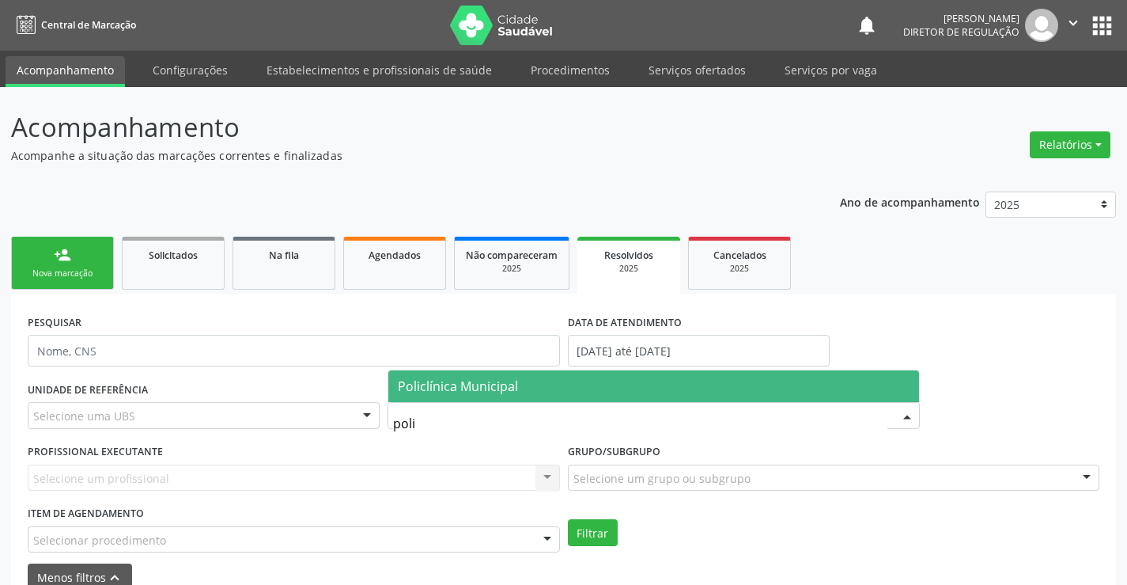
click at [457, 399] on span "Policlínica Municipal" at bounding box center [653, 386] width 531 height 32
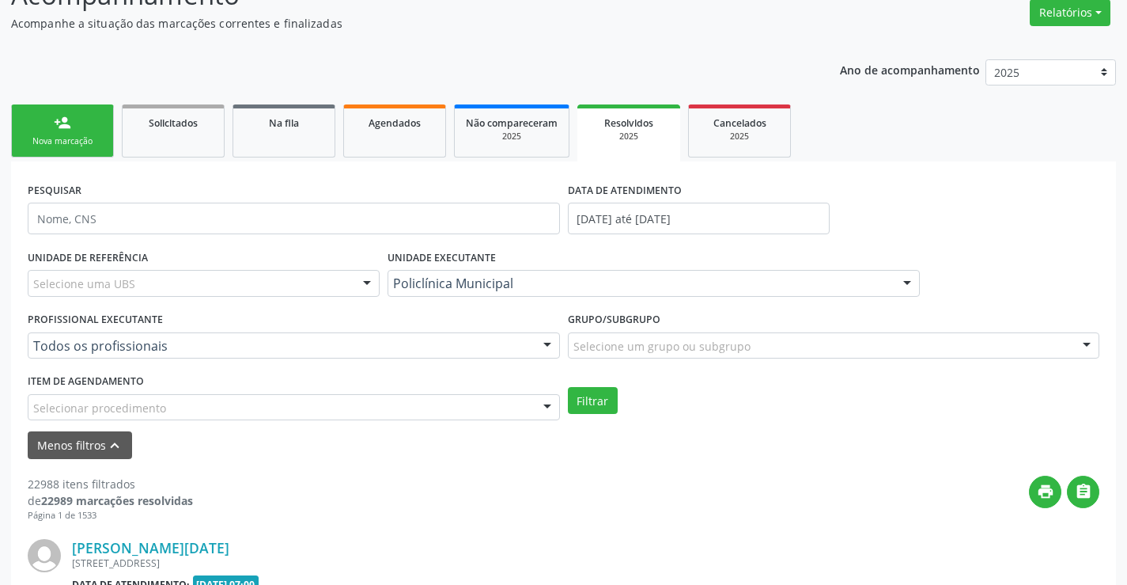
scroll to position [158, 0]
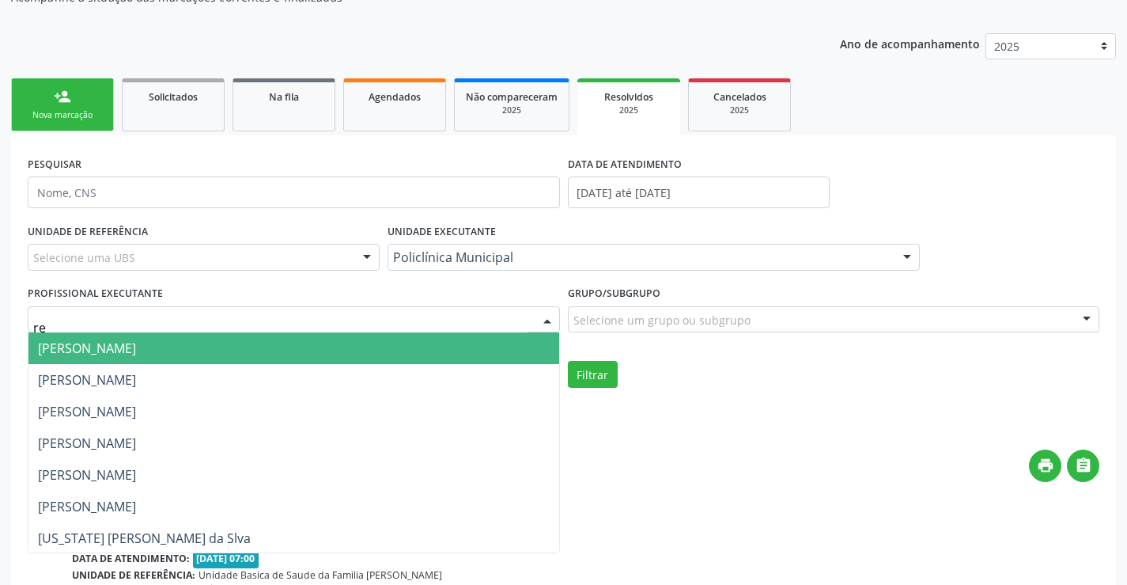
type input "ren"
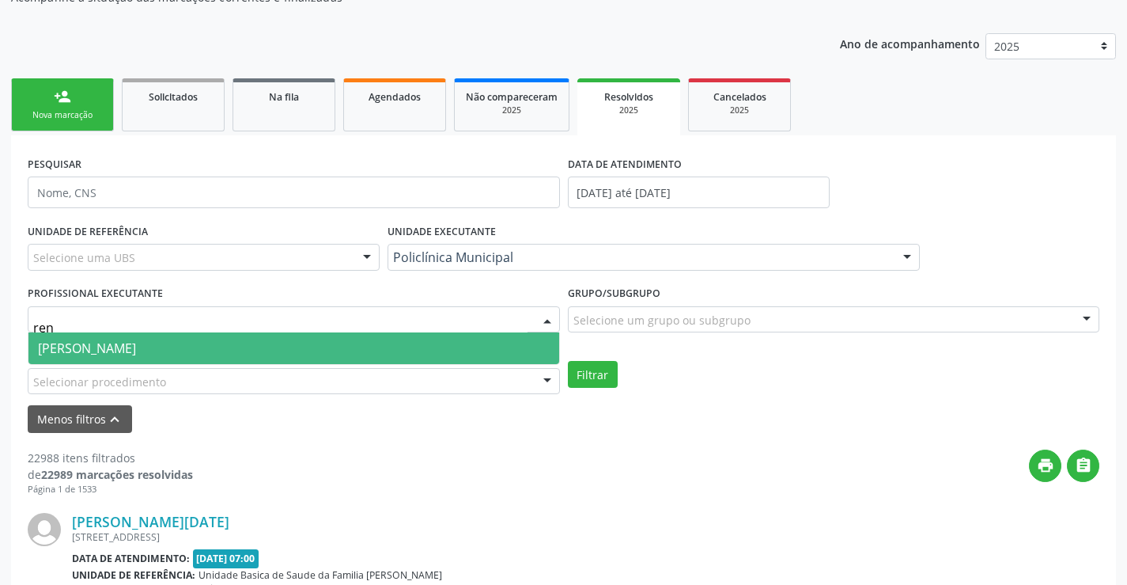
click at [463, 356] on span "[PERSON_NAME]" at bounding box center [293, 348] width 531 height 32
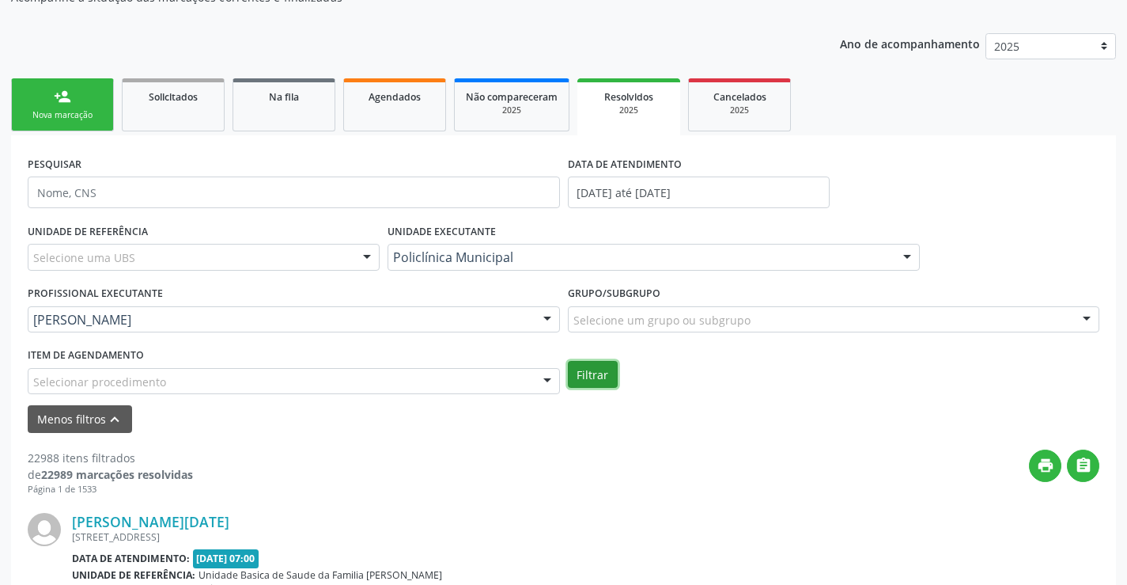
click at [590, 377] on button "Filtrar" at bounding box center [593, 374] width 50 height 27
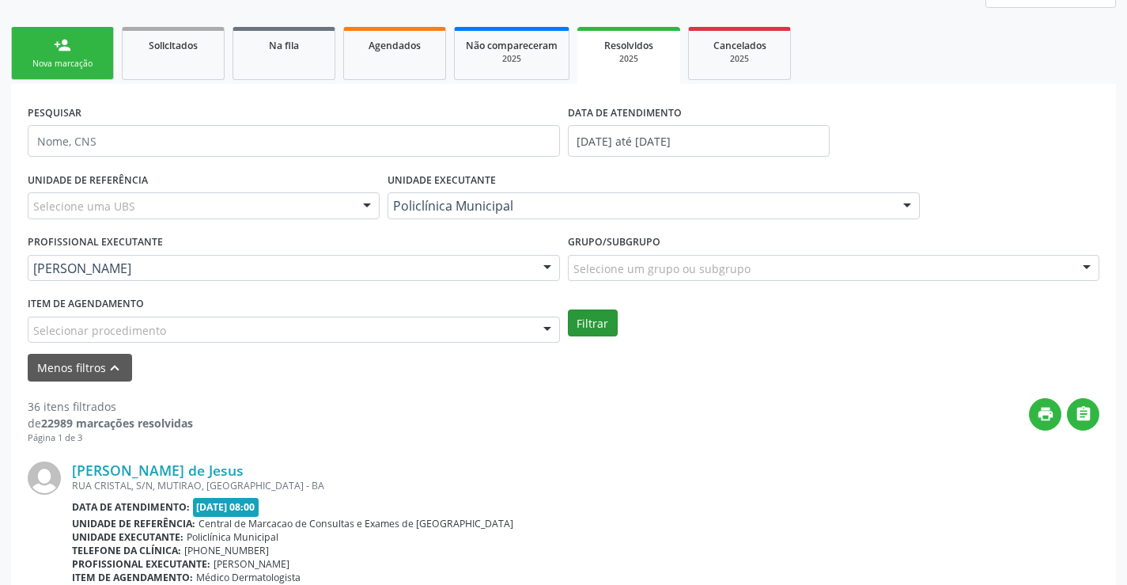
scroll to position [237, 0]
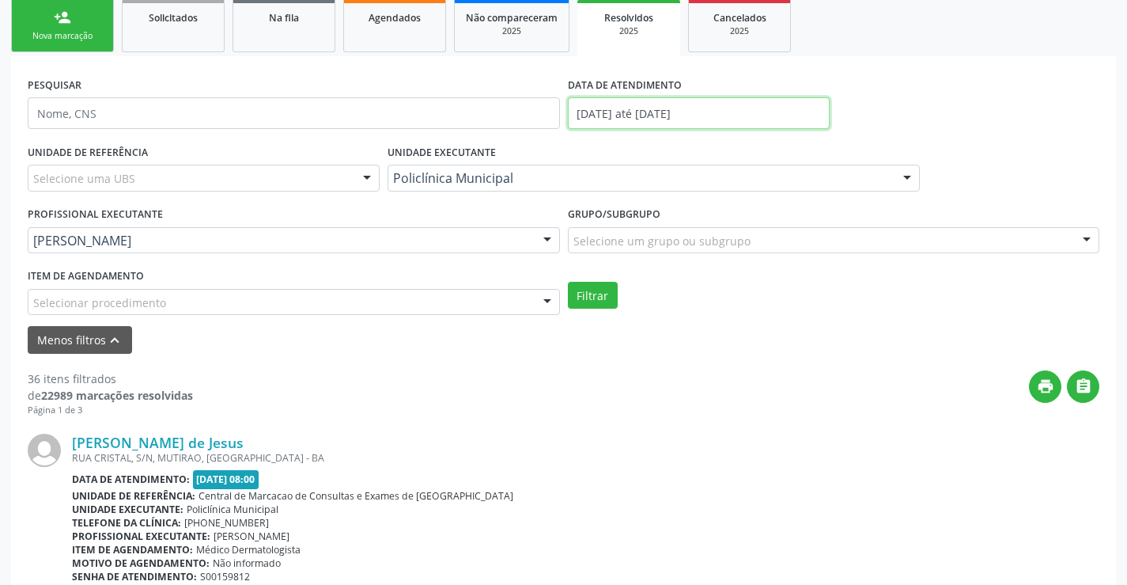
click at [617, 105] on input "[DATE] até [DATE]" at bounding box center [699, 113] width 262 height 32
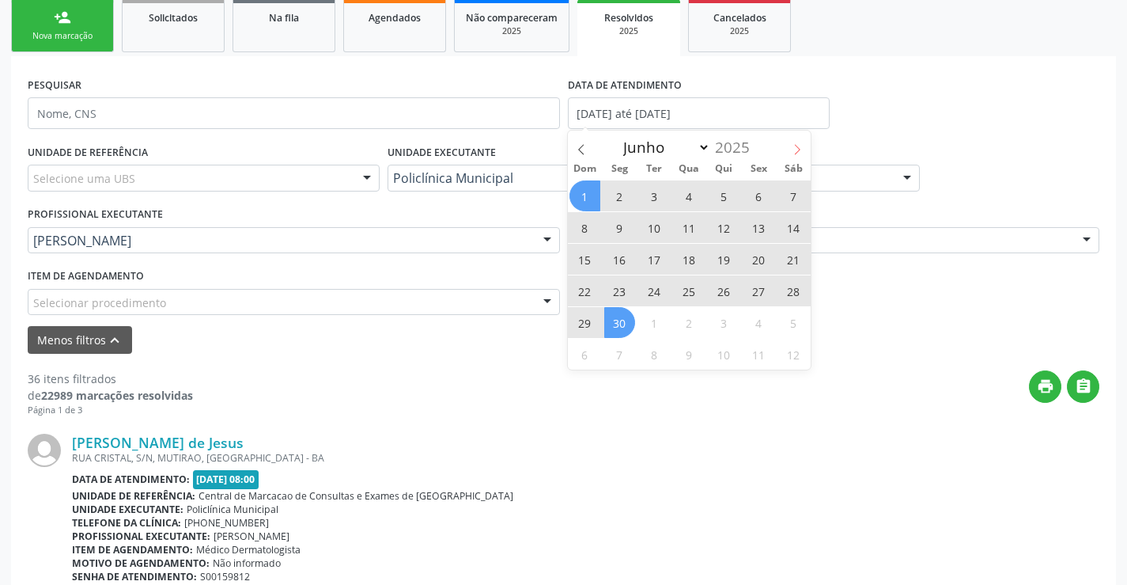
click at [796, 146] on icon at bounding box center [797, 149] width 11 height 11
select select "6"
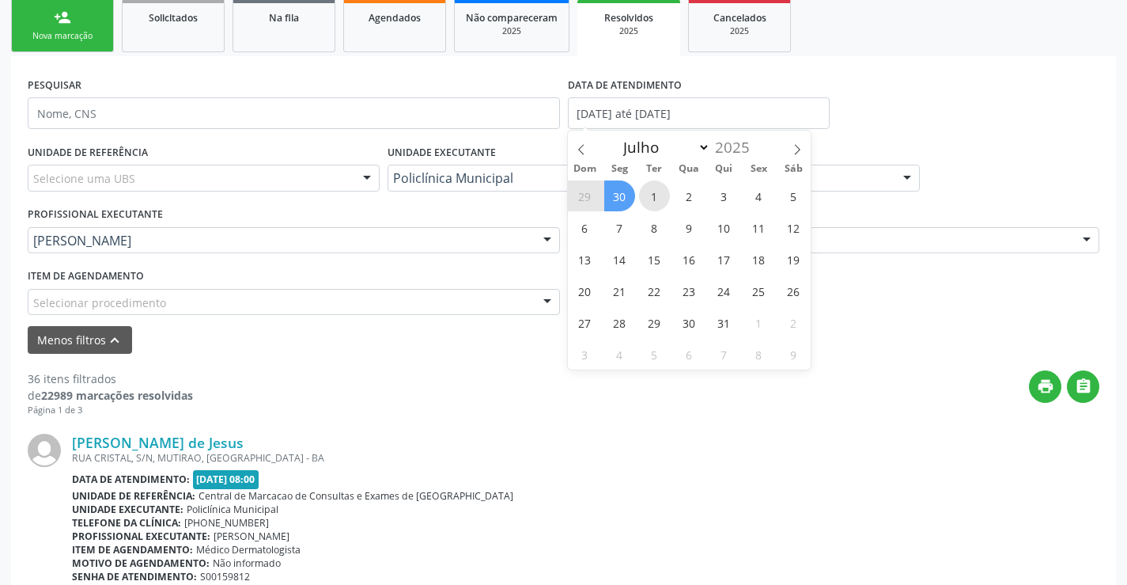
click at [652, 186] on span "1" at bounding box center [654, 195] width 31 height 31
type input "[DATE]"
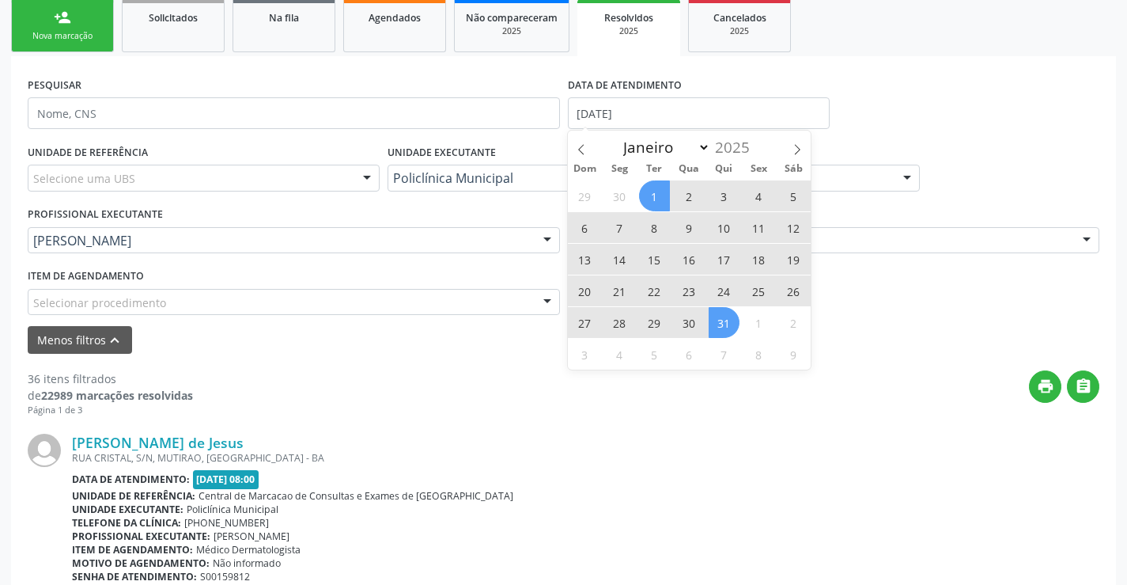
click at [728, 320] on span "31" at bounding box center [724, 322] width 31 height 31
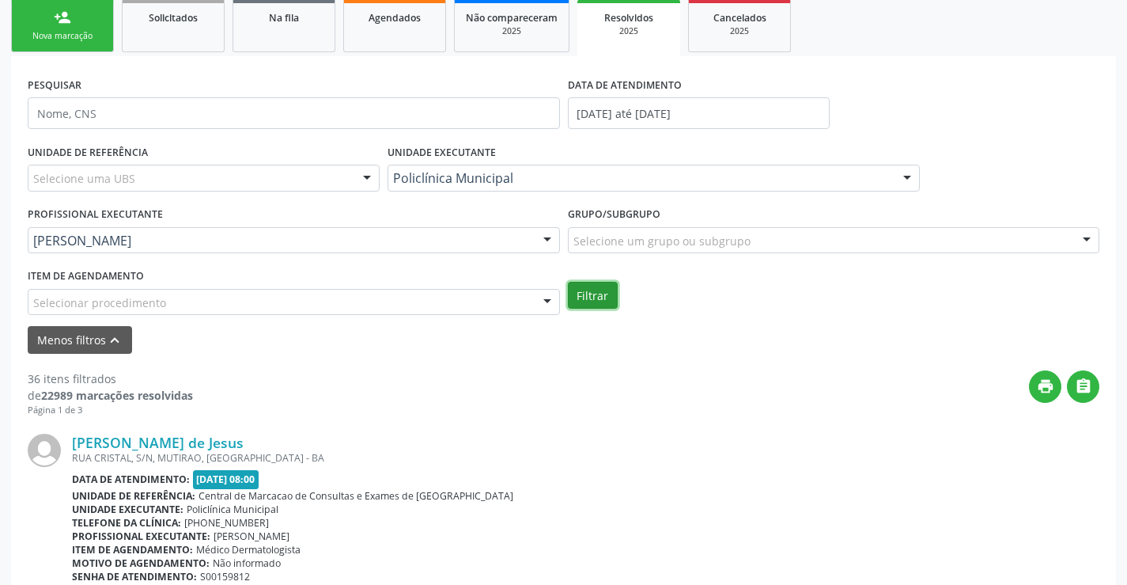
click at [613, 301] on button "Filtrar" at bounding box center [593, 295] width 50 height 27
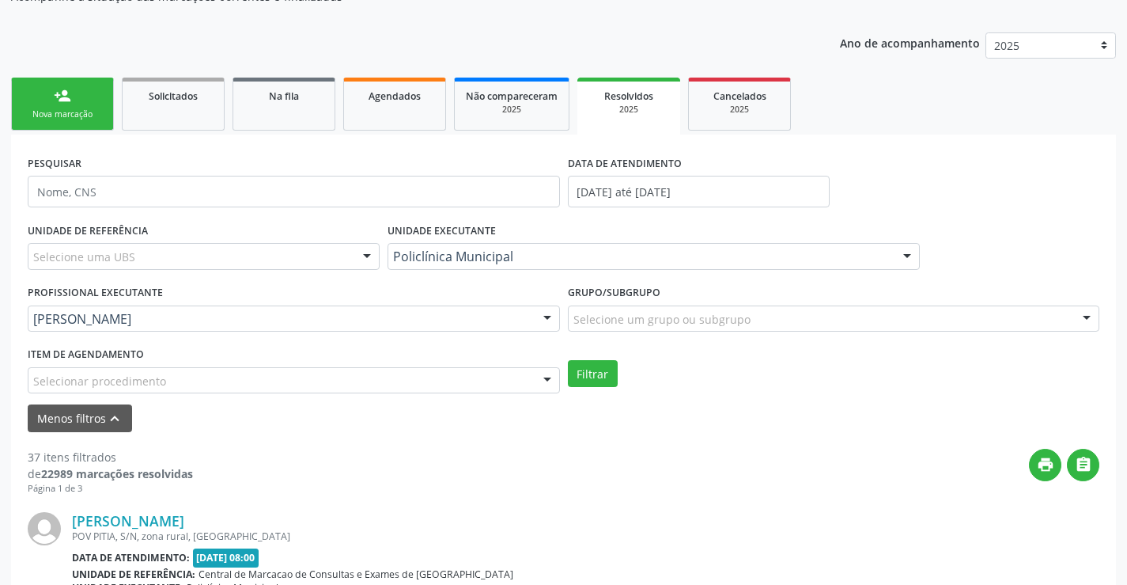
scroll to position [158, 0]
click at [417, 83] on link "Agendados" at bounding box center [394, 104] width 103 height 53
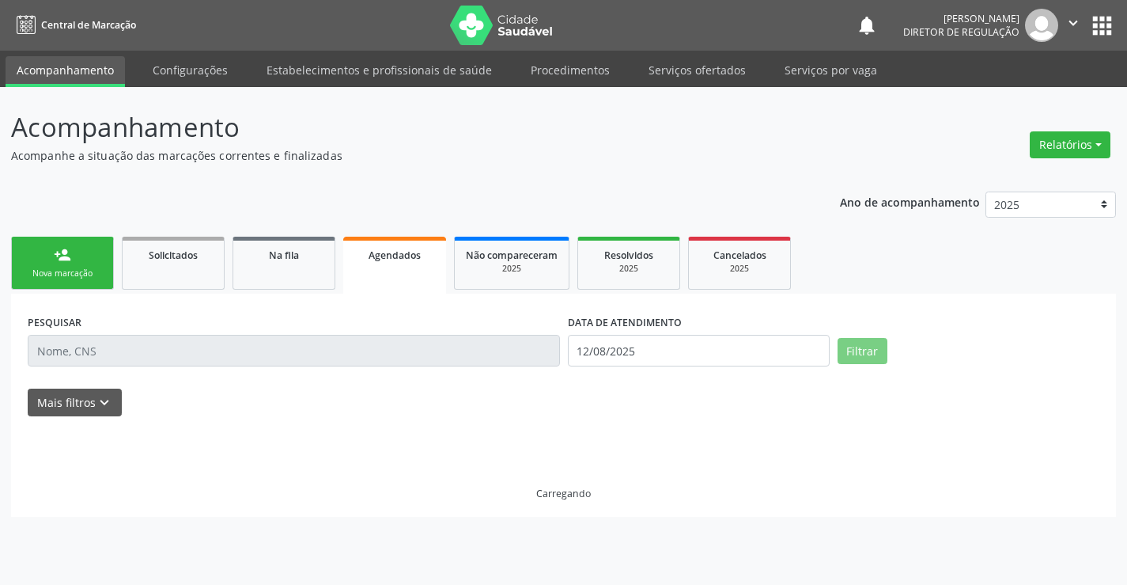
scroll to position [0, 0]
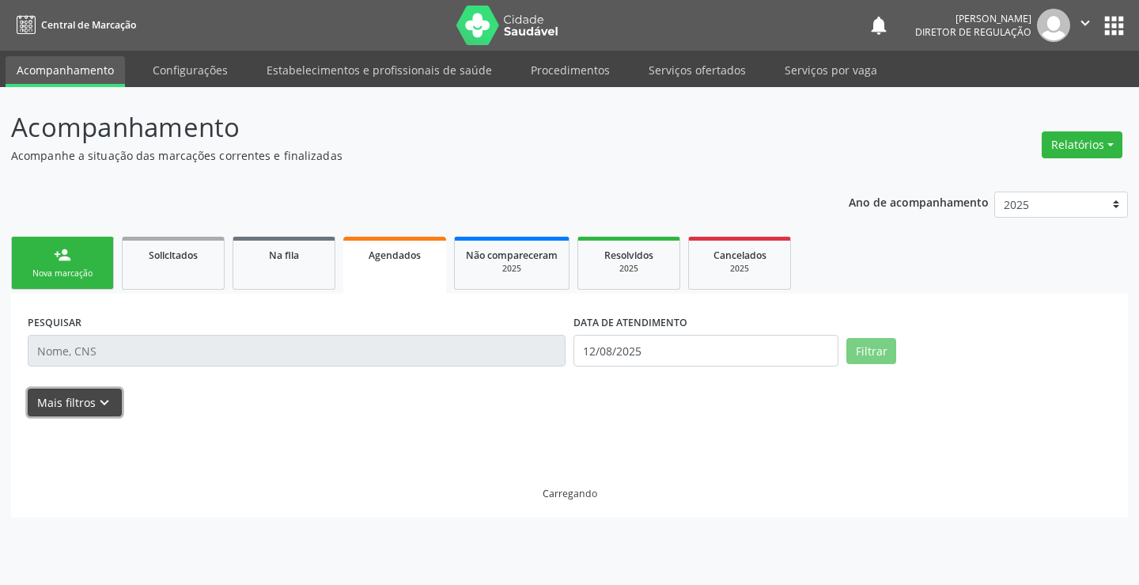
click at [113, 405] on button "Mais filtros keyboard_arrow_down" at bounding box center [75, 402] width 94 height 28
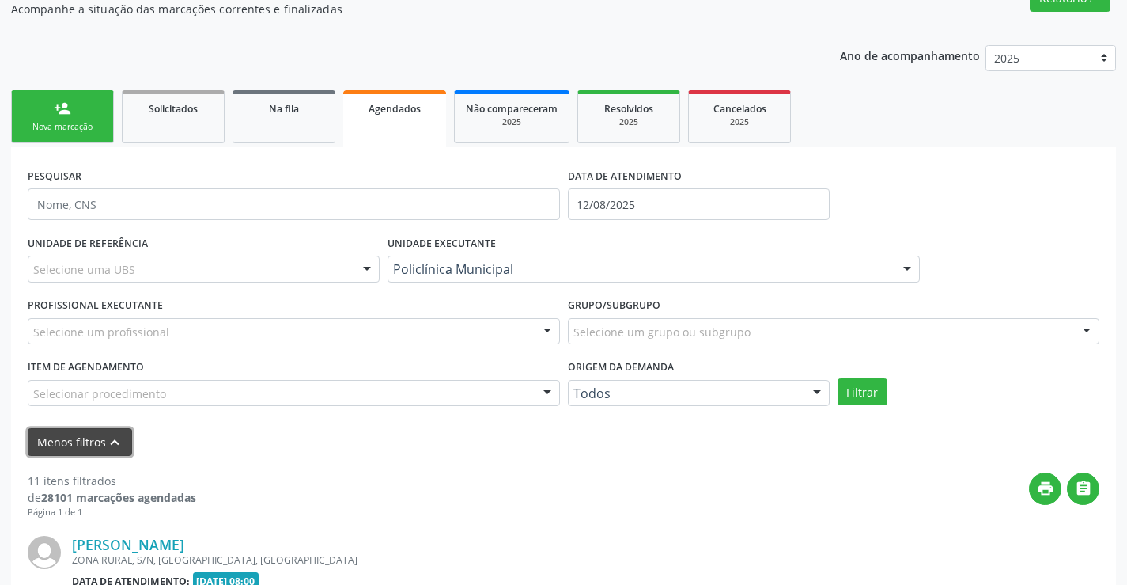
scroll to position [158, 0]
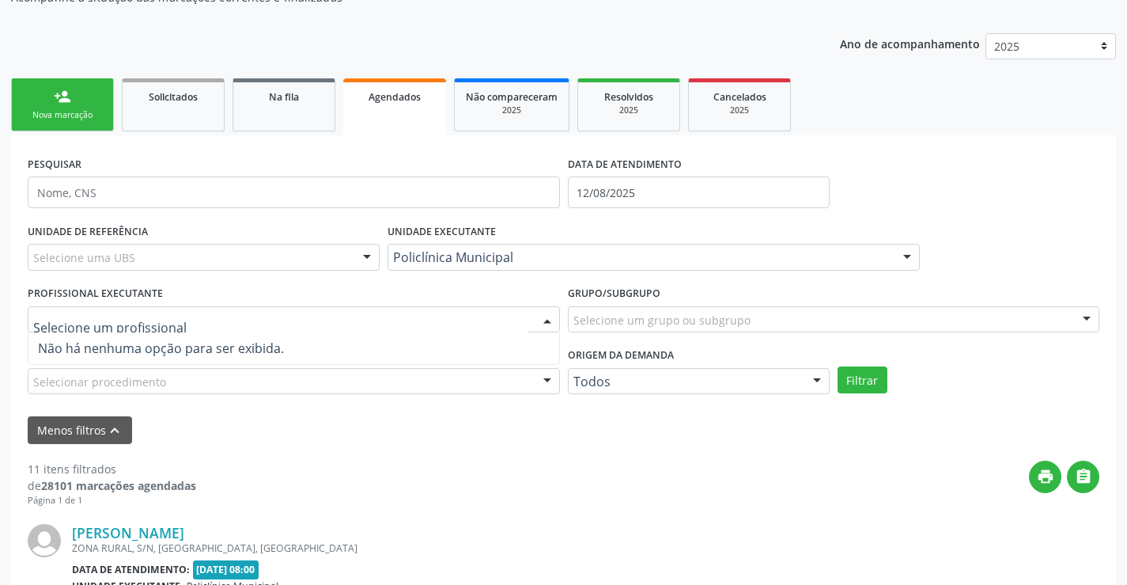
click at [524, 317] on div at bounding box center [294, 319] width 532 height 27
click at [524, 317] on input "text" at bounding box center [280, 328] width 494 height 32
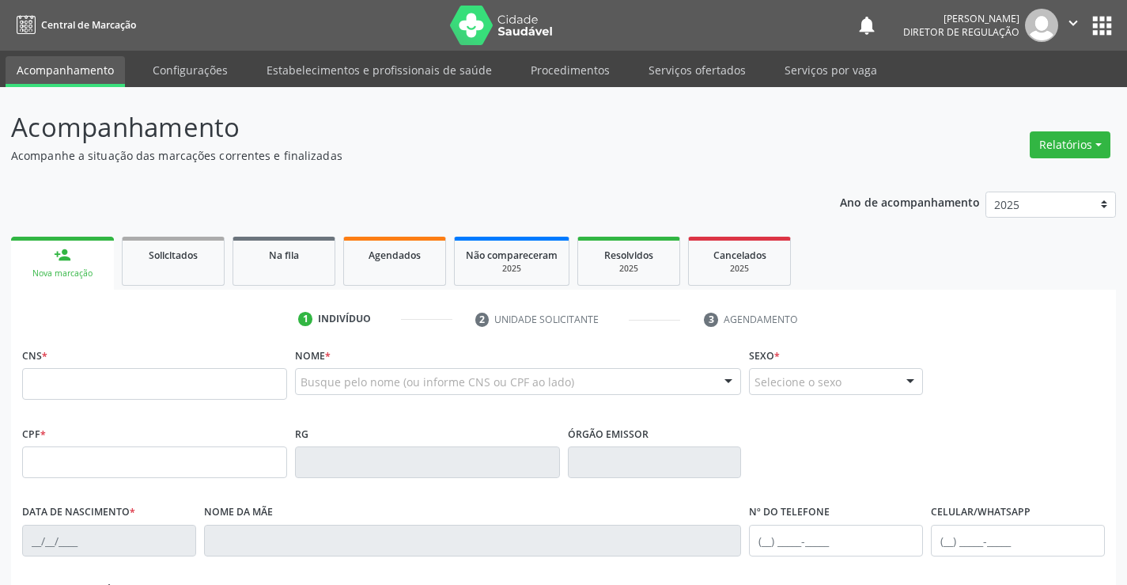
scroll to position [157, 0]
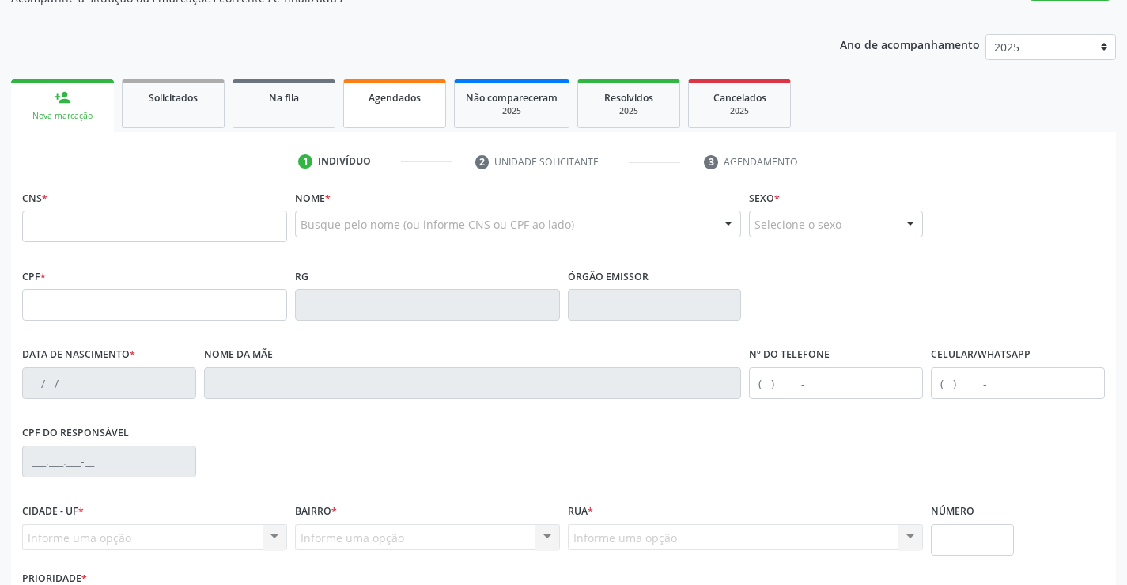
click at [426, 117] on link "Agendados" at bounding box center [394, 103] width 103 height 49
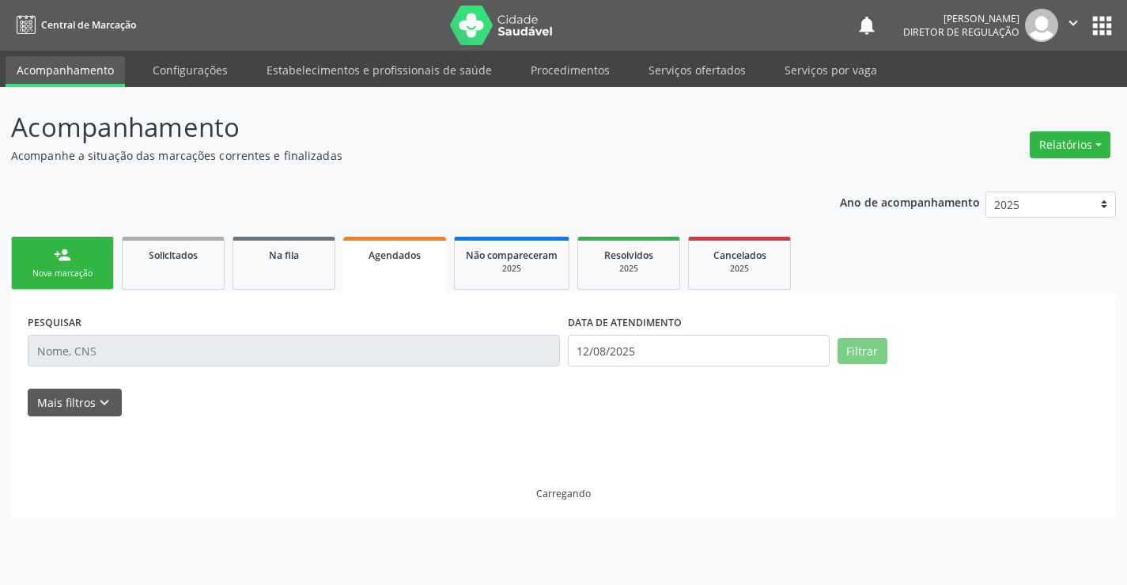
scroll to position [0, 0]
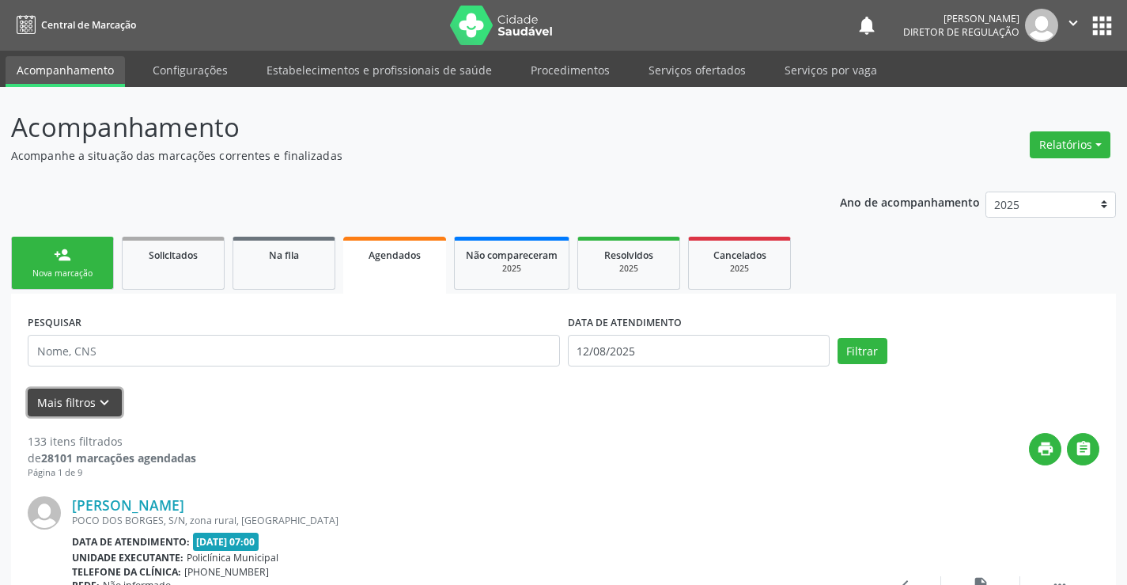
drag, startPoint x: 100, startPoint y: 411, endPoint x: 525, endPoint y: 399, distance: 425.7
click at [102, 410] on icon "keyboard_arrow_down" at bounding box center [104, 402] width 17 height 17
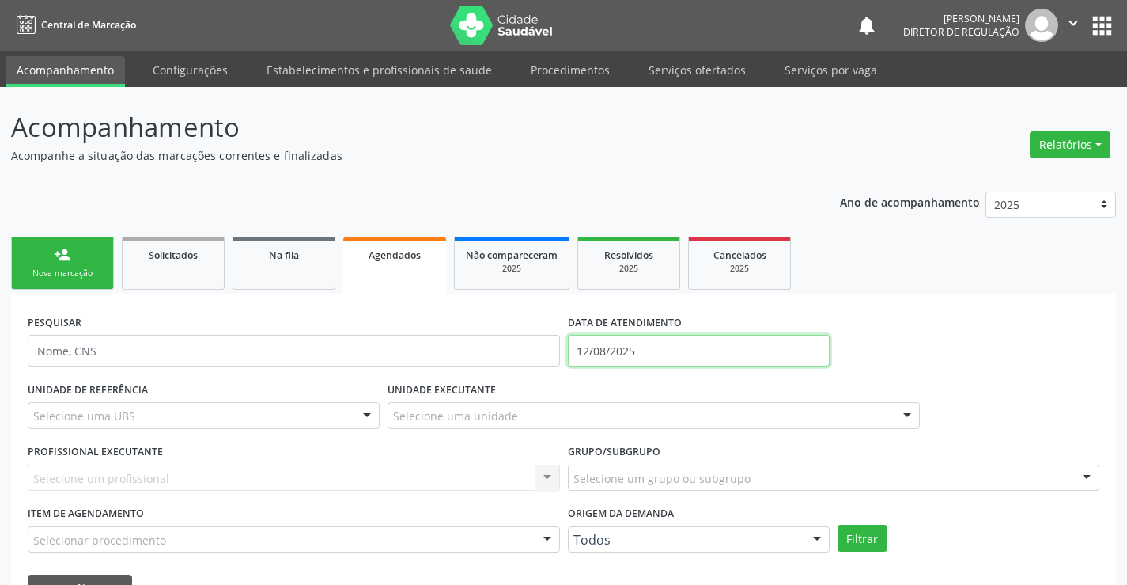
click at [651, 363] on input "12/08/2025" at bounding box center [699, 351] width 262 height 32
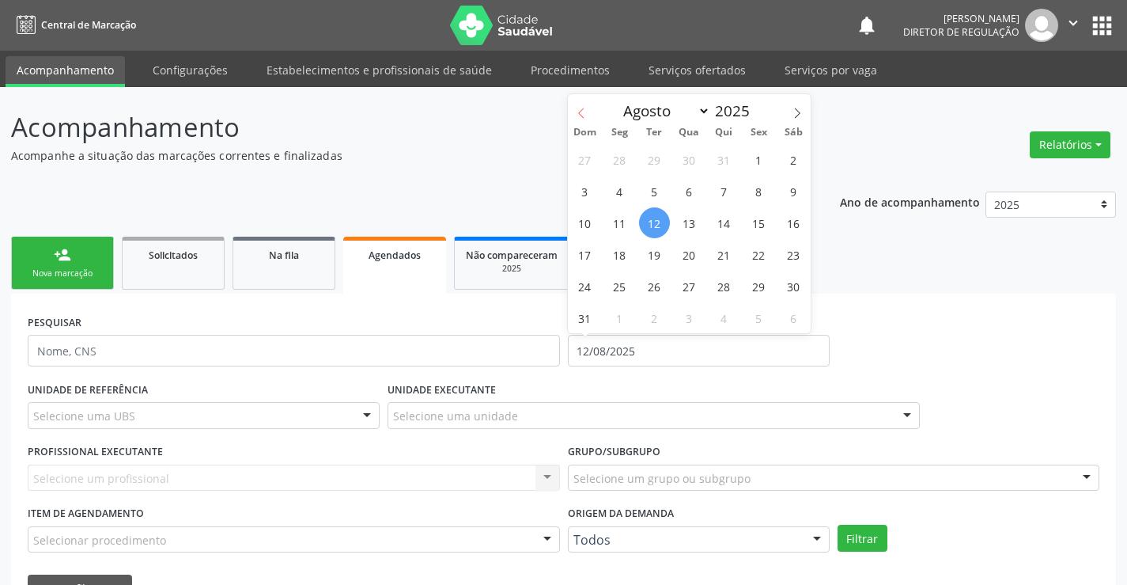
click at [573, 105] on span at bounding box center [581, 107] width 27 height 27
select select "4"
click at [726, 164] on span "1" at bounding box center [724, 159] width 31 height 31
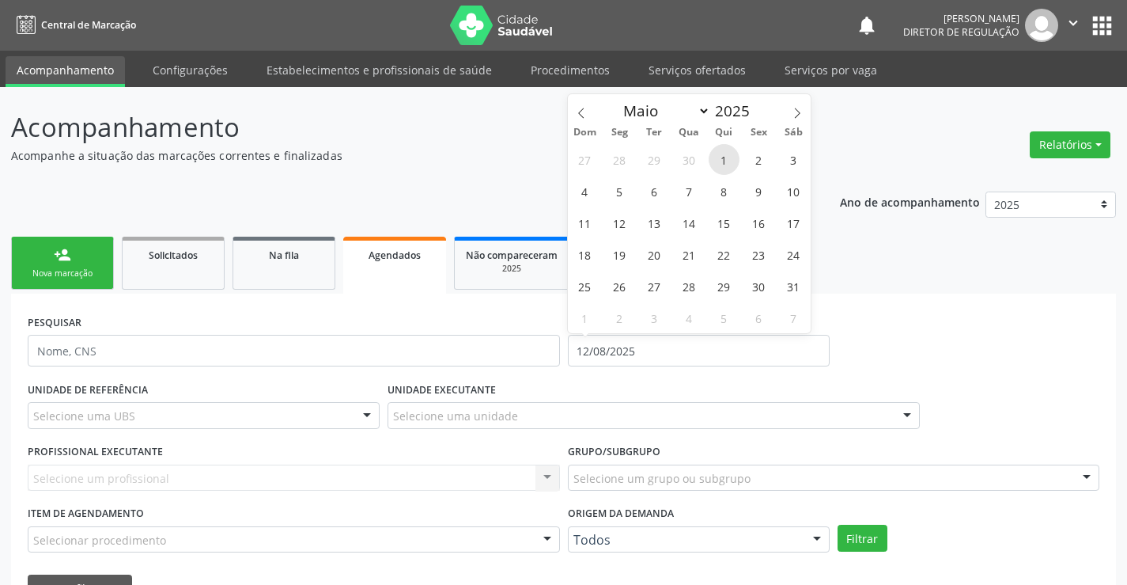
type input "0[DATE]"
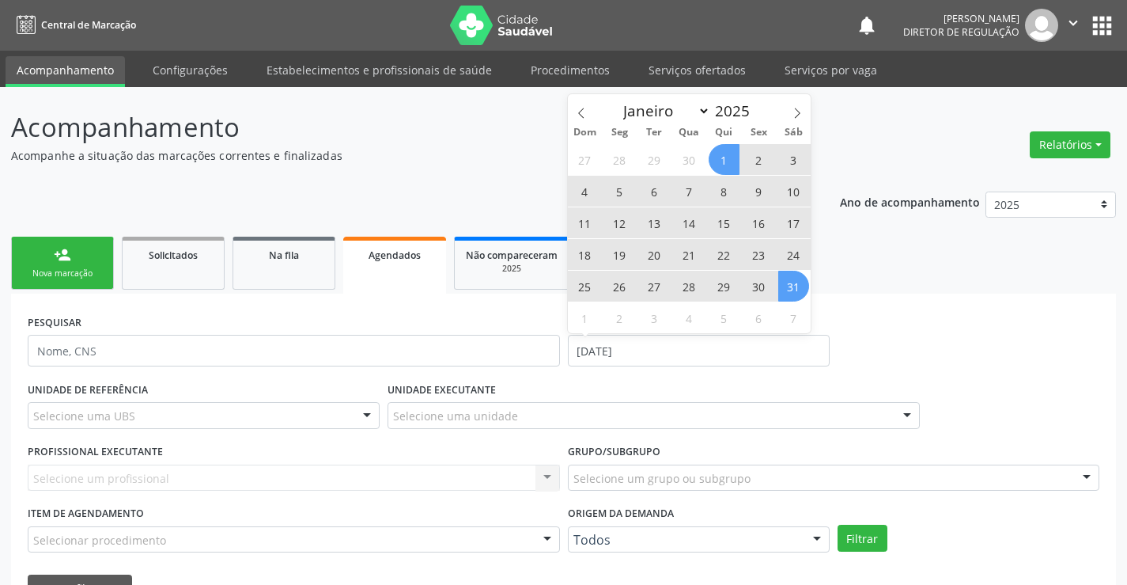
click at [789, 293] on span "31" at bounding box center [793, 286] width 31 height 31
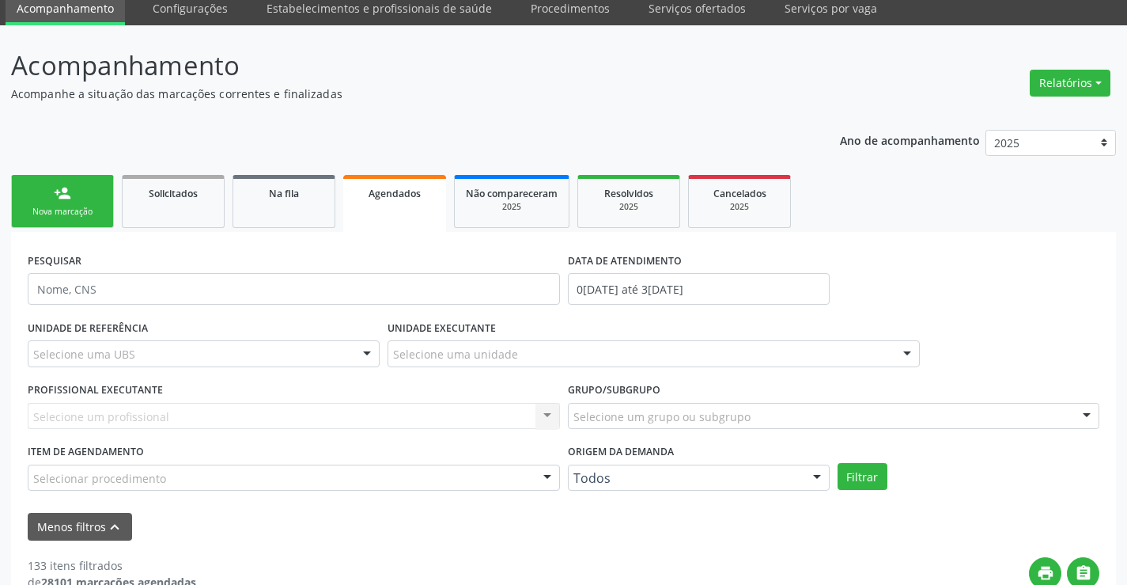
scroll to position [158, 0]
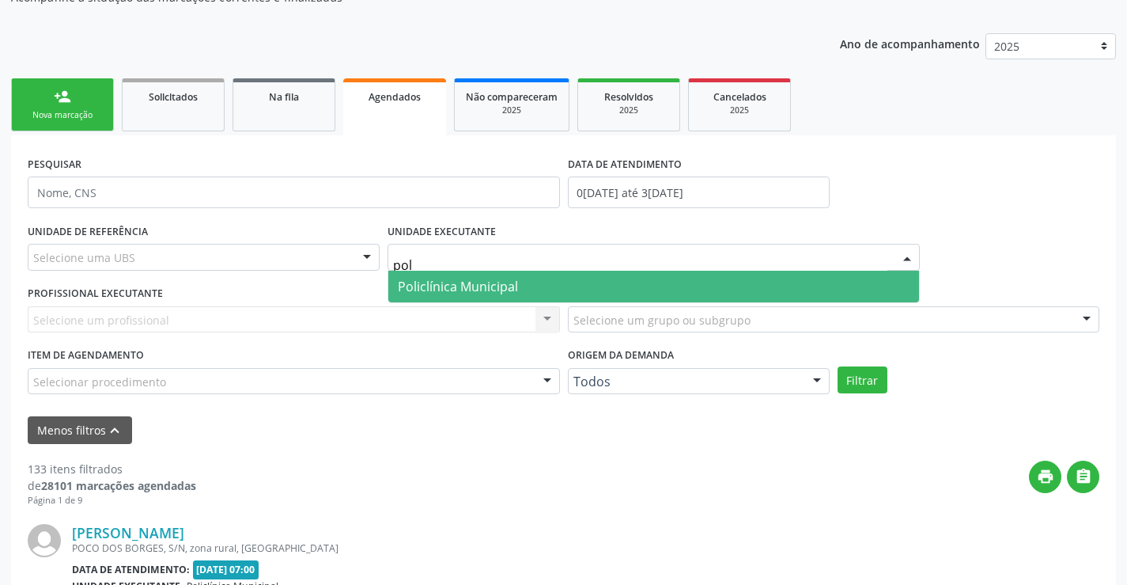
type input "poli"
click at [483, 279] on span "Policlínica Municipal" at bounding box center [458, 286] width 120 height 17
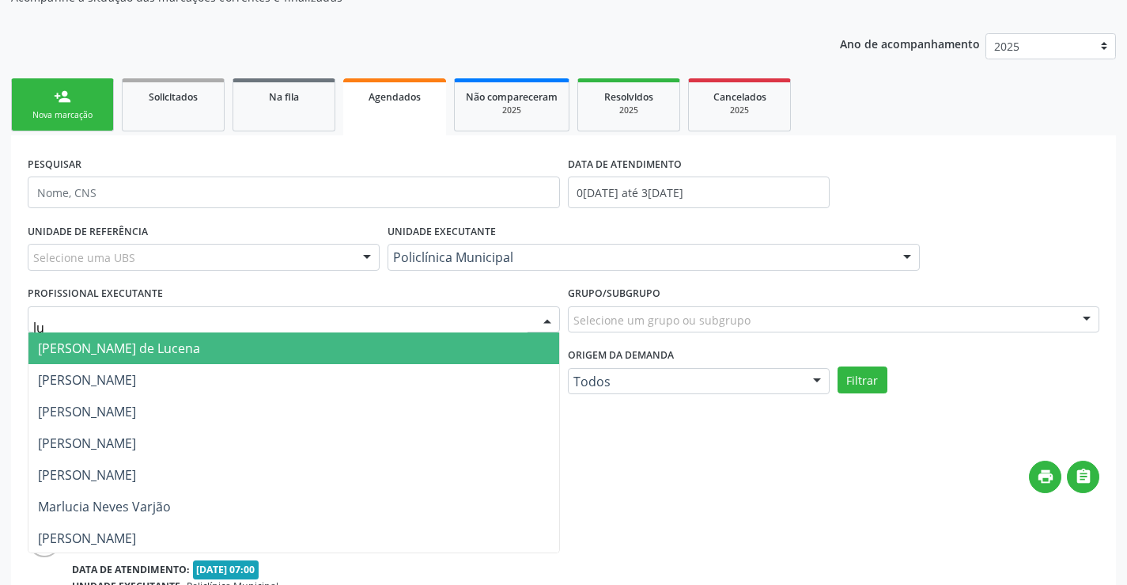
type input "lua"
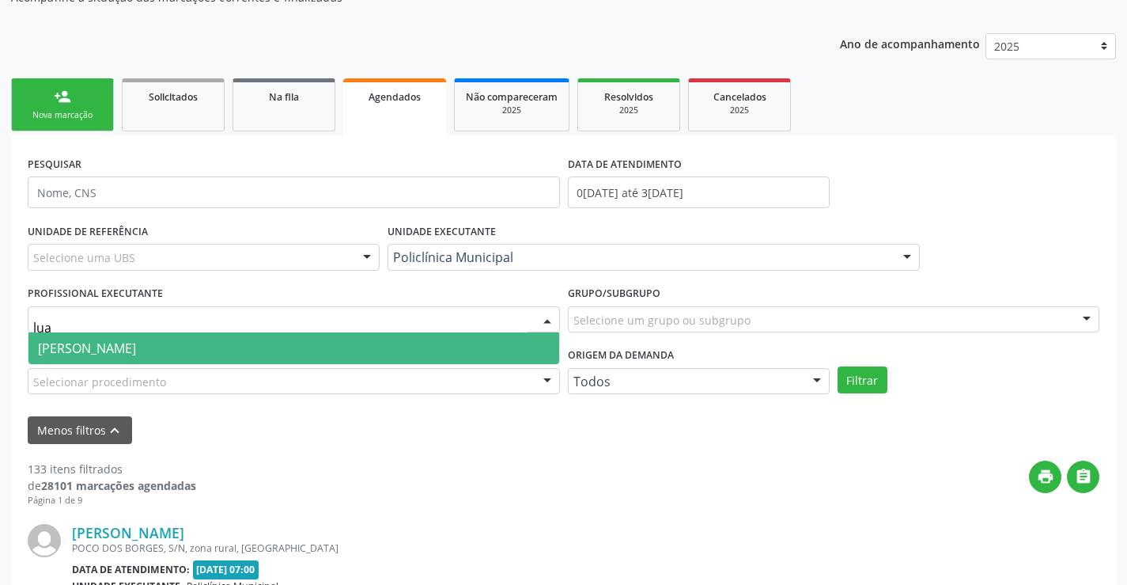
click at [432, 343] on span "[PERSON_NAME]" at bounding box center [293, 348] width 531 height 32
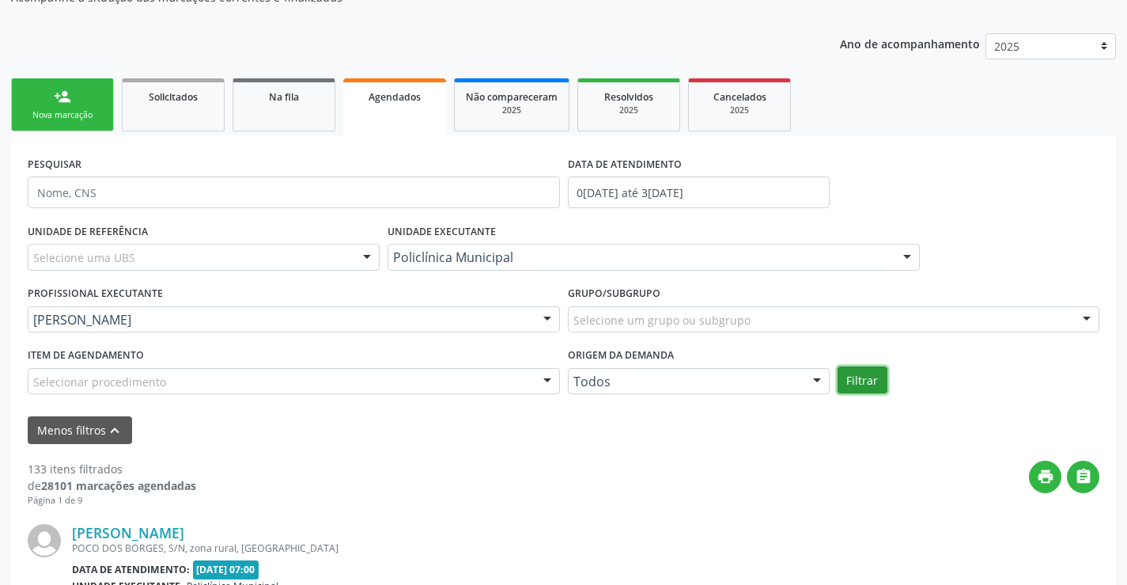
click at [861, 379] on button "Filtrar" at bounding box center [863, 379] width 50 height 27
click at [645, 191] on input "0[DATE] até 3[DATE]" at bounding box center [699, 192] width 262 height 32
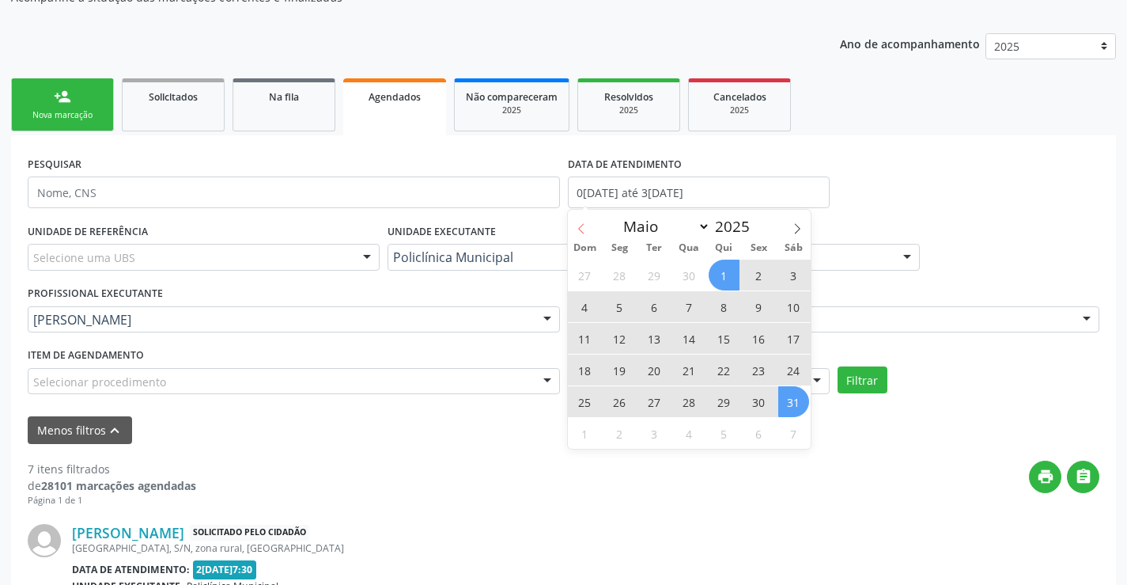
click at [582, 223] on icon at bounding box center [581, 228] width 11 height 11
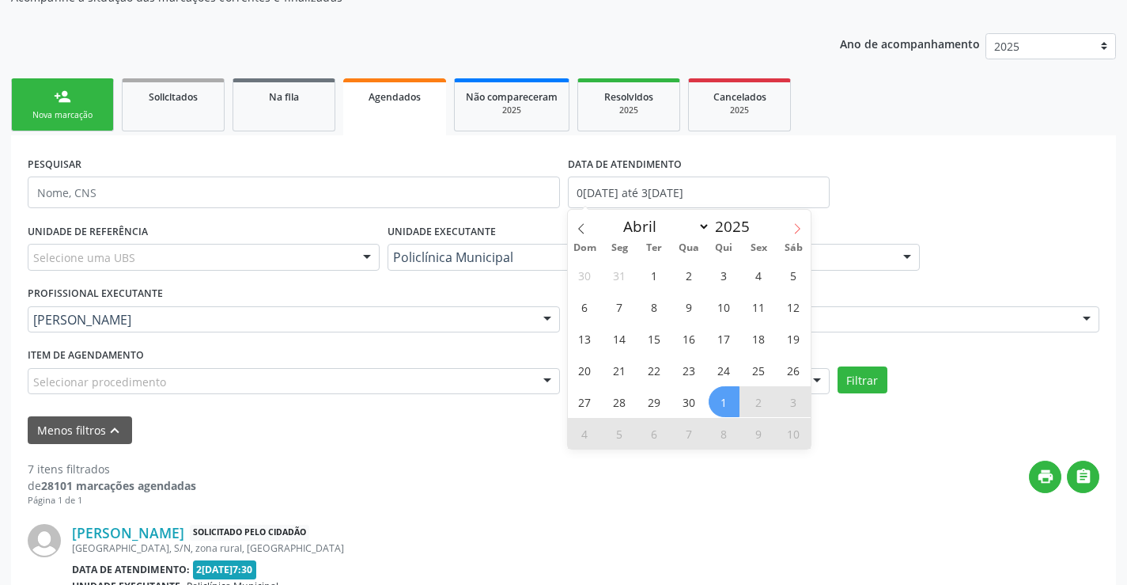
click at [808, 233] on span at bounding box center [797, 223] width 27 height 27
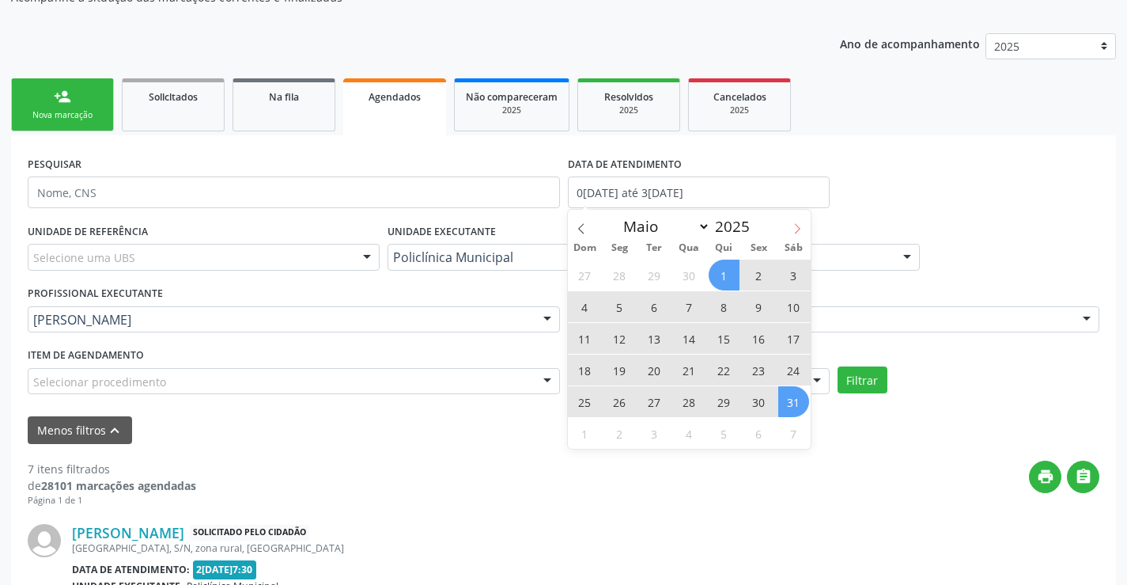
drag, startPoint x: 804, startPoint y: 233, endPoint x: 759, endPoint y: 254, distance: 50.6
click at [804, 233] on span at bounding box center [797, 223] width 27 height 27
select select "5"
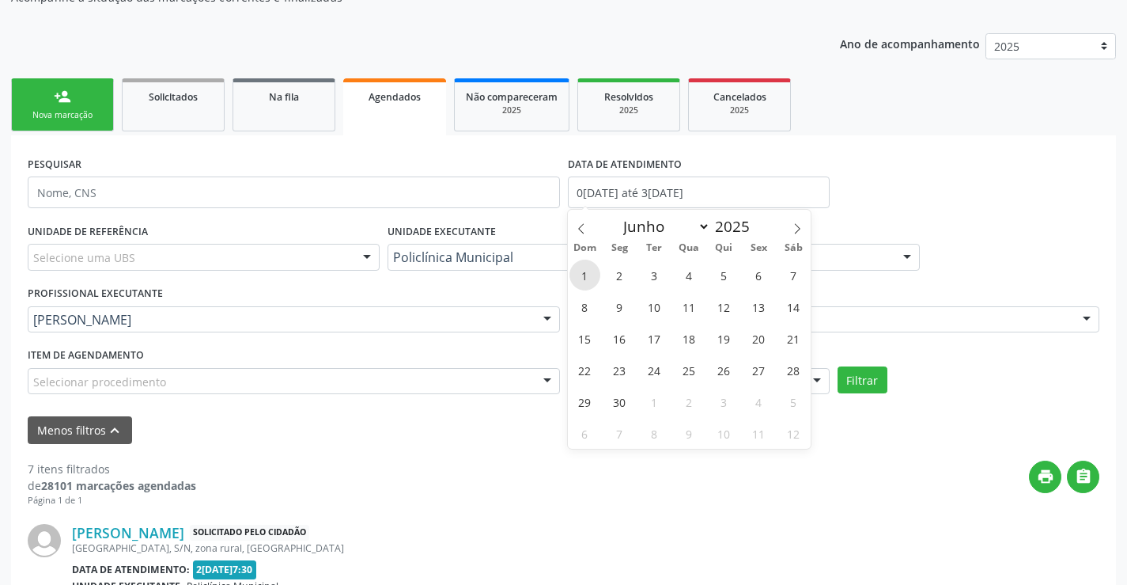
click at [597, 276] on span "1" at bounding box center [585, 274] width 31 height 31
type input "0[DATE]"
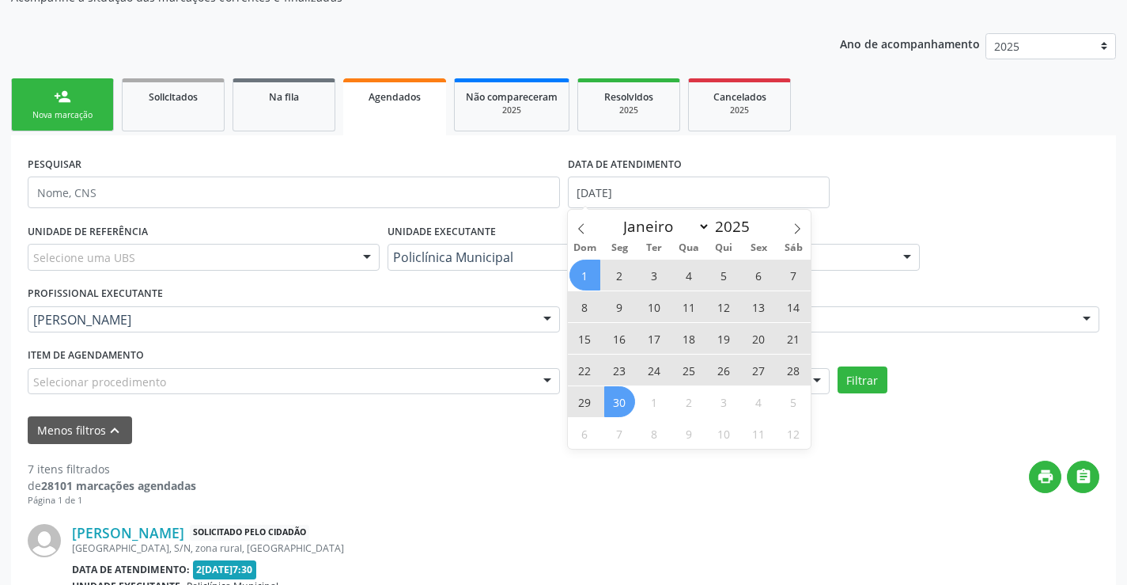
drag, startPoint x: 623, startPoint y: 400, endPoint x: 641, endPoint y: 400, distance: 18.2
click at [625, 400] on span "30" at bounding box center [619, 401] width 31 height 31
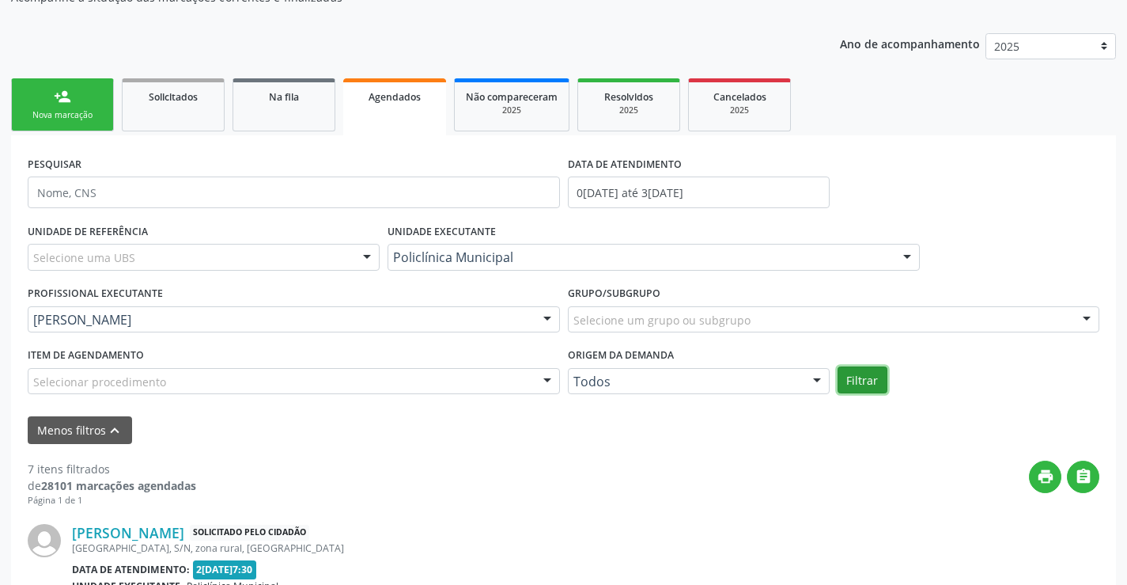
click at [884, 381] on button "Filtrar" at bounding box center [863, 379] width 50 height 27
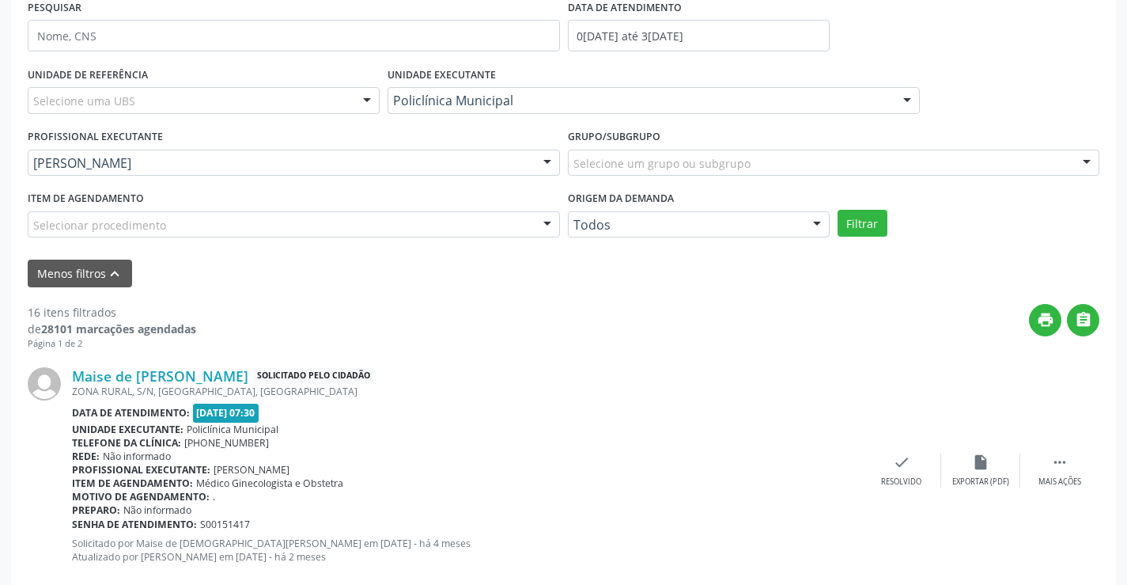
scroll to position [316, 0]
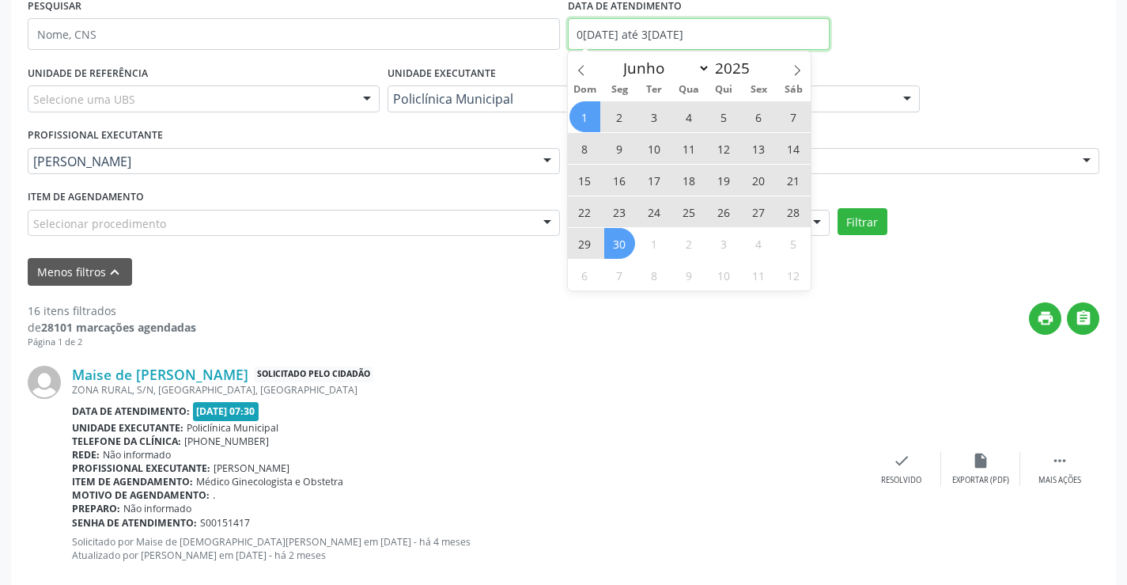
click at [664, 30] on input "[DATE] até [DATE]" at bounding box center [699, 34] width 262 height 32
drag, startPoint x: 797, startPoint y: 58, endPoint x: 732, endPoint y: 93, distance: 74.0
click at [797, 59] on span at bounding box center [797, 64] width 27 height 27
select select "6"
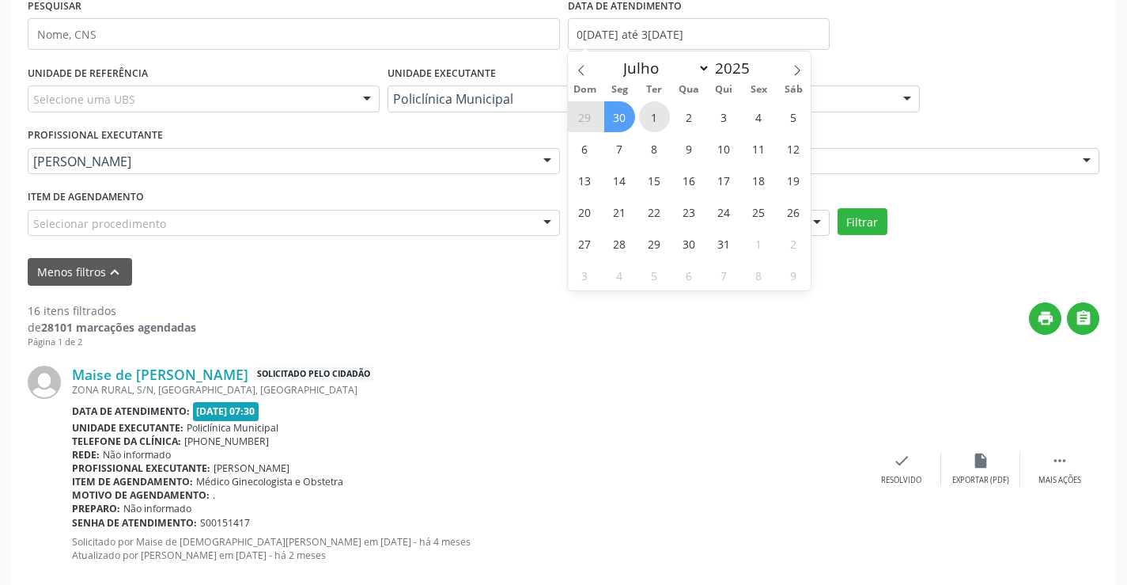
click at [656, 115] on span "1" at bounding box center [654, 116] width 31 height 31
type input "01/07/2025"
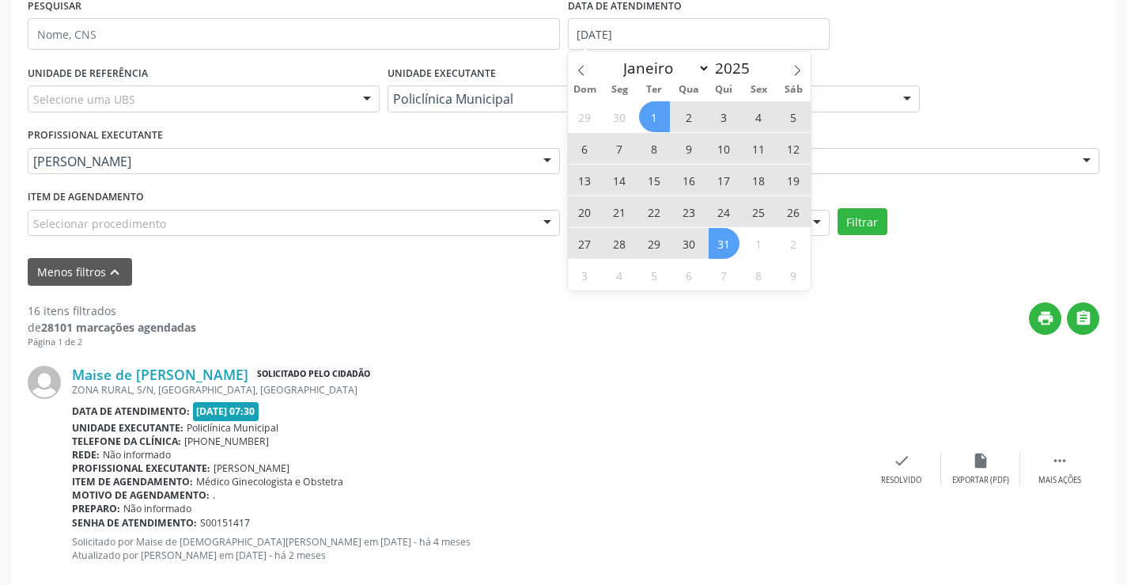
click at [725, 252] on span "31" at bounding box center [724, 243] width 31 height 31
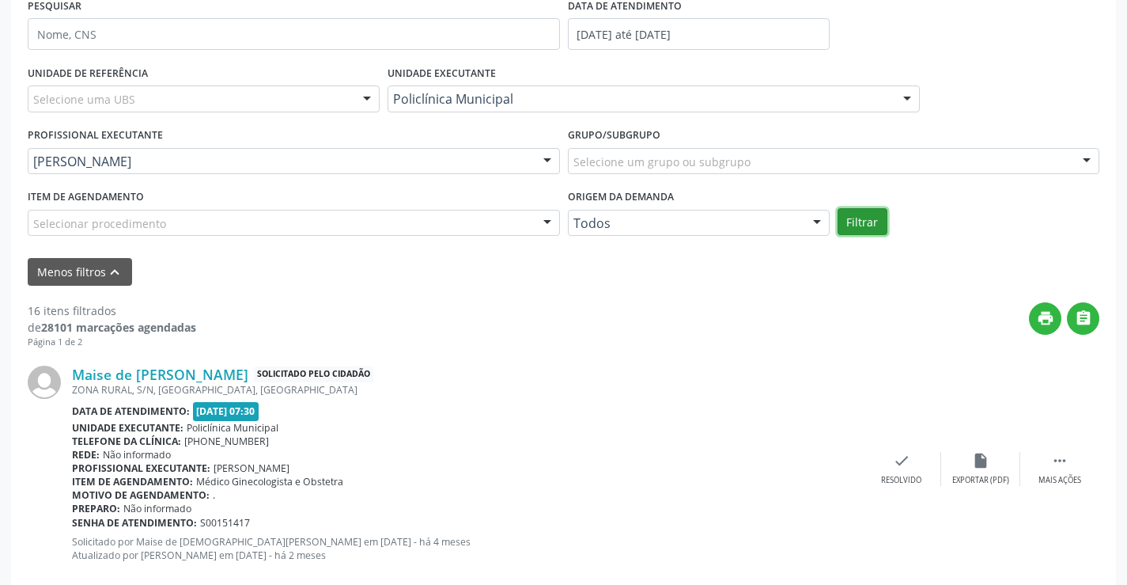
click at [865, 230] on button "Filtrar" at bounding box center [863, 221] width 50 height 27
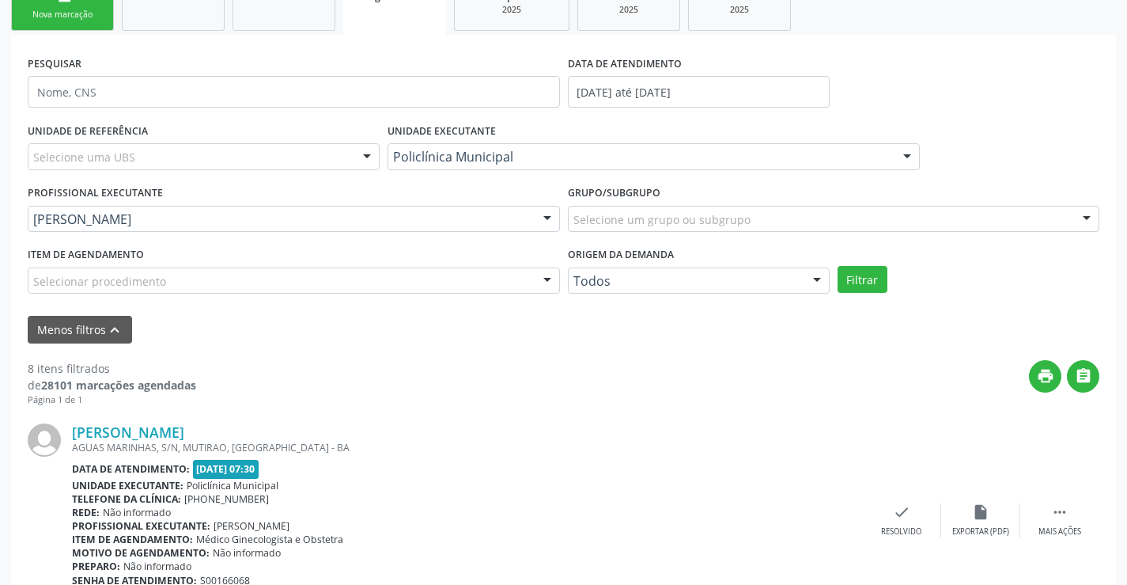
scroll to position [237, 0]
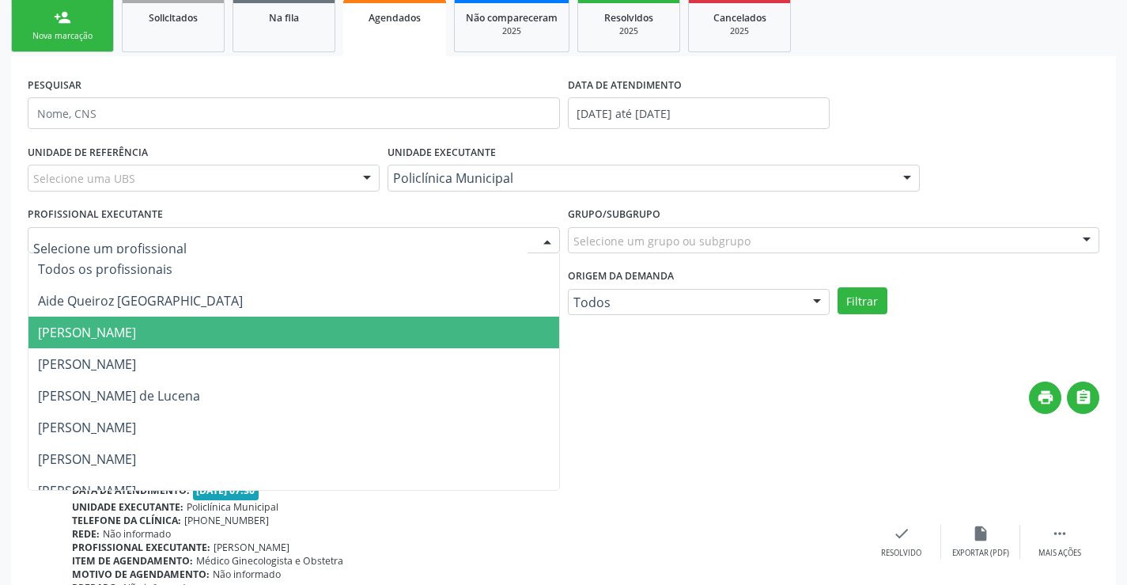
click at [324, 324] on span "[PERSON_NAME]" at bounding box center [293, 332] width 531 height 32
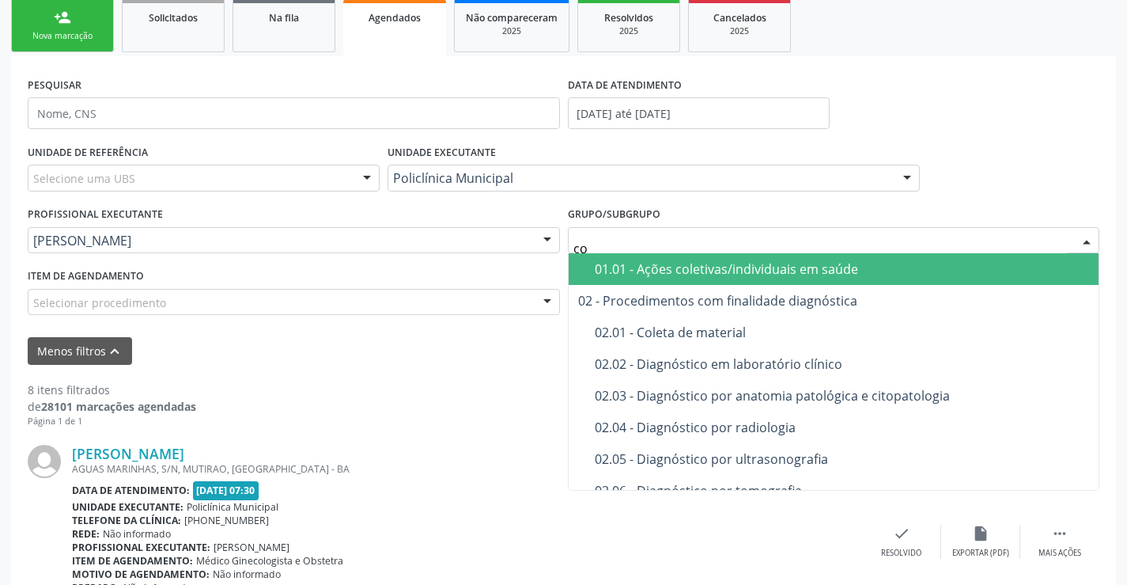
type input "con"
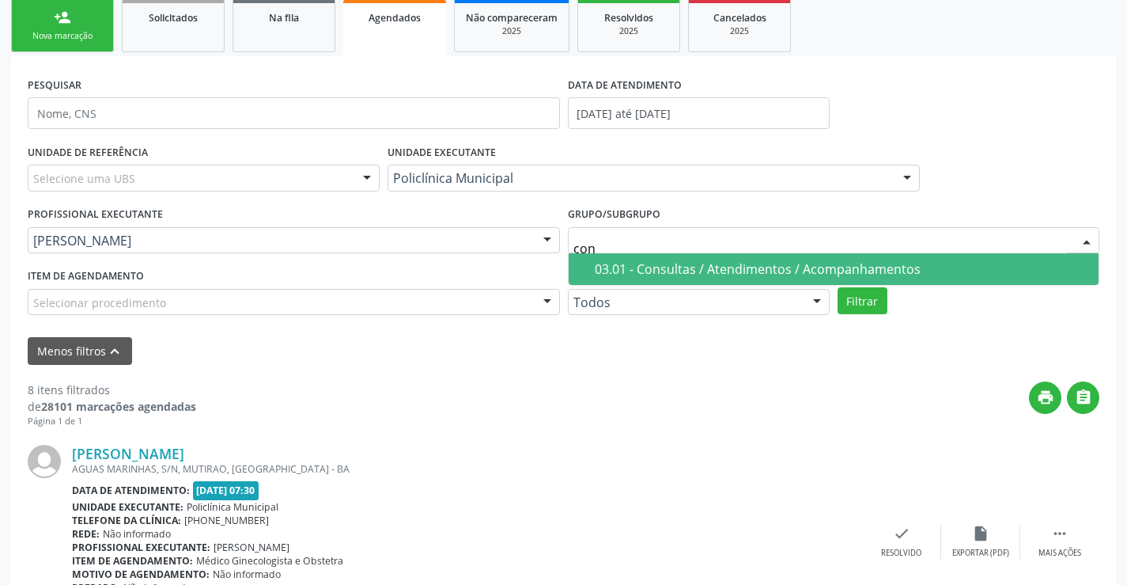
drag, startPoint x: 681, startPoint y: 266, endPoint x: 772, endPoint y: 274, distance: 91.4
click at [681, 267] on div "03.01 - Consultas / Atendimentos / Acompanhamentos" at bounding box center [842, 269] width 495 height 13
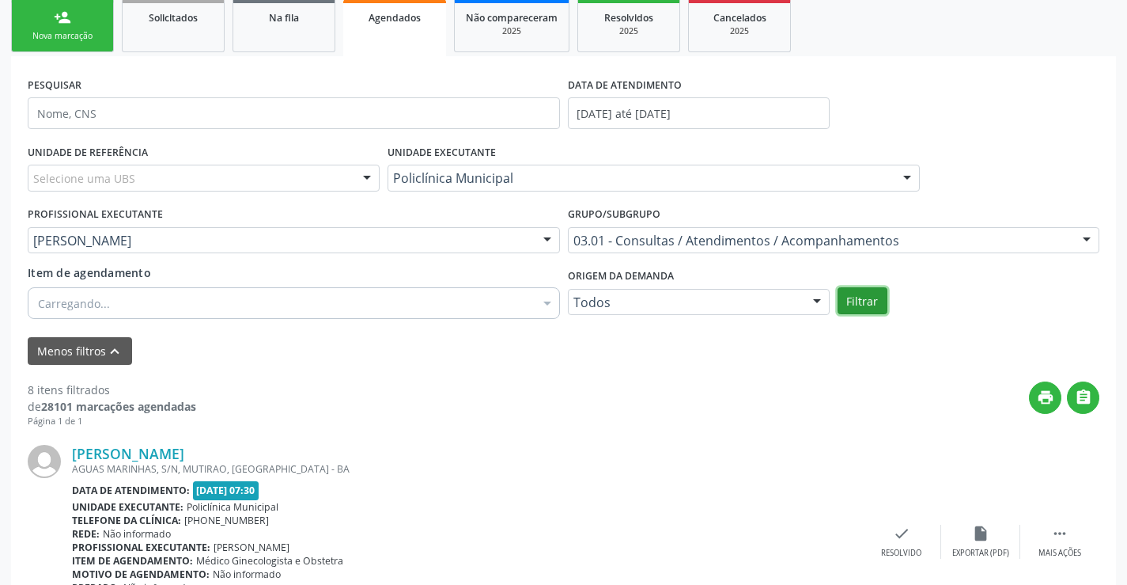
click at [855, 301] on button "Filtrar" at bounding box center [863, 300] width 50 height 27
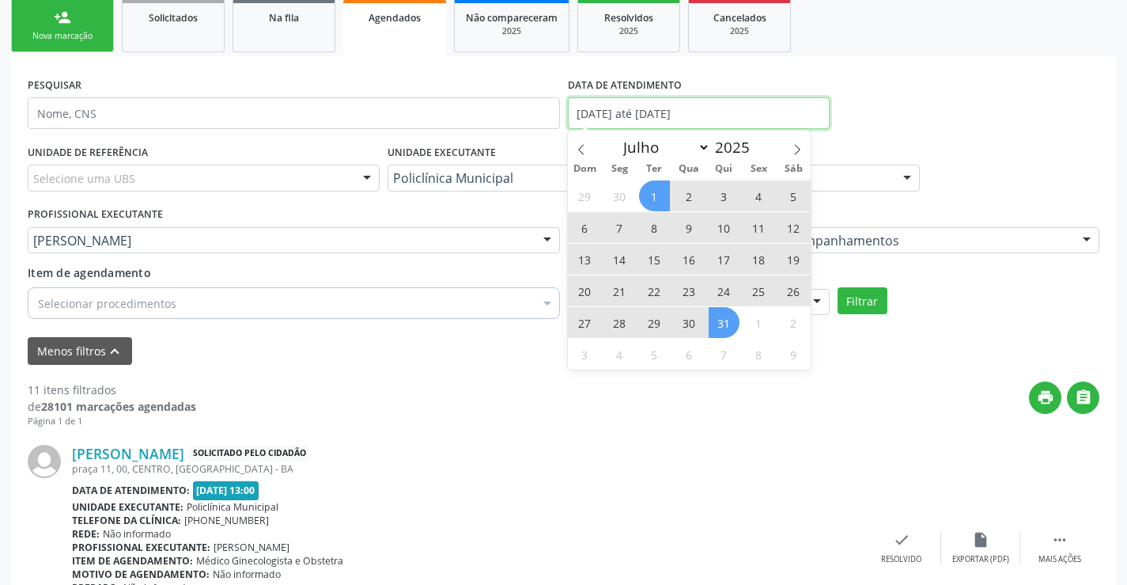
click at [663, 119] on input "[DATE] até [DATE]" at bounding box center [699, 113] width 262 height 32
click at [583, 148] on icon at bounding box center [581, 149] width 11 height 11
select select "5"
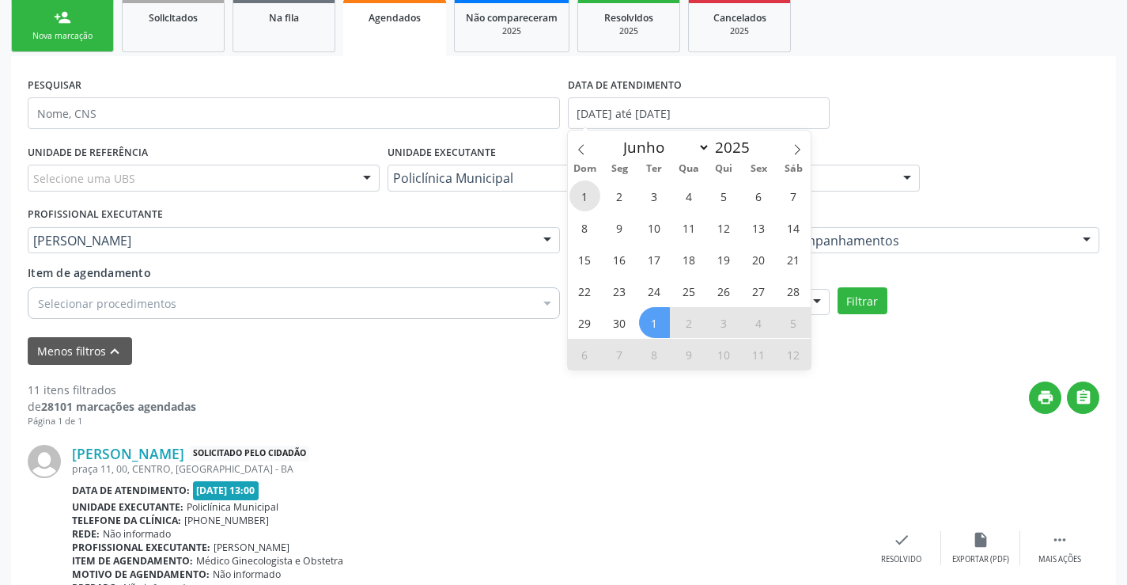
click at [578, 196] on span "1" at bounding box center [585, 195] width 31 height 31
type input "[DATE]"
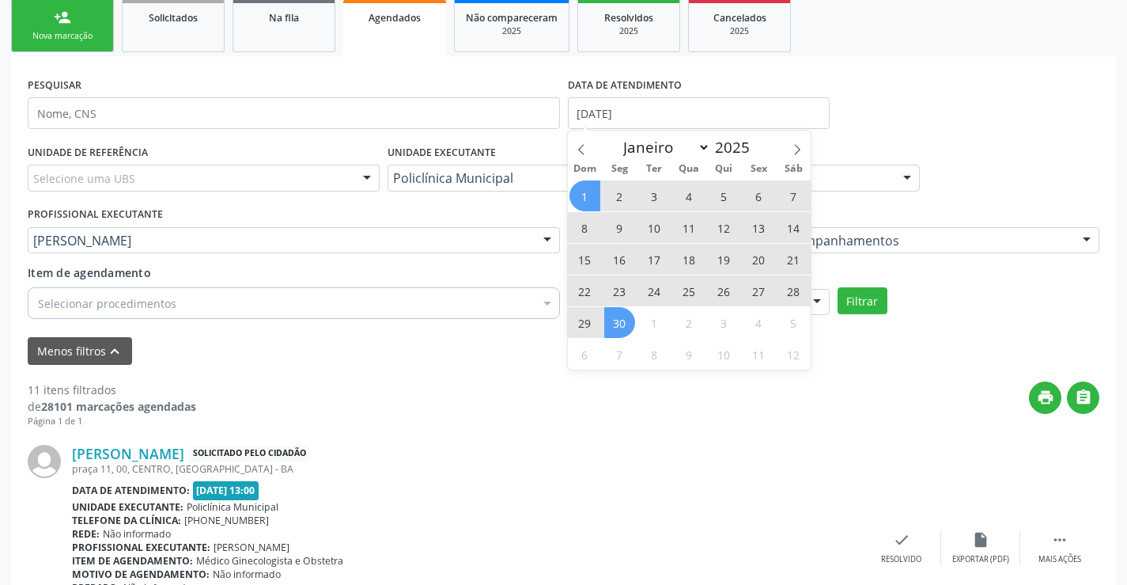
click at [628, 311] on span "30" at bounding box center [619, 322] width 31 height 31
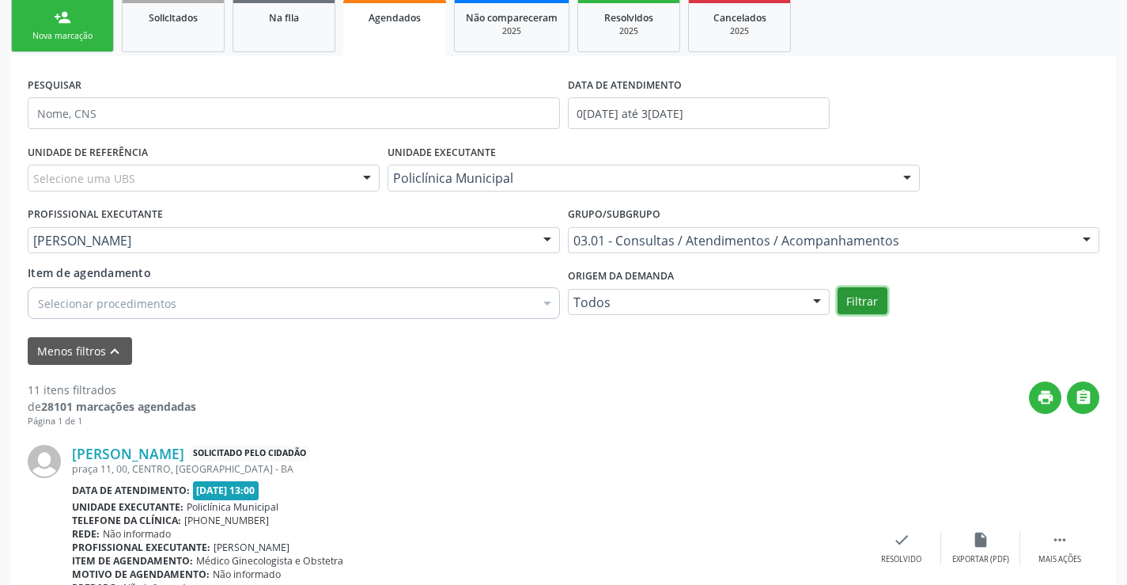
click at [855, 301] on button "Filtrar" at bounding box center [863, 300] width 50 height 27
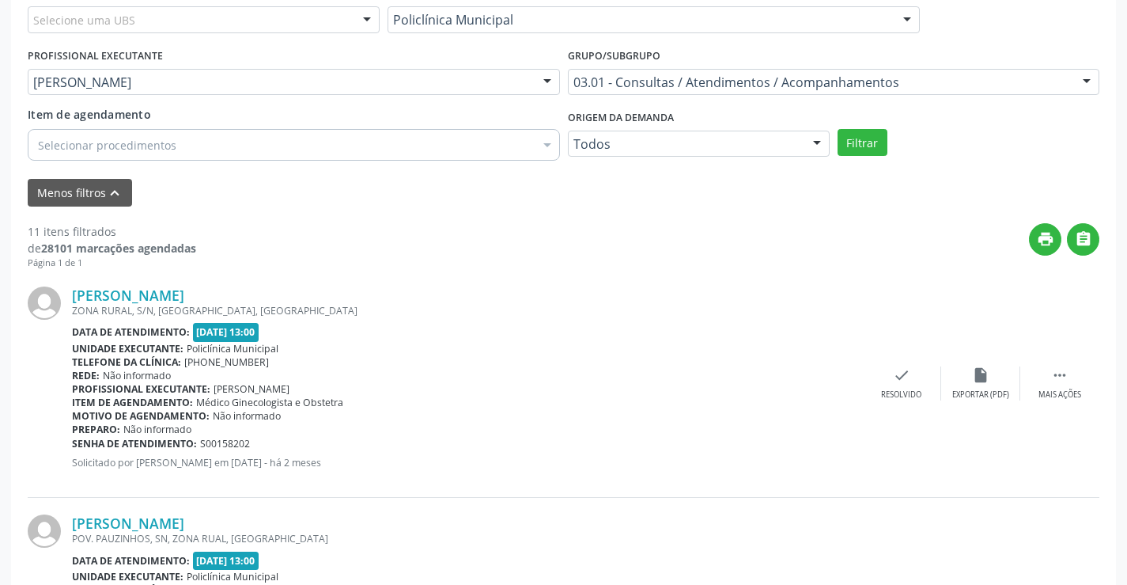
scroll to position [158, 0]
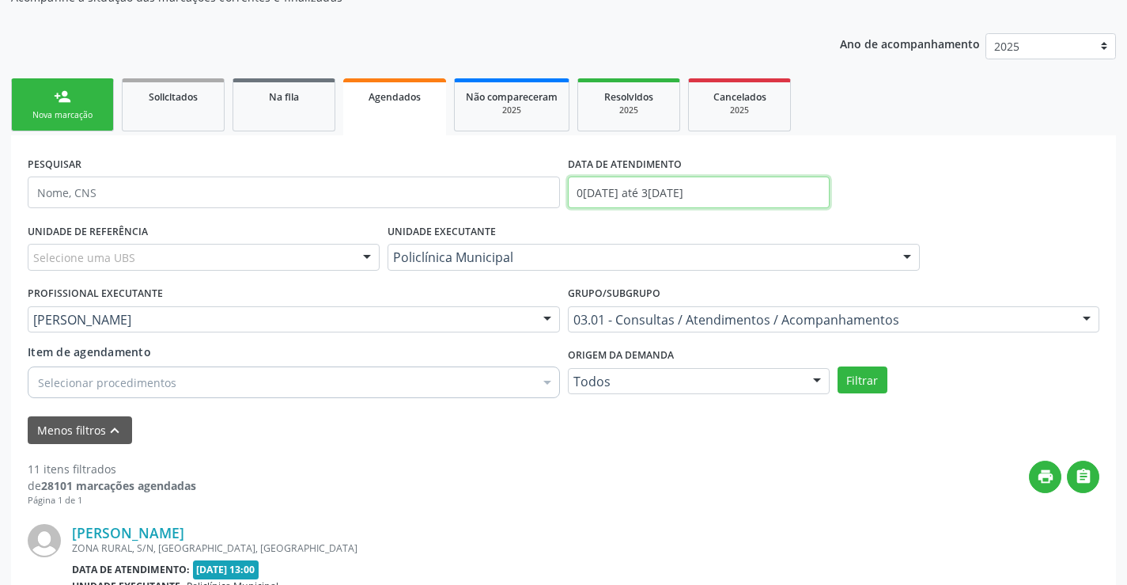
click at [607, 185] on input "[DATE] até [DATE]" at bounding box center [699, 192] width 262 height 32
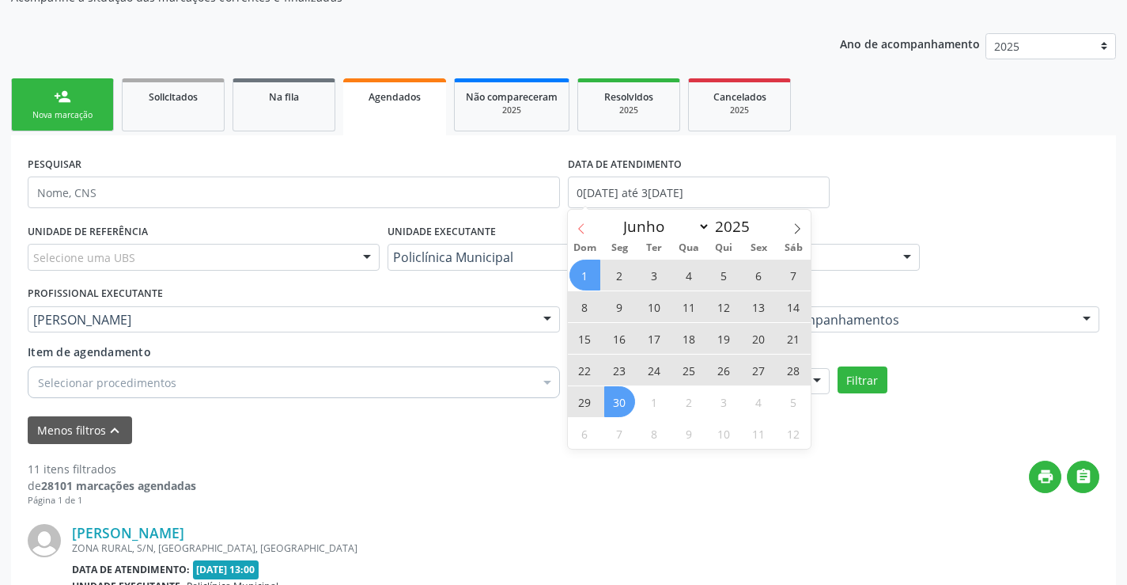
click at [577, 231] on icon at bounding box center [581, 228] width 11 height 11
select select "4"
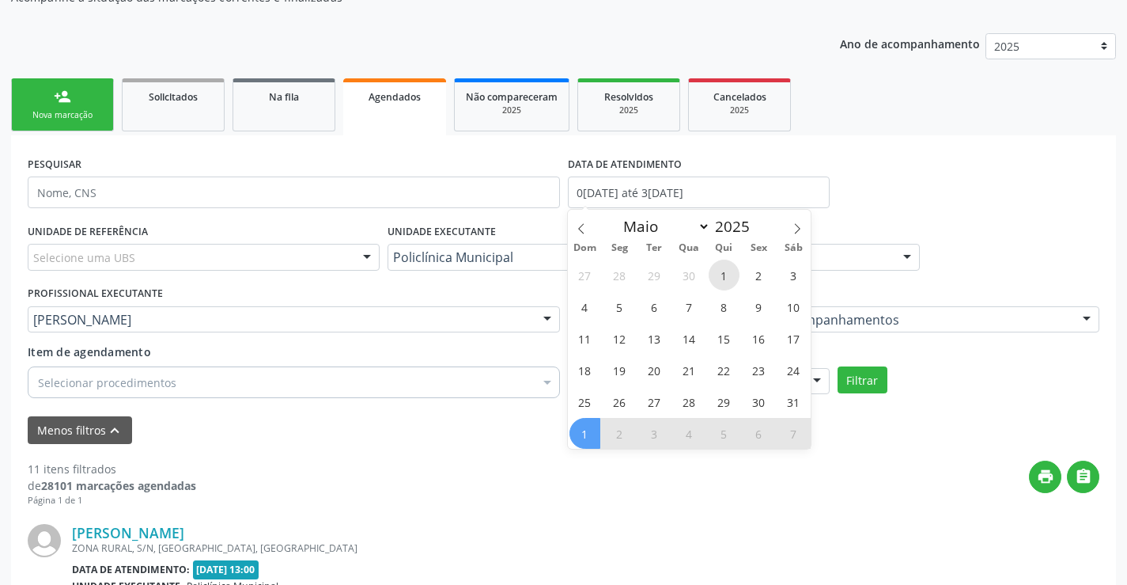
click at [720, 277] on span "1" at bounding box center [724, 274] width 31 height 31
type input "01/05/2025"
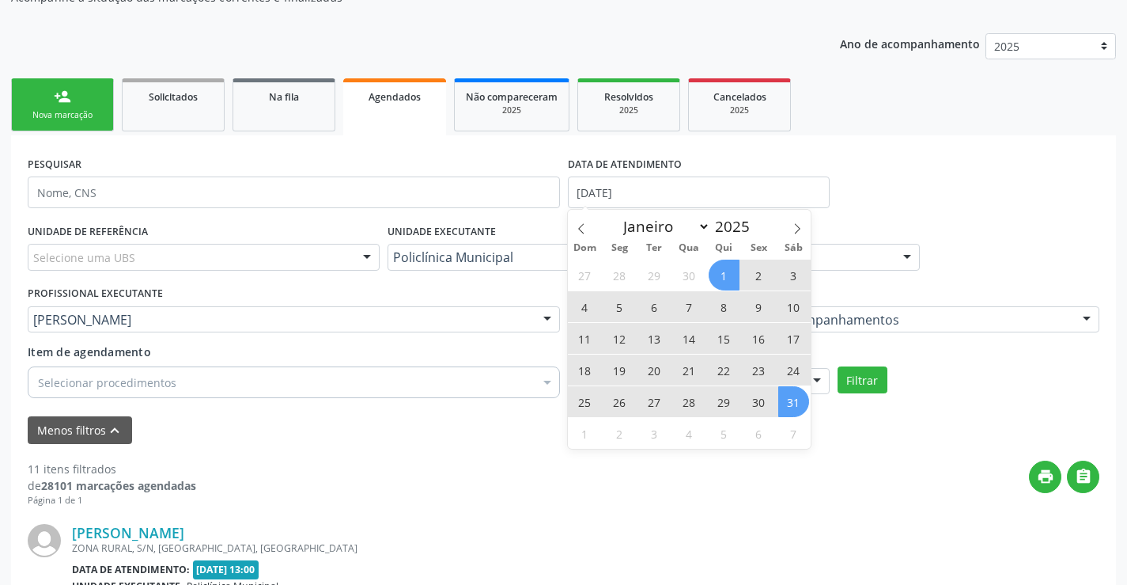
click at [795, 399] on span "31" at bounding box center [793, 401] width 31 height 31
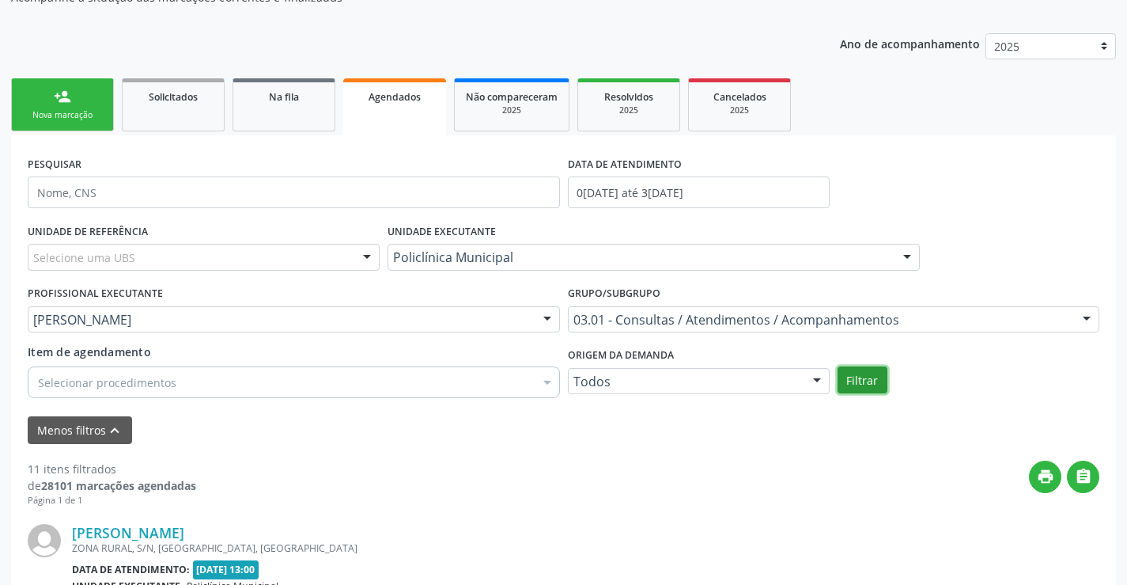
click at [869, 378] on button "Filtrar" at bounding box center [863, 379] width 50 height 27
click at [635, 90] on span "Resolvidos" at bounding box center [628, 96] width 49 height 13
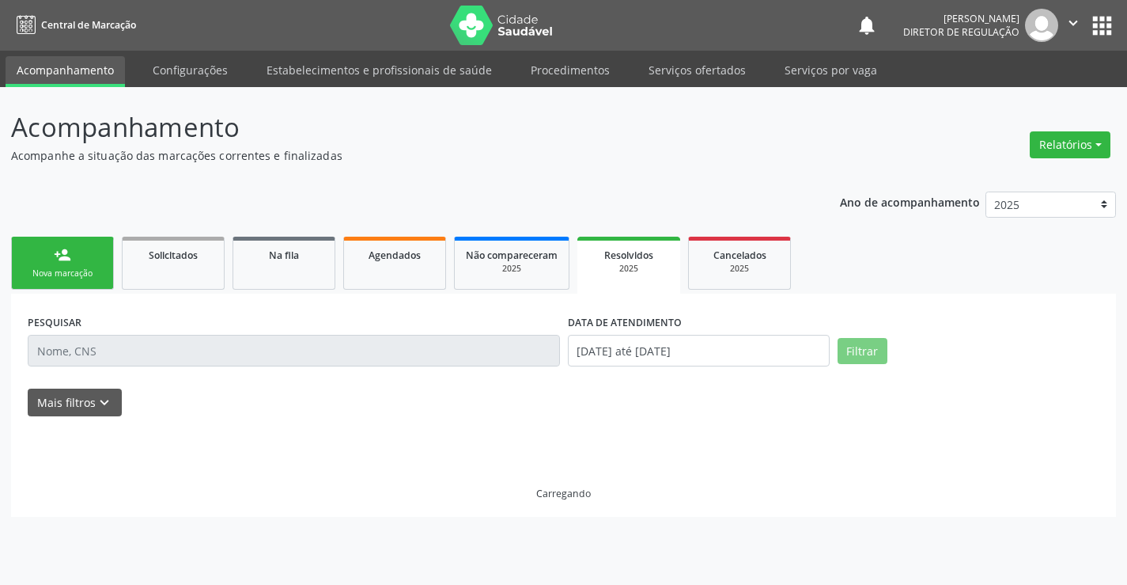
scroll to position [0, 0]
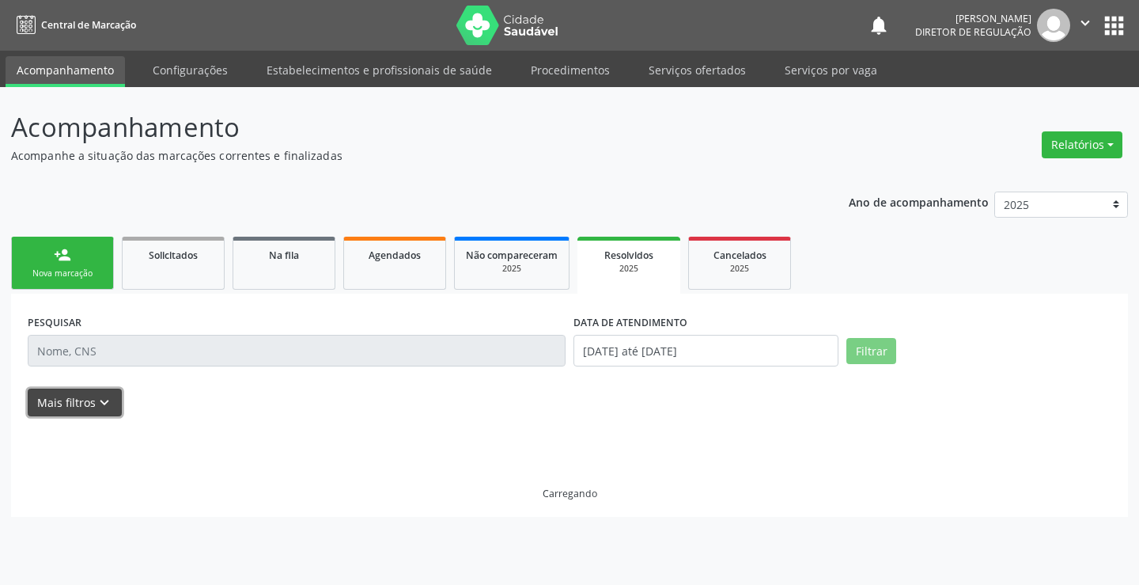
drag, startPoint x: 105, startPoint y: 405, endPoint x: 552, endPoint y: 394, distance: 447.0
click at [106, 405] on icon "keyboard_arrow_down" at bounding box center [104, 402] width 17 height 17
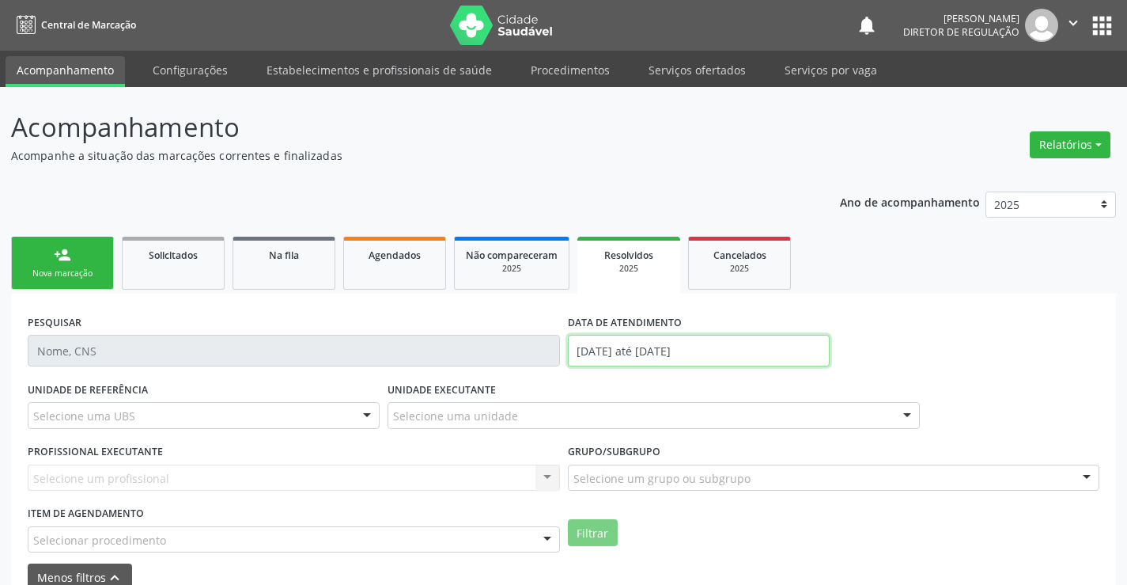
click at [597, 353] on input "[DATE] até [DATE]" at bounding box center [699, 351] width 262 height 32
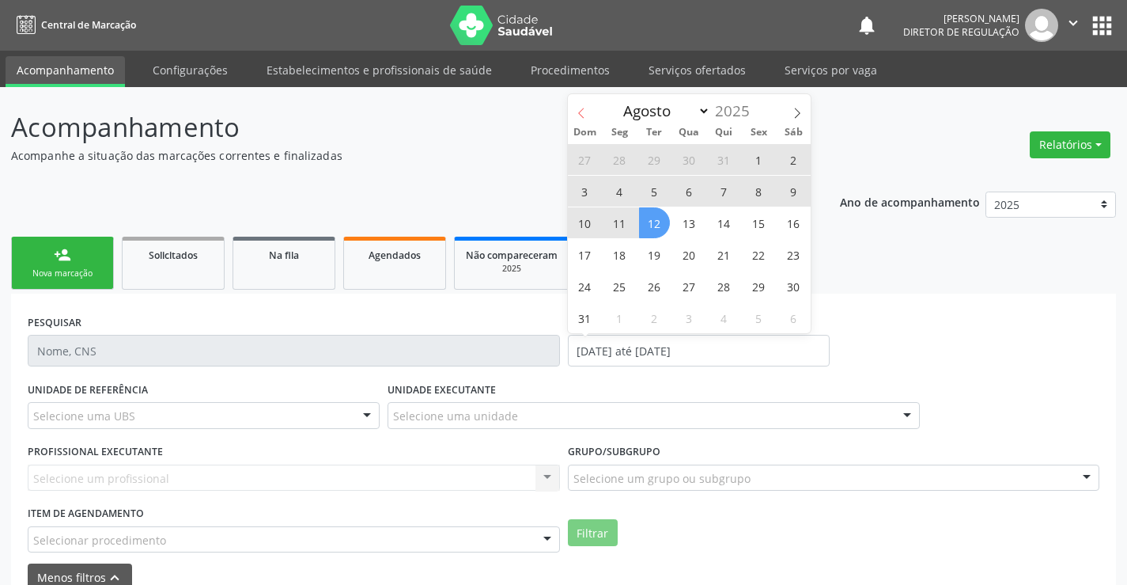
click at [577, 104] on span at bounding box center [581, 107] width 27 height 27
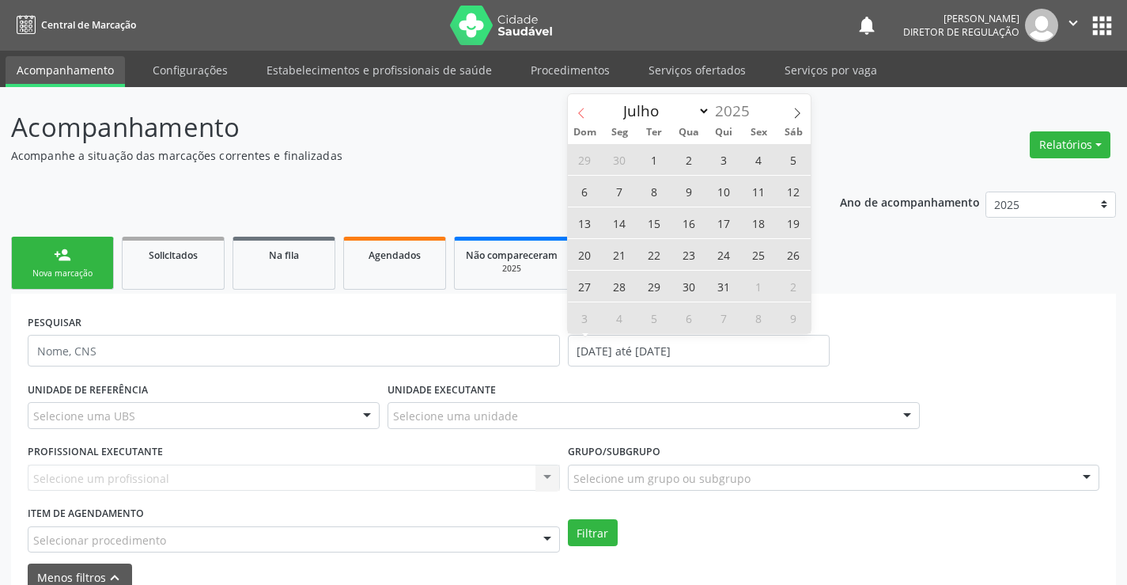
click at [579, 114] on icon at bounding box center [581, 113] width 11 height 11
click at [582, 119] on span at bounding box center [581, 107] width 27 height 27
select select "4"
click at [723, 155] on span "1" at bounding box center [724, 159] width 31 height 31
type input "01/05/2025"
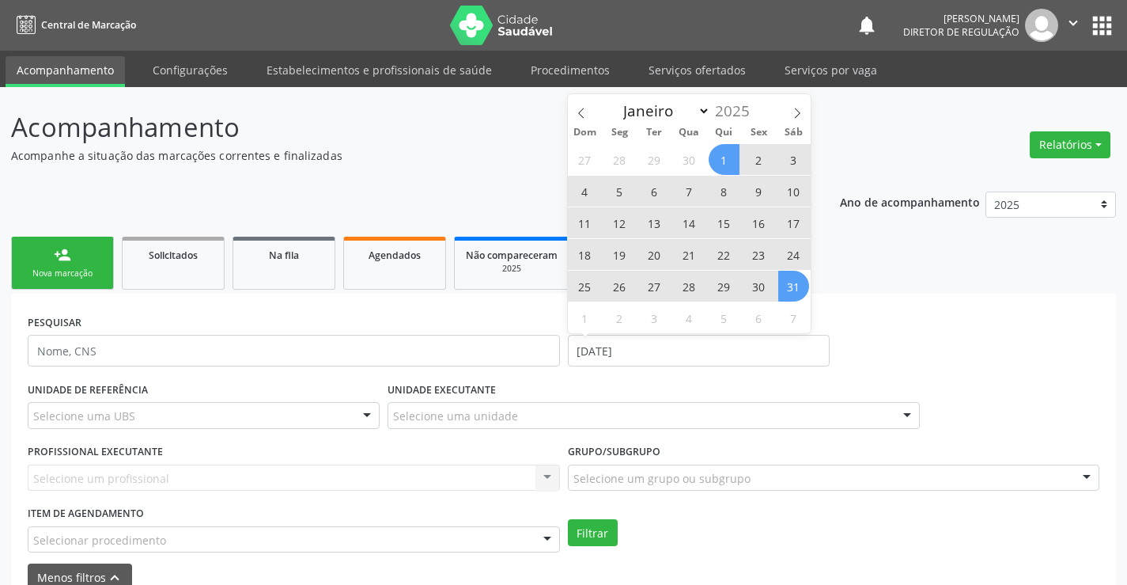
click at [796, 293] on span "31" at bounding box center [793, 286] width 31 height 31
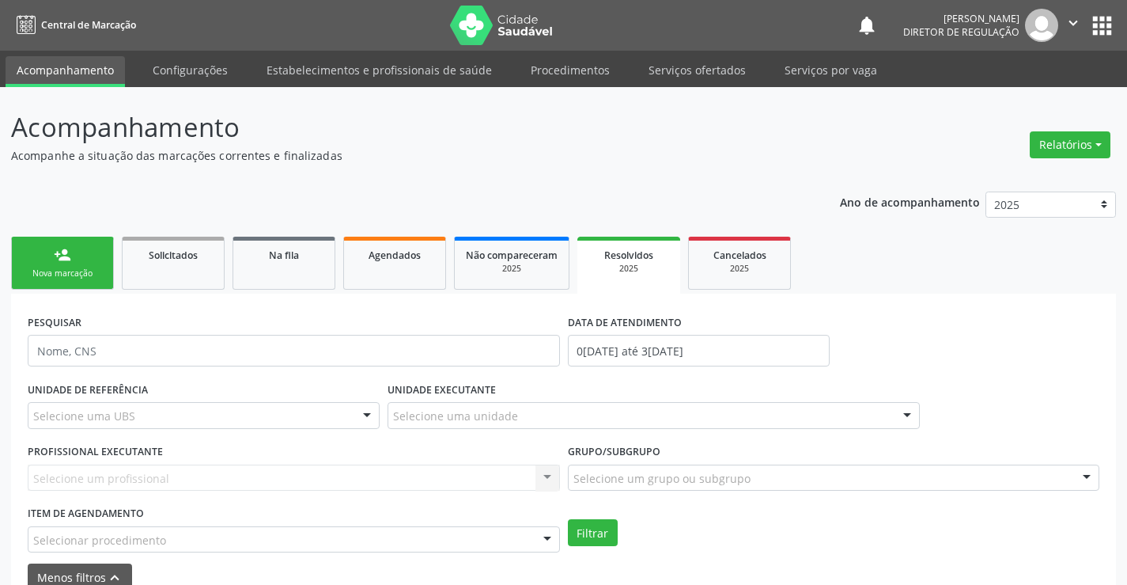
scroll to position [79, 0]
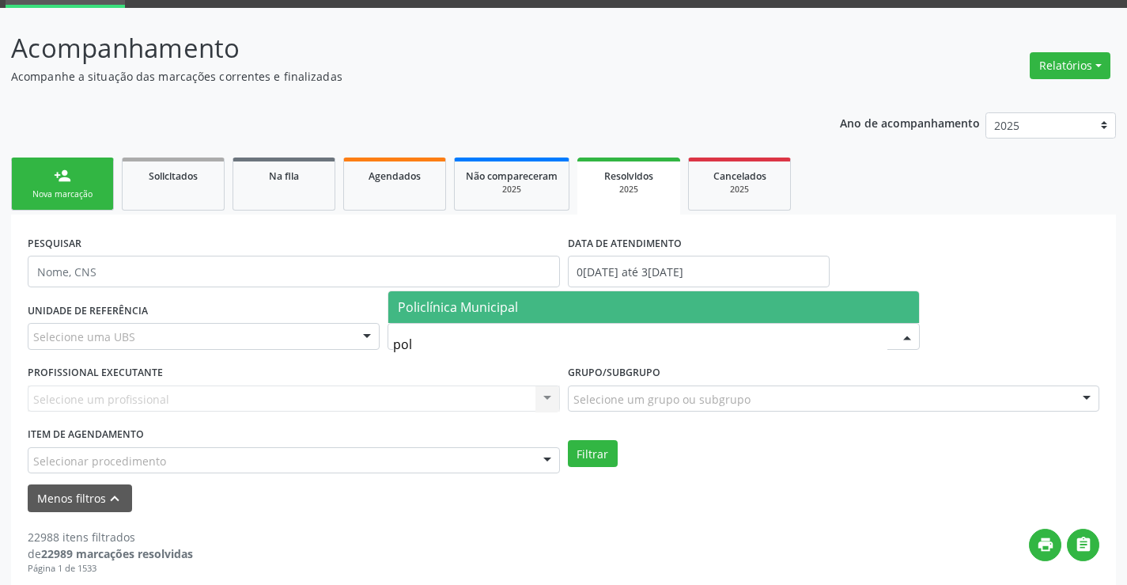
type input "poli"
drag, startPoint x: 446, startPoint y: 305, endPoint x: 505, endPoint y: 380, distance: 96.4
click at [446, 305] on span "Policlínica Municipal" at bounding box center [458, 306] width 120 height 17
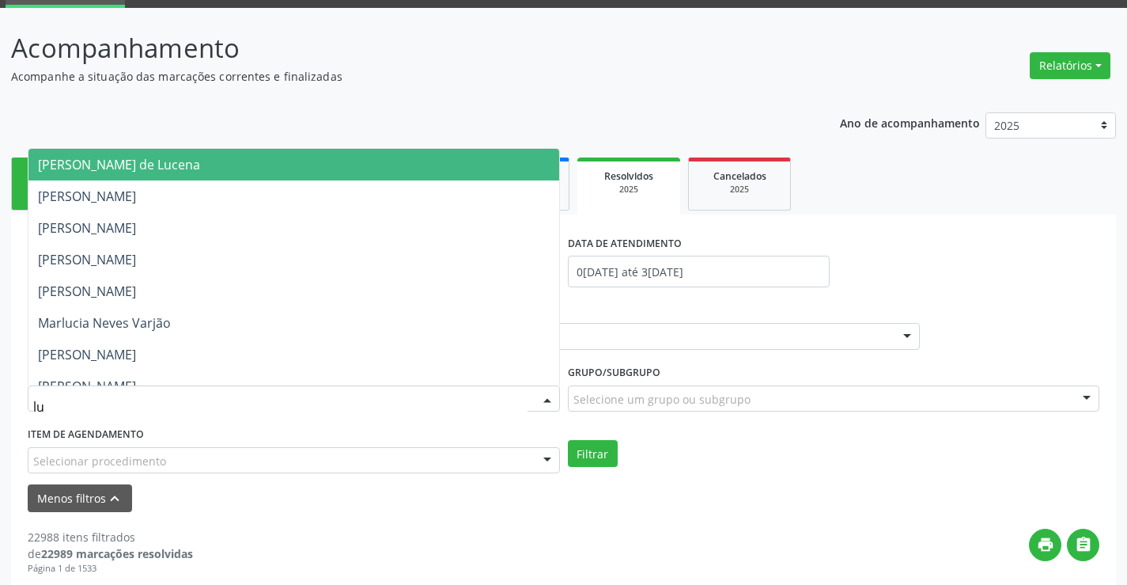
type input "lua"
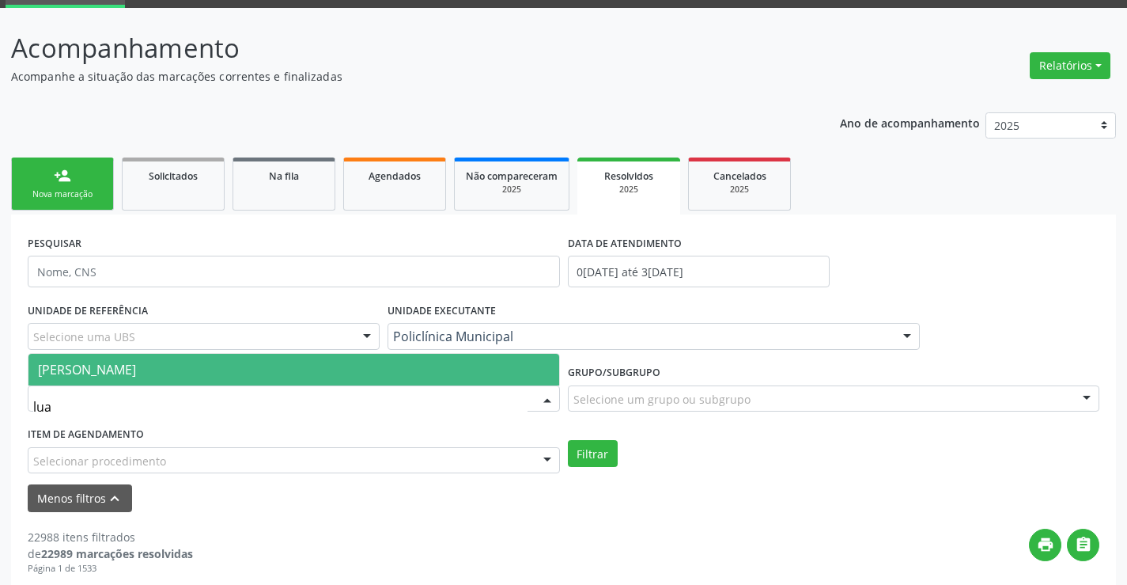
click at [472, 357] on span "[PERSON_NAME]" at bounding box center [293, 370] width 531 height 32
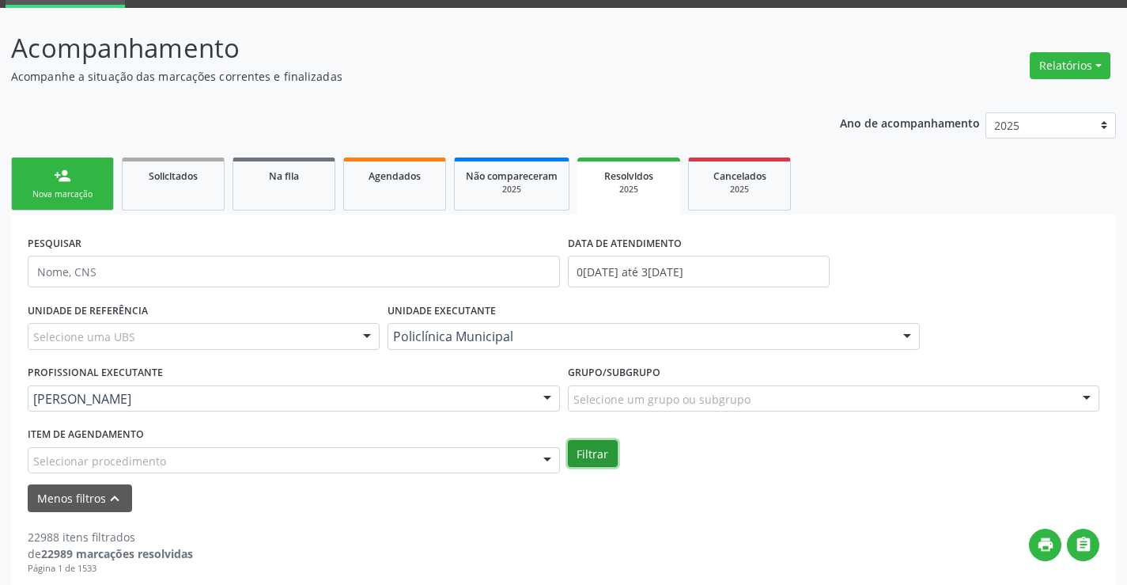
click at [607, 456] on button "Filtrar" at bounding box center [593, 453] width 50 height 27
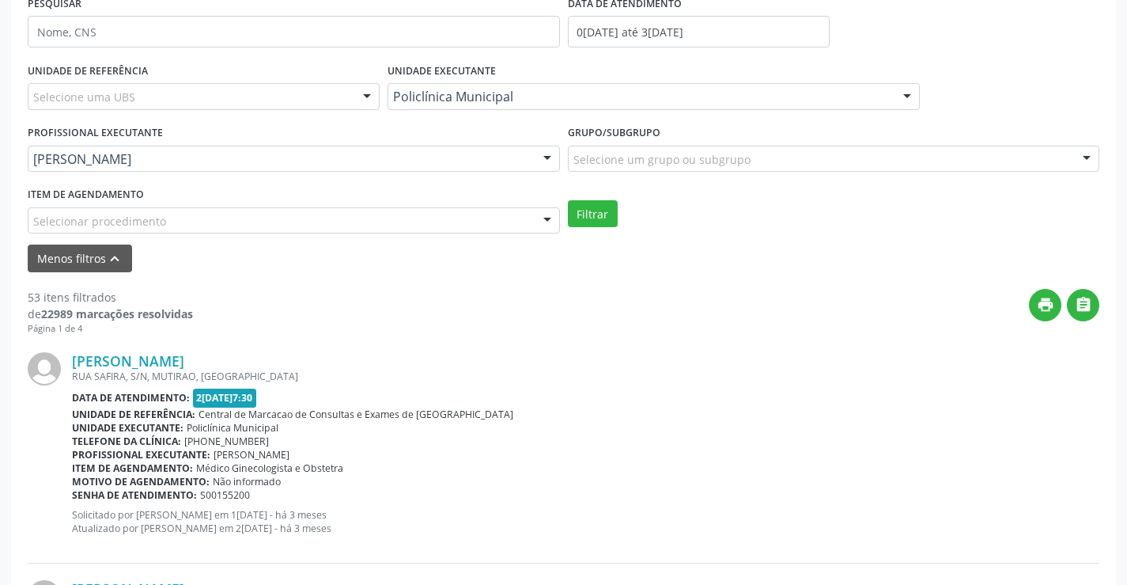
scroll to position [214, 0]
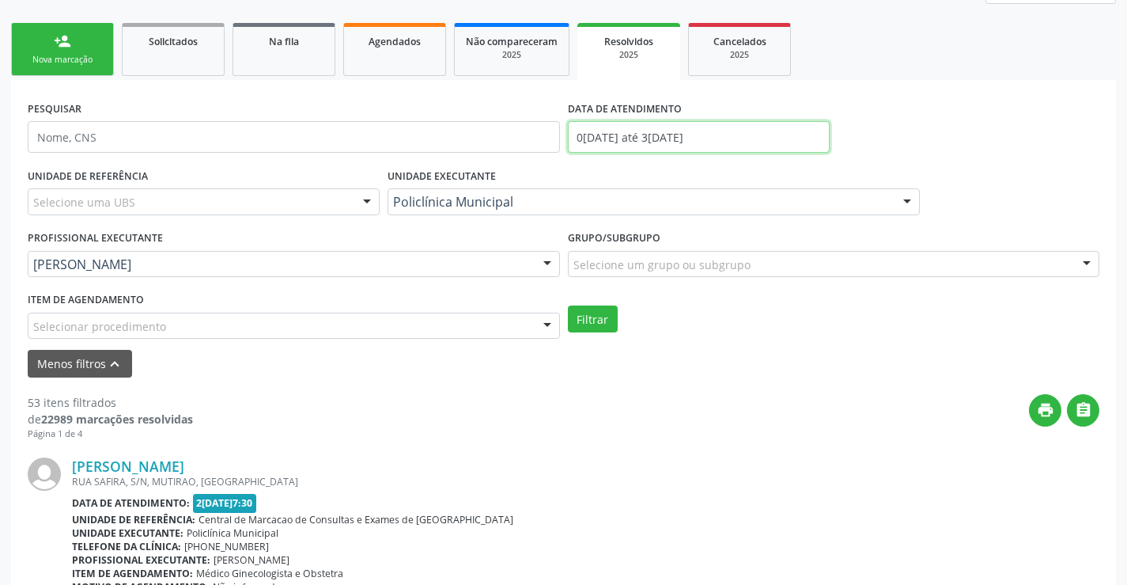
click at [615, 131] on input "01/05/2025 até 31/05/2025" at bounding box center [699, 137] width 262 height 32
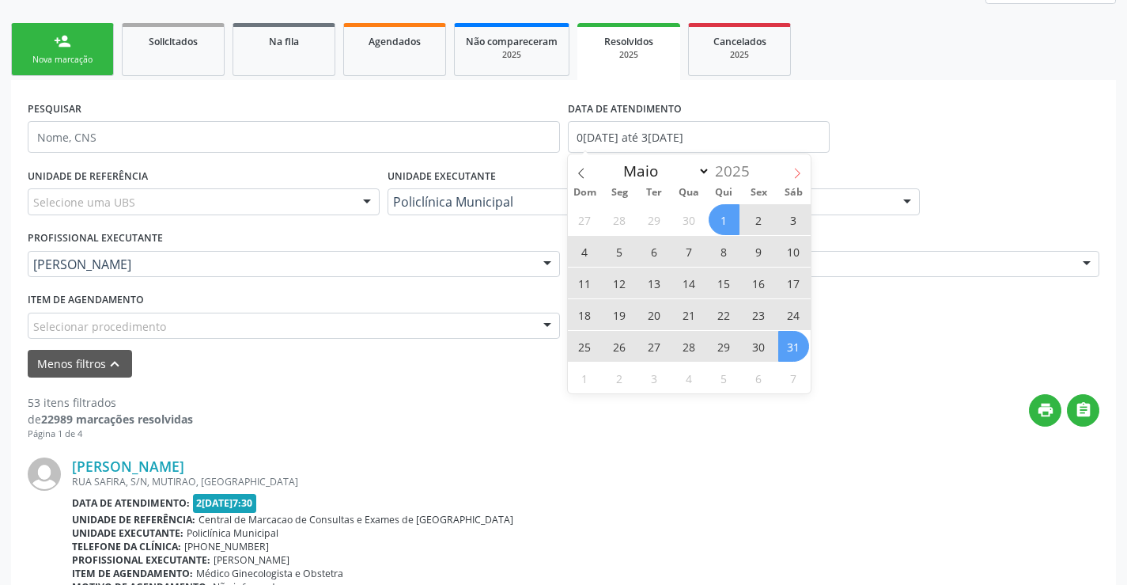
click at [794, 173] on icon at bounding box center [797, 173] width 11 height 11
select select "5"
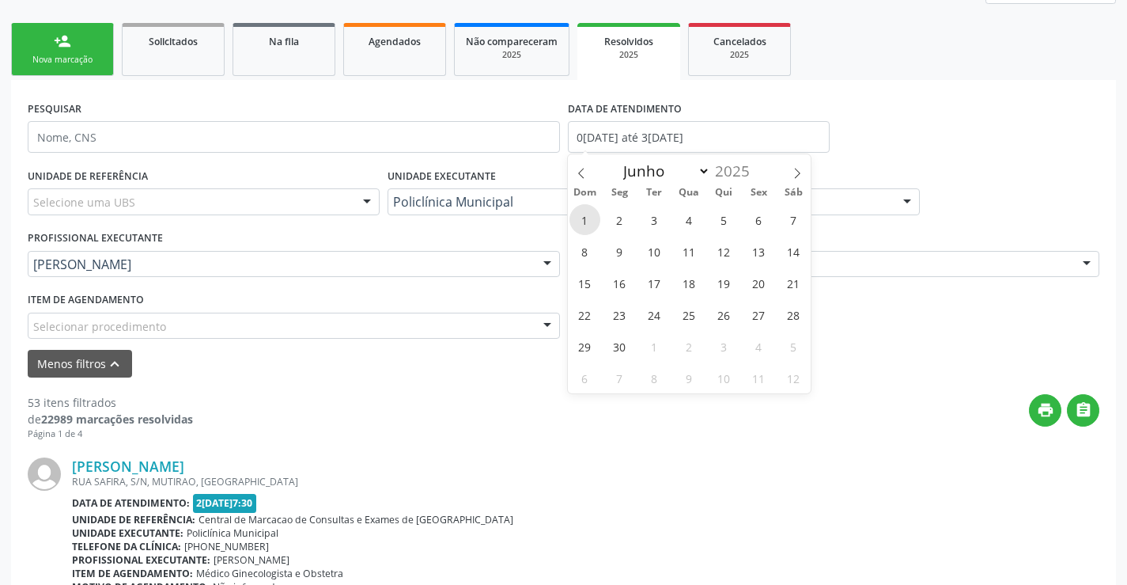
click at [592, 220] on span "1" at bounding box center [585, 219] width 31 height 31
type input "[DATE]"
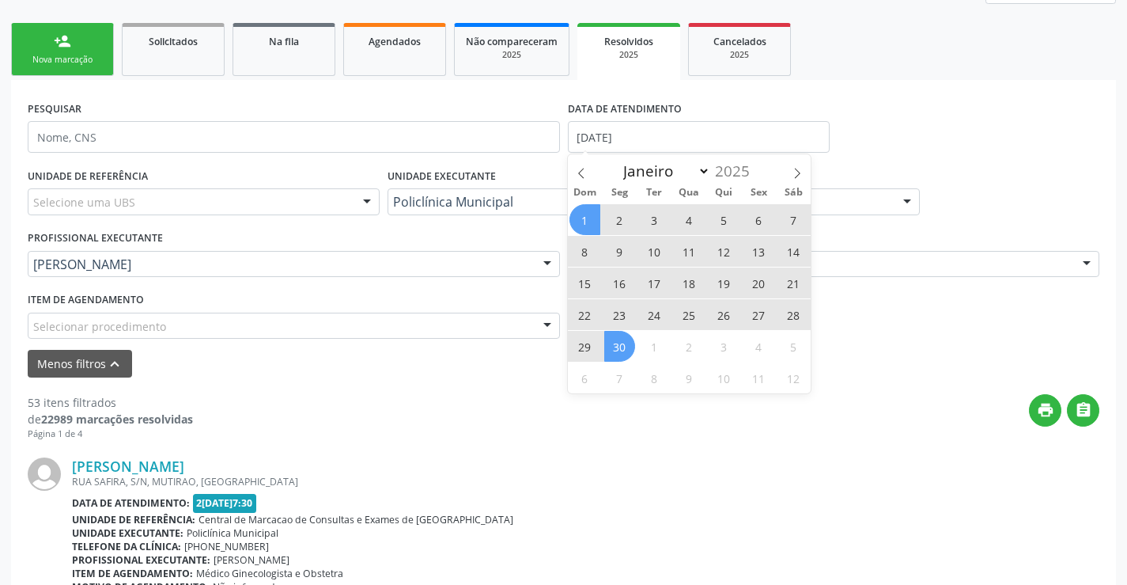
click at [628, 348] on span "30" at bounding box center [619, 346] width 31 height 31
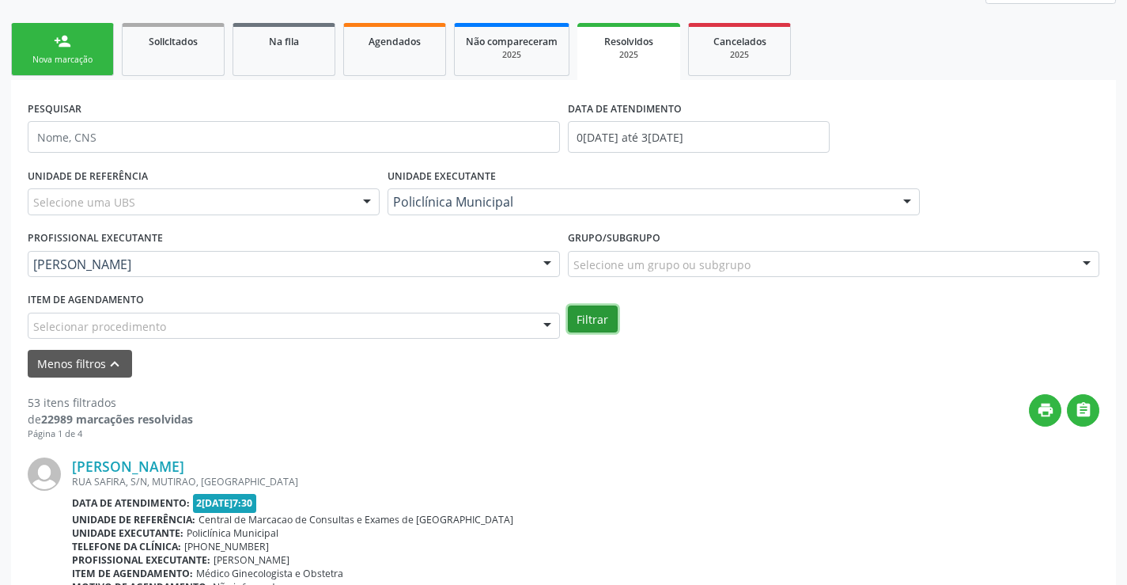
click at [607, 312] on button "Filtrar" at bounding box center [593, 318] width 50 height 27
click at [615, 140] on input "[DATE] até [DATE]" at bounding box center [699, 137] width 262 height 32
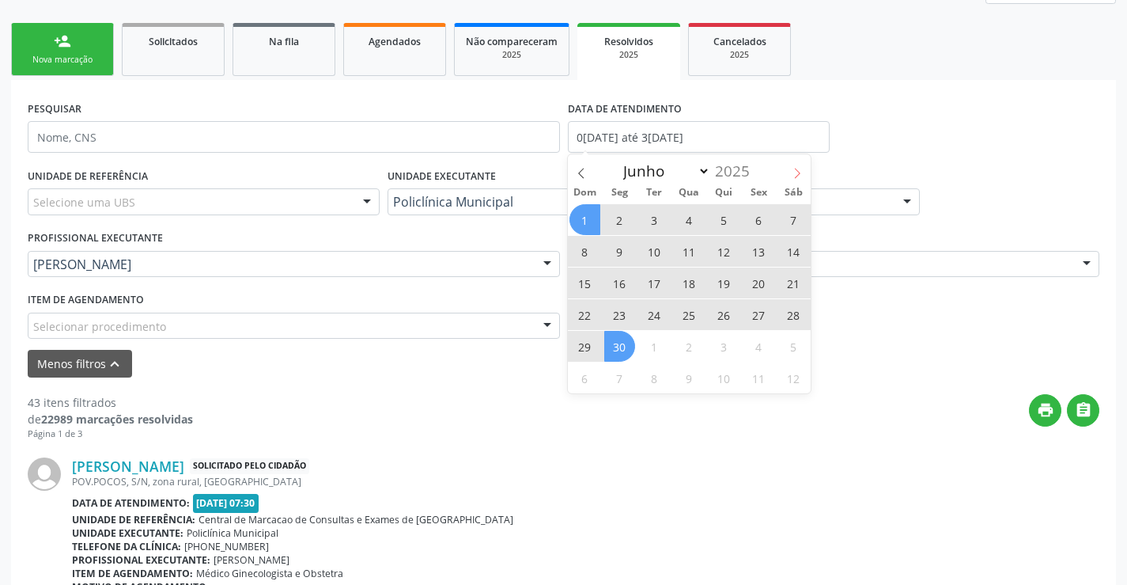
click at [805, 170] on span at bounding box center [797, 167] width 27 height 27
select select "6"
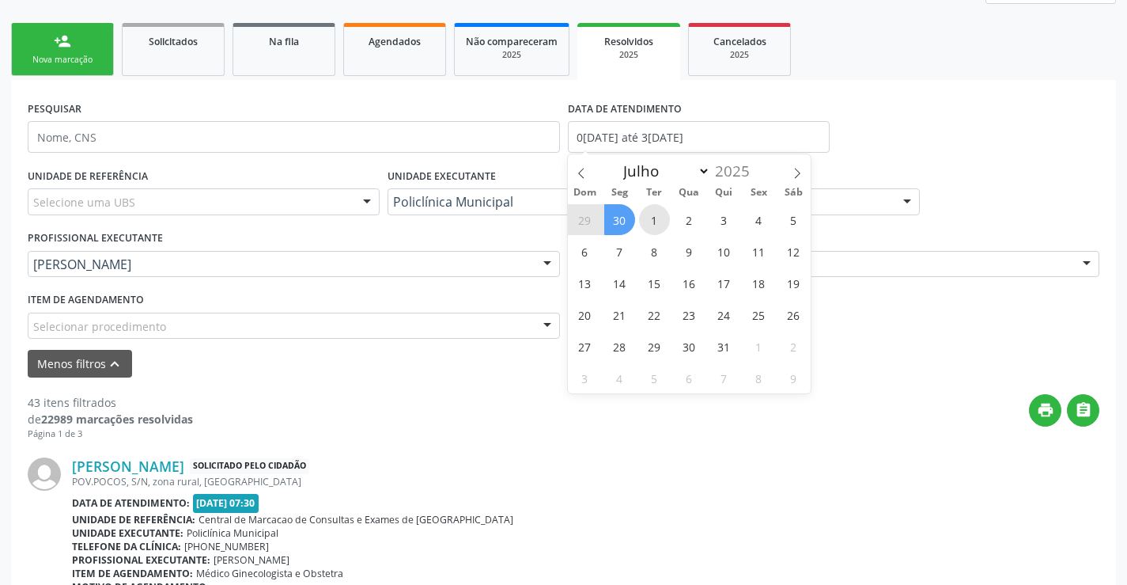
click at [655, 225] on span "1" at bounding box center [654, 219] width 31 height 31
type input "[DATE]"
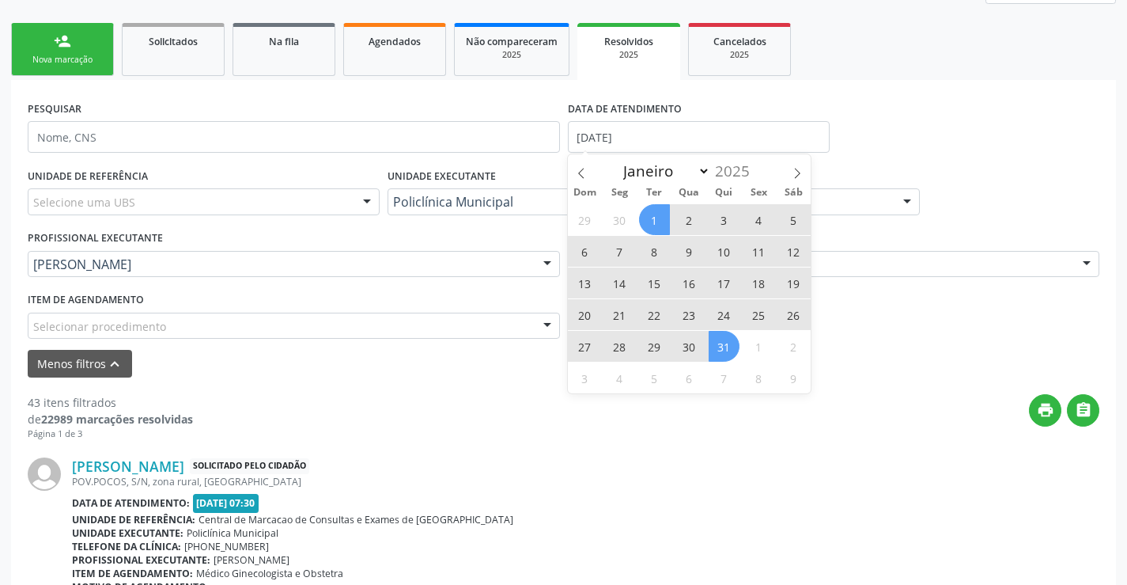
click at [723, 335] on span "31" at bounding box center [724, 346] width 31 height 31
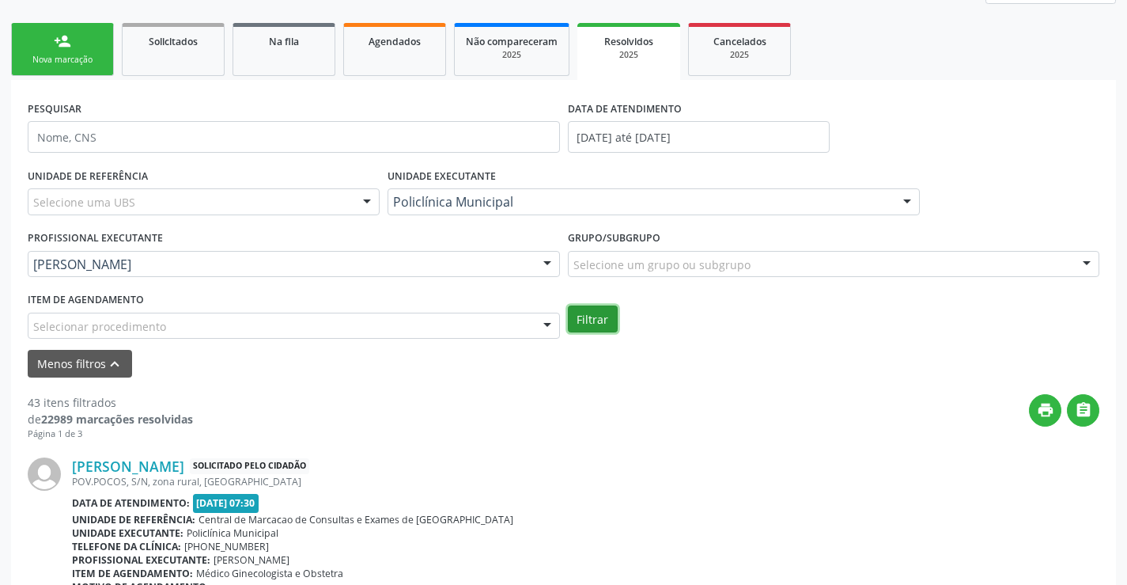
click at [593, 321] on button "Filtrar" at bounding box center [593, 318] width 50 height 27
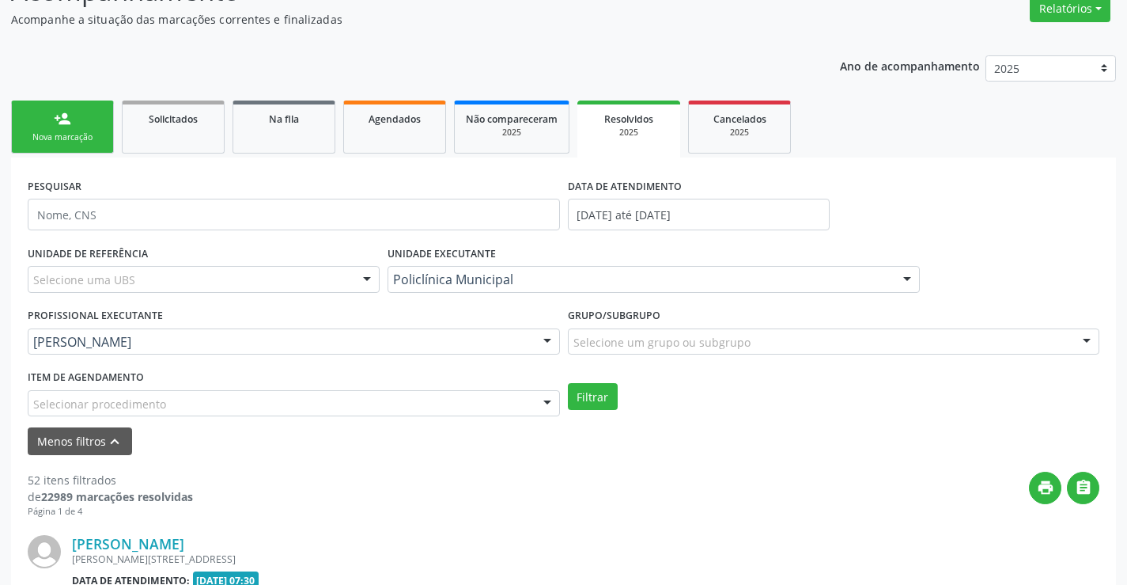
scroll to position [134, 0]
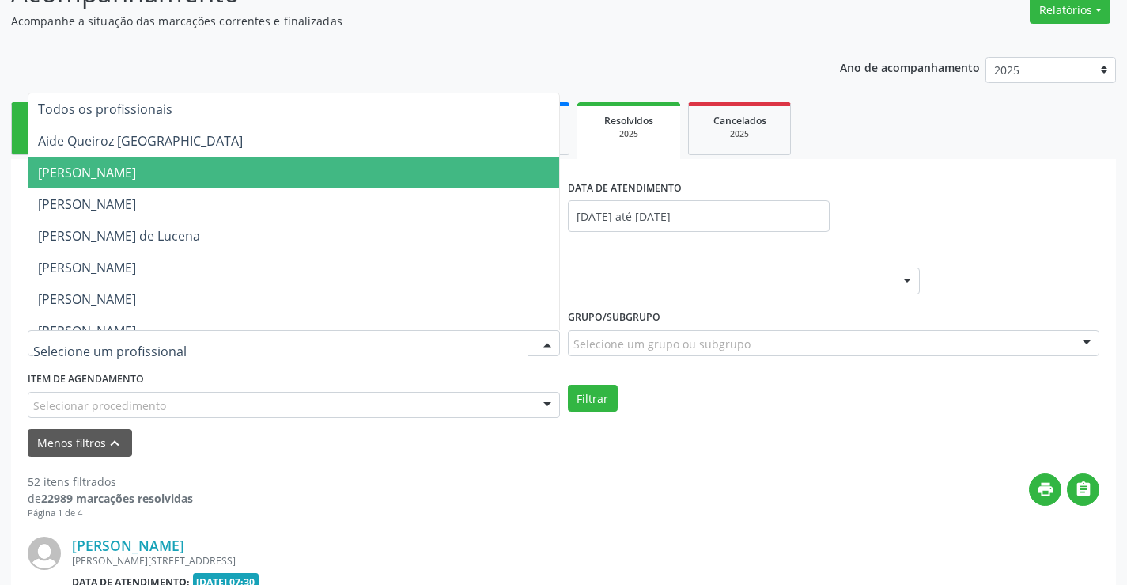
click at [324, 184] on span "[PERSON_NAME]" at bounding box center [293, 173] width 531 height 32
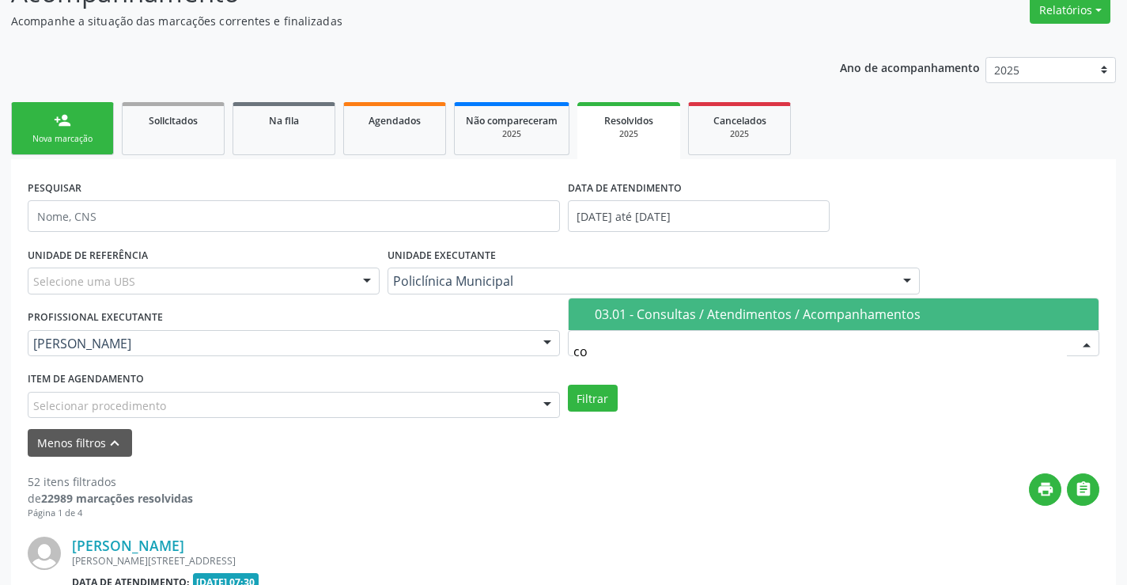
type input "con"
click at [751, 310] on div "03.01 - Consultas / Atendimentos / Acompanhamentos" at bounding box center [842, 314] width 495 height 13
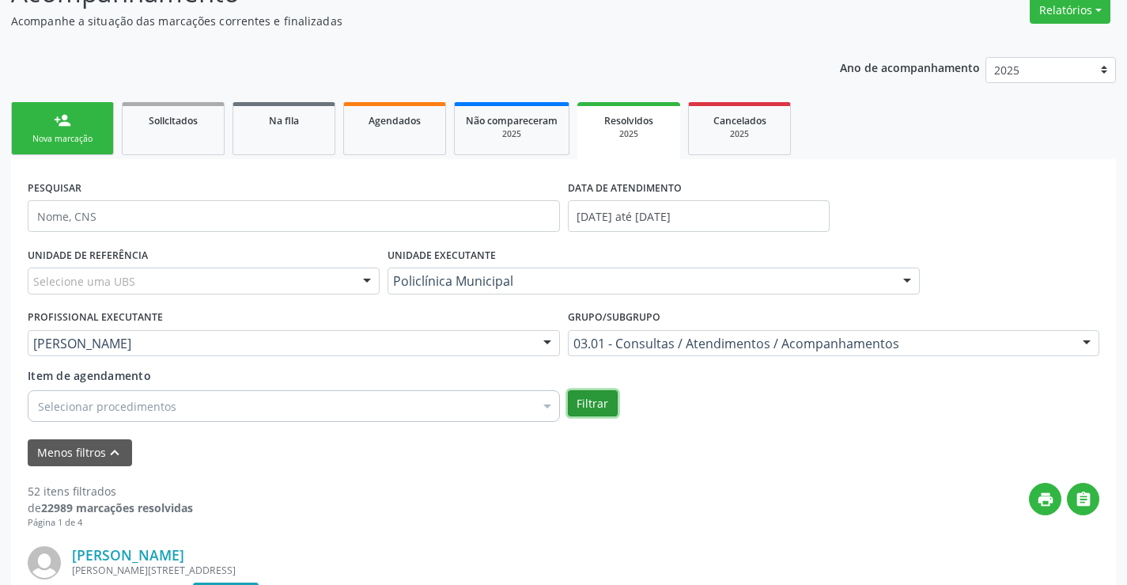
click at [594, 405] on button "Filtrar" at bounding box center [593, 403] width 50 height 27
drag, startPoint x: 717, startPoint y: 219, endPoint x: 698, endPoint y: 236, distance: 25.8
click at [717, 219] on input "[DATE] até [DATE]" at bounding box center [699, 216] width 262 height 32
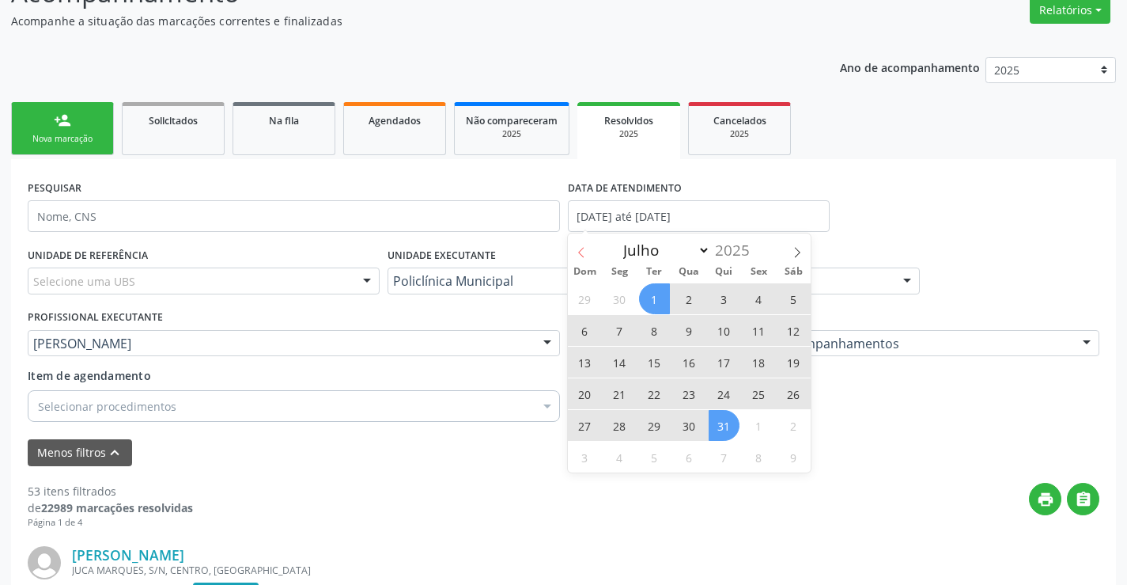
click at [581, 254] on icon at bounding box center [581, 252] width 6 height 10
select select "5"
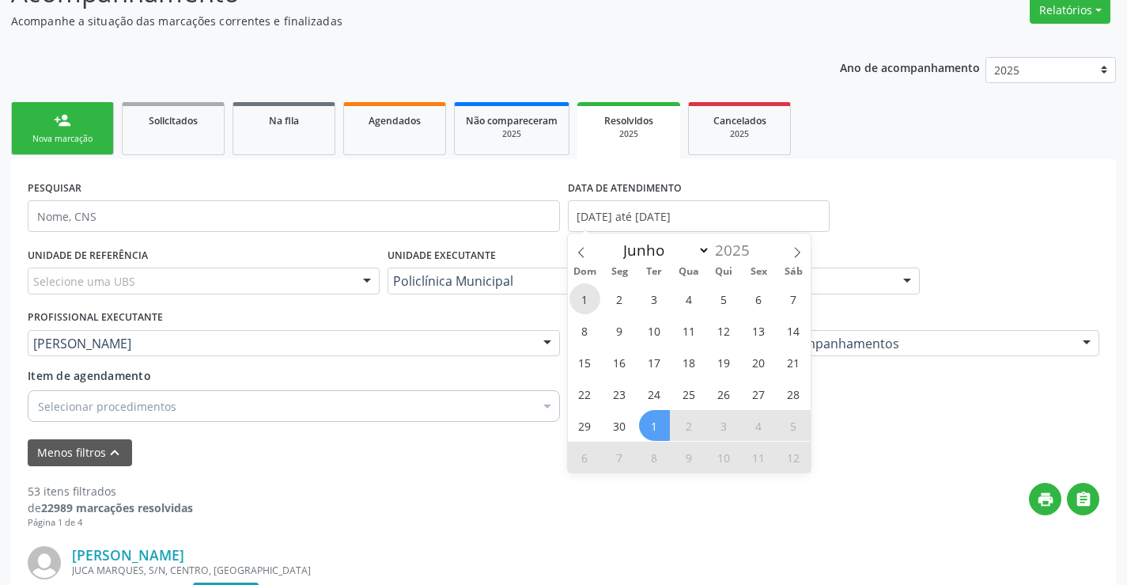
click at [593, 295] on span "1" at bounding box center [585, 298] width 31 height 31
type input "[DATE]"
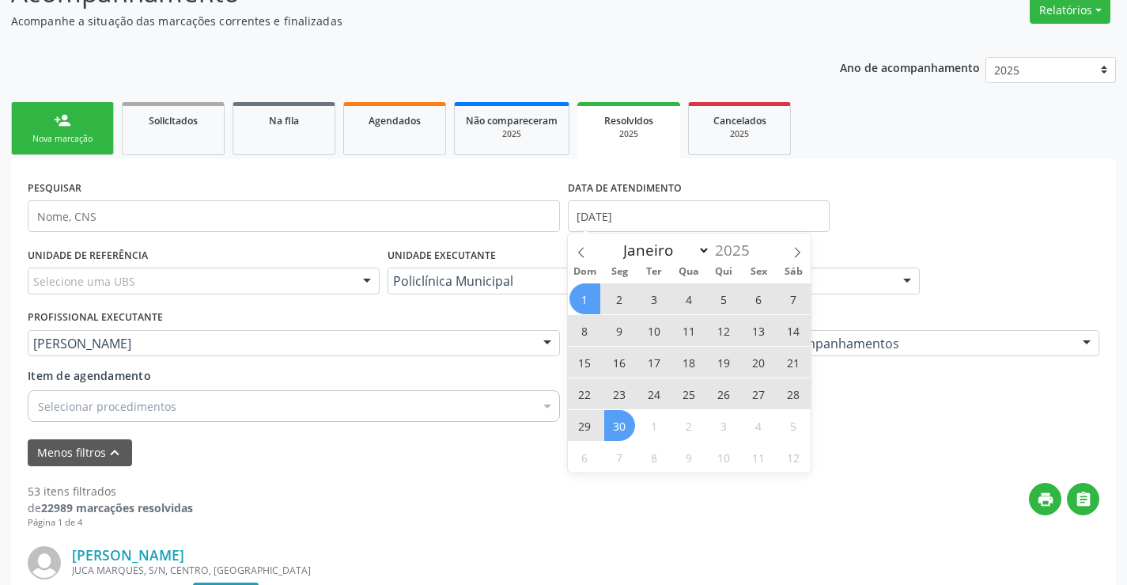
drag, startPoint x: 625, startPoint y: 419, endPoint x: 753, endPoint y: 405, distance: 128.9
click at [631, 419] on span "30" at bounding box center [619, 425] width 31 height 31
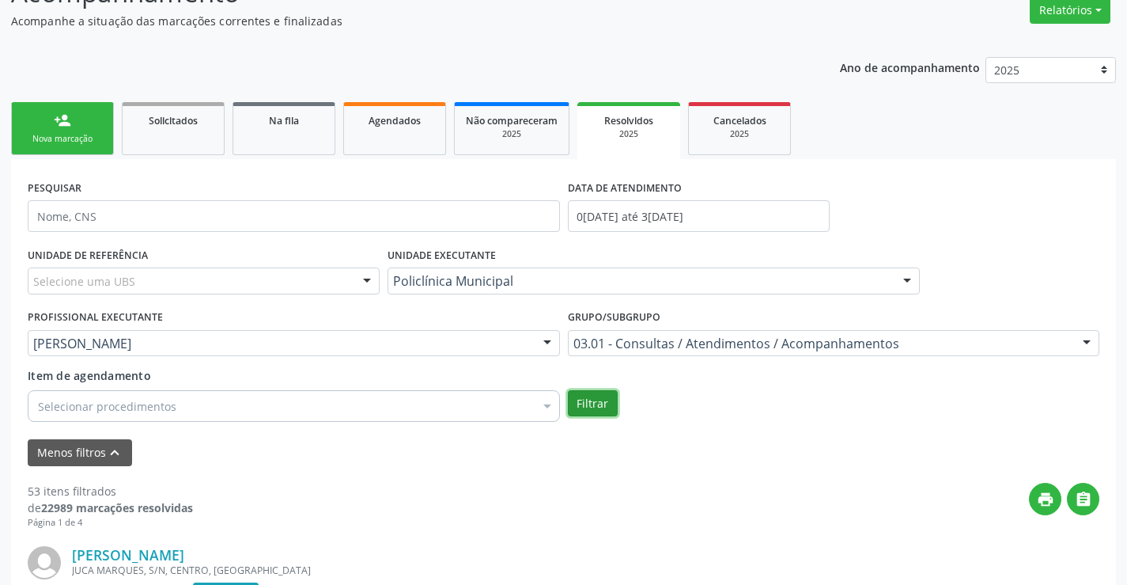
click at [587, 413] on button "Filtrar" at bounding box center [593, 403] width 50 height 27
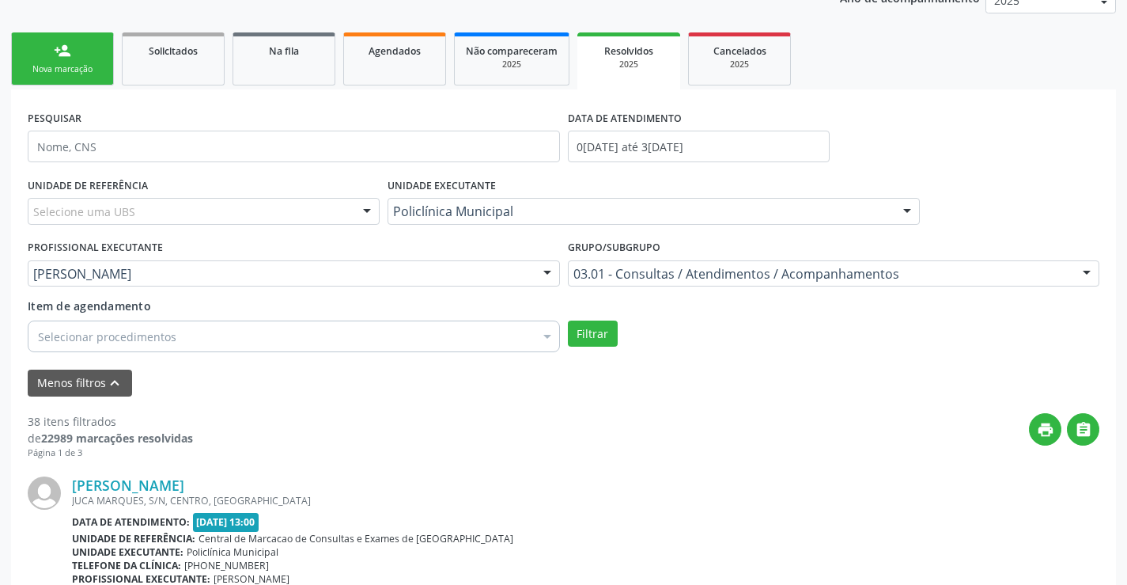
scroll to position [293, 0]
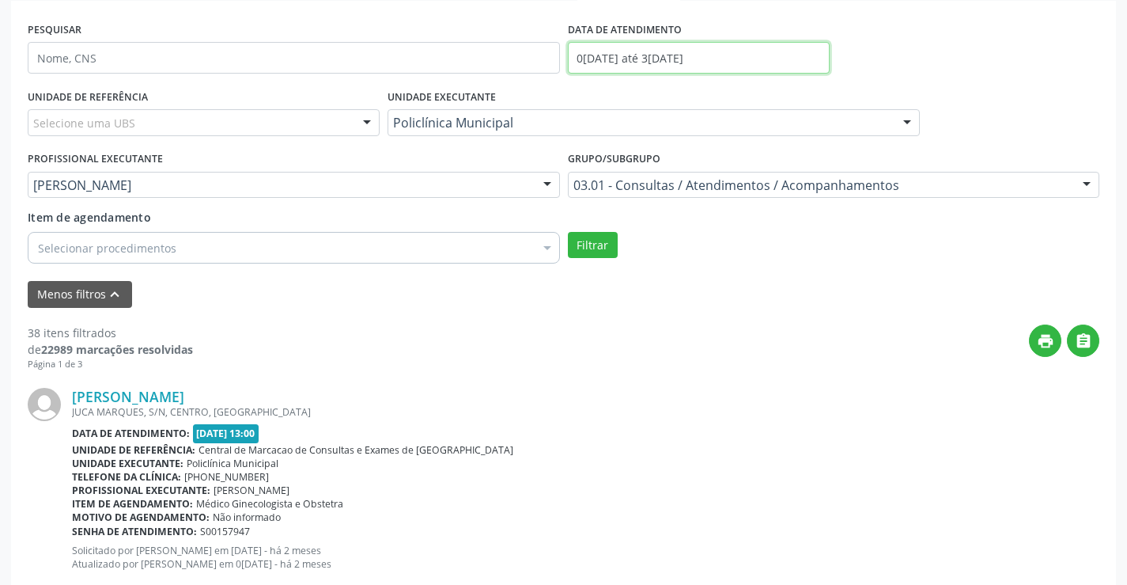
drag, startPoint x: 660, startPoint y: 47, endPoint x: 644, endPoint y: 70, distance: 28.5
click at [657, 47] on input "[DATE] até [DATE]" at bounding box center [699, 58] width 262 height 32
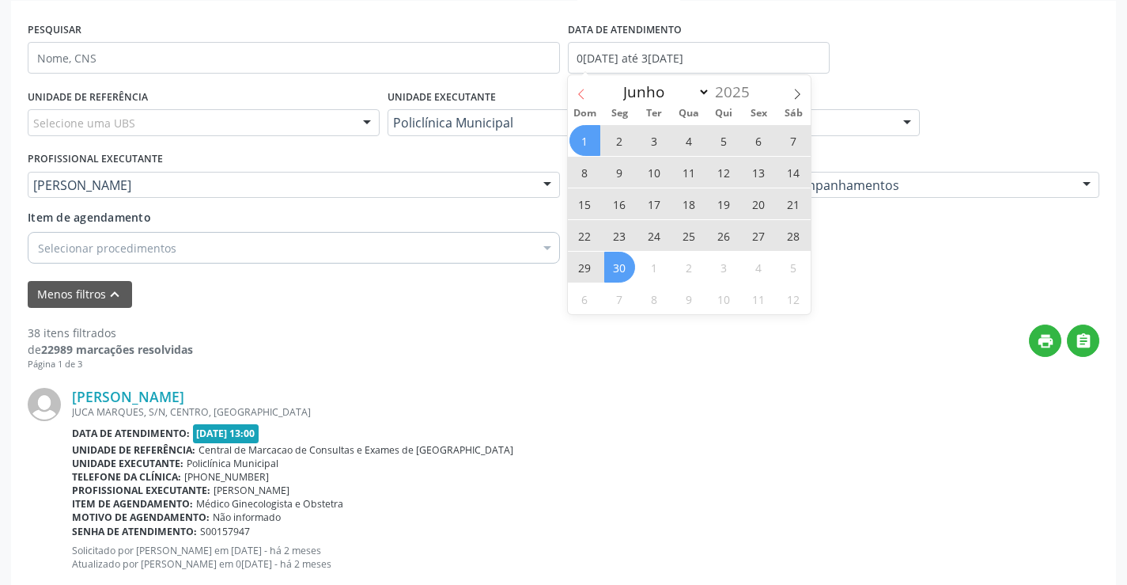
click at [592, 99] on span at bounding box center [581, 88] width 27 height 27
select select "4"
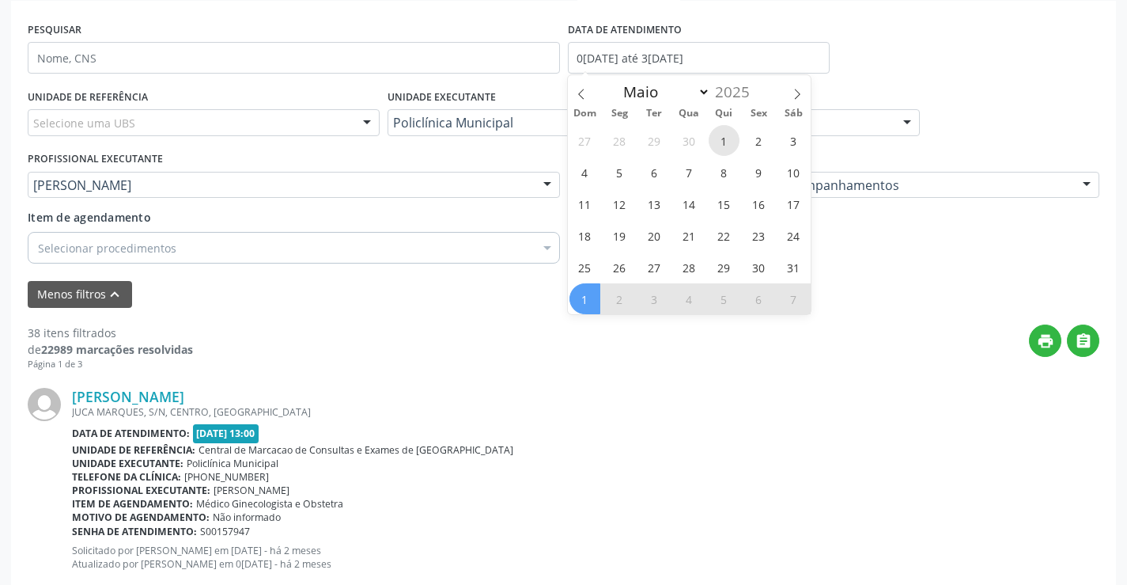
click at [724, 151] on span "1" at bounding box center [724, 140] width 31 height 31
type input "01/05/2025"
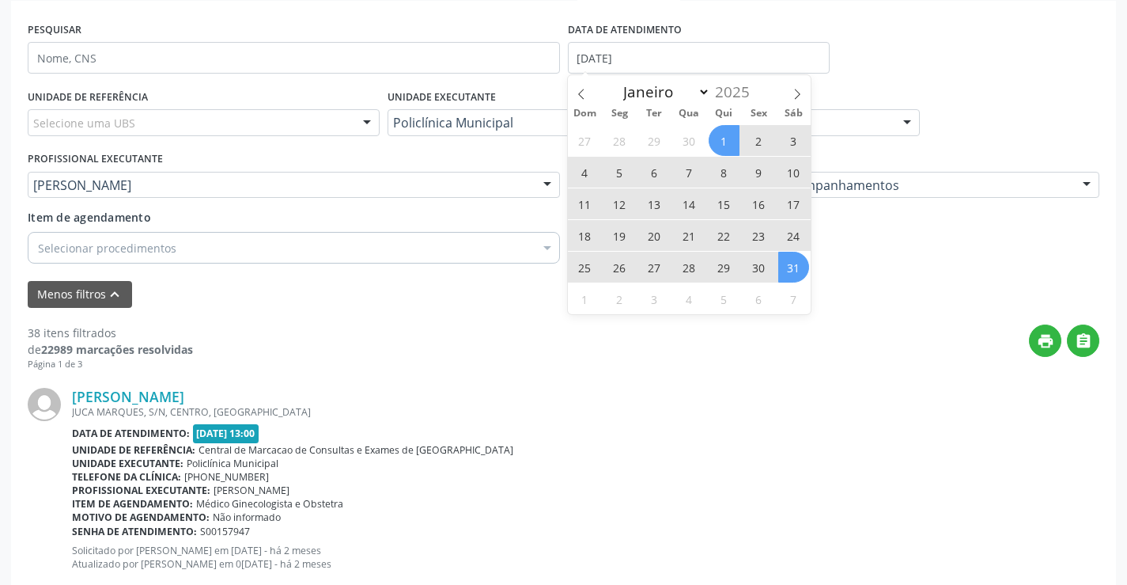
click at [804, 271] on span "31" at bounding box center [793, 267] width 31 height 31
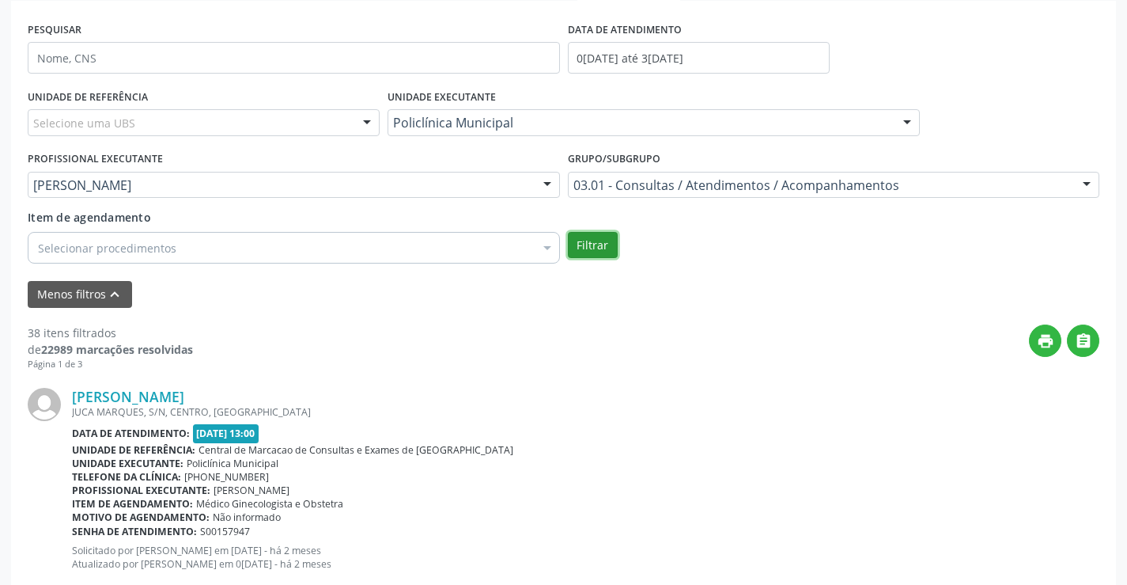
click at [590, 242] on button "Filtrar" at bounding box center [593, 245] width 50 height 27
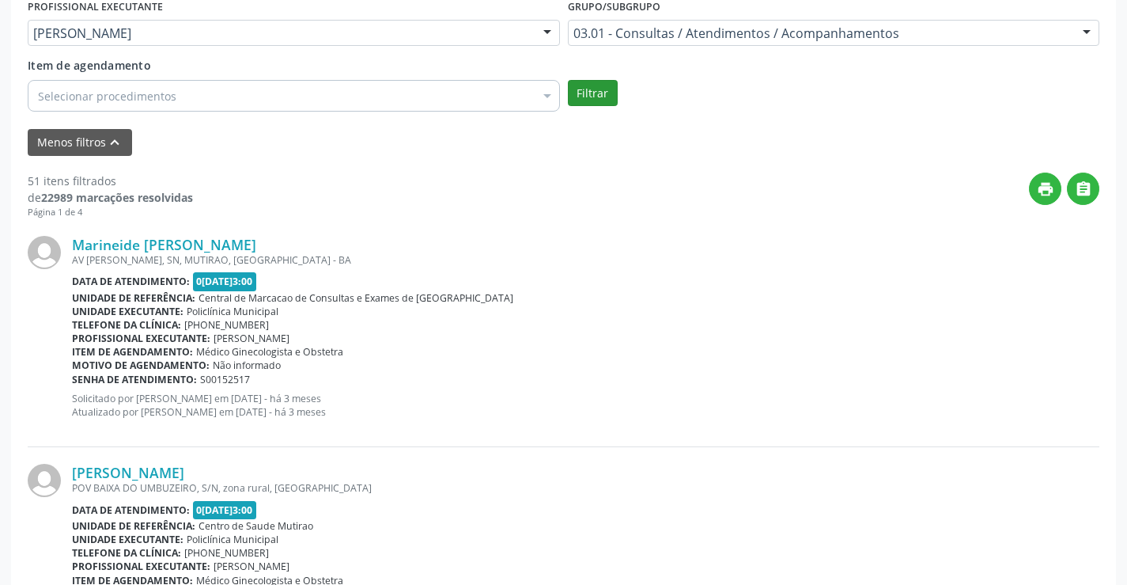
scroll to position [451, 0]
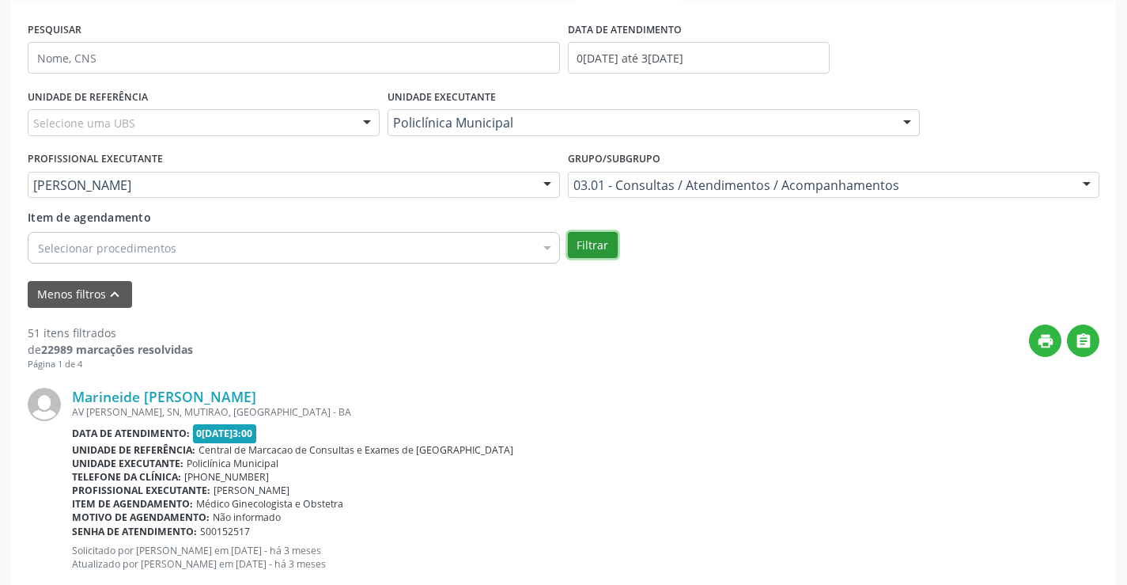
click at [593, 244] on button "Filtrar" at bounding box center [593, 245] width 50 height 27
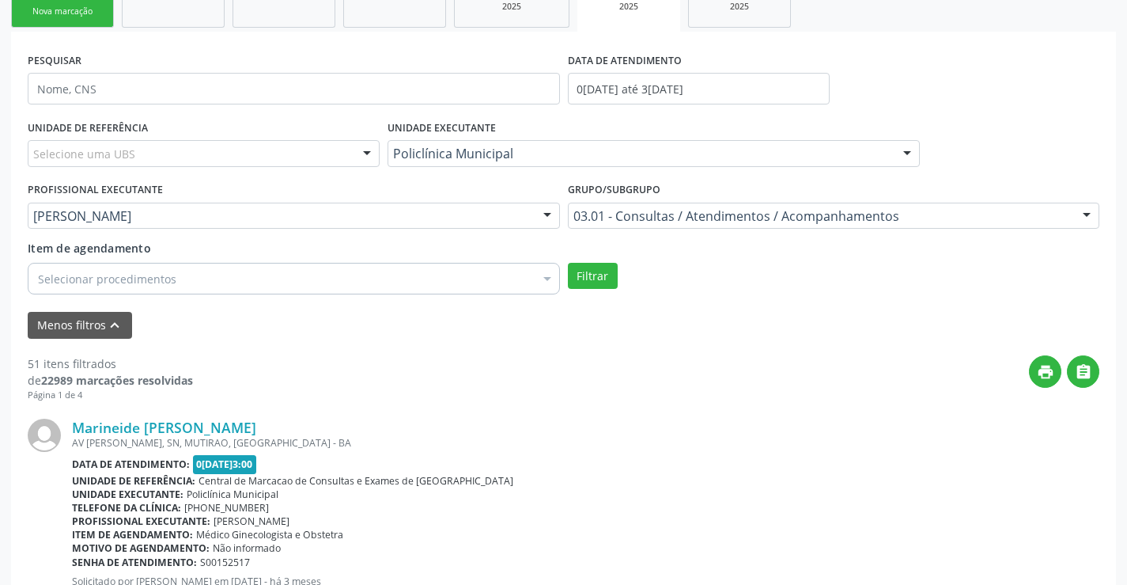
scroll to position [214, 0]
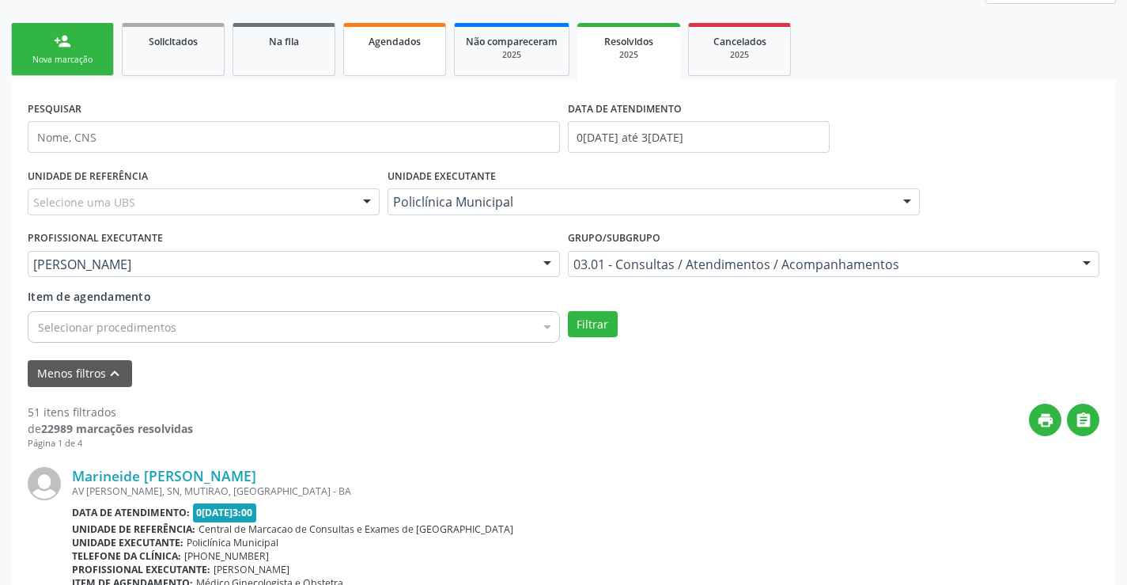
click at [414, 62] on link "Agendados" at bounding box center [394, 49] width 103 height 53
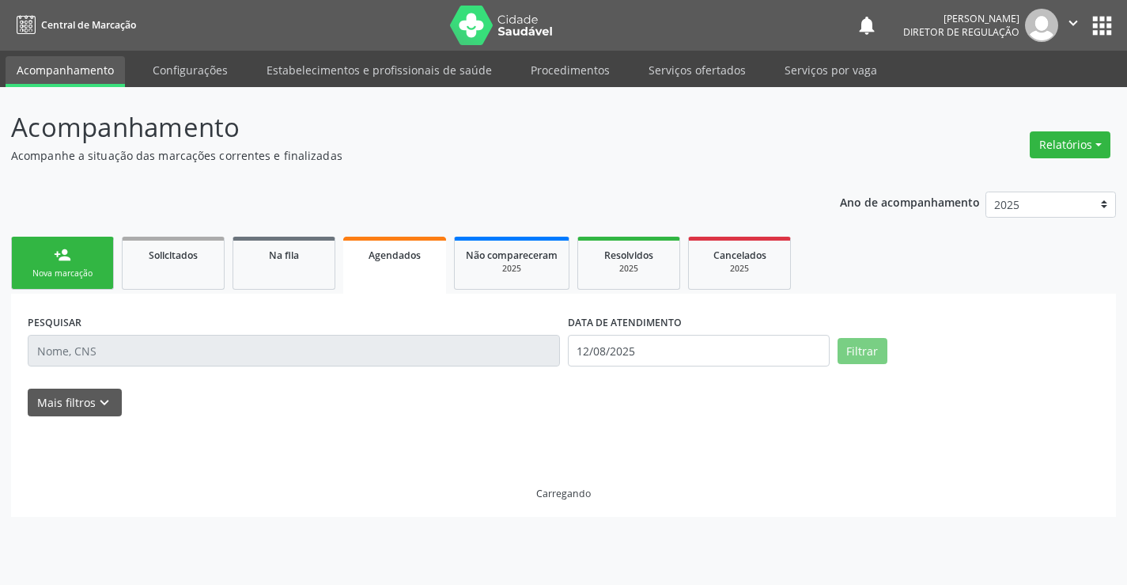
scroll to position [0, 0]
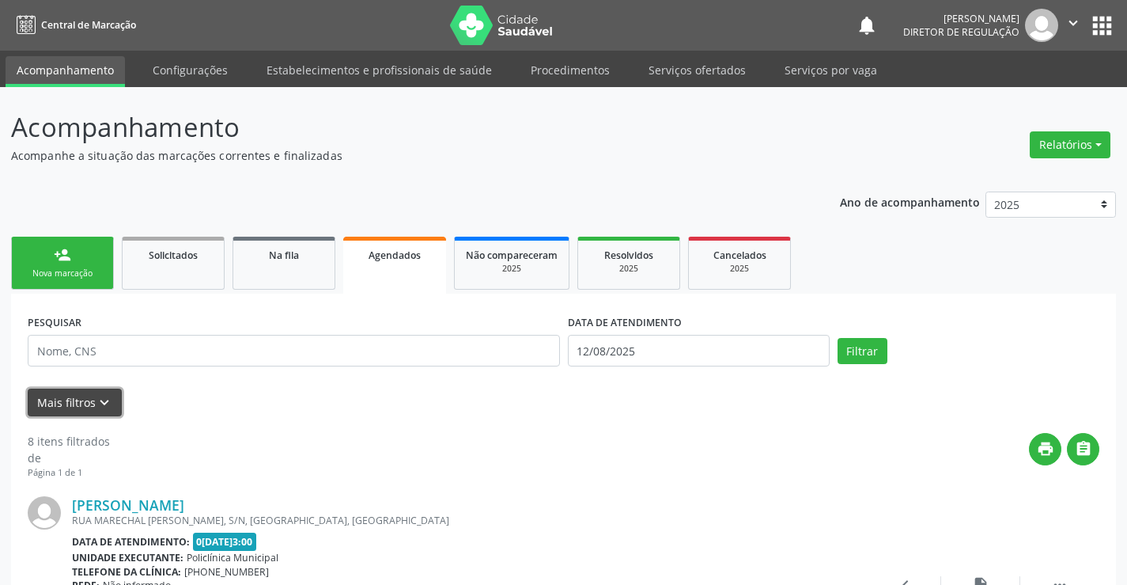
click at [97, 400] on icon "keyboard_arrow_down" at bounding box center [104, 402] width 17 height 17
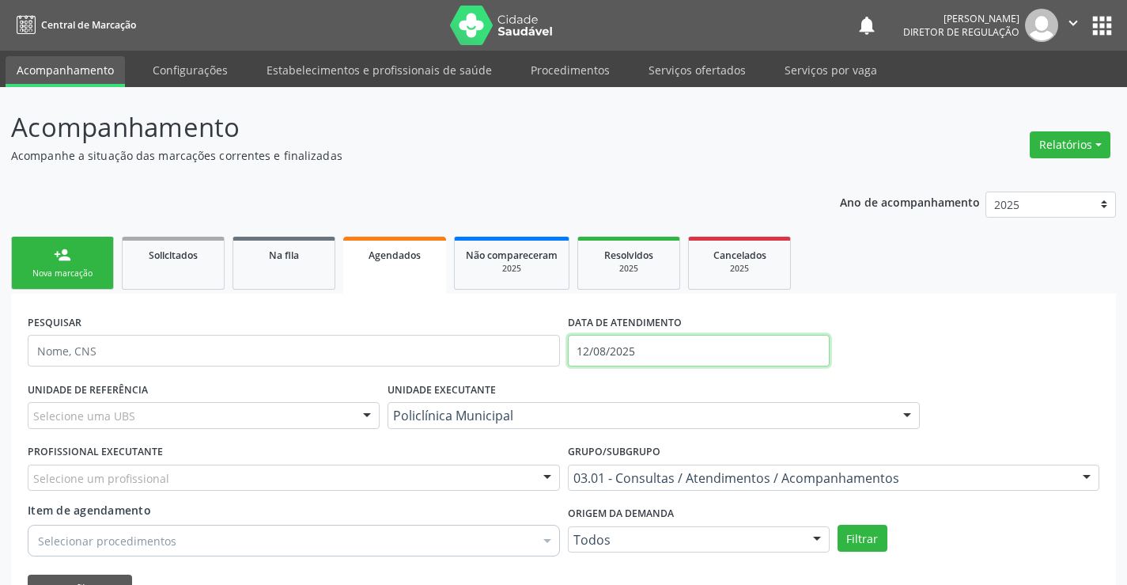
click at [647, 358] on input "12/08/2025" at bounding box center [699, 351] width 262 height 32
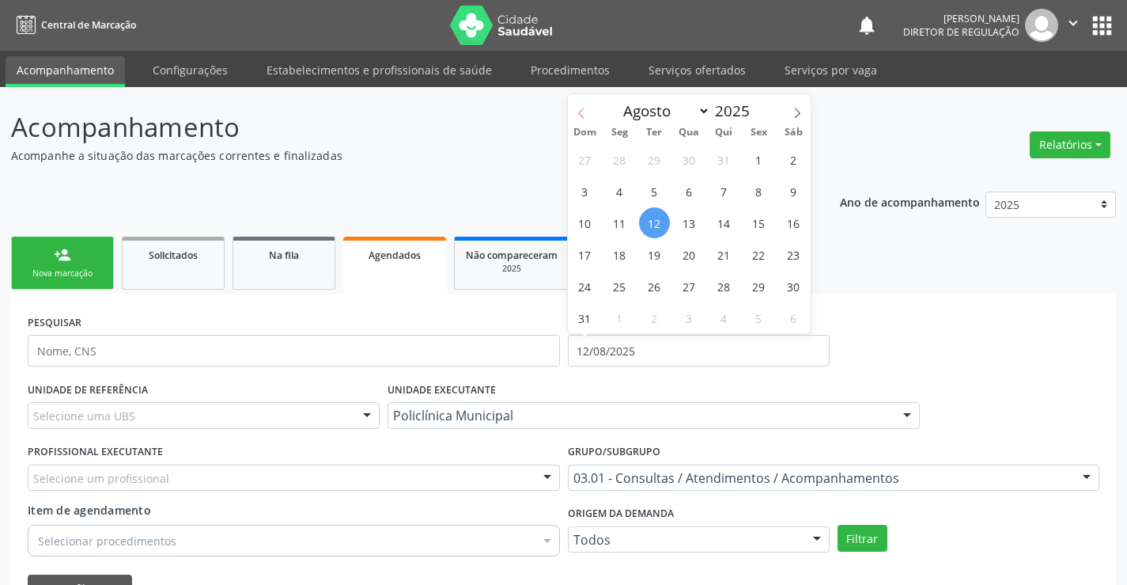
click at [581, 116] on icon at bounding box center [581, 113] width 11 height 11
select select "4"
click at [722, 160] on span "1" at bounding box center [724, 159] width 31 height 31
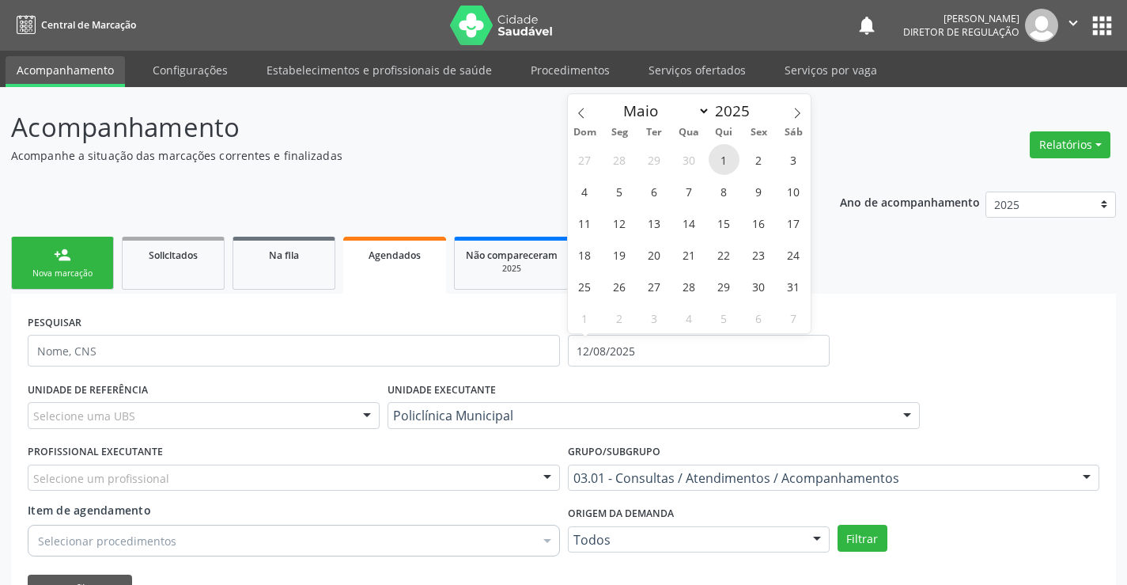
type input "01/05/2025"
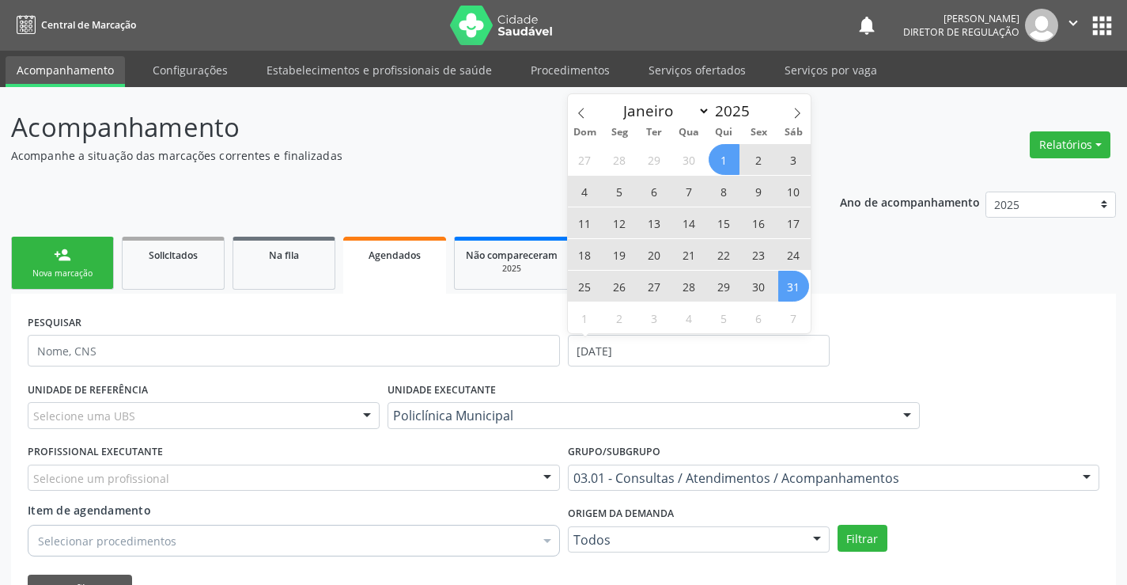
click at [789, 293] on span "31" at bounding box center [793, 286] width 31 height 31
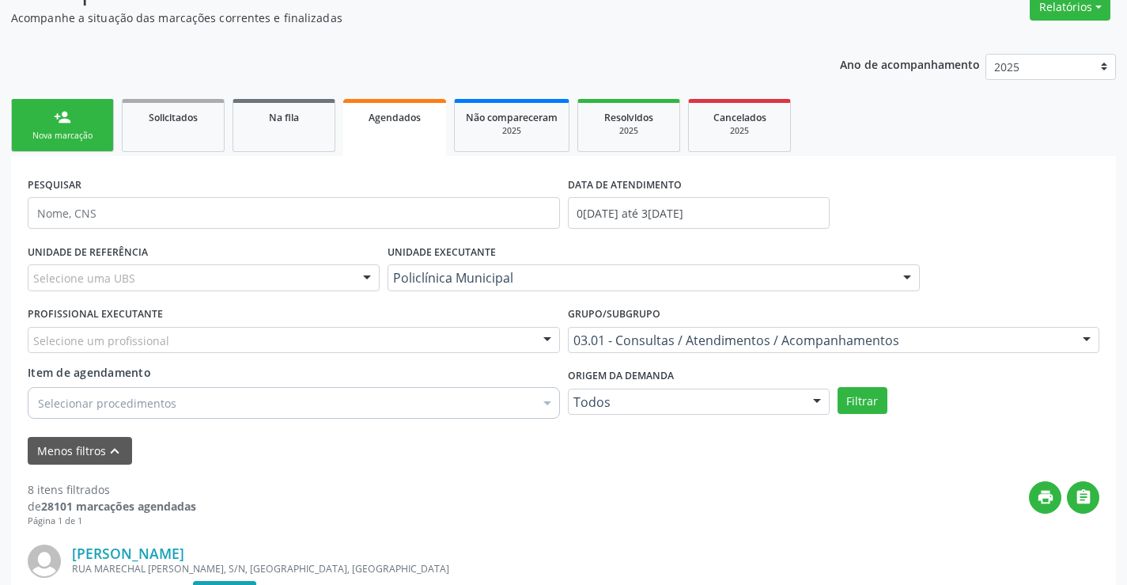
scroll to position [158, 0]
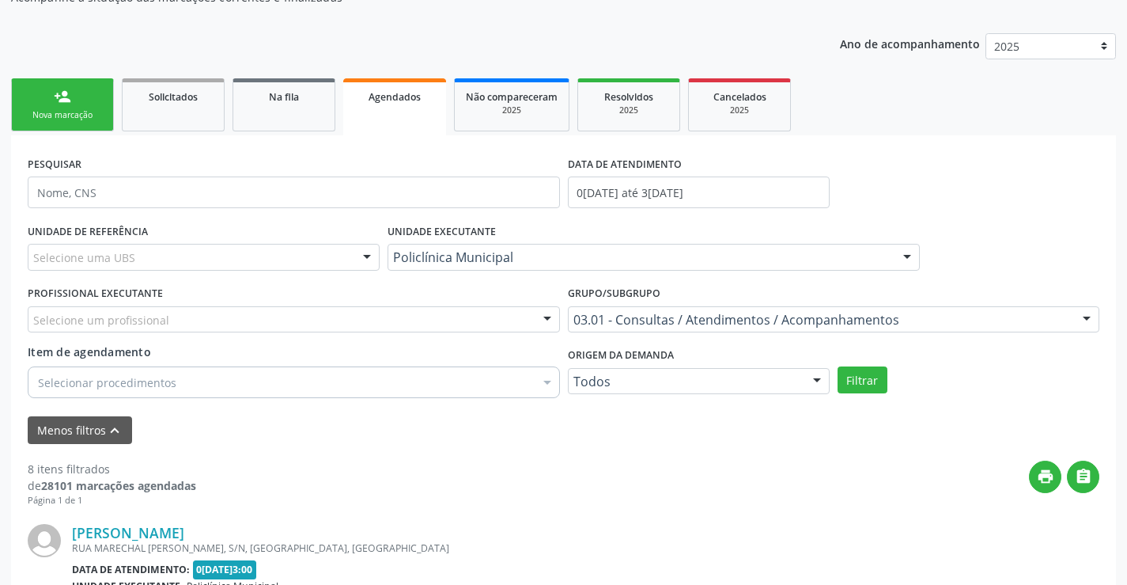
click at [501, 330] on div "Selecione um profissional" at bounding box center [294, 319] width 532 height 27
click at [502, 380] on div "Selecionar procedimentos" at bounding box center [294, 382] width 532 height 32
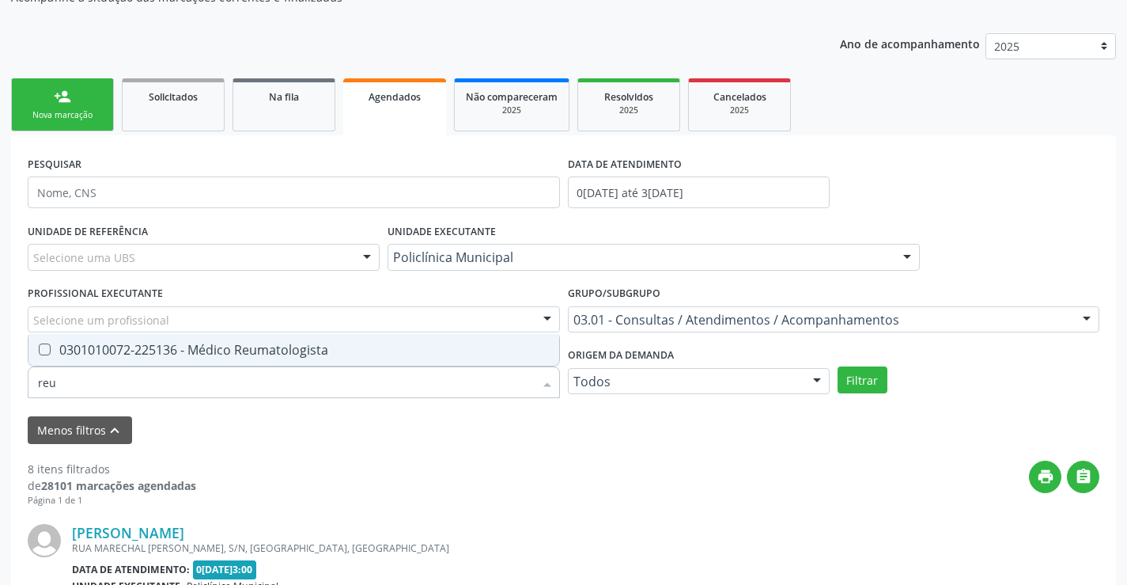
type input "reum"
click at [496, 346] on div "0301010072-225136 - Médico Reumatologista" at bounding box center [294, 349] width 512 height 13
checkbox Reumatologista "true"
click at [850, 382] on button "Filtrar" at bounding box center [863, 379] width 50 height 27
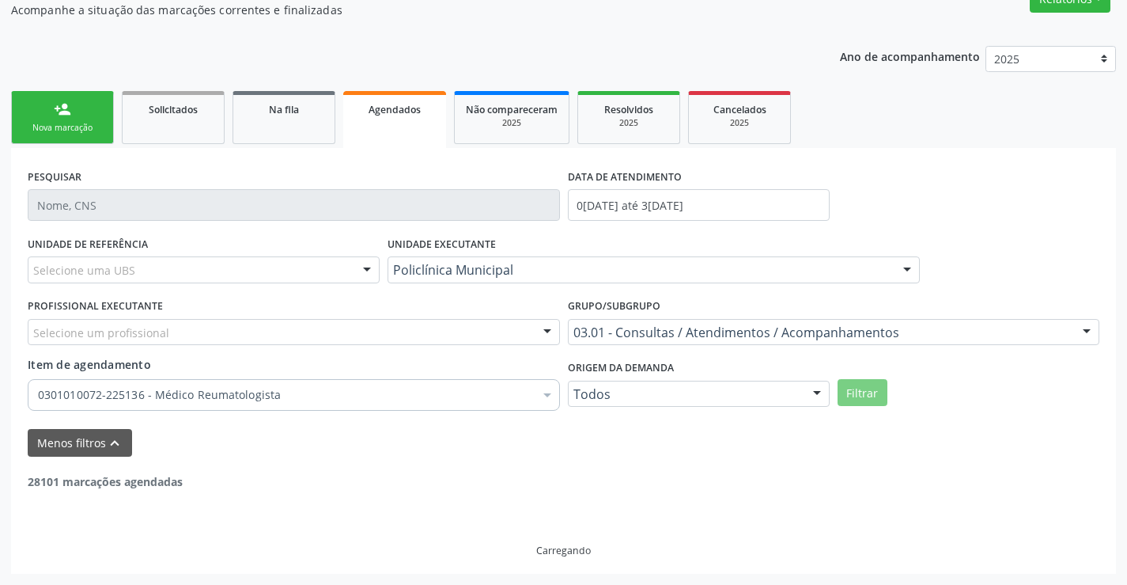
scroll to position [95, 0]
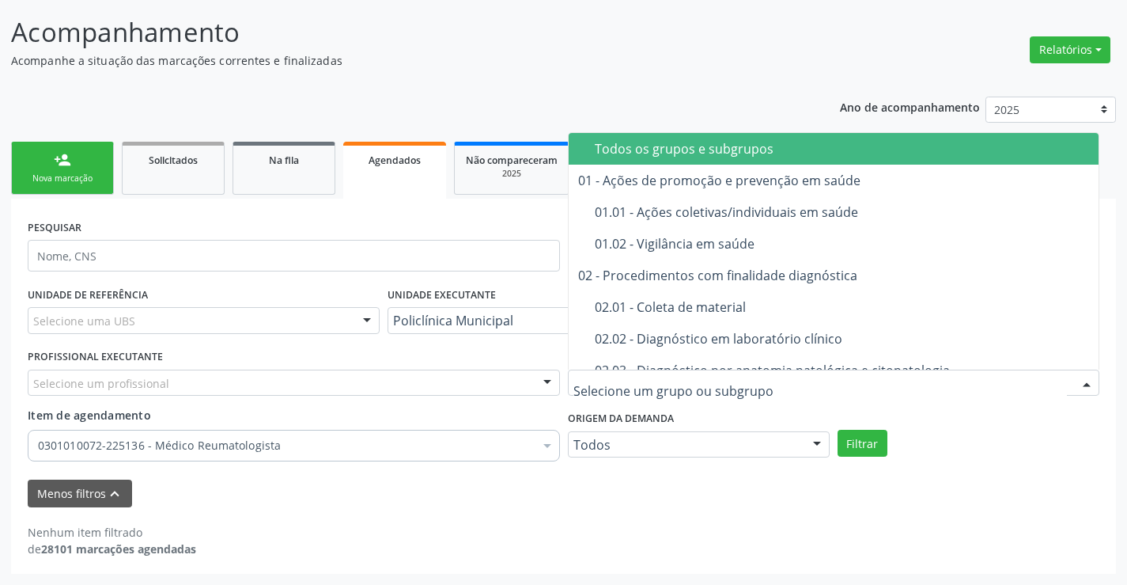
click at [804, 151] on div "Todos os grupos e subgrupos" at bounding box center [862, 148] width 535 height 13
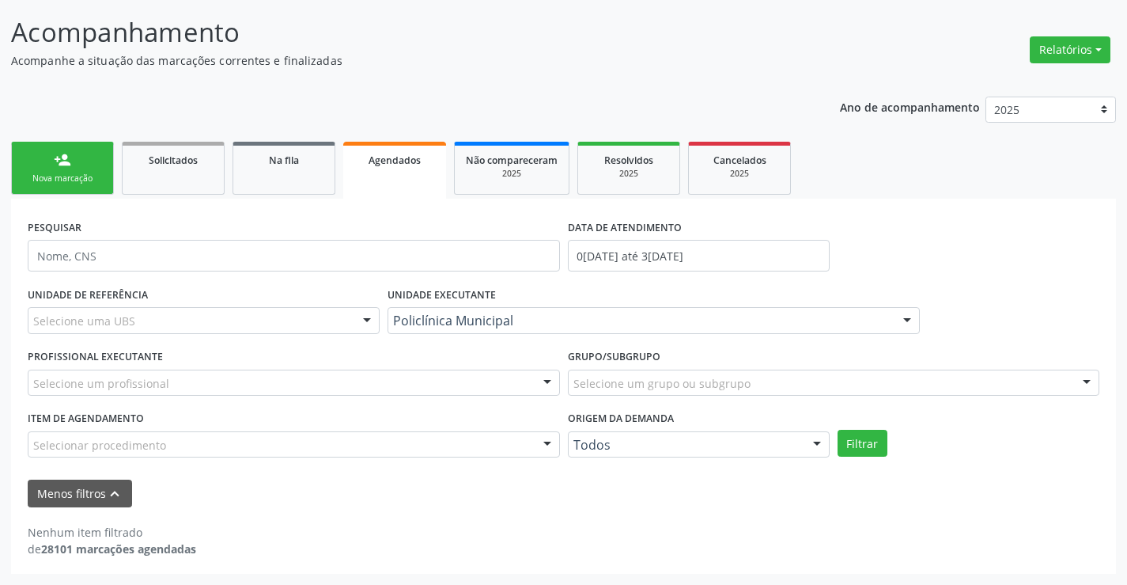
click at [421, 387] on div "Selecione um profissional" at bounding box center [294, 382] width 532 height 27
drag, startPoint x: 411, startPoint y: 425, endPoint x: 411, endPoint y: 456, distance: 30.9
click at [410, 426] on div "Item de agendamento Selecionar procedimento 0202040089 - 3X Pesquisa de Larvas …" at bounding box center [294, 432] width 532 height 51
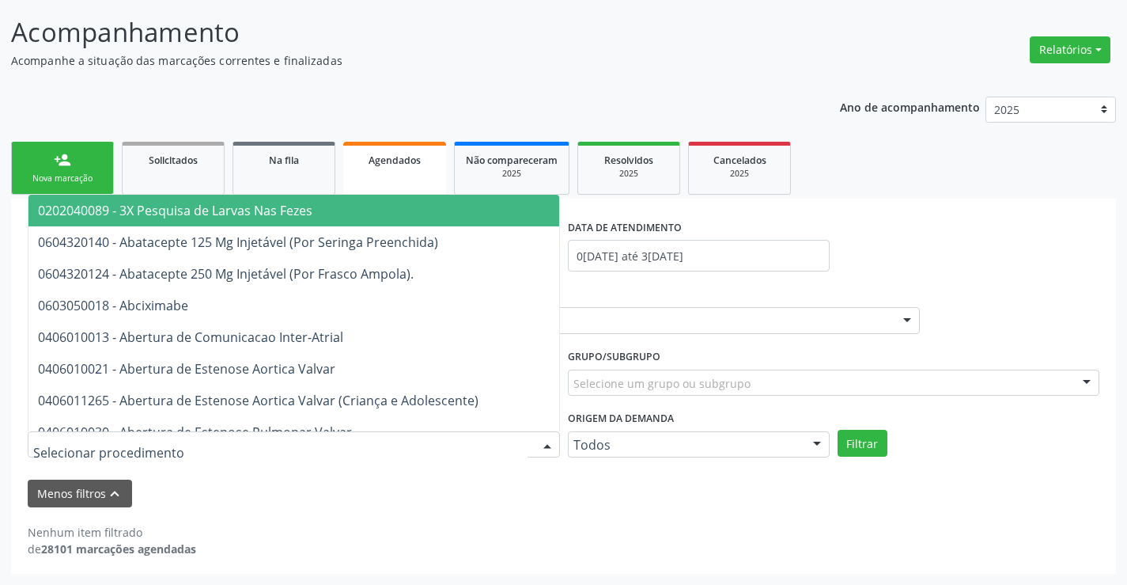
click at [411, 456] on div at bounding box center [294, 444] width 532 height 27
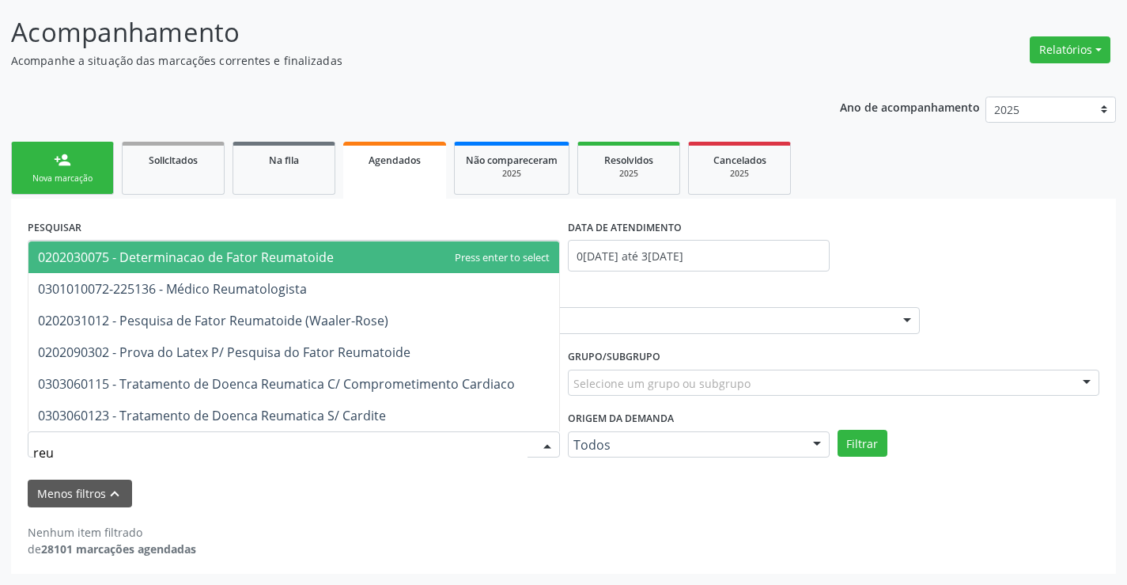
type input "reum"
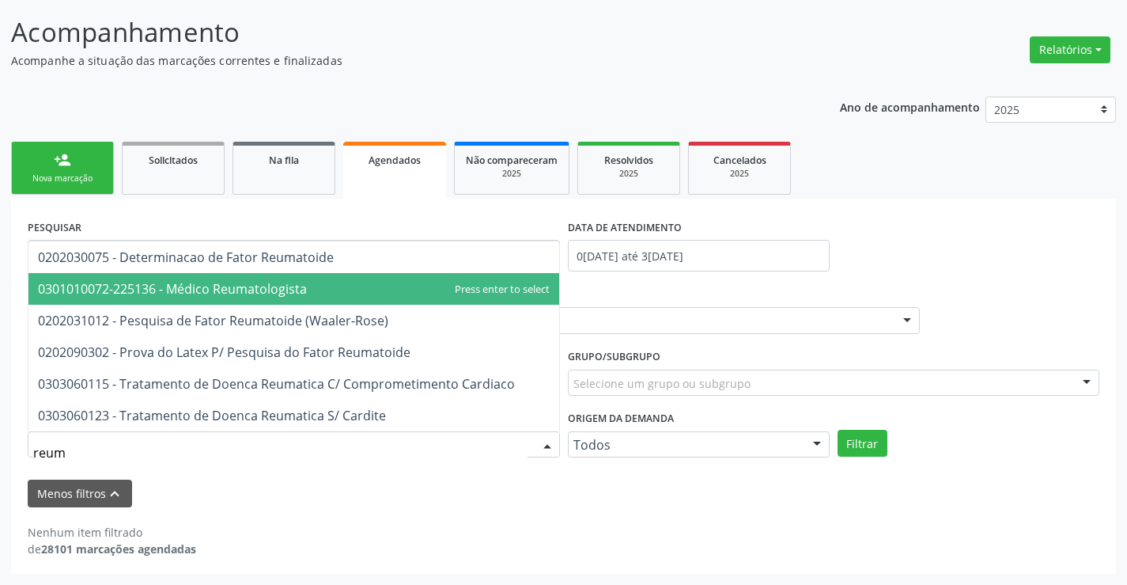
click at [411, 290] on span "0301010072-225136 - Médico Reumatologista" at bounding box center [293, 289] width 531 height 32
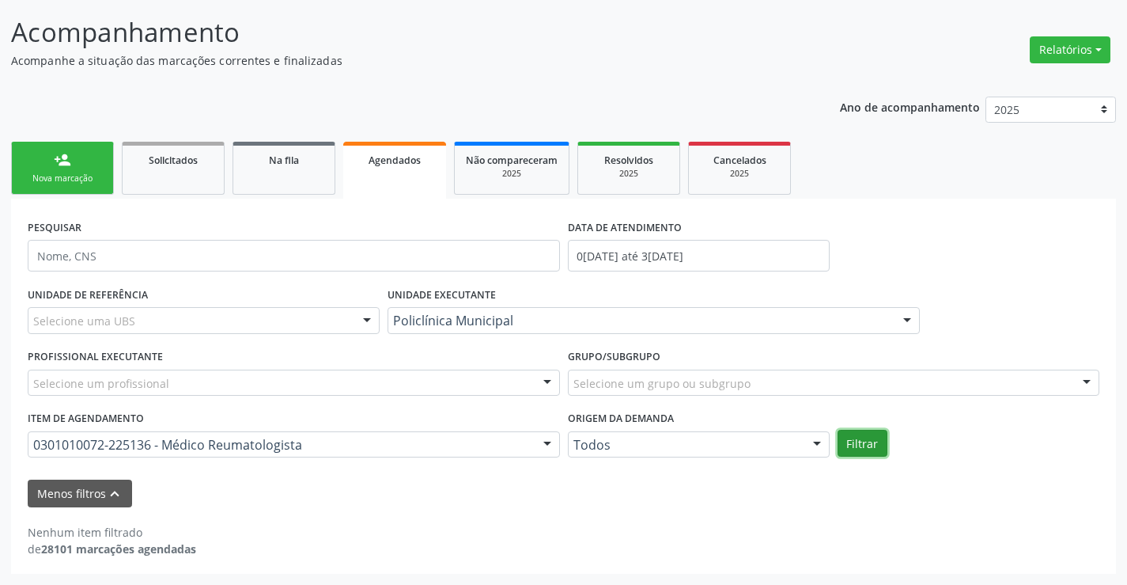
click at [846, 441] on button "Filtrar" at bounding box center [863, 443] width 50 height 27
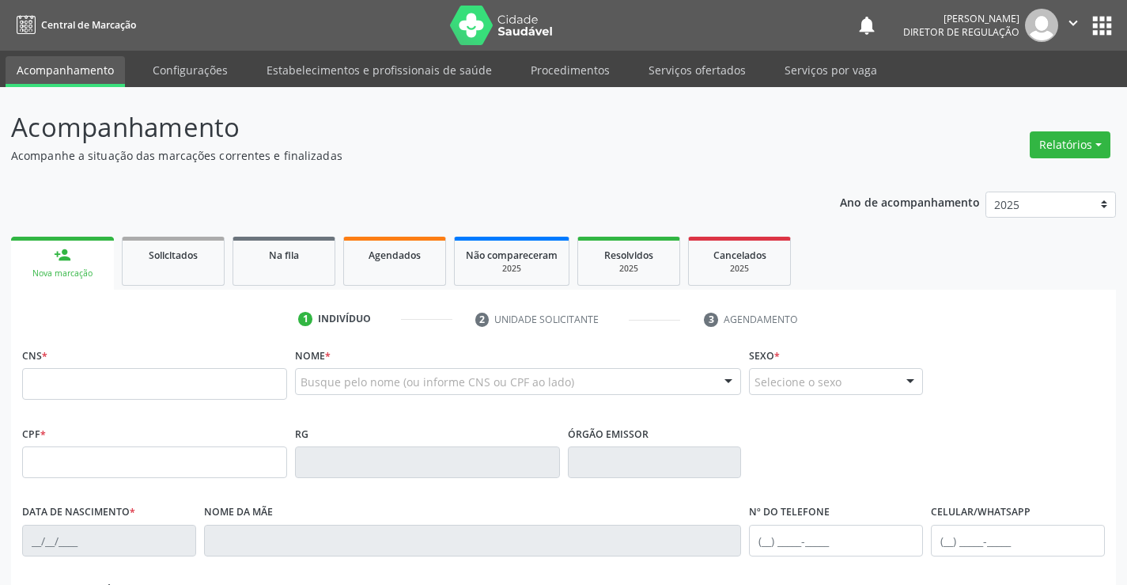
scroll to position [95, 0]
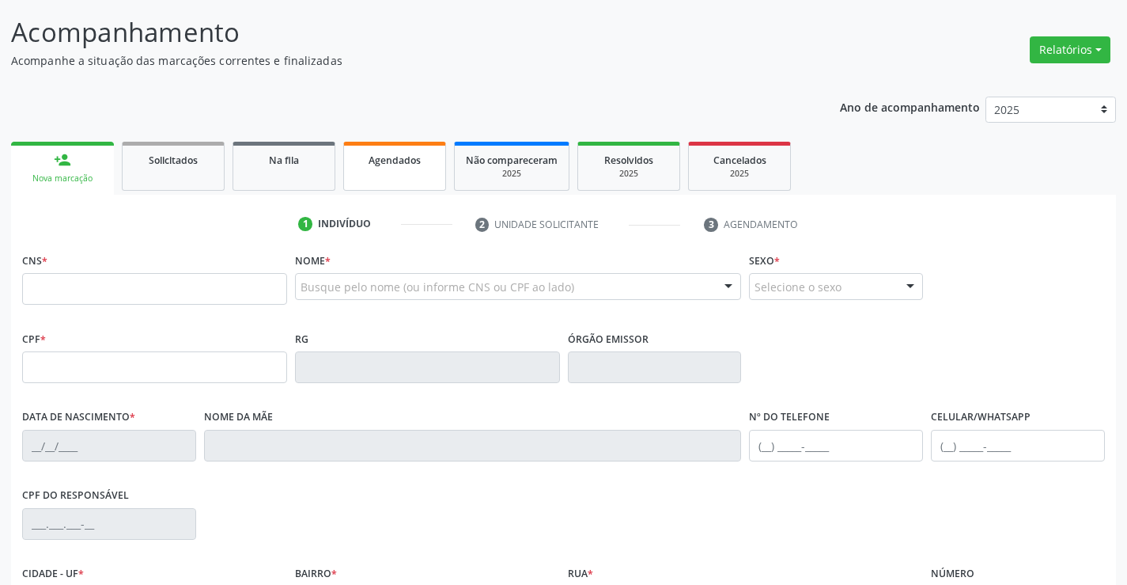
click at [380, 188] on link "Agendados" at bounding box center [394, 166] width 103 height 49
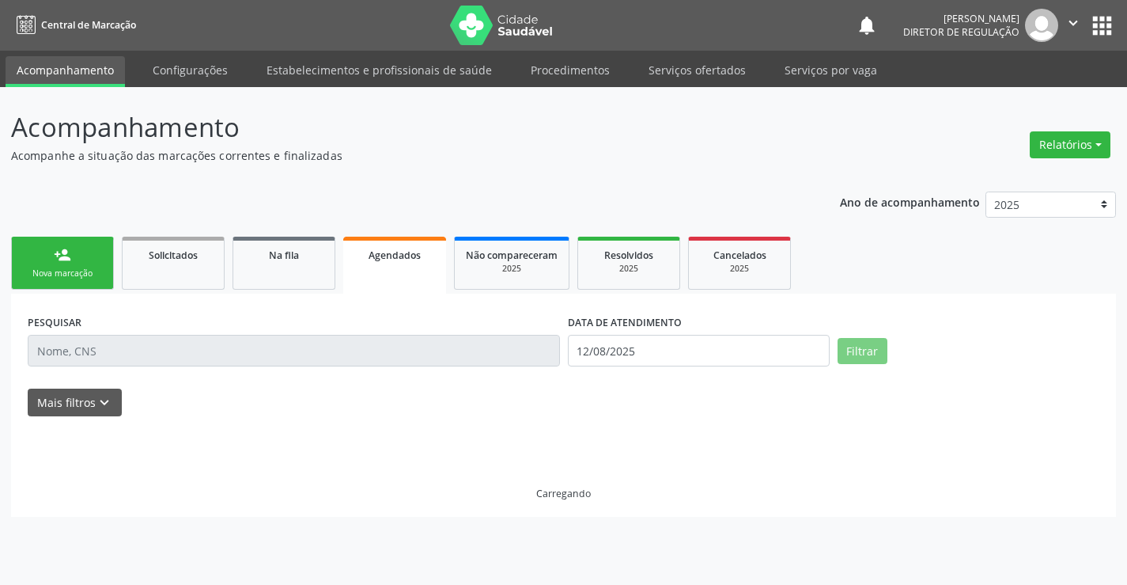
scroll to position [0, 0]
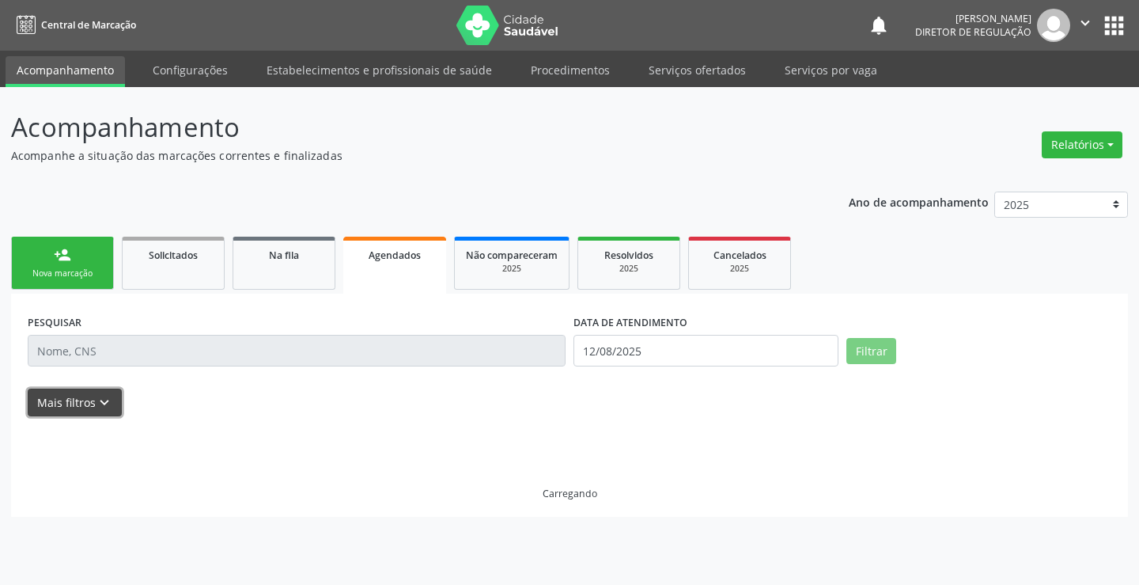
click at [99, 396] on icon "keyboard_arrow_down" at bounding box center [104, 402] width 17 height 17
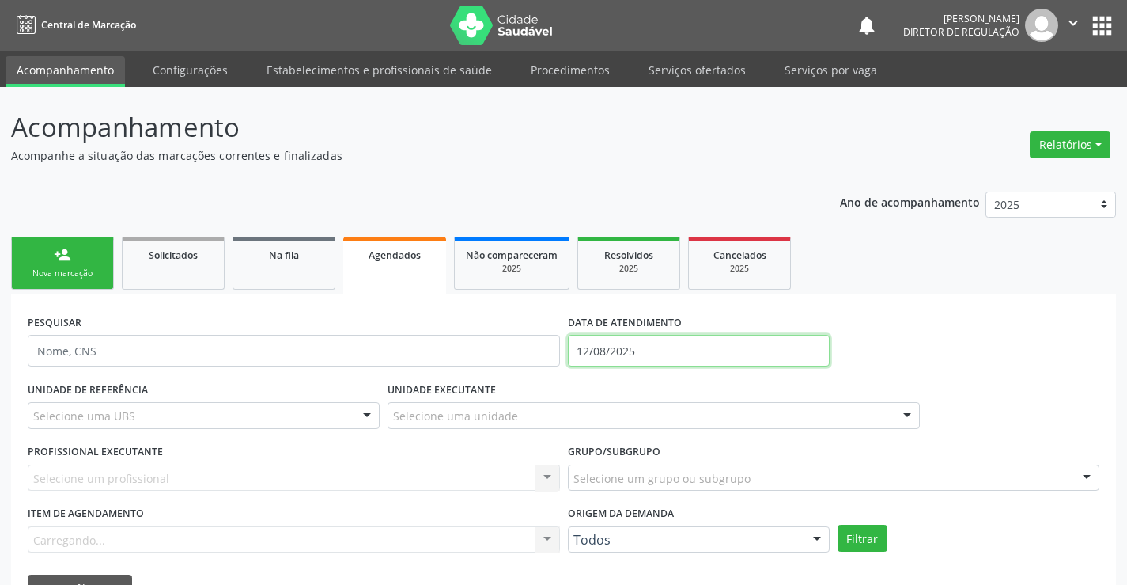
click at [603, 349] on input "12/08/2025" at bounding box center [699, 351] width 262 height 32
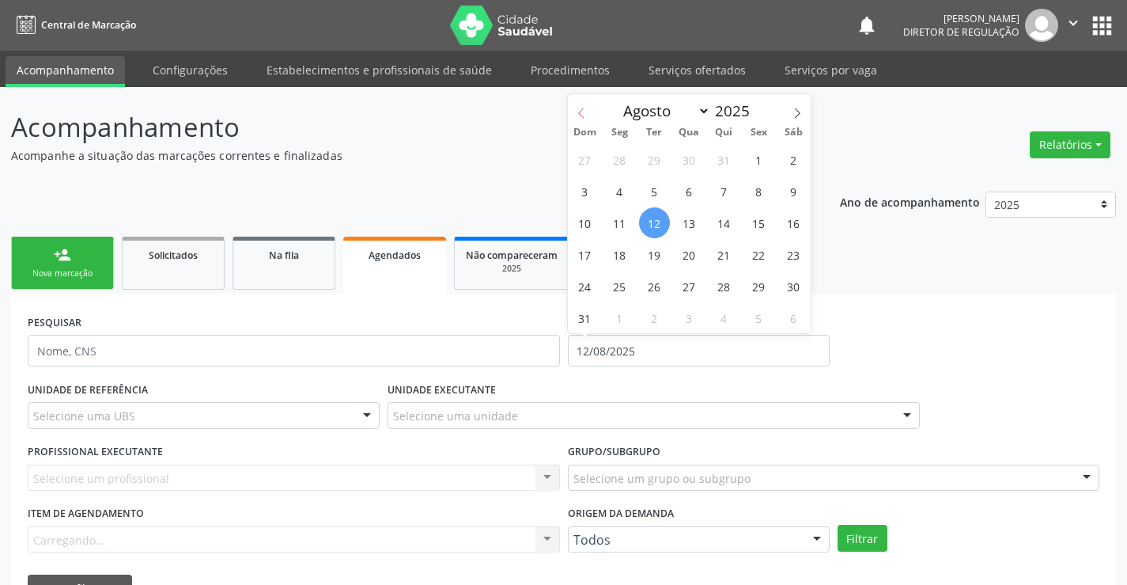
click at [585, 119] on span at bounding box center [581, 107] width 27 height 27
select select "4"
click at [727, 163] on span "1" at bounding box center [724, 159] width 31 height 31
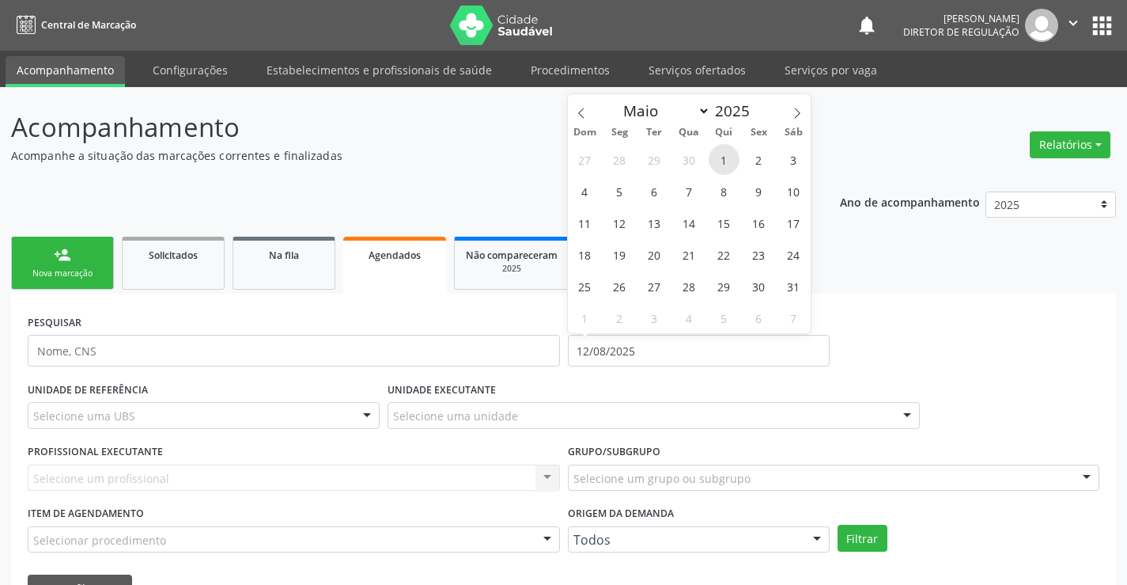
type input "0[DATE]"
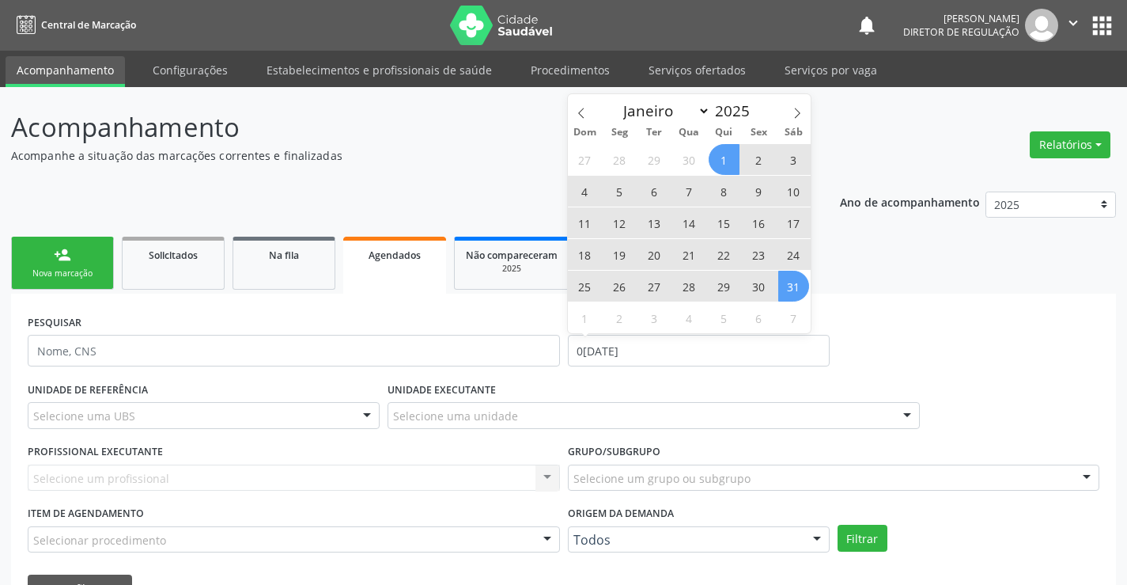
drag, startPoint x: 794, startPoint y: 301, endPoint x: 803, endPoint y: 285, distance: 18.1
click at [797, 300] on span "31" at bounding box center [793, 286] width 31 height 31
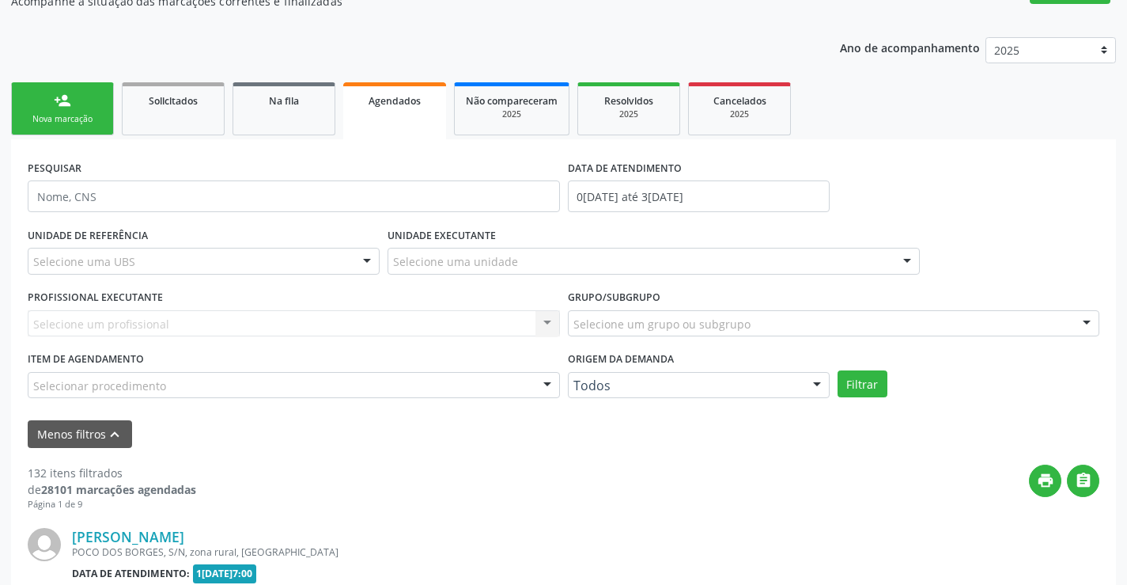
scroll to position [158, 0]
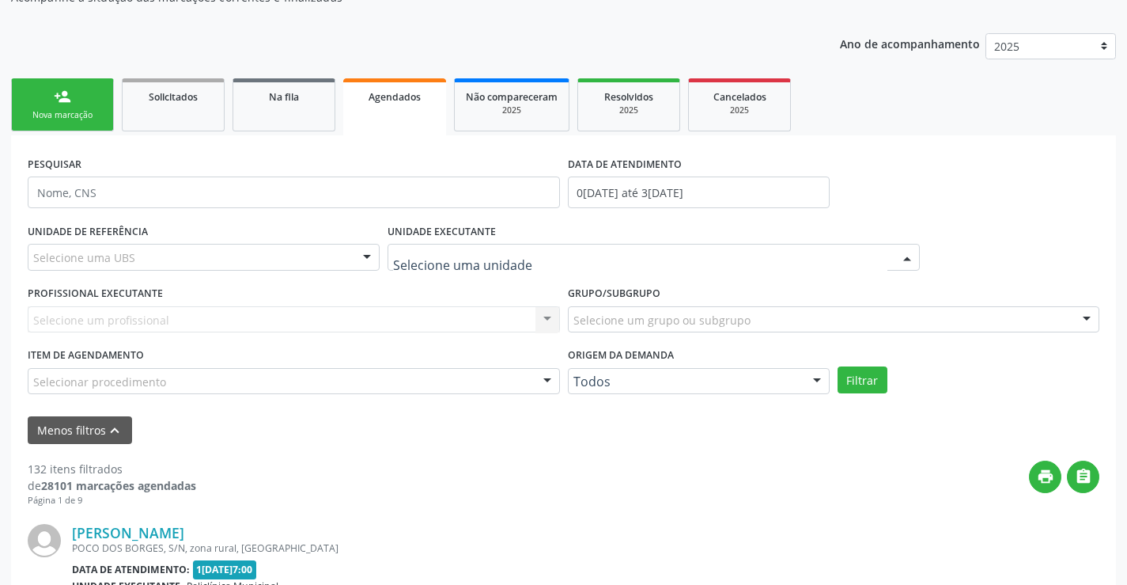
click at [571, 267] on div at bounding box center [654, 257] width 532 height 27
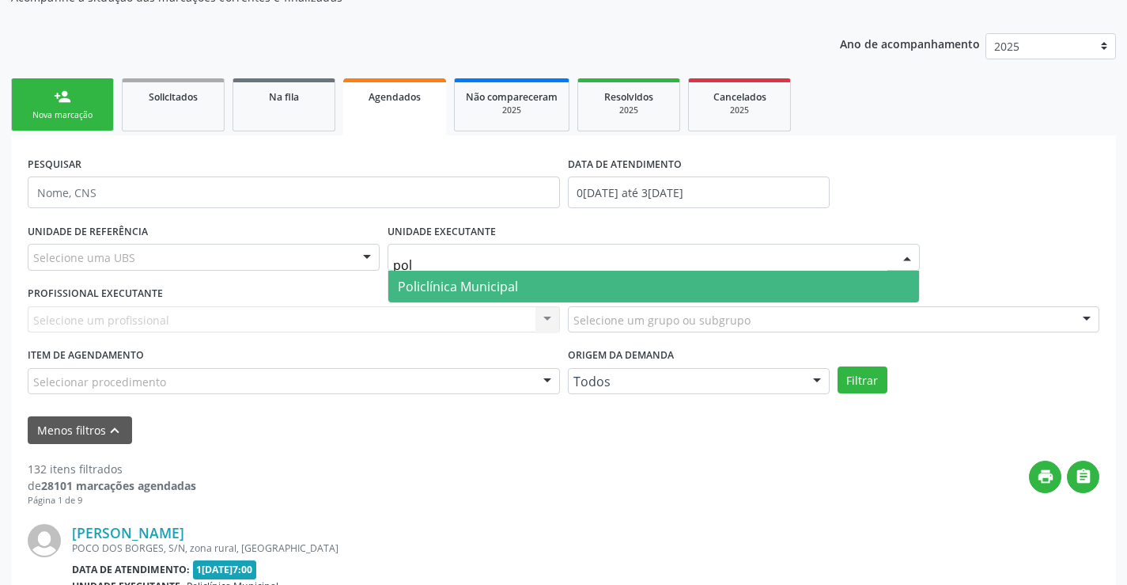
type input "poli"
click at [541, 299] on span "Policlínica Municipal" at bounding box center [653, 287] width 531 height 32
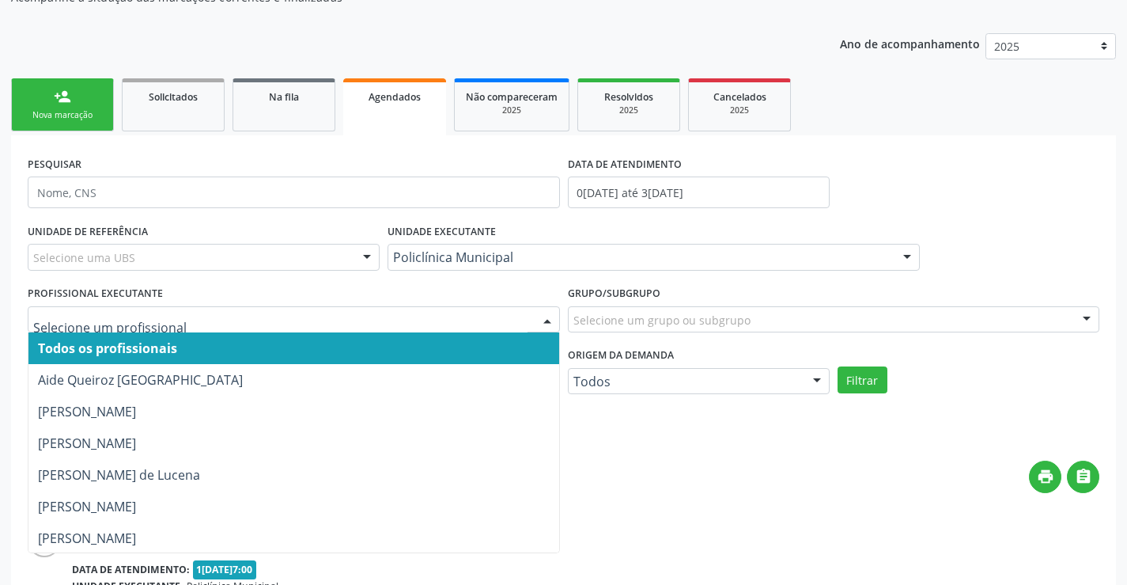
type input "r"
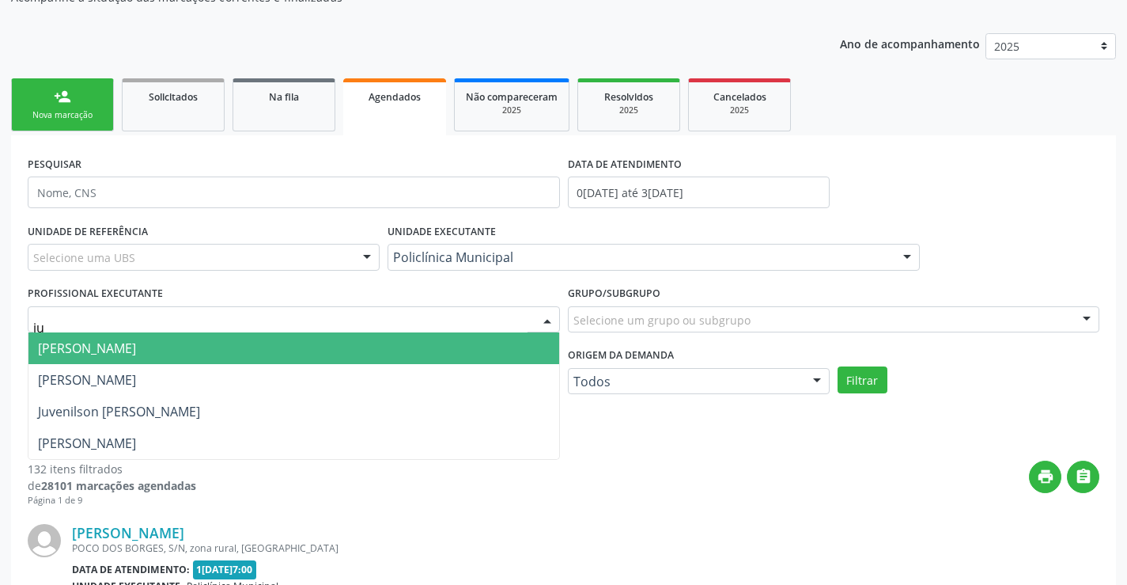
type input "juv"
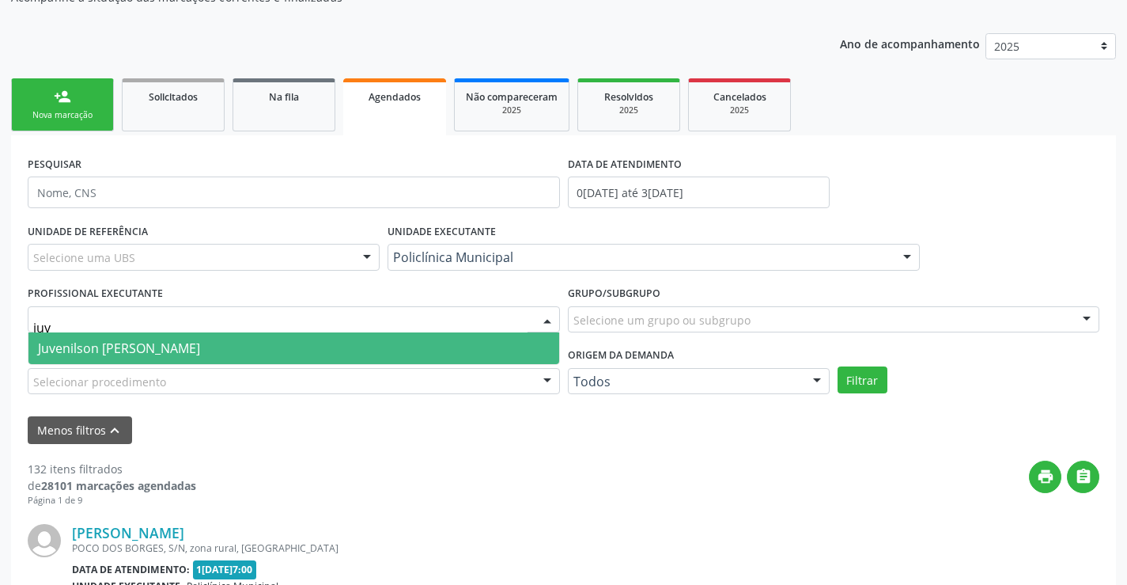
click at [445, 342] on span "Juvenilson [PERSON_NAME]" at bounding box center [293, 348] width 531 height 32
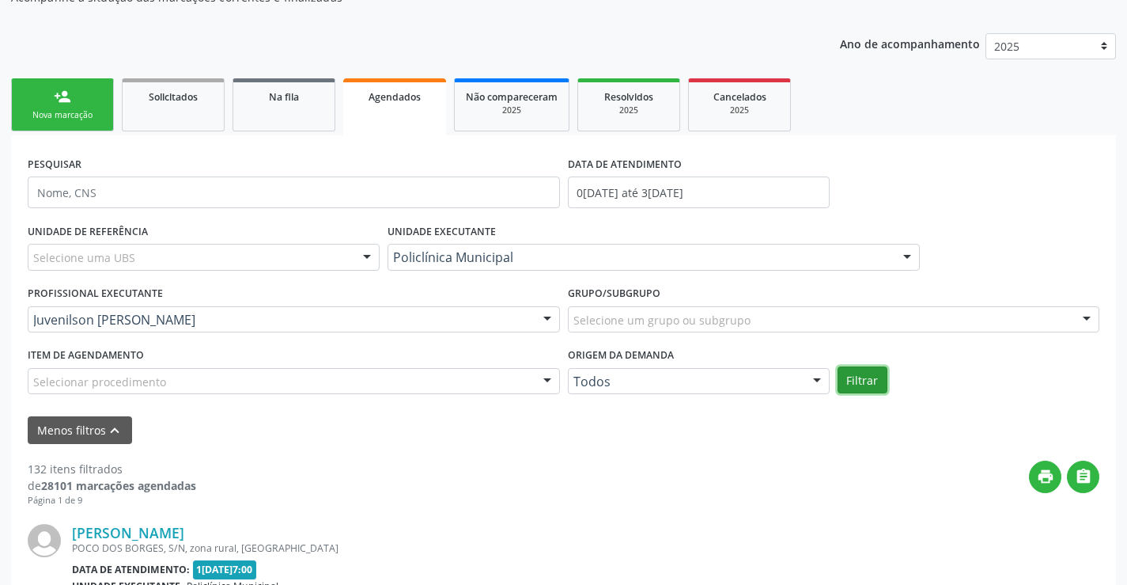
click at [848, 381] on button "Filtrar" at bounding box center [863, 379] width 50 height 27
click at [618, 95] on span "Resolvidos" at bounding box center [628, 96] width 49 height 13
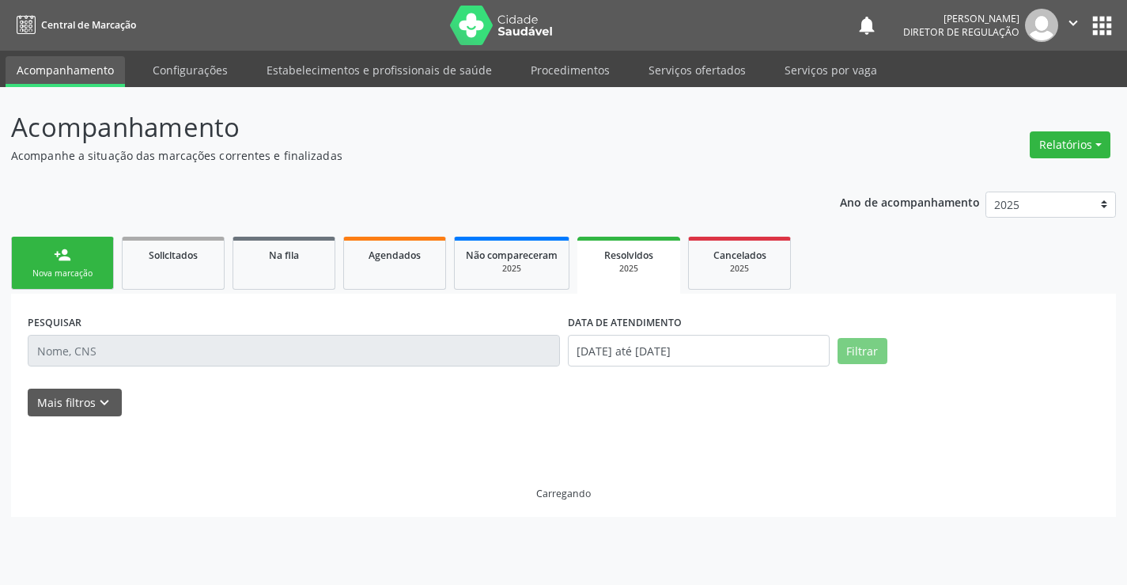
scroll to position [0, 0]
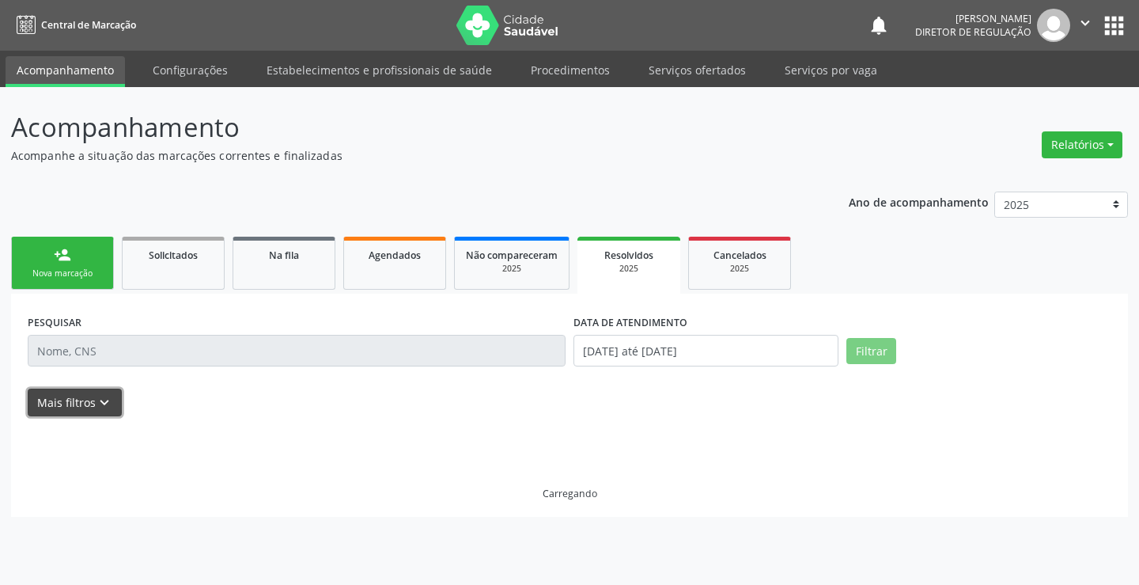
click at [85, 412] on button "Mais filtros keyboard_arrow_down" at bounding box center [75, 402] width 94 height 28
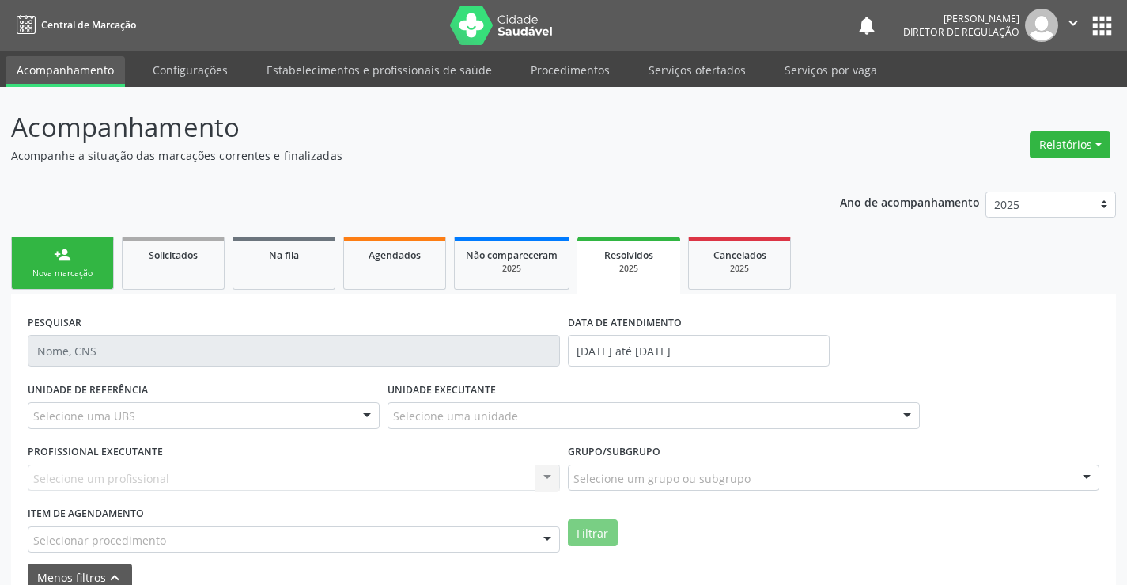
click at [561, 350] on div "PESQUISAR" at bounding box center [294, 343] width 540 height 67
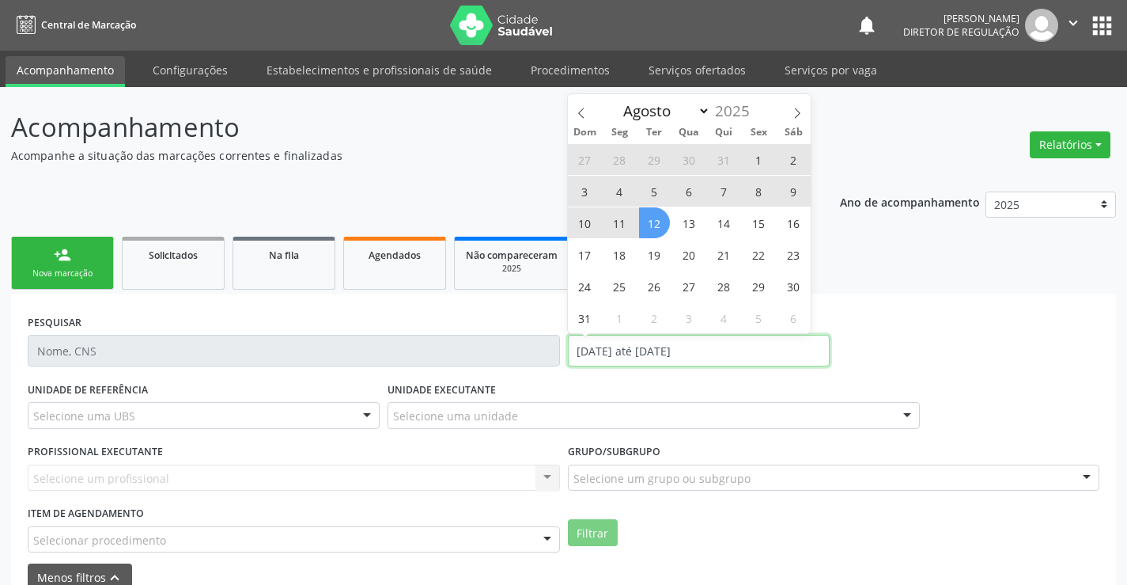
click at [573, 345] on input "[DATE] até [DATE]" at bounding box center [699, 351] width 262 height 32
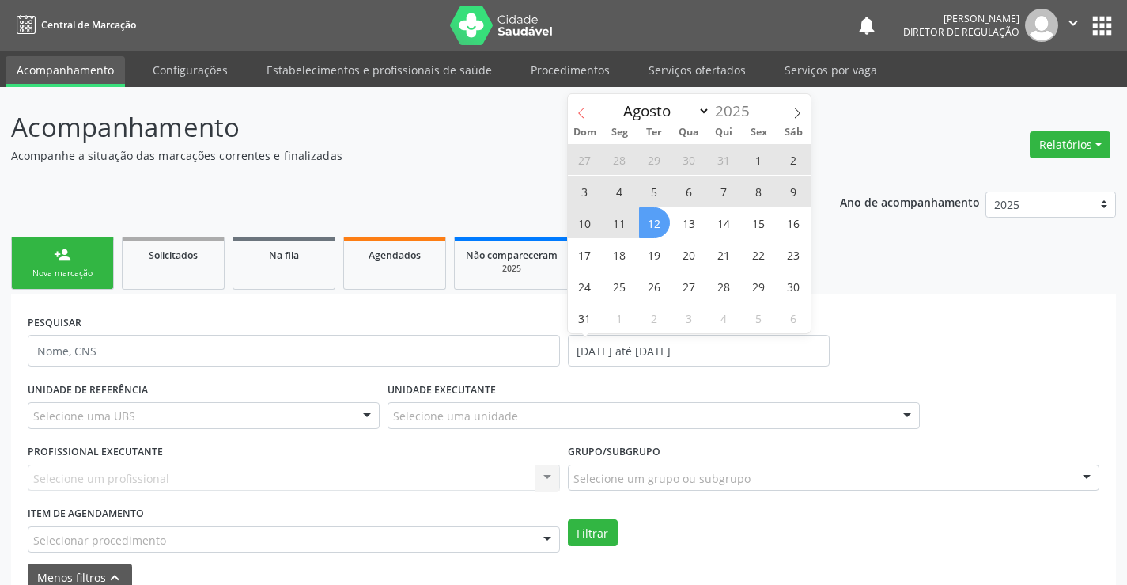
click at [588, 117] on span at bounding box center [581, 107] width 27 height 27
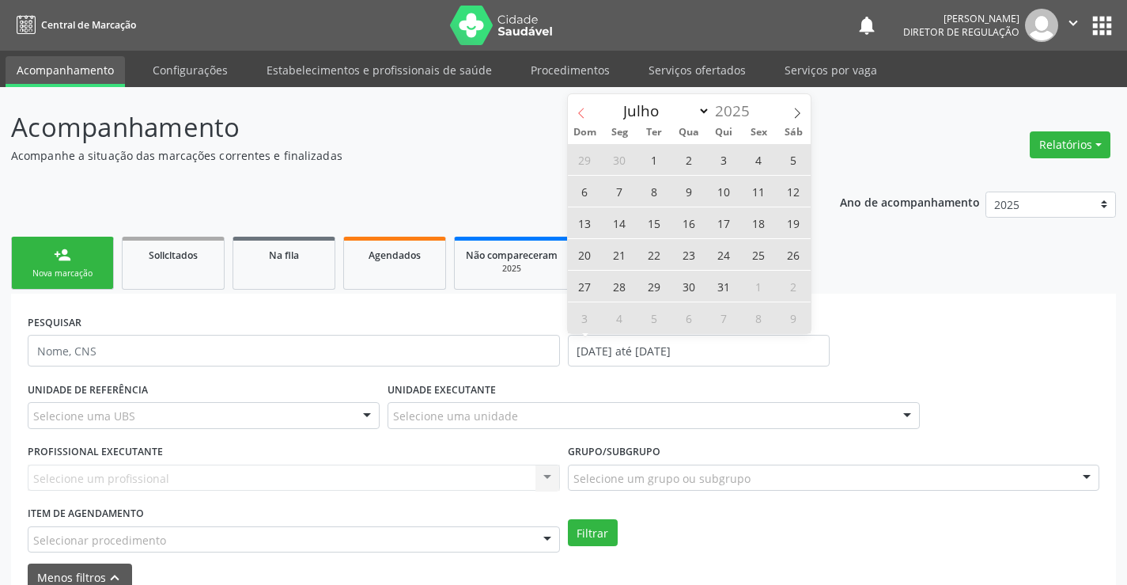
click at [588, 117] on span at bounding box center [581, 107] width 27 height 27
select select "4"
click at [725, 157] on span "1" at bounding box center [724, 159] width 31 height 31
type input "0[DATE]"
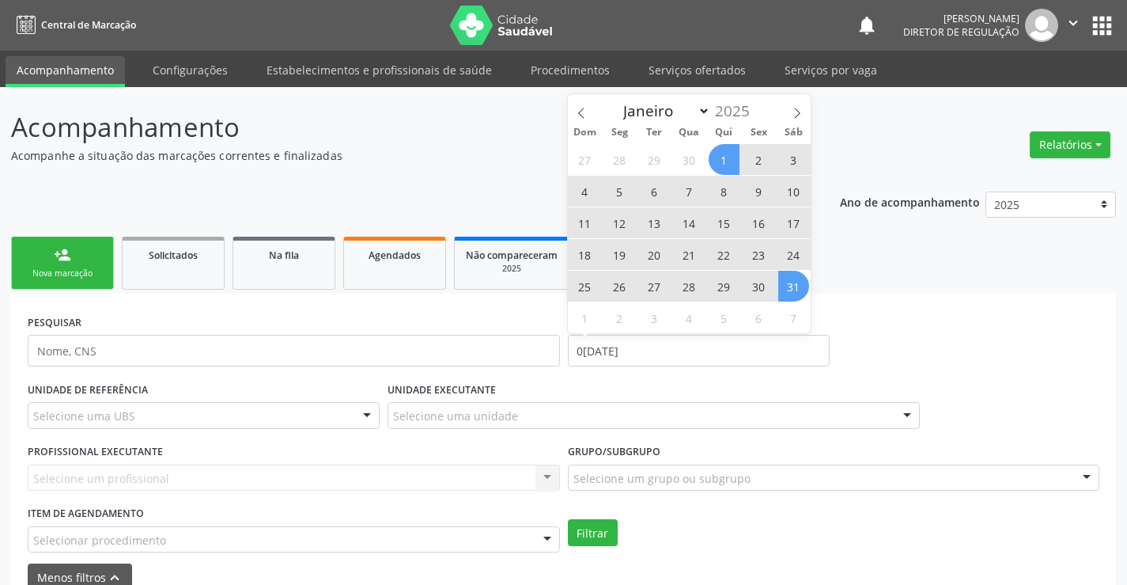
click at [785, 288] on span "31" at bounding box center [793, 286] width 31 height 31
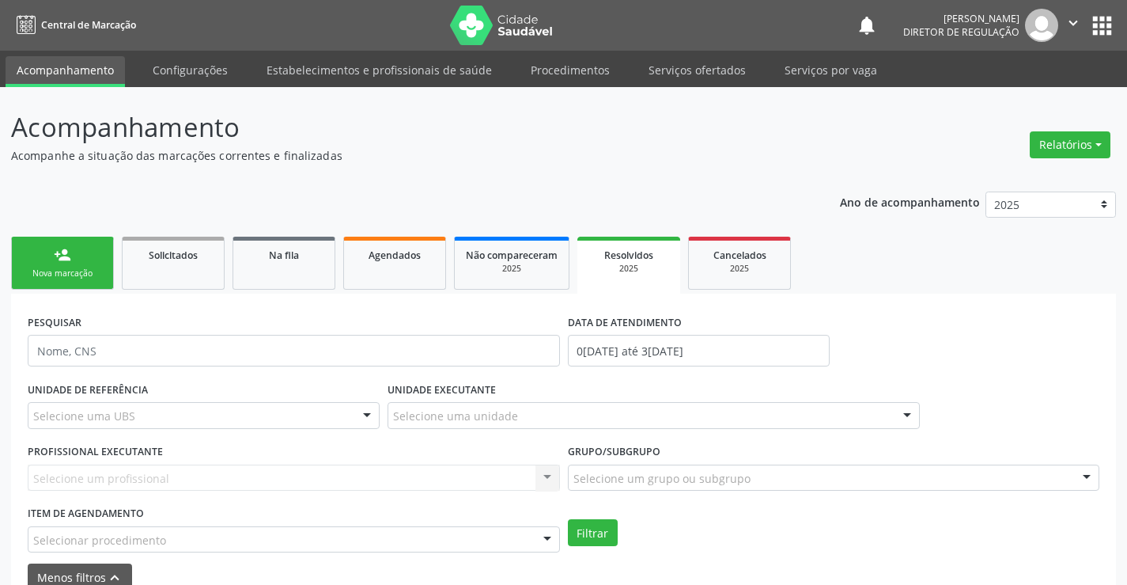
click at [436, 425] on div "Selecione uma unidade" at bounding box center [654, 415] width 532 height 27
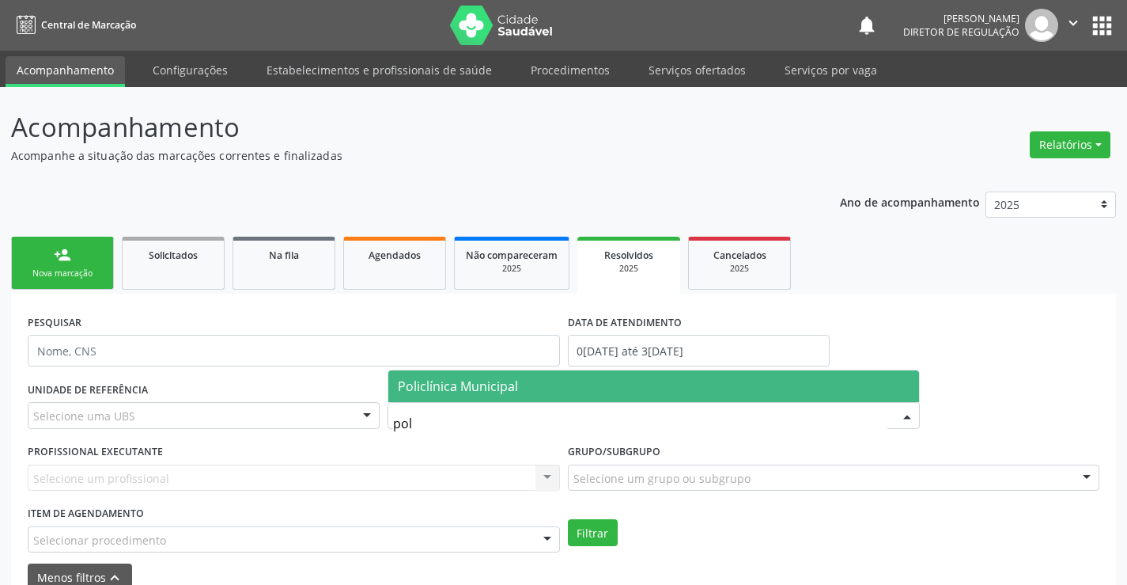
type input "poli"
click at [466, 392] on span "Policlínica Municipal" at bounding box center [458, 385] width 120 height 17
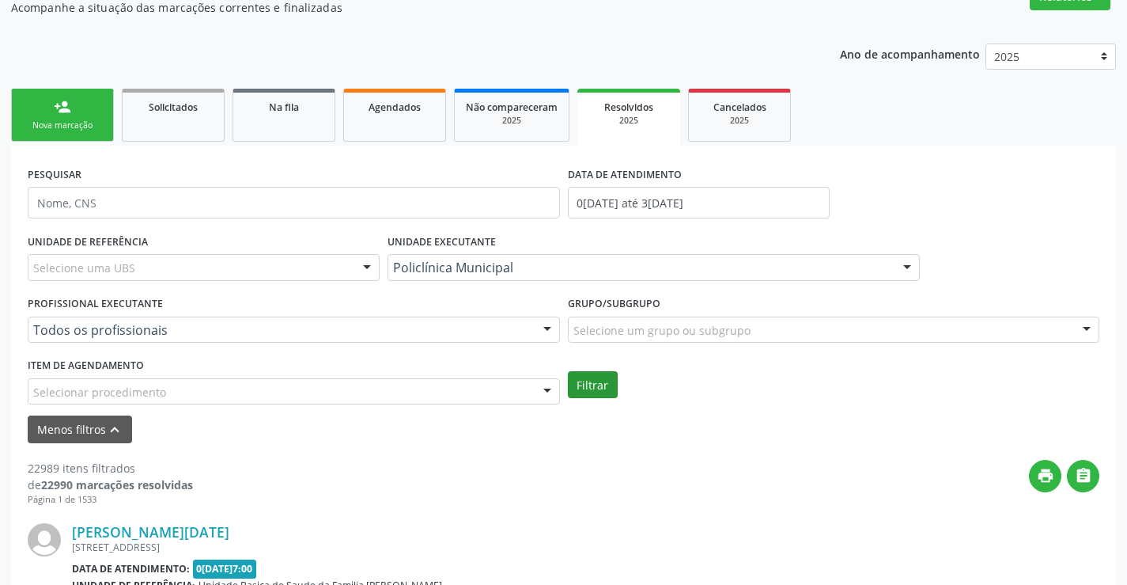
scroll to position [158, 0]
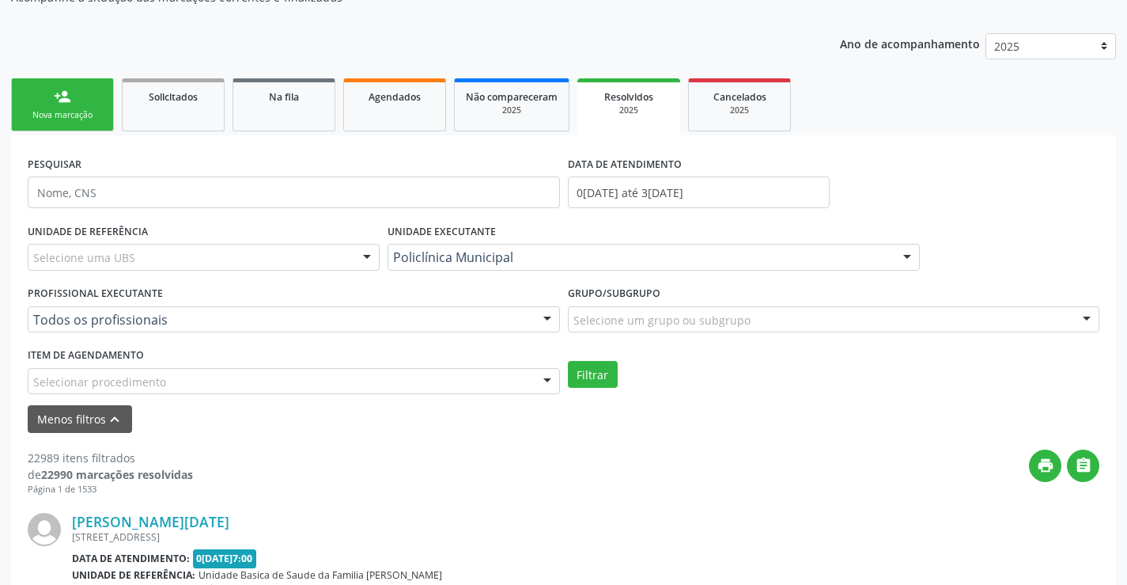
click at [537, 324] on div at bounding box center [548, 320] width 24 height 27
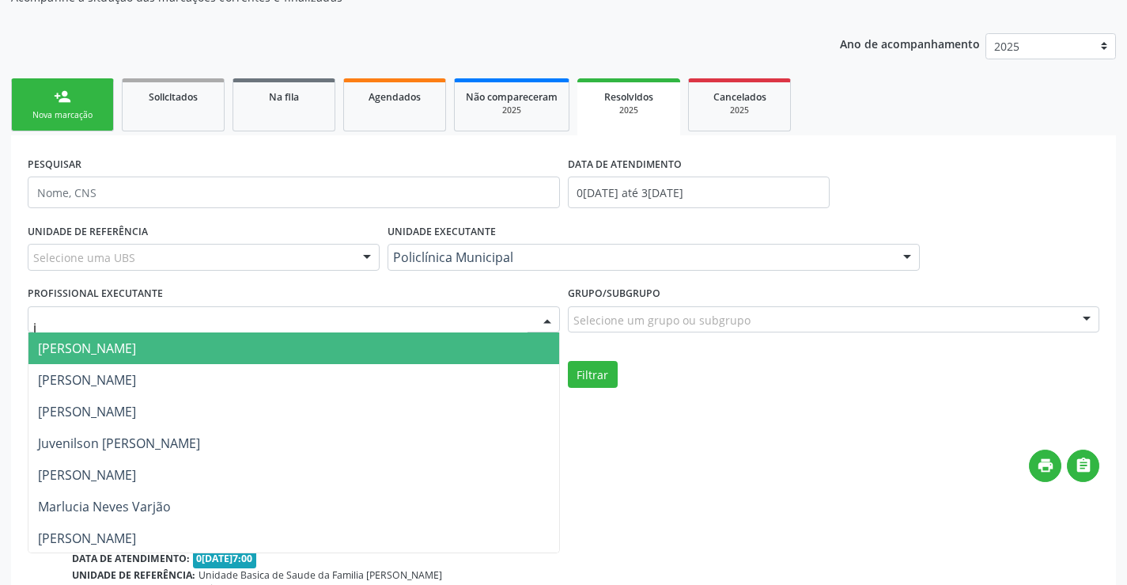
type input "ju"
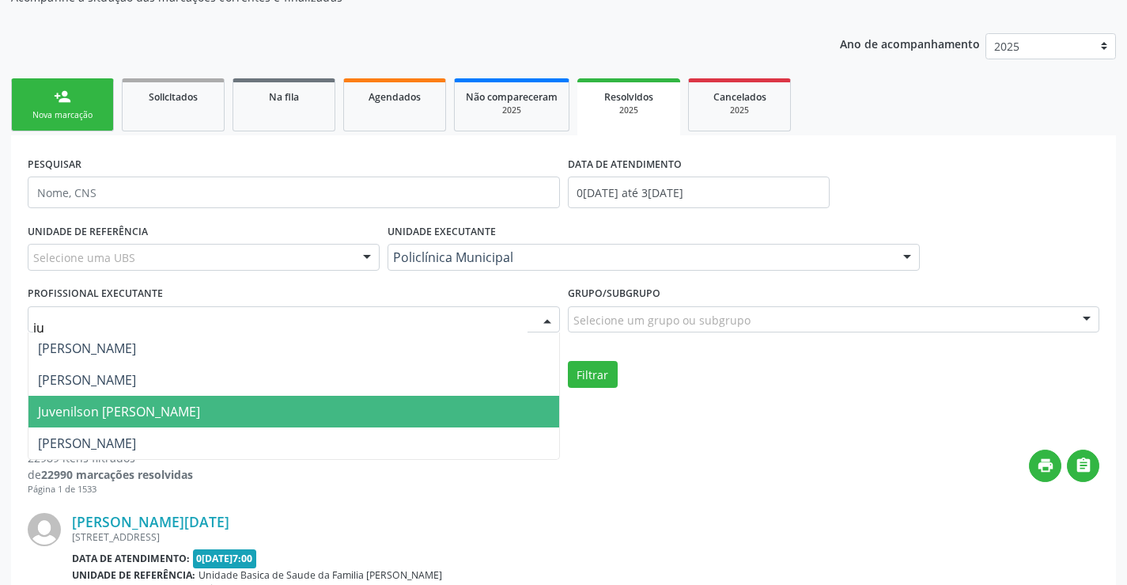
click at [372, 411] on span "Juvenilson [PERSON_NAME]" at bounding box center [293, 411] width 531 height 32
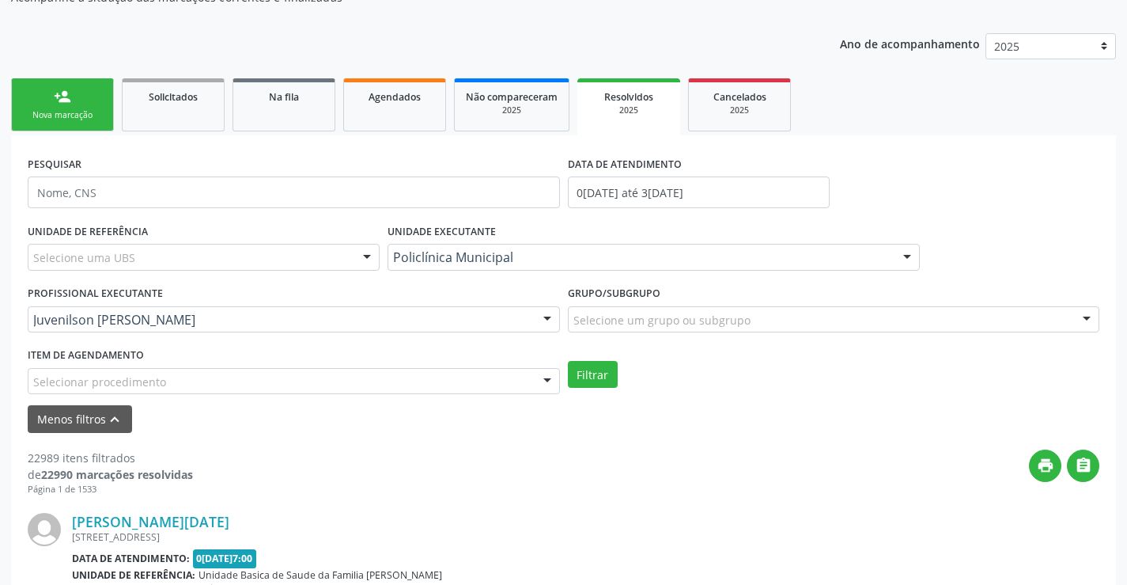
click at [565, 372] on div "Filtrar" at bounding box center [834, 374] width 540 height 27
click at [575, 374] on button "Filtrar" at bounding box center [593, 374] width 50 height 27
click at [408, 119] on link "Agendados" at bounding box center [394, 104] width 103 height 53
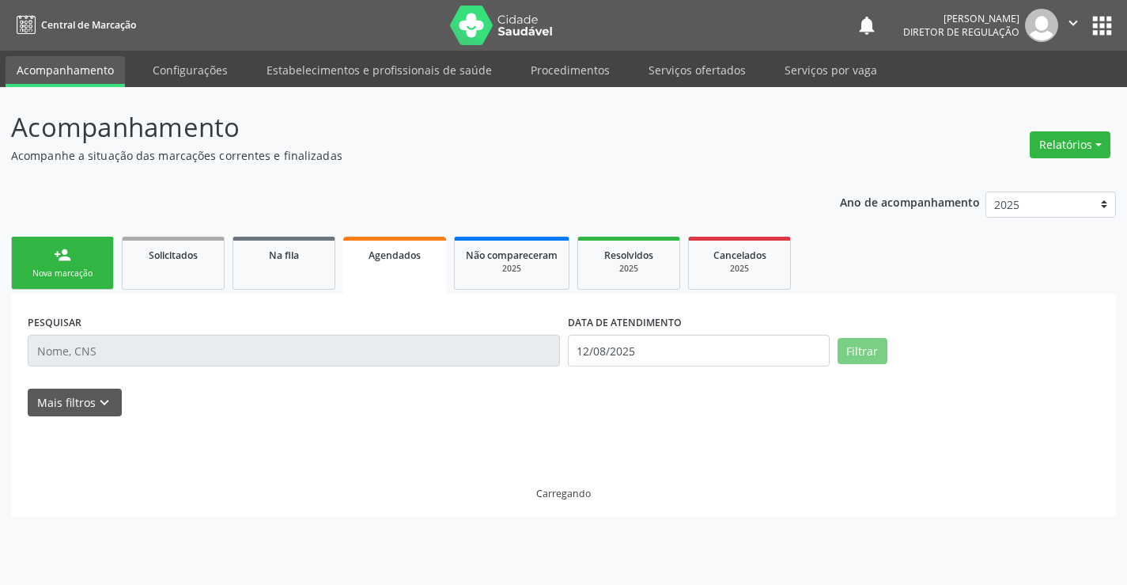
scroll to position [0, 0]
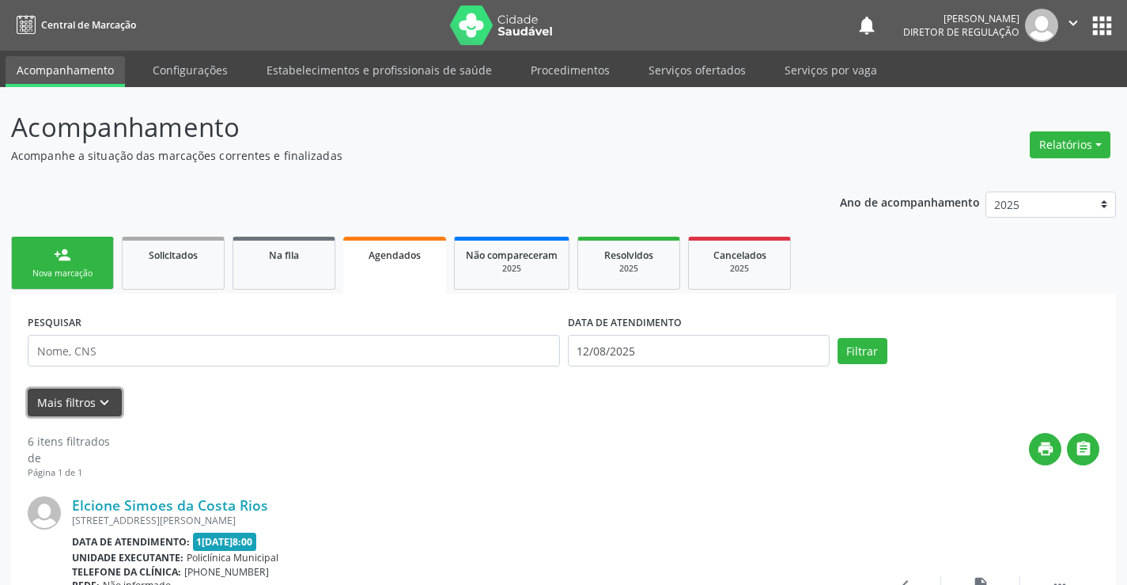
drag, startPoint x: 81, startPoint y: 396, endPoint x: 90, endPoint y: 395, distance: 9.5
click at [85, 395] on button "Mais filtros keyboard_arrow_down" at bounding box center [75, 402] width 94 height 28
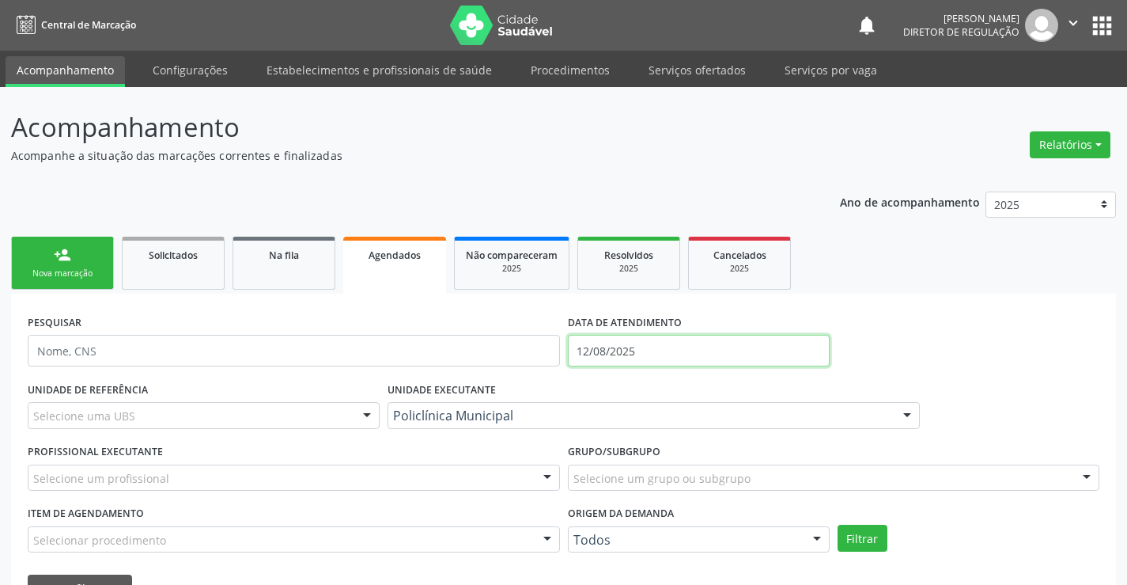
click at [669, 342] on input "12/08/2025" at bounding box center [699, 351] width 262 height 32
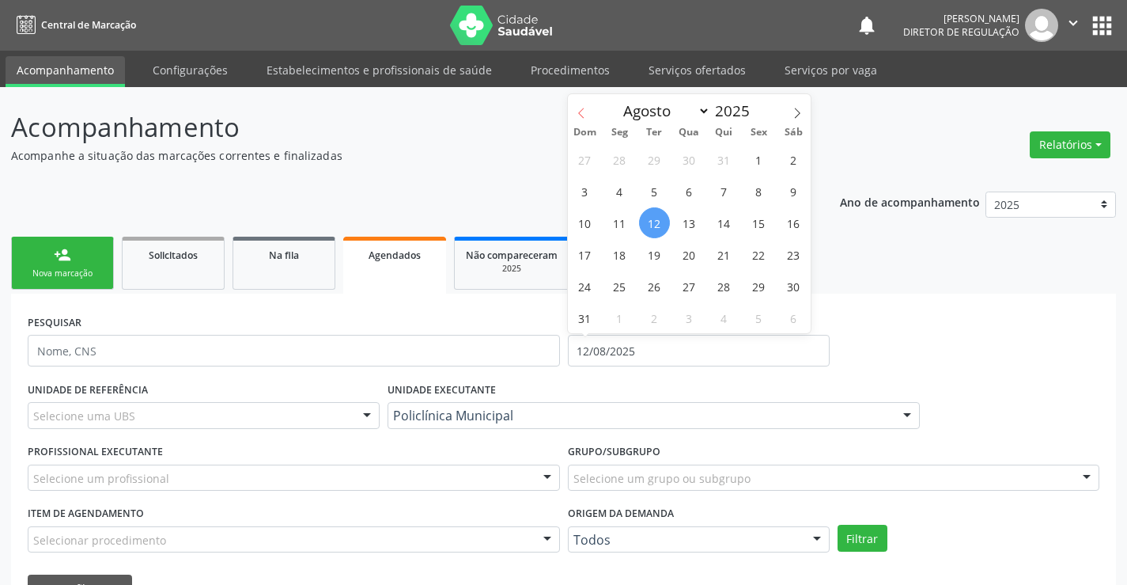
click at [580, 117] on icon at bounding box center [581, 113] width 11 height 11
select select "5"
click at [600, 161] on span "1" at bounding box center [585, 159] width 31 height 31
type input "0[DATE]"
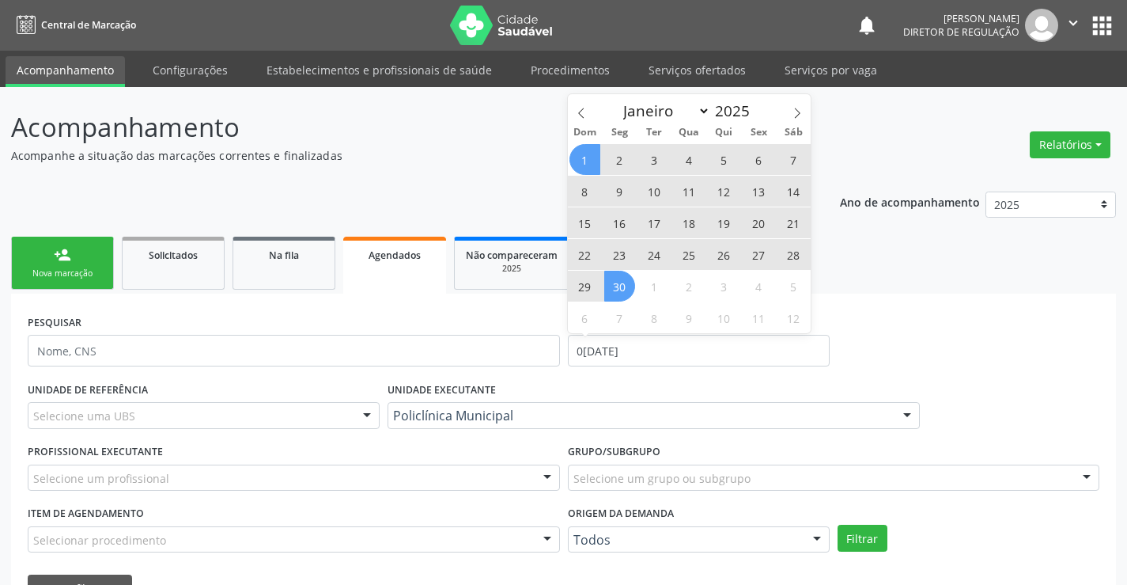
click at [627, 282] on span "30" at bounding box center [619, 286] width 31 height 31
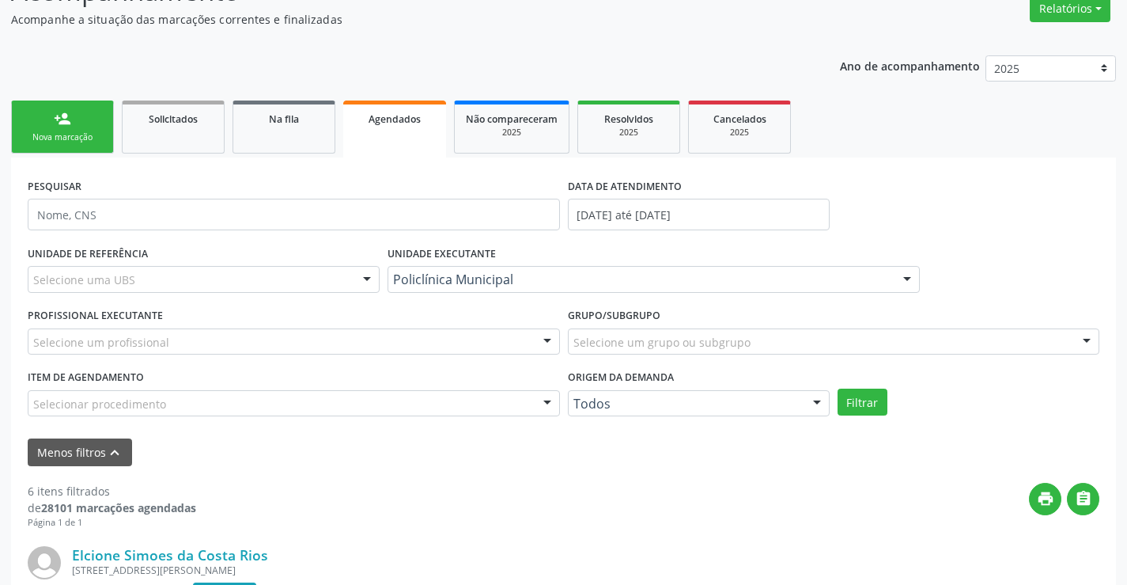
scroll to position [158, 0]
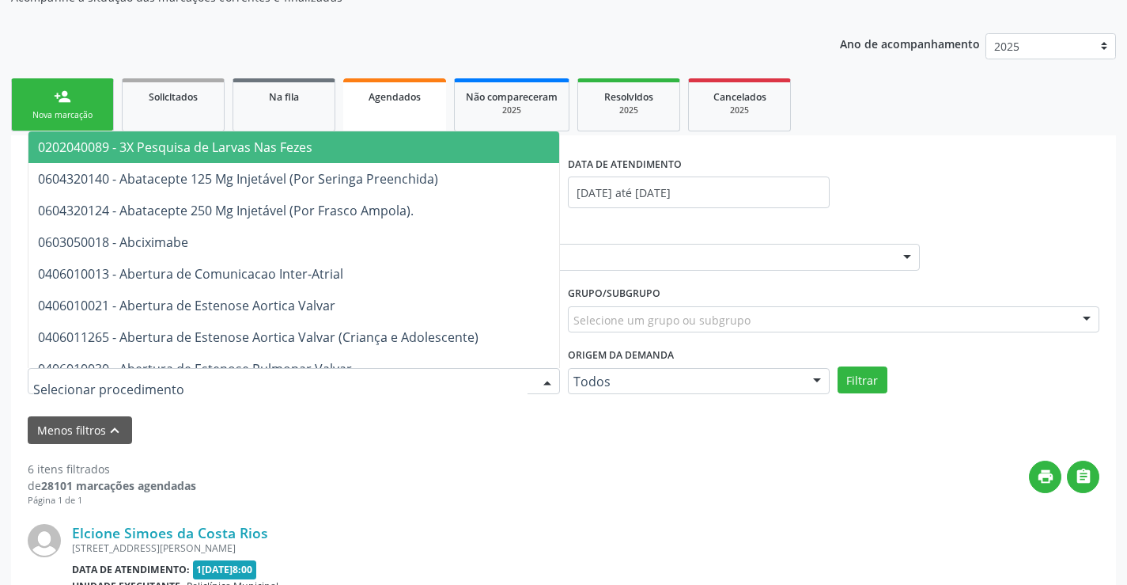
click at [487, 371] on div at bounding box center [294, 381] width 532 height 27
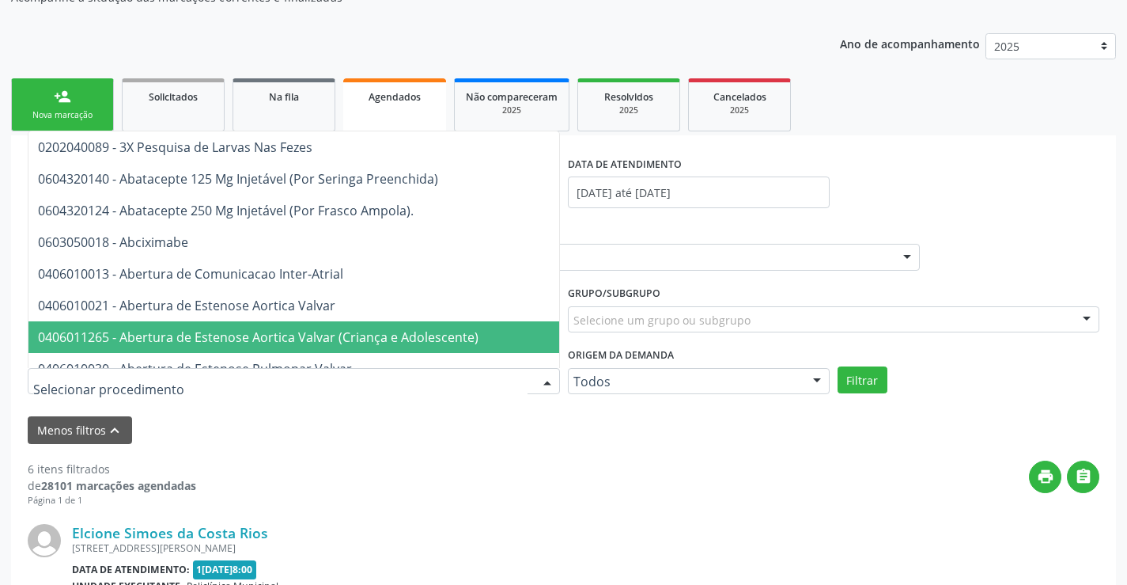
click at [606, 425] on div "Menos filtros keyboard_arrow_up" at bounding box center [564, 430] width 1080 height 28
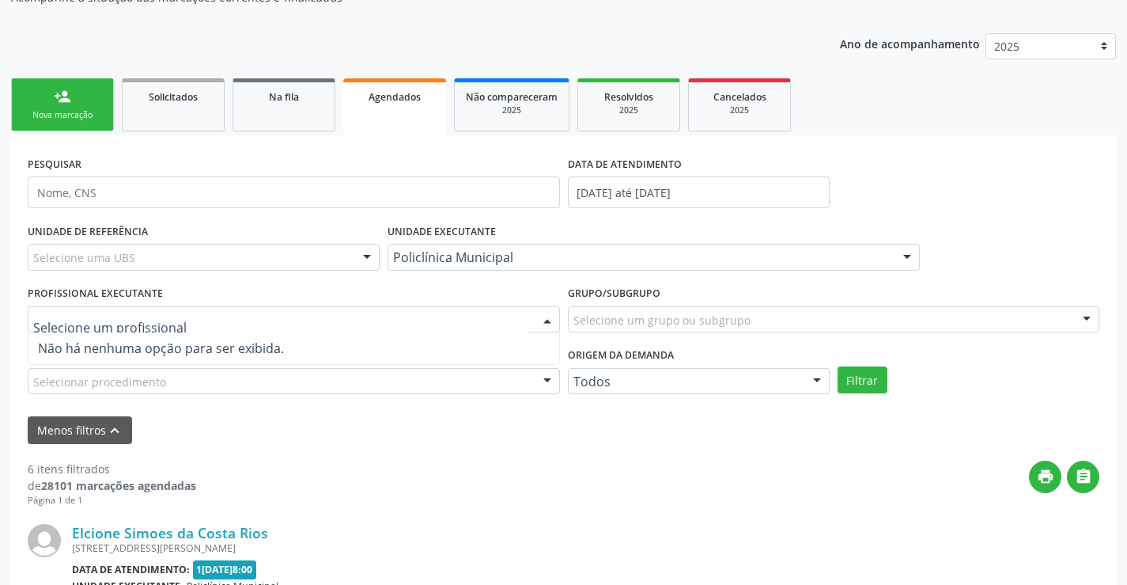
click at [380, 316] on div at bounding box center [294, 319] width 532 height 27
type input "ju"
click at [513, 318] on input "ju" at bounding box center [280, 328] width 494 height 32
click at [555, 327] on div at bounding box center [548, 320] width 24 height 27
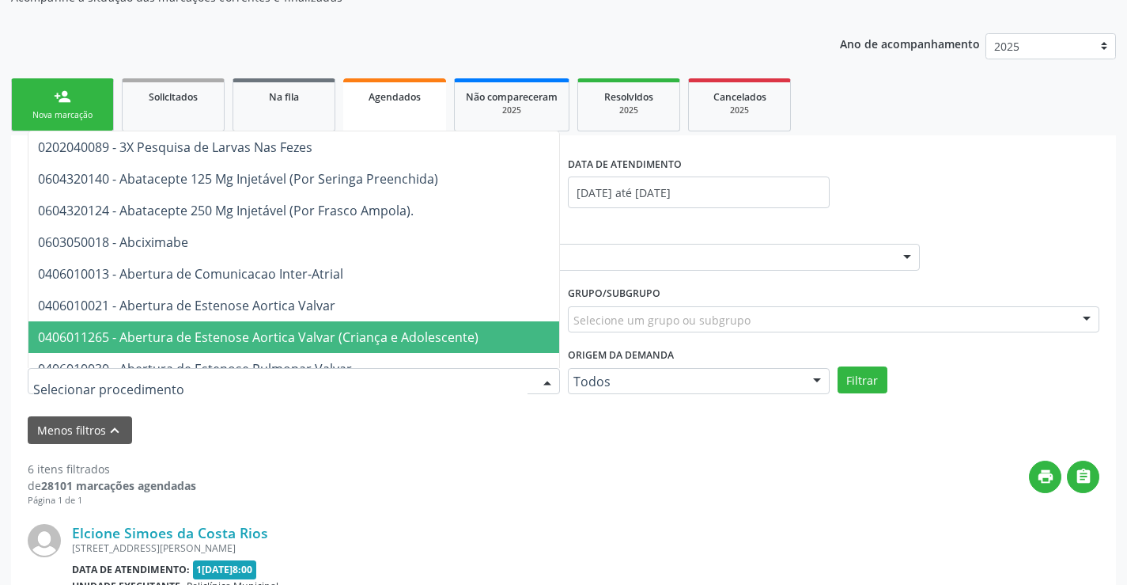
click at [434, 392] on div at bounding box center [294, 381] width 532 height 27
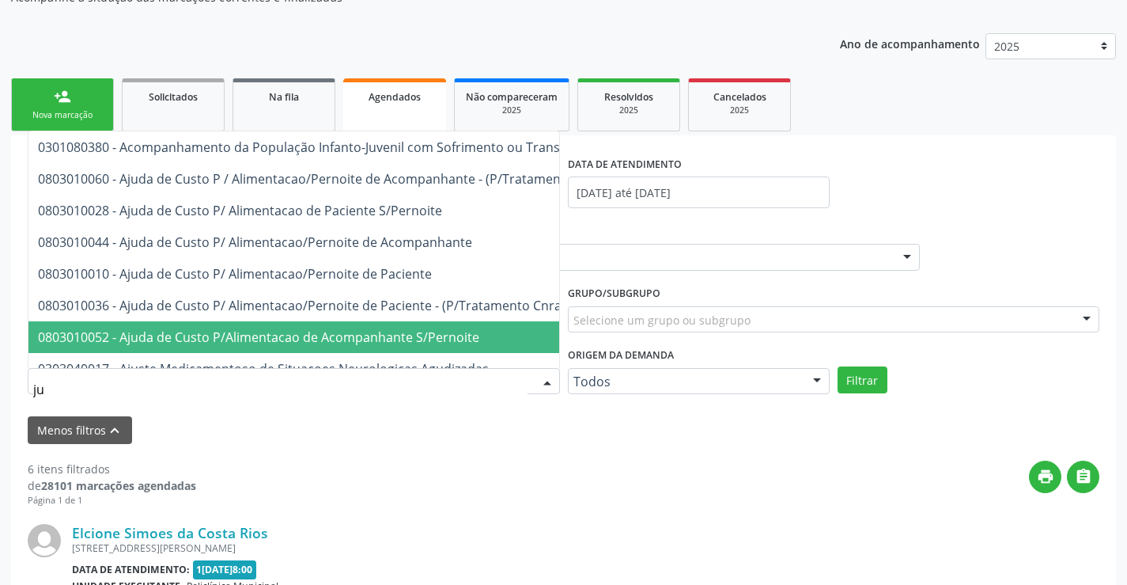
type input "j"
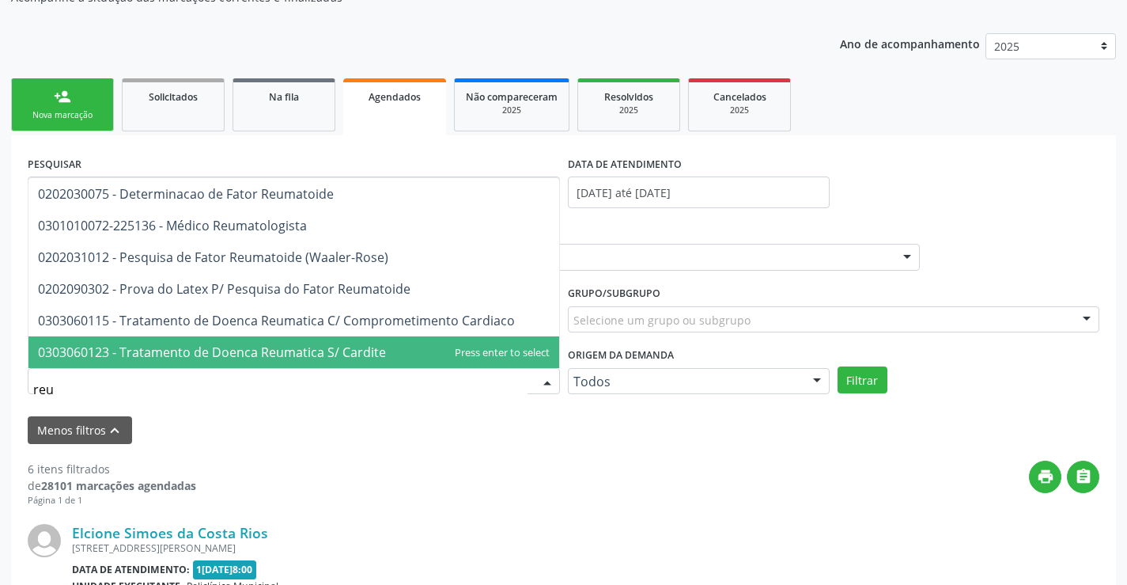
type input "reum"
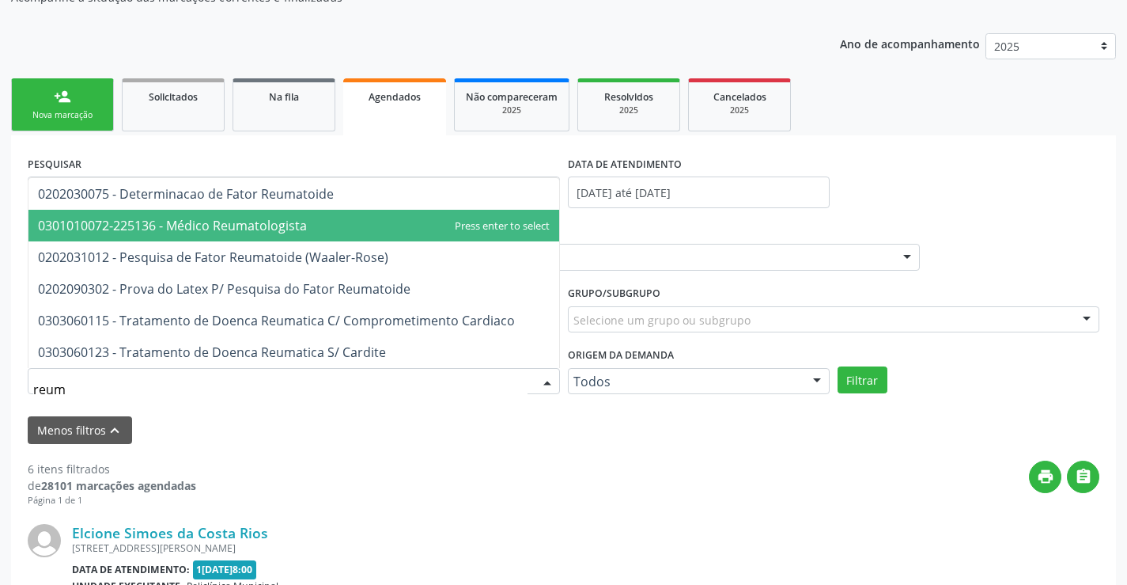
click at [422, 239] on span "0301010072-225136 - Médico Reumatologista" at bounding box center [293, 226] width 531 height 32
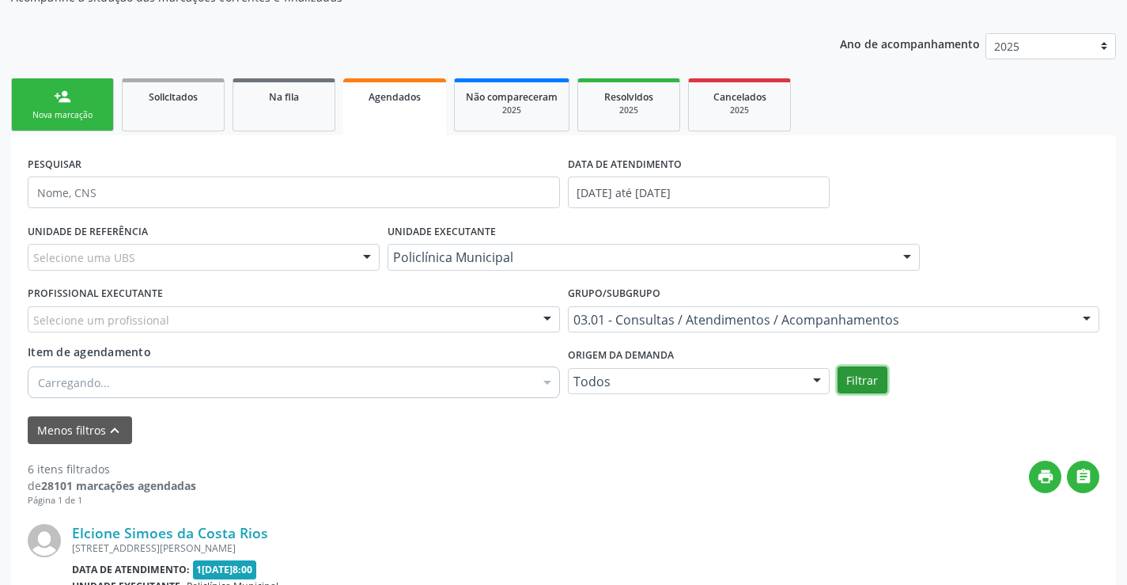
click at [861, 380] on button "Filtrar" at bounding box center [863, 379] width 50 height 27
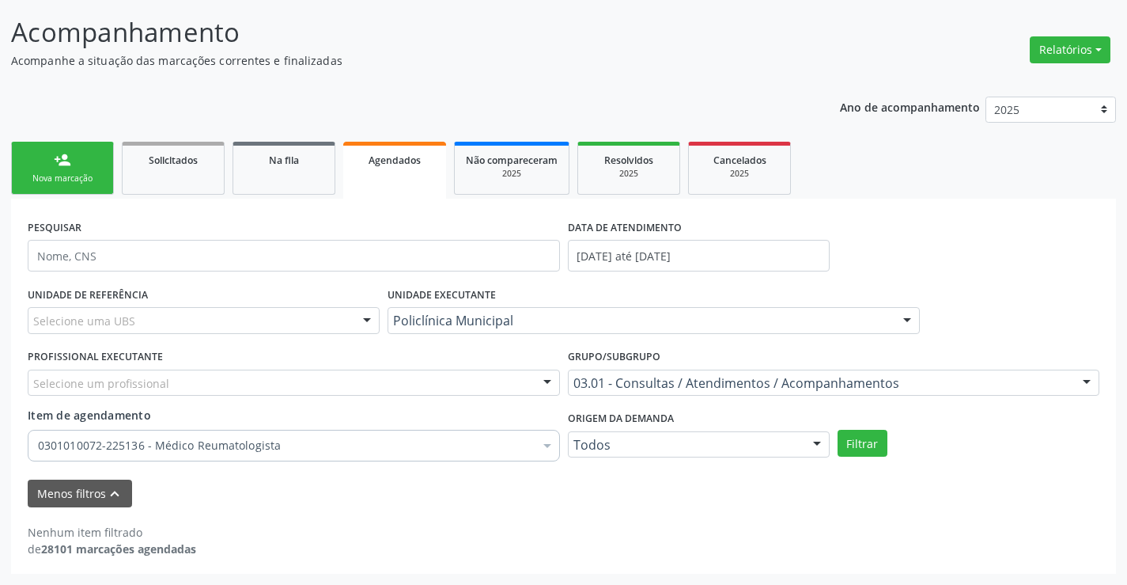
scroll to position [95, 0]
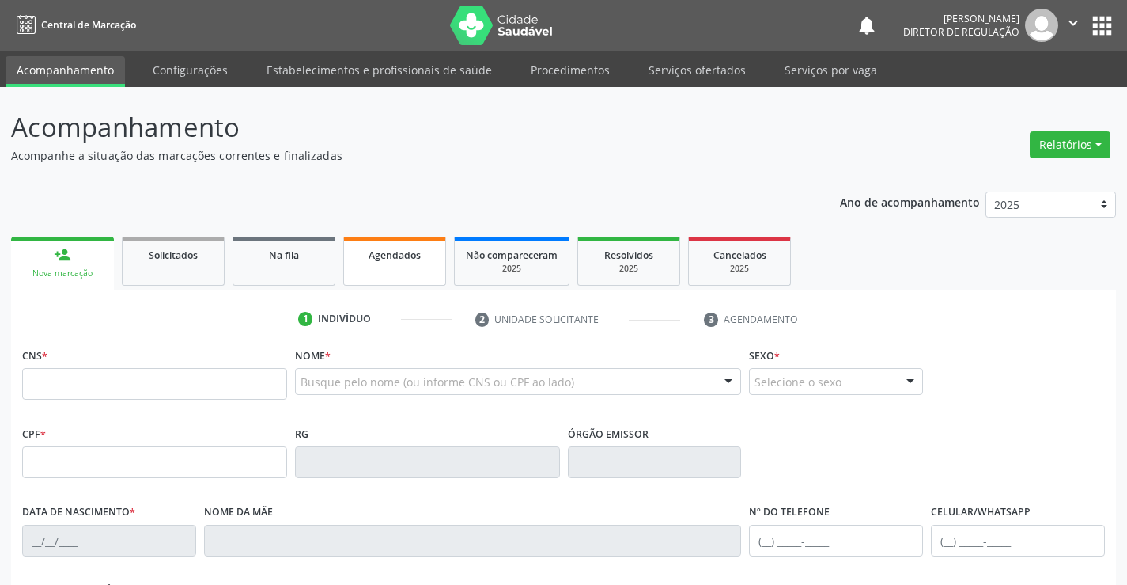
scroll to position [94, 0]
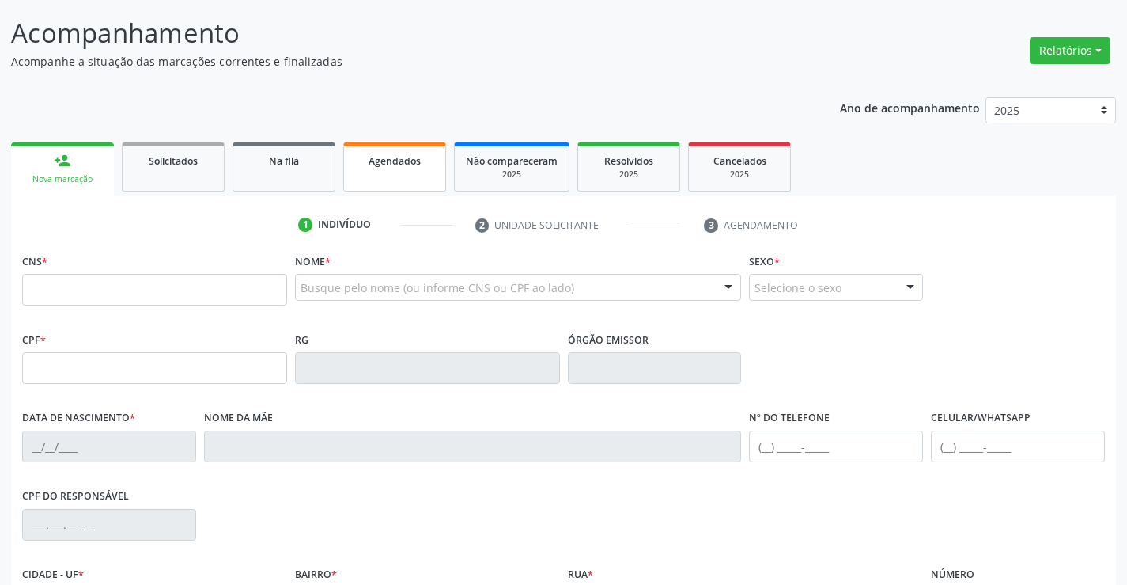
click at [394, 180] on link "Agendados" at bounding box center [394, 166] width 103 height 49
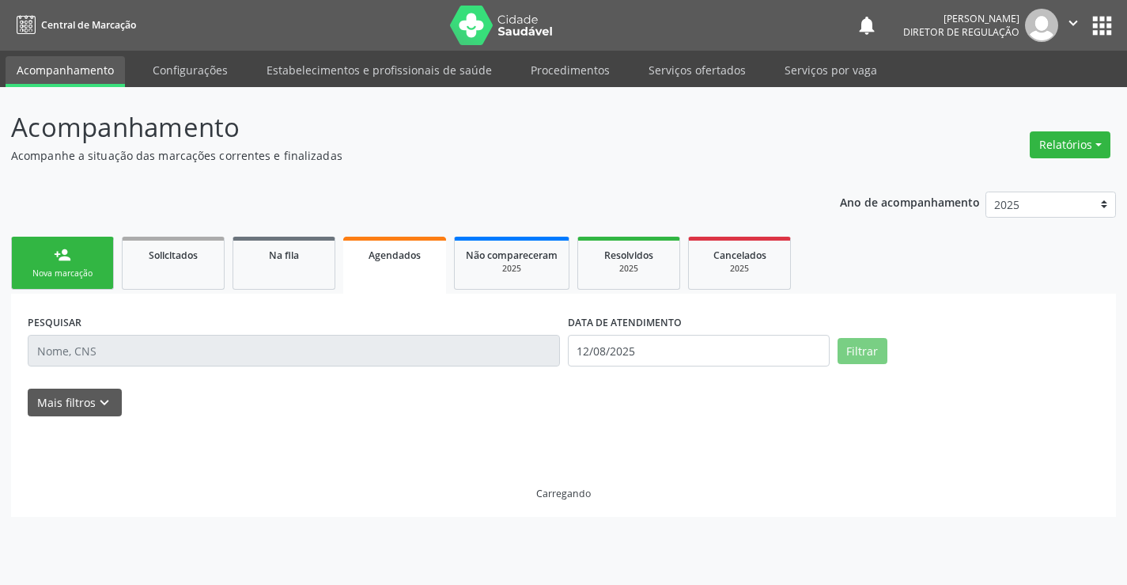
scroll to position [0, 0]
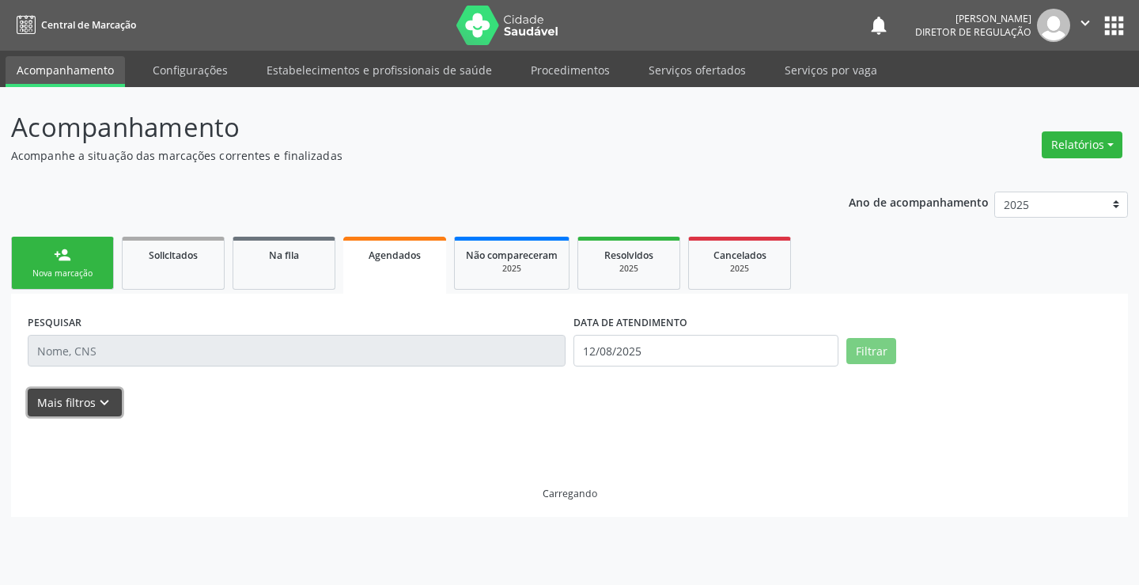
drag, startPoint x: 81, startPoint y: 406, endPoint x: 610, endPoint y: 388, distance: 529.5
click at [84, 405] on button "Mais filtros keyboard_arrow_down" at bounding box center [75, 402] width 94 height 28
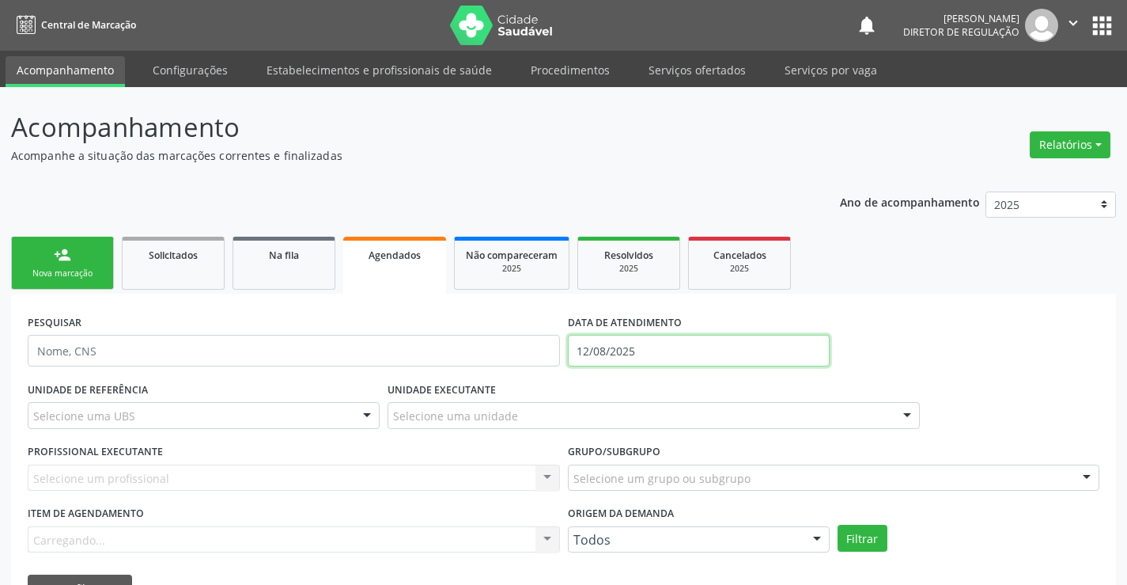
click at [652, 357] on input "12/08/2025" at bounding box center [699, 351] width 262 height 32
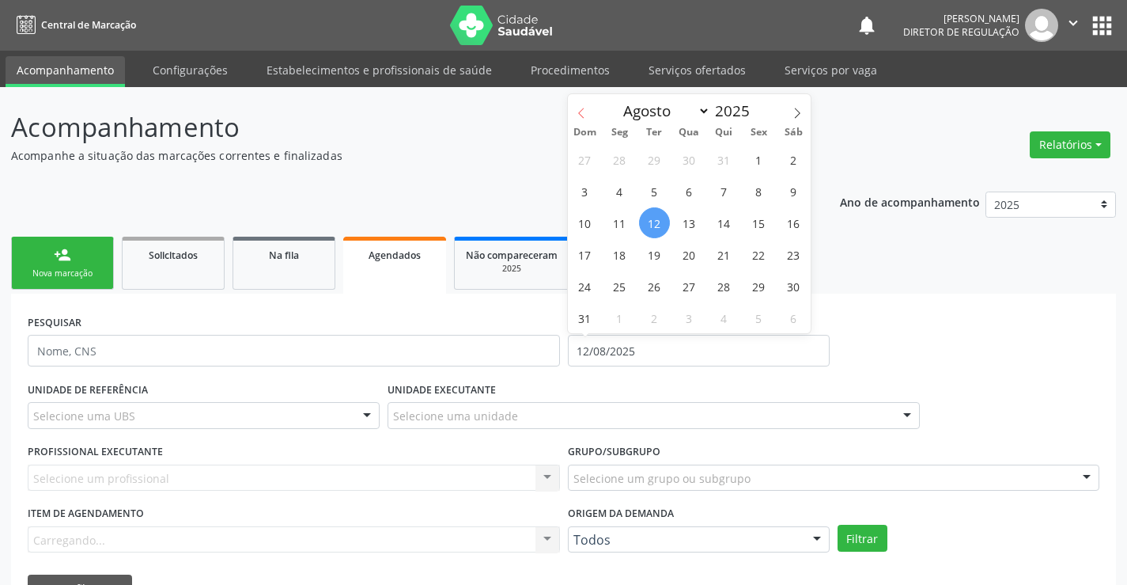
click at [576, 118] on icon at bounding box center [581, 113] width 11 height 11
select select "5"
click at [589, 164] on span "1" at bounding box center [585, 159] width 31 height 31
type input "[DATE]"
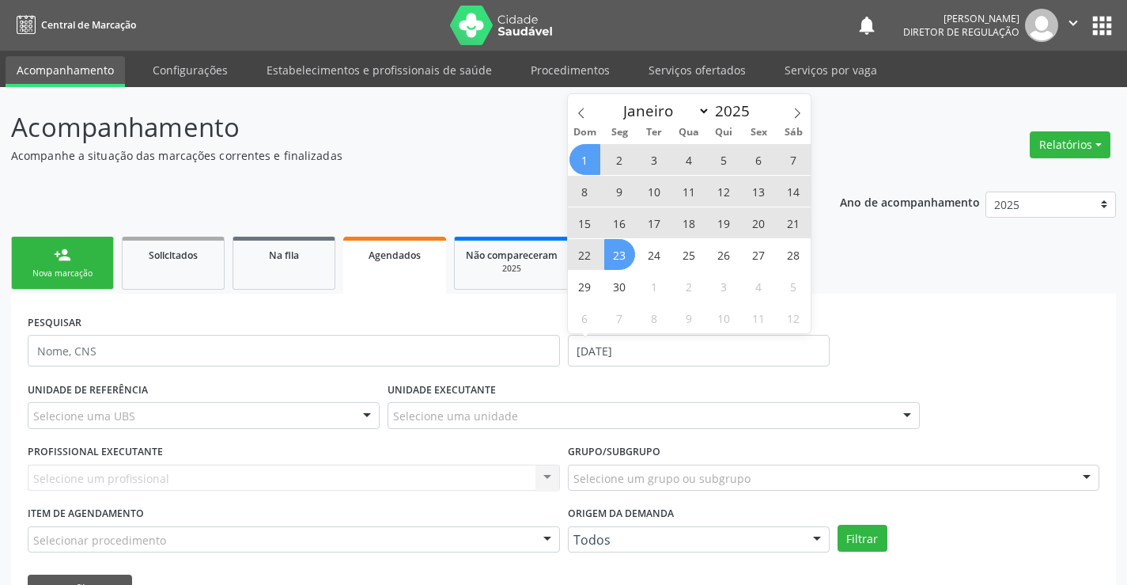
click at [638, 284] on div "1 2 3 4 5 6 7 8 9 10 11 12 13 14 15 16 17 18 19 20 21 22 23 24 25 26 27 28 29 3…" at bounding box center [690, 238] width 244 height 190
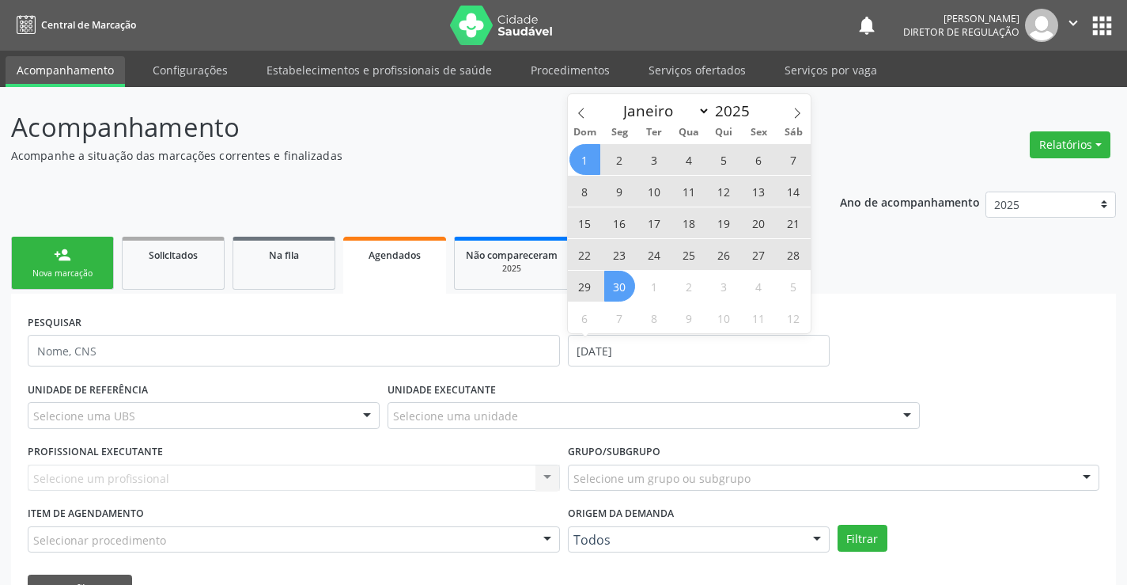
click at [606, 278] on span "30" at bounding box center [619, 286] width 31 height 31
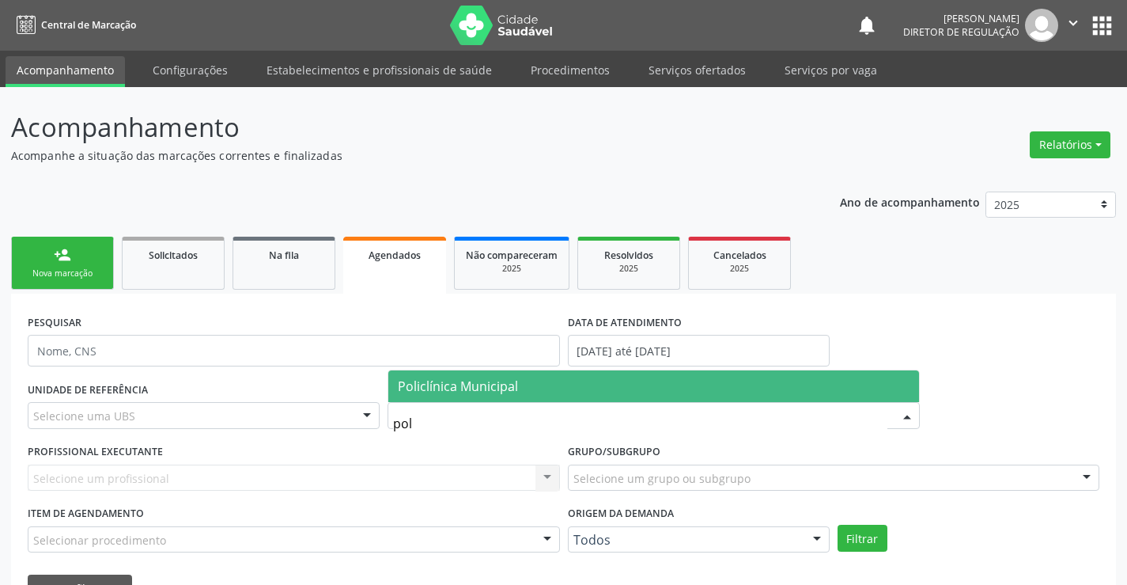
type input "poli"
click at [493, 391] on span "Policlínica Municipal" at bounding box center [458, 385] width 120 height 17
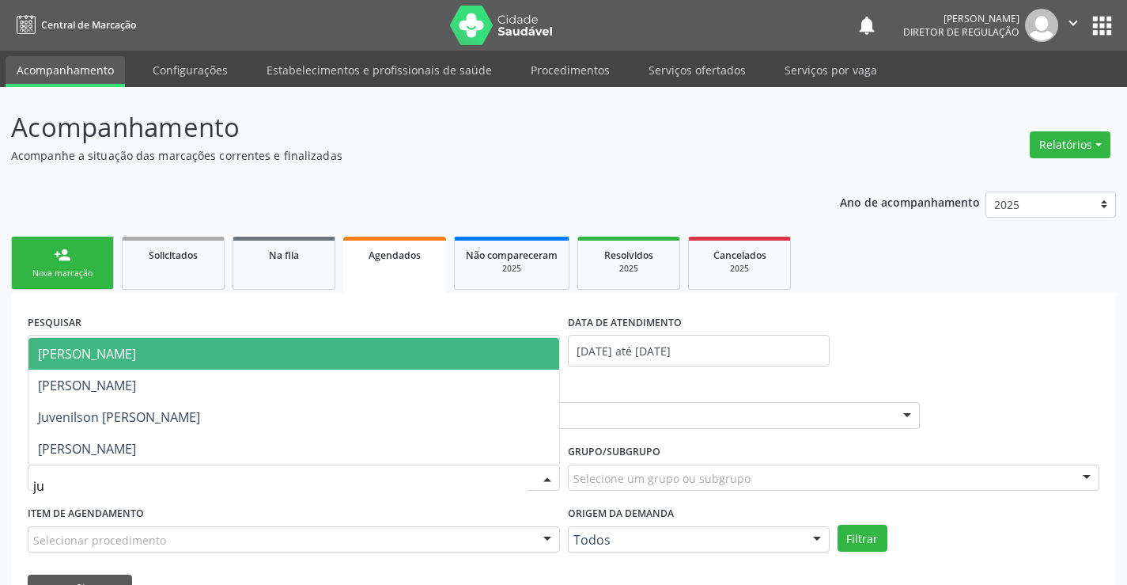
type input "juv"
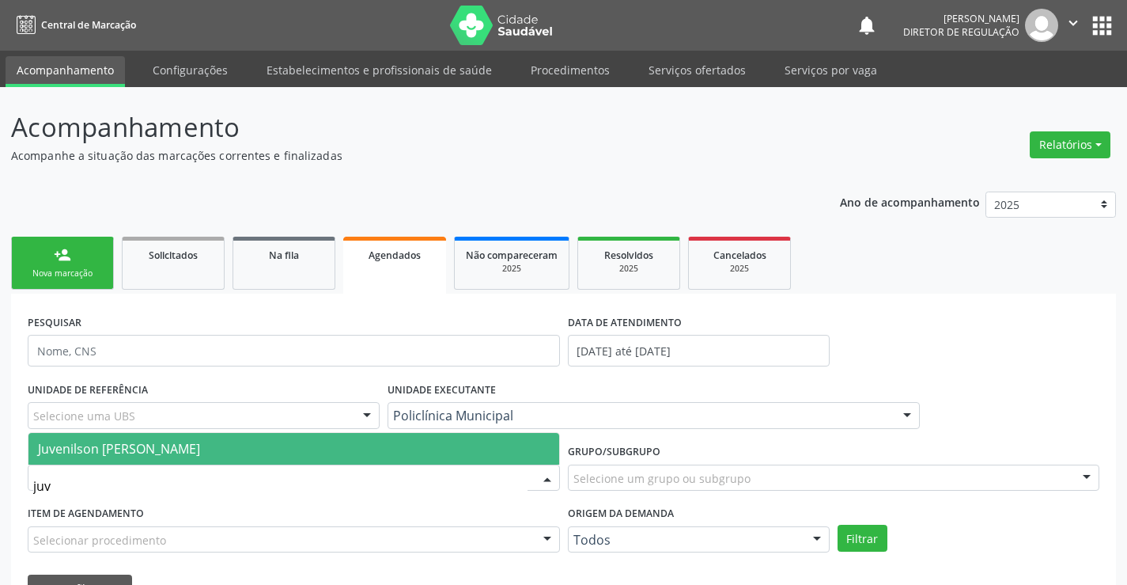
drag, startPoint x: 464, startPoint y: 445, endPoint x: 722, endPoint y: 445, distance: 258.7
click at [464, 445] on span "Juvenilson [PERSON_NAME]" at bounding box center [293, 449] width 531 height 32
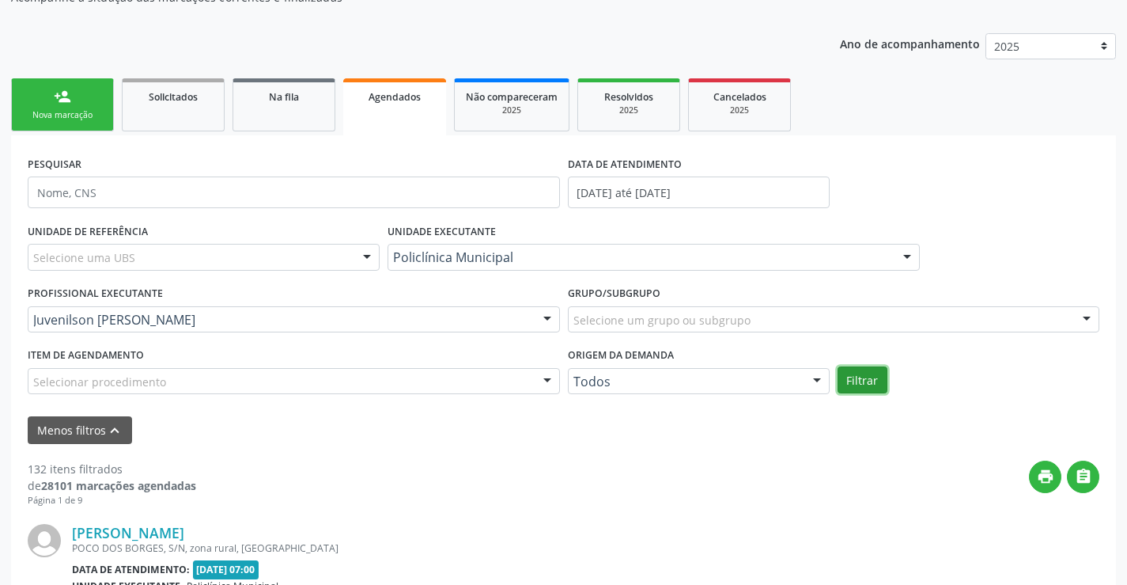
click at [846, 366] on button "Filtrar" at bounding box center [863, 379] width 50 height 27
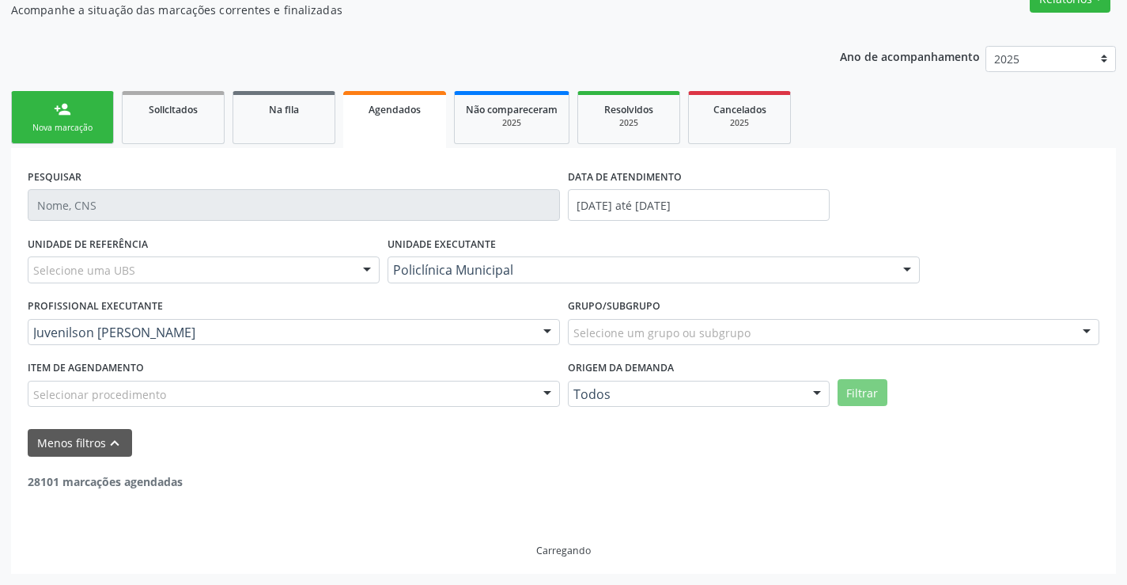
scroll to position [95, 0]
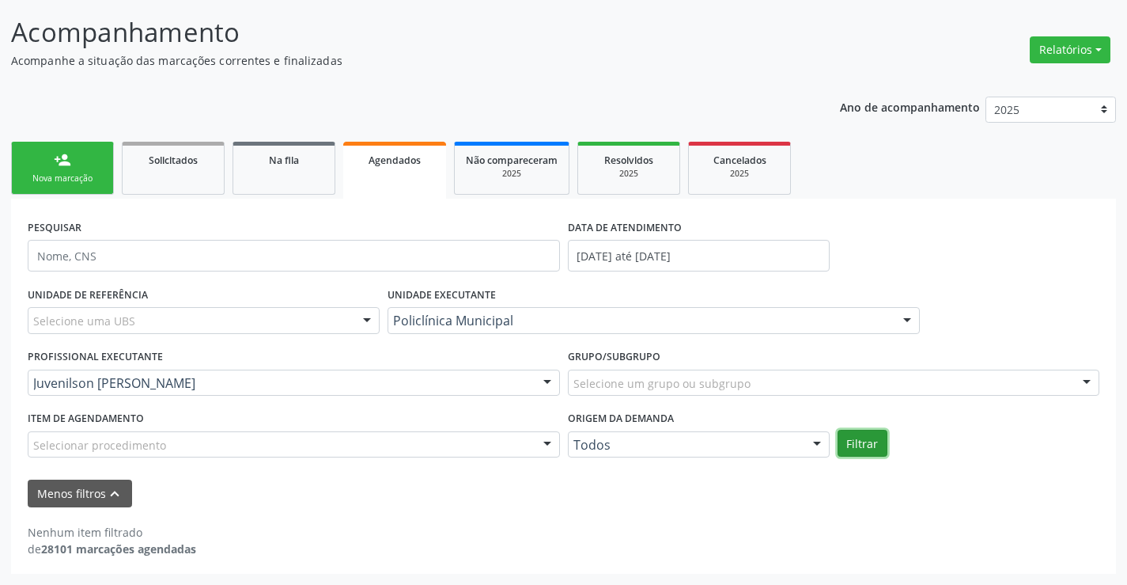
click at [847, 443] on button "Filtrar" at bounding box center [863, 443] width 50 height 27
click at [662, 178] on div "2025" at bounding box center [628, 174] width 79 height 12
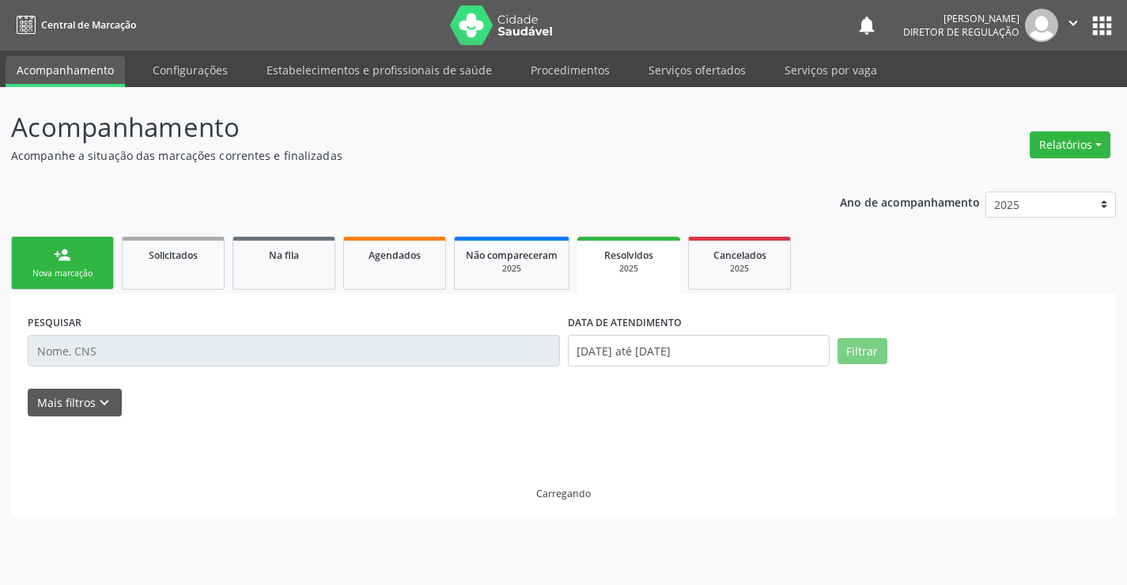
scroll to position [0, 0]
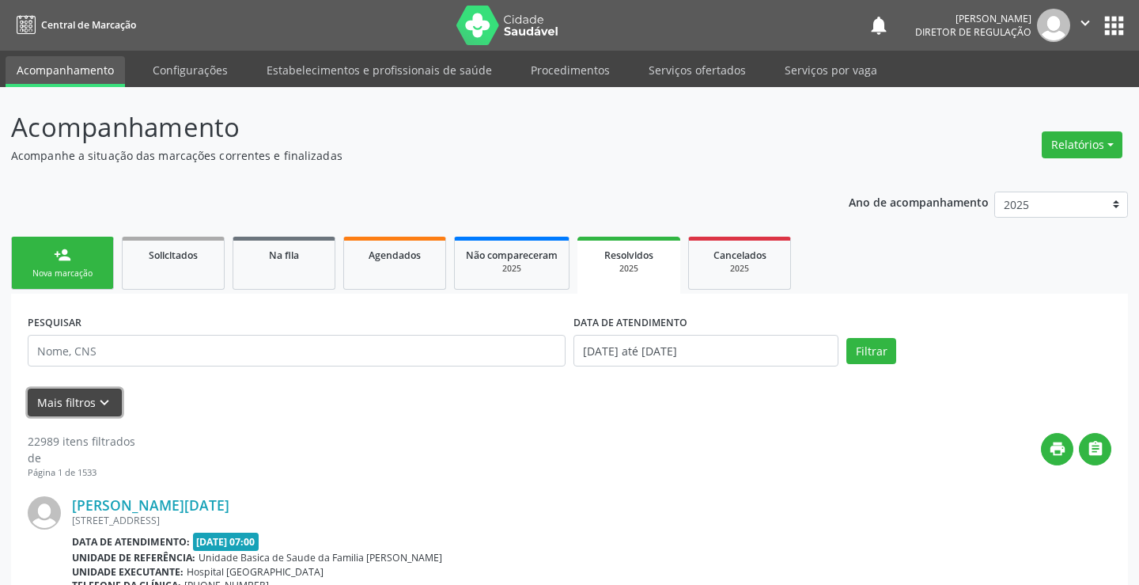
click at [84, 406] on button "Mais filtros keyboard_arrow_down" at bounding box center [75, 402] width 94 height 28
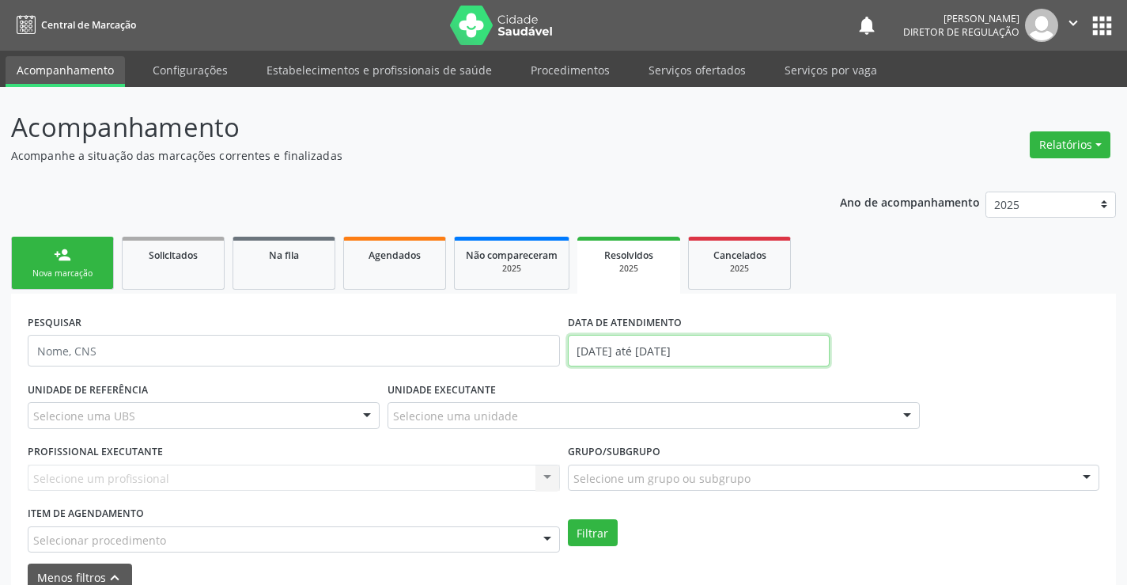
click at [645, 364] on input "[DATE] até [DATE]" at bounding box center [699, 351] width 262 height 32
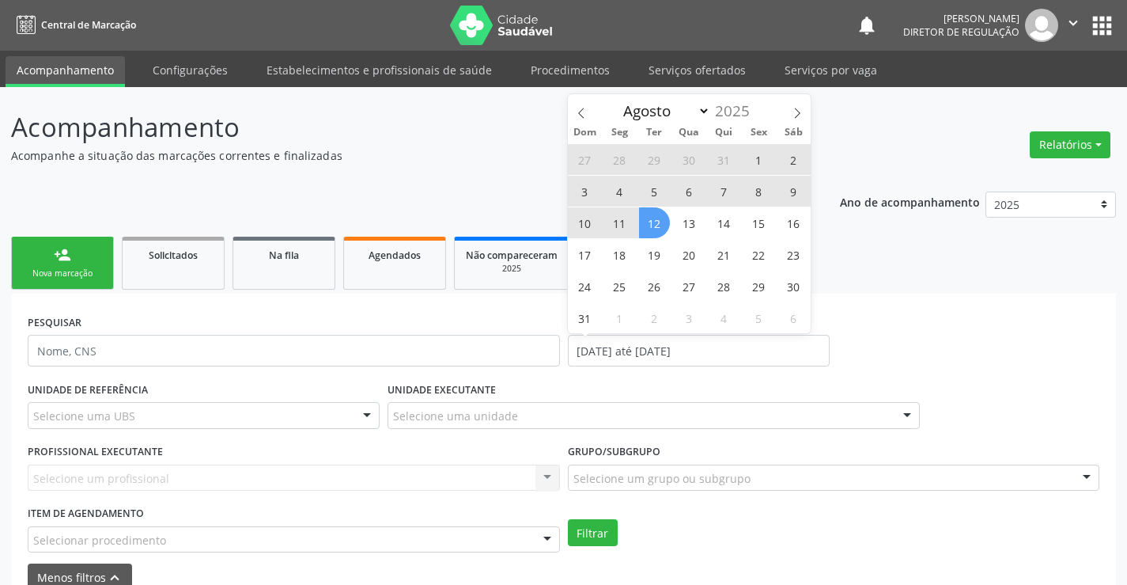
click at [595, 114] on div "Janeiro Fevereiro Março Abril Maio Junho Julho Agosto Setembro Outubro Novembro…" at bounding box center [690, 107] width 244 height 27
click at [585, 111] on icon at bounding box center [581, 113] width 11 height 11
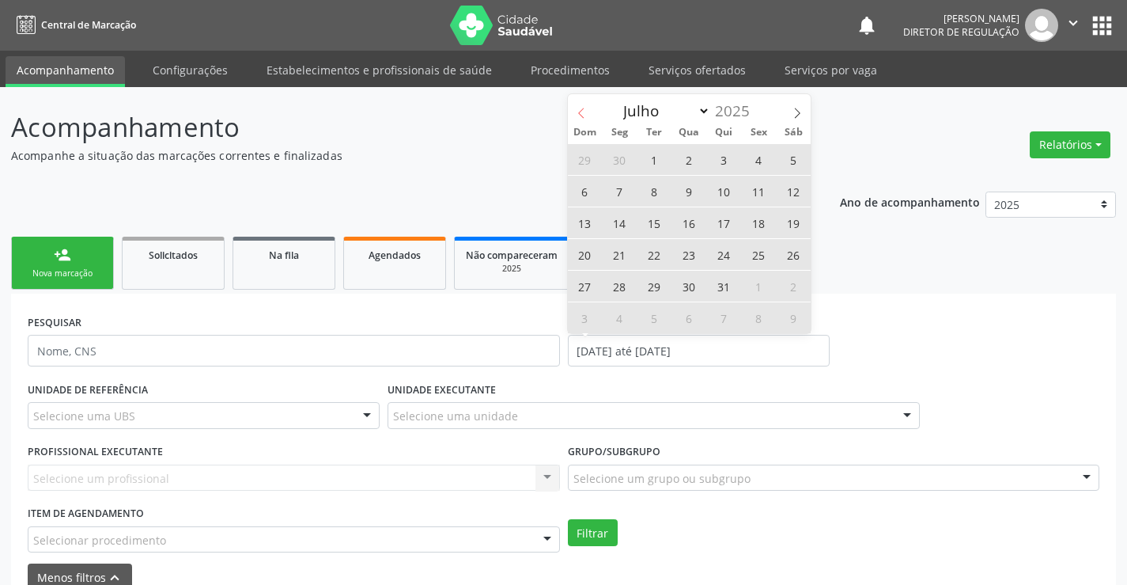
click at [585, 111] on icon at bounding box center [581, 113] width 11 height 11
select select "5"
click at [592, 158] on span "1" at bounding box center [585, 159] width 31 height 31
type input "[DATE]"
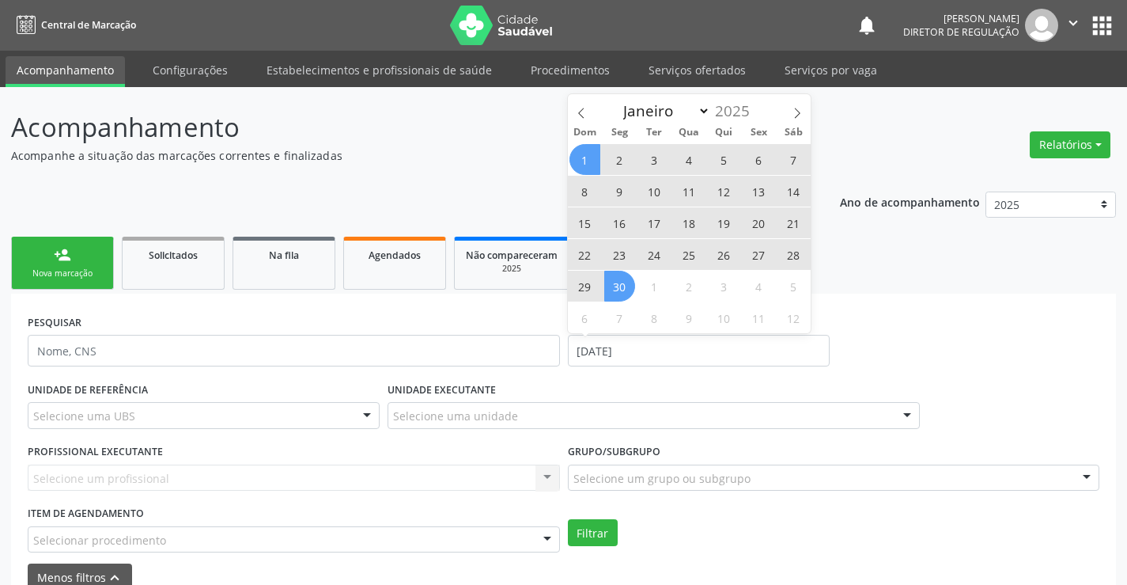
click at [622, 278] on span "30" at bounding box center [619, 286] width 31 height 31
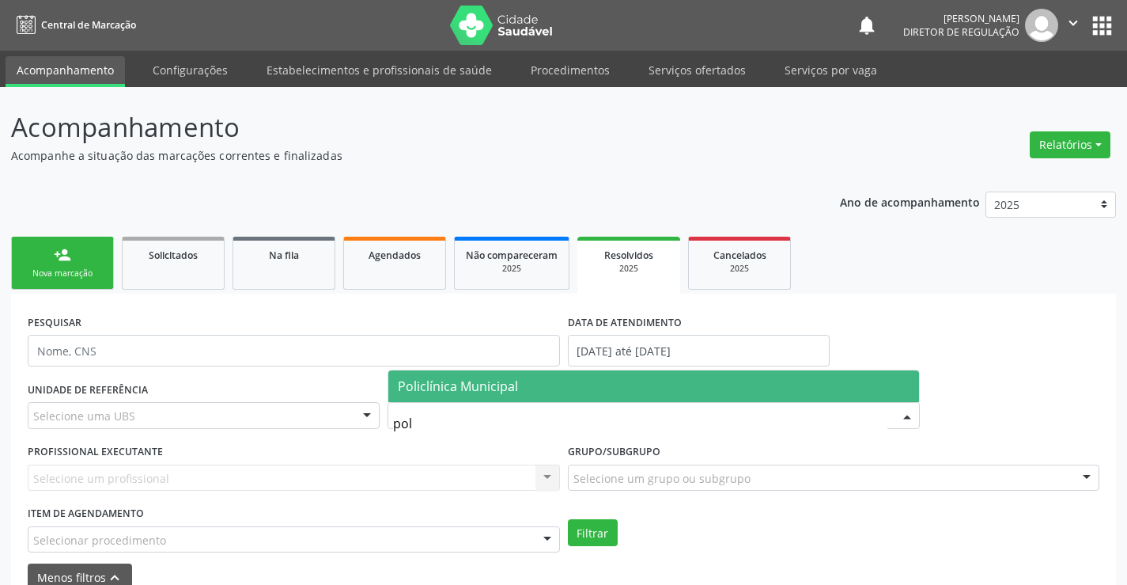
type input "poli"
click at [471, 380] on span "Policlínica Municipal" at bounding box center [458, 385] width 120 height 17
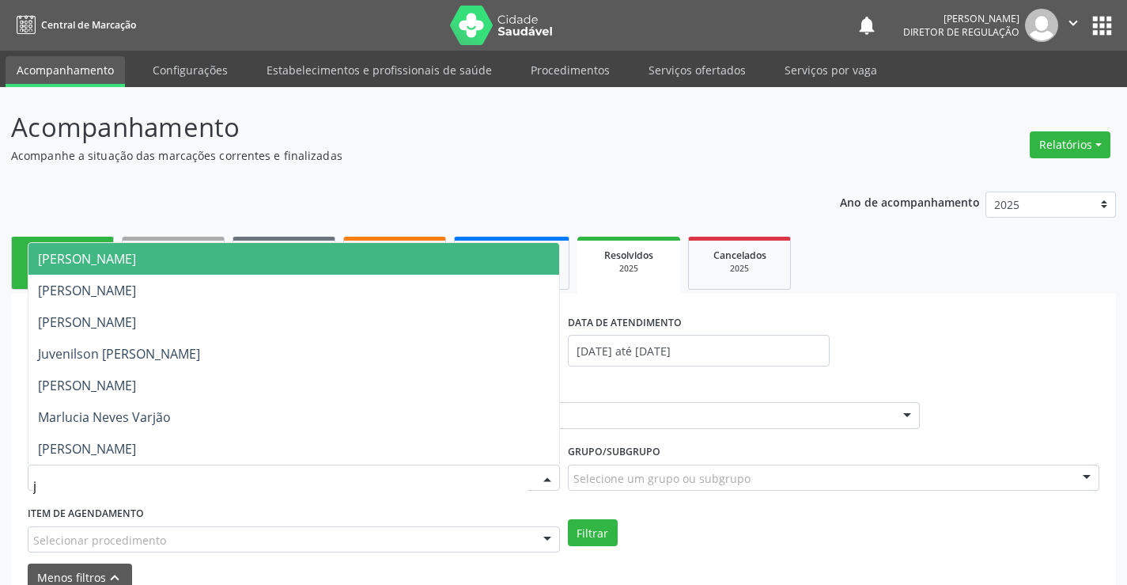
type input "ju"
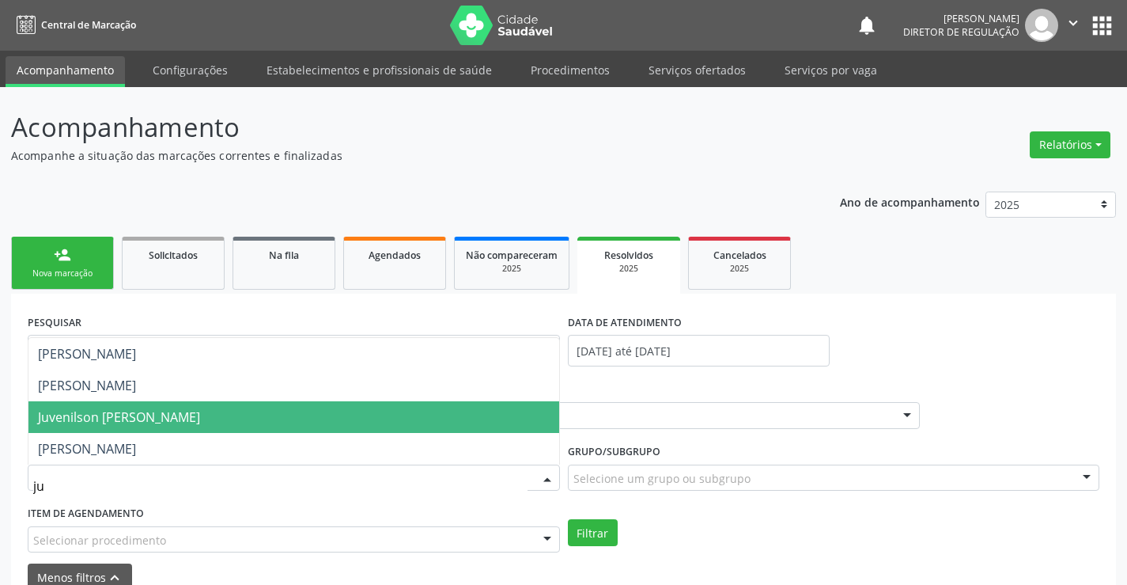
click at [407, 428] on span "Juvenilson [PERSON_NAME]" at bounding box center [293, 417] width 531 height 32
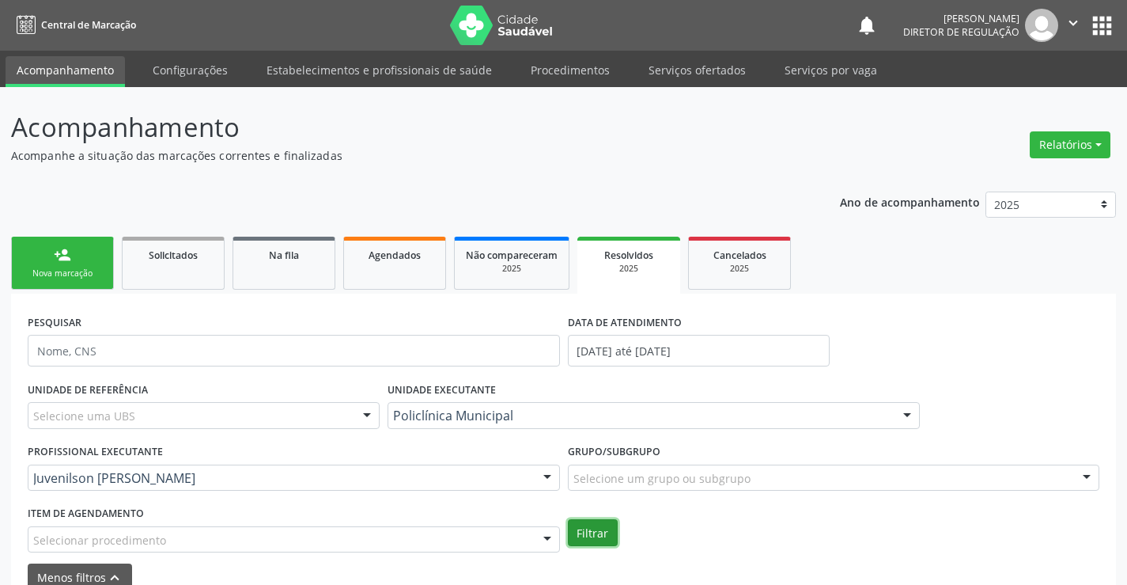
click at [593, 522] on button "Filtrar" at bounding box center [593, 532] width 50 height 27
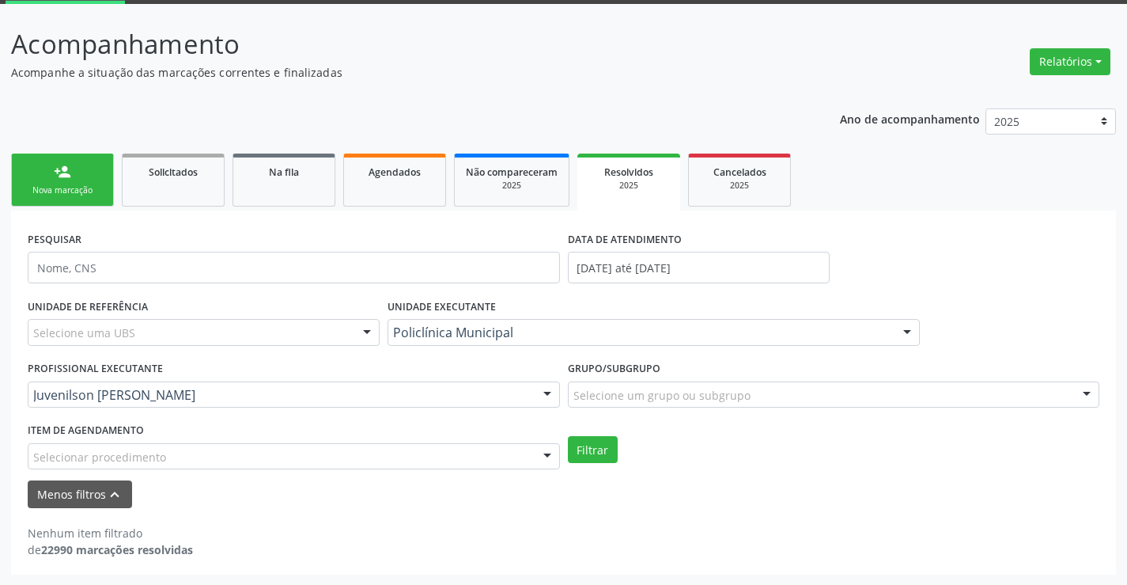
scroll to position [84, 0]
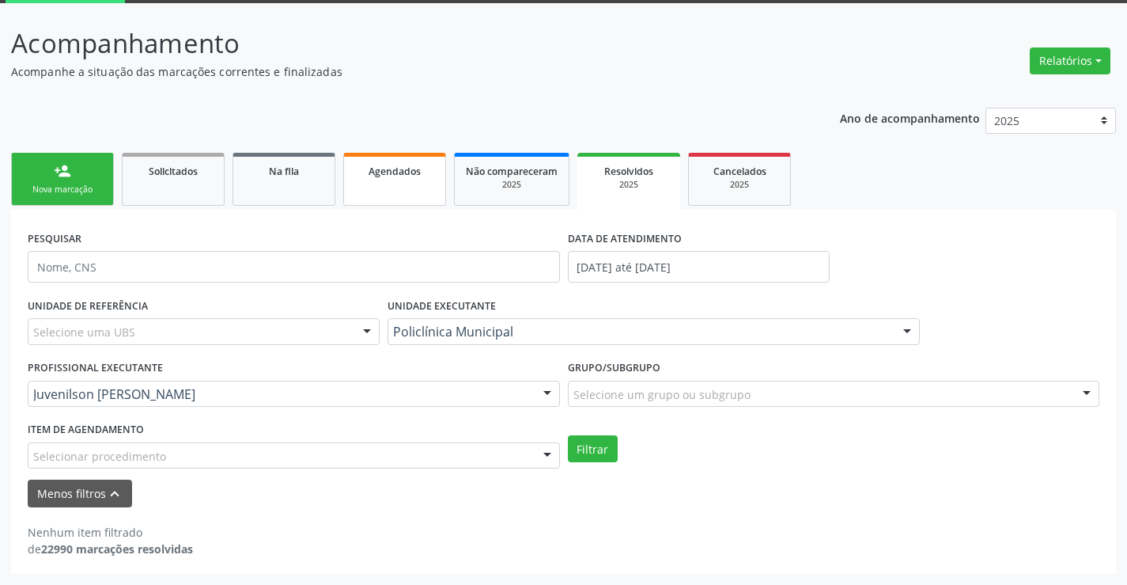
click at [373, 199] on link "Agendados" at bounding box center [394, 179] width 103 height 53
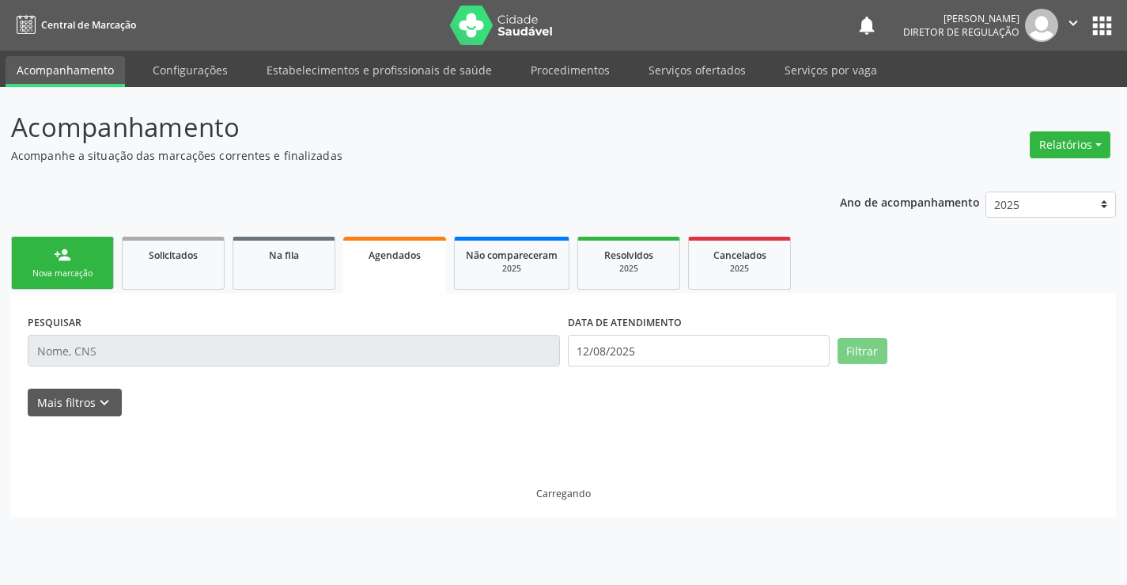
scroll to position [0, 0]
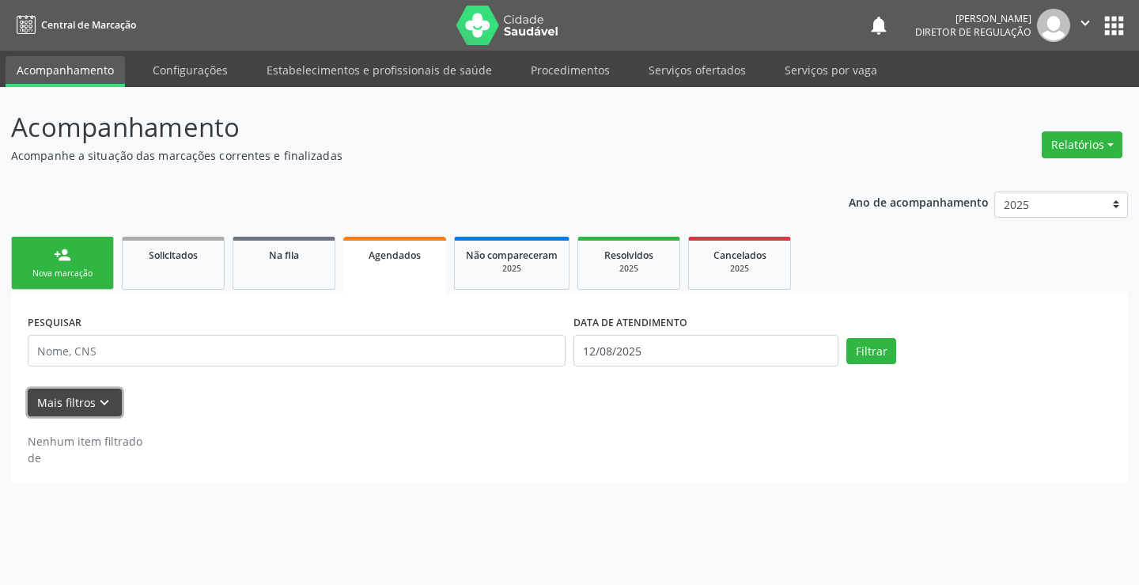
click at [107, 400] on icon "keyboard_arrow_down" at bounding box center [104, 402] width 17 height 17
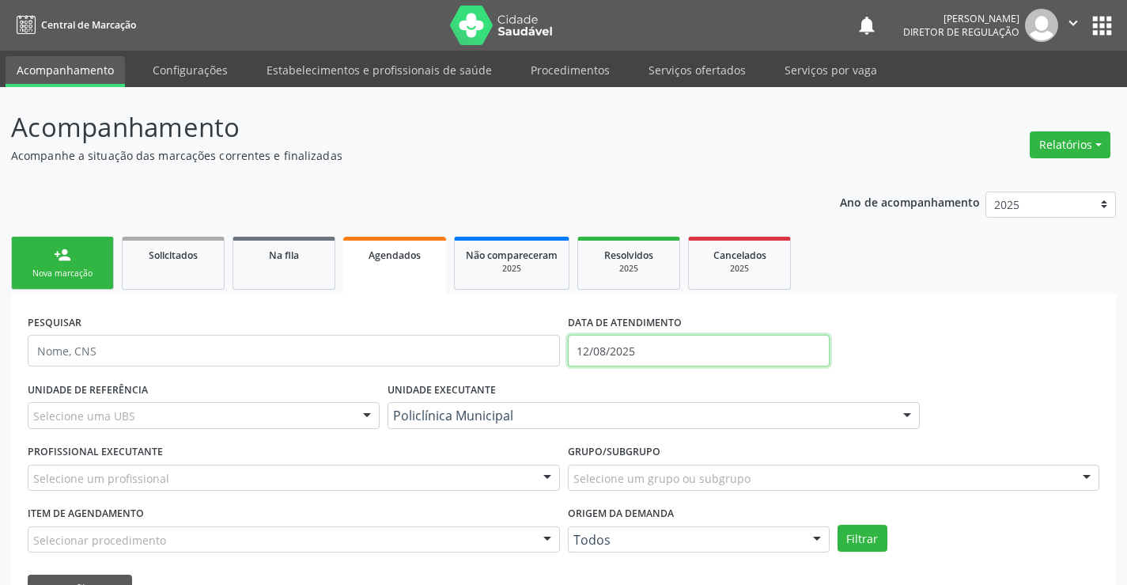
click at [590, 349] on input "12/08/2025" at bounding box center [699, 351] width 262 height 32
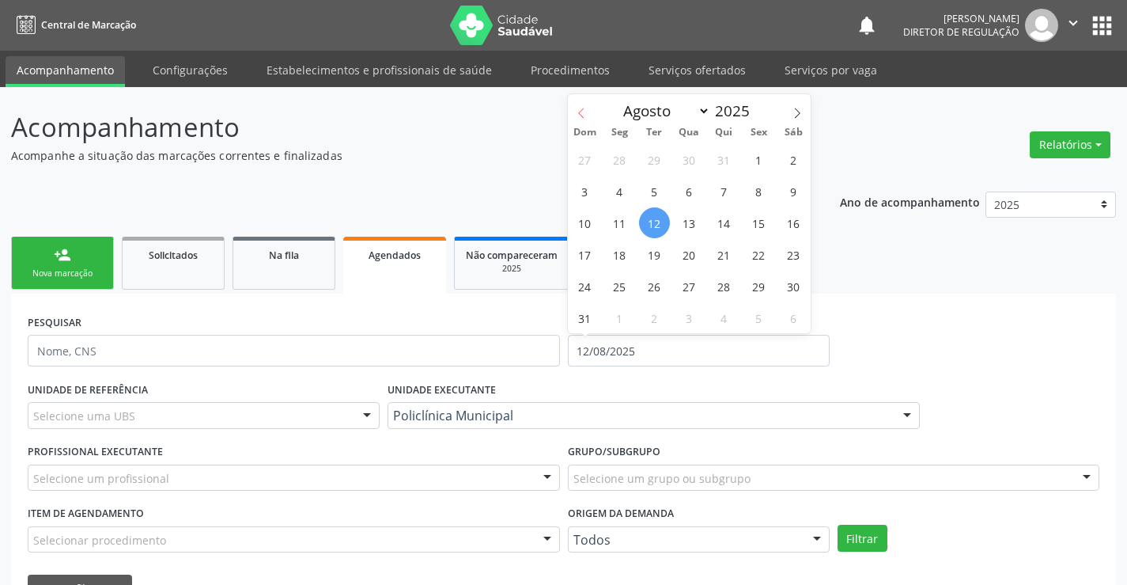
click at [592, 112] on span at bounding box center [581, 107] width 27 height 27
select select "6"
click at [660, 160] on span "1" at bounding box center [654, 159] width 31 height 31
type input "01/07/2025"
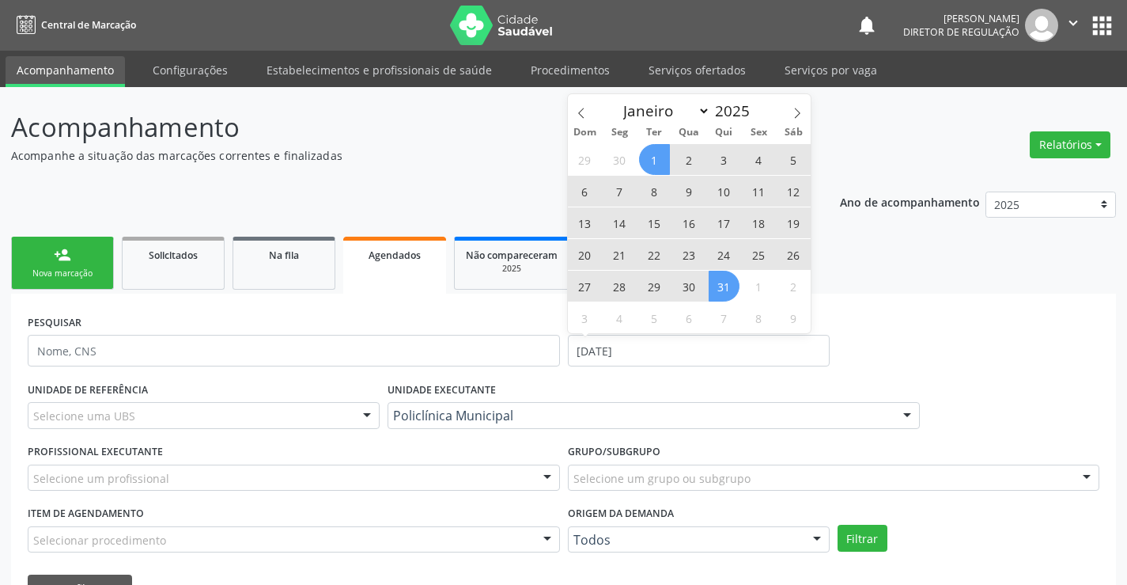
click at [713, 286] on span "31" at bounding box center [724, 286] width 31 height 31
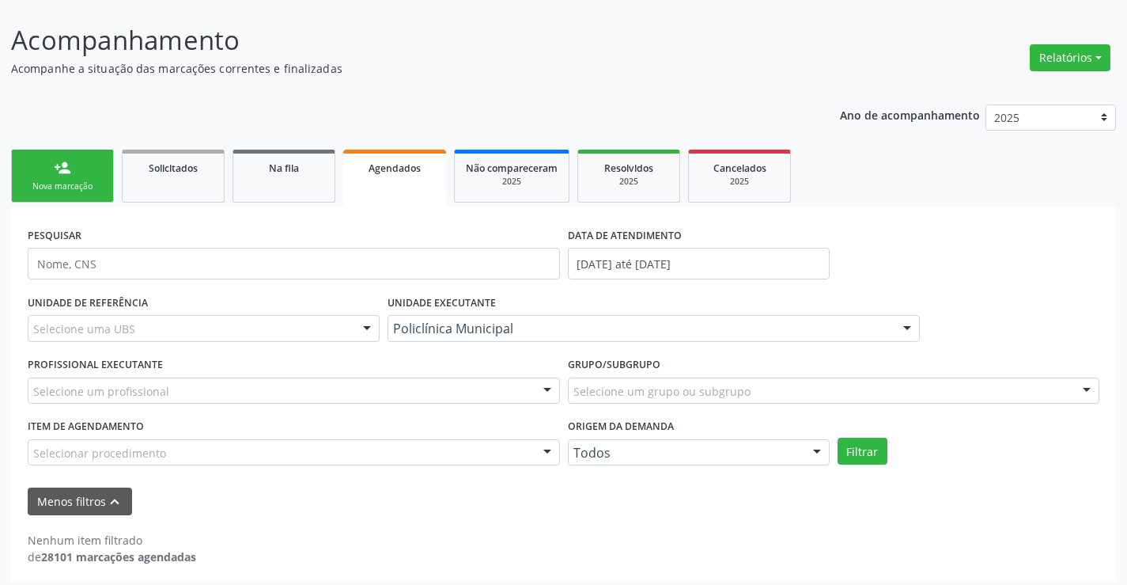
scroll to position [95, 0]
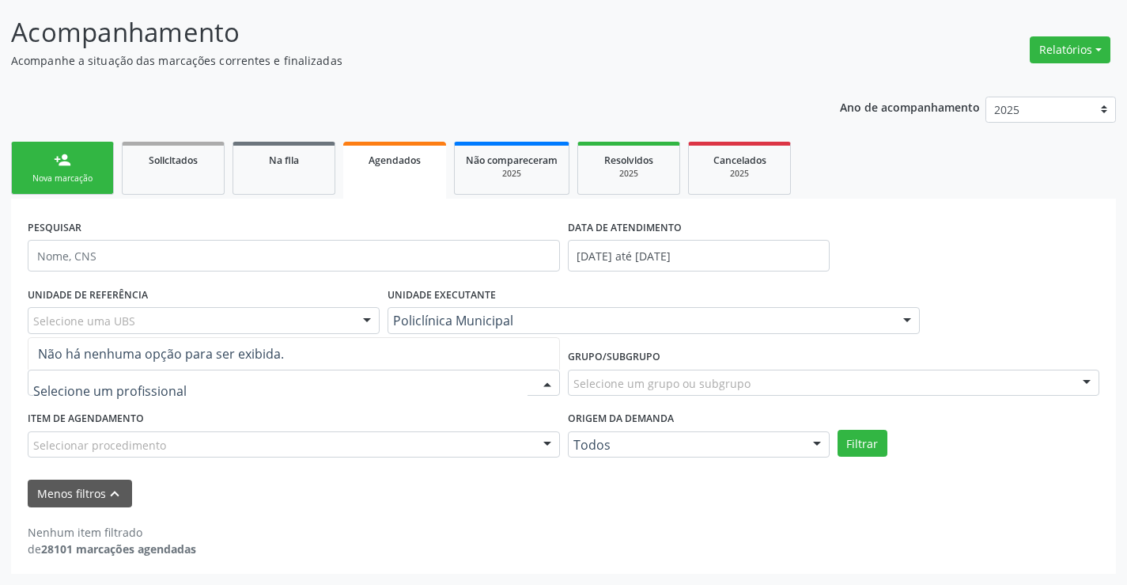
click at [429, 395] on div at bounding box center [294, 382] width 532 height 27
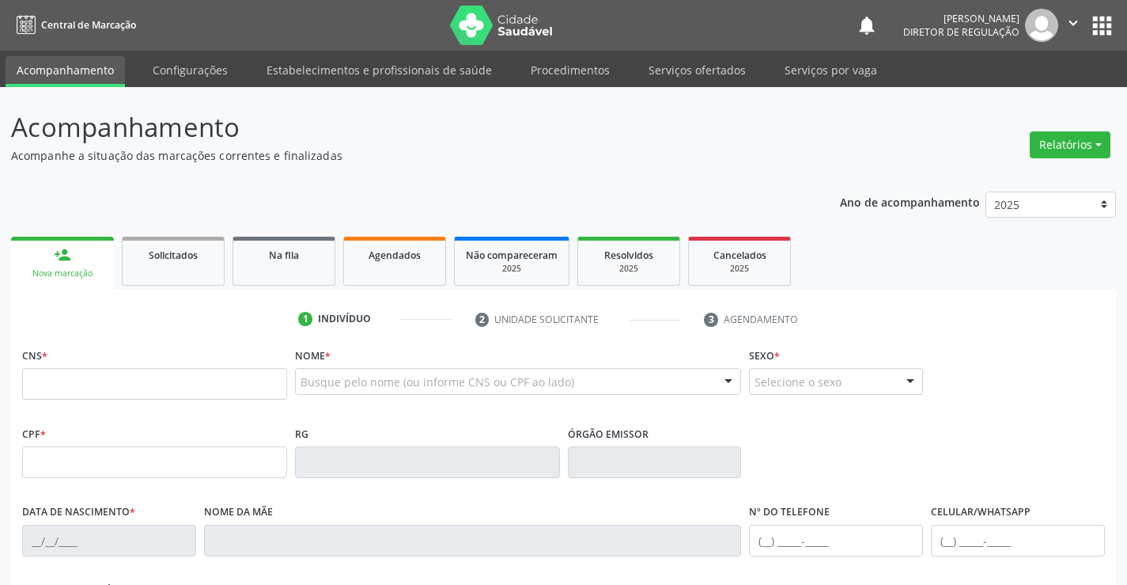
scroll to position [95, 0]
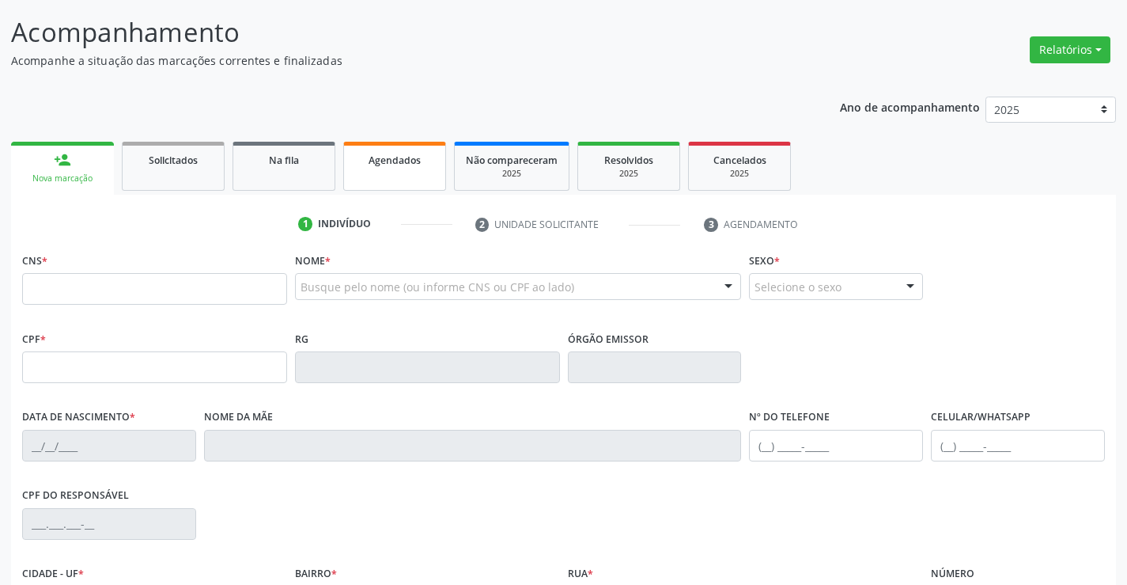
click link "Agendados"
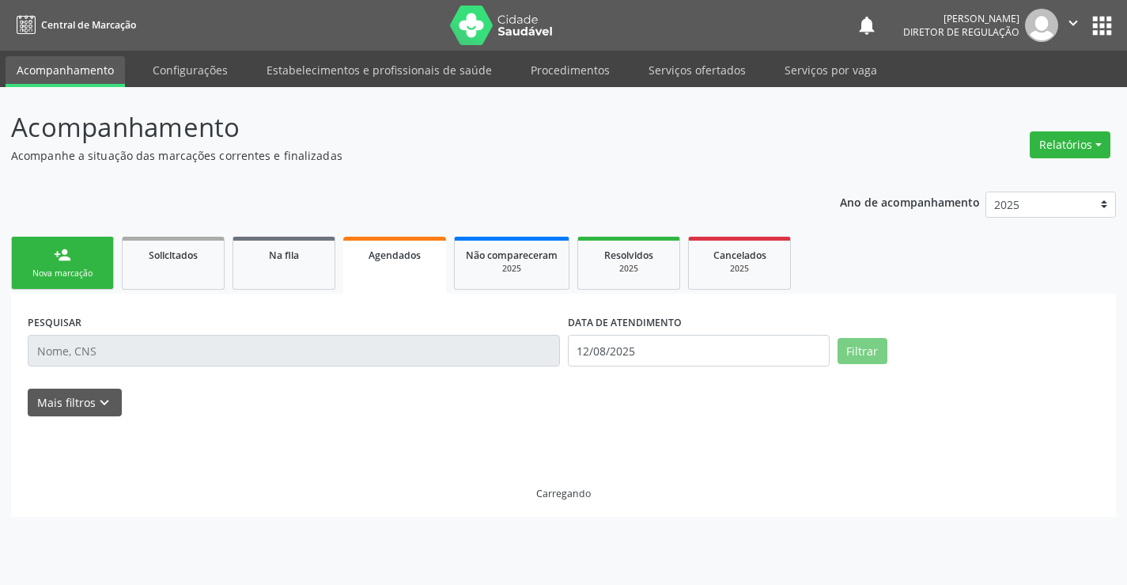
scroll to position [0, 0]
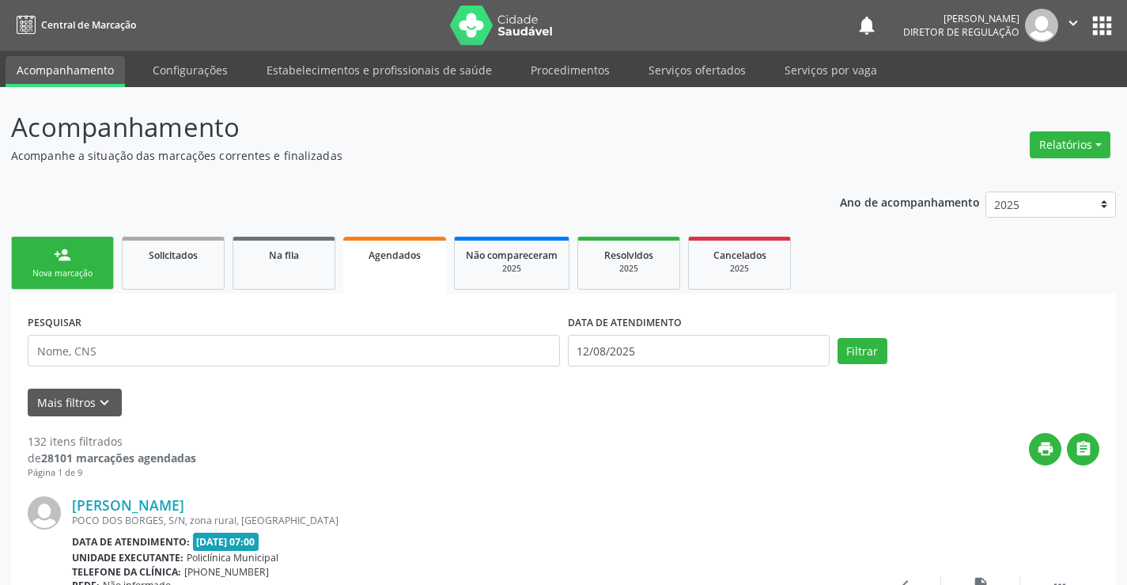
click div "Mais filtros keyboard_arrow_down"
click icon "keyboard_arrow_down"
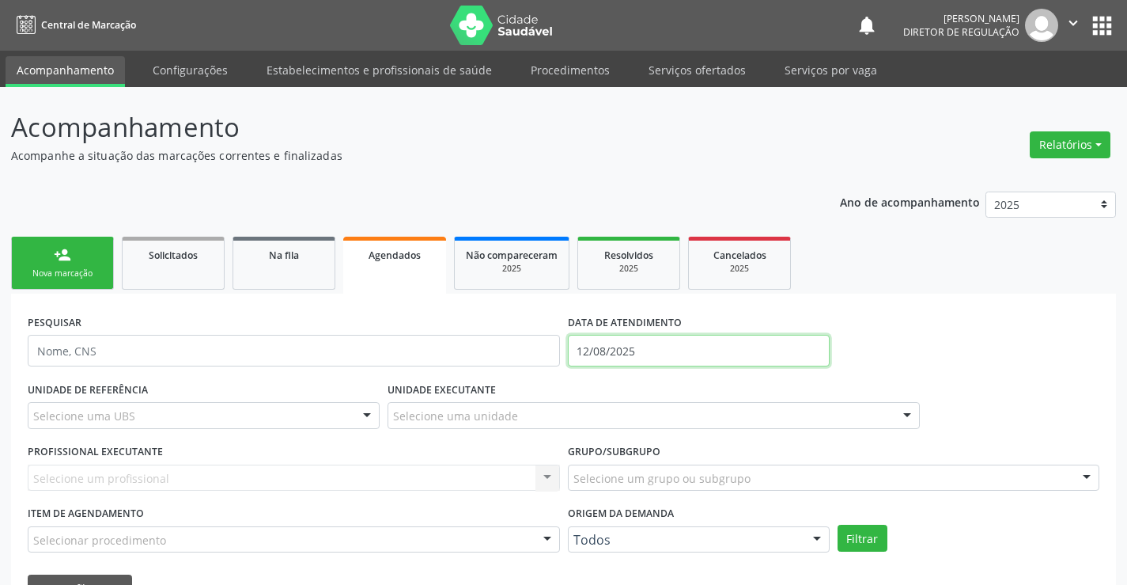
click input "12/08/2025"
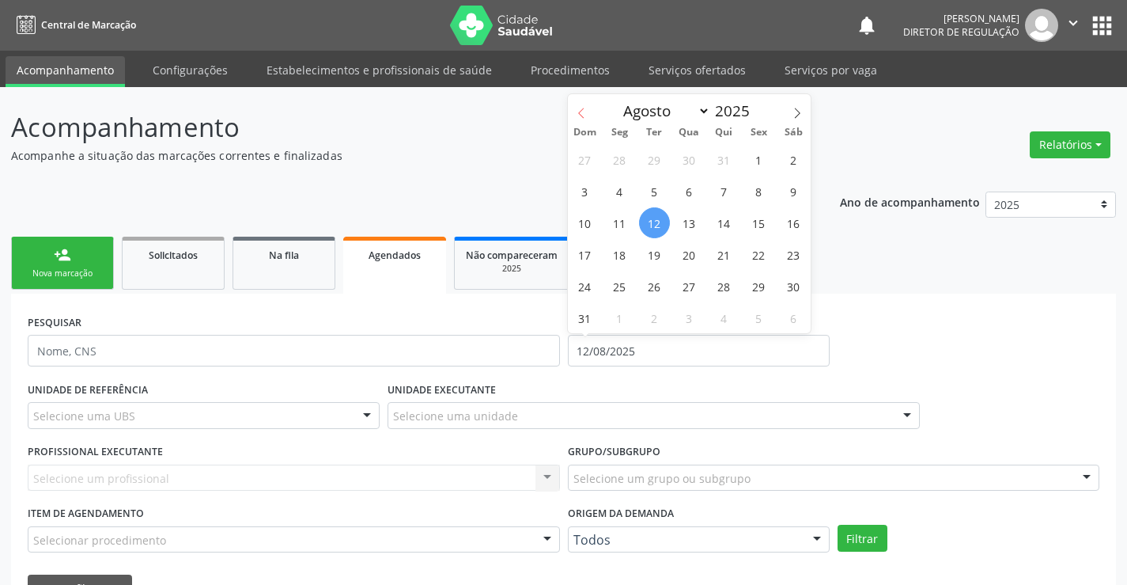
click span
click icon
select select "5"
click span "1"
type input "01/06/2025"
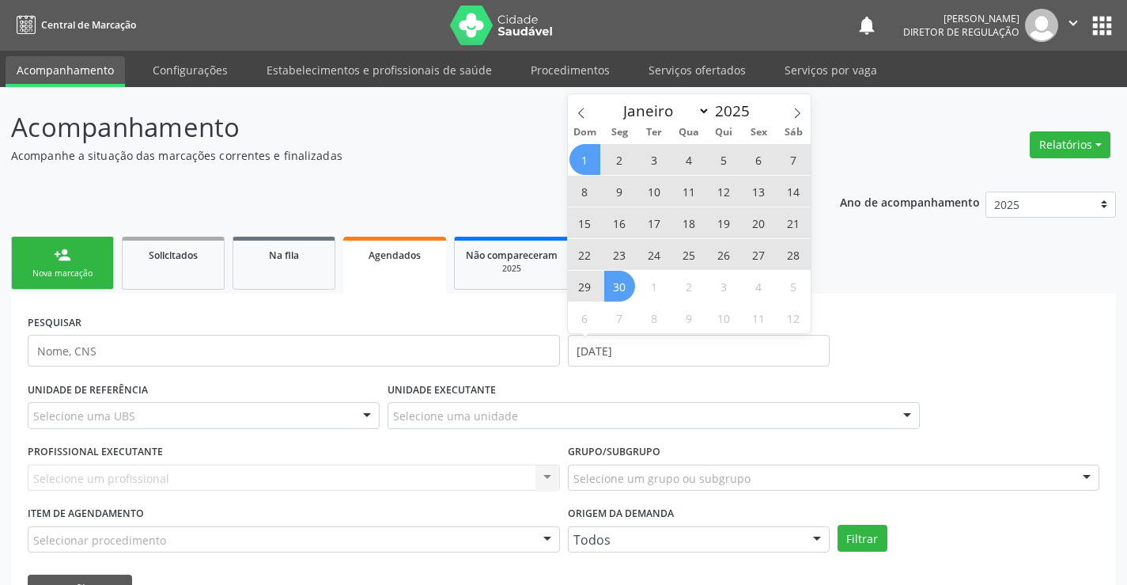
drag, startPoint x: 624, startPoint y: 285, endPoint x: 615, endPoint y: 280, distance: 10.6
click span "30"
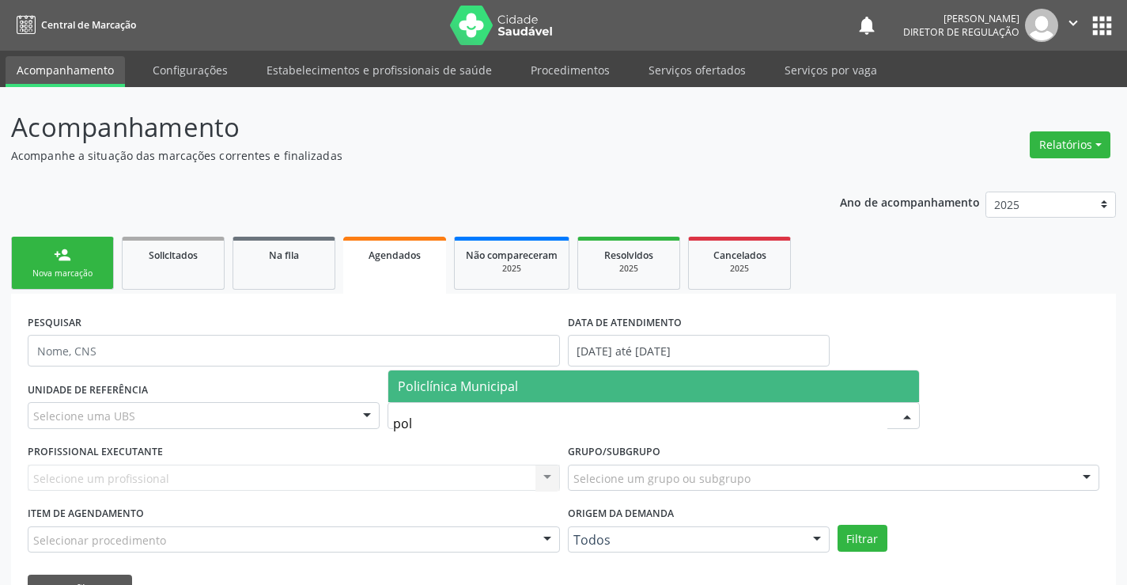
type input "poli"
click span "Policlínica Municipal"
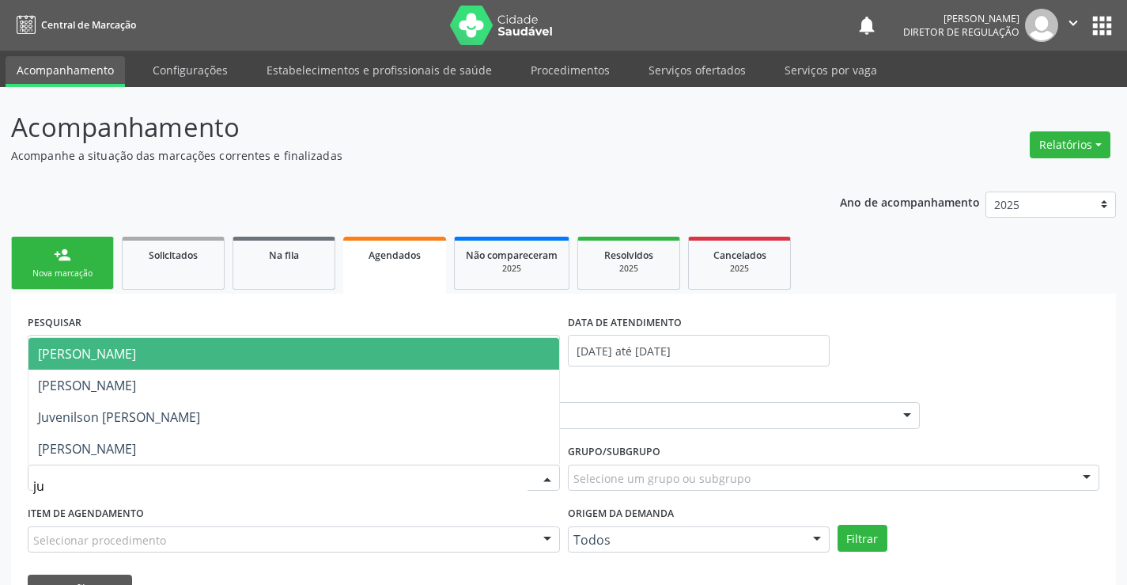
type input "juv"
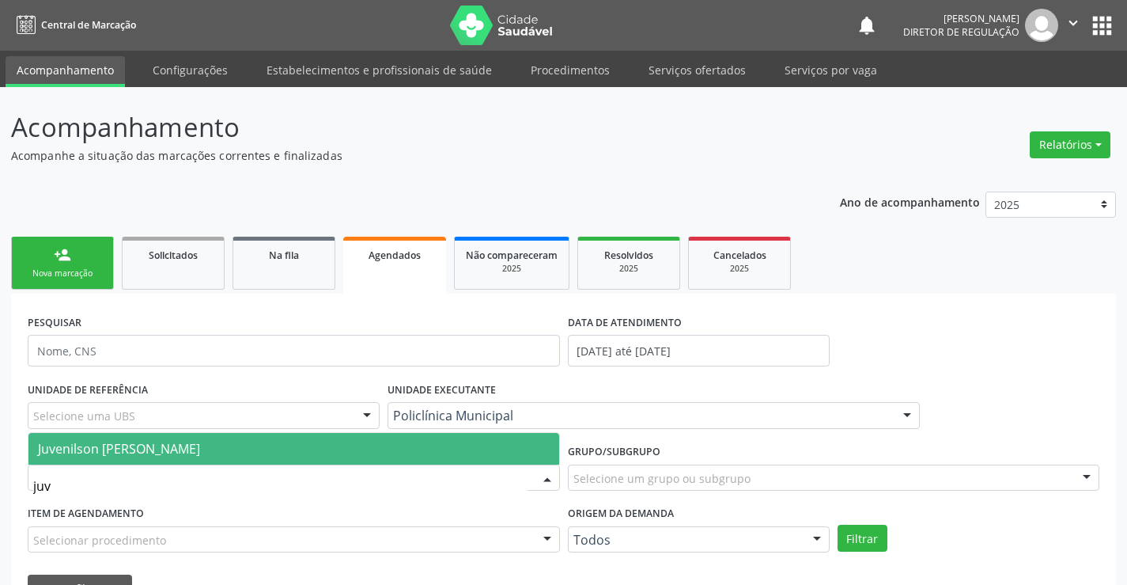
click span "Juvenilson [PERSON_NAME]"
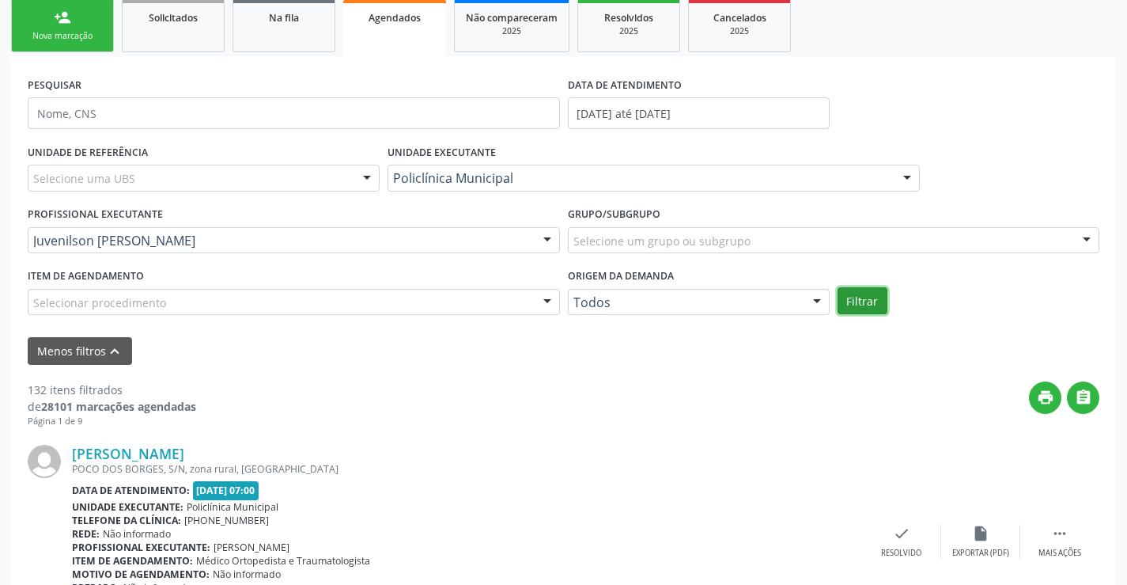
click button "Filtrar"
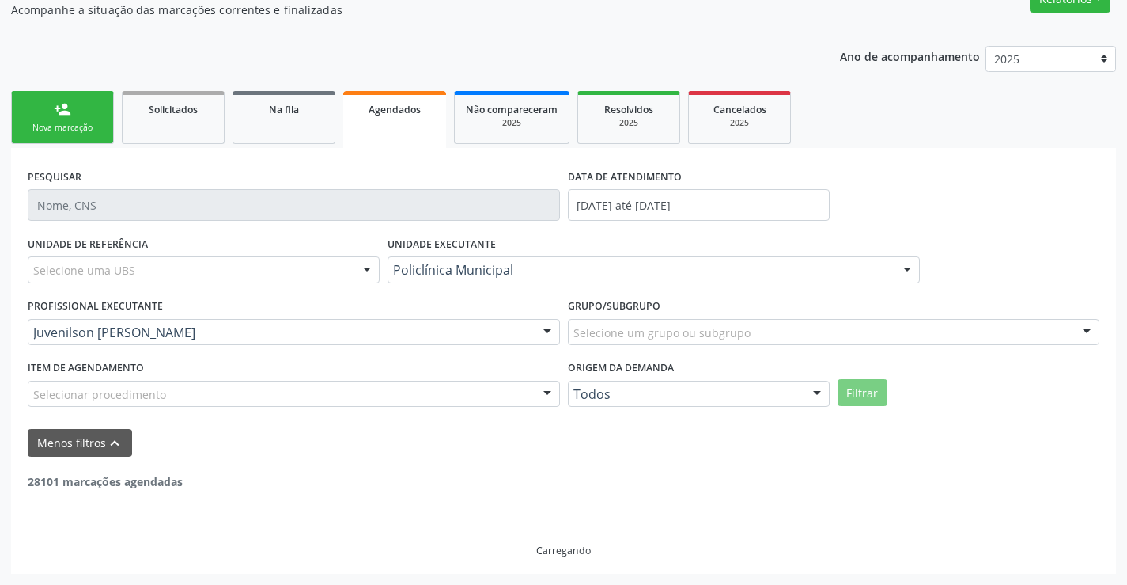
scroll to position [95, 0]
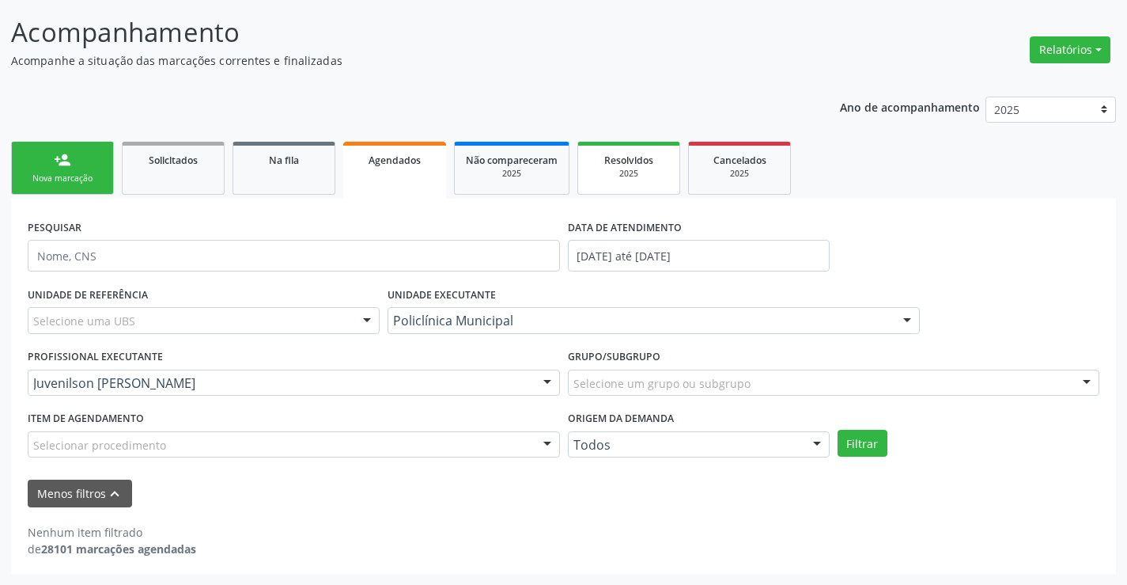
click div "Resolvidos"
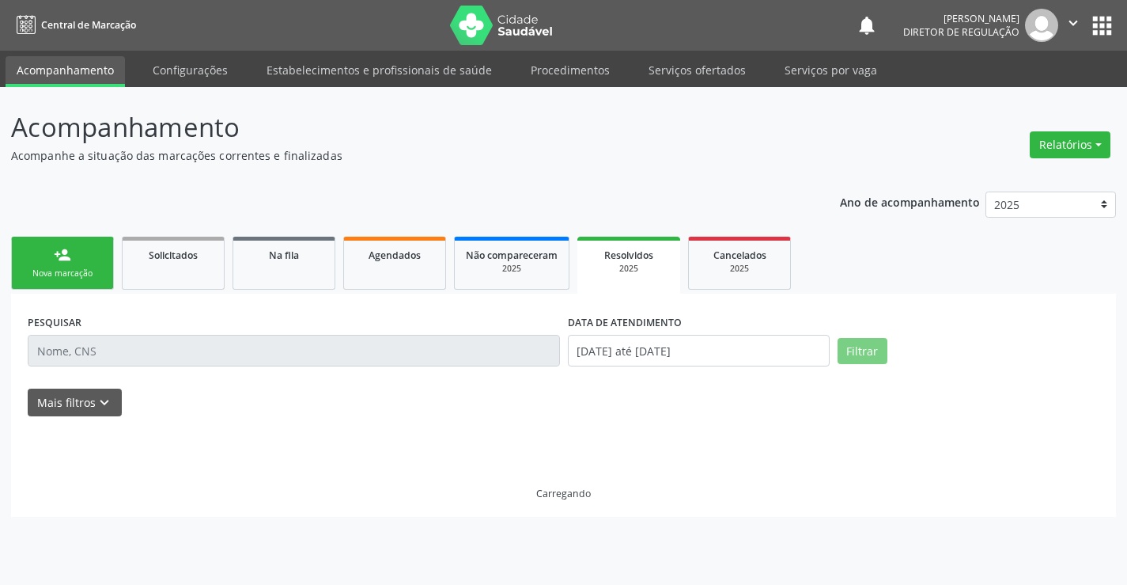
scroll to position [0, 0]
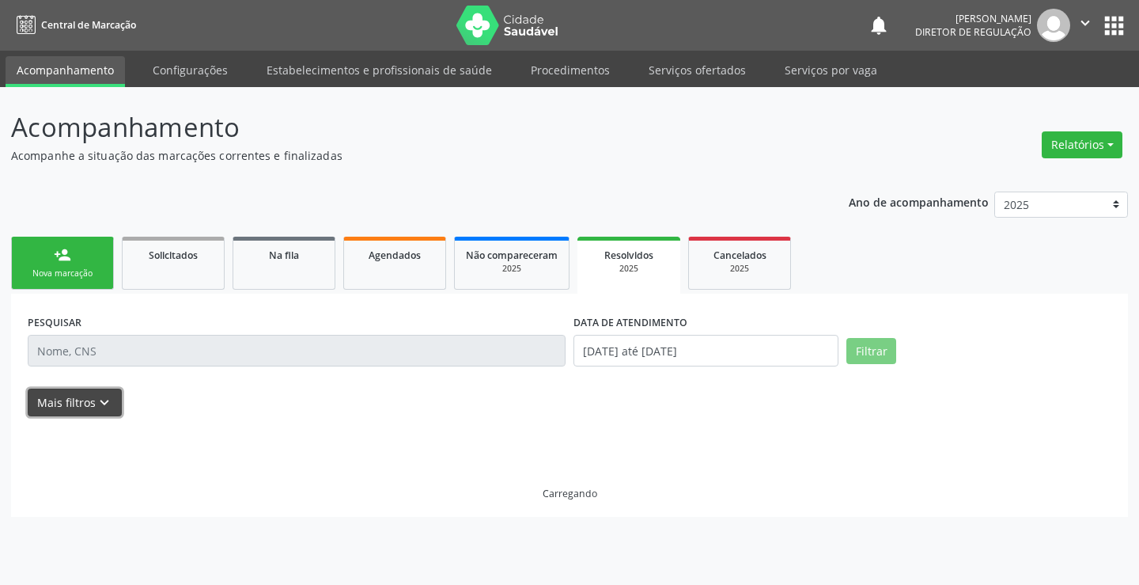
drag, startPoint x: 93, startPoint y: 406, endPoint x: 411, endPoint y: 375, distance: 319.5
click button "Mais filtros keyboard_arrow_down"
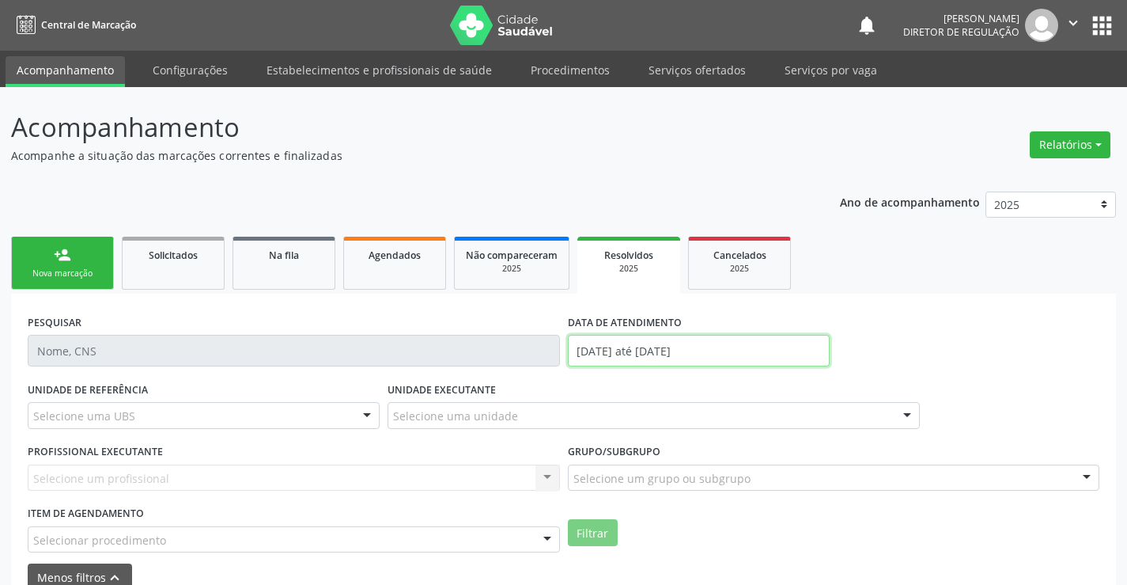
click input "01/[DATE]é 12/[DATE]"
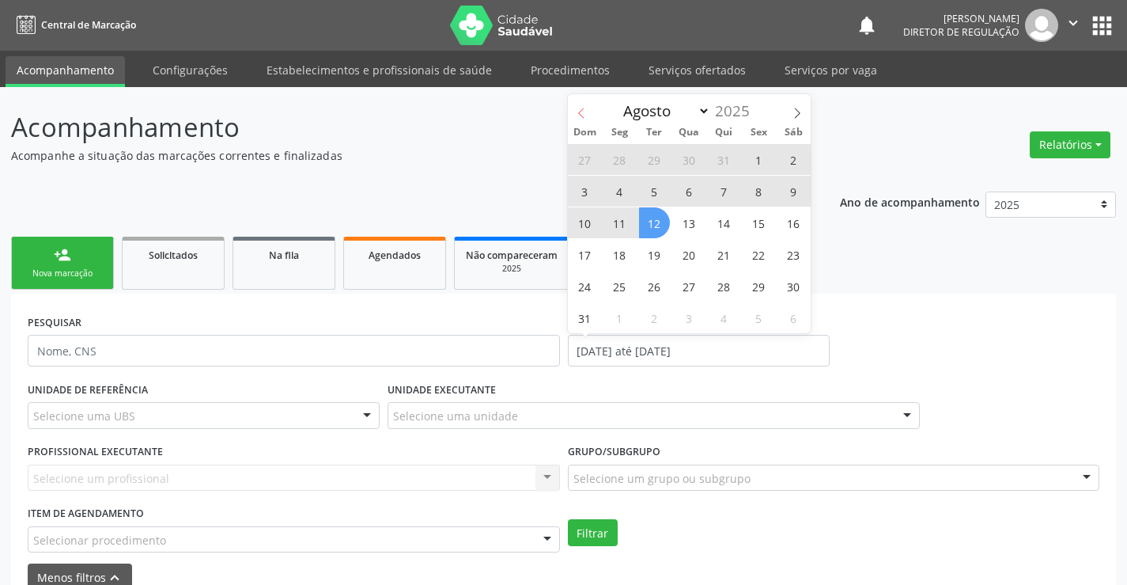
click icon
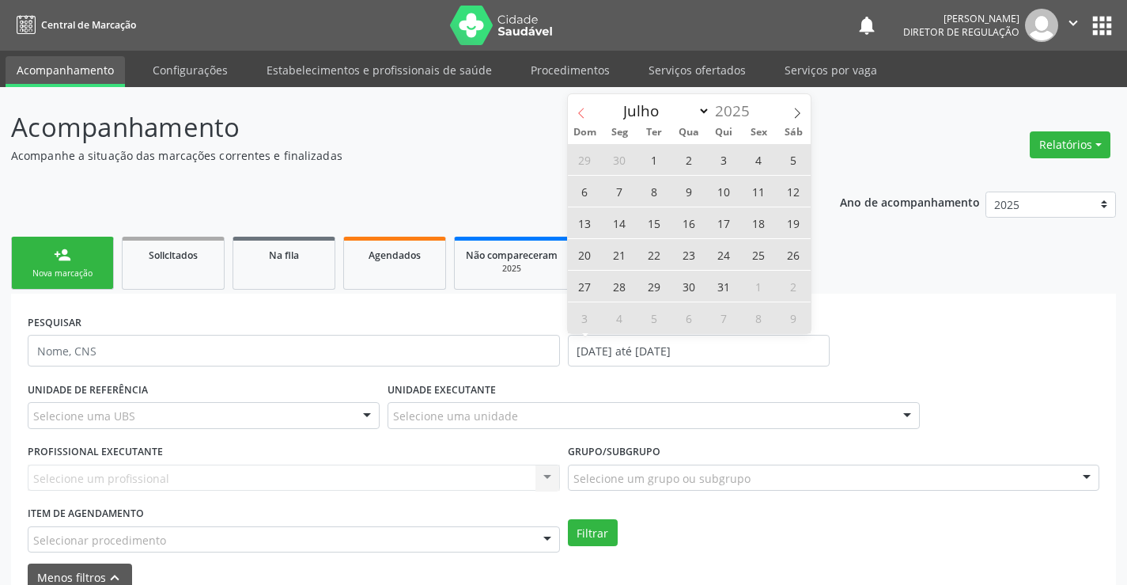
click icon
select select "5"
click span "1"
type input "01/06/2025"
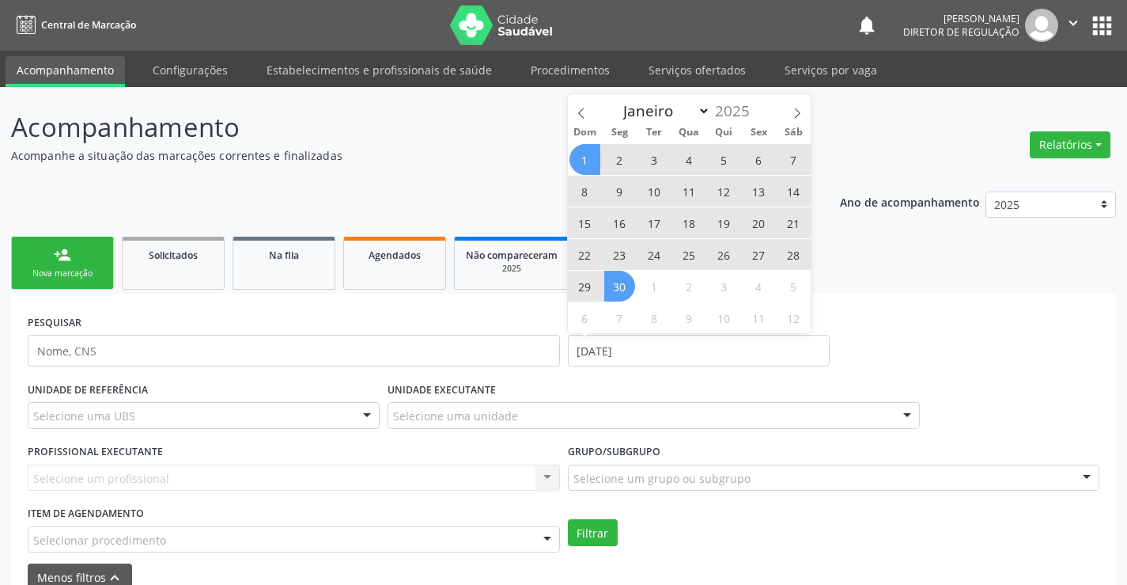
click span "30"
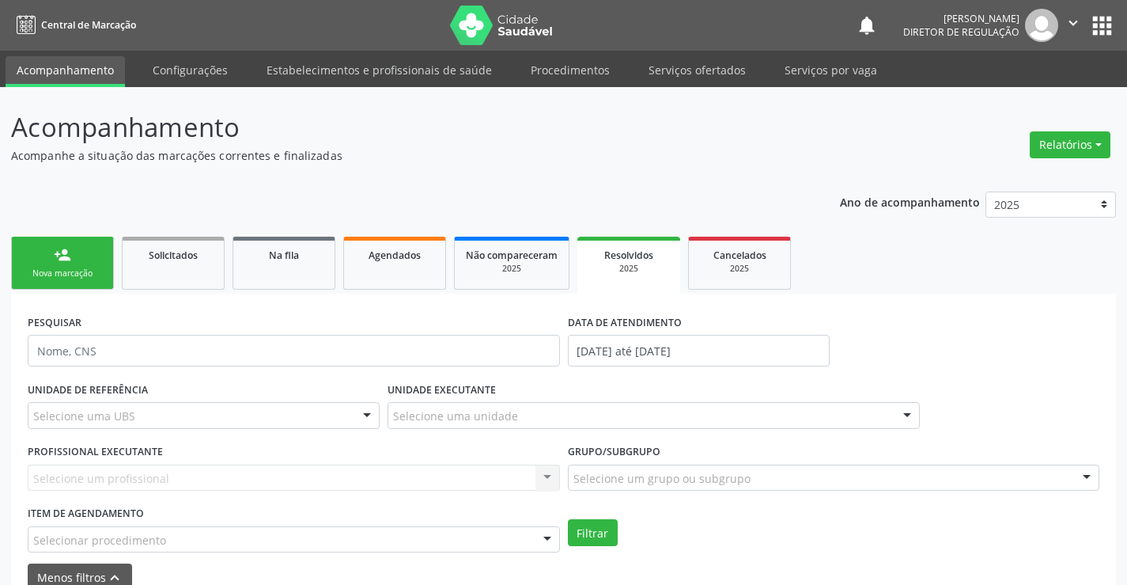
click div "Selecione uma unidade"
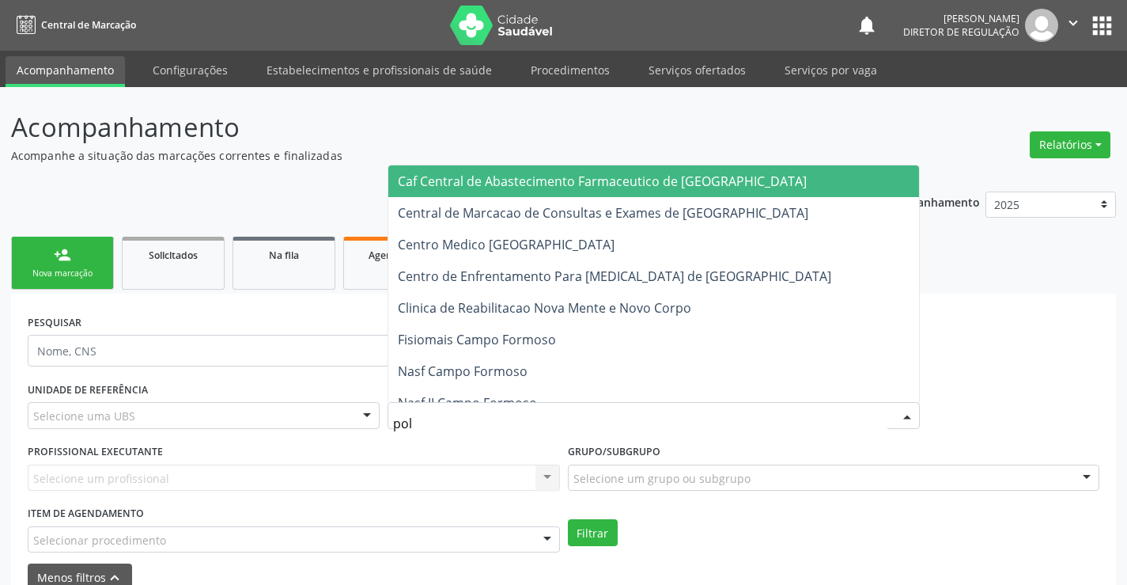
type input "poli"
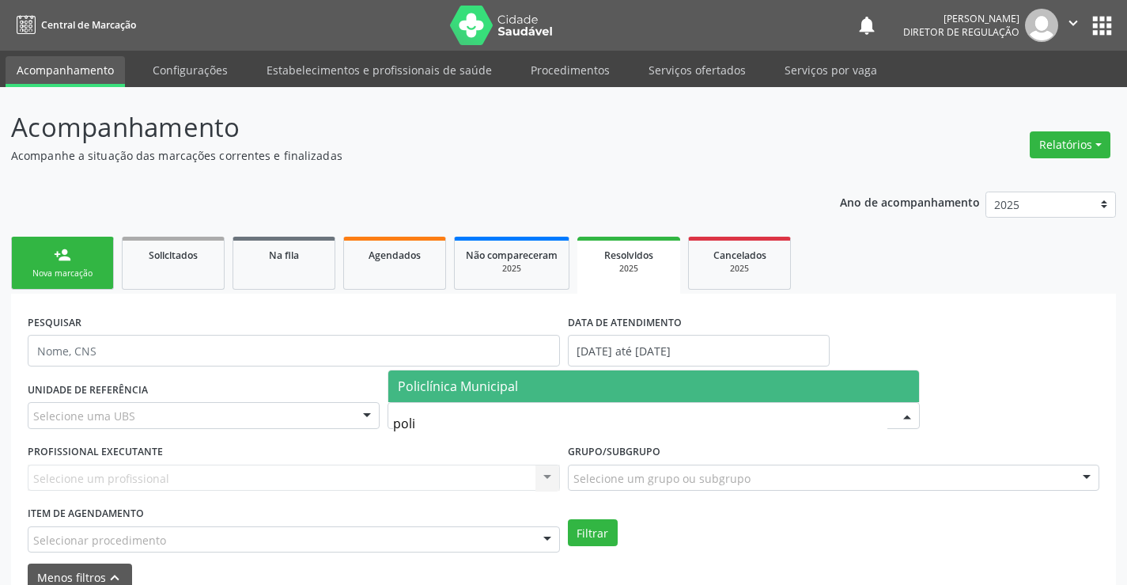
click span "Policlínica Municipal"
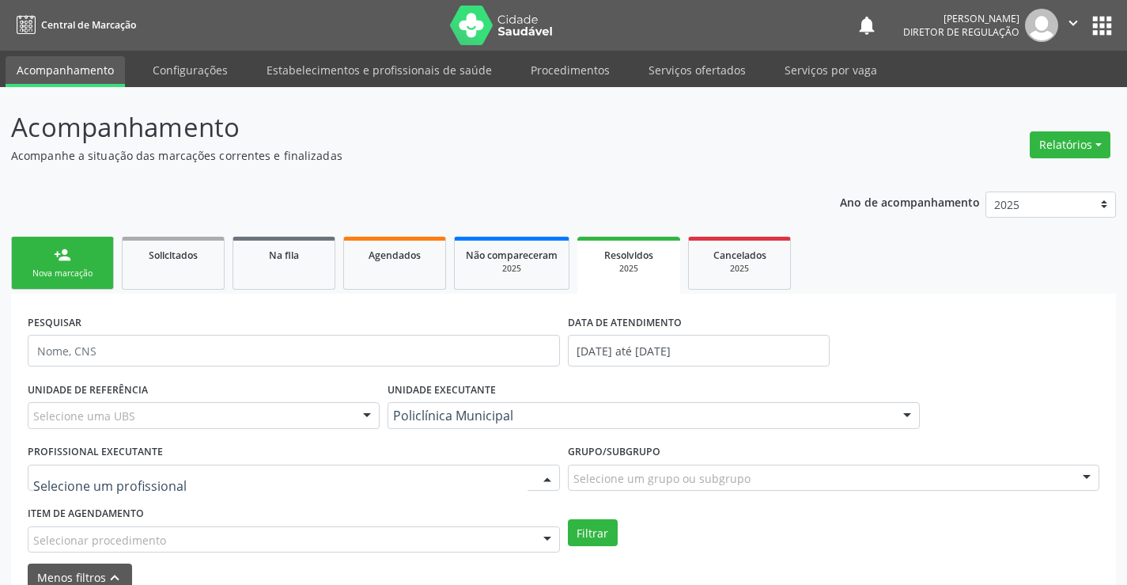
click div
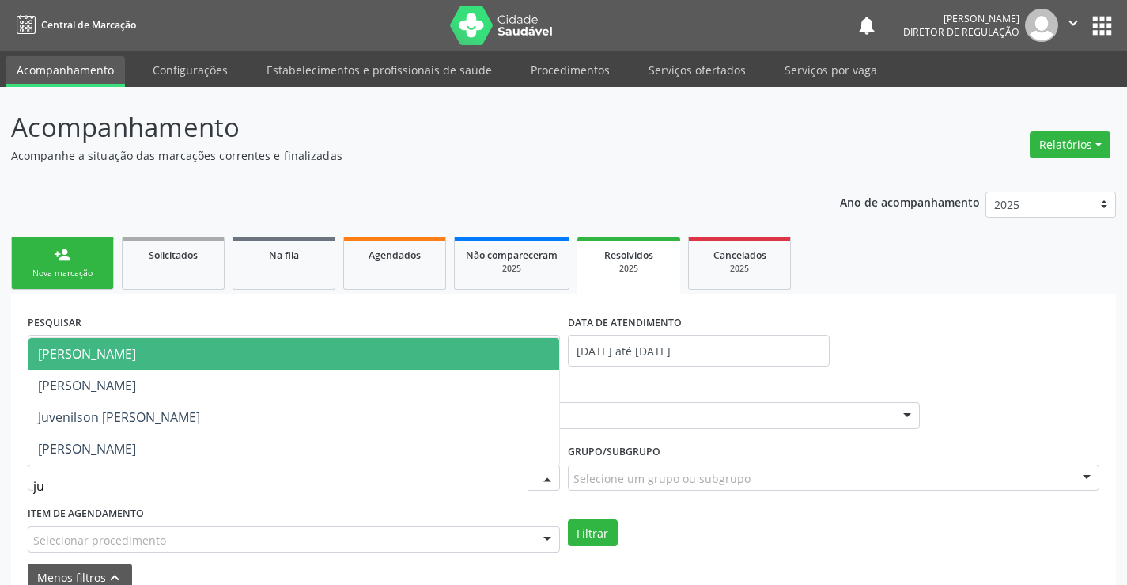
type input "juv"
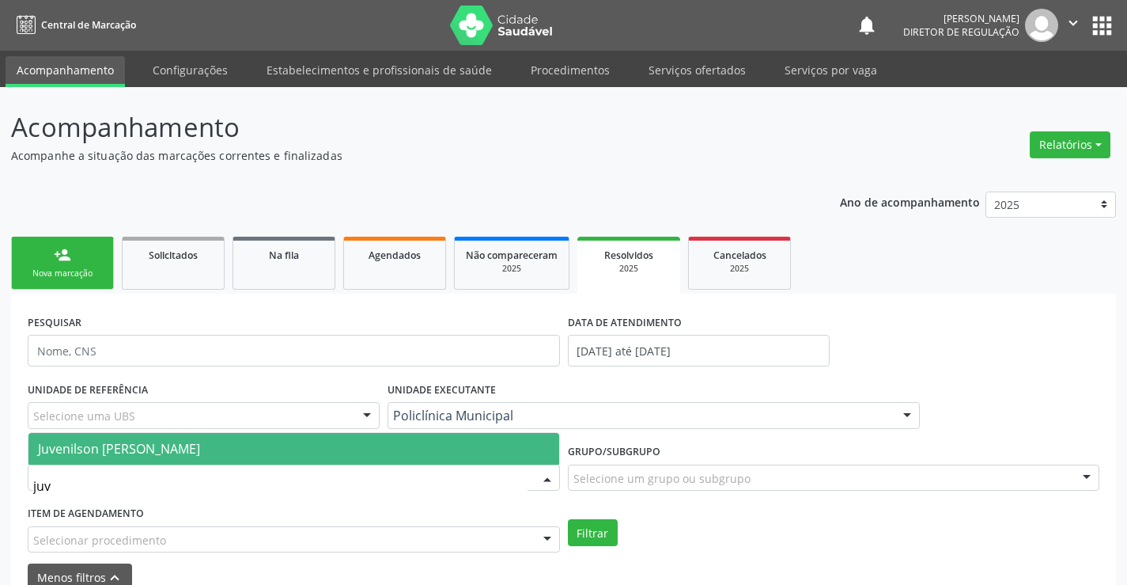
click span "Juvenilson [PERSON_NAME]"
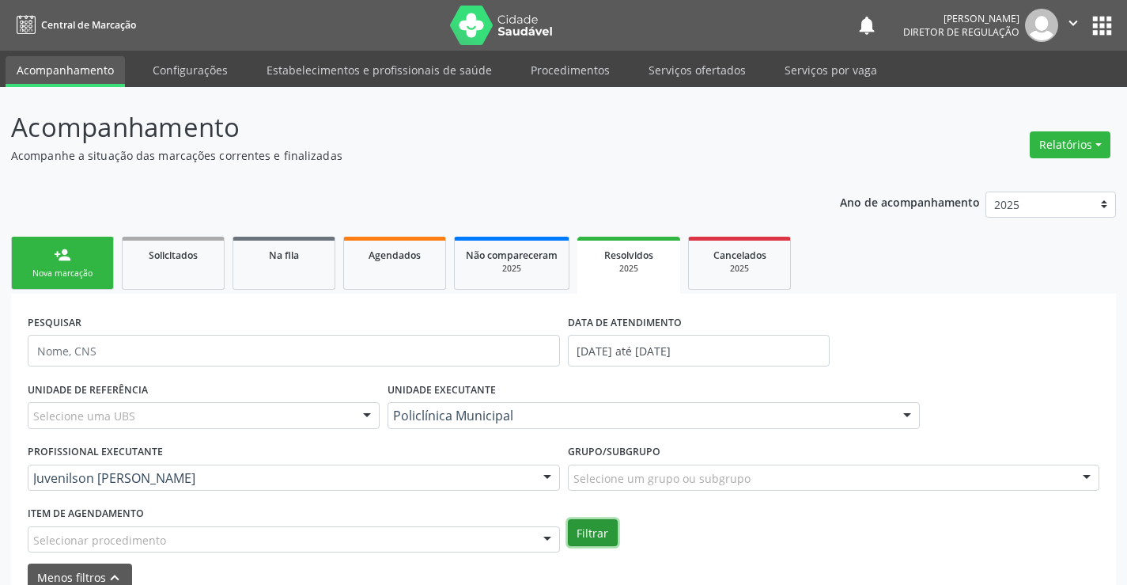
click button "Filtrar"
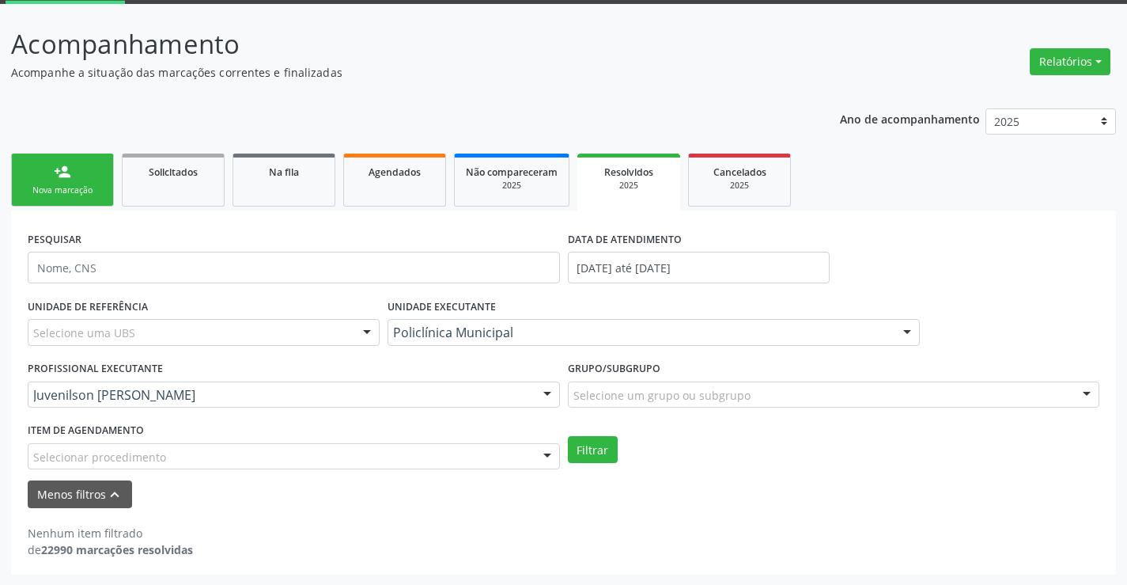
scroll to position [84, 0]
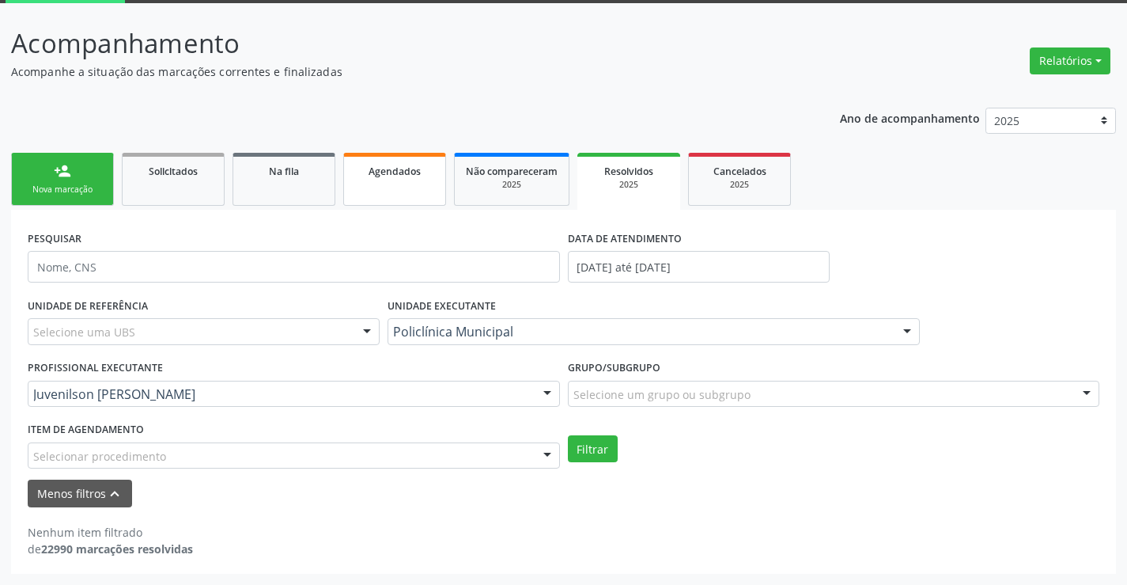
click link "Agendados"
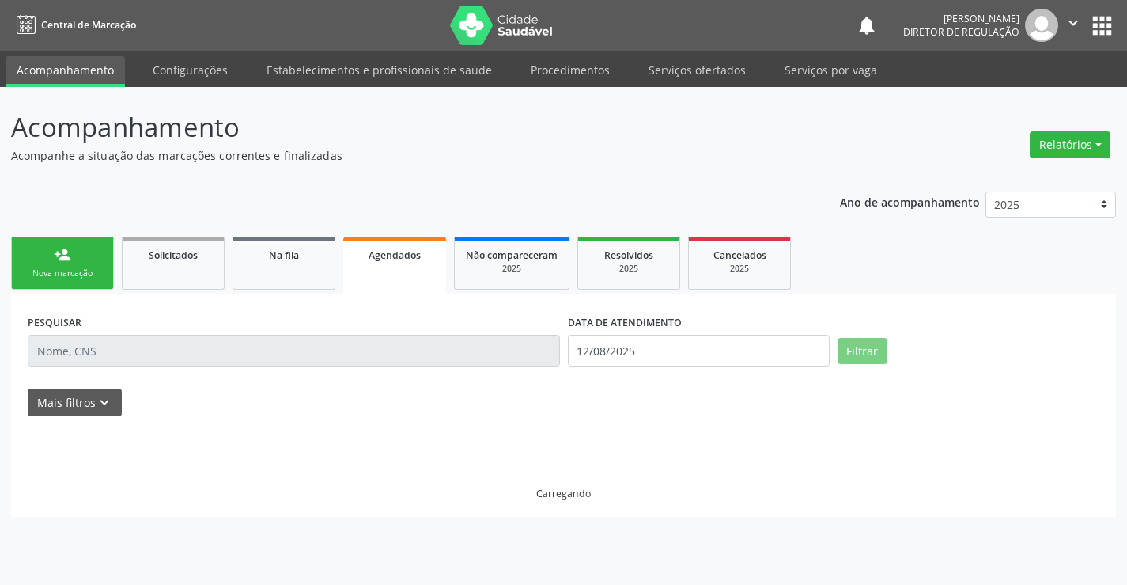
scroll to position [0, 0]
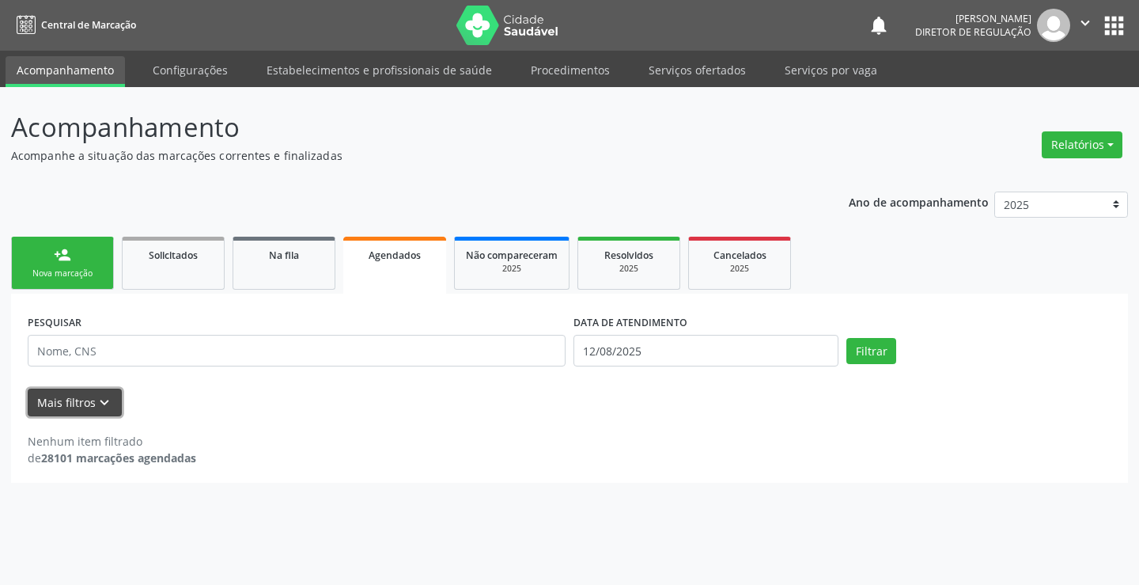
click icon "keyboard_arrow_down"
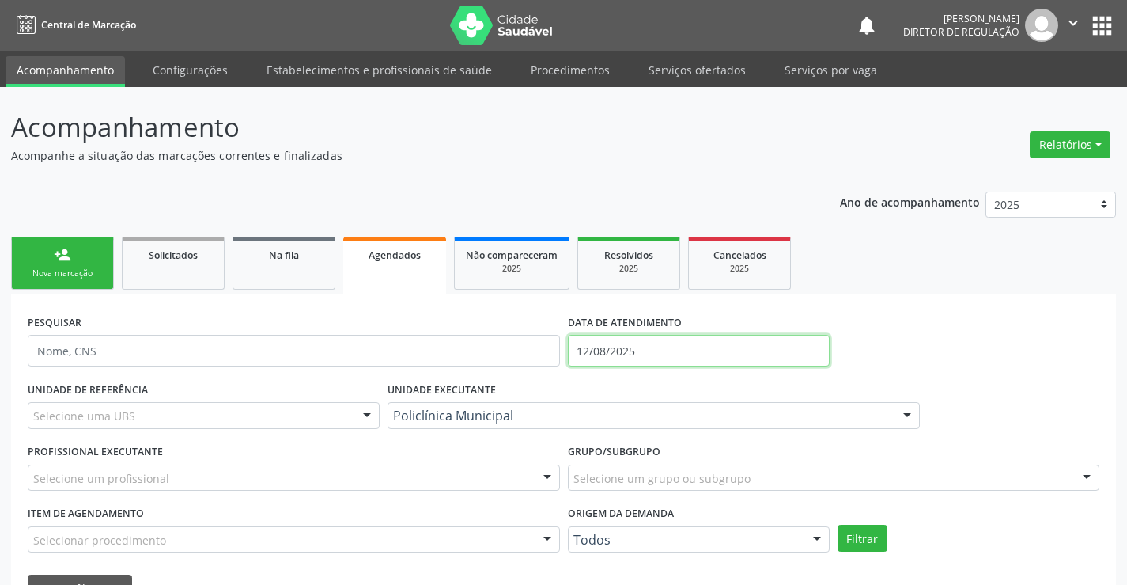
click input "12/08/2025"
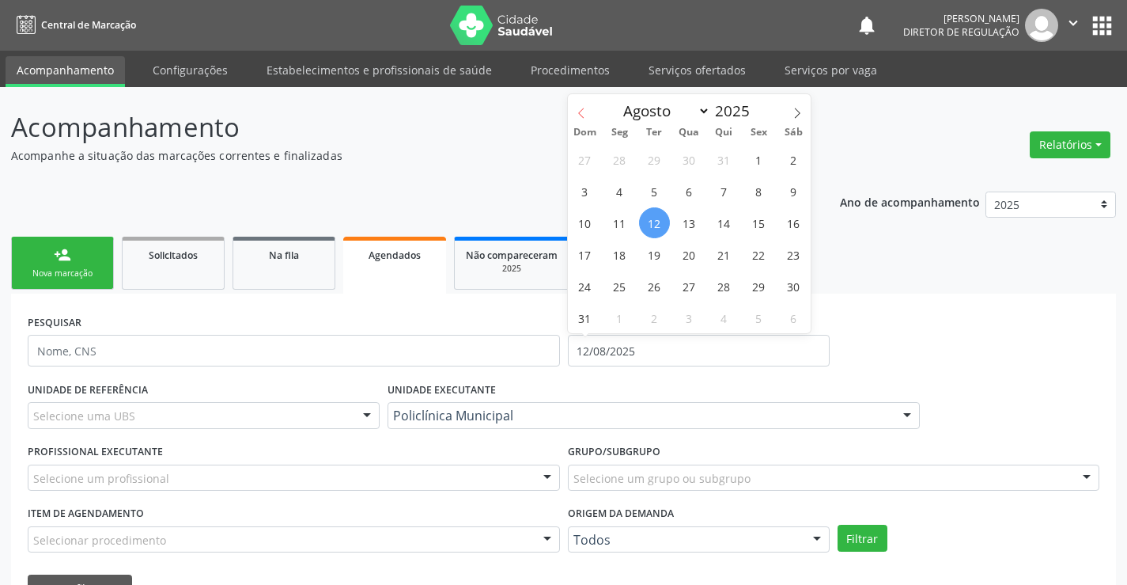
click icon
select select "6"
click span "1"
type input "01/[DATE]"
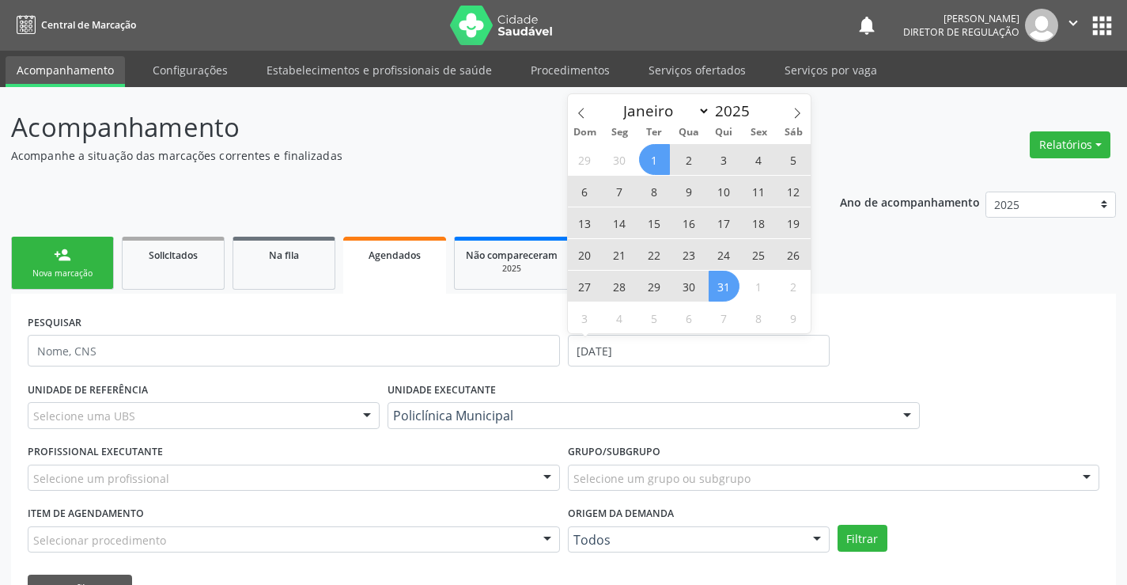
click span "31"
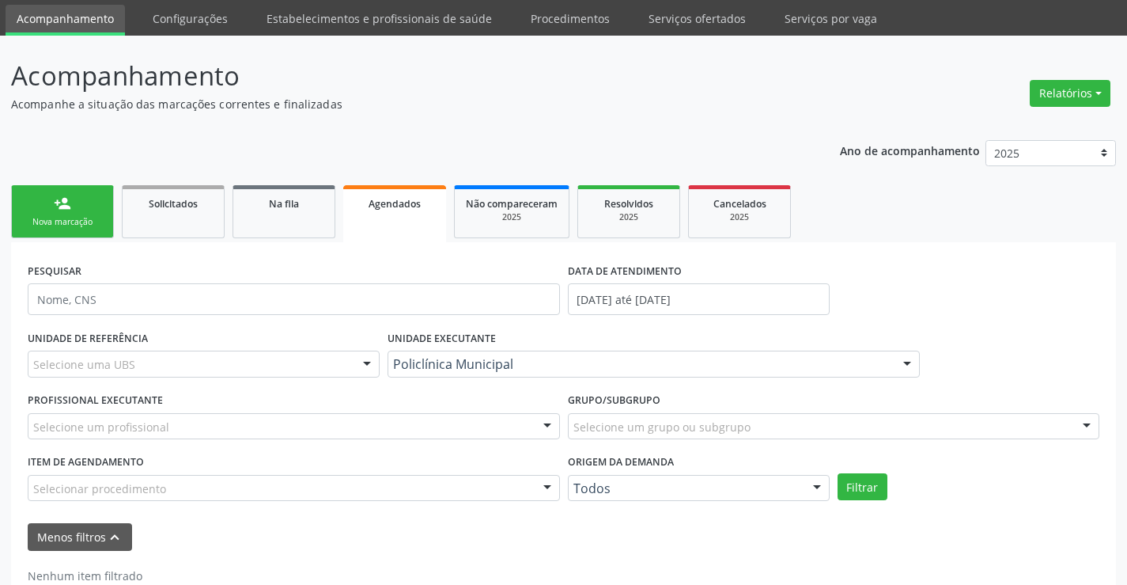
scroll to position [79, 0]
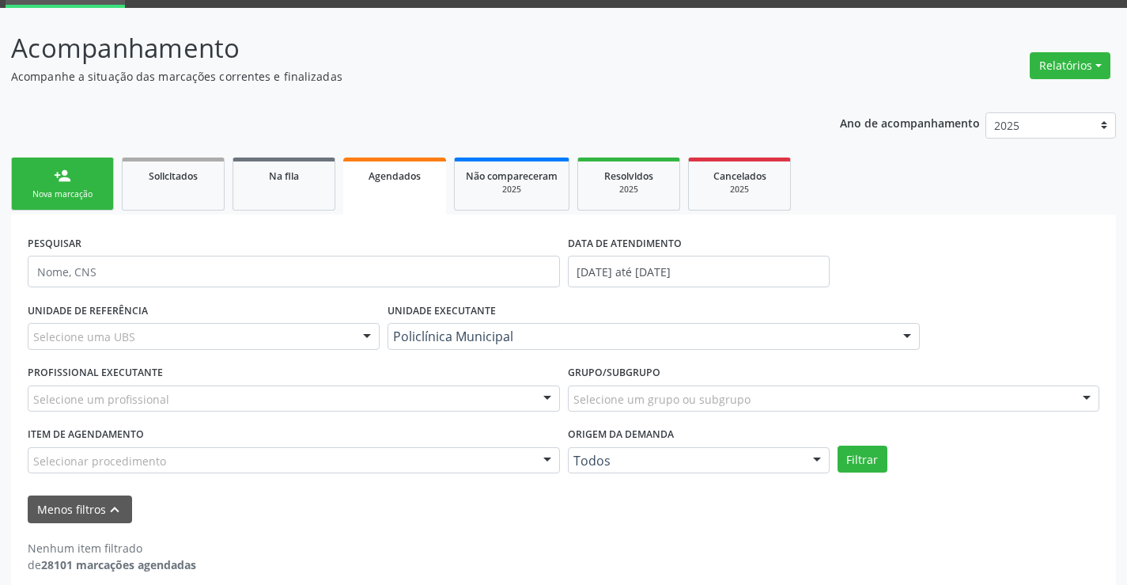
click div "Selecione um profissional"
type input "k"
type input "j"
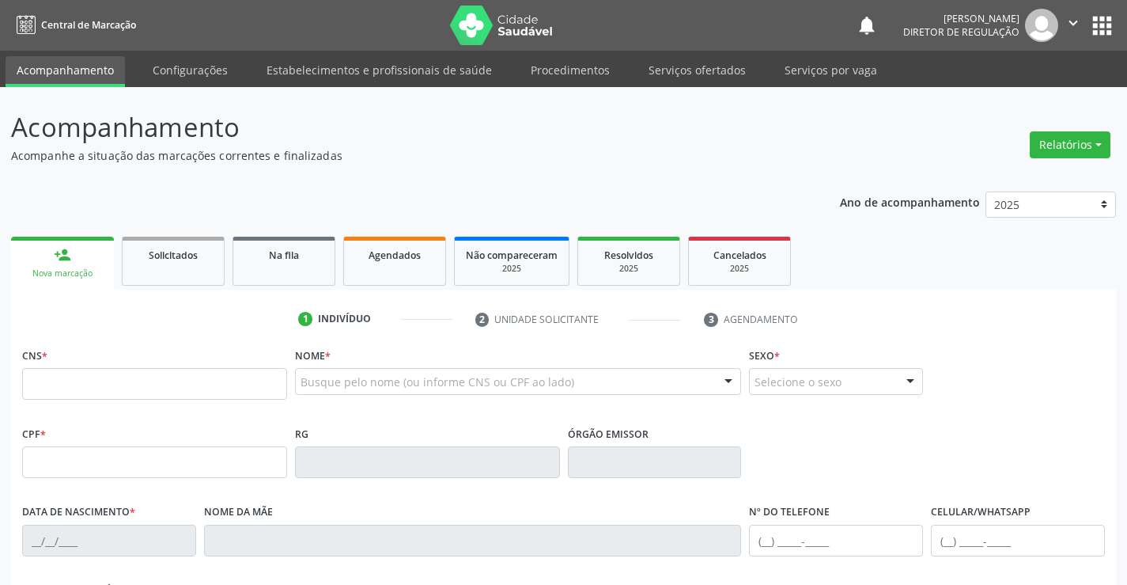
scroll to position [79, 0]
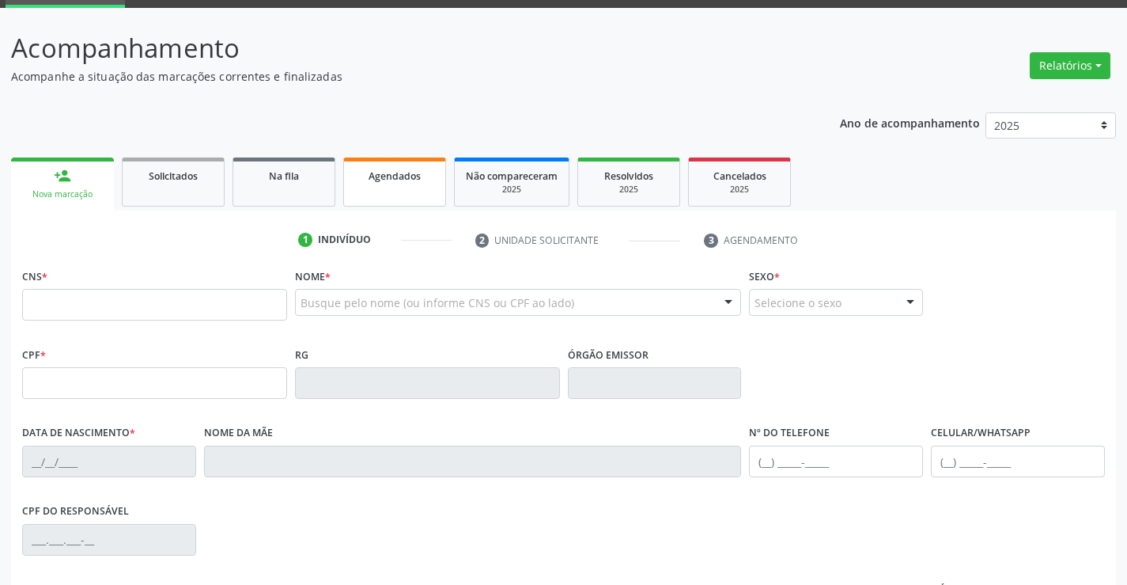
click at [387, 180] on span "Agendados" at bounding box center [395, 175] width 52 height 13
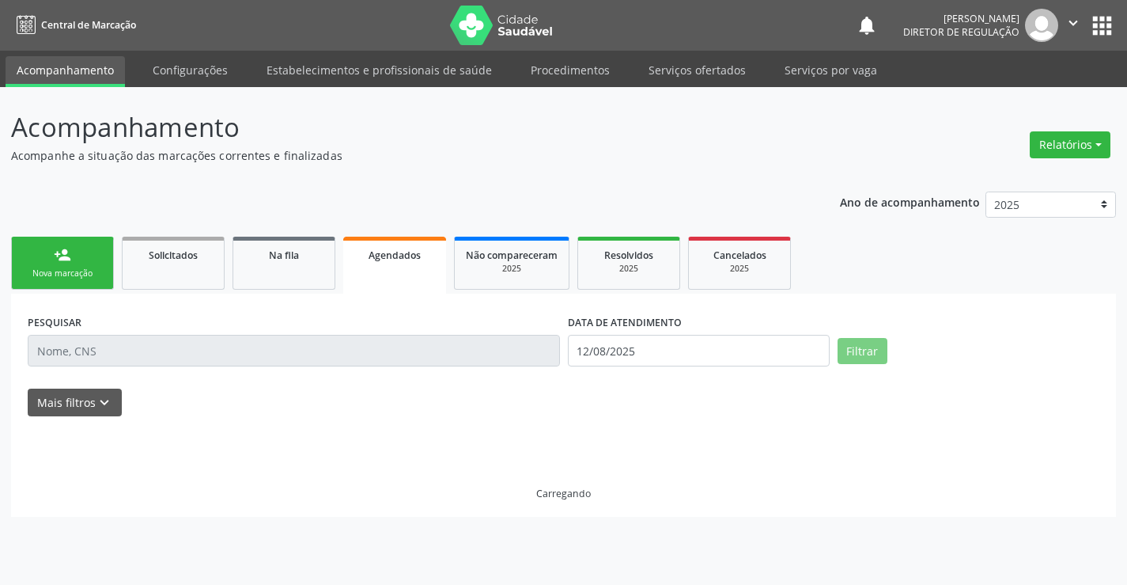
scroll to position [0, 0]
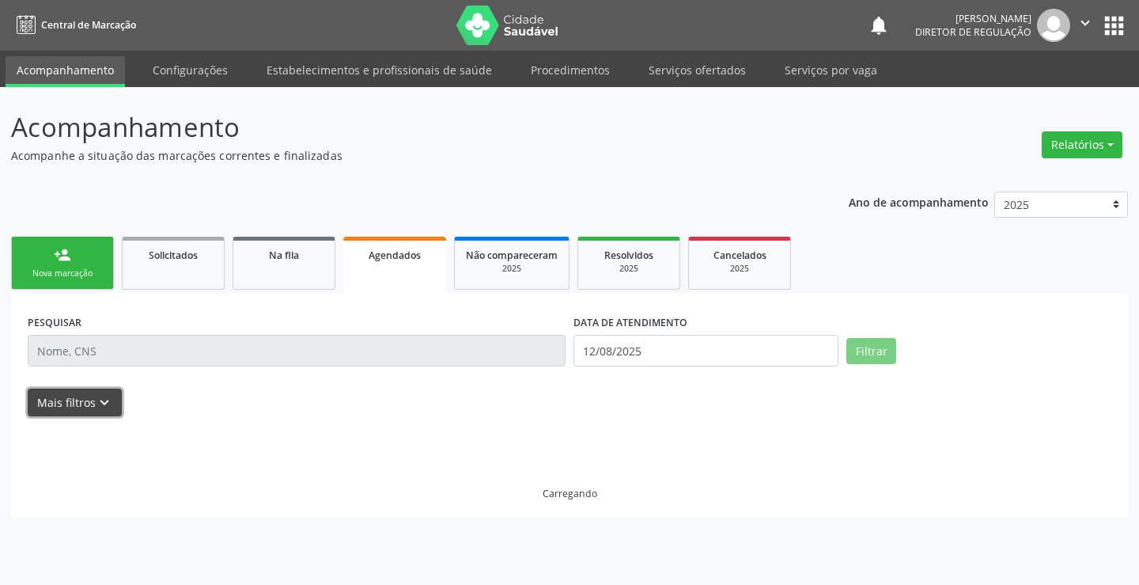
drag, startPoint x: 79, startPoint y: 399, endPoint x: 399, endPoint y: 380, distance: 320.1
click at [81, 399] on button "Mais filtros keyboard_arrow_down" at bounding box center [75, 402] width 94 height 28
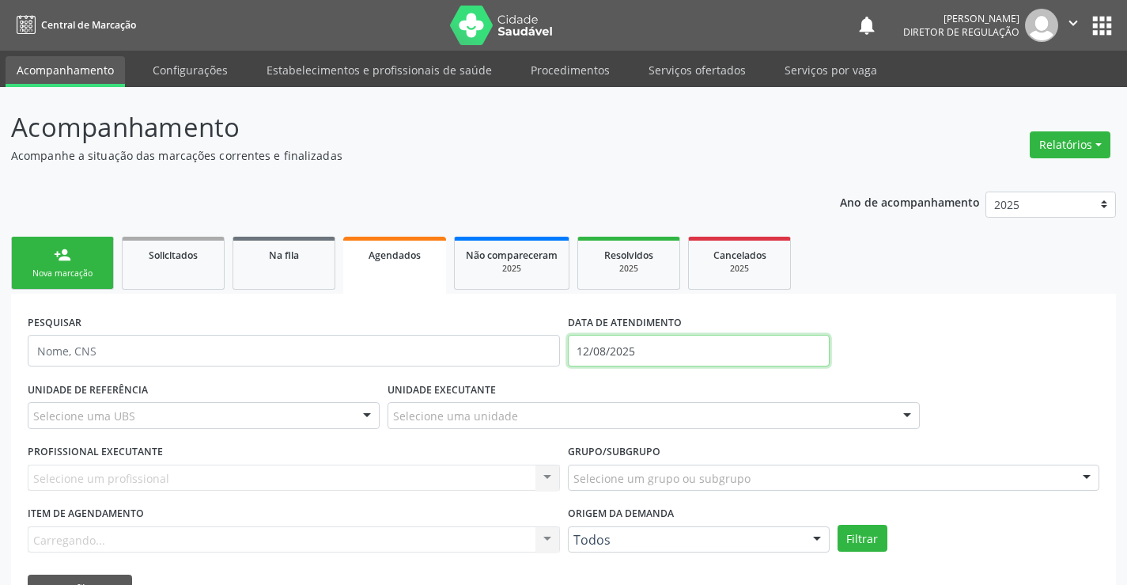
click at [623, 340] on input "12/08/2025" at bounding box center [699, 351] width 262 height 32
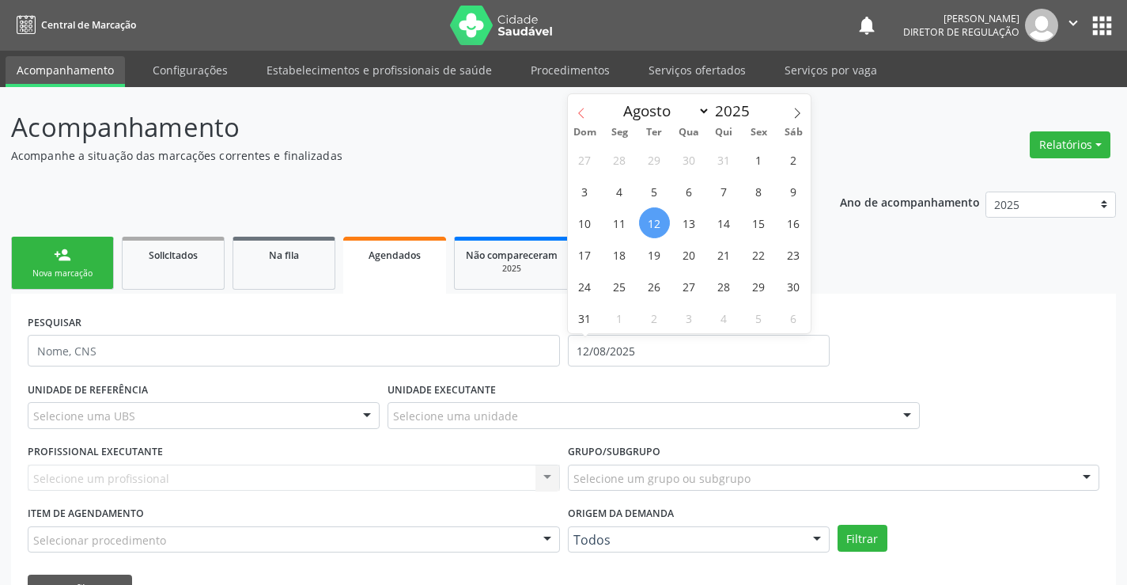
click at [583, 103] on span at bounding box center [581, 107] width 27 height 27
select select "6"
click at [651, 167] on span "1" at bounding box center [654, 159] width 31 height 31
type input "01/[DATE]"
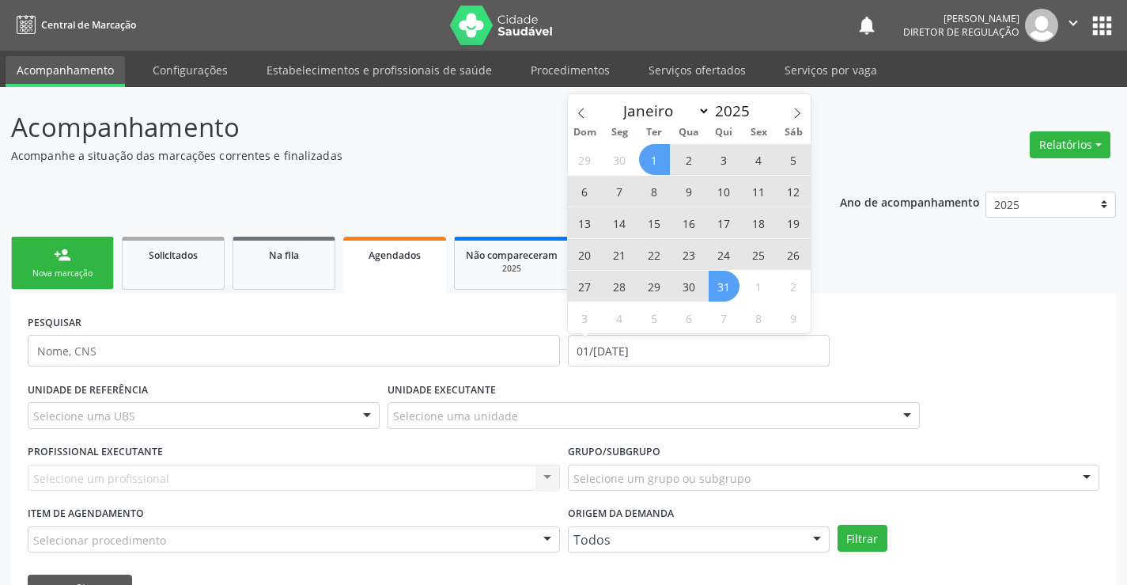
click at [713, 286] on span "31" at bounding box center [724, 286] width 31 height 31
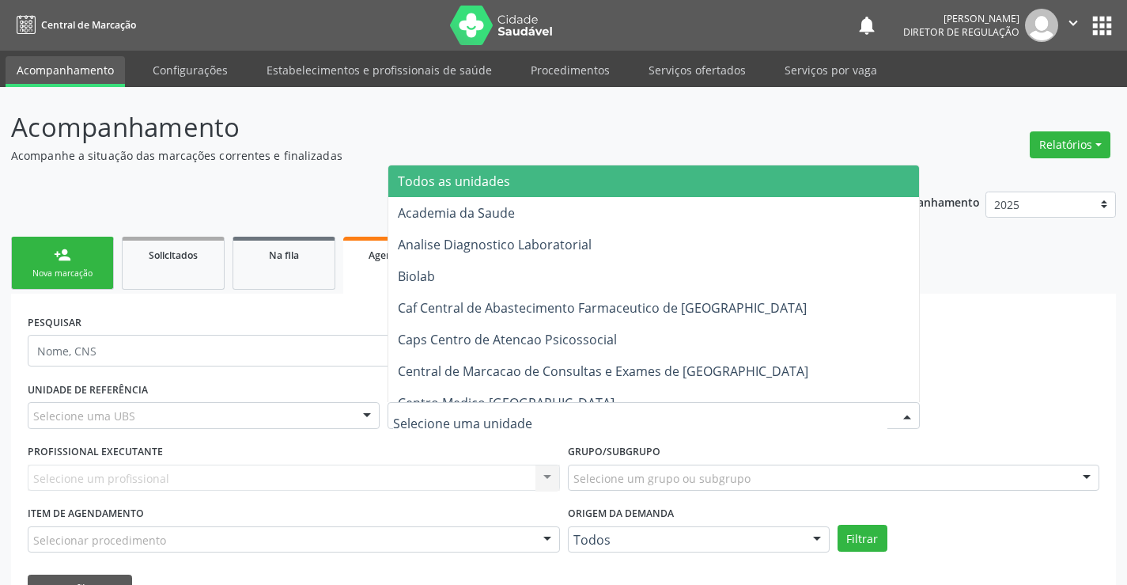
click at [491, 426] on div at bounding box center [654, 415] width 532 height 27
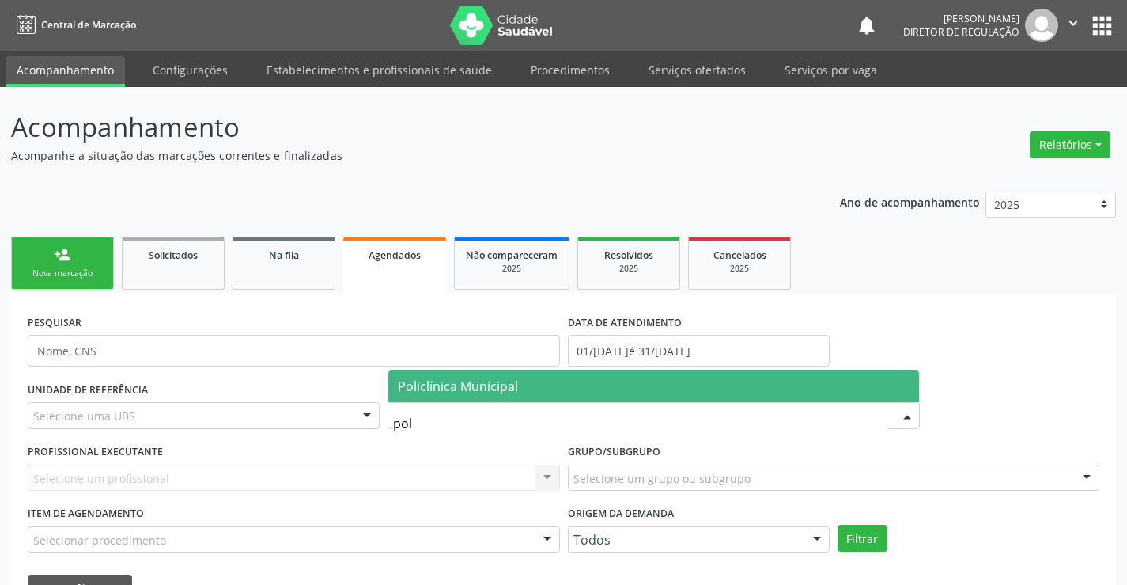
type input "poli"
click at [529, 393] on span "Policlínica Municipal" at bounding box center [653, 386] width 531 height 32
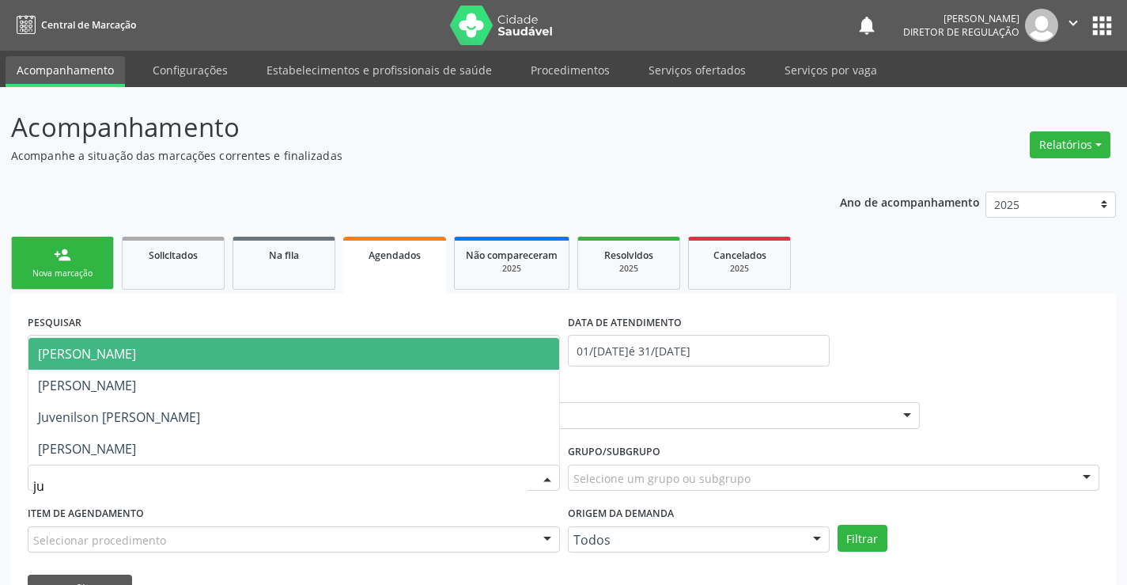
type input "juv"
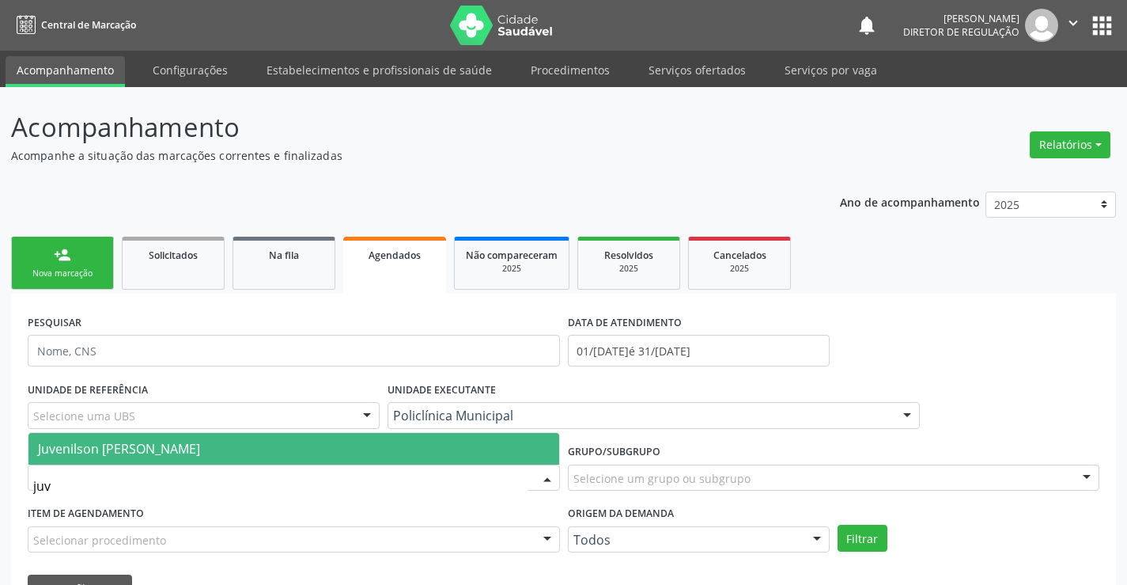
click at [449, 444] on span "Juvenilson [PERSON_NAME]" at bounding box center [293, 449] width 531 height 32
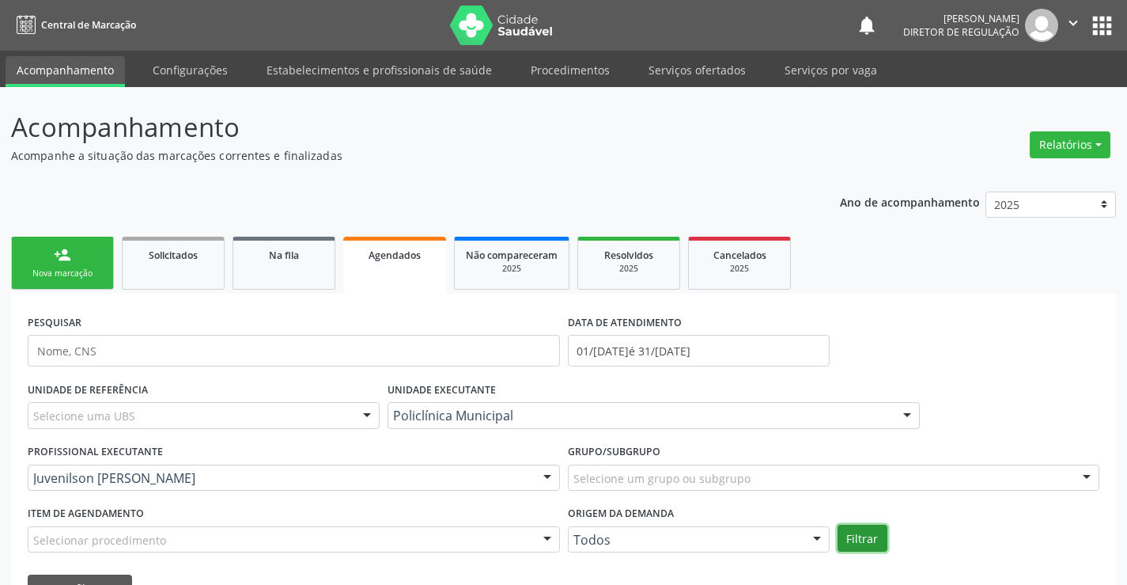
click at [853, 527] on button "Filtrar" at bounding box center [863, 537] width 50 height 27
click at [628, 260] on span "Resolvidos" at bounding box center [628, 254] width 49 height 13
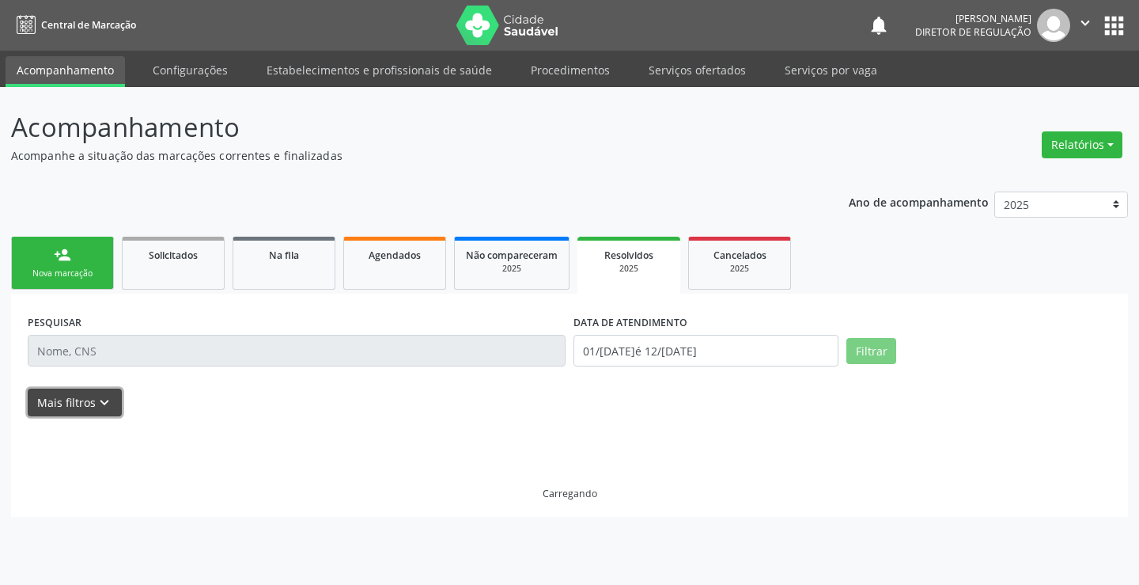
drag, startPoint x: 87, startPoint y: 410, endPoint x: 615, endPoint y: 392, distance: 528.7
click at [89, 410] on button "Mais filtros keyboard_arrow_down" at bounding box center [75, 402] width 94 height 28
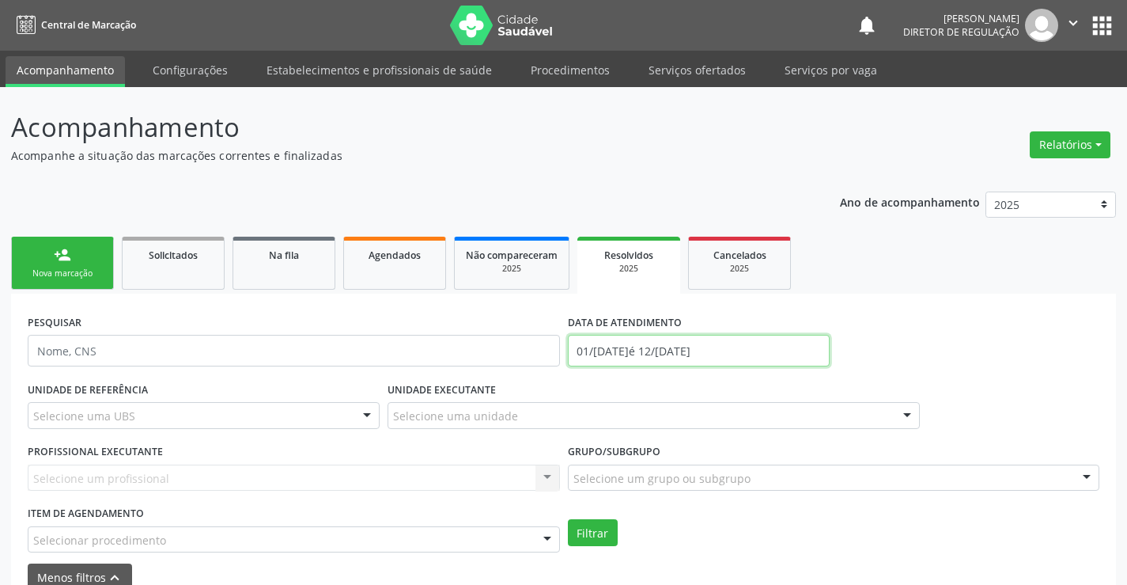
click at [621, 356] on input "[DATE] até [DATE]" at bounding box center [699, 351] width 262 height 32
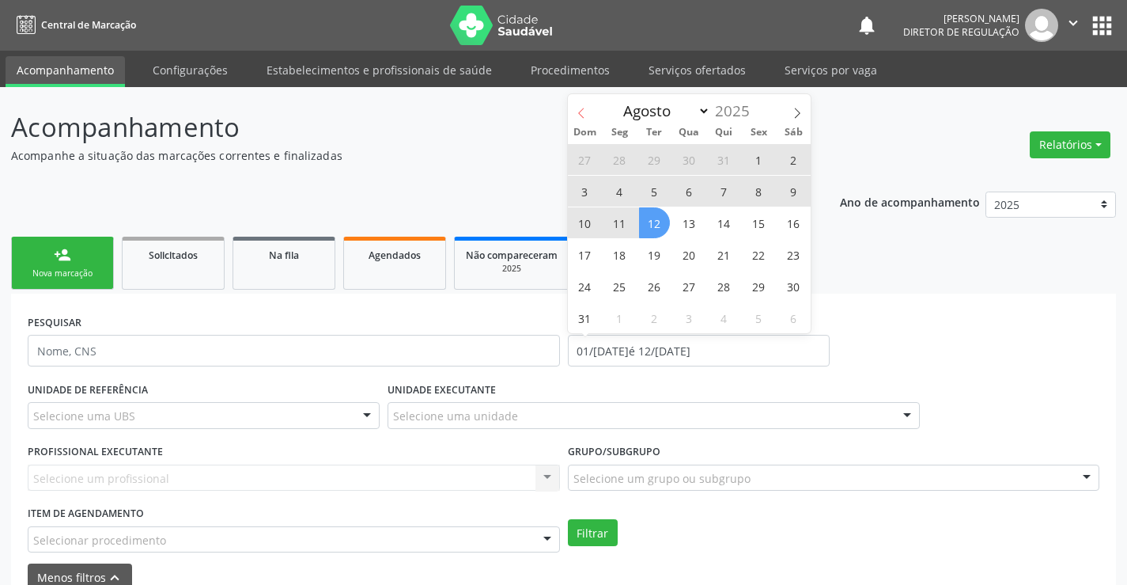
click at [579, 106] on span at bounding box center [581, 107] width 27 height 27
select select "6"
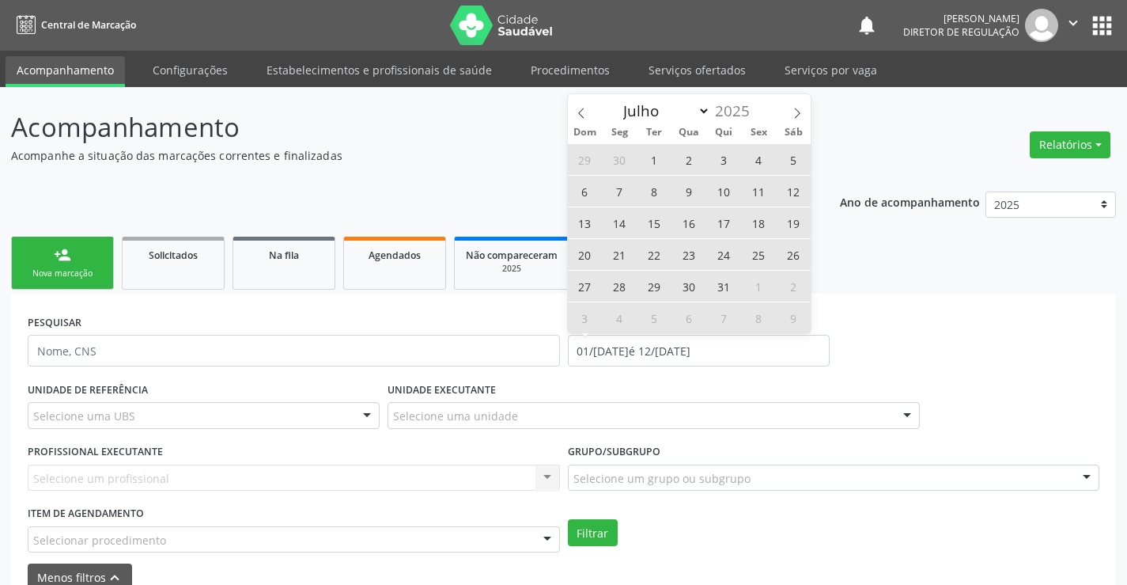
click at [645, 158] on span "1" at bounding box center [654, 159] width 31 height 31
type input "01/07/2025"
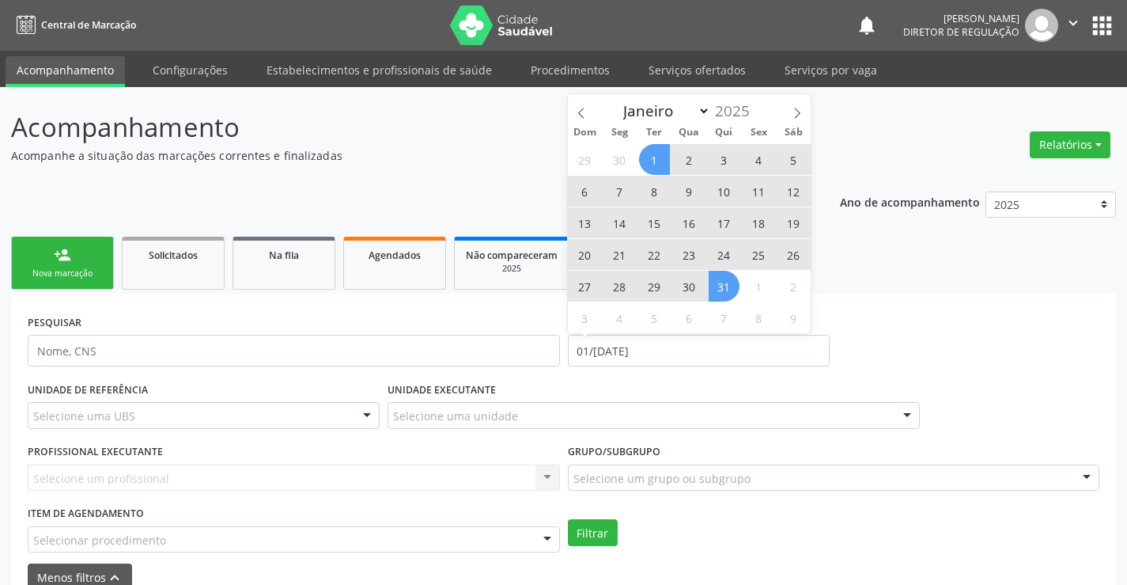
click at [722, 286] on span "31" at bounding box center [724, 286] width 31 height 31
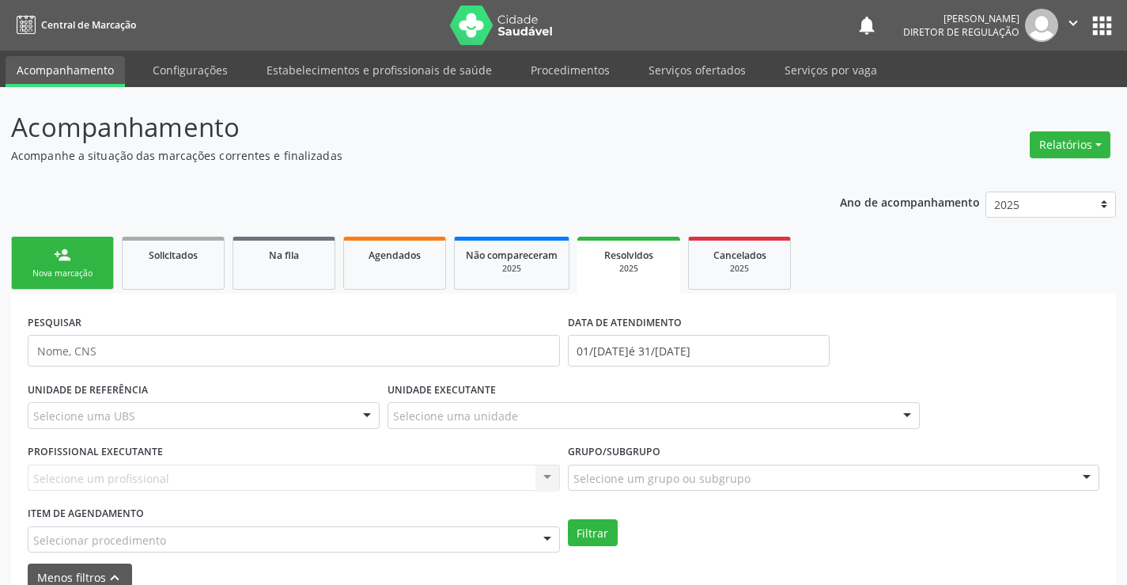
click at [480, 429] on div "UNIDADE EXECUTANTE Selecione uma unidade Todos as unidades Academia da Saude An…" at bounding box center [654, 408] width 540 height 62
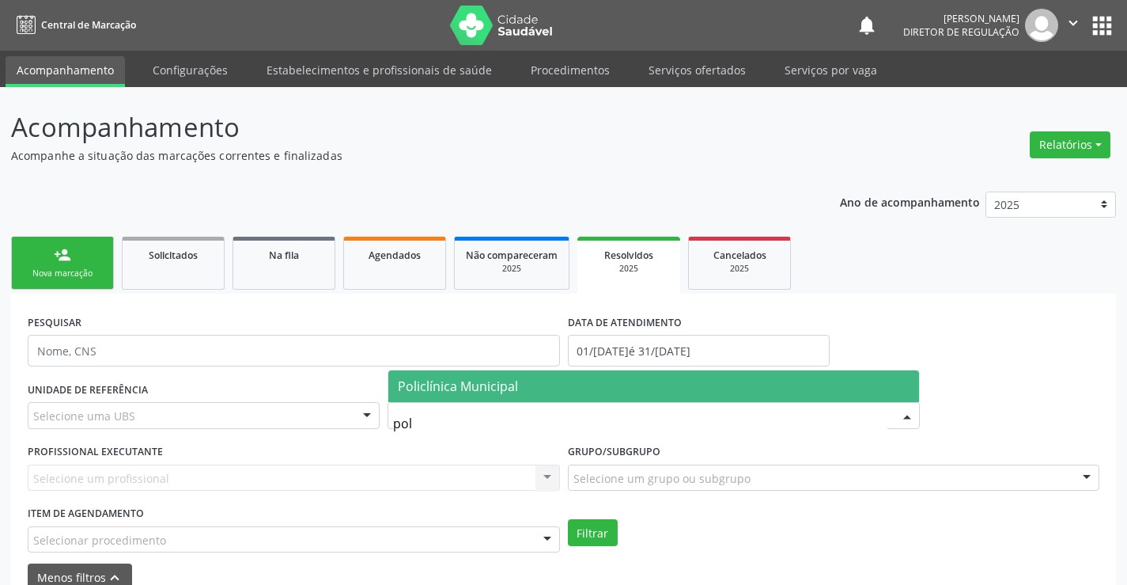
type input "poli"
click at [494, 393] on span "Policlínica Municipal" at bounding box center [458, 385] width 120 height 17
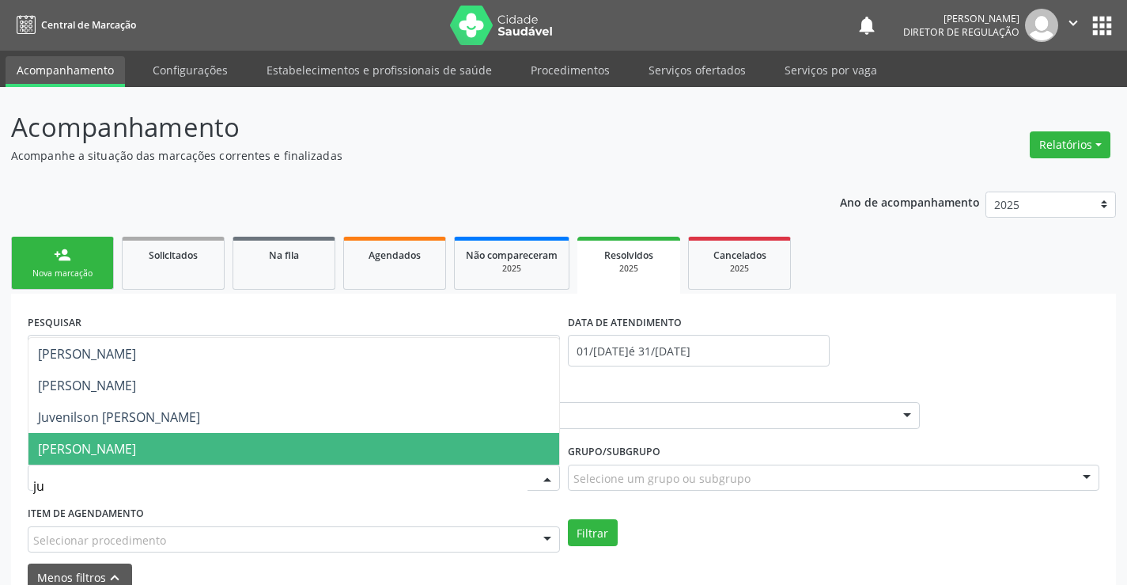
type input "juv"
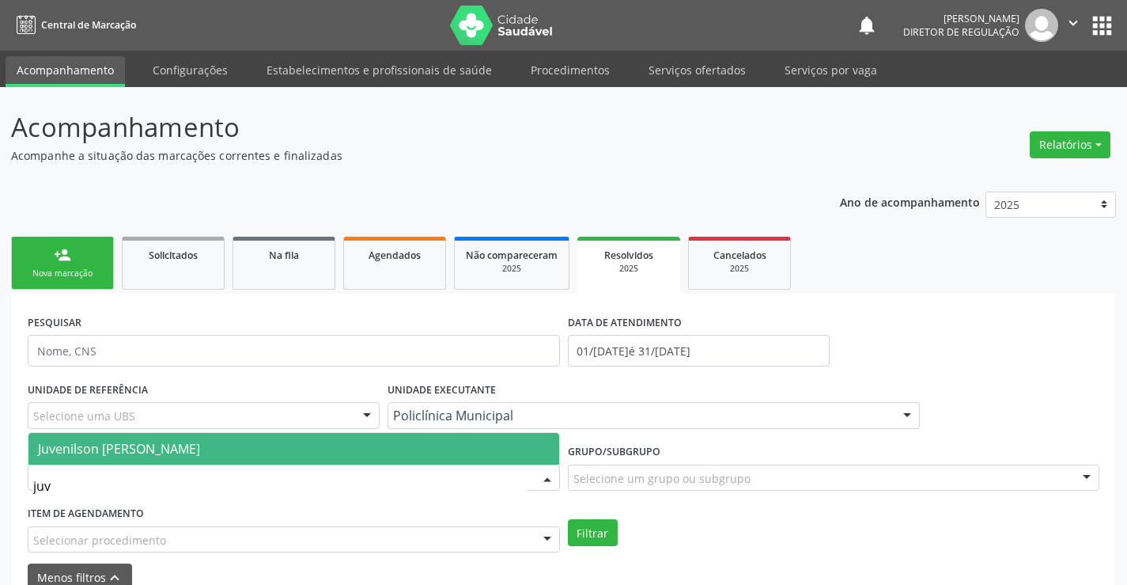
click at [445, 445] on span "Juvenilson [PERSON_NAME]" at bounding box center [293, 449] width 531 height 32
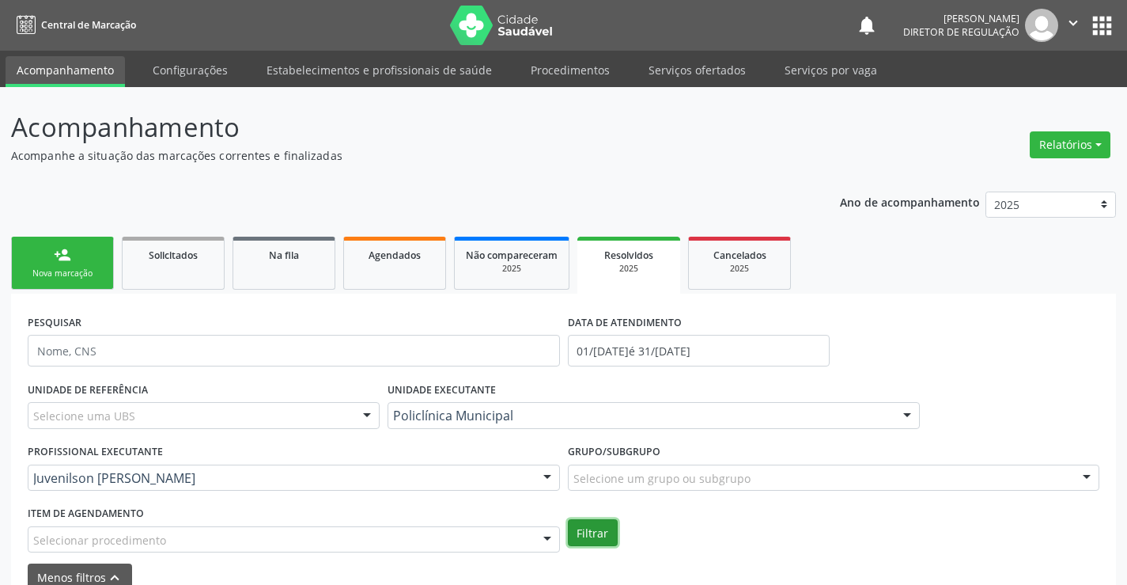
click at [597, 525] on button "Filtrar" at bounding box center [593, 532] width 50 height 27
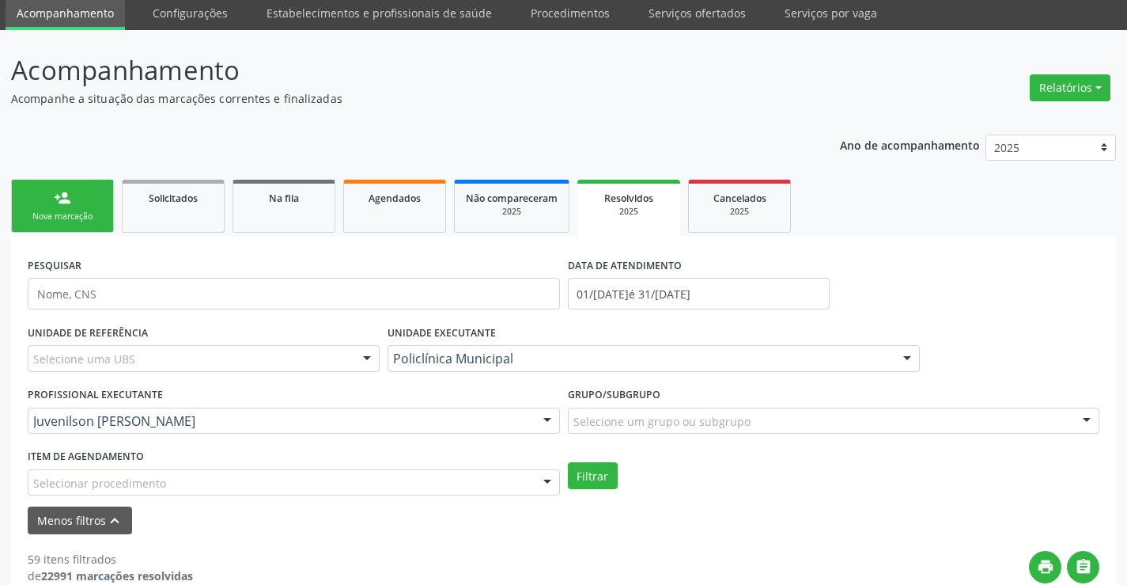
scroll to position [55, 0]
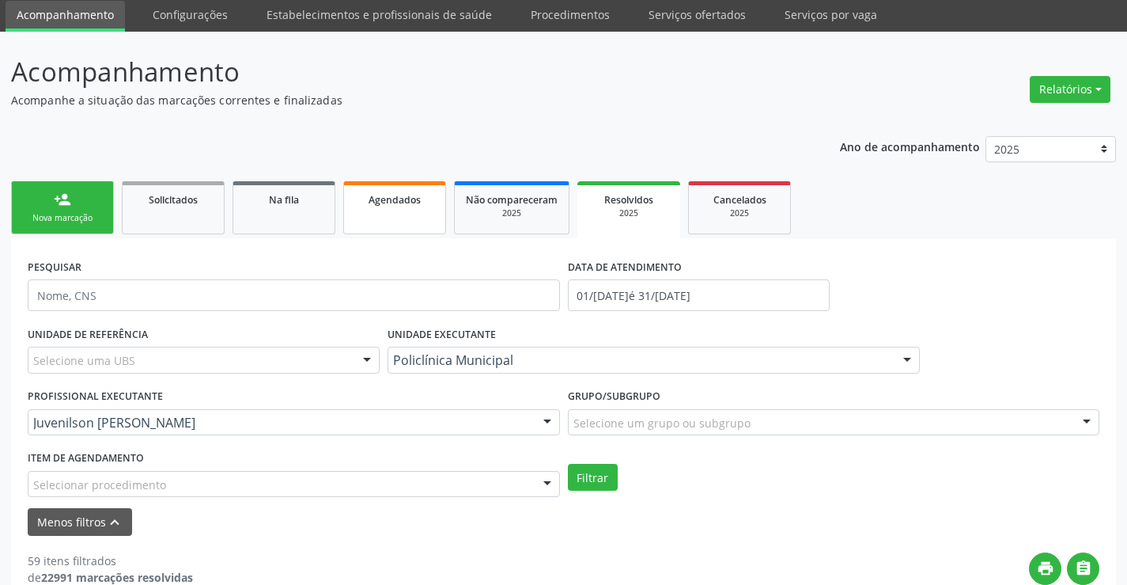
click at [377, 191] on div "Agendados" at bounding box center [394, 199] width 79 height 17
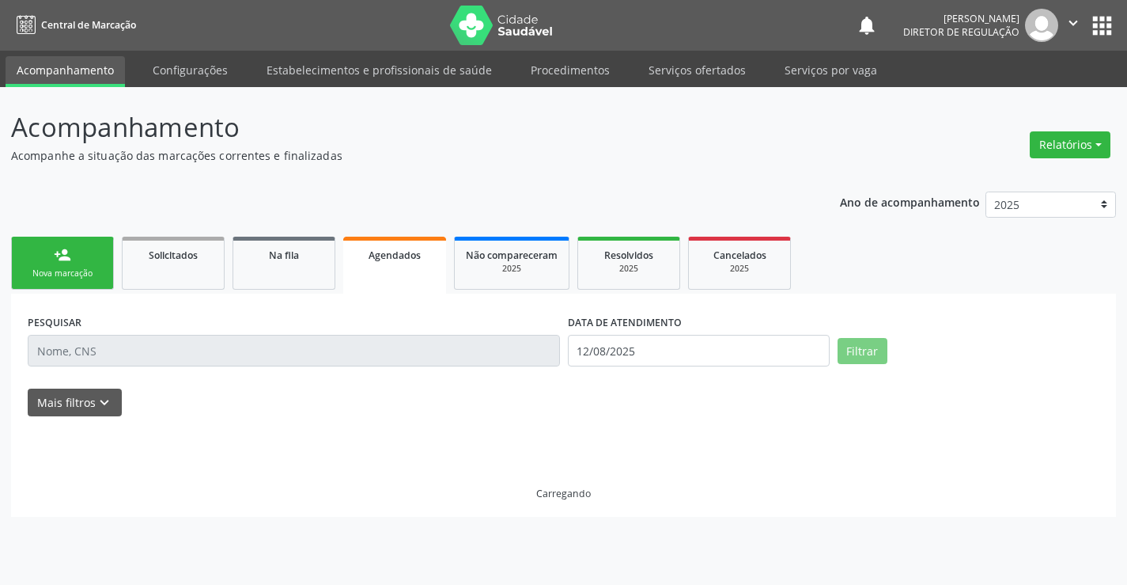
scroll to position [0, 0]
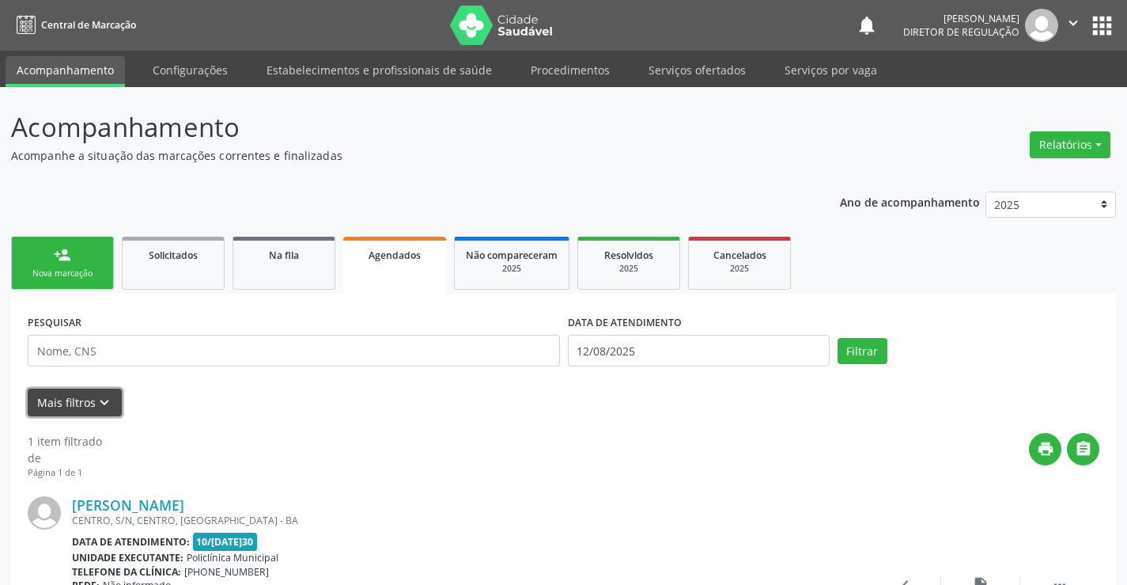
click at [96, 407] on icon "keyboard_arrow_down" at bounding box center [104, 402] width 17 height 17
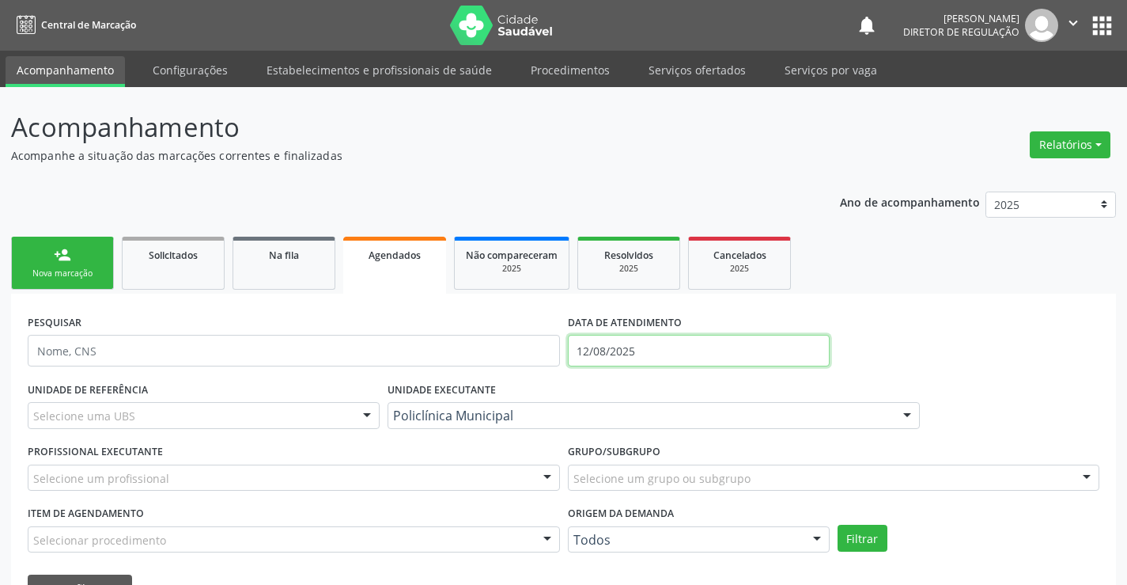
click at [657, 339] on input "12/08/2025" at bounding box center [699, 351] width 262 height 32
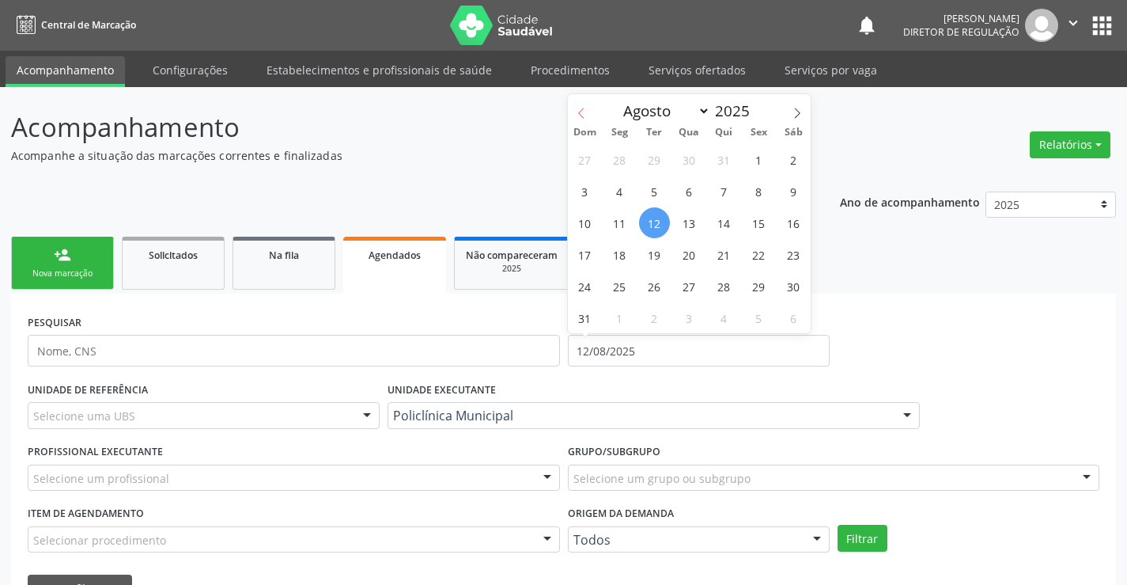
click at [574, 103] on span at bounding box center [581, 107] width 27 height 27
select select "4"
click at [724, 156] on span "1" at bounding box center [724, 159] width 31 height 31
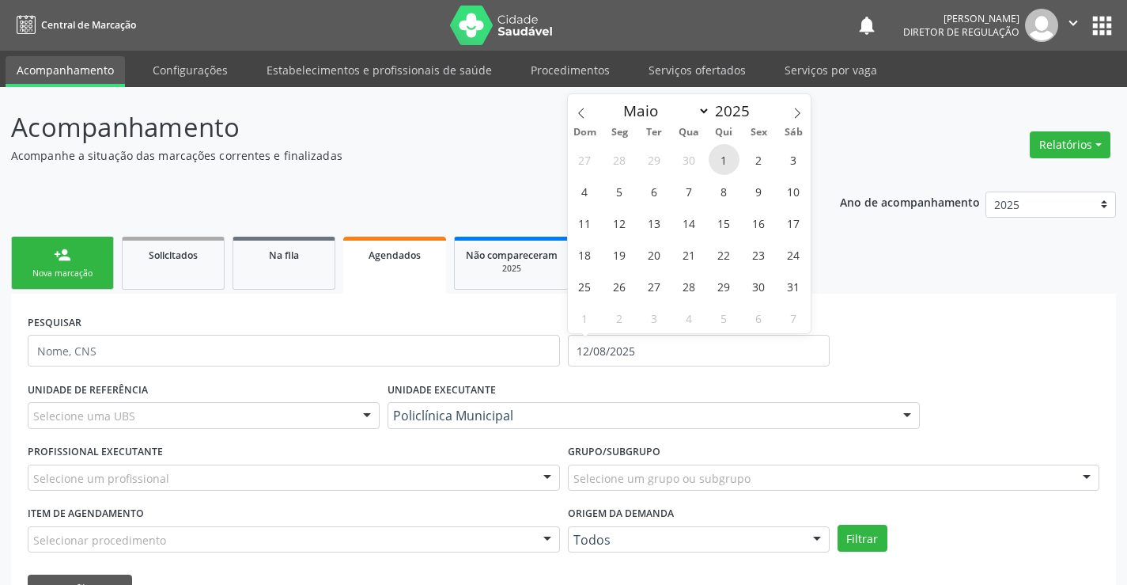
type input "[DATE]"
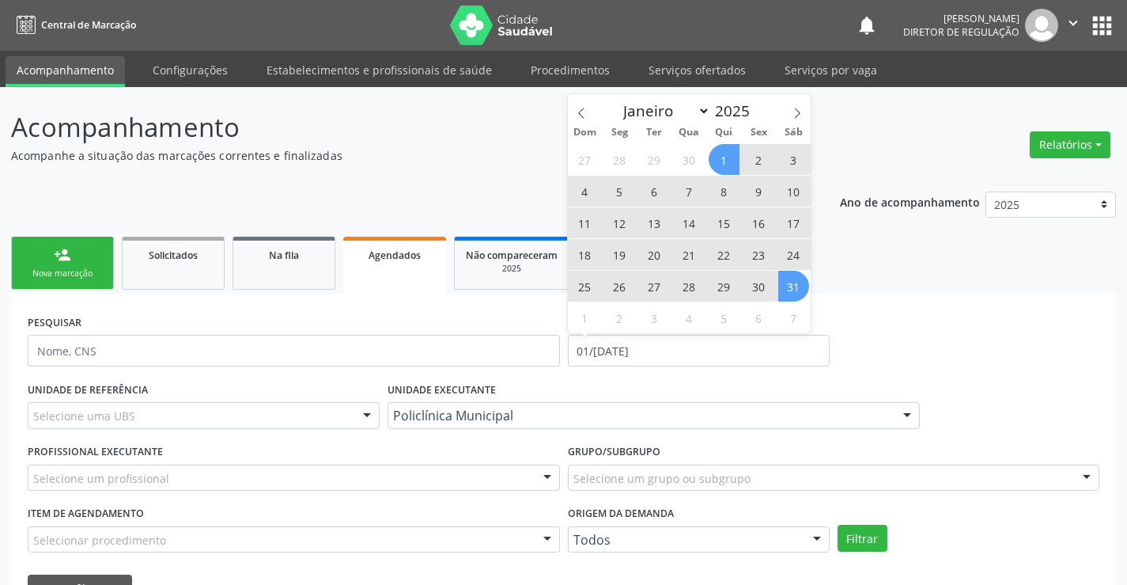
click at [796, 300] on span "31" at bounding box center [793, 286] width 31 height 31
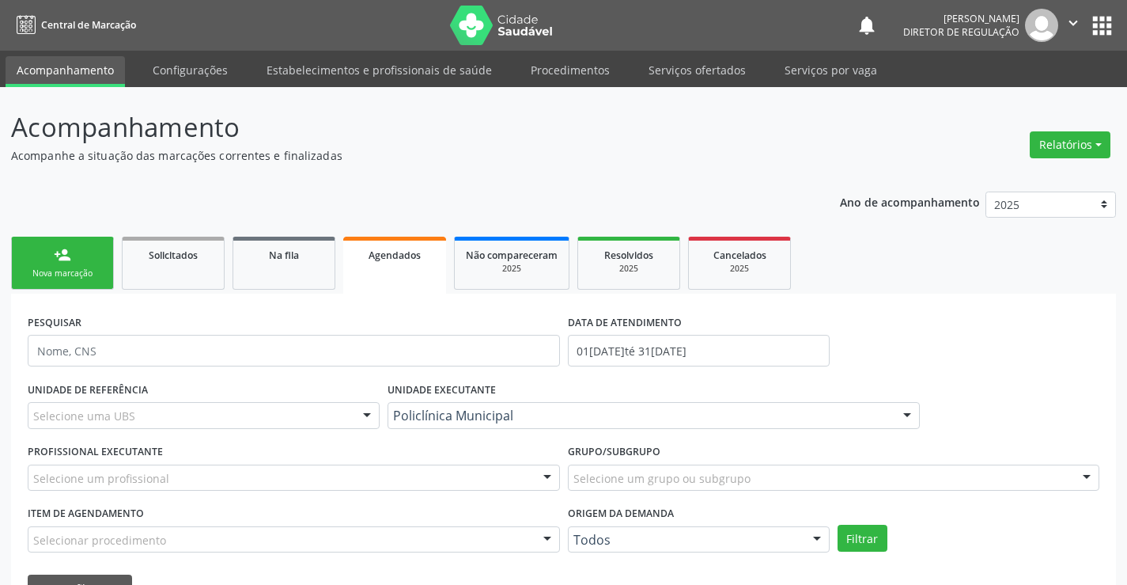
click at [437, 462] on div "PROFISSIONAL EXECUTANTE Selecione um profissional Nenhum resultado encontrado p…" at bounding box center [294, 471] width 540 height 62
click at [437, 474] on div at bounding box center [294, 477] width 532 height 27
click at [430, 536] on div "Selecionar procedimento" at bounding box center [294, 539] width 532 height 27
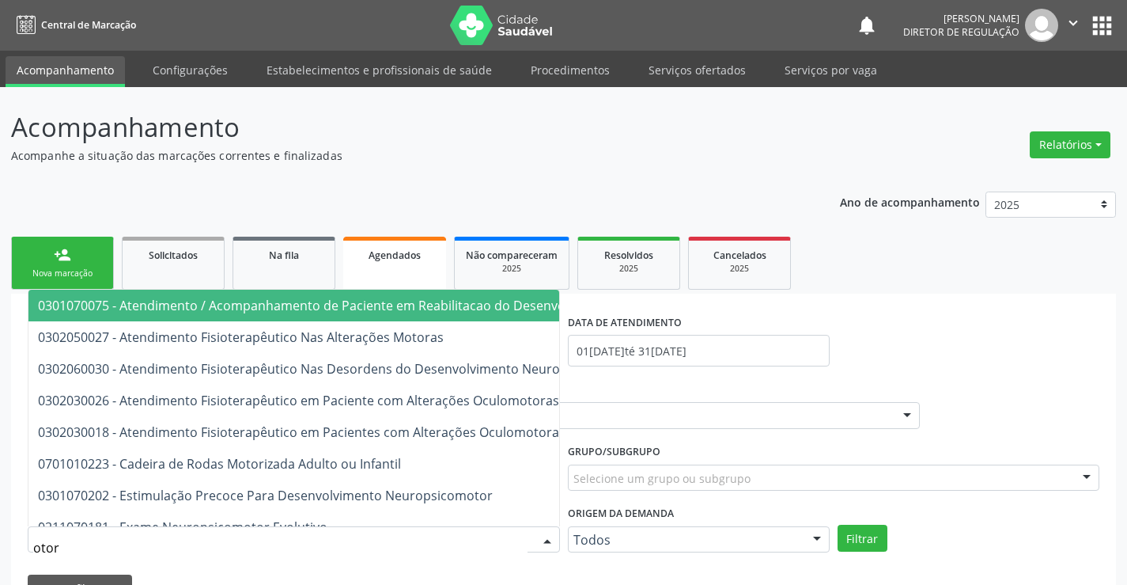
type input "otorr"
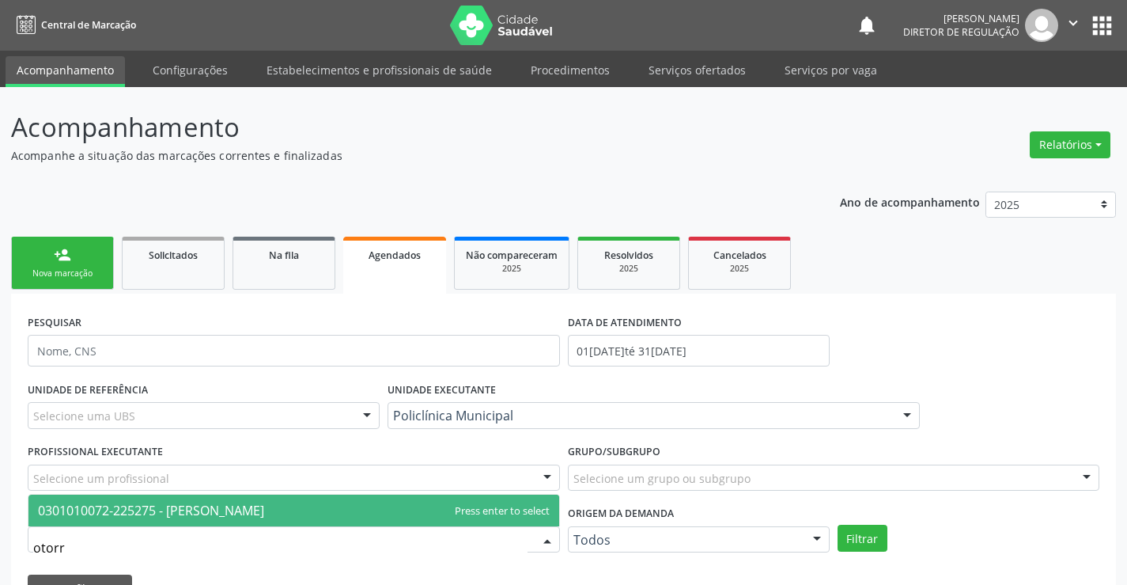
drag, startPoint x: 407, startPoint y: 502, endPoint x: 805, endPoint y: 495, distance: 398.7
click at [408, 502] on span "0301010072-225275 - Médico Otorrinolaringologista" at bounding box center [293, 510] width 531 height 32
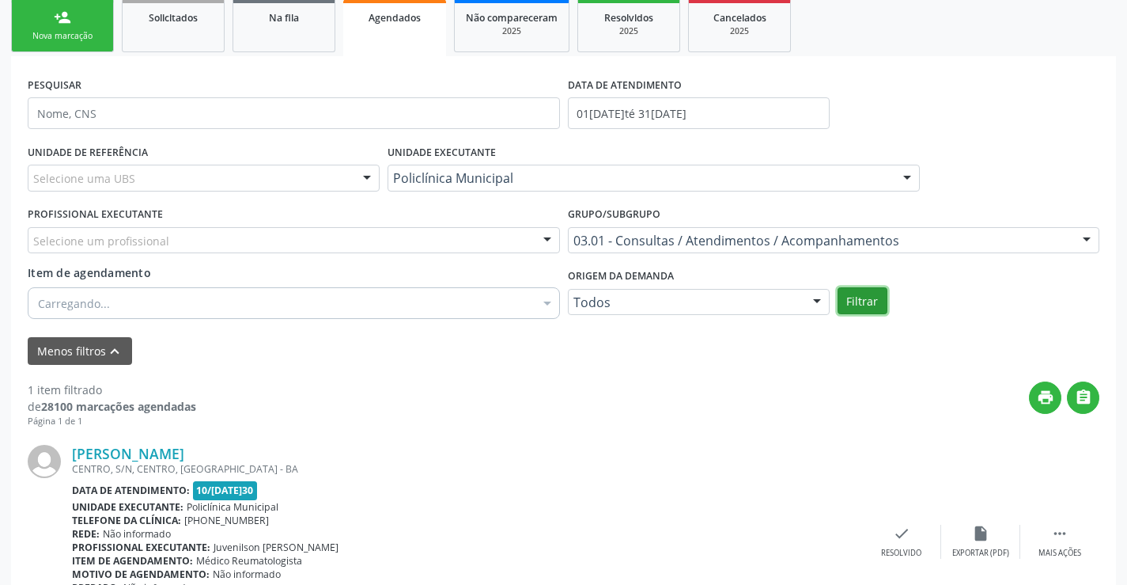
click at [847, 293] on button "Filtrar" at bounding box center [863, 300] width 50 height 27
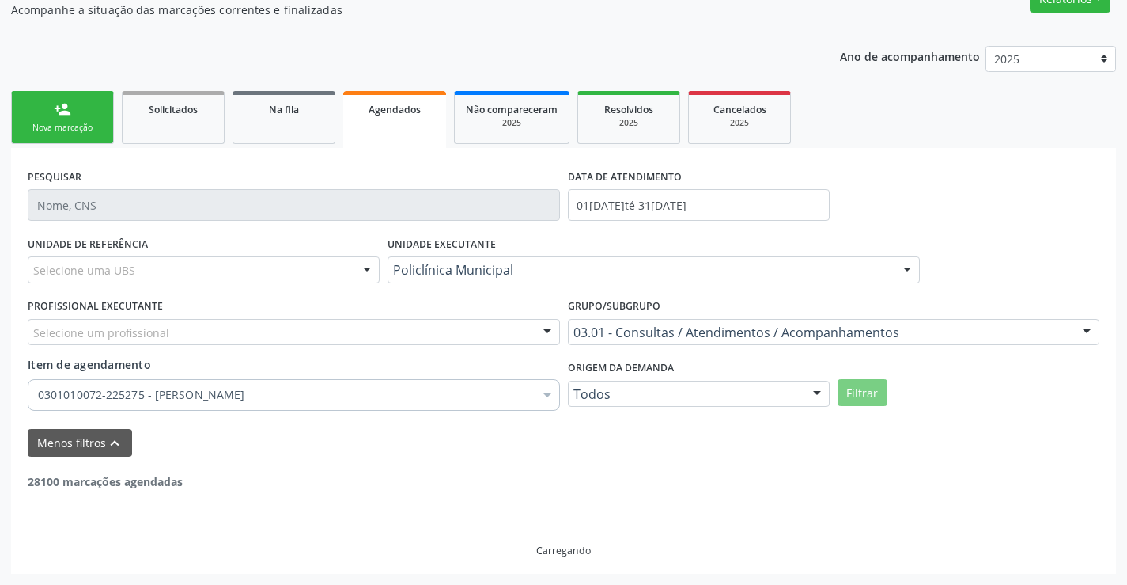
scroll to position [95, 0]
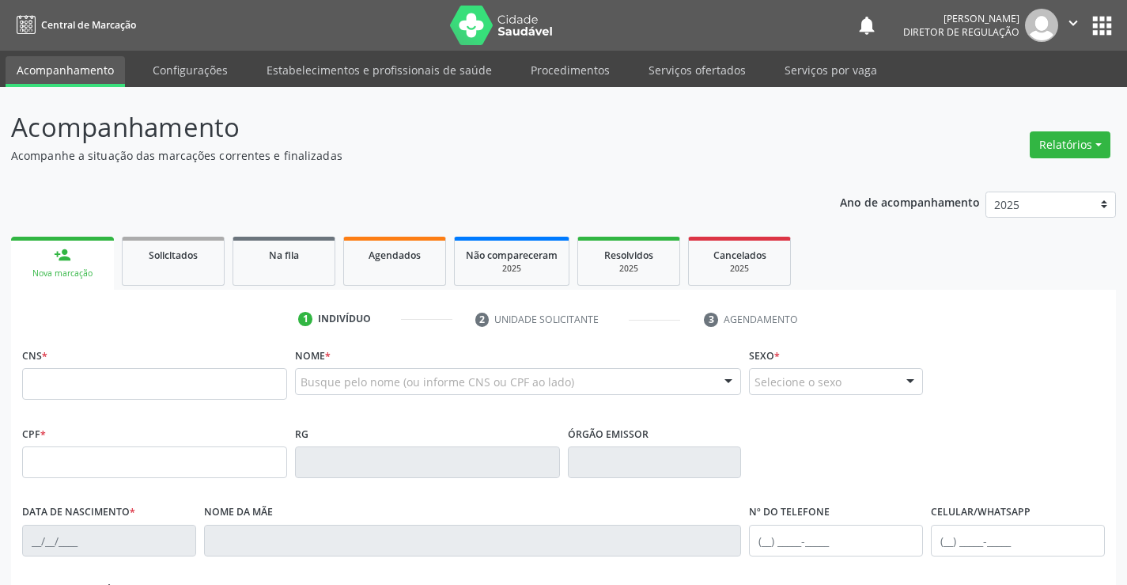
scroll to position [43, 0]
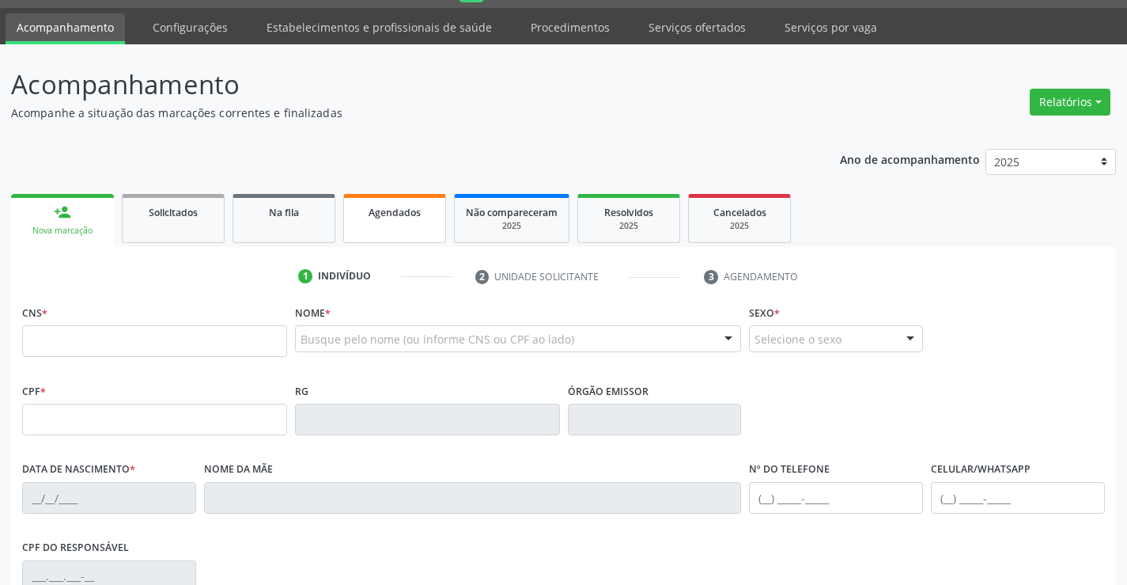
click at [411, 225] on link "Agendados" at bounding box center [394, 218] width 103 height 49
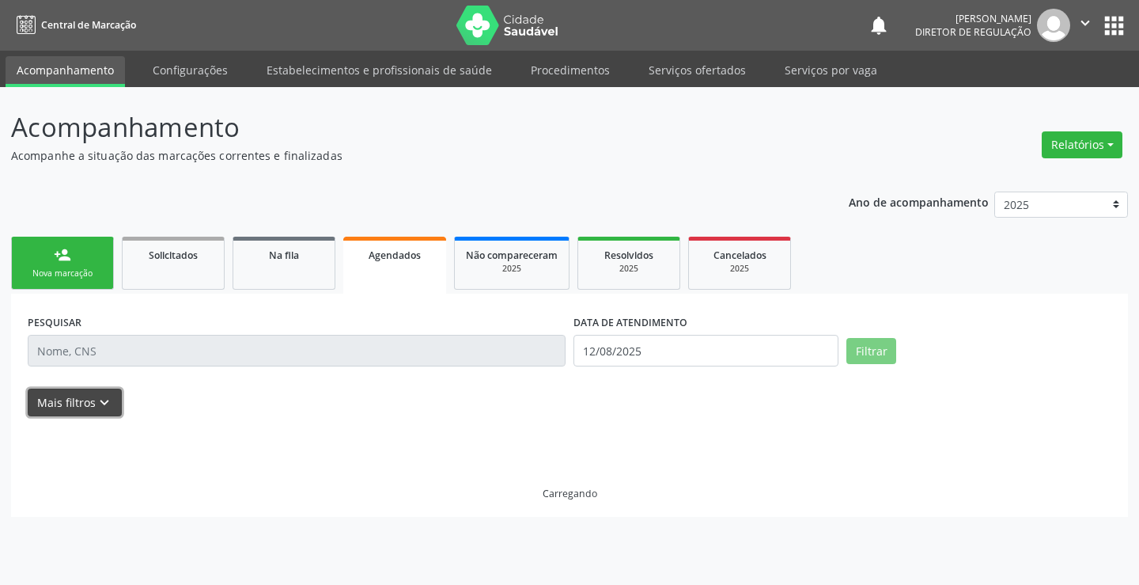
click at [117, 408] on button "Mais filtros keyboard_arrow_down" at bounding box center [75, 402] width 94 height 28
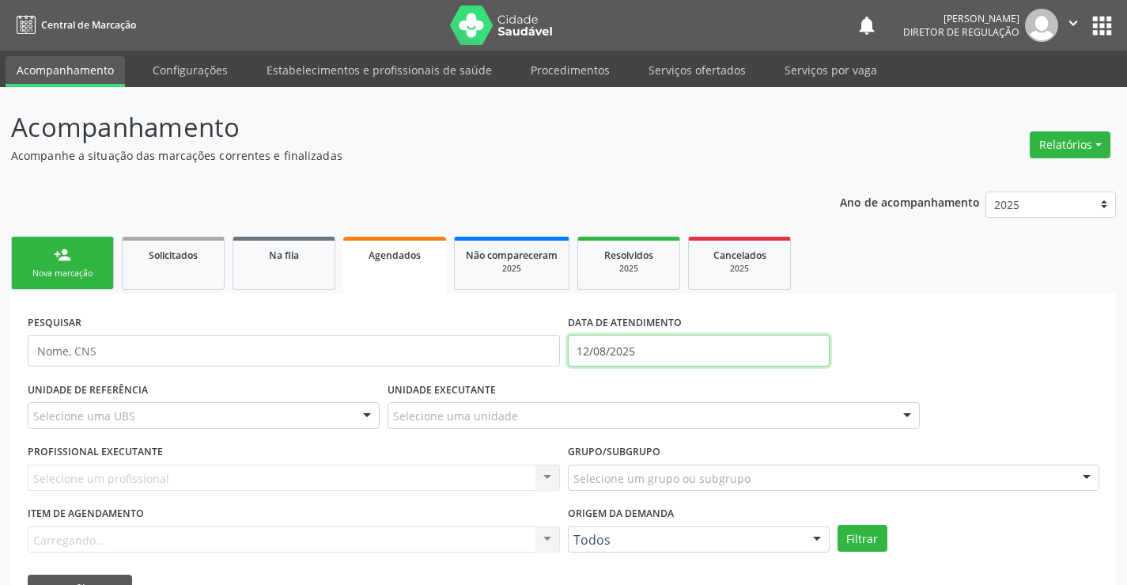
click at [659, 342] on input "12/08/2025" at bounding box center [699, 351] width 262 height 32
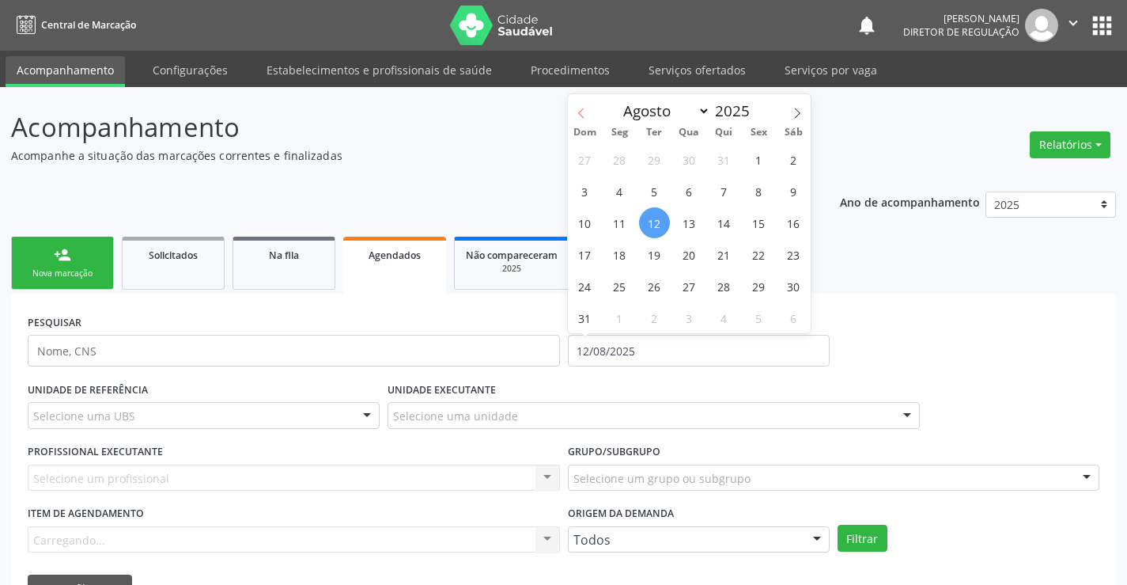
click at [575, 121] on span at bounding box center [581, 107] width 27 height 27
click at [585, 111] on icon at bounding box center [581, 113] width 11 height 11
select select "4"
click at [723, 158] on span "1" at bounding box center [724, 159] width 31 height 31
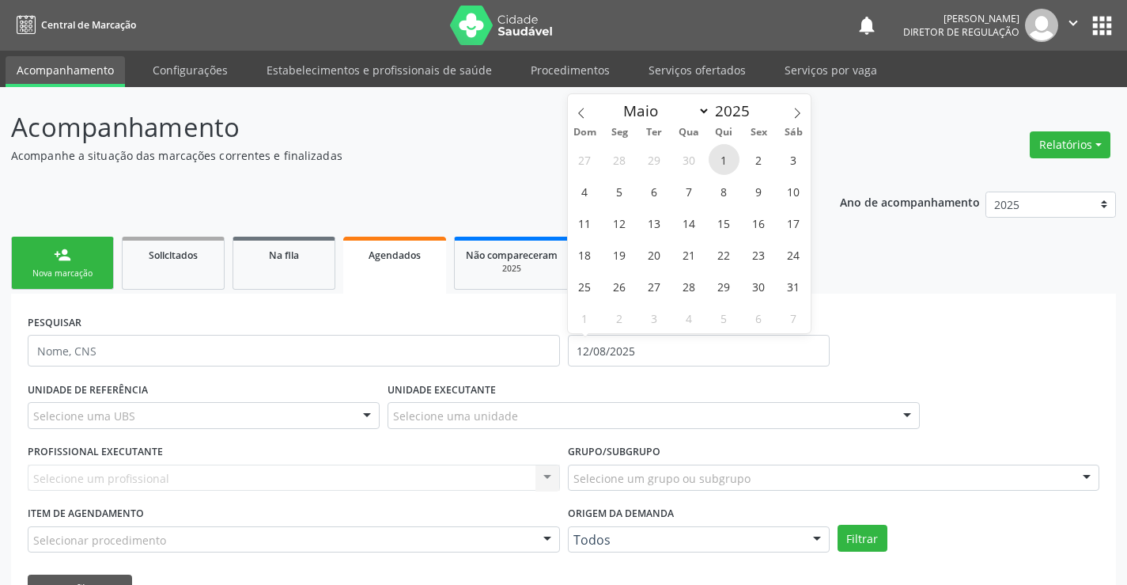
type input "[DATE]"
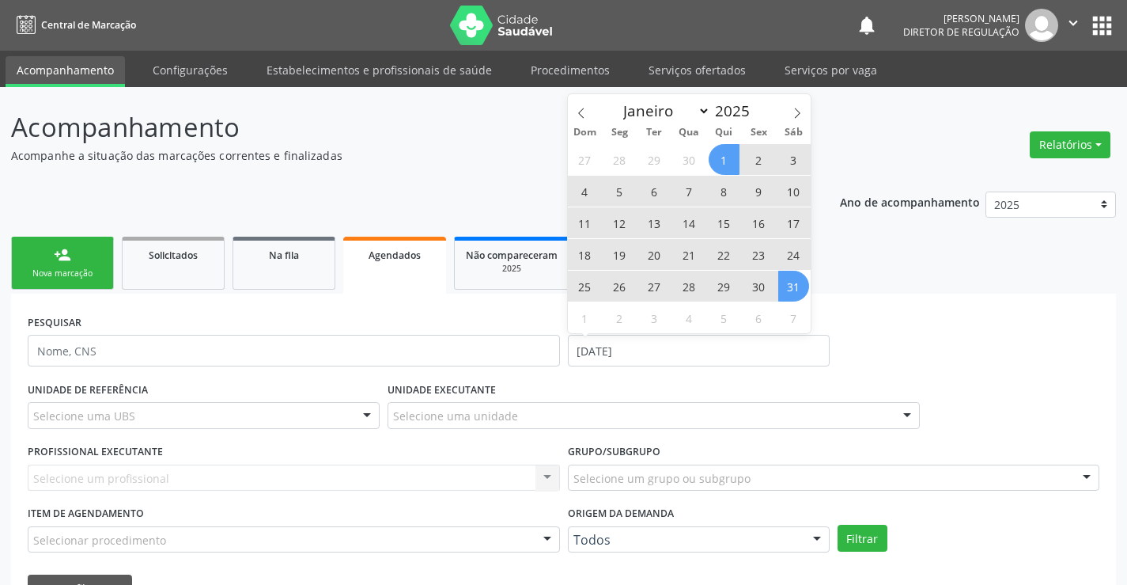
click at [803, 293] on span "31" at bounding box center [793, 286] width 31 height 31
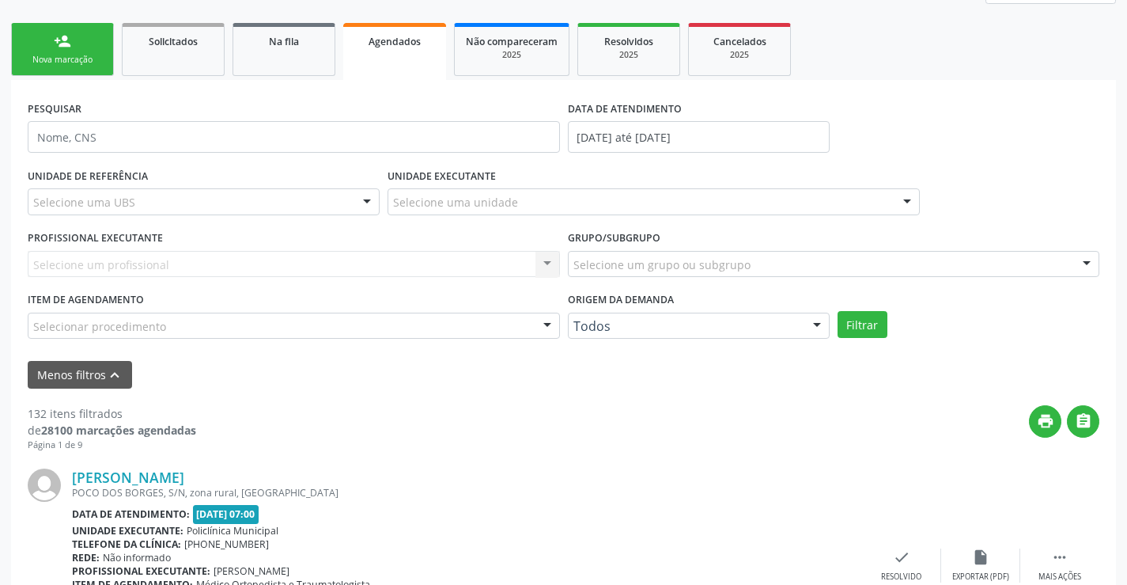
scroll to position [237, 0]
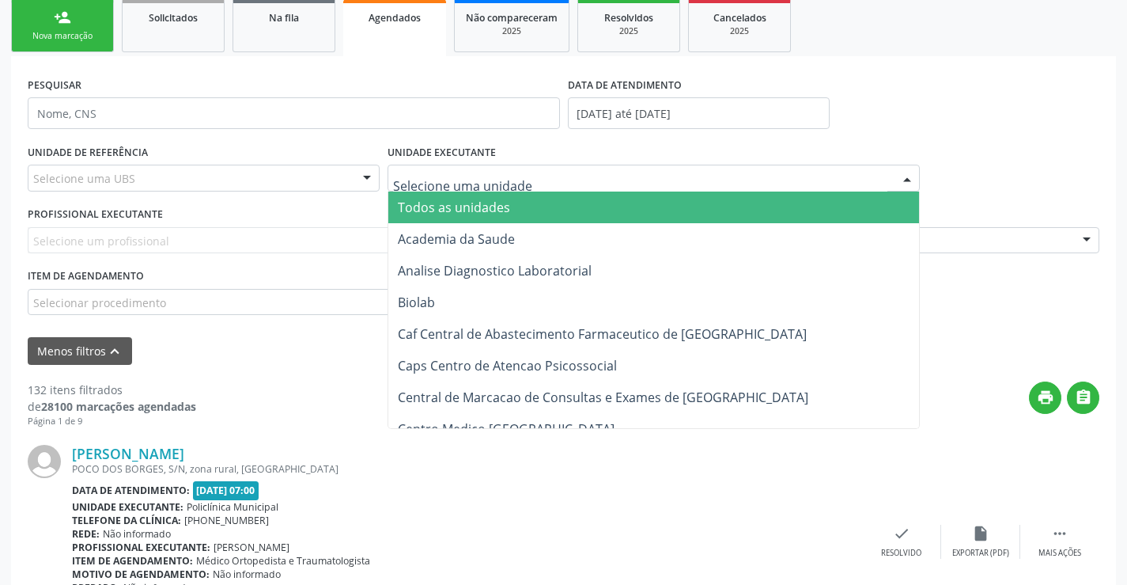
click at [447, 187] on div at bounding box center [654, 178] width 532 height 27
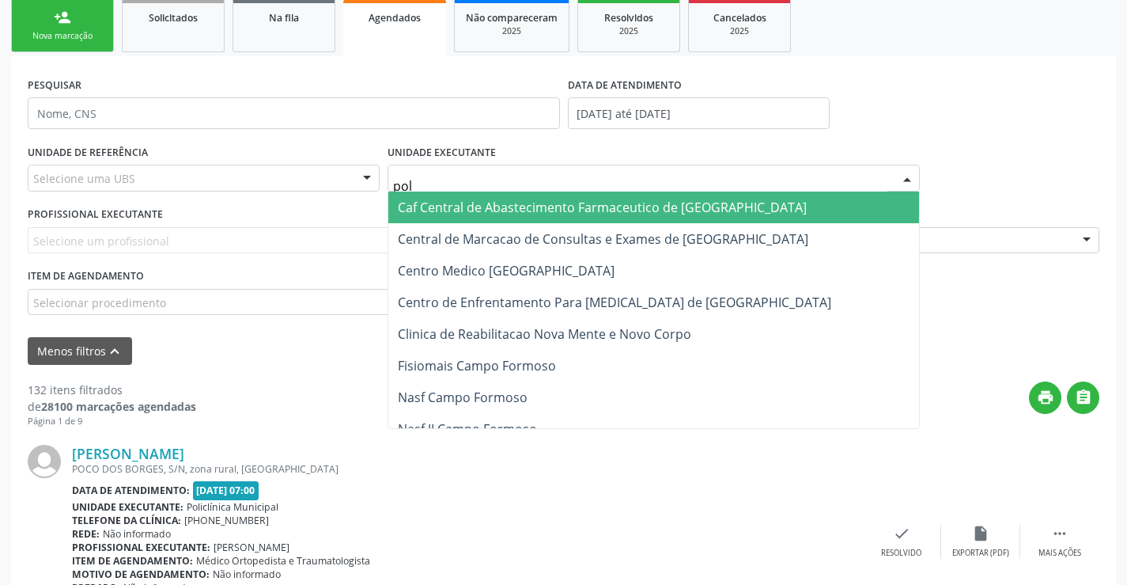
type input "poli"
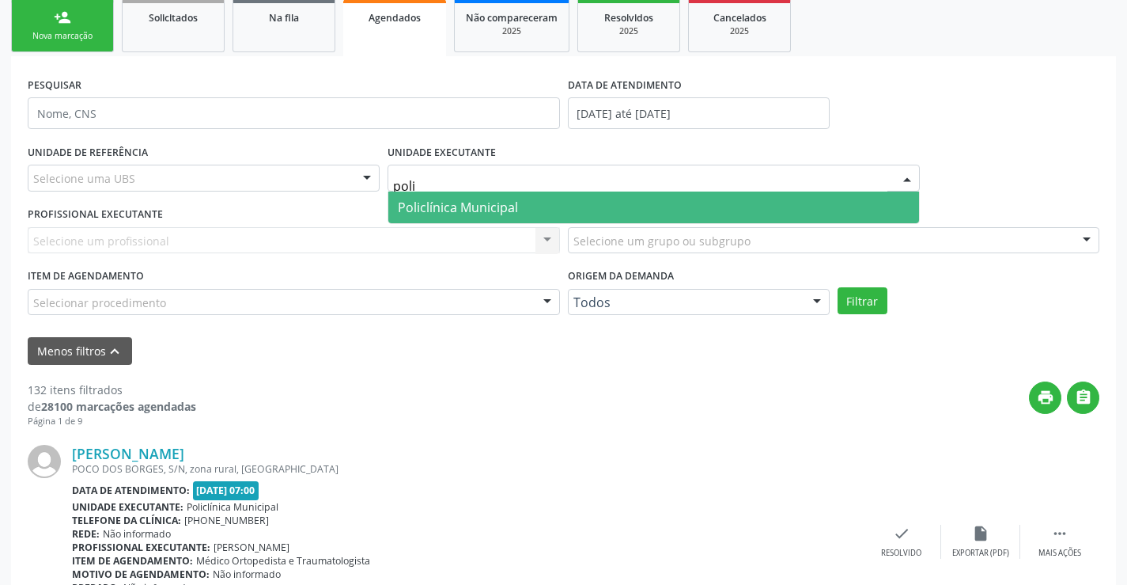
click at [454, 208] on span "Policlínica Municipal" at bounding box center [458, 207] width 120 height 17
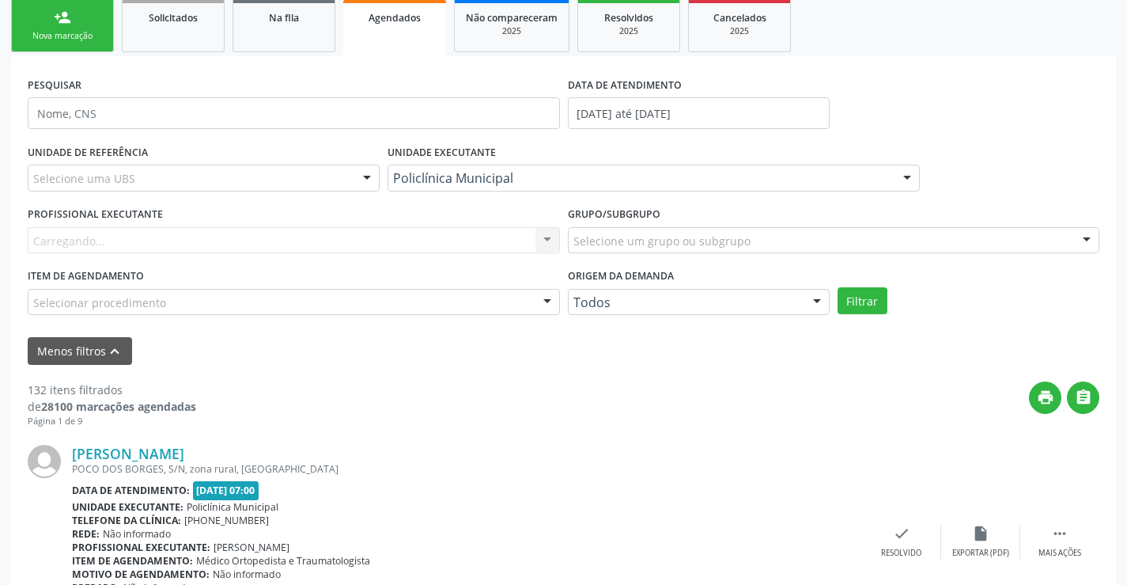
click at [424, 243] on div "Carregando... Nenhum resultado encontrado para: " " Não há nenhuma opção para s…" at bounding box center [294, 240] width 532 height 27
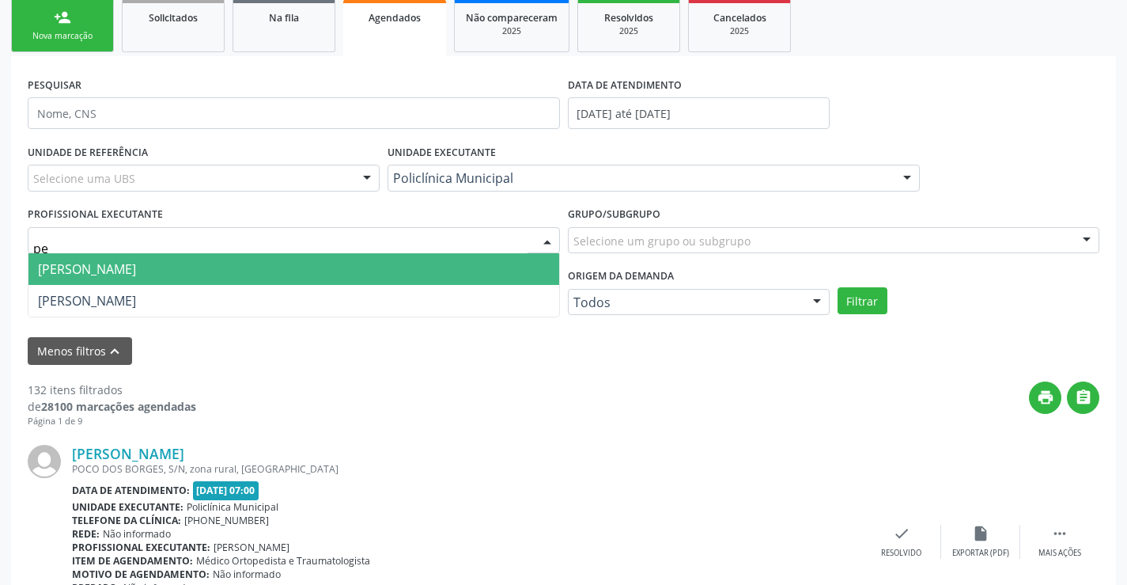
type input "ped"
click at [415, 266] on span "[PERSON_NAME]" at bounding box center [293, 269] width 531 height 32
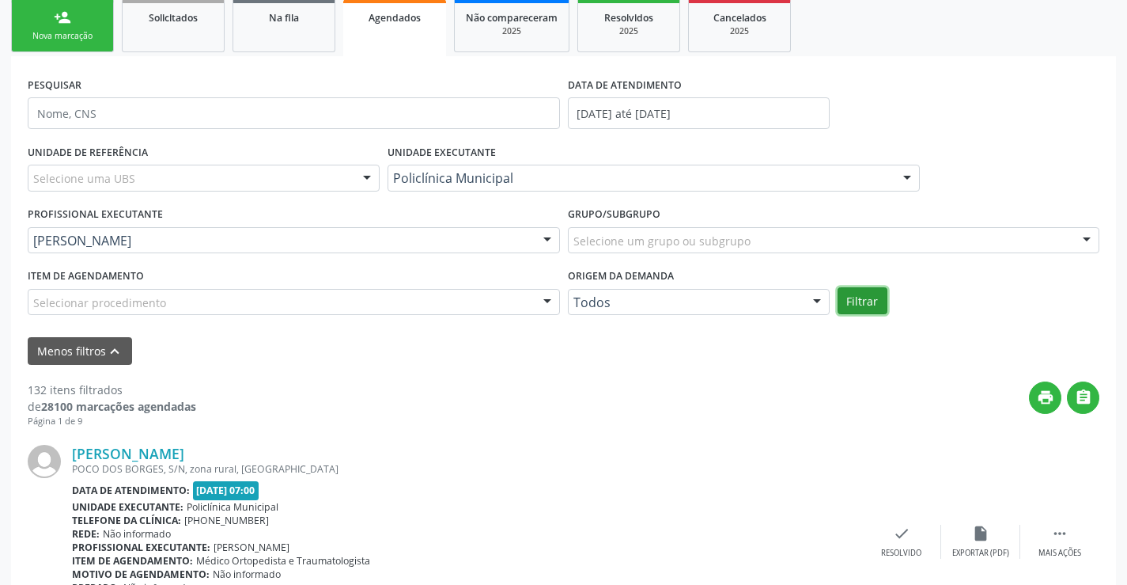
click at [869, 299] on button "Filtrar" at bounding box center [863, 300] width 50 height 27
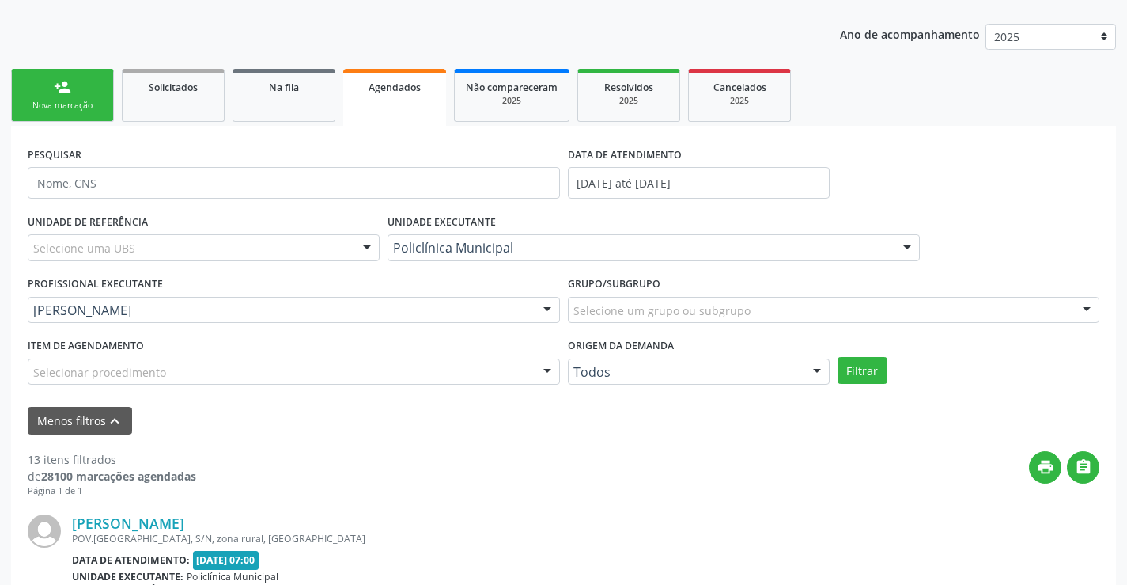
scroll to position [158, 0]
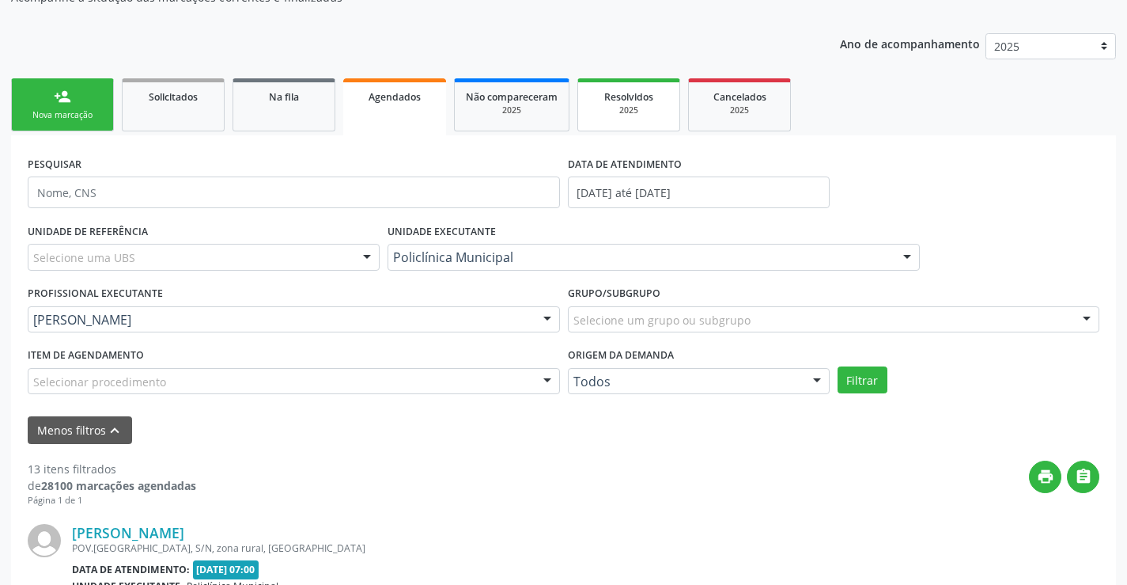
click at [633, 89] on div "Resolvidos" at bounding box center [628, 96] width 79 height 17
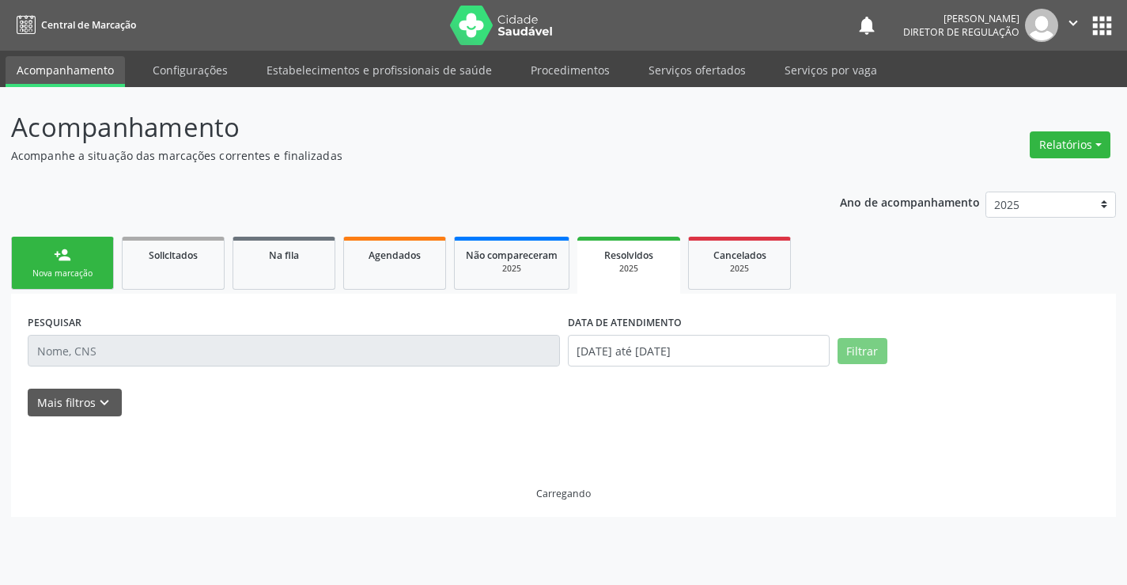
scroll to position [0, 0]
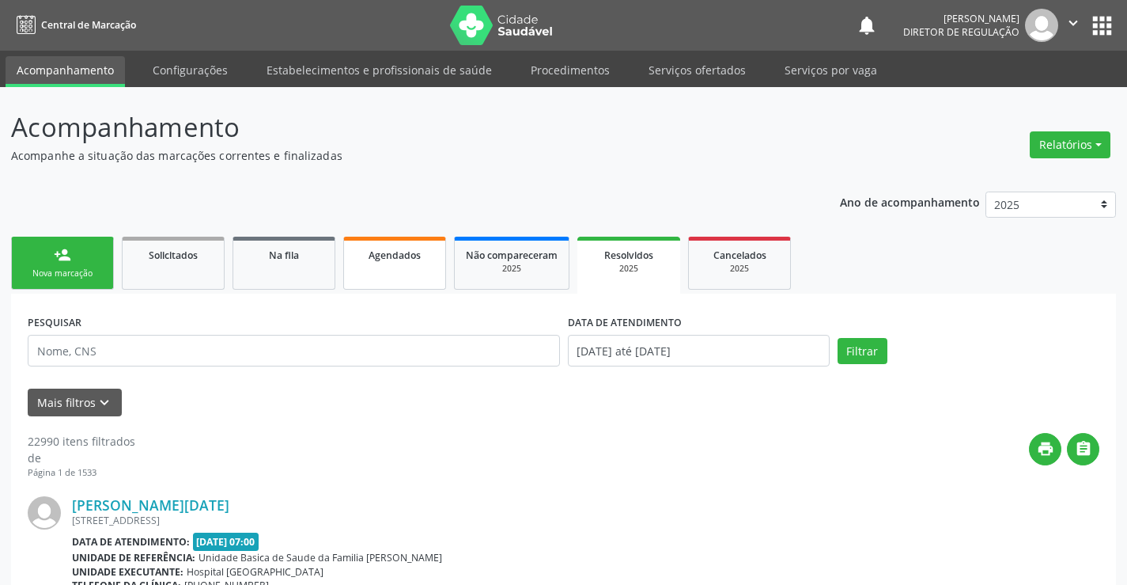
click at [395, 243] on link "Agendados" at bounding box center [394, 263] width 103 height 53
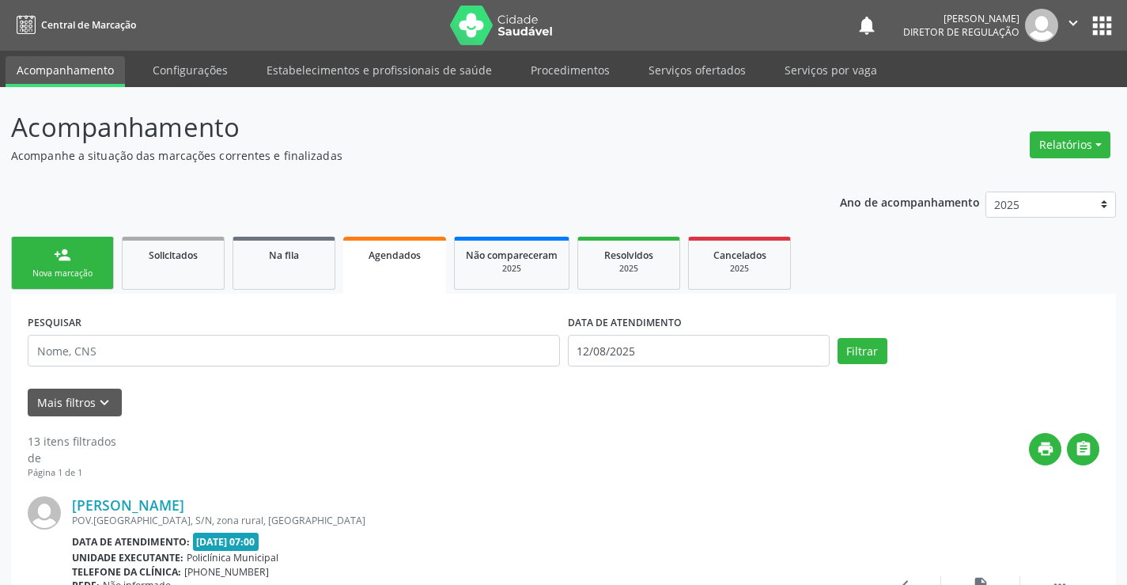
drag, startPoint x: 87, startPoint y: 409, endPoint x: 118, endPoint y: 406, distance: 31.0
click at [89, 408] on button "Mais filtros keyboard_arrow_down" at bounding box center [75, 402] width 94 height 28
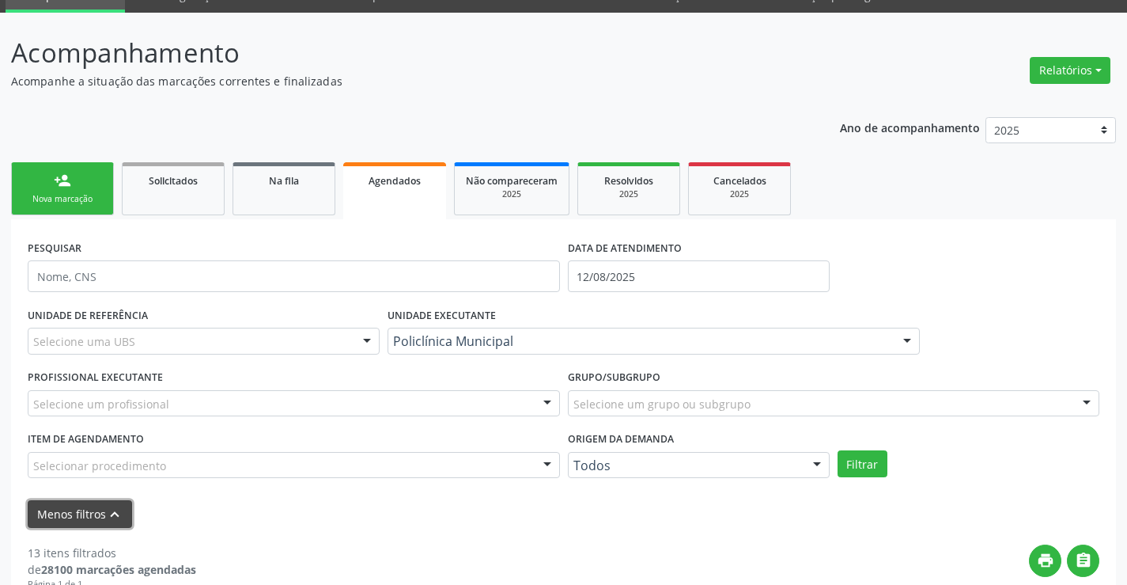
scroll to position [158, 0]
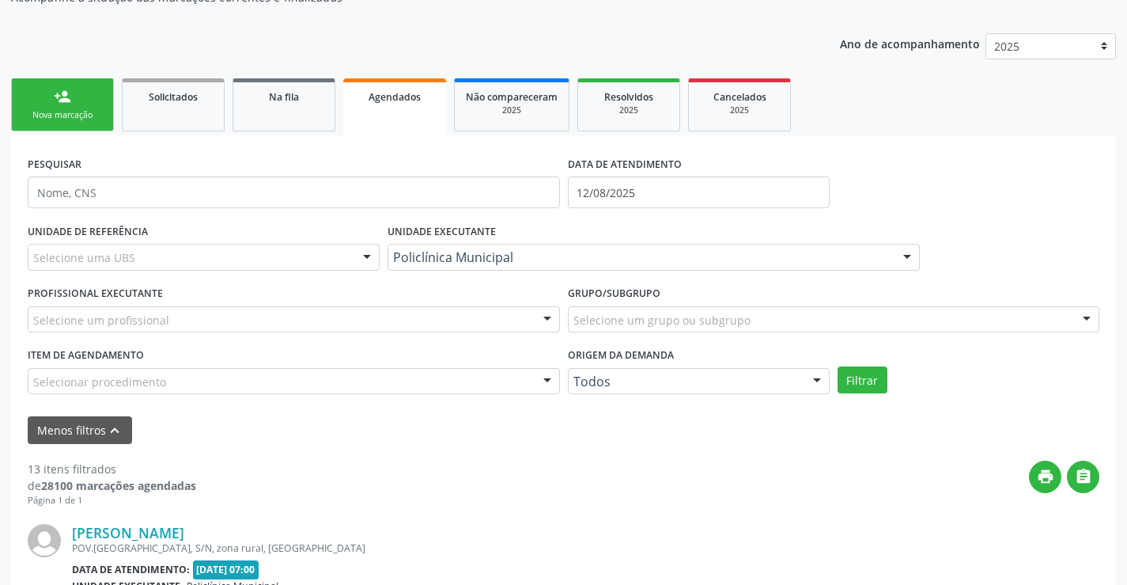
click at [638, 174] on label "DATA DE ATENDIMENTO" at bounding box center [625, 164] width 114 height 25
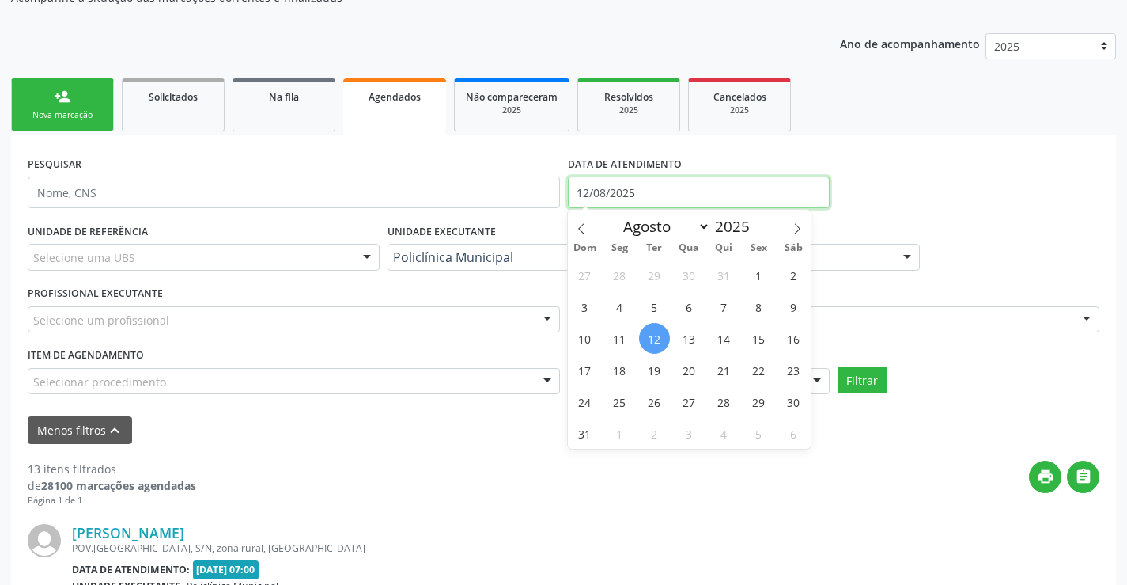
click at [646, 204] on input "12/08/2025" at bounding box center [699, 192] width 262 height 32
click at [596, 231] on div "Janeiro Fevereiro Março Abril Maio Junho Julho Agosto Setembro Outubro Novembro…" at bounding box center [690, 223] width 244 height 27
click at [588, 223] on span at bounding box center [581, 223] width 27 height 27
click at [577, 227] on icon at bounding box center [581, 228] width 11 height 11
select select "5"
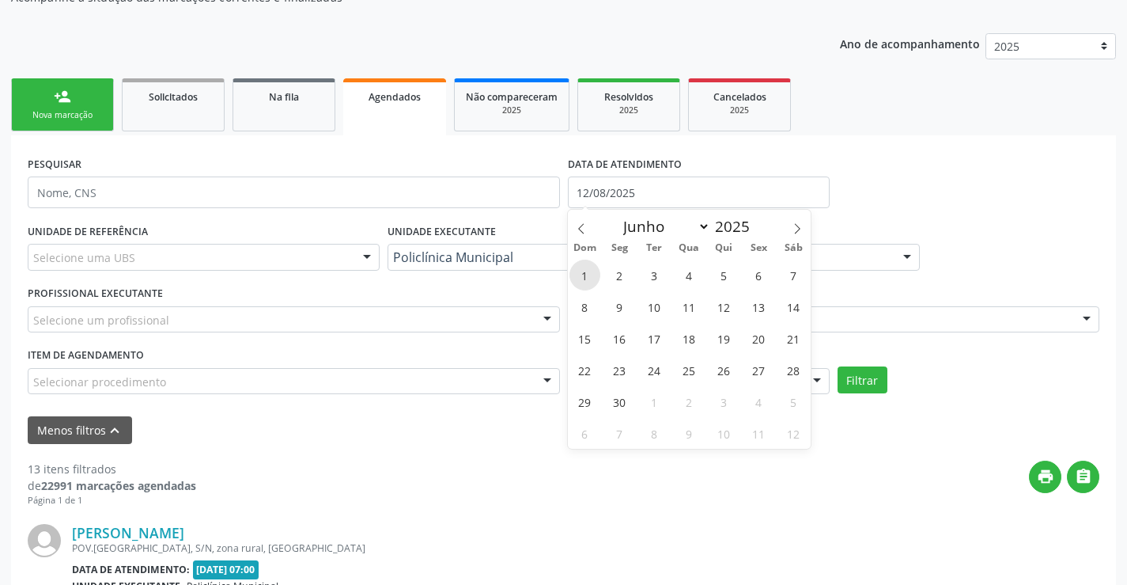
click at [589, 273] on span "1" at bounding box center [585, 274] width 31 height 31
type input "[DATE]"
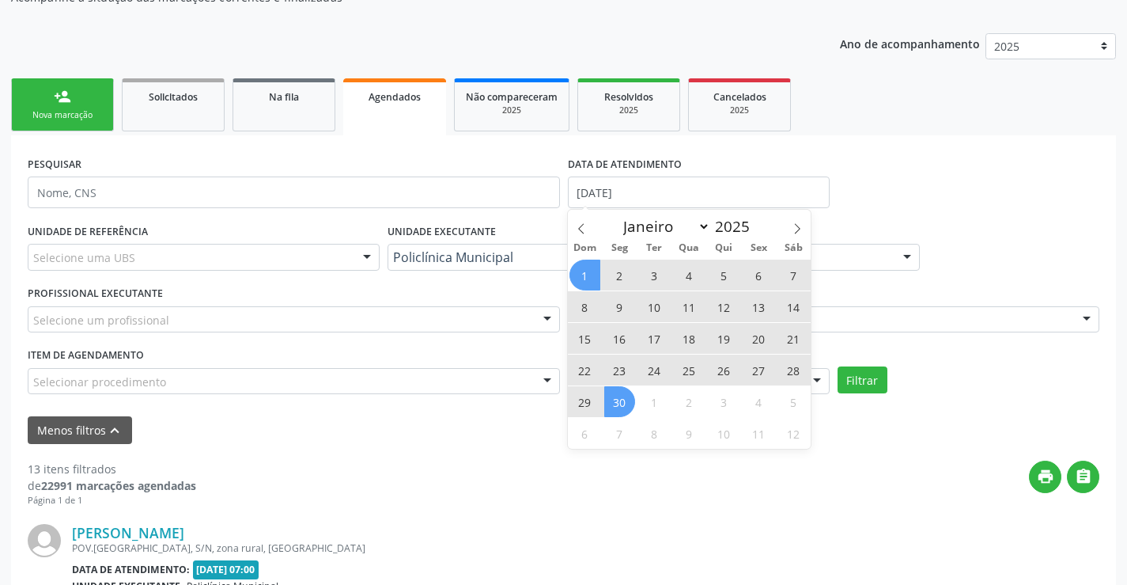
click at [620, 388] on span "30" at bounding box center [619, 401] width 31 height 31
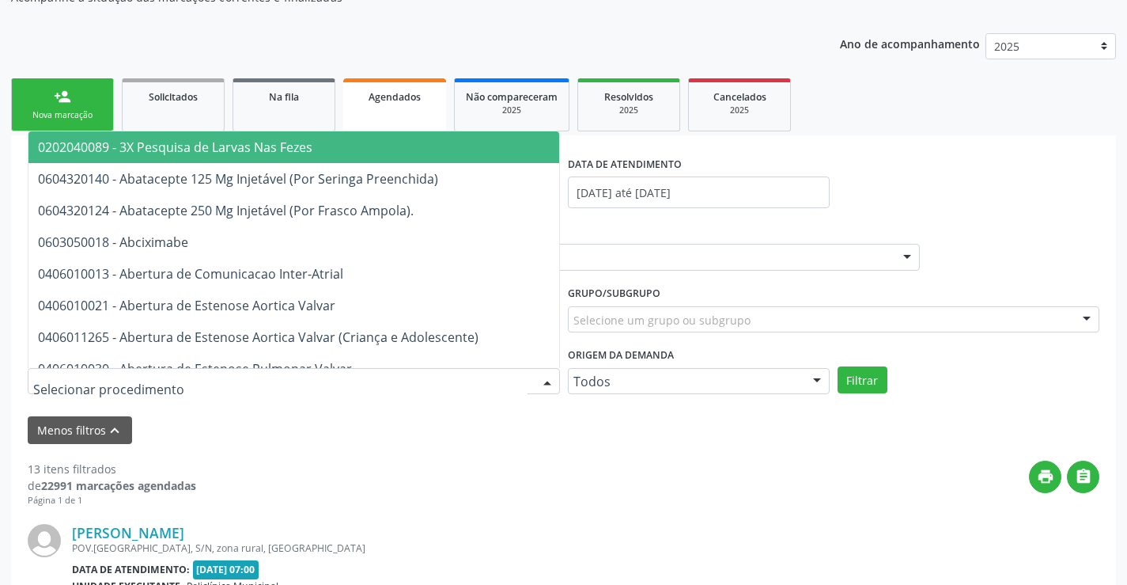
click at [506, 377] on div at bounding box center [294, 381] width 532 height 27
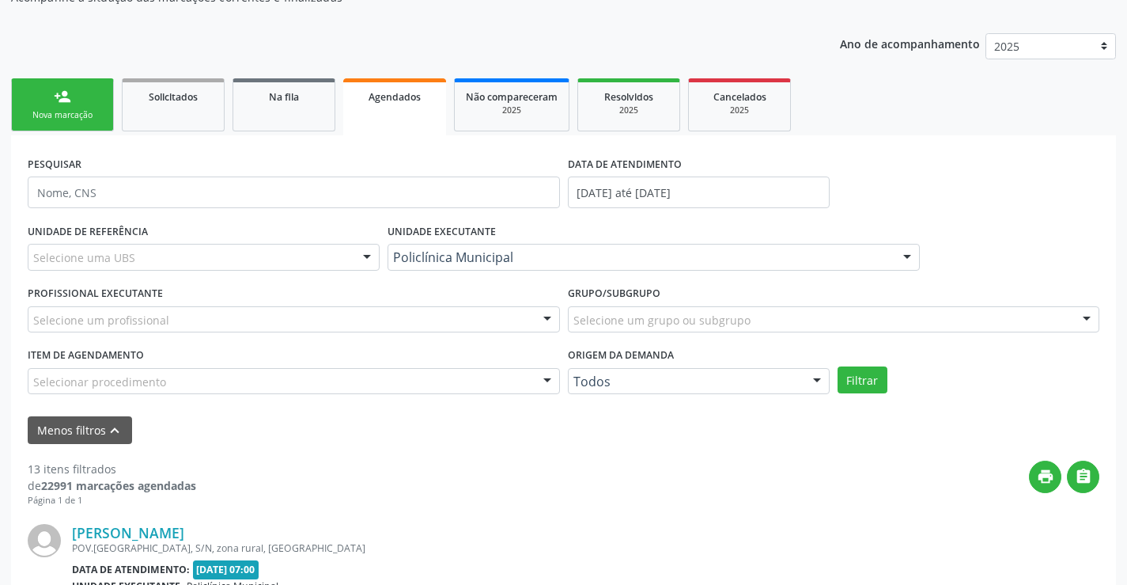
click at [586, 431] on div "Menos filtros keyboard_arrow_up" at bounding box center [564, 430] width 1080 height 28
click at [494, 321] on div at bounding box center [294, 319] width 532 height 27
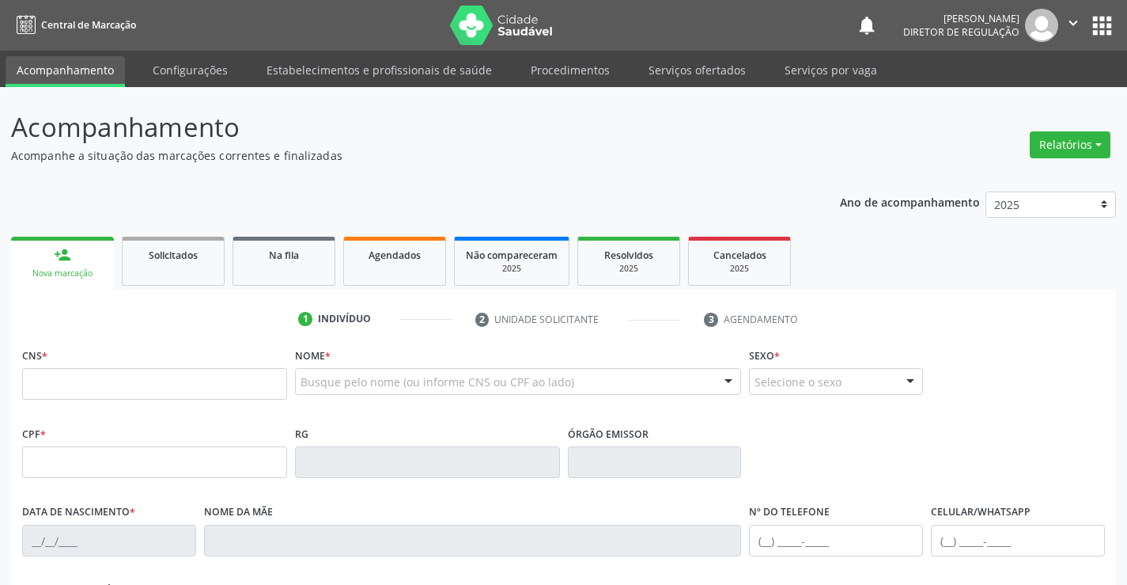
scroll to position [157, 0]
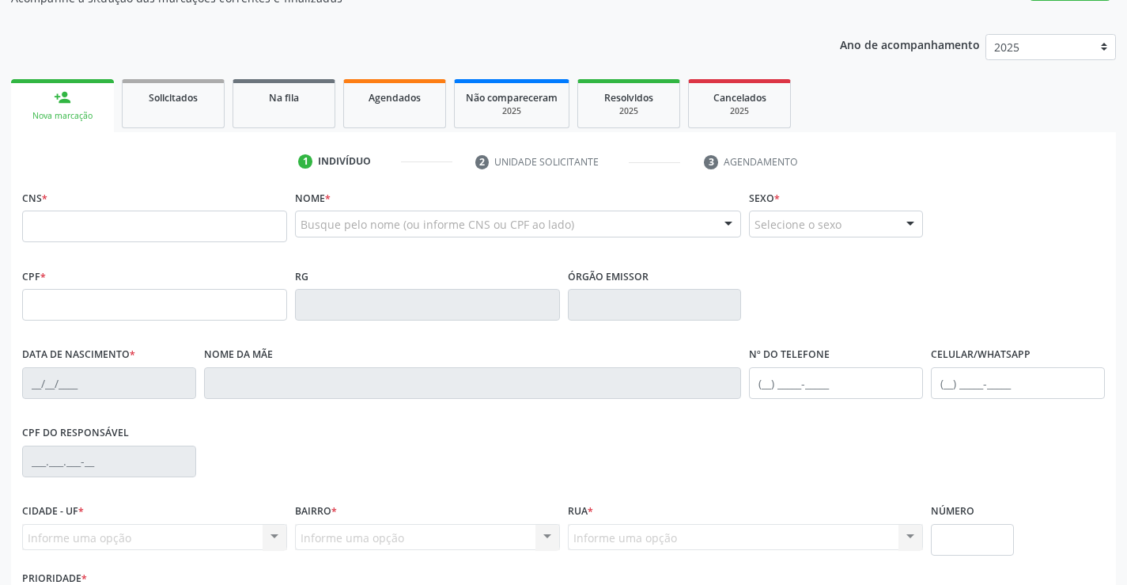
click at [363, 83] on link "Agendados" at bounding box center [394, 103] width 103 height 49
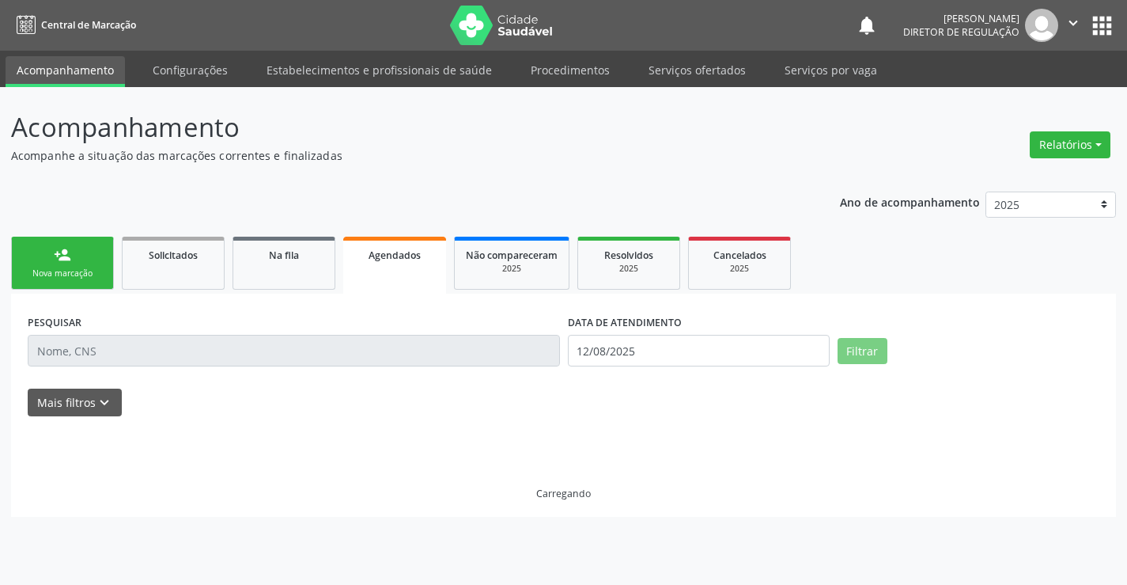
scroll to position [0, 0]
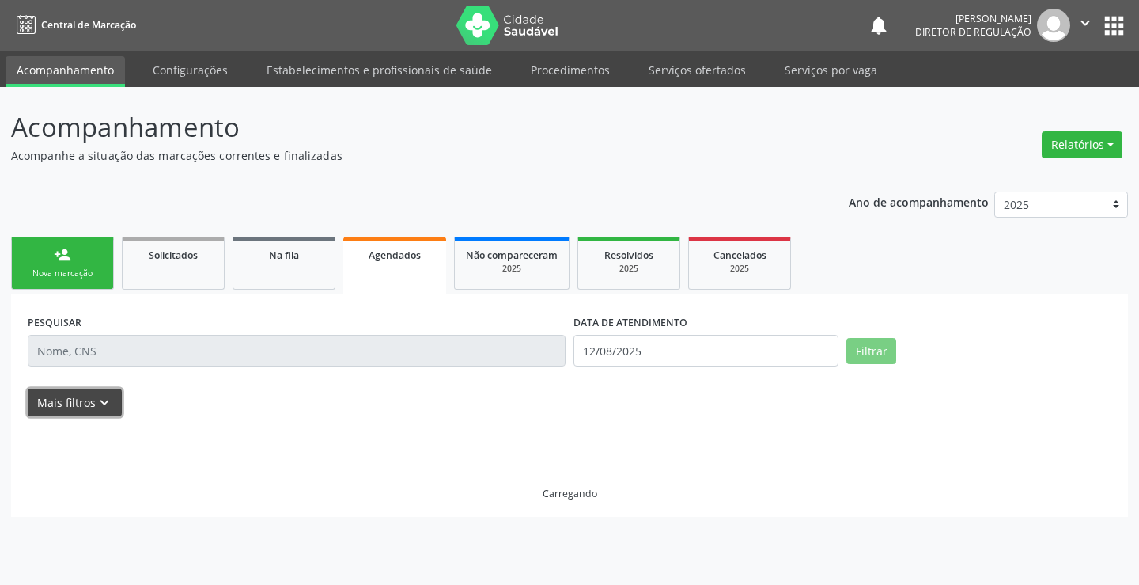
drag, startPoint x: 89, startPoint y: 395, endPoint x: 165, endPoint y: 373, distance: 78.6
click at [101, 393] on button "Mais filtros keyboard_arrow_down" at bounding box center [75, 402] width 94 height 28
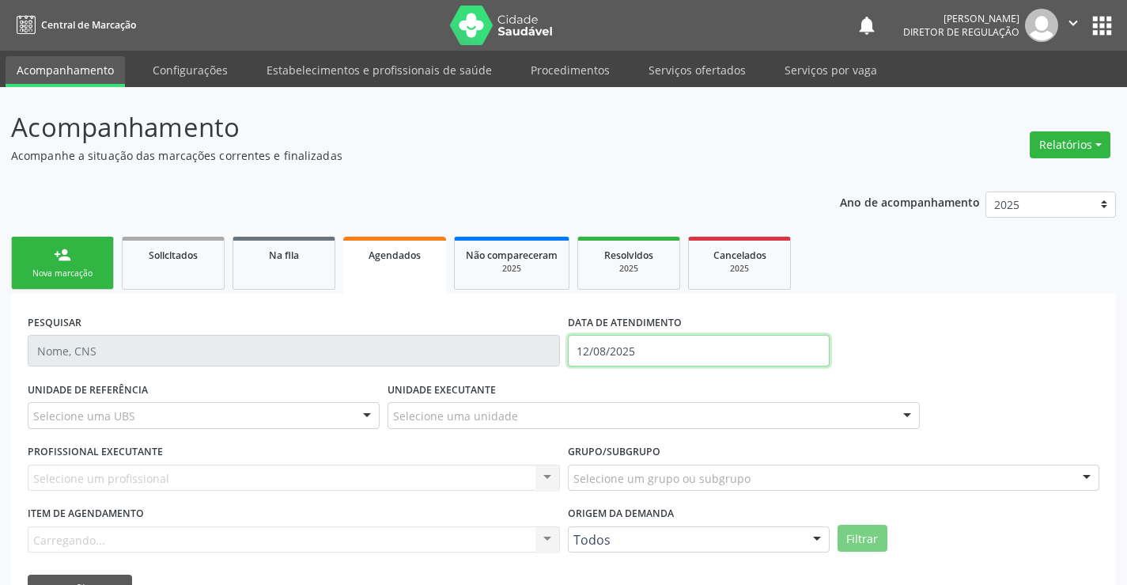
click at [668, 364] on input "12/08/2025" at bounding box center [699, 351] width 262 height 32
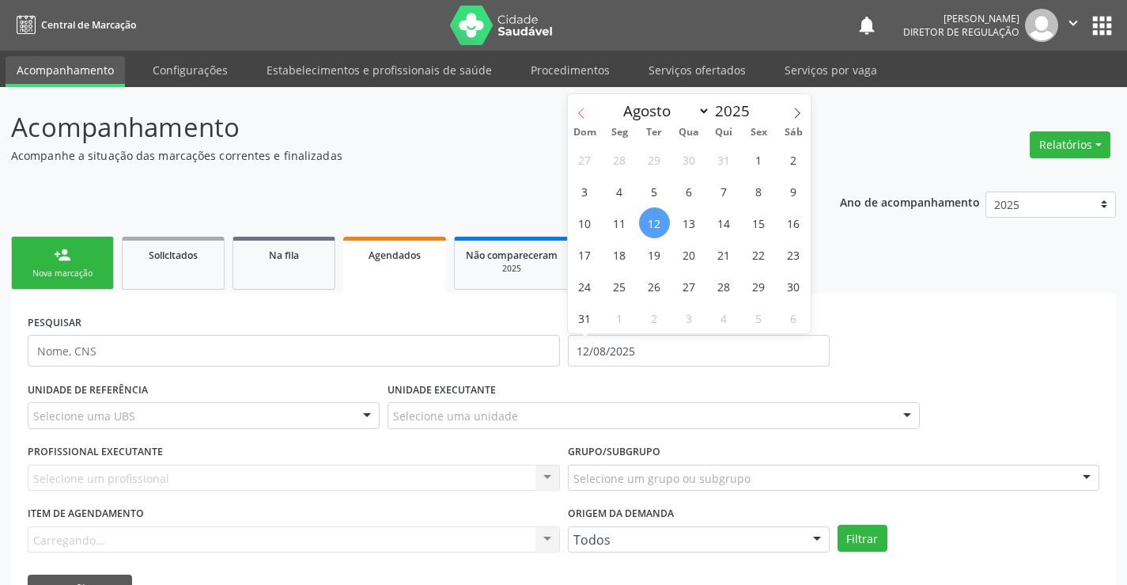
click at [580, 116] on icon at bounding box center [581, 113] width 11 height 11
select select "5"
click at [593, 158] on span "1" at bounding box center [585, 159] width 31 height 31
type input "01/06/2025"
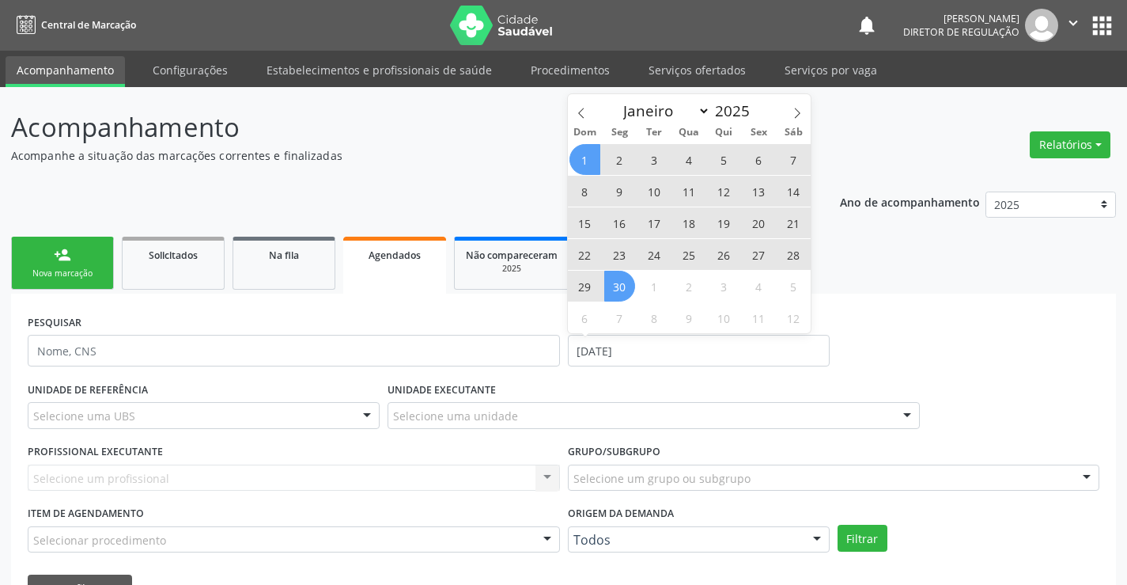
click at [630, 297] on span "30" at bounding box center [619, 286] width 31 height 31
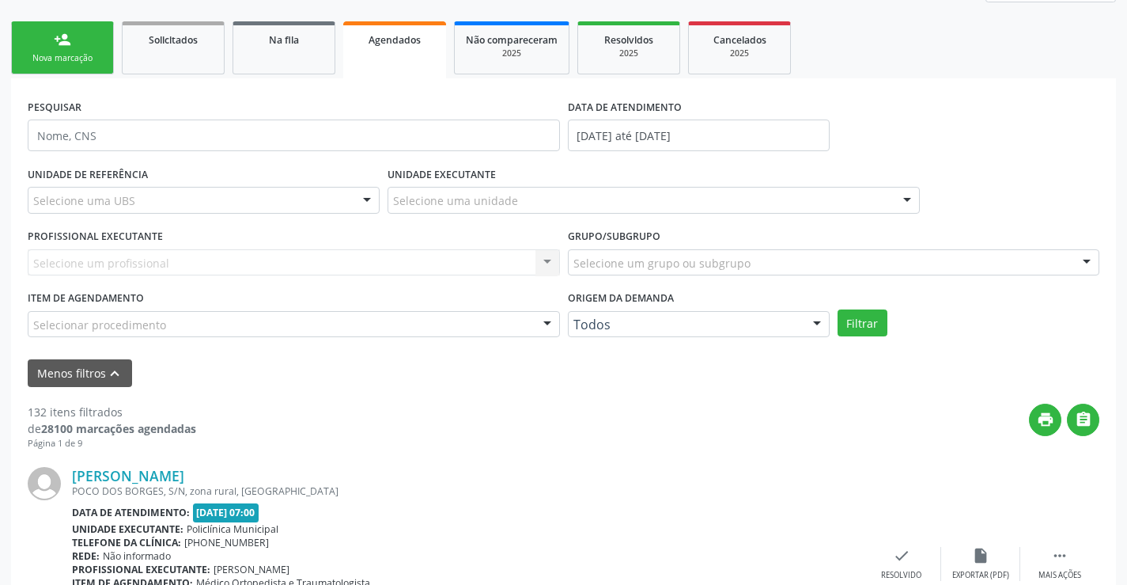
scroll to position [237, 0]
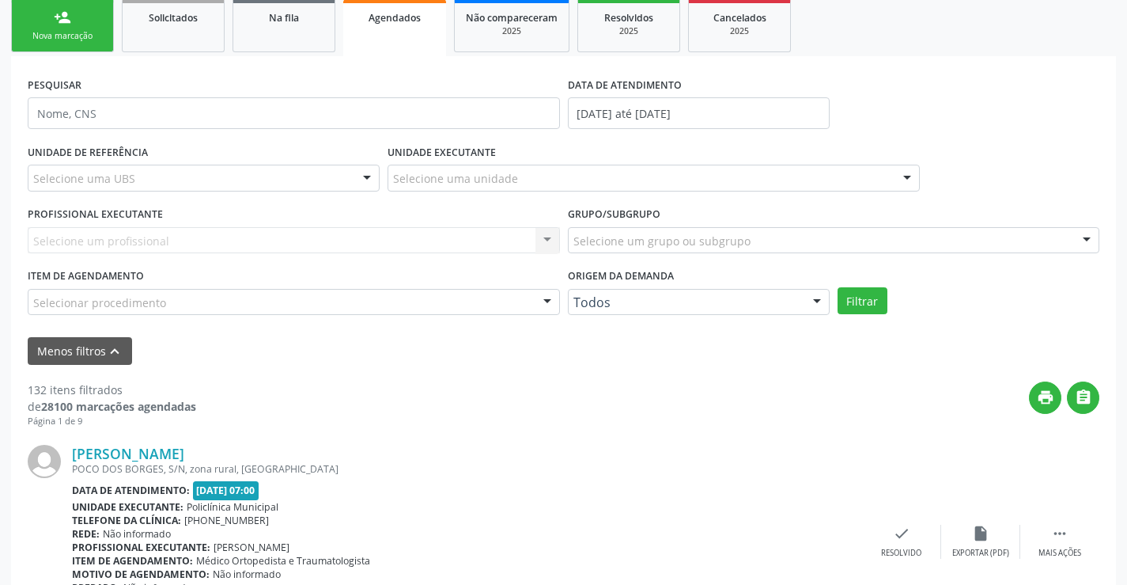
click at [619, 187] on div "Selecione uma unidade" at bounding box center [654, 178] width 532 height 27
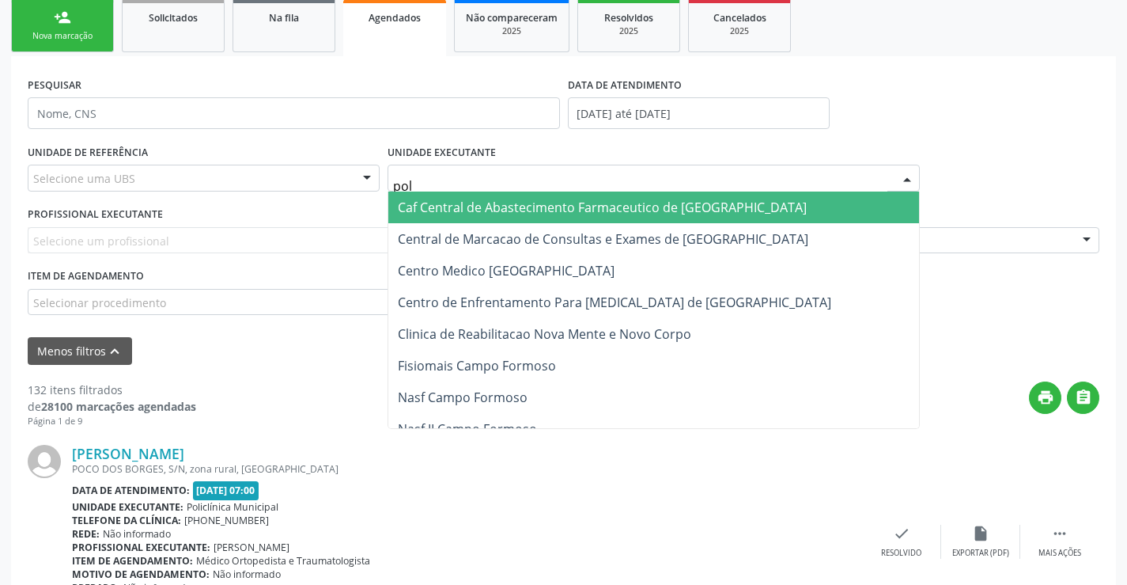
type input "poli"
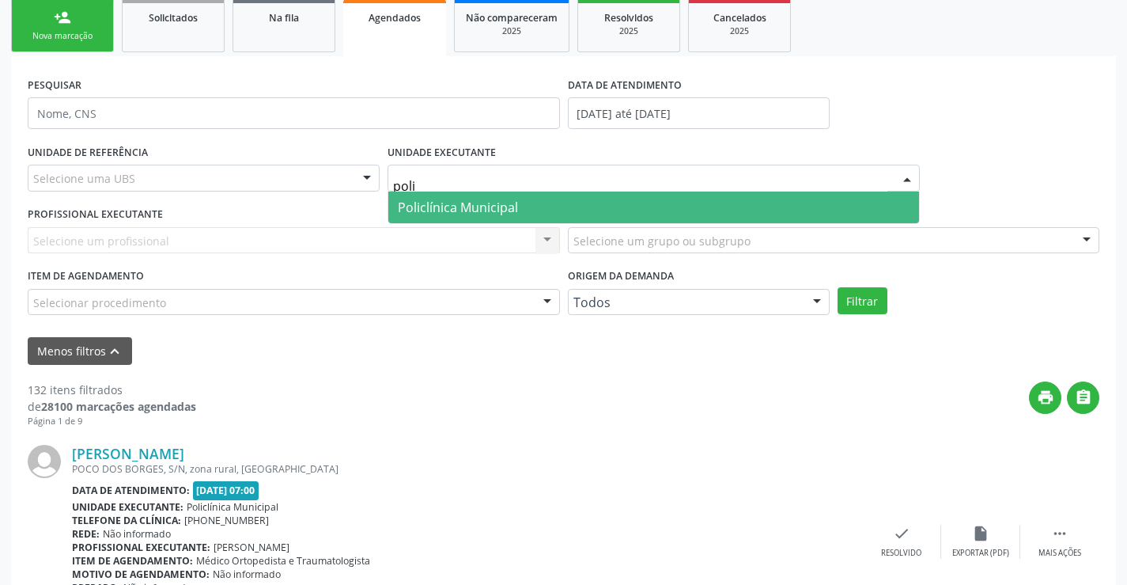
click at [600, 203] on span "Policlínica Municipal" at bounding box center [653, 207] width 531 height 32
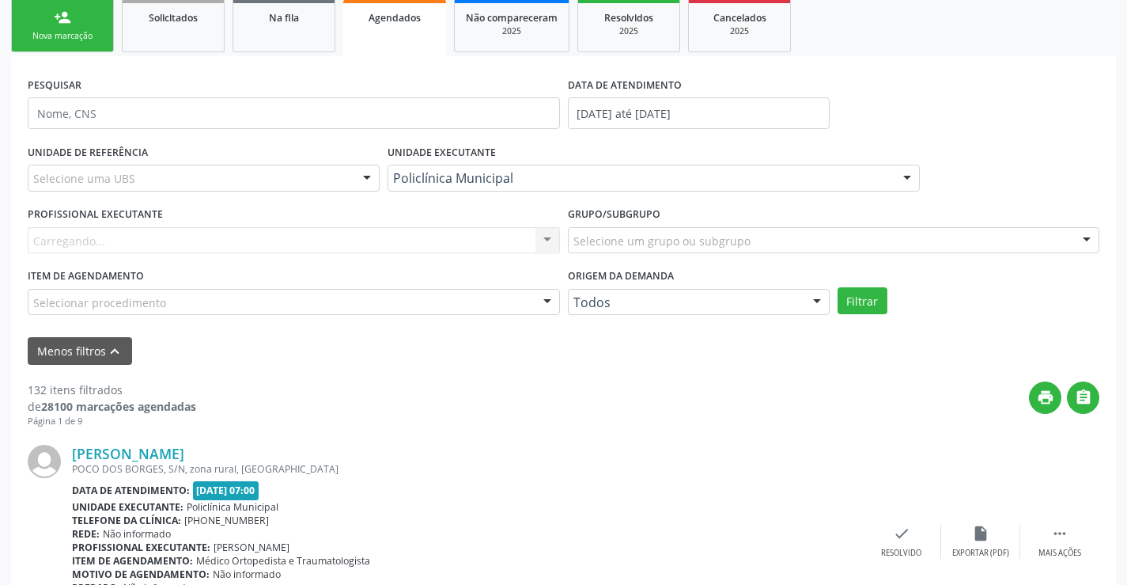
click at [442, 231] on div "Carregando..." at bounding box center [294, 240] width 532 height 27
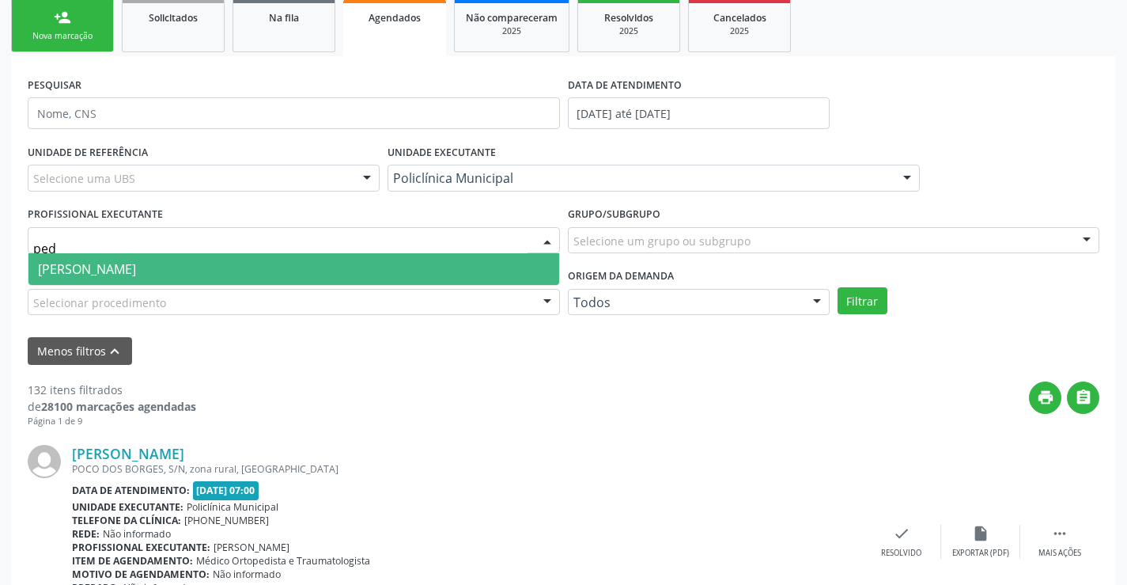
type input "pedr"
click at [440, 277] on span "Pedro Augusto Pessoa de Abreu" at bounding box center [293, 269] width 531 height 32
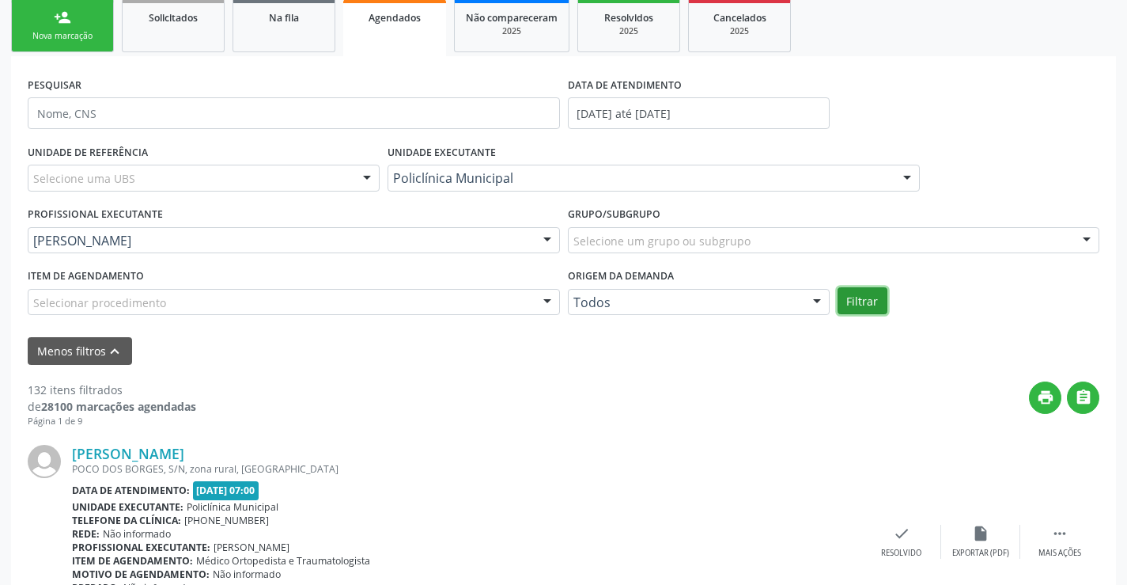
click at [864, 311] on button "Filtrar" at bounding box center [863, 300] width 50 height 27
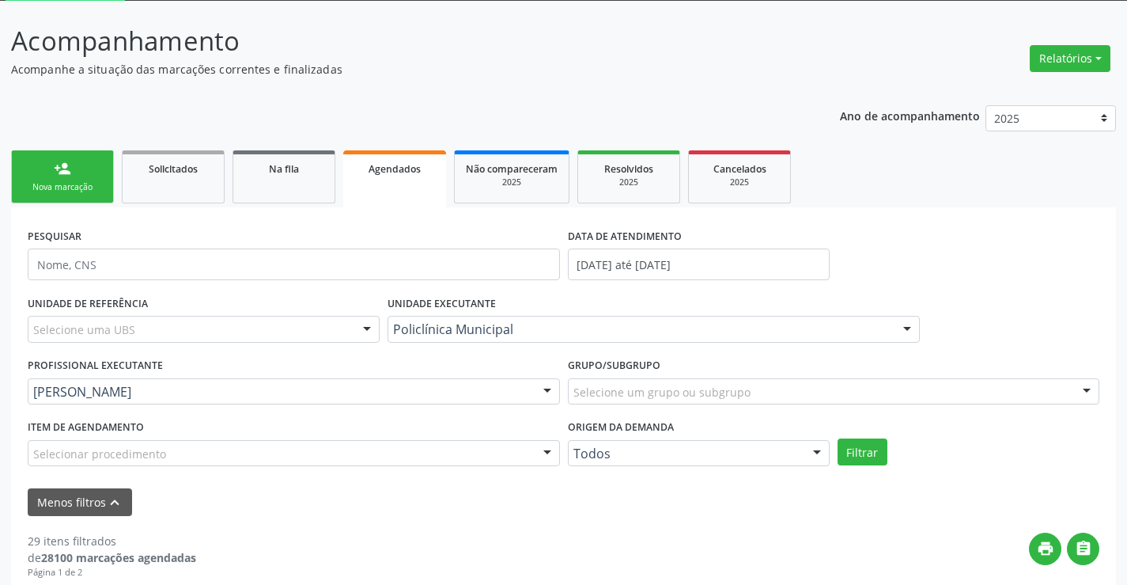
scroll to position [79, 0]
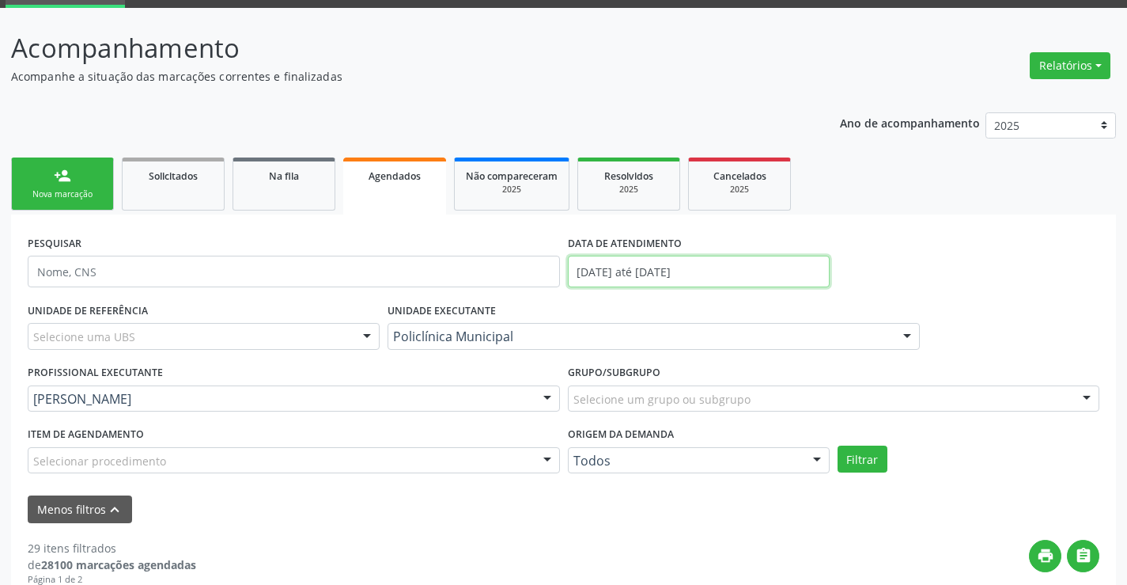
click at [694, 271] on input "01/06/2025 até 30/06/2025" at bounding box center [699, 271] width 262 height 32
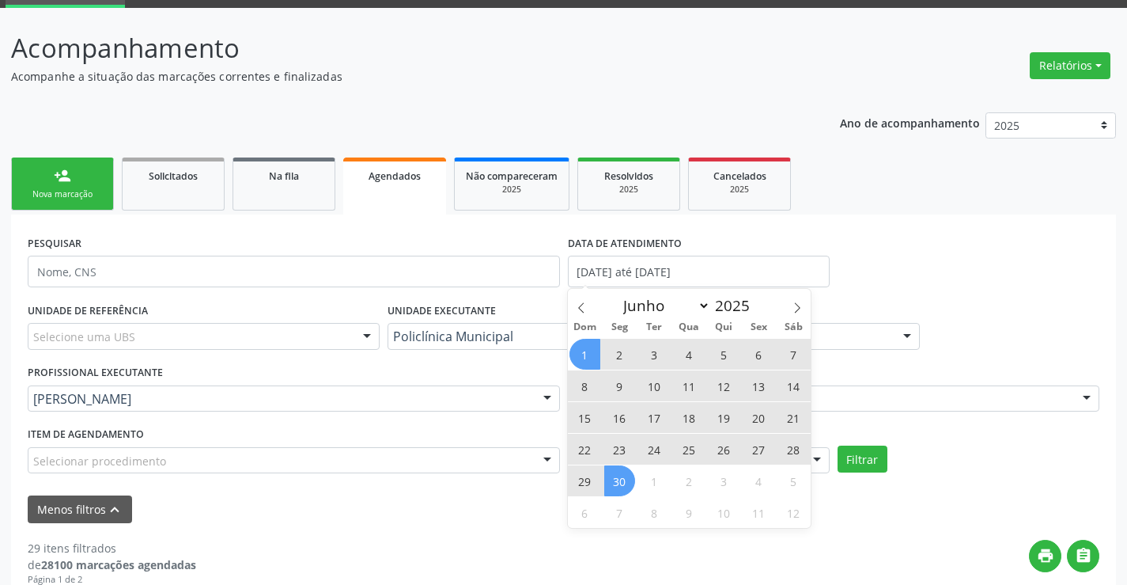
drag, startPoint x: 797, startPoint y: 312, endPoint x: 775, endPoint y: 332, distance: 29.6
click at [796, 311] on icon at bounding box center [797, 307] width 11 height 11
select select "6"
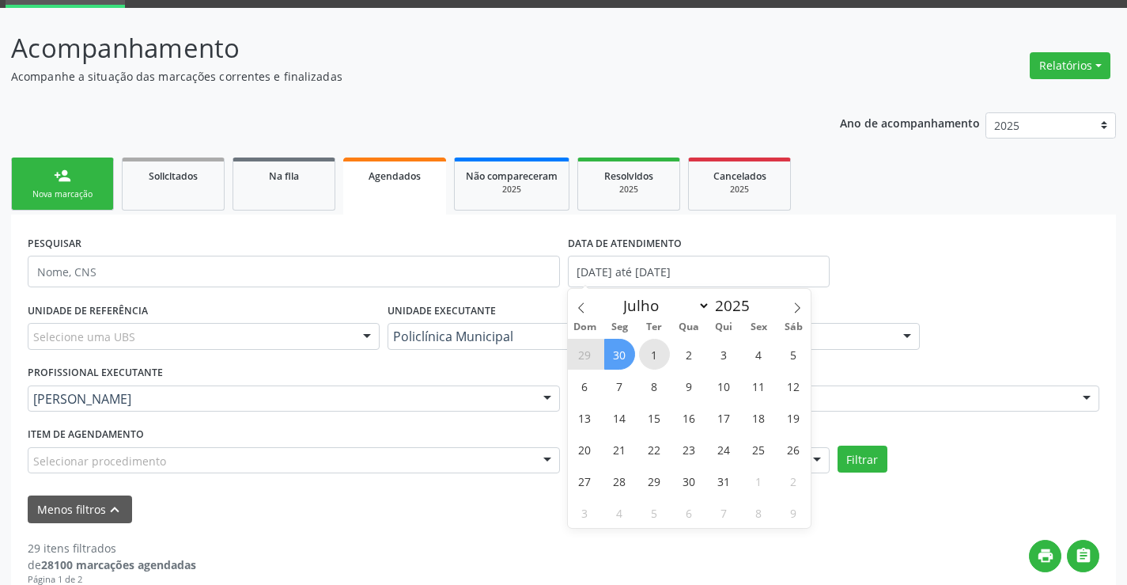
click at [660, 358] on span "1" at bounding box center [654, 354] width 31 height 31
type input "01/07/2025"
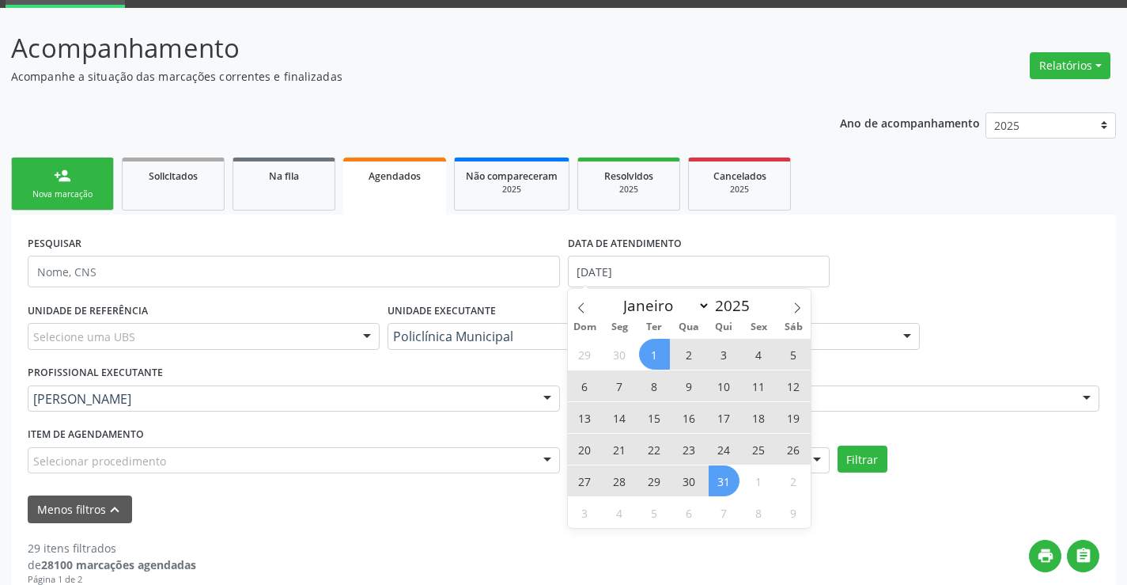
click at [717, 479] on span "31" at bounding box center [724, 480] width 31 height 31
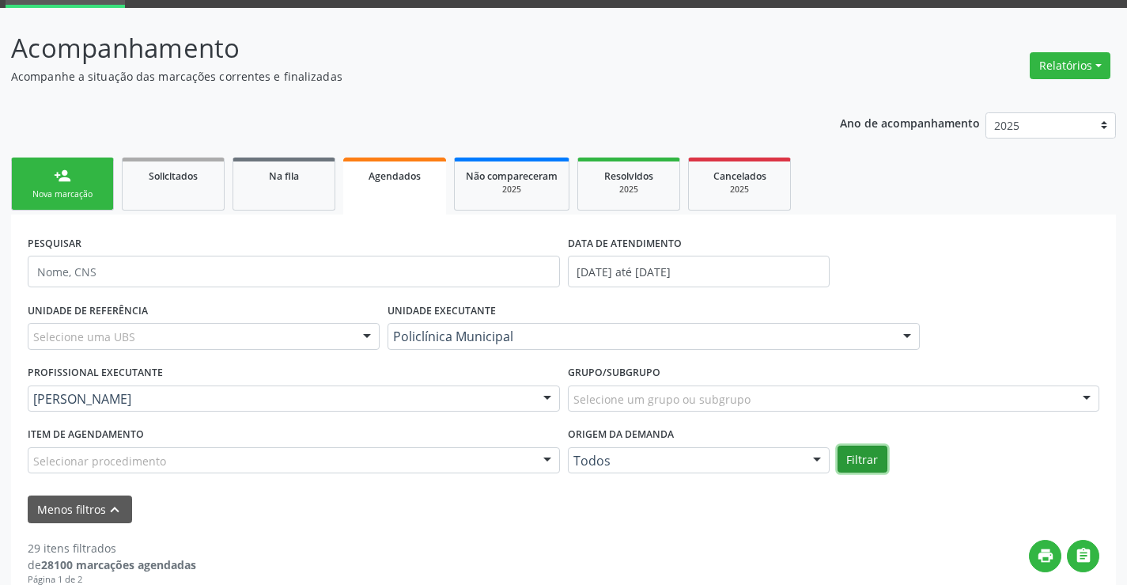
click at [849, 468] on button "Filtrar" at bounding box center [863, 458] width 50 height 27
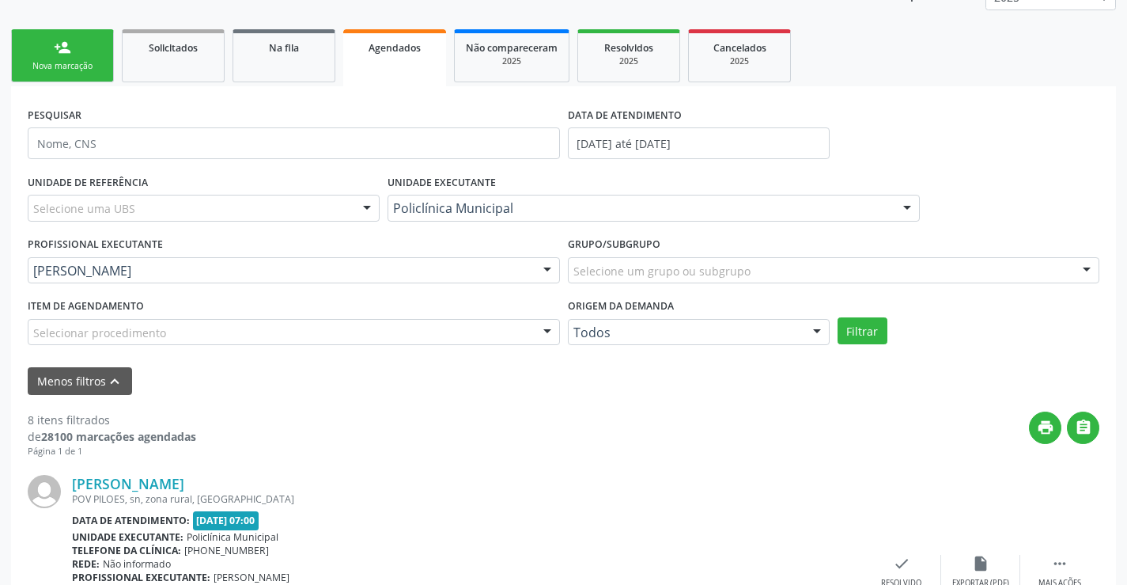
scroll to position [66, 0]
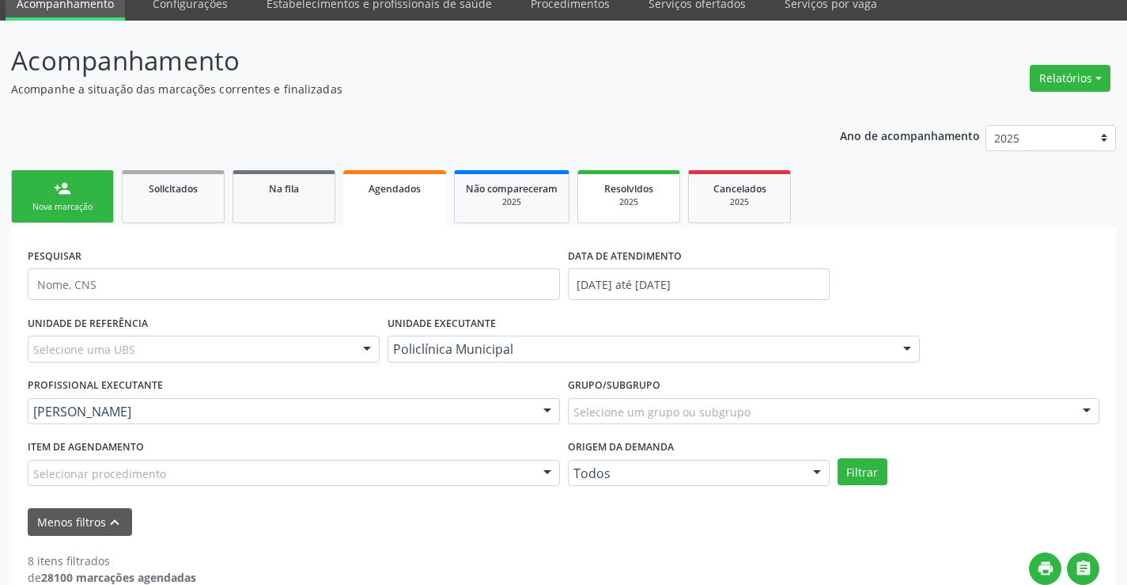
click at [605, 187] on span "Resolvidos" at bounding box center [628, 188] width 49 height 13
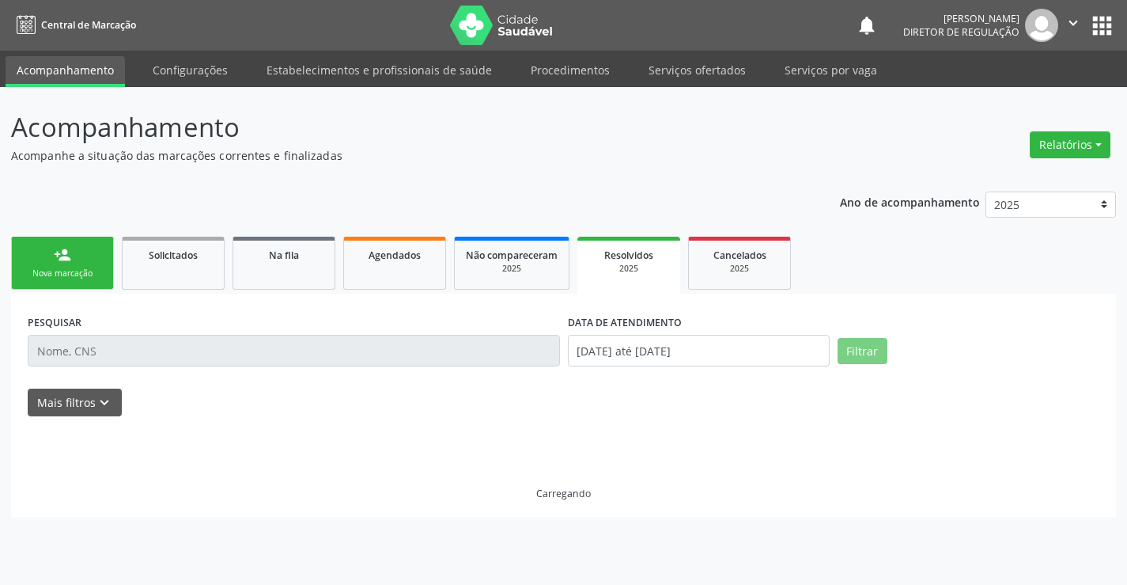
scroll to position [0, 0]
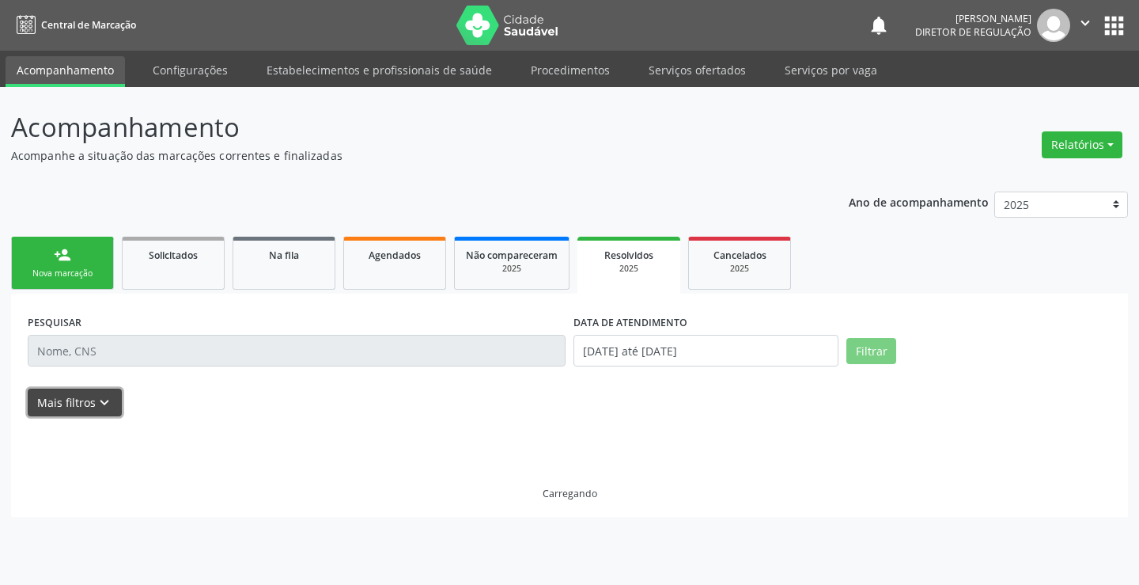
click at [113, 404] on button "Mais filtros keyboard_arrow_down" at bounding box center [75, 402] width 94 height 28
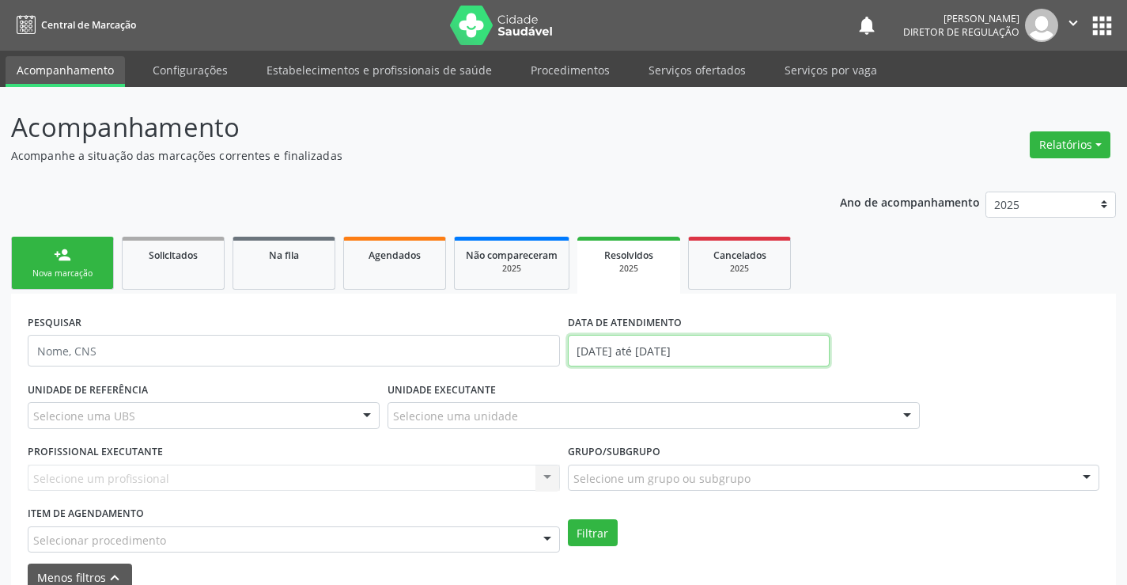
click at [676, 352] on input "01/01/2025 até 12/08/2025" at bounding box center [699, 351] width 262 height 32
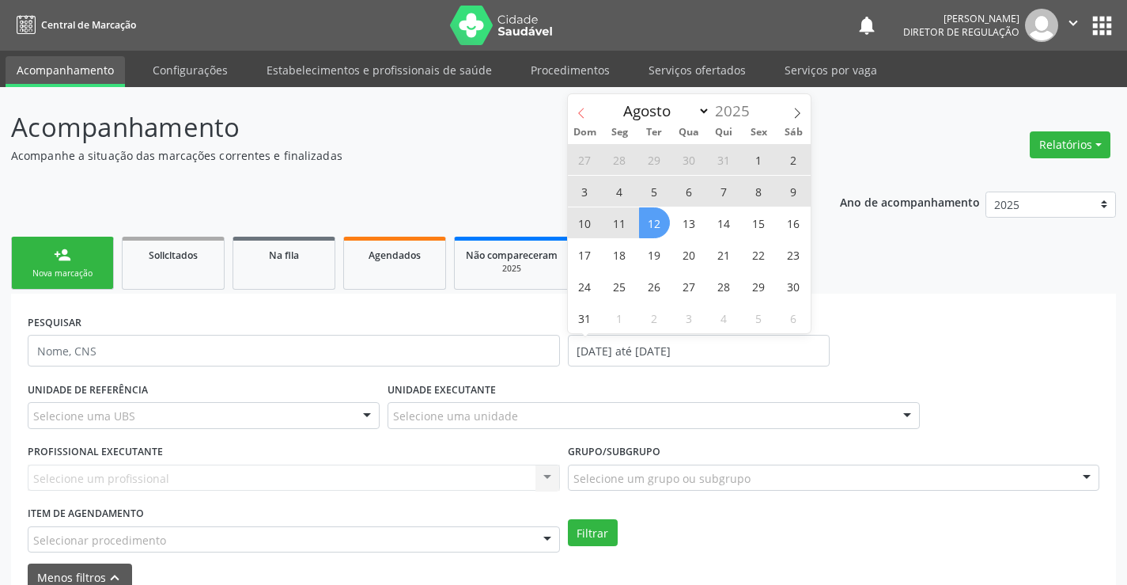
click at [581, 102] on span at bounding box center [581, 107] width 27 height 27
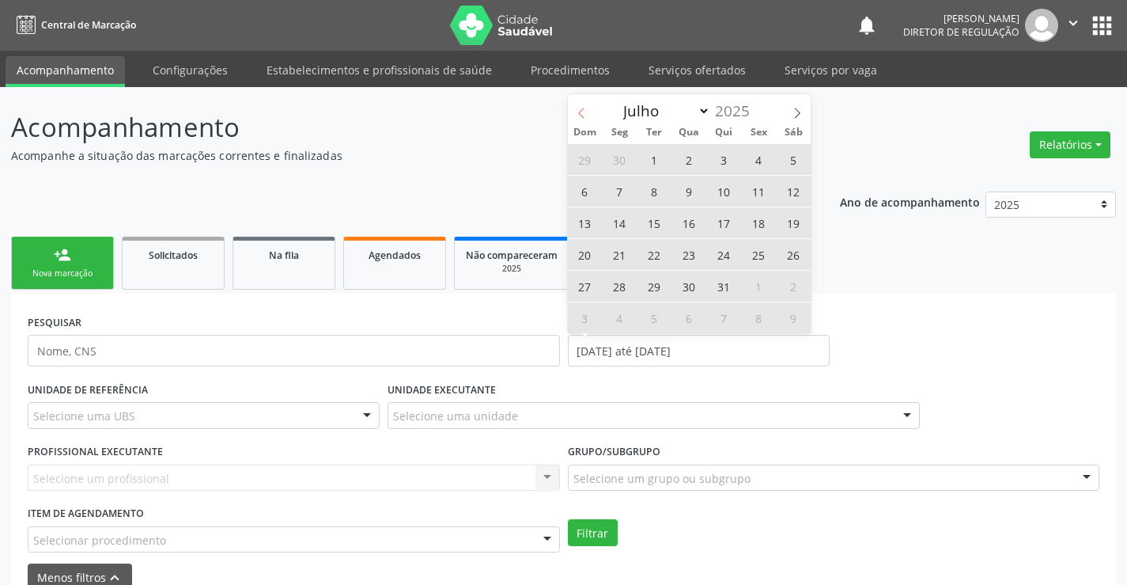
click at [581, 102] on span at bounding box center [581, 107] width 27 height 27
select select "4"
click at [718, 157] on span "1" at bounding box center [724, 159] width 31 height 31
type input "01/05/2025"
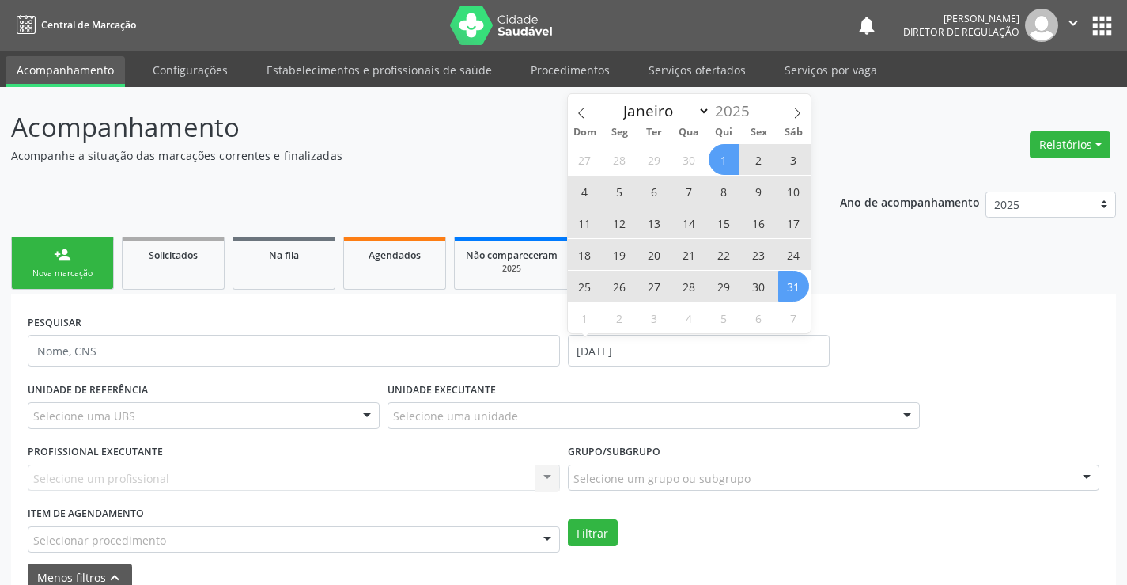
click at [798, 291] on span "31" at bounding box center [793, 286] width 31 height 31
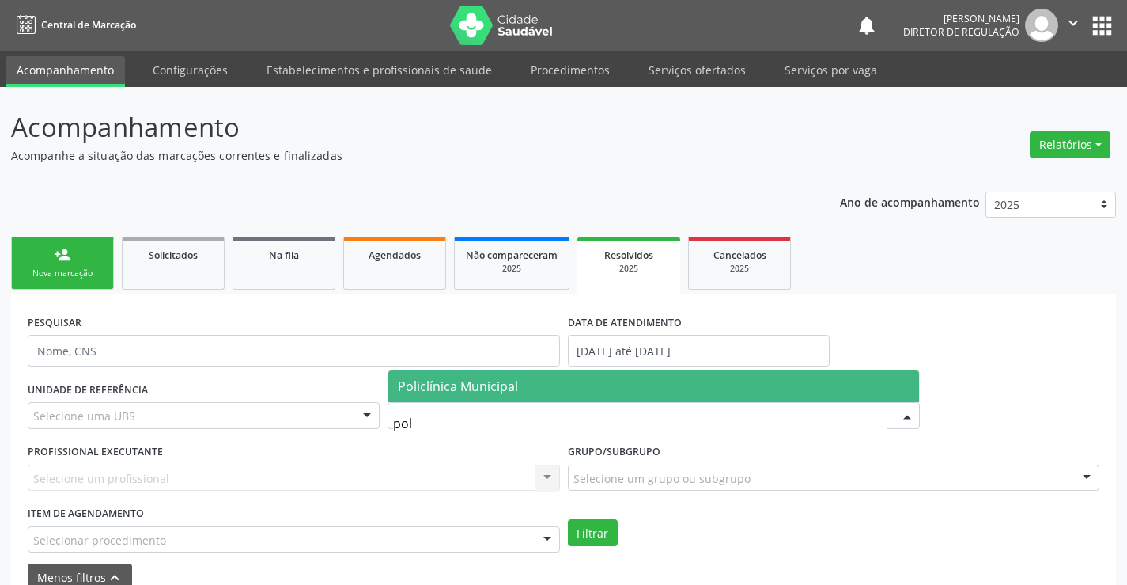
type input "poli"
click at [479, 398] on span "Policlínica Municipal" at bounding box center [653, 386] width 531 height 32
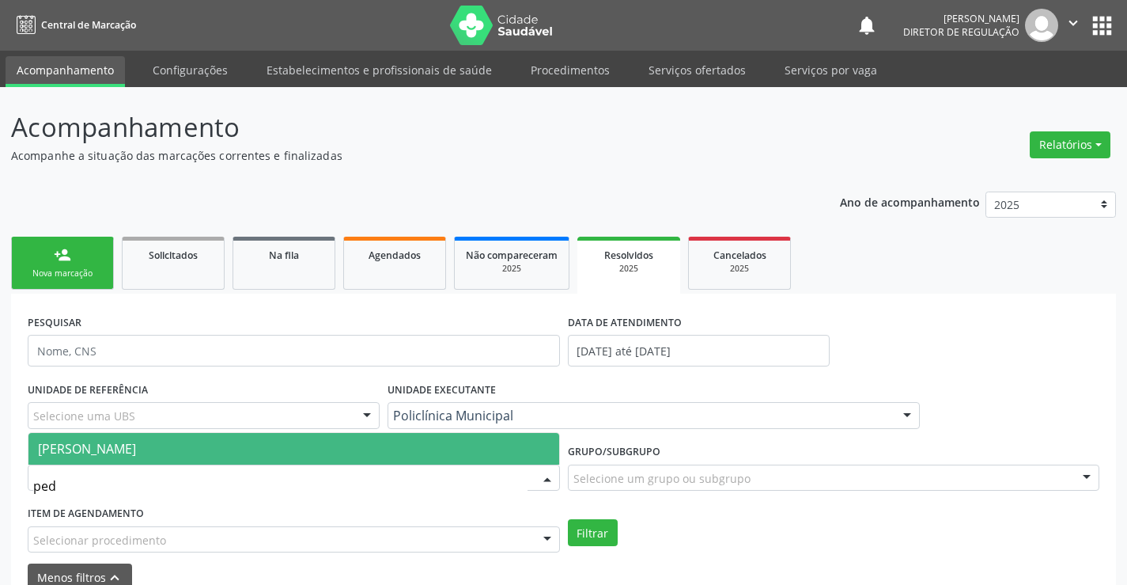
type input "pedr"
click at [438, 448] on span "Pedro Augusto Pessoa de Abreu" at bounding box center [293, 449] width 531 height 32
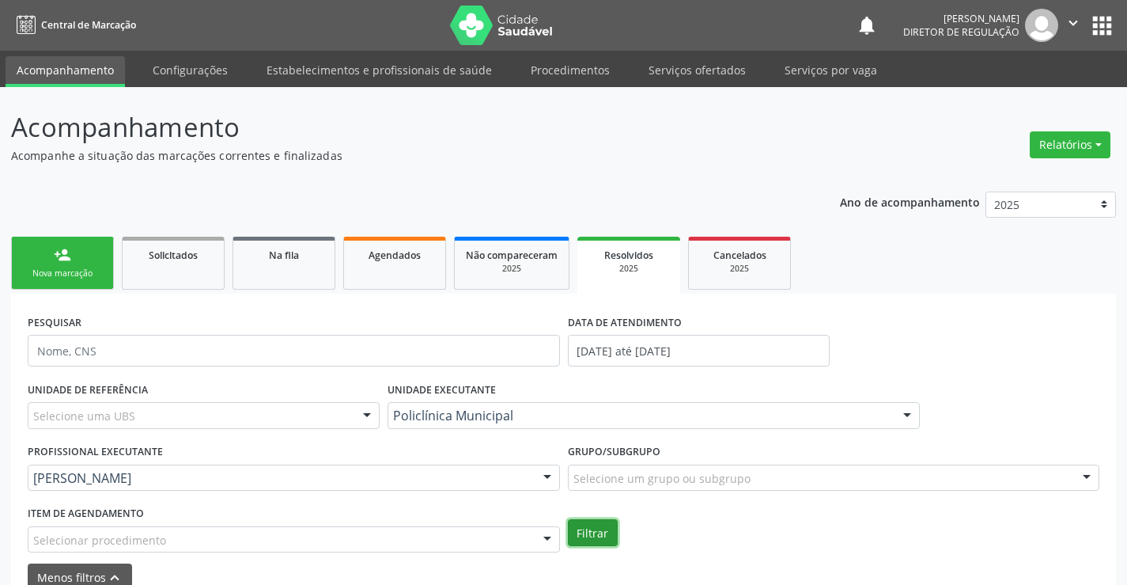
click at [575, 524] on button "Filtrar" at bounding box center [593, 532] width 50 height 27
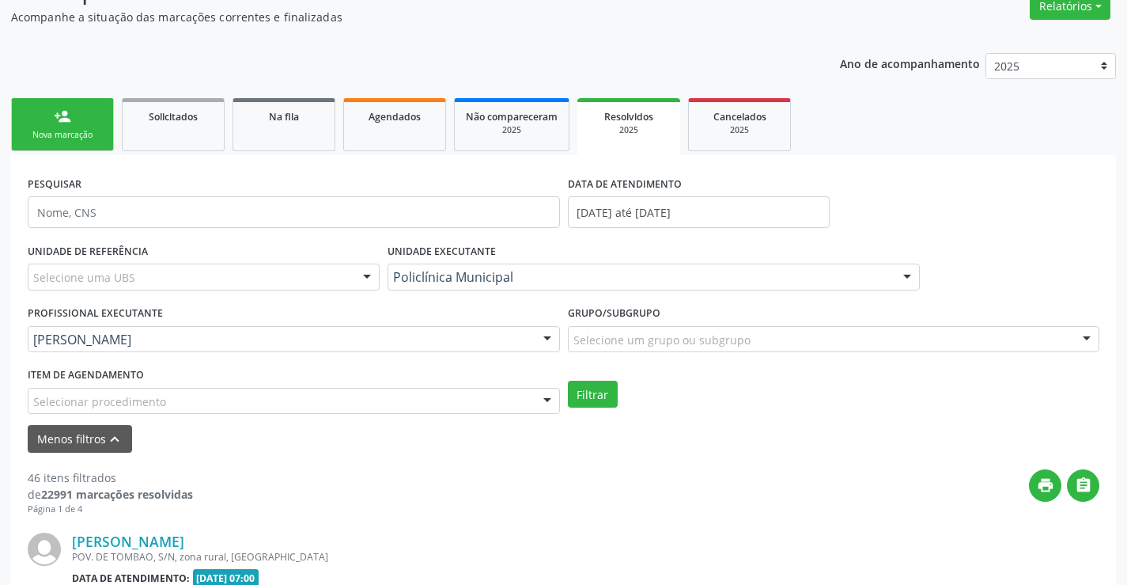
scroll to position [134, 0]
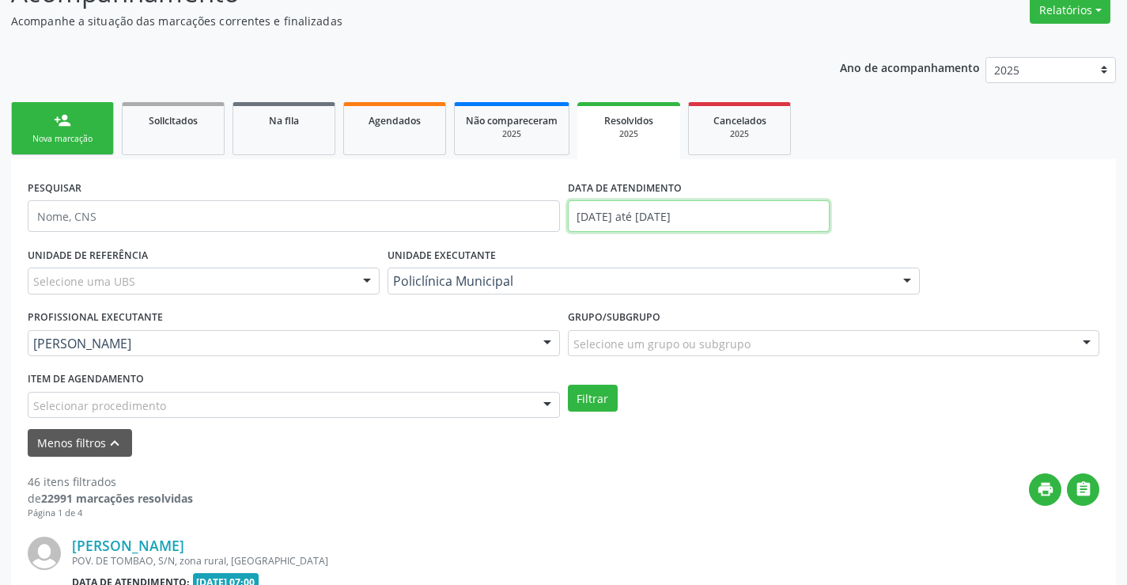
click at [607, 221] on input "01/05/2025 até 31/05/2025" at bounding box center [699, 216] width 262 height 32
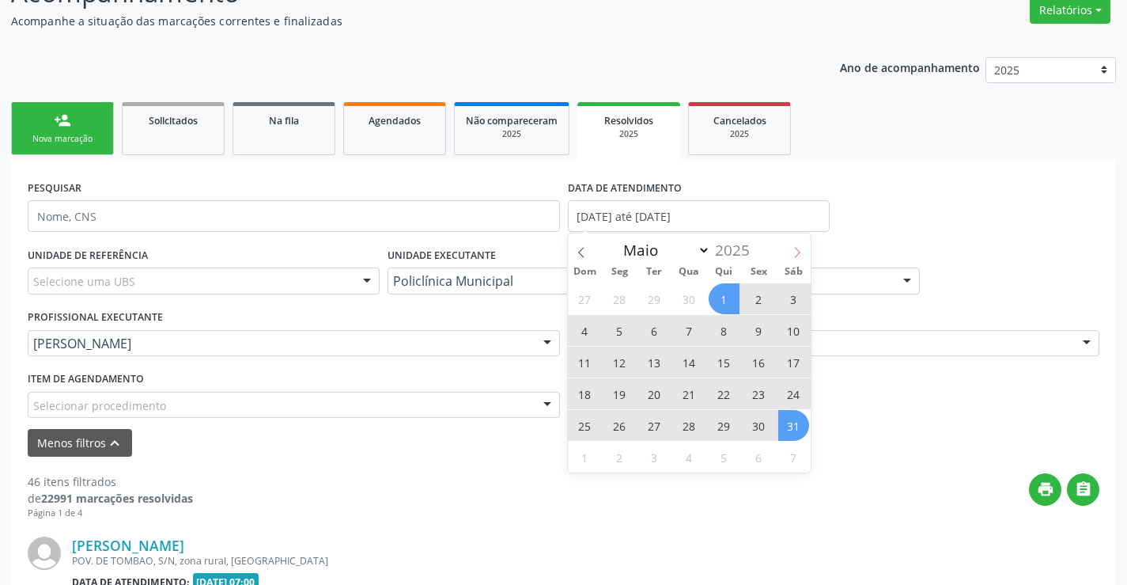
click at [797, 256] on icon at bounding box center [797, 252] width 11 height 11
select select "5"
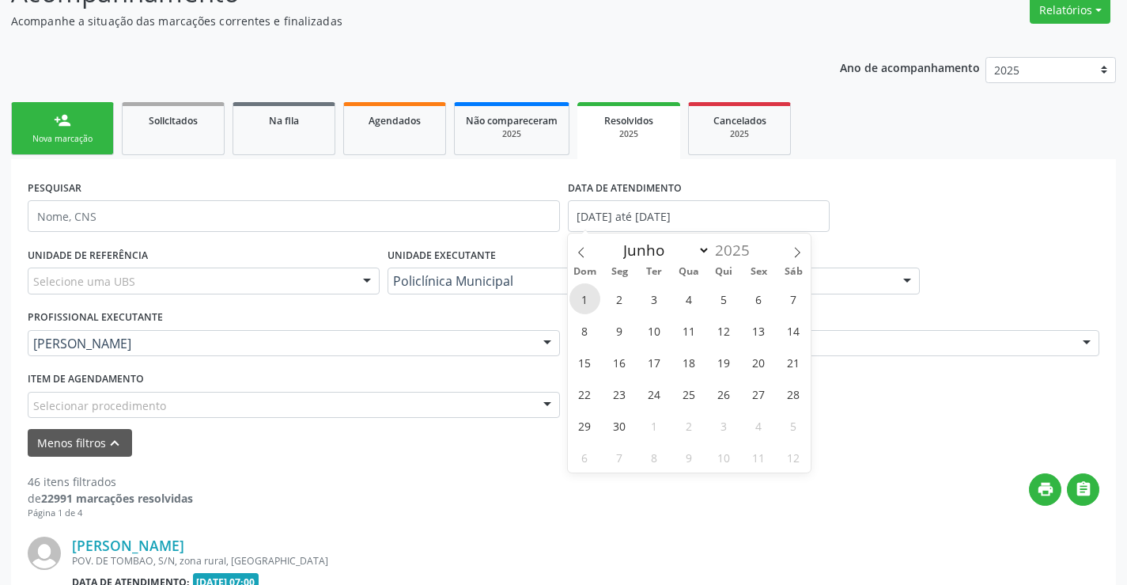
click at [584, 301] on span "1" at bounding box center [585, 298] width 31 height 31
type input "01/06/2025"
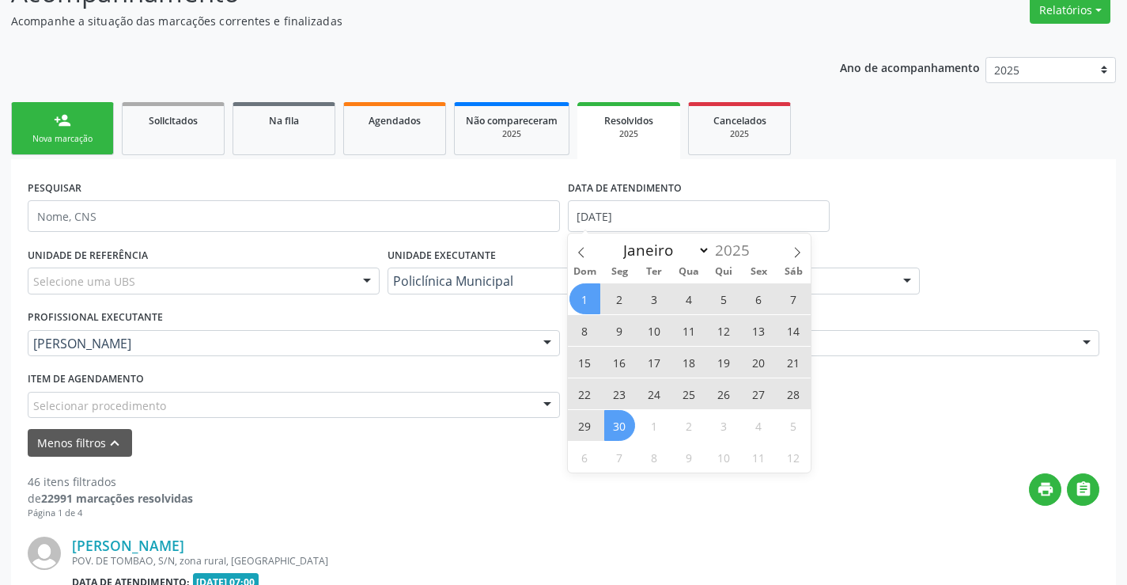
click at [624, 417] on span "30" at bounding box center [619, 425] width 31 height 31
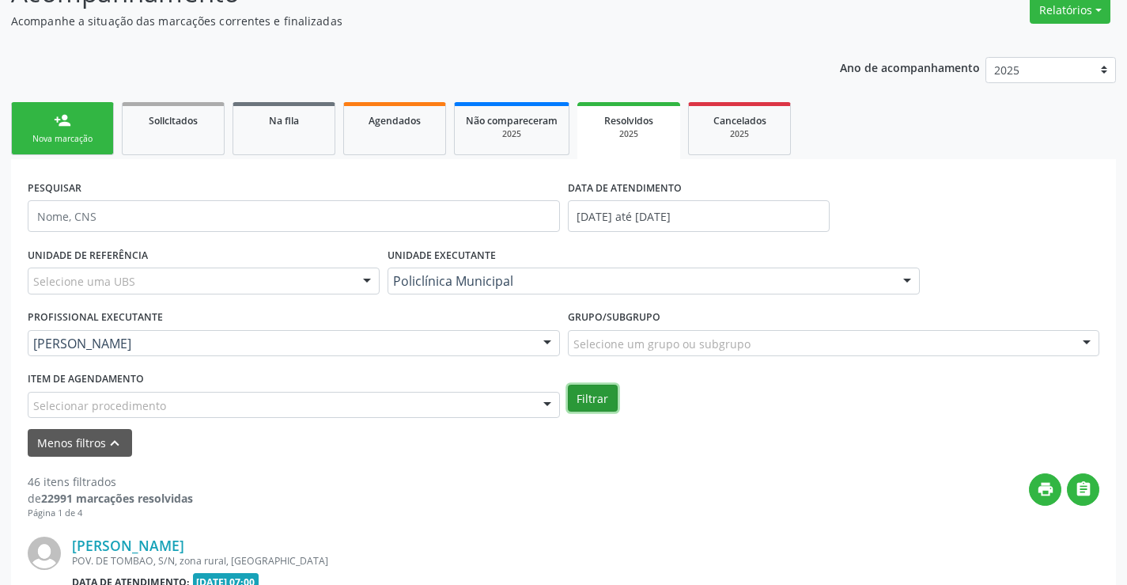
click at [597, 392] on button "Filtrar" at bounding box center [593, 397] width 50 height 27
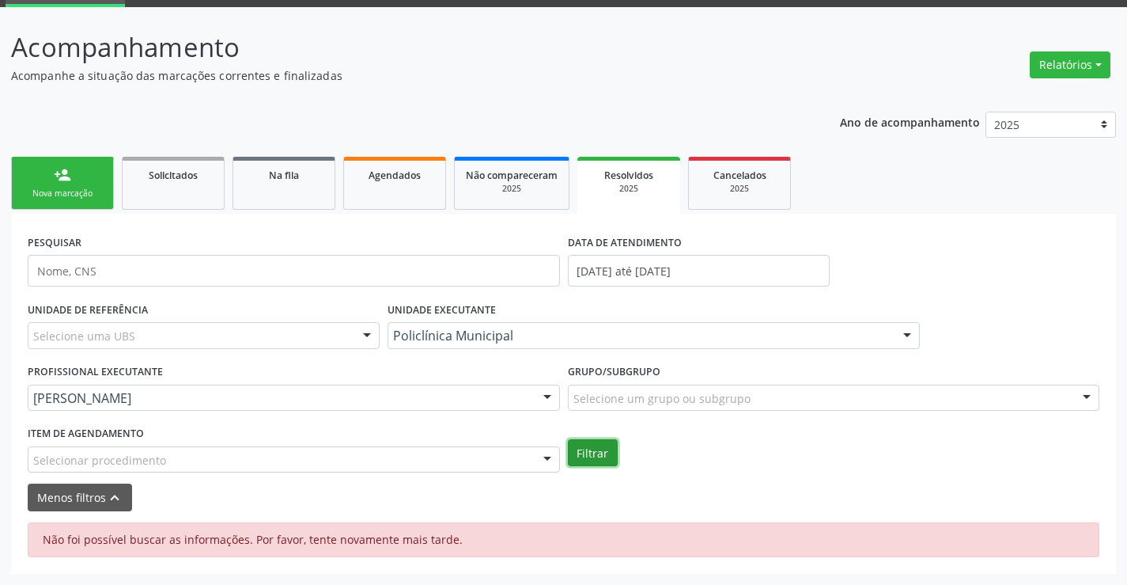
click at [577, 447] on button "Filtrar" at bounding box center [593, 452] width 50 height 27
click at [588, 453] on button "Filtrar" at bounding box center [593, 452] width 50 height 27
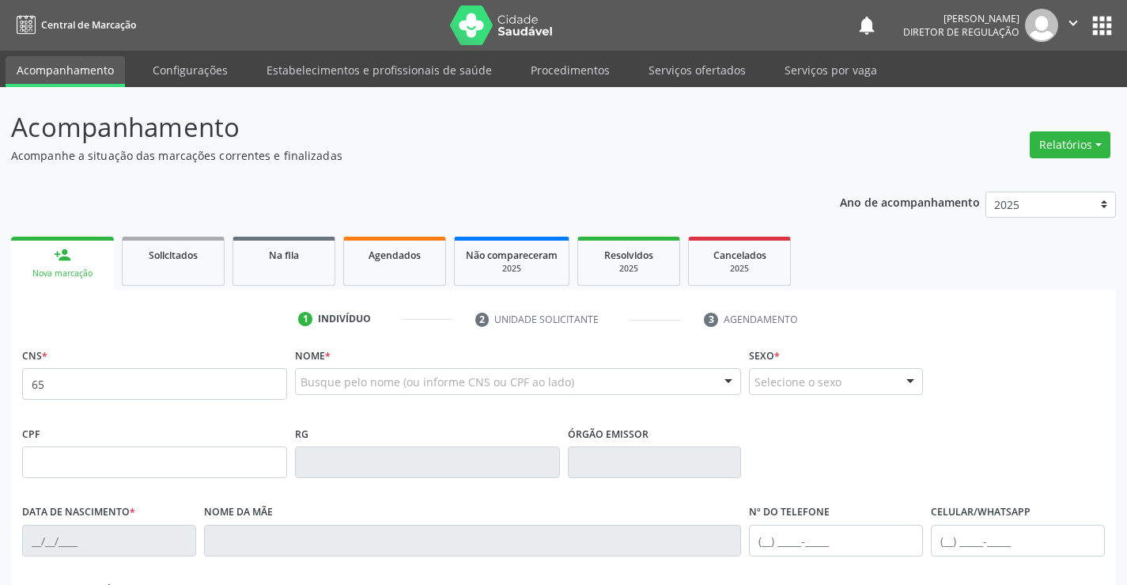
type input "6"
